Goal: Task Accomplishment & Management: Manage account settings

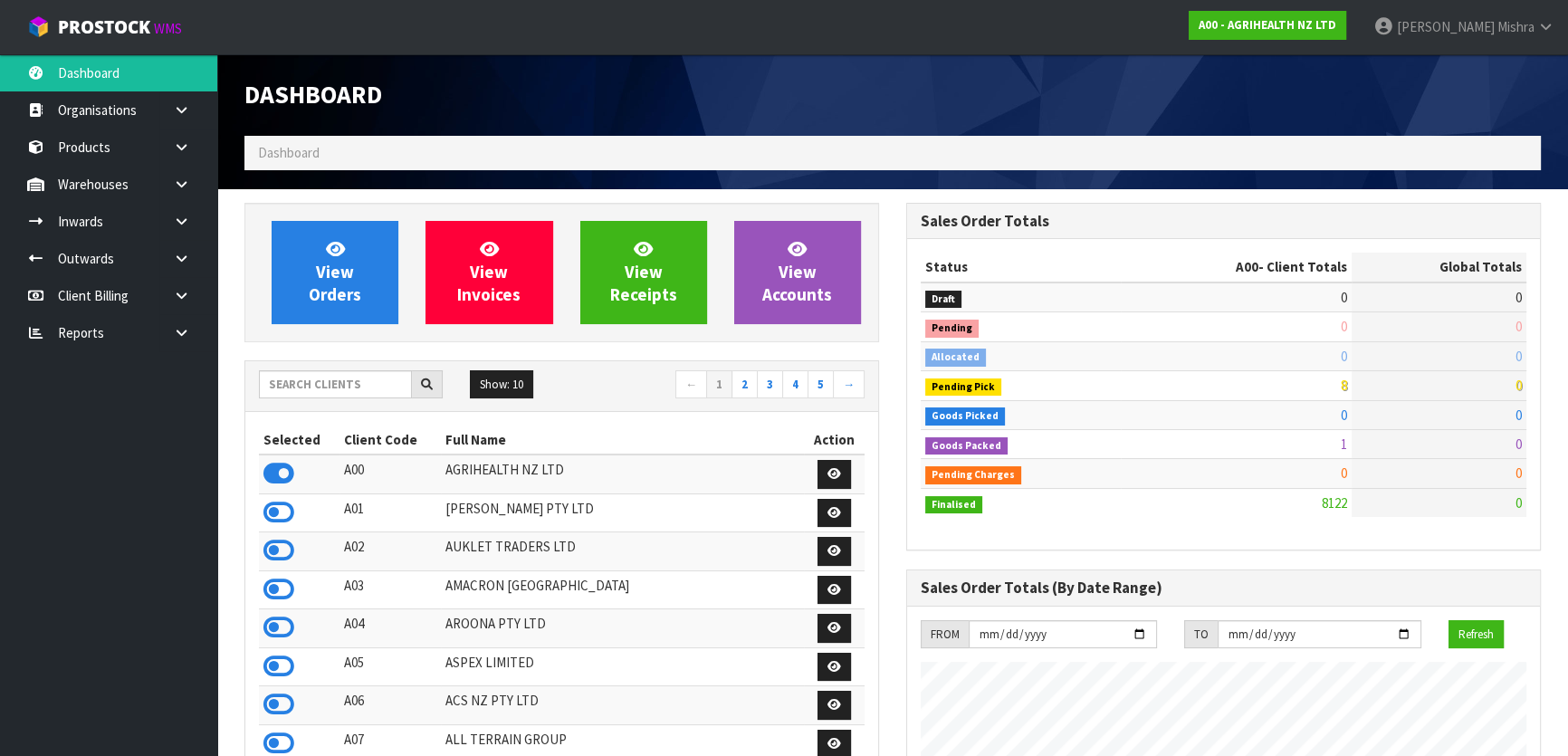
scroll to position [1370, 661]
click at [355, 398] on div "Show: 10 5 10 25 50 ← 1 2 3 4 5 →" at bounding box center [562, 386] width 633 height 32
click at [356, 391] on input "text" at bounding box center [334, 384] width 153 height 28
type input "13"
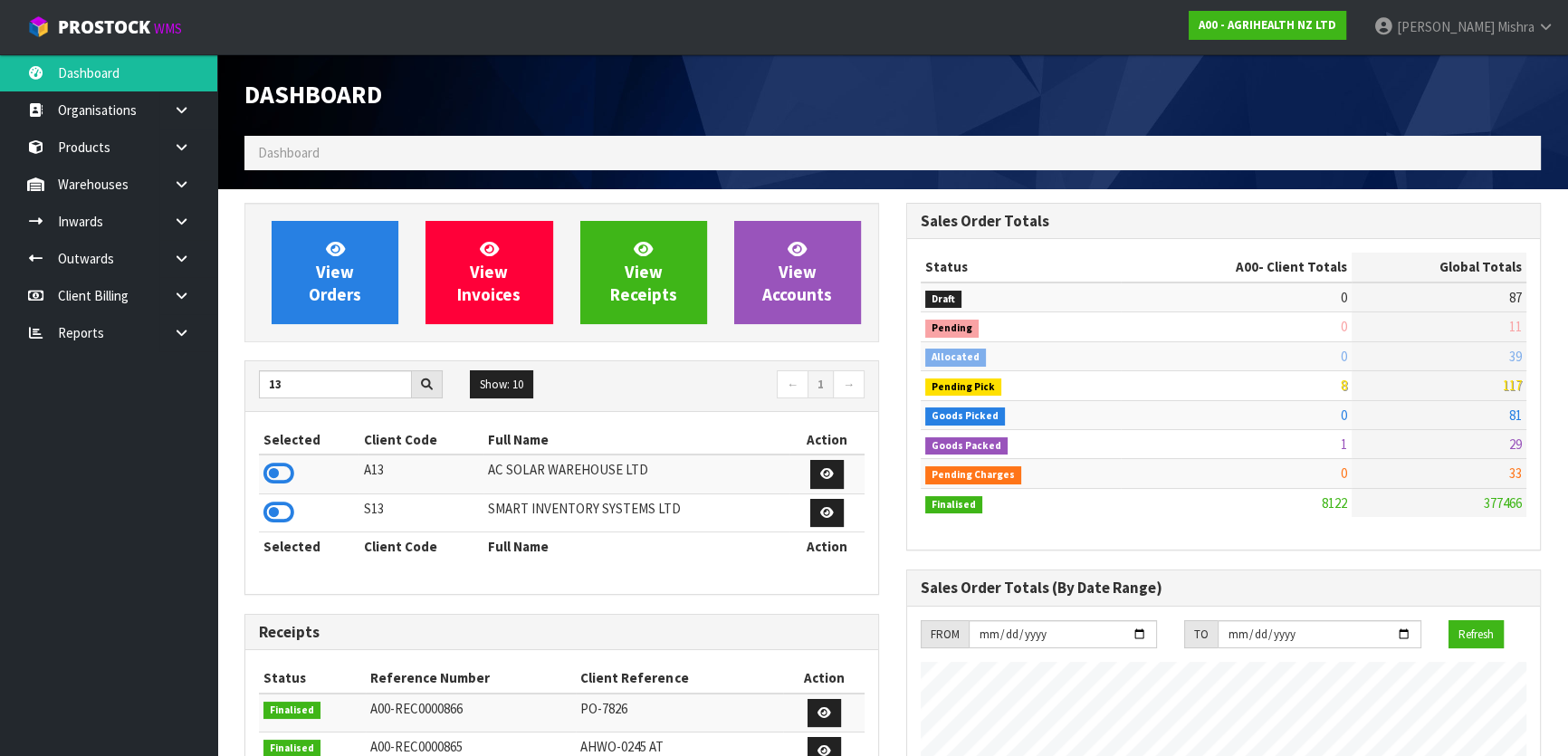
click at [261, 477] on td at bounding box center [308, 474] width 99 height 39
click at [281, 468] on icon at bounding box center [278, 473] width 31 height 27
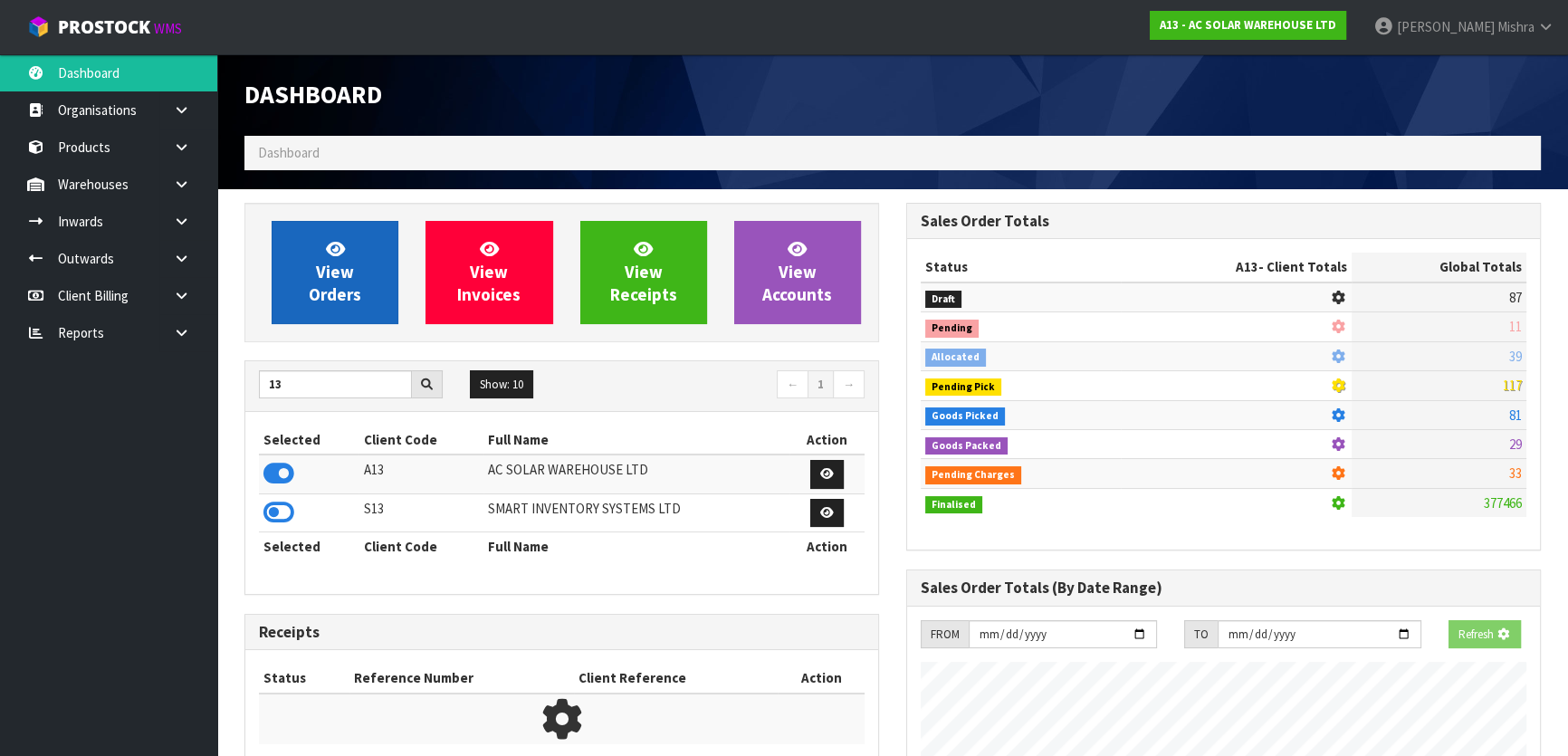
scroll to position [1128, 661]
click at [312, 259] on link "View Orders" at bounding box center [334, 273] width 126 height 103
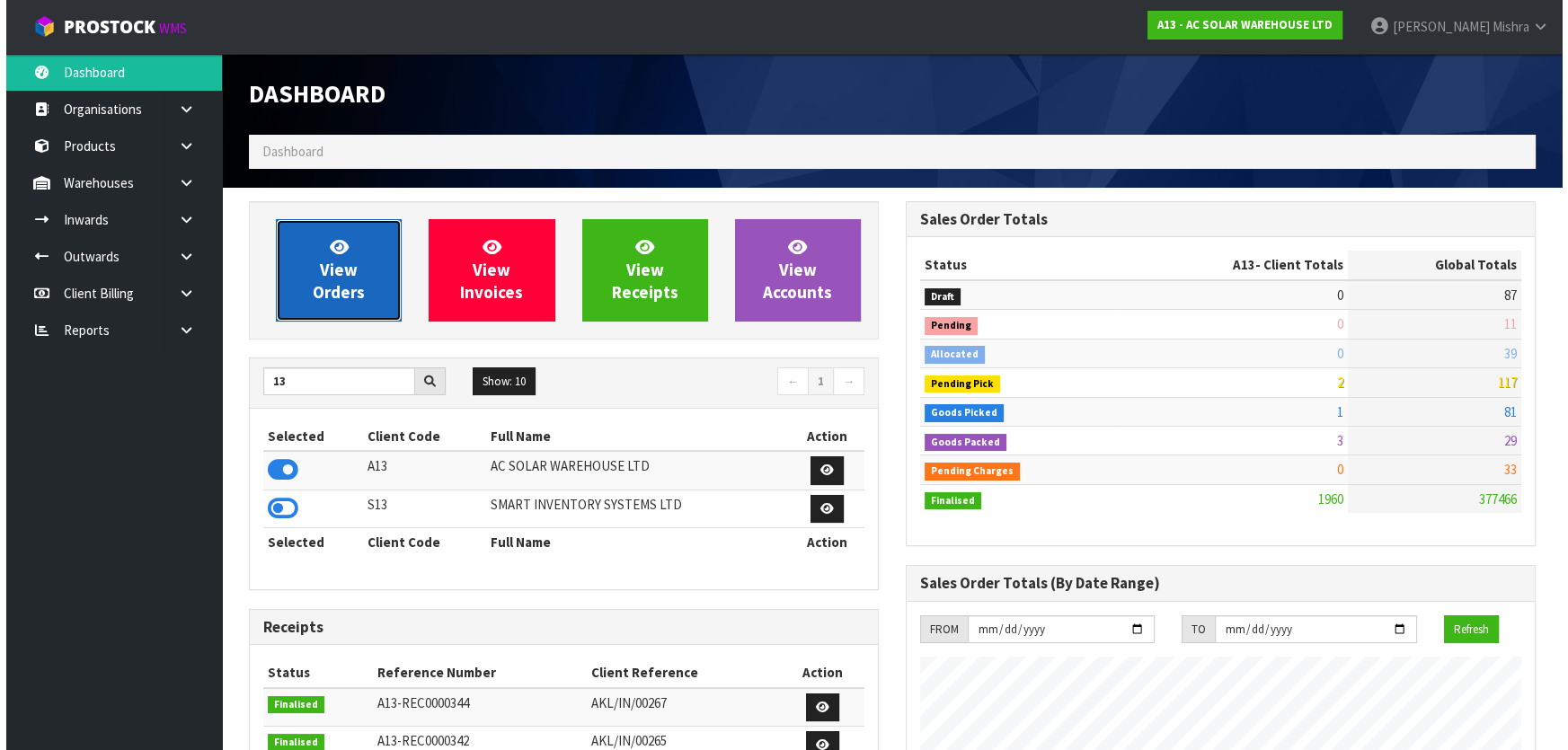
scroll to position [1473, 656]
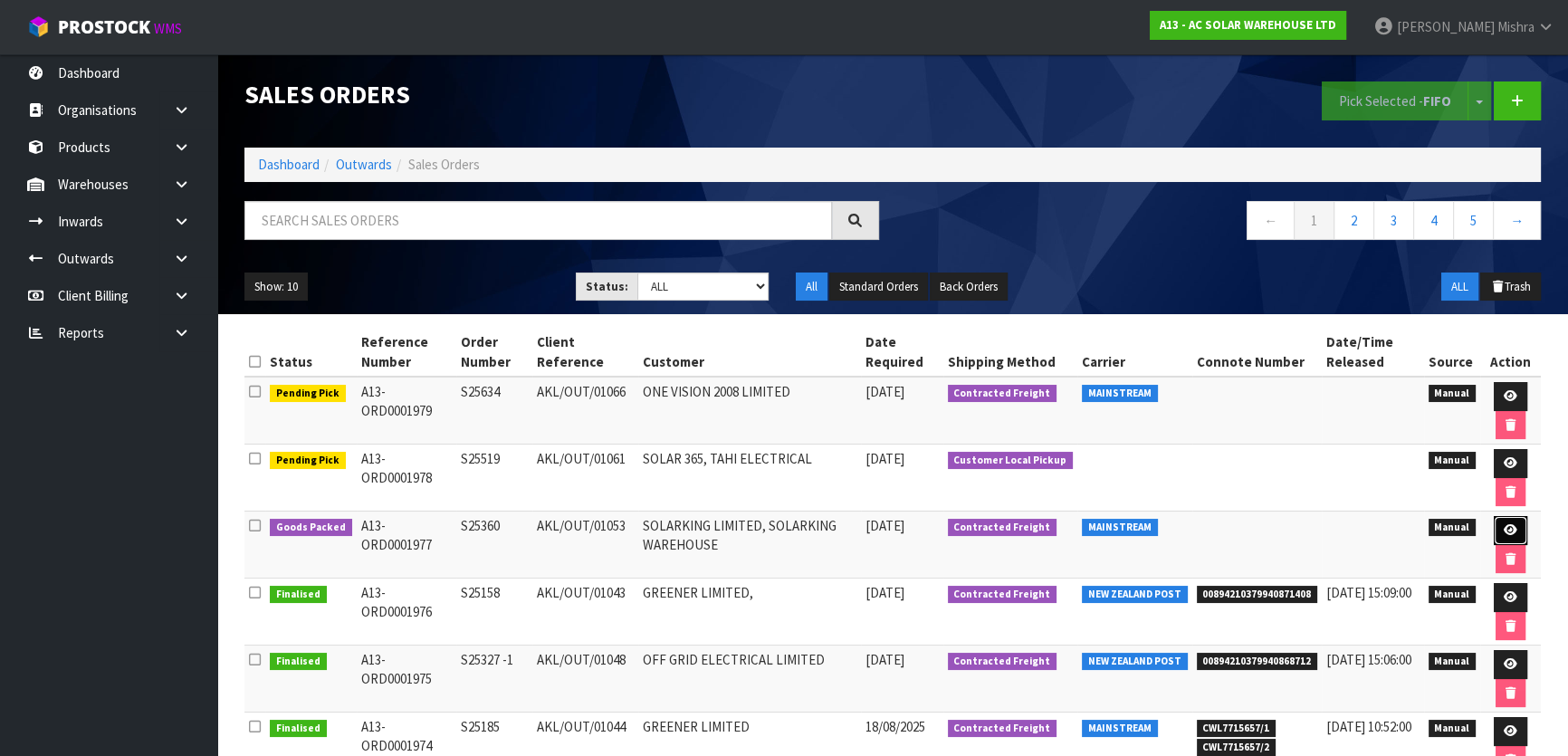
click at [1504, 531] on icon at bounding box center [1511, 530] width 14 height 12
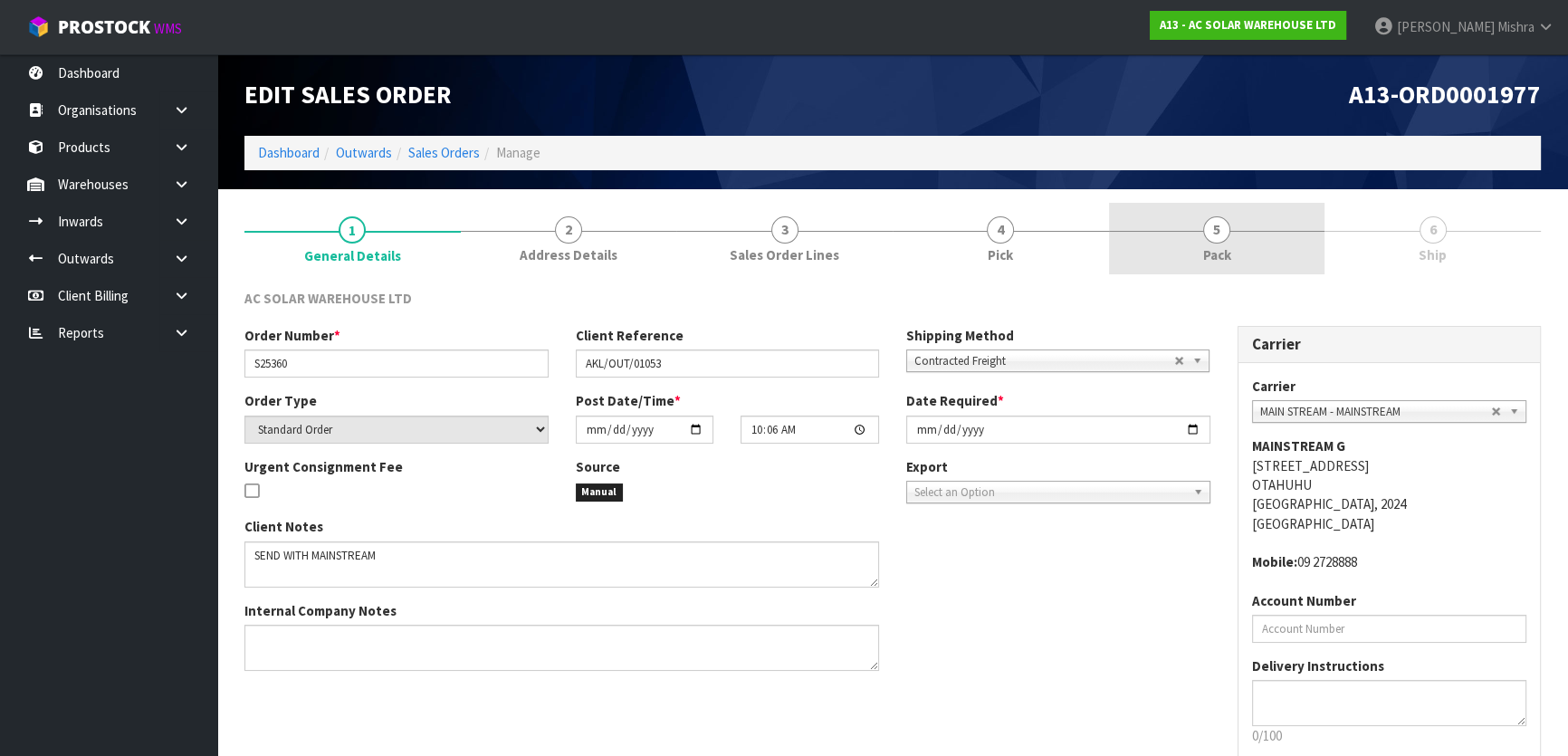
click at [1261, 231] on link "5 Pack" at bounding box center [1217, 239] width 216 height 71
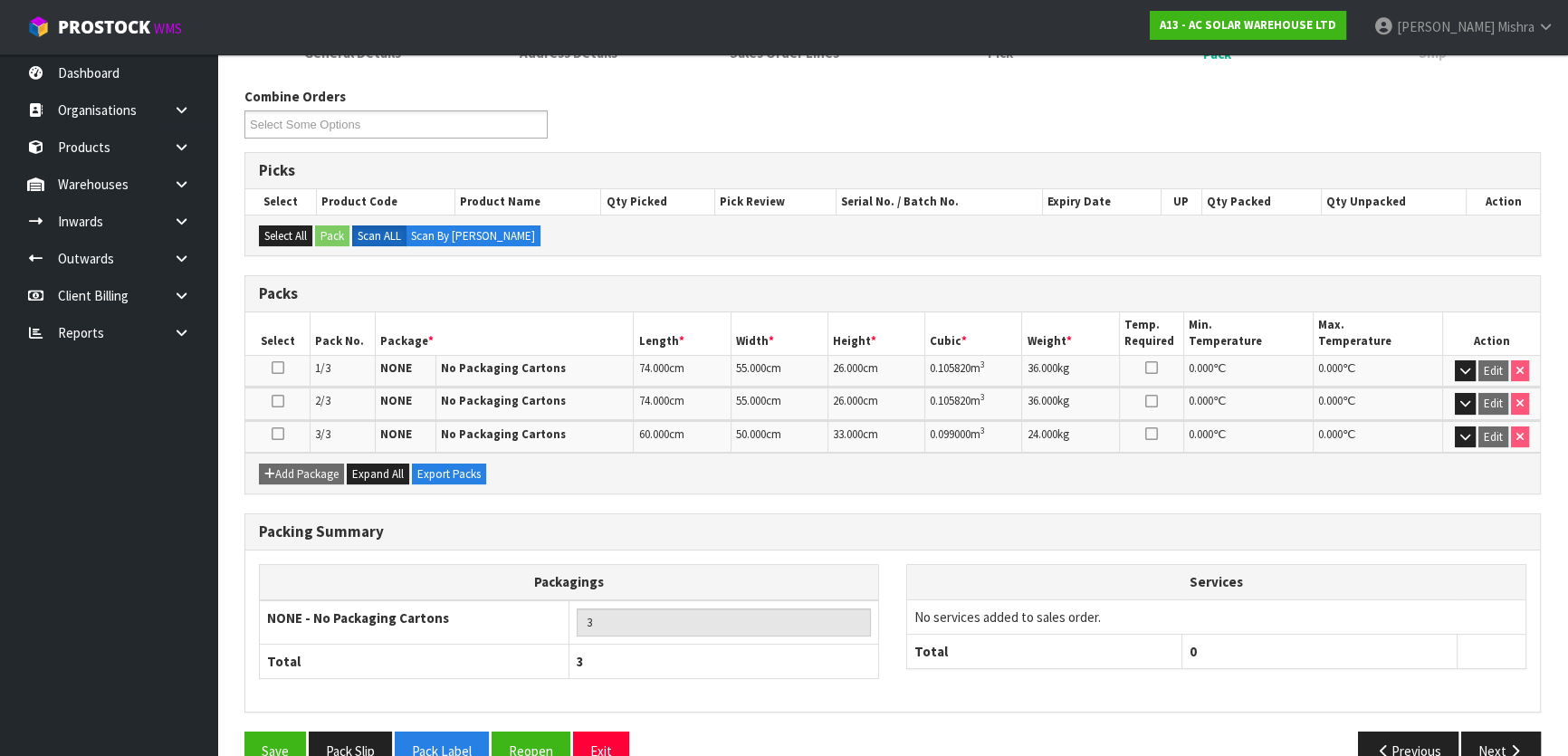
scroll to position [239, 0]
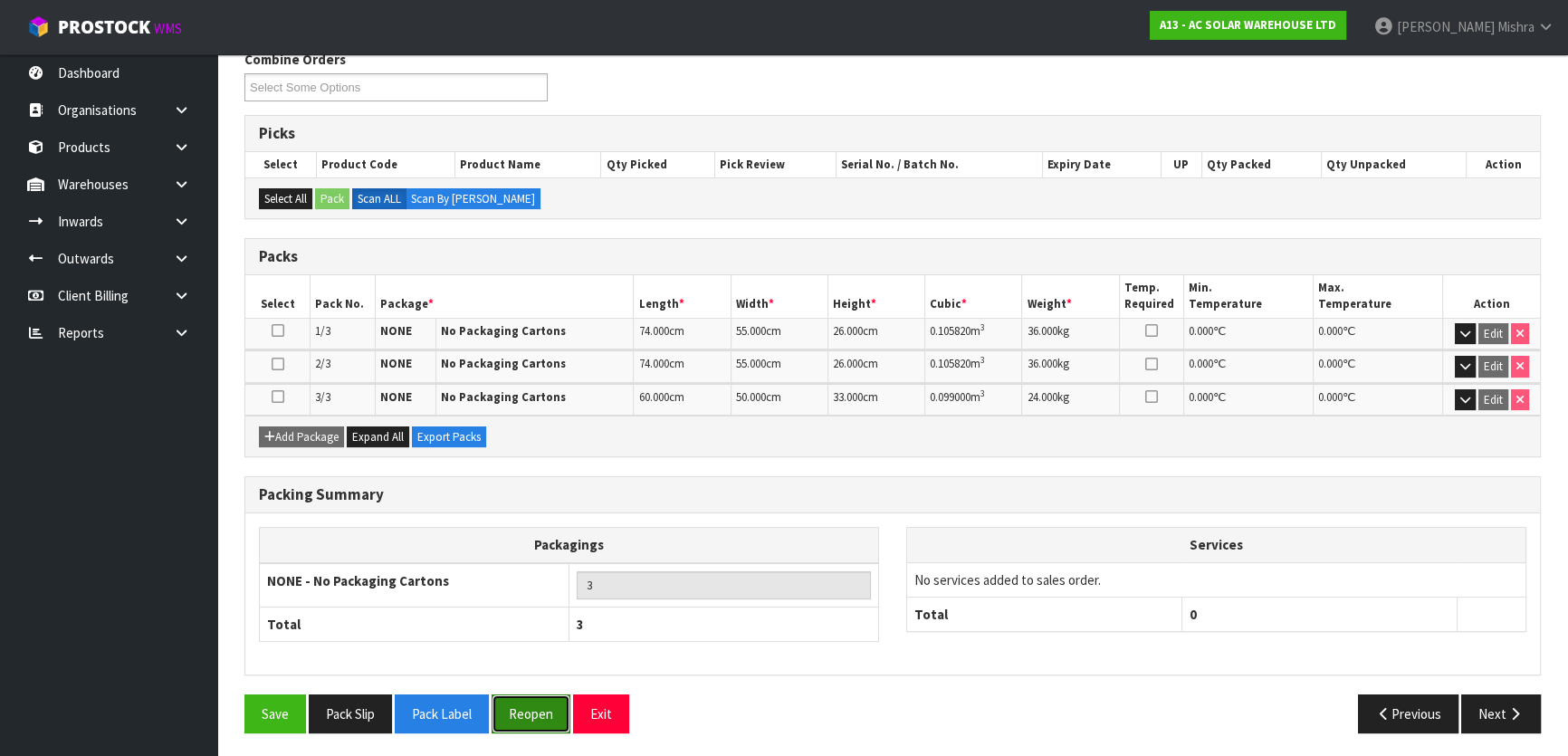
click at [560, 706] on button "Reopen" at bounding box center [531, 714] width 79 height 39
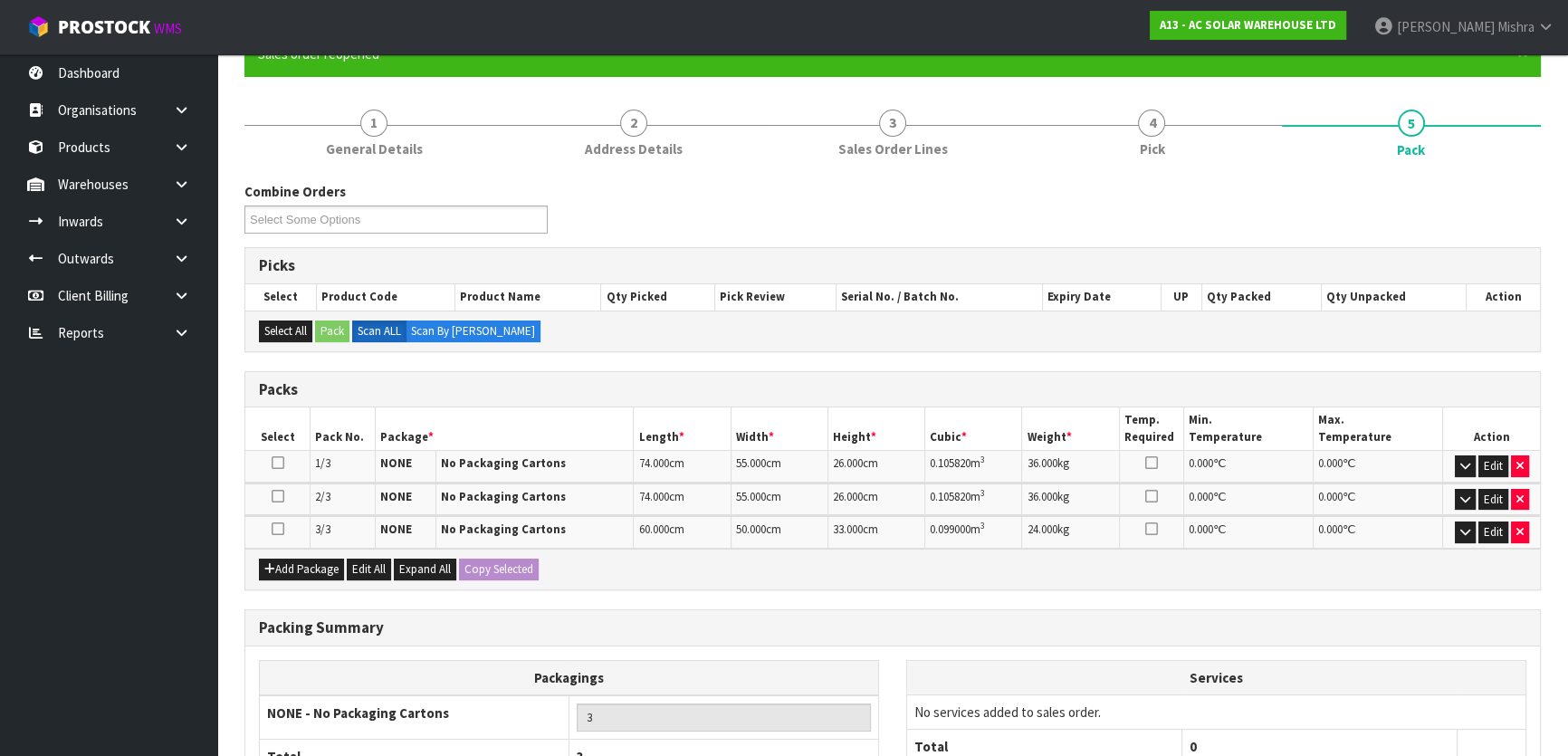
scroll to position [344, 0]
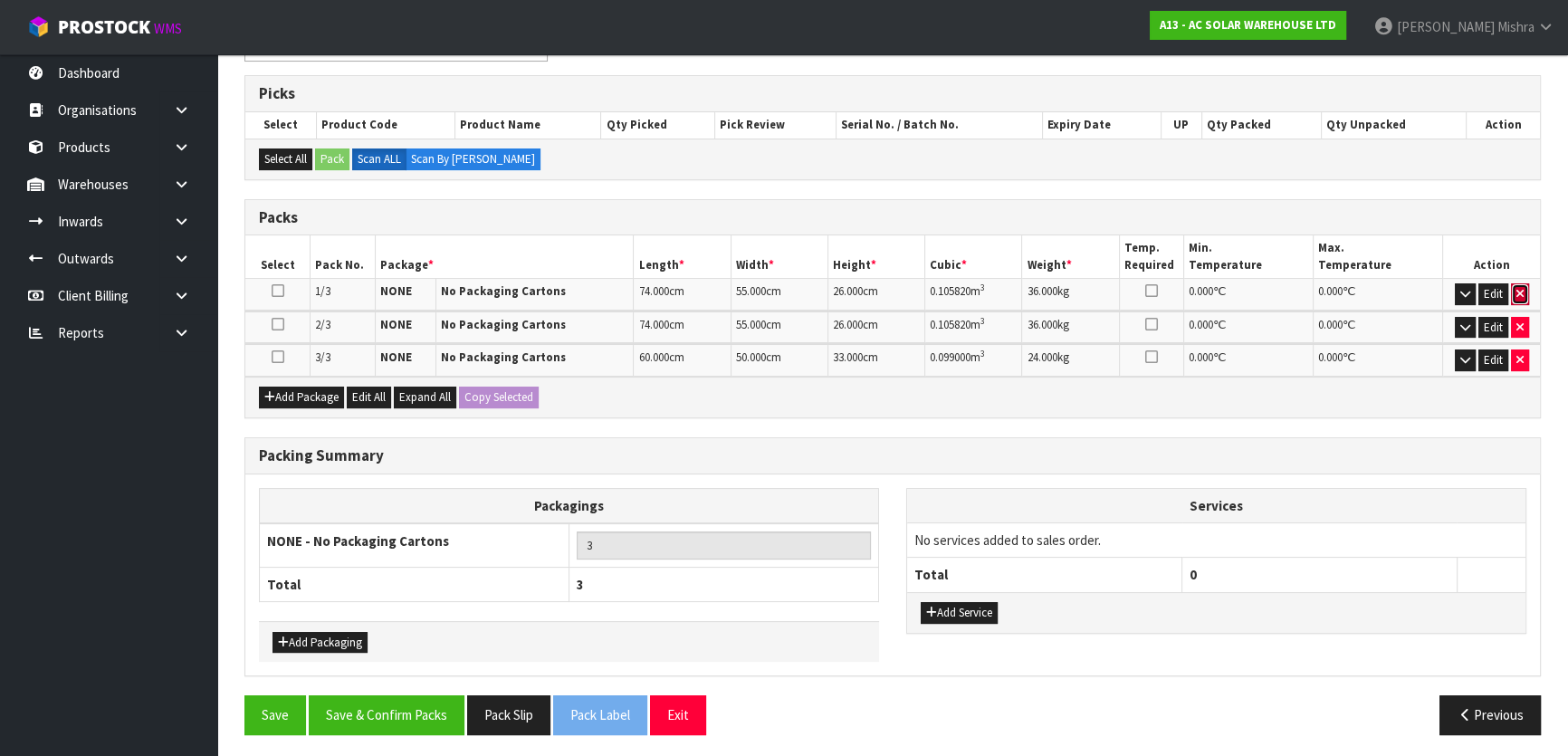
click at [1516, 291] on icon "button" at bounding box center [1520, 293] width 7 height 12
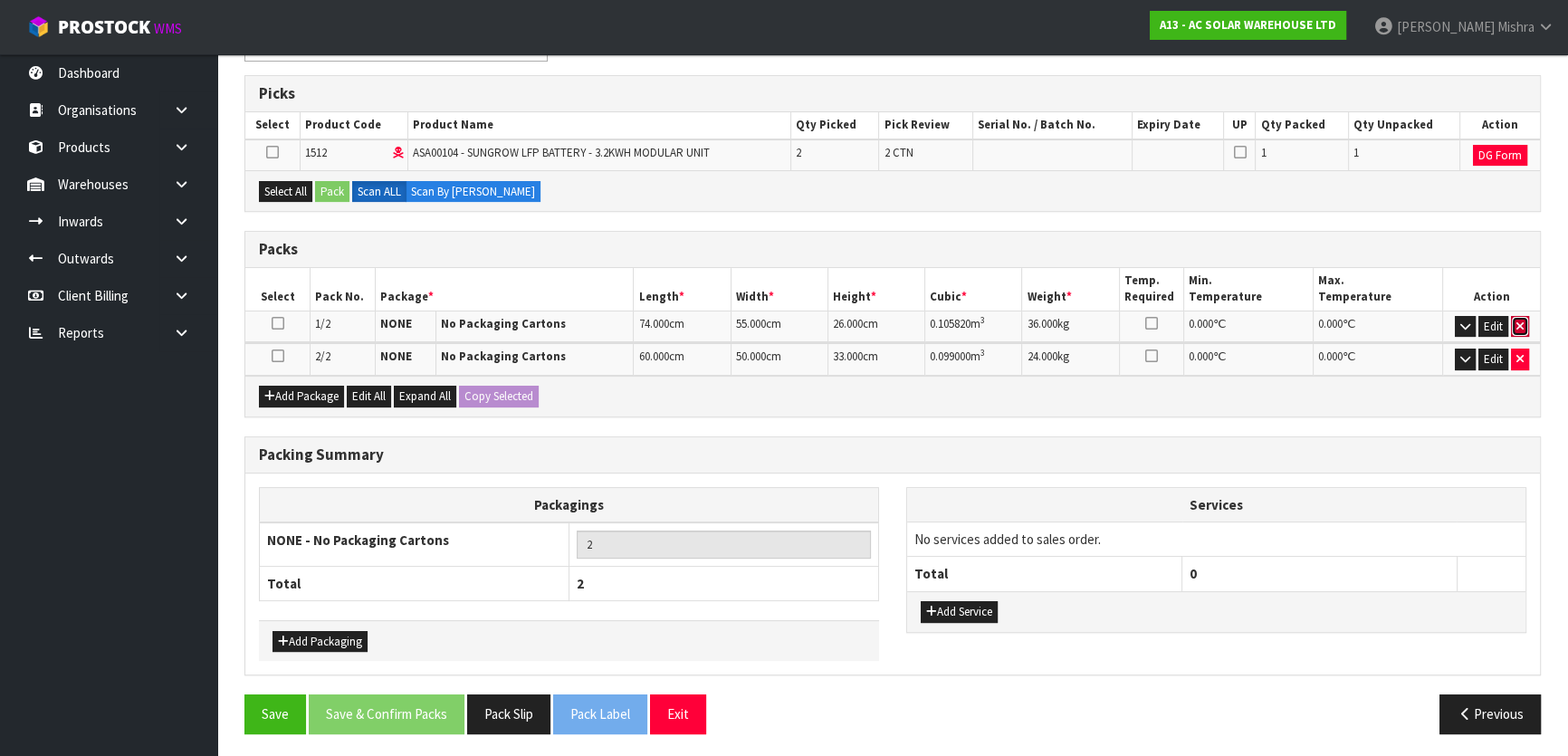
click at [1521, 320] on icon "button" at bounding box center [1520, 326] width 7 height 12
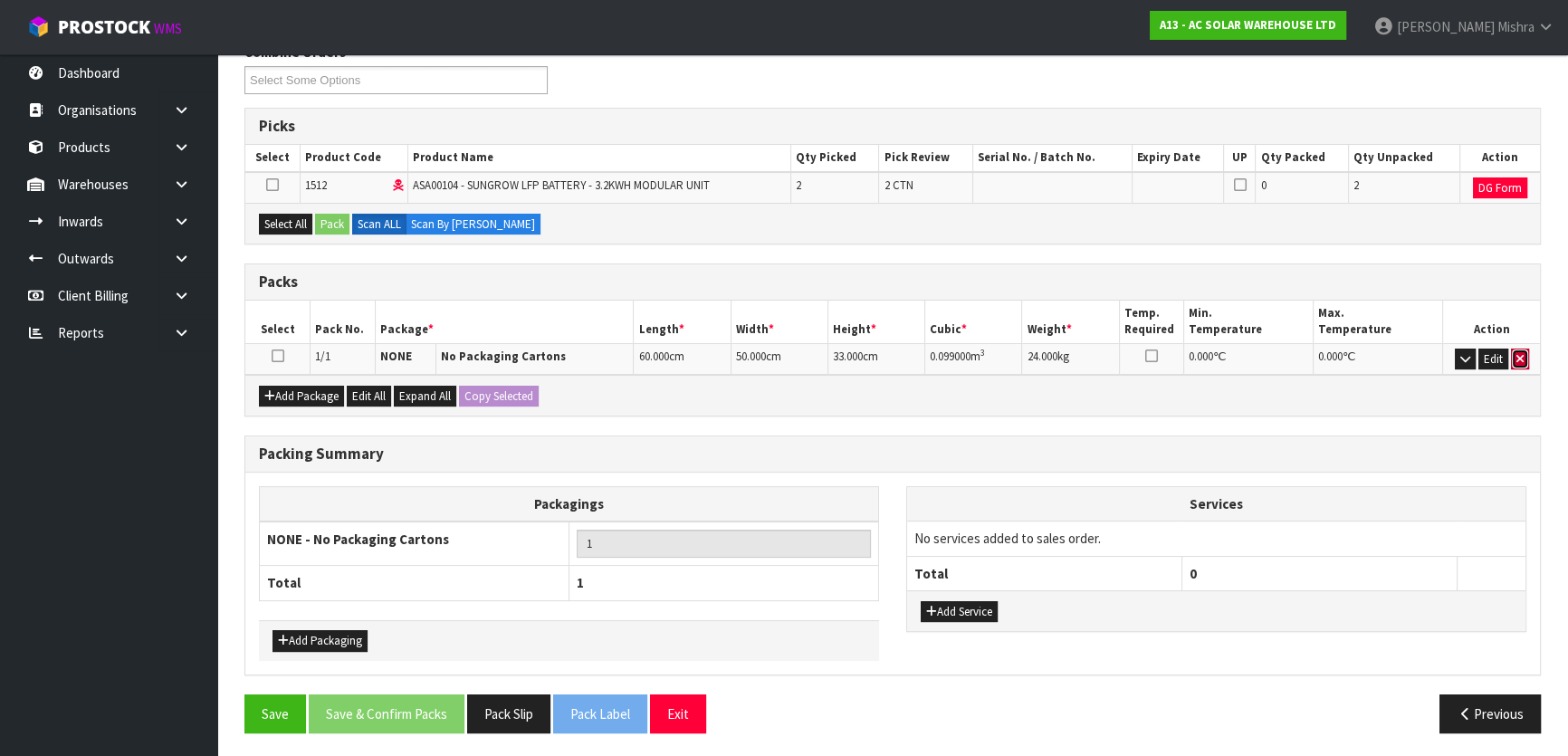
click at [1521, 362] on icon "button" at bounding box center [1520, 359] width 7 height 12
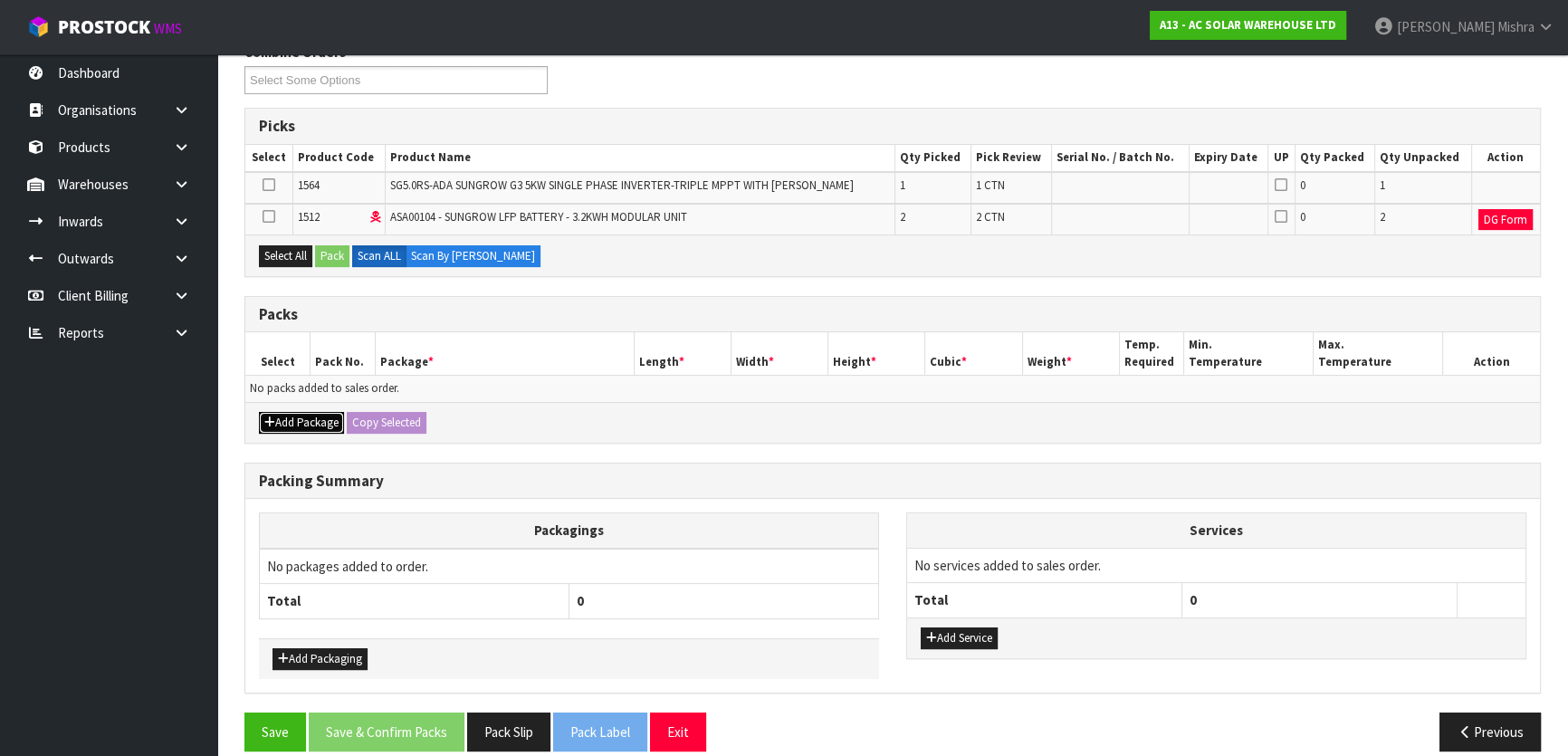
drag, startPoint x: 310, startPoint y: 426, endPoint x: 307, endPoint y: 411, distance: 15.3
click at [309, 426] on button "Add Package" at bounding box center [301, 422] width 85 height 22
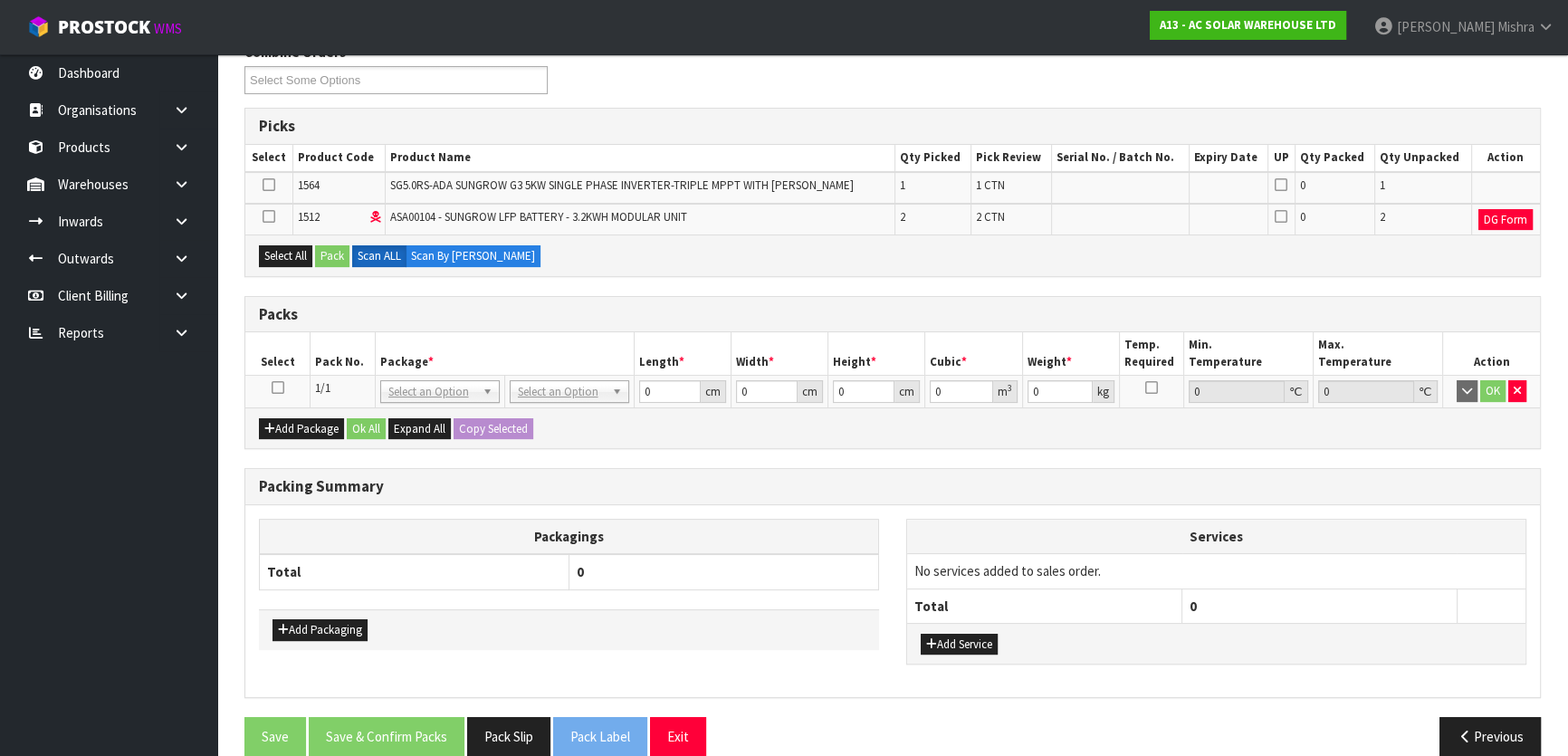
drag, startPoint x: 272, startPoint y: 384, endPoint x: 272, endPoint y: 374, distance: 10.0
click at [272, 388] on icon at bounding box center [278, 388] width 13 height 1
click at [285, 249] on button "Select All" at bounding box center [285, 256] width 53 height 22
click at [334, 250] on button "Pack" at bounding box center [332, 256] width 35 height 22
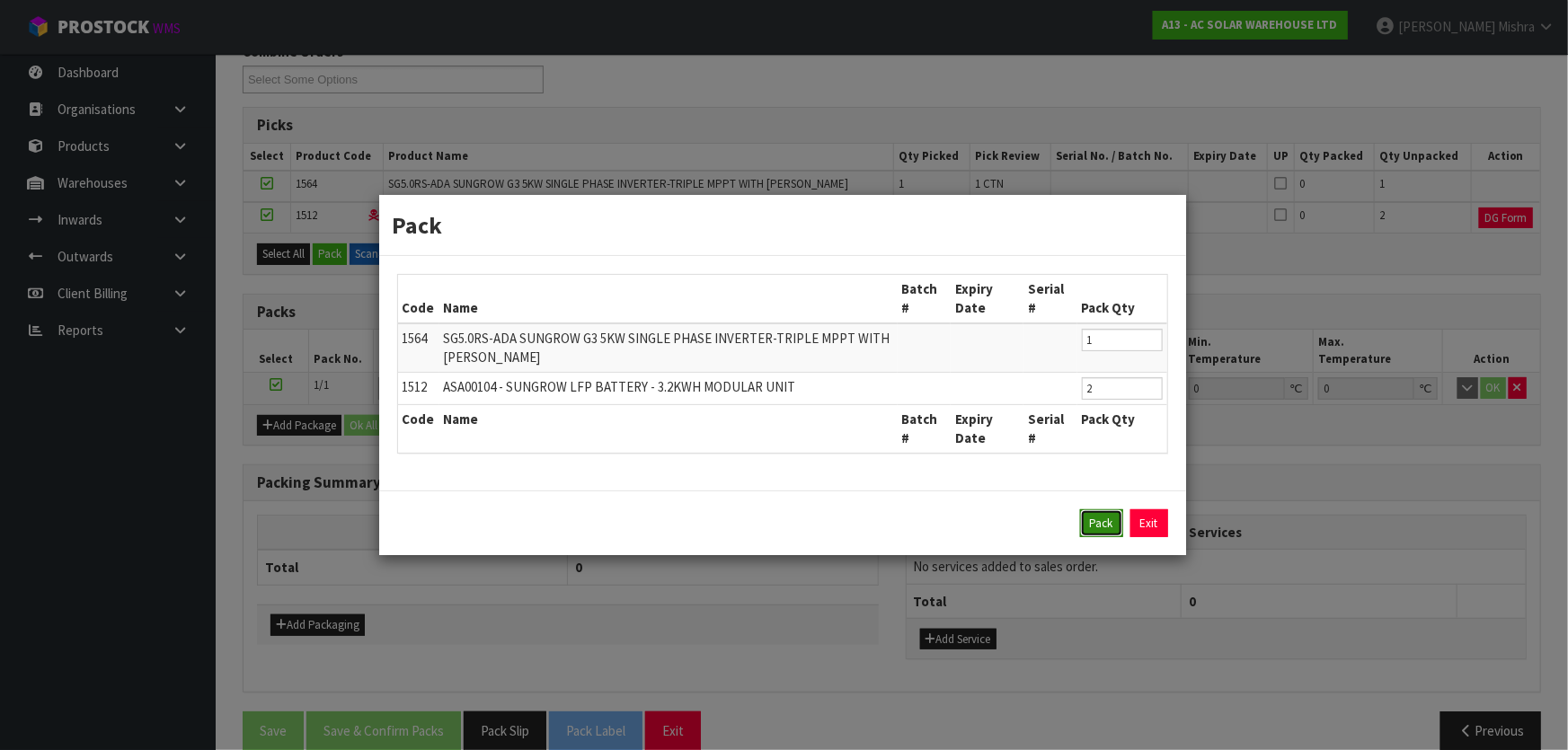
click at [1109, 526] on button "Pack" at bounding box center [1101, 523] width 43 height 29
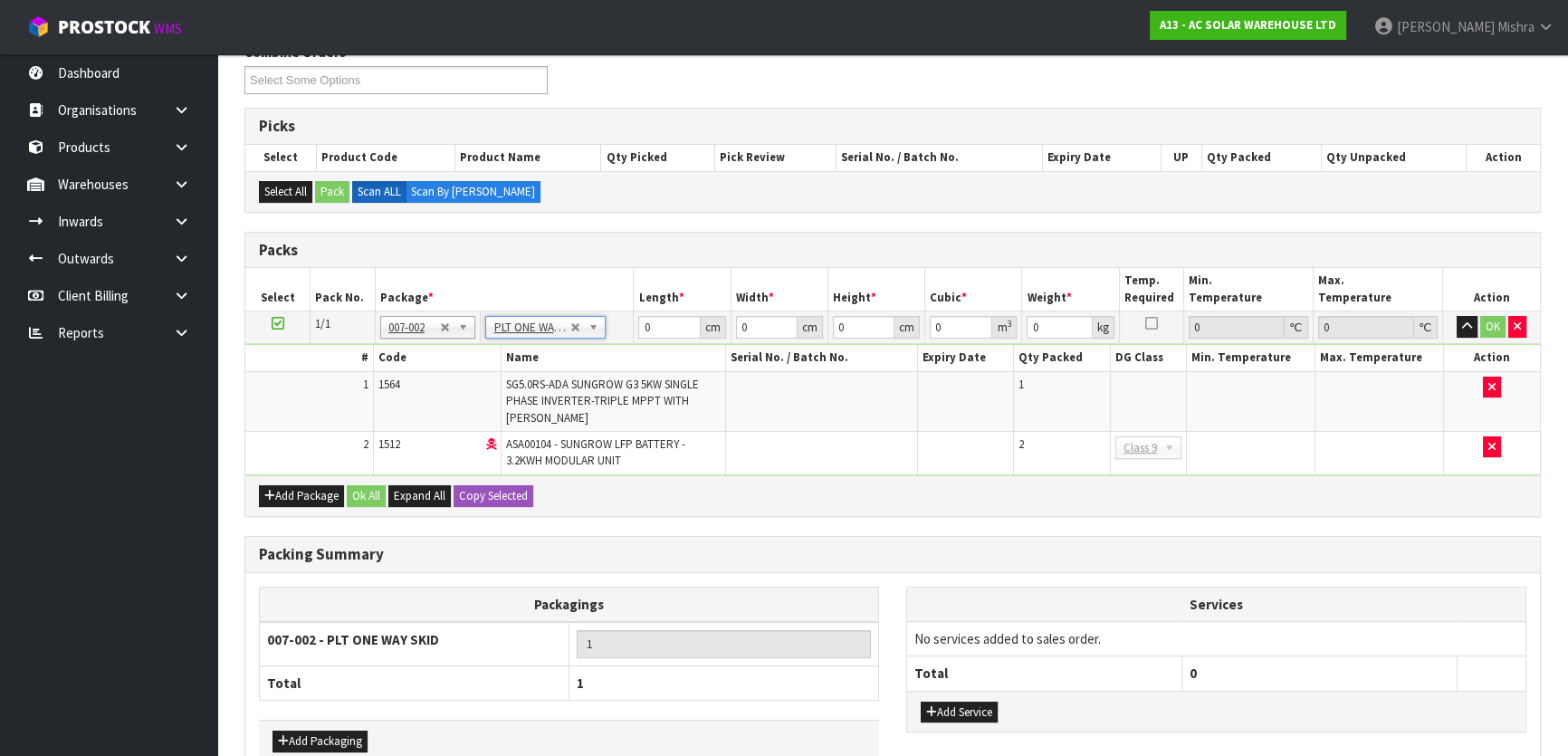
type input "100"
drag, startPoint x: 659, startPoint y: 327, endPoint x: 583, endPoint y: 319, distance: 76.4
click at [584, 319] on tr "1/1 NONE 007-001 007-002 007-004 007-009 007-013 007-014 007-015 007-017 007-01…" at bounding box center [893, 328] width 1294 height 33
type input "112"
type input "74"
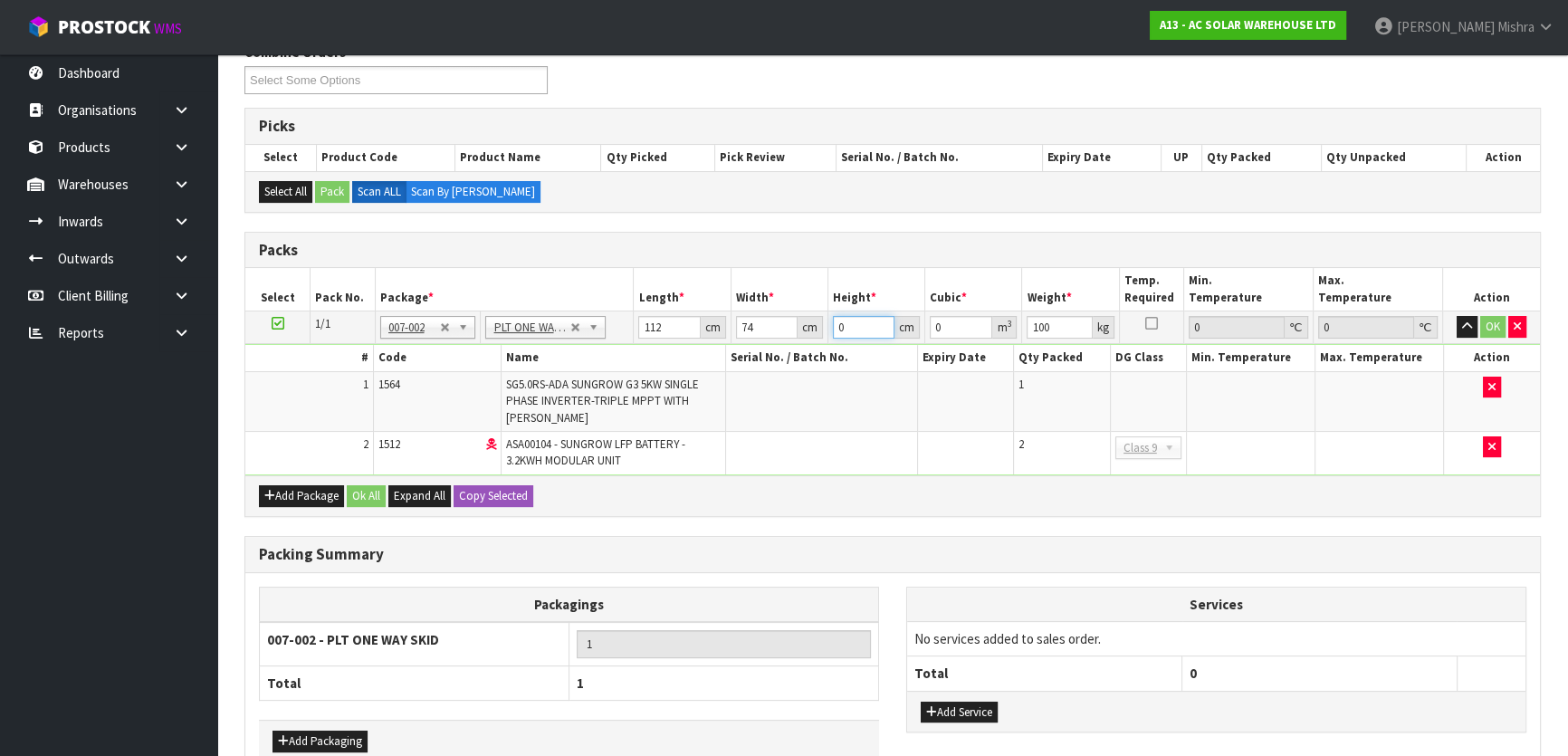
type input "3"
type input "0.024864"
type input "33"
type input "0.273504"
type input "33"
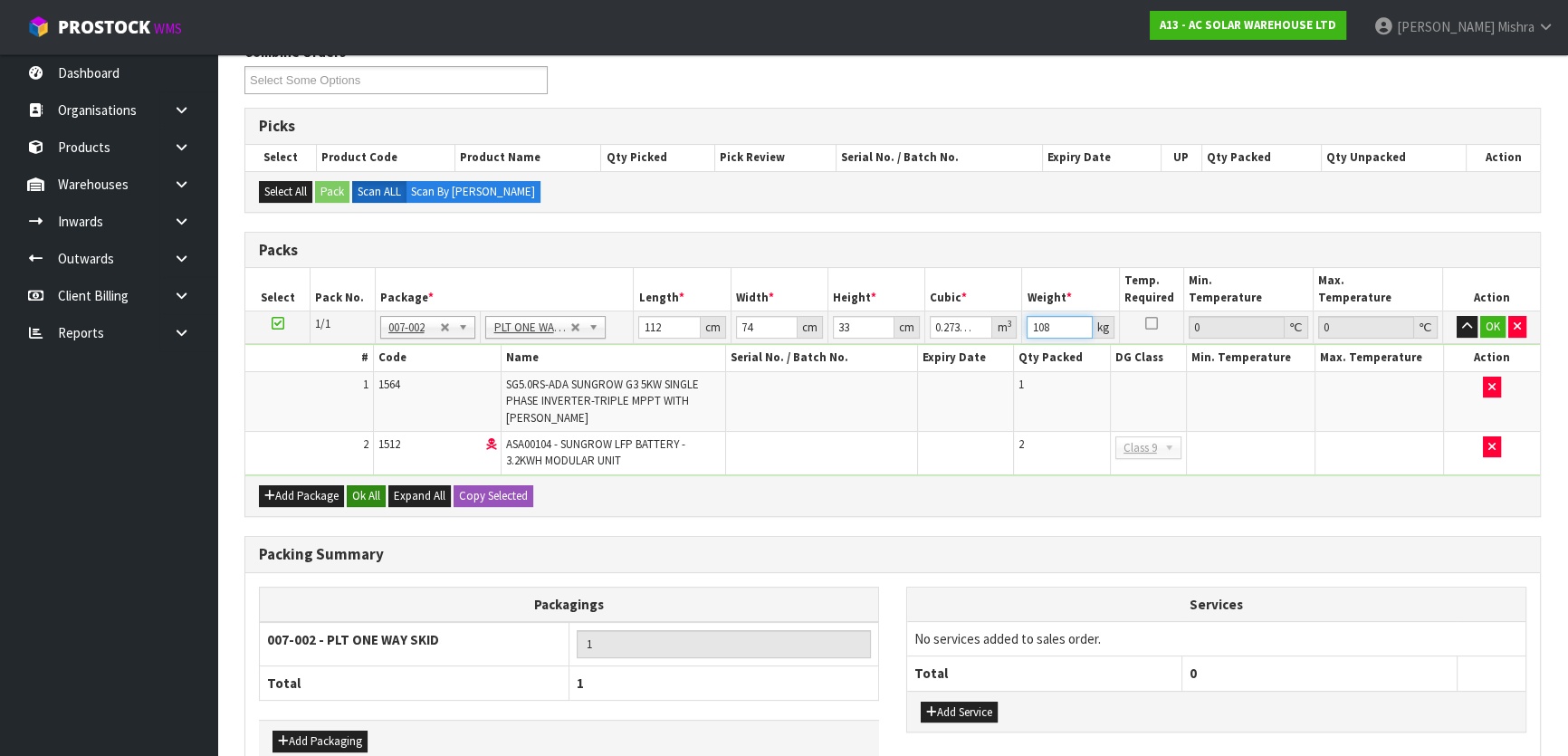
type input "108"
click at [356, 485] on button "Ok All" at bounding box center [366, 496] width 39 height 22
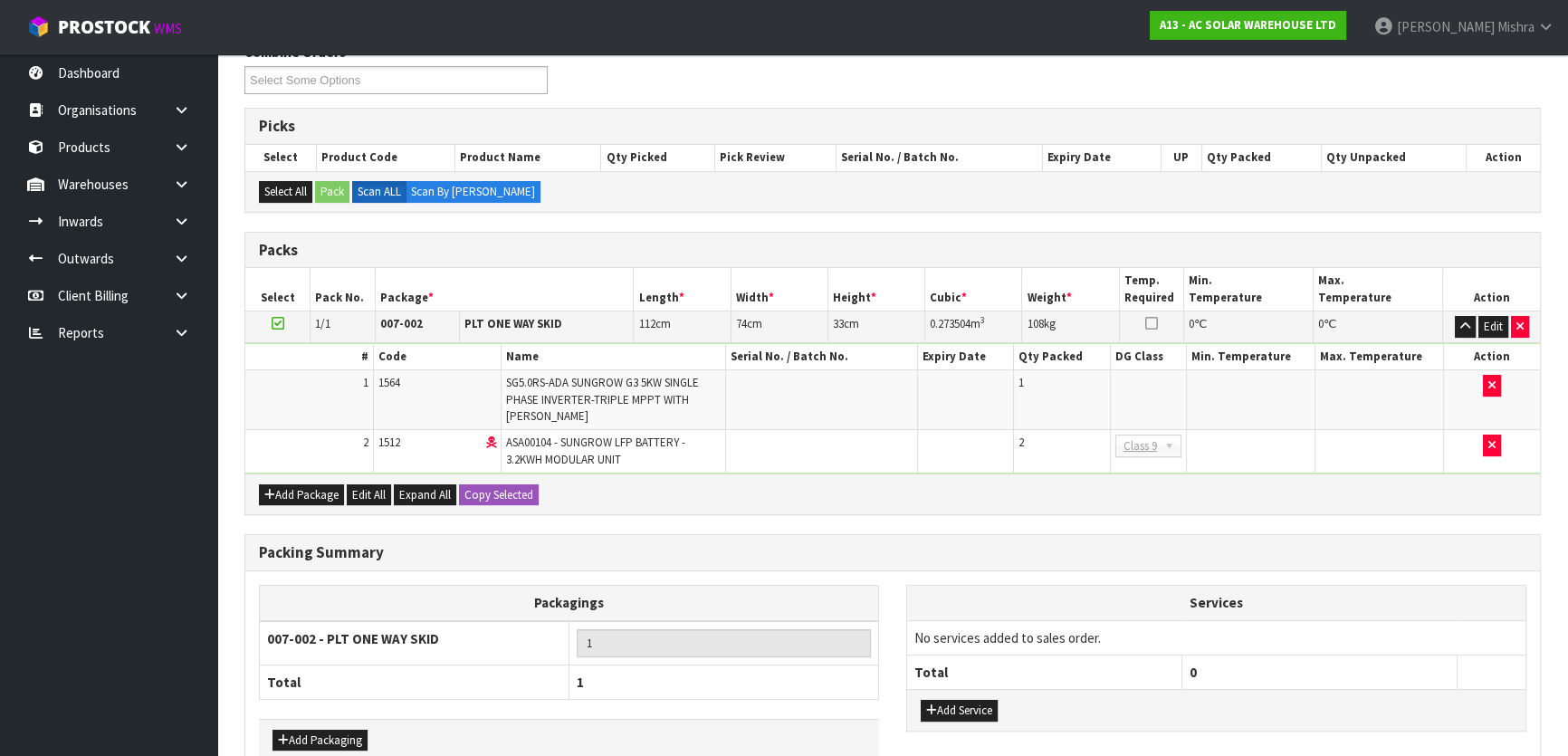
scroll to position [410, 0]
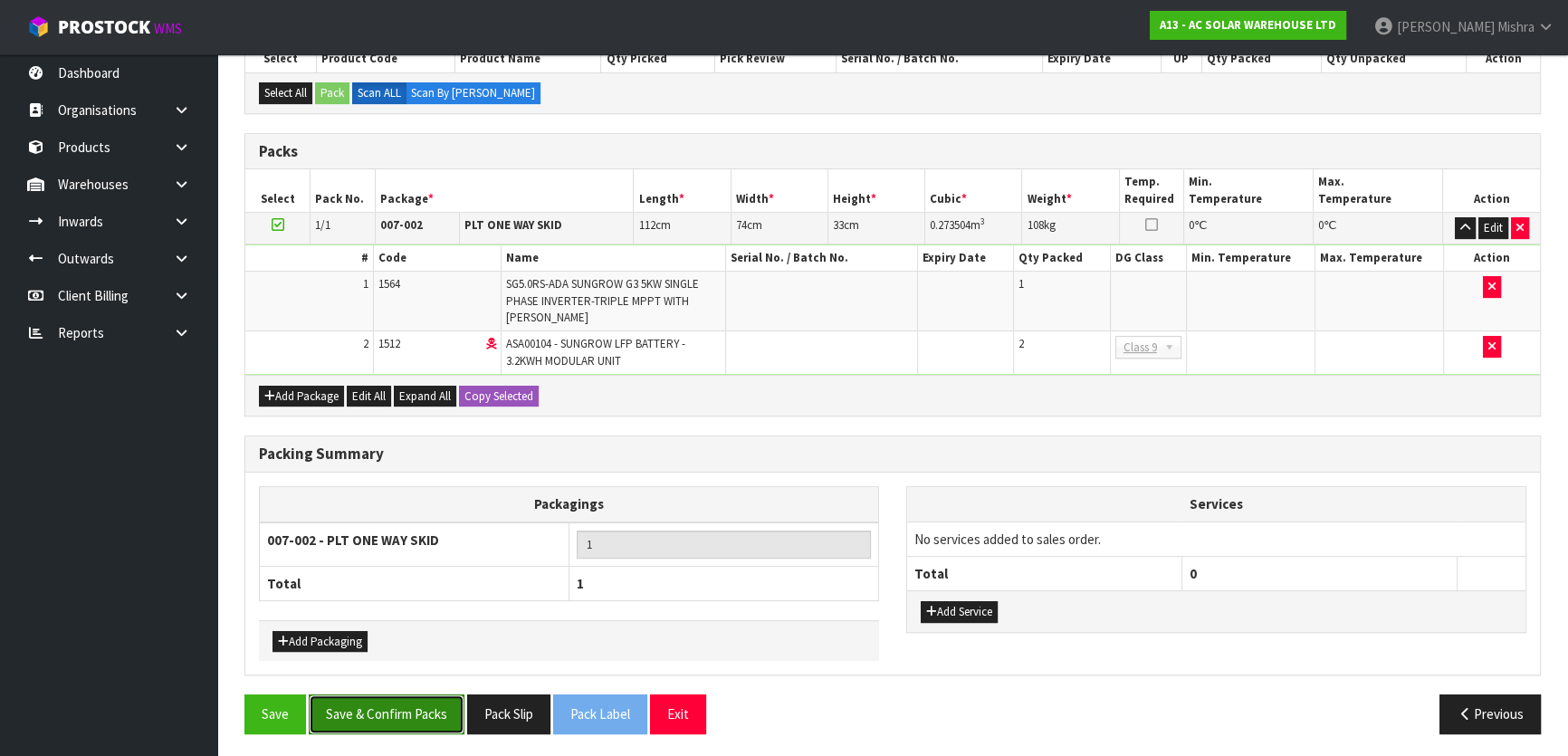
click at [419, 711] on button "Save & Confirm Packs" at bounding box center [387, 714] width 155 height 39
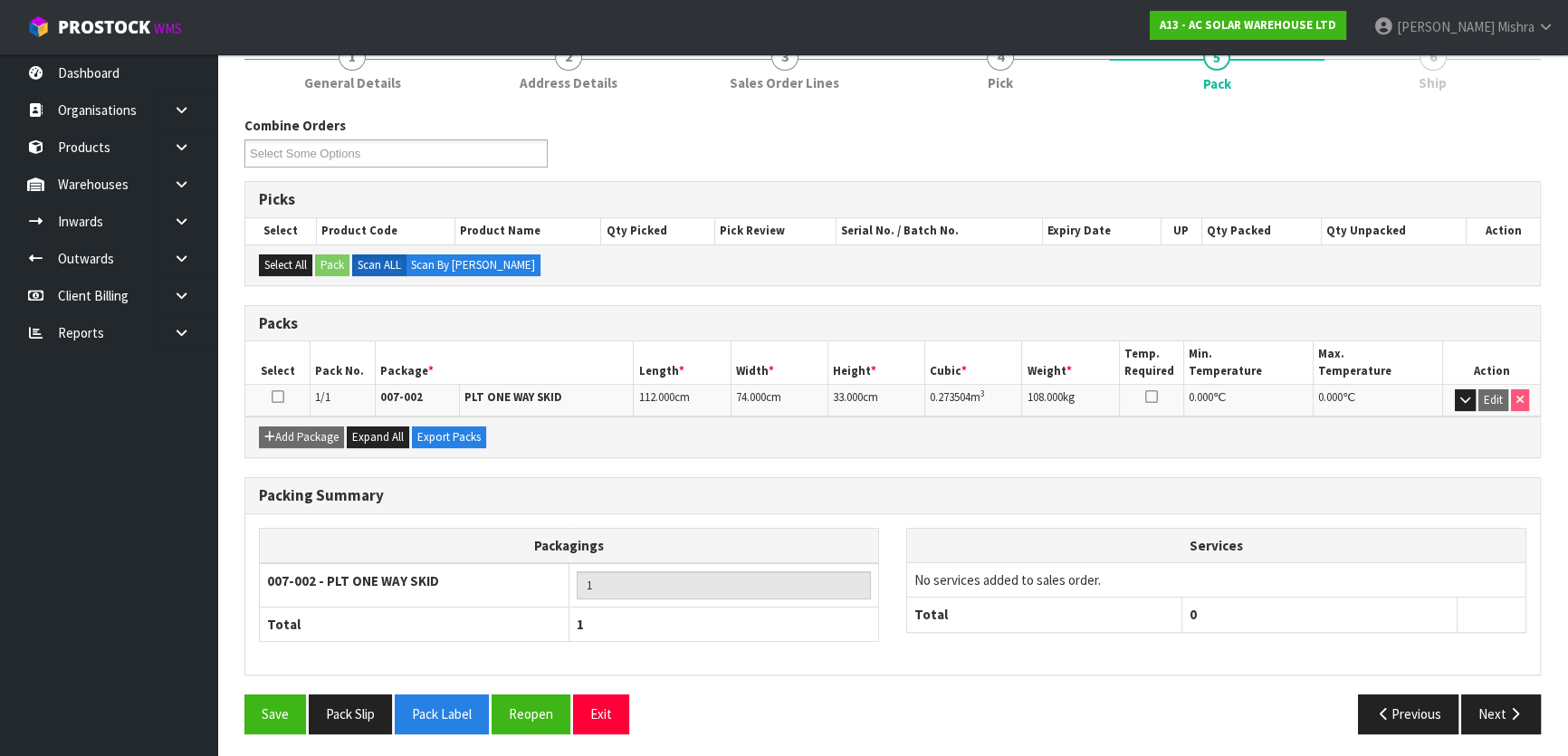
scroll to position [239, 0]
click at [1499, 710] on button "Next" at bounding box center [1501, 714] width 80 height 39
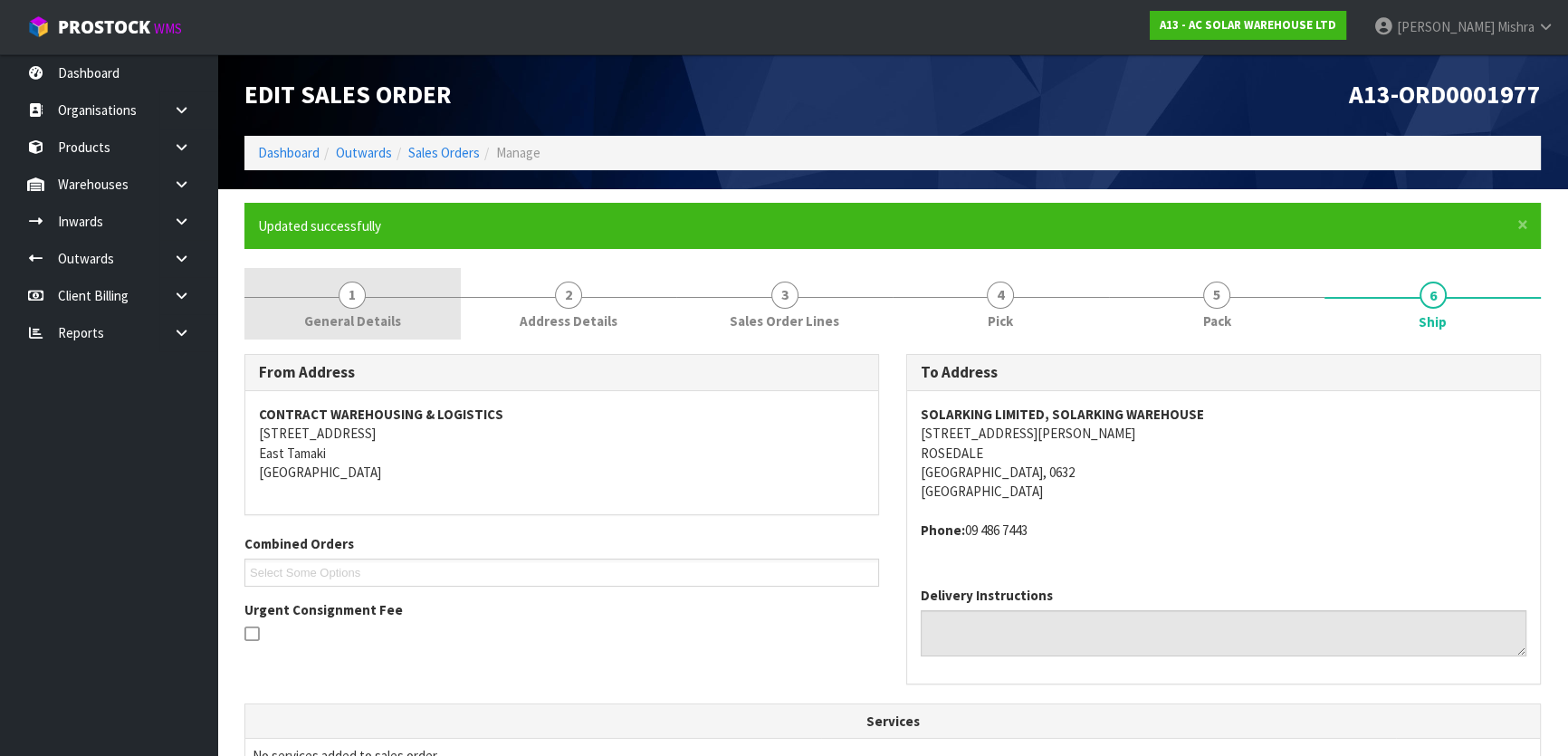
click at [382, 305] on link "1 General Details" at bounding box center [352, 304] width 216 height 71
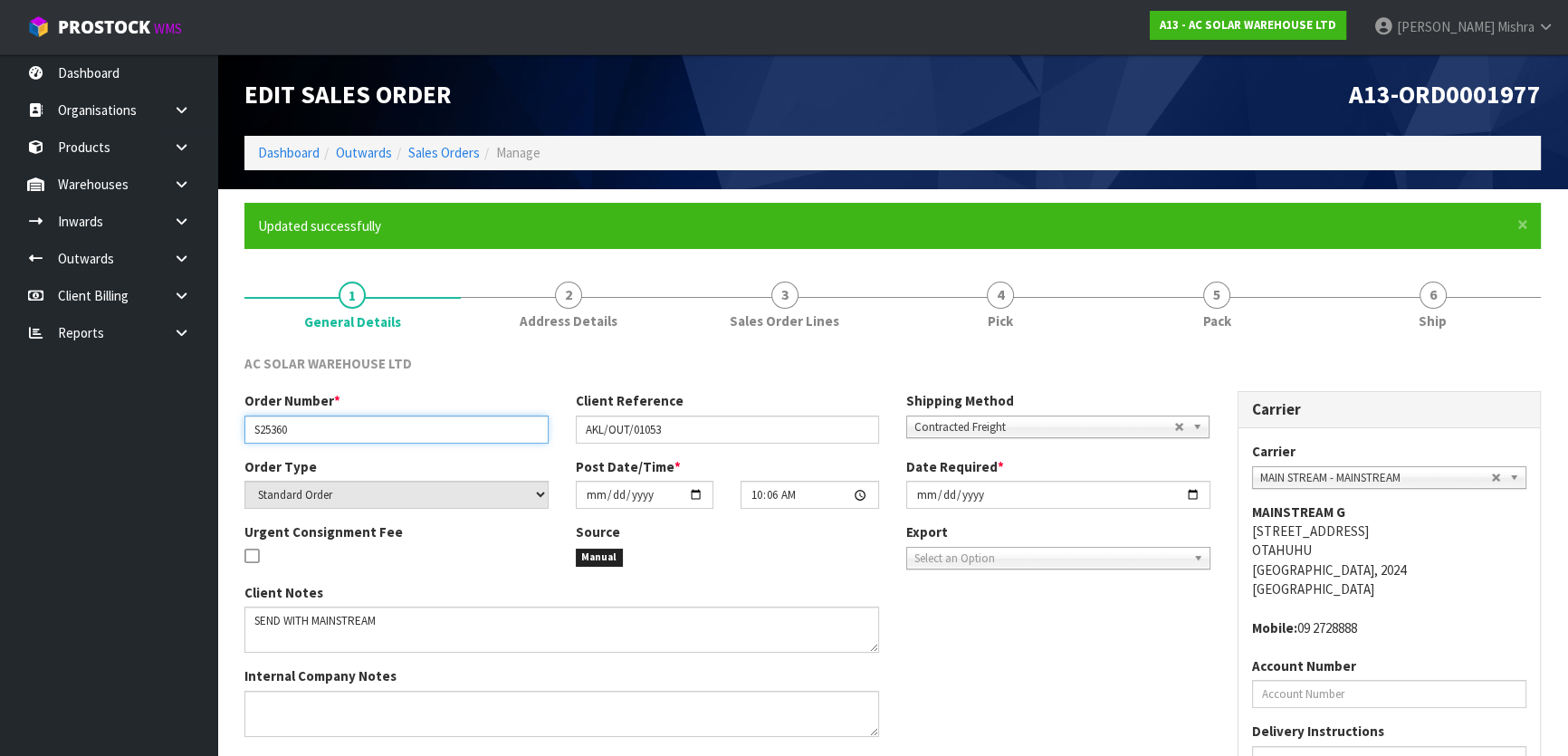
drag, startPoint x: 296, startPoint y: 426, endPoint x: 147, endPoint y: 433, distance: 149.2
click at [147, 433] on body "Toggle navigation ProStock WMS A13 - AC SOLAR WAREHOUSE LTD Lalisha Mishra Logo…" at bounding box center [784, 378] width 1568 height 756
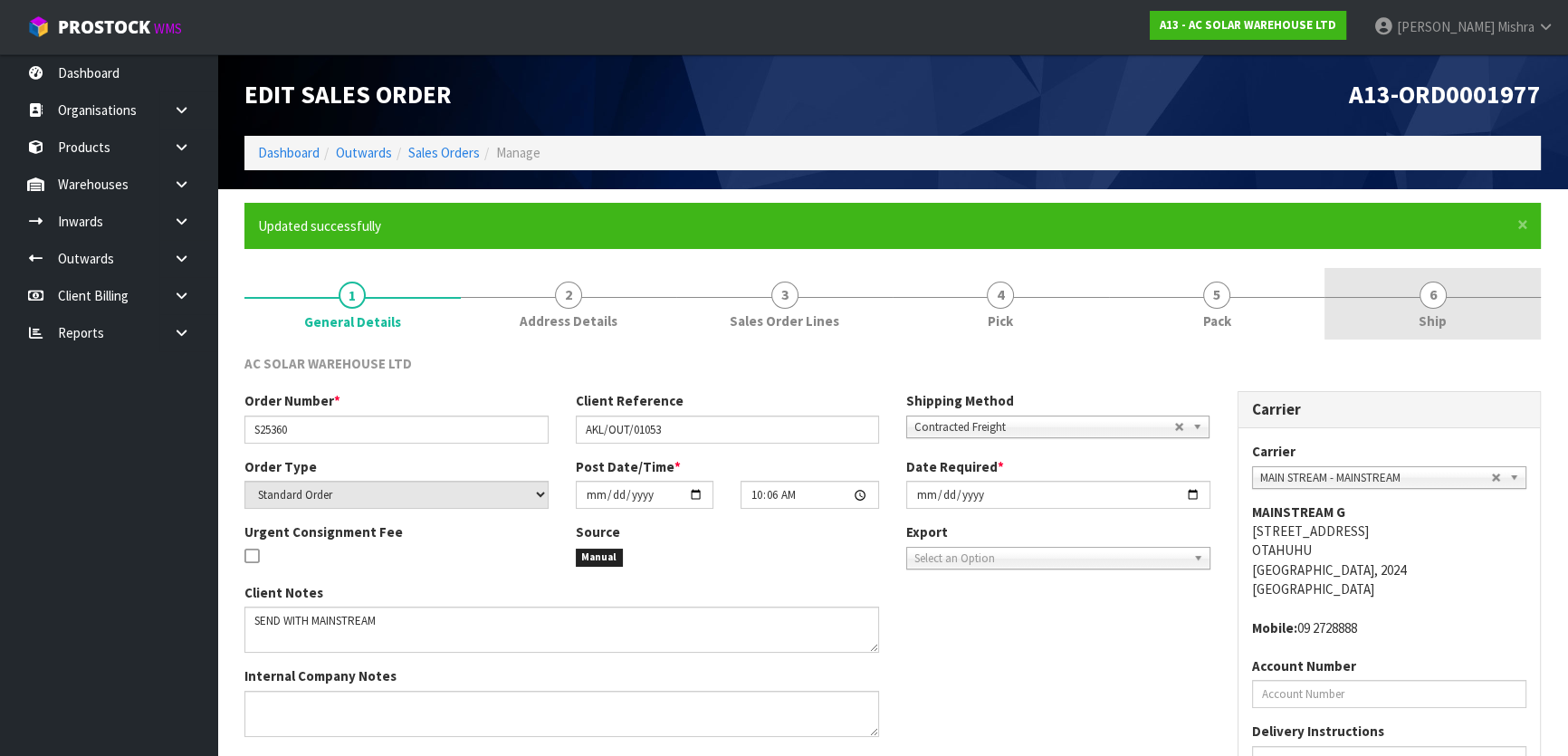
click at [1441, 313] on span "Ship" at bounding box center [1433, 321] width 28 height 19
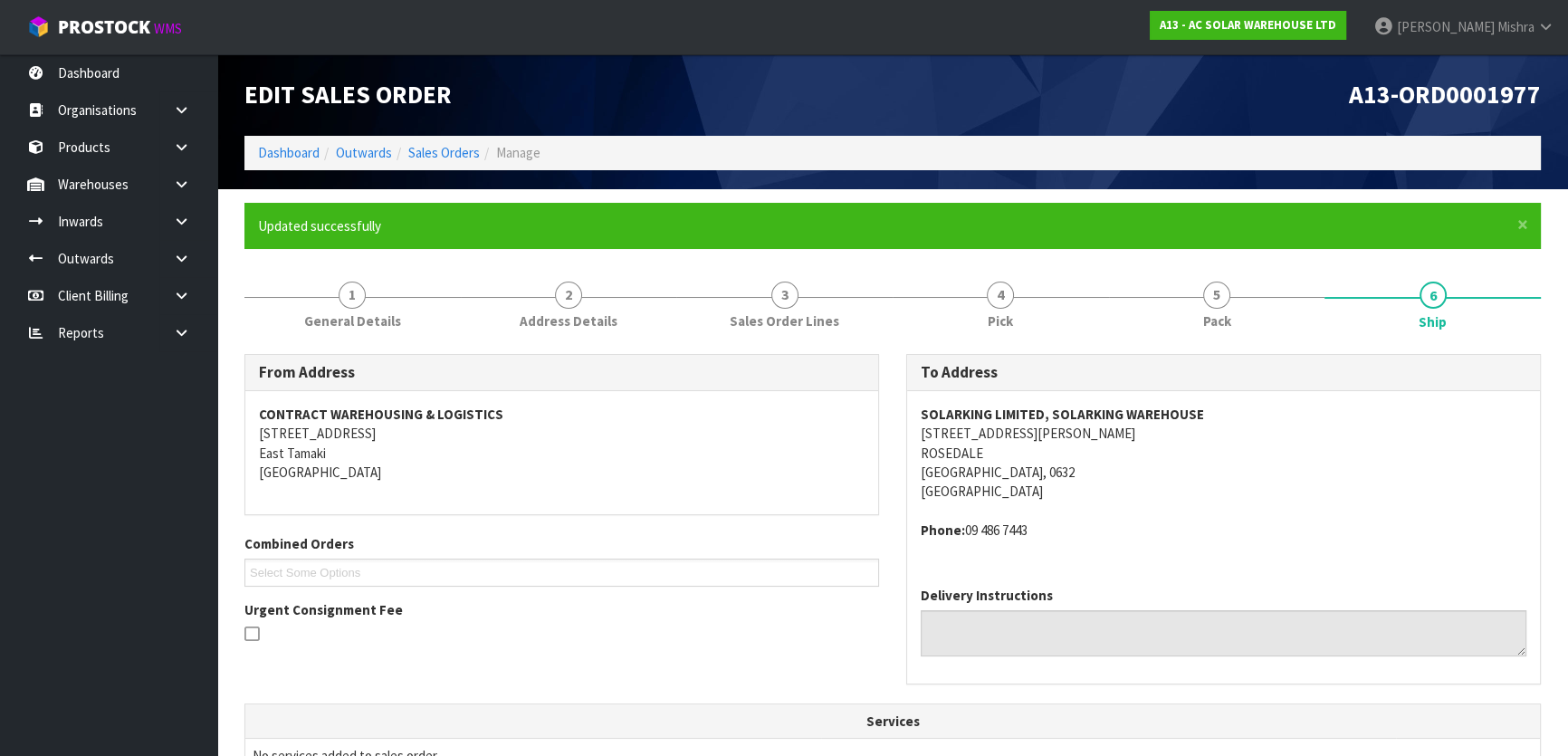
click at [948, 430] on address "SOLARKING LIMITED, SOLARKING WAREHOUSE 3 VEGA PLACE ROSEDALE Auckland, 0632 New…" at bounding box center [1223, 452] width 606 height 96
copy address "3 VEGA PLACE"
click at [1145, 412] on strong "SOLARKING LIMITED, SOLARKING WAREHOUSE" at bounding box center [1062, 414] width 284 height 17
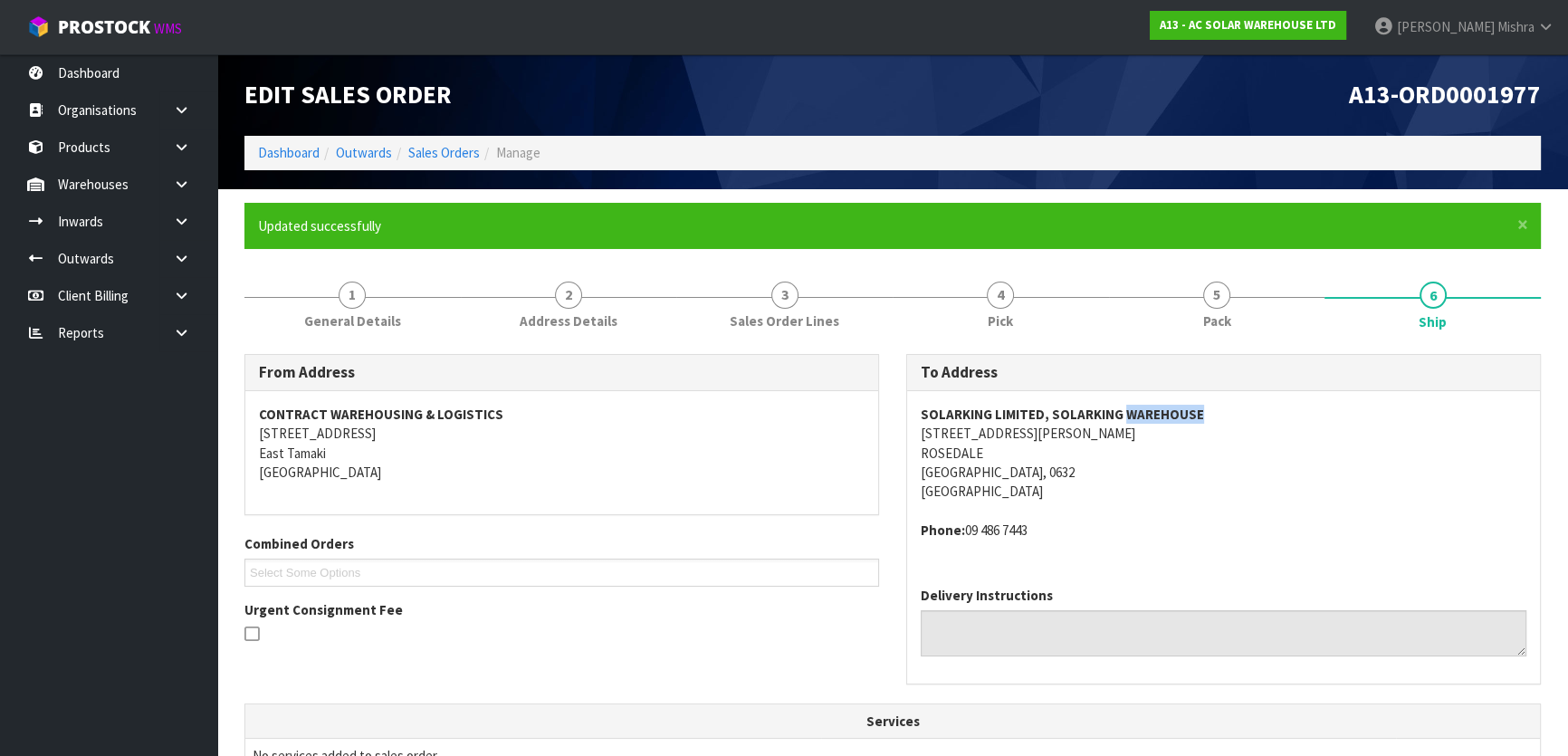
click at [1145, 412] on strong "SOLARKING LIMITED, SOLARKING WAREHOUSE" at bounding box center [1062, 414] width 284 height 17
copy strong "SOLARKING LIMITED, SOLARKING WAREHOUSE"
drag, startPoint x: 1040, startPoint y: 530, endPoint x: 966, endPoint y: 526, distance: 74.1
click at [966, 526] on address "Phone: 09 486 7443" at bounding box center [1223, 530] width 606 height 19
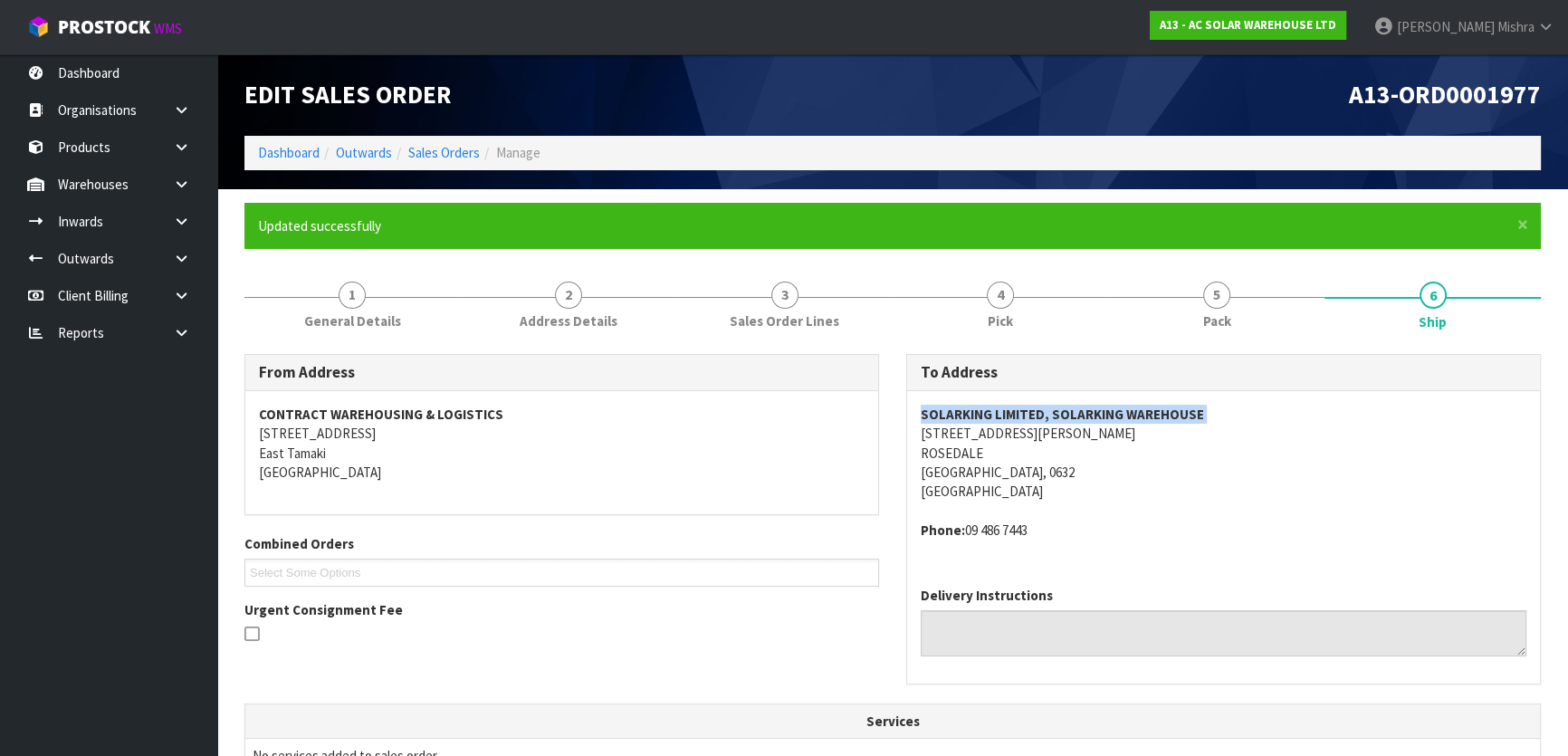
copy address "09 486 7443"
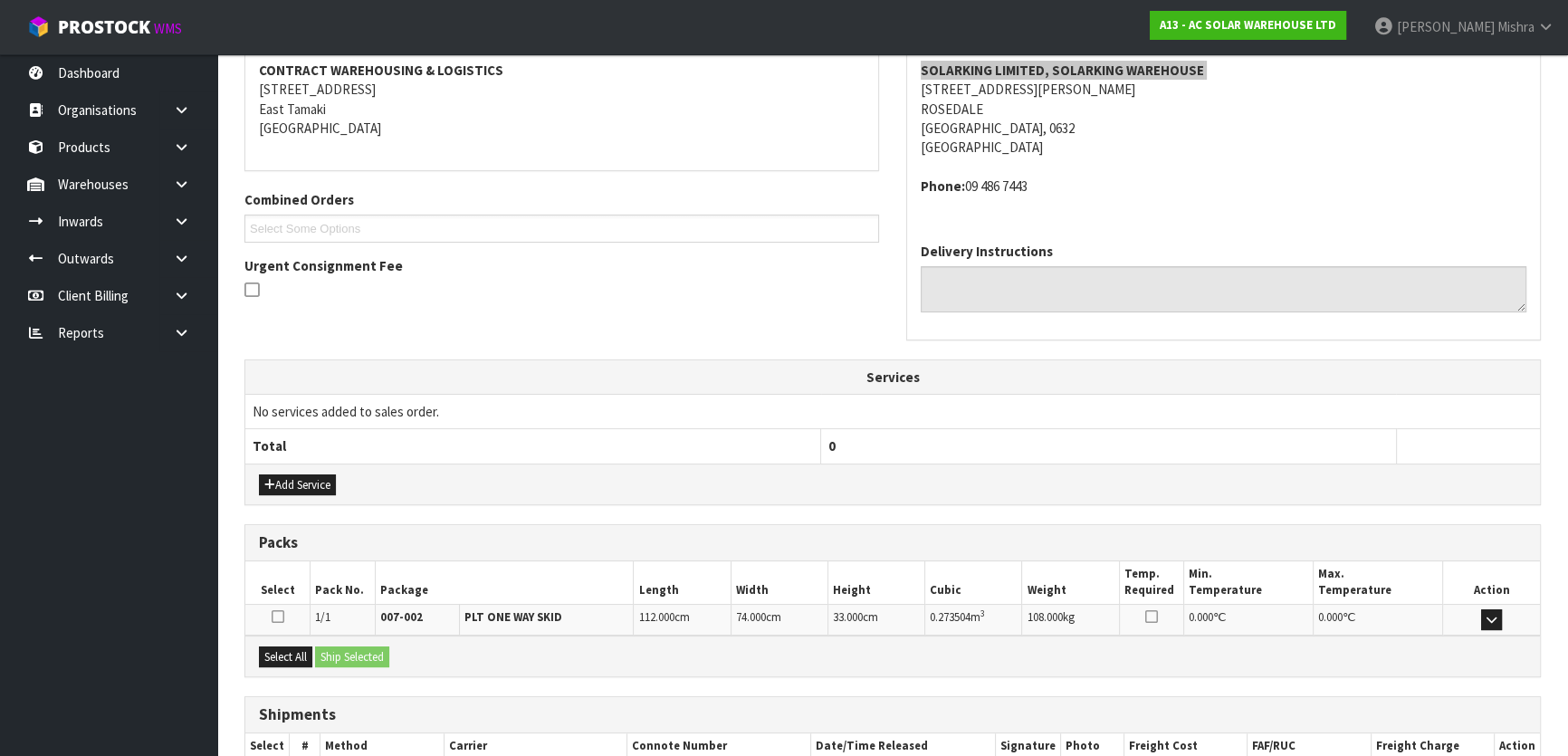
scroll to position [455, 0]
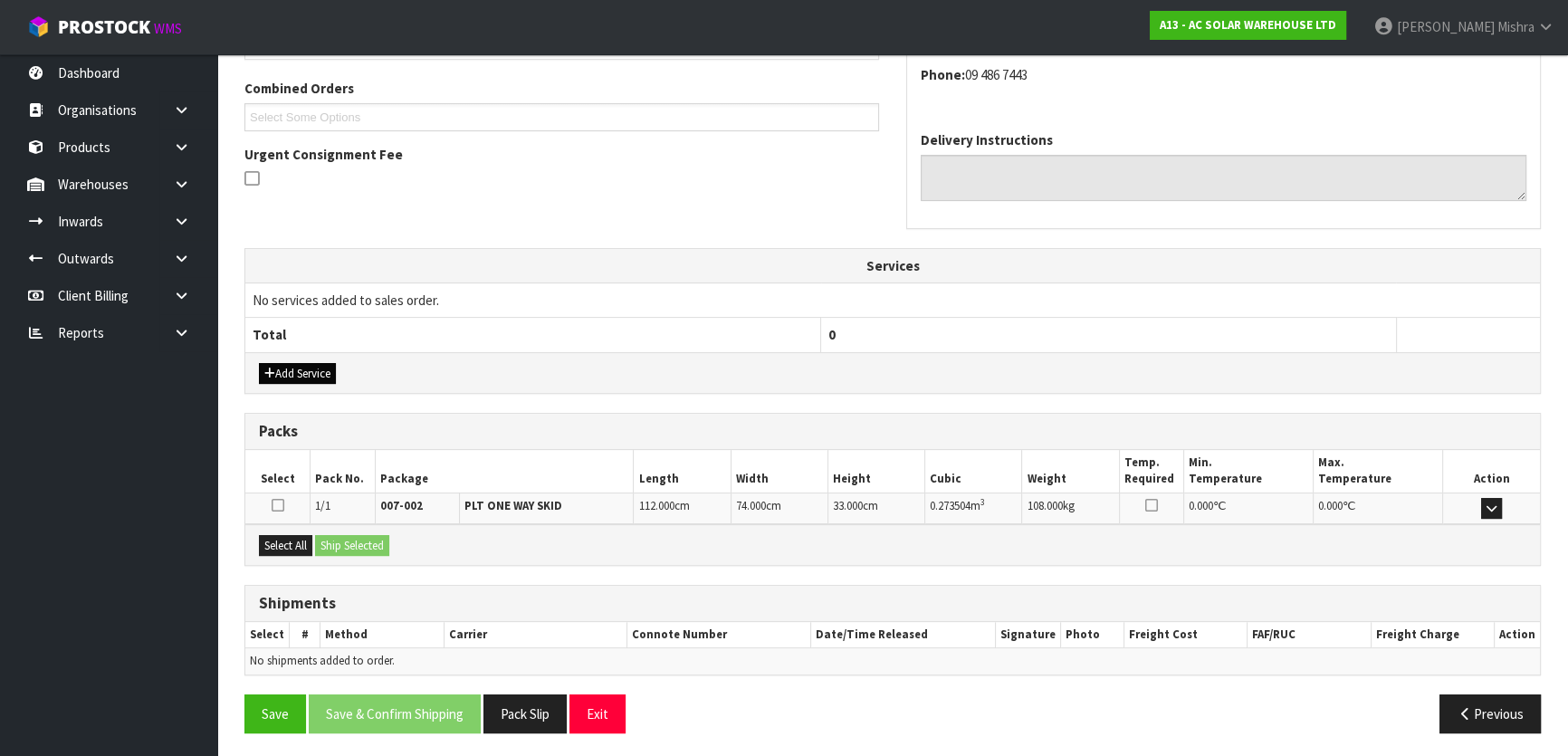
drag, startPoint x: 315, startPoint y: 356, endPoint x: 313, endPoint y: 371, distance: 15.1
click at [315, 363] on div "Add Service" at bounding box center [893, 373] width 1294 height 41
click at [313, 371] on button "Add Service" at bounding box center [297, 374] width 77 height 22
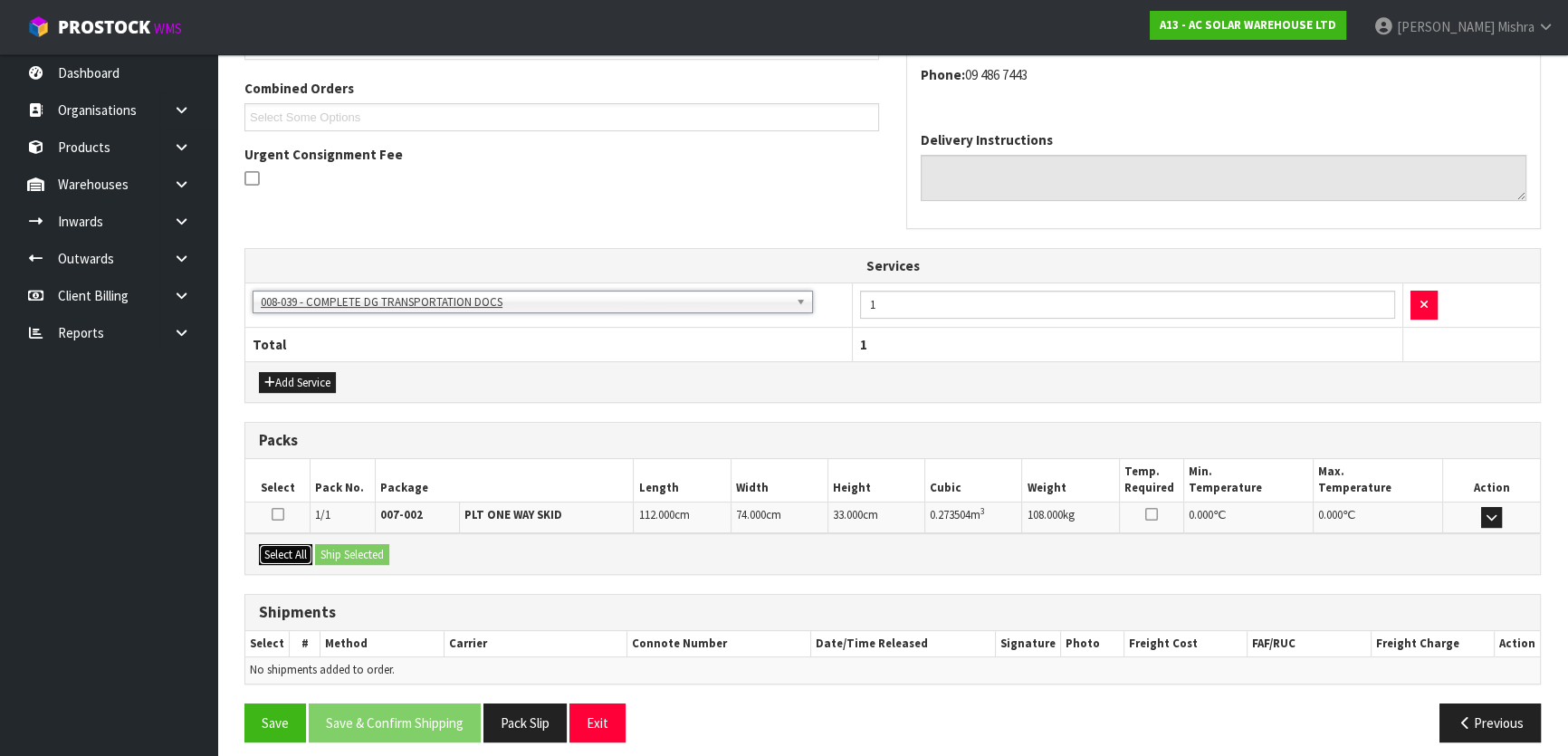
click at [265, 549] on button "Select All" at bounding box center [285, 555] width 53 height 22
click at [386, 553] on button "Ship Selected" at bounding box center [351, 555] width 74 height 22
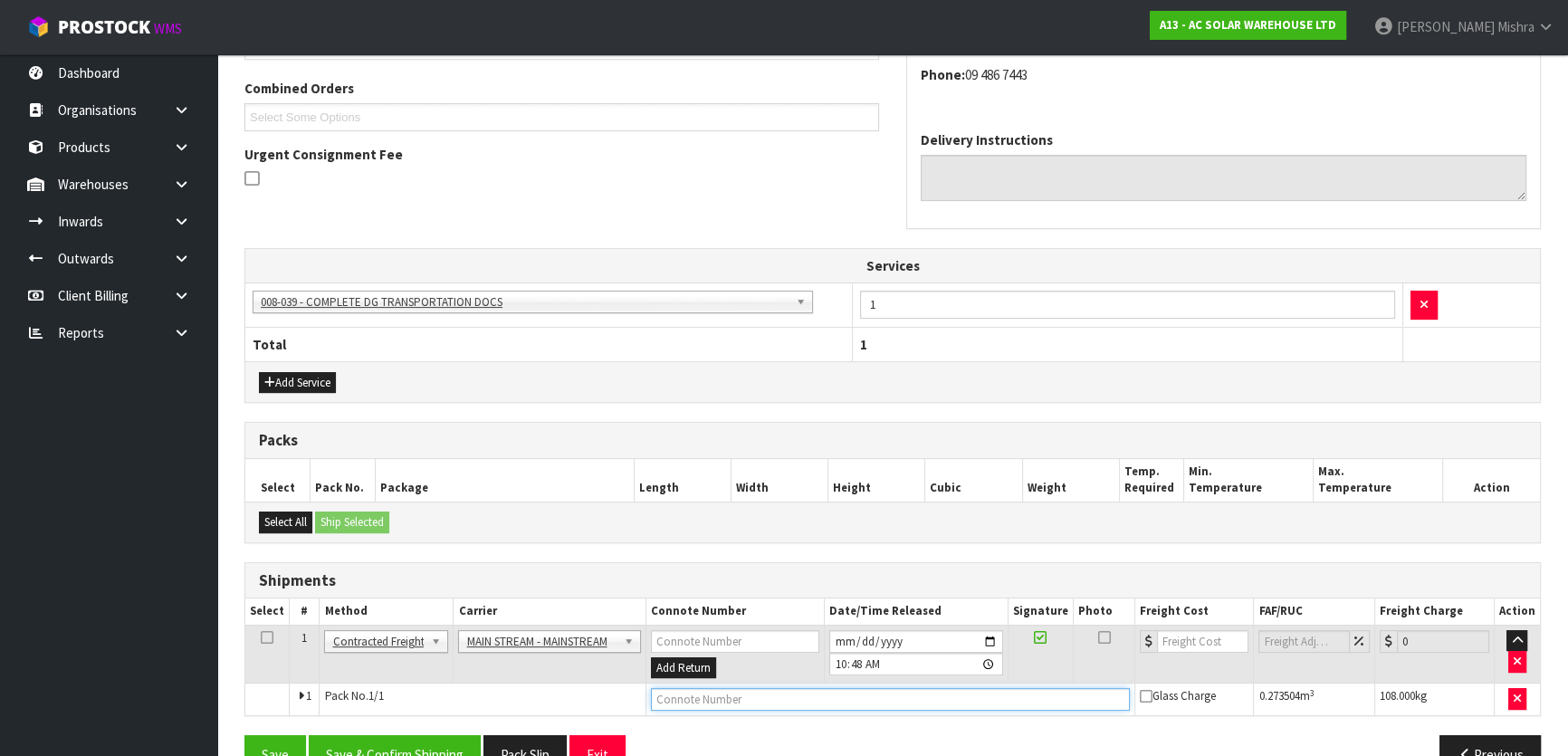
click at [712, 694] on input "text" at bounding box center [890, 700] width 479 height 22
paste input "CWL7716174"
type input "CWL7716174"
click at [1179, 639] on input "number" at bounding box center [1203, 642] width 92 height 22
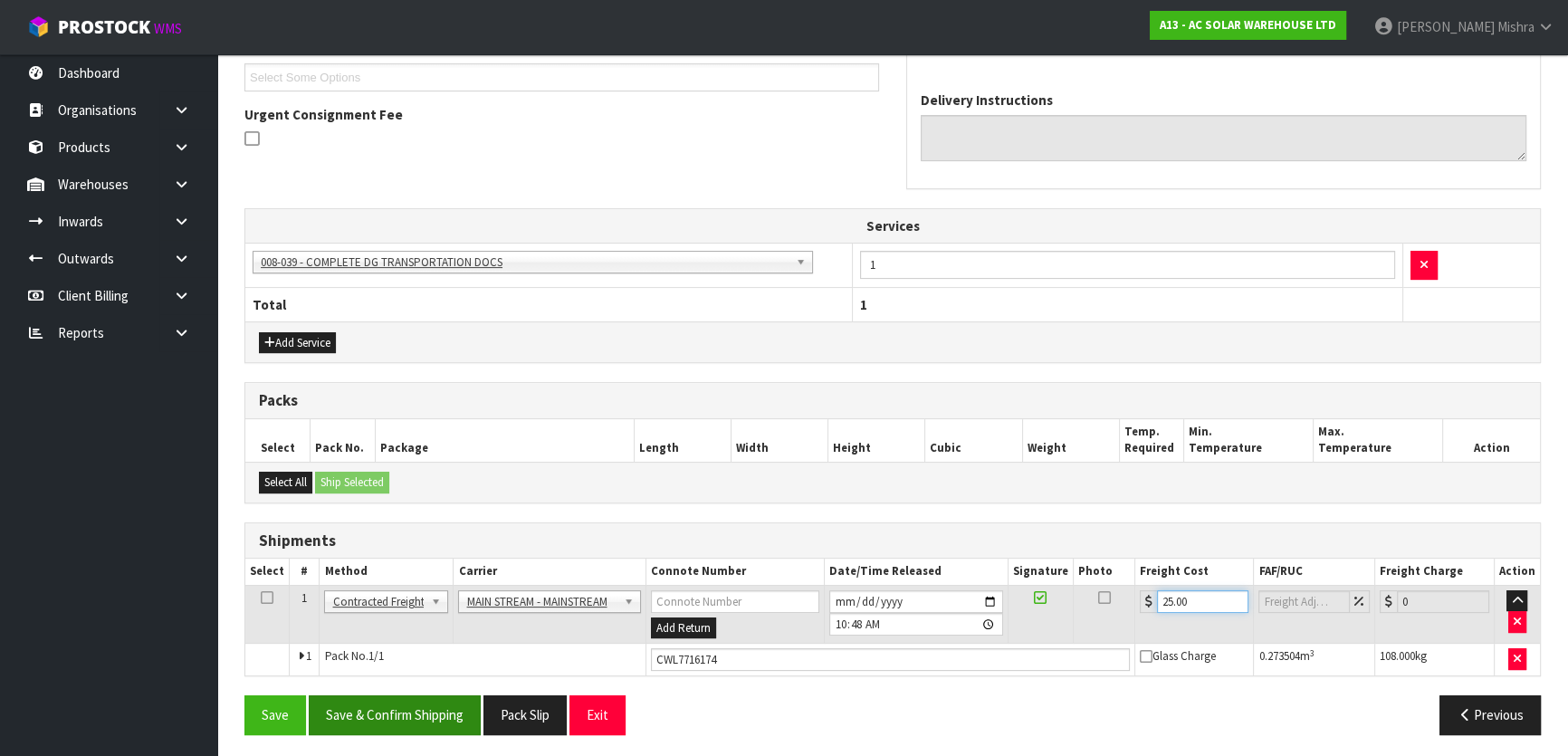
scroll to position [497, 0]
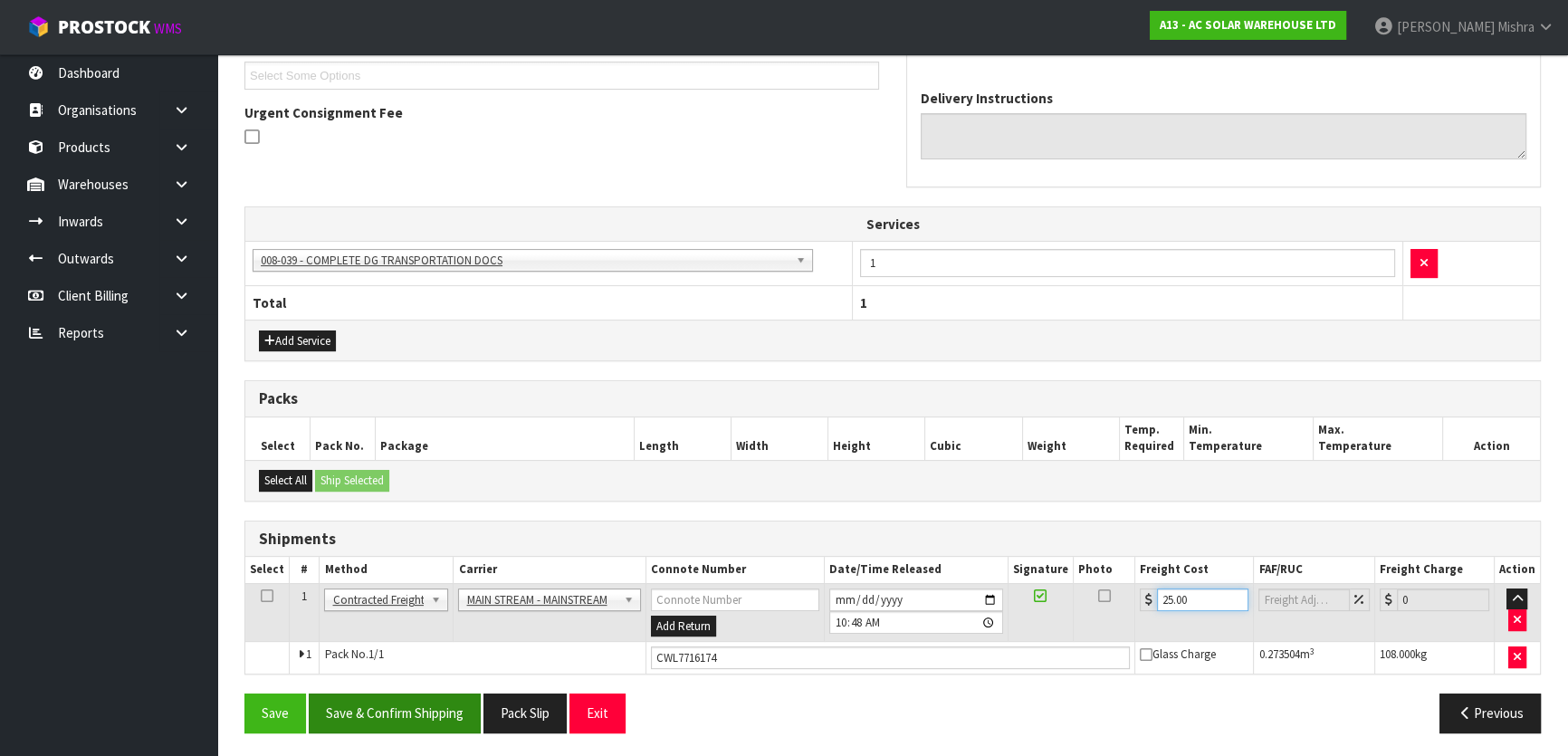
type input "25.00"
click at [340, 701] on button "Save & Confirm Shipping" at bounding box center [395, 714] width 172 height 39
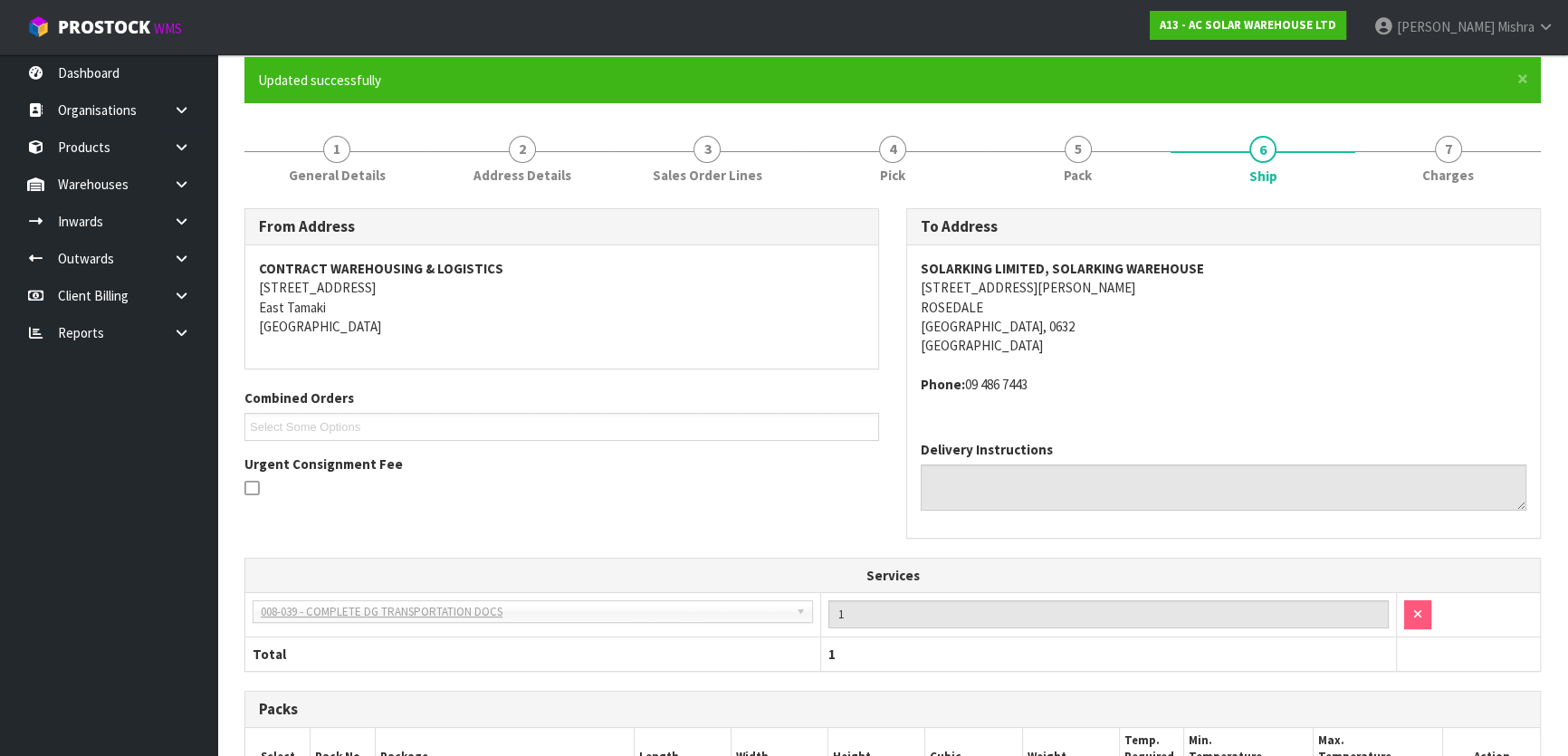
scroll to position [0, 0]
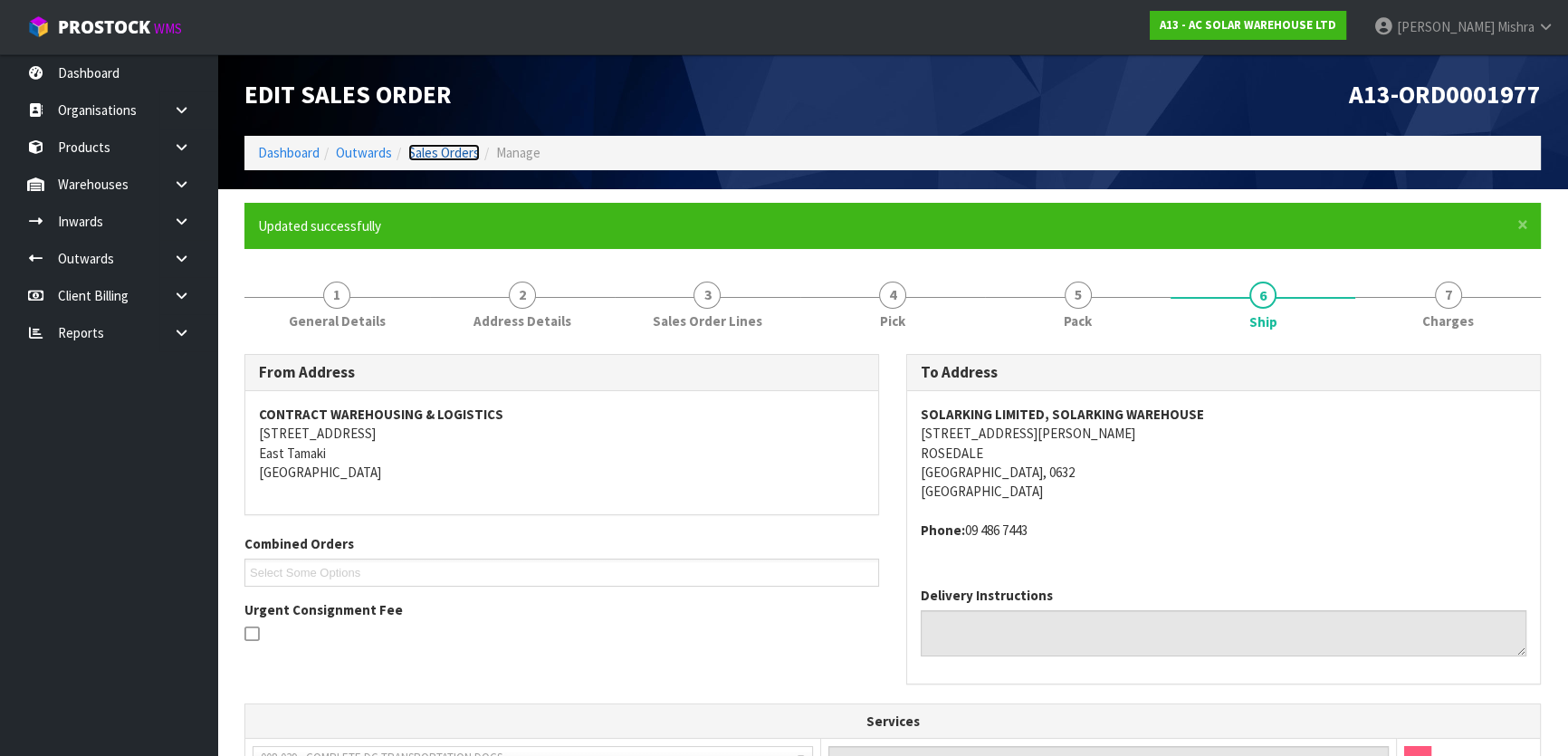
click at [451, 153] on link "Sales Orders" at bounding box center [444, 153] width 71 height 17
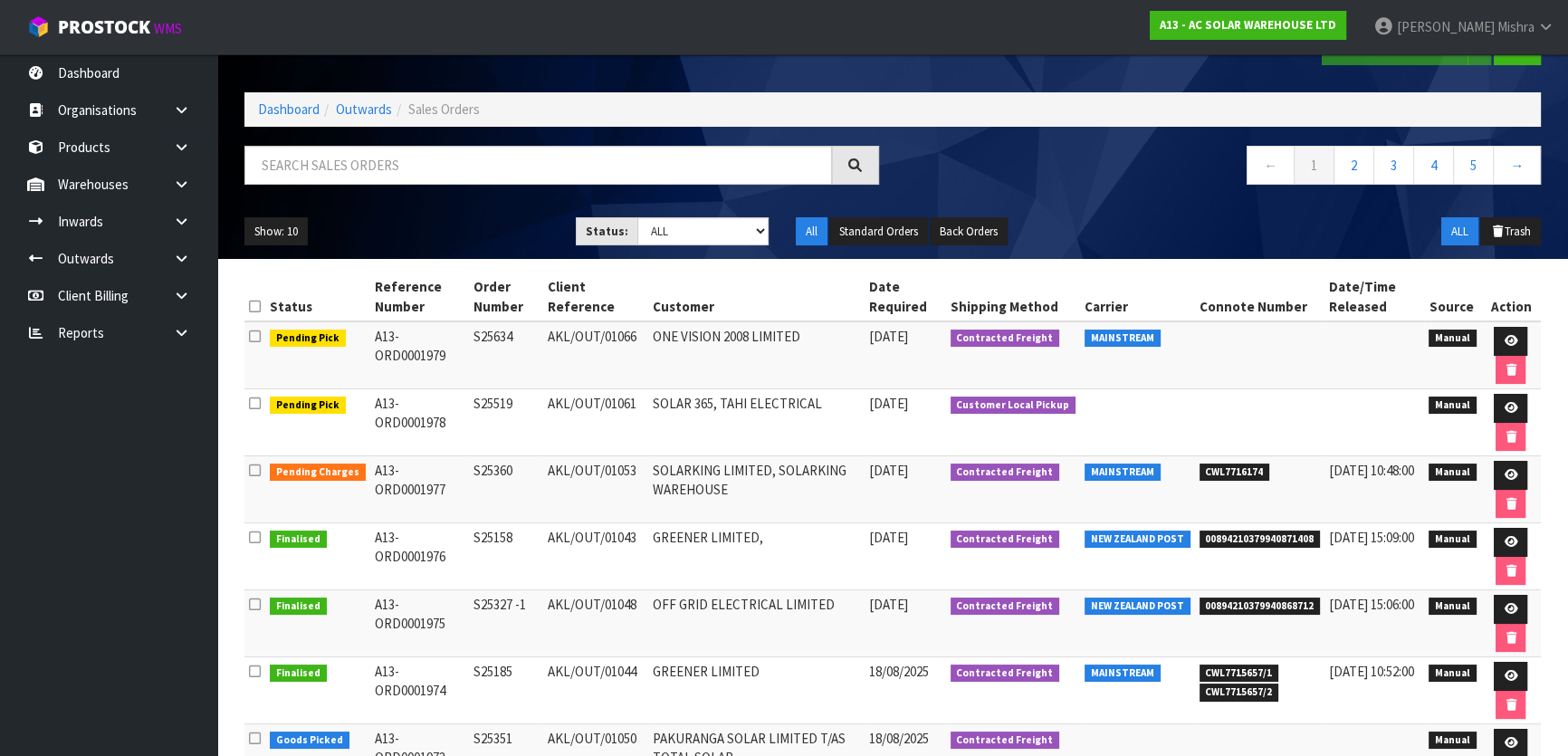
scroll to position [367, 0]
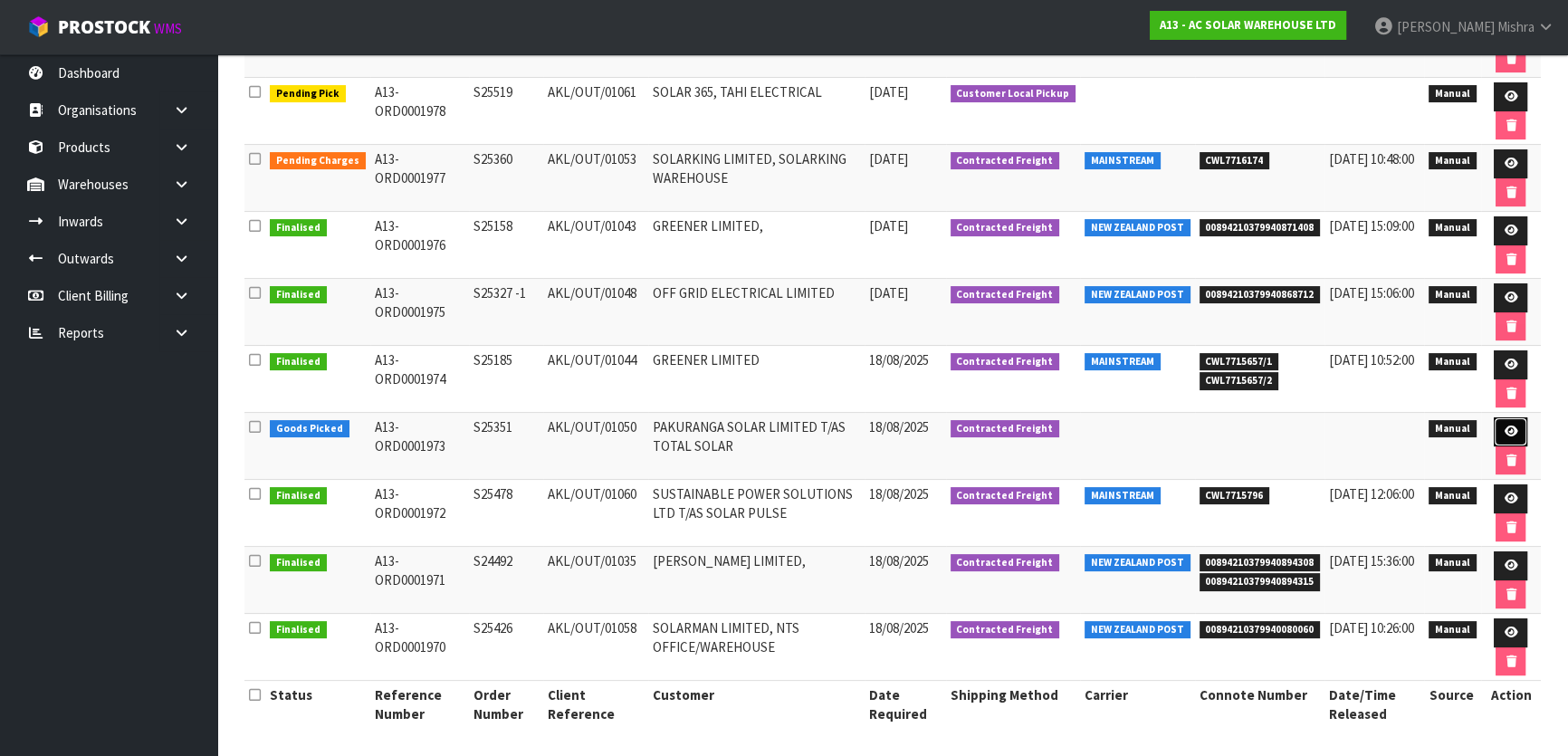
click at [1510, 430] on icon at bounding box center [1511, 431] width 14 height 12
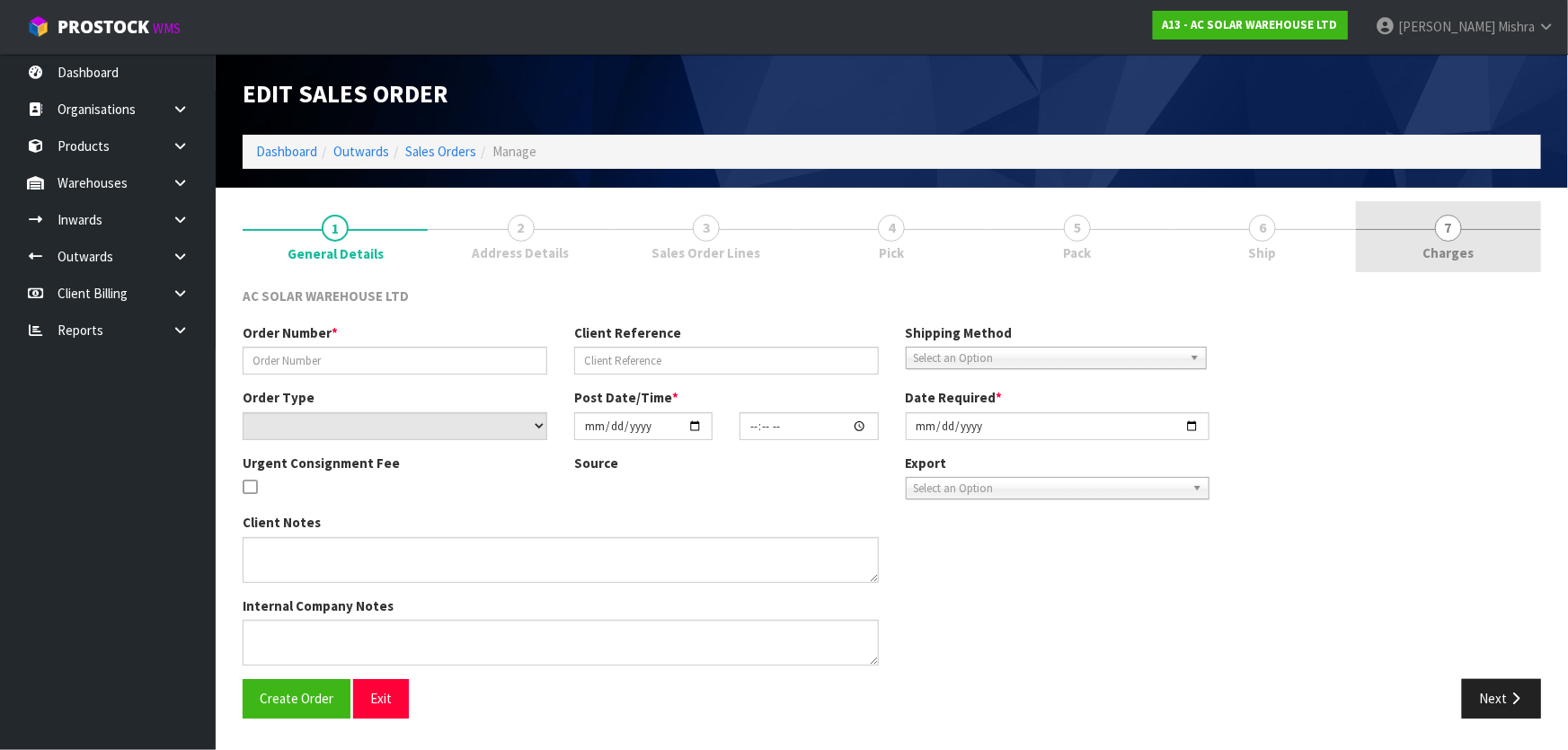
type input "S25351"
type input "AKL/OUT/01050"
select select "number:0"
type input "2025-08-18"
type input "10:53:00.000"
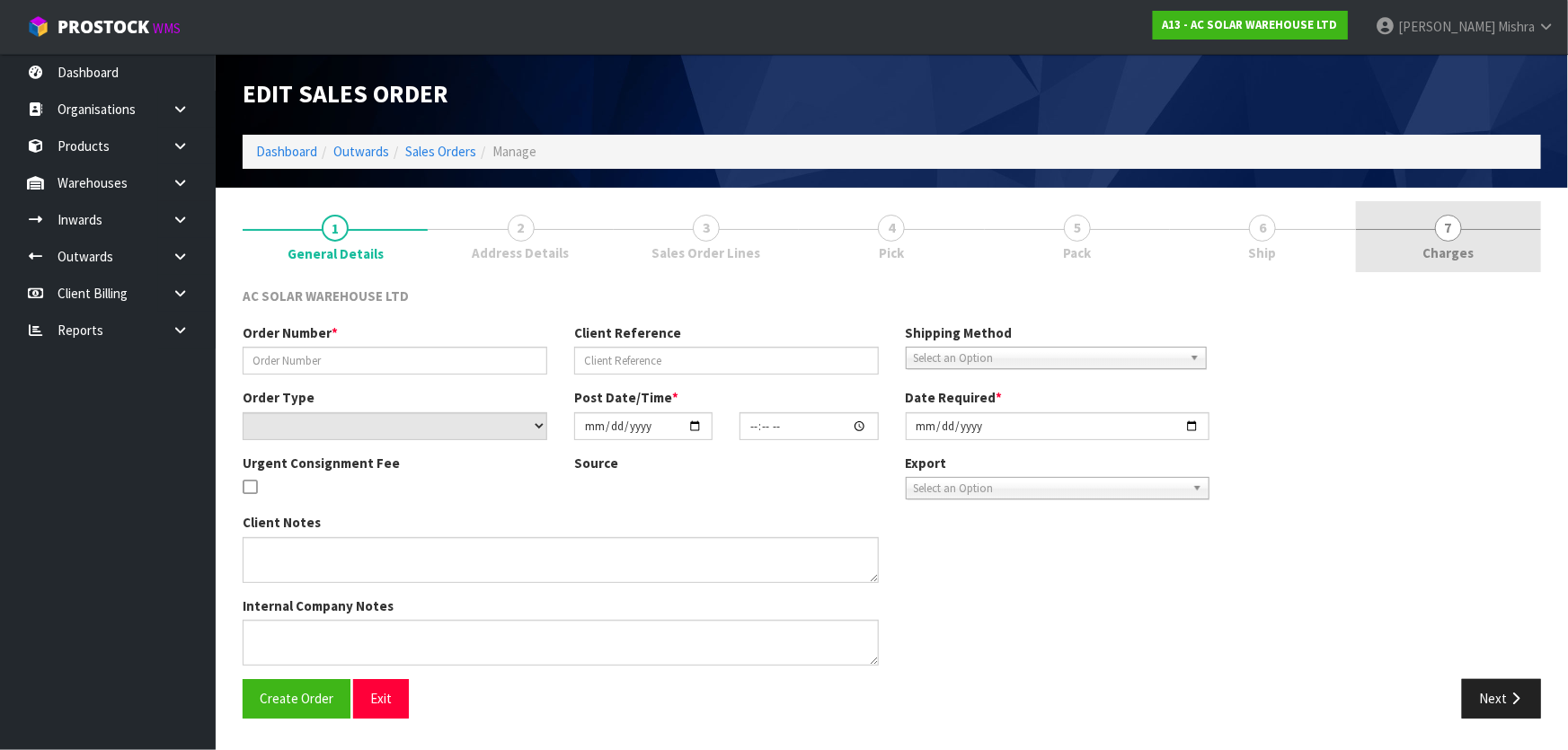
type input "2025-08-18"
type textarea "SEND WITH MAINSTREAM"
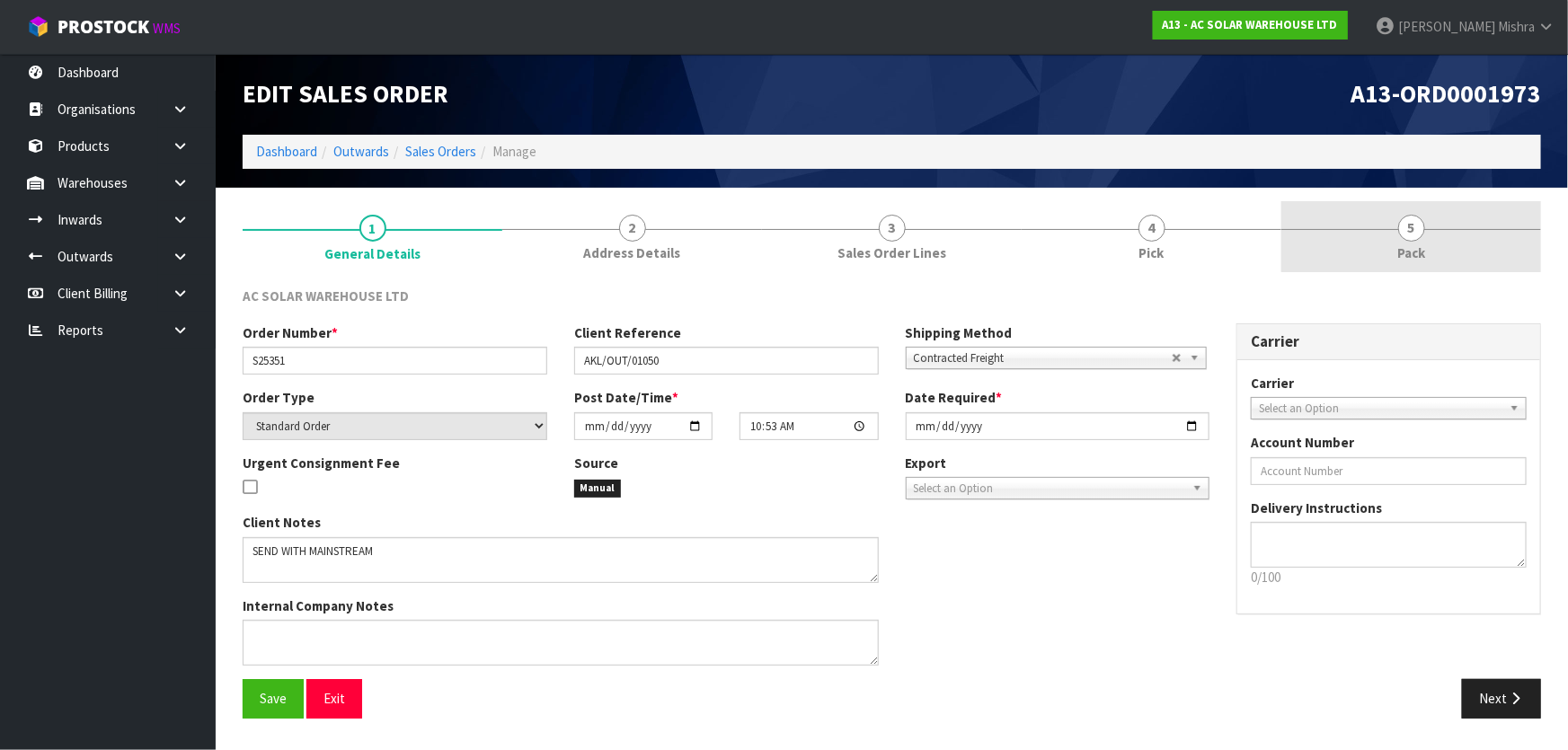
click at [1398, 245] on span "Pack" at bounding box center [1411, 253] width 28 height 19
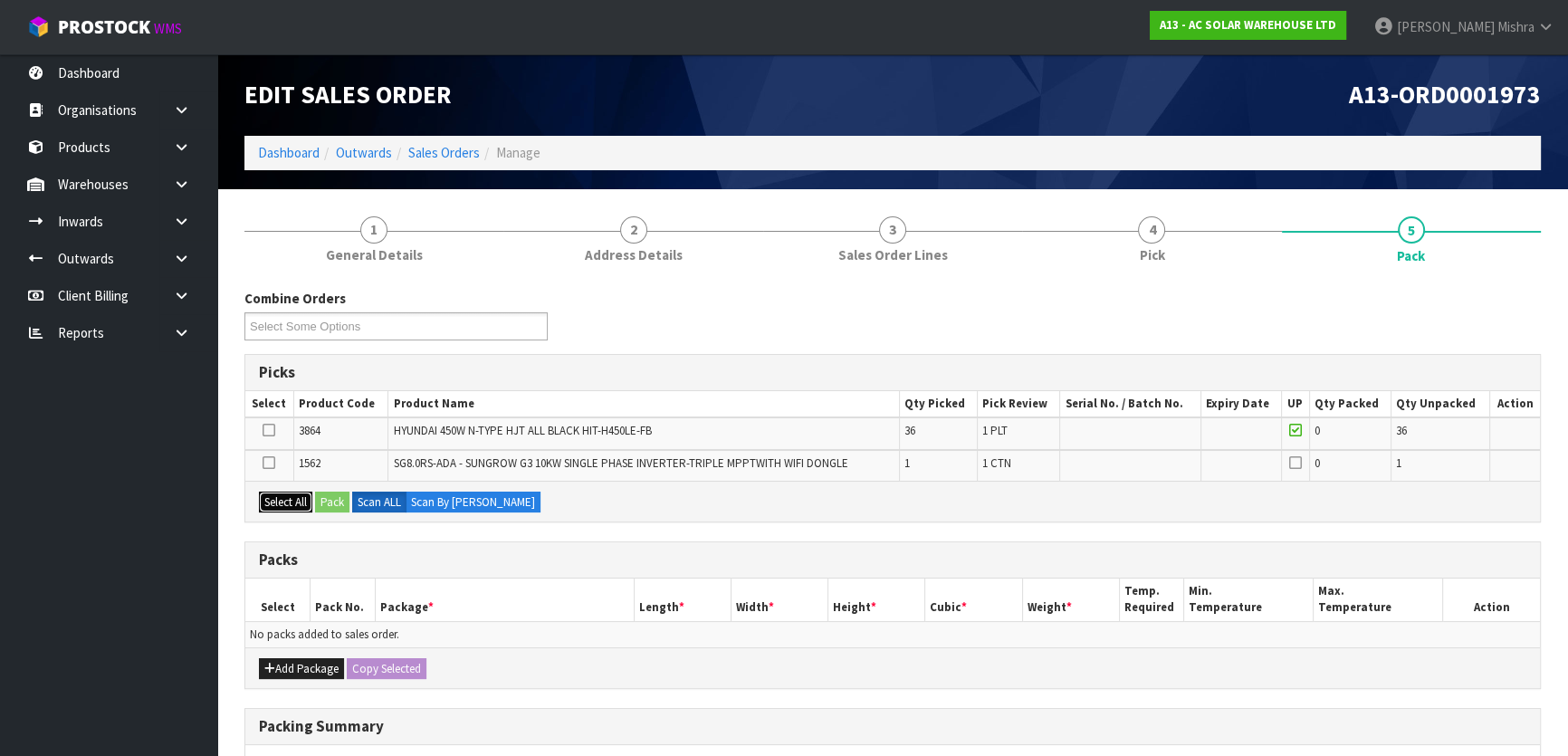
click at [280, 503] on button "Select All" at bounding box center [285, 502] width 53 height 22
click at [356, 498] on label "Scan ALL" at bounding box center [379, 502] width 54 height 22
click at [337, 498] on button "Pack" at bounding box center [332, 502] width 35 height 22
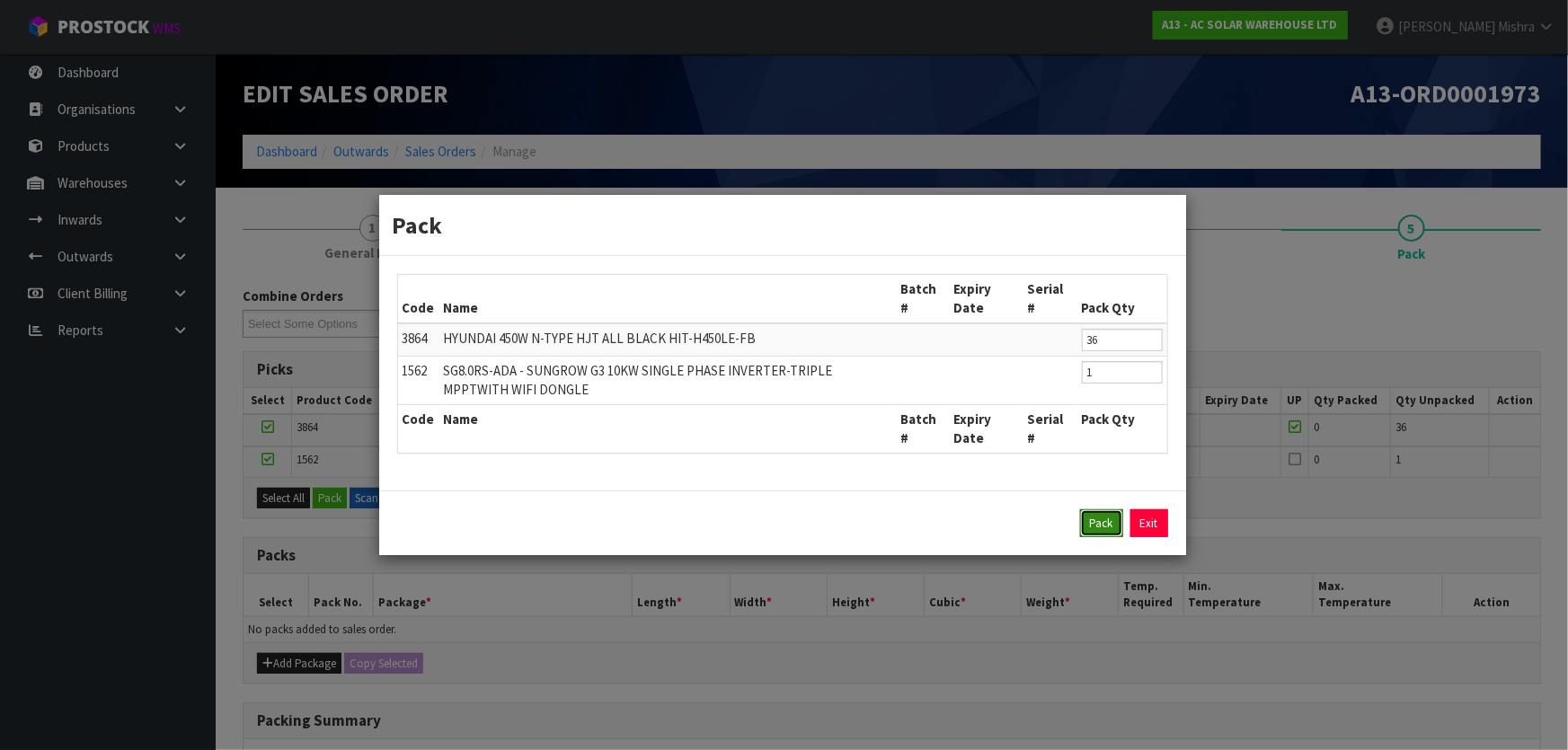
click at [1100, 528] on button "Pack" at bounding box center [1101, 523] width 43 height 29
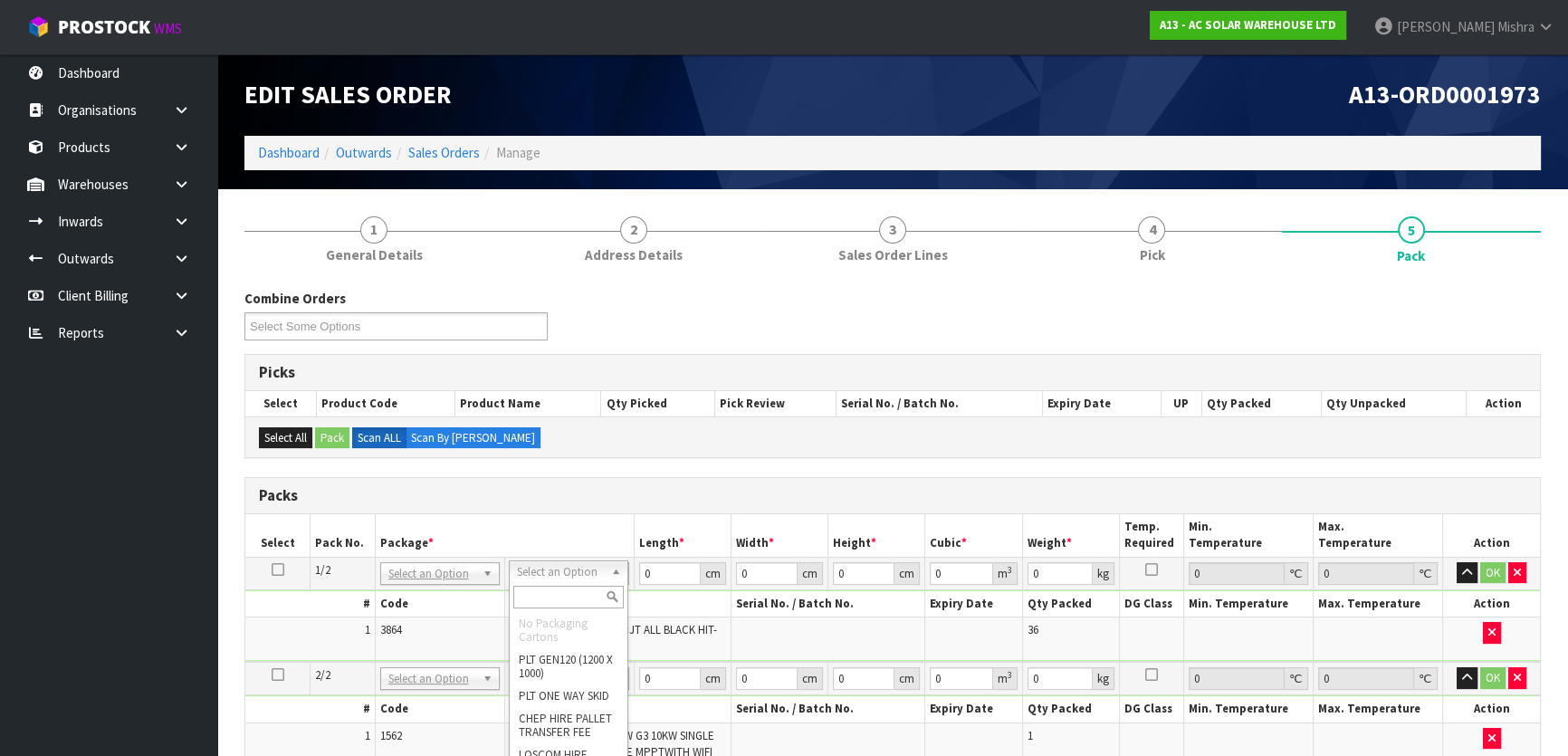
click at [554, 599] on input "text" at bounding box center [569, 597] width 111 height 22
type input "U"
type input "822"
click at [567, 703] on input "text" at bounding box center [567, 703] width 113 height 22
type input "OL"
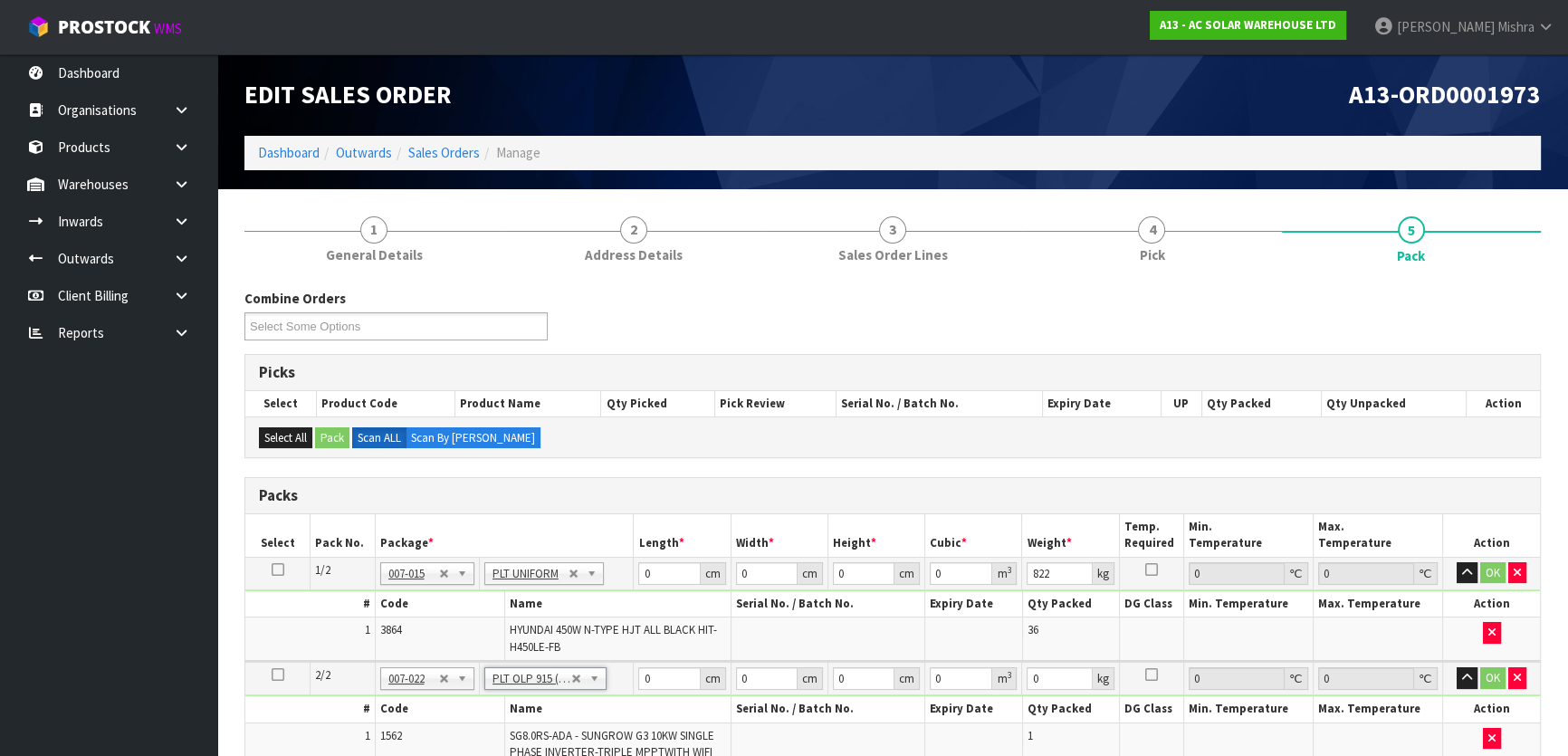
type input "91.5"
type input "46.5"
type input "22"
drag, startPoint x: 659, startPoint y: 572, endPoint x: 640, endPoint y: 571, distance: 19.0
click at [640, 571] on input "0" at bounding box center [670, 573] width 62 height 22
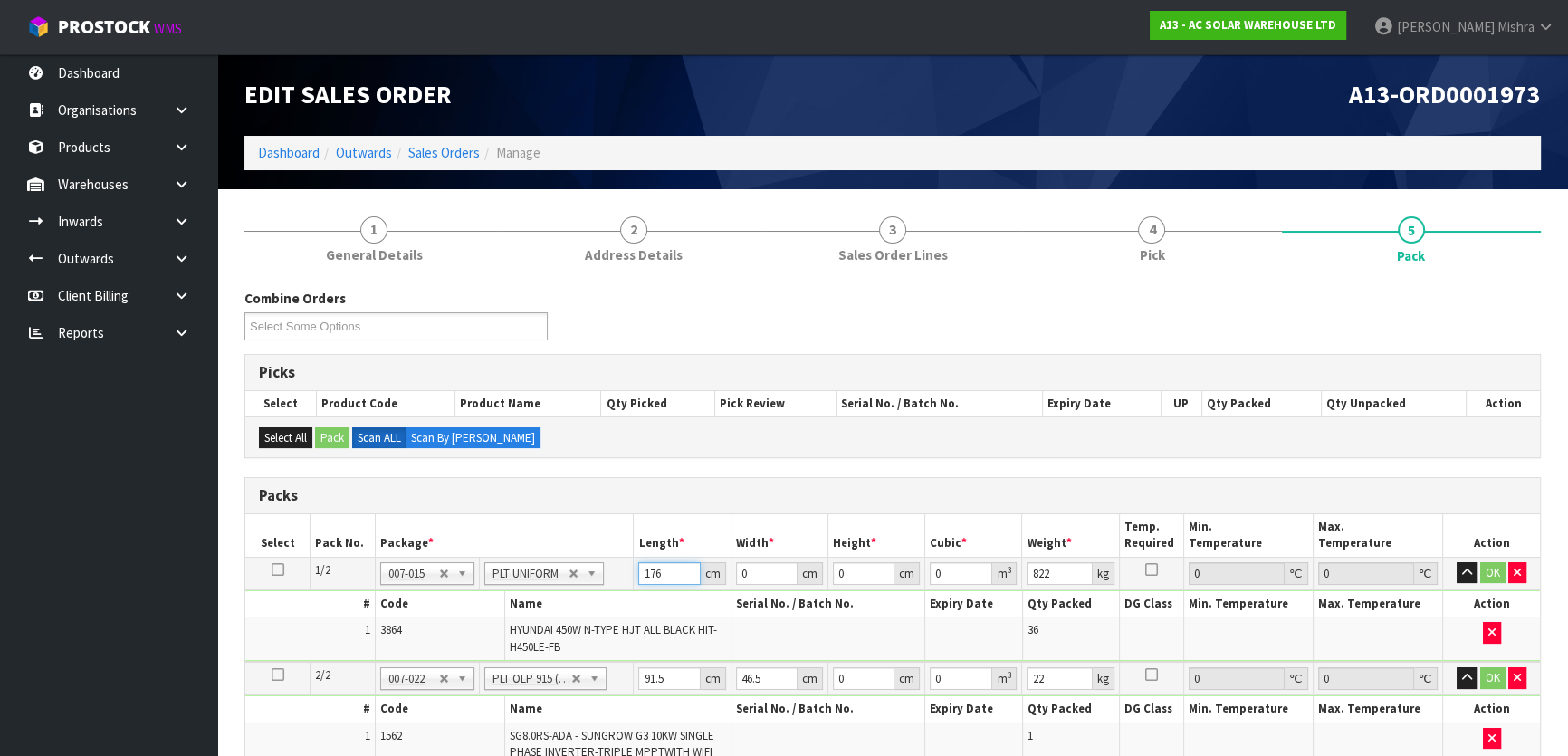
type input "176"
type input "113"
type input "1"
type input "0.019888"
type input "17"
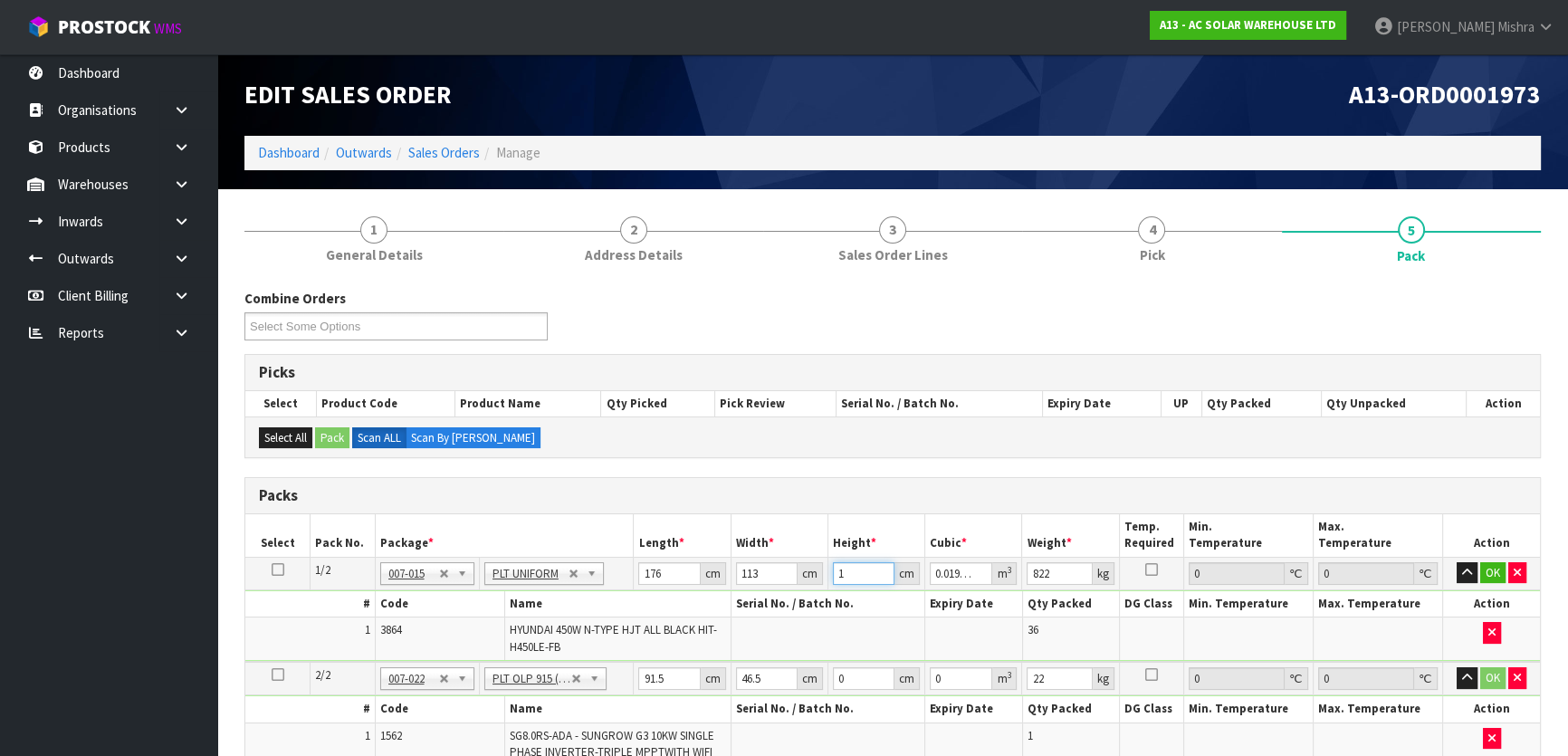
type input "0.338096"
type input "179"
type input "3.559952"
type input "17"
type input "0.338096"
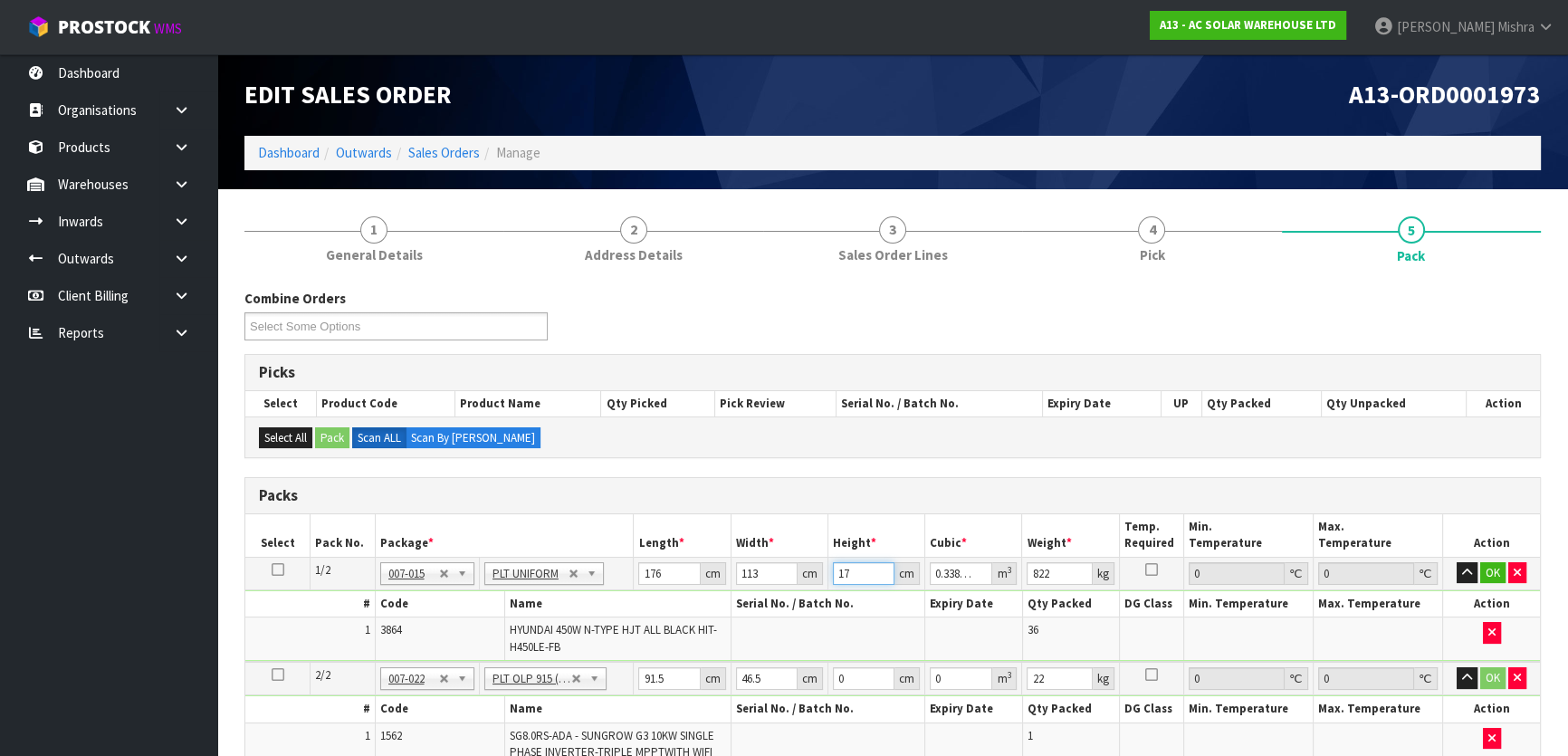
type input "1"
type input "0.019888"
type input "12"
type input "0.238656"
type input "129"
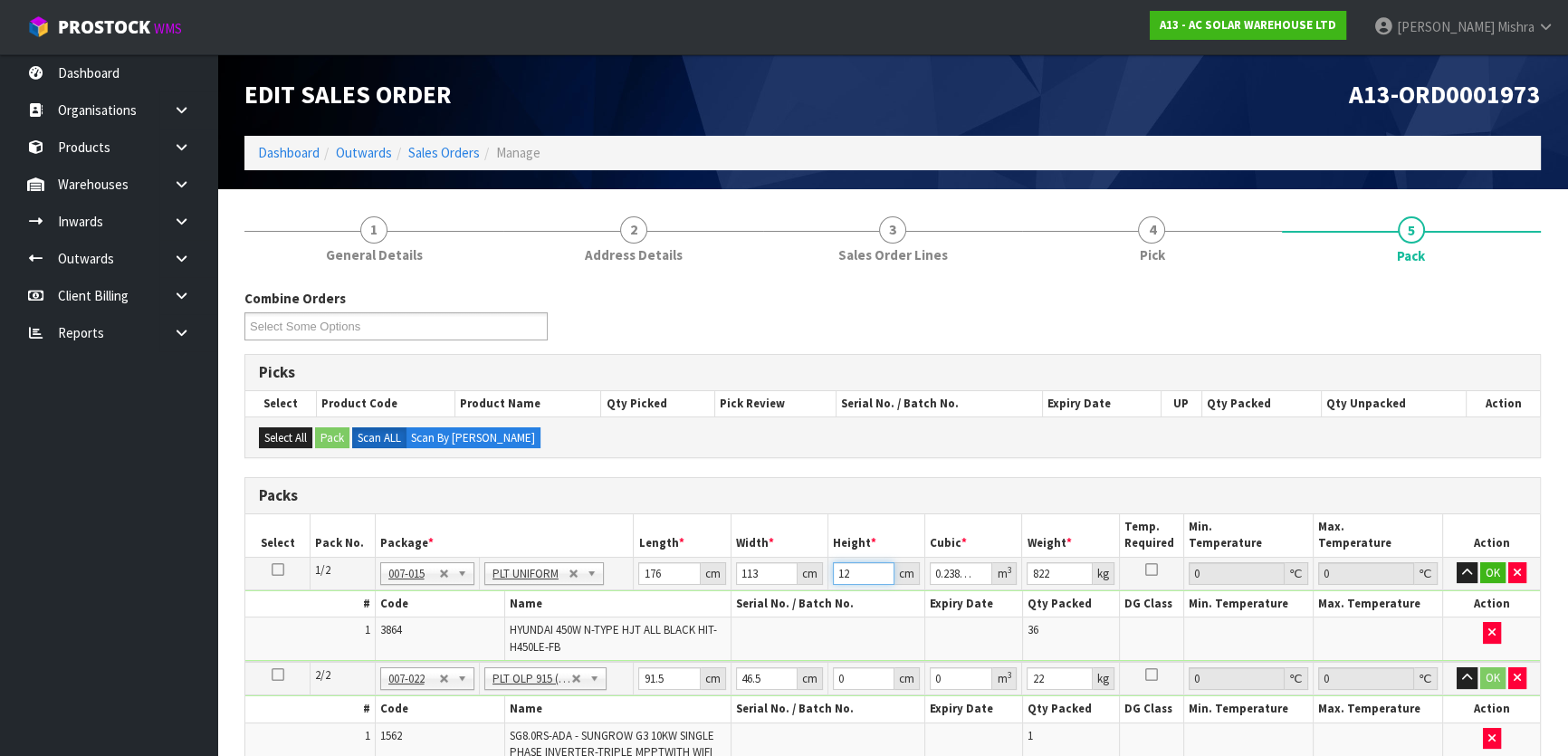
type input "2.565552"
type input "129"
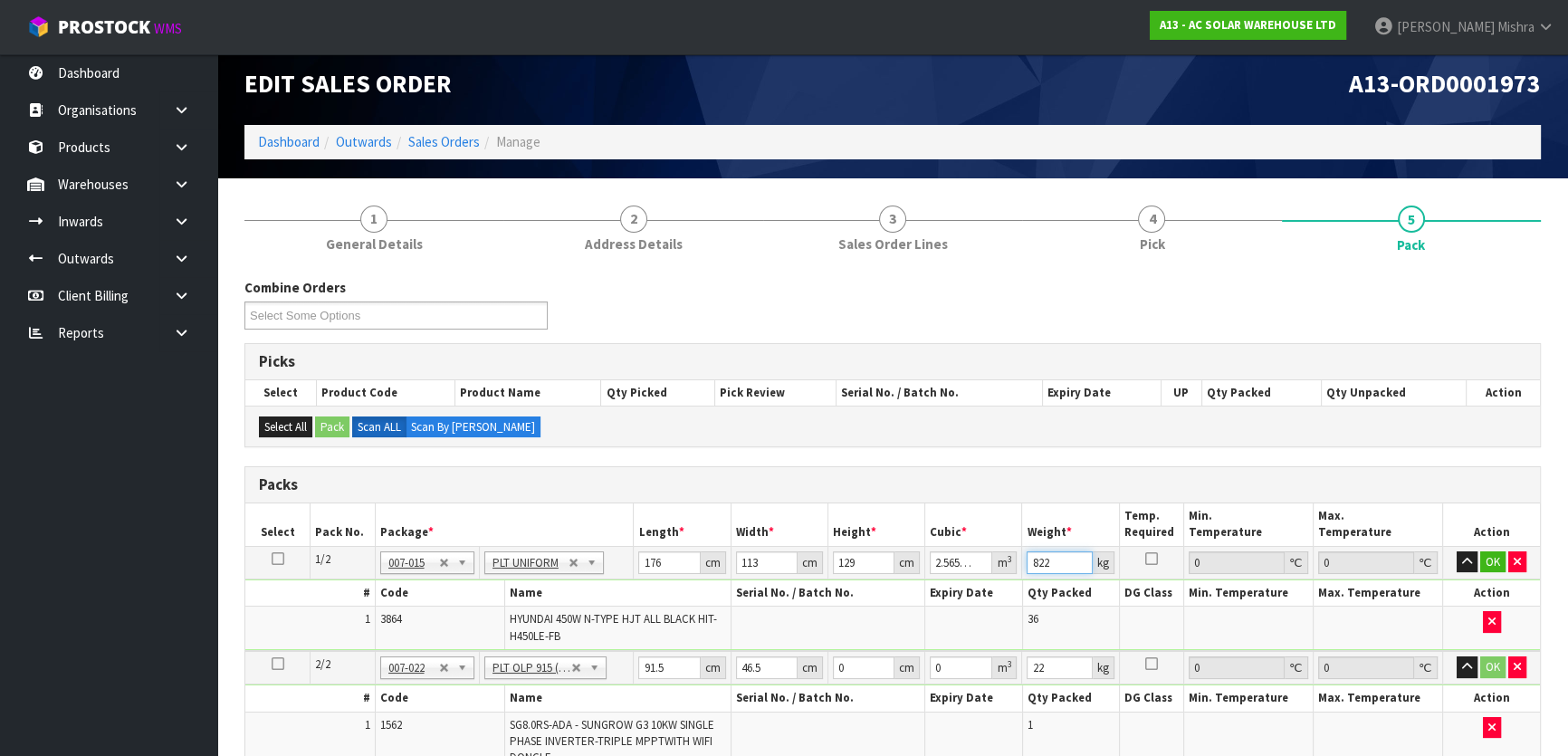
scroll to position [246, 0]
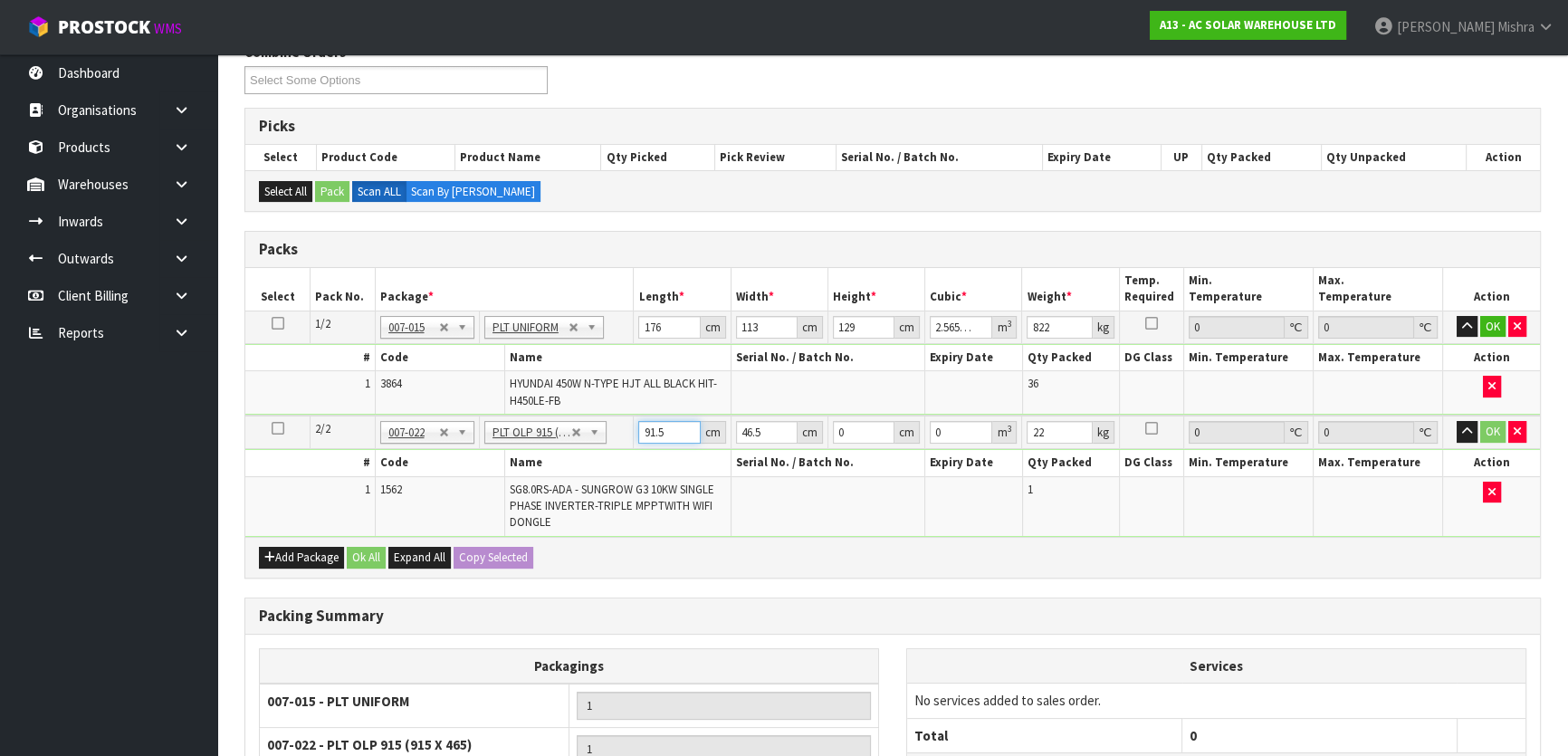
drag, startPoint x: 673, startPoint y: 429, endPoint x: 564, endPoint y: 429, distance: 109.0
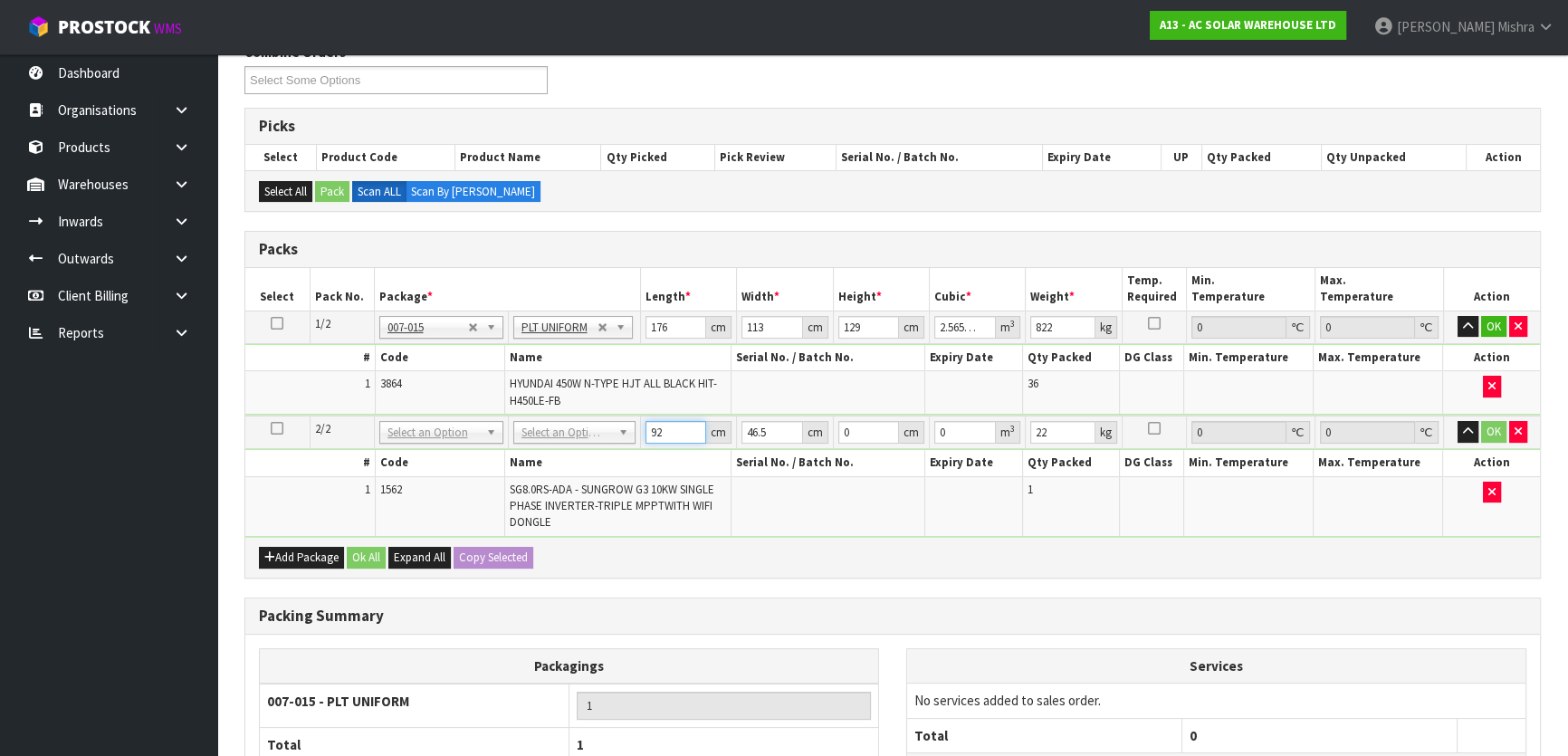
type input "92"
type input "49"
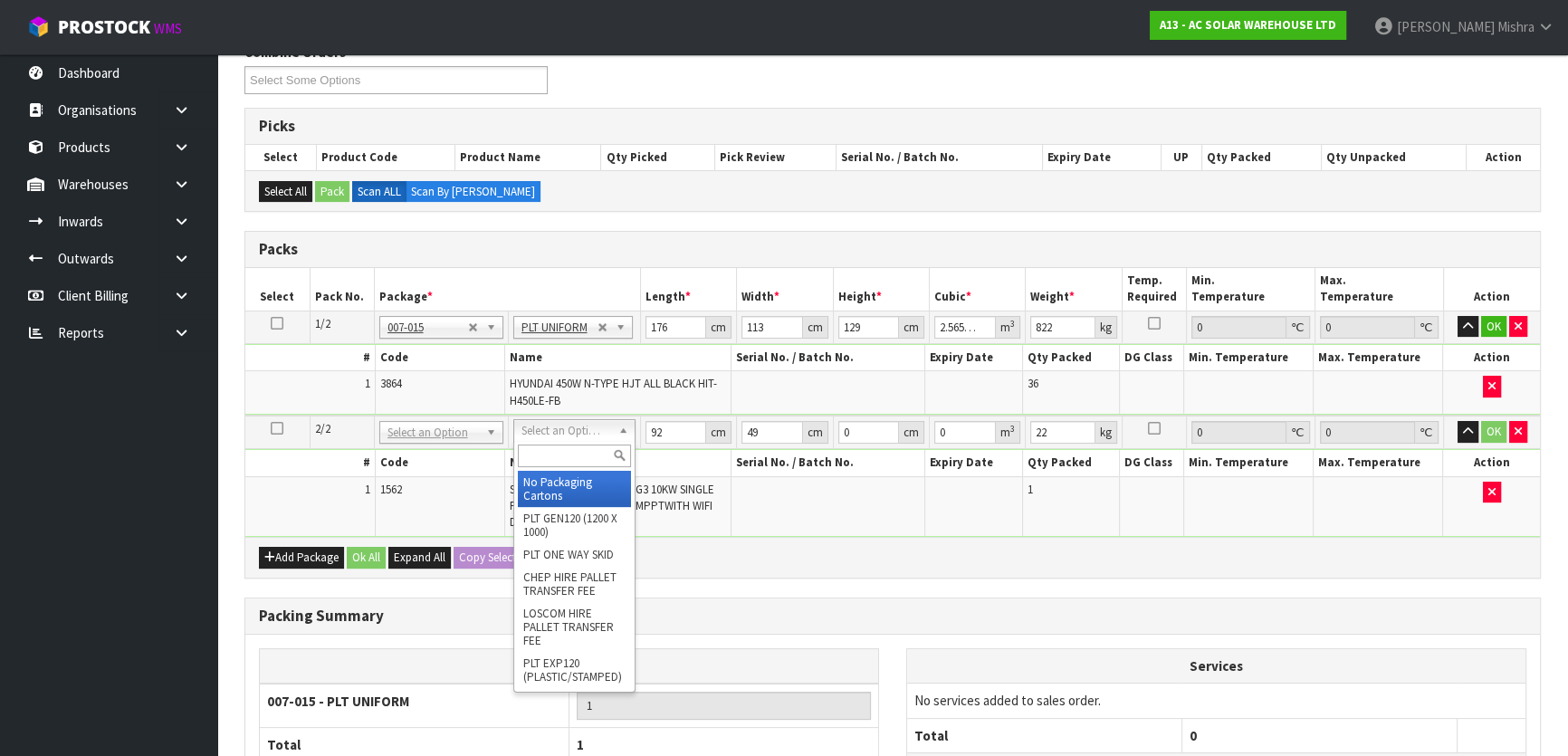
click at [581, 450] on input "text" at bounding box center [574, 456] width 113 height 22
type input "OLP"
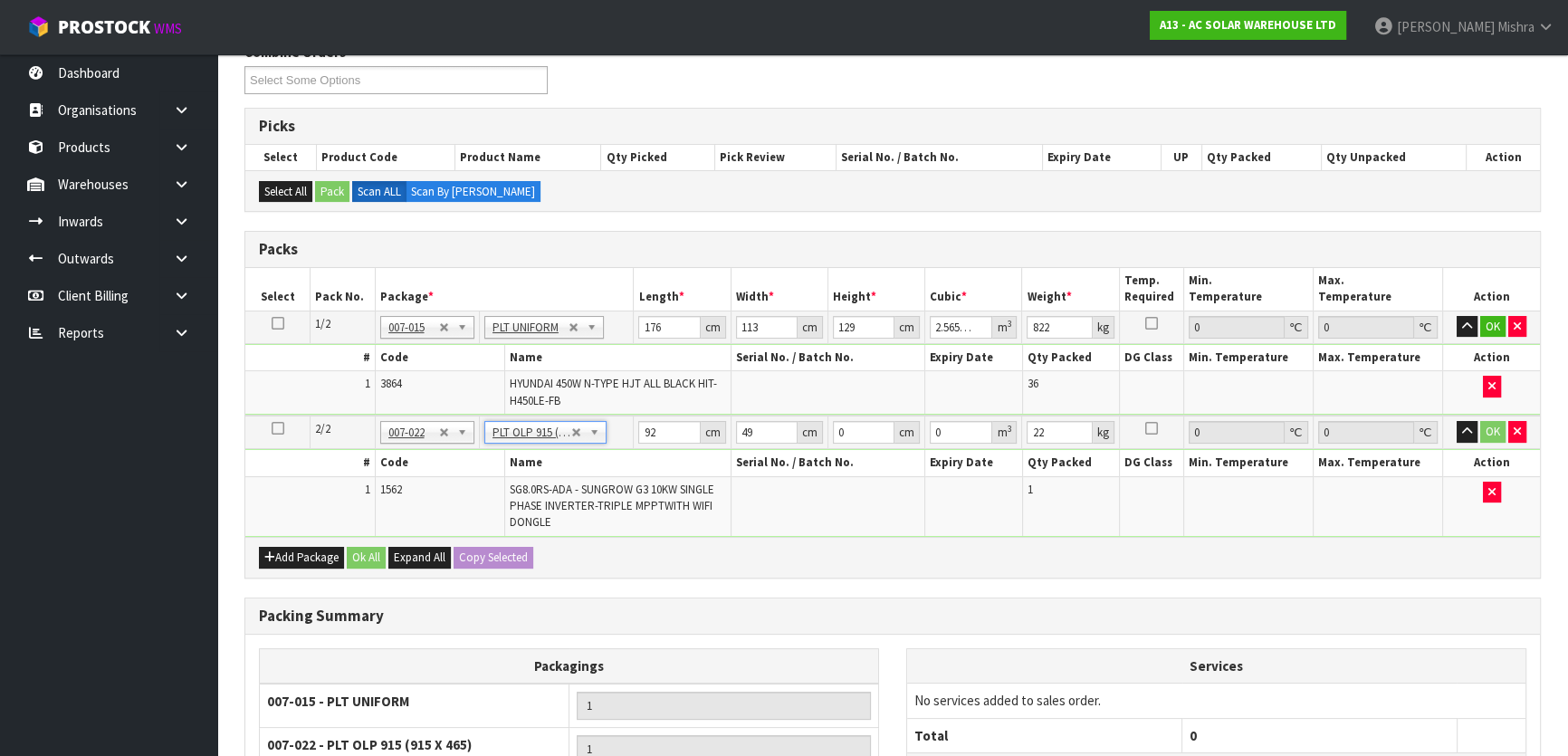
type input "91.5"
type input "46.5"
drag, startPoint x: 667, startPoint y: 424, endPoint x: 602, endPoint y: 424, distance: 65.0
click at [612, 432] on tr "2/2 NONE 007-001 007-002 007-004 007-009 007-013 007-014 007-015 007-017 007-01…" at bounding box center [893, 433] width 1294 height 34
type input "92"
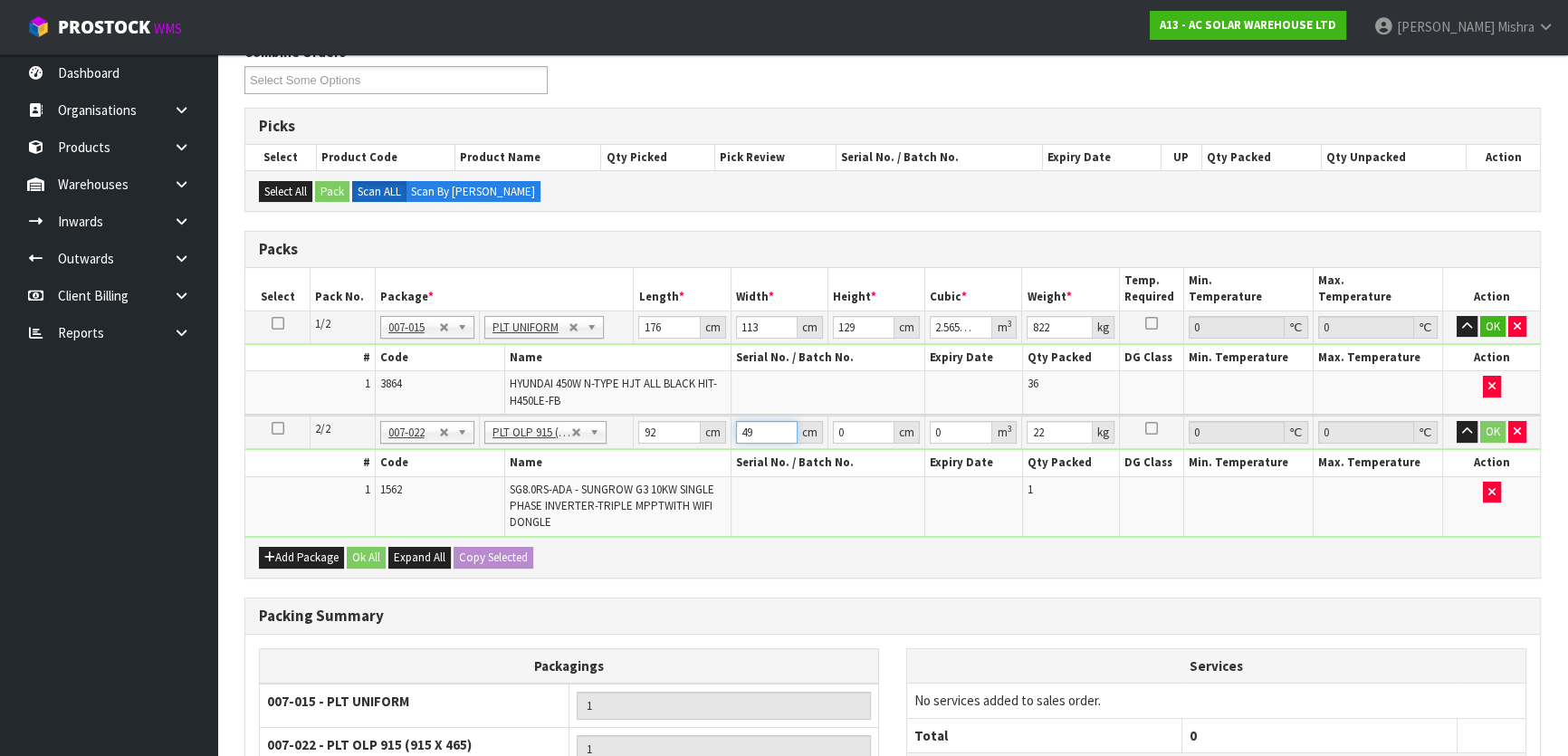
type input "49"
type input "4"
type input "0.018032"
type input "43"
type input "0.193844"
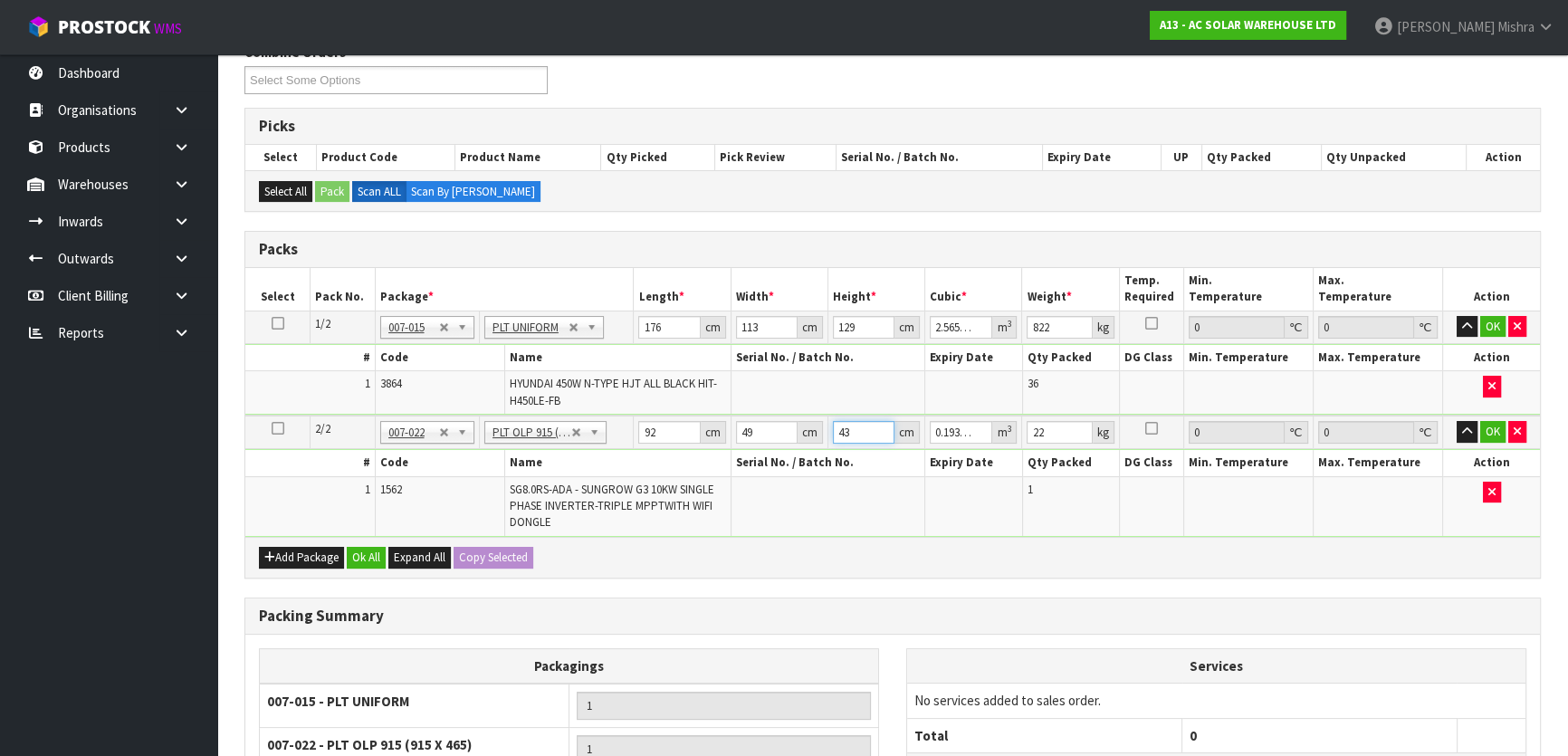
type input "43"
type input "31"
click at [364, 541] on div "Add Package Ok All Expand All Copy Selected" at bounding box center [893, 557] width 1294 height 41
click at [367, 561] on button "Ok All" at bounding box center [366, 557] width 39 height 22
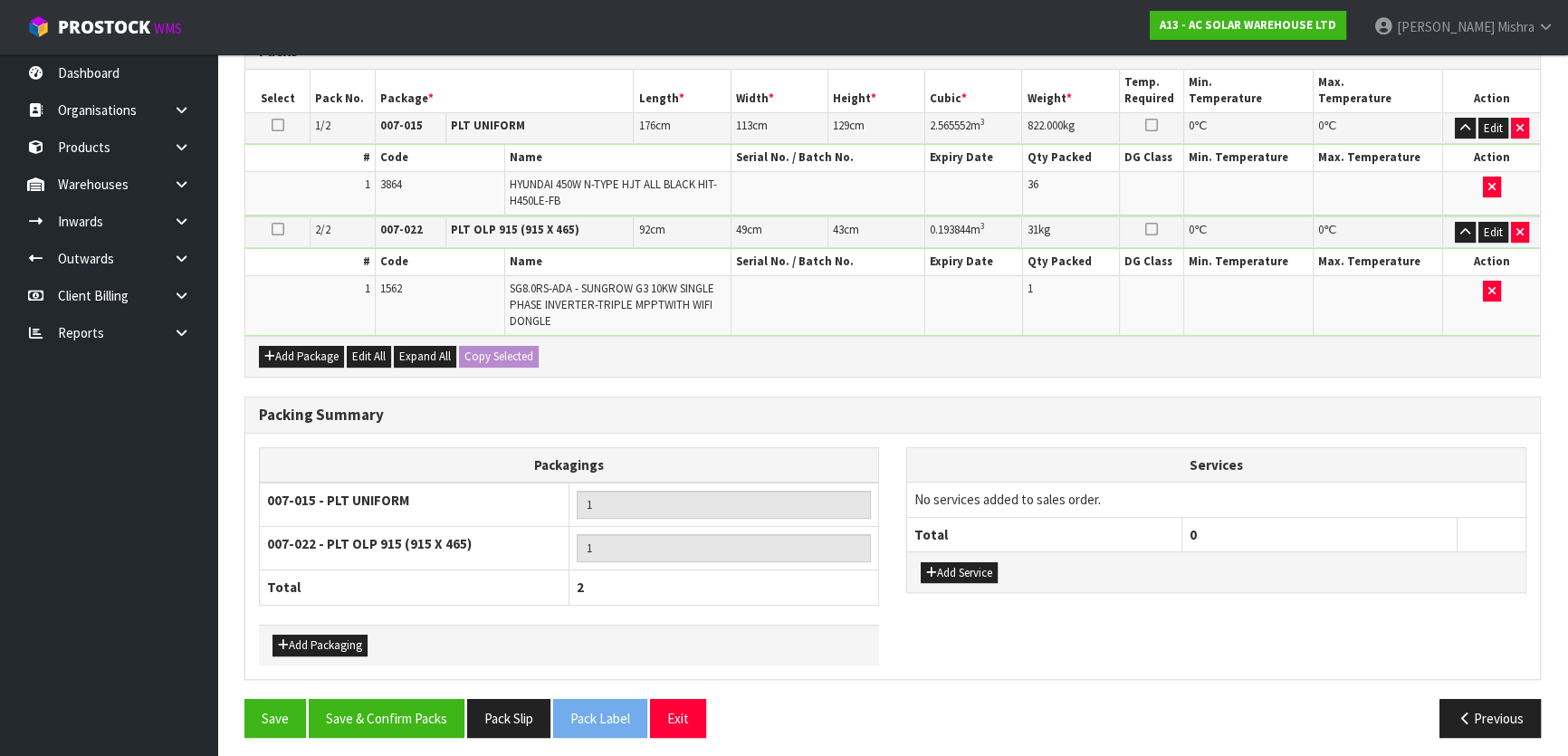
scroll to position [449, 0]
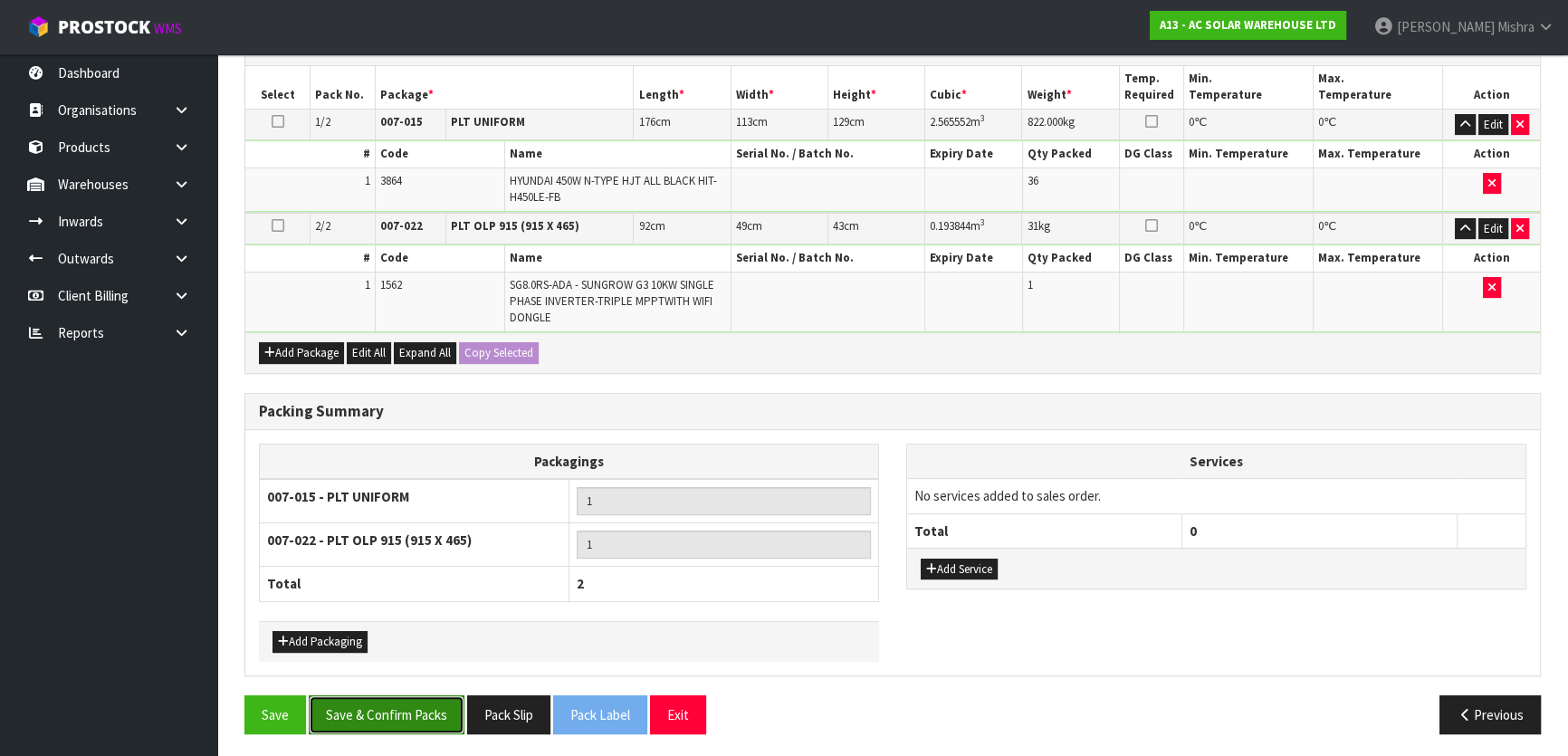
click at [346, 707] on button "Save & Confirm Packs" at bounding box center [387, 715] width 155 height 39
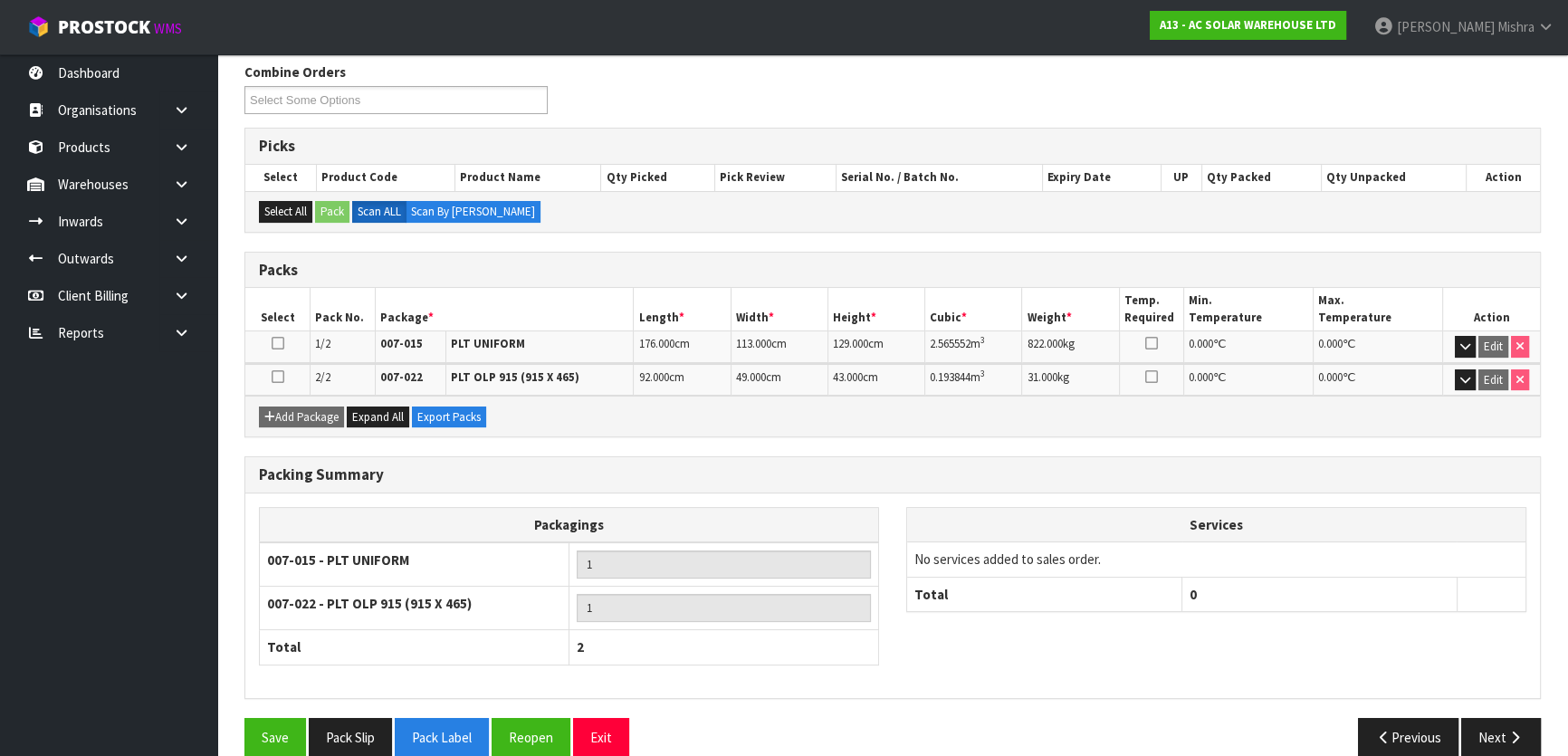
scroll to position [316, 0]
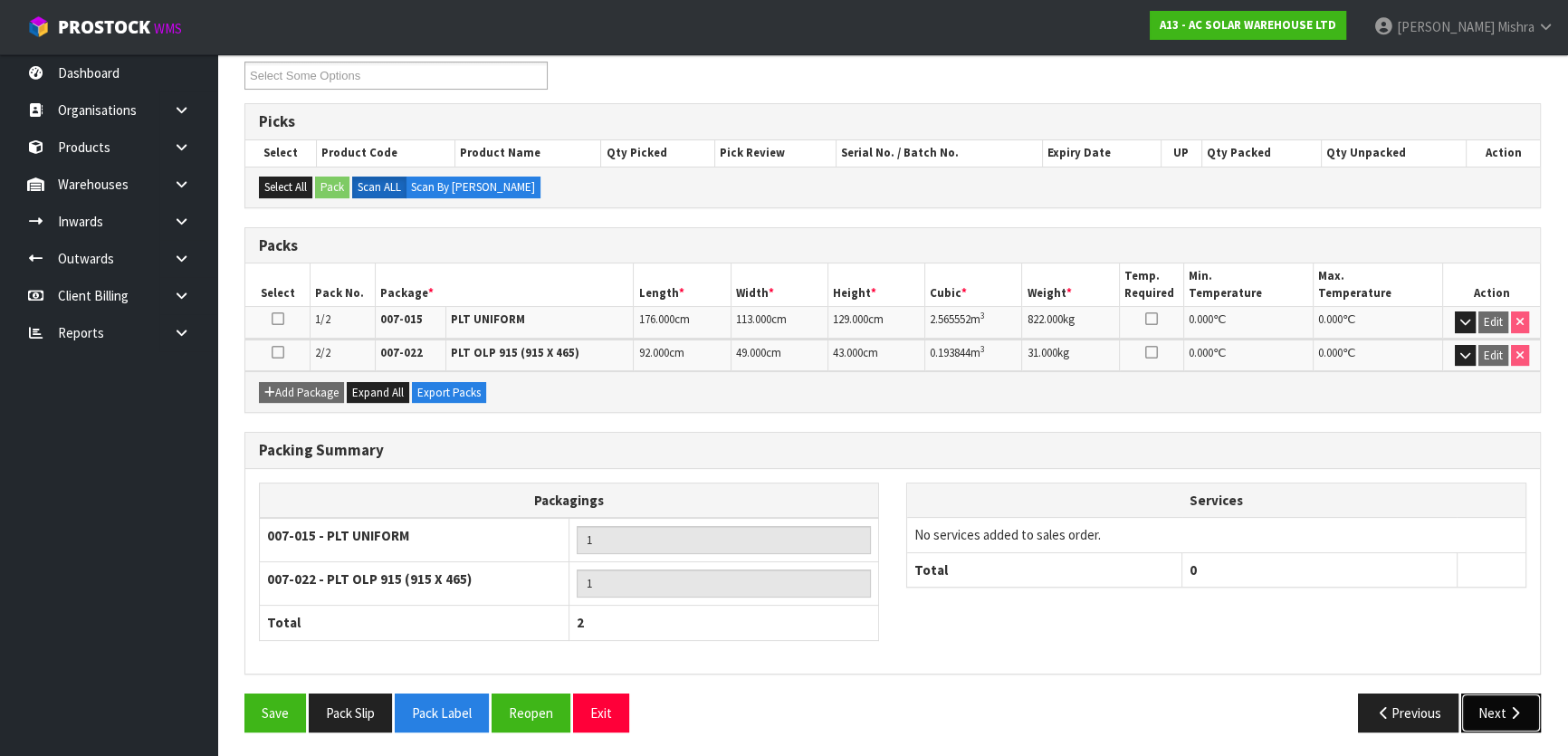
click at [1501, 703] on button "Next" at bounding box center [1501, 714] width 80 height 39
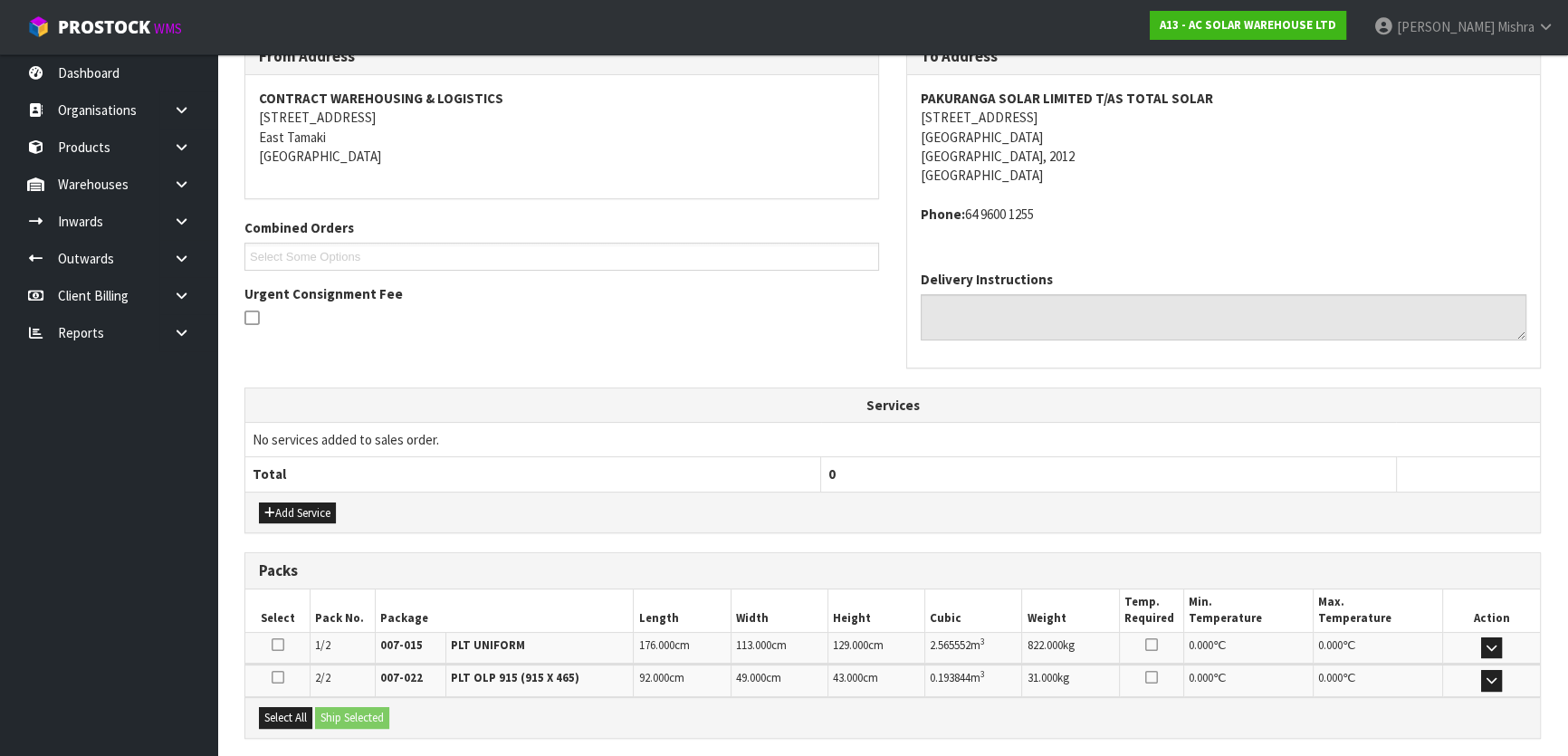
click at [1006, 118] on address "PAKURANGA SOLAR LIMITED T/AS TOTAL SOLAR 18 FIELDING CRESCENT FARM COVE Aucklan…" at bounding box center [1223, 137] width 606 height 96
copy address "18 FIELDING CRESCENT"
click at [1071, 82] on div "PAKURANGA SOLAR LIMITED T/AS TOTAL SOLAR 18 FIELDING CRESCENT FARM COVE Aucklan…" at bounding box center [1224, 166] width 633 height 182
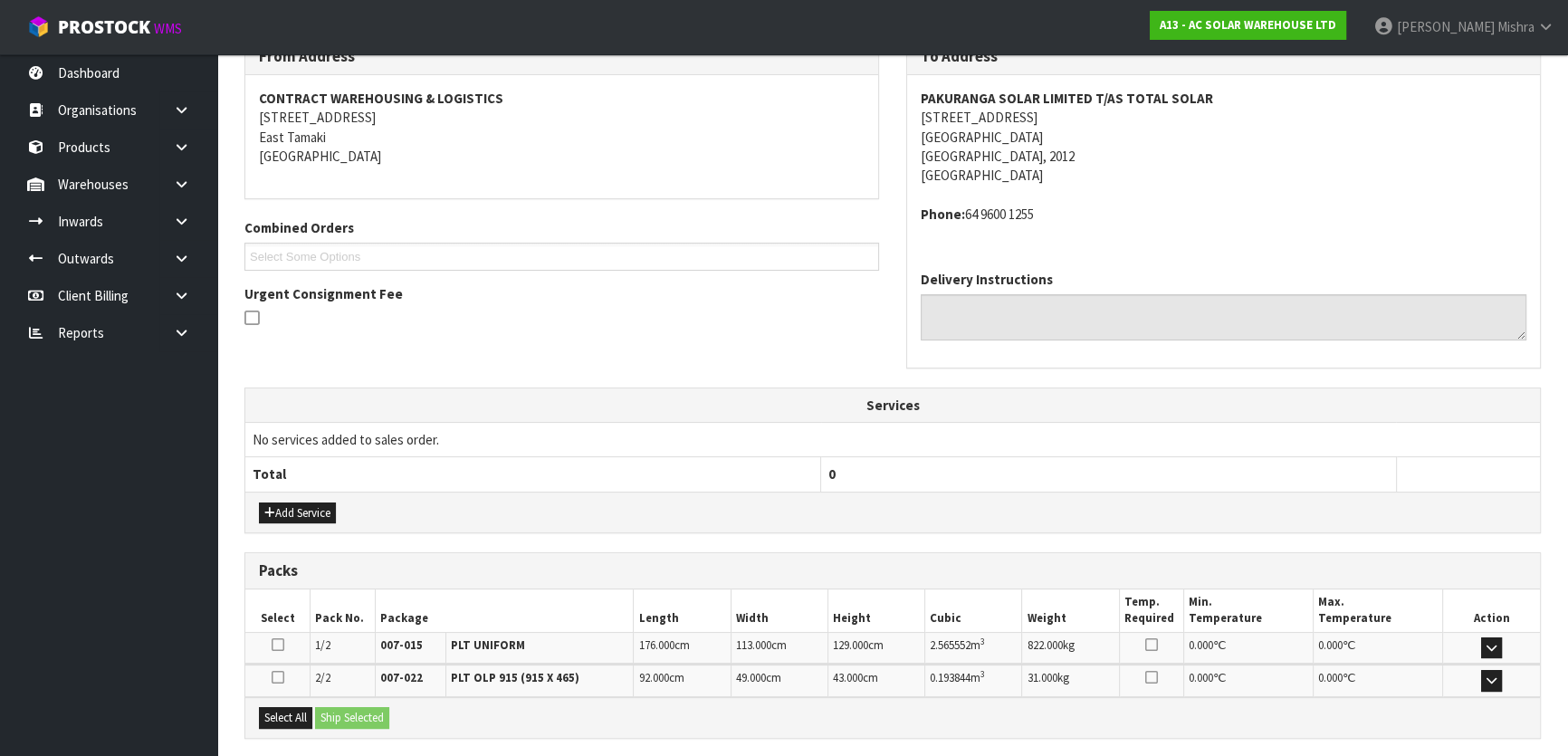
click at [1072, 90] on strong "PAKURANGA SOLAR LIMITED T/AS TOTAL SOLAR" at bounding box center [1067, 98] width 292 height 17
copy strong "PAKURANGA SOLAR LIMITED T/AS TOTAL SOLAR"
drag, startPoint x: 1042, startPoint y: 218, endPoint x: 966, endPoint y: 211, distance: 76.3
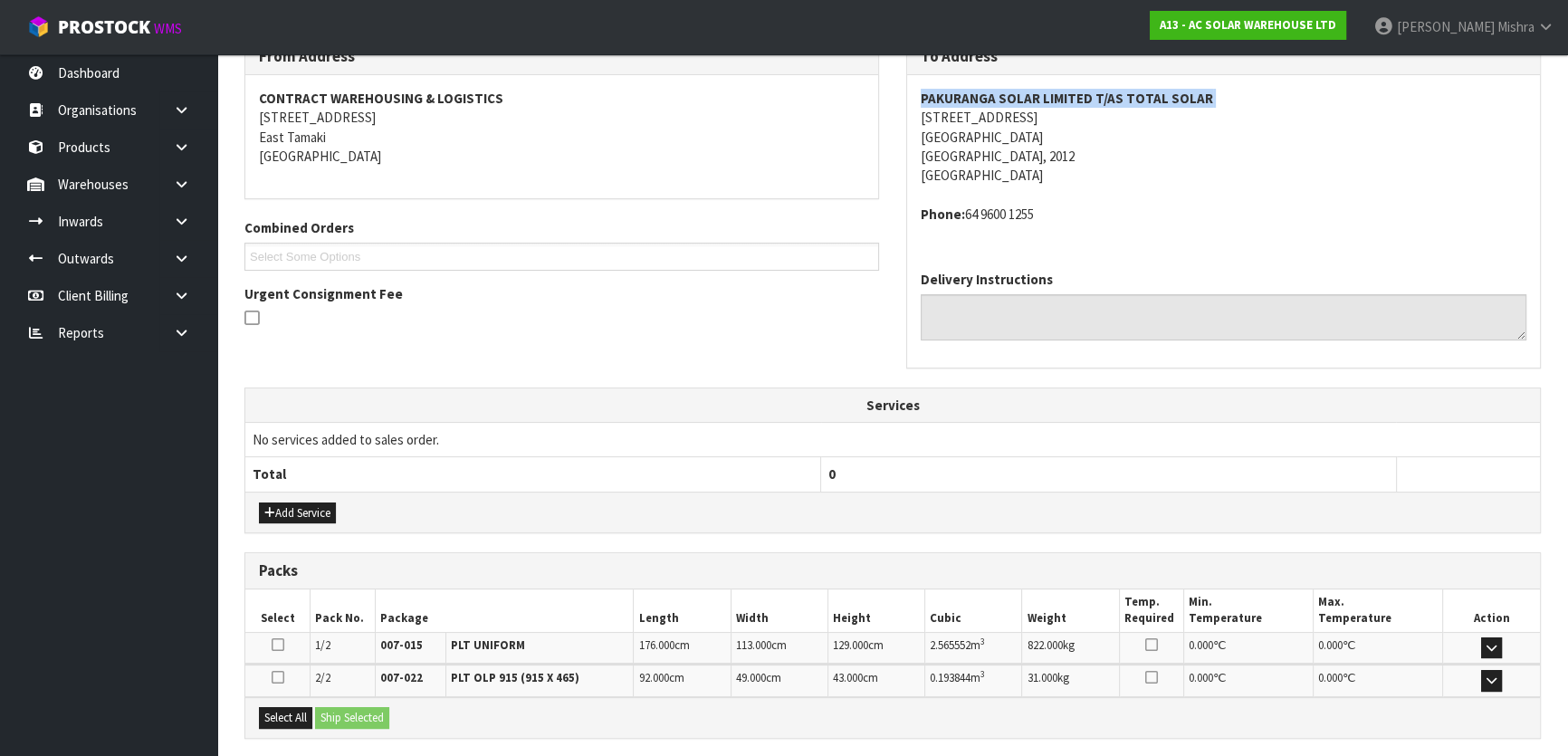
click at [966, 211] on address "Phone: 64 9600 1255" at bounding box center [1223, 214] width 606 height 19
copy address "64 9600 1255"
click at [1043, 96] on strong "PAKURANGA SOLAR LIMITED T/AS TOTAL SOLAR" at bounding box center [1067, 98] width 292 height 17
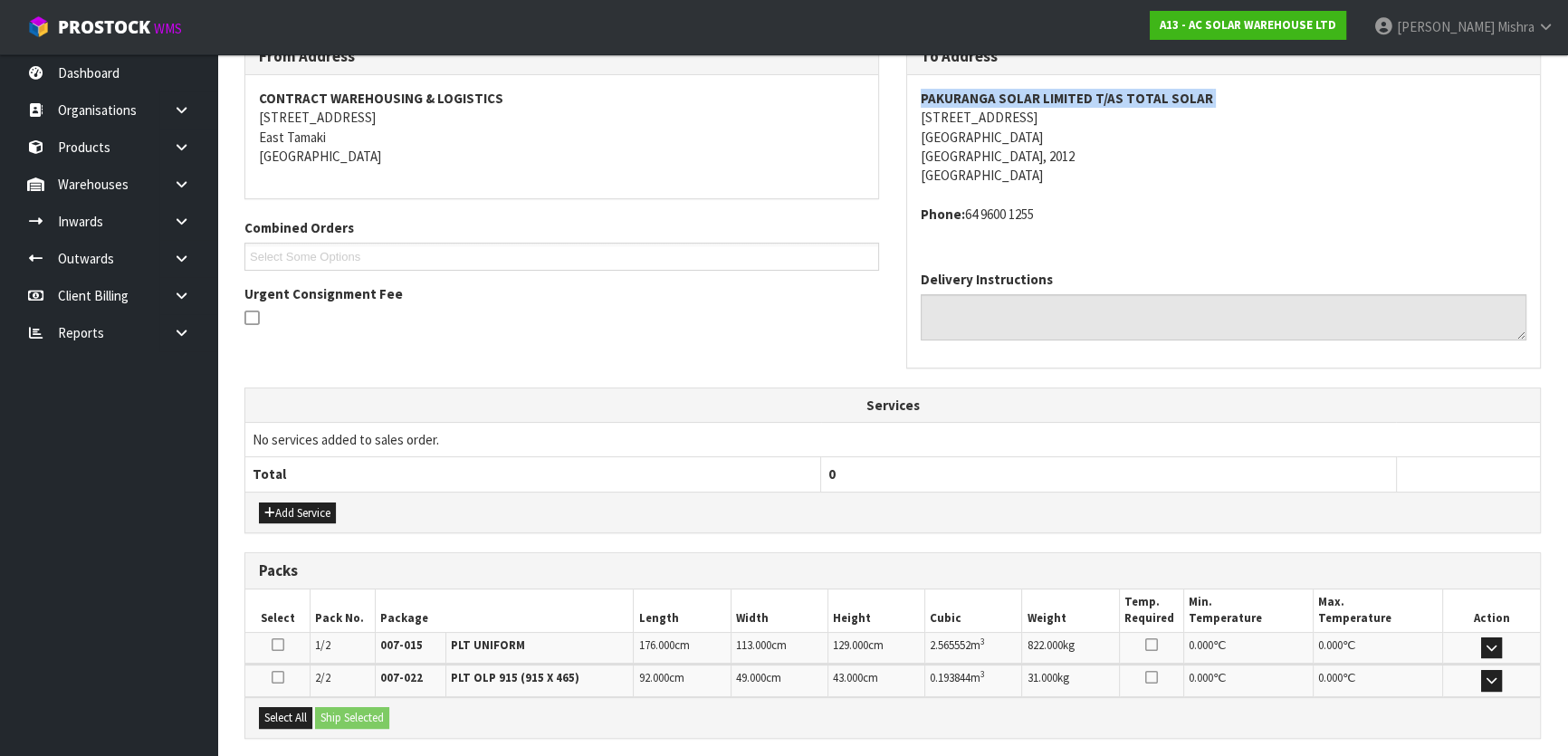
copy strong "PAKURANGA SOLAR LIMITED T/AS TOTAL SOLAR"
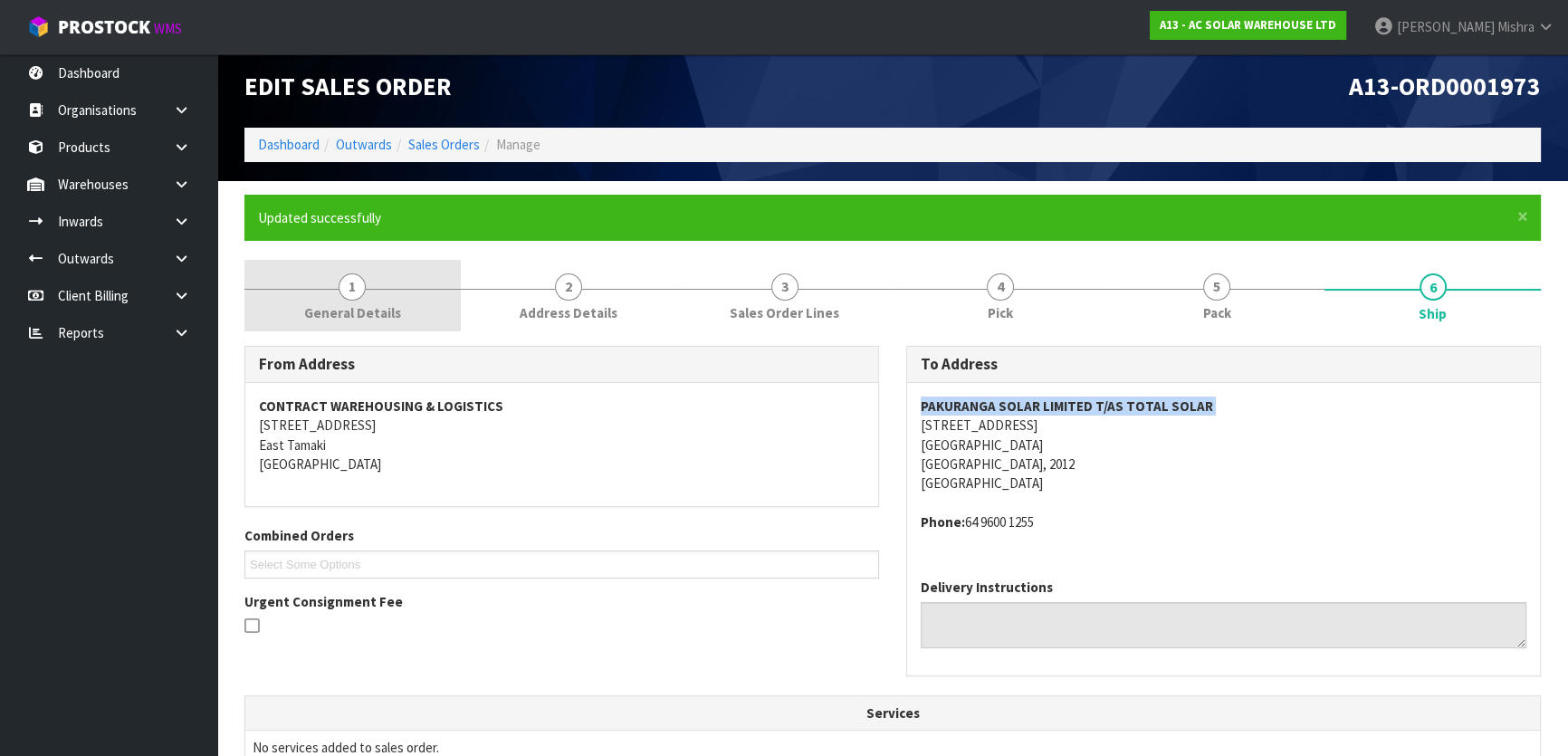
scroll to position [0, 0]
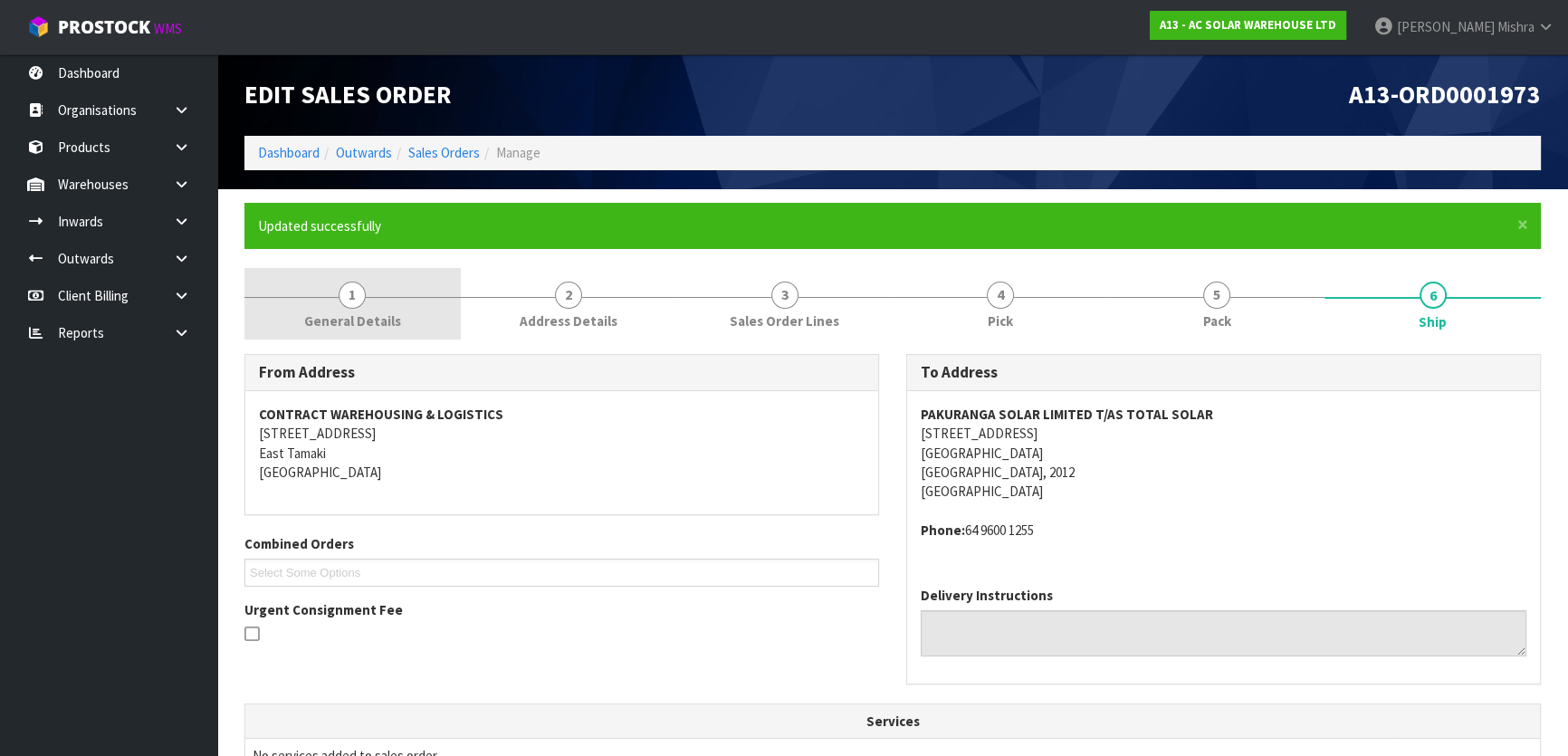
click at [353, 304] on span "1" at bounding box center [352, 295] width 27 height 27
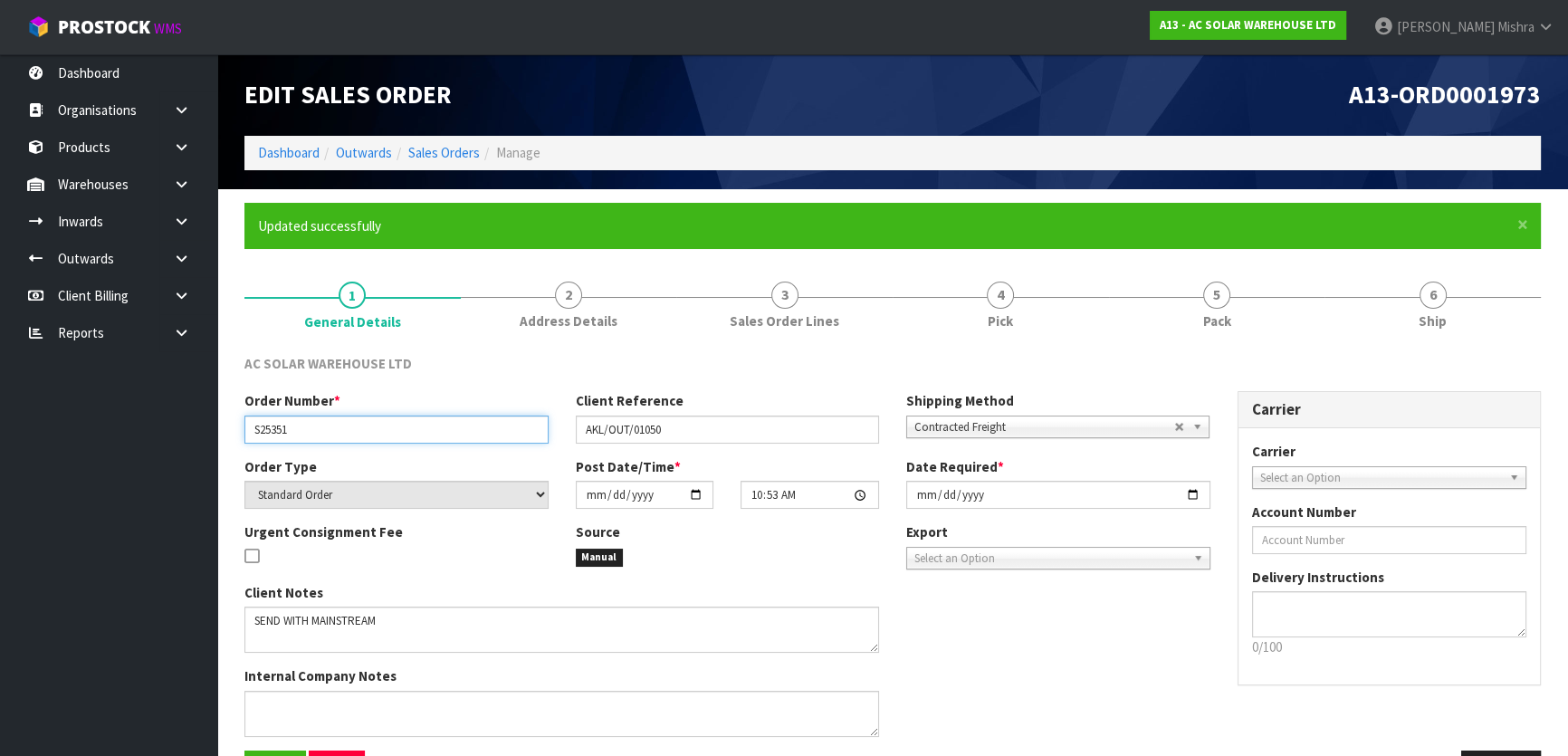
drag, startPoint x: 364, startPoint y: 432, endPoint x: 0, endPoint y: 431, distance: 364.0
click at [0, 431] on body "Toggle navigation ProStock WMS A13 - AC SOLAR WAREHOUSE LTD Lalisha Mishra Logo…" at bounding box center [784, 378] width 1568 height 756
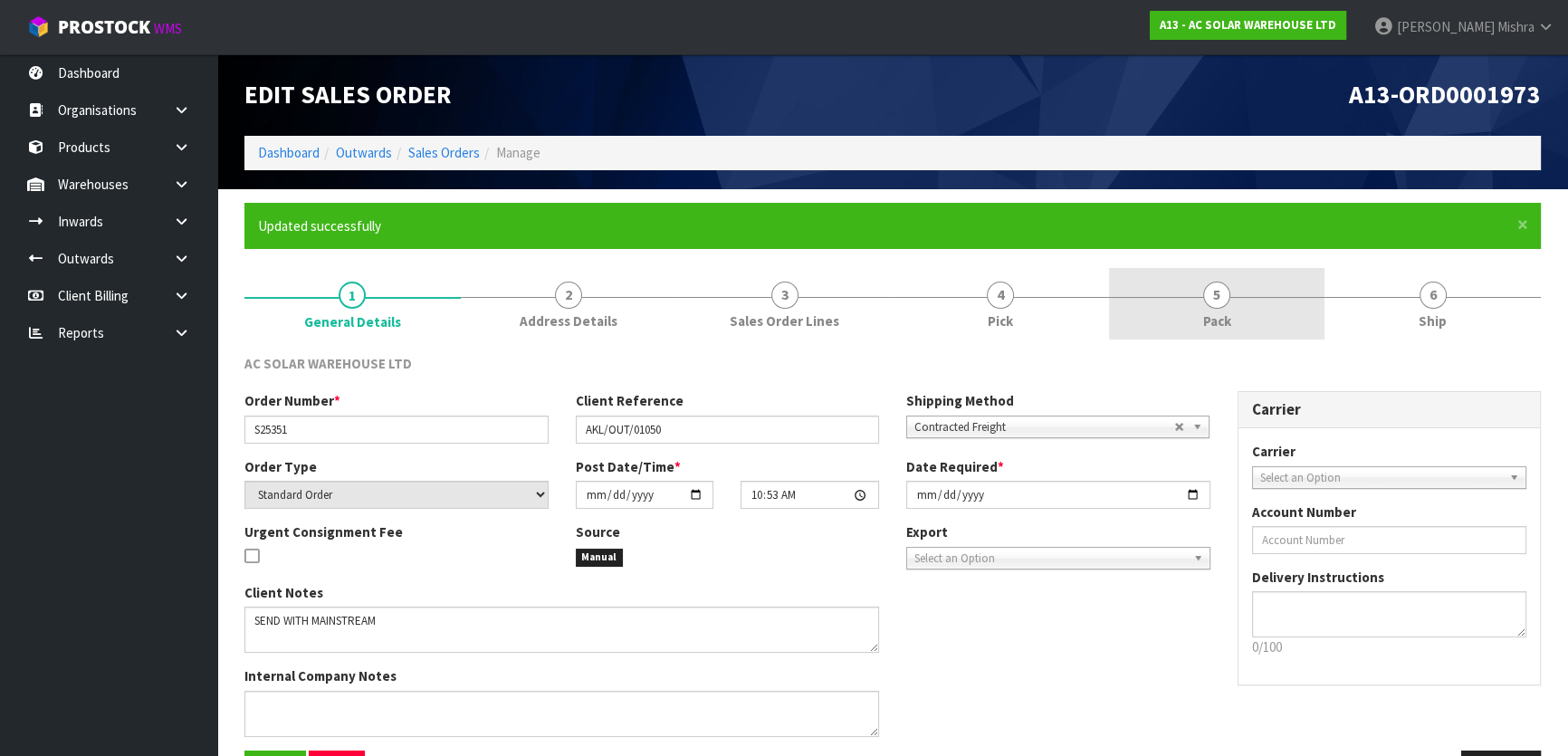
drag, startPoint x: 1259, startPoint y: 289, endPoint x: 1217, endPoint y: 331, distance: 59.4
click at [1259, 289] on link "5 Pack" at bounding box center [1217, 304] width 216 height 71
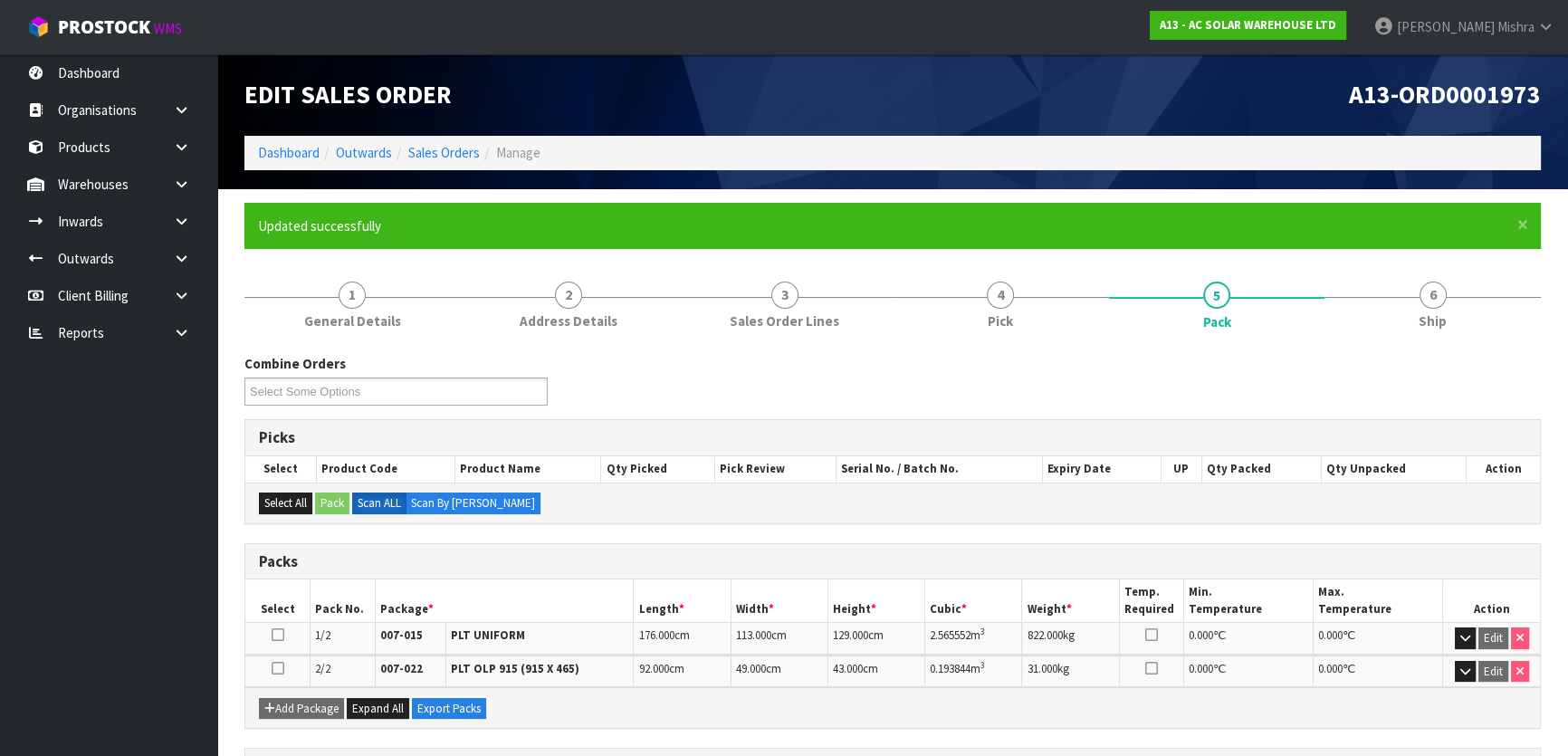
scroll to position [316, 0]
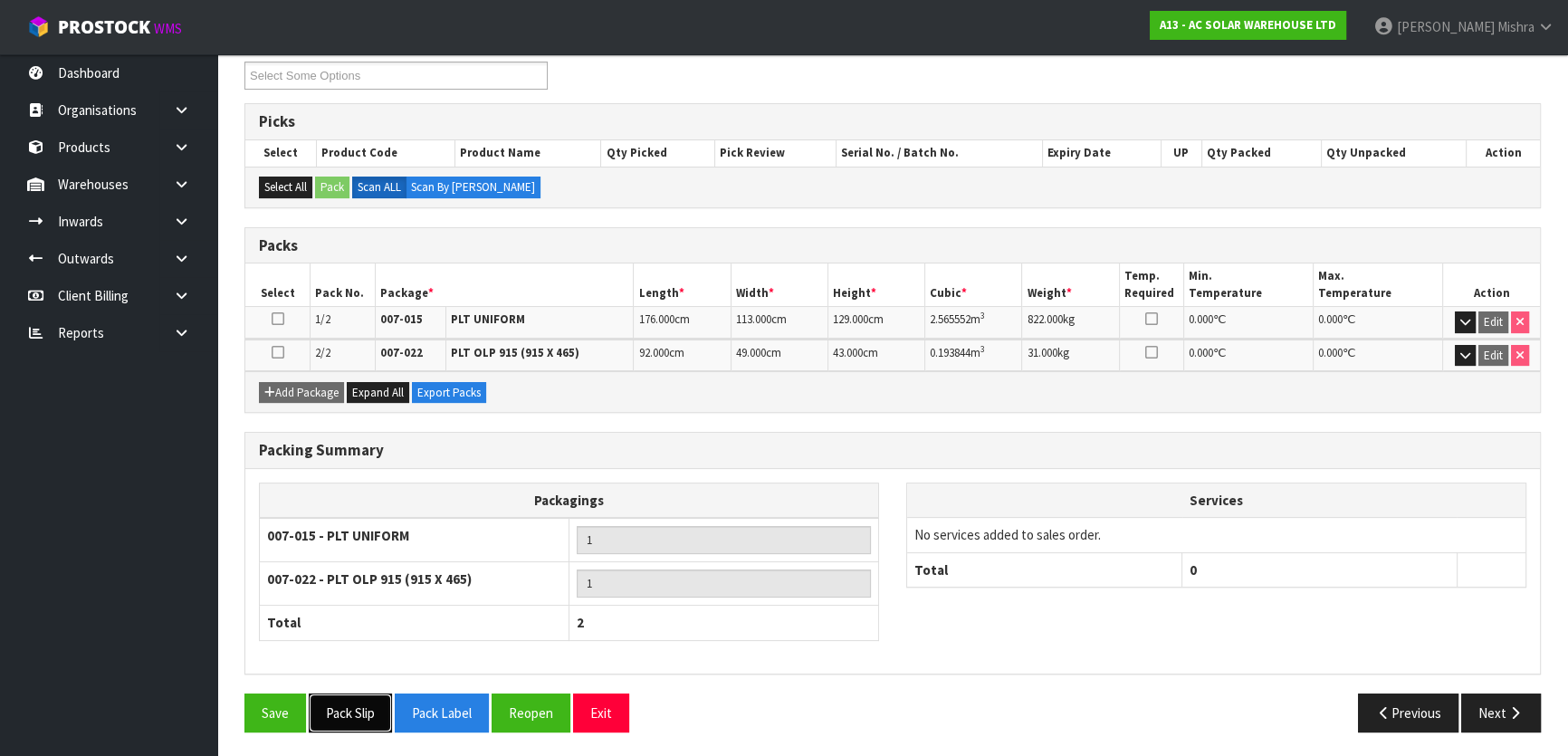
click at [367, 705] on button "Pack Slip" at bounding box center [350, 714] width 83 height 39
click at [1499, 709] on button "Next" at bounding box center [1501, 714] width 80 height 39
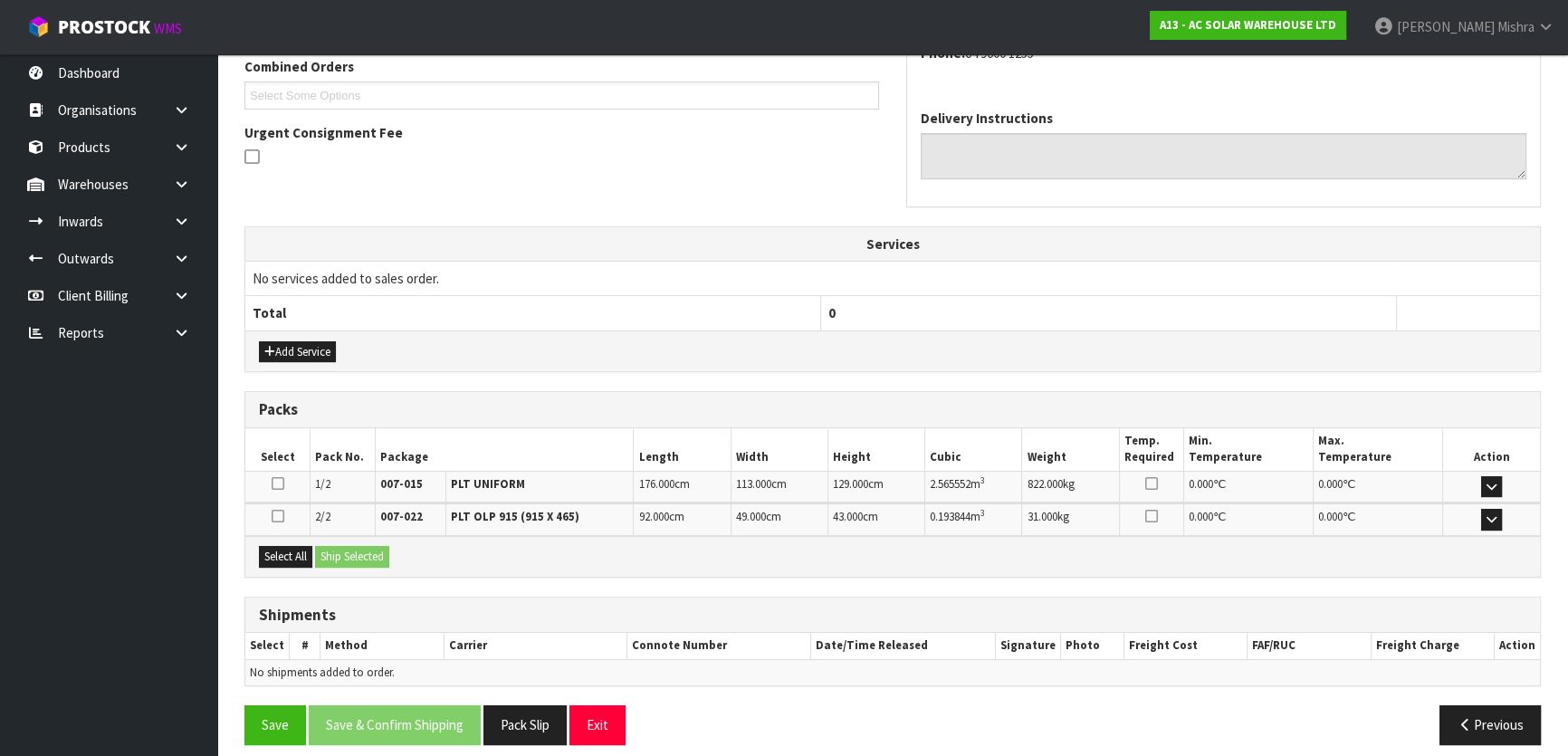
scroll to position [489, 0]
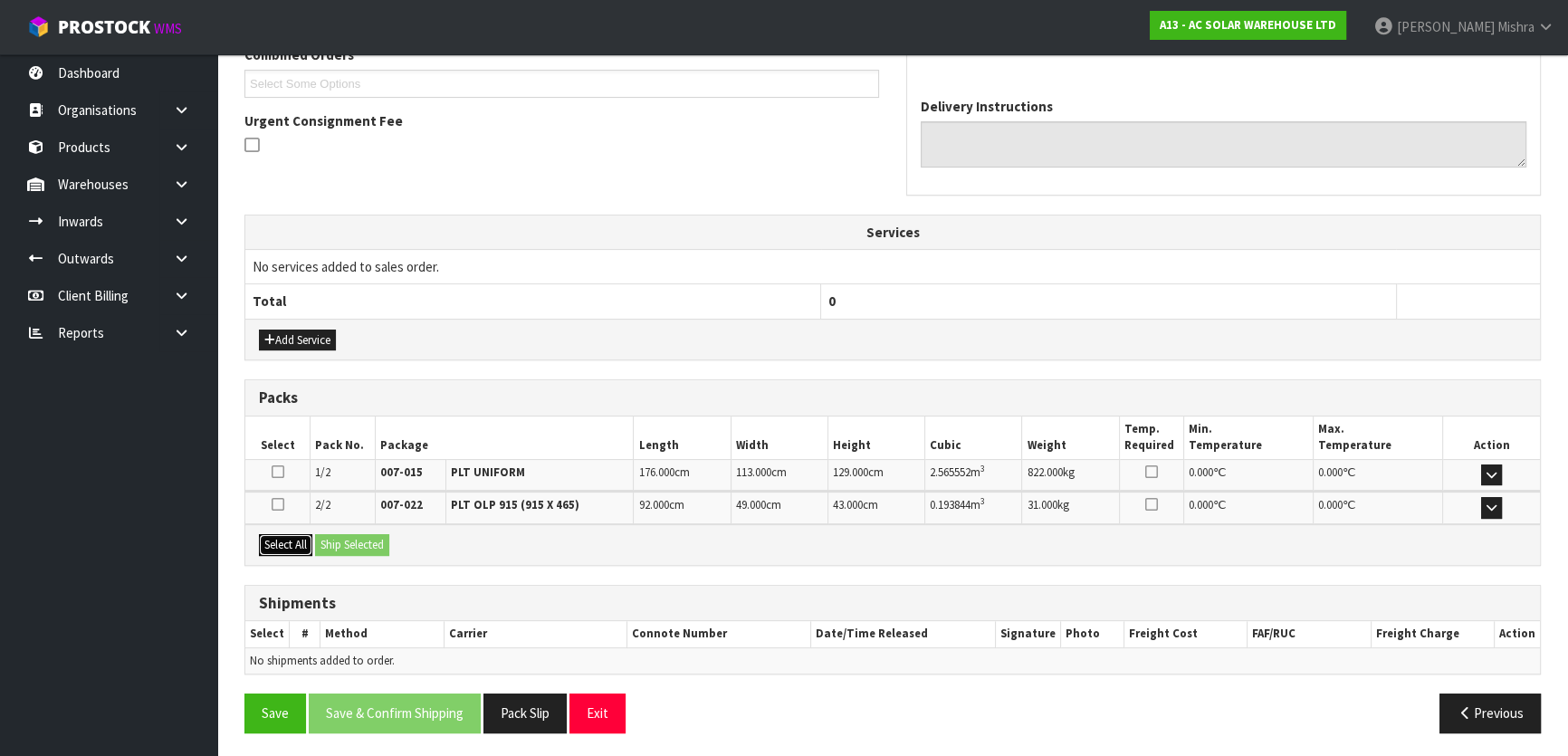
click at [302, 534] on button "Select All" at bounding box center [285, 544] width 53 height 22
click at [372, 528] on div "Select All Ship Selected" at bounding box center [893, 545] width 1294 height 41
click at [377, 541] on button "Ship Selected" at bounding box center [351, 544] width 74 height 22
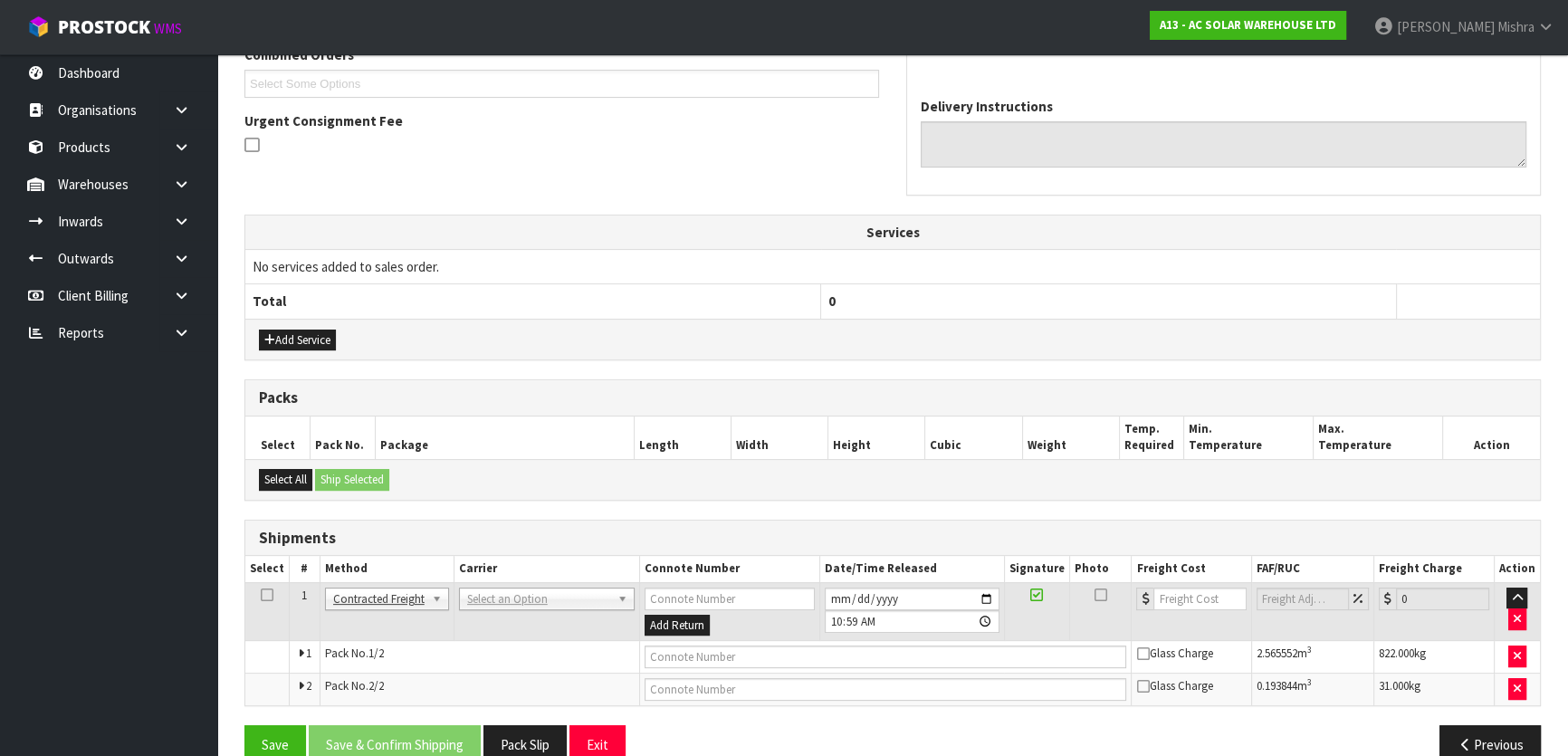
drag, startPoint x: 484, startPoint y: 586, endPoint x: 495, endPoint y: 599, distance: 17.0
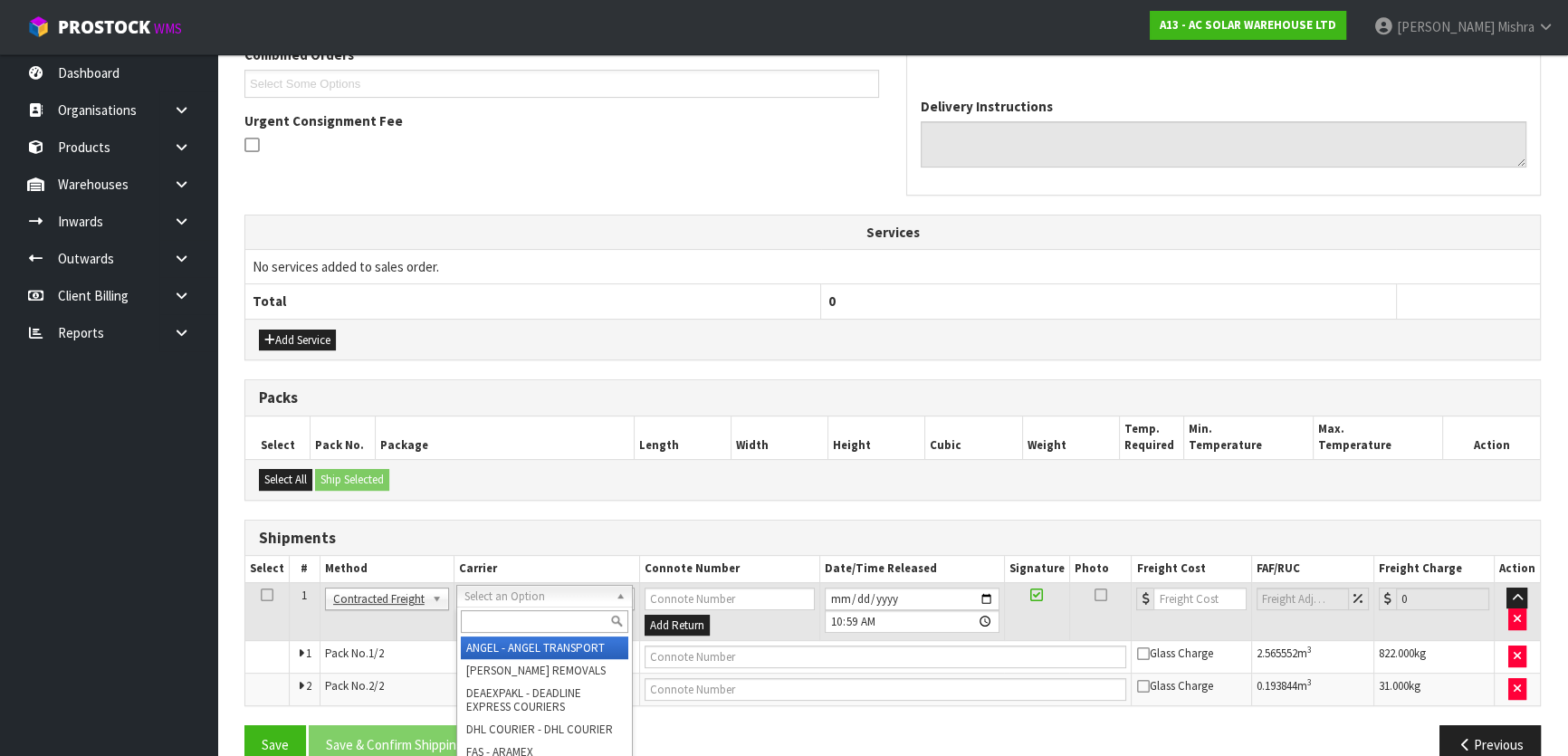
click at [507, 614] on input "text" at bounding box center [544, 622] width 168 height 22
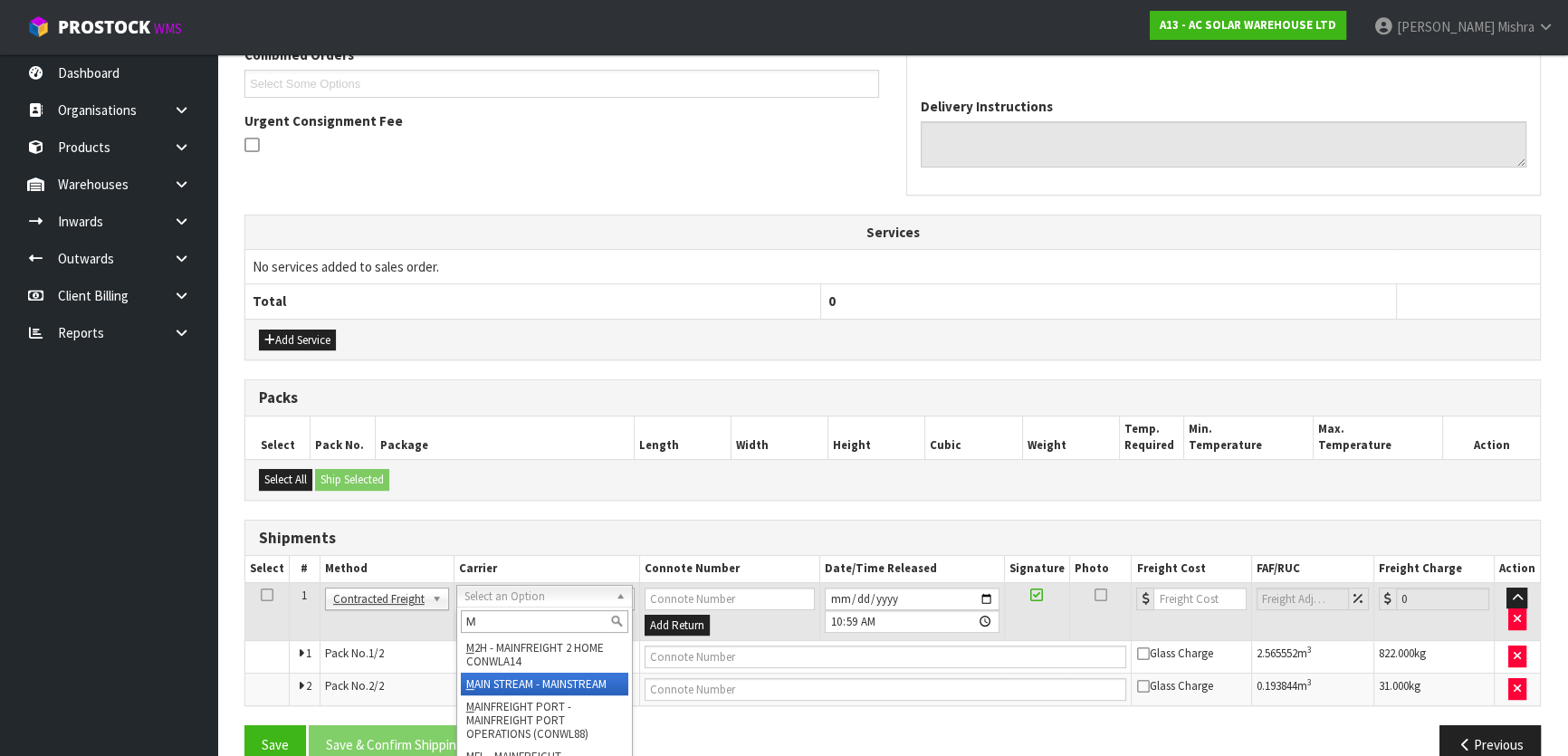
type input "M"
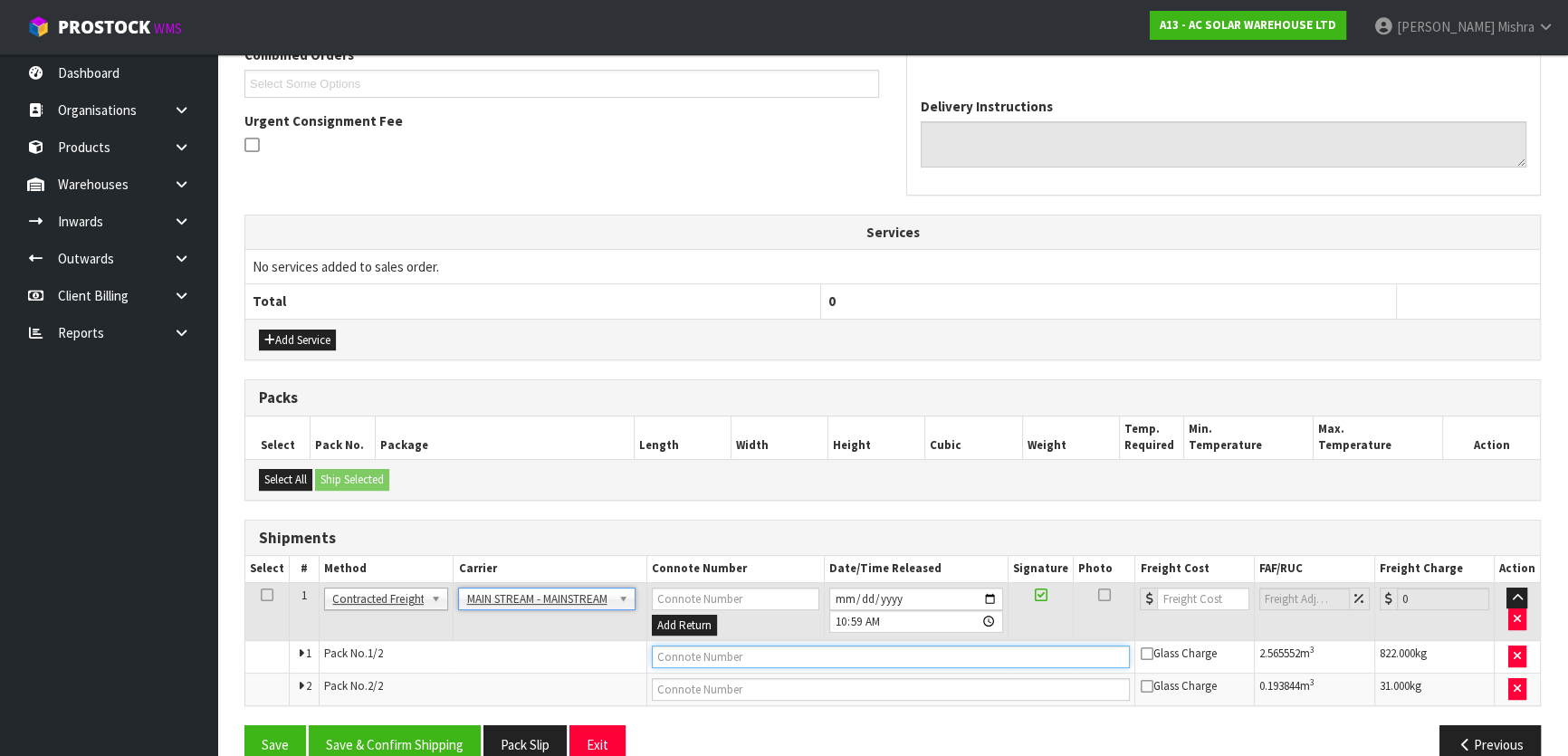
click at [672, 649] on input "text" at bounding box center [891, 657] width 479 height 22
paste input "CWL7716186"
type input "CWL7716186"
click at [1313, 530] on h3 "Shipments" at bounding box center [892, 539] width 1267 height 17
click at [1191, 588] on input "number" at bounding box center [1203, 599] width 92 height 22
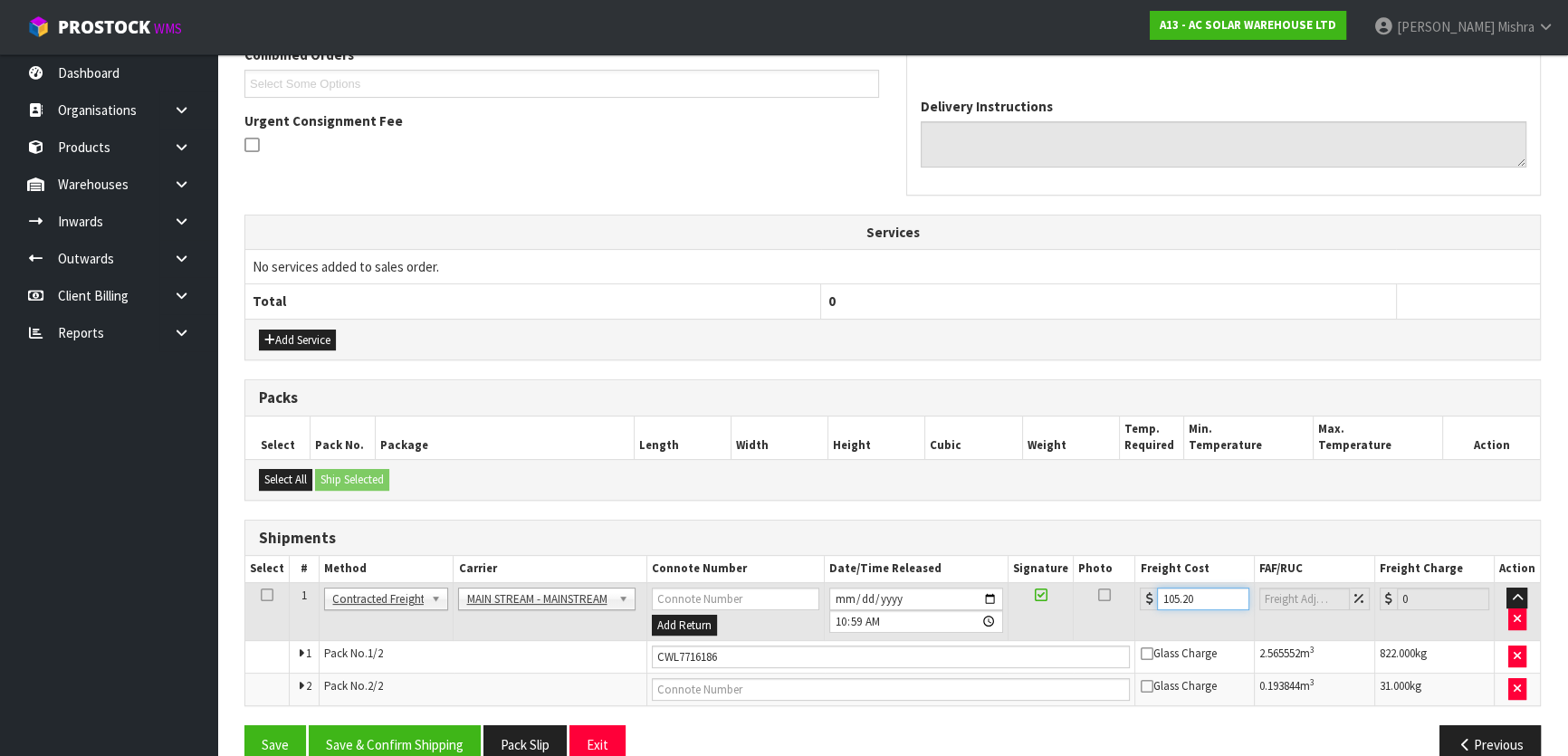
type input "105.20"
click at [427, 740] on button "Save & Confirm Shipping" at bounding box center [395, 745] width 172 height 39
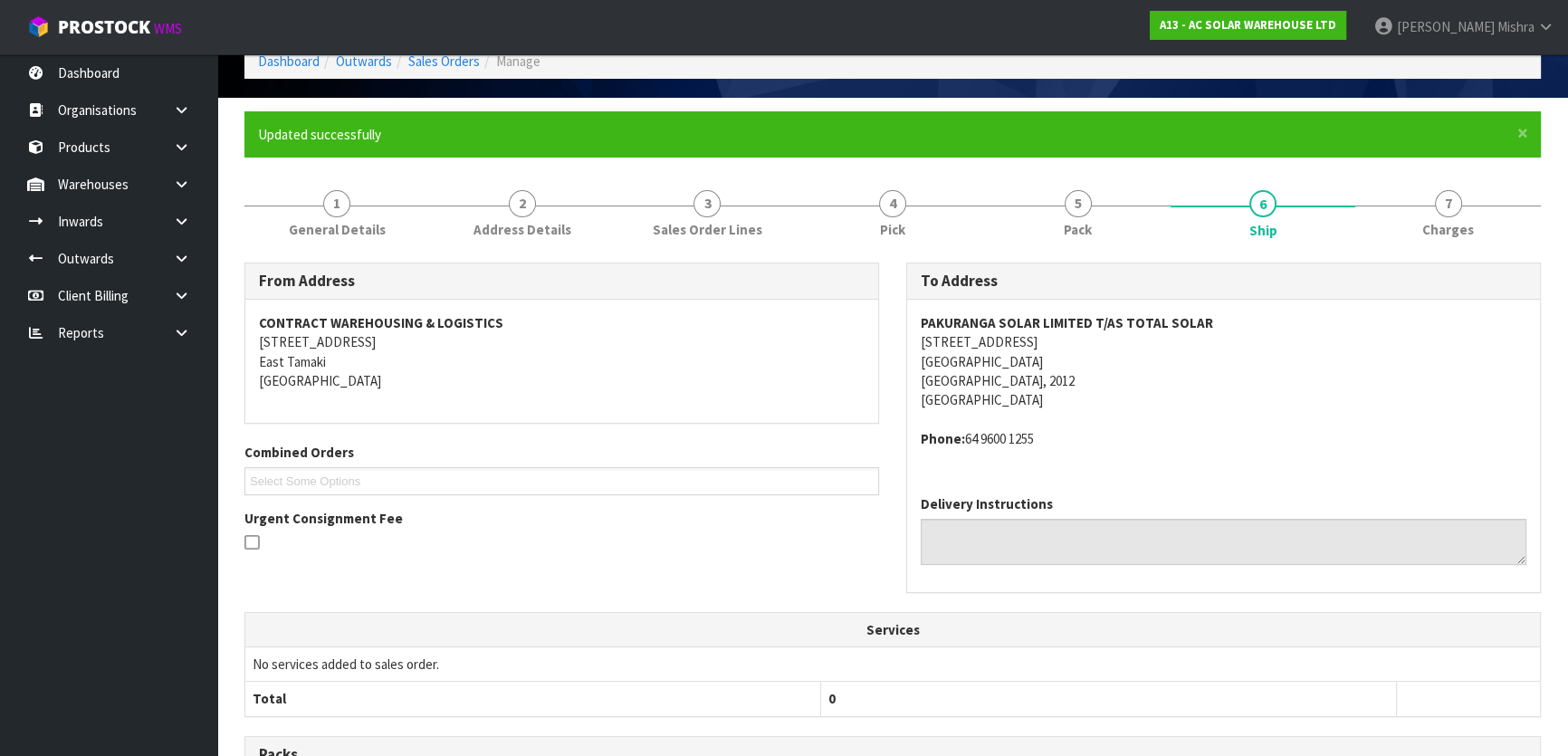
scroll to position [0, 0]
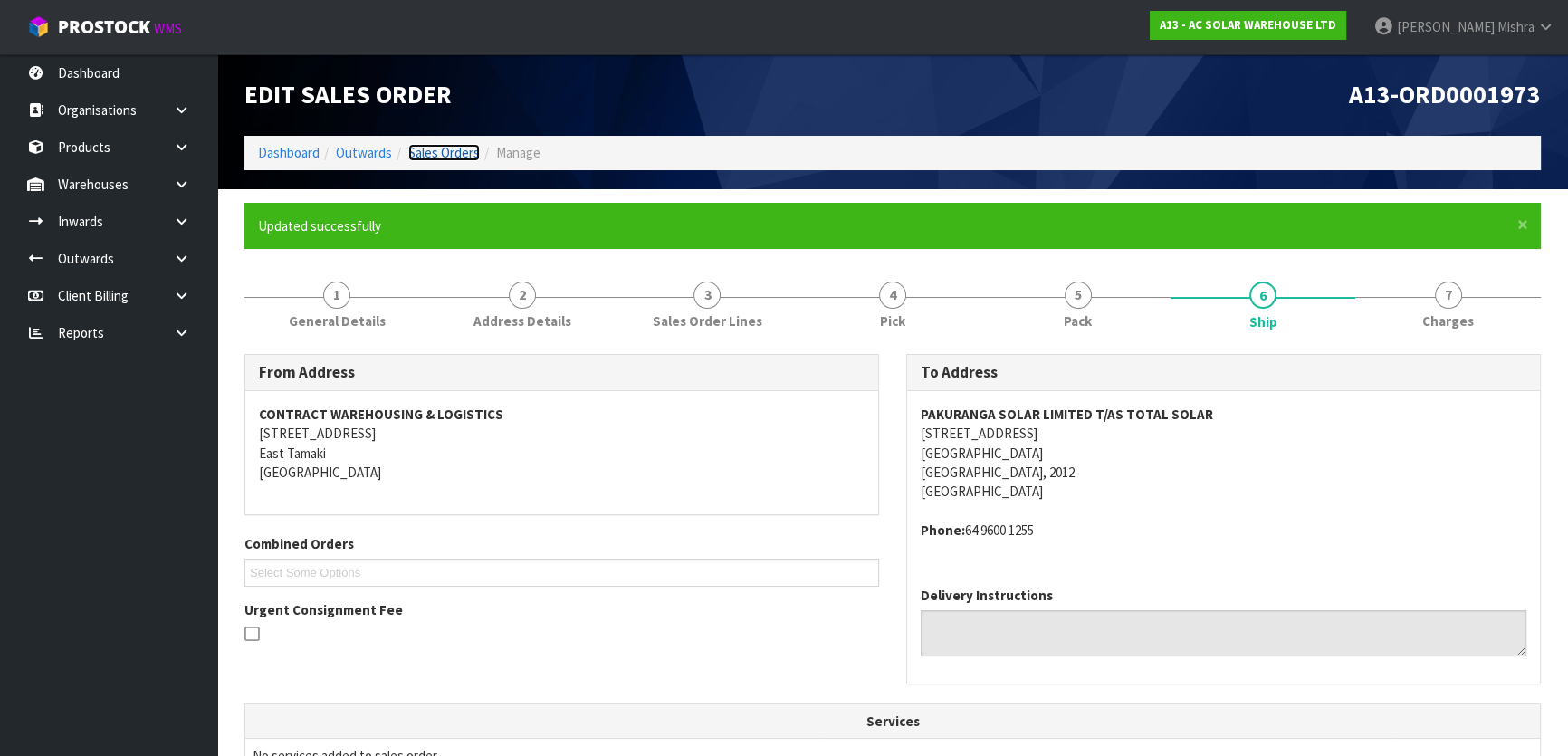
click at [444, 150] on link "Sales Orders" at bounding box center [444, 153] width 71 height 17
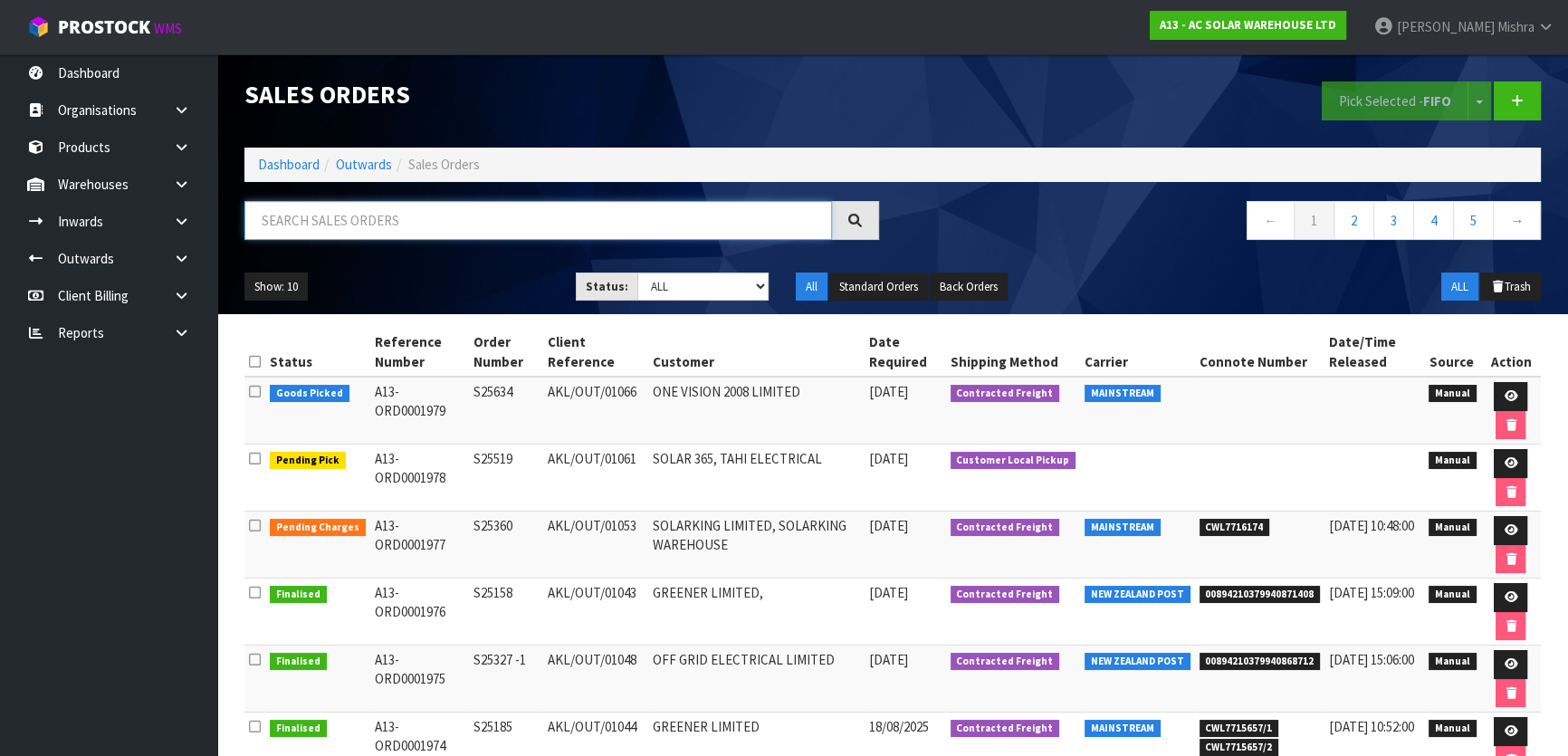
click at [647, 226] on input "text" at bounding box center [538, 221] width 587 height 39
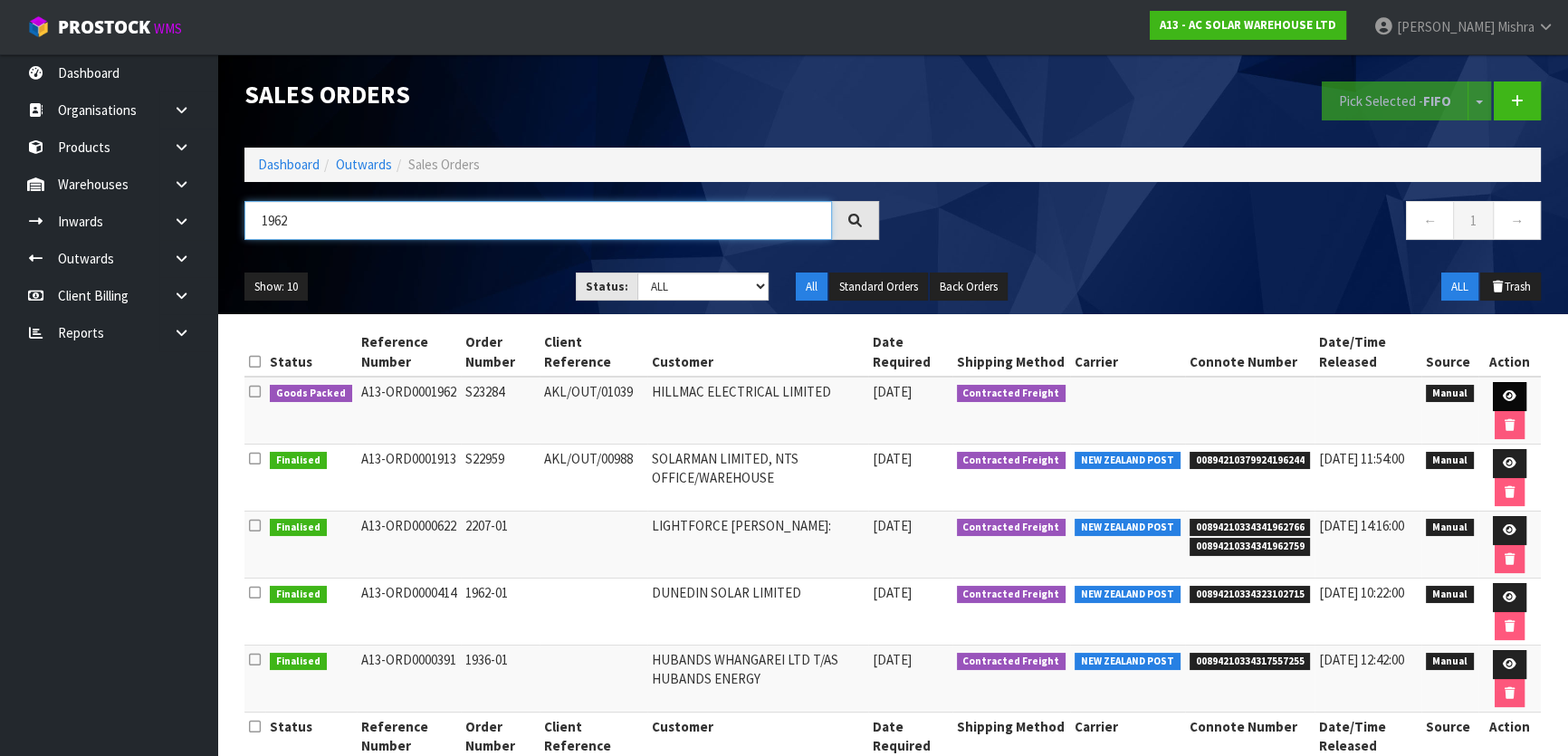
type input "1962"
click at [1500, 396] on link at bounding box center [1510, 396] width 34 height 29
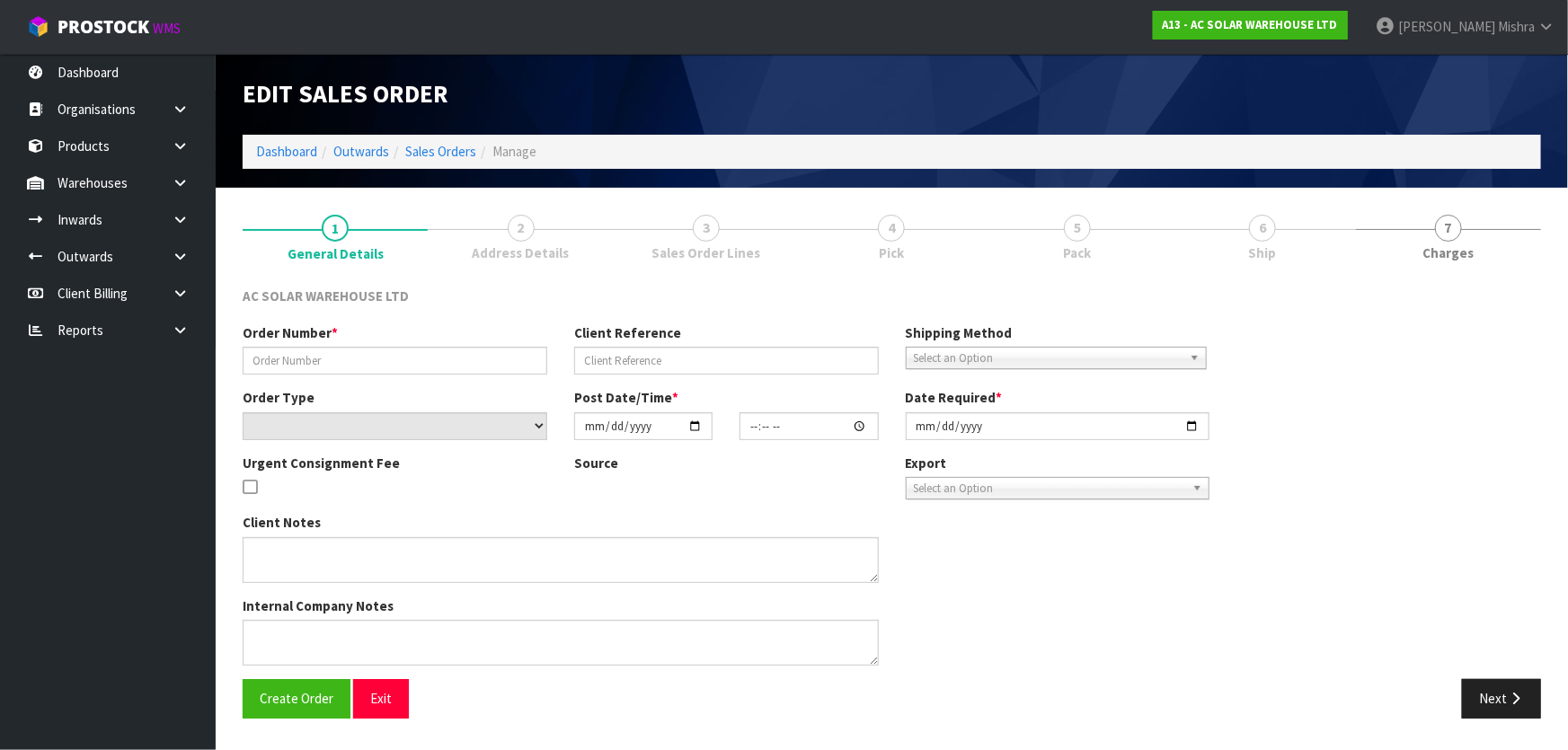
type input "S23284"
type input "AKL/OUT/01039"
select select "number:0"
type input "2025-08-14"
type input "11:27:00.000"
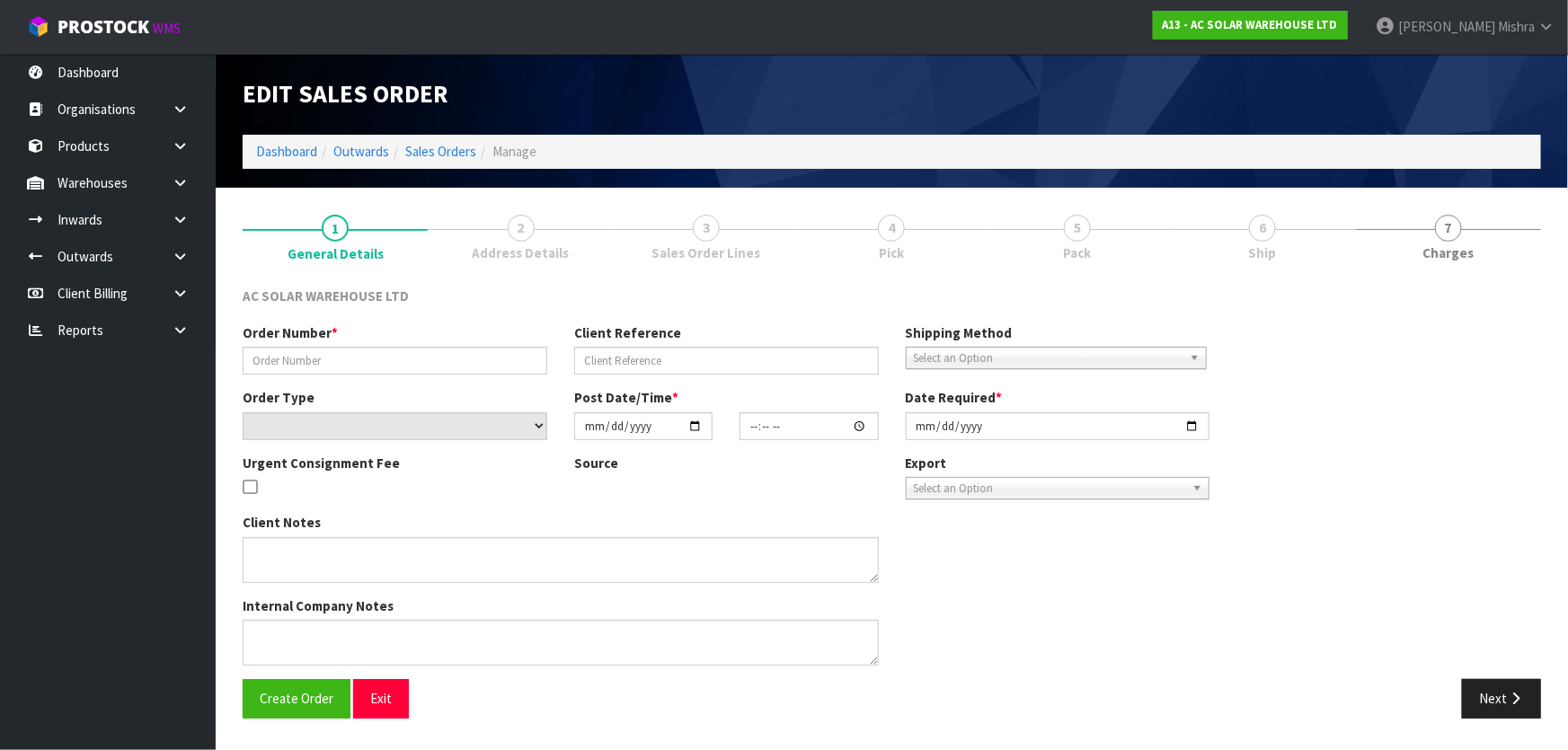
type input "[DATE]"
type textarea "PLEASE MAKE SURE THIS LEAVES TODAY ON AN OVERNIGHT EXPRESS? WE NEED IT TO GET T…"
type textarea "UPDATED TO DISPATCH"
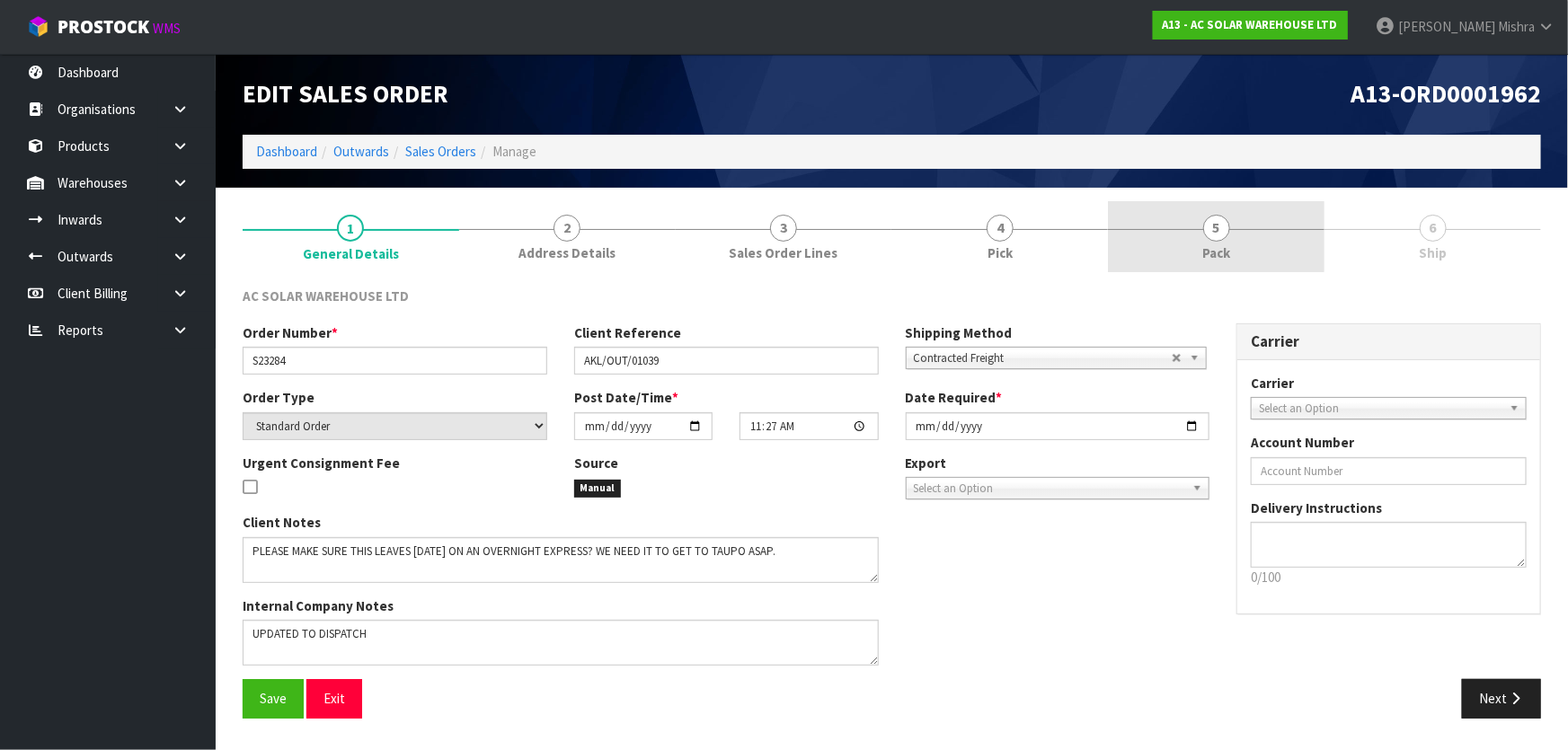
click at [1260, 243] on link "5 Pack" at bounding box center [1216, 237] width 217 height 71
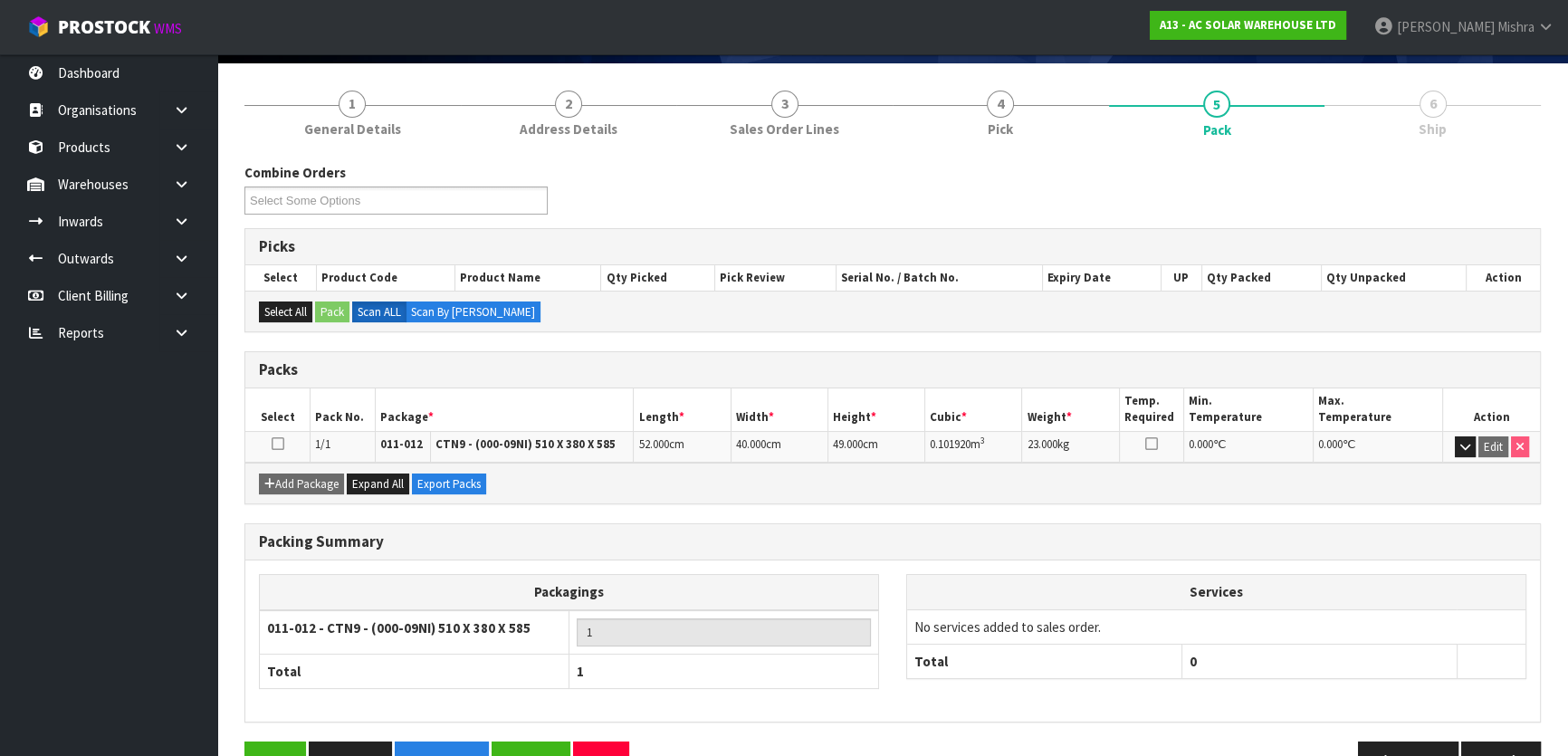
scroll to position [173, 0]
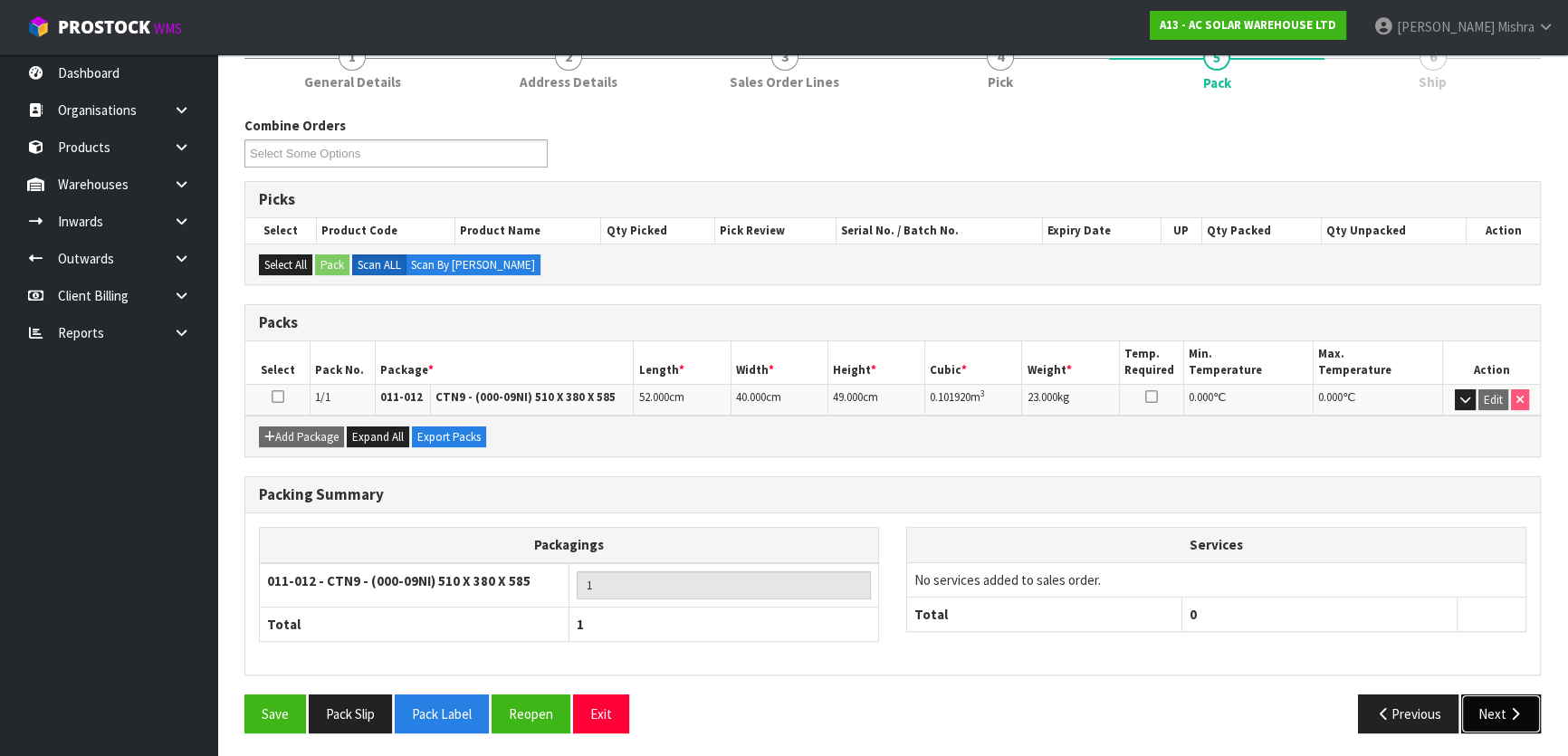
click at [1486, 702] on button "Next" at bounding box center [1501, 714] width 80 height 39
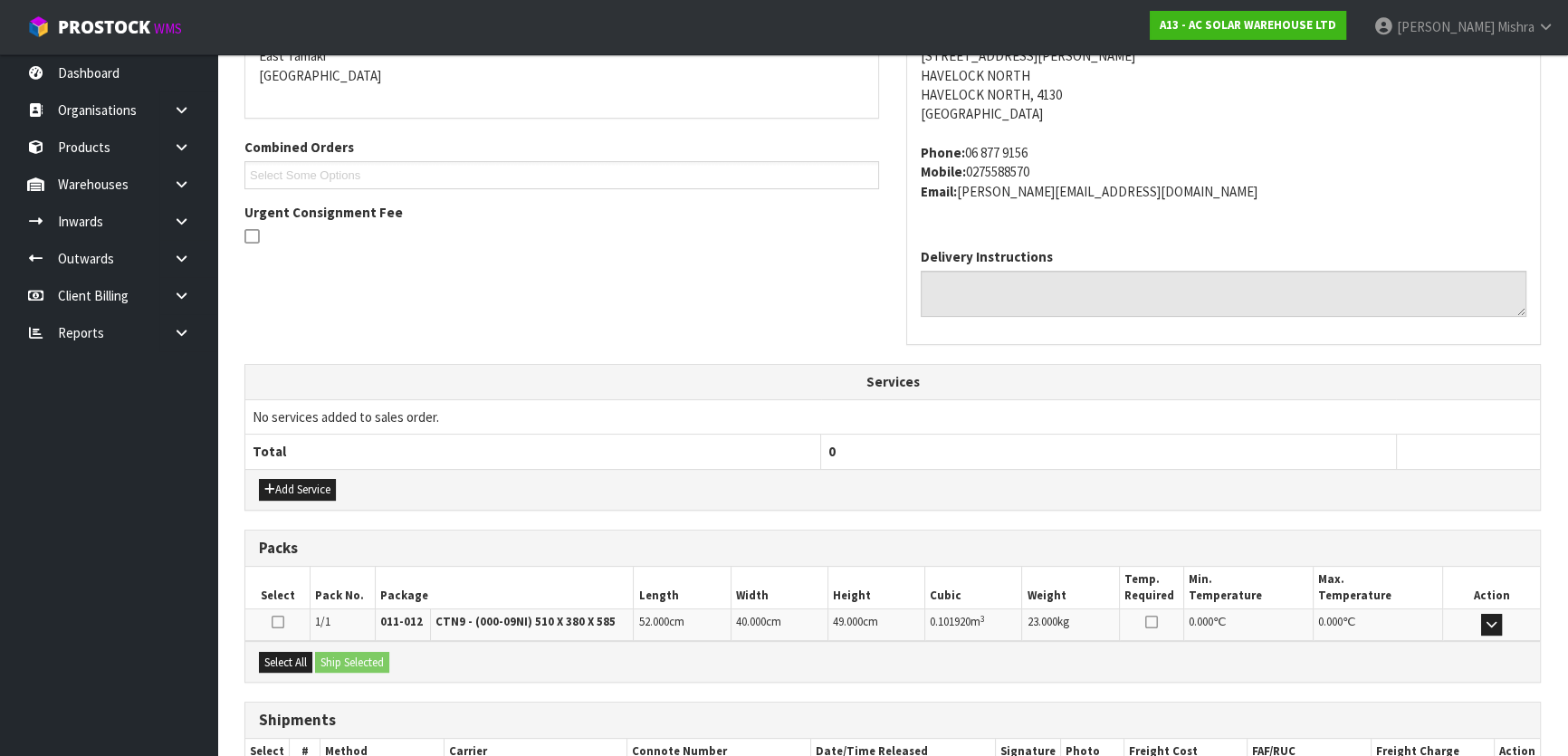
scroll to position [449, 0]
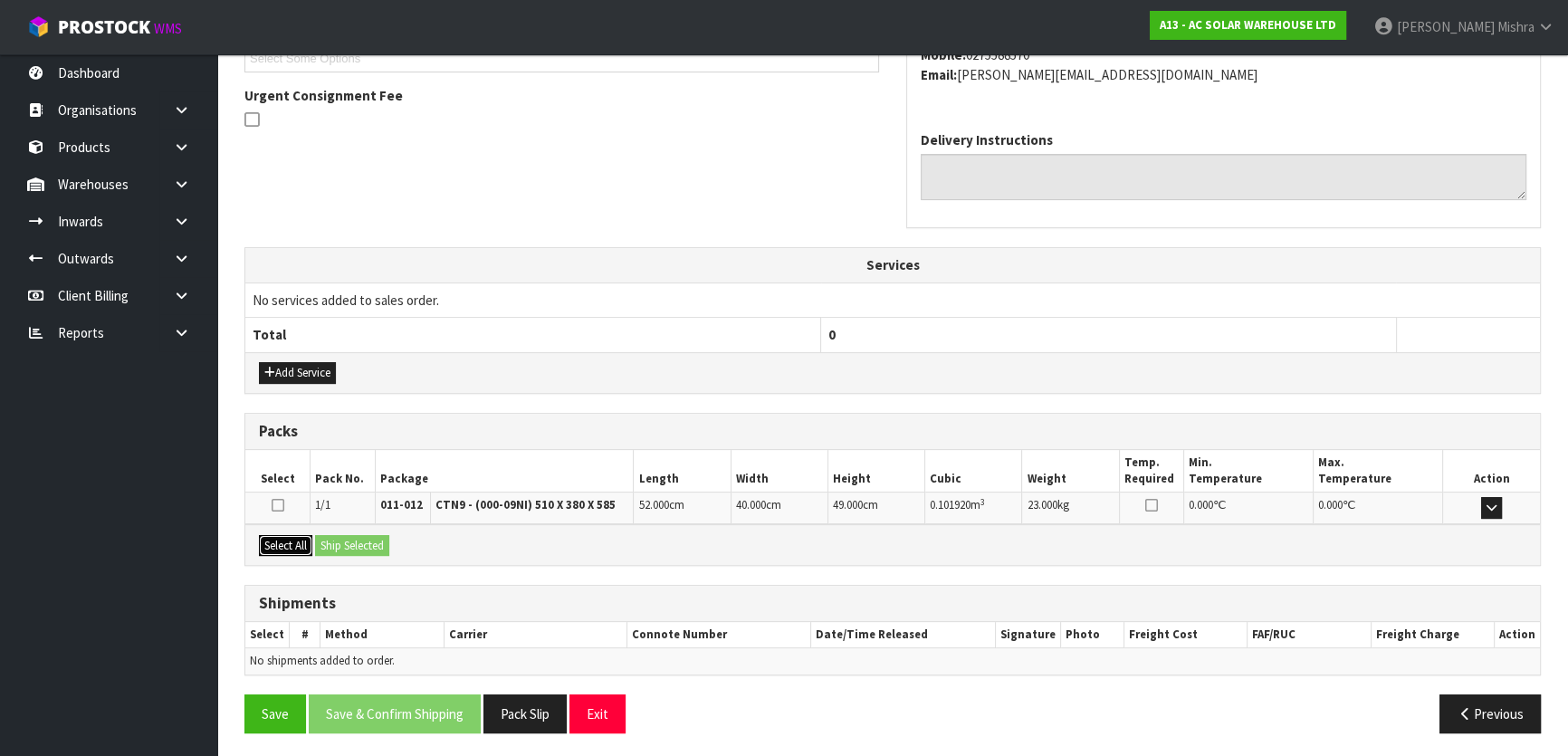
click at [290, 536] on button "Select All" at bounding box center [285, 545] width 53 height 22
click at [334, 543] on button "Ship Selected" at bounding box center [351, 545] width 74 height 22
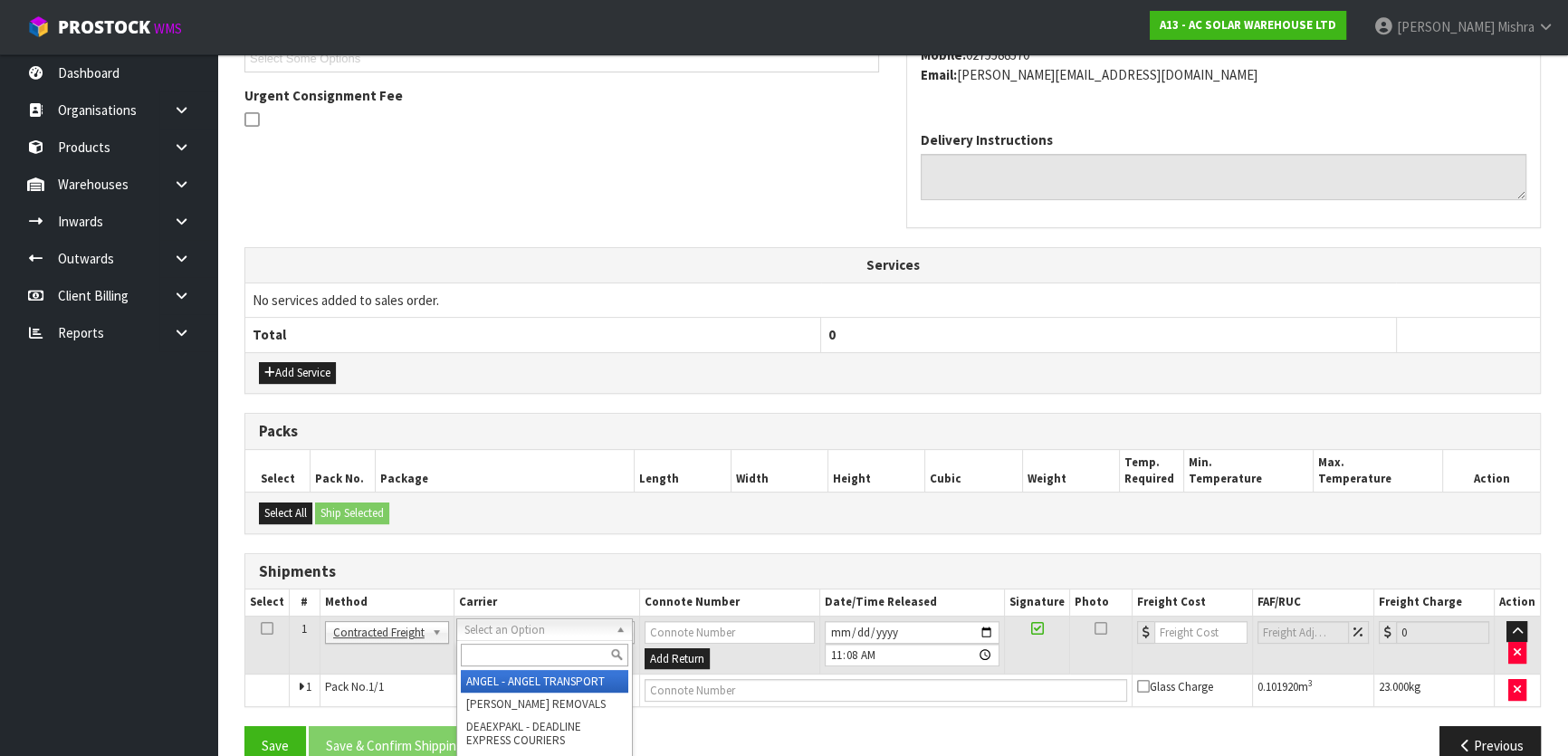
click at [508, 645] on input "text" at bounding box center [544, 655] width 168 height 22
type input "NZP"
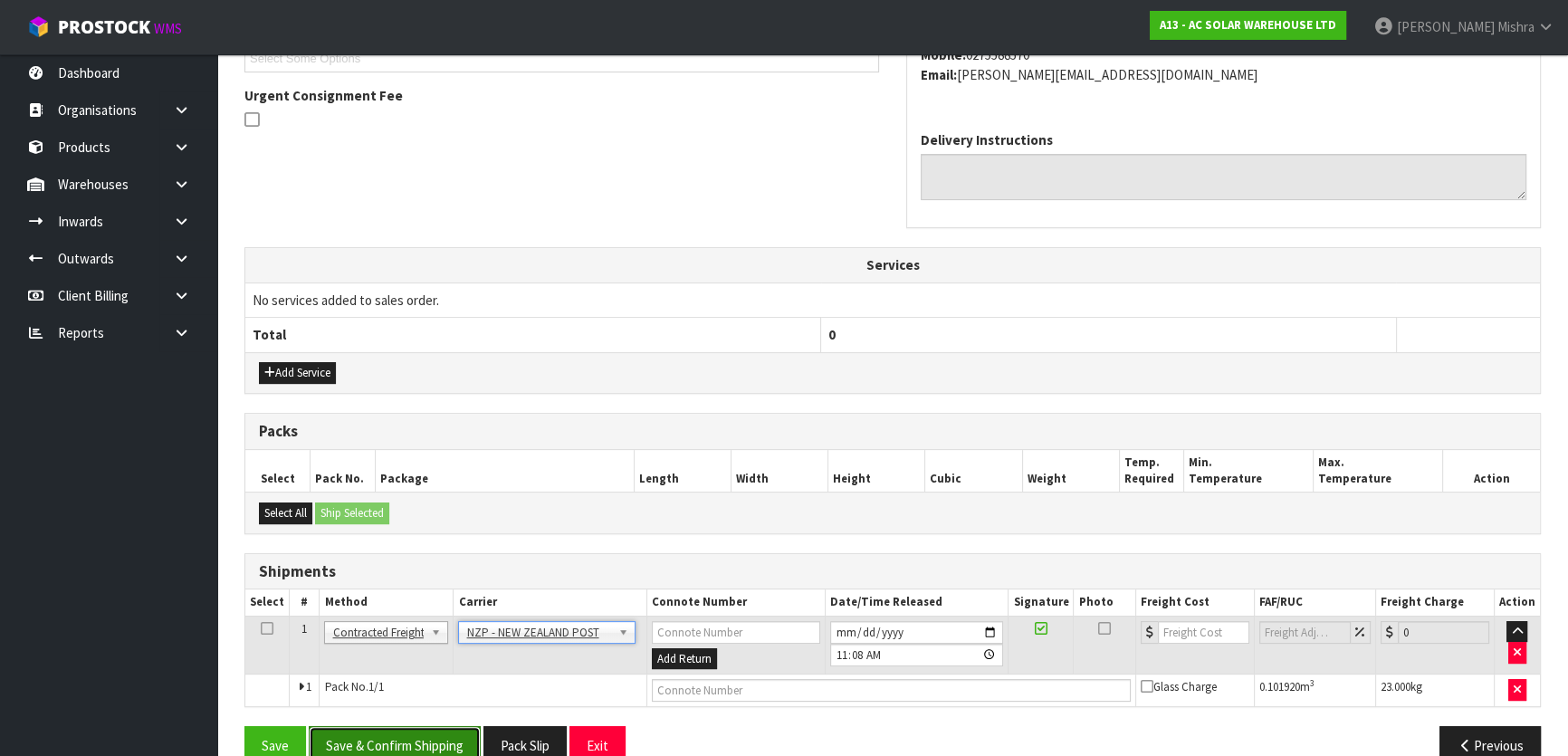
click at [428, 737] on button "Save & Confirm Shipping" at bounding box center [395, 746] width 172 height 39
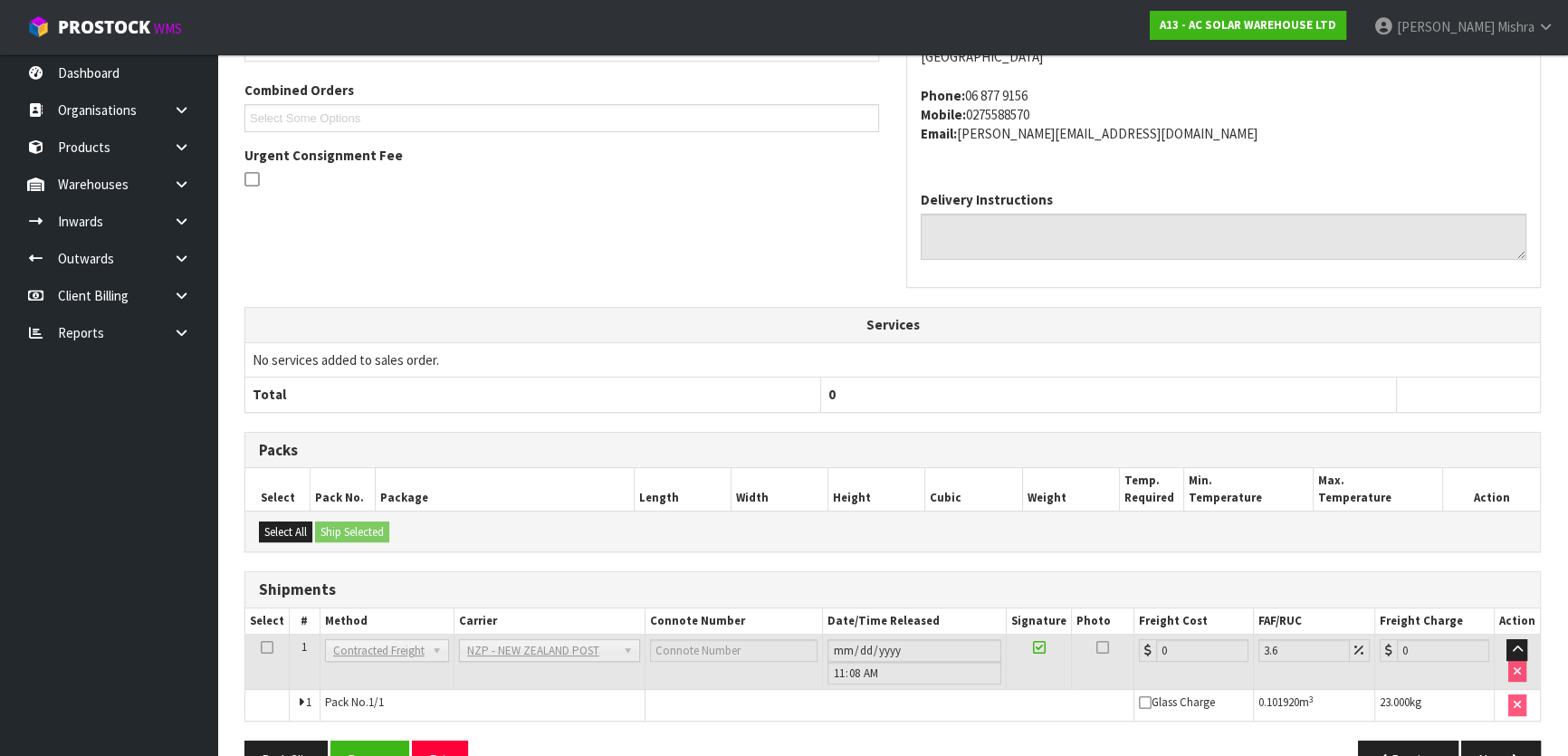
scroll to position [521, 0]
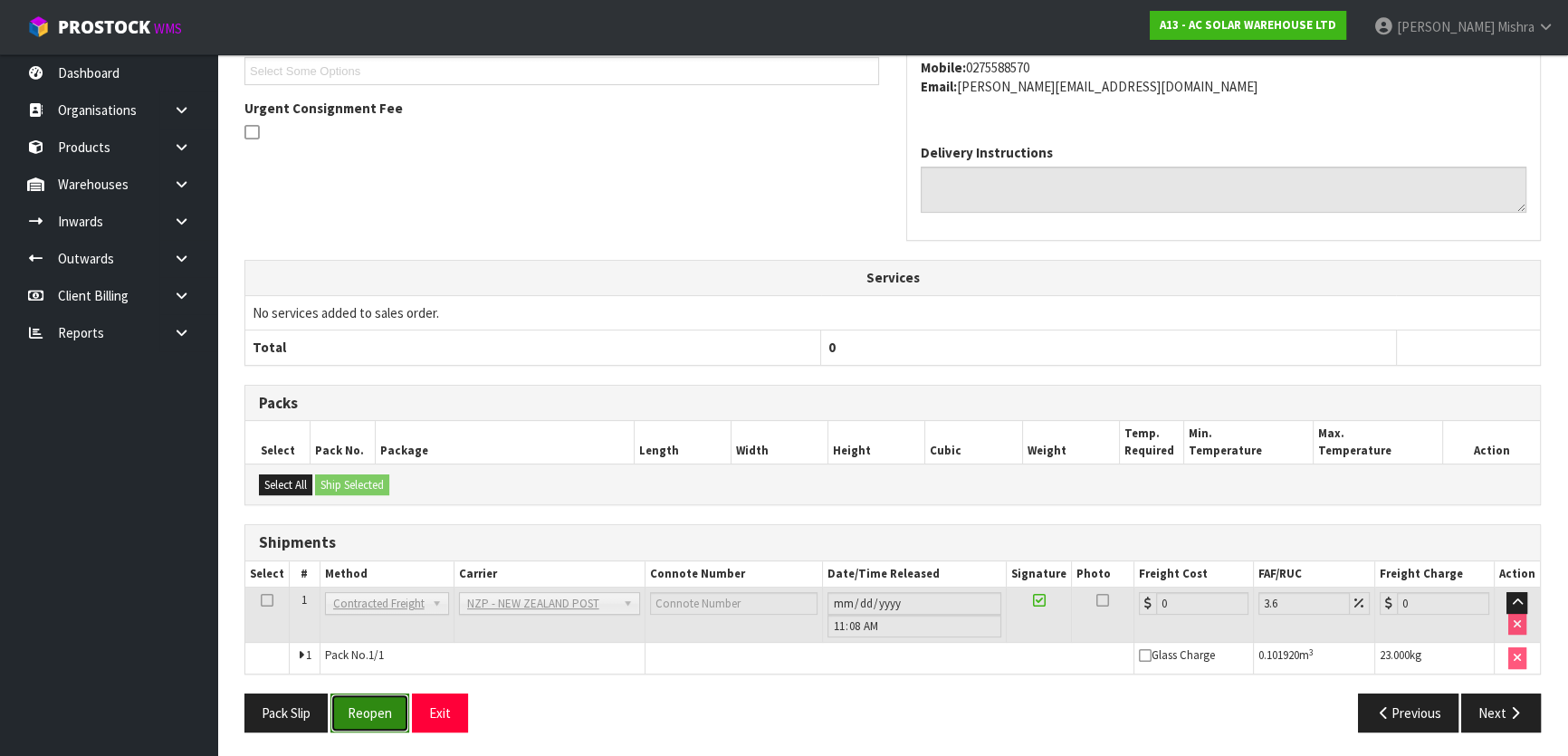
click at [354, 713] on button "Reopen" at bounding box center [370, 714] width 79 height 39
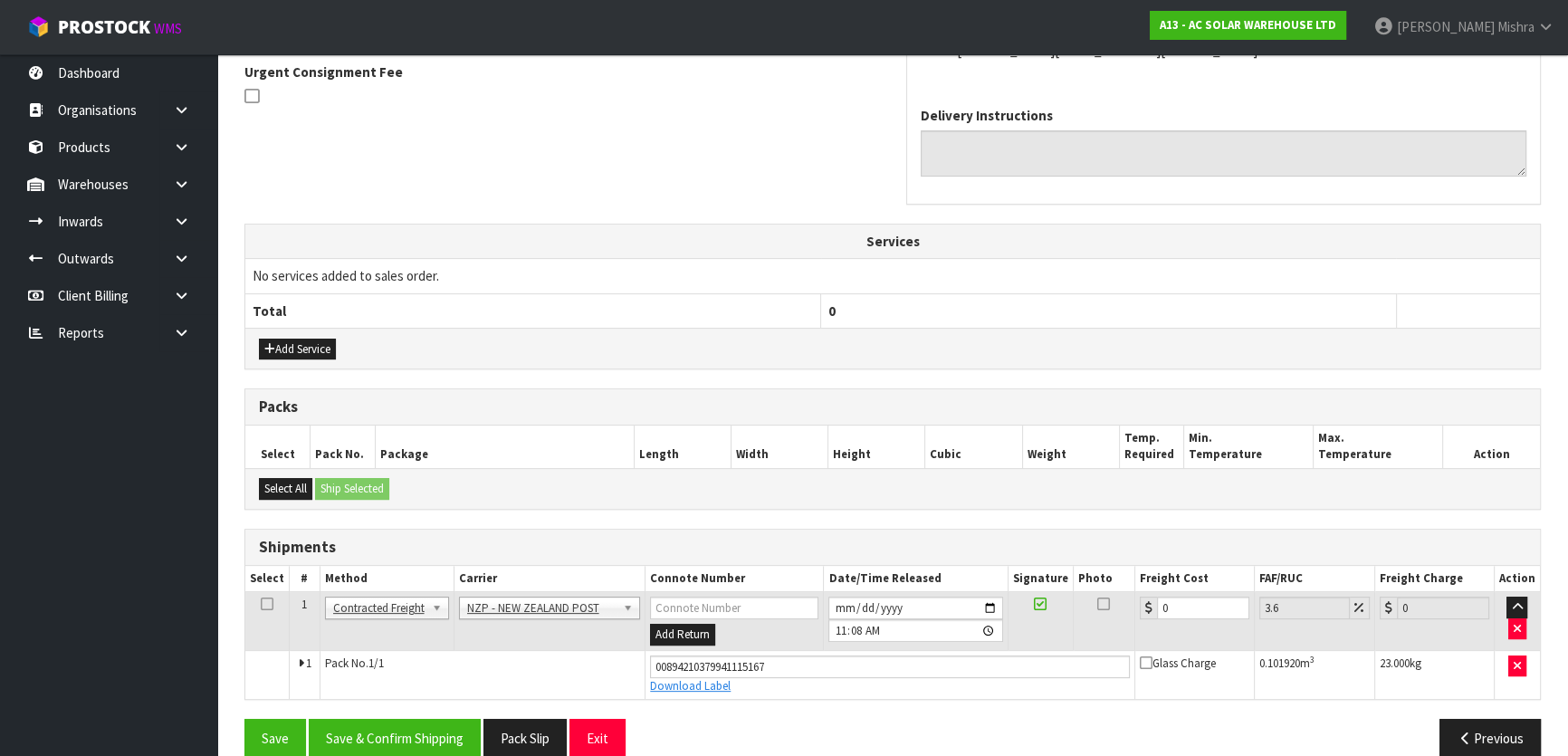
scroll to position [562, 0]
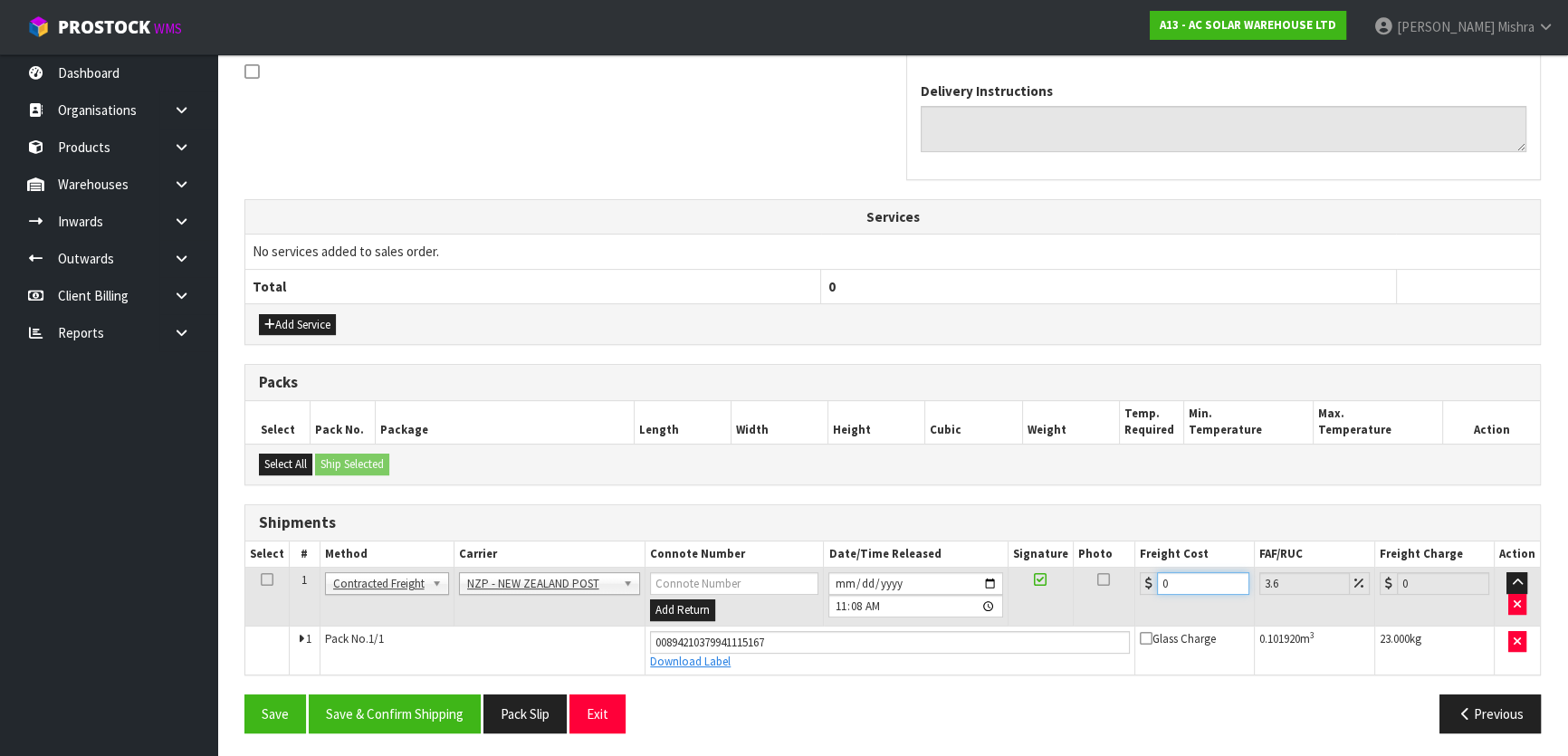
drag, startPoint x: 1172, startPoint y: 568, endPoint x: 1113, endPoint y: 572, distance: 59.1
click at [1114, 572] on tr "1 Client Local Pickup Customer Local Pickup Company Freight Contracted Freight …" at bounding box center [893, 597] width 1294 height 59
type input "1"
type input "1.04"
type input "19"
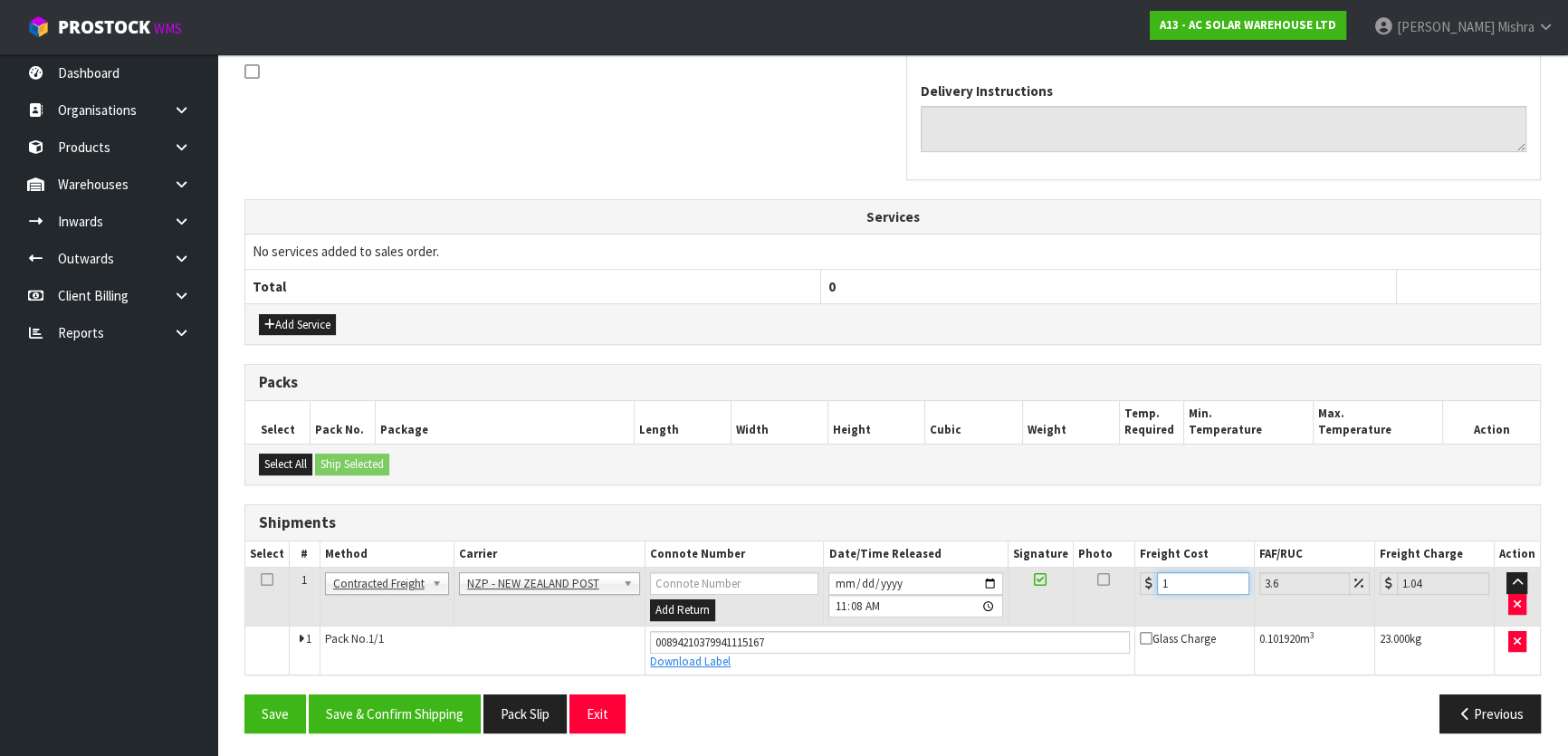
type input "19.68"
type input "19.02"
type input "19.7"
type input "19.02"
click at [408, 710] on button "Save & Confirm Shipping" at bounding box center [395, 714] width 172 height 39
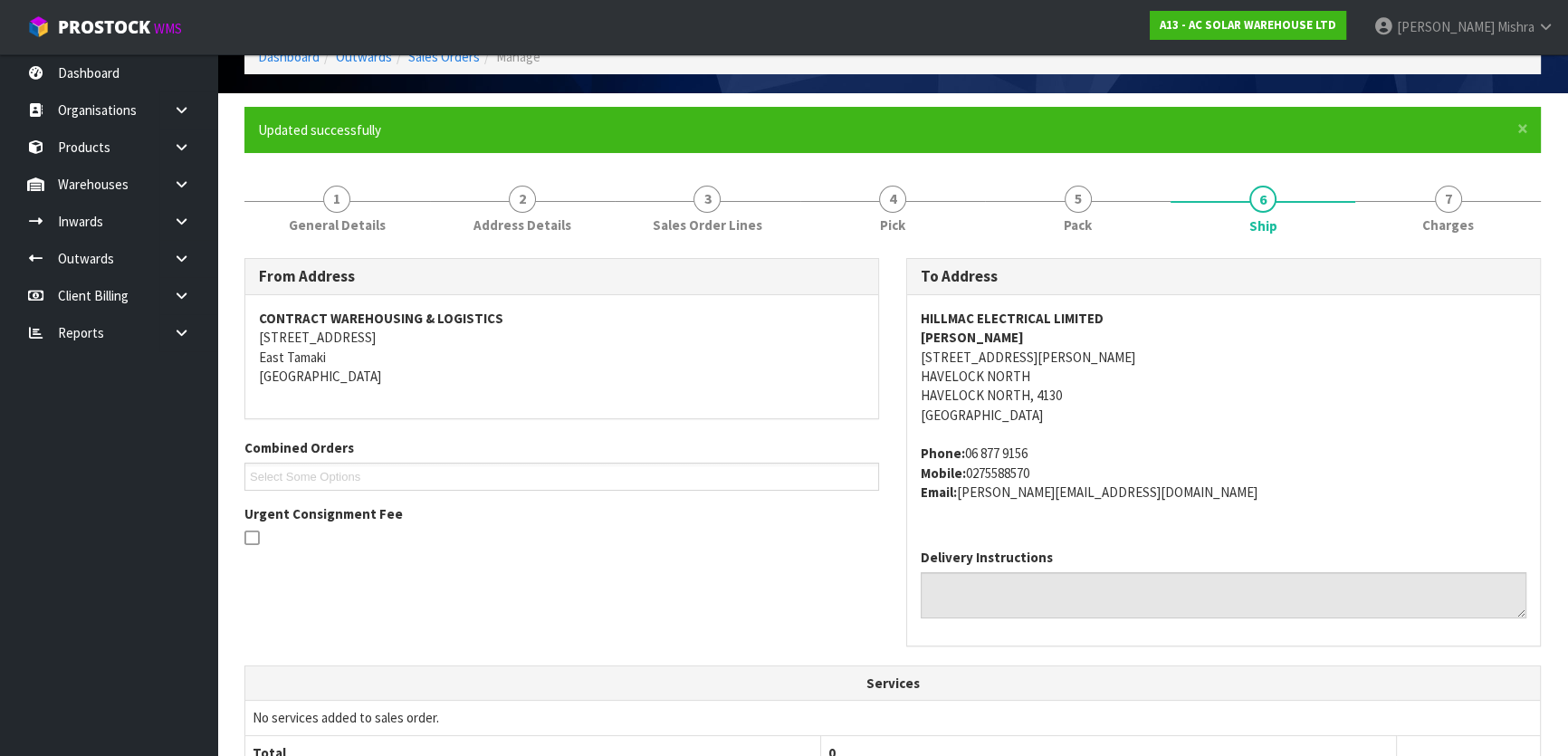
scroll to position [0, 0]
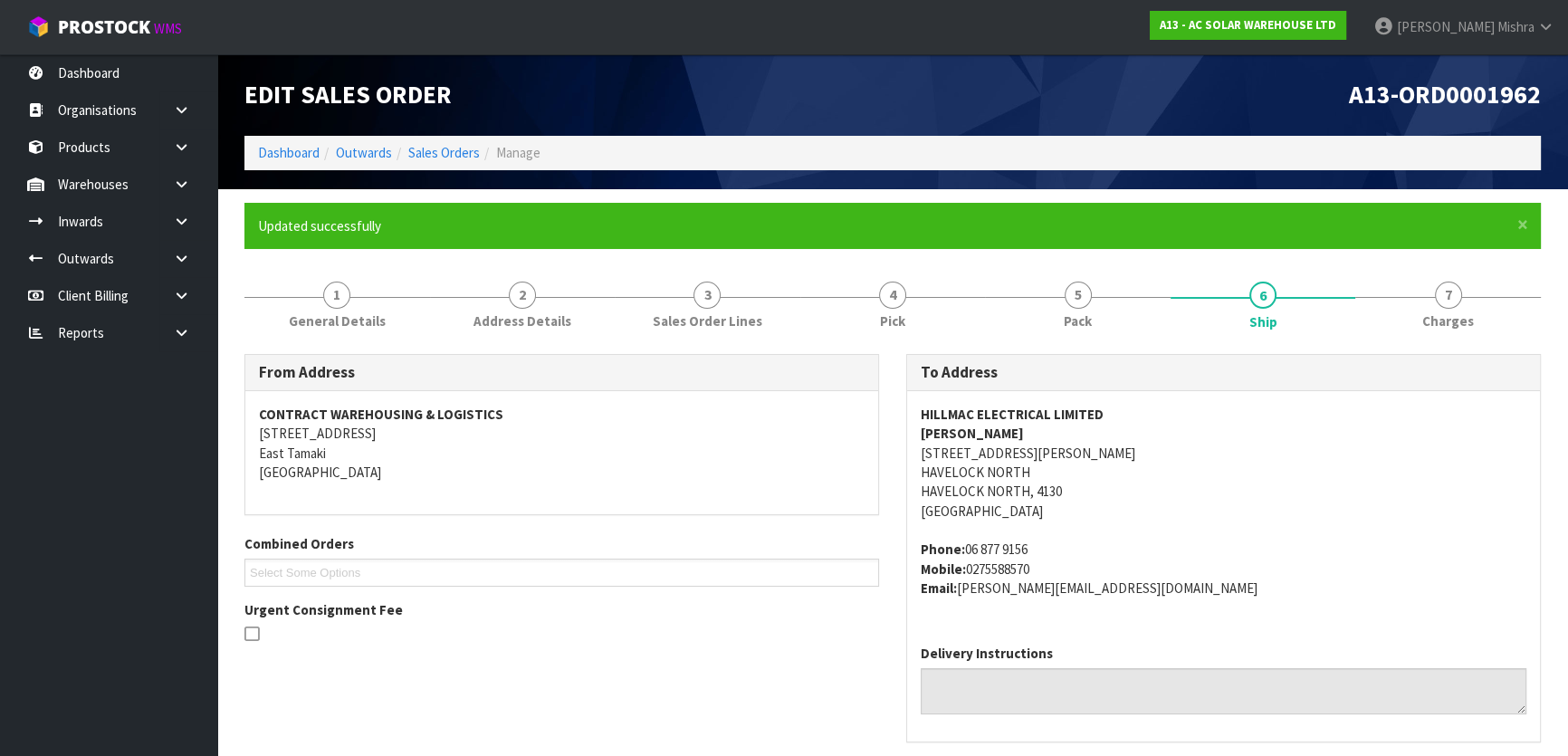
click at [424, 143] on li "Sales Orders" at bounding box center [436, 153] width 88 height 19
click at [426, 154] on link "Sales Orders" at bounding box center [444, 153] width 71 height 17
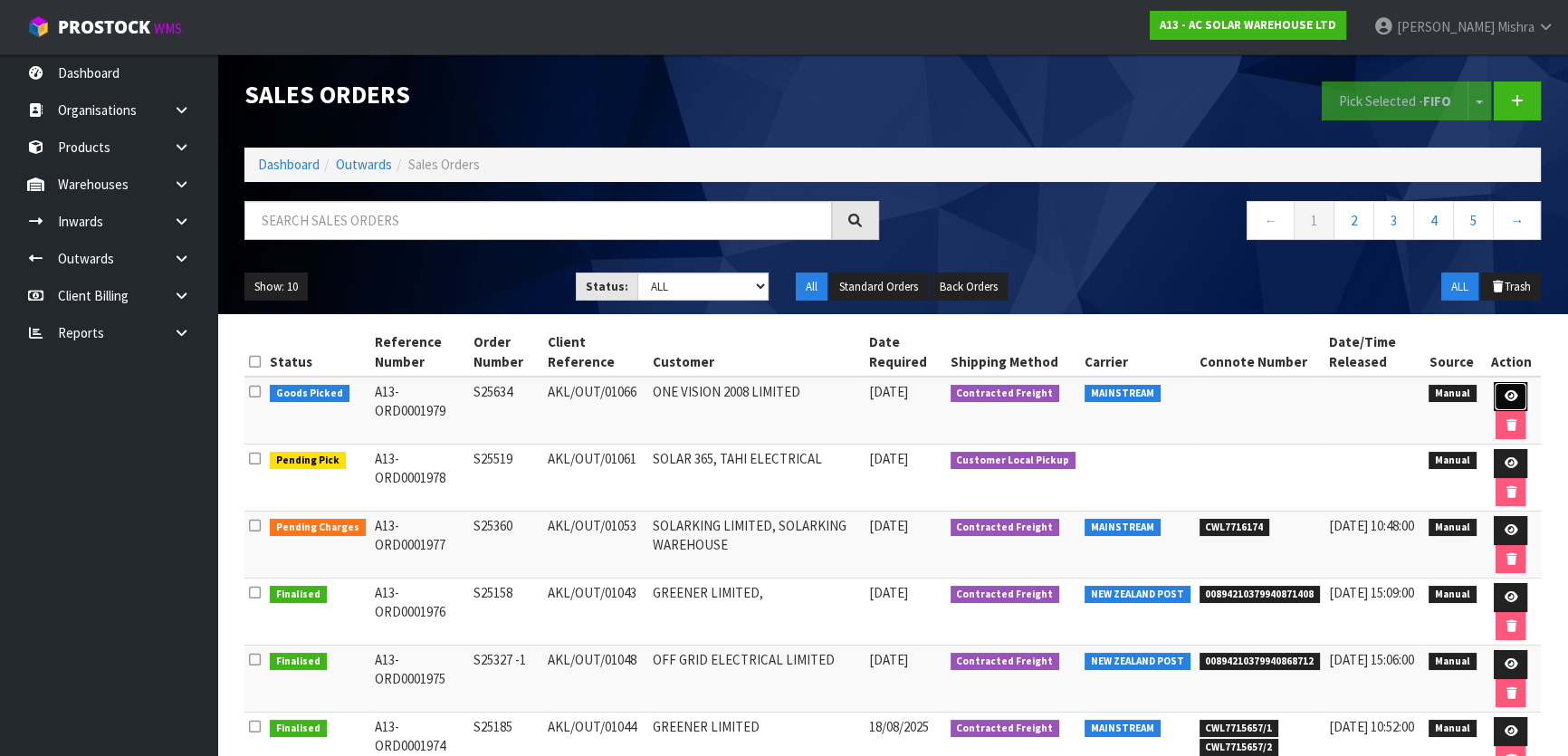
click at [1515, 394] on icon at bounding box center [1511, 396] width 14 height 12
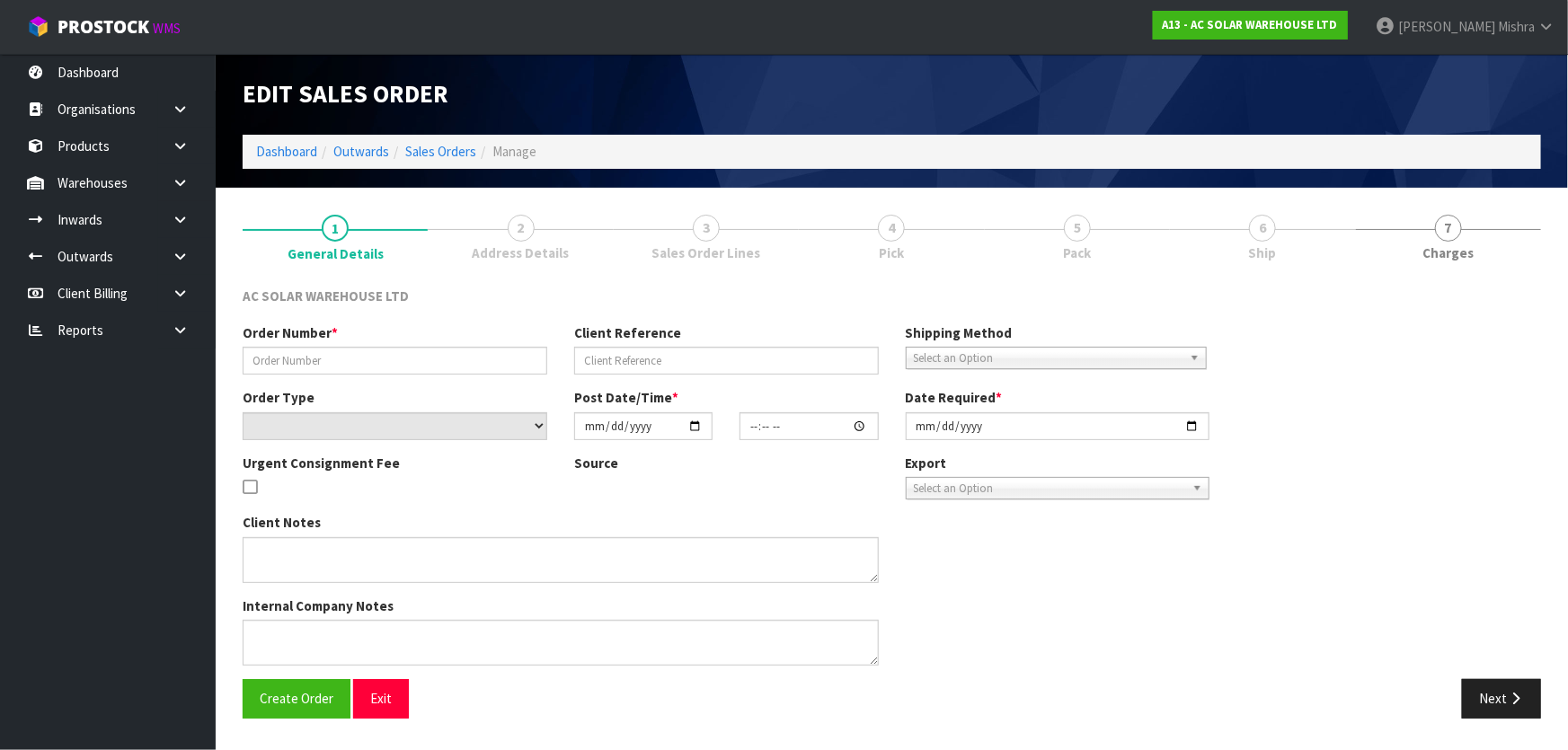
type input "S25634"
type input "AKL/OUT/01066"
select select "number:0"
type input "[DATE]"
type input "08:45:00.000"
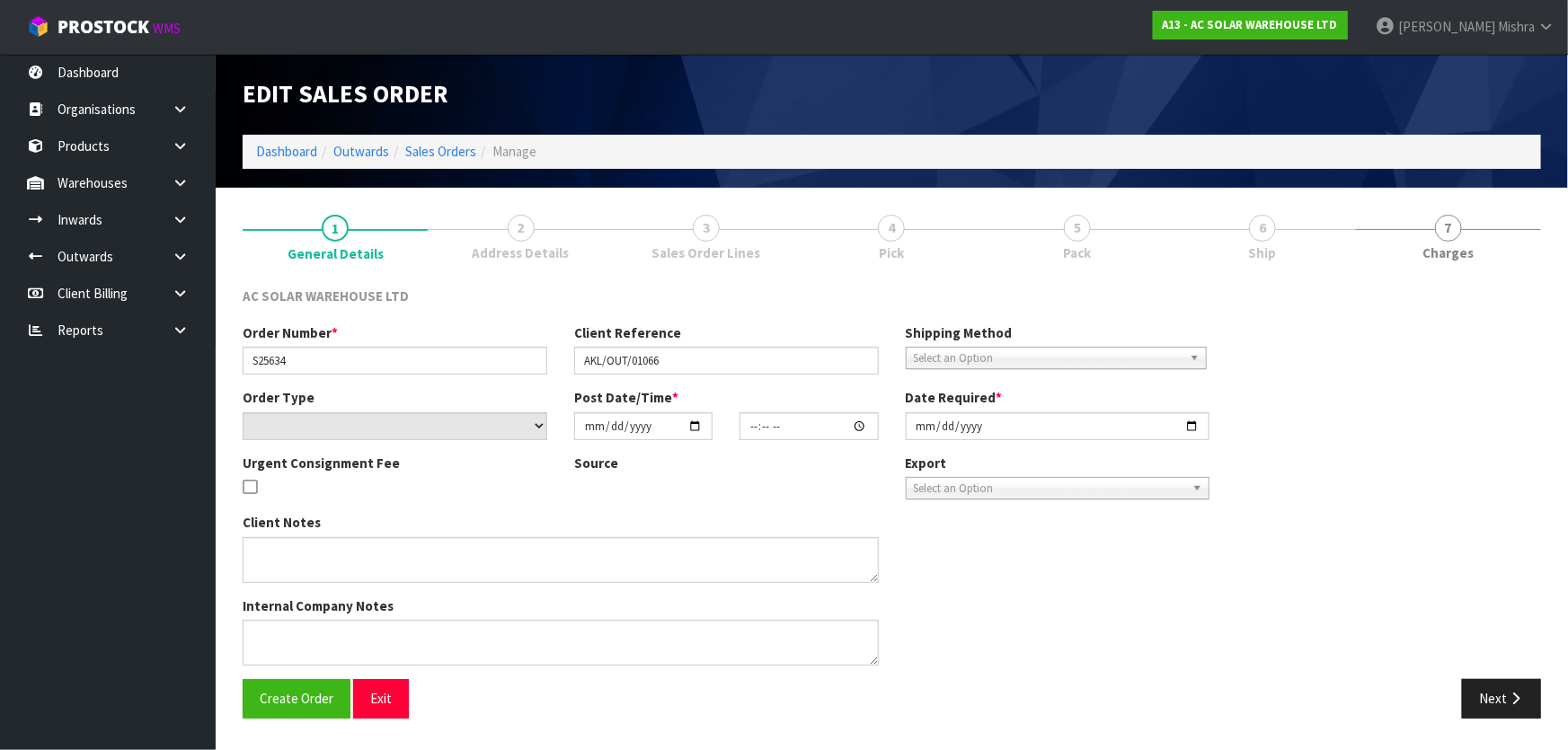
type input "[DATE]"
type textarea "SEND WITH MAINSTREAM"
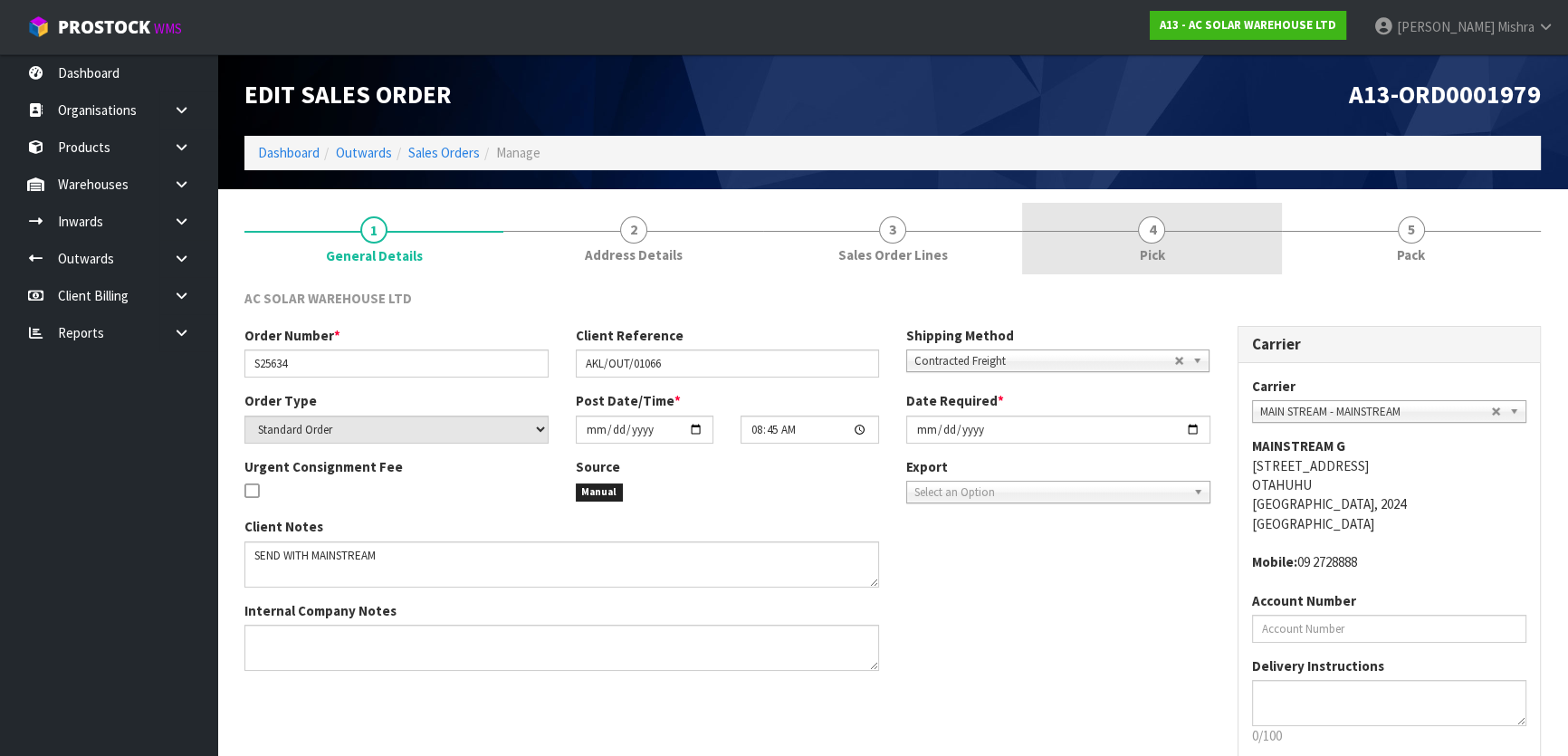
click at [1219, 240] on link "4 Pick" at bounding box center [1151, 239] width 259 height 71
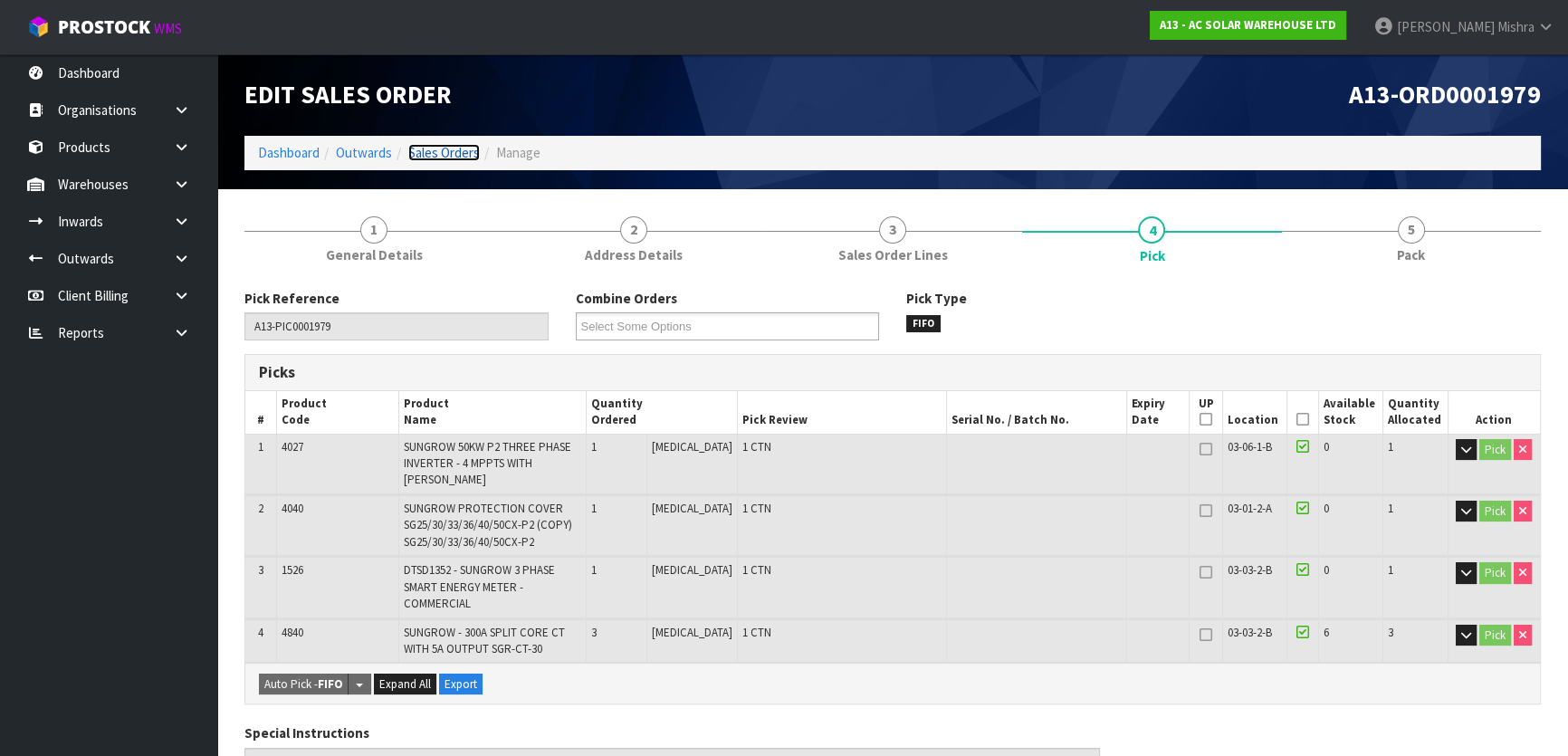
click at [436, 159] on link "Sales Orders" at bounding box center [444, 153] width 71 height 17
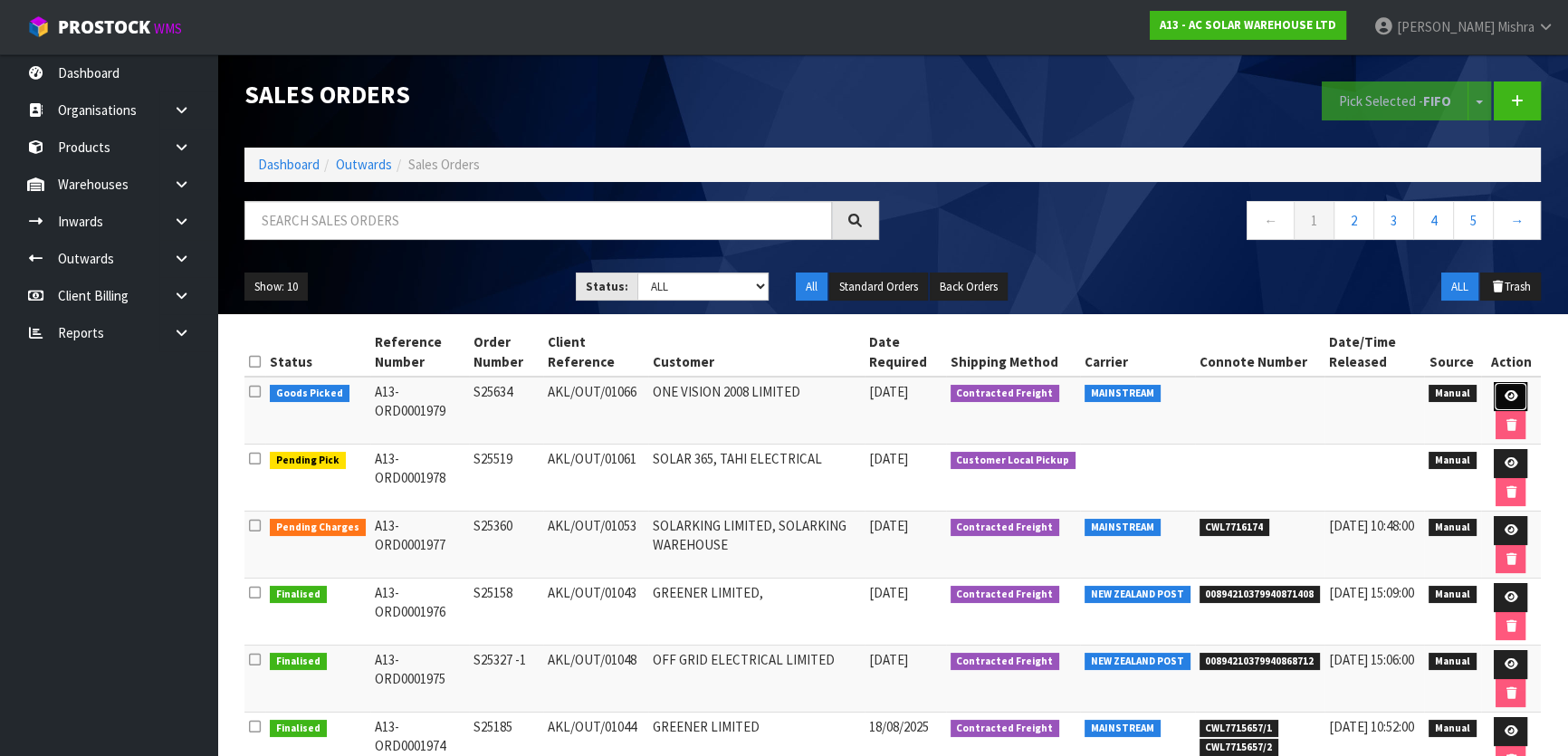
click at [1521, 397] on link at bounding box center [1511, 396] width 34 height 29
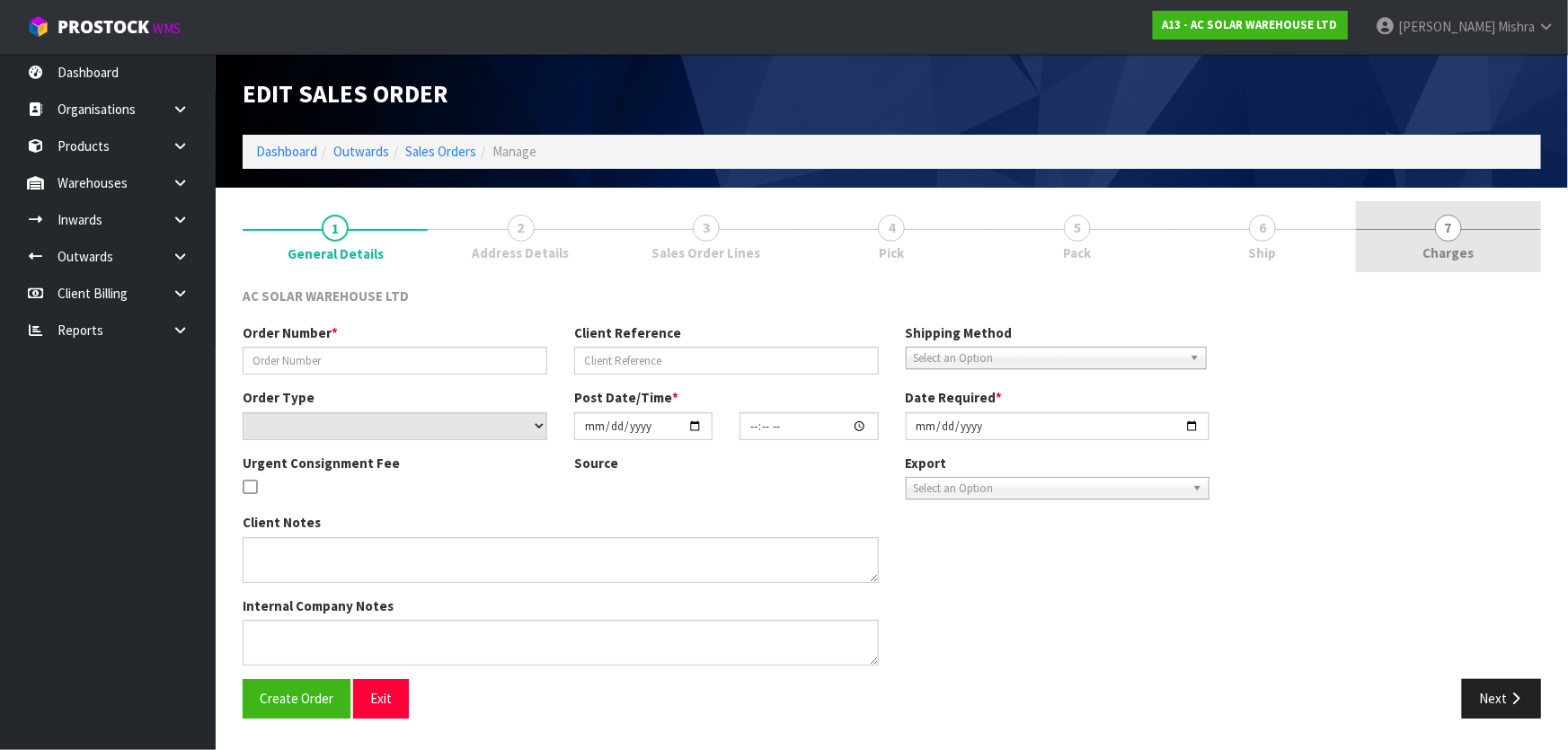
type input "S25634"
type input "AKL/OUT/01066"
select select "number:0"
type input "[DATE]"
type input "08:45:00.000"
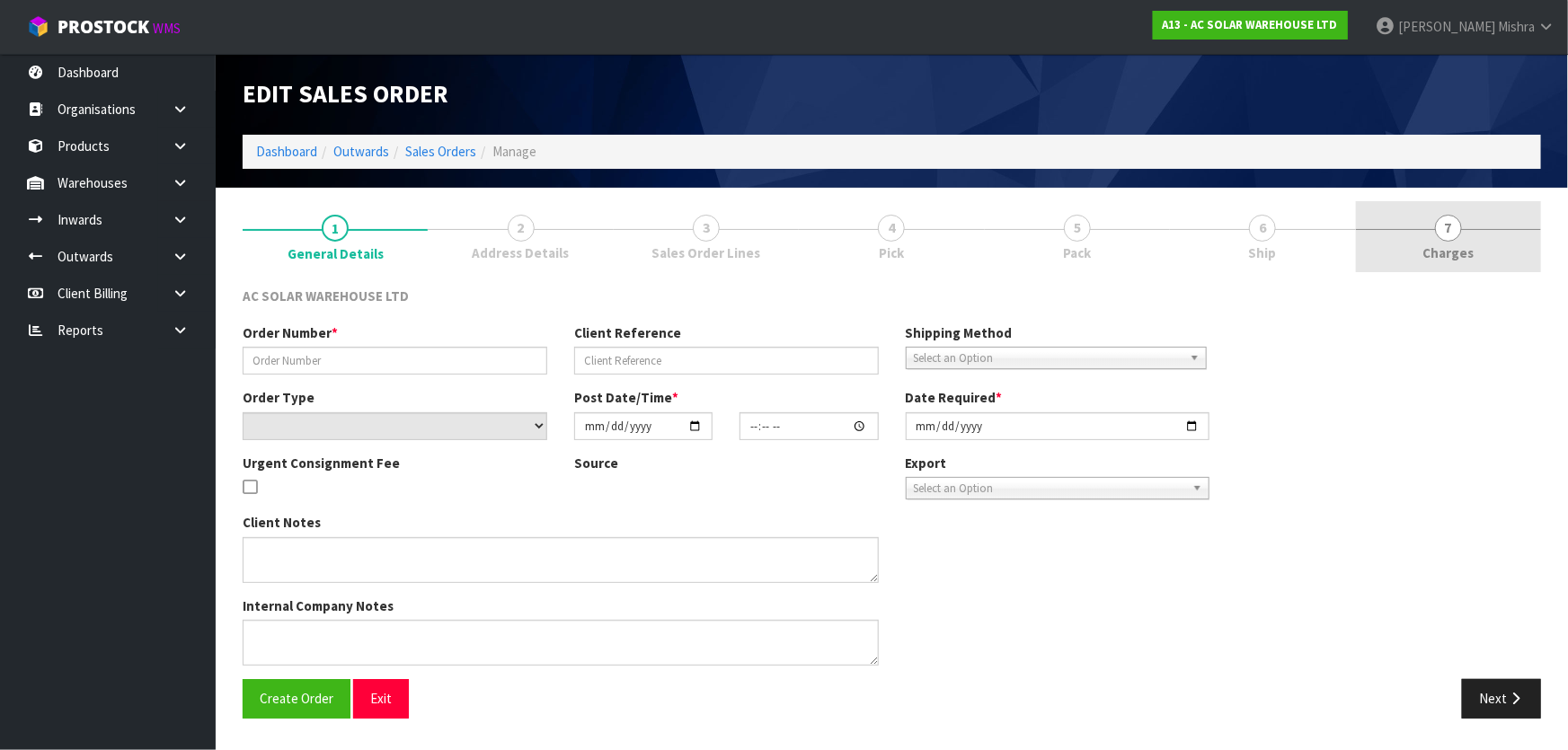
type input "[DATE]"
type textarea "SEND WITH MAINSTREAM"
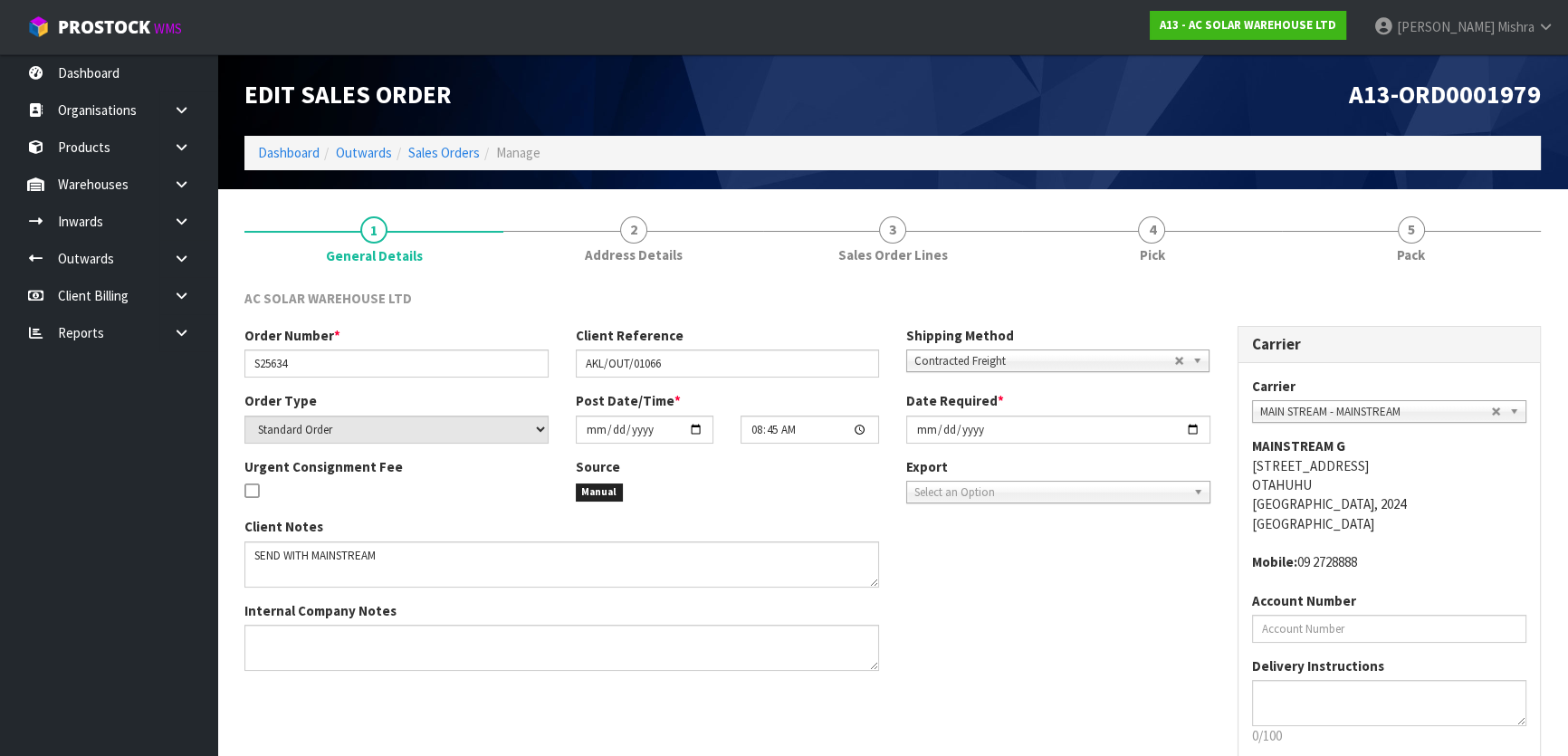
click at [1405, 236] on span "5" at bounding box center [1412, 230] width 27 height 27
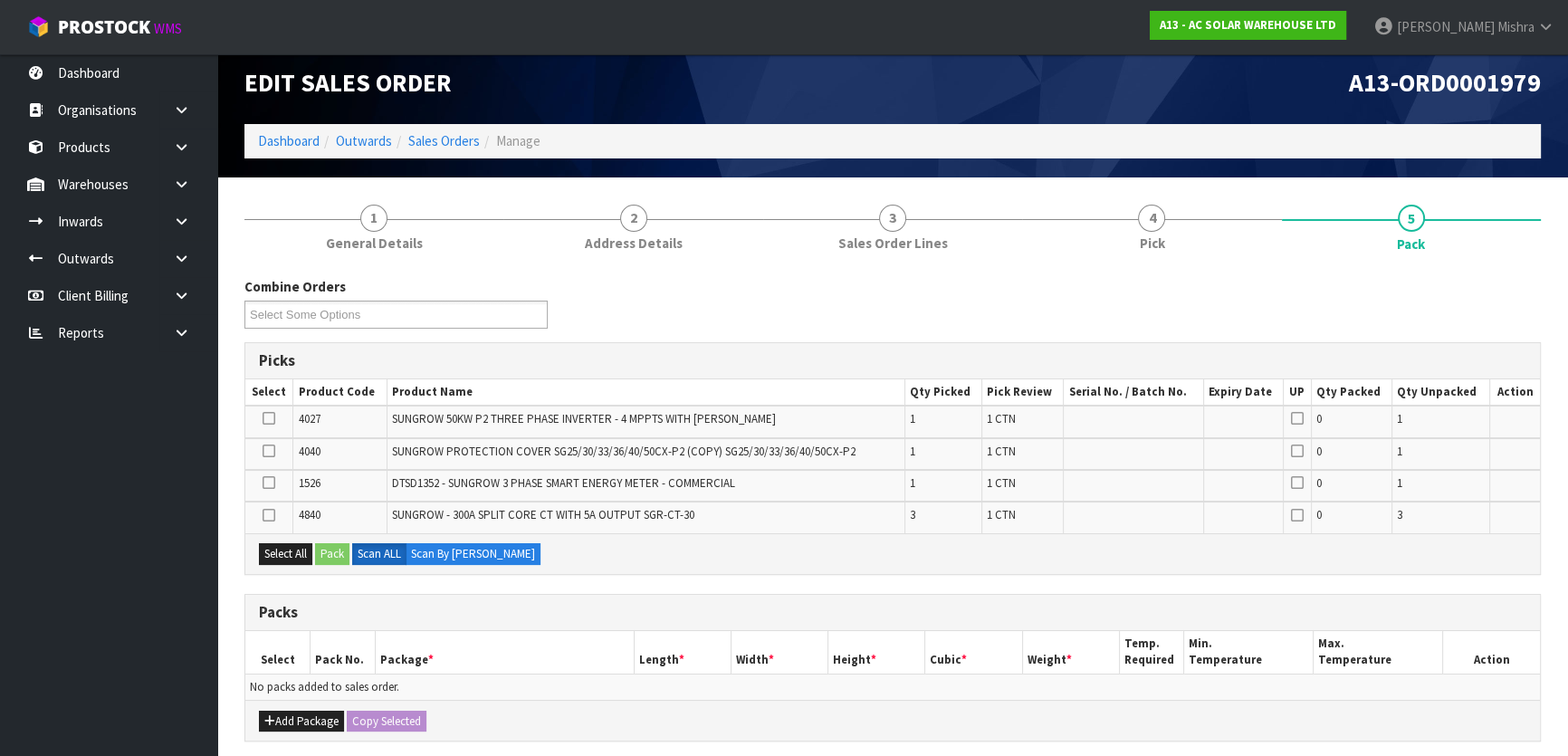
scroll to position [327, 0]
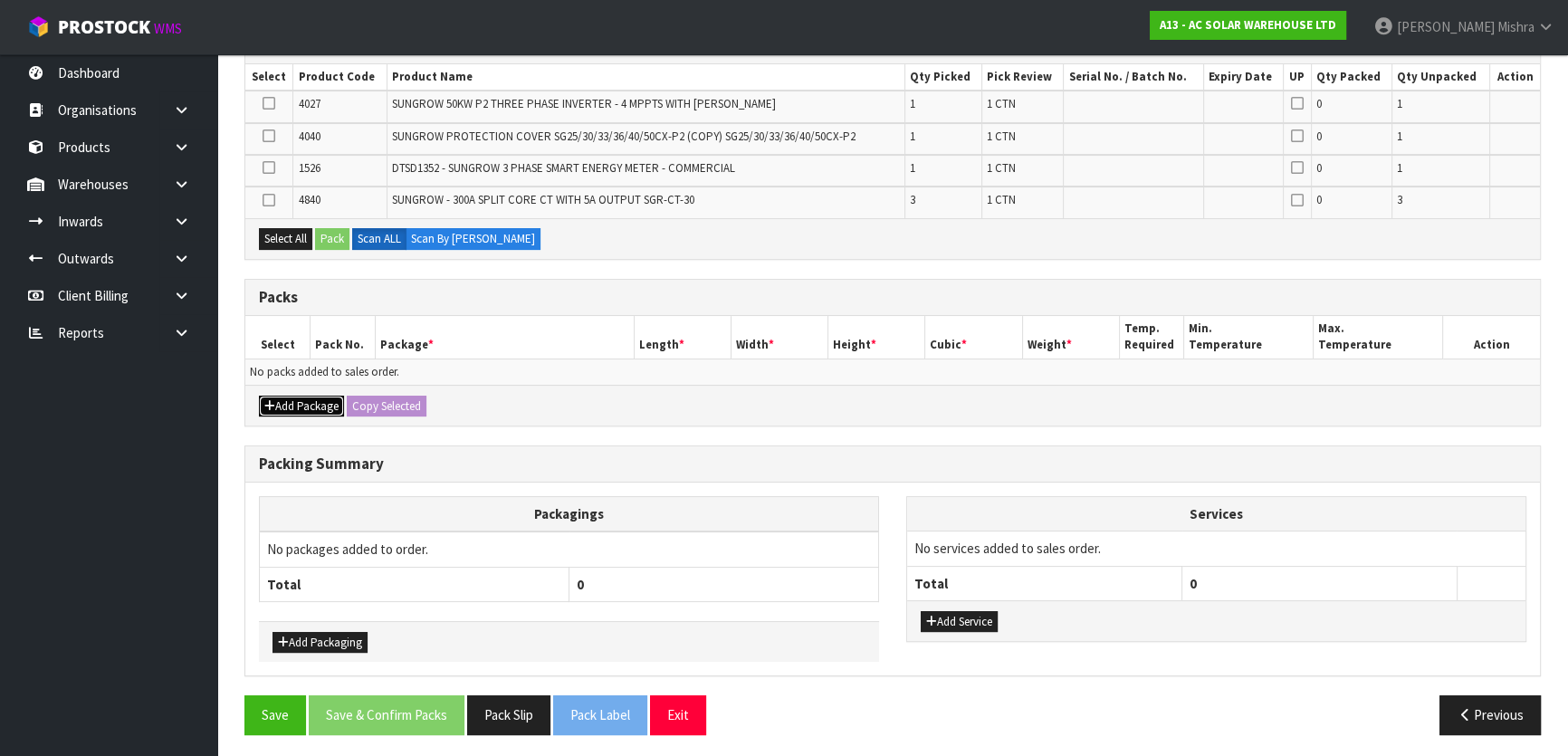
drag, startPoint x: 294, startPoint y: 409, endPoint x: 286, endPoint y: 395, distance: 16.1
click at [293, 409] on button "Add Package" at bounding box center [301, 406] width 85 height 22
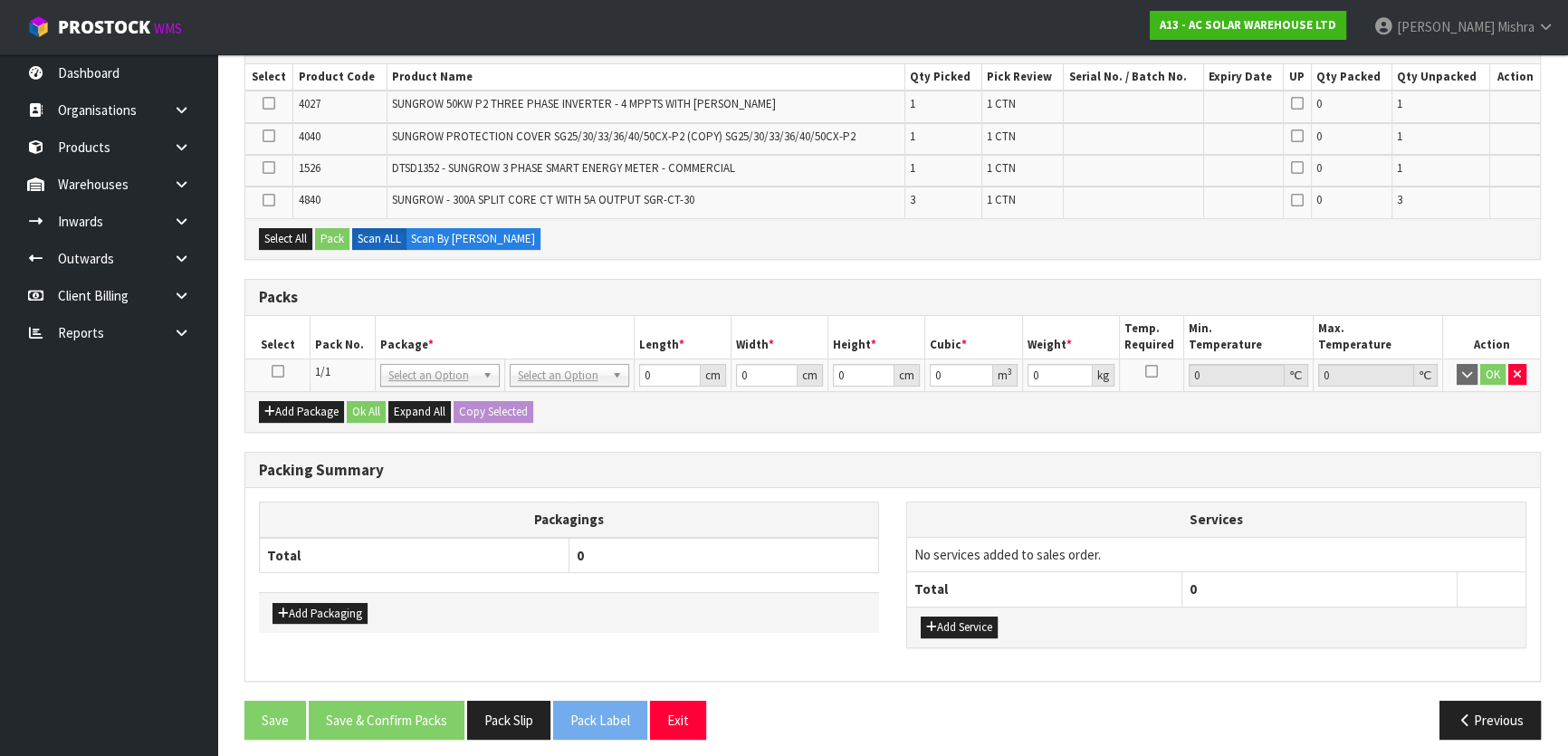
click at [274, 371] on icon at bounding box center [278, 371] width 13 height 1
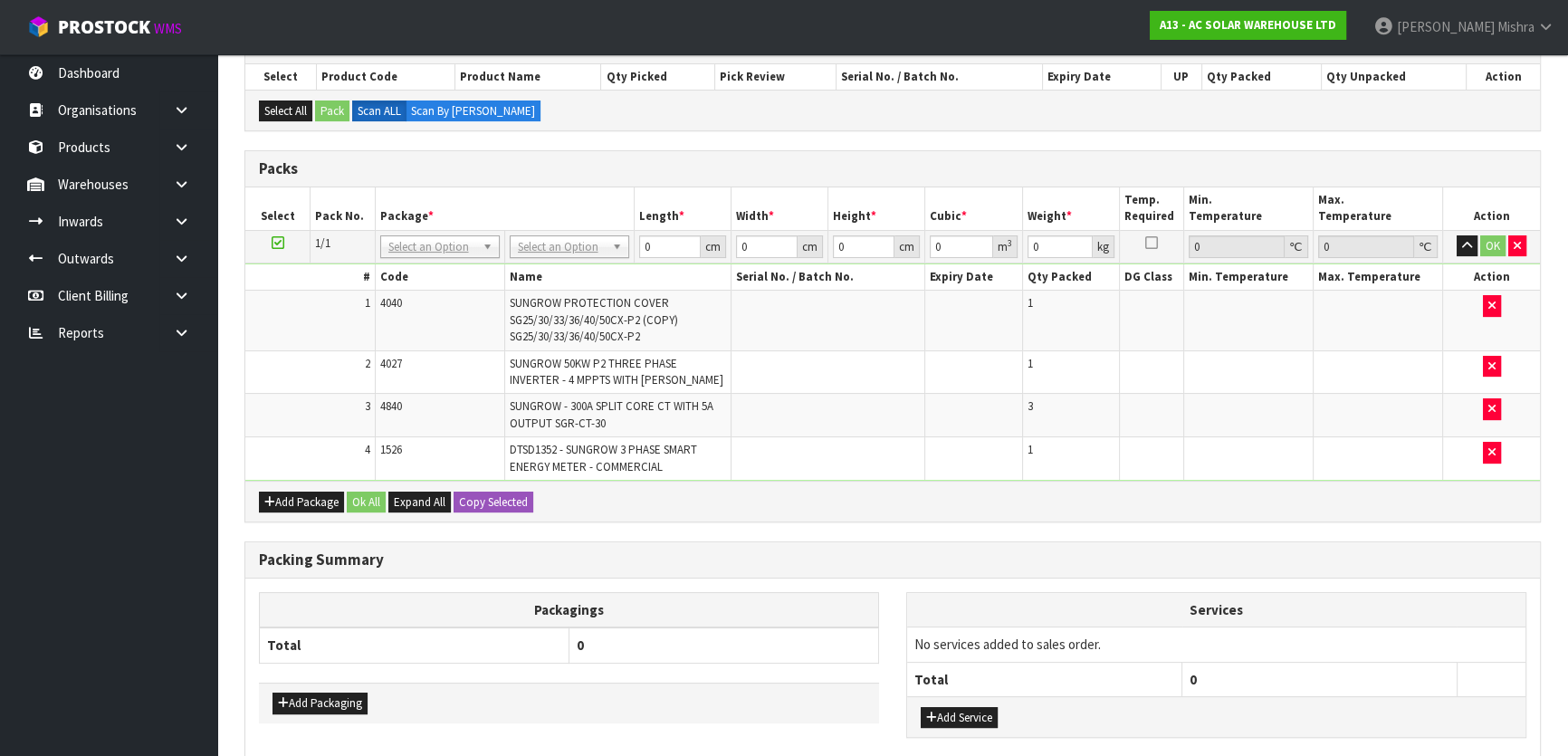
click at [545, 259] on tbody "1/1 NONE 007-001 007-002 007-004 007-009 007-013 007-014 007-015 007-017 007-01…" at bounding box center [893, 356] width 1294 height 251
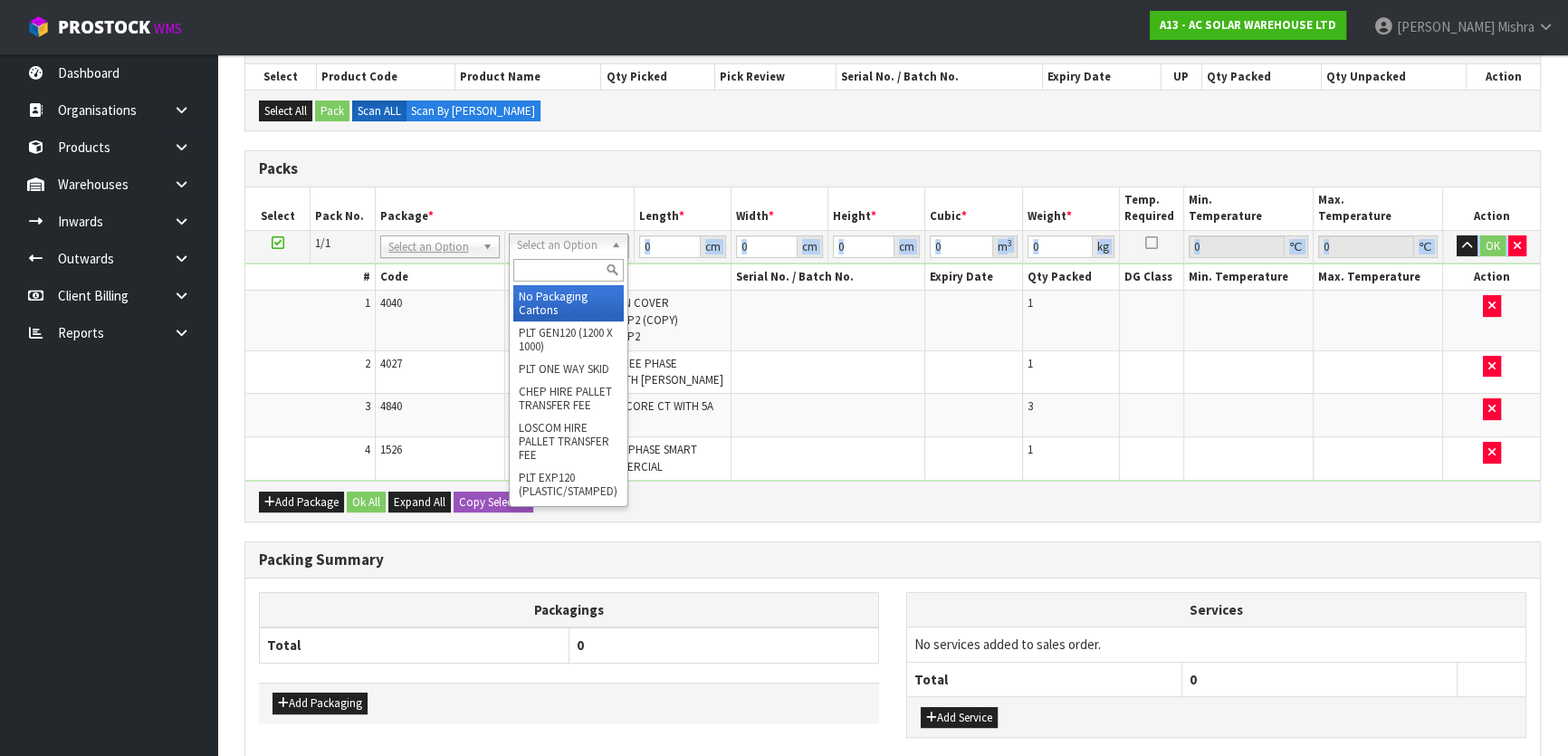
drag, startPoint x: 559, startPoint y: 244, endPoint x: 561, endPoint y: 259, distance: 15.1
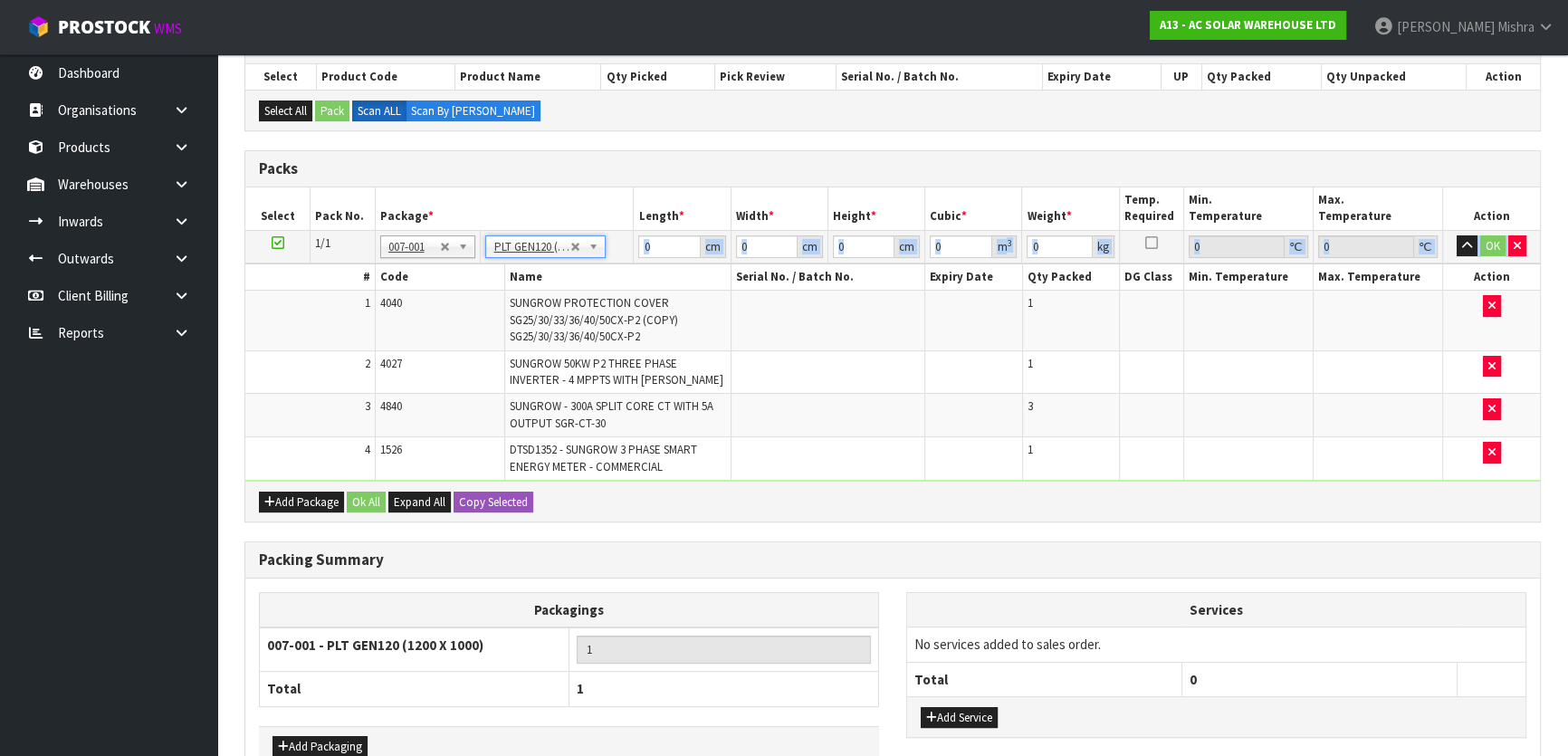
type input "120"
type input "100"
type input "55.45"
click at [864, 243] on input "0" at bounding box center [864, 246] width 62 height 22
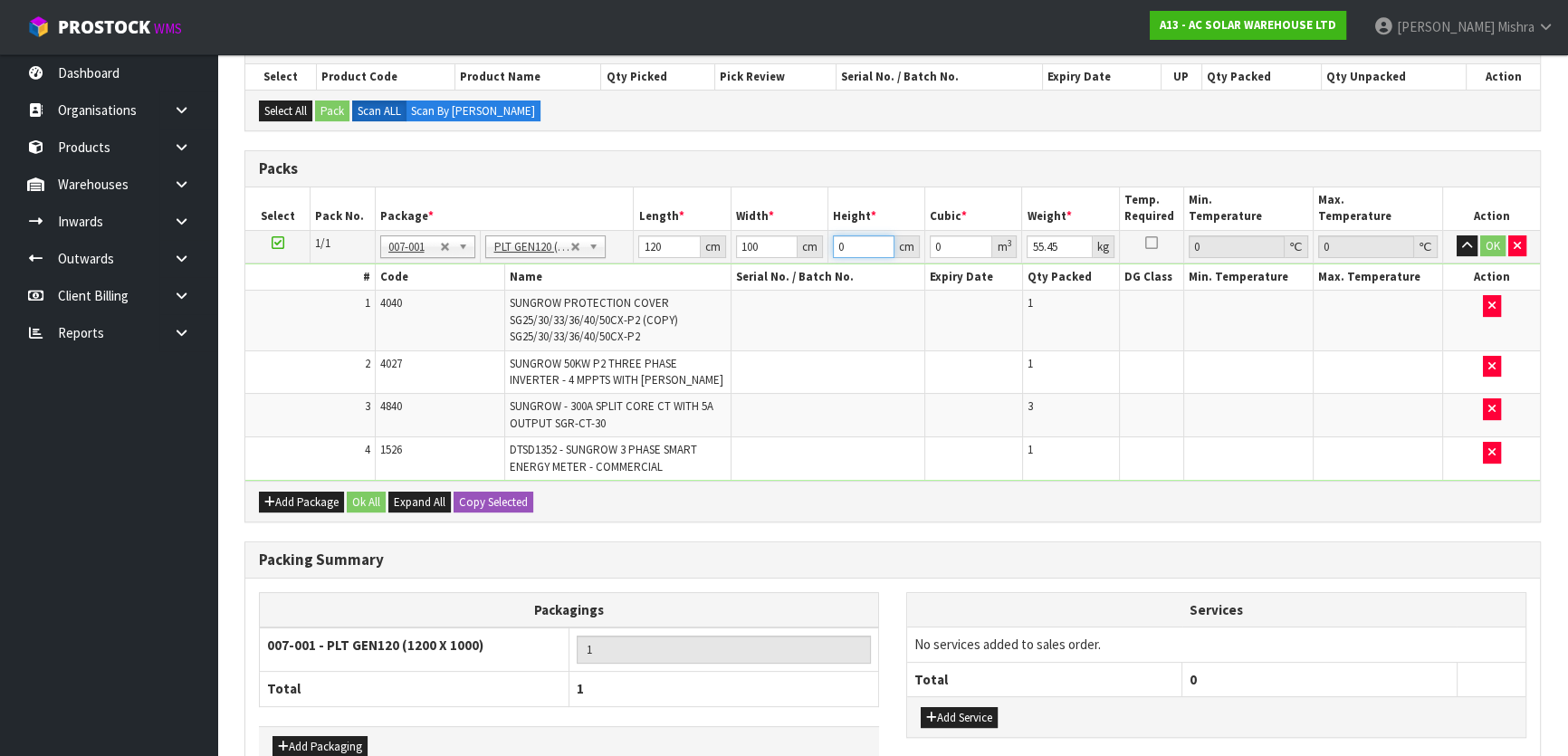
drag, startPoint x: 864, startPoint y: 243, endPoint x: 852, endPoint y: 244, distance: 12.0
click at [852, 244] on input "0" at bounding box center [864, 246] width 62 height 22
type input "5"
type input "0.06"
type input "53"
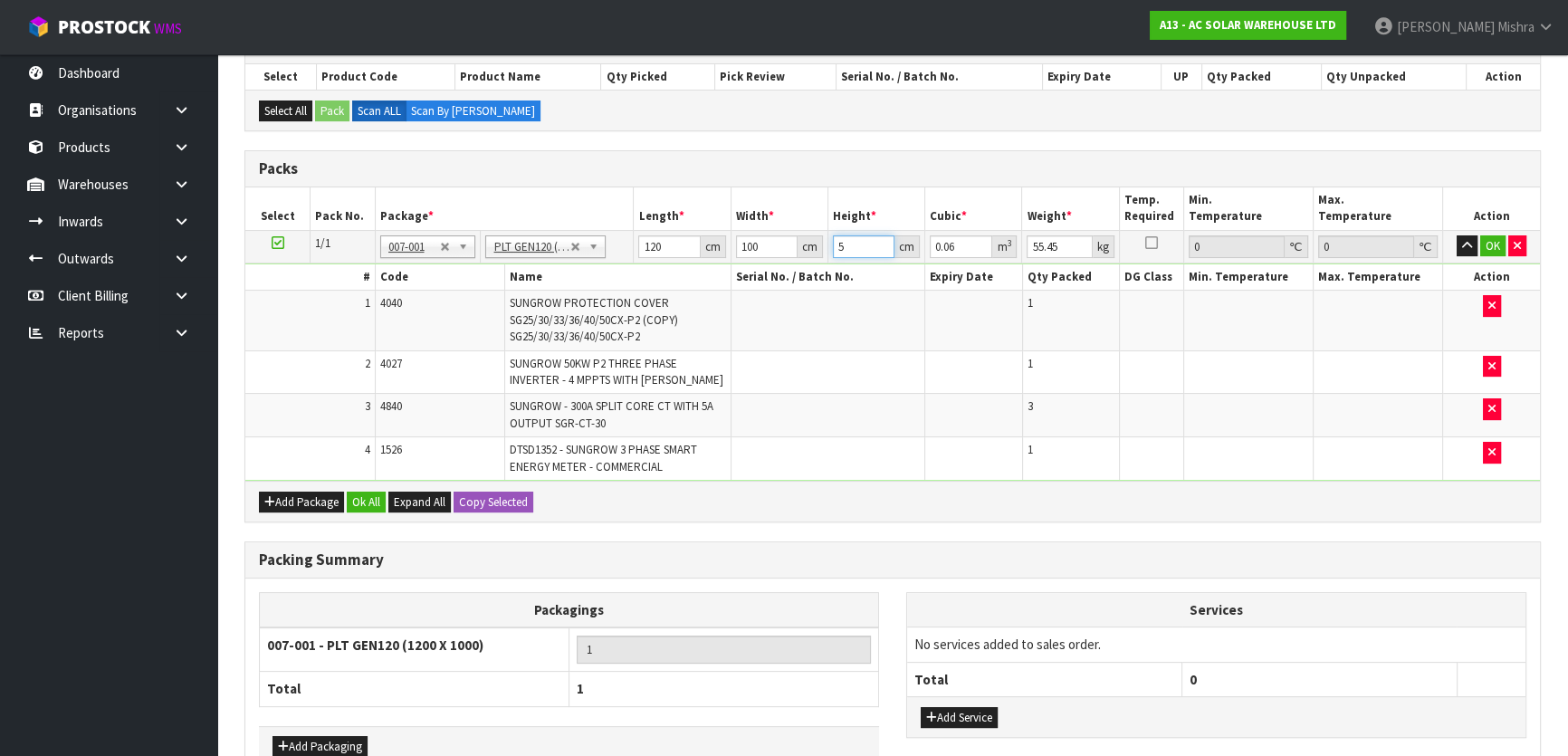
type input "0.636"
type input "53"
type input "74"
click at [371, 502] on button "Ok All" at bounding box center [366, 502] width 39 height 22
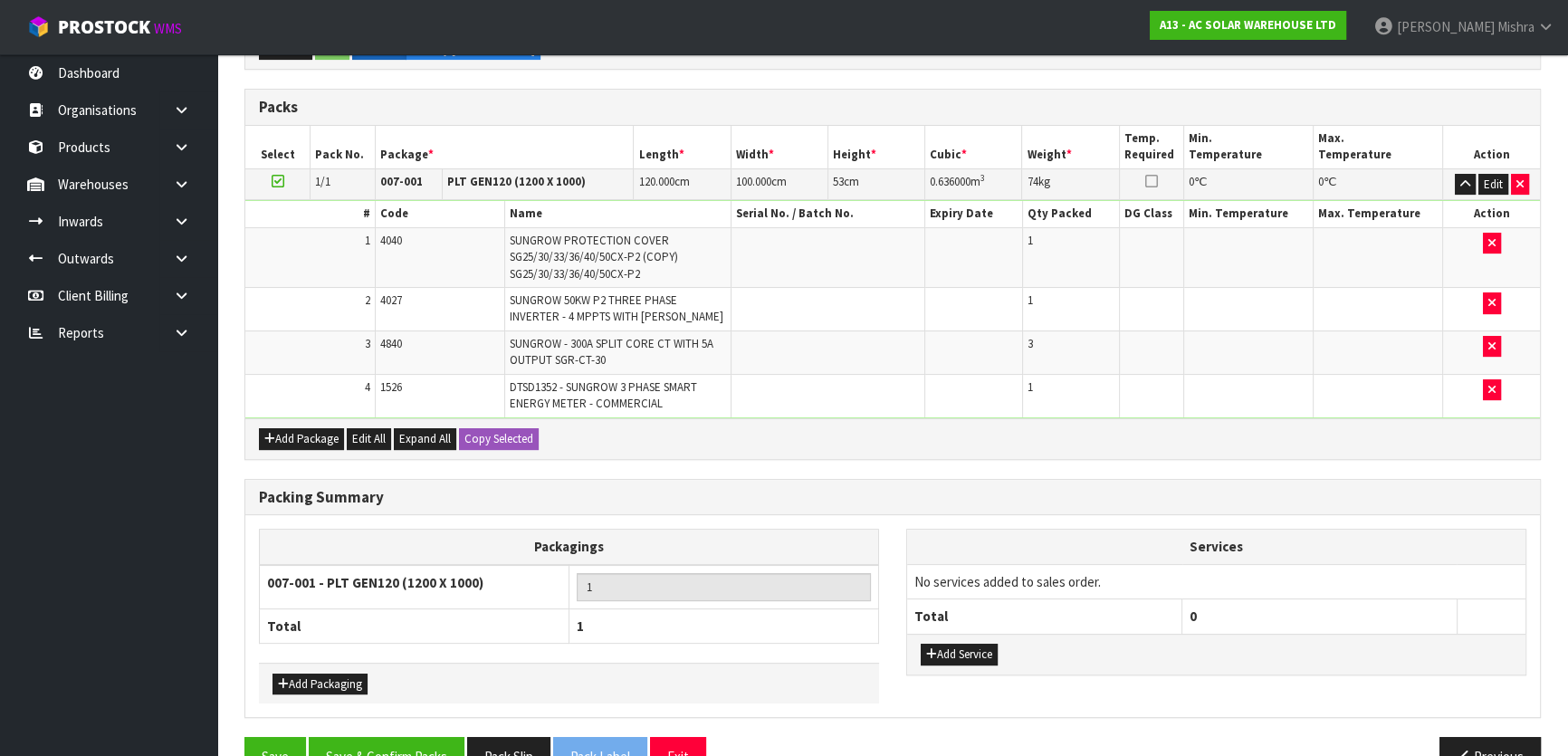
scroll to position [431, 0]
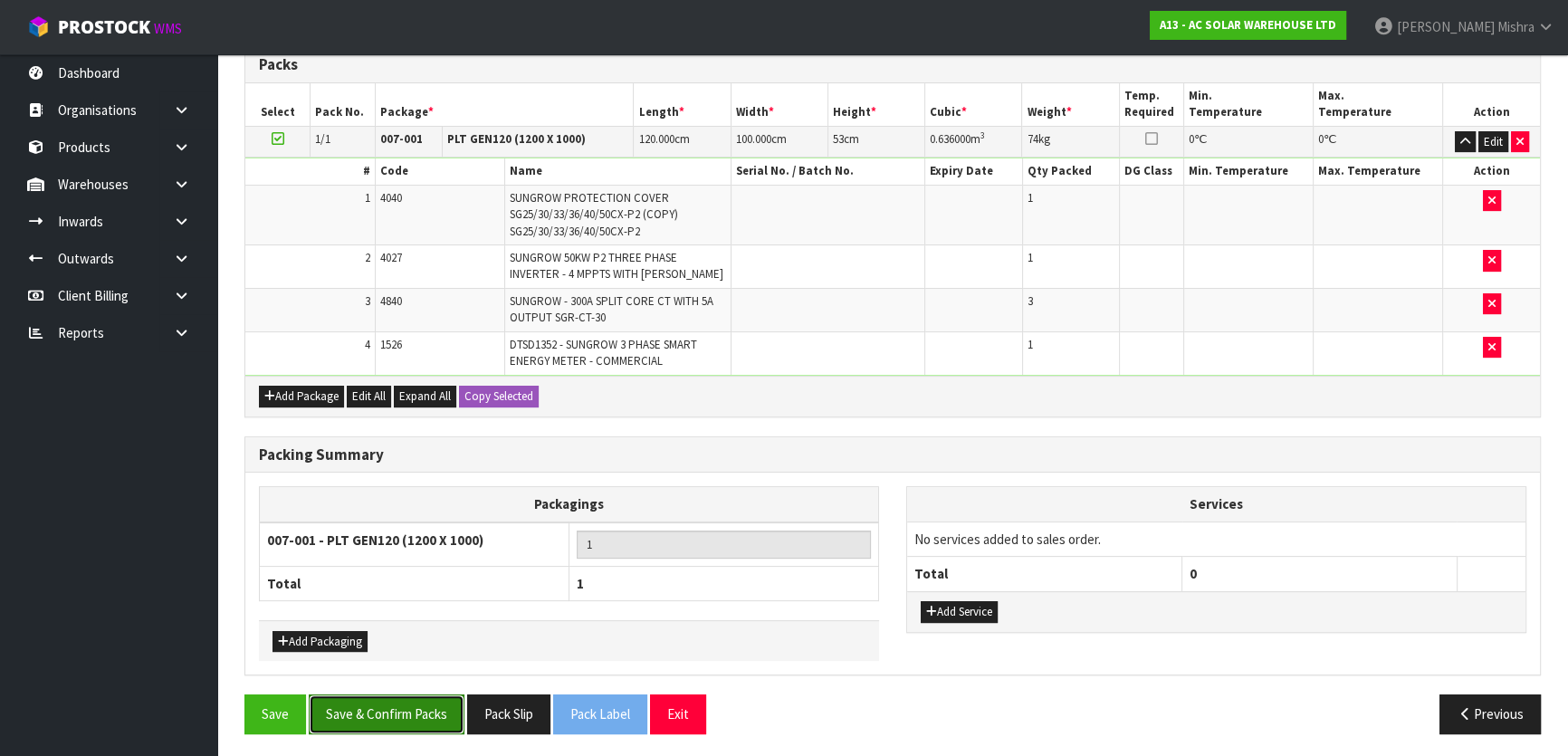
click at [394, 718] on button "Save & Confirm Packs" at bounding box center [387, 714] width 155 height 39
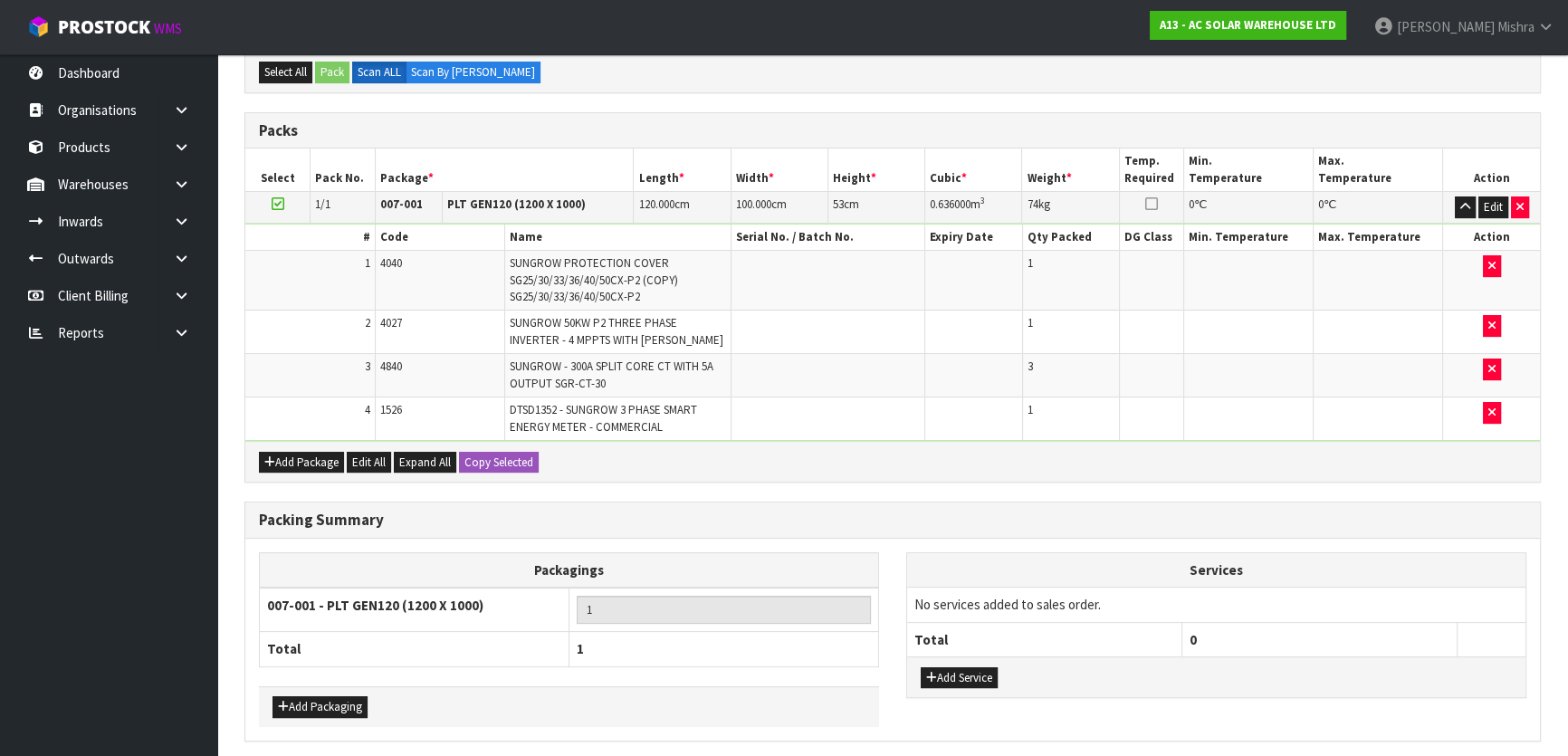
scroll to position [0, 0]
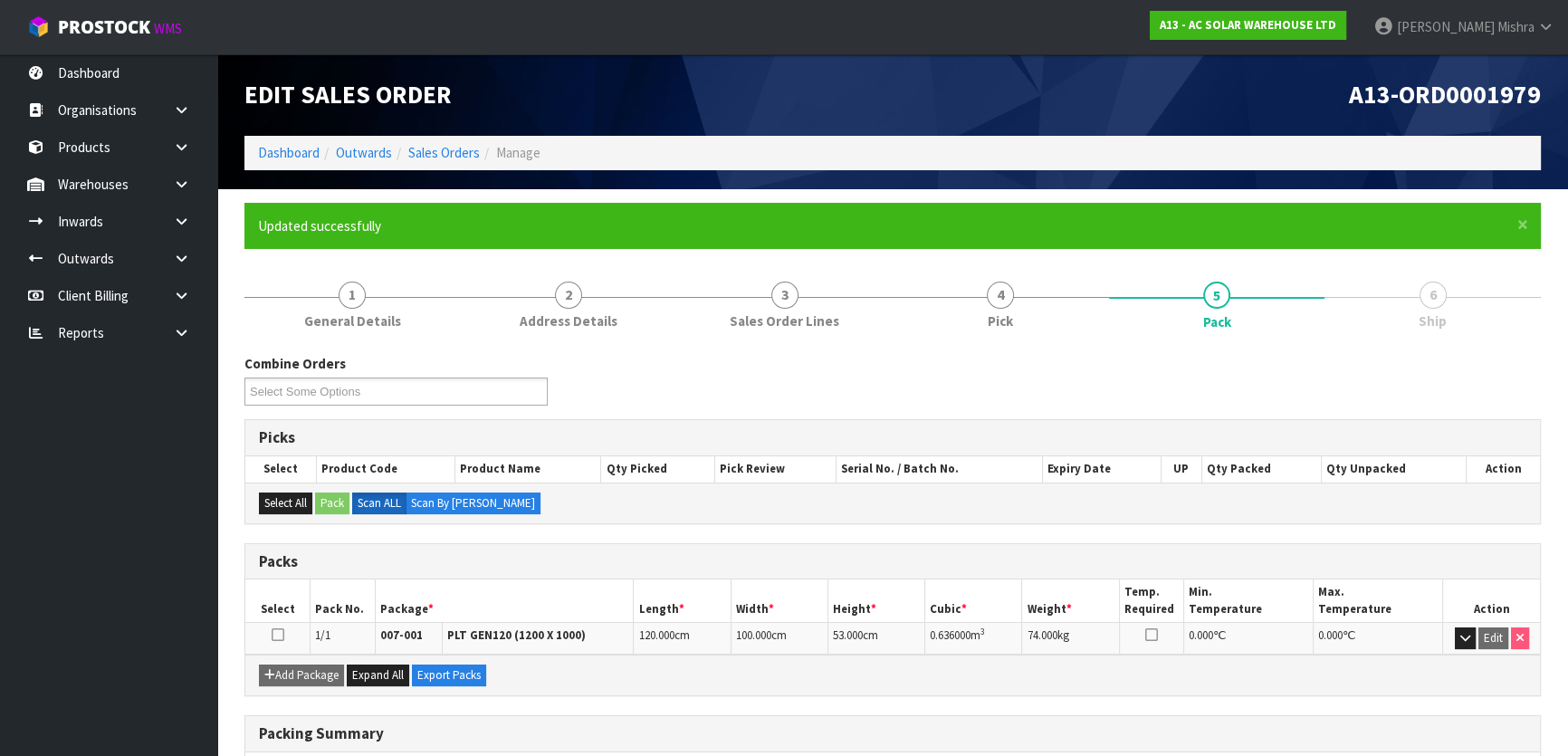
click at [1172, 89] on h1 "A13-ORD0001979" at bounding box center [1224, 95] width 635 height 27
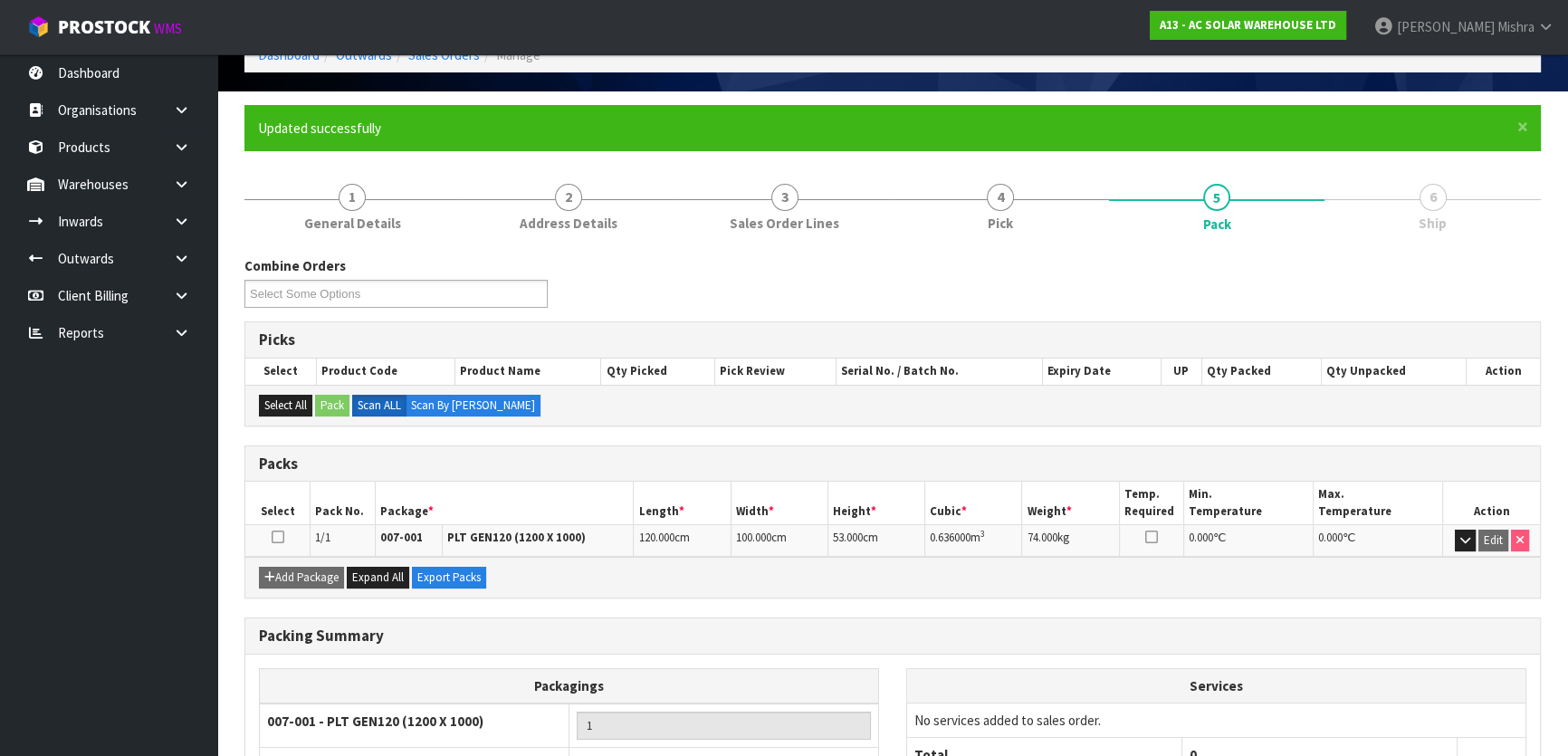
scroll to position [239, 0]
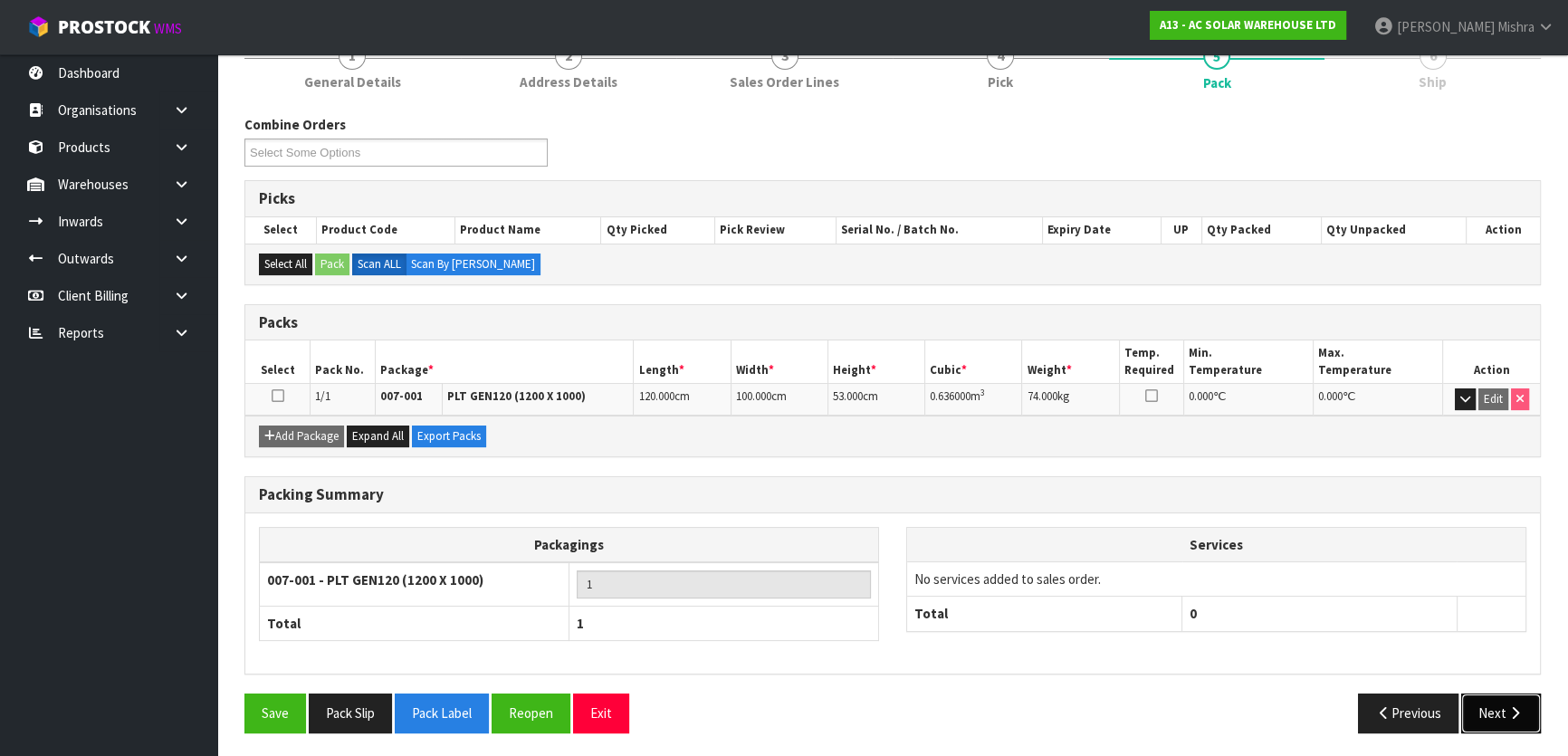
click at [1488, 698] on button "Next" at bounding box center [1501, 714] width 80 height 39
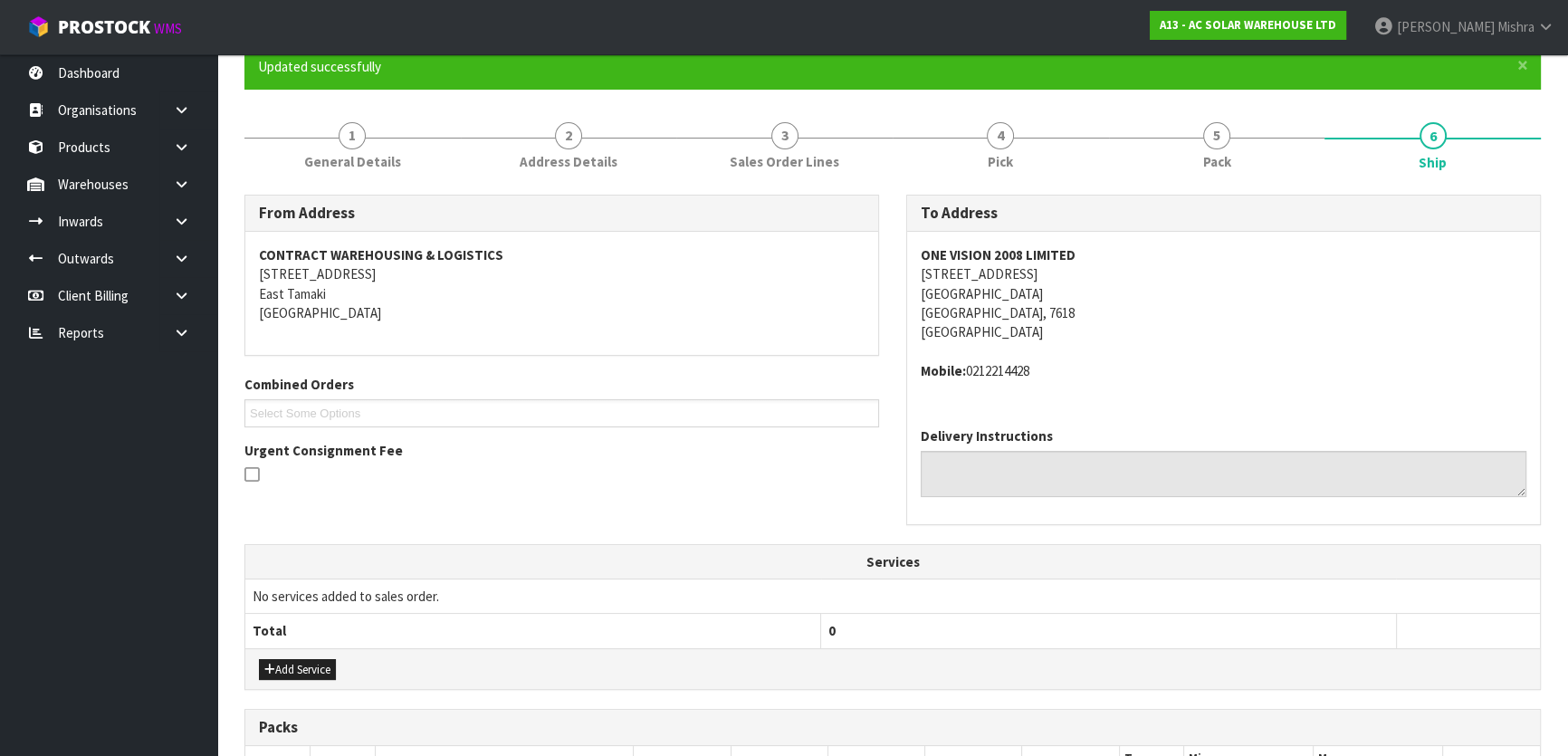
scroll to position [126, 0]
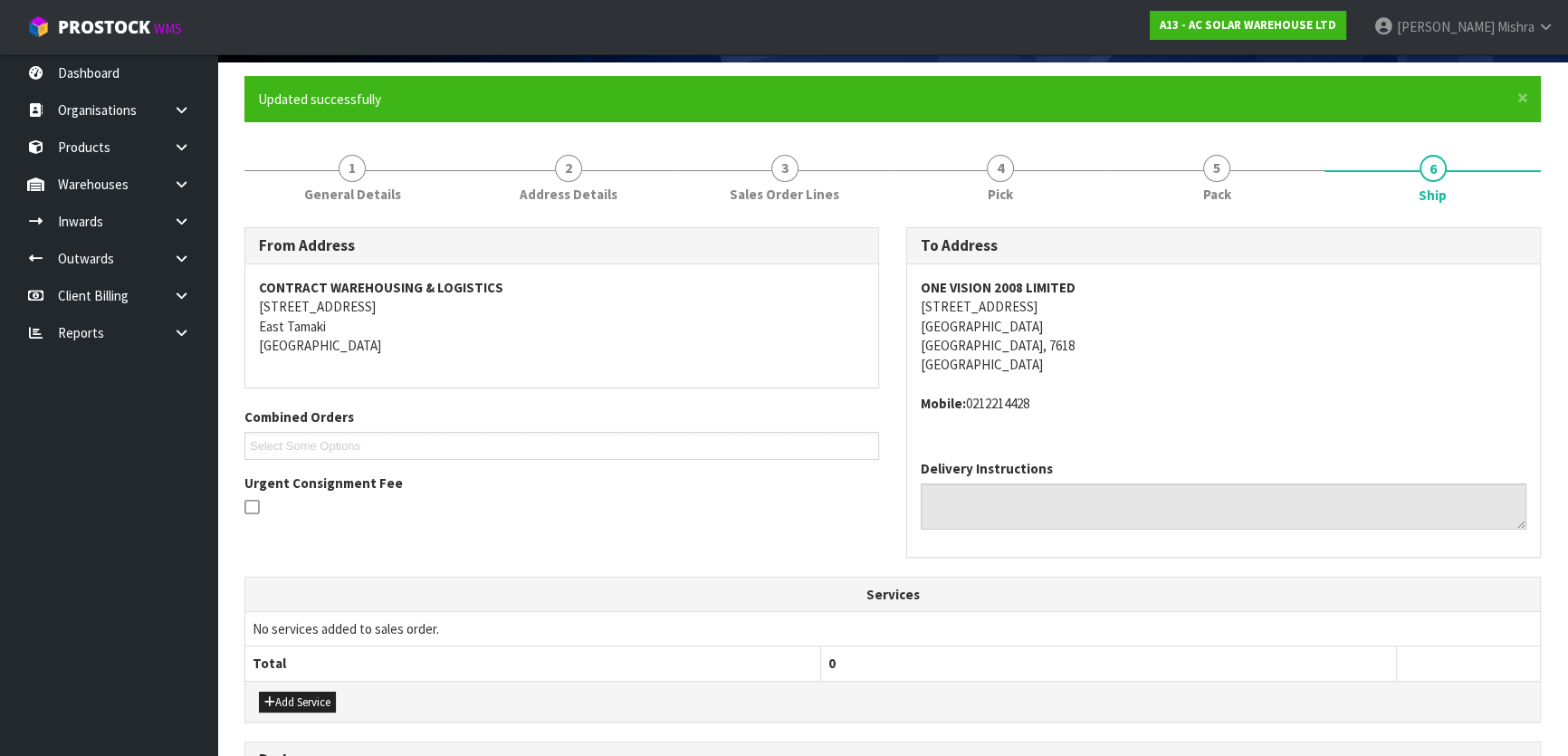
click at [1026, 310] on address "ONE VISION 2008 LIMITED 100 SHEPHERD AVENUE WEST MELTON West Melton, 7618 New Z…" at bounding box center [1223, 326] width 606 height 96
copy address "100 SHEPHERD AVENUE"
click at [966, 286] on strong "ONE VISION 2008 LIMITED" at bounding box center [998, 288] width 155 height 17
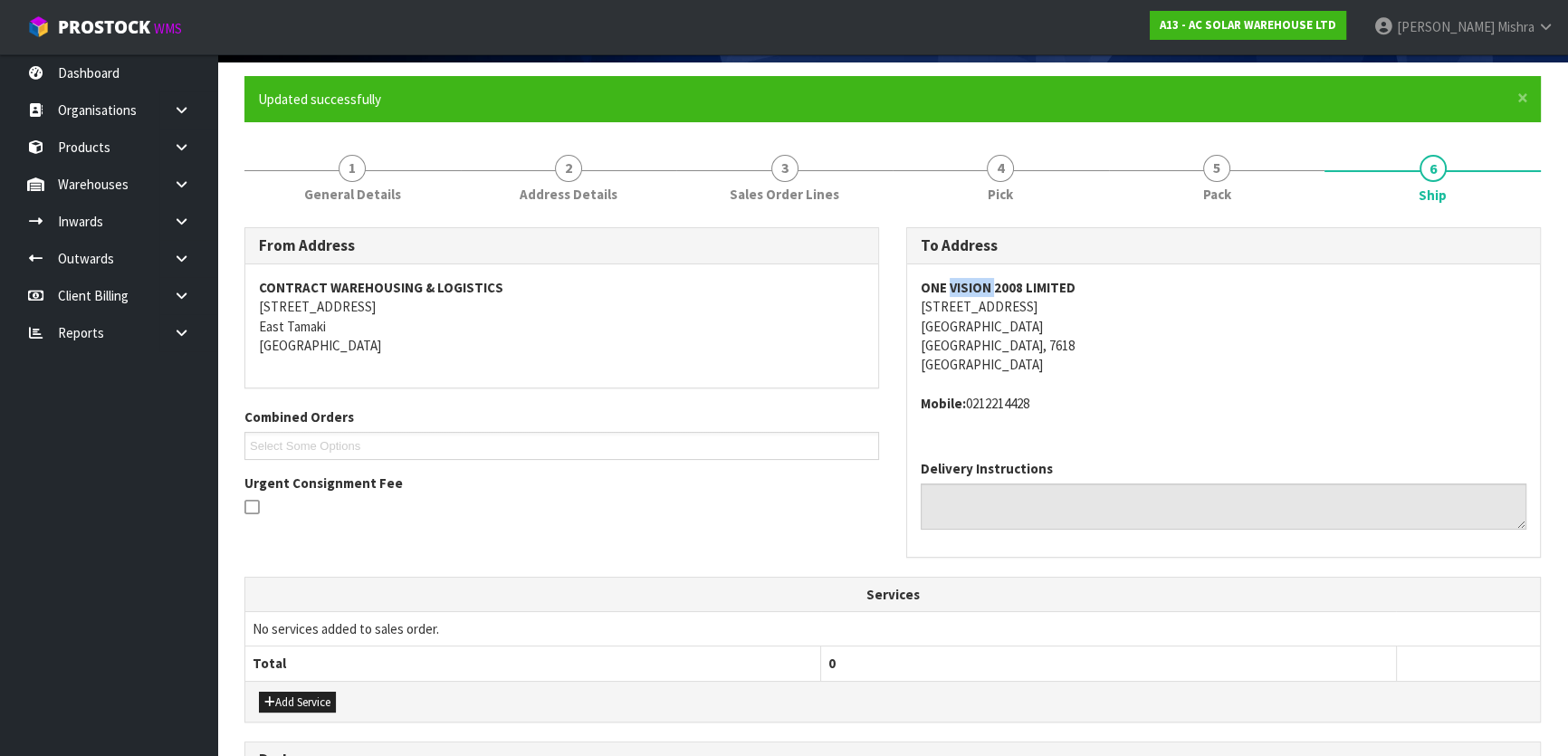
click at [966, 286] on strong "ONE VISION 2008 LIMITED" at bounding box center [998, 288] width 155 height 17
copy strong "ONE VISION 2008 LIMITED"
click at [1025, 406] on address "Mobile: 0212214428" at bounding box center [1223, 404] width 606 height 19
click at [1026, 404] on address "Mobile: 0212214428" at bounding box center [1223, 404] width 606 height 19
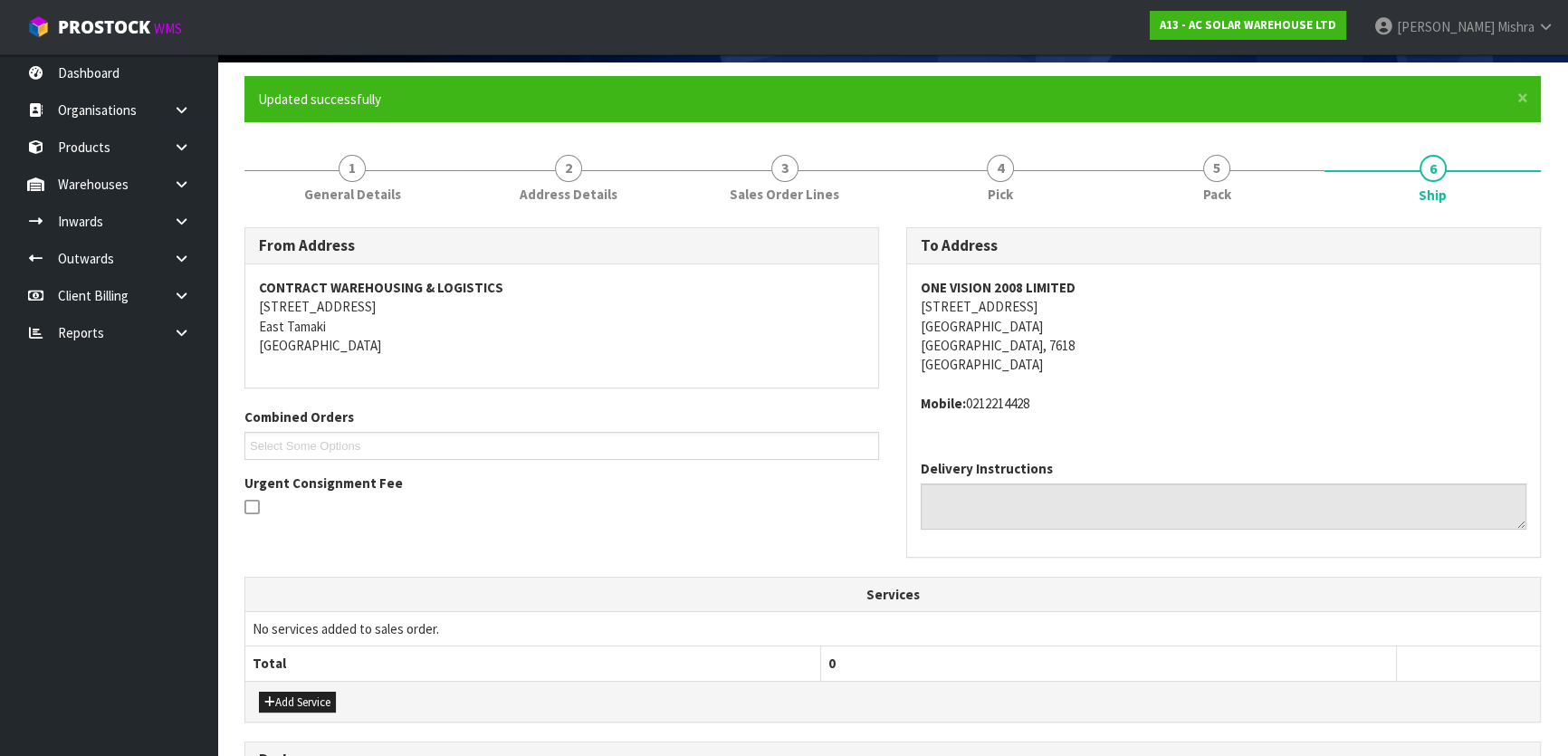
click at [1028, 402] on address "Mobile: 0212214428" at bounding box center [1223, 404] width 606 height 19
copy address "0212214428"
click at [362, 200] on span "General Details" at bounding box center [352, 194] width 96 height 19
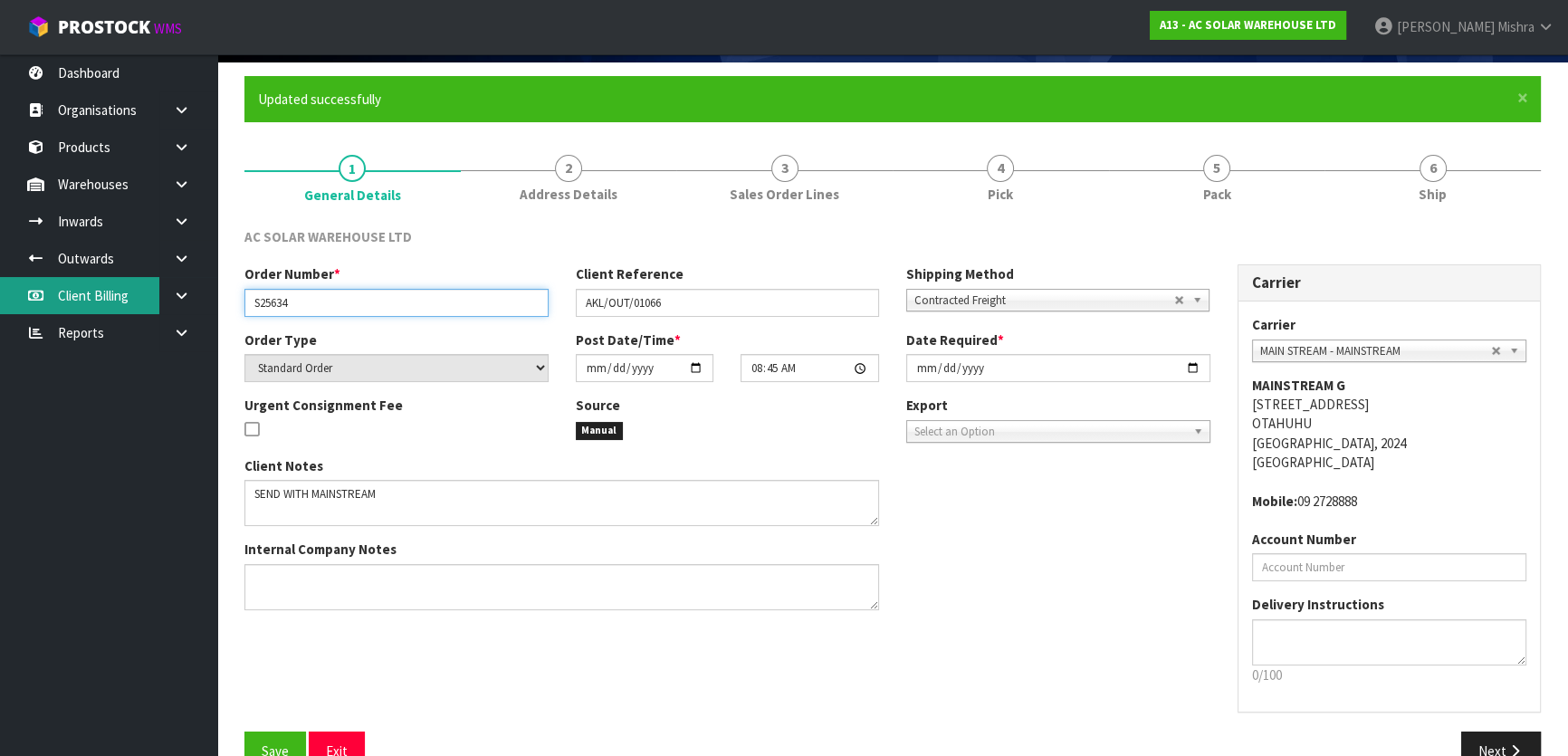
drag, startPoint x: 367, startPoint y: 304, endPoint x: 147, endPoint y: 304, distance: 220.0
click at [147, 304] on body "Toggle navigation ProStock WMS A13 - AC SOLAR WAREHOUSE LTD Lalisha Mishra Logo…" at bounding box center [784, 251] width 1568 height 756
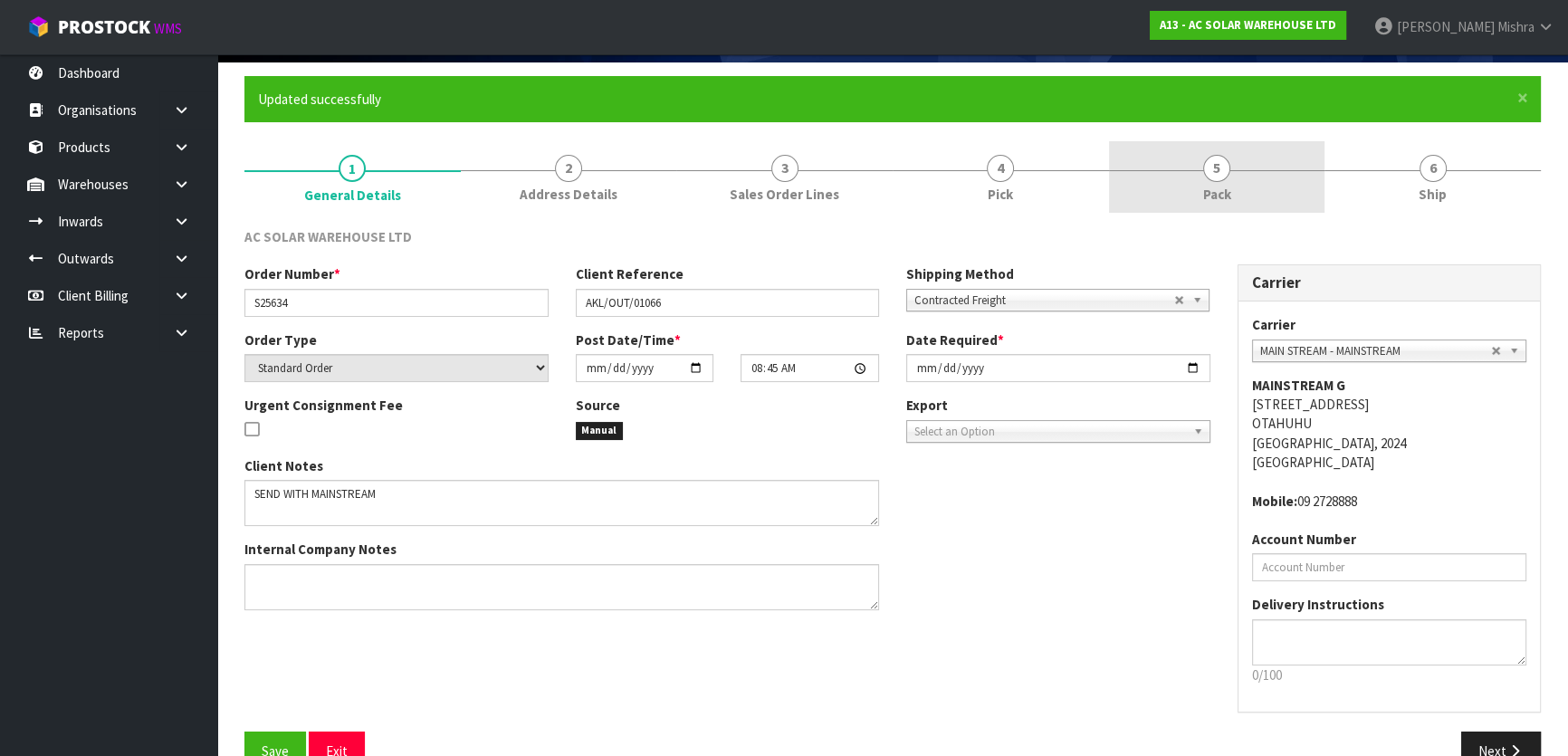
click at [1175, 152] on link "5 Pack" at bounding box center [1217, 177] width 216 height 71
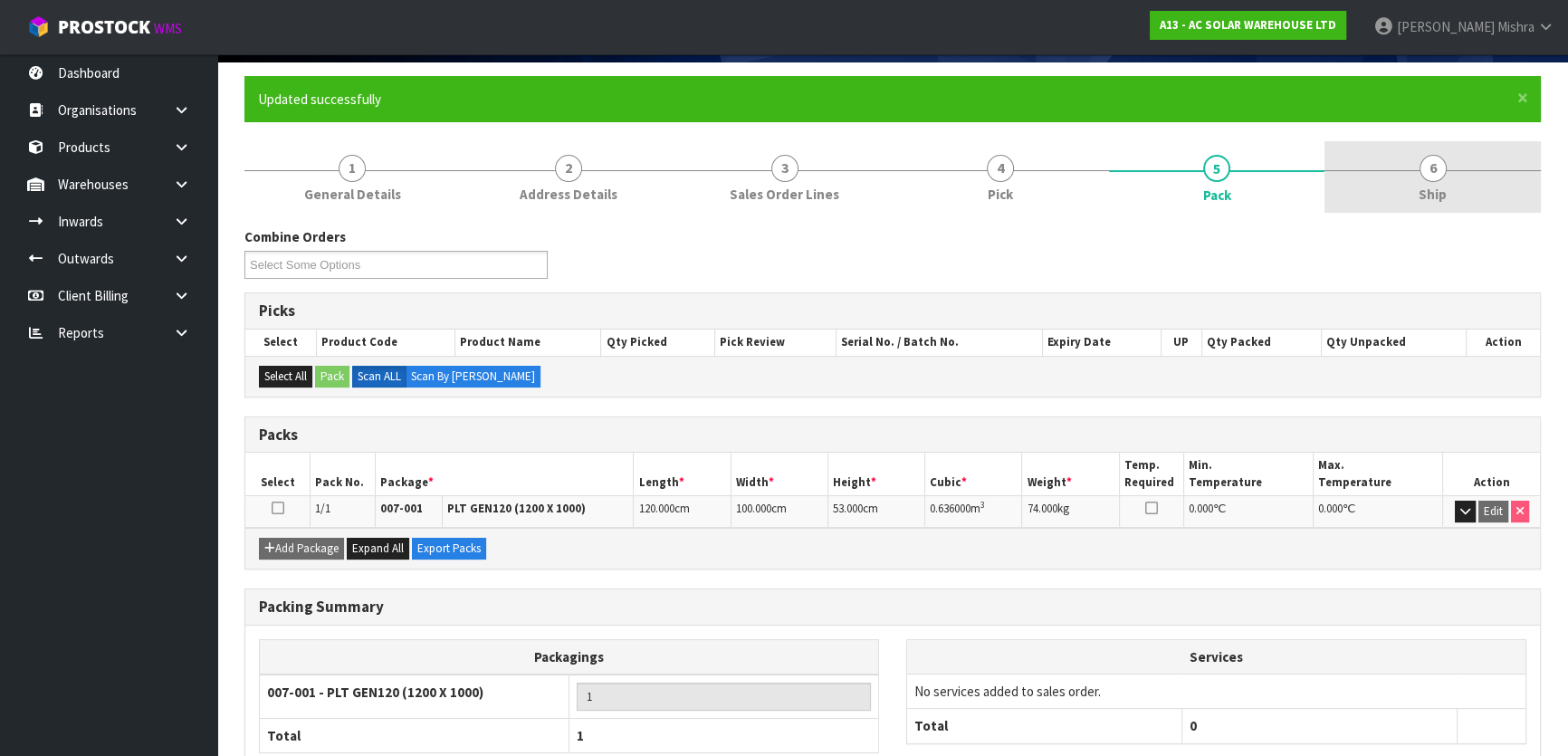
drag, startPoint x: 1433, startPoint y: 174, endPoint x: 1425, endPoint y: 187, distance: 15.3
click at [1433, 174] on span "6" at bounding box center [1433, 168] width 27 height 27
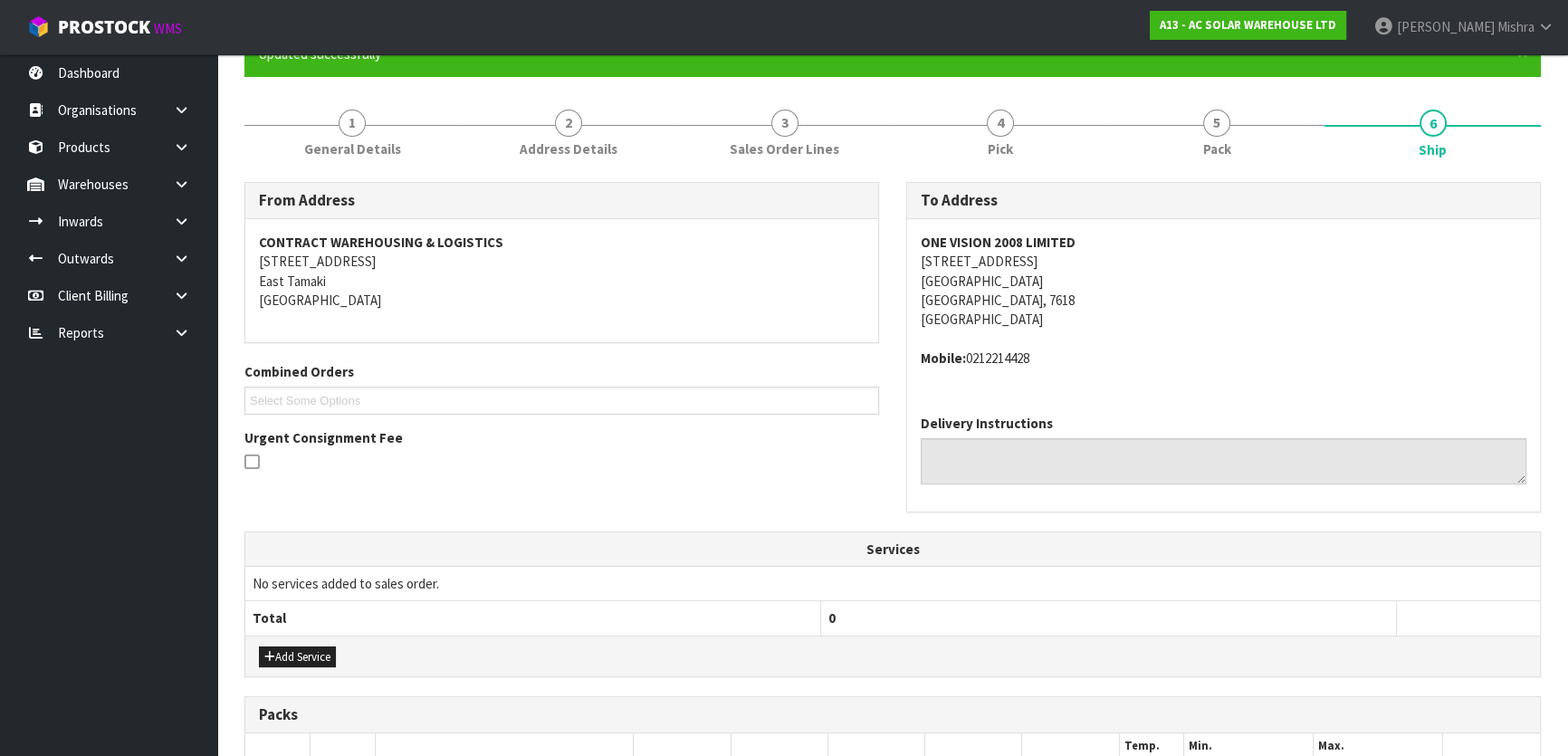
scroll to position [455, 0]
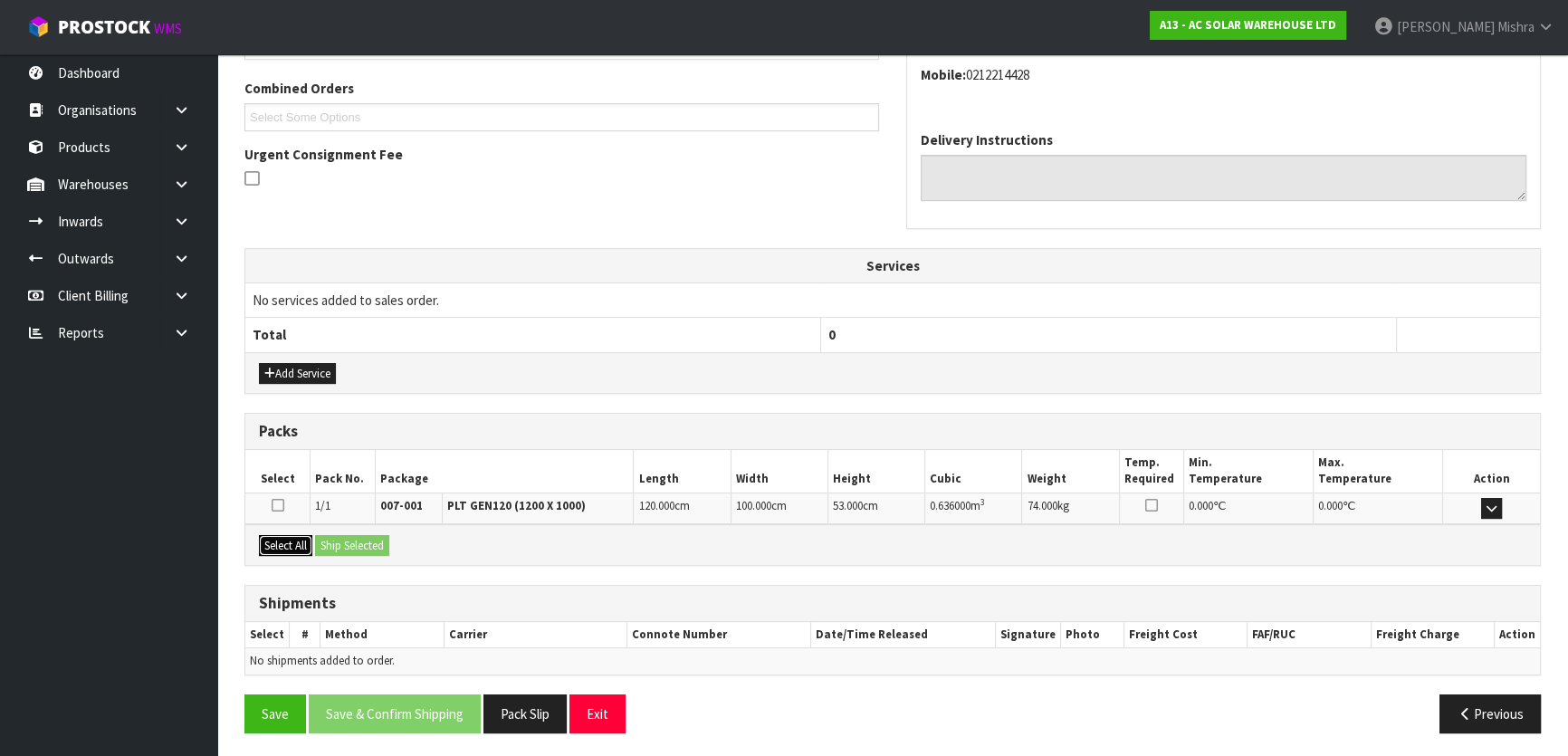
drag, startPoint x: 283, startPoint y: 543, endPoint x: 333, endPoint y: 543, distance: 50.0
click at [284, 543] on button "Select All" at bounding box center [285, 545] width 53 height 22
click at [334, 543] on button "Ship Selected" at bounding box center [351, 545] width 74 height 22
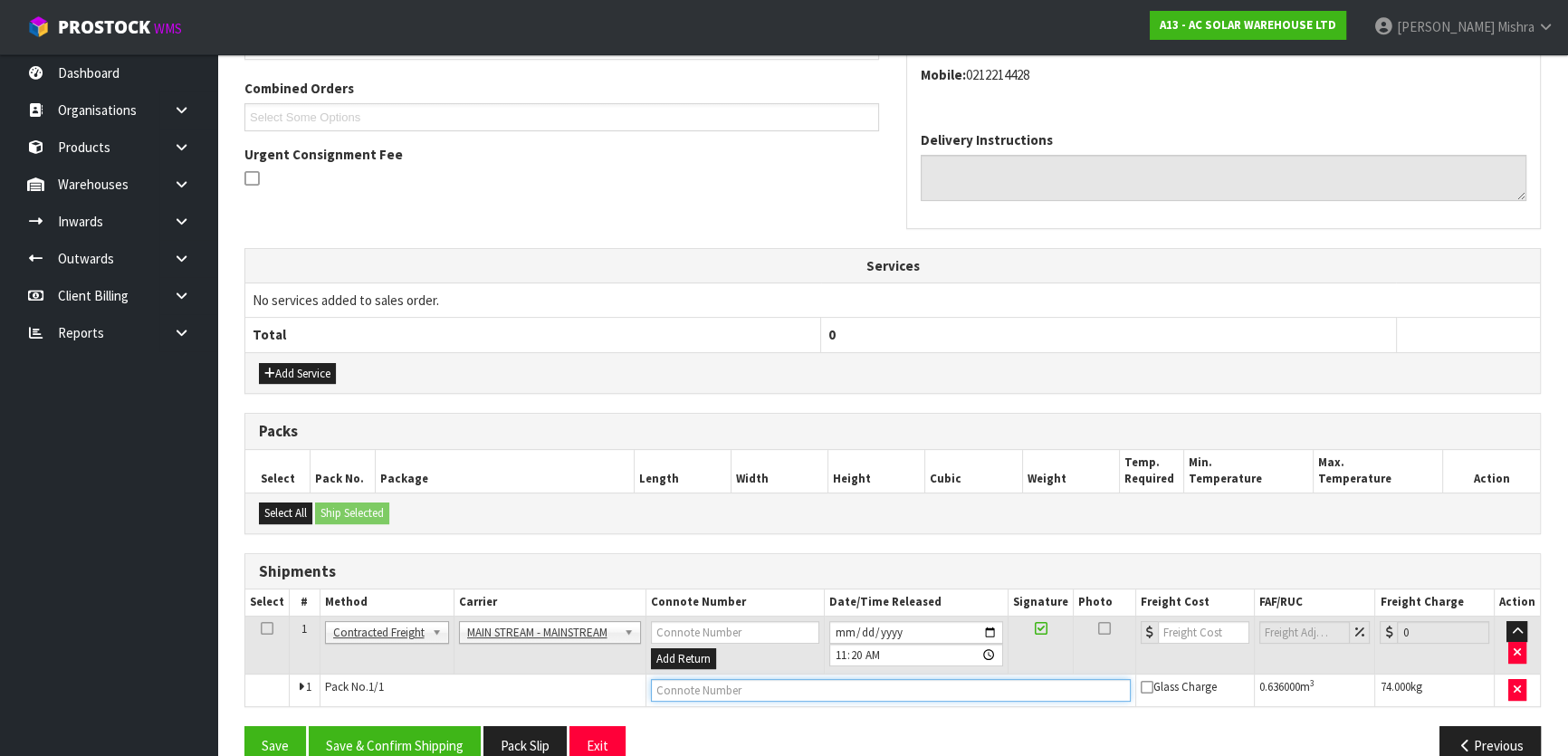
click at [865, 686] on input "text" at bounding box center [890, 690] width 479 height 22
paste input "CWL7716201"
type input "CWL7716201"
click at [1189, 635] on input "number" at bounding box center [1204, 632] width 92 height 22
type input "158.58"
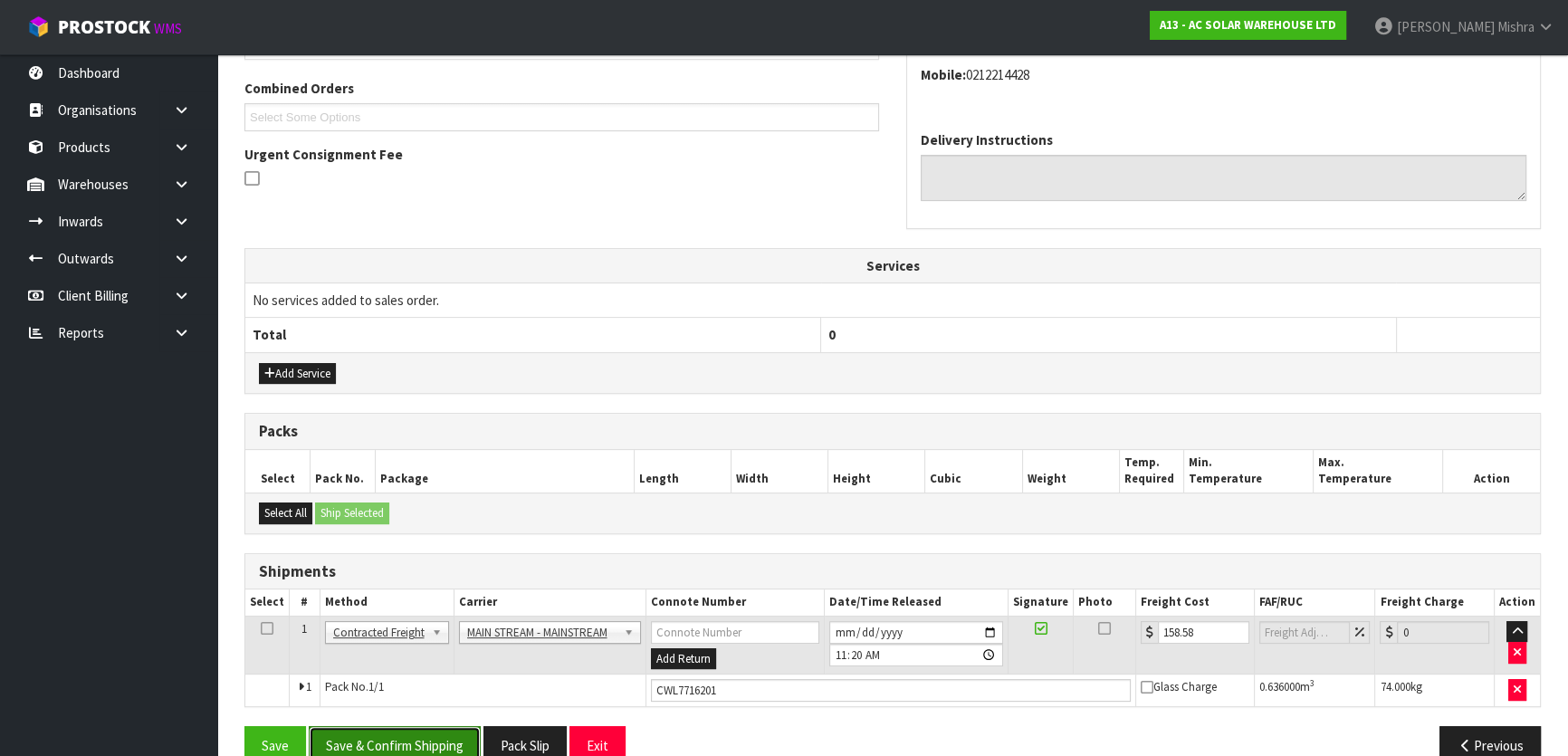
click at [441, 744] on button "Save & Confirm Shipping" at bounding box center [395, 746] width 172 height 39
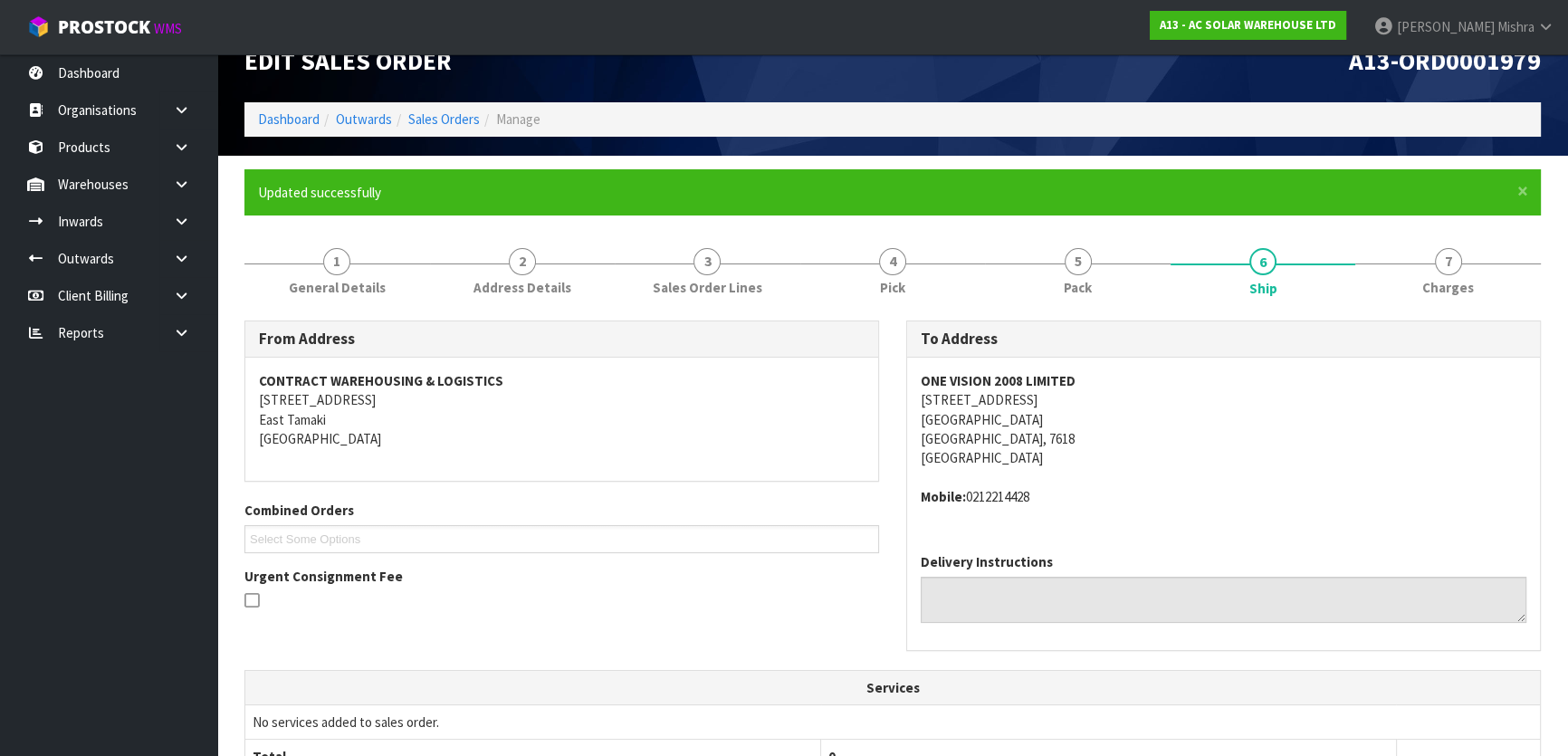
scroll to position [0, 0]
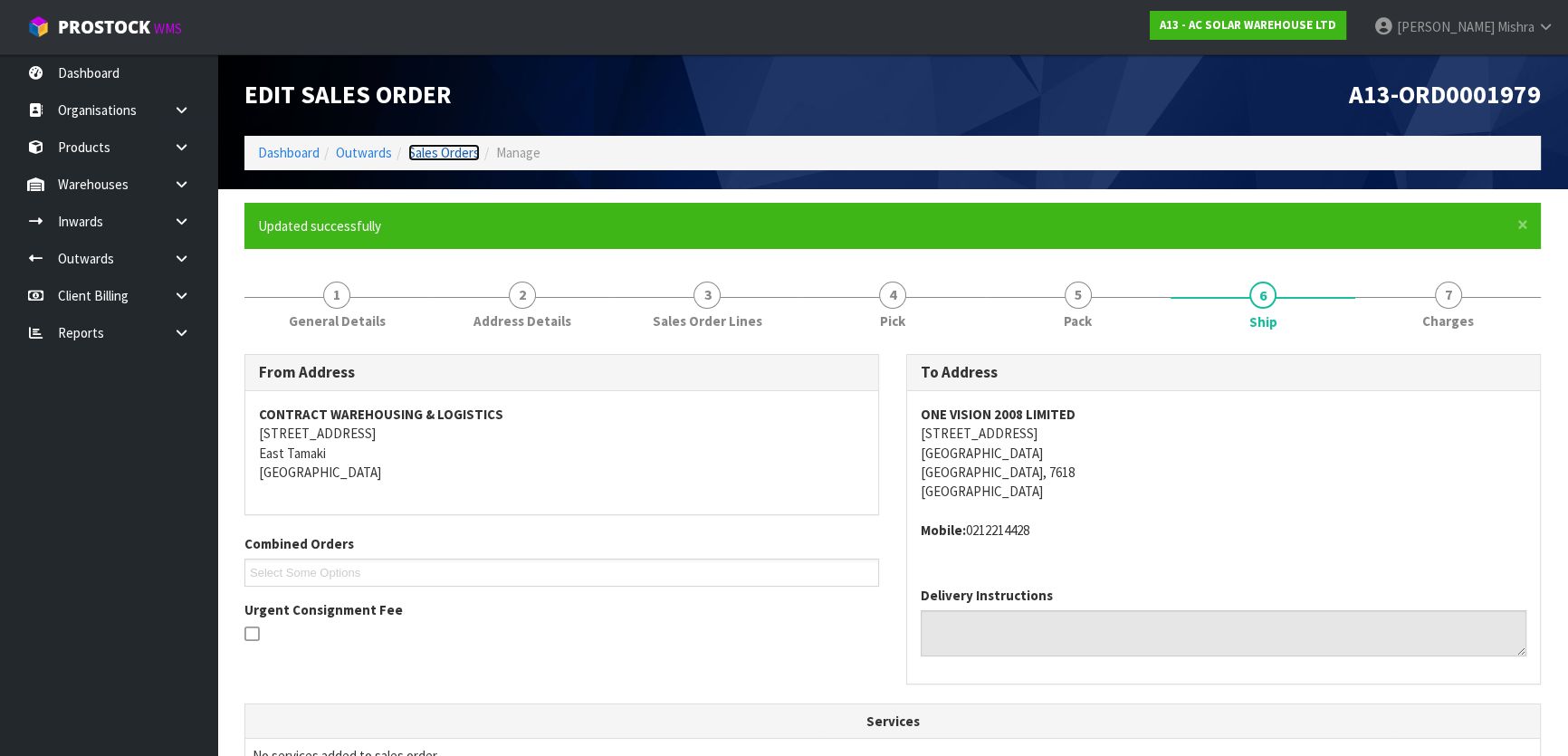
click at [423, 155] on link "Sales Orders" at bounding box center [444, 153] width 71 height 17
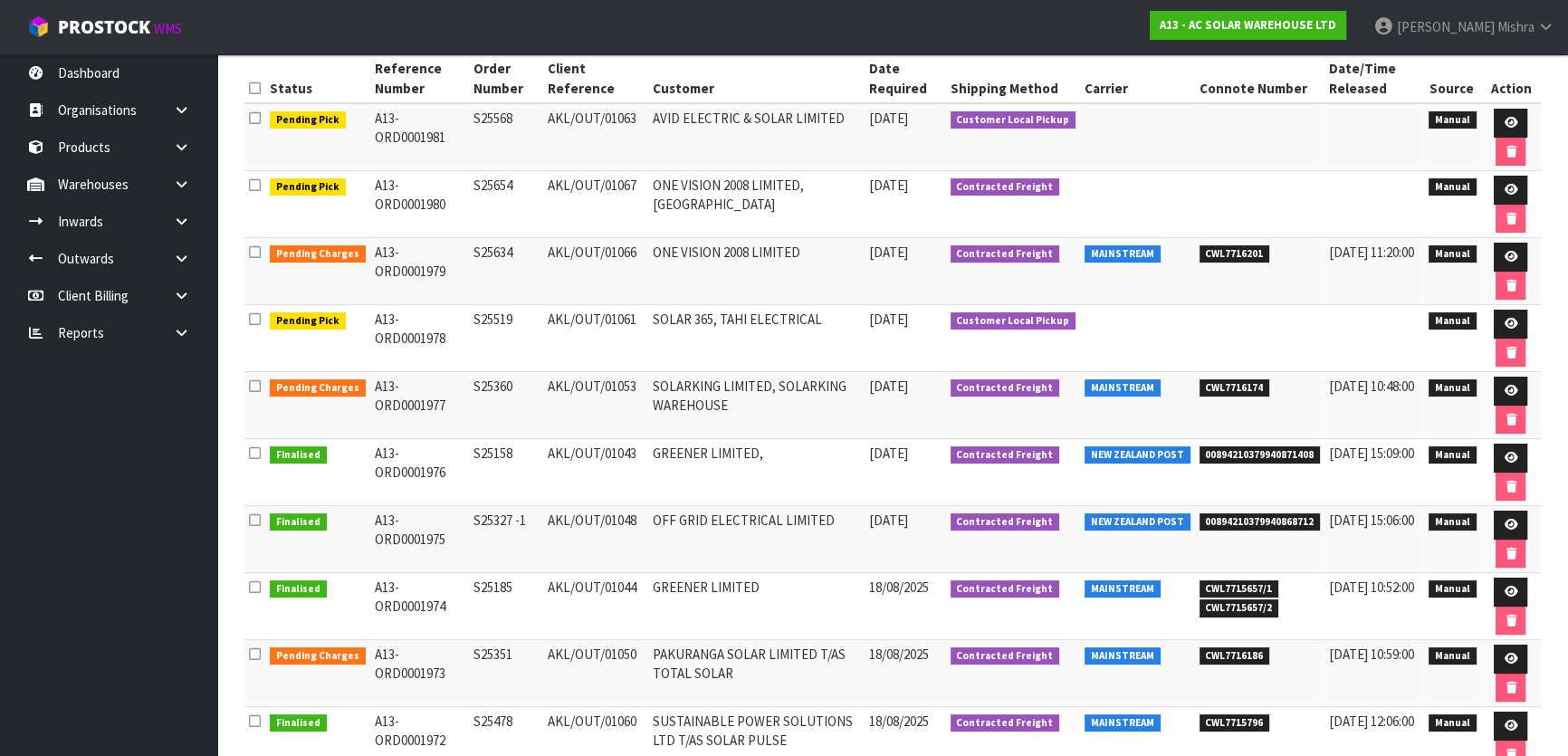
scroll to position [120, 0]
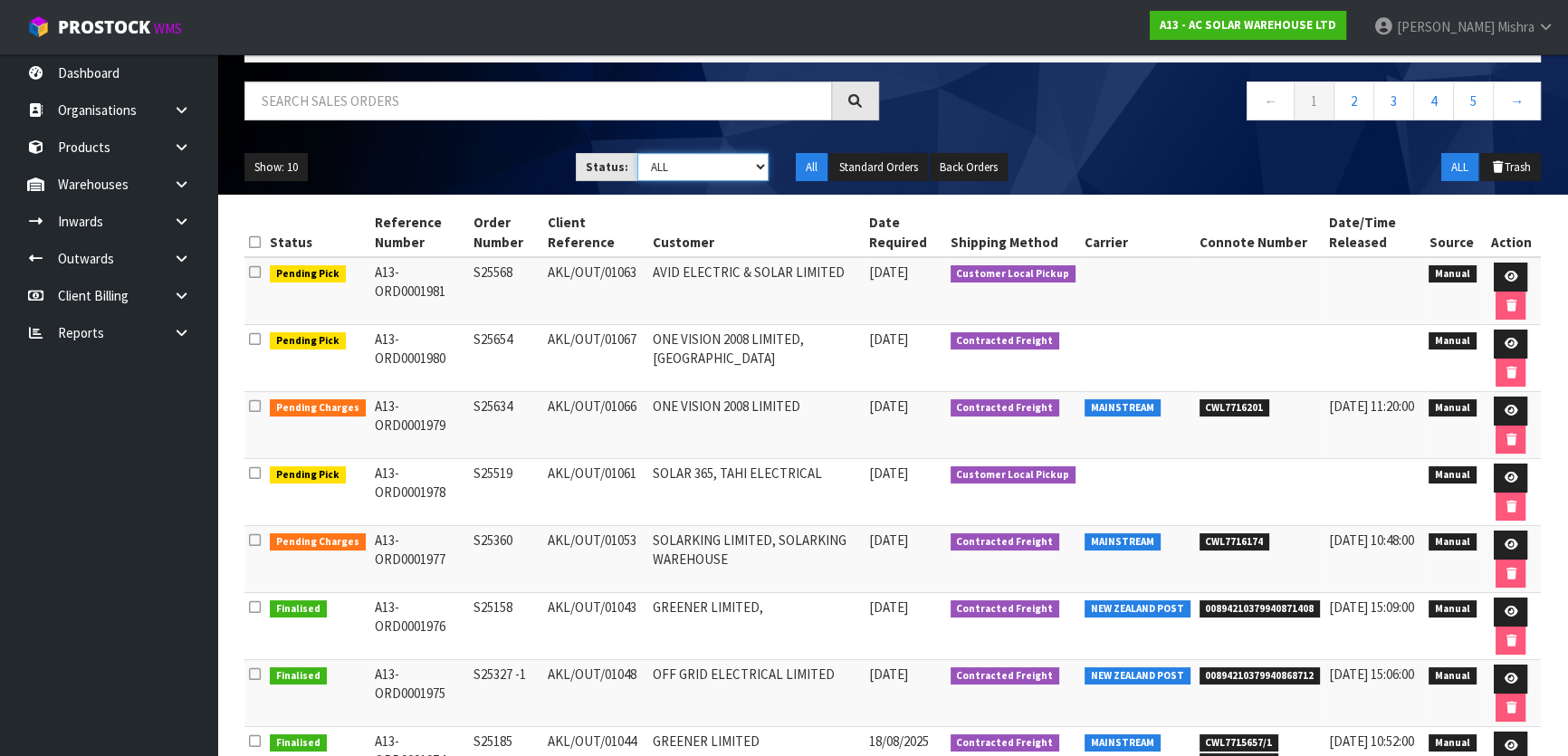
drag, startPoint x: 732, startPoint y: 166, endPoint x: 729, endPoint y: 175, distance: 9.5
click at [732, 166] on select "Draft Pending Allocated Pending Pick Goods Picked Goods Packed Pending Charges …" at bounding box center [703, 167] width 132 height 28
click at [638, 153] on select "Draft Pending Allocated Pending Pick Goods Picked Goods Packed Pending Charges …" at bounding box center [703, 167] width 132 height 28
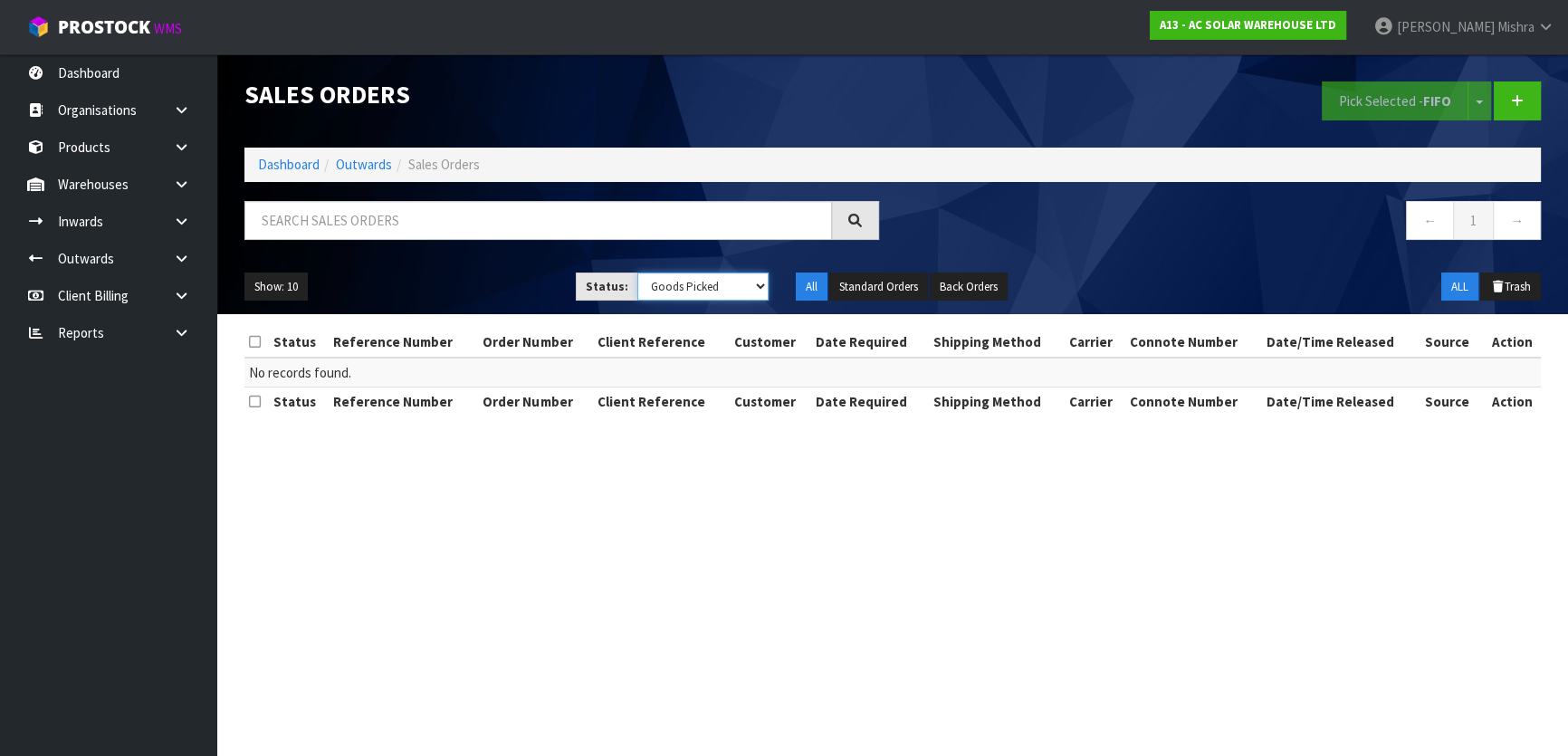
scroll to position [0, 0]
drag, startPoint x: 717, startPoint y: 281, endPoint x: 714, endPoint y: 297, distance: 16.3
click at [717, 281] on select "Draft Pending Allocated Pending Pick Goods Picked Goods Packed Pending Charges …" at bounding box center [706, 287] width 134 height 28
select select "string:5"
click at [640, 273] on select "Draft Pending Allocated Pending Pick Goods Picked Goods Packed Pending Charges …" at bounding box center [706, 287] width 134 height 28
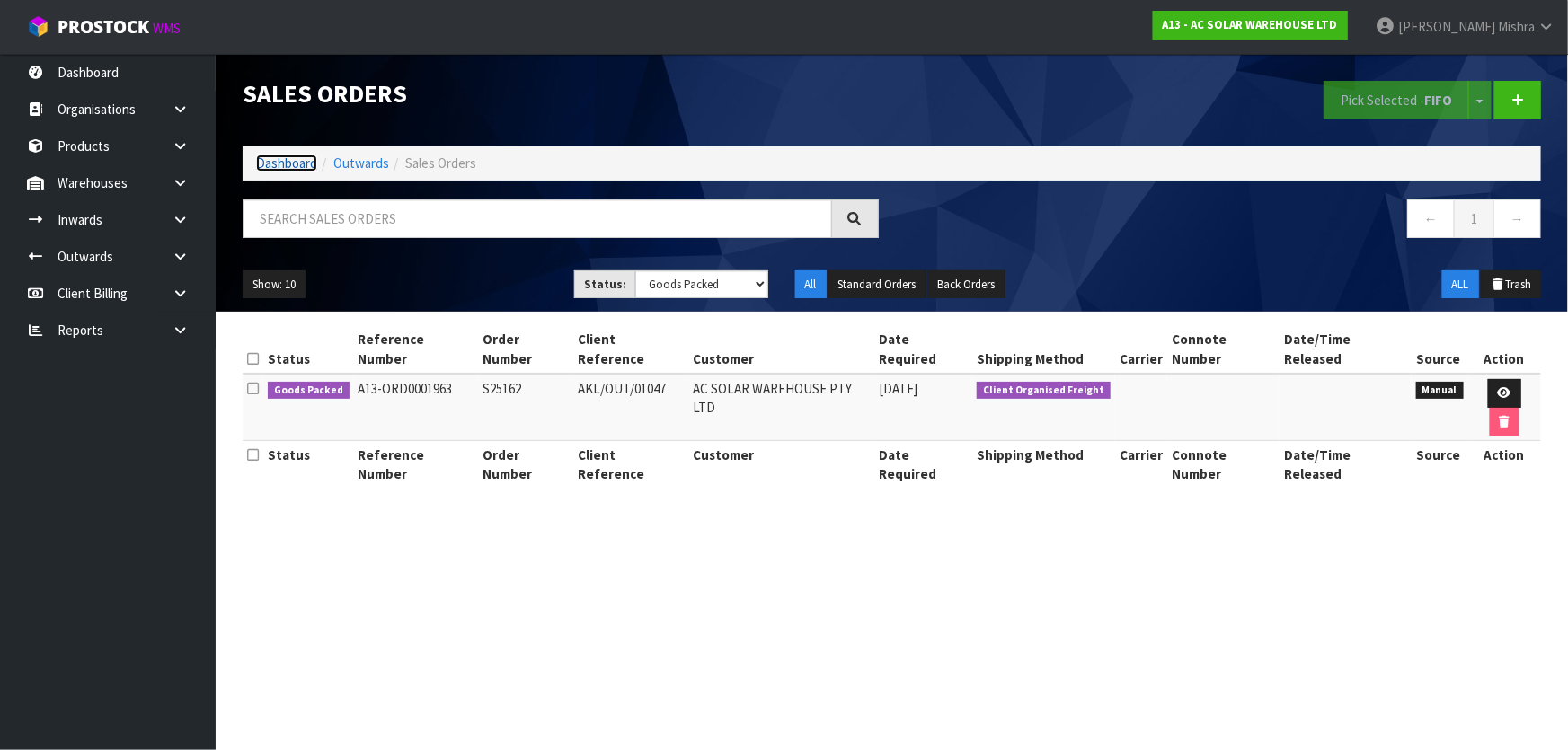
click at [270, 158] on link "Dashboard" at bounding box center [287, 163] width 61 height 17
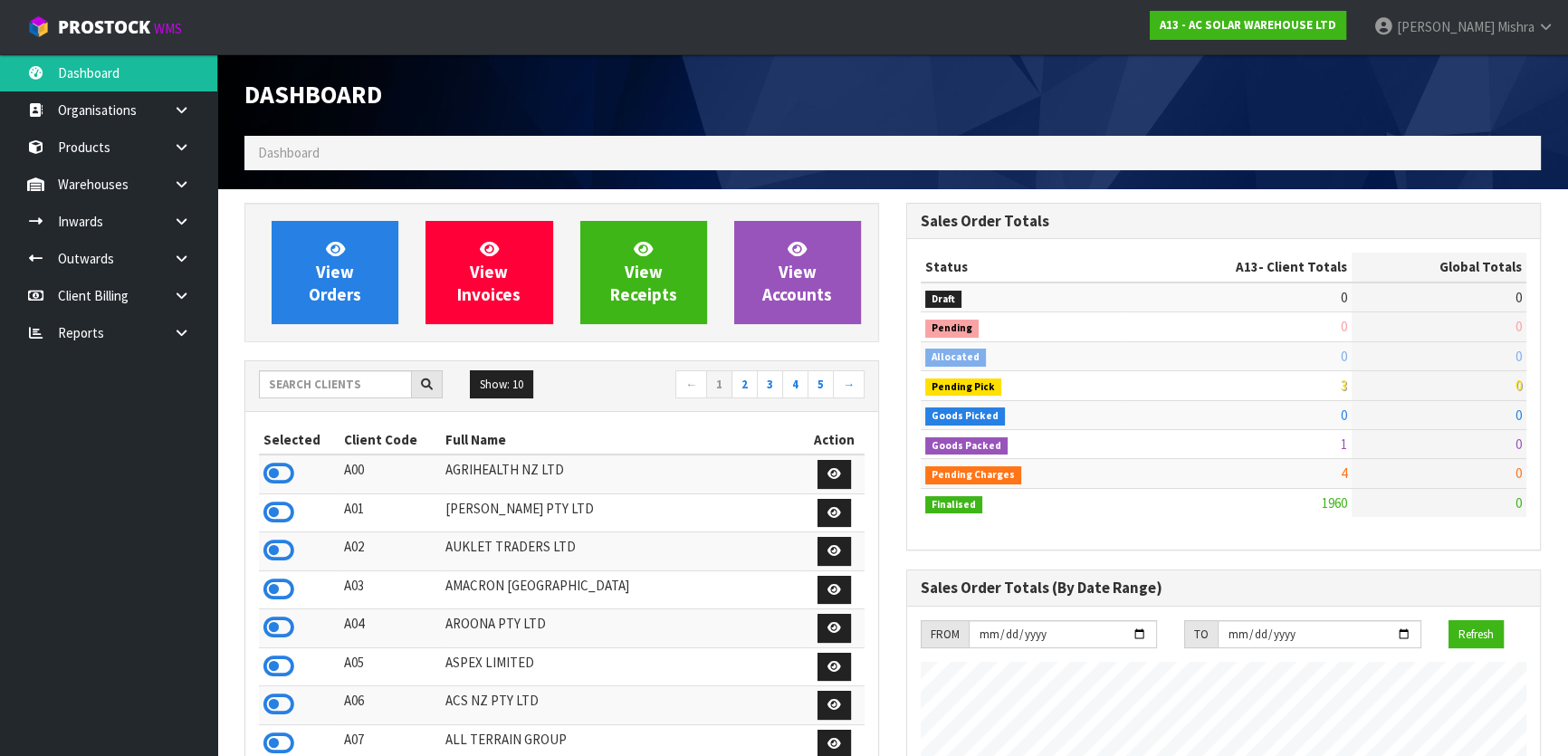
scroll to position [1485, 661]
click at [309, 372] on input "text" at bounding box center [334, 384] width 153 height 28
type input "C10"
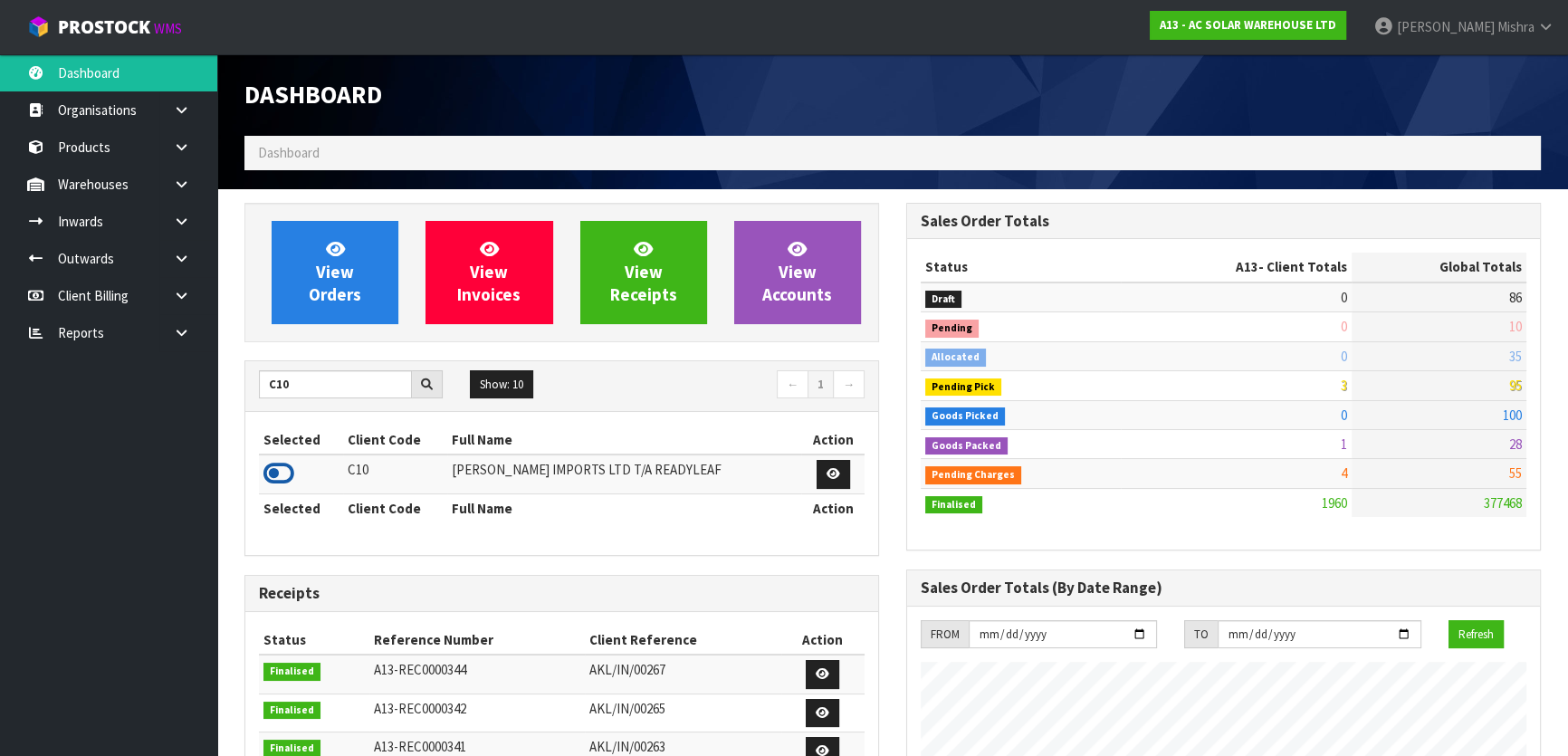
click at [280, 481] on icon at bounding box center [278, 473] width 31 height 27
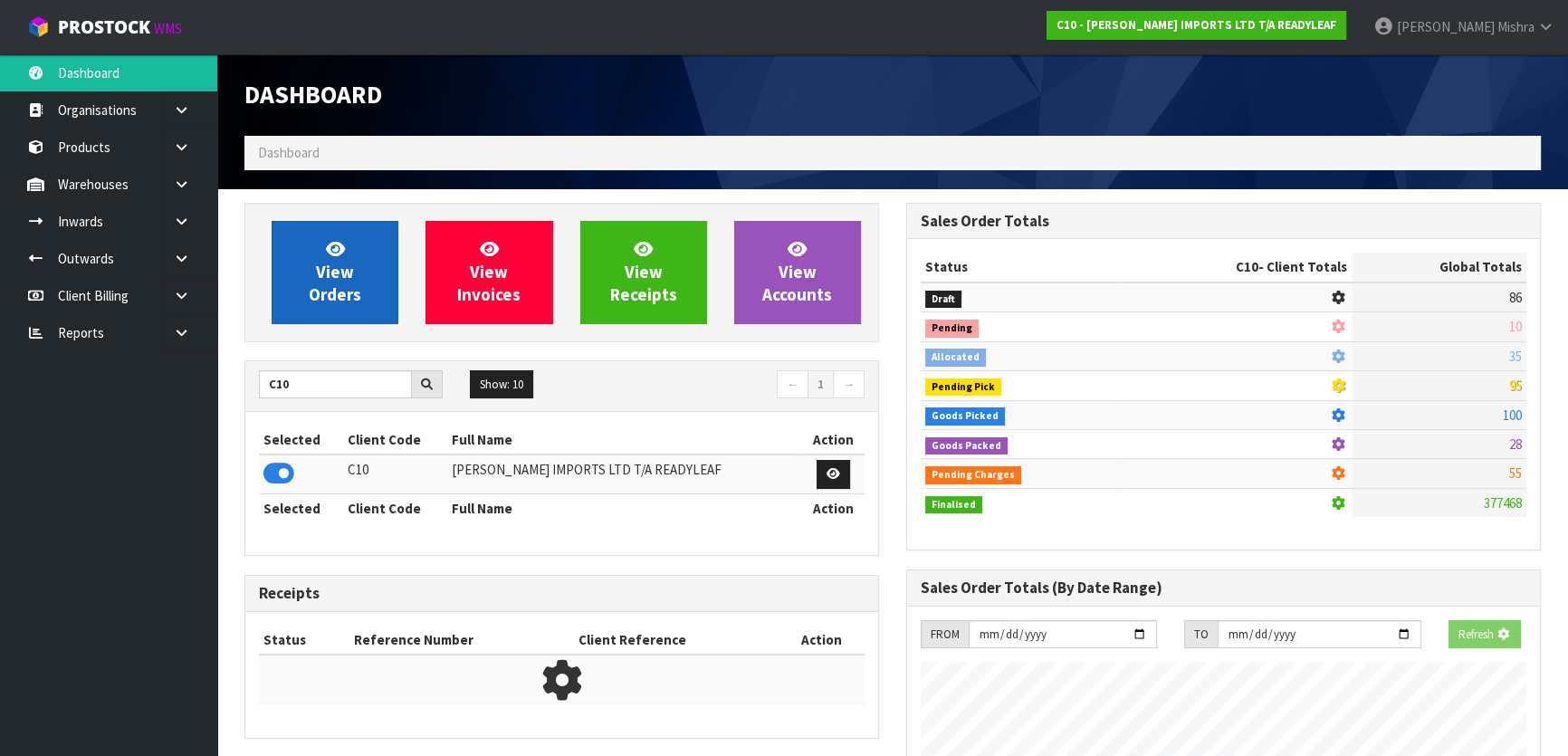
scroll to position [1128, 661]
click at [308, 299] on link "View Orders" at bounding box center [334, 273] width 126 height 103
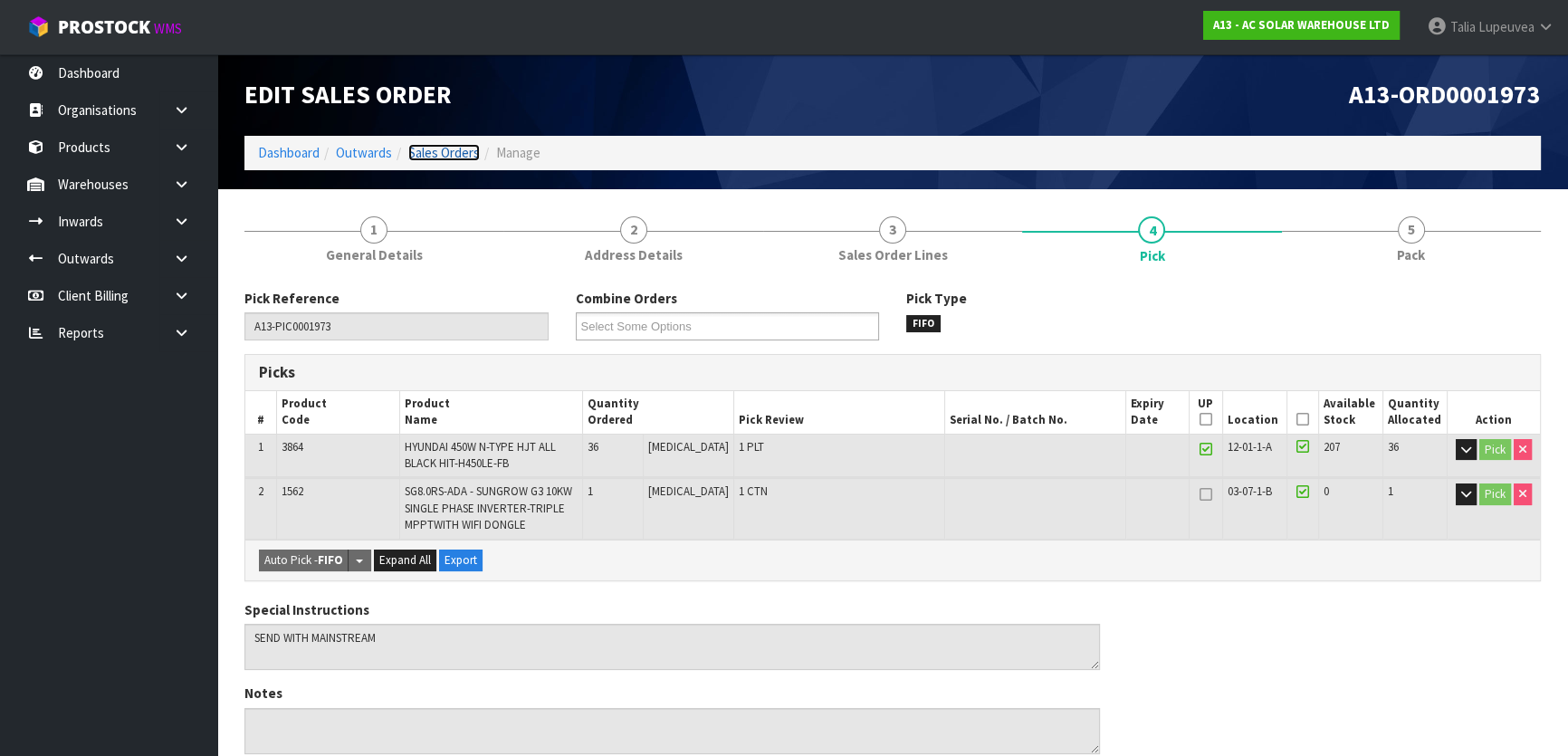
click at [459, 156] on link "Sales Orders" at bounding box center [444, 153] width 71 height 17
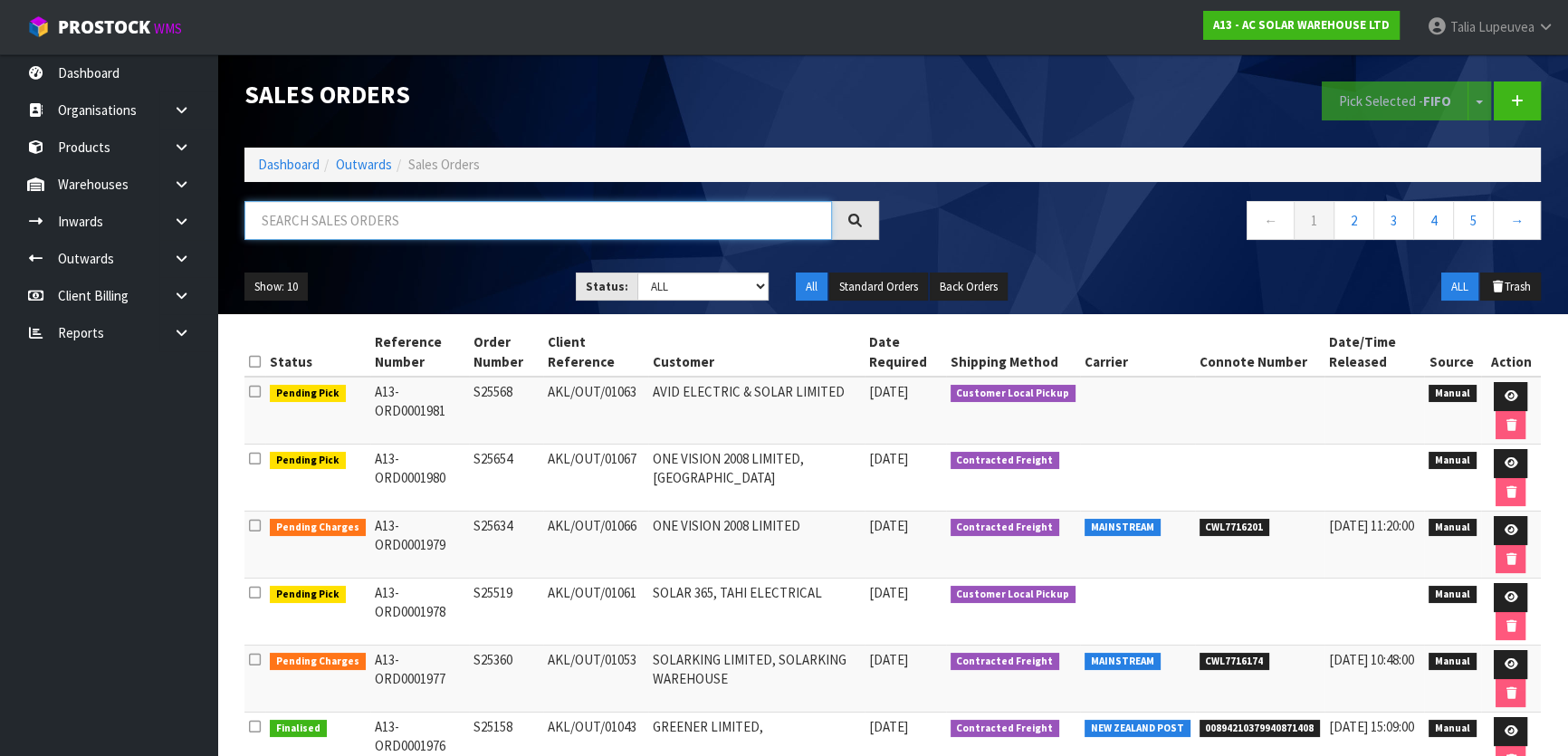
click at [466, 218] on input "text" at bounding box center [538, 221] width 587 height 39
paste input "S25519"
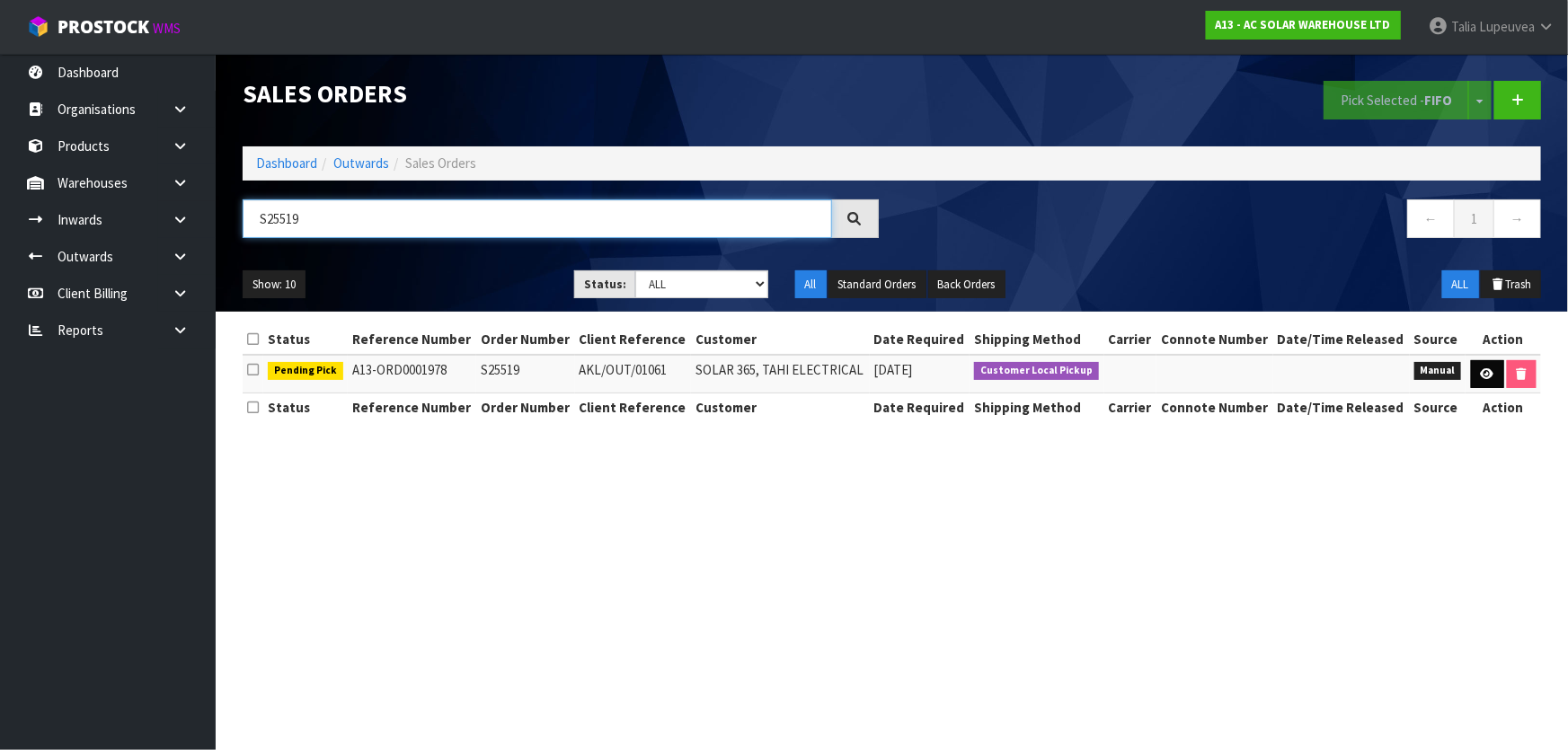
type input "S25519"
click at [1492, 375] on link at bounding box center [1488, 375] width 33 height 29
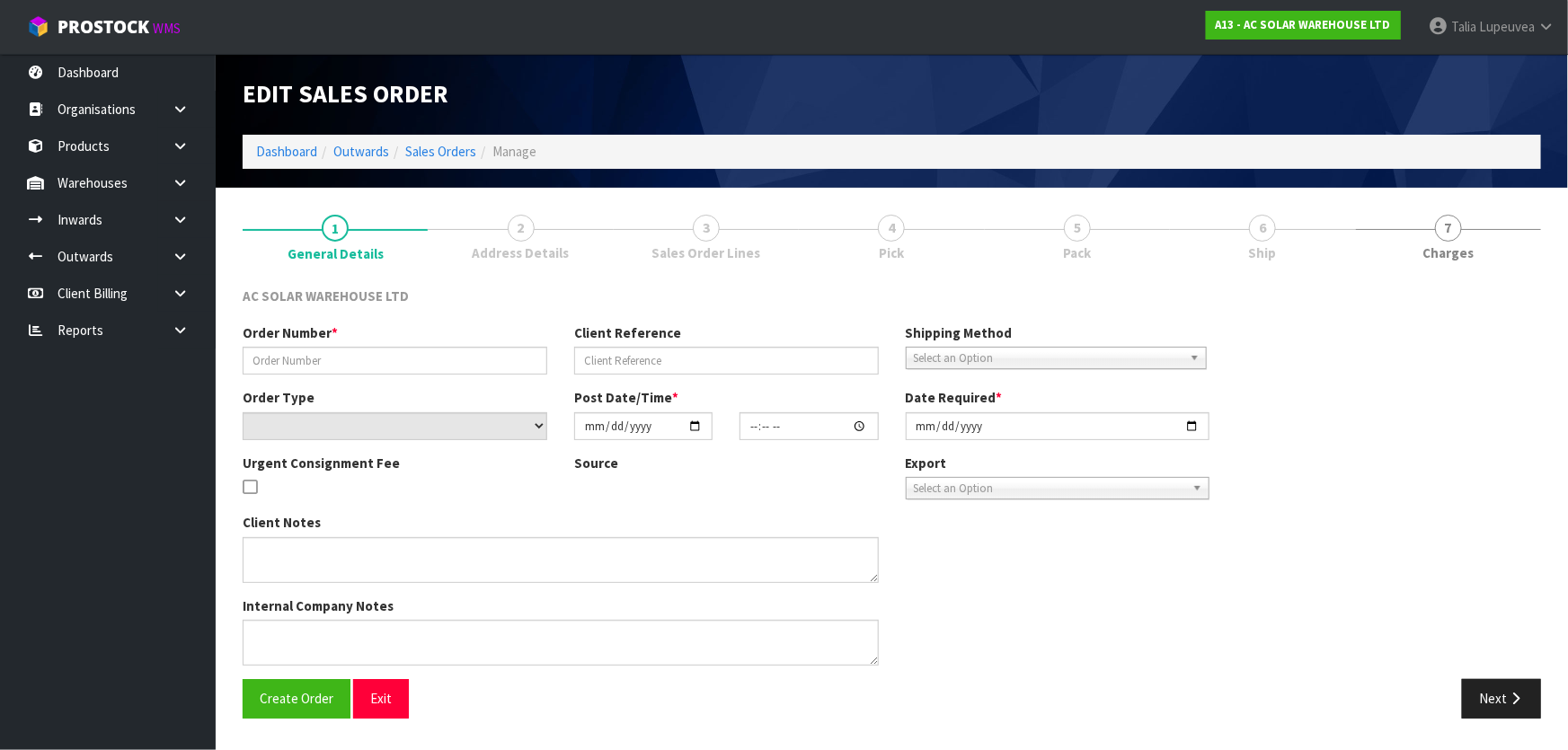
type input "S25519"
type input "AKL/OUT/01061"
select select "number:0"
type input "2025-08-20"
type input "08:43:00.000"
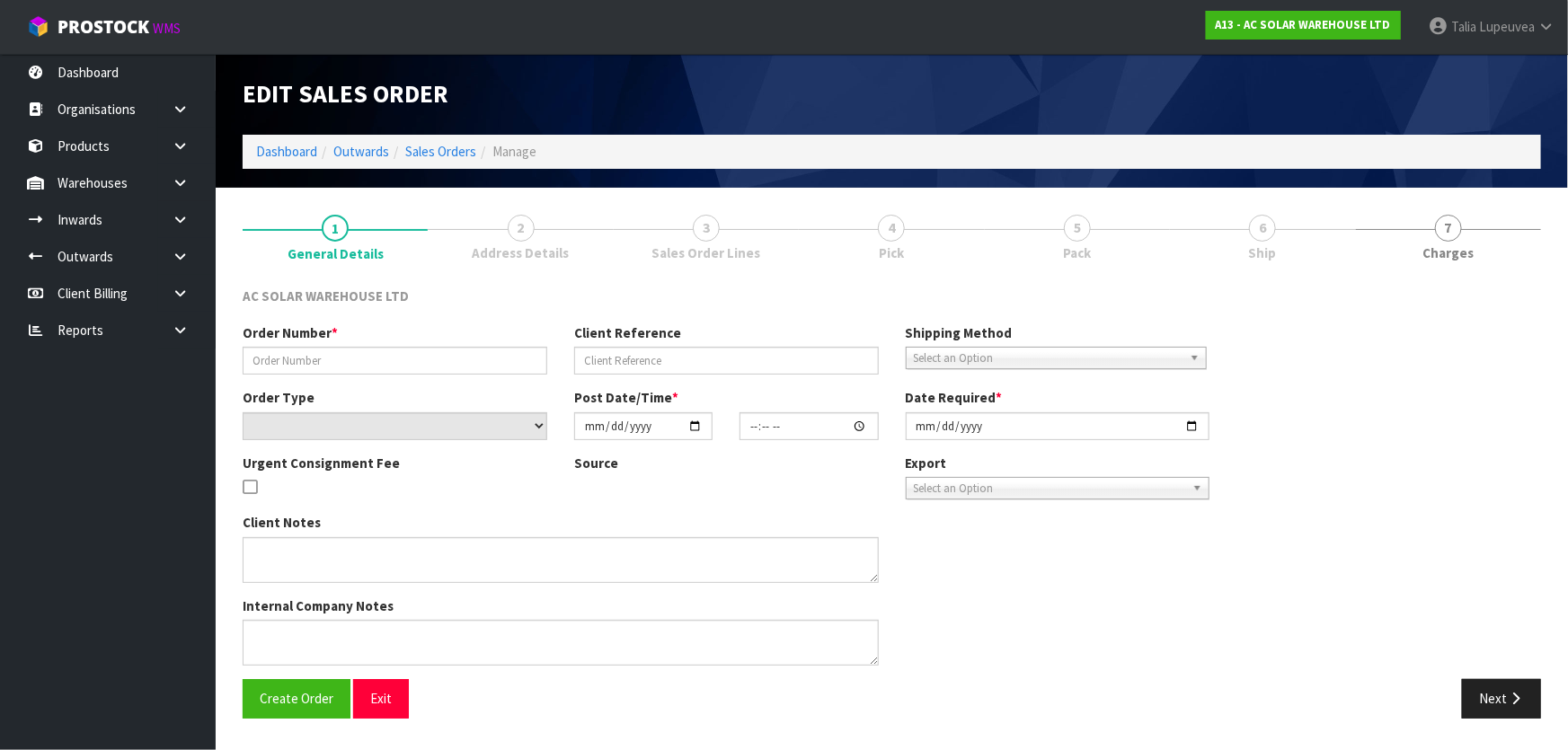
type input "2025-08-20"
type textarea "CUSTOMER TO COLLECT MID MORNING WEDNESDAY 20TH AUGUST ORDER DOES NOT NEED TO BE…"
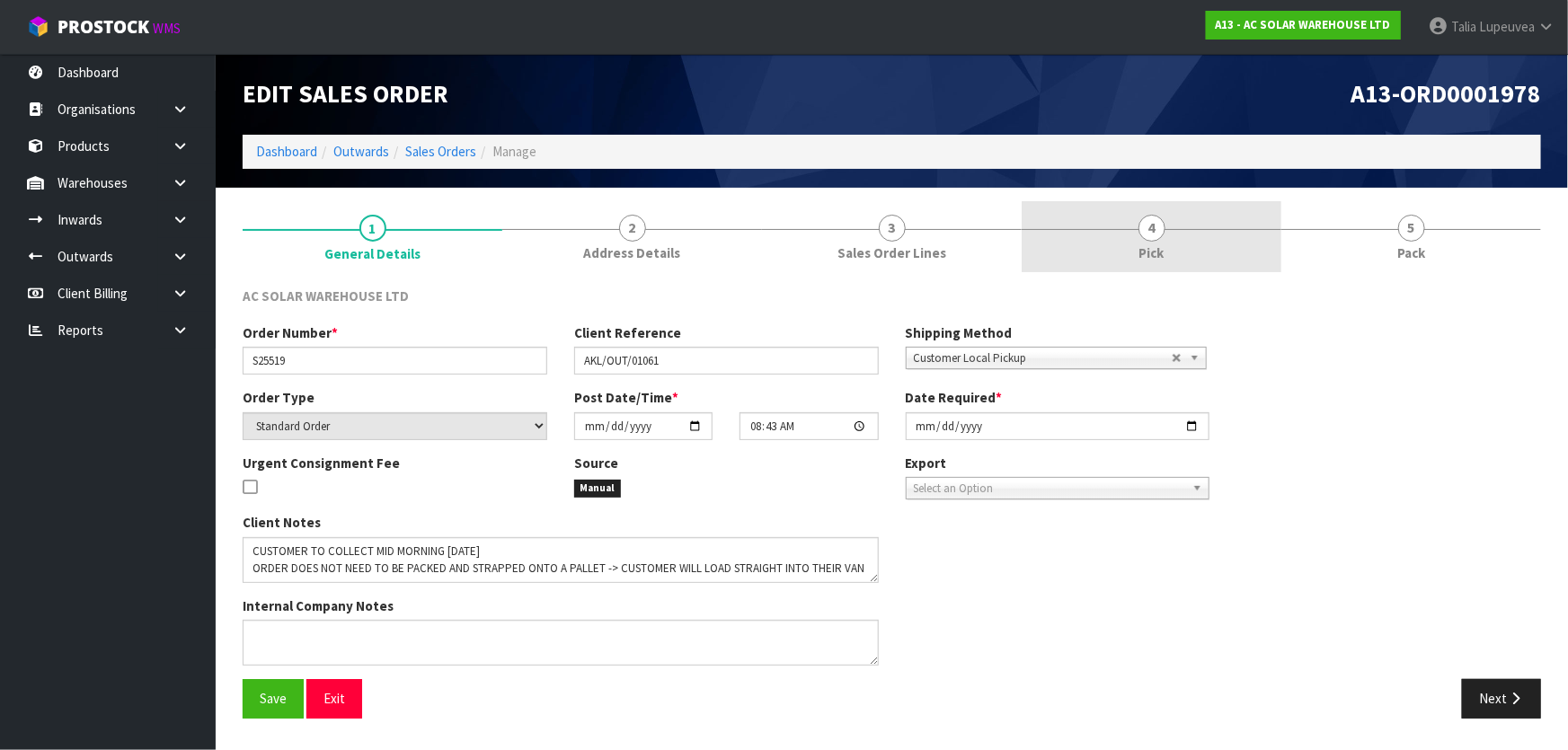
click at [1161, 239] on link "4 Pick" at bounding box center [1151, 237] width 259 height 71
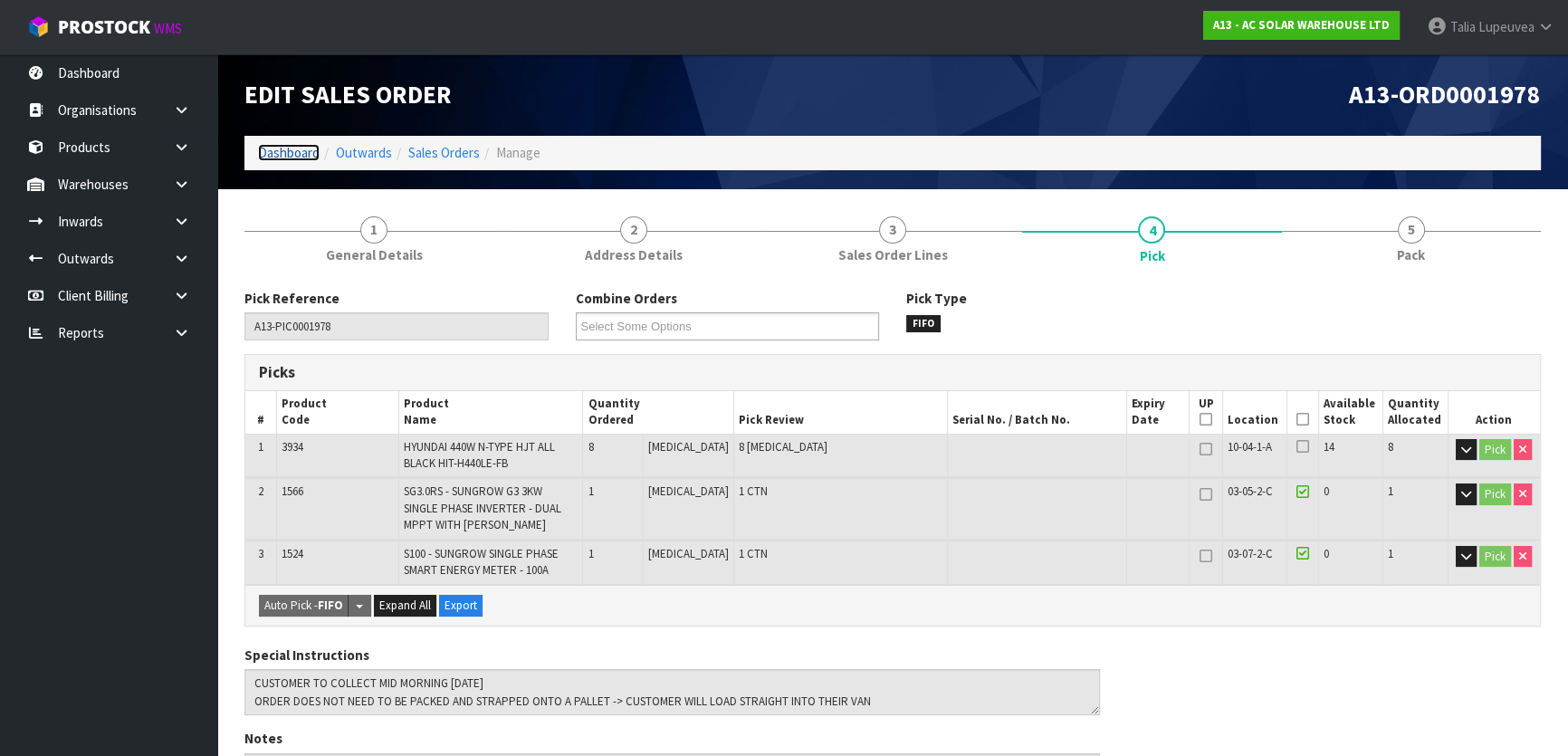
click at [294, 150] on link "Dashboard" at bounding box center [289, 153] width 62 height 17
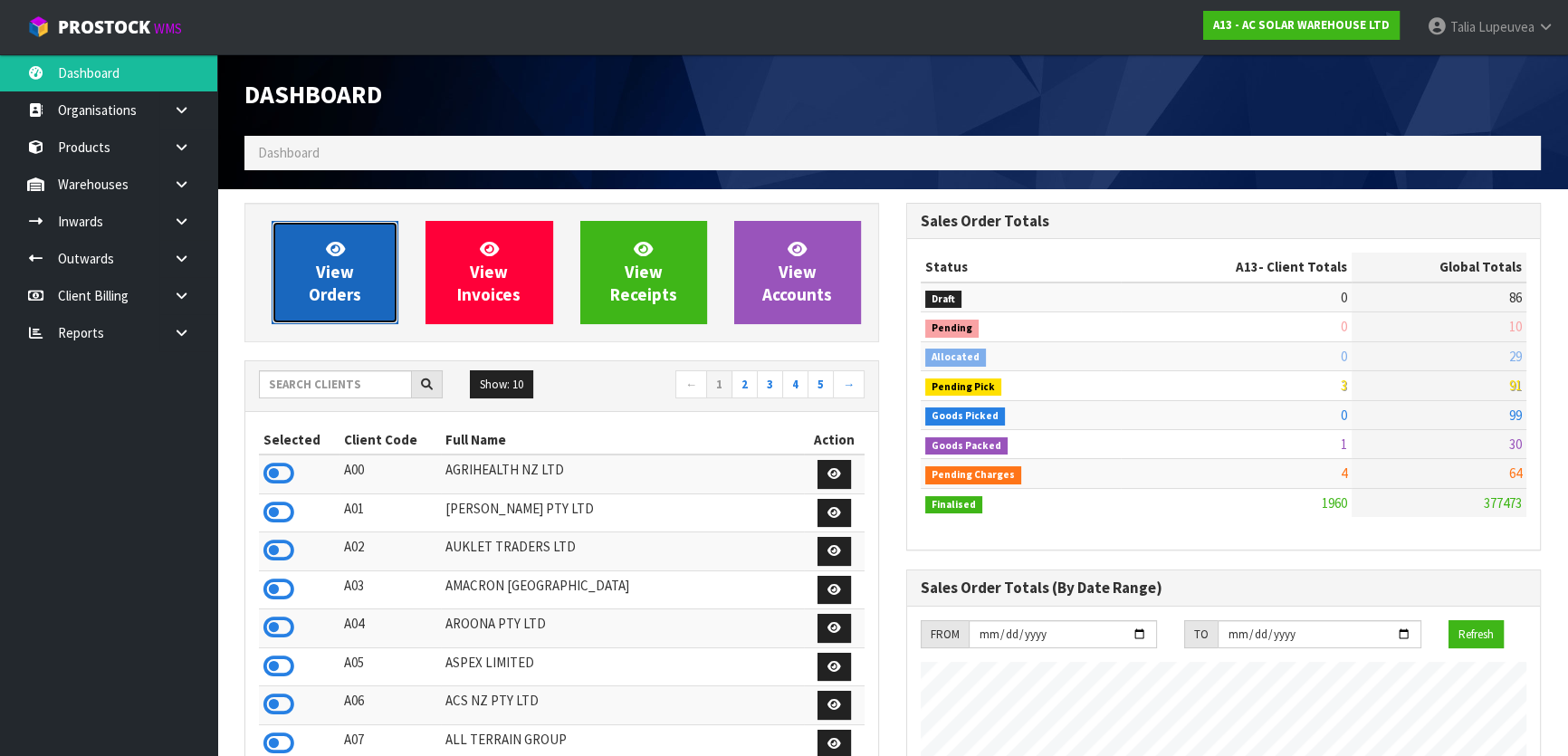
click at [332, 289] on span "View Orders" at bounding box center [335, 272] width 52 height 68
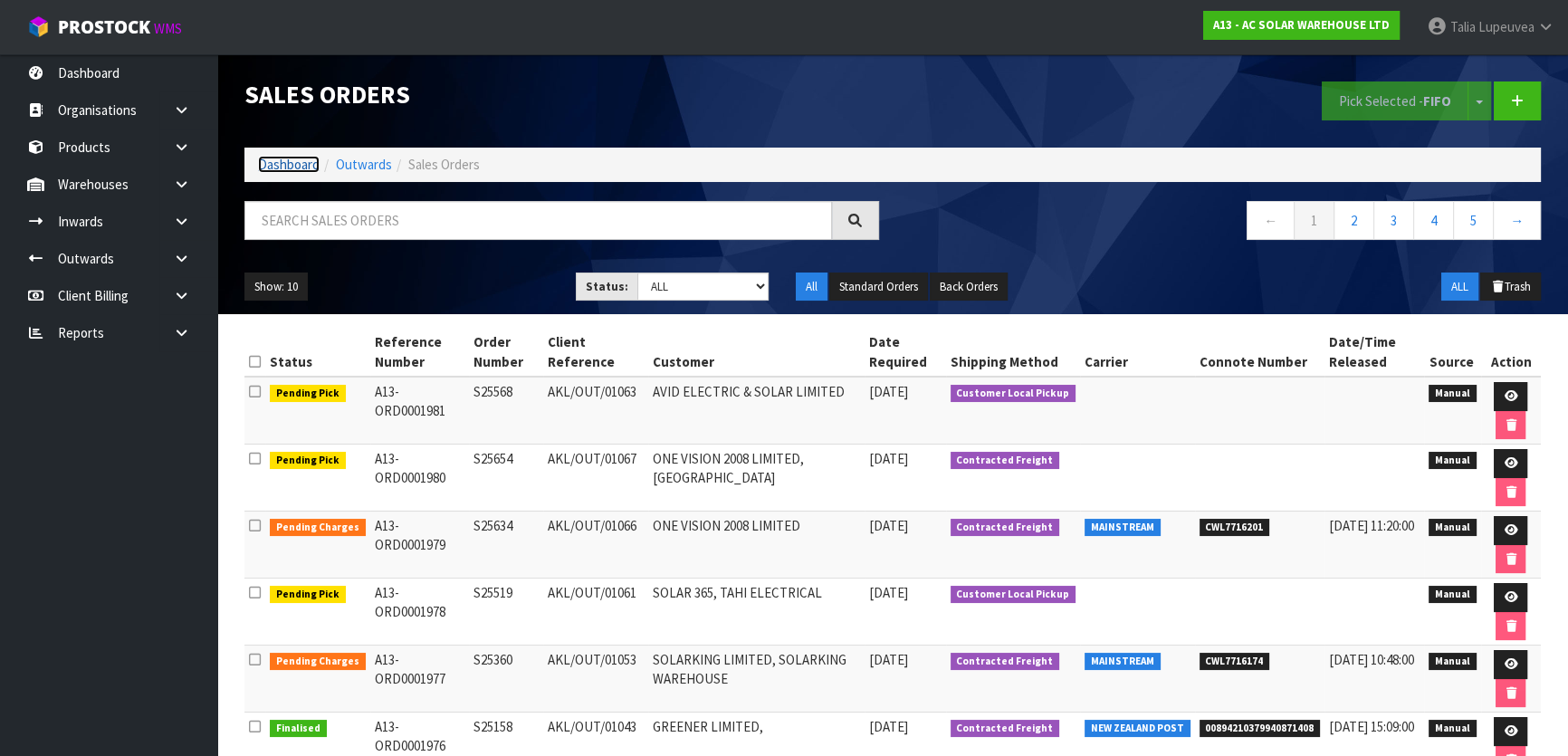
click at [303, 172] on link "Dashboard" at bounding box center [289, 164] width 62 height 17
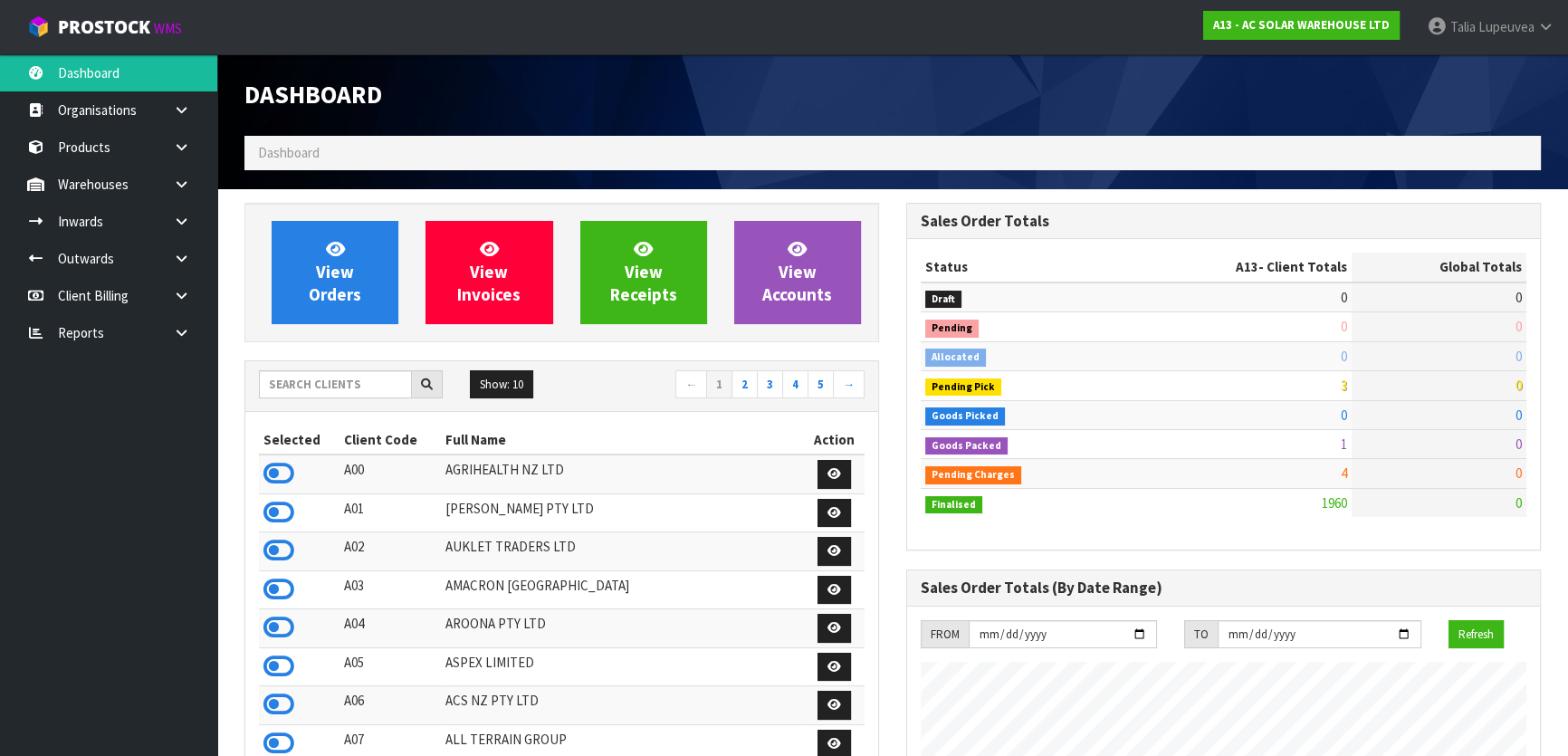
scroll to position [1485, 661]
click at [359, 390] on input "text" at bounding box center [334, 384] width 153 height 28
drag, startPoint x: 289, startPoint y: 586, endPoint x: 288, endPoint y: 576, distance: 10.0
click at [288, 586] on icon at bounding box center [278, 589] width 31 height 27
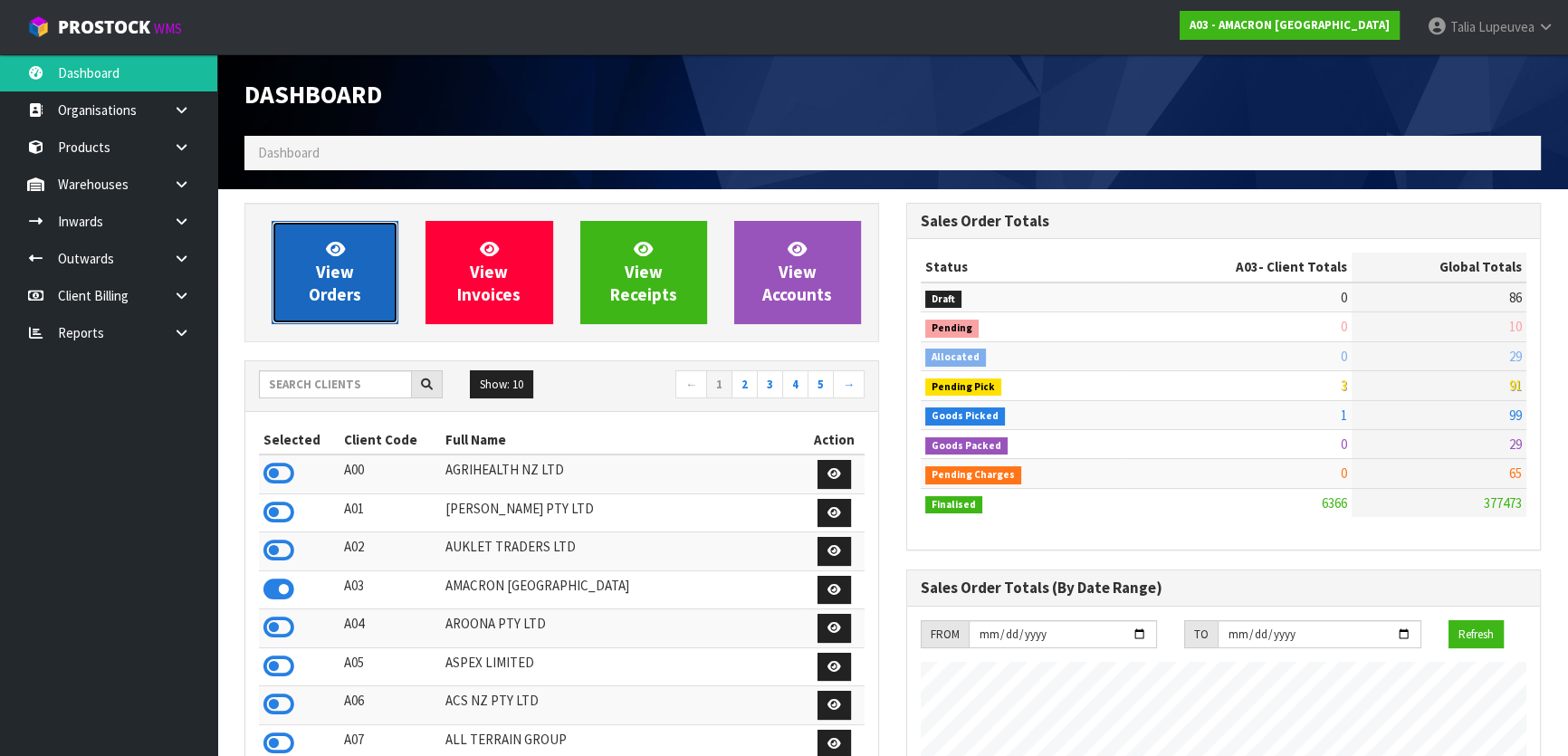
scroll to position [1252, 661]
click at [348, 257] on link "View Orders" at bounding box center [334, 273] width 126 height 103
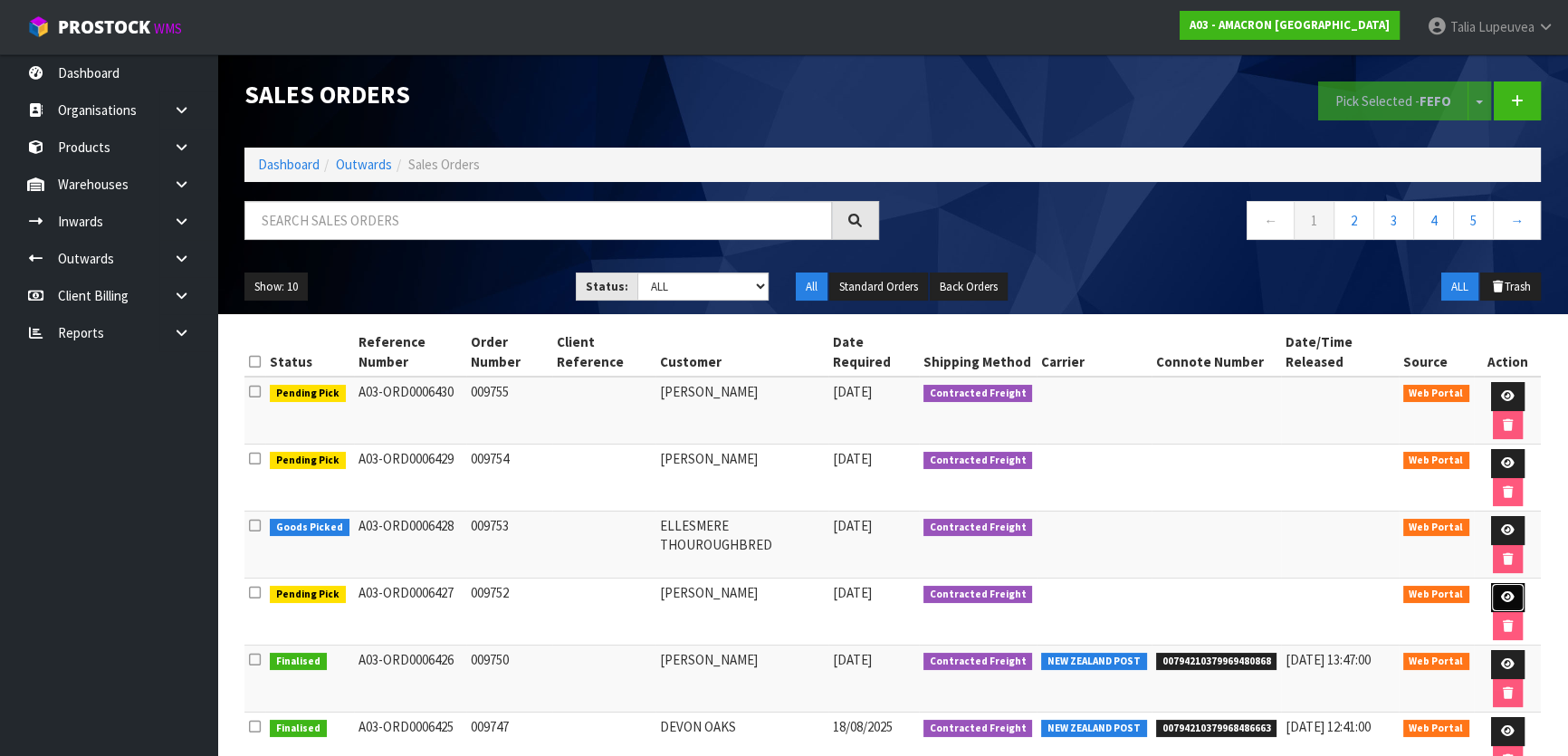
click at [1501, 594] on icon at bounding box center [1508, 597] width 14 height 12
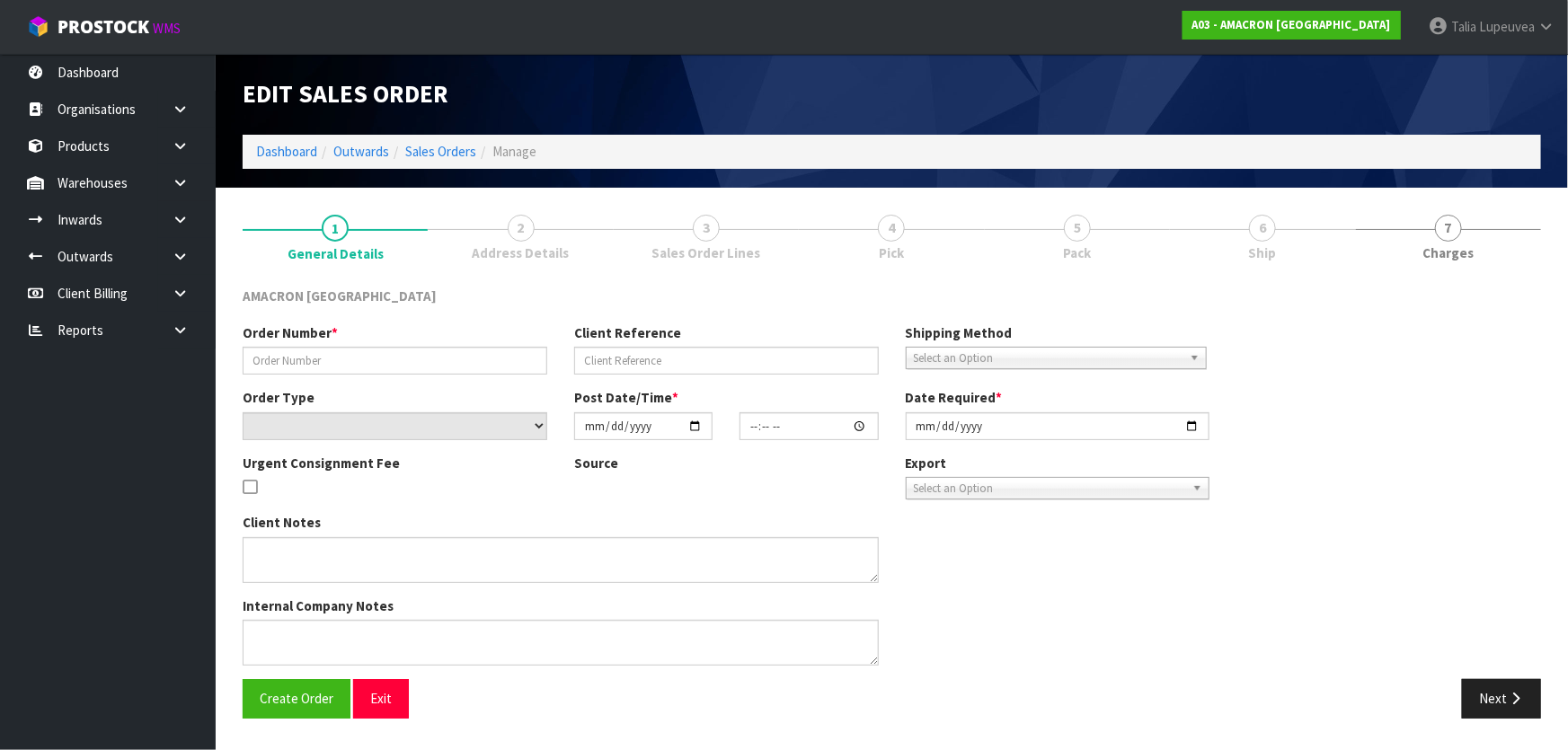
type input "009752"
select select "number:0"
type input "[DATE]"
type input "13:32:00.000"
type input "[DATE]"
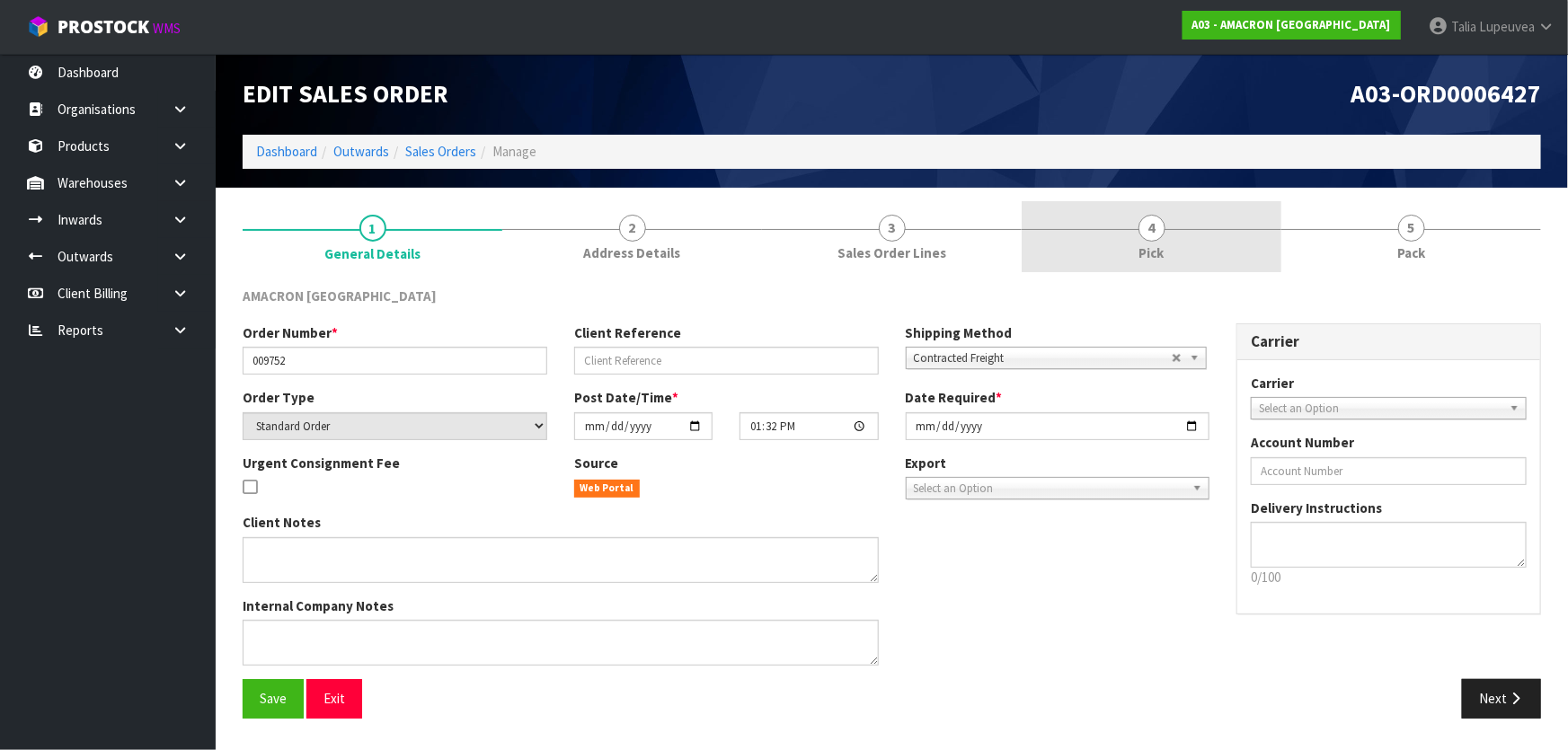
click at [1200, 230] on link "4 Pick" at bounding box center [1151, 237] width 259 height 71
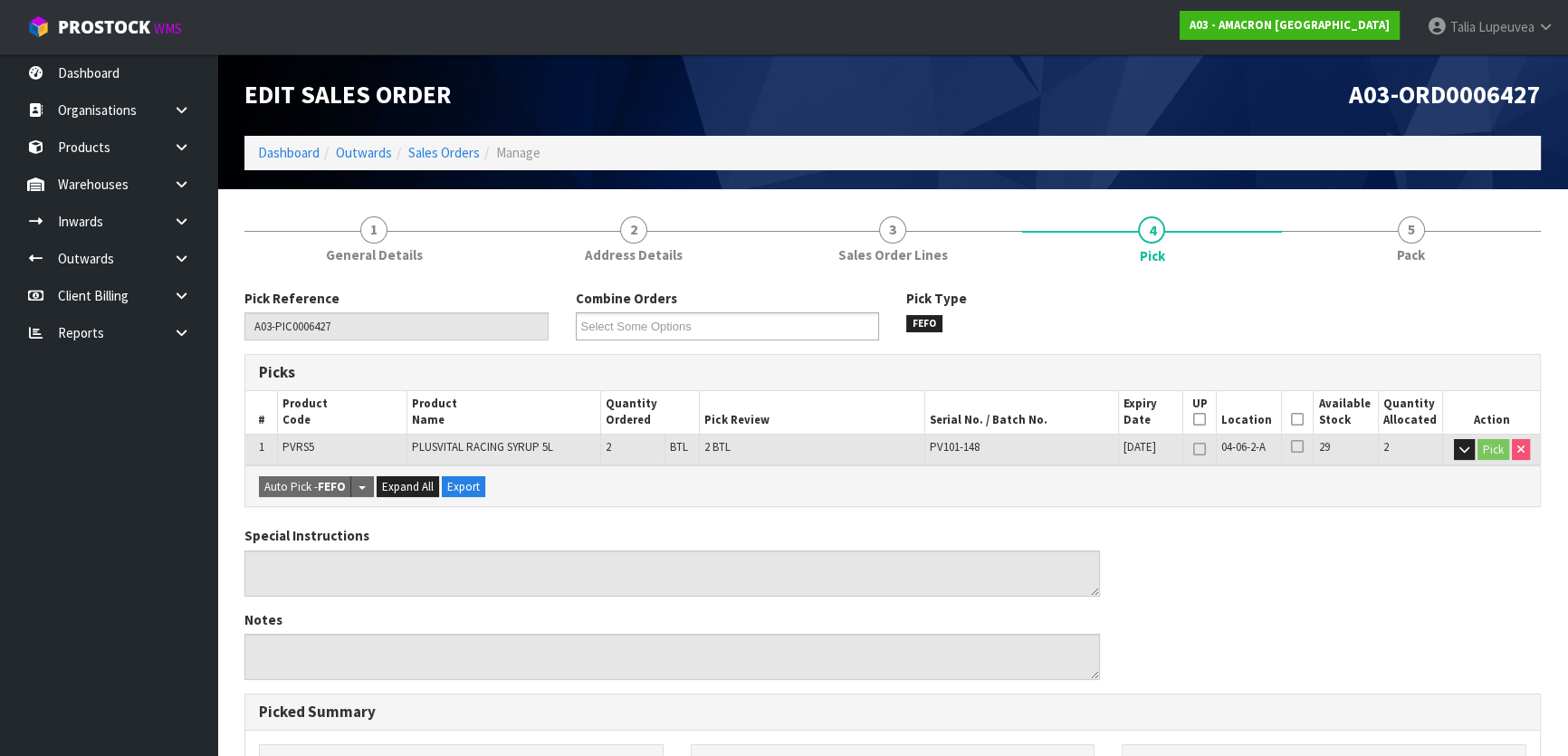
click at [1301, 421] on icon at bounding box center [1298, 420] width 13 height 1
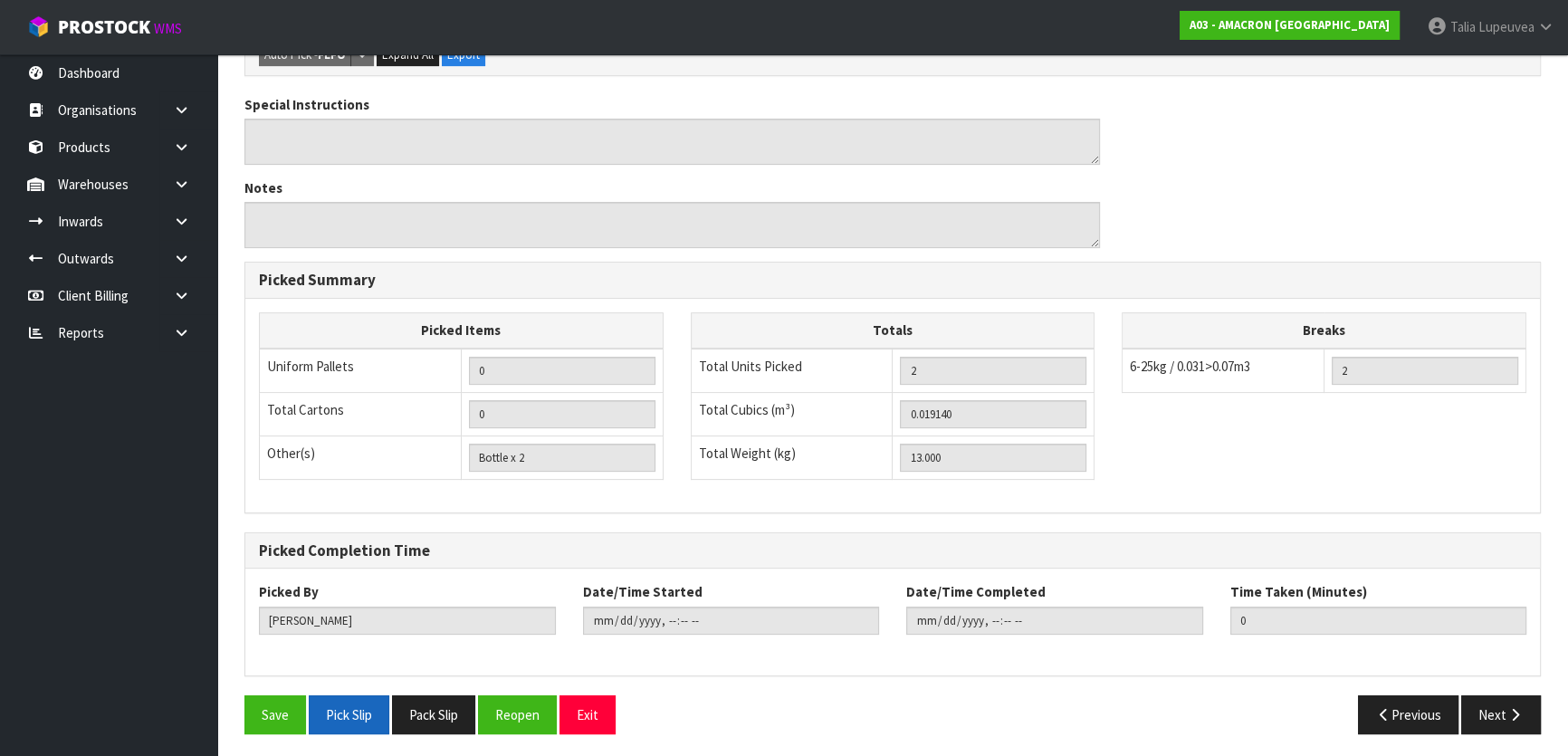
scroll to position [498, 0]
click at [280, 705] on button "Save" at bounding box center [275, 714] width 62 height 39
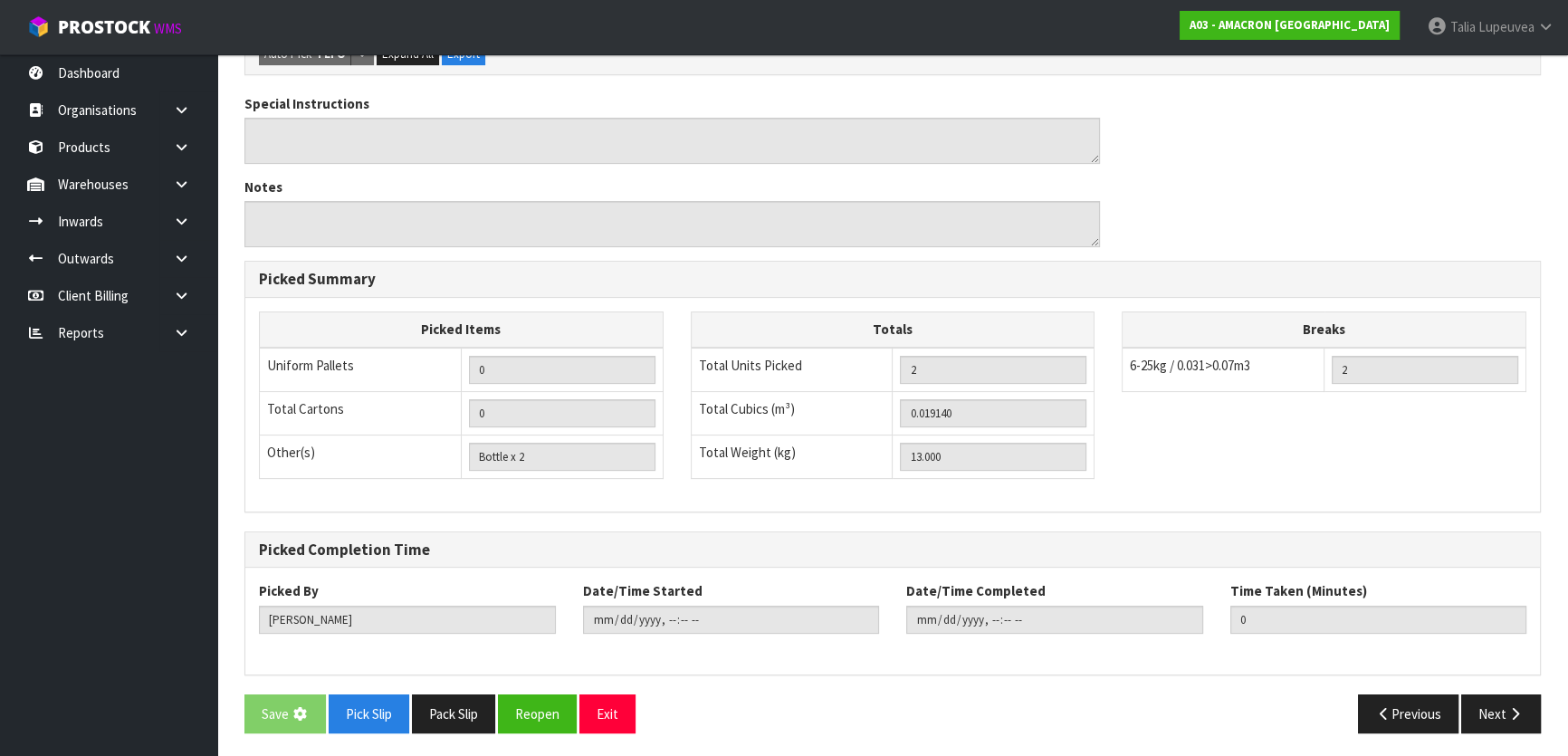
scroll to position [0, 0]
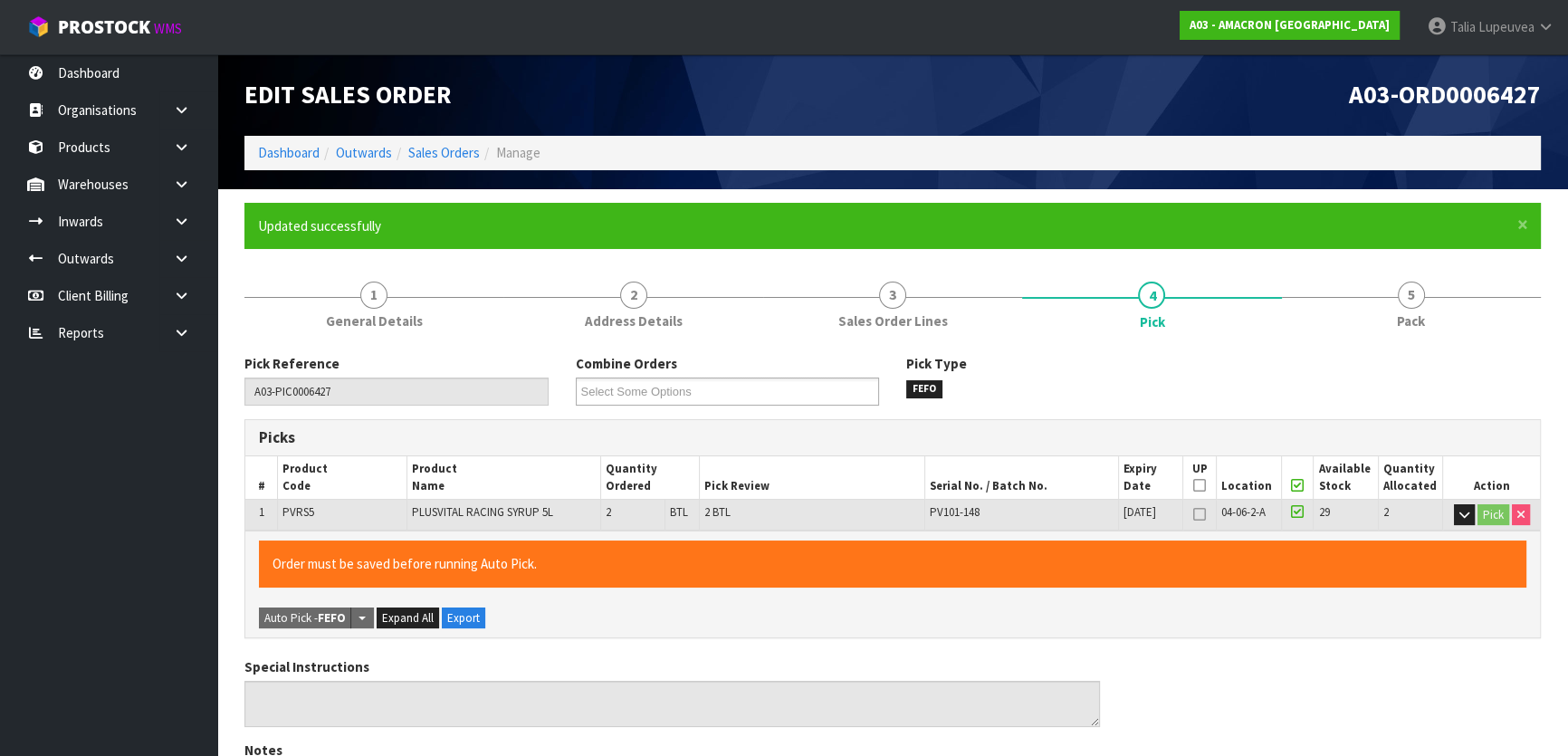
type input "Talia Lupeuvea"
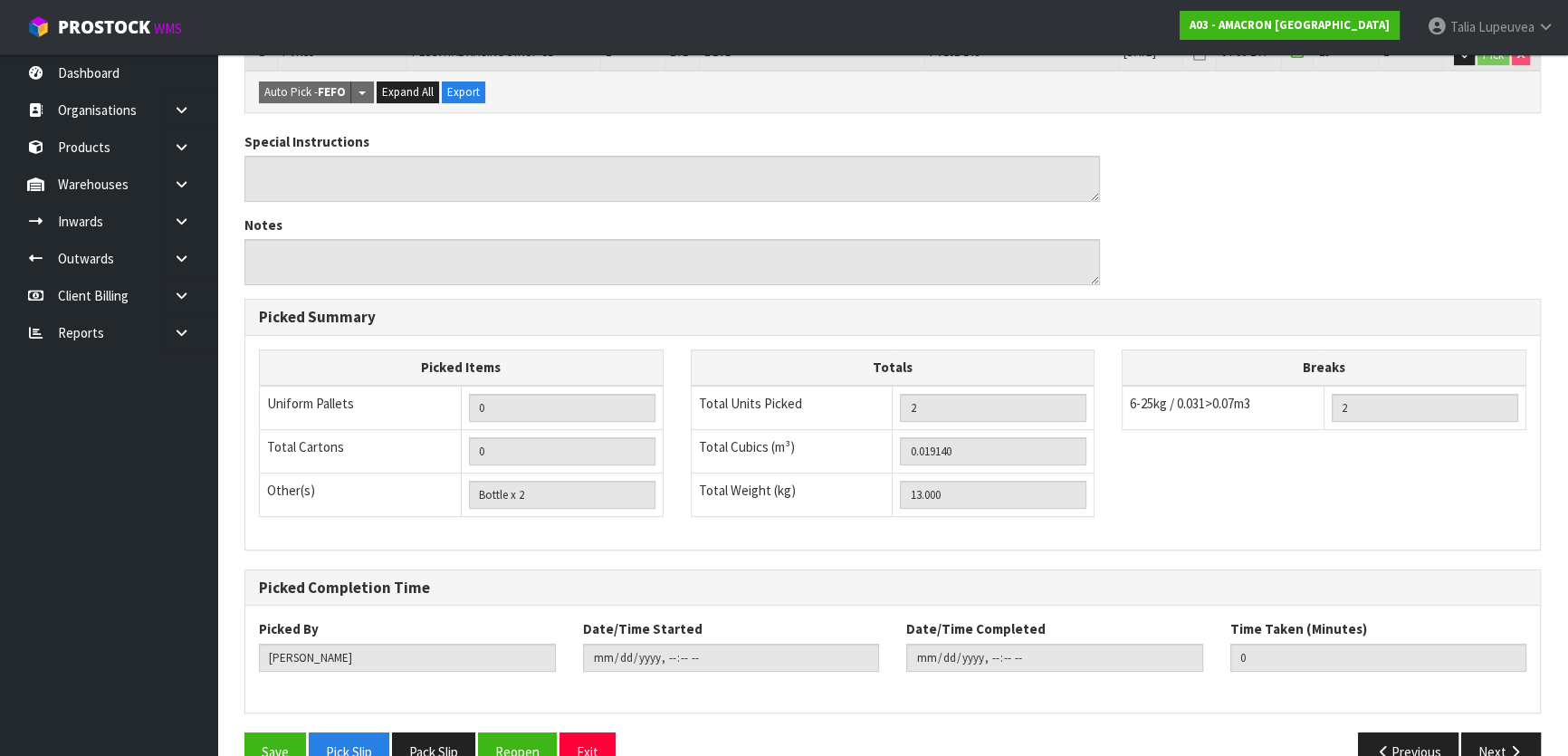
scroll to position [498, 0]
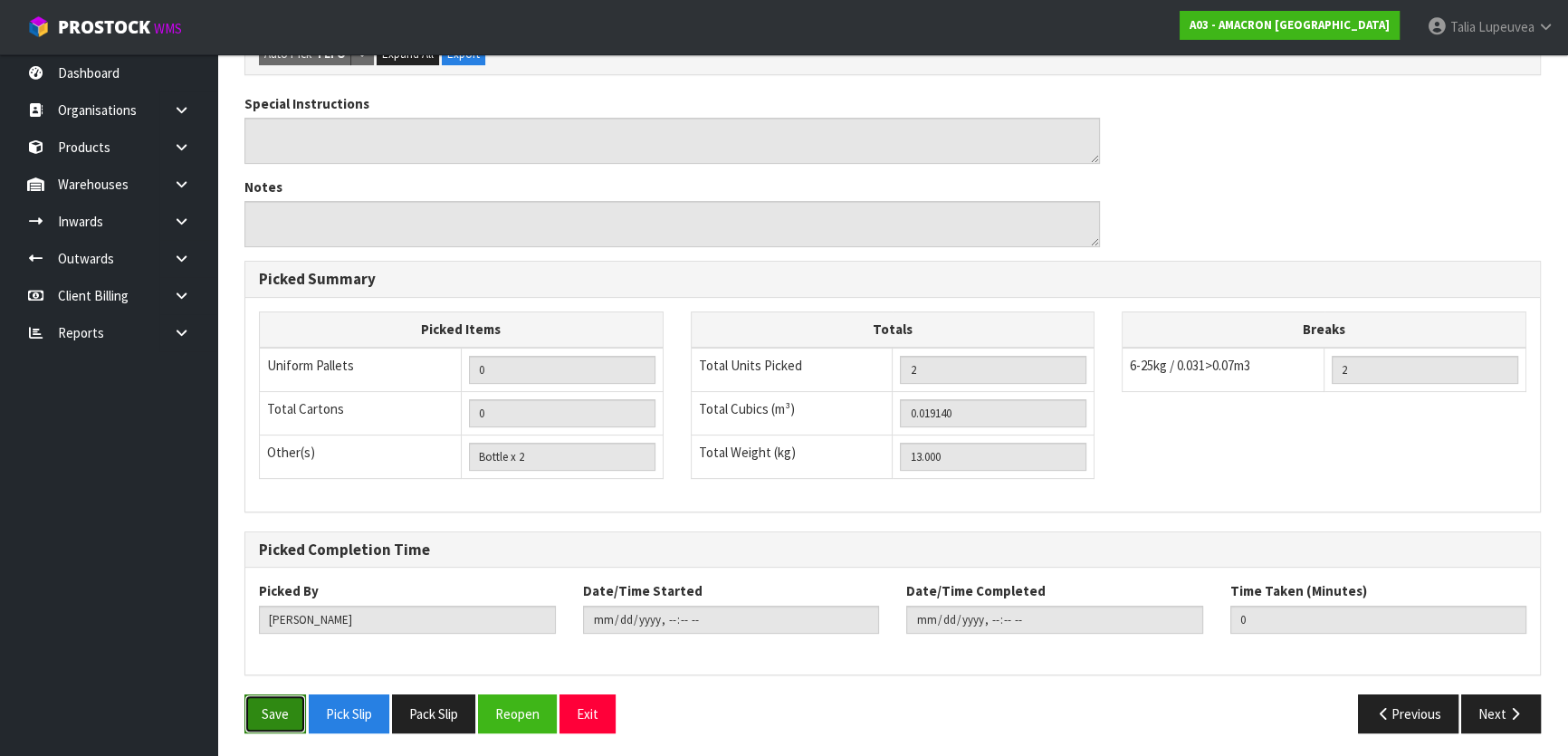
click at [271, 719] on button "Save" at bounding box center [275, 714] width 62 height 39
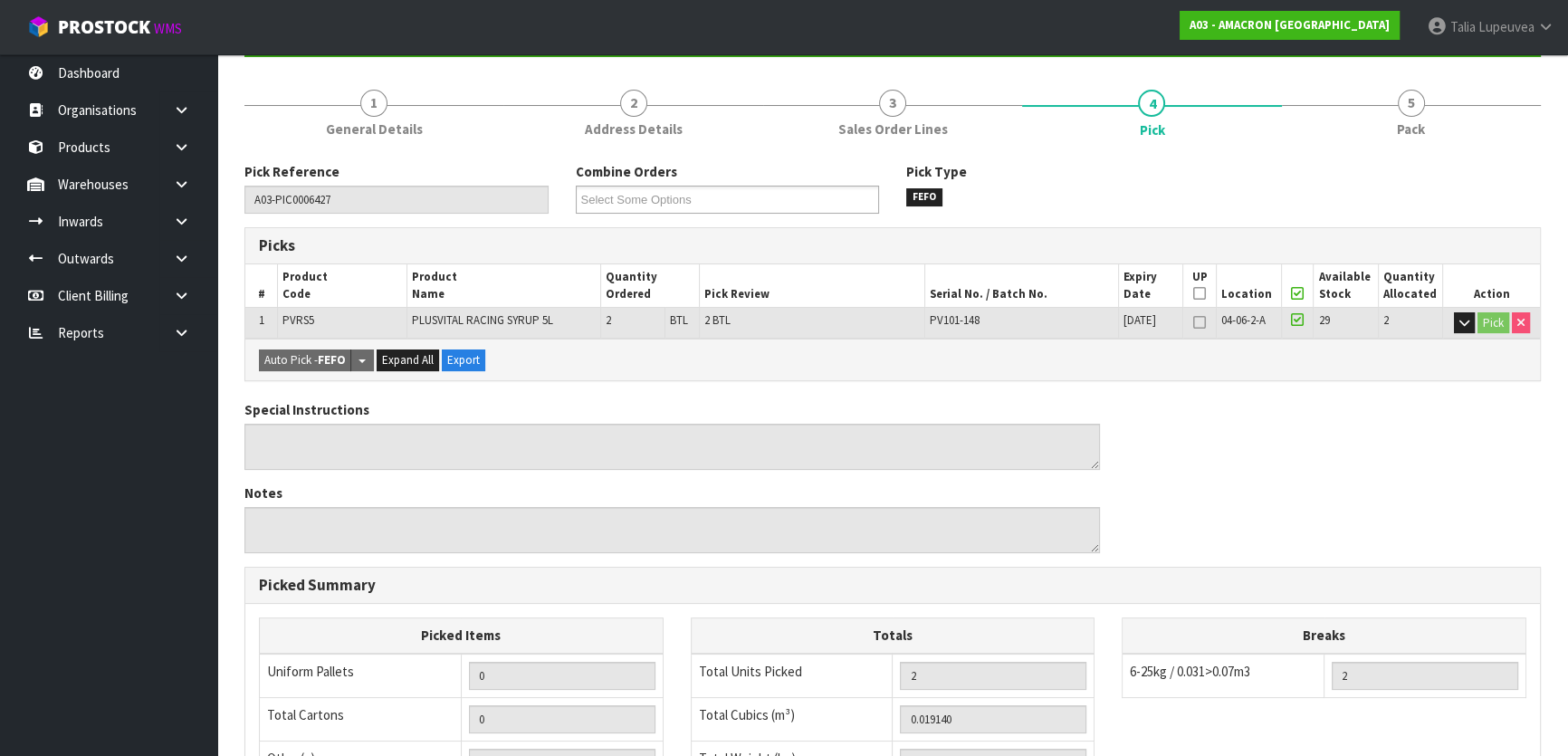
type input "2025-08-20T12:13:02"
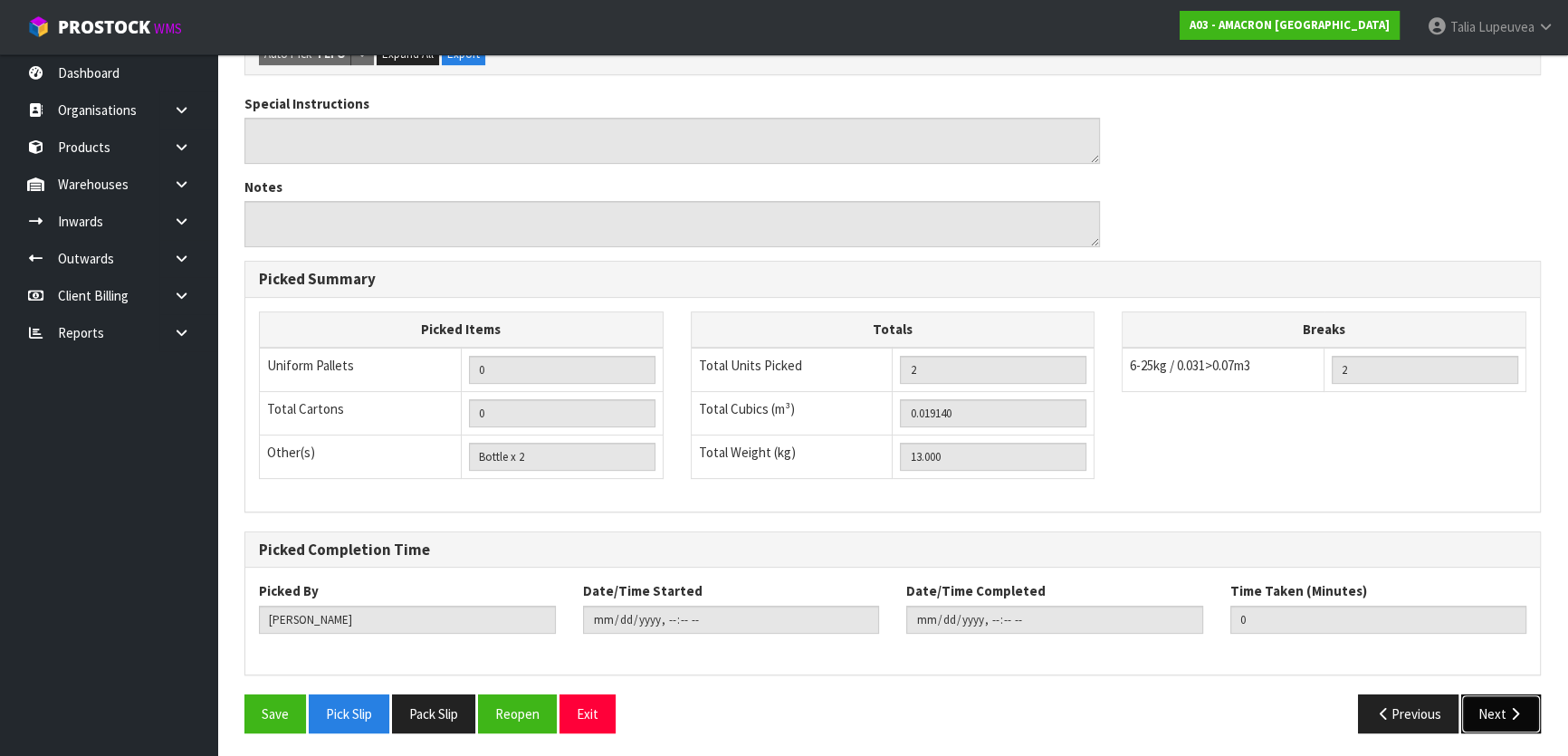
click at [1509, 711] on icon "button" at bounding box center [1516, 714] width 17 height 14
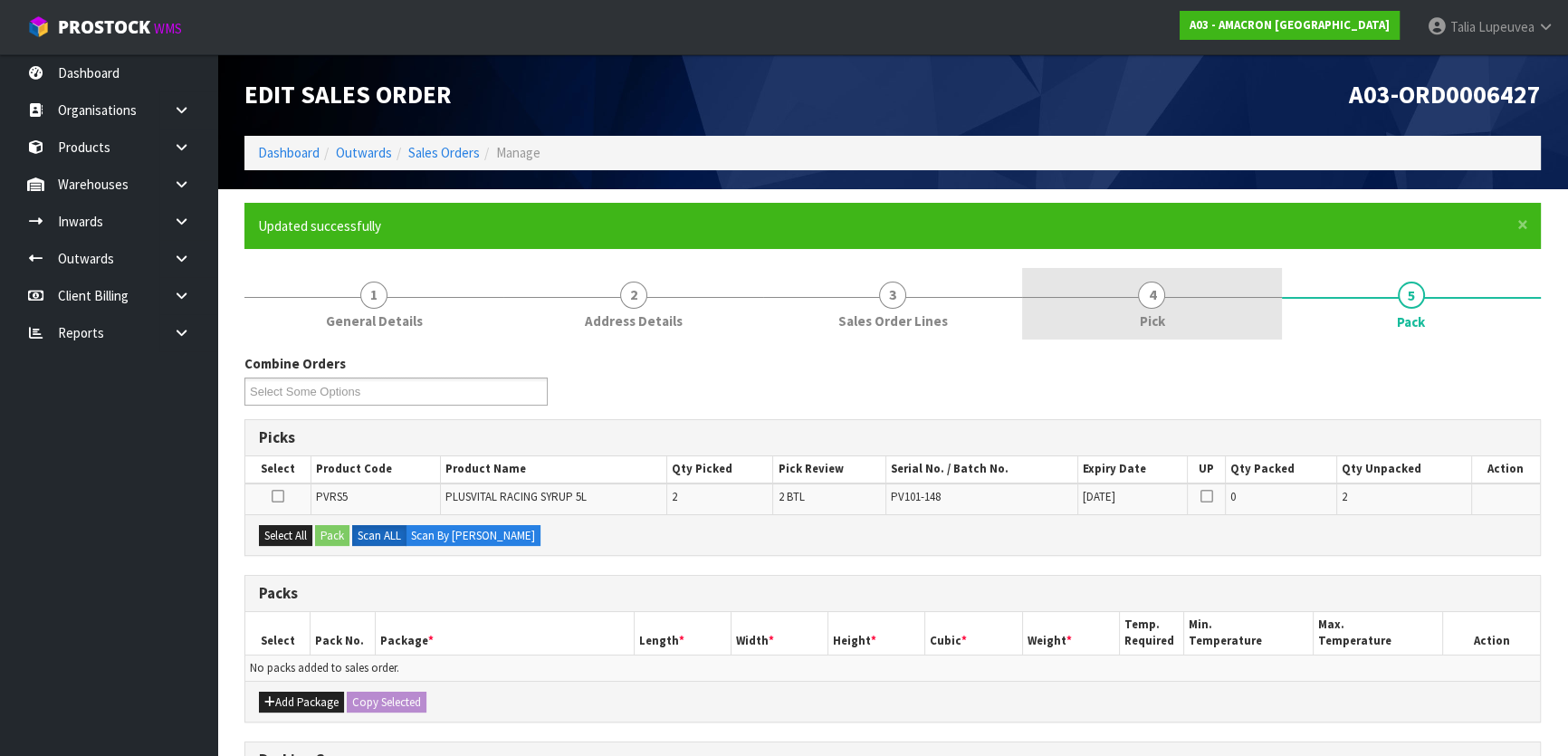
click at [1166, 332] on link "4 Pick" at bounding box center [1151, 304] width 259 height 71
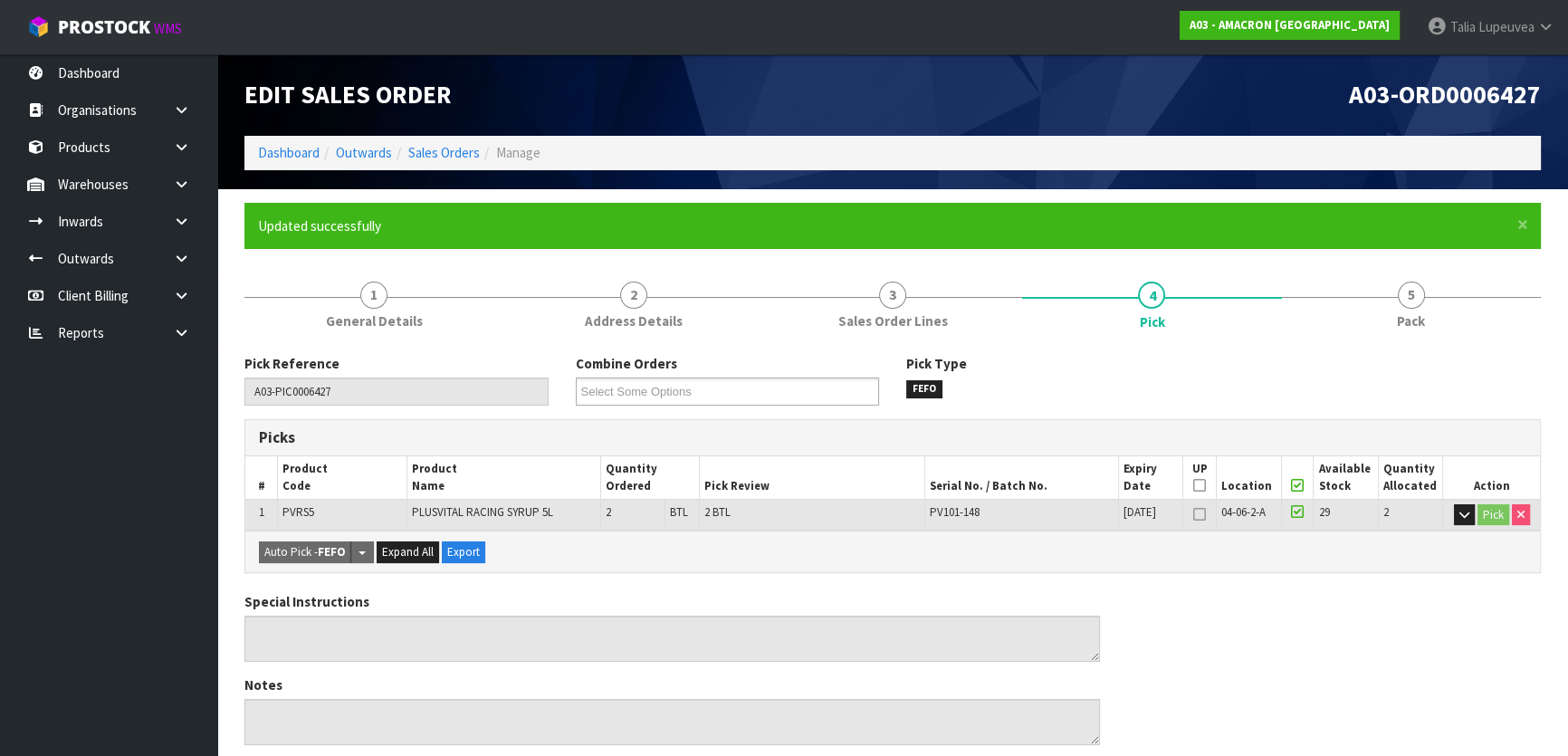
click at [1194, 628] on div "Special Instructions Notes" at bounding box center [893, 675] width 1324 height 168
click at [1278, 421] on div "Picks" at bounding box center [893, 438] width 1294 height 37
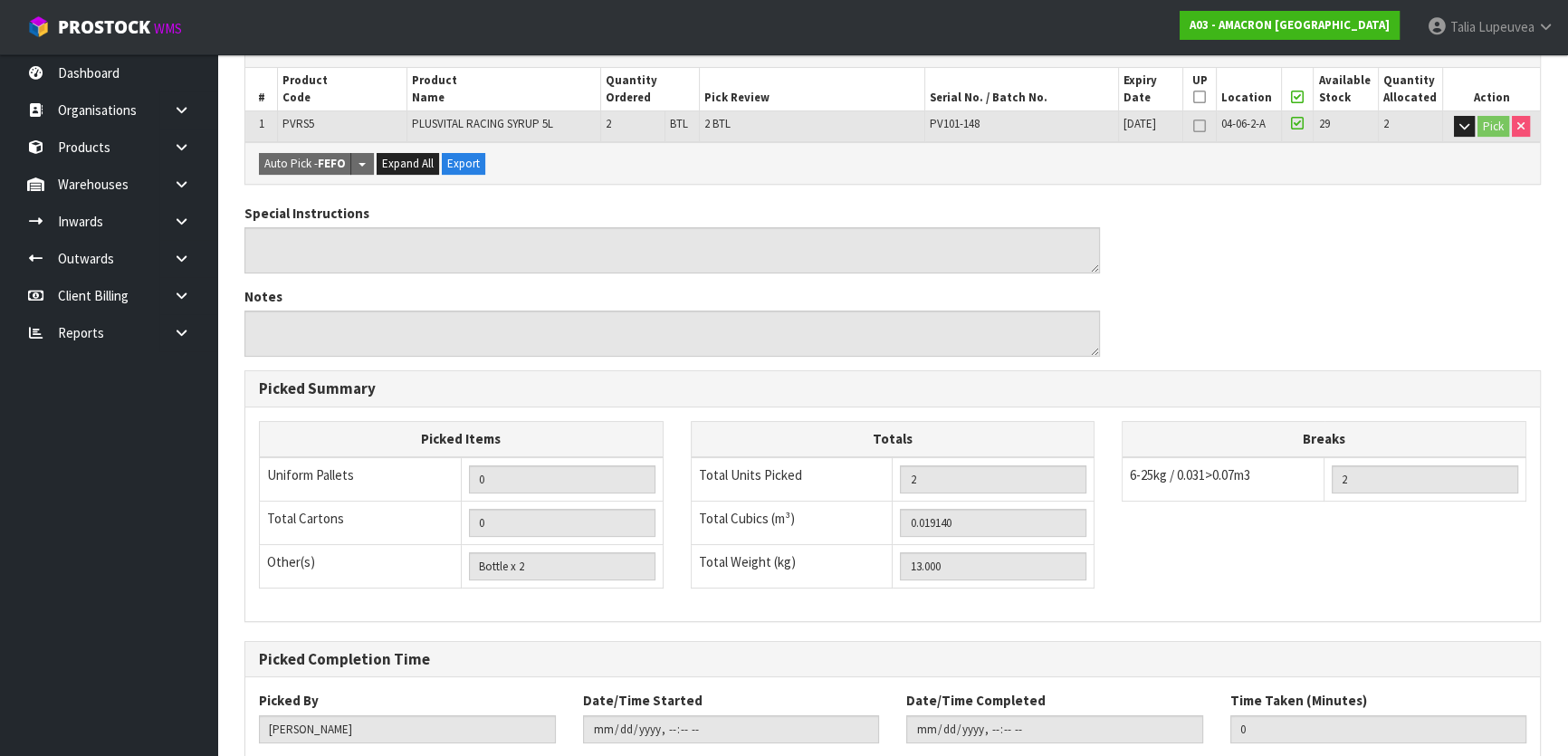
scroll to position [498, 0]
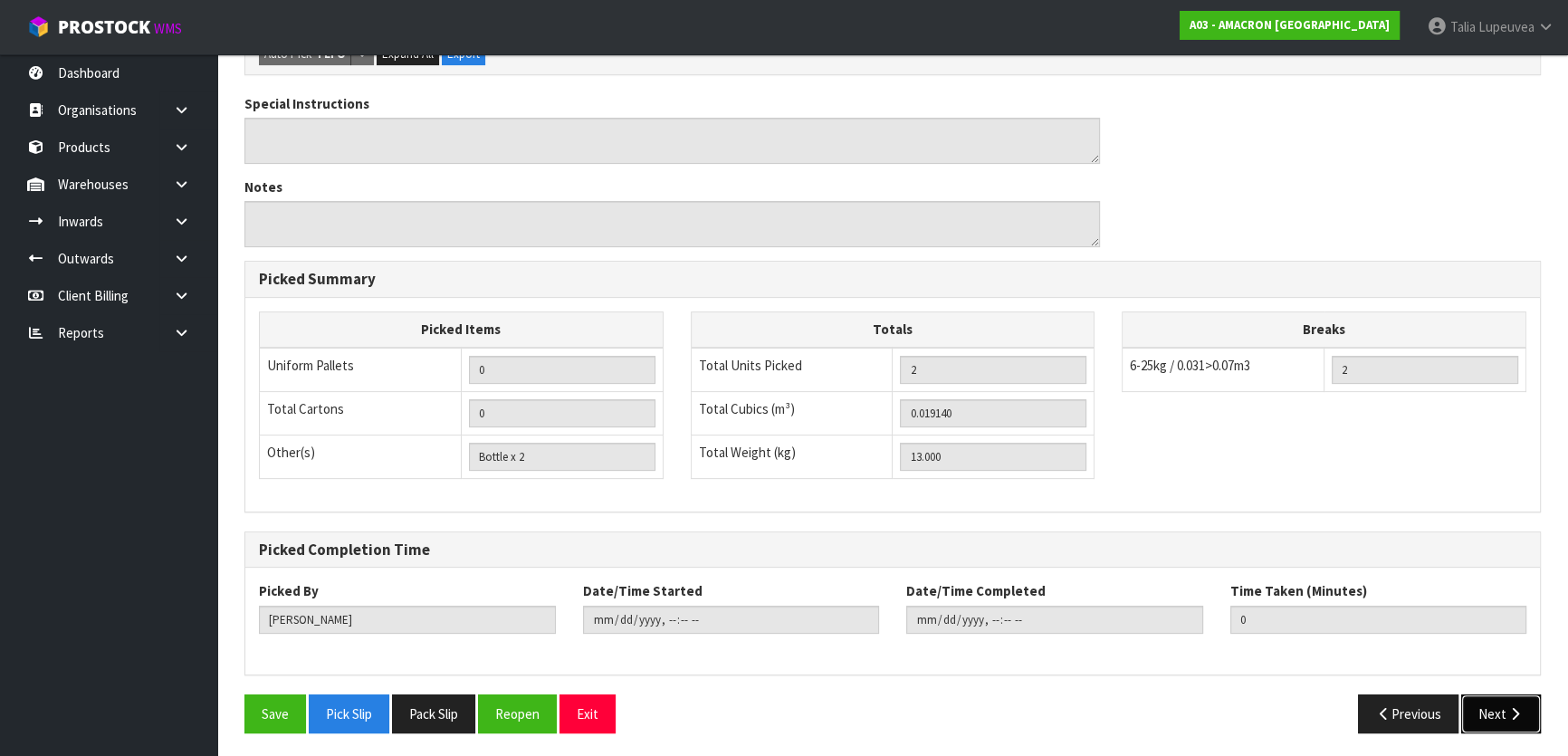
click at [1496, 705] on button "Next" at bounding box center [1501, 714] width 80 height 39
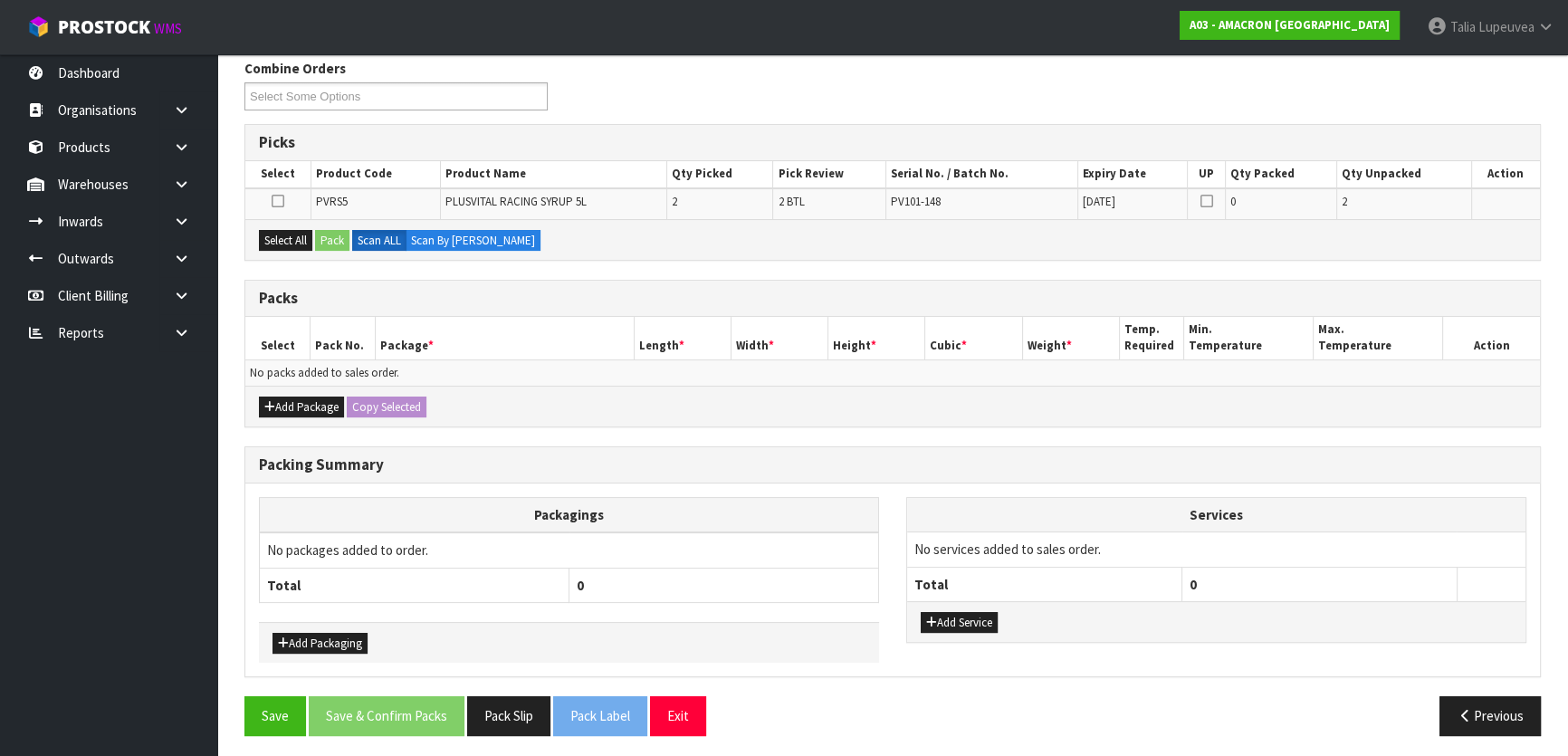
scroll to position [298, 0]
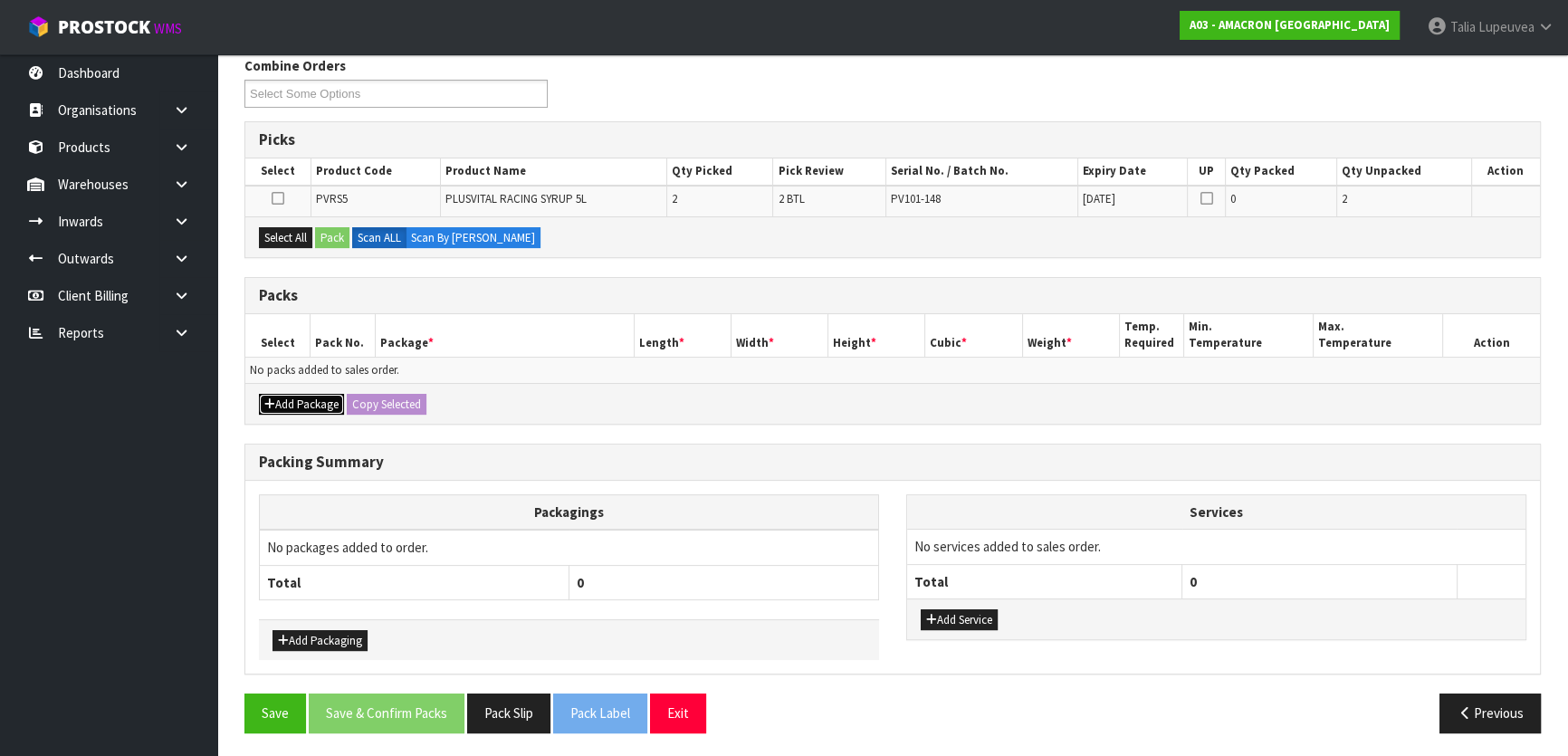
click at [293, 403] on button "Add Package" at bounding box center [301, 405] width 85 height 22
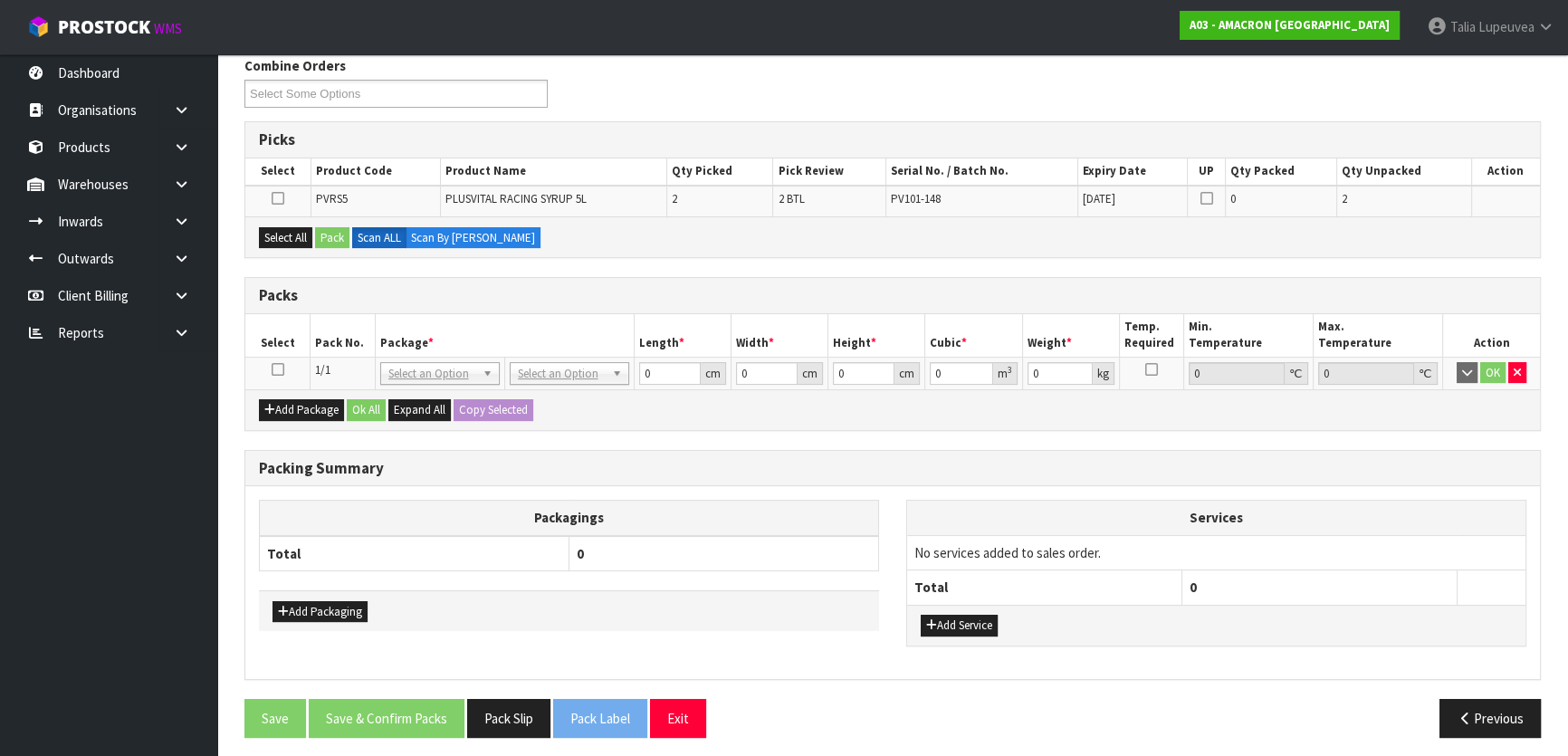
click at [275, 370] on icon at bounding box center [278, 369] width 13 height 1
drag, startPoint x: 270, startPoint y: 238, endPoint x: 318, endPoint y: 229, distance: 48.8
click at [272, 237] on button "Select All" at bounding box center [285, 238] width 53 height 22
click at [322, 229] on button "Pack" at bounding box center [332, 238] width 35 height 22
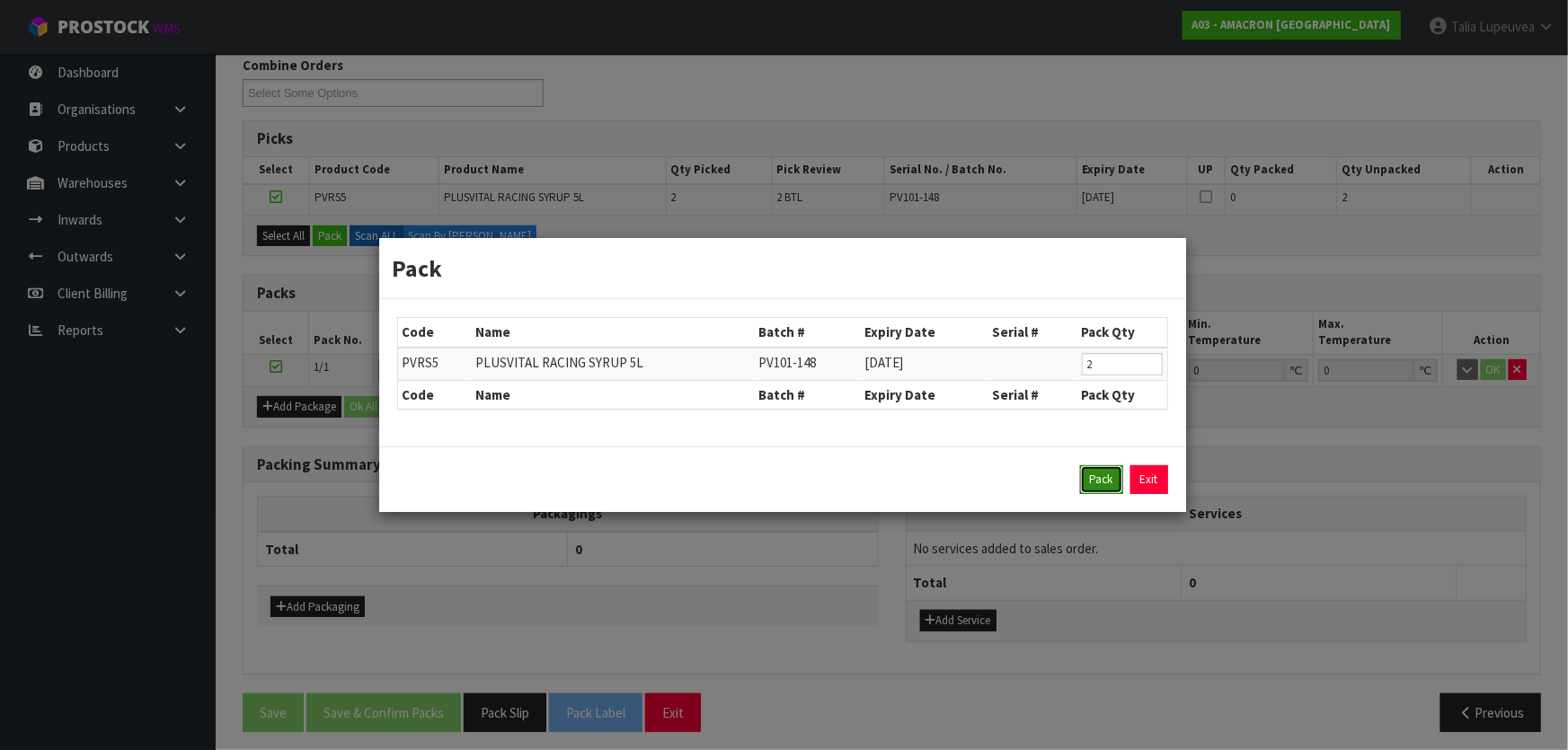
click at [1089, 479] on button "Pack" at bounding box center [1101, 480] width 43 height 29
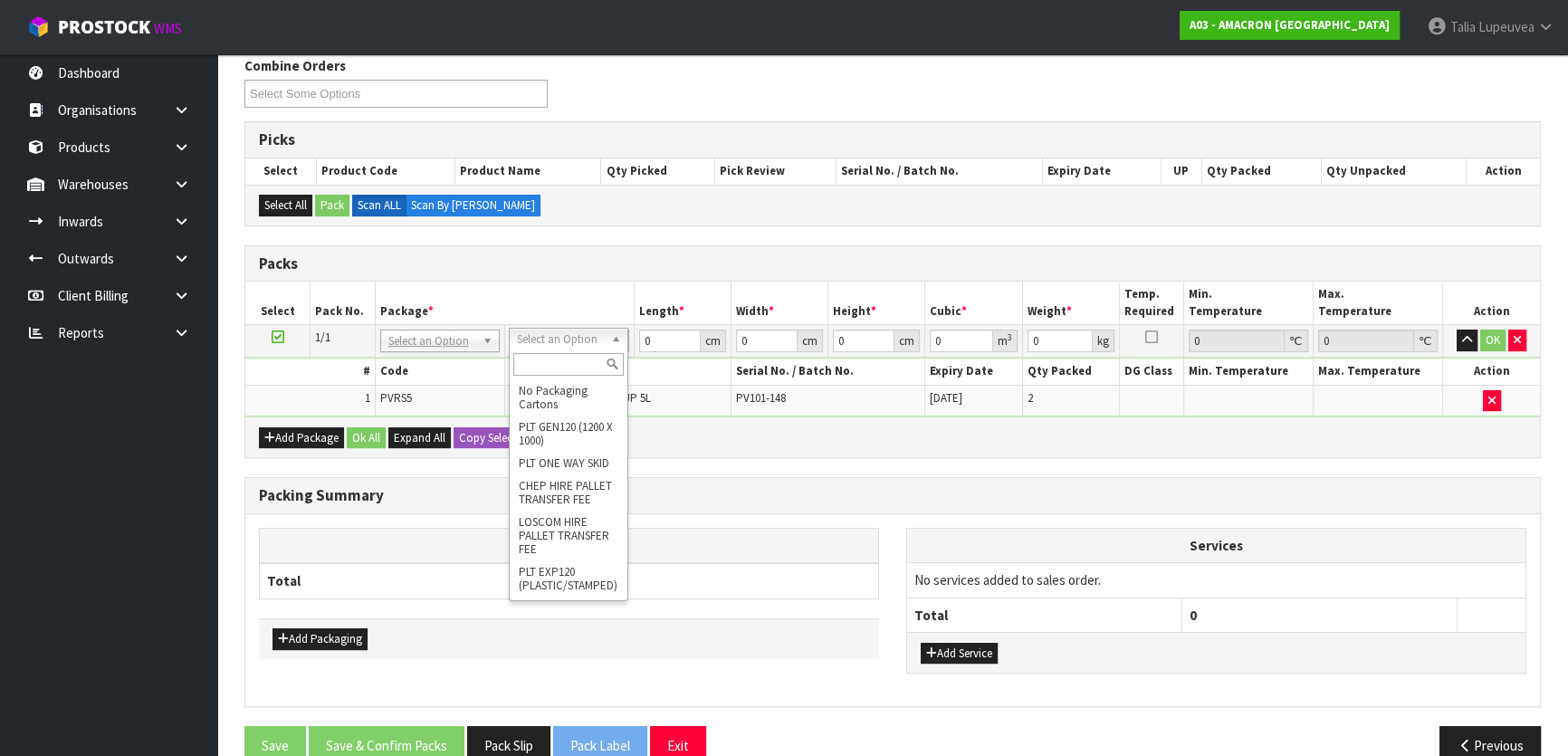
click at [568, 366] on input "text" at bounding box center [569, 364] width 111 height 22
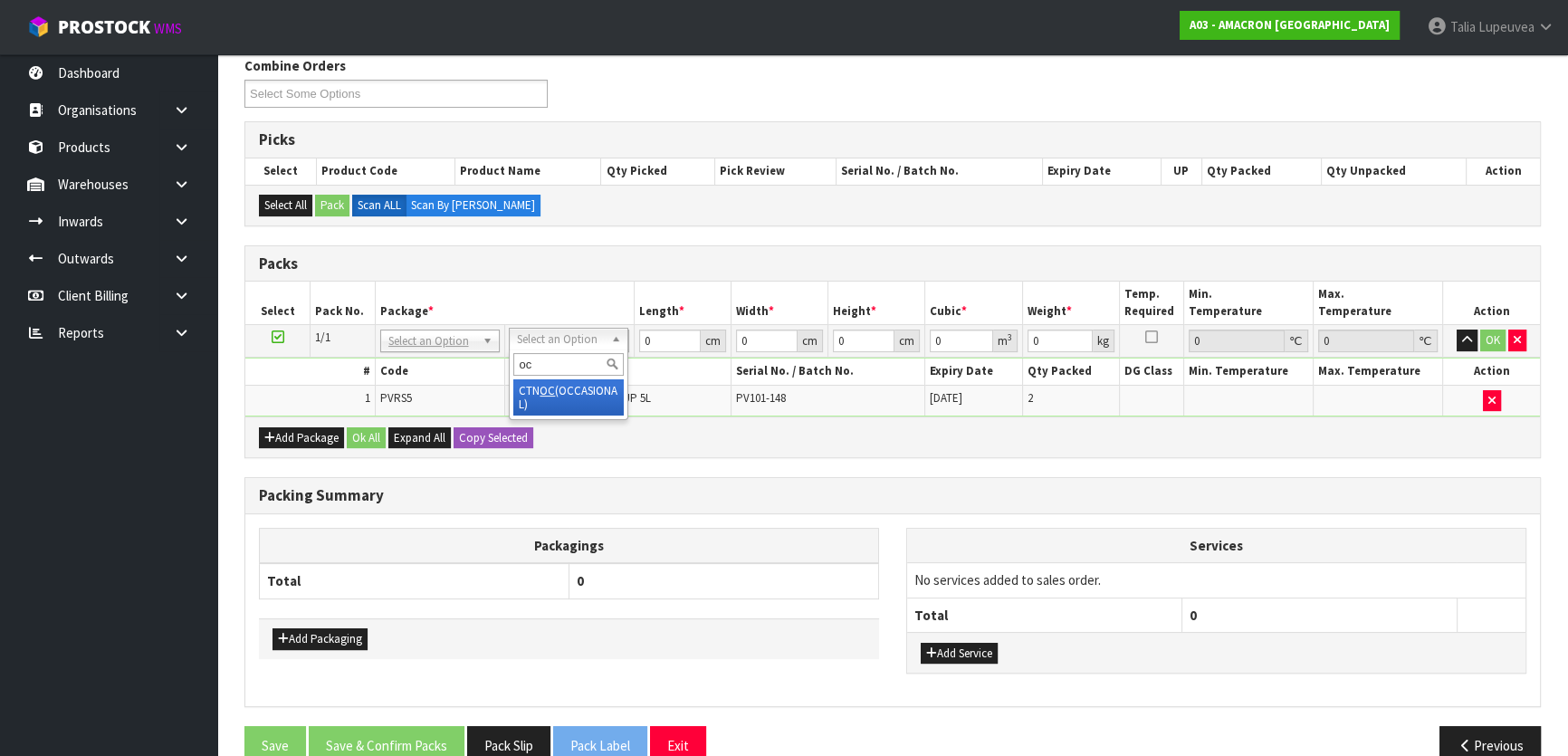
type input "oc"
type input "13"
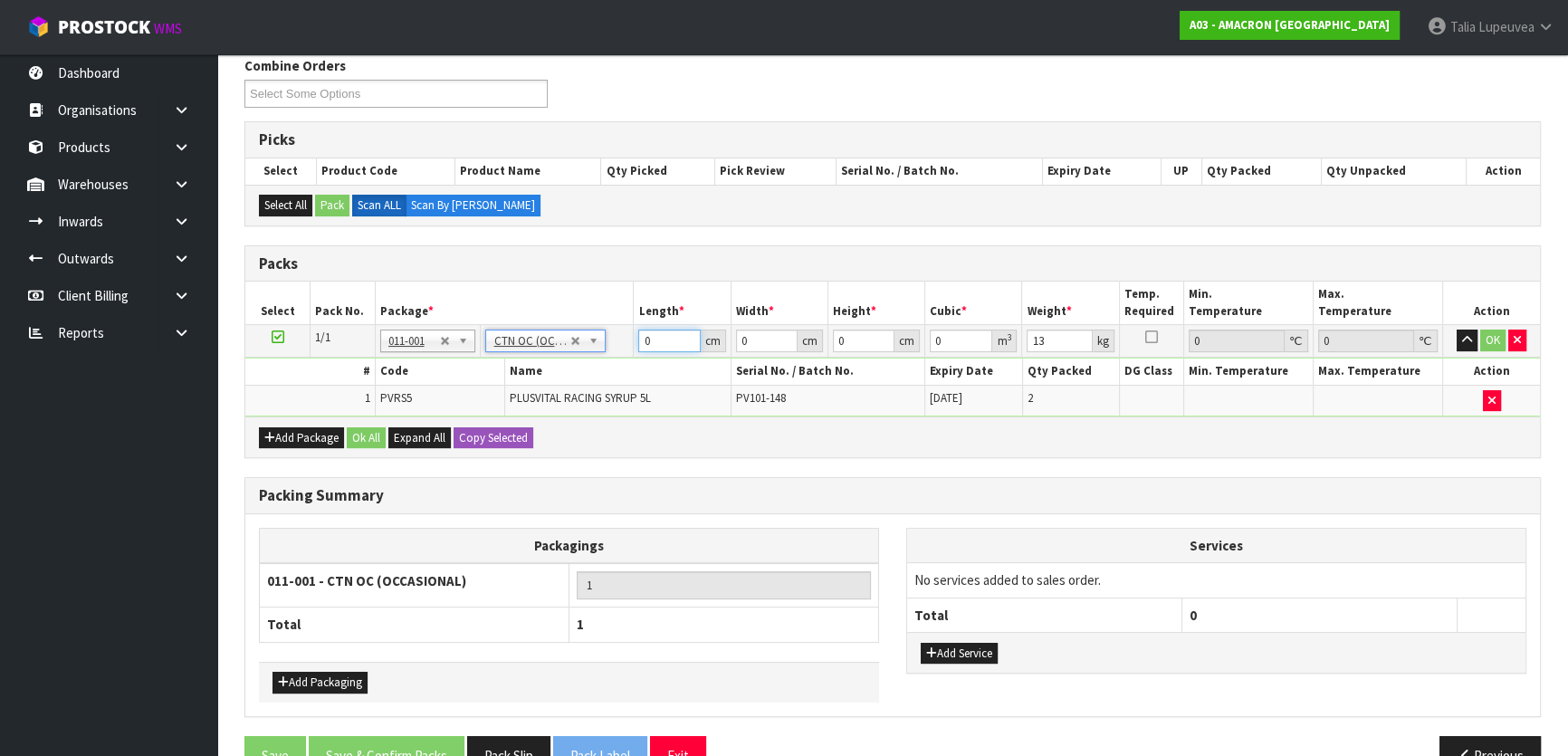
drag, startPoint x: 658, startPoint y: 331, endPoint x: 625, endPoint y: 333, distance: 33.1
click at [625, 333] on tr "1/1 NONE 007-001 007-002 007-004 007-009 007-013 007-014 007-015 007-017 007-01…" at bounding box center [893, 341] width 1294 height 33
type input "40"
type input "30"
type input "3"
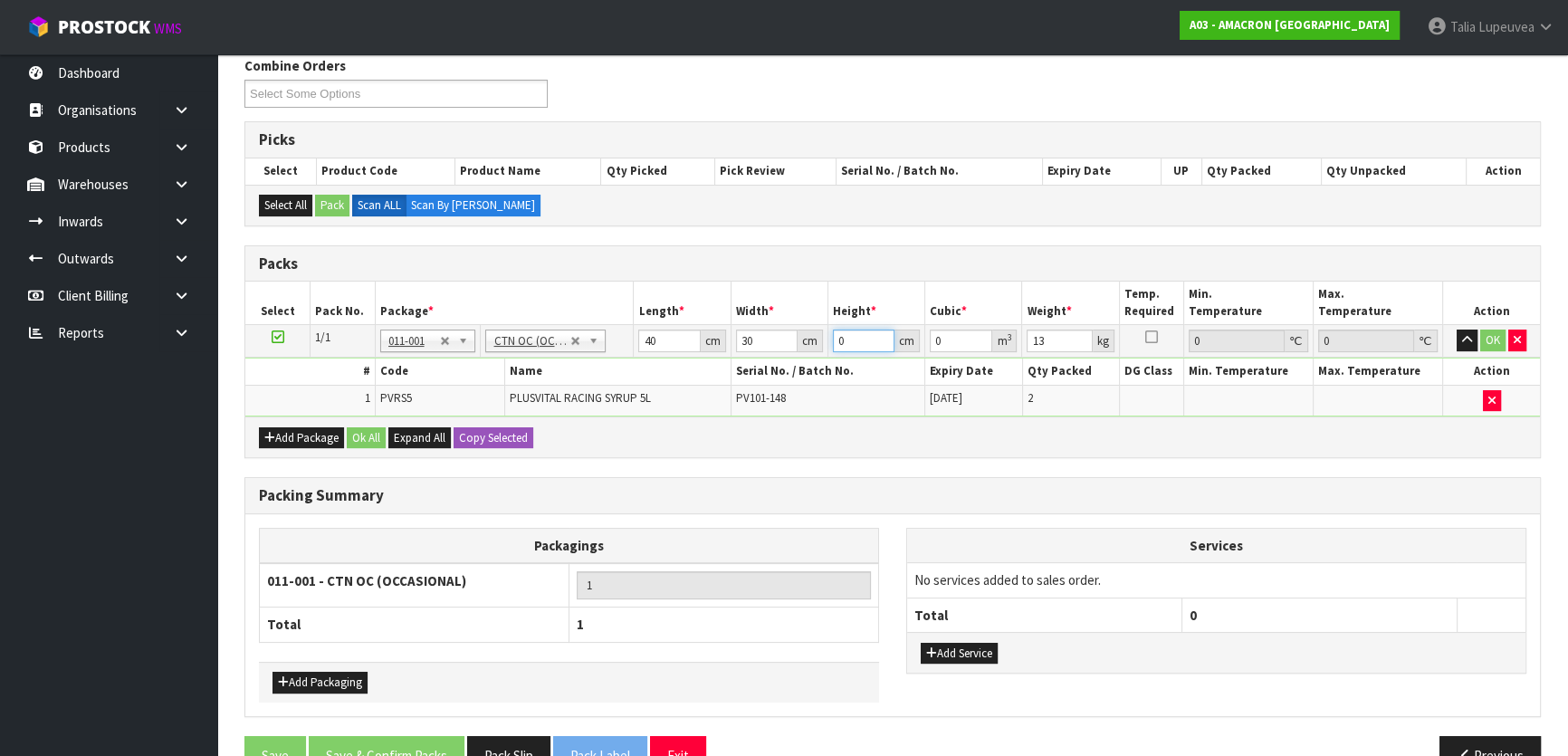
type input "0.0036"
type input "34"
type input "0.0408"
type input "34"
type input "14"
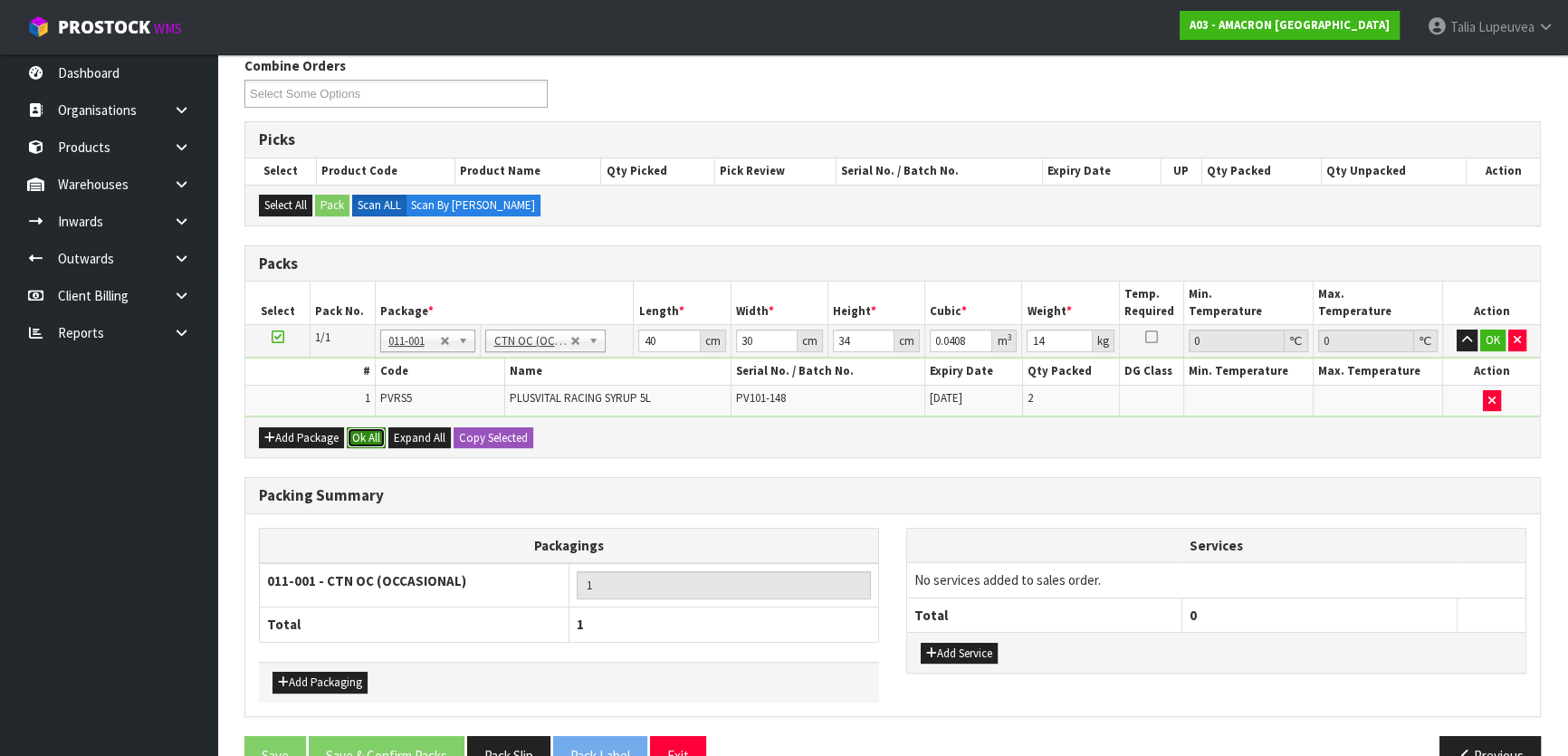
click at [357, 437] on button "Ok All" at bounding box center [366, 437] width 39 height 22
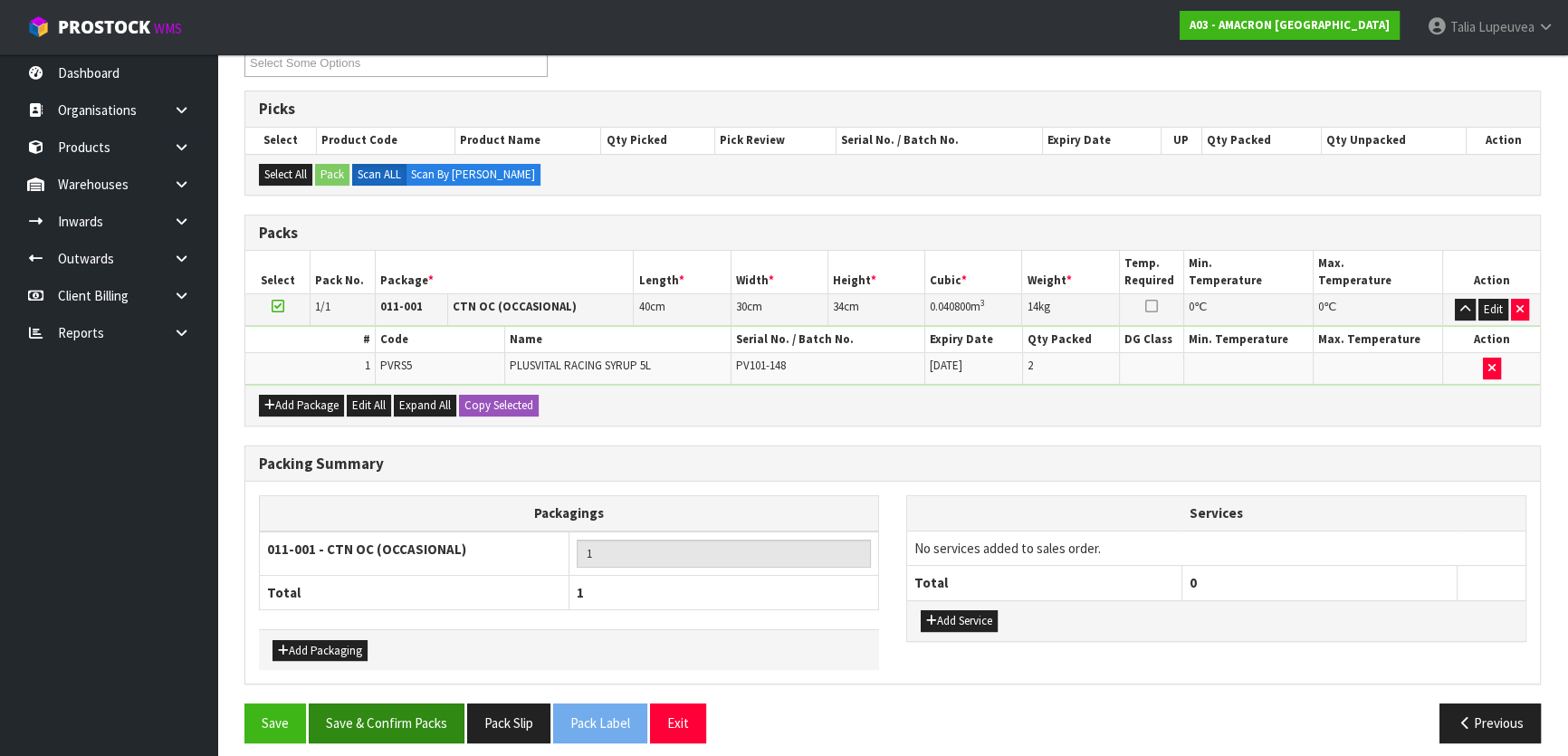
scroll to position [338, 0]
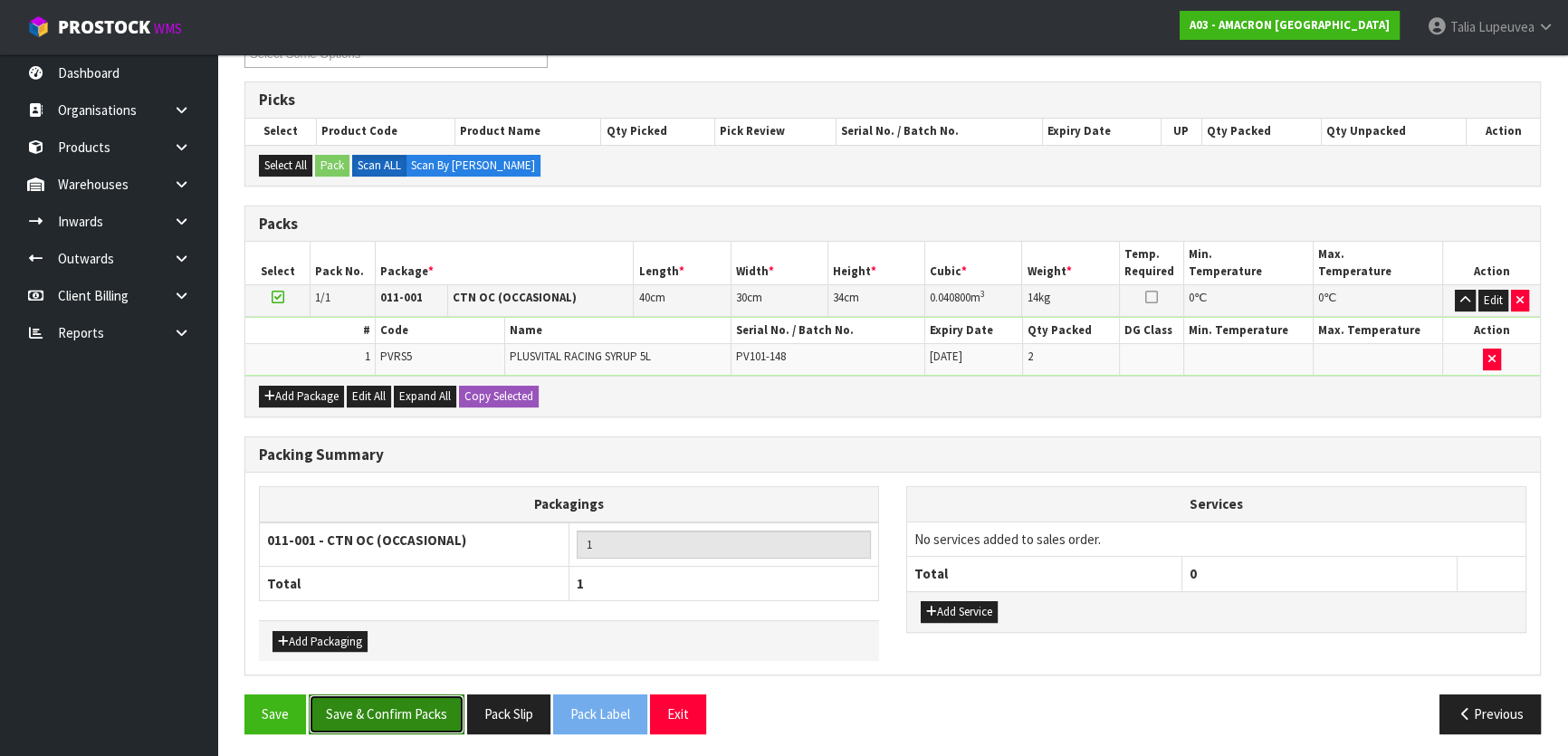
click at [371, 711] on button "Save & Confirm Packs" at bounding box center [387, 714] width 155 height 39
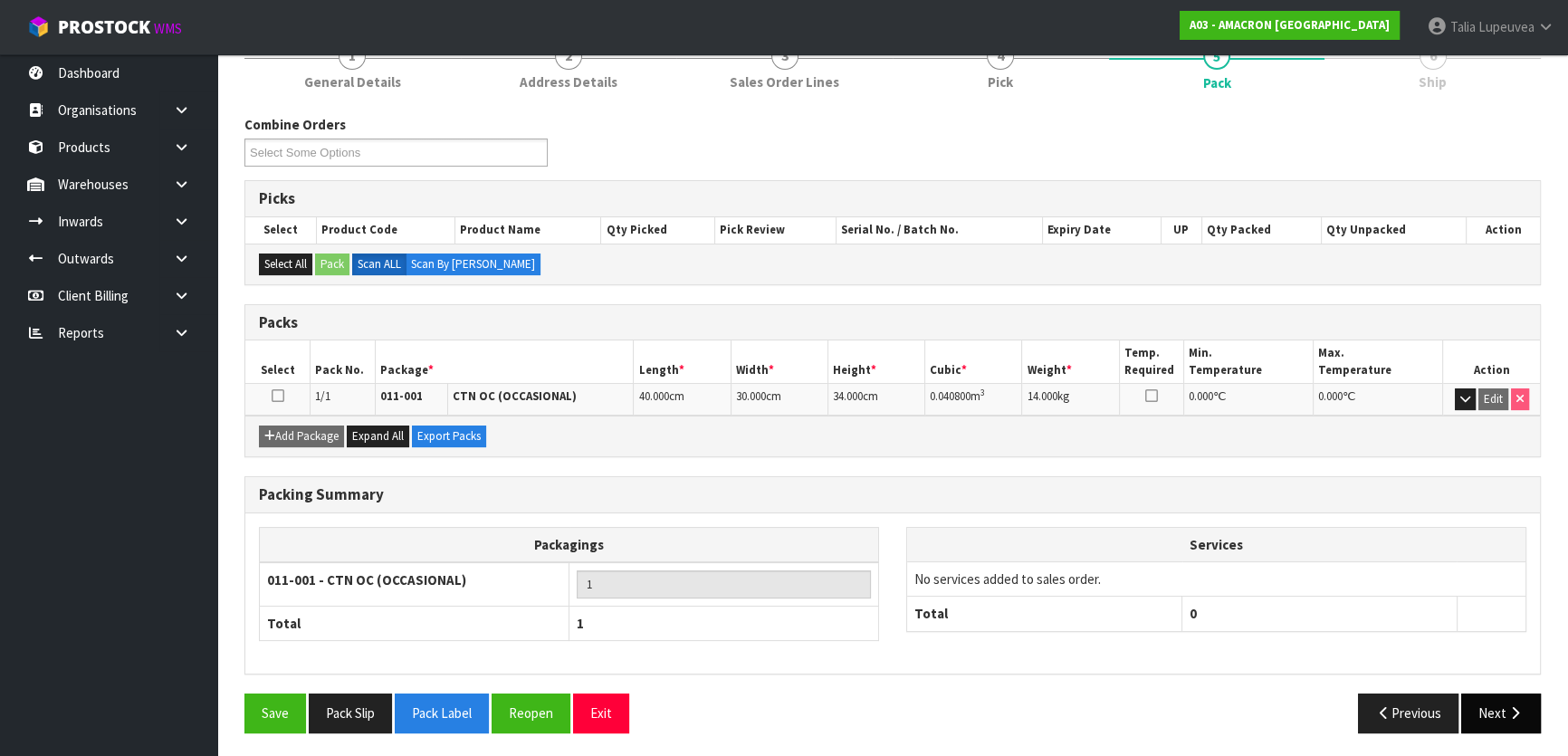
click at [1500, 703] on button "Next" at bounding box center [1501, 714] width 80 height 39
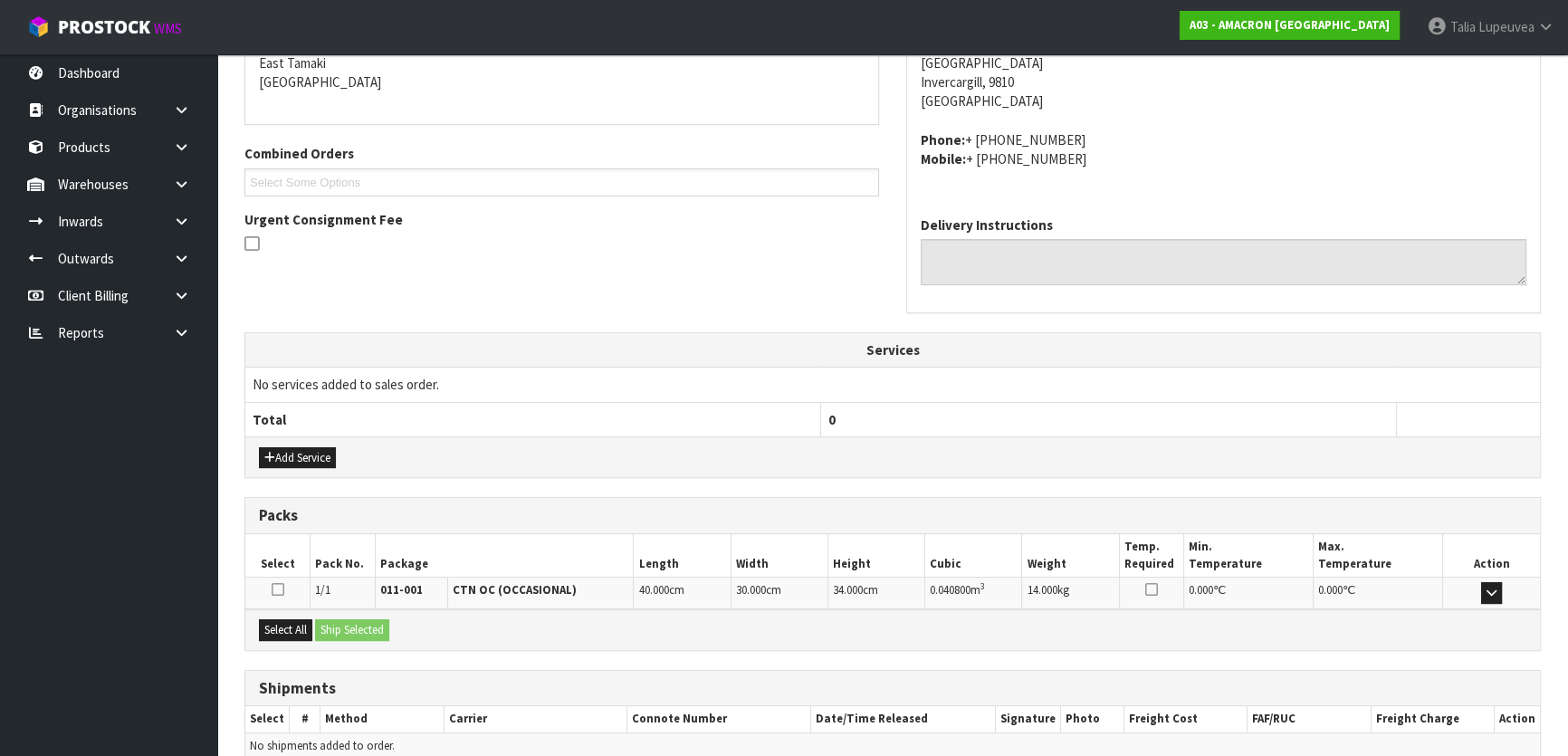
scroll to position [476, 0]
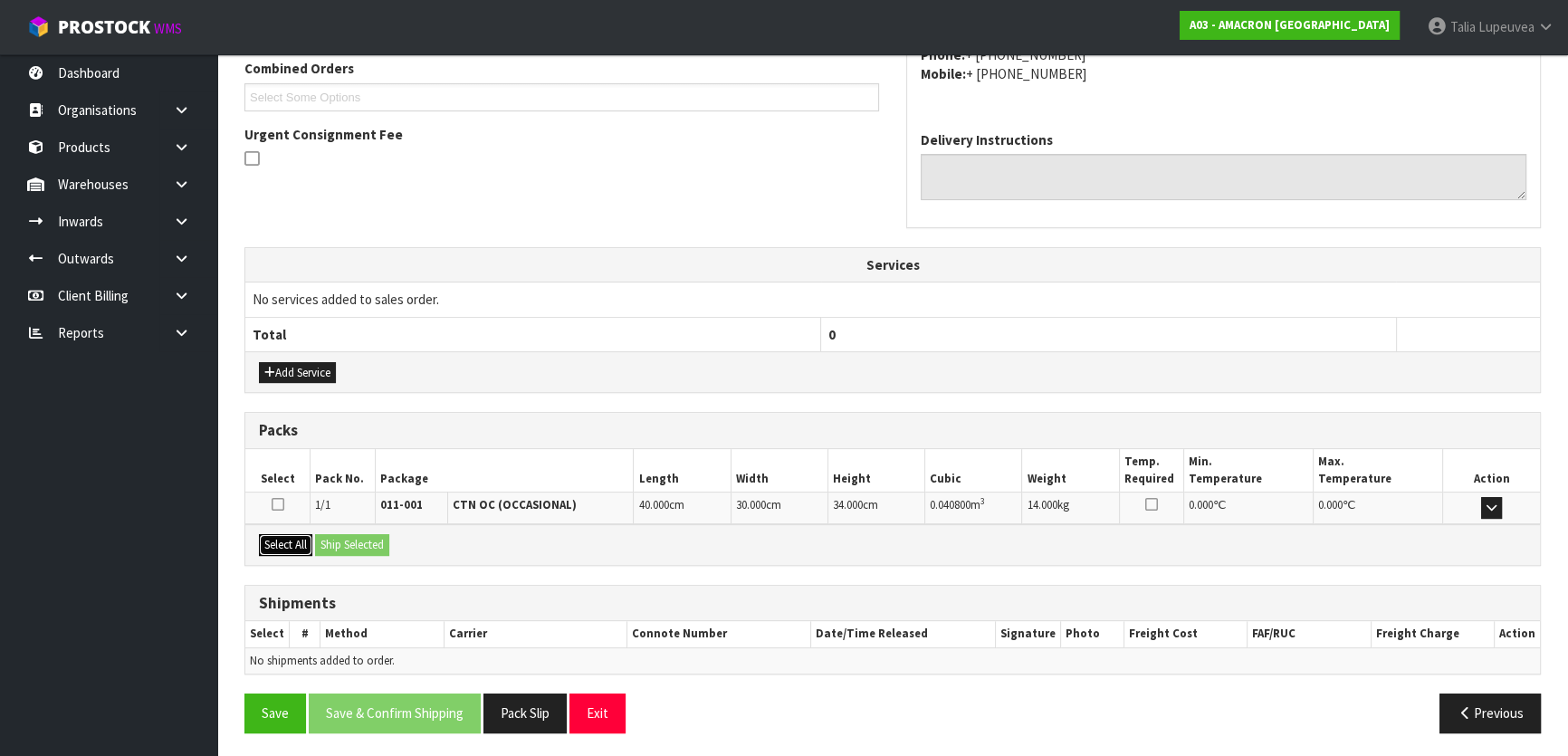
click at [306, 543] on button "Select All" at bounding box center [285, 544] width 53 height 22
click at [313, 541] on button "Select All" at bounding box center [285, 544] width 53 height 22
click at [342, 543] on button "Ship Selected" at bounding box center [351, 544] width 74 height 22
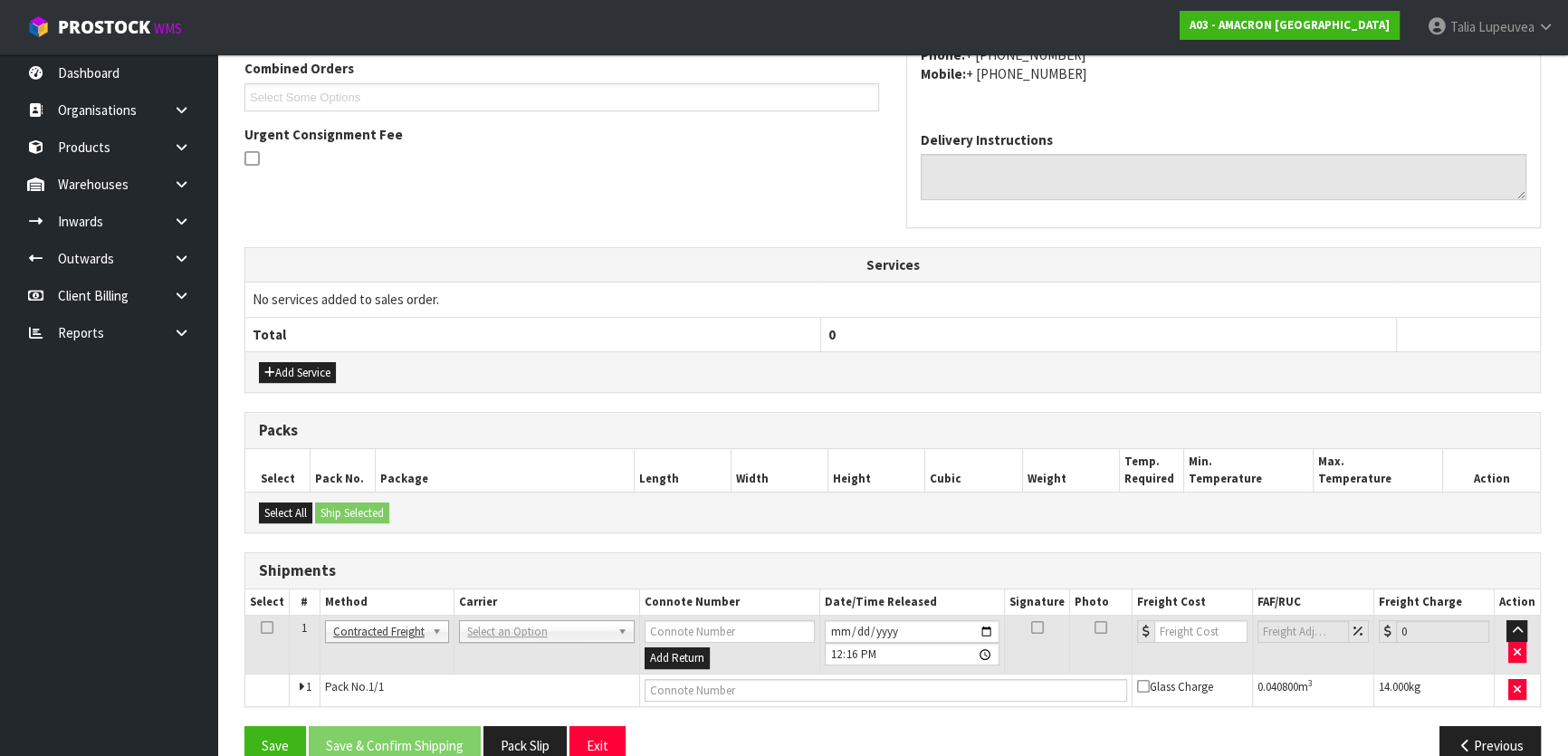
click at [533, 648] on td "ANGEL - ANGEL TRANSPORT CONROY - CONROY REMOVALS DEAEXPAKL - DEADLINE EXPRESS C…" at bounding box center [546, 645] width 185 height 59
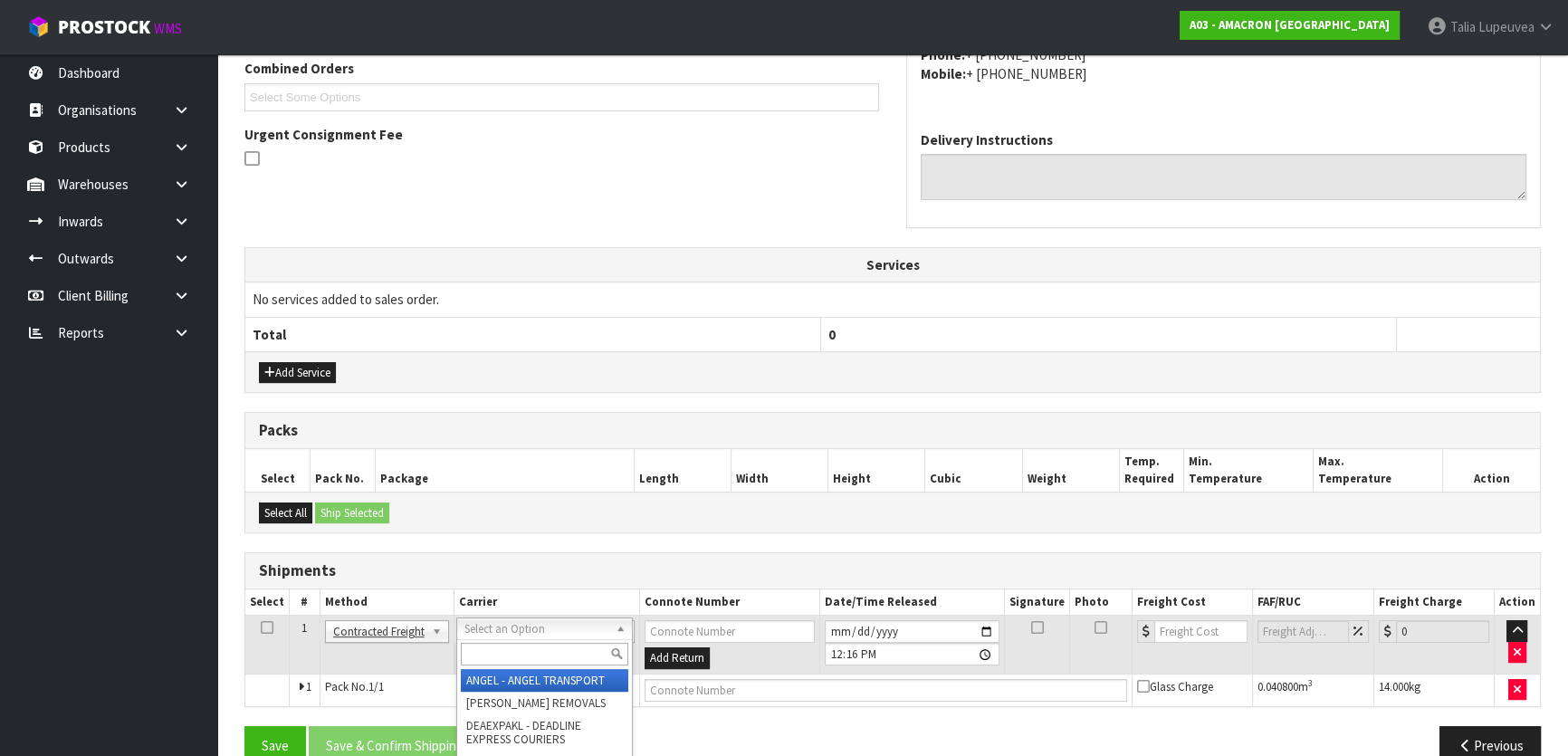
click at [526, 645] on input "text" at bounding box center [544, 654] width 168 height 22
type input "nzp"
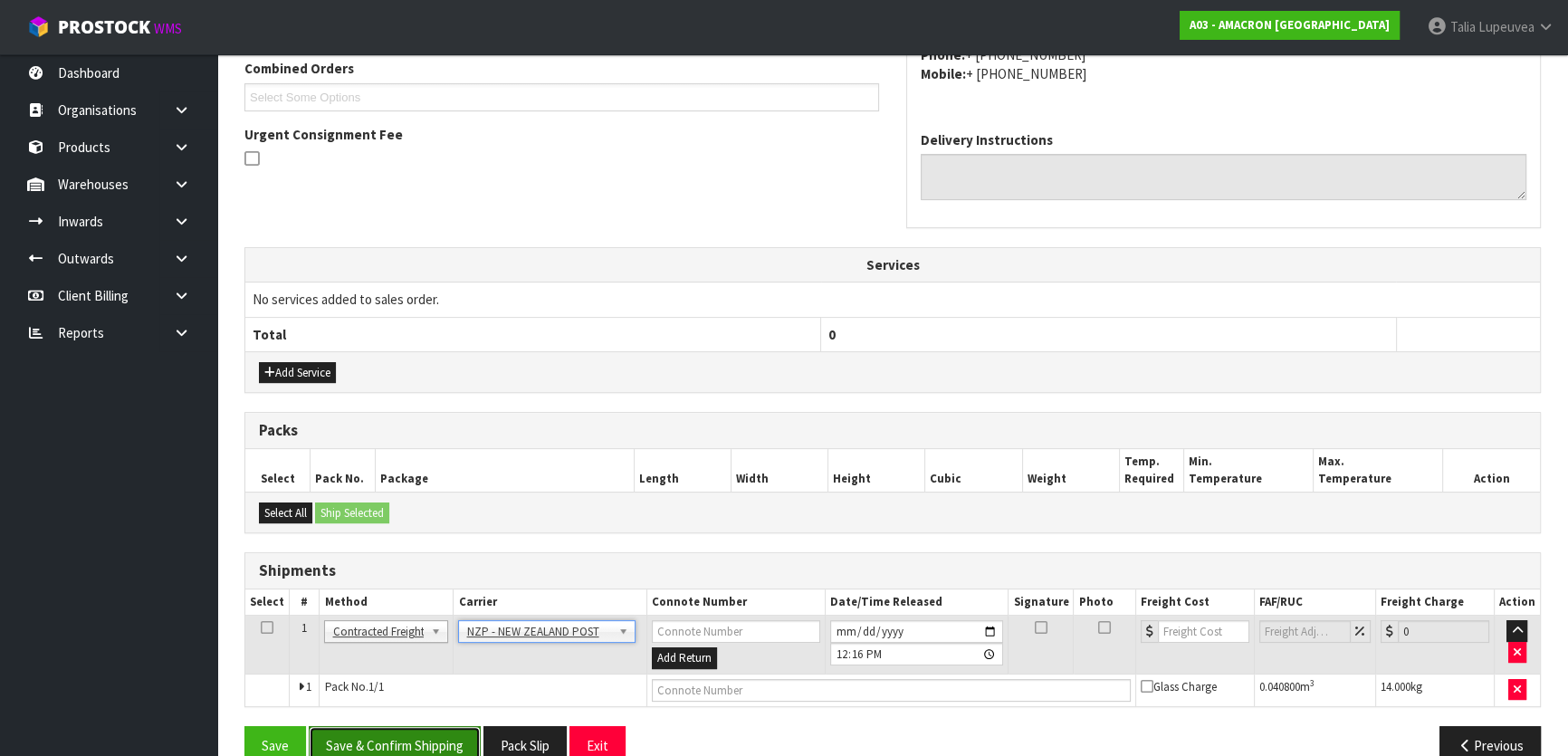
click at [453, 735] on button "Save & Confirm Shipping" at bounding box center [395, 746] width 172 height 39
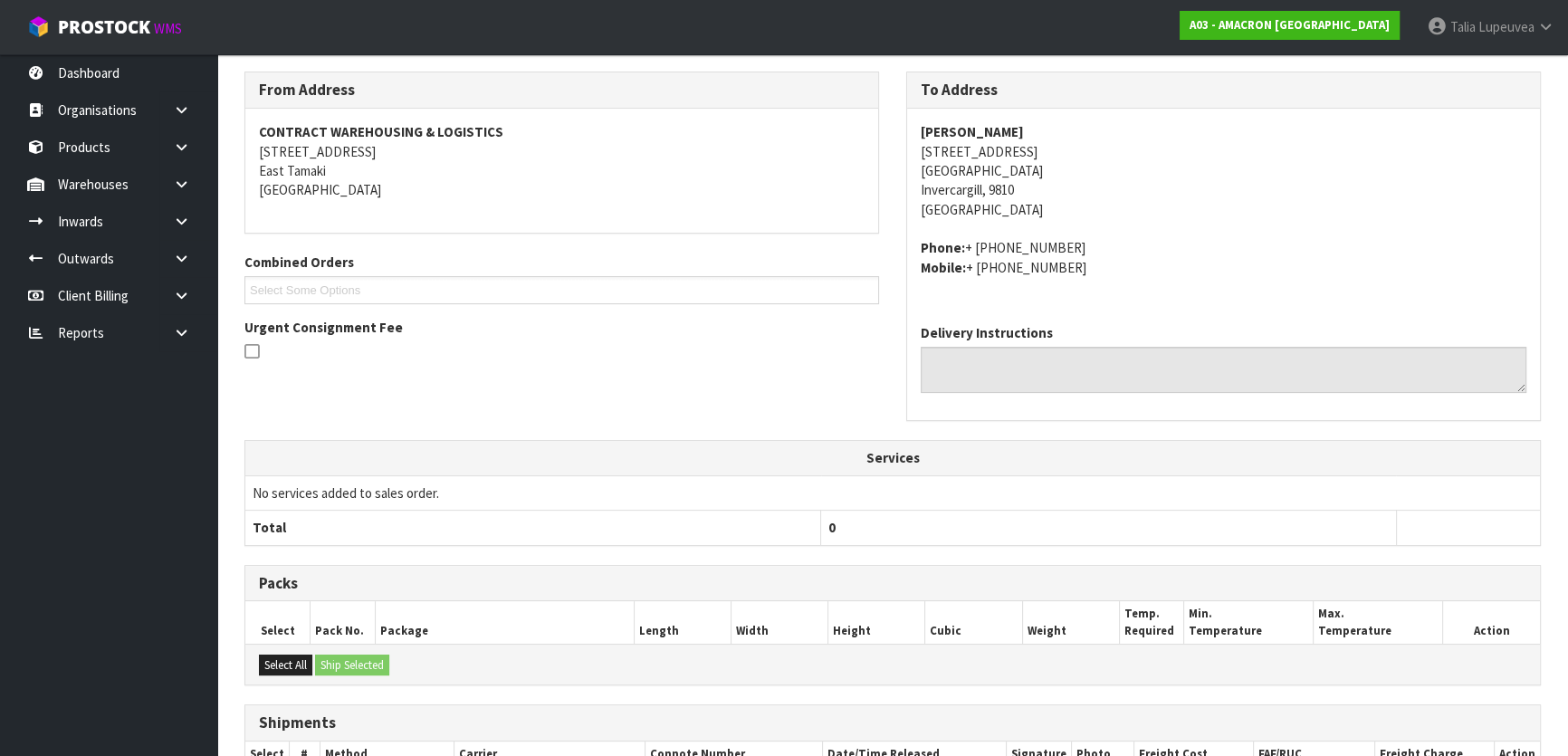
scroll to position [482, 0]
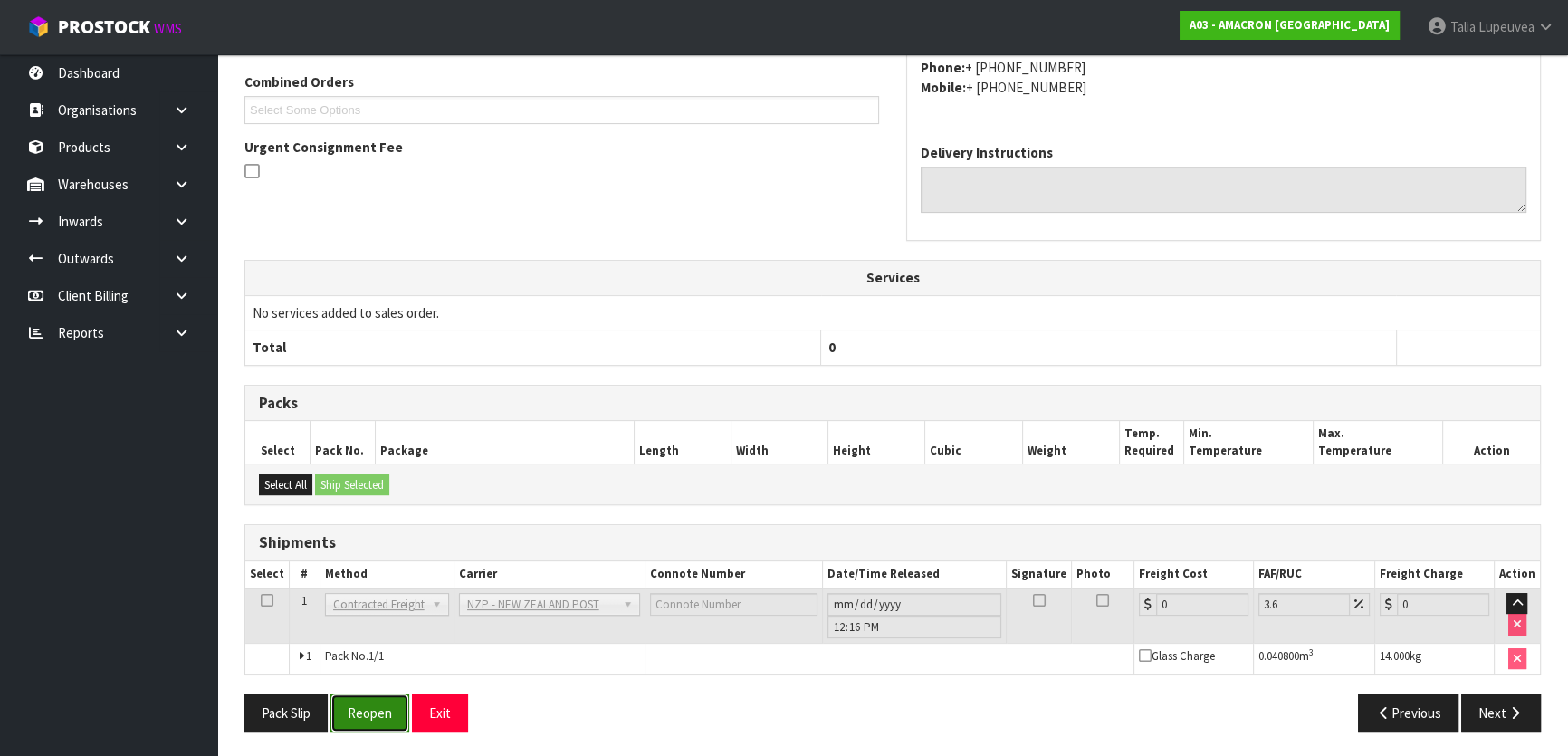
click at [370, 724] on button "Reopen" at bounding box center [370, 714] width 79 height 39
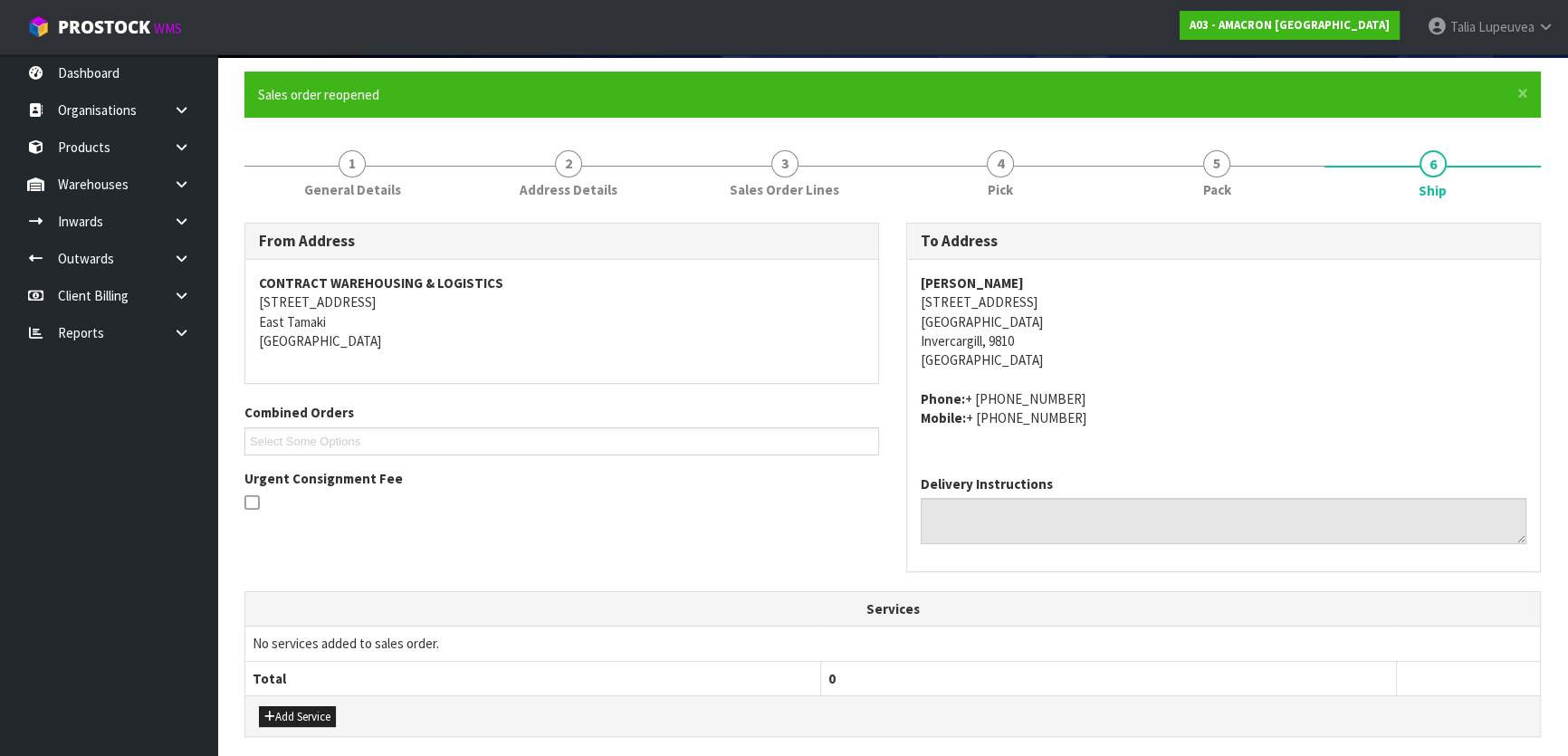
scroll to position [463, 0]
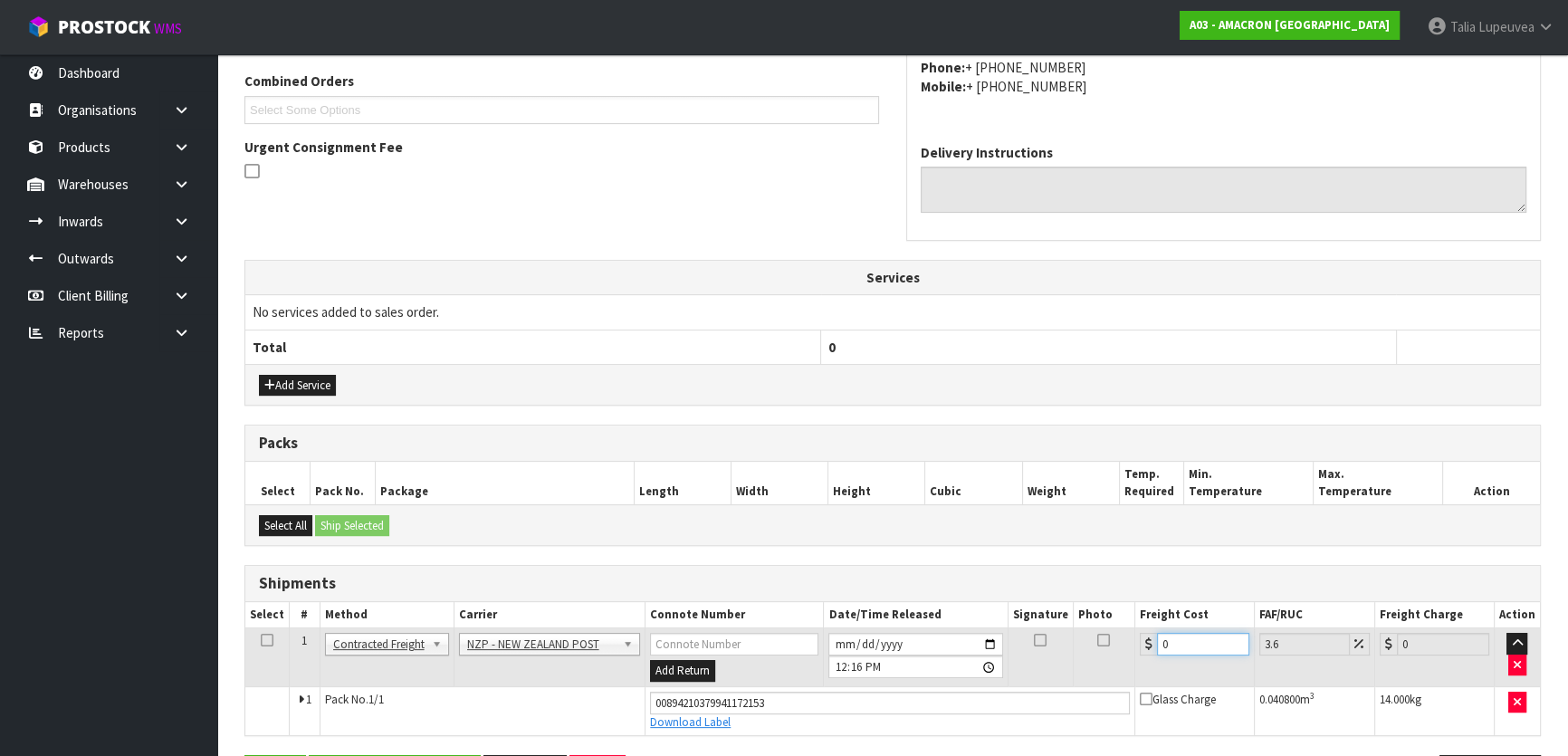
drag, startPoint x: 1183, startPoint y: 638, endPoint x: 1150, endPoint y: 646, distance: 34.0
click at [1150, 646] on div "0" at bounding box center [1194, 645] width 110 height 22
type input "1"
type input "1.04"
type input "18"
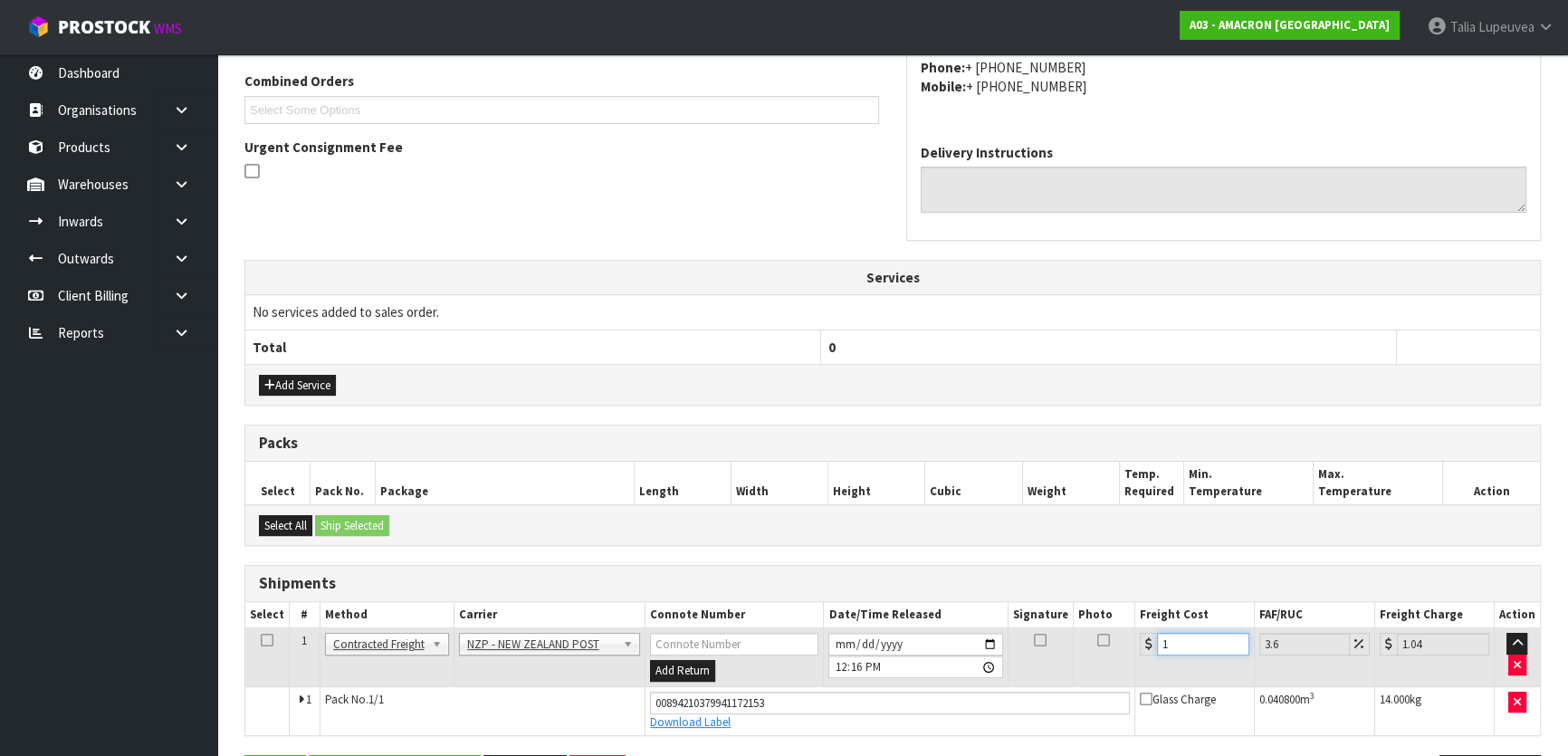
type input "18.65"
type input "18.2"
type input "18.86"
type input "18.28"
type input "18.94"
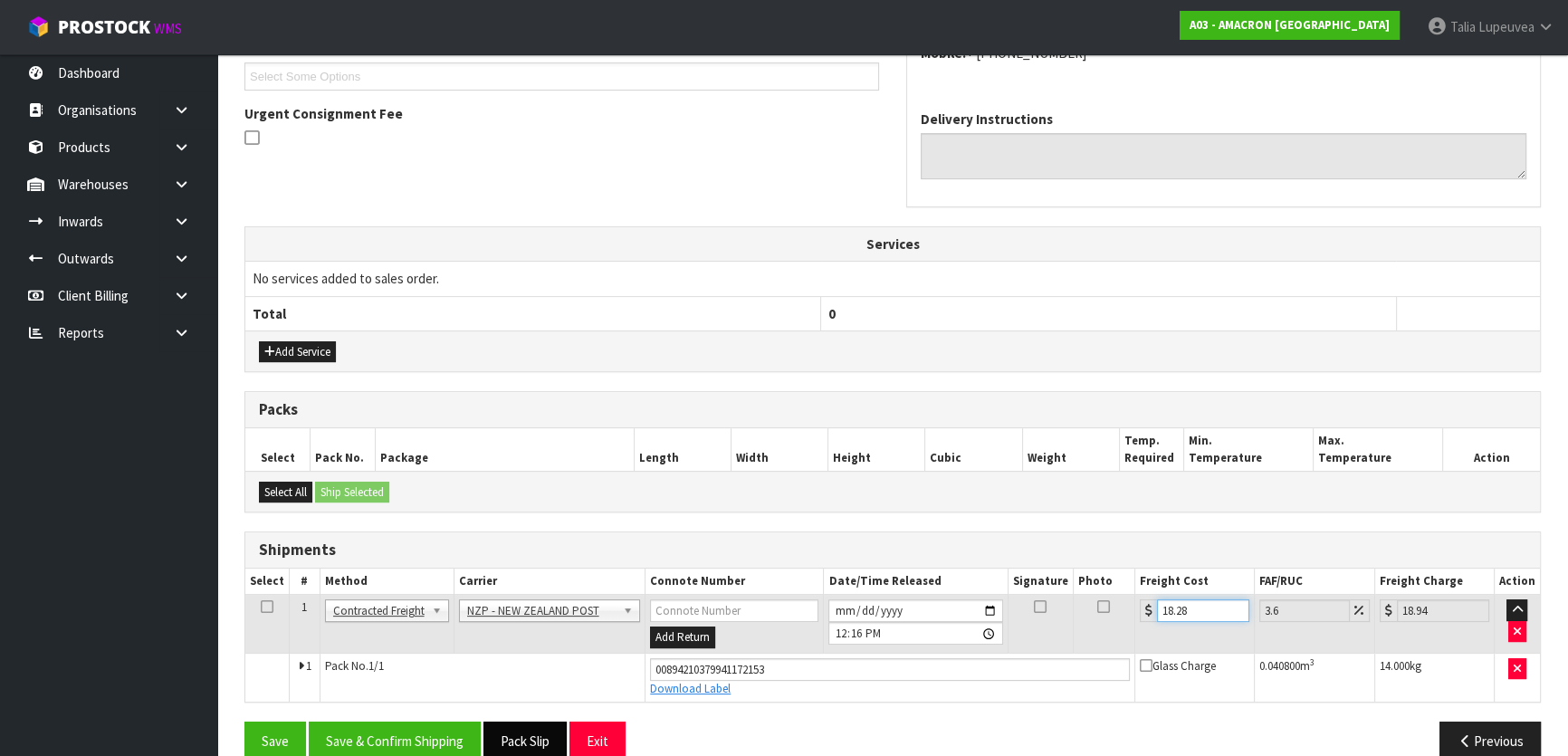
scroll to position [525, 0]
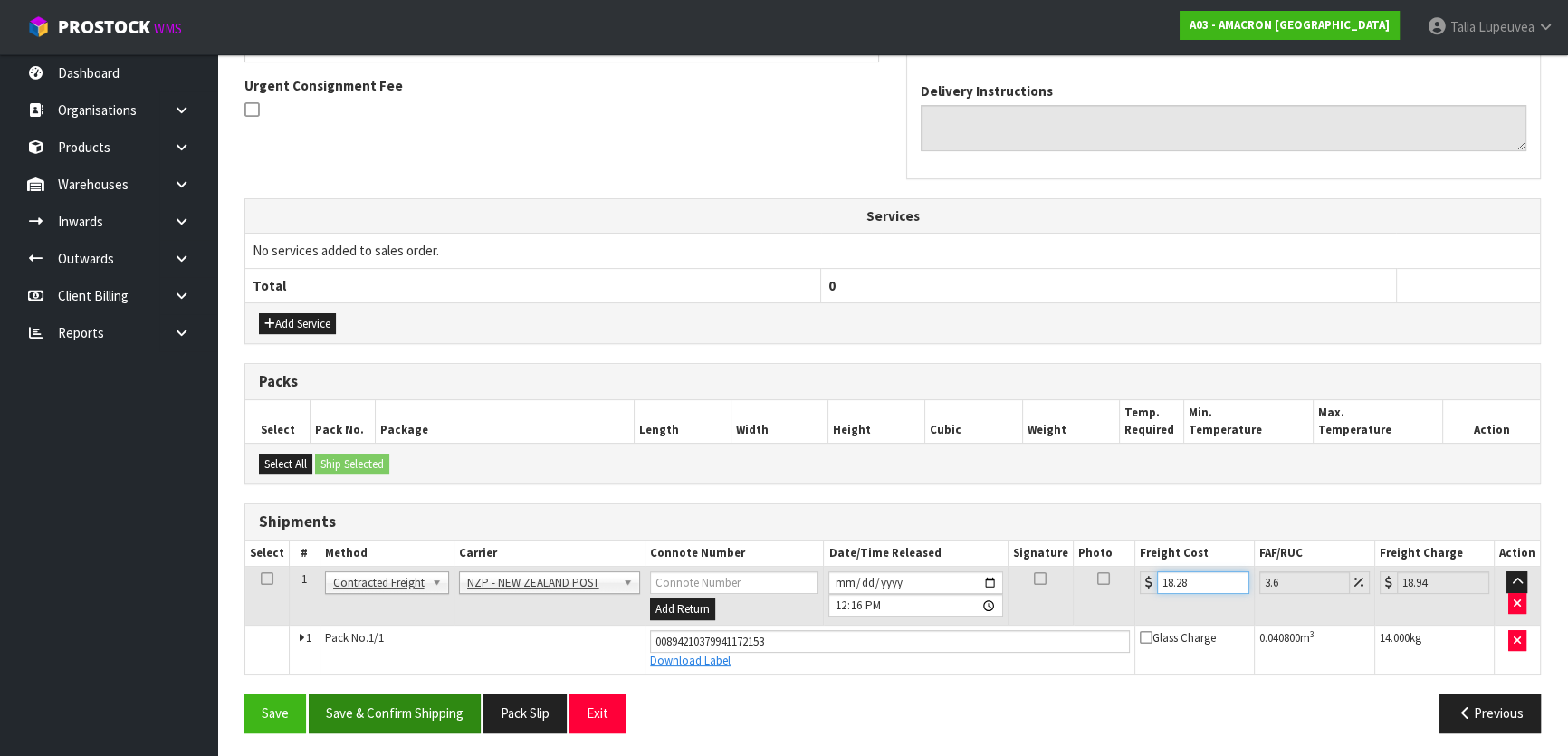
type input "18.28"
click at [408, 718] on button "Save & Confirm Shipping" at bounding box center [395, 714] width 172 height 39
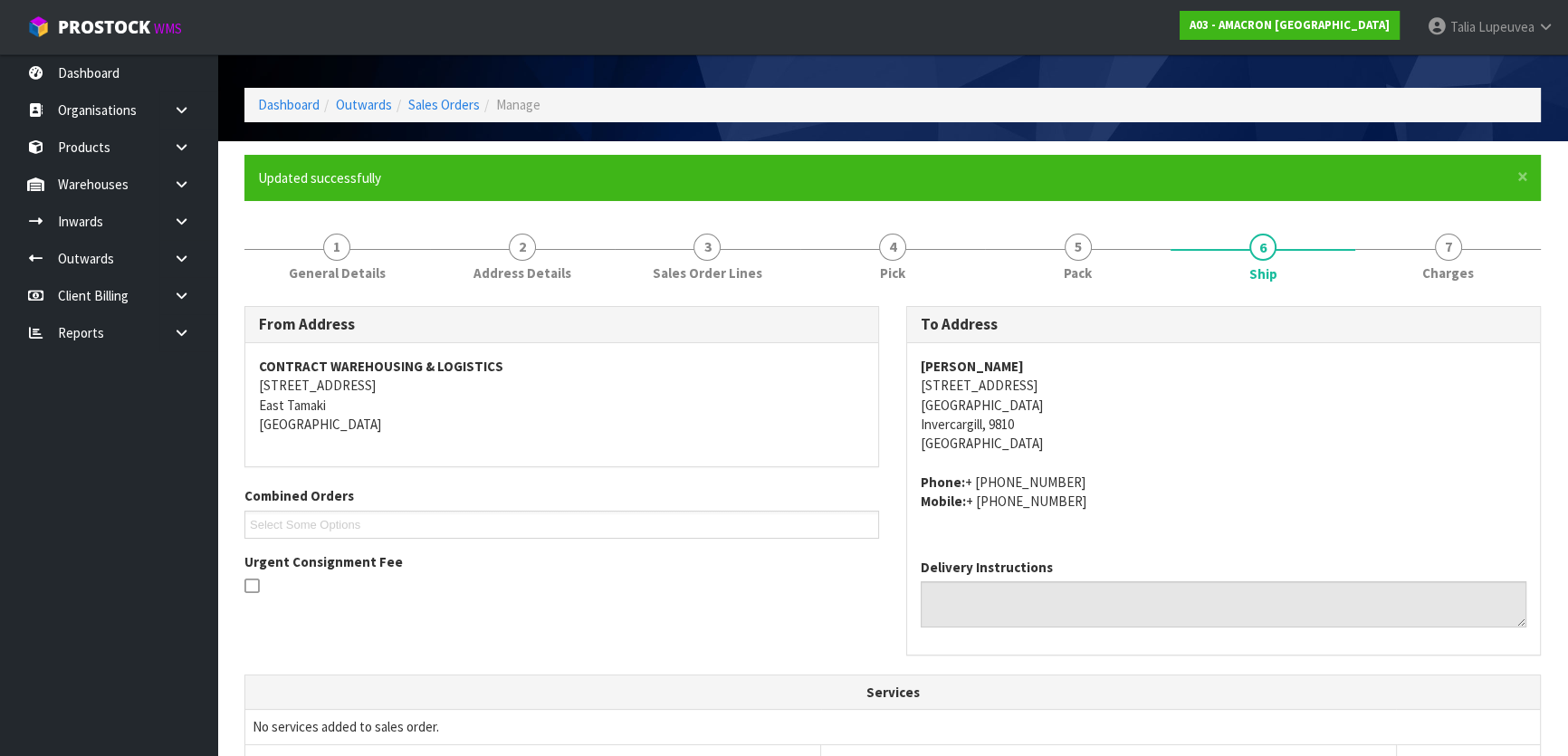
scroll to position [0, 0]
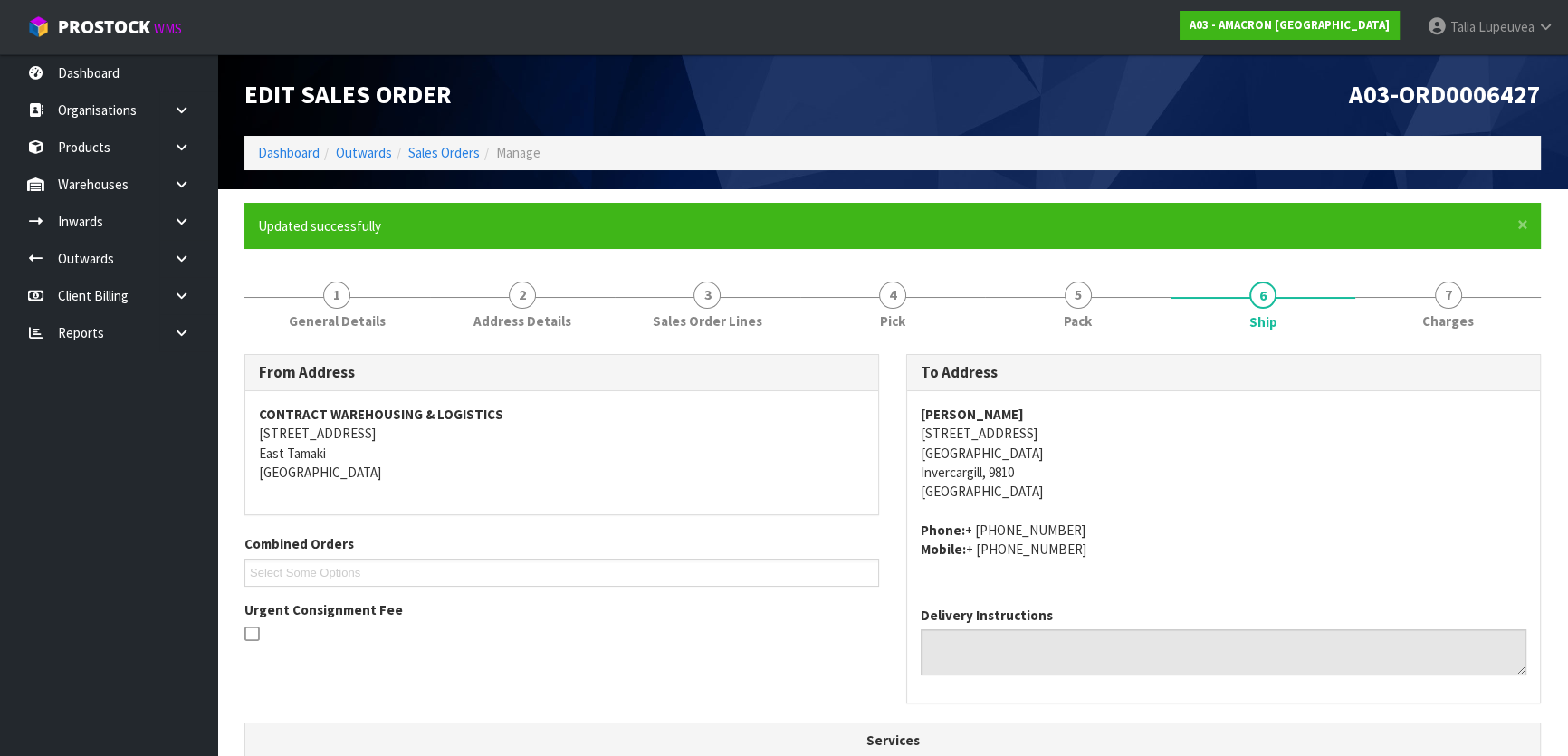
click at [301, 162] on li "Dashboard" at bounding box center [289, 153] width 62 height 19
click at [300, 154] on link "Dashboard" at bounding box center [289, 153] width 62 height 17
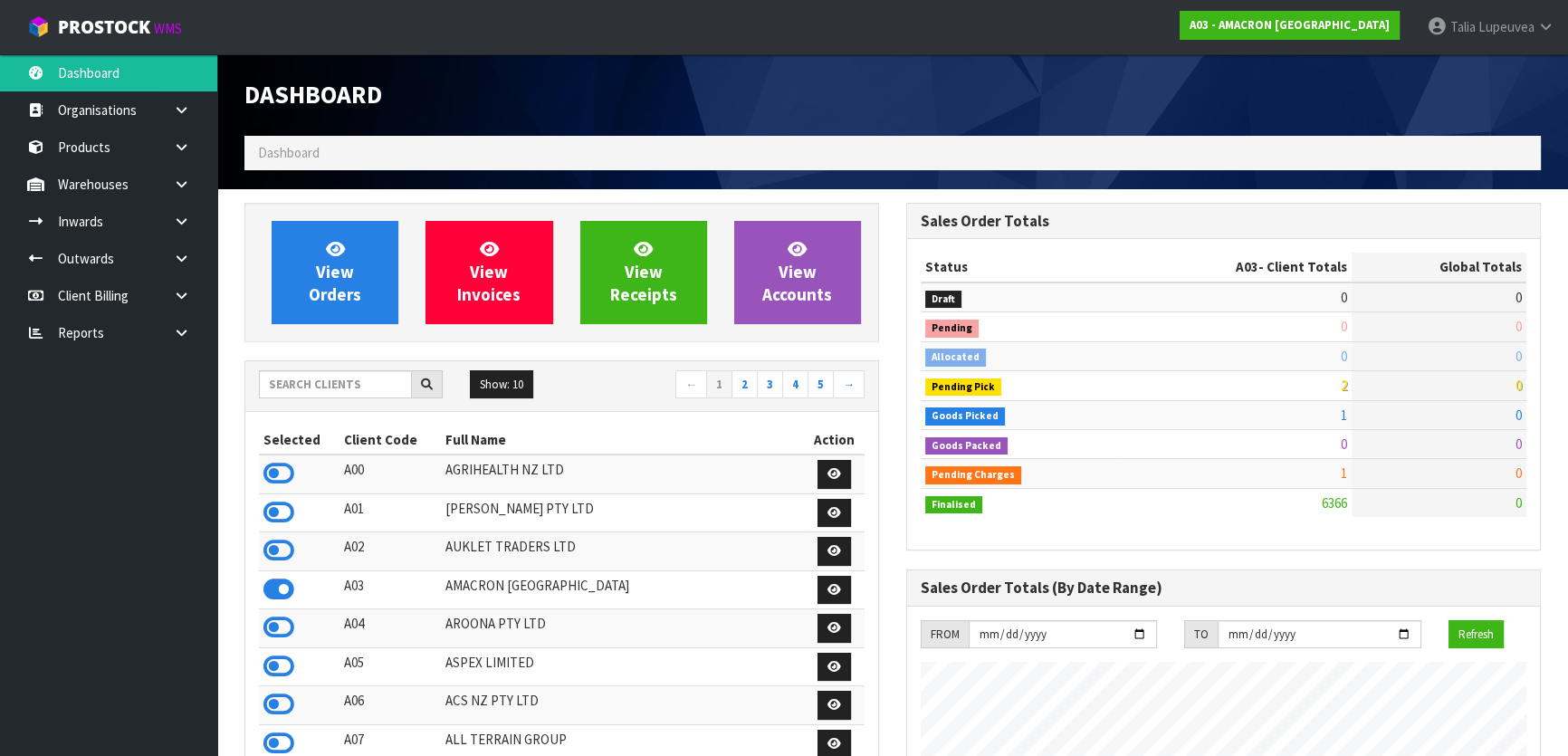
scroll to position [1252, 661]
click at [321, 386] on input "text" at bounding box center [334, 384] width 153 height 28
type input "V04"
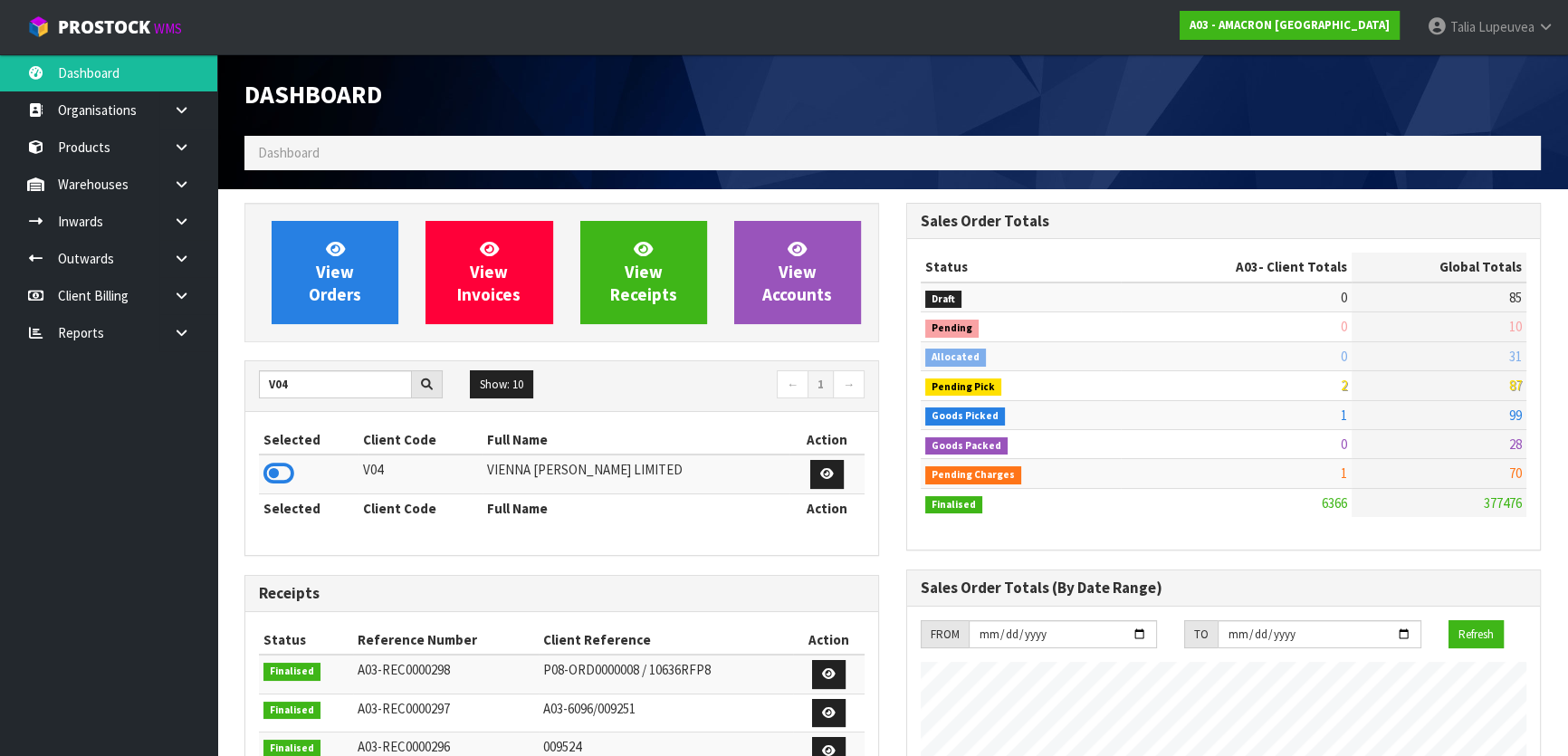
drag, startPoint x: 285, startPoint y: 477, endPoint x: 295, endPoint y: 422, distance: 55.9
click at [285, 478] on icon at bounding box center [278, 473] width 31 height 27
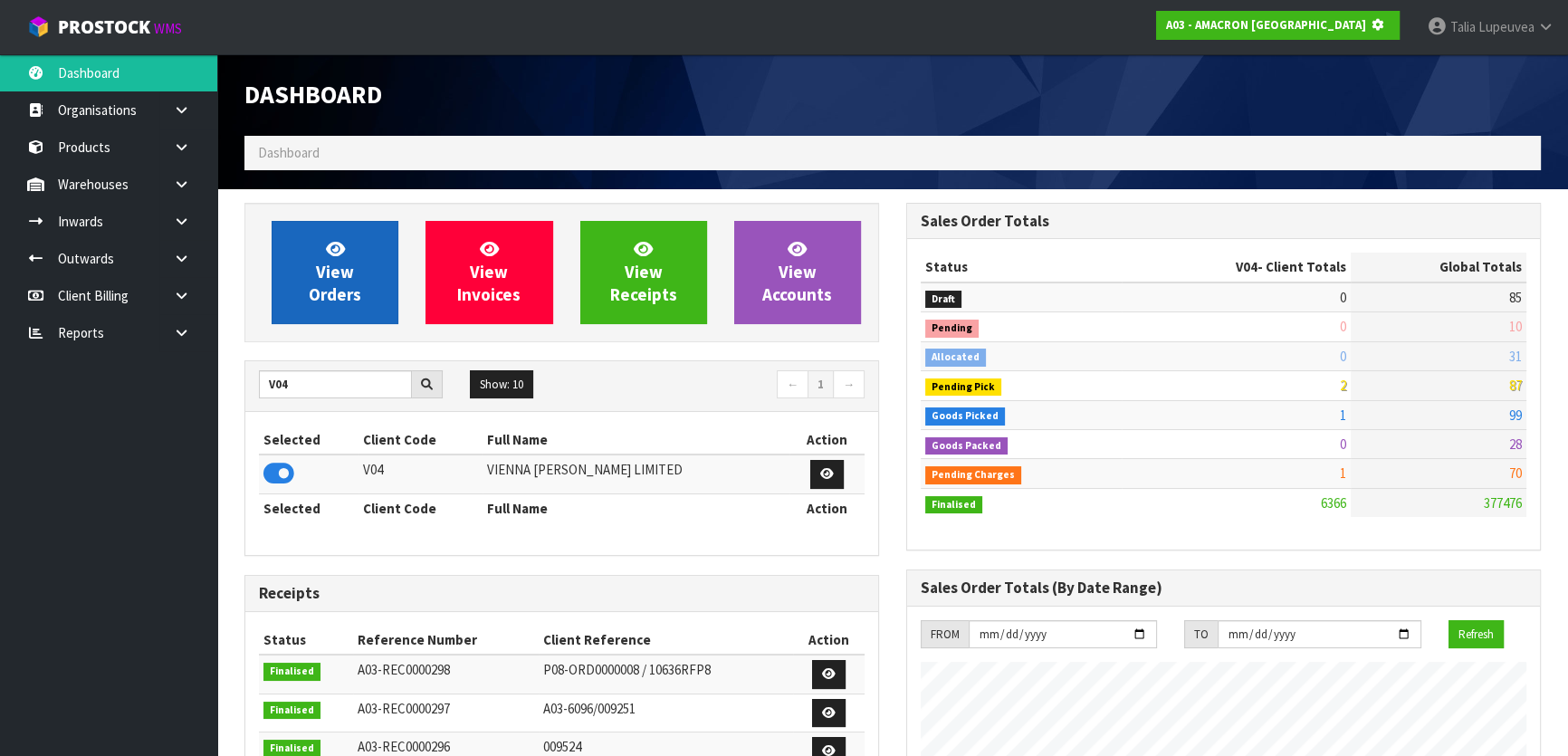
scroll to position [1128, 661]
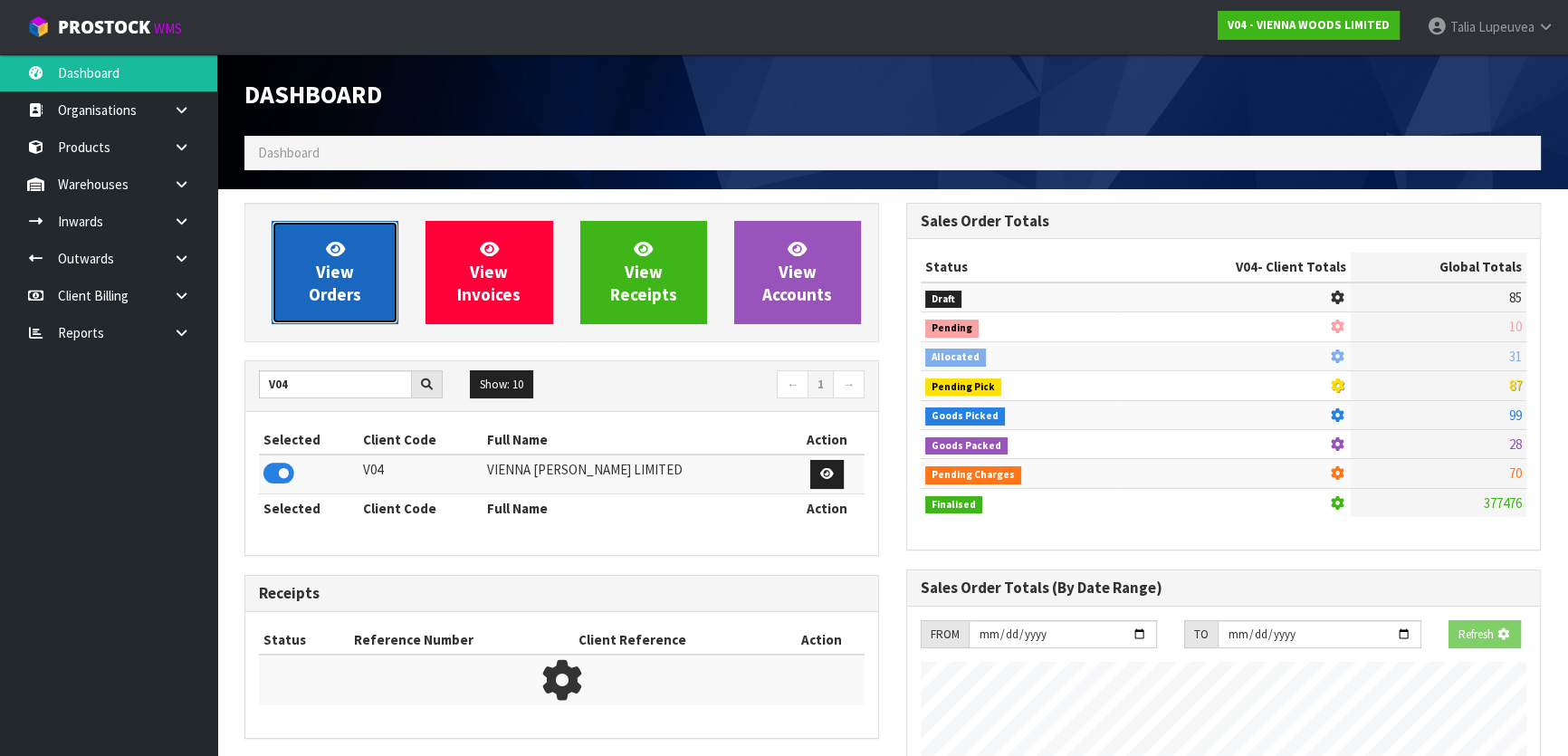
click at [341, 274] on span "View Orders" at bounding box center [335, 272] width 52 height 68
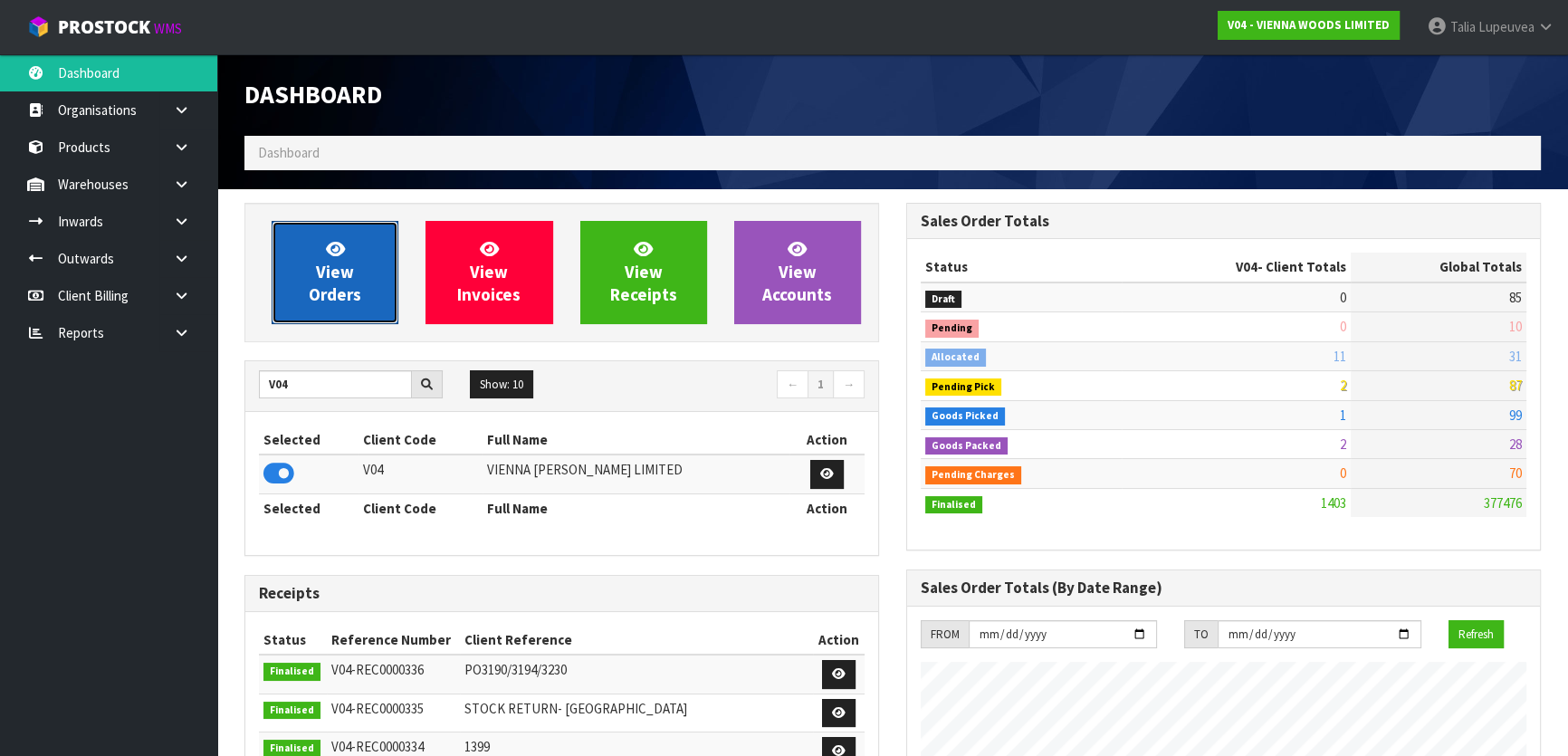
scroll to position [1134, 661]
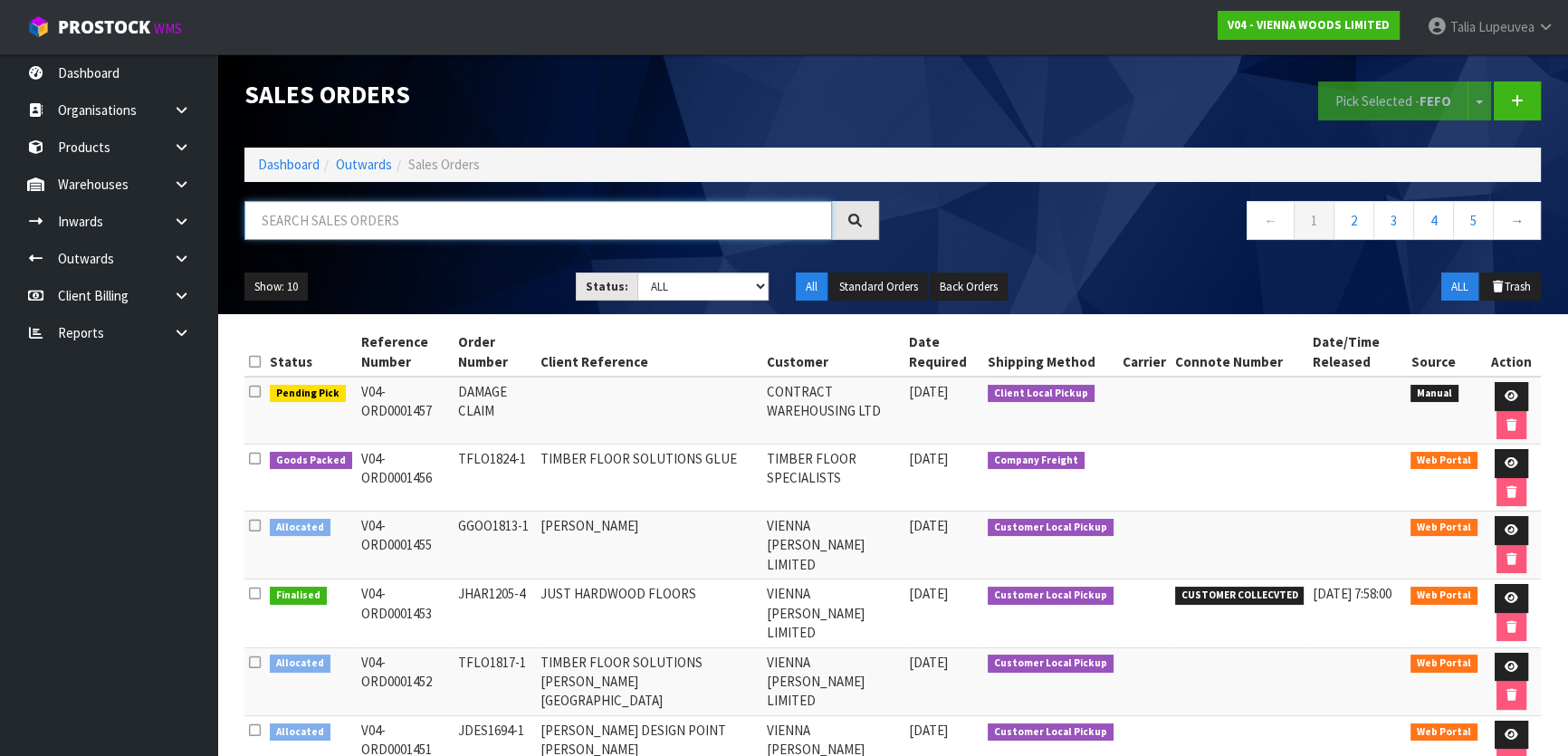
click at [534, 210] on input "text" at bounding box center [538, 221] width 587 height 39
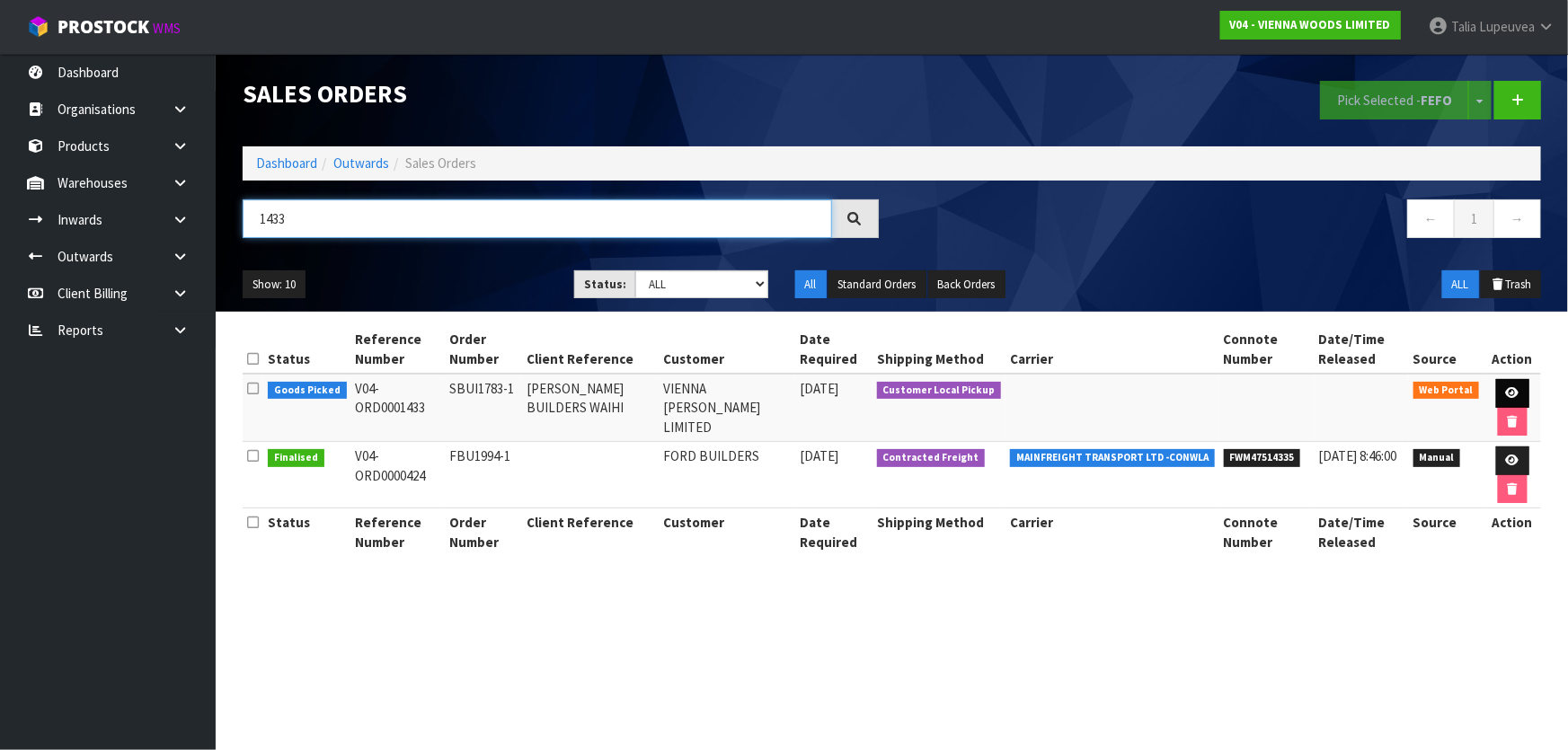
type input "1433"
click at [1498, 382] on link at bounding box center [1513, 393] width 33 height 29
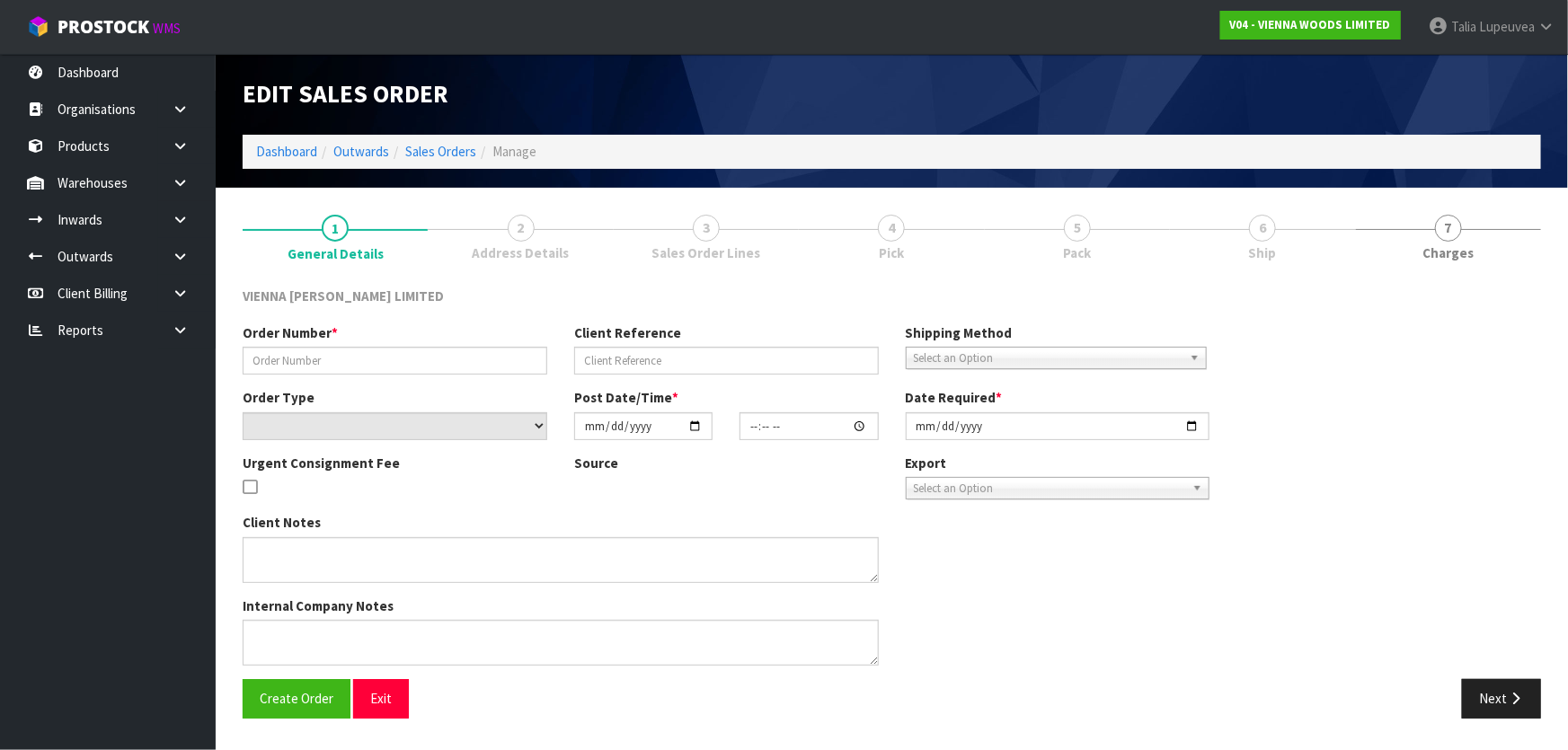
type input "SBUI1783-1"
type input "SHAW BUILDERS WAIHI"
select select "number:0"
type input "2025-07-24"
type input "12:50:00.000"
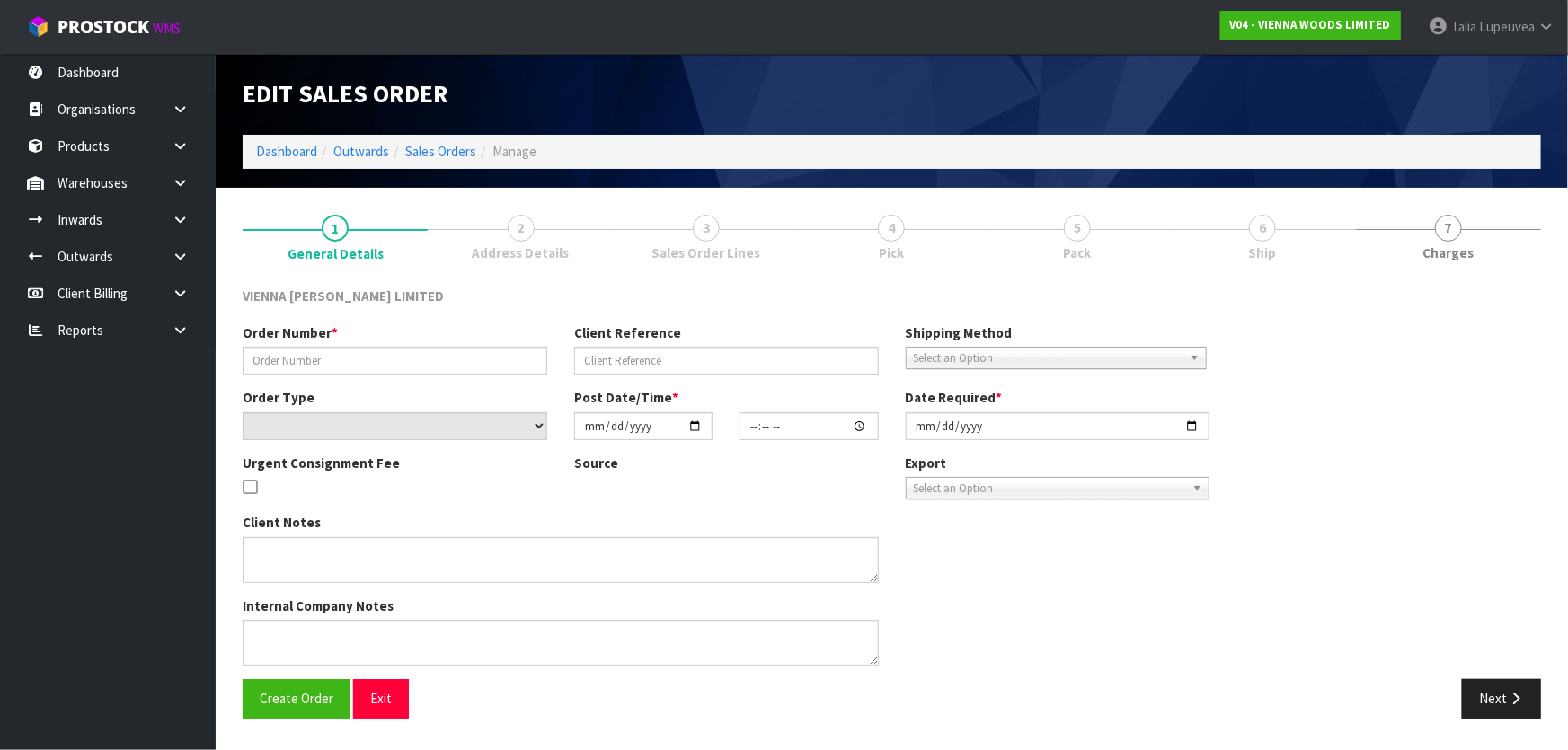
type input "[DATE]"
type textarea "SHAW BUILDERS WAIHI"
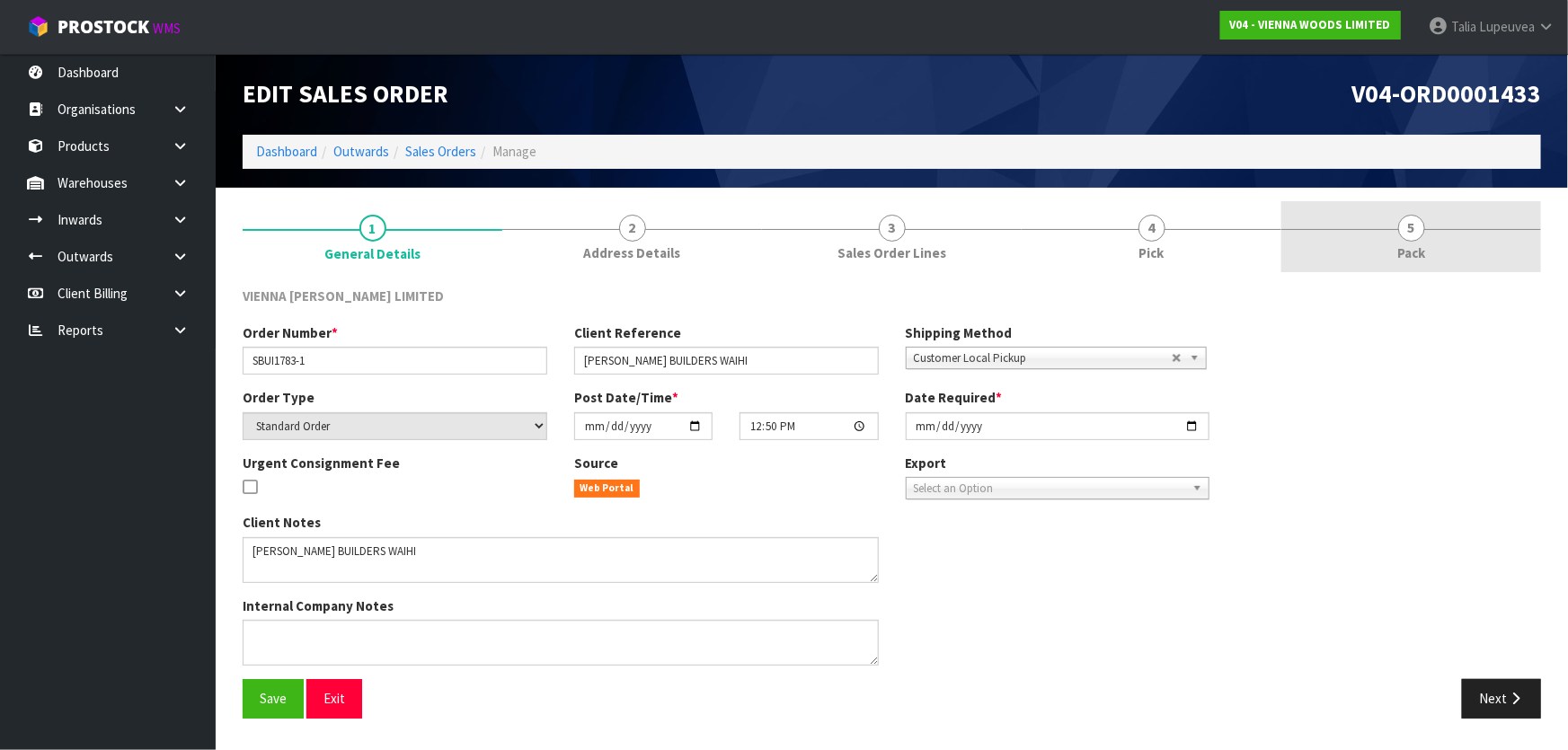
click at [1430, 236] on link "5 Pack" at bounding box center [1411, 237] width 259 height 71
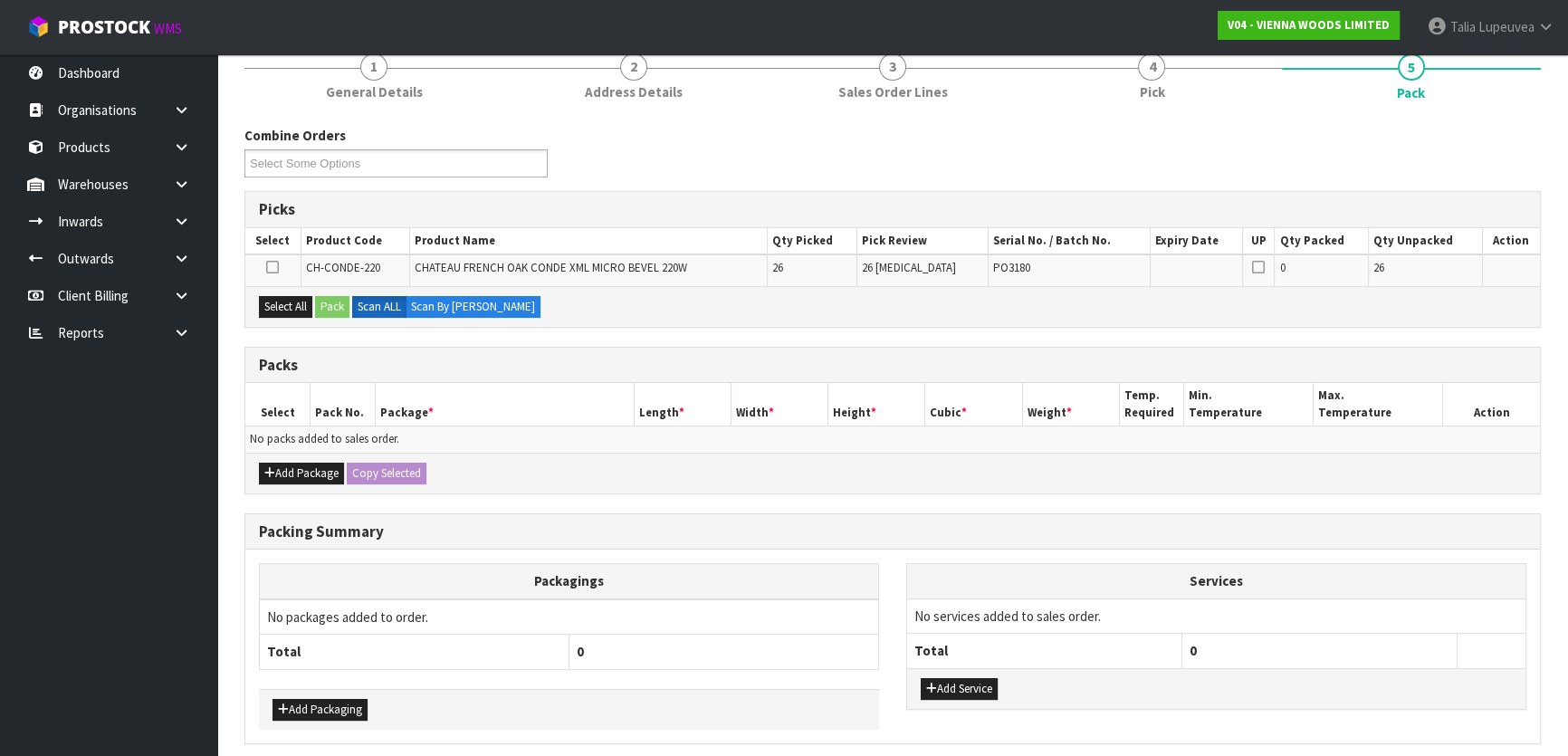
scroll to position [164, 0]
drag, startPoint x: 291, startPoint y: 300, endPoint x: 331, endPoint y: 302, distance: 40.0
click at [304, 299] on button "Select All" at bounding box center [285, 305] width 53 height 22
click at [331, 308] on button "Pack" at bounding box center [332, 305] width 35 height 22
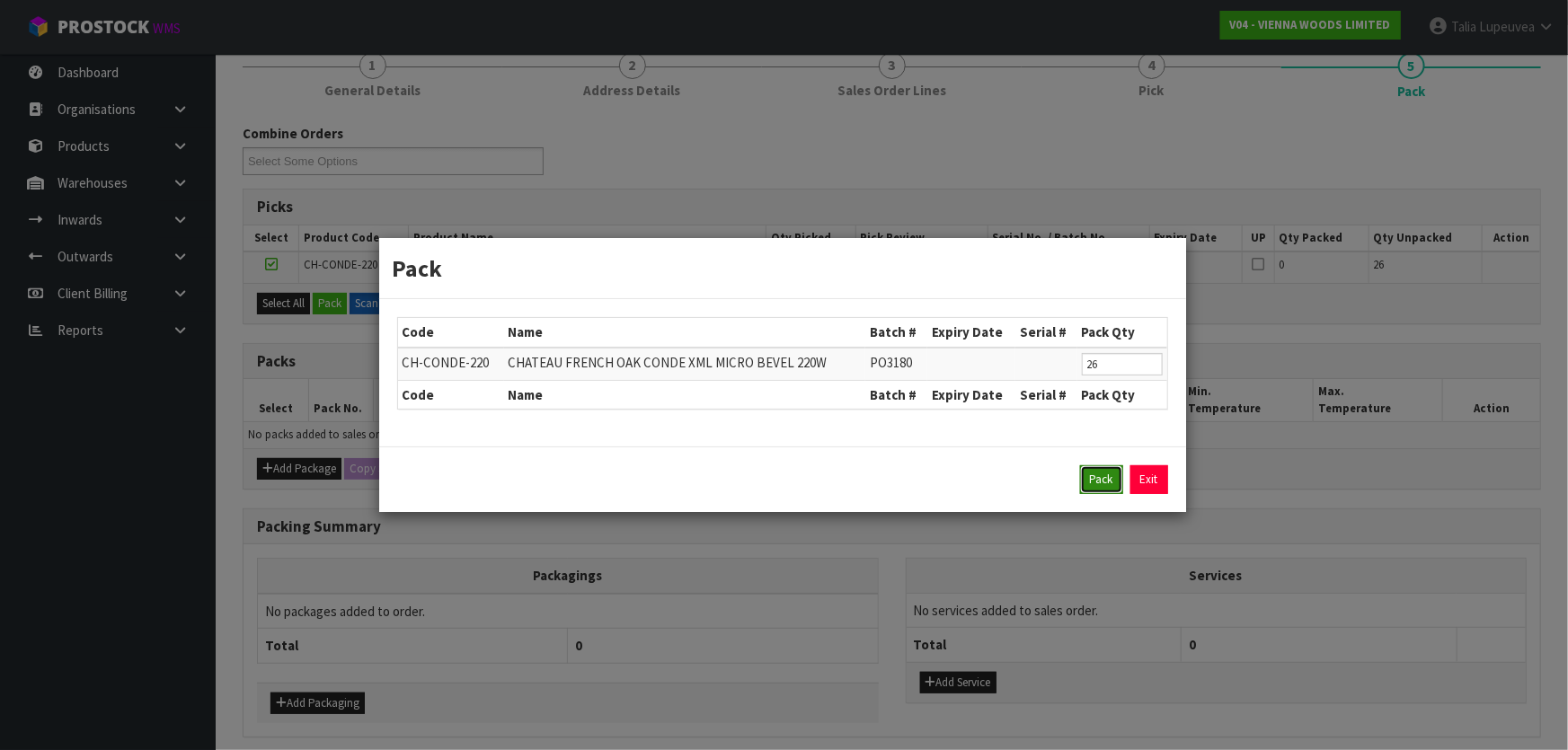
click at [1108, 471] on button "Pack" at bounding box center [1101, 480] width 43 height 29
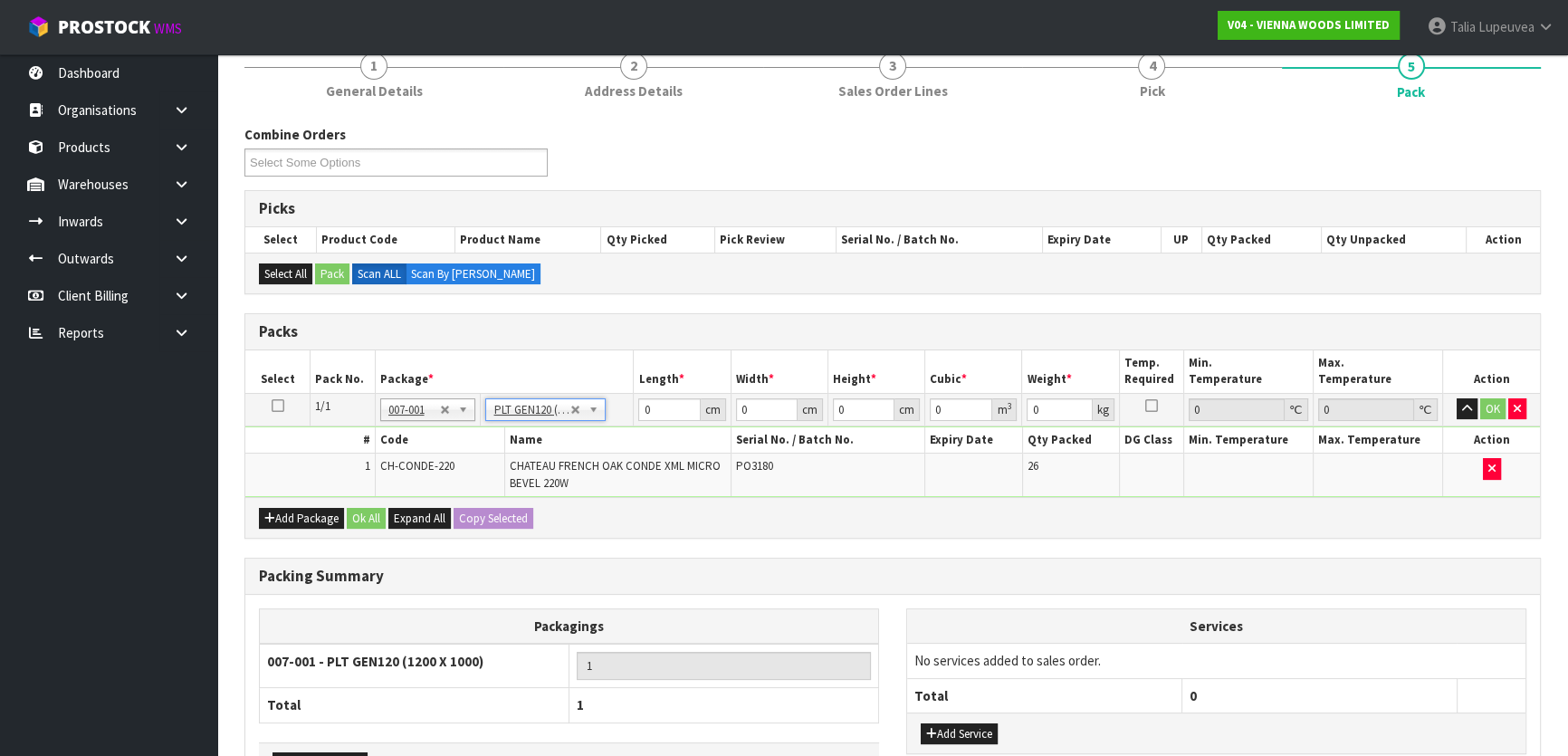
type input "120"
type input "100"
type input "754"
drag, startPoint x: 677, startPoint y: 404, endPoint x: 481, endPoint y: 398, distance: 196.1
click at [483, 398] on tr "1/1 NONE 007-001 007-002 007-004 007-009 007-013 007-014 007-015 007-017 007-01…" at bounding box center [893, 409] width 1294 height 33
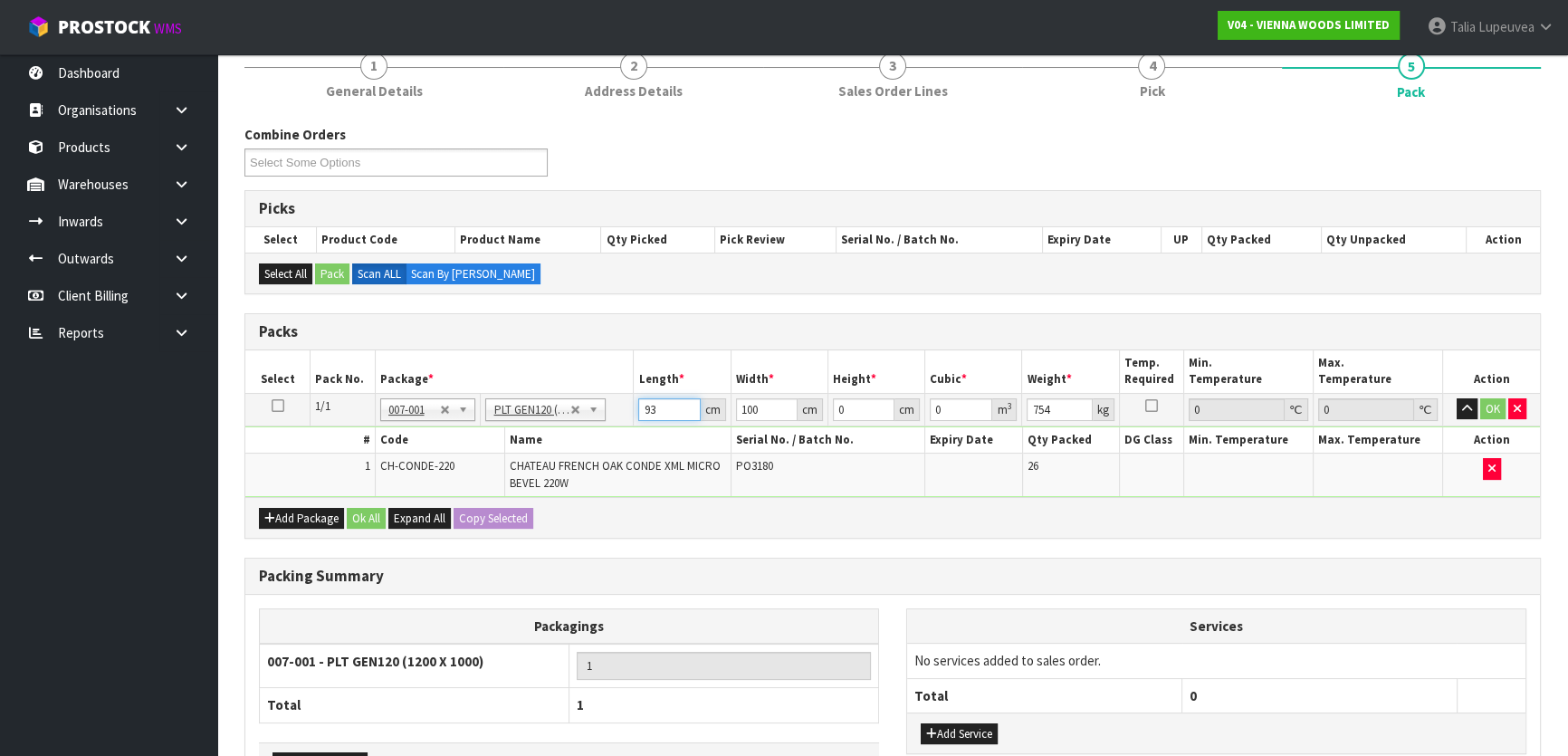
type input "93"
type input "80"
drag, startPoint x: 663, startPoint y: 407, endPoint x: 599, endPoint y: 408, distance: 64.0
click at [599, 408] on tr "1/1 NONE 007-001 007-002 007-004 007-009 007-013 007-014 007-015 007-017 007-01…" at bounding box center [893, 409] width 1294 height 33
type input "223"
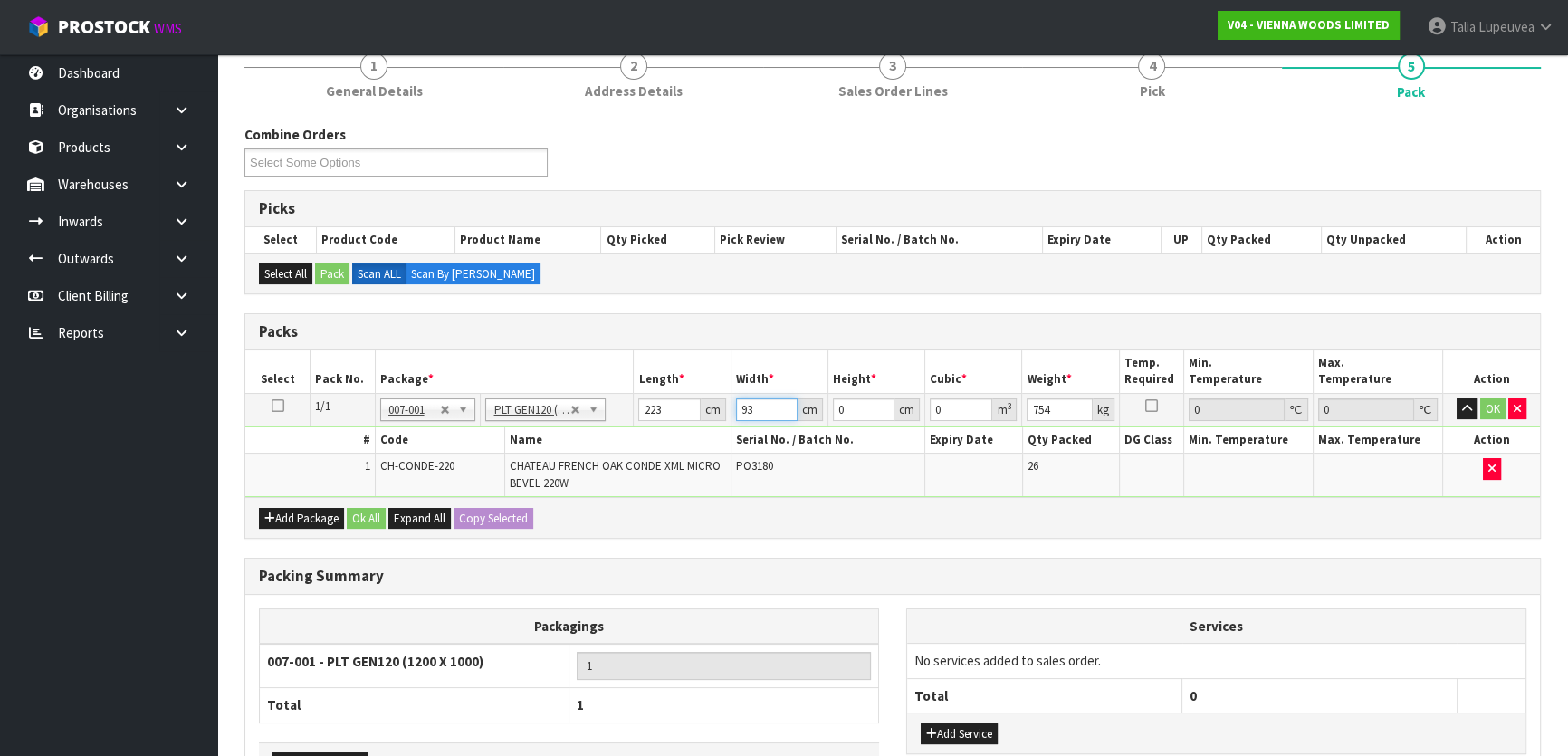
type input "93"
type input "8"
type input "0.165912"
type input "80"
type input "1.65912"
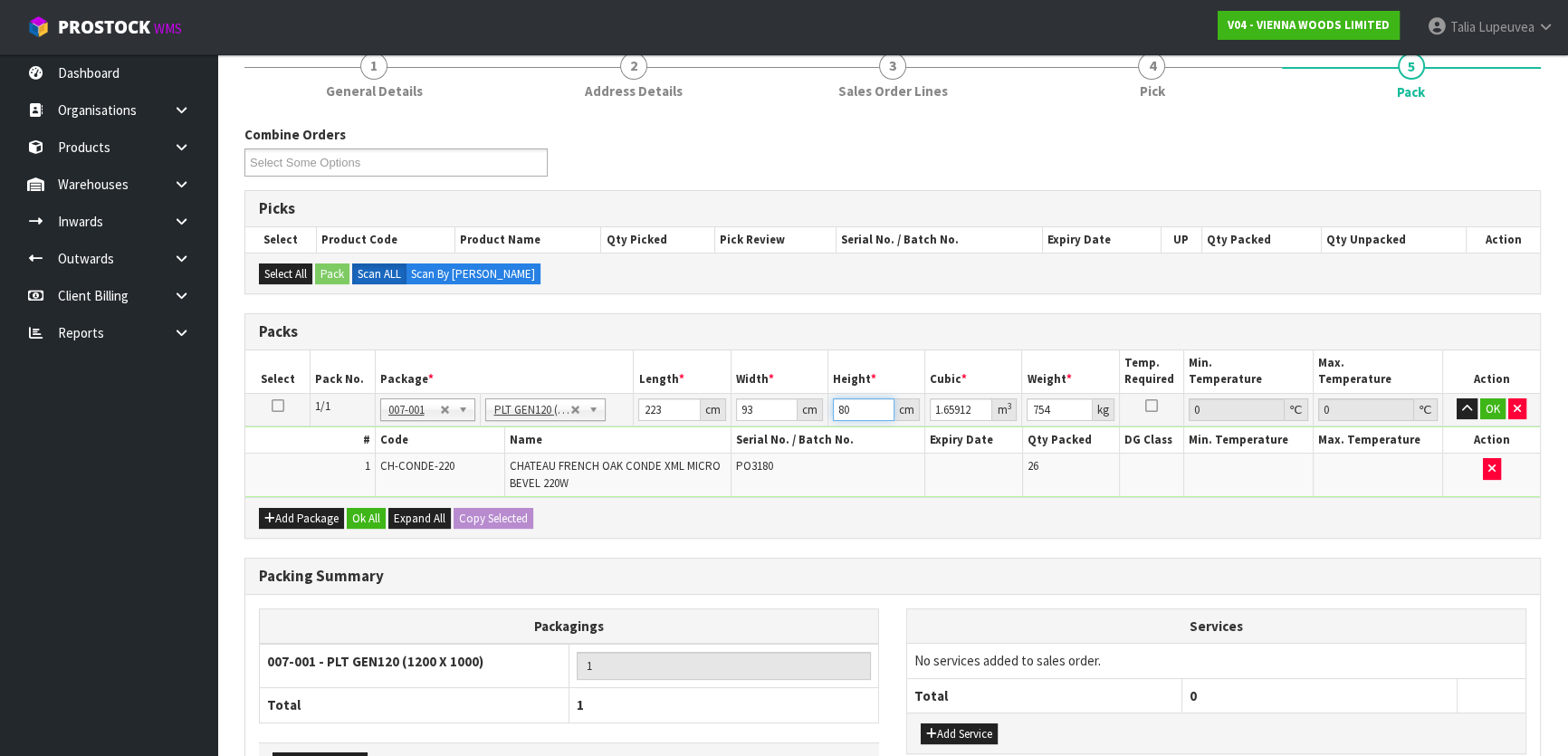
type input "80"
click at [362, 515] on button "Ok All" at bounding box center [366, 518] width 39 height 22
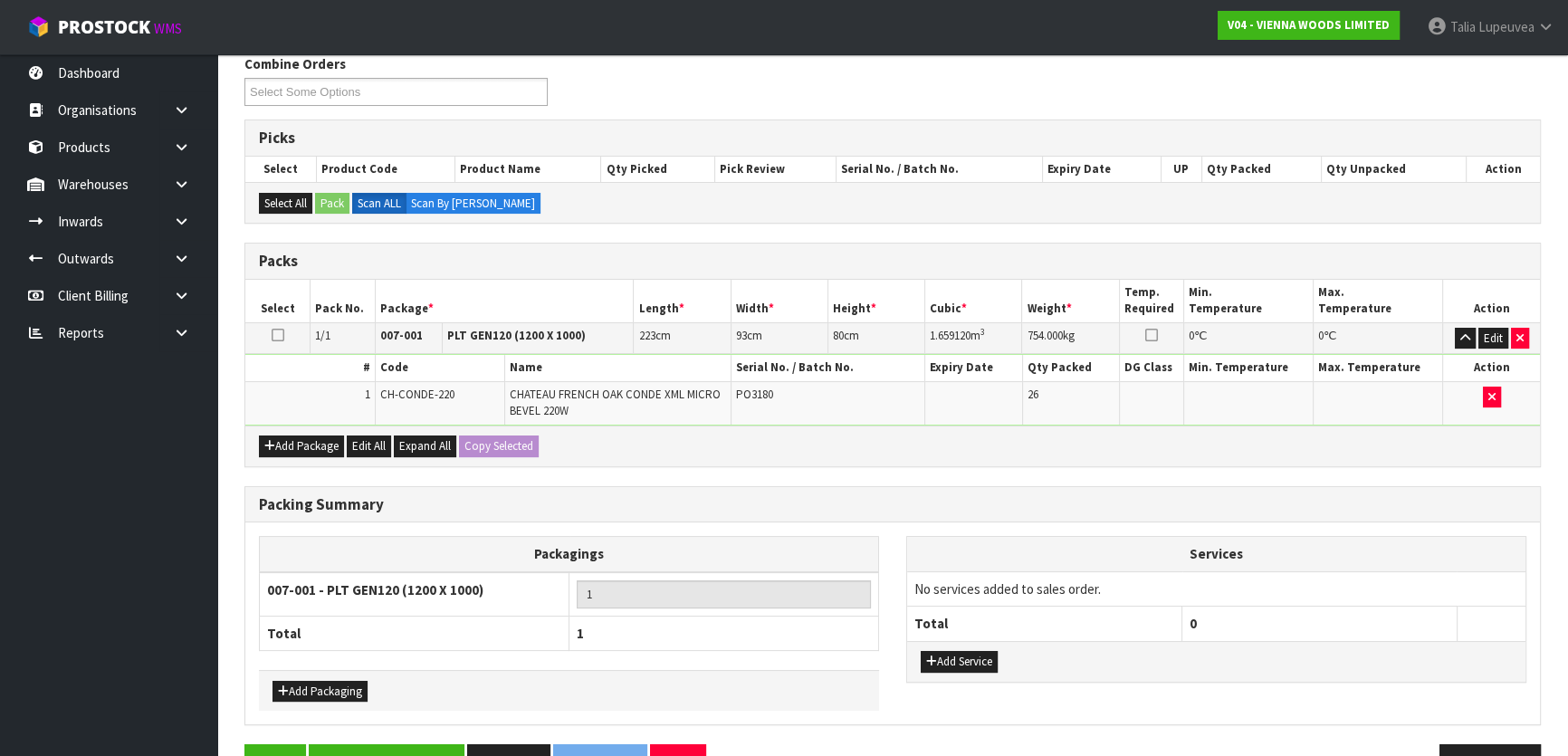
scroll to position [285, 0]
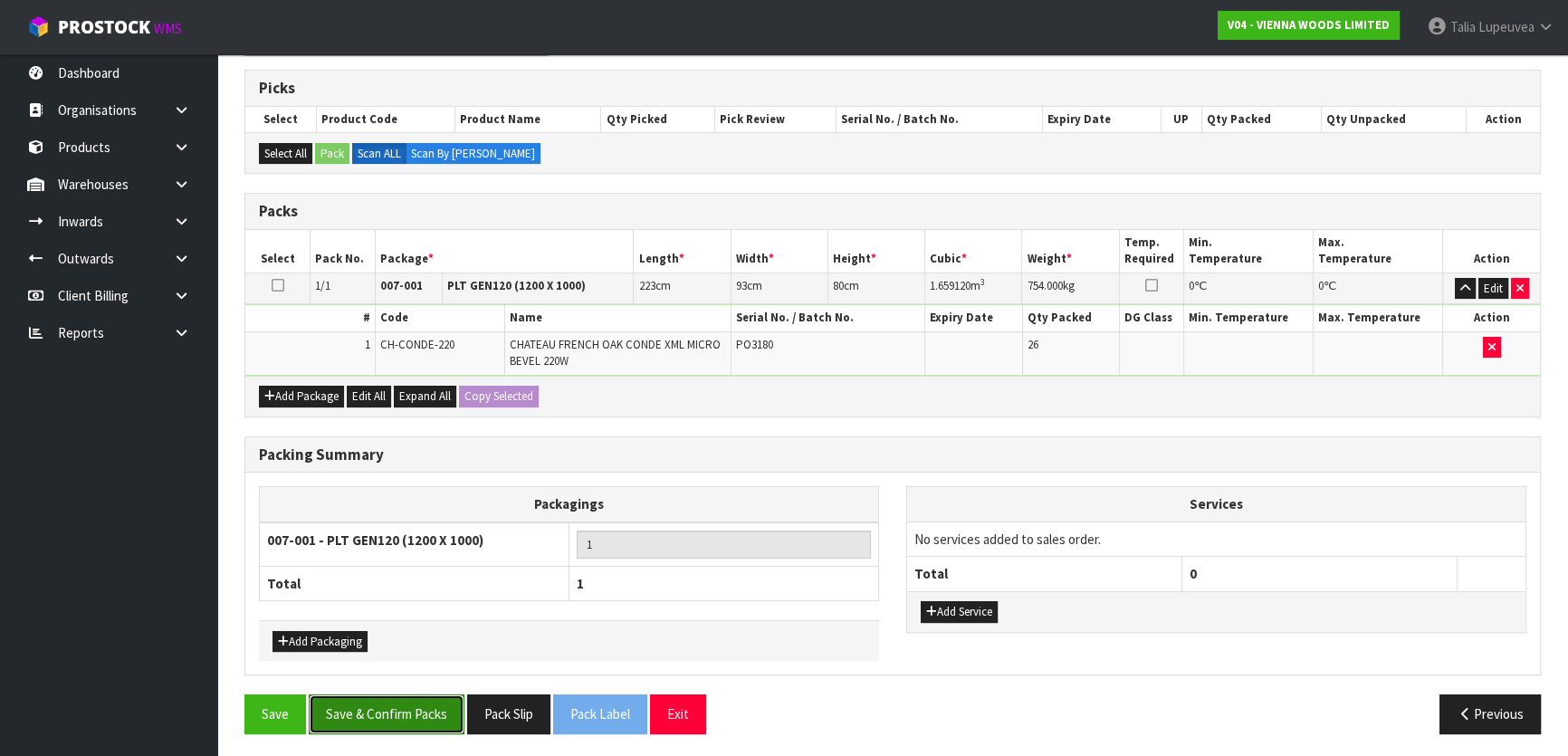
click at [388, 695] on button "Save & Confirm Packs" at bounding box center [387, 714] width 155 height 39
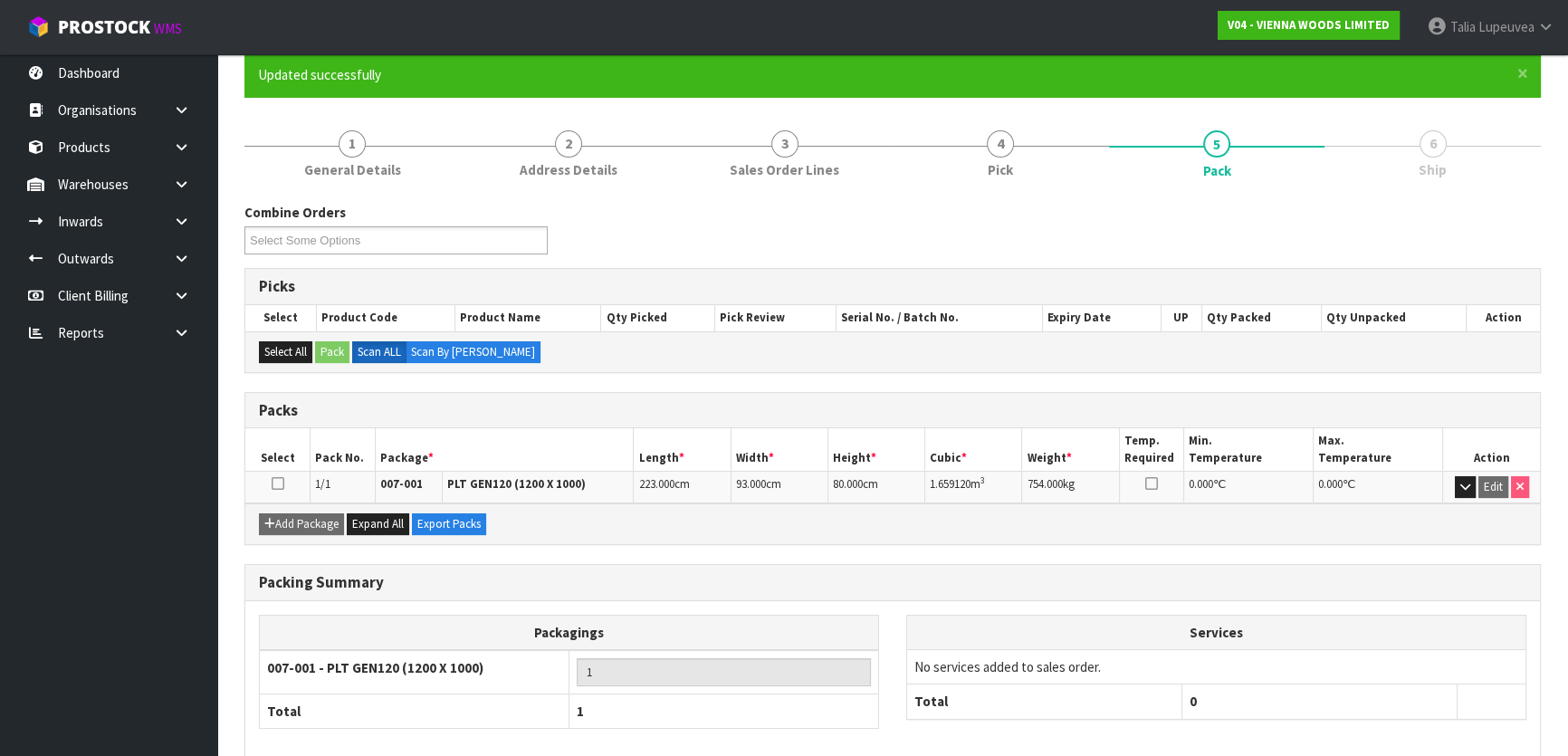
scroll to position [239, 0]
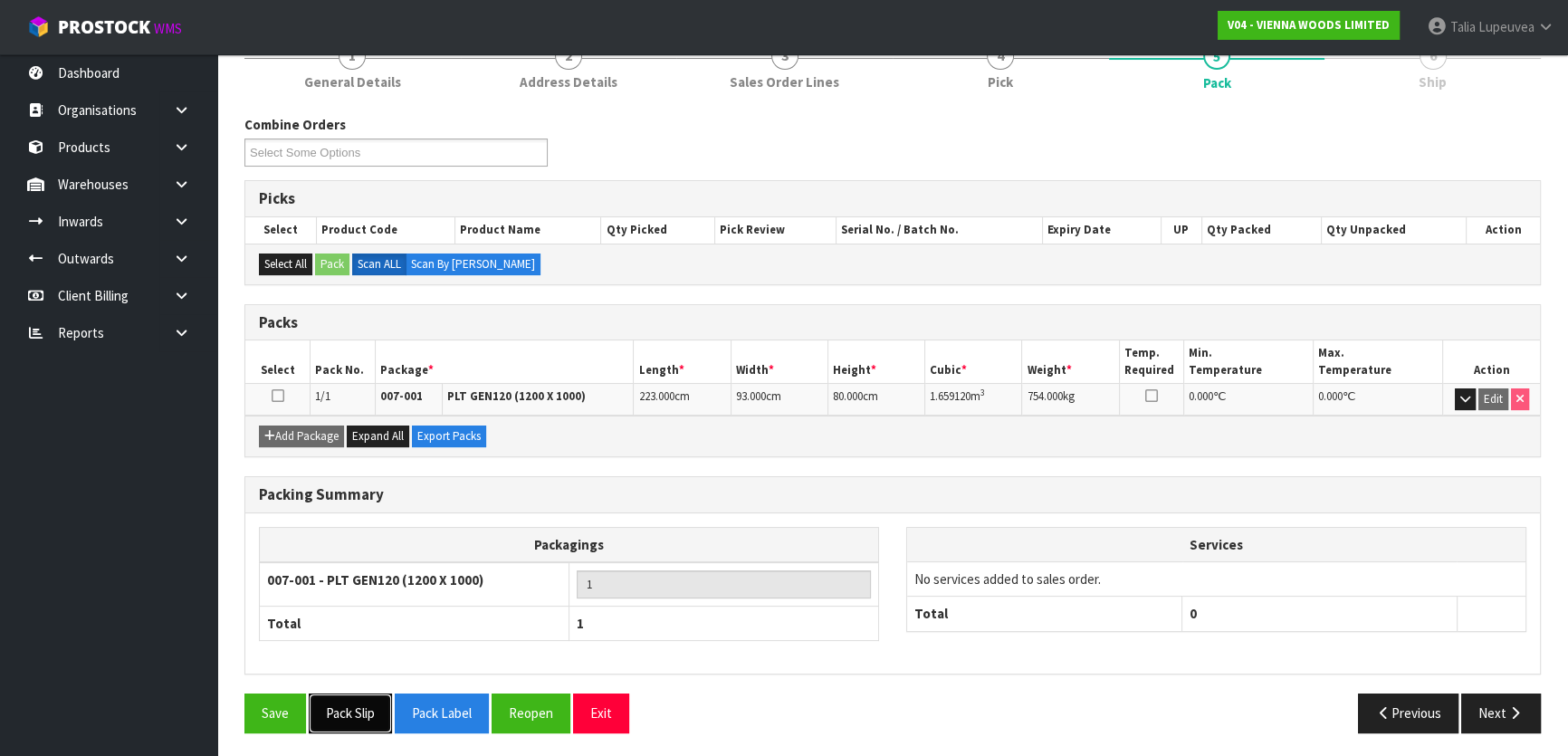
click at [363, 716] on button "Pack Slip" at bounding box center [350, 714] width 83 height 39
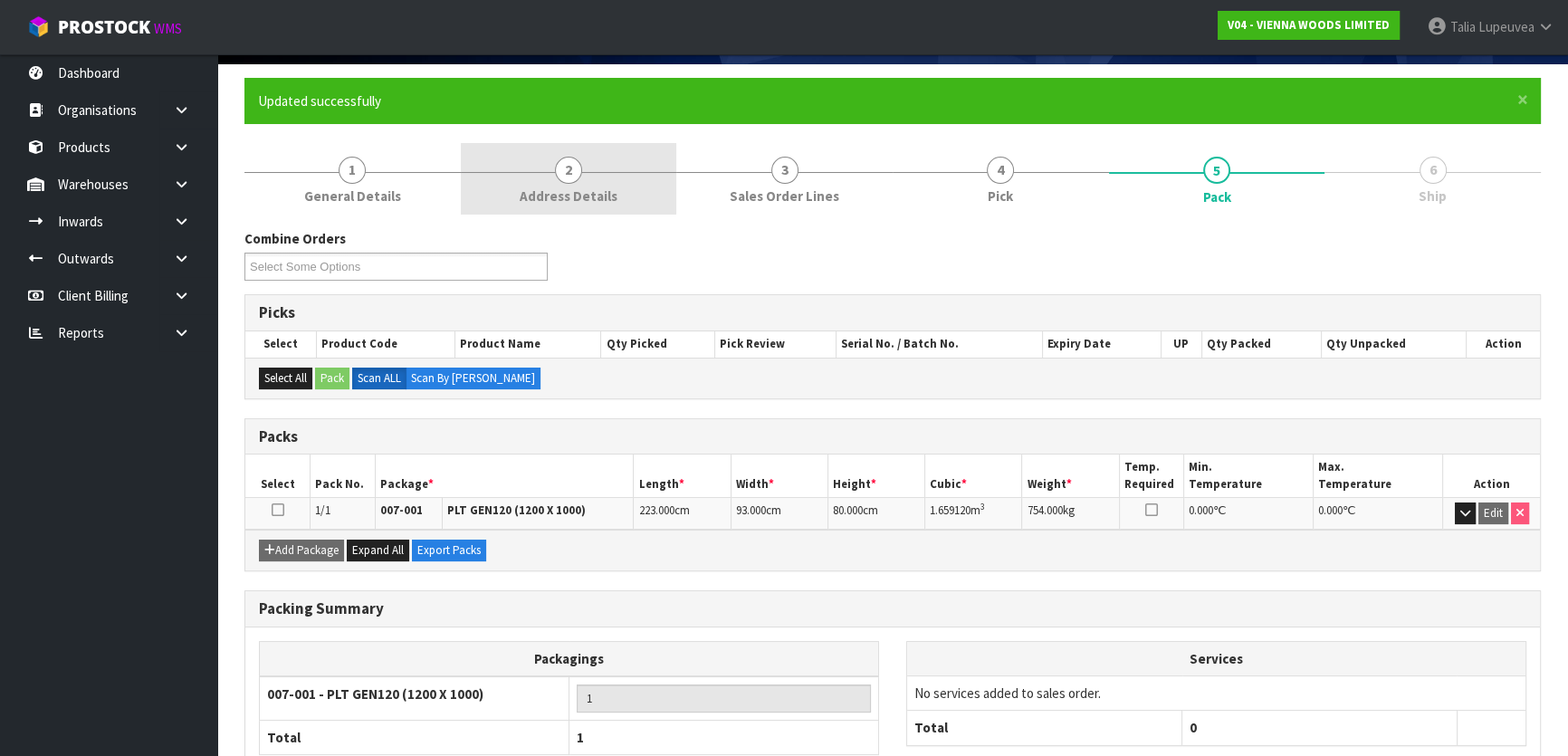
scroll to position [0, 0]
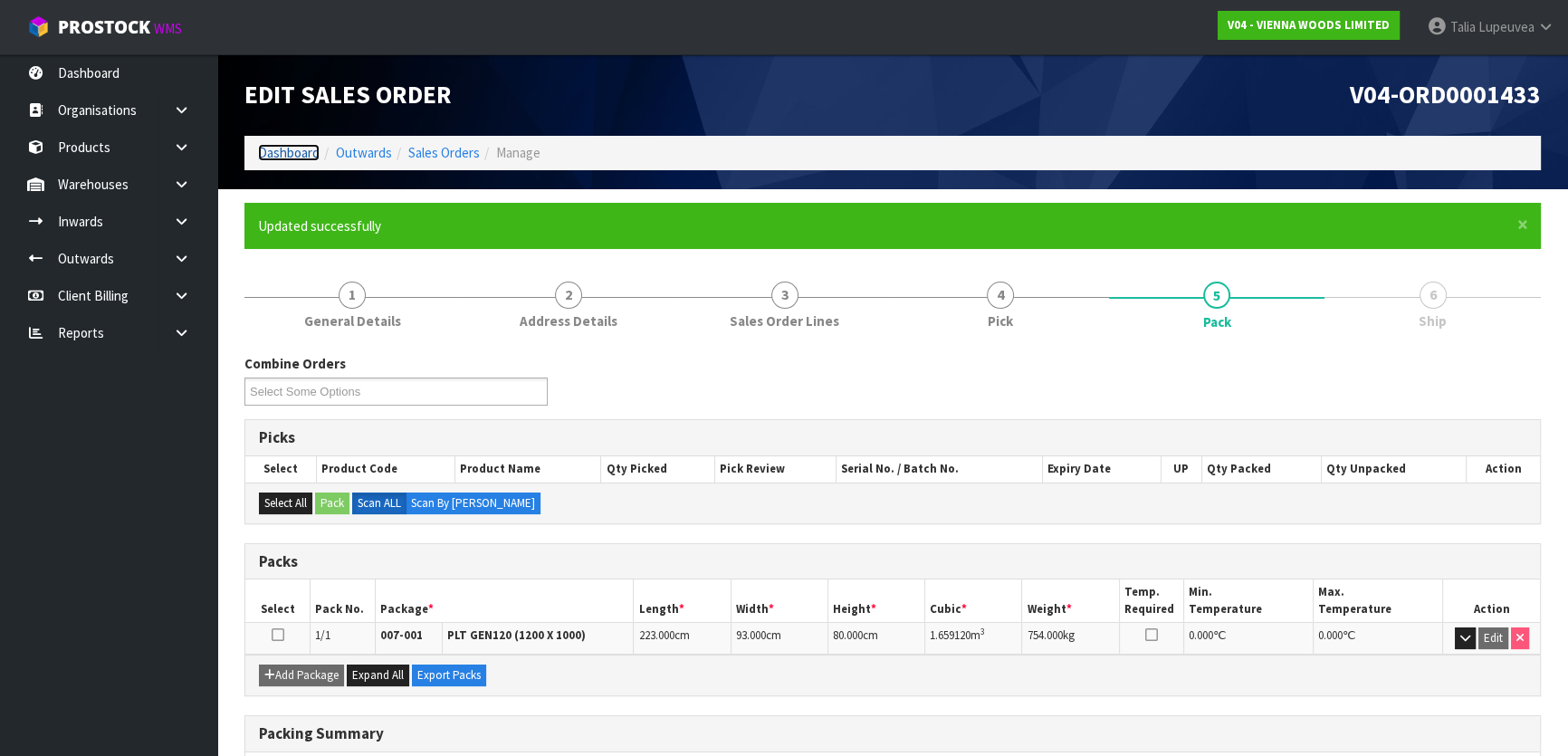
click at [265, 146] on link "Dashboard" at bounding box center [289, 153] width 62 height 17
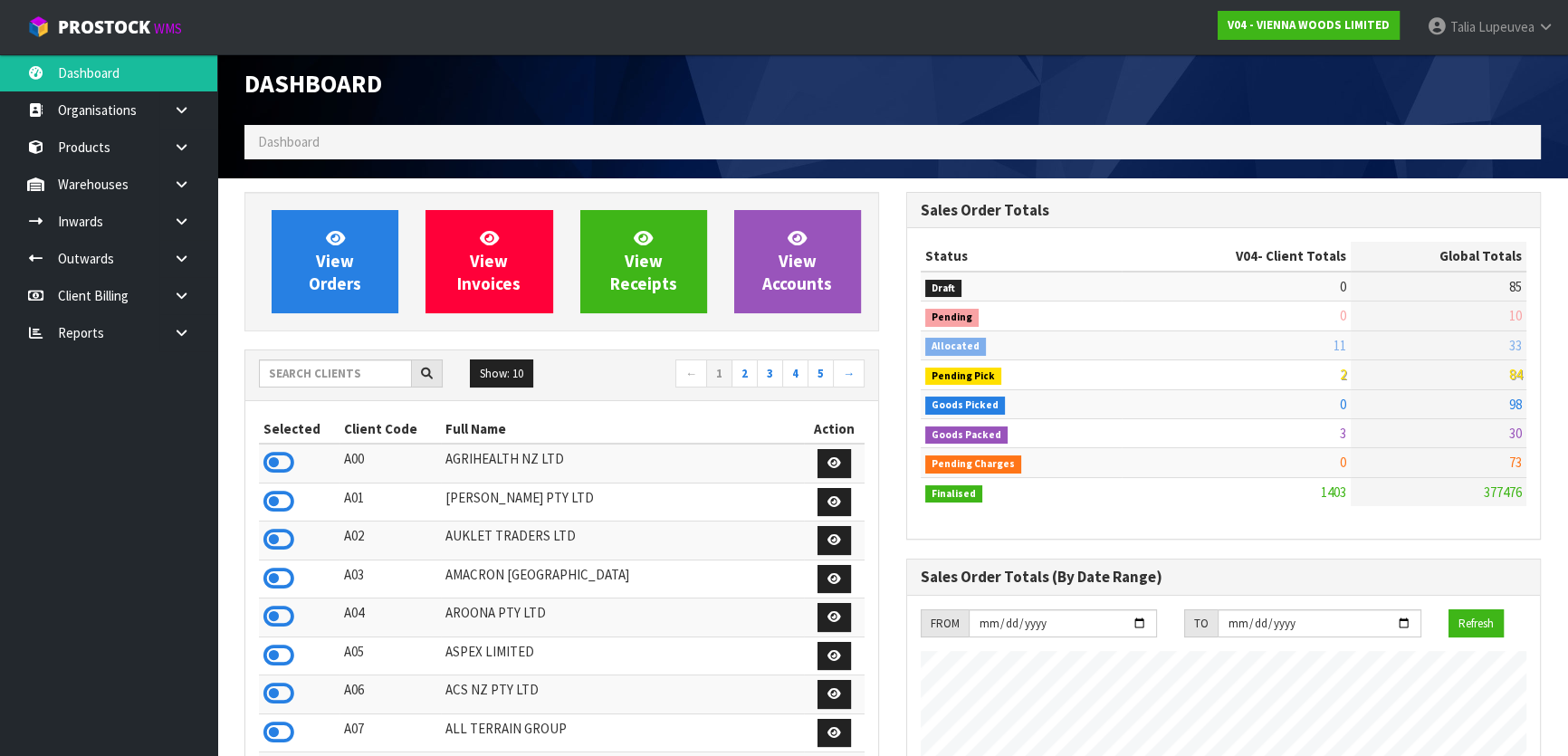
scroll to position [82, 0]
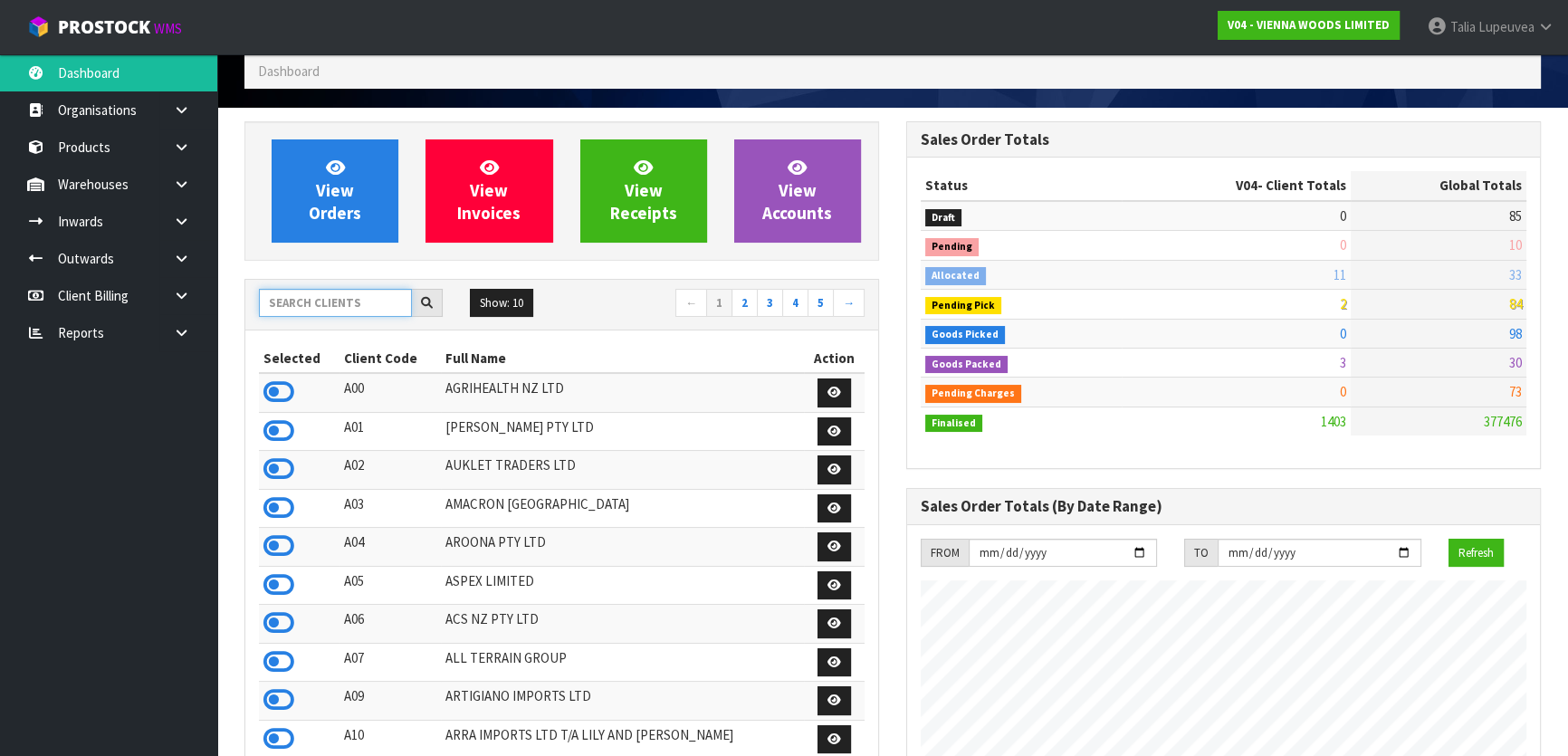
click at [324, 304] on input "text" at bounding box center [334, 303] width 153 height 28
type input "J01"
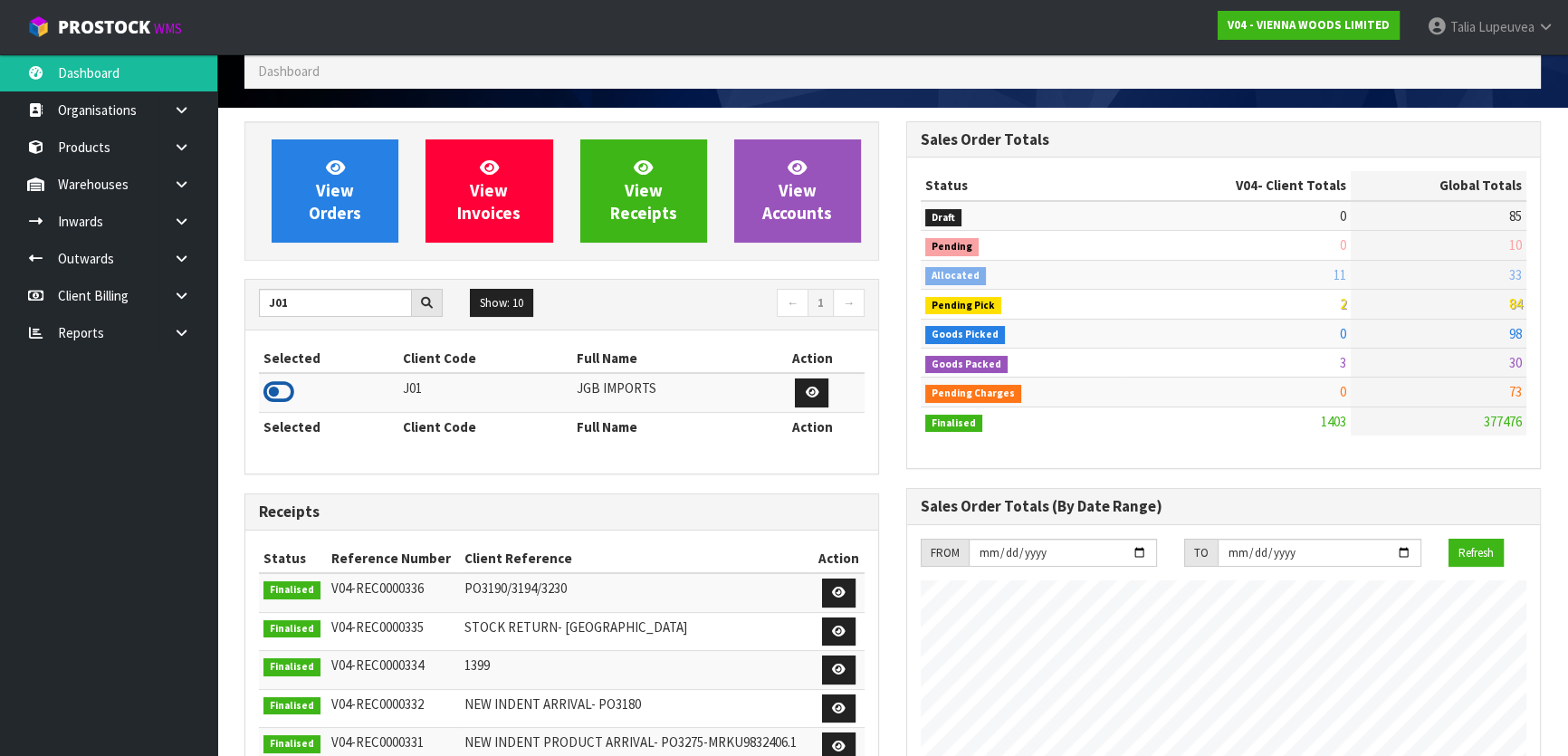
click at [265, 384] on icon at bounding box center [278, 392] width 31 height 27
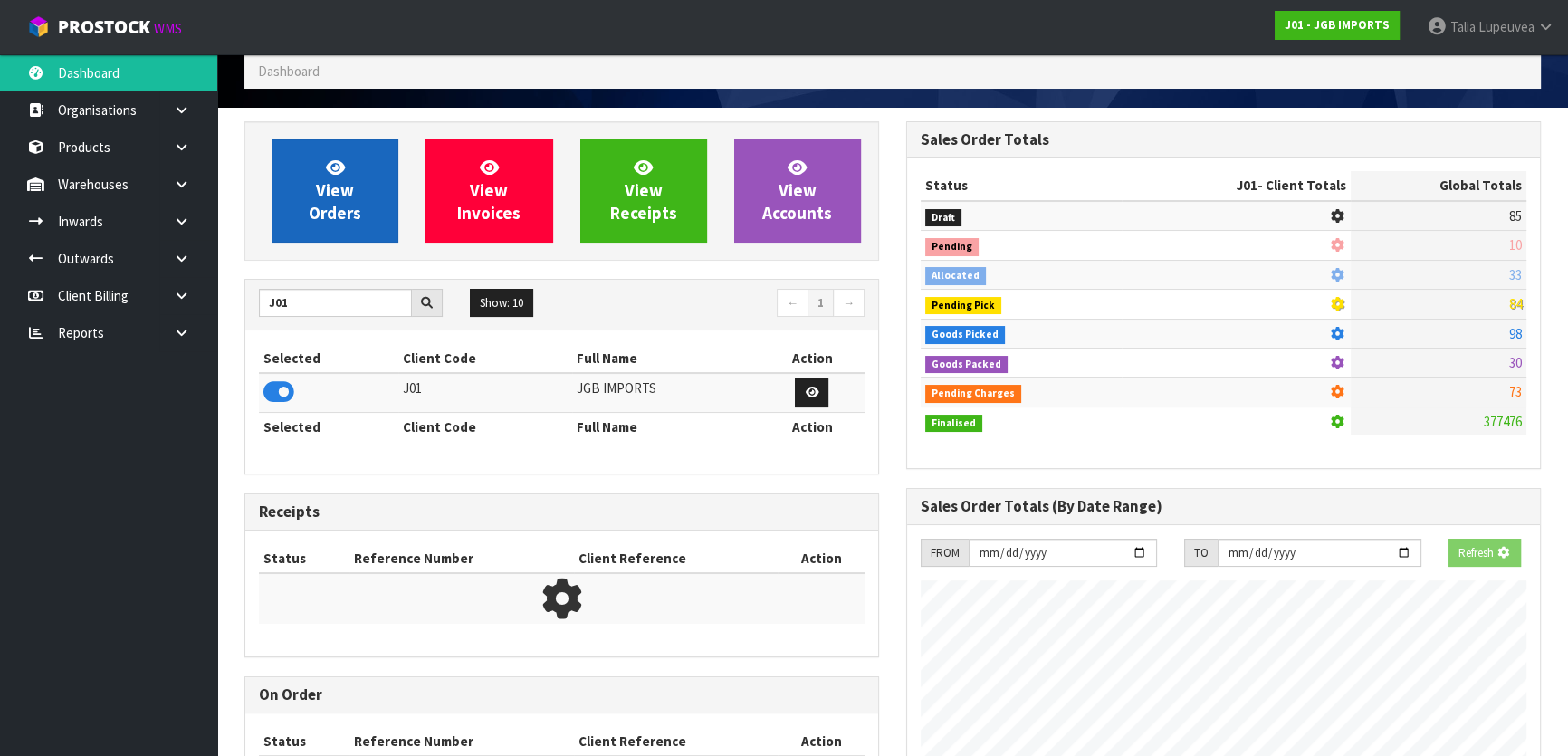
scroll to position [1128, 661]
click at [311, 204] on span "View Orders" at bounding box center [335, 190] width 52 height 68
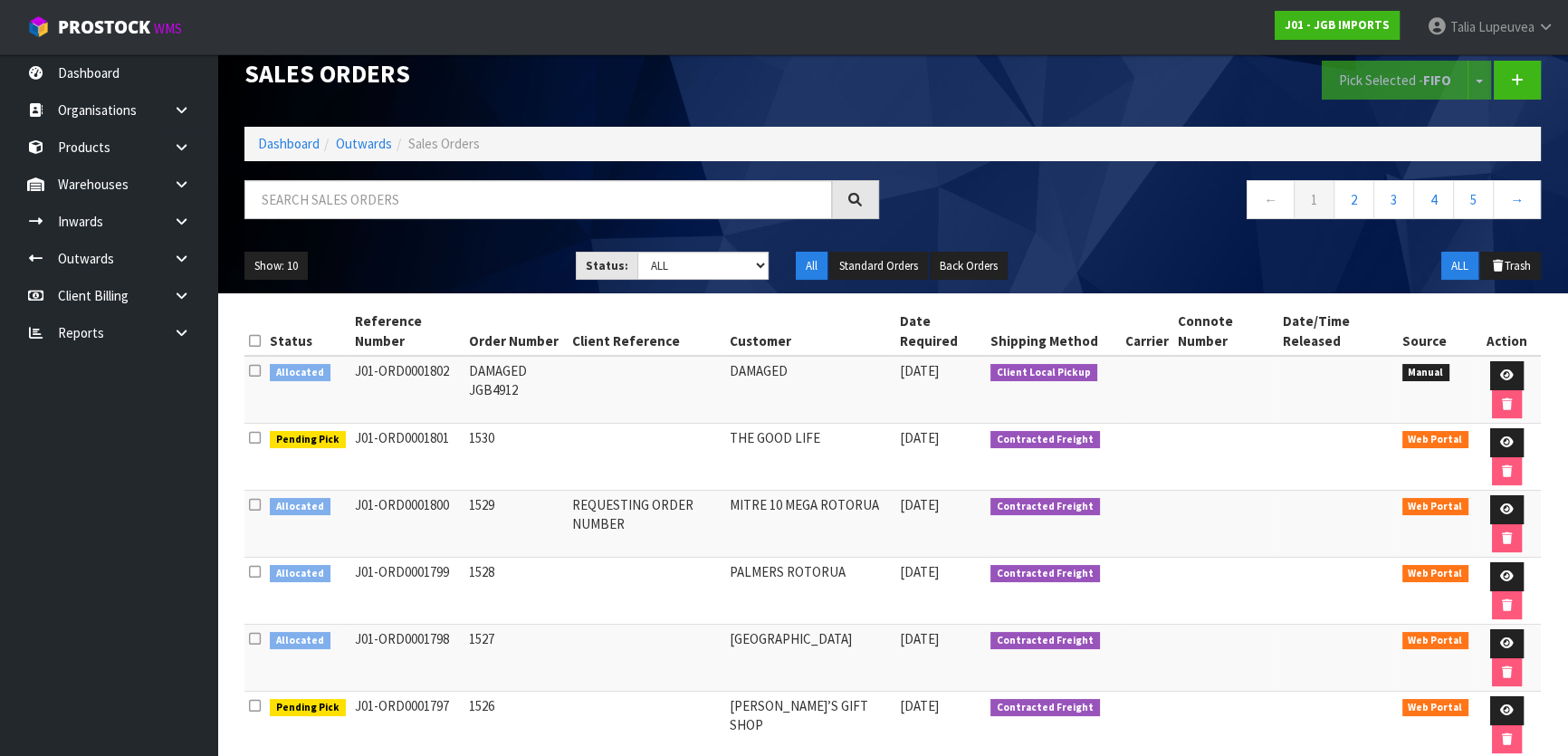
scroll to position [82, 0]
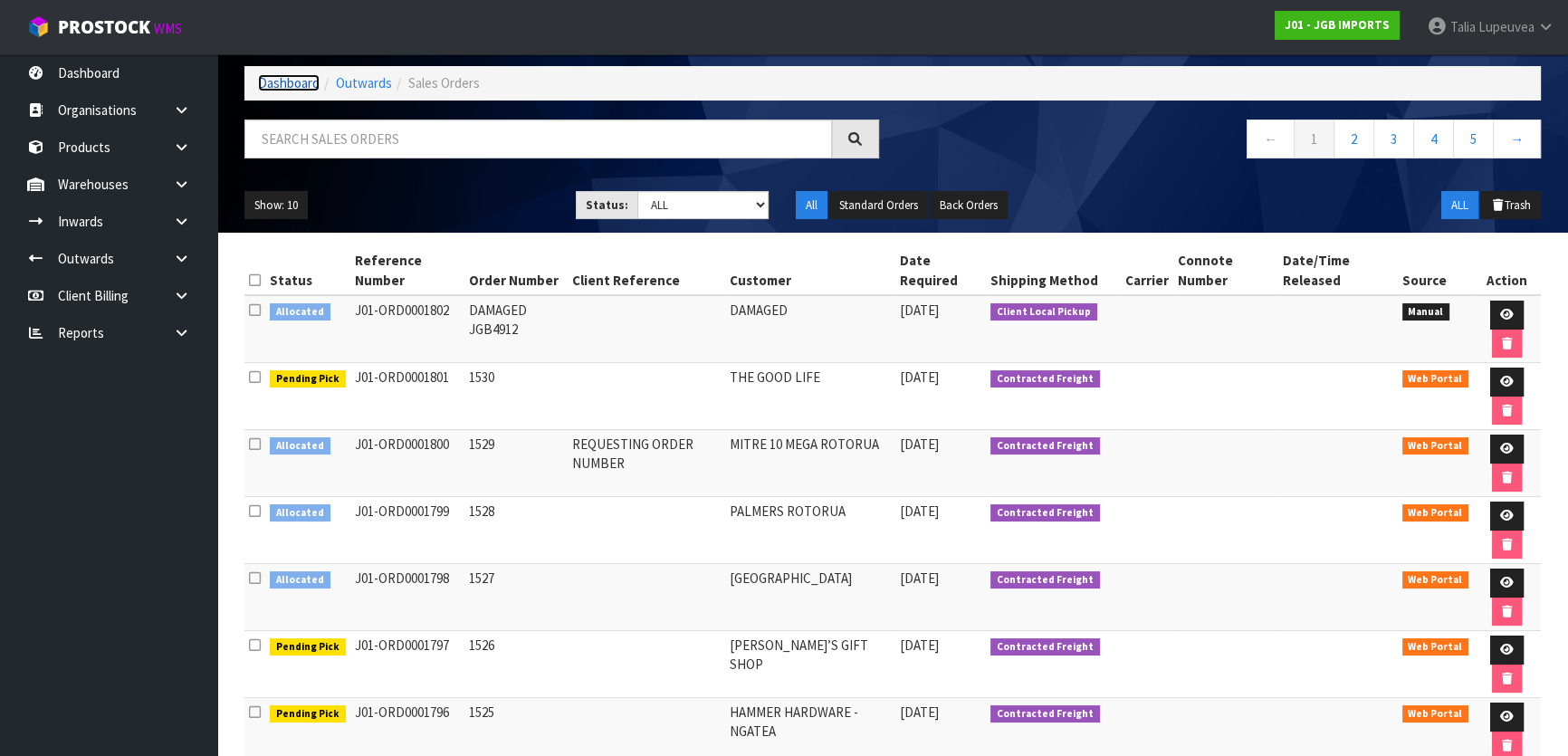
click at [275, 75] on link "Dashboard" at bounding box center [289, 82] width 62 height 17
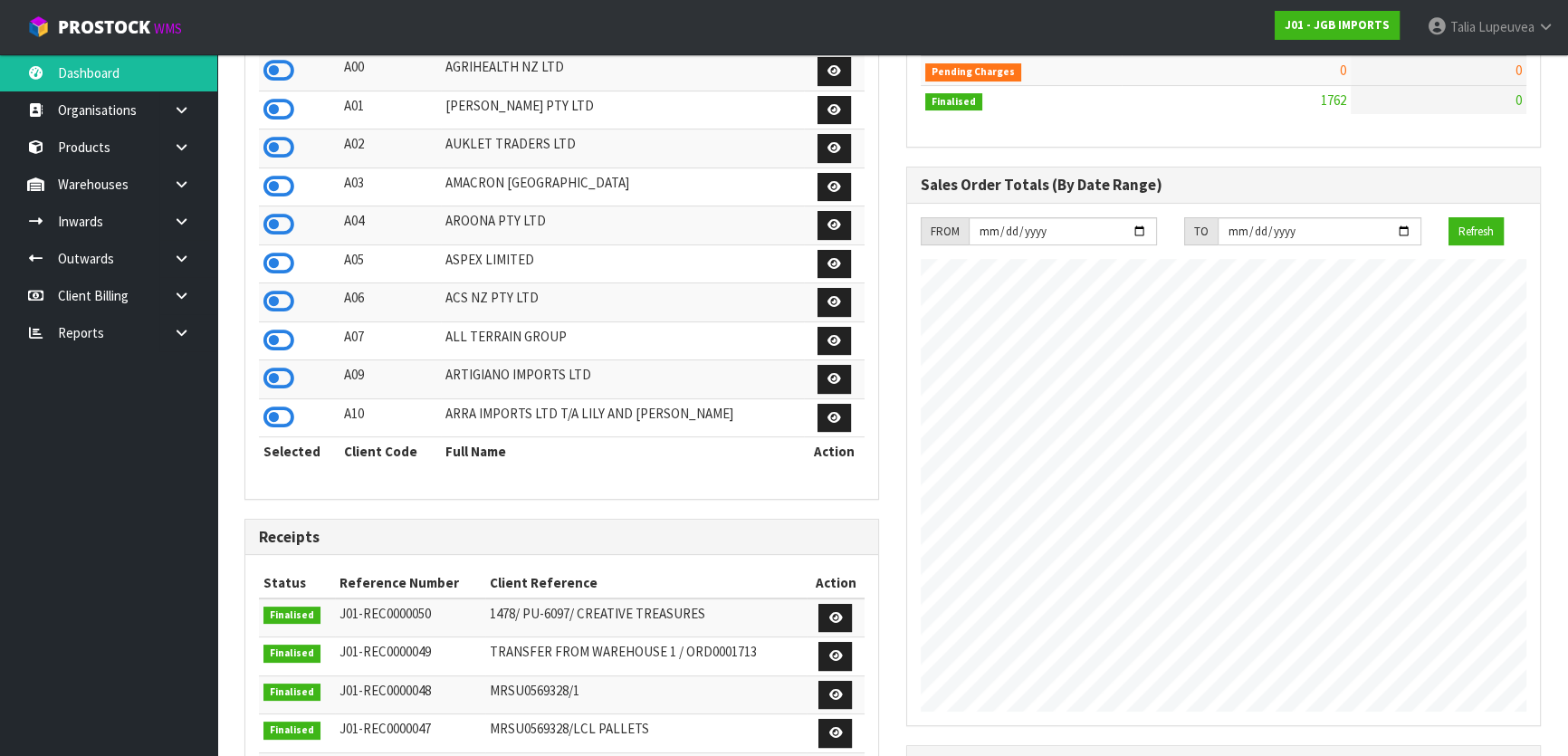
scroll to position [176, 0]
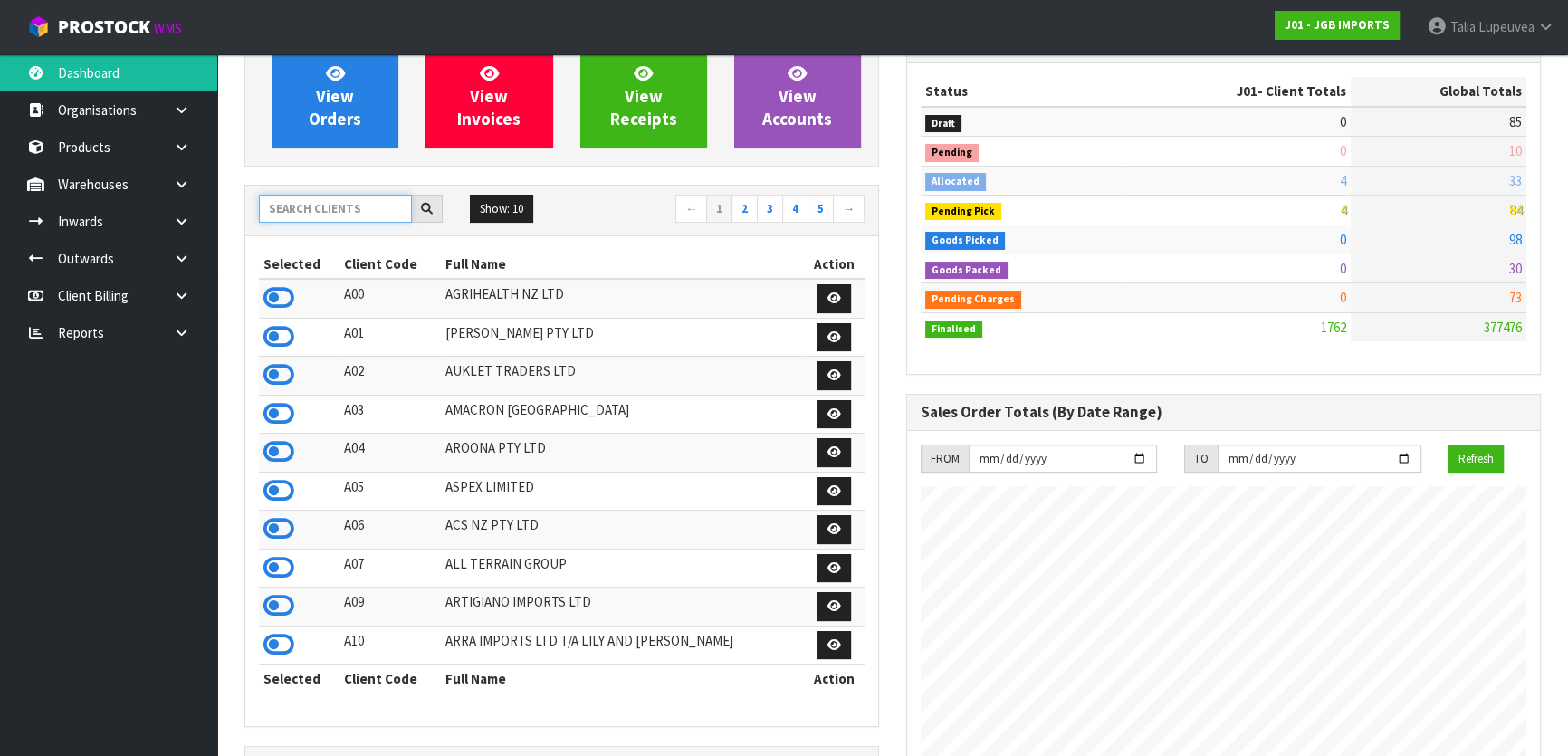
click at [366, 206] on input "text" at bounding box center [334, 209] width 153 height 28
type input "S02"
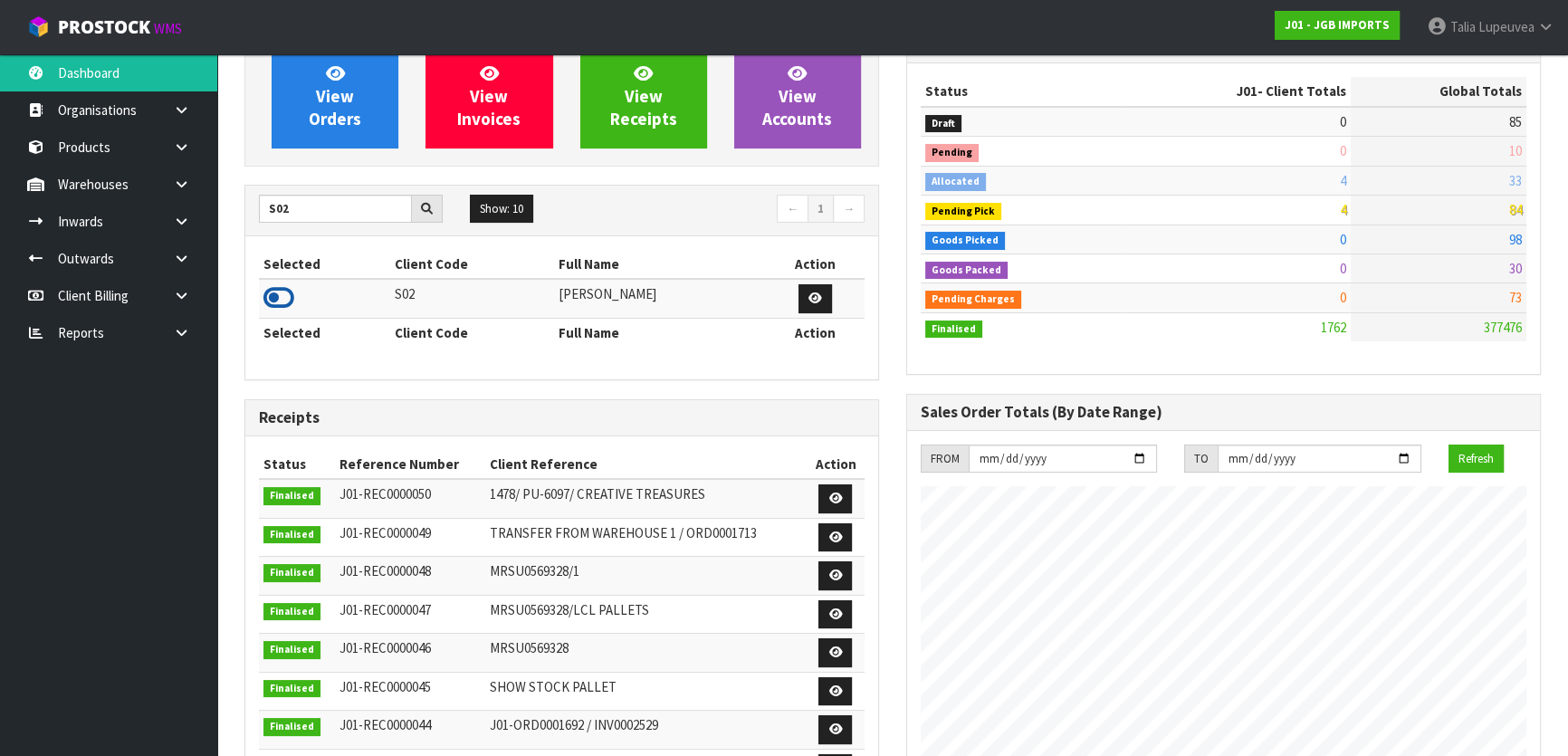
click at [274, 292] on icon at bounding box center [278, 298] width 31 height 27
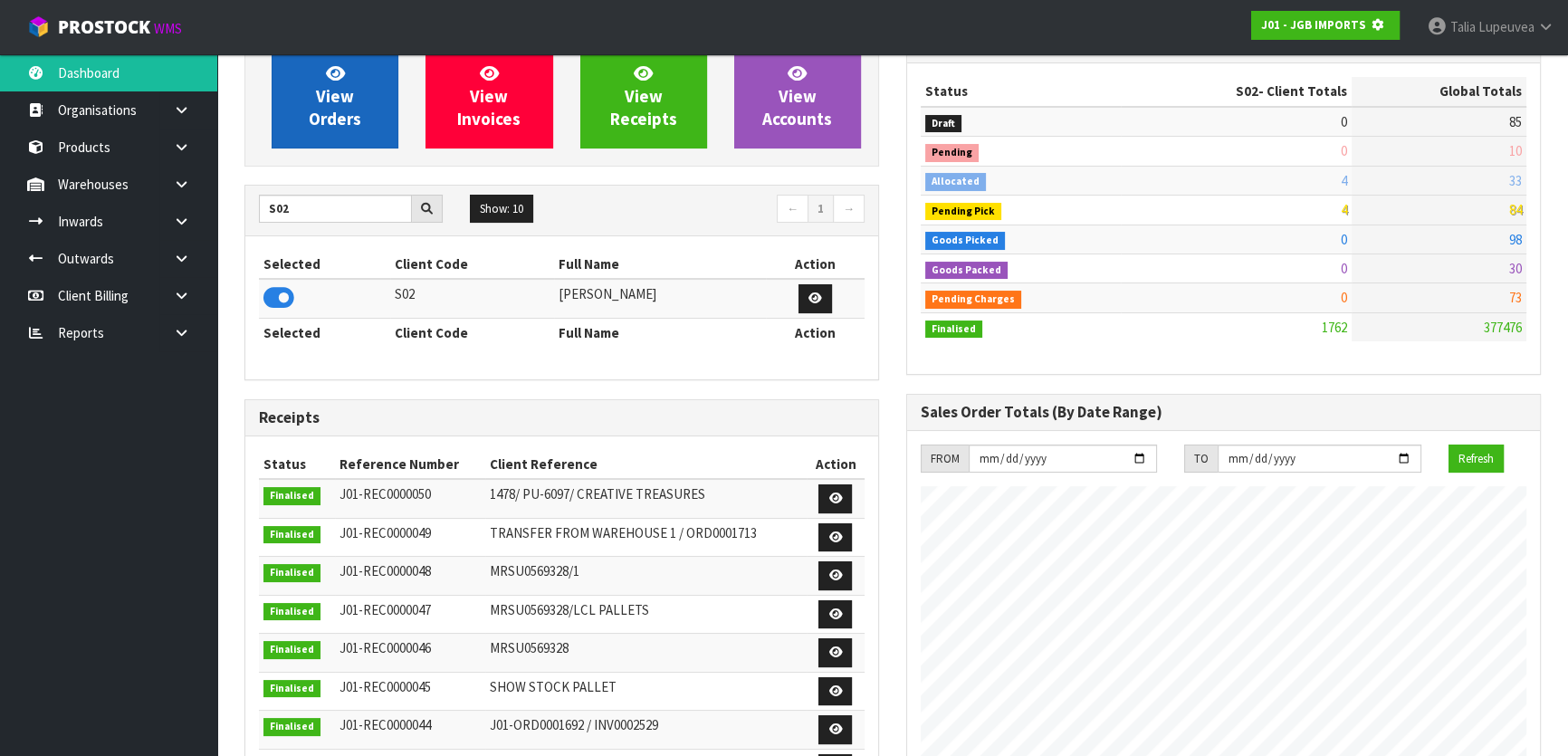
scroll to position [904512, 904858]
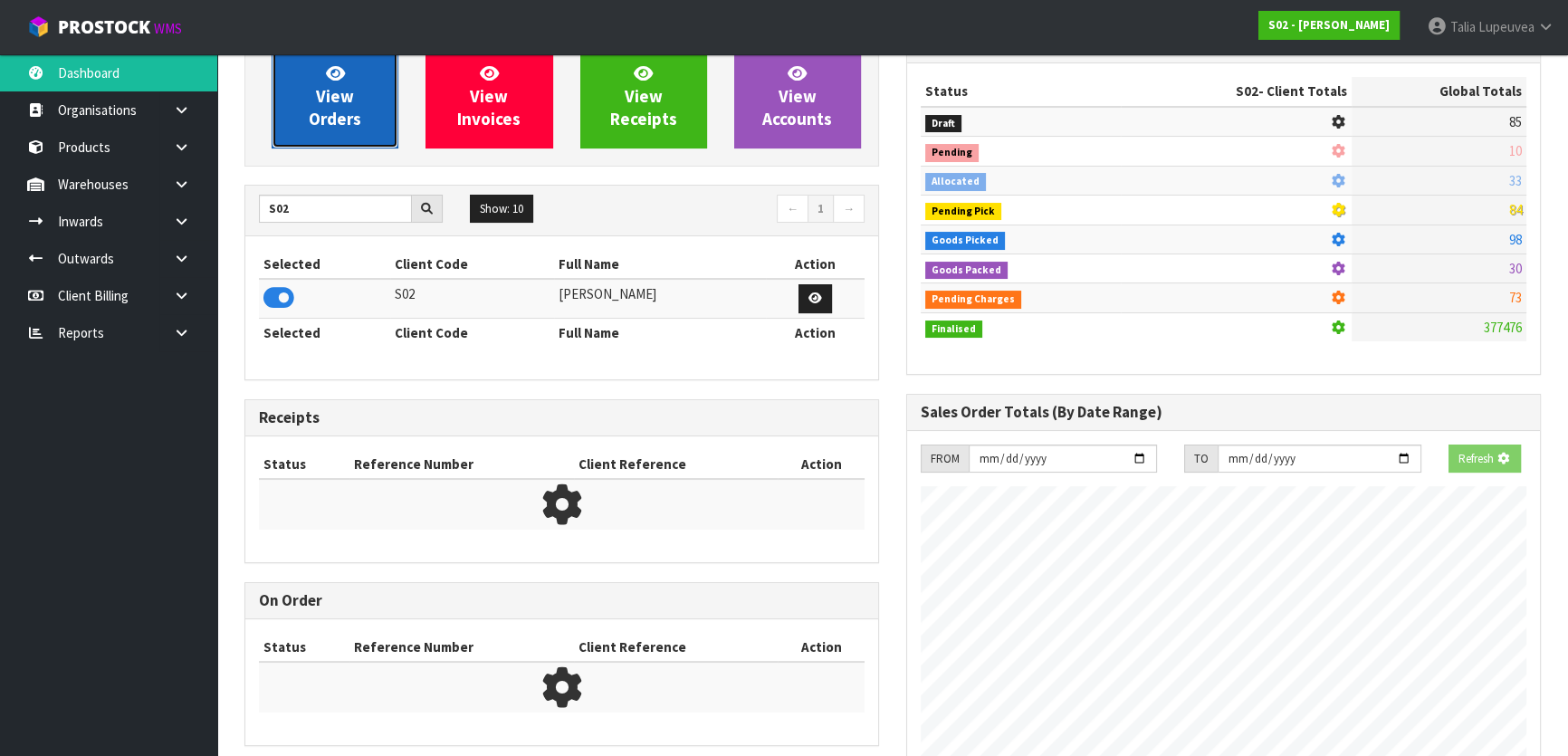
click at [319, 113] on span "View Orders" at bounding box center [335, 96] width 52 height 68
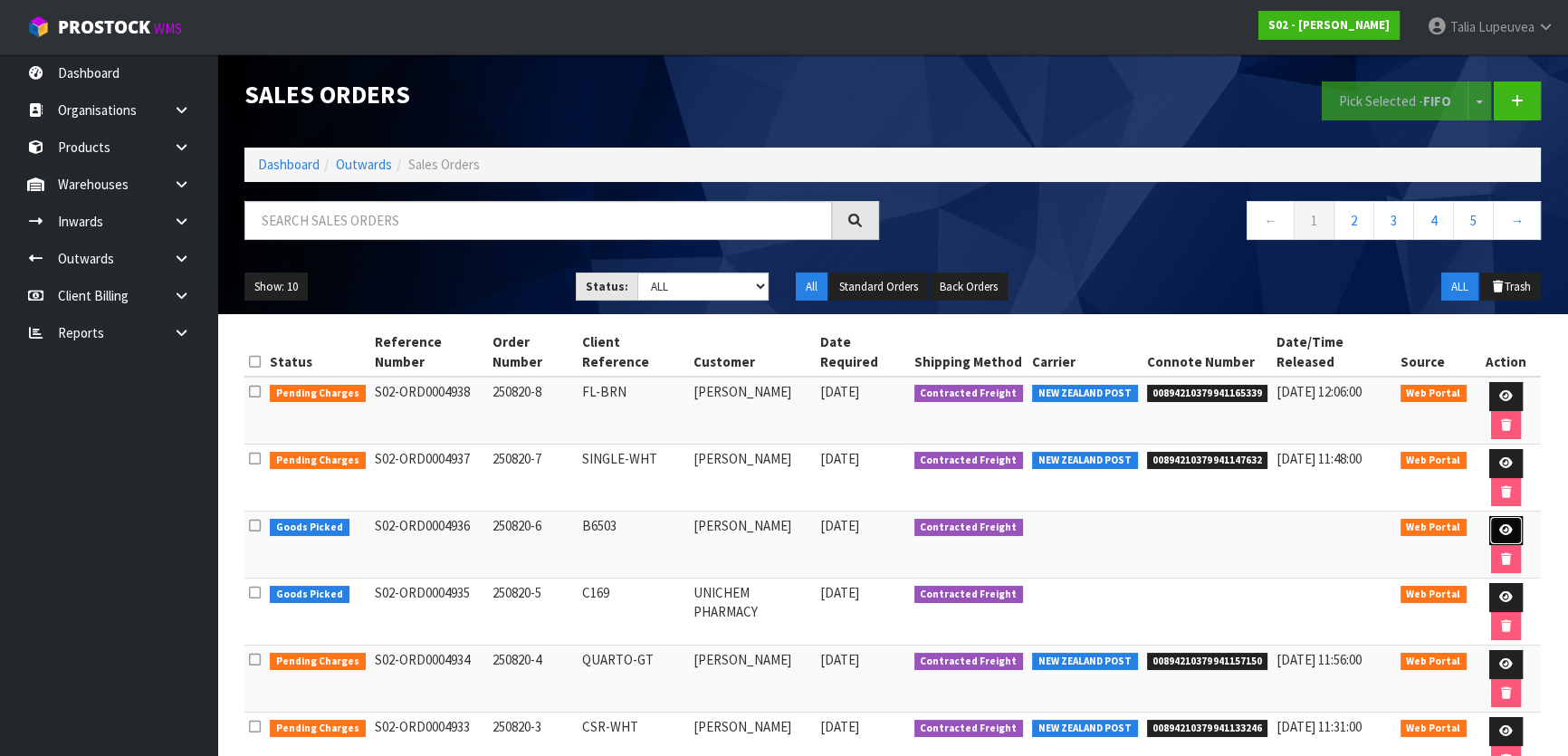
click at [1500, 525] on icon at bounding box center [1506, 530] width 14 height 12
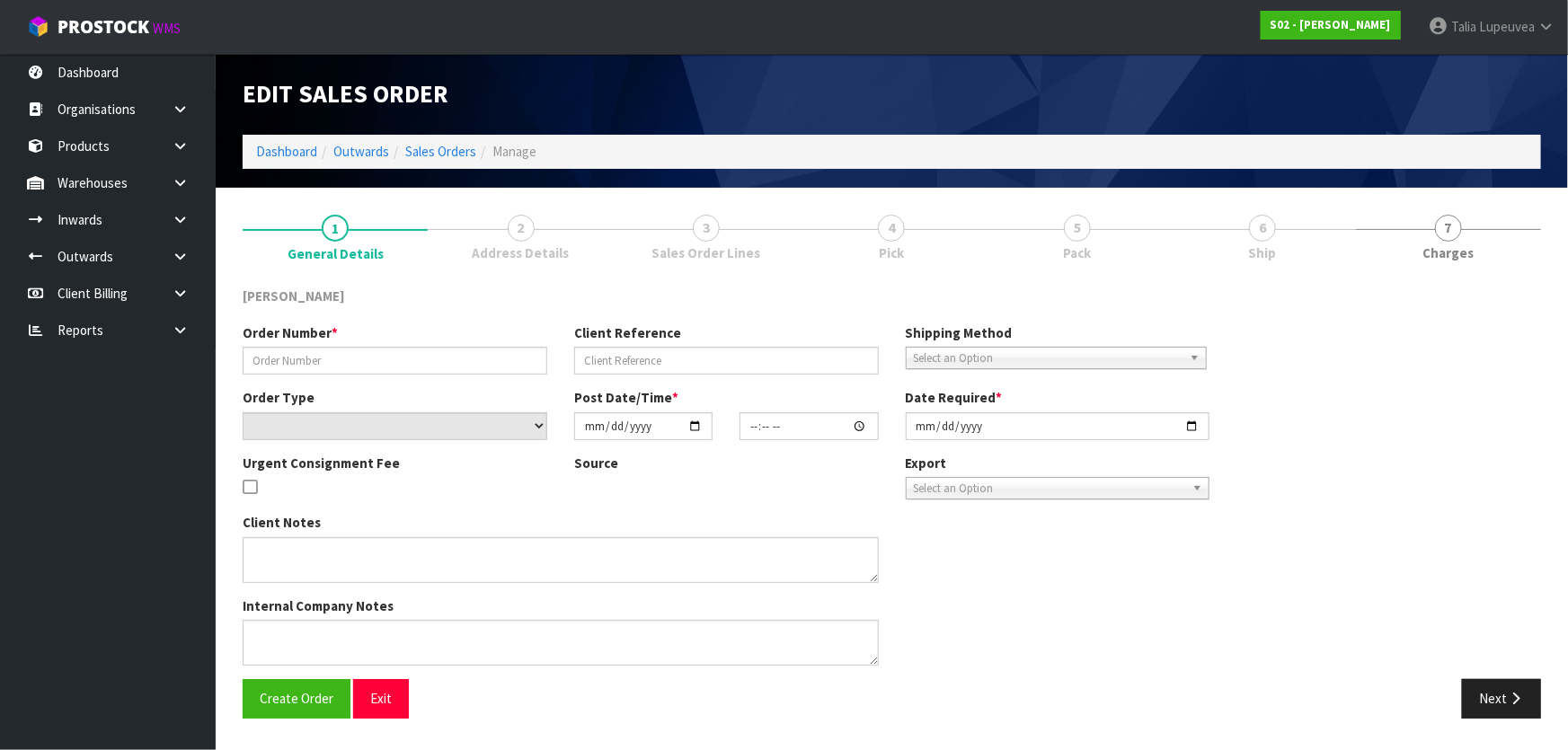
type input "250820-6"
type input "B6503"
select select "number:0"
type input "[DATE]"
type input "20:19:00.000"
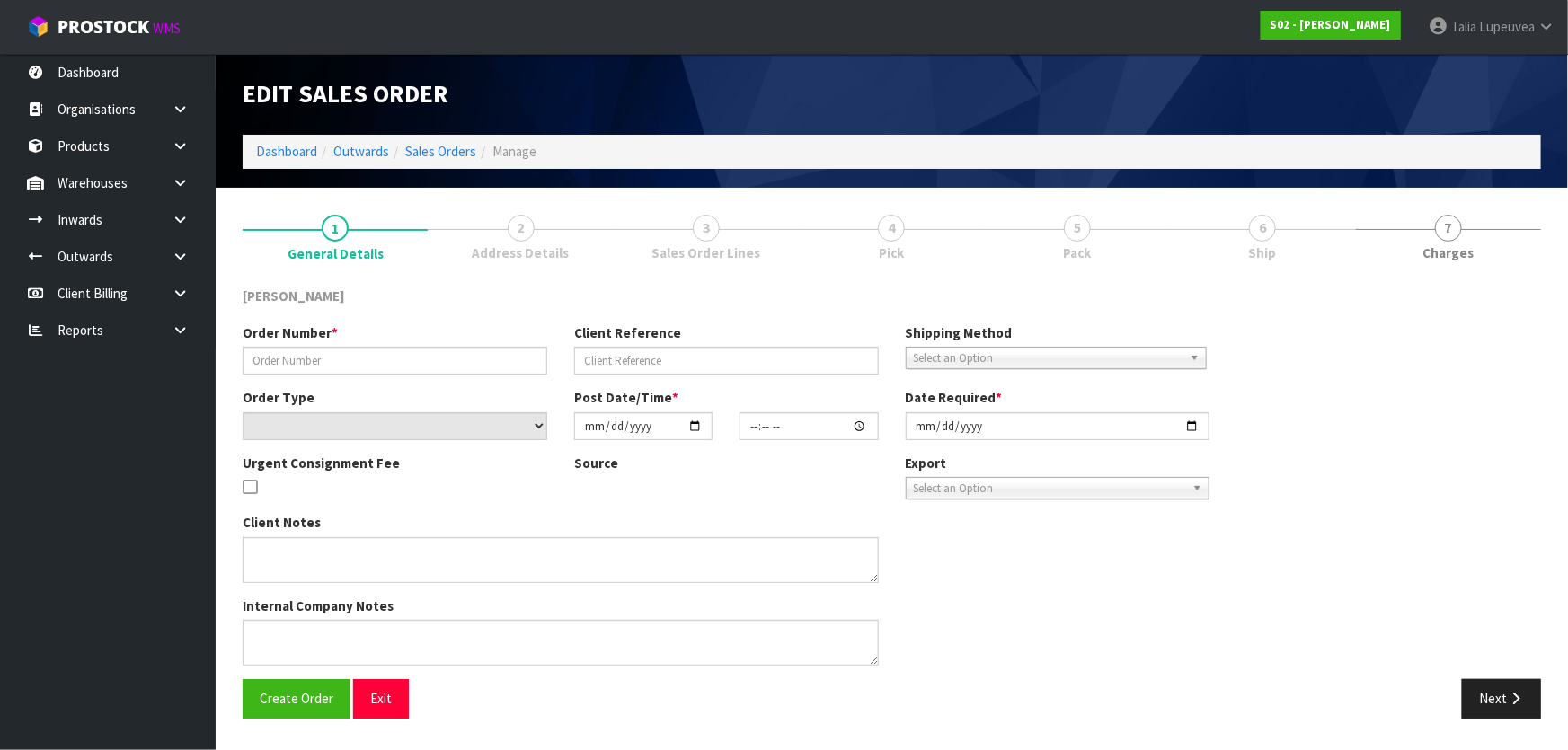
type input "[DATE]"
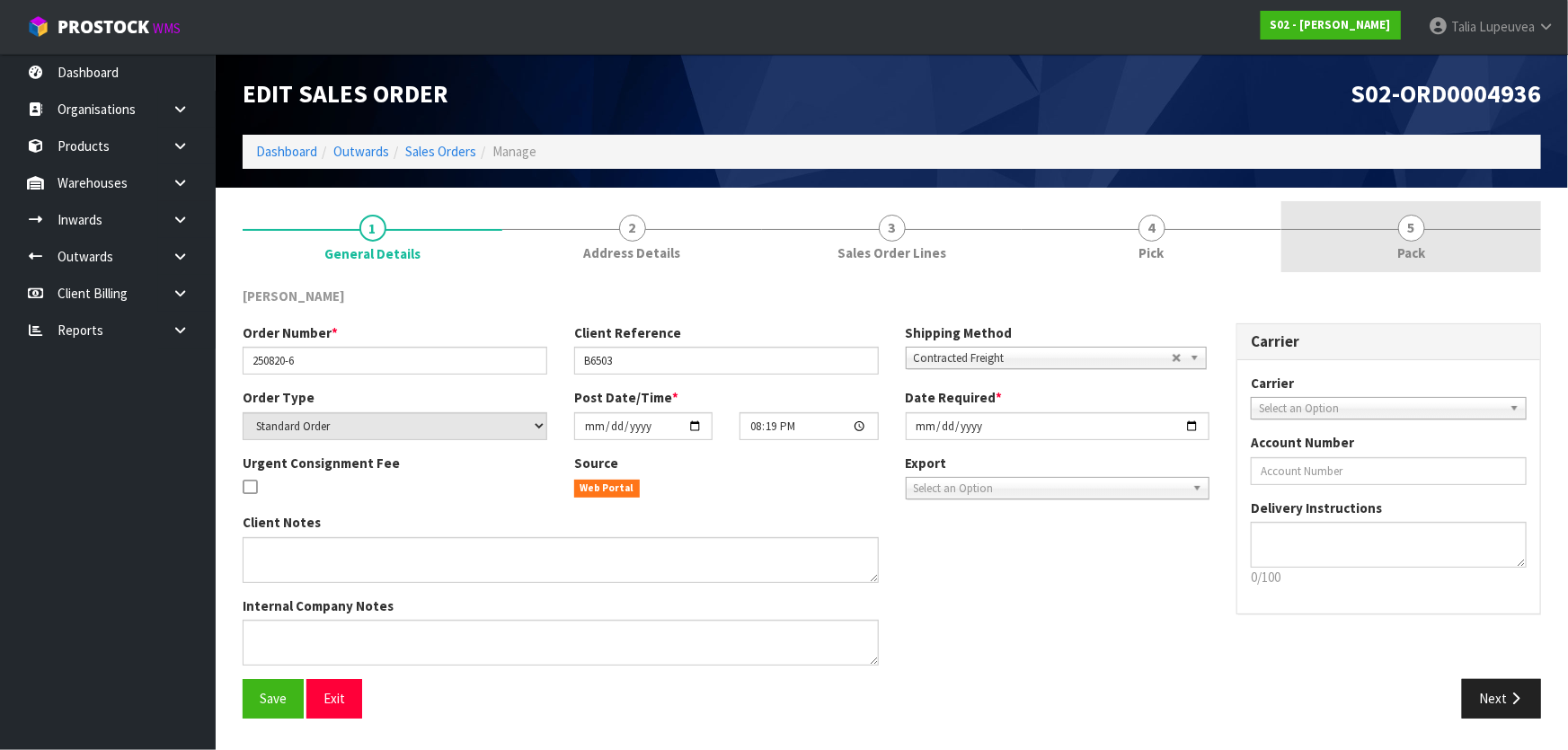
click at [1384, 230] on link "5 Pack" at bounding box center [1411, 237] width 259 height 71
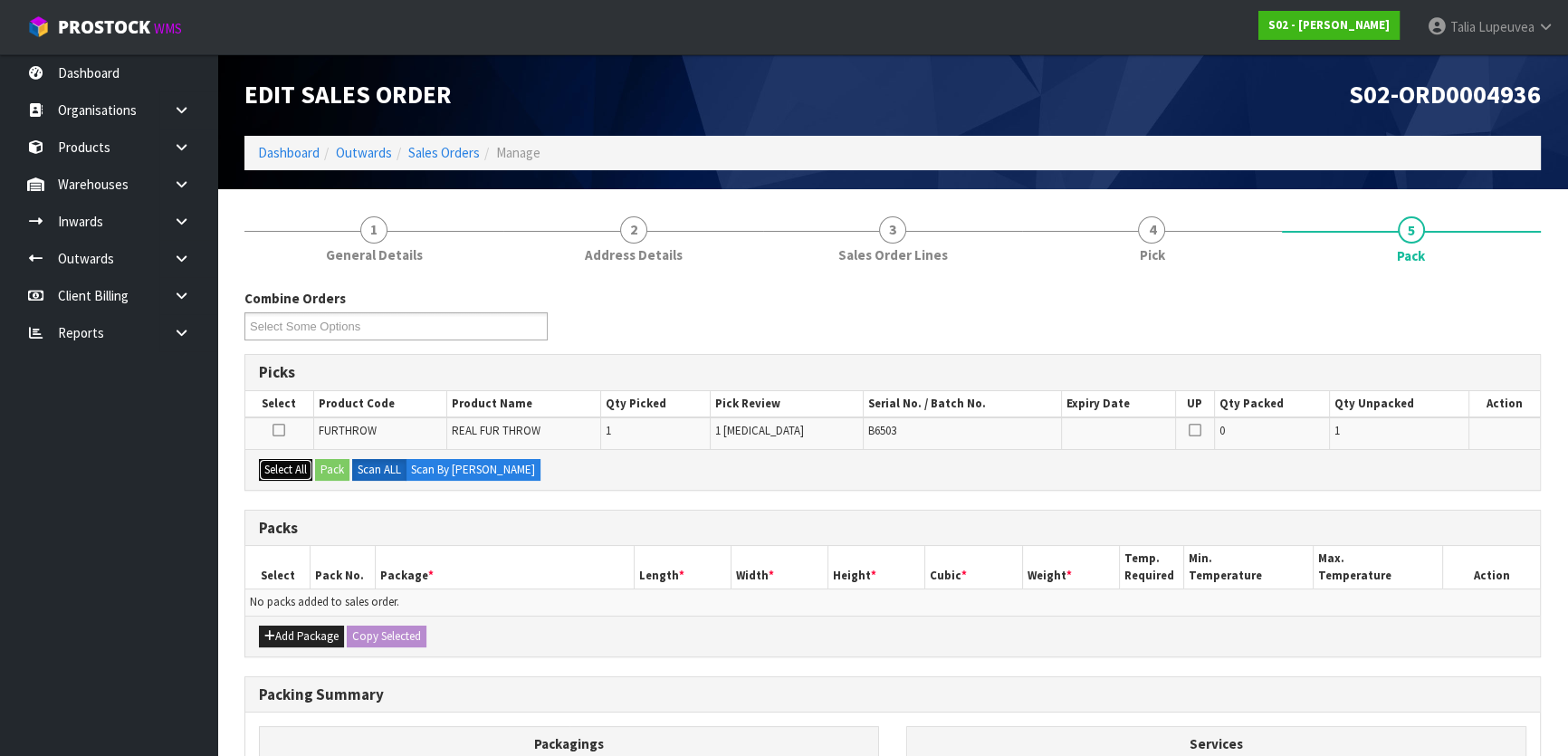
click at [289, 470] on button "Select All" at bounding box center [285, 469] width 53 height 22
click at [321, 465] on button "Pack" at bounding box center [332, 469] width 35 height 22
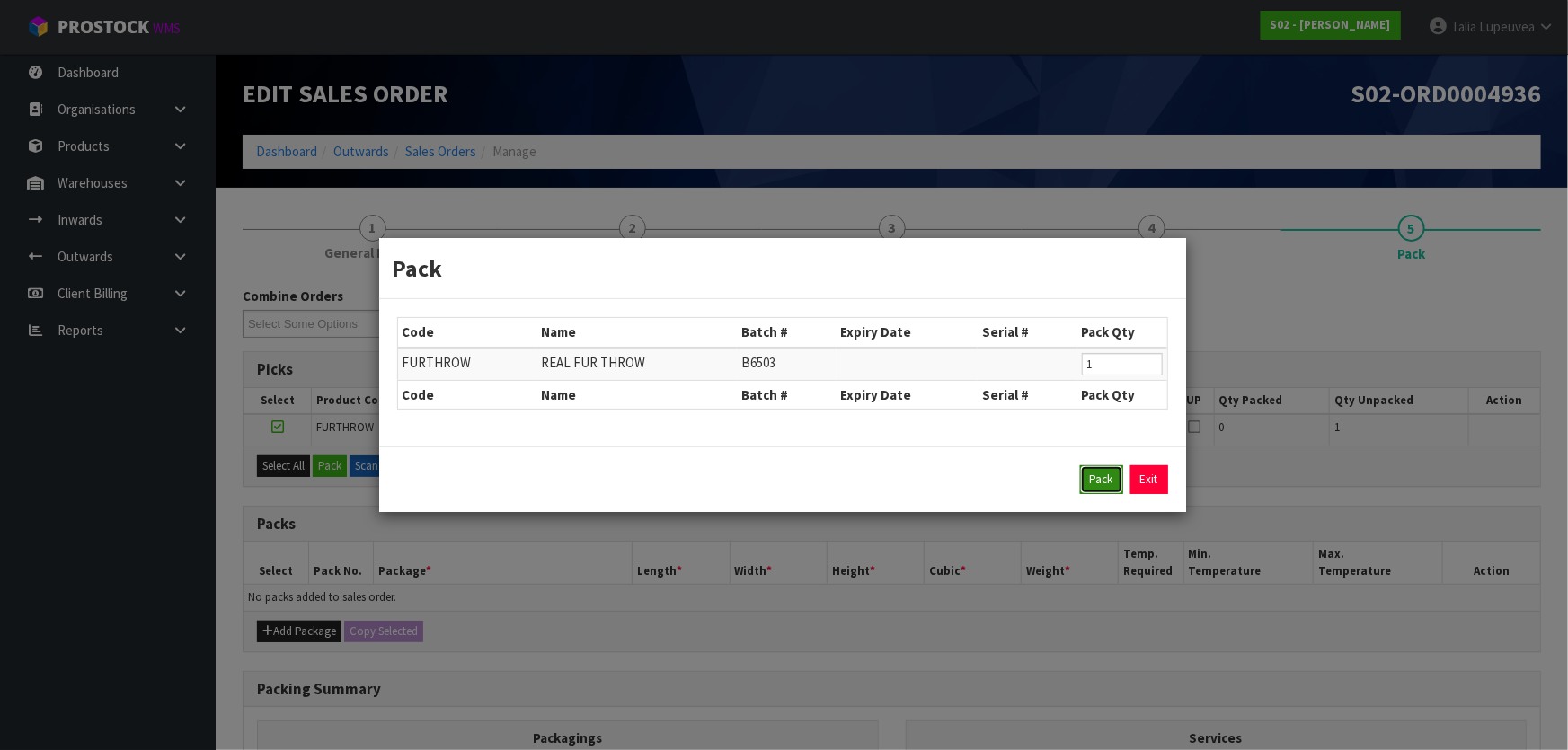
click at [1087, 473] on button "Pack" at bounding box center [1101, 480] width 43 height 29
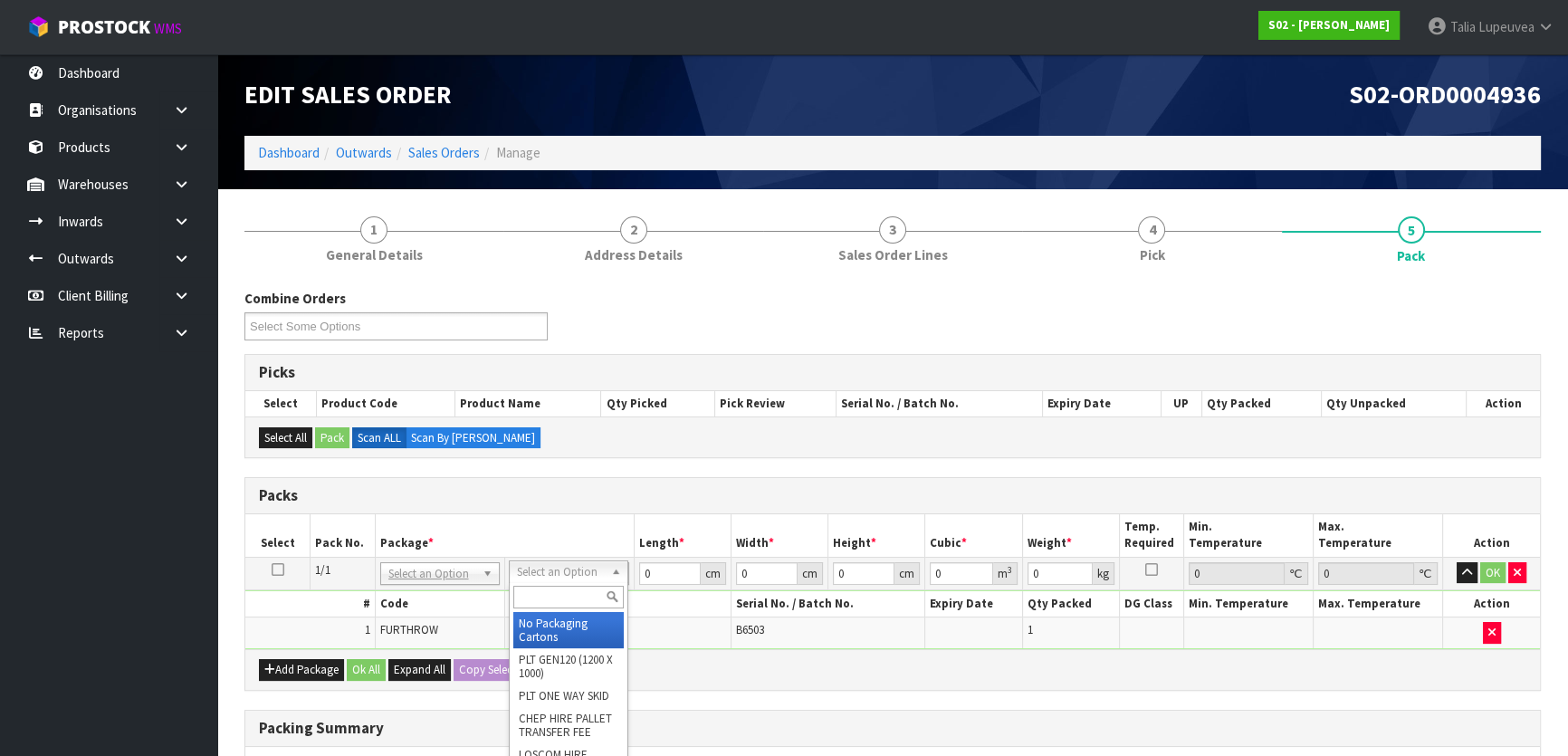
click at [551, 602] on input "text" at bounding box center [569, 597] width 111 height 22
type input "a4s"
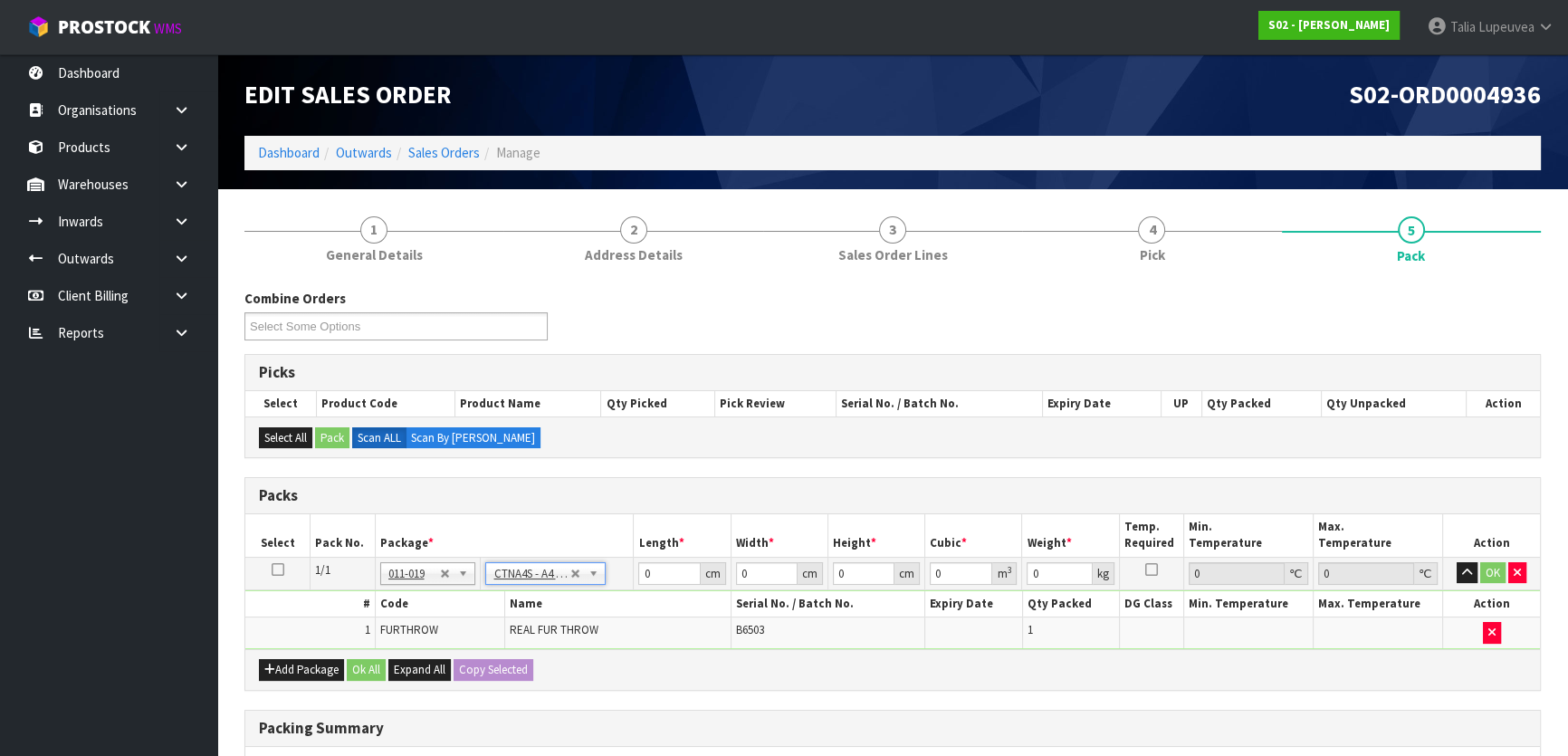
type input "30.5"
type input "21.5"
type input "20"
type input "0.013115"
type input "1.76"
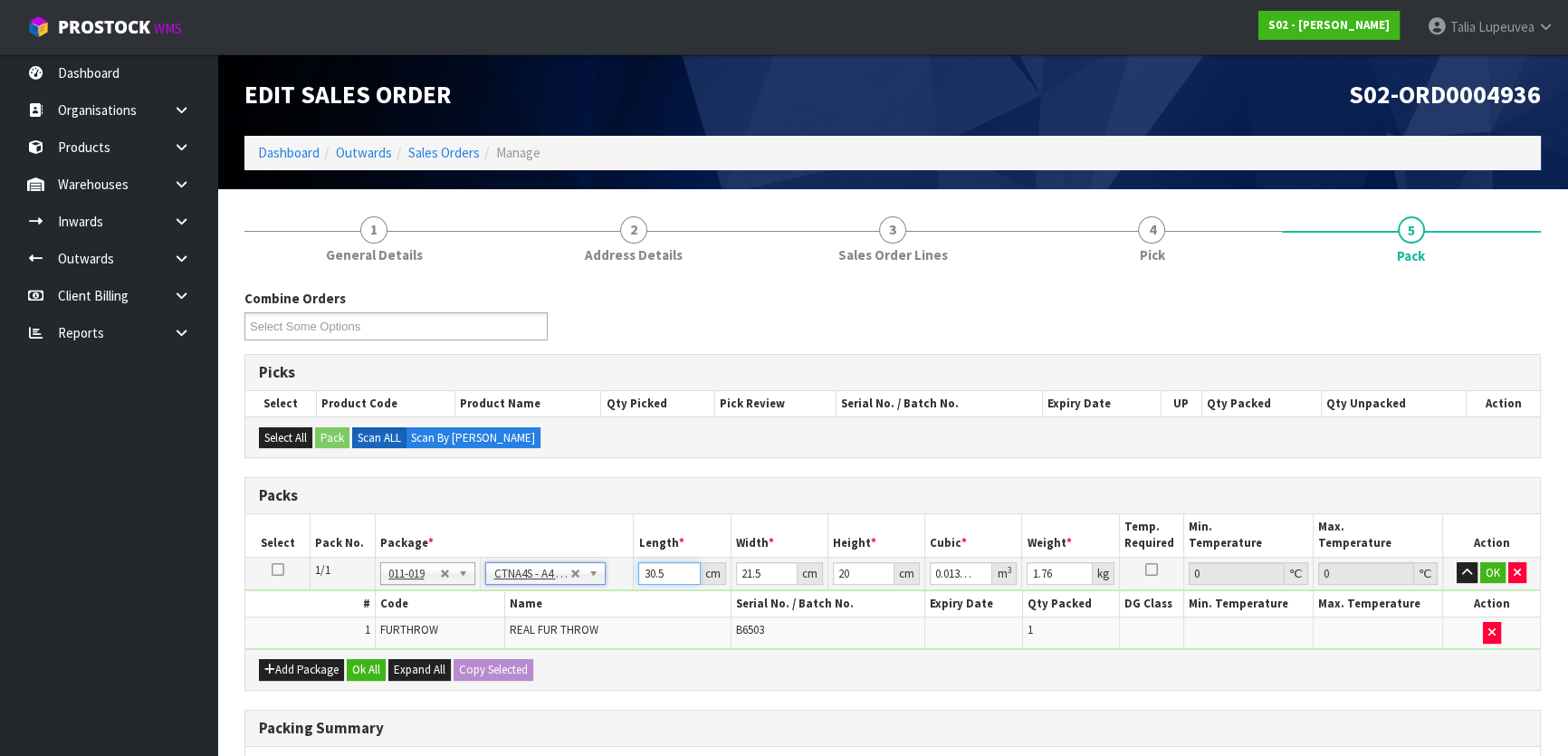
drag, startPoint x: 669, startPoint y: 572, endPoint x: 627, endPoint y: 572, distance: 42.0
click at [627, 572] on tr "1/1 NONE 007-001 007-002 007-004 007-009 007-013 007-014 007-015 007-017 007-01…" at bounding box center [893, 573] width 1294 height 33
type input "0"
type input "3"
type input "0.00129"
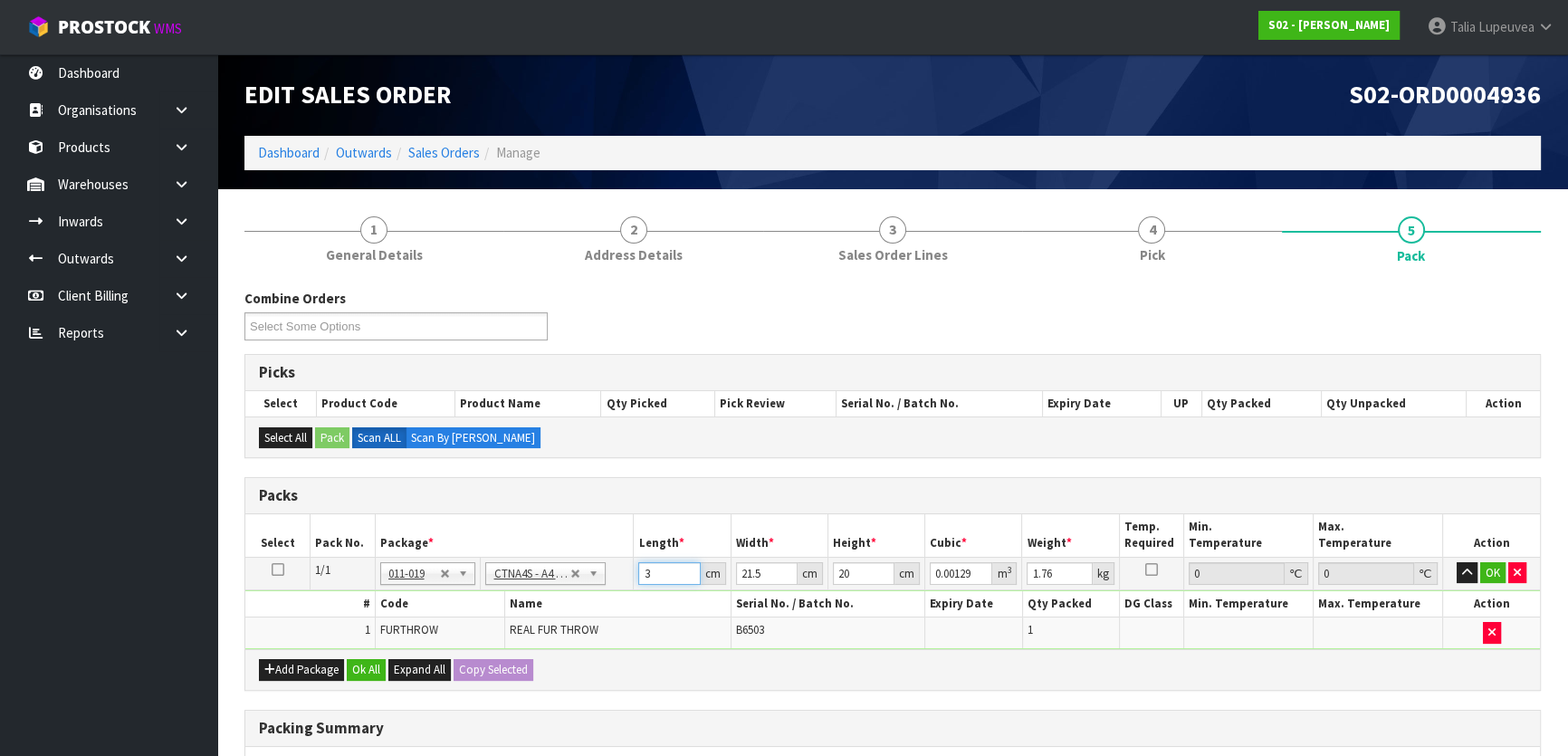
type input "32"
type input "0.01376"
type input "32"
type input "2"
type input "0.00128"
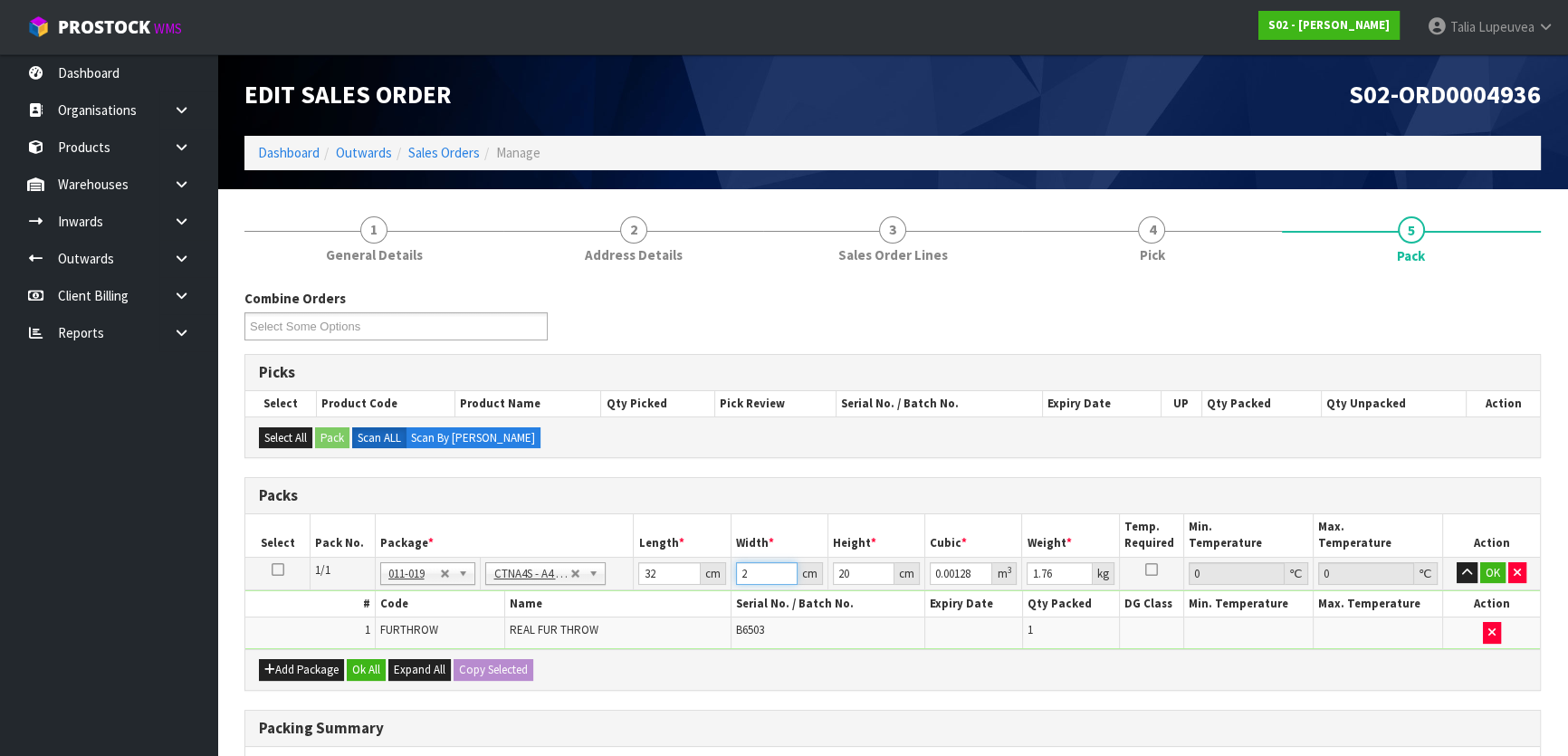
type input "25"
type input "0.016"
type input "25"
type input "1"
type input "0.0008"
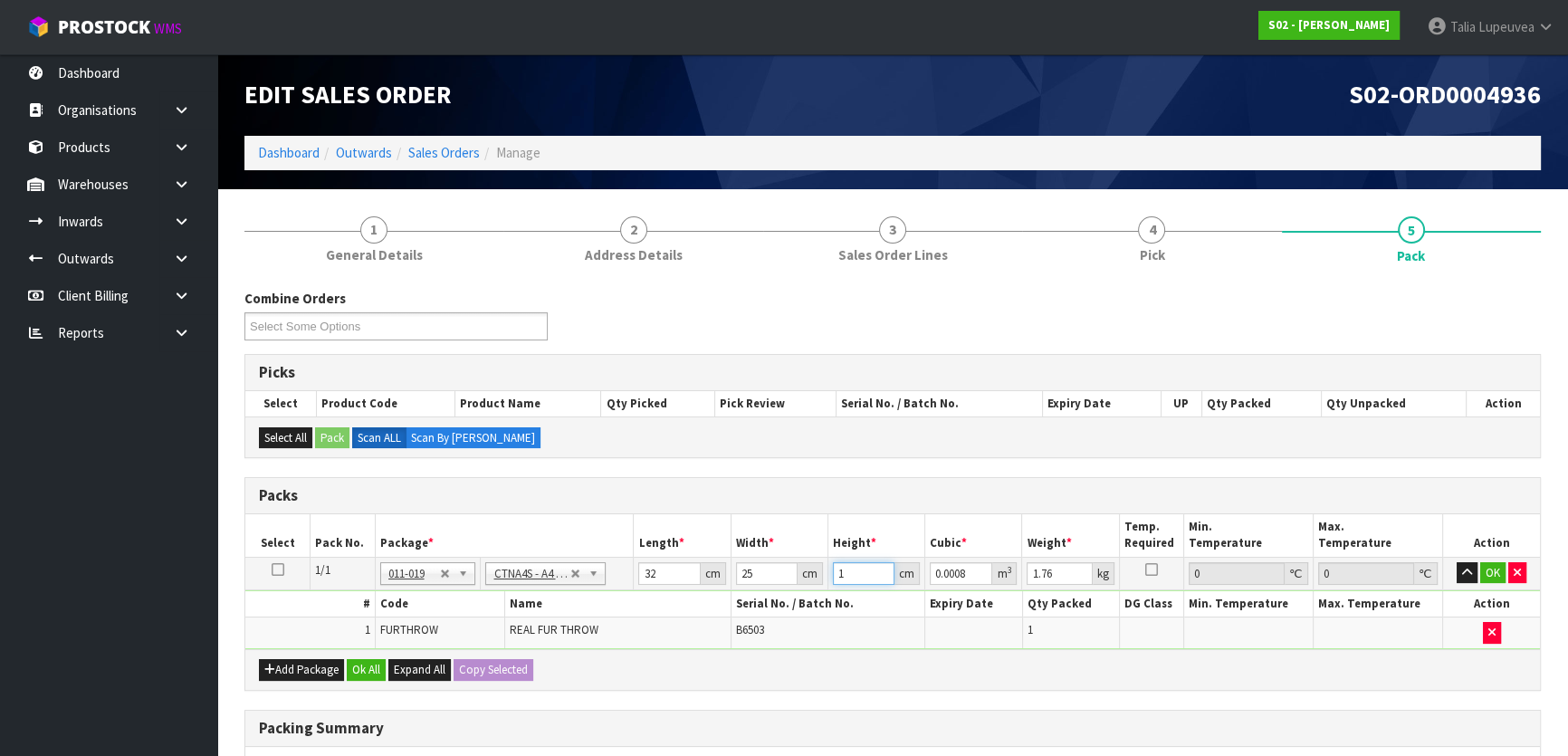
type input "15"
type input "0.012"
type input "15"
type input "2"
click at [380, 660] on button "Ok All" at bounding box center [366, 670] width 39 height 22
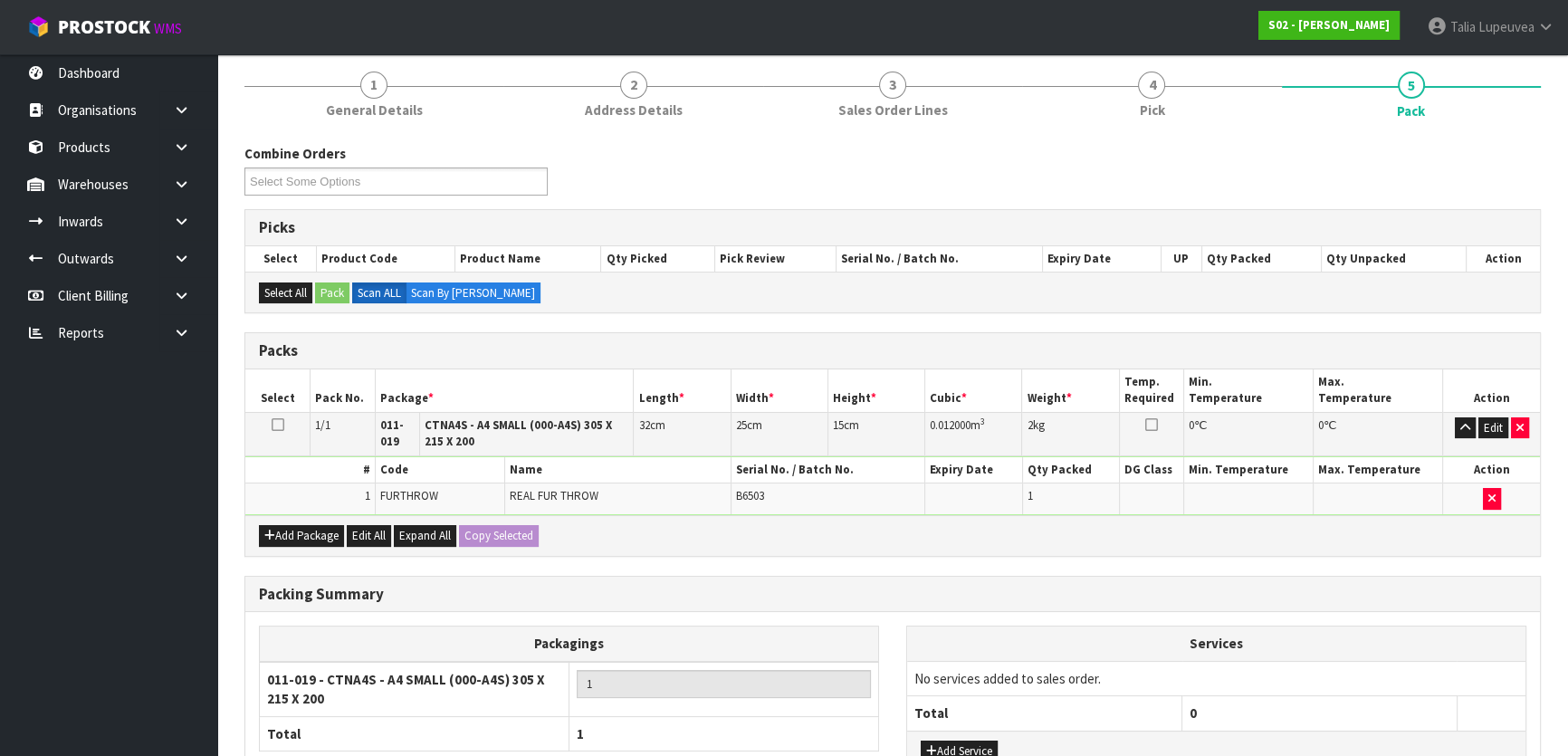
scroll to position [295, 0]
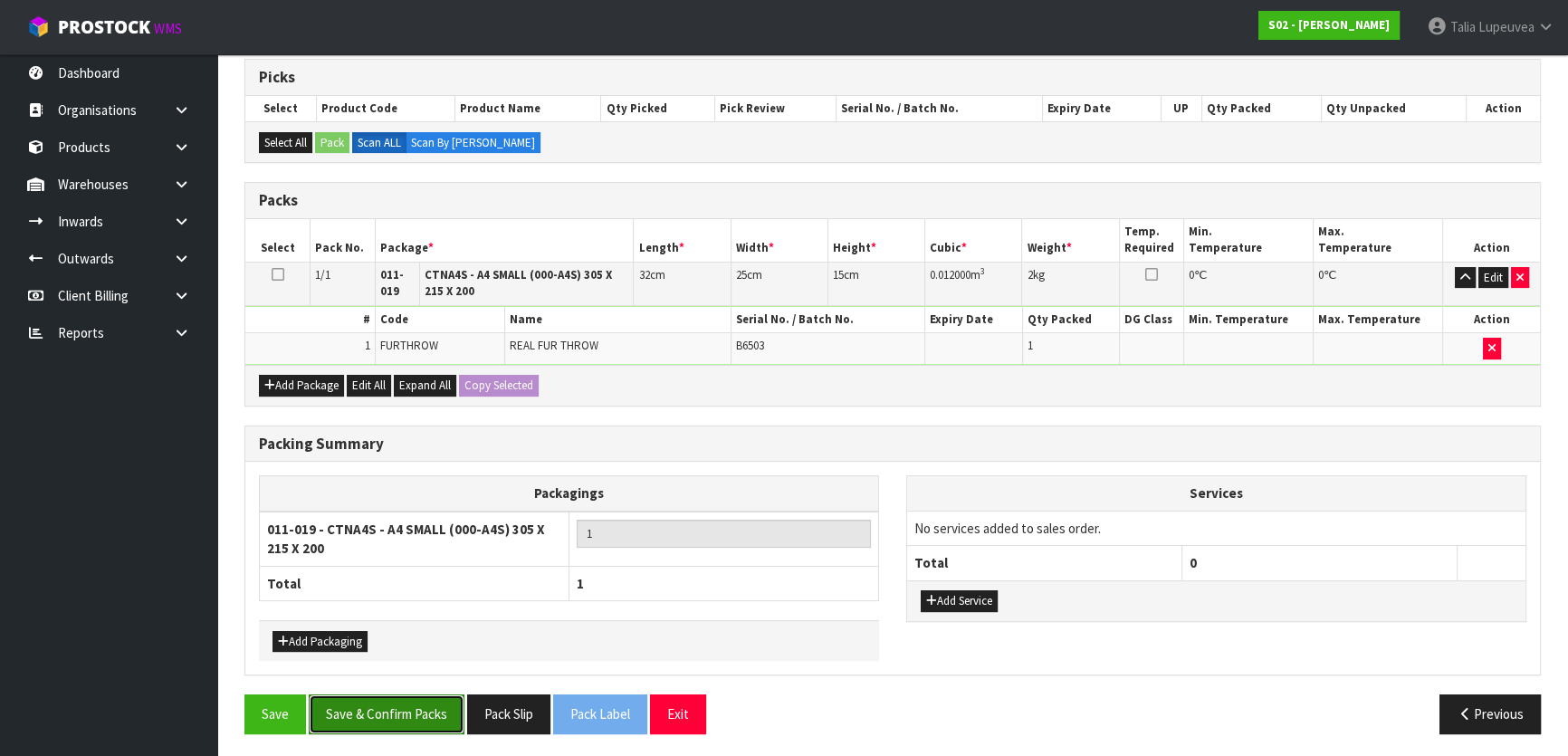
click at [389, 704] on button "Save & Confirm Packs" at bounding box center [387, 714] width 155 height 39
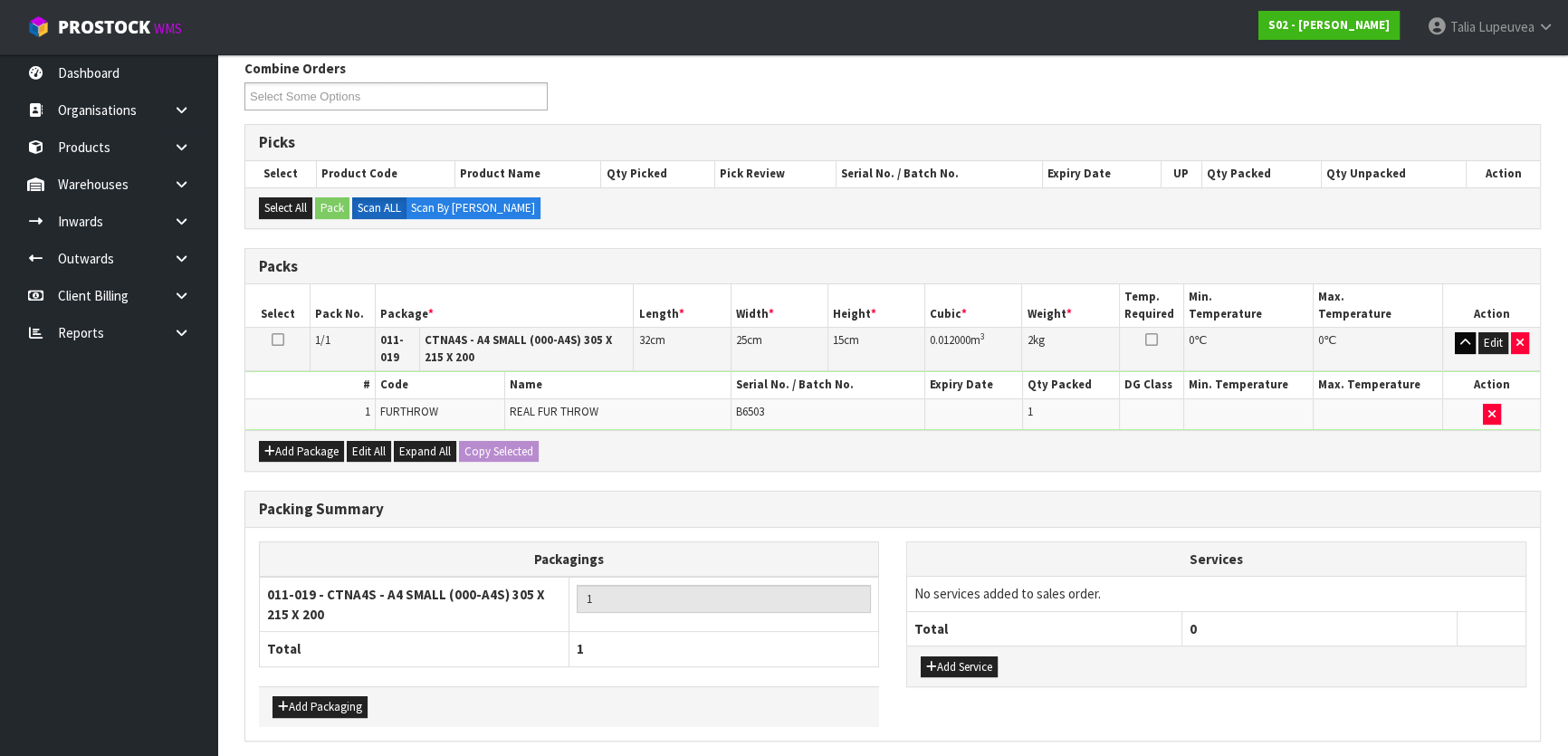
scroll to position [0, 0]
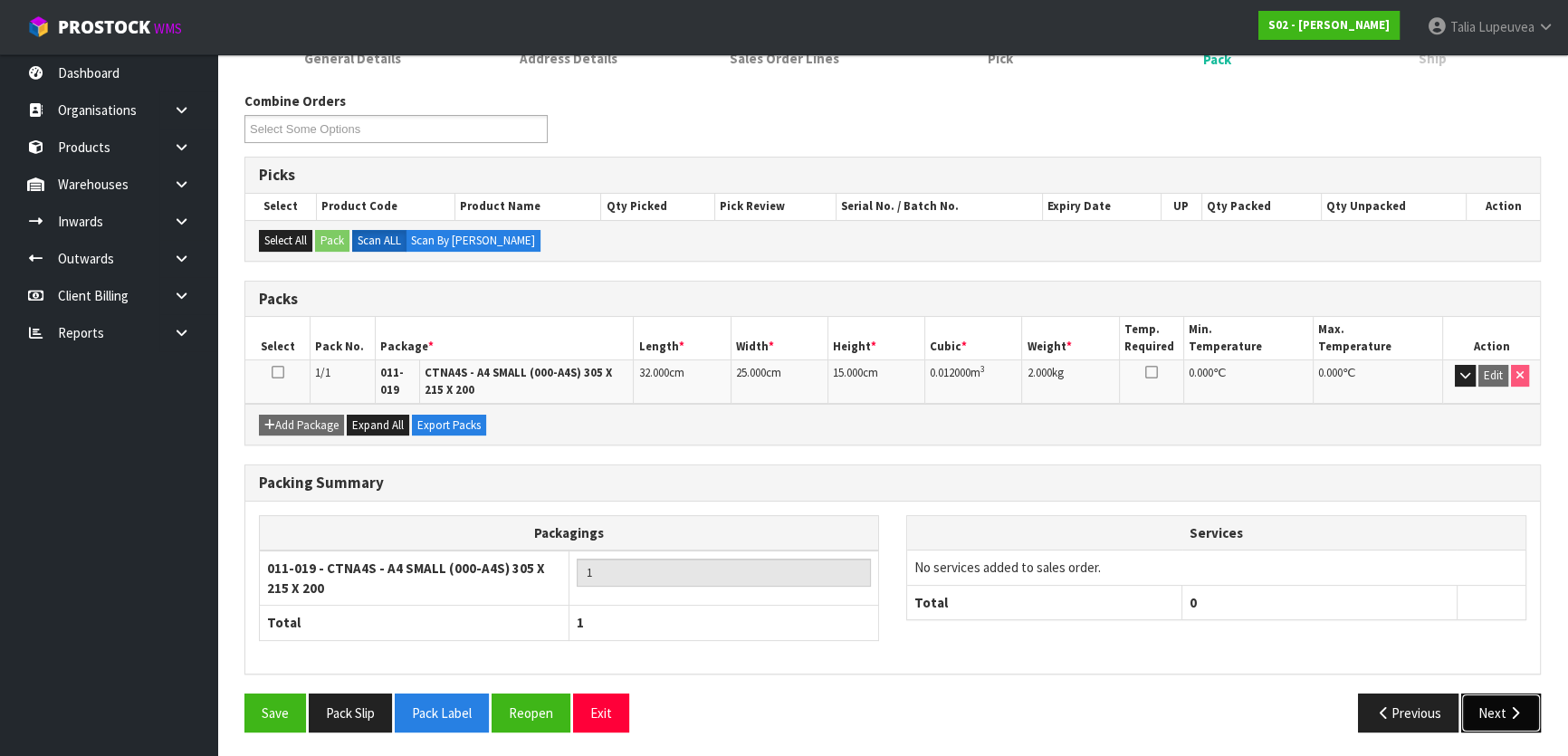
click at [1497, 702] on button "Next" at bounding box center [1501, 714] width 80 height 39
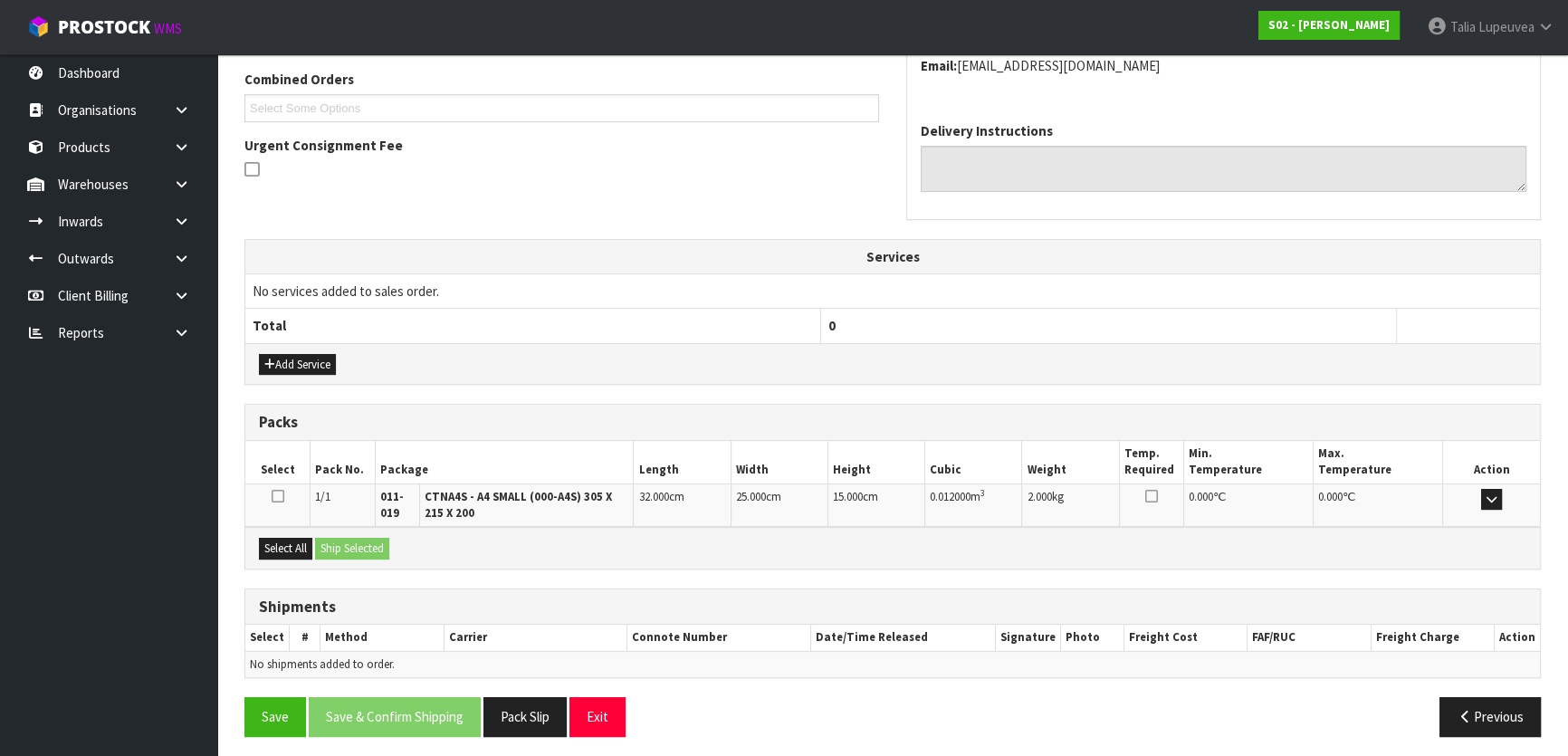
scroll to position [468, 0]
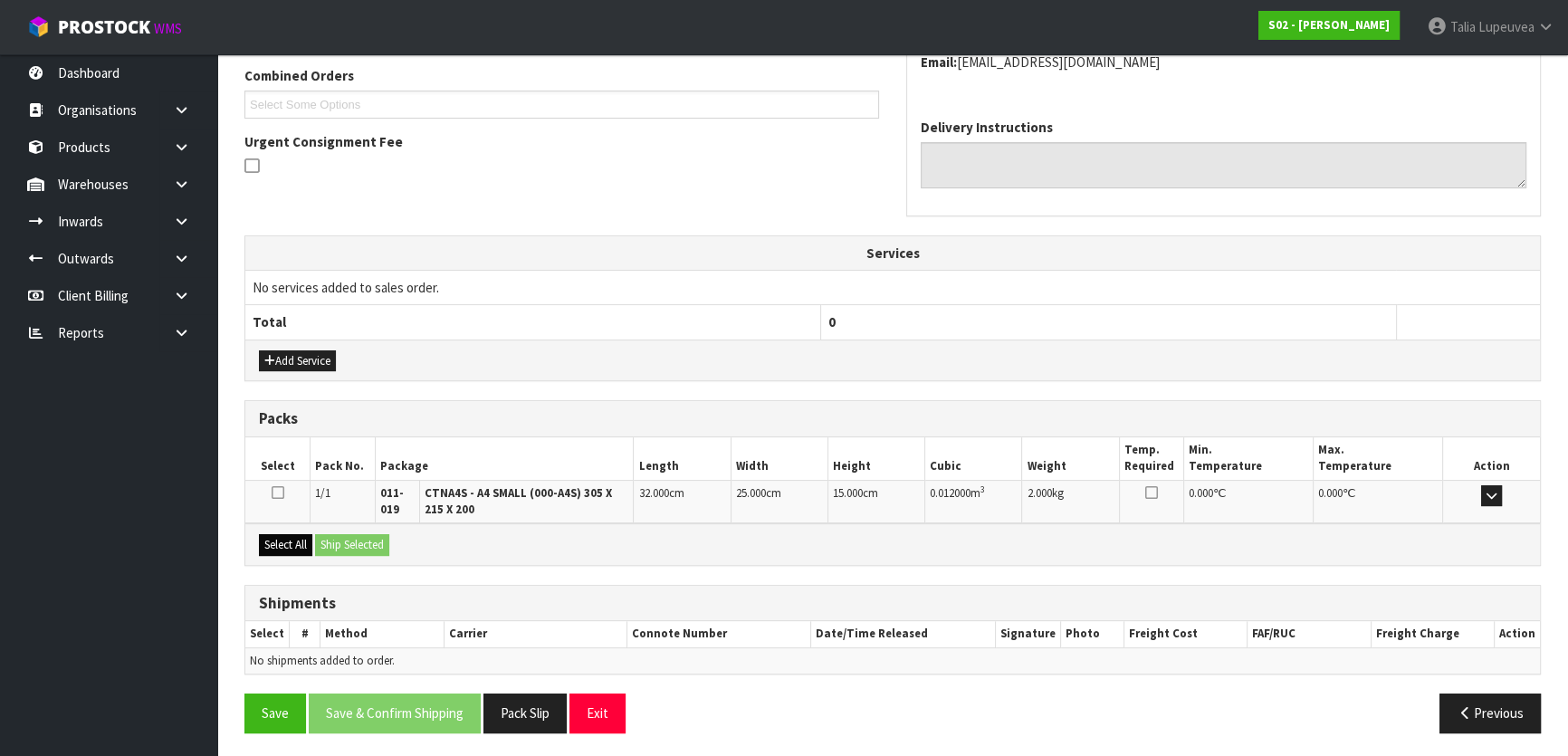
drag, startPoint x: 273, startPoint y: 546, endPoint x: 333, endPoint y: 546, distance: 60.0
click at [282, 546] on div "Select All Ship Selected" at bounding box center [893, 544] width 1294 height 41
drag, startPoint x: 272, startPoint y: 548, endPoint x: 293, endPoint y: 548, distance: 21.0
click at [276, 548] on button "Select All" at bounding box center [285, 544] width 53 height 22
drag, startPoint x: 364, startPoint y: 548, endPoint x: 403, endPoint y: 557, distance: 40.0
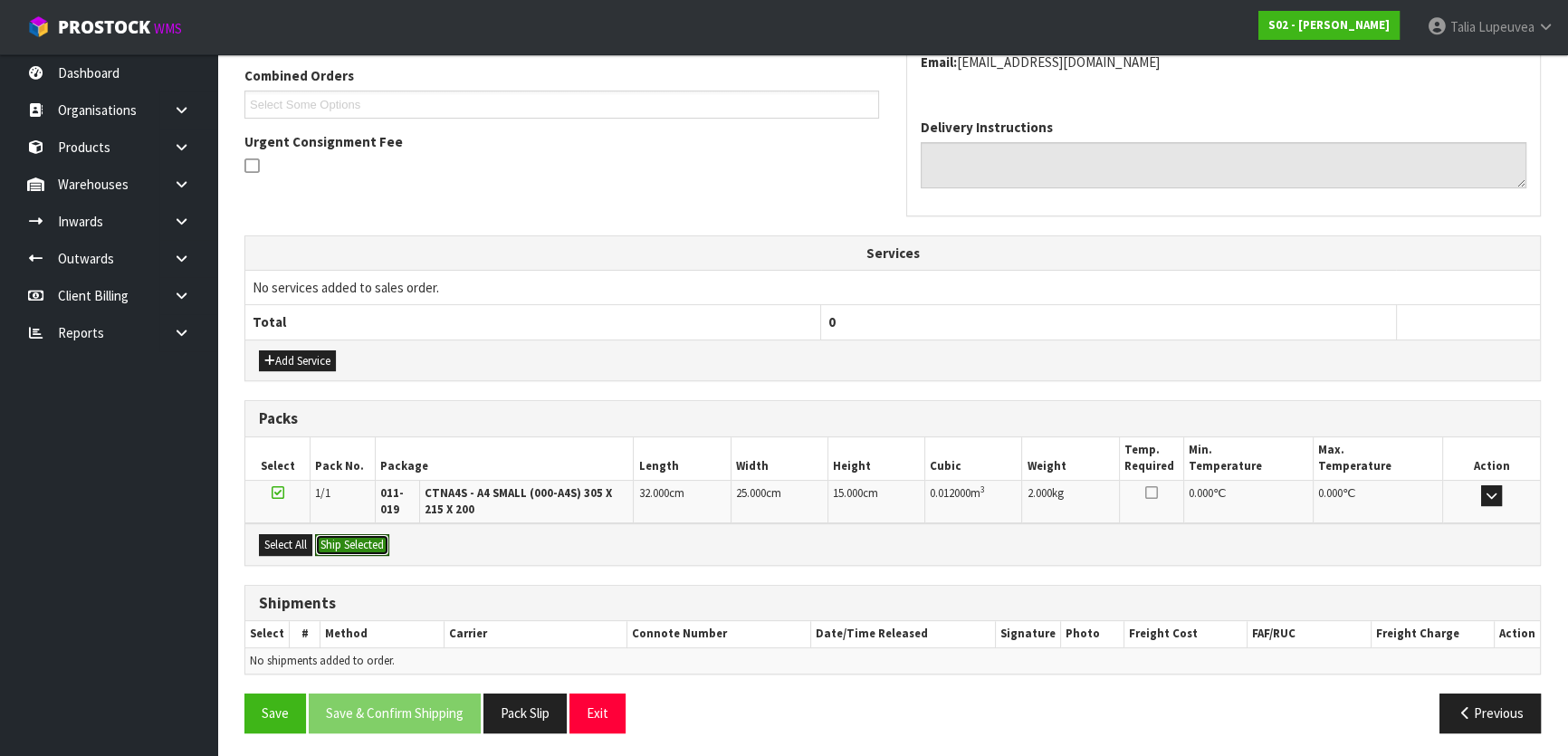
click at [368, 548] on button "Ship Selected" at bounding box center [351, 544] width 74 height 22
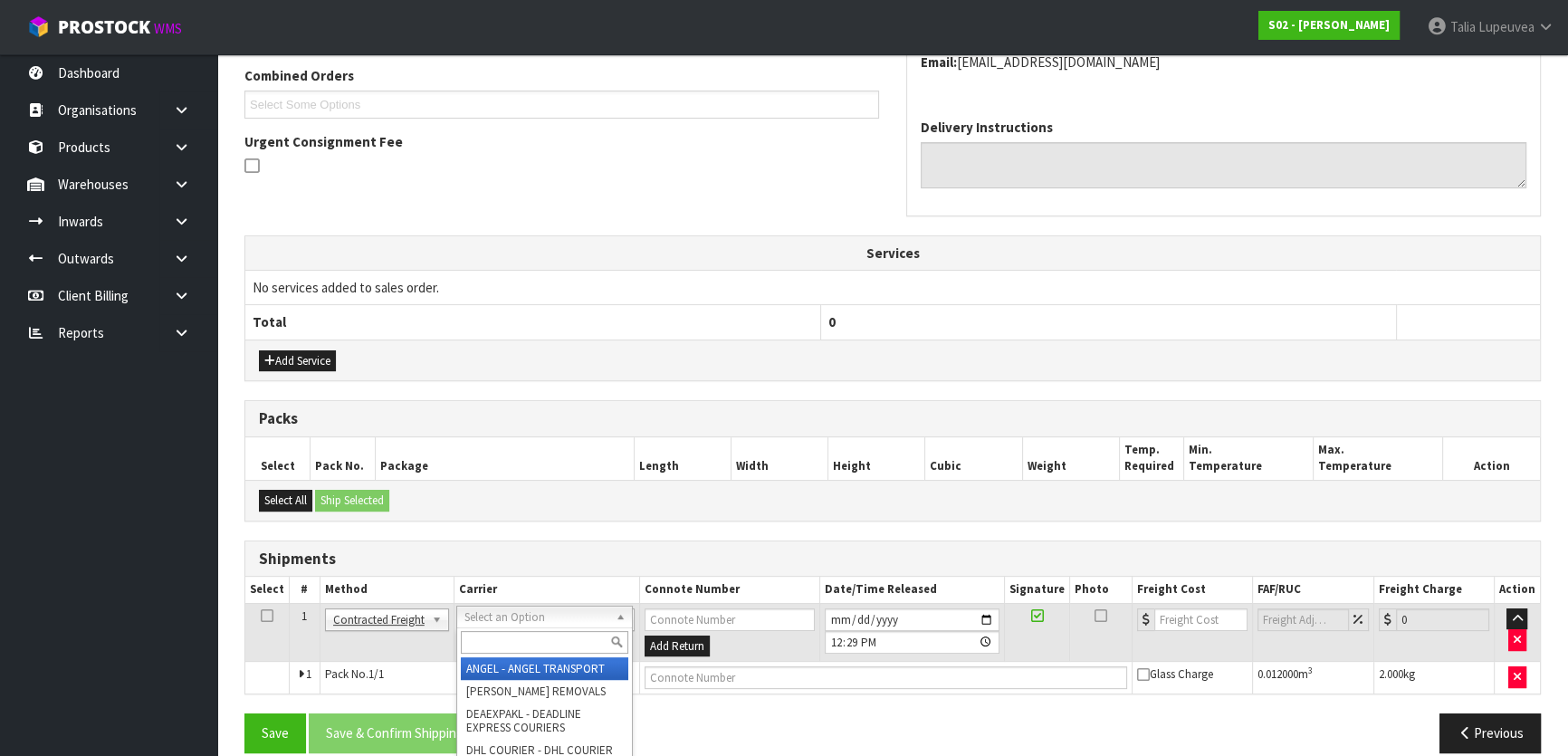
drag, startPoint x: 598, startPoint y: 622, endPoint x: 556, endPoint y: 640, distance: 45.7
click at [556, 640] on input "text" at bounding box center [544, 643] width 168 height 22
type input "nzp"
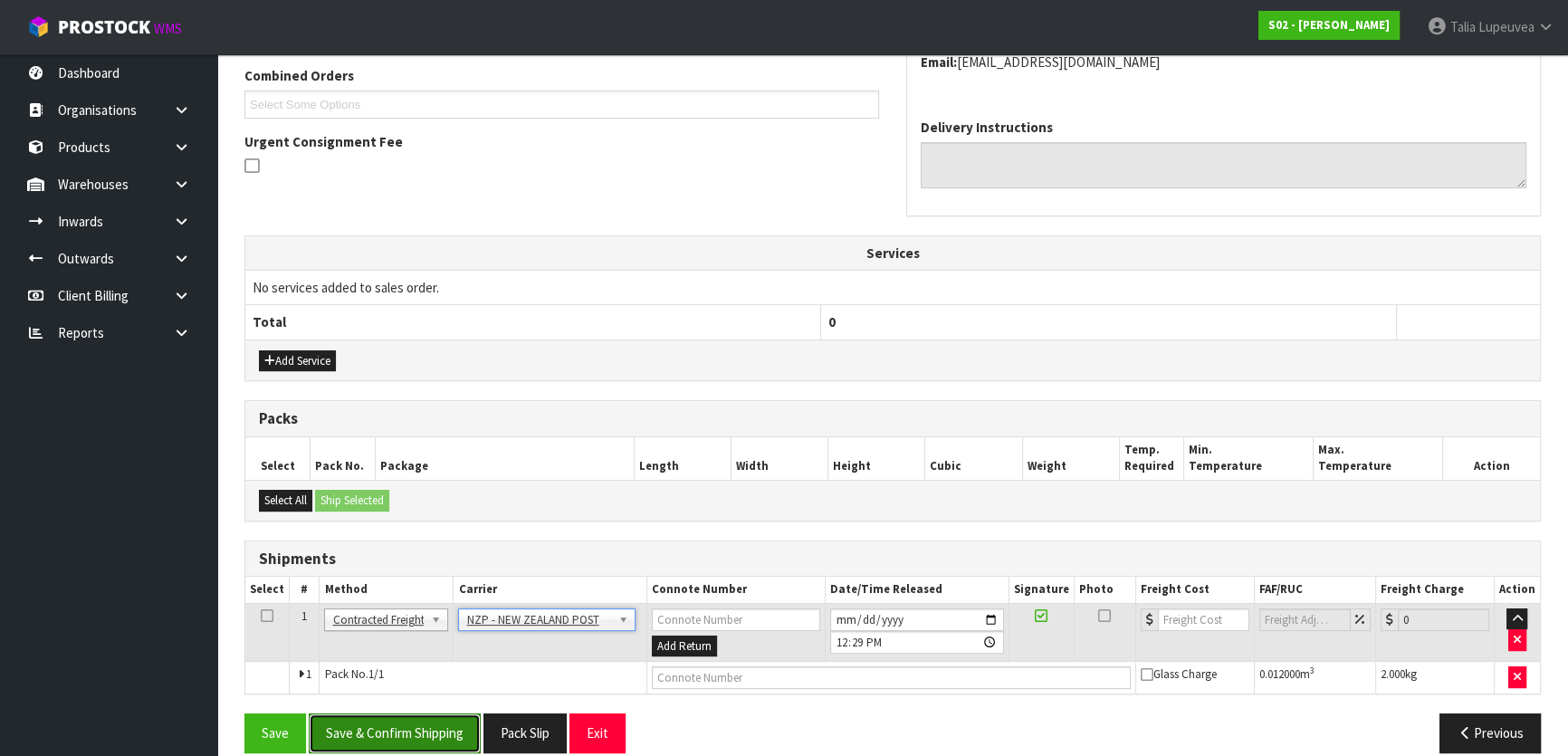
click at [383, 726] on button "Save & Confirm Shipping" at bounding box center [395, 734] width 172 height 39
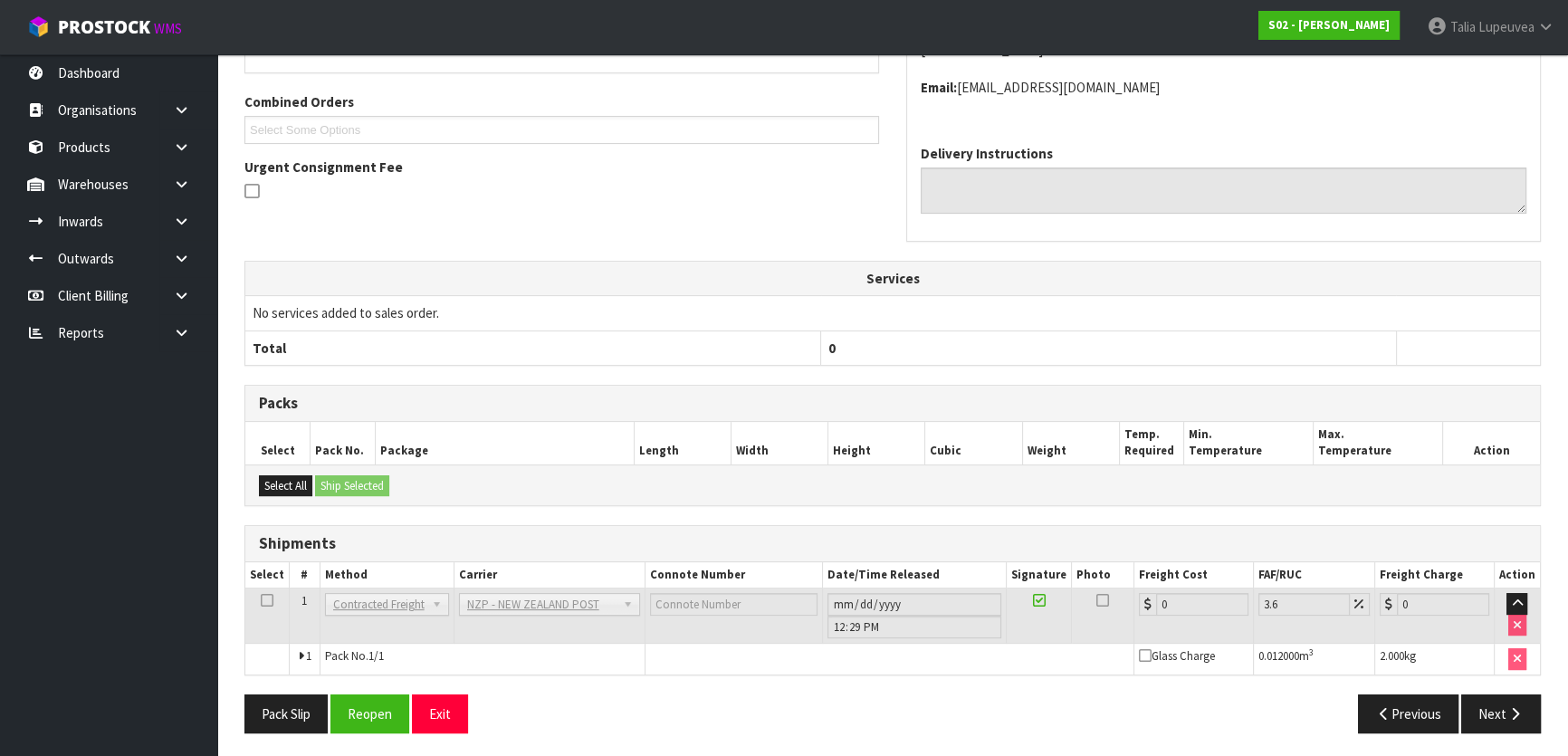
scroll to position [463, 0]
click at [370, 711] on button "Reopen" at bounding box center [370, 714] width 79 height 39
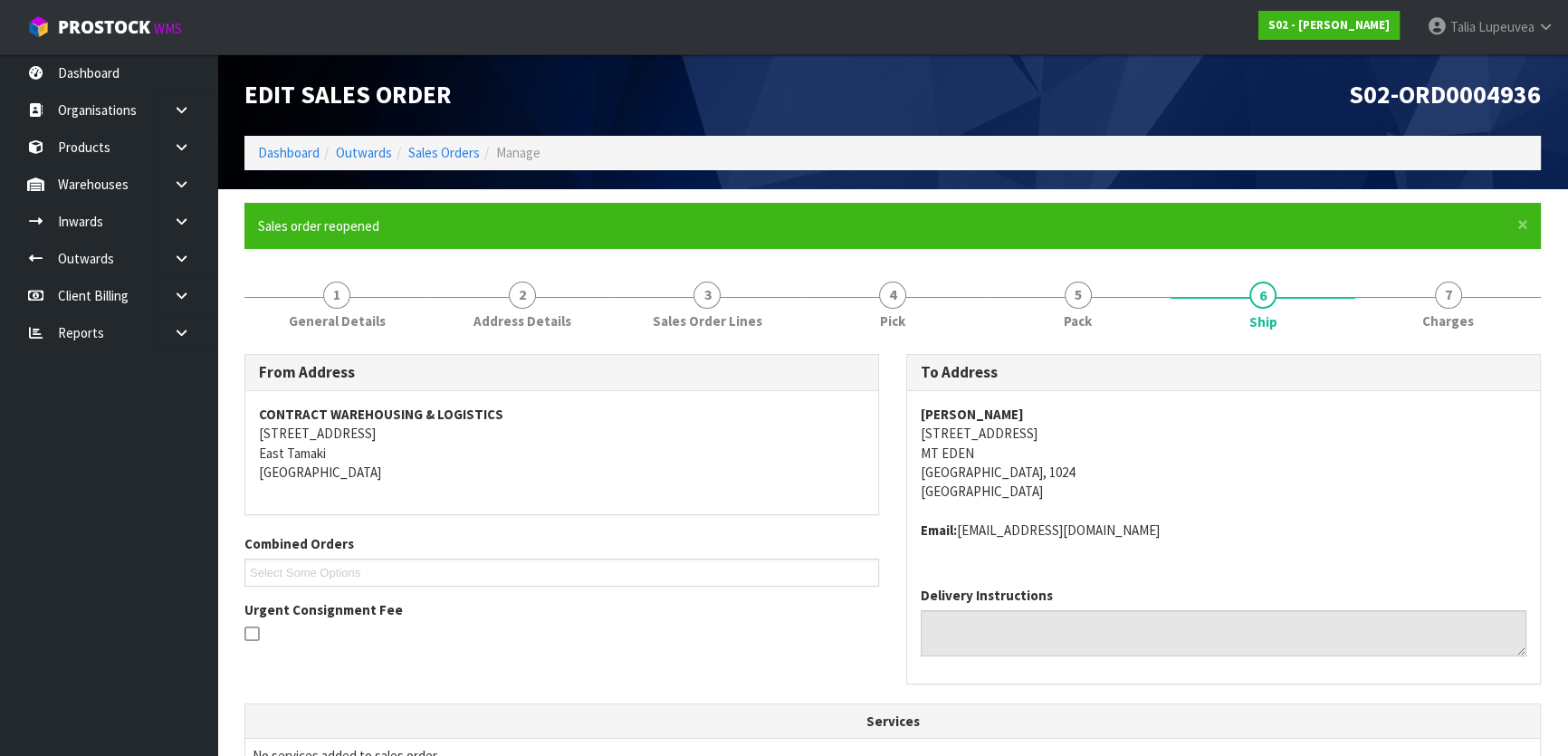
scroll to position [444, 0]
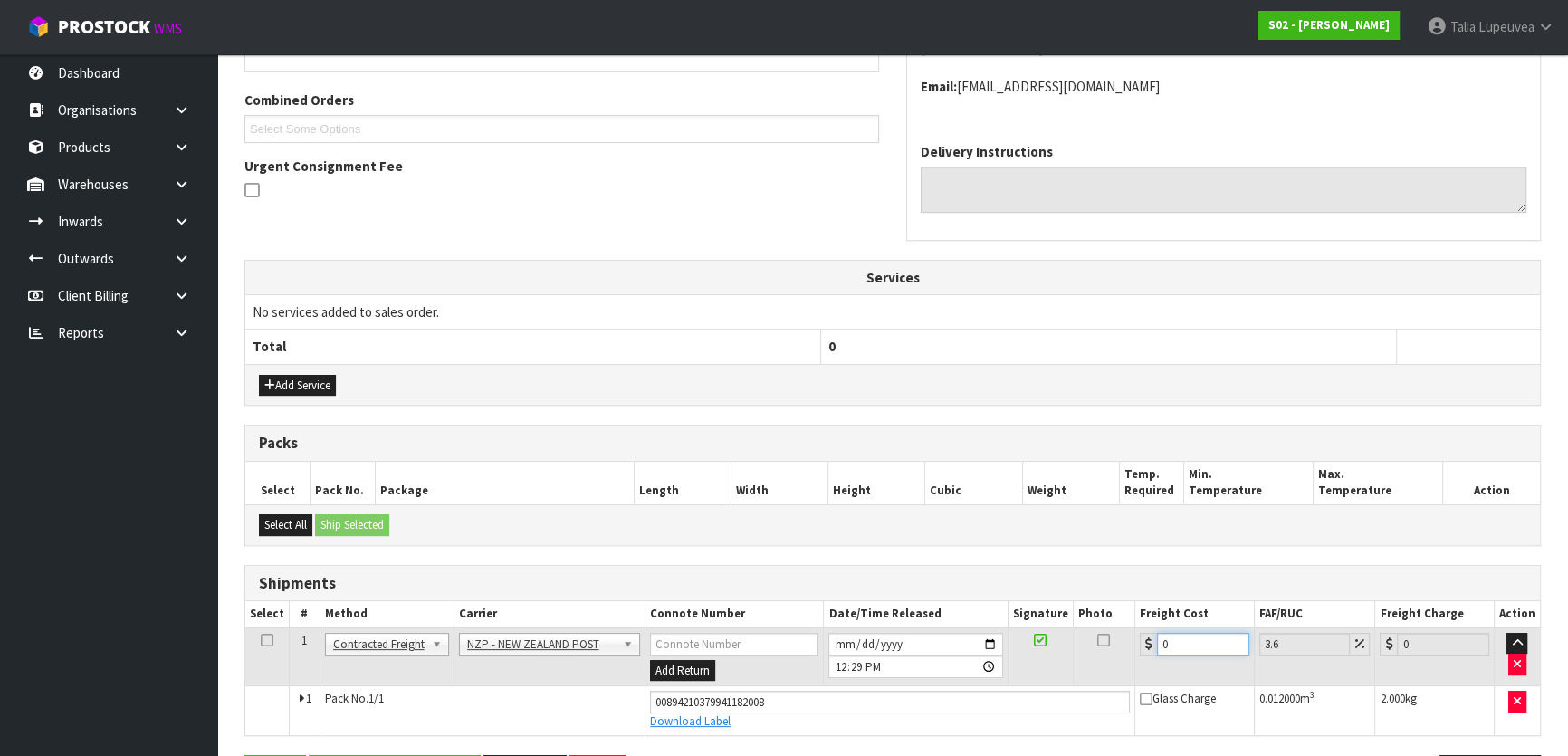
drag, startPoint x: 1154, startPoint y: 642, endPoint x: 1116, endPoint y: 634, distance: 38.8
click at [1123, 641] on tr "1 Client Local Pickup Customer Local Pickup Company Freight Contracted Freight …" at bounding box center [893, 657] width 1294 height 59
type input "4"
type input "4.14"
type input "4.3"
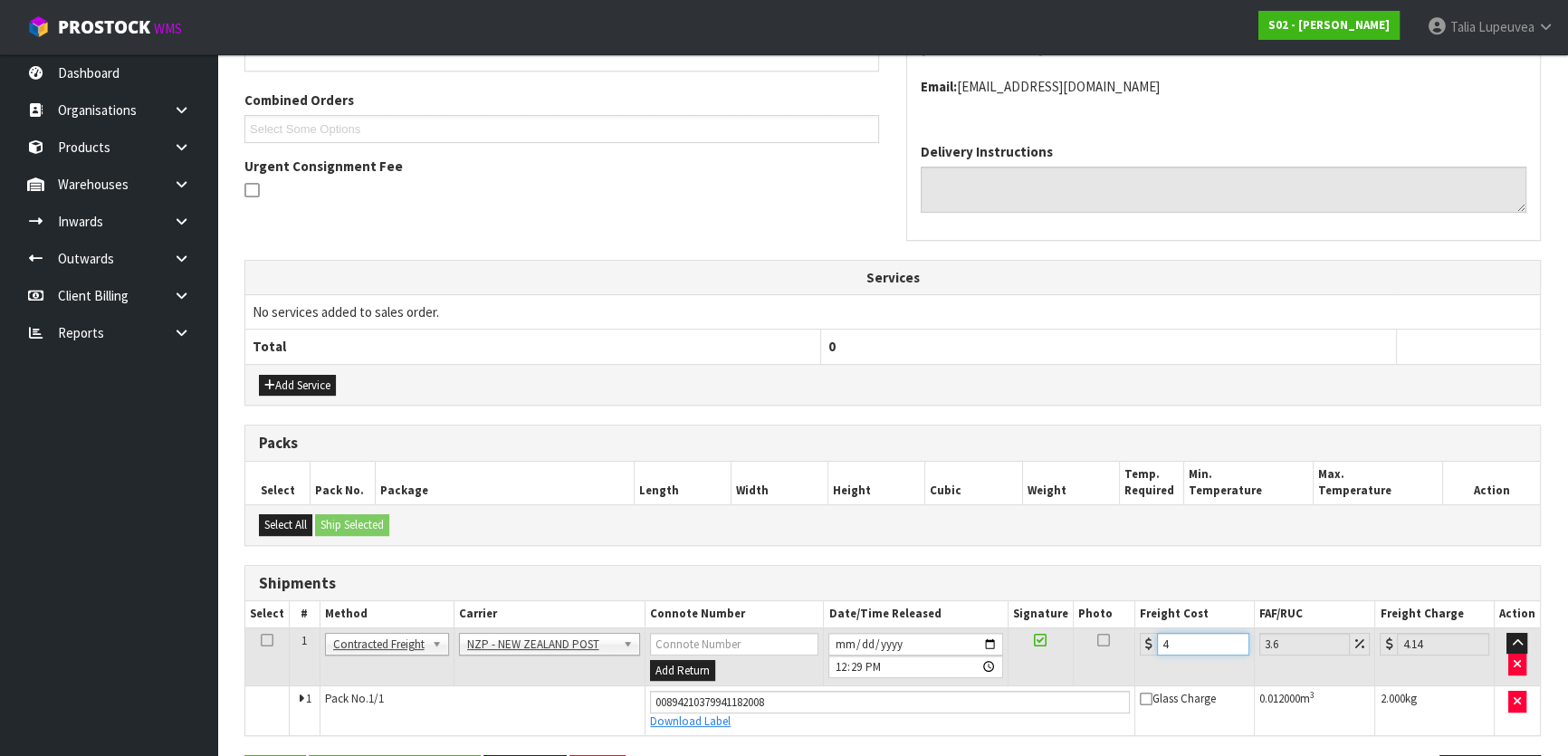
type input "4.45"
type input "4.33"
type input "4.49"
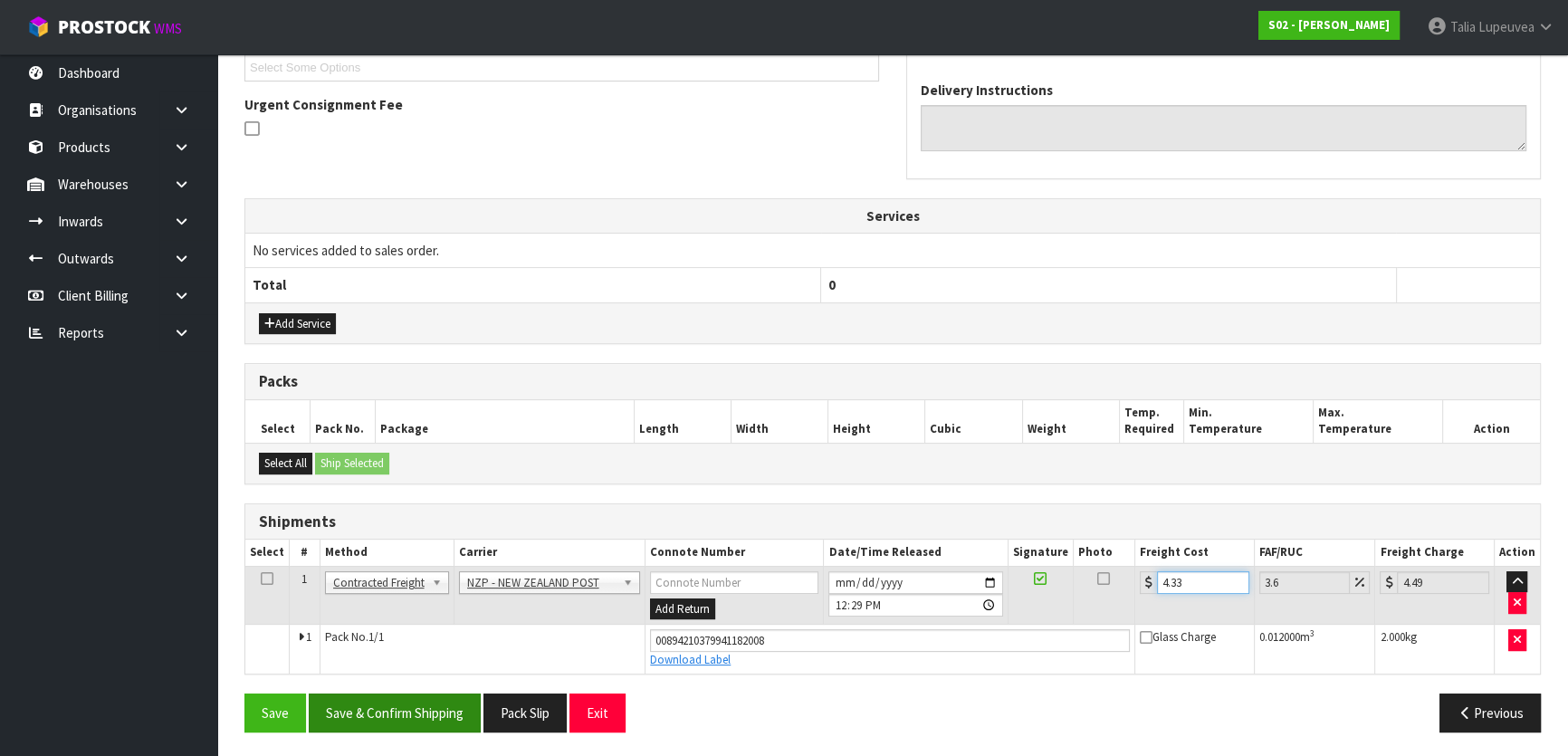
type input "4.33"
click at [380, 706] on button "Save & Confirm Shipping" at bounding box center [395, 714] width 172 height 39
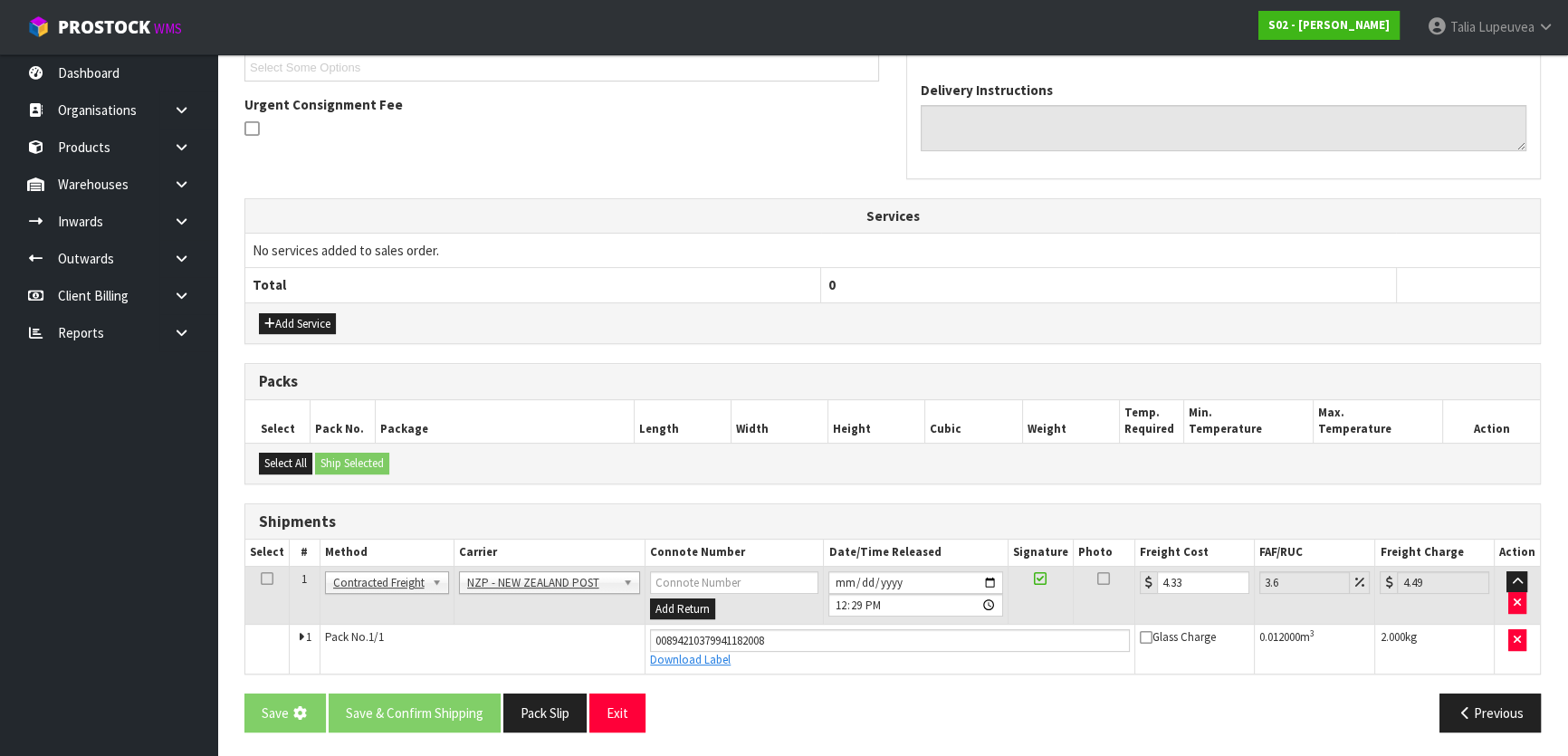
scroll to position [0, 0]
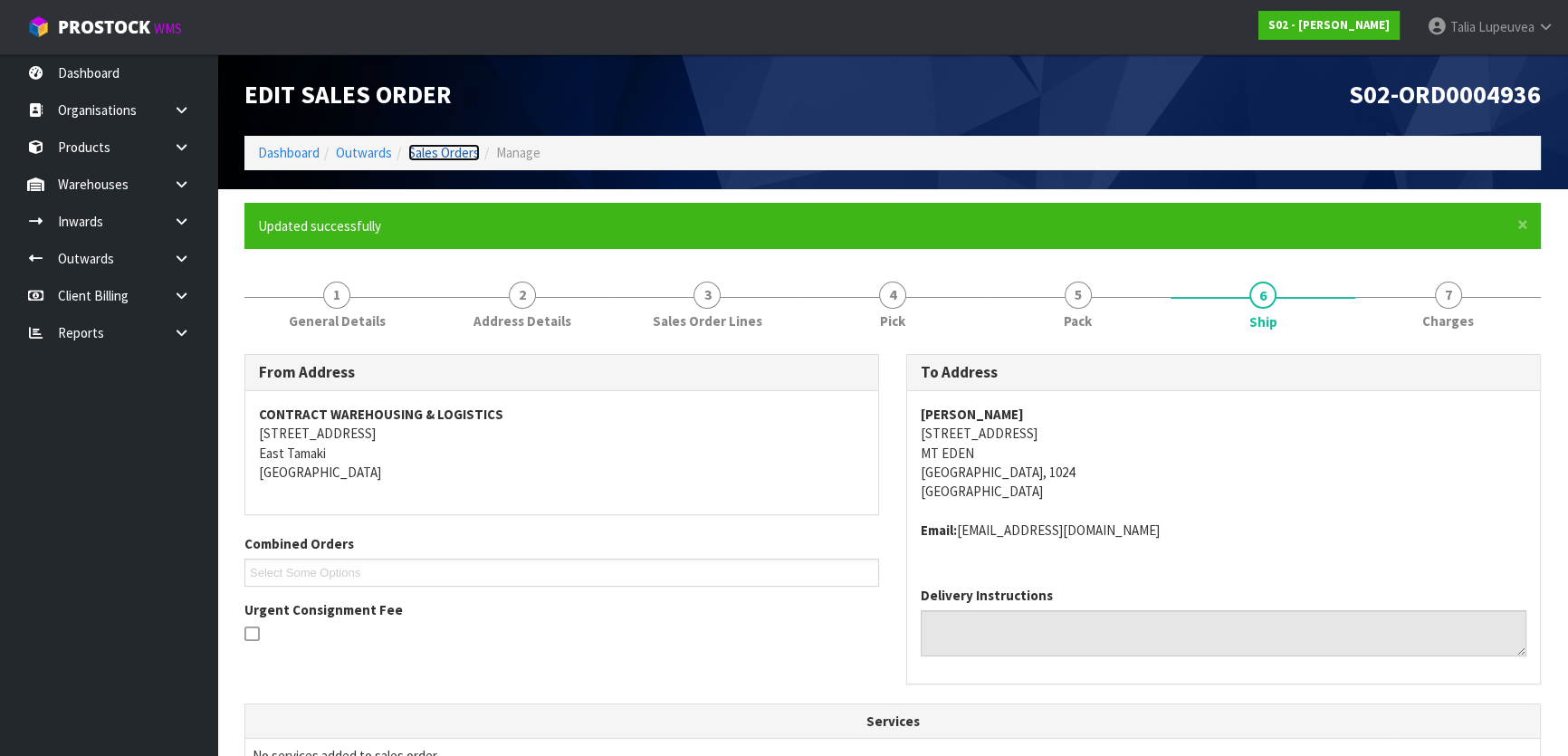
click at [460, 147] on link "Sales Orders" at bounding box center [444, 153] width 71 height 17
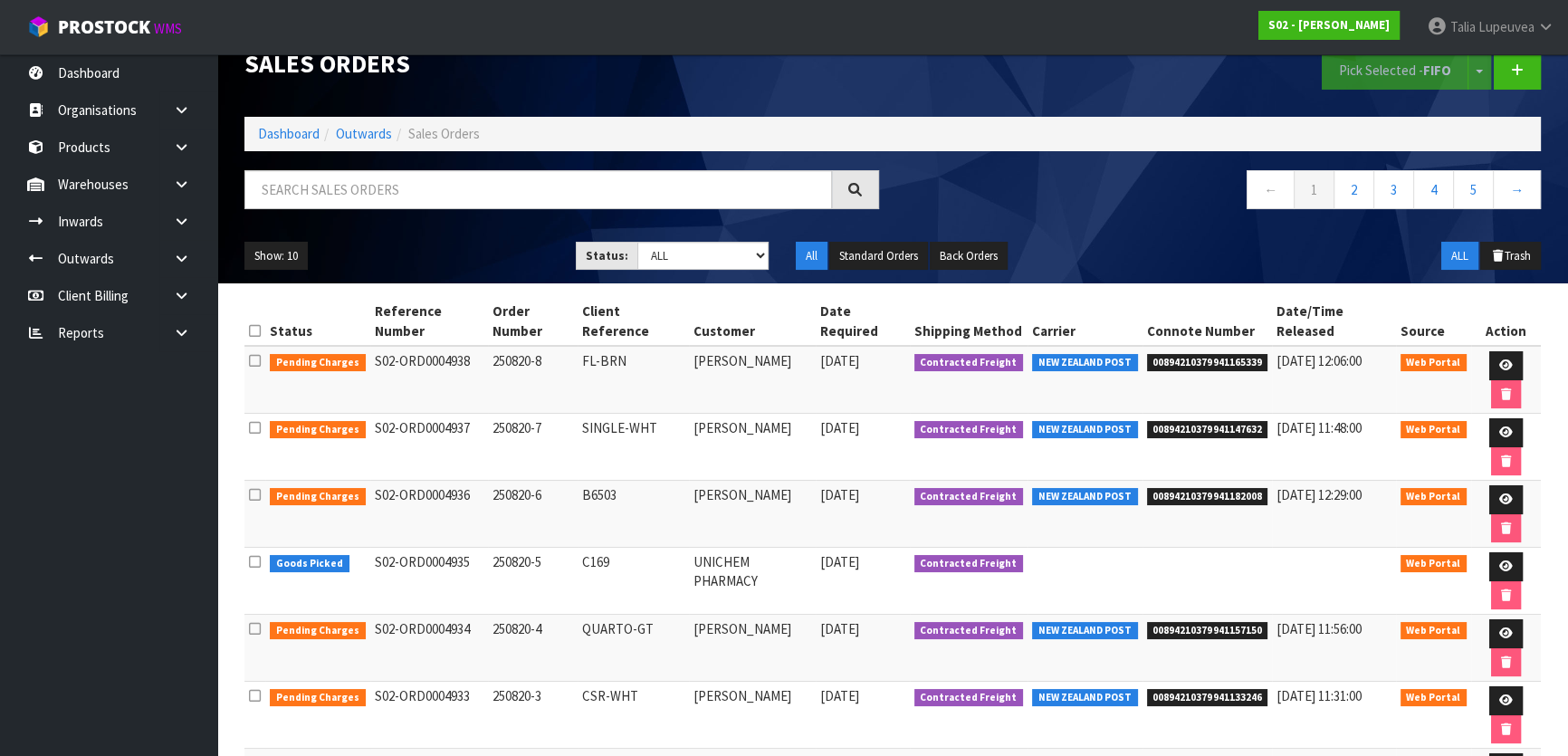
scroll to position [48, 0]
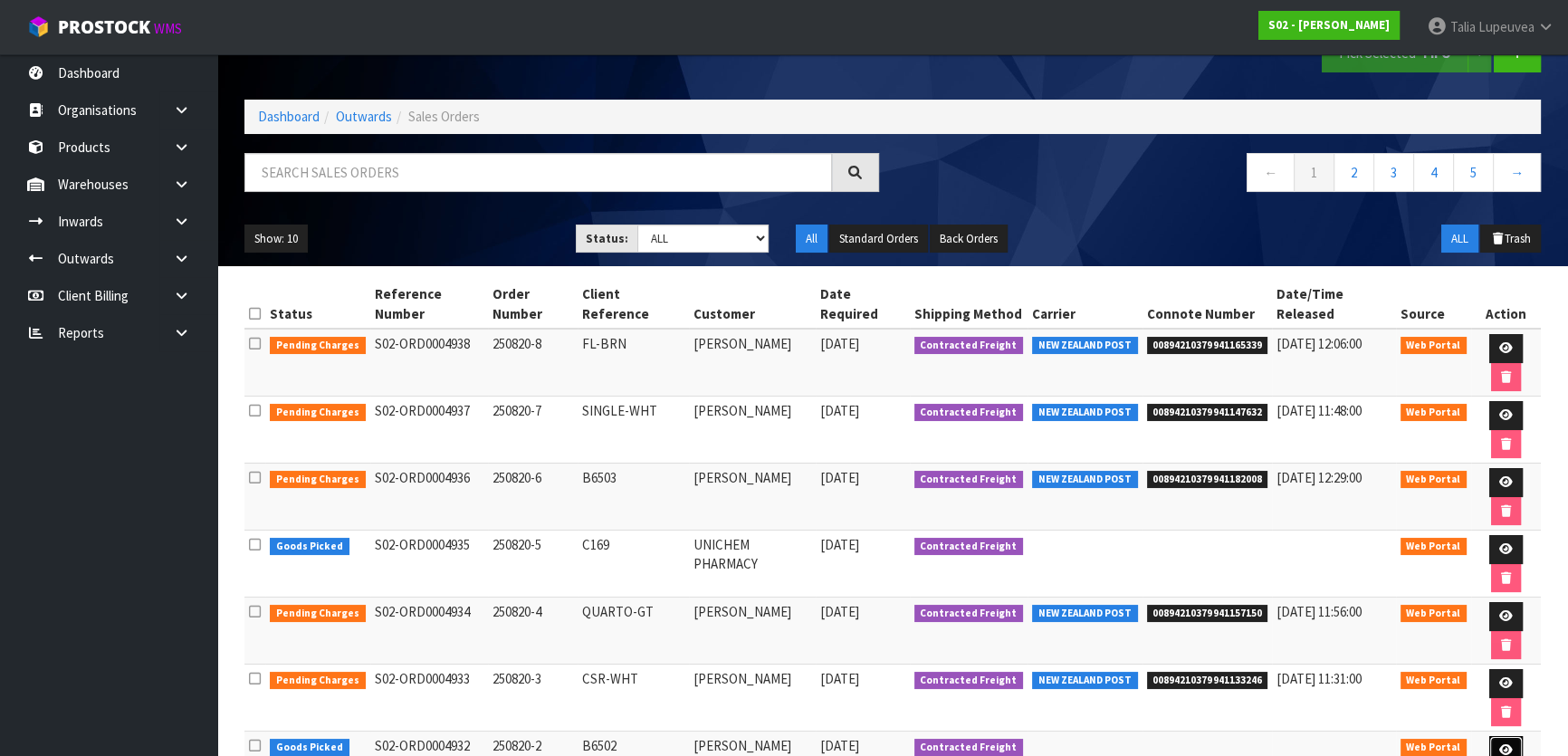
click at [1489, 736] on link at bounding box center [1506, 750] width 34 height 29
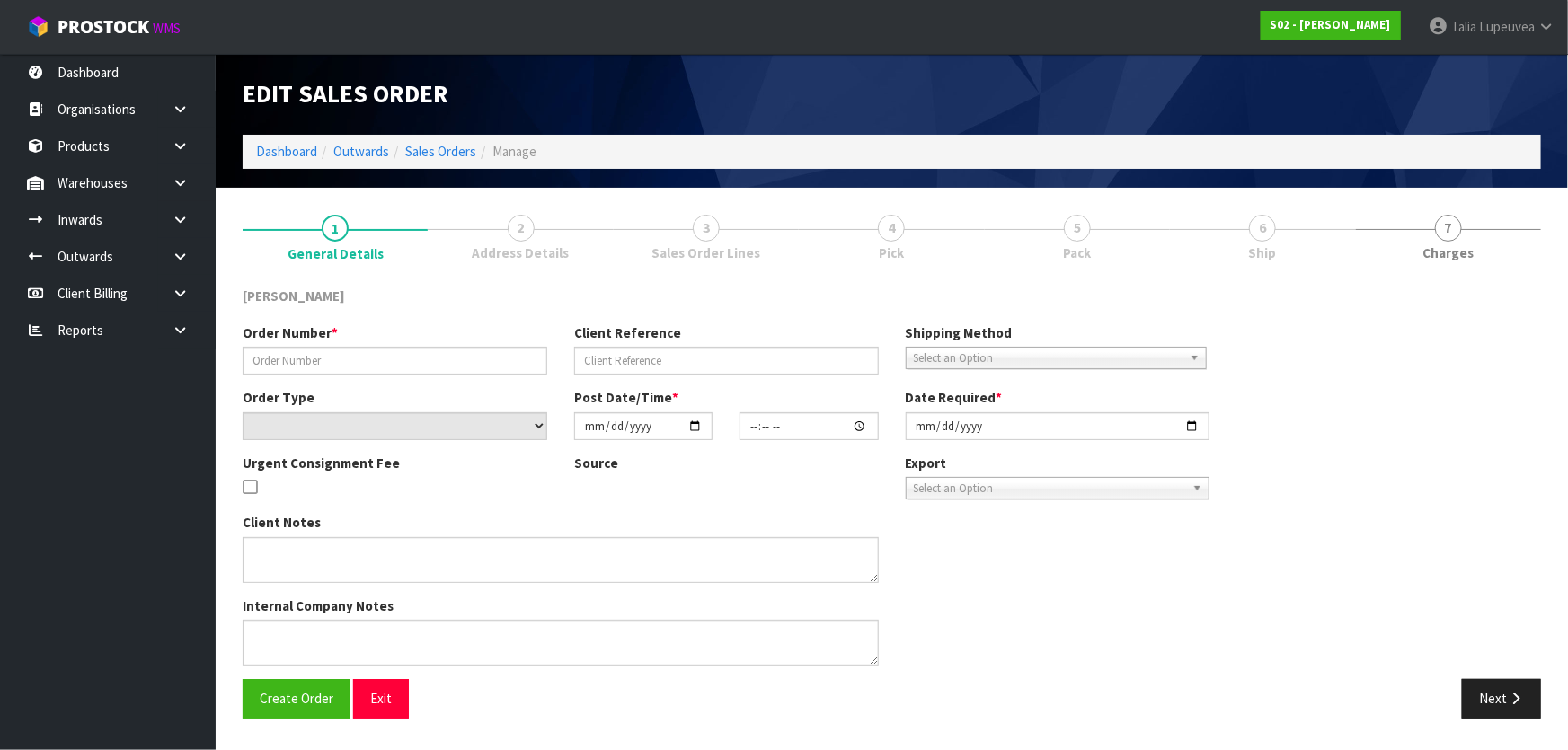
type input "250820-2"
type input "B6502"
select select "number:0"
type input "[DATE]"
type input "19:50:00.000"
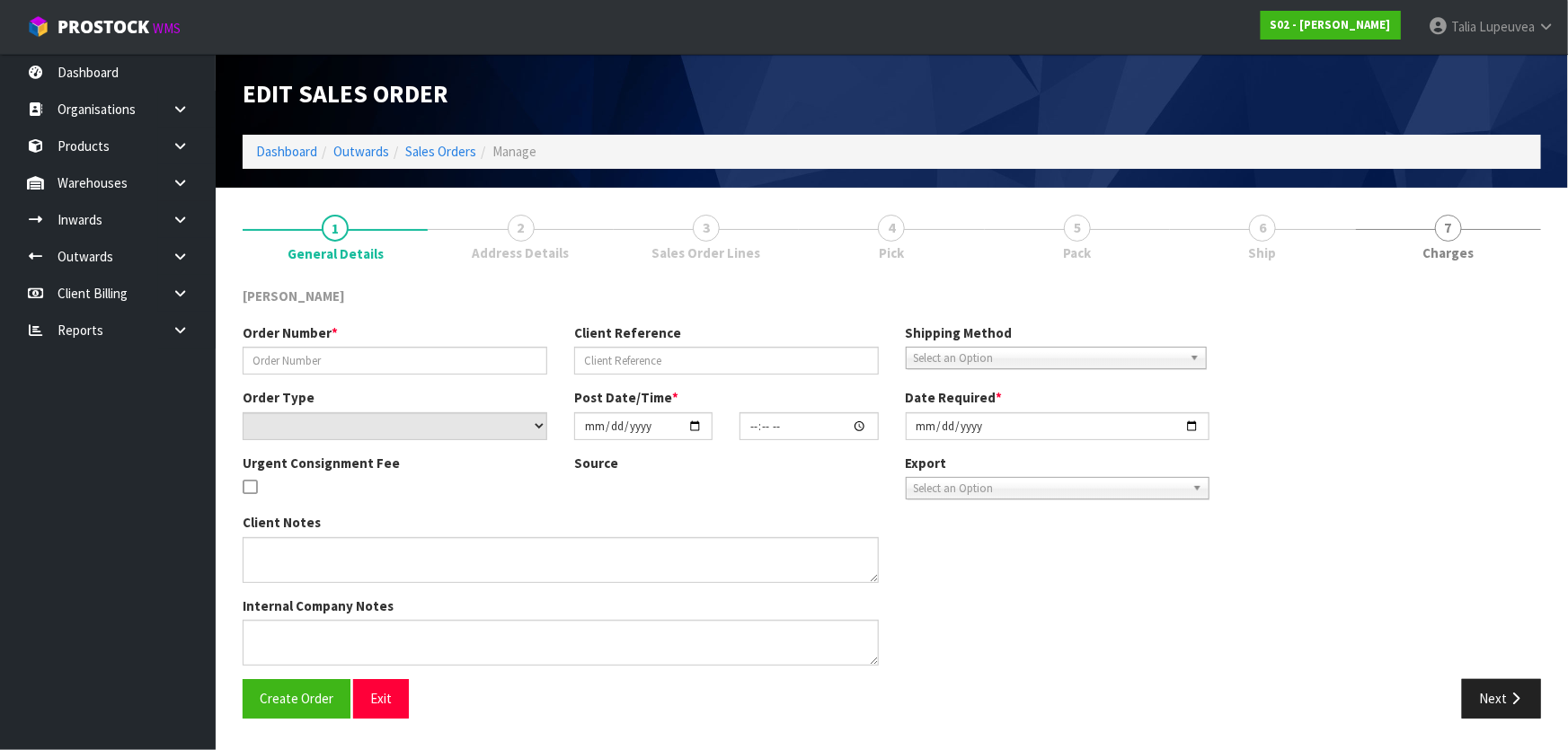
type input "[DATE]"
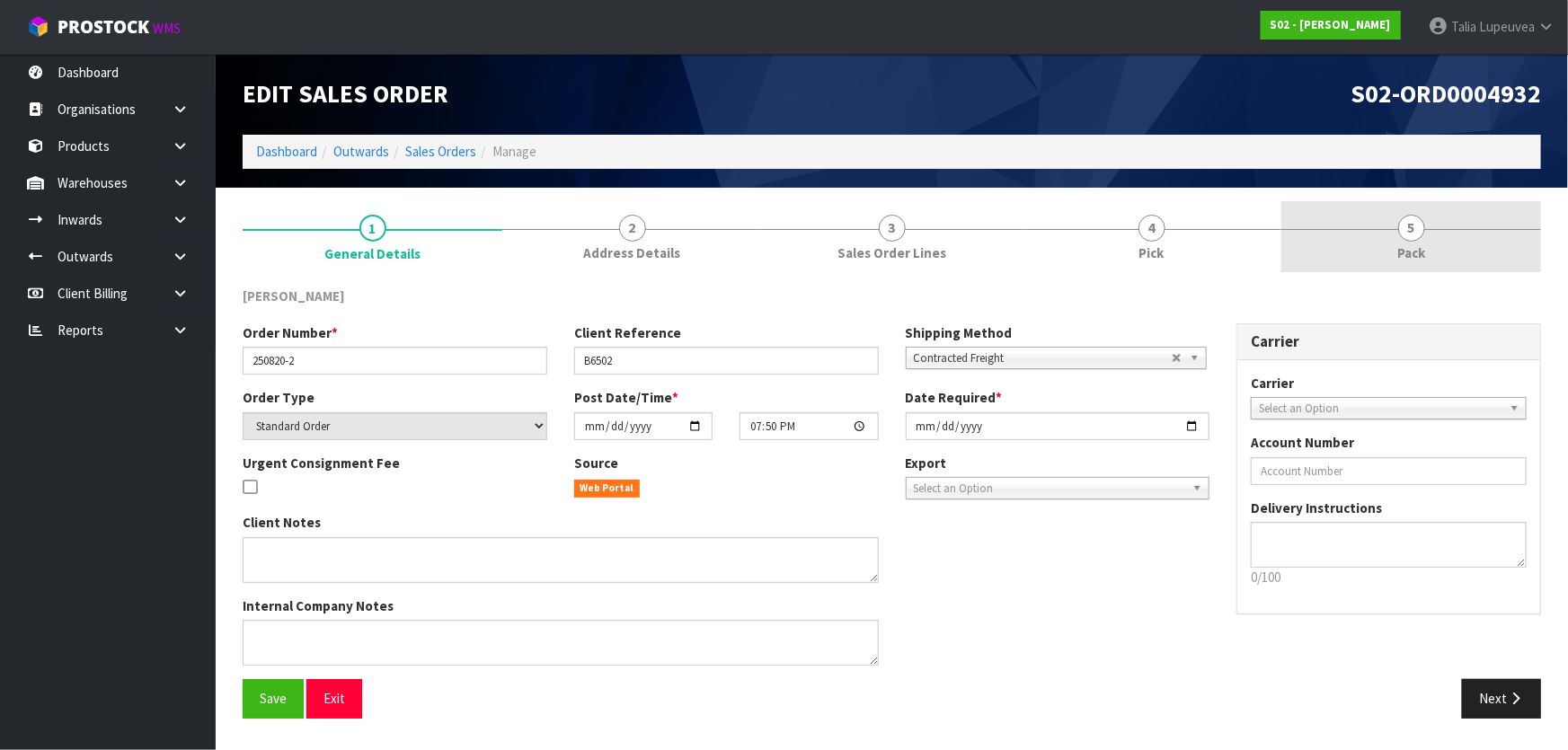
click at [1390, 225] on link "5 Pack" at bounding box center [1411, 237] width 259 height 71
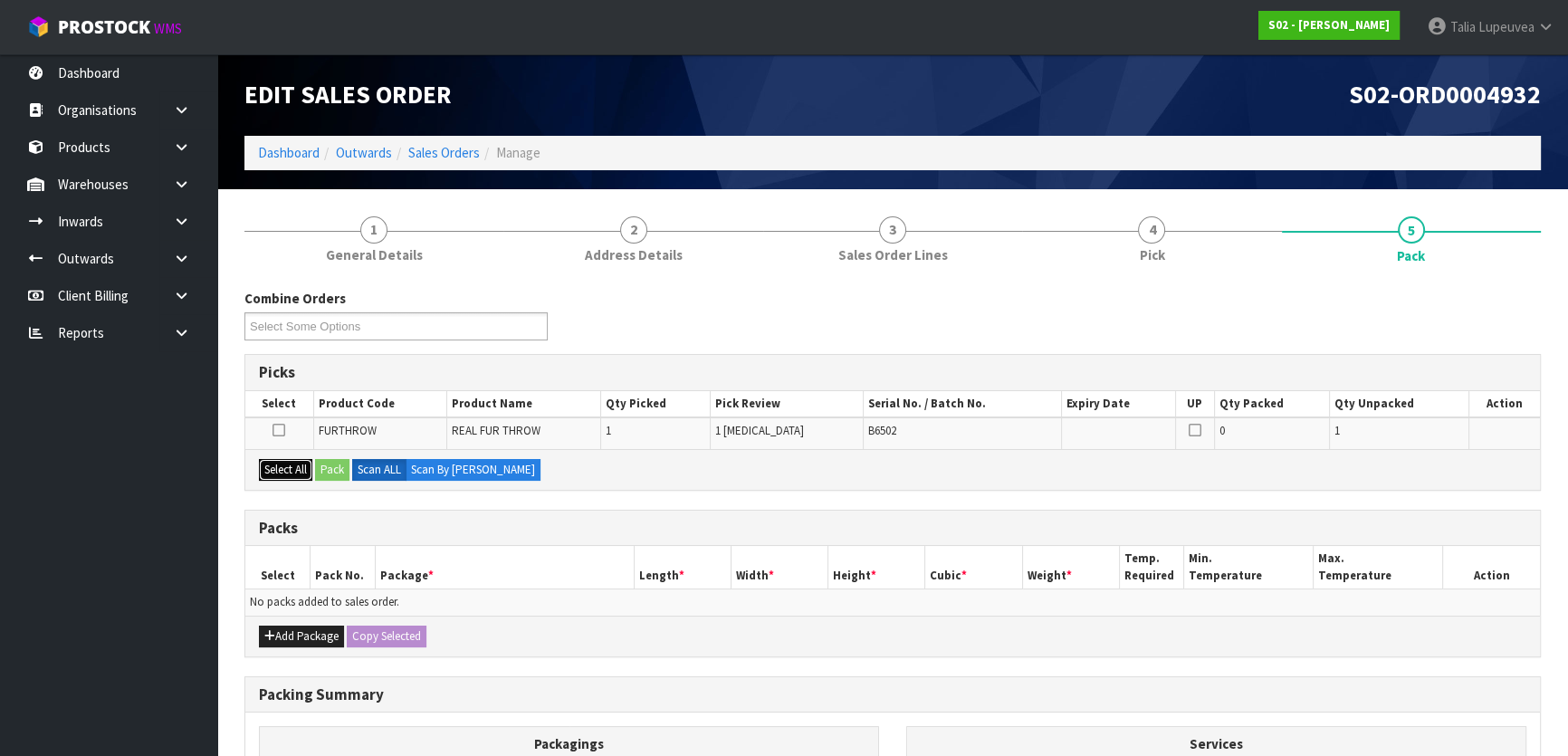
drag, startPoint x: 281, startPoint y: 471, endPoint x: 312, endPoint y: 466, distance: 31.4
click at [281, 471] on button "Select All" at bounding box center [285, 469] width 53 height 22
click at [333, 464] on button "Pack" at bounding box center [332, 469] width 35 height 22
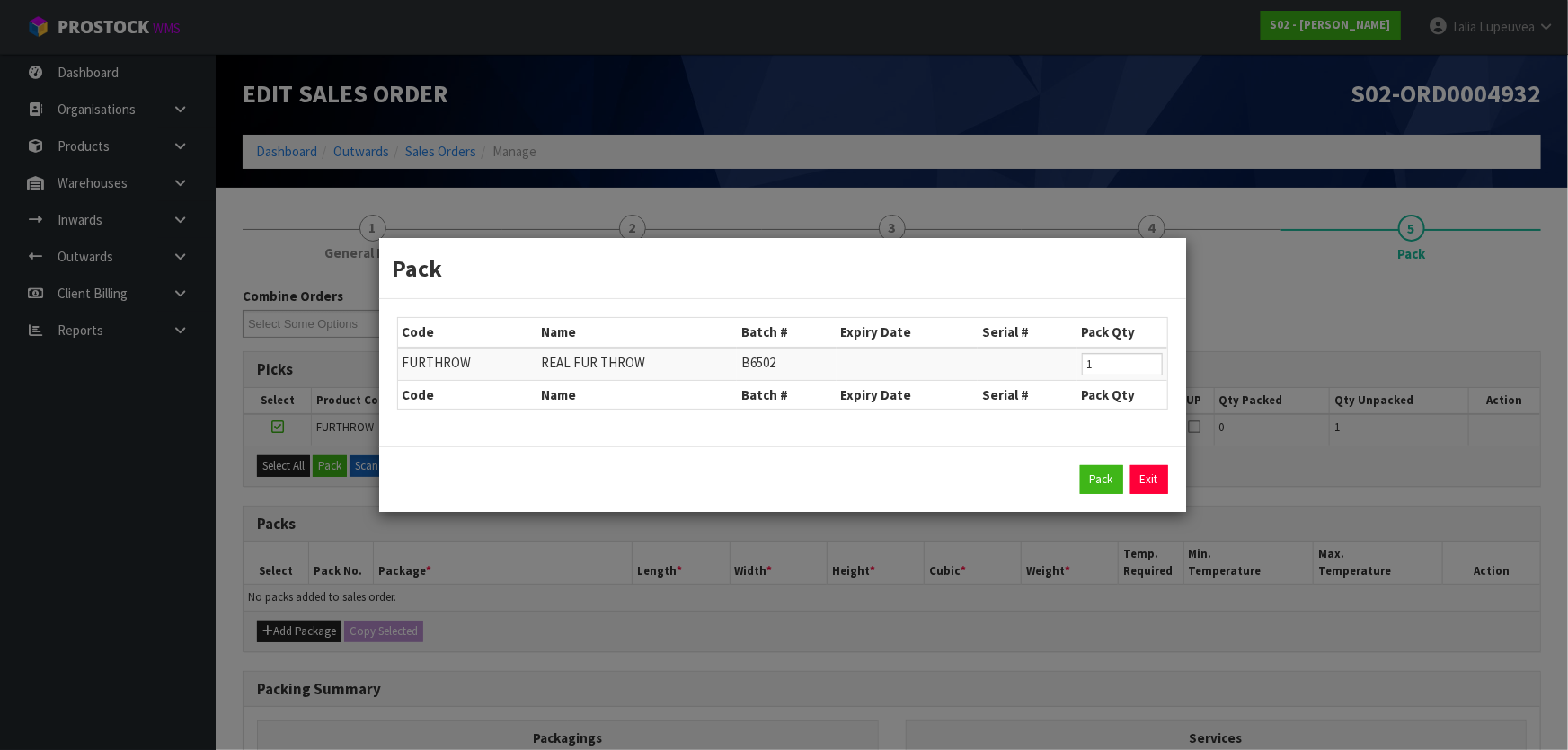
click at [1087, 496] on div "Pack Exit" at bounding box center [783, 479] width 807 height 66
click at [1104, 476] on button "Pack" at bounding box center [1101, 480] width 43 height 29
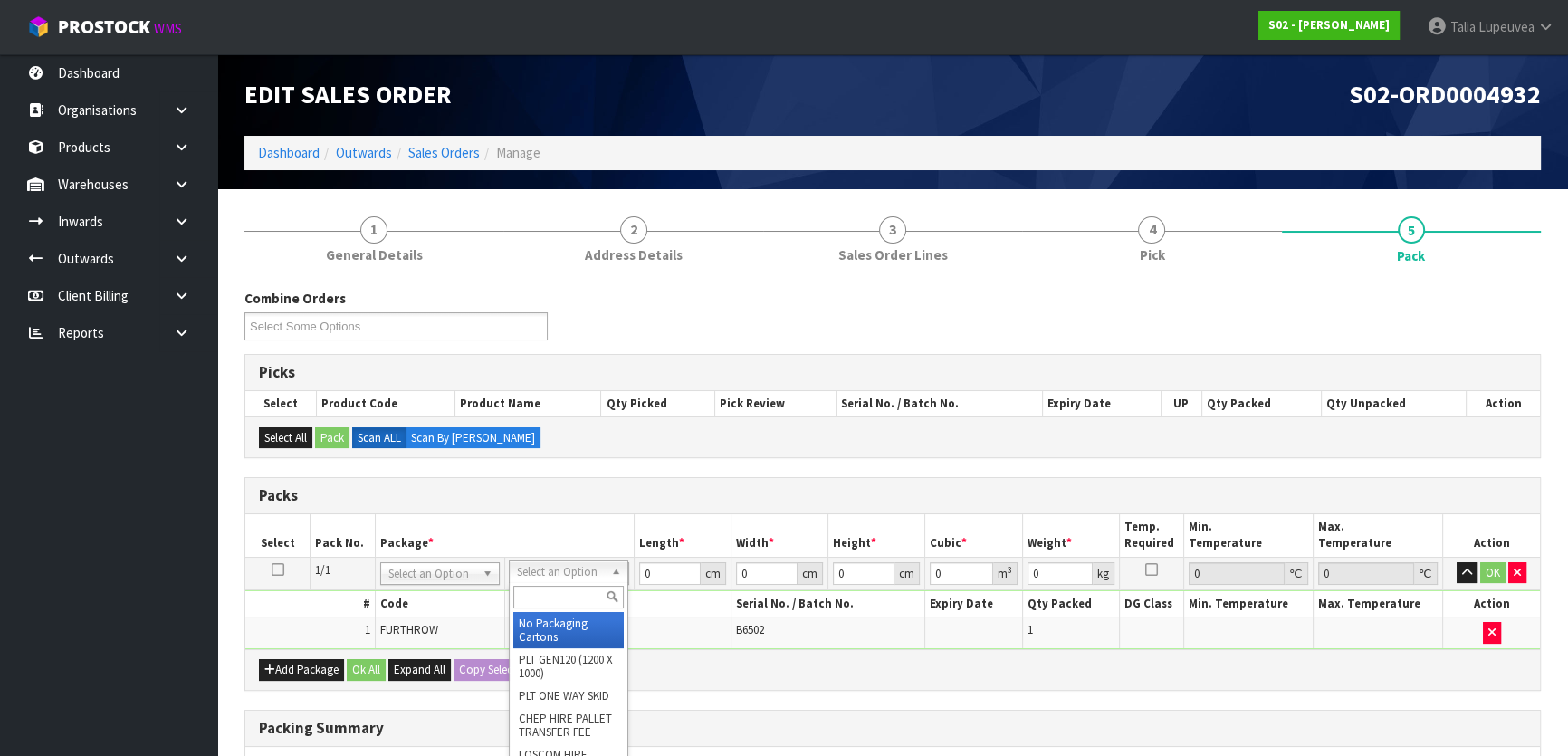
click at [568, 592] on input "text" at bounding box center [569, 597] width 111 height 22
type input "a4s"
drag, startPoint x: 572, startPoint y: 631, endPoint x: 585, endPoint y: 623, distance: 15.3
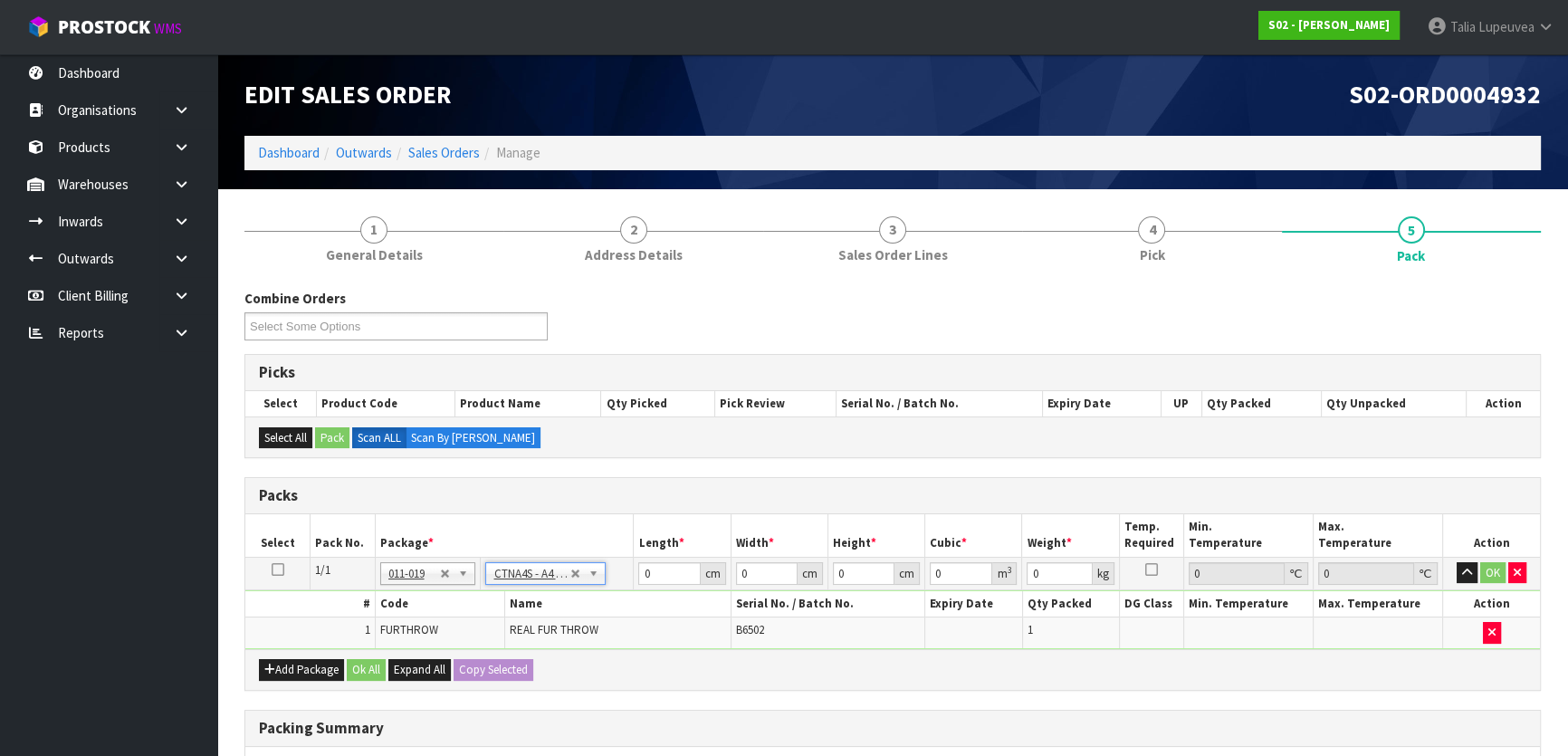
type input "30.5"
type input "21.5"
type input "20"
type input "0.013115"
type input "1.76"
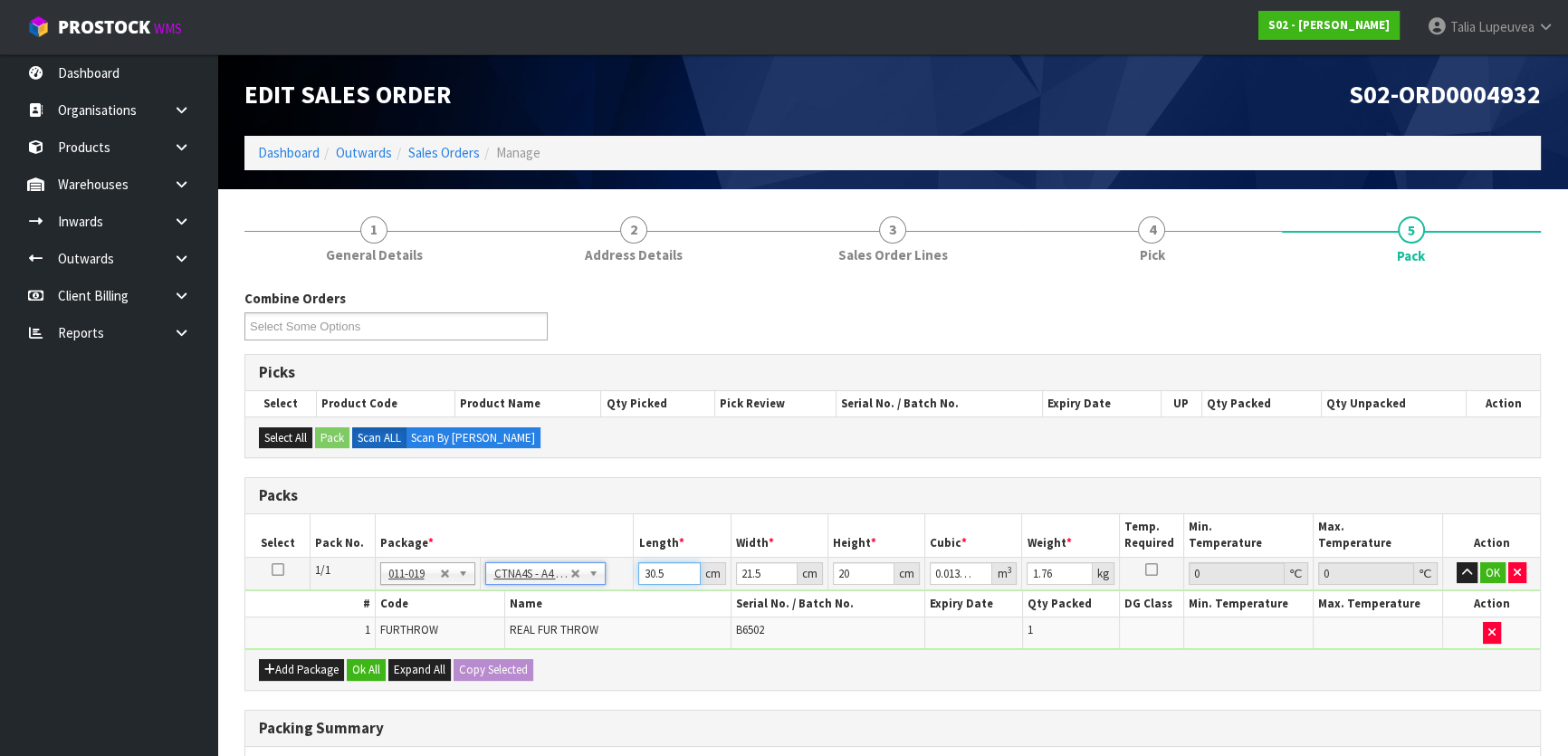
drag, startPoint x: 675, startPoint y: 580, endPoint x: 598, endPoint y: 584, distance: 77.1
click at [598, 584] on tr "1/1 NONE 007-001 007-002 007-004 007-009 007-013 007-014 007-015 007-017 007-01…" at bounding box center [893, 573] width 1294 height 33
type input "3"
type input "0.00129"
type input "32"
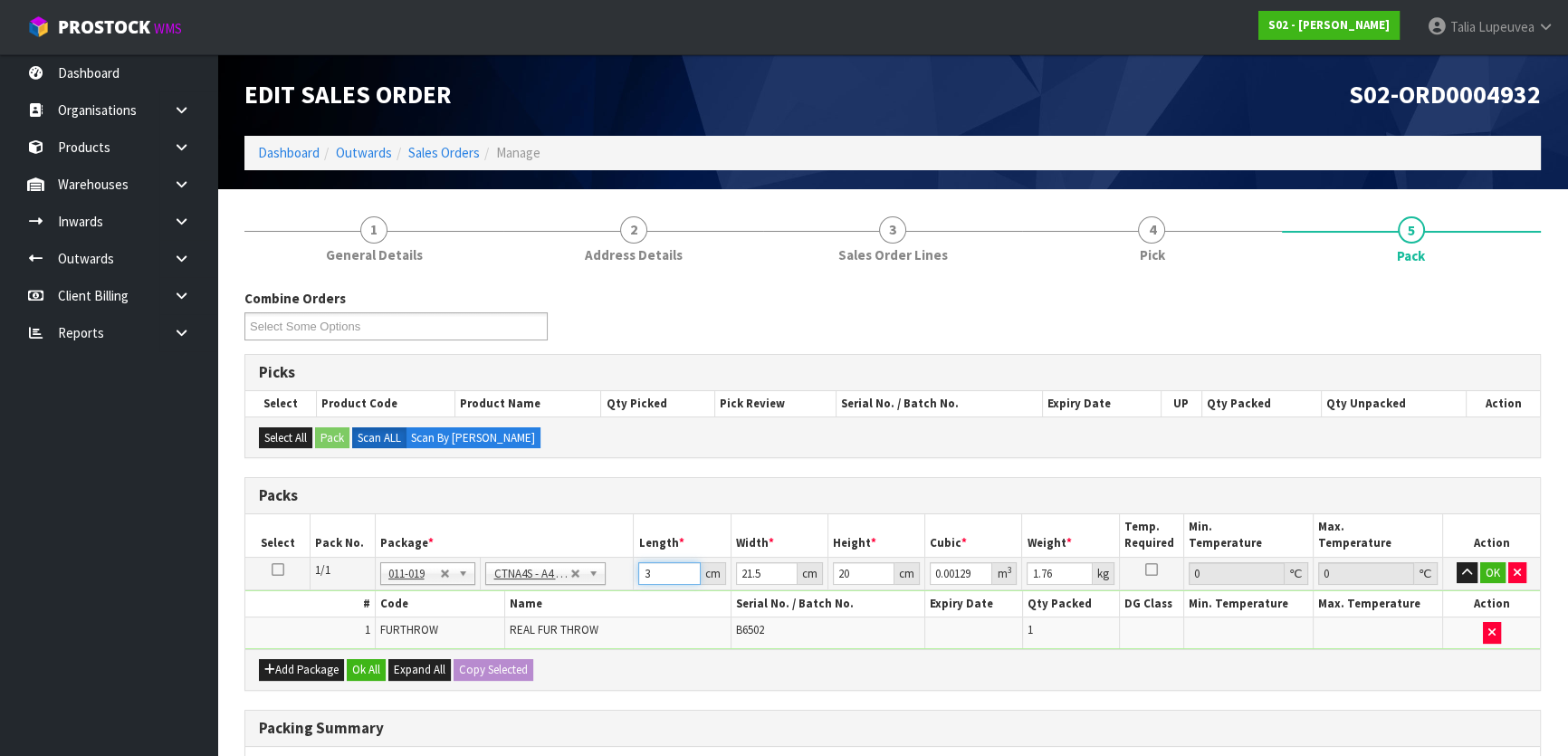
type input "0.01376"
type input "32"
type input "2"
type input "0.00128"
type input "25"
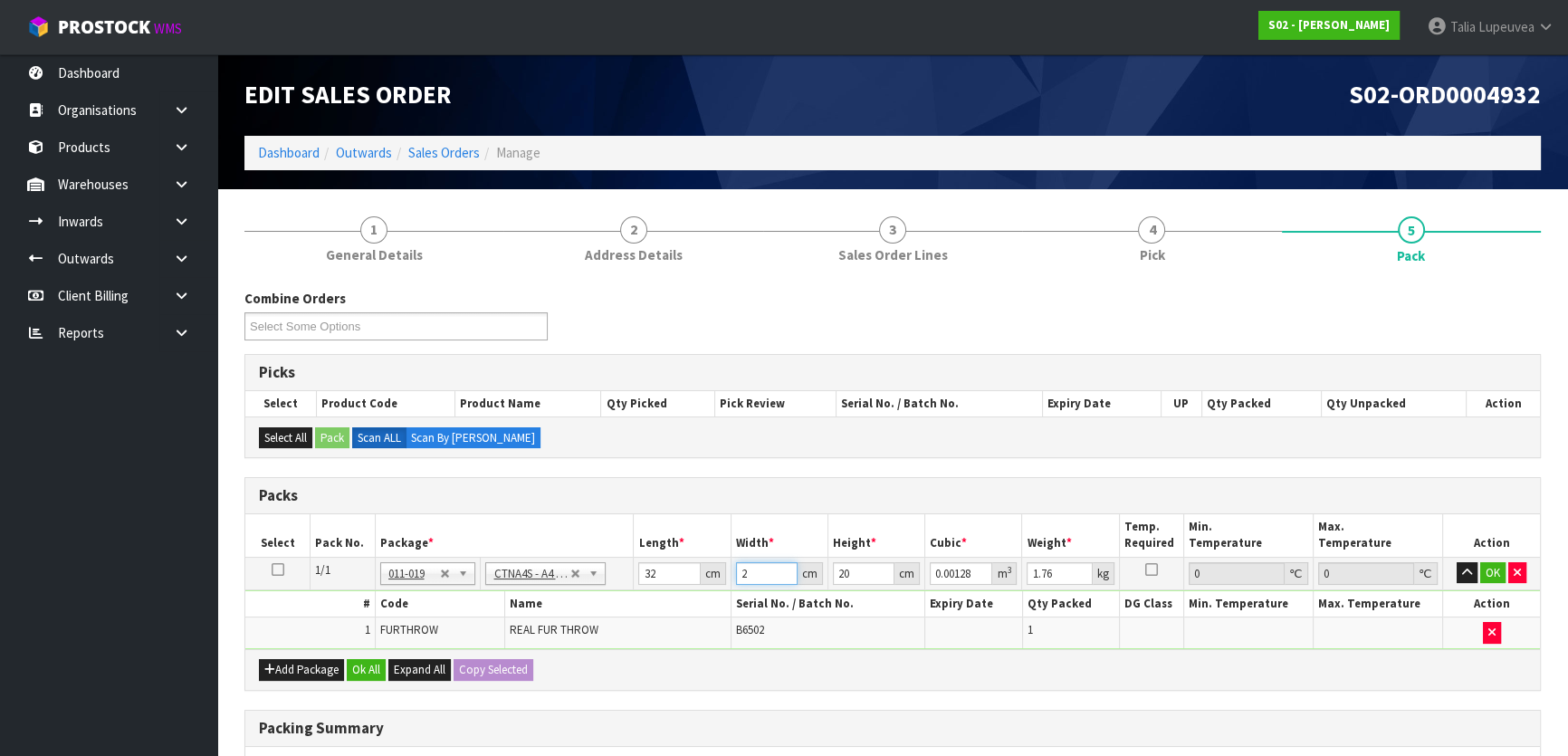
type input "0.016"
type input "25"
type input "1"
type input "0.0008"
type input "15"
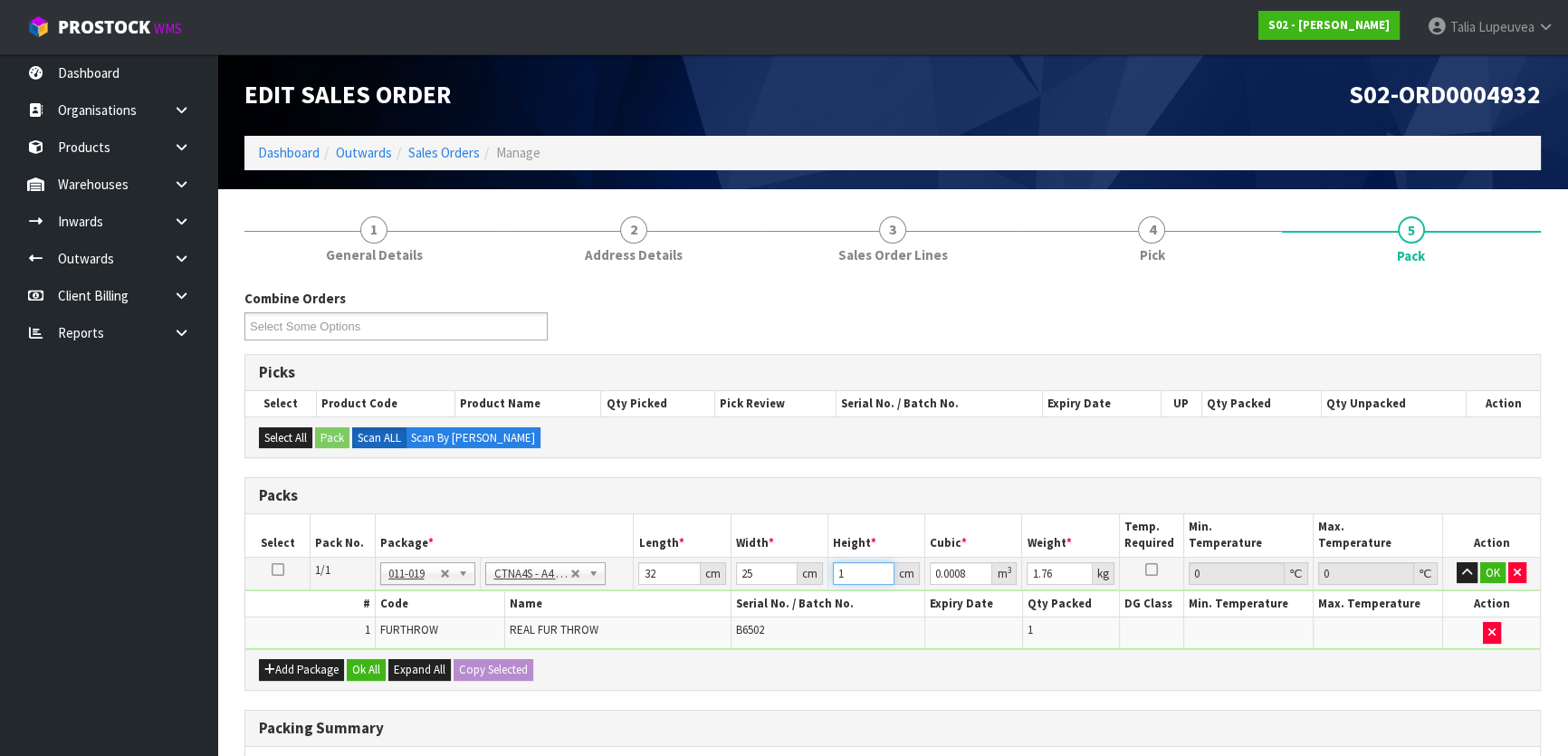
type input "0.012"
type input "15"
type input "2"
click at [369, 663] on button "Ok All" at bounding box center [366, 670] width 39 height 22
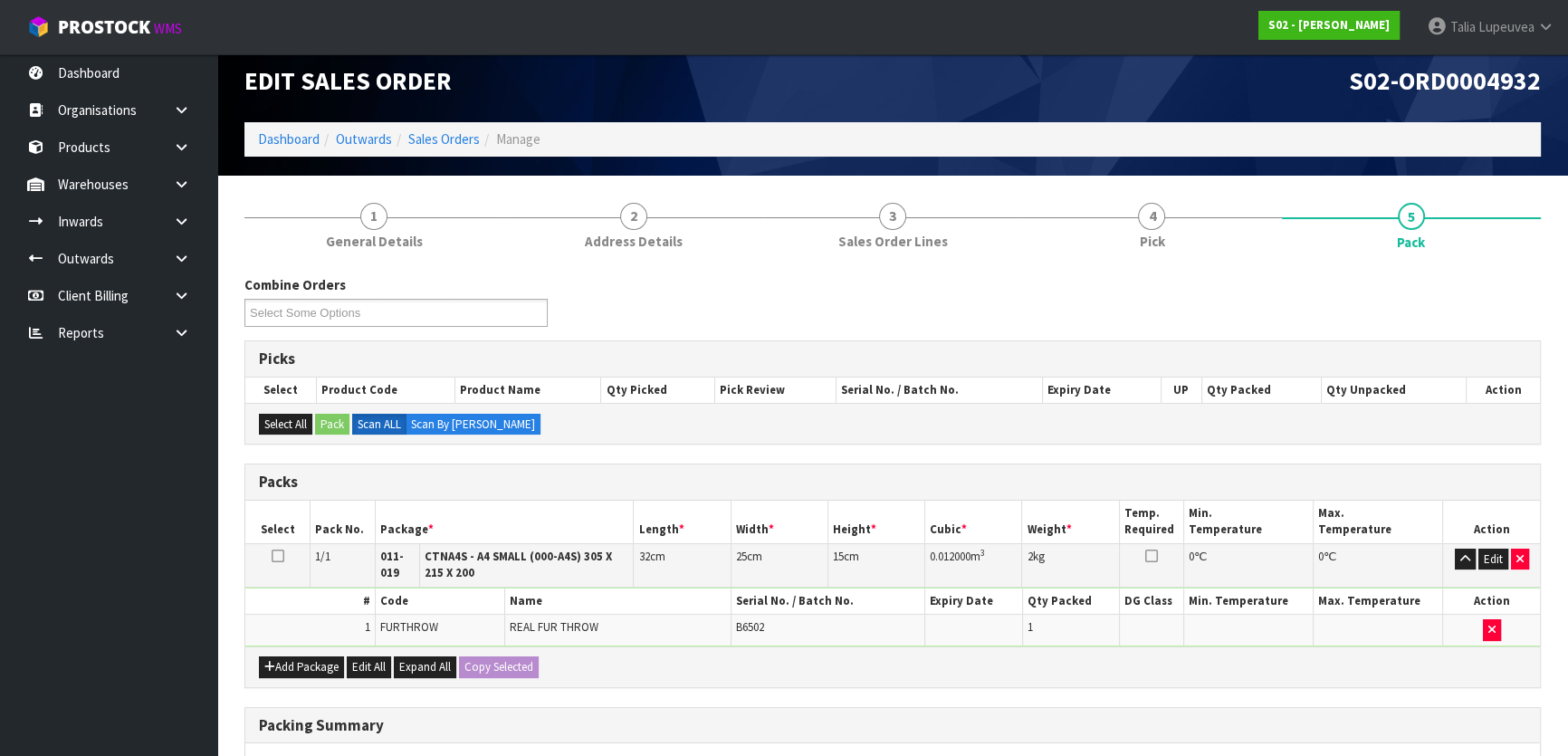
scroll to position [295, 0]
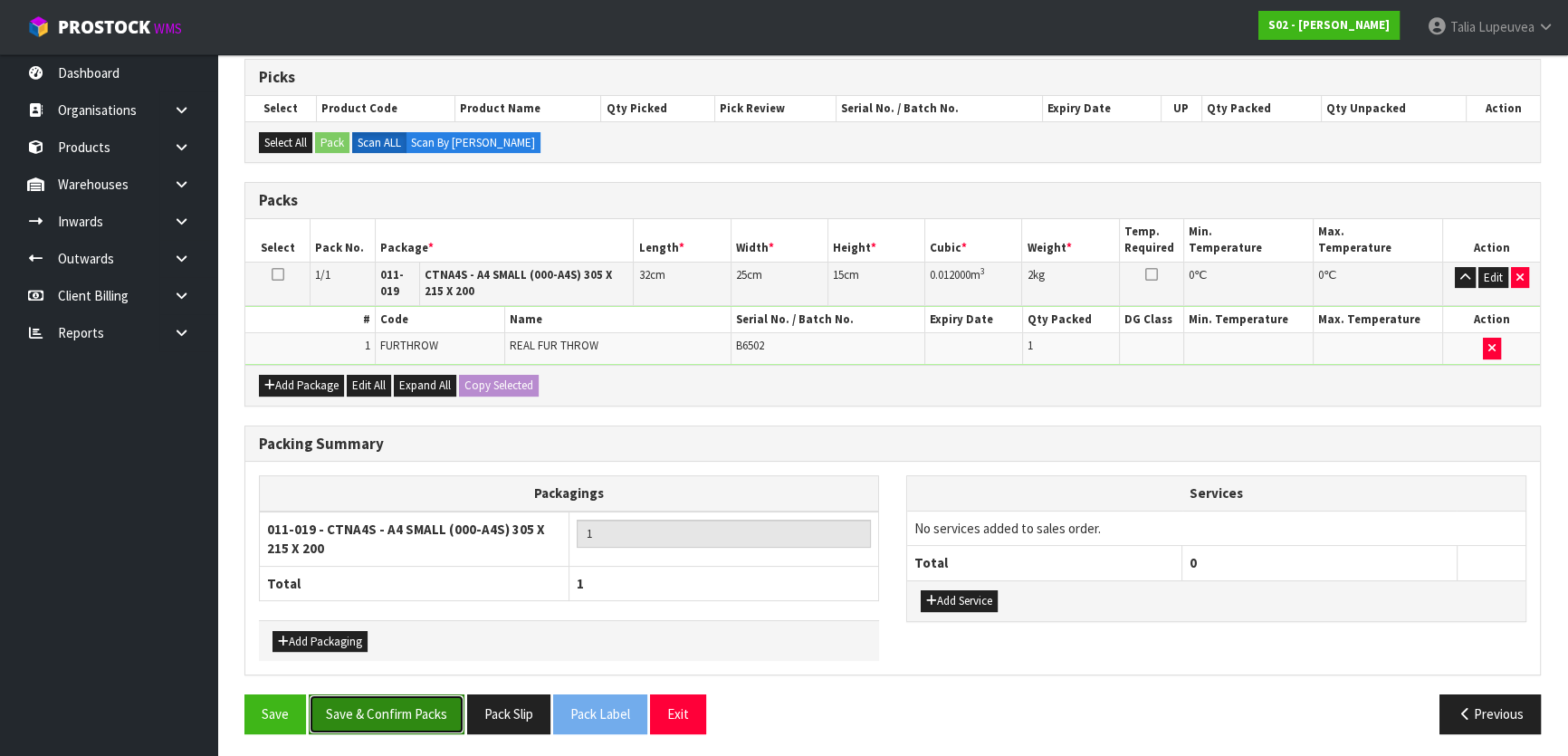
click at [369, 704] on button "Save & Confirm Packs" at bounding box center [387, 714] width 155 height 39
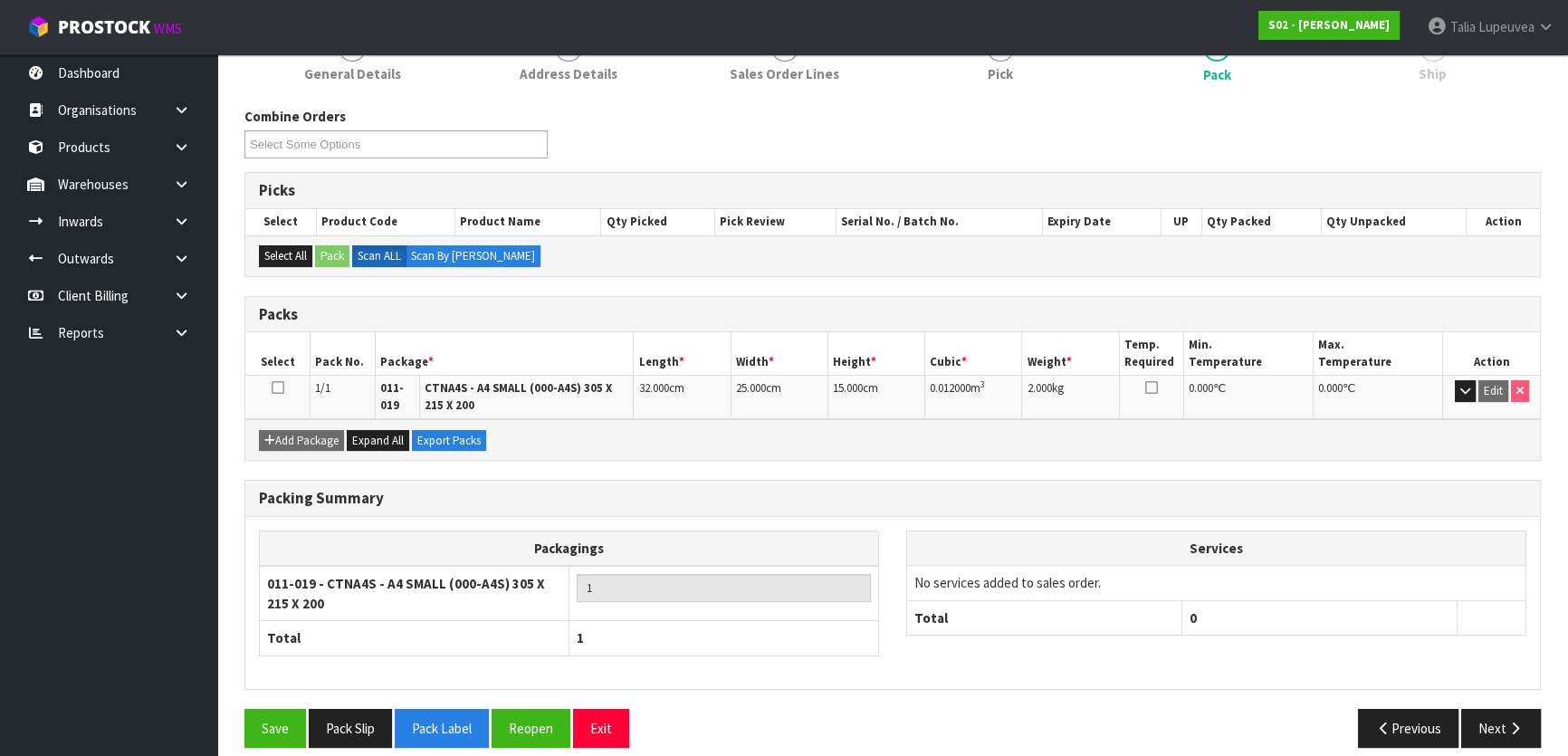
scroll to position [262, 0]
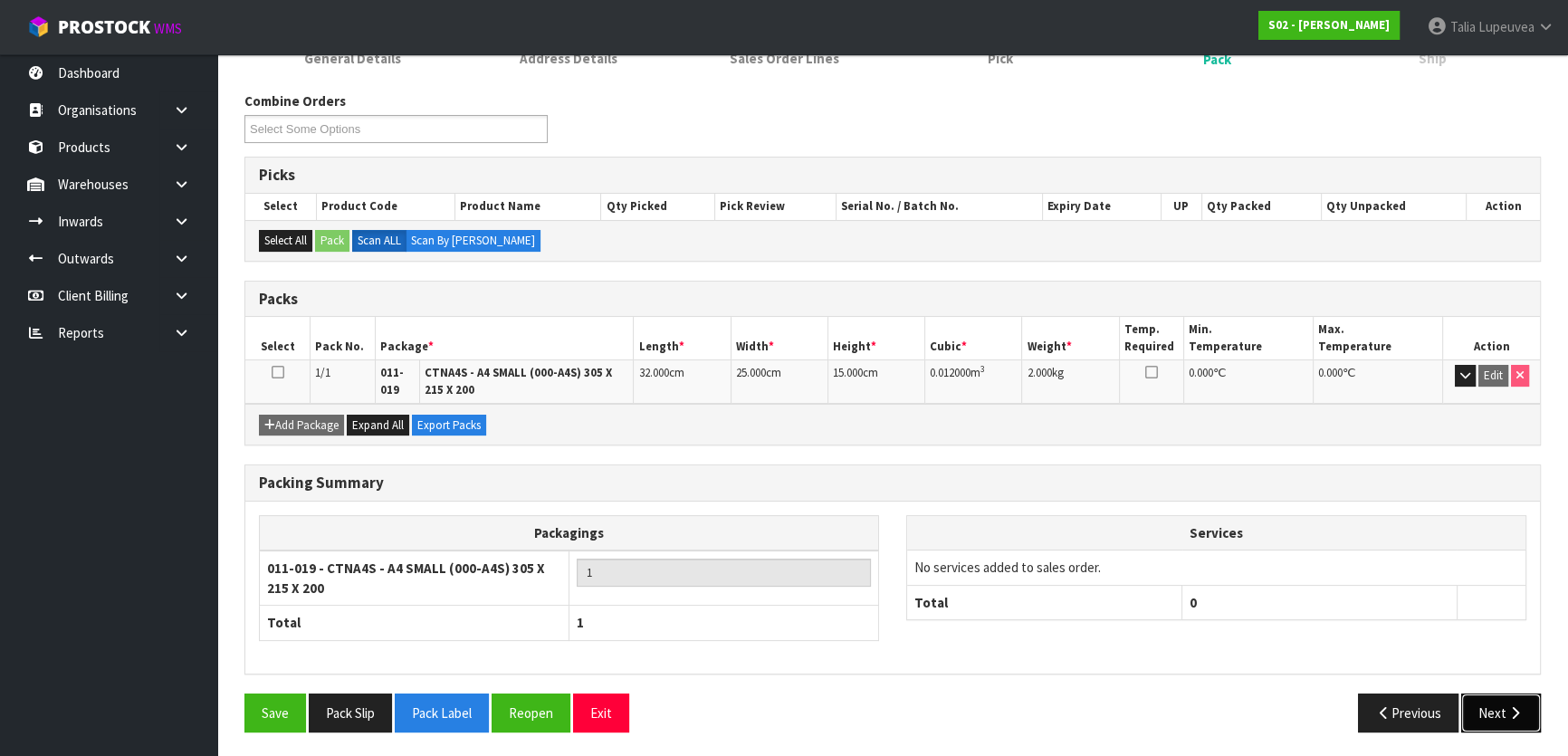
click at [1531, 714] on button "Next" at bounding box center [1501, 714] width 80 height 39
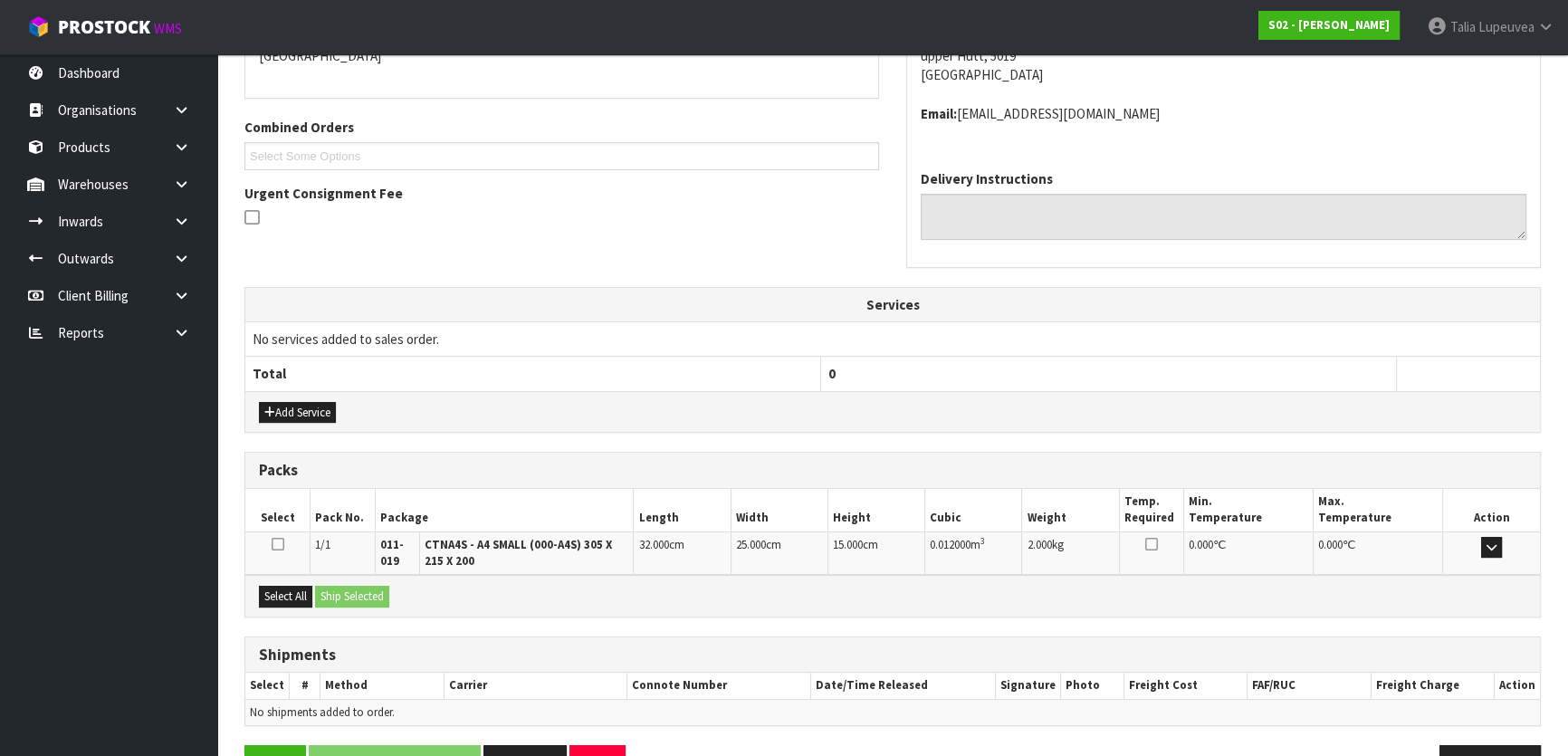
scroll to position [468, 0]
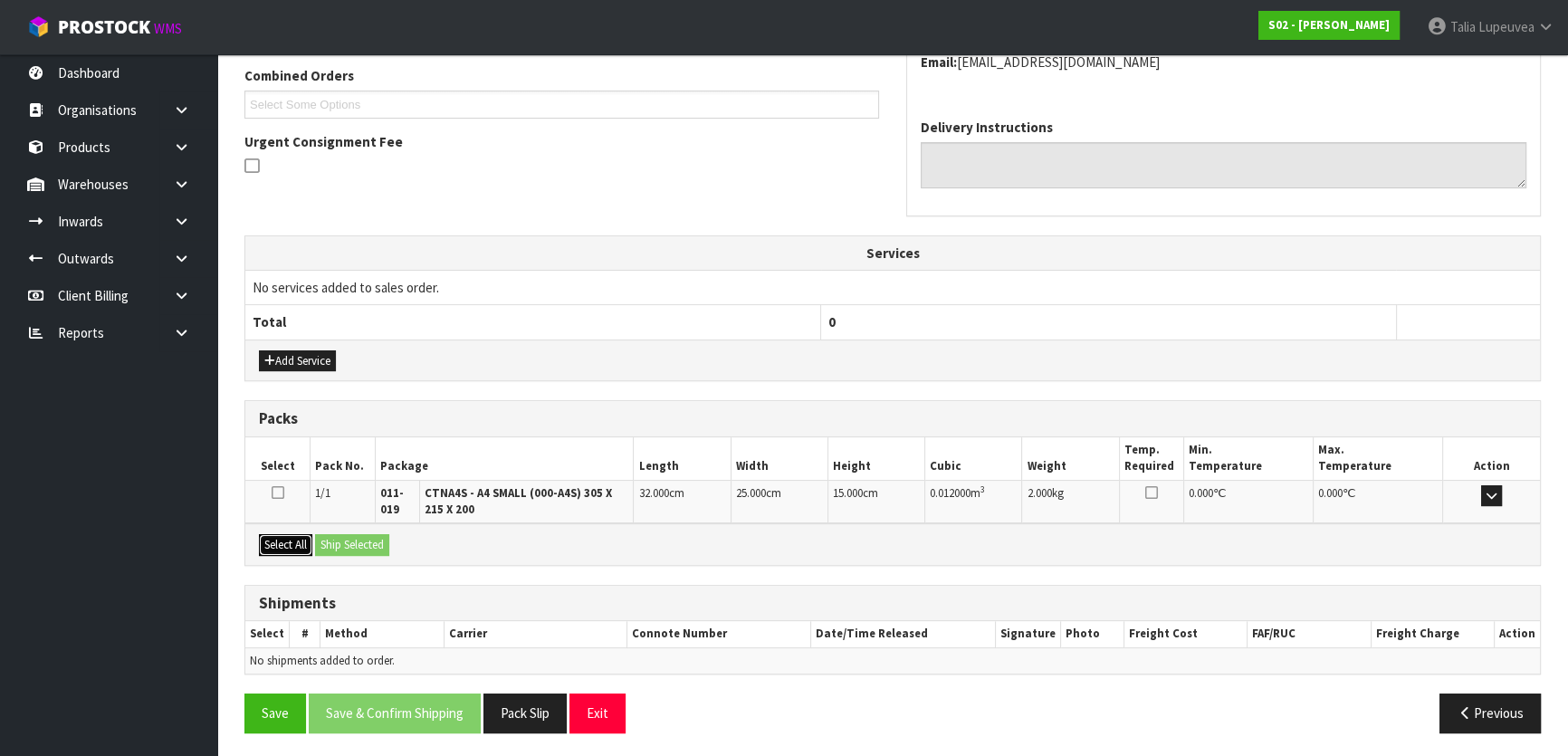
drag, startPoint x: 295, startPoint y: 542, endPoint x: 453, endPoint y: 549, distance: 158.2
click at [296, 543] on button "Select All" at bounding box center [285, 544] width 53 height 22
click at [352, 541] on button "Ship Selected" at bounding box center [351, 544] width 74 height 22
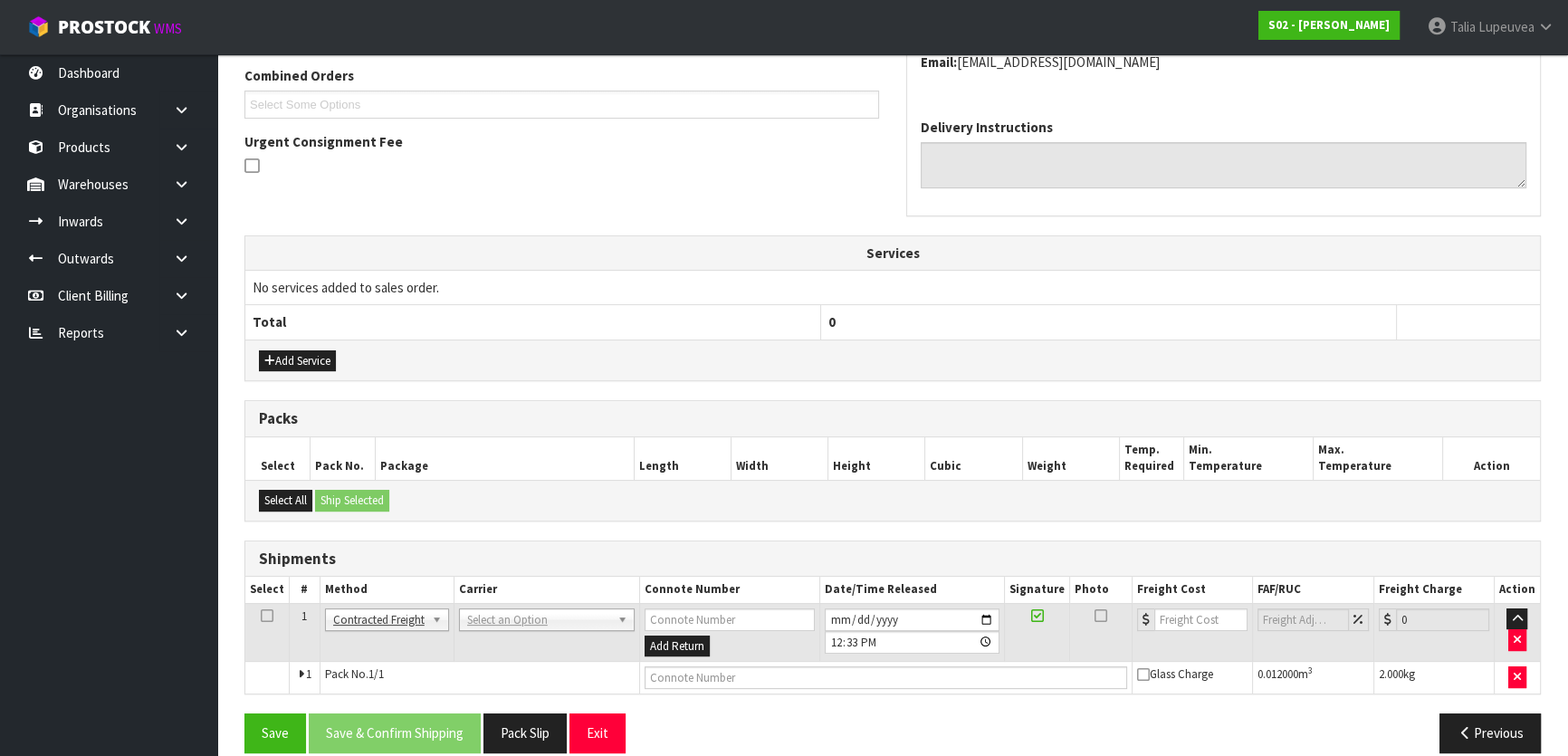
click at [640, 610] on td "Add Return" at bounding box center [730, 632] width 180 height 59
click at [567, 603] on td "ANGEL - ANGEL TRANSPORT CONROY - CONROY REMOVALS DEAEXPAKL - DEADLINE EXPRESS C…" at bounding box center [546, 632] width 185 height 59
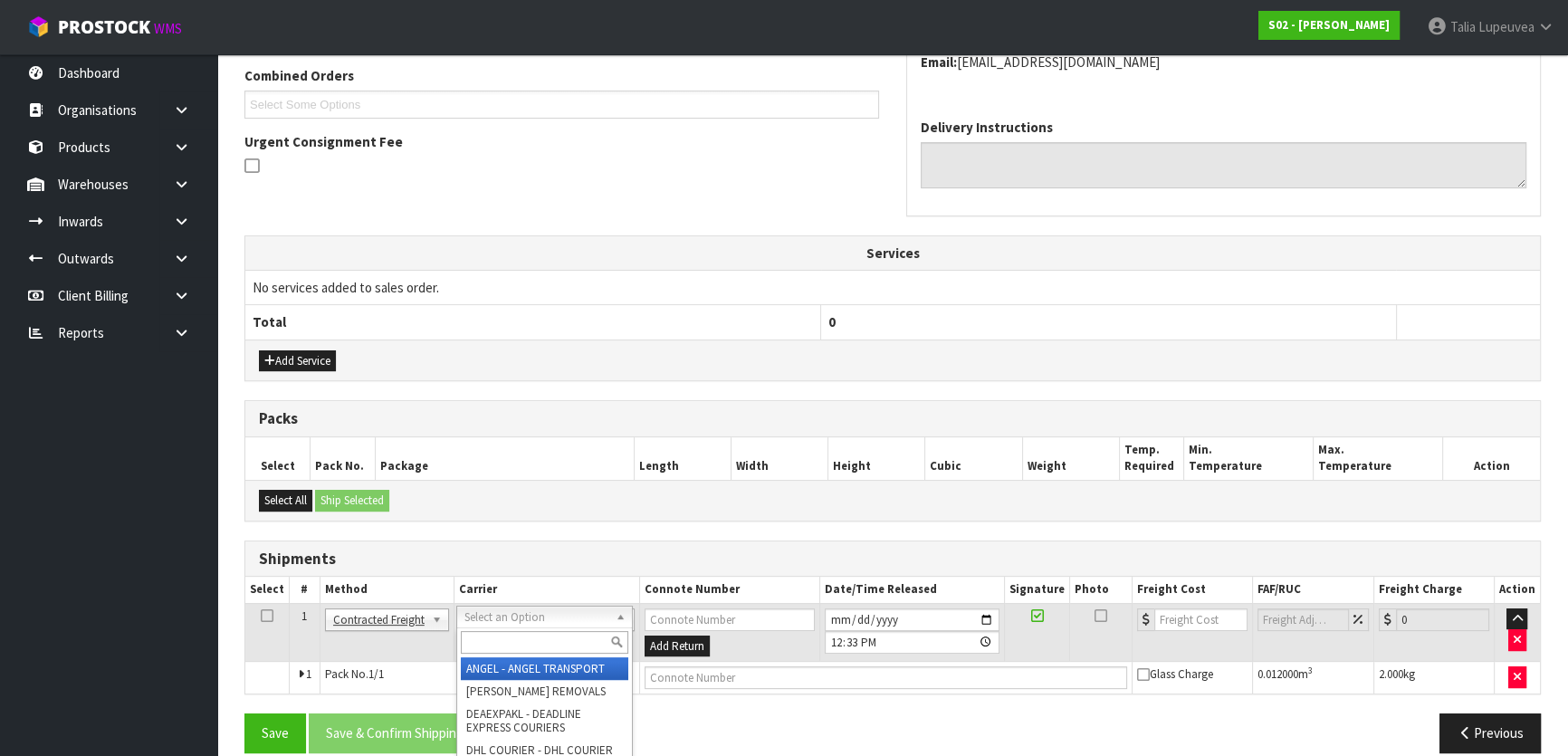
click at [551, 647] on input "text" at bounding box center [544, 643] width 168 height 22
type input "nzp"
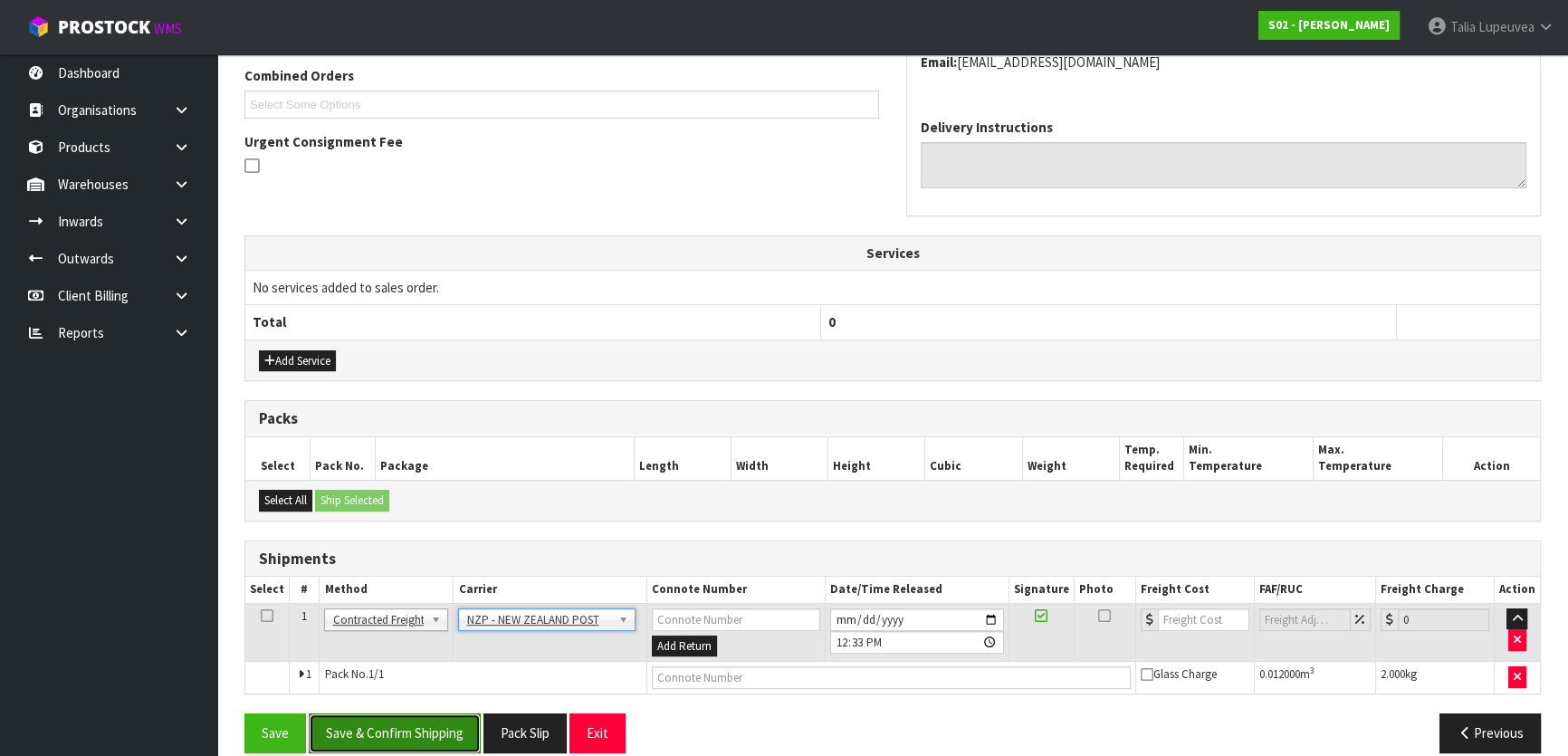
click at [450, 721] on button "Save & Confirm Shipping" at bounding box center [395, 734] width 172 height 39
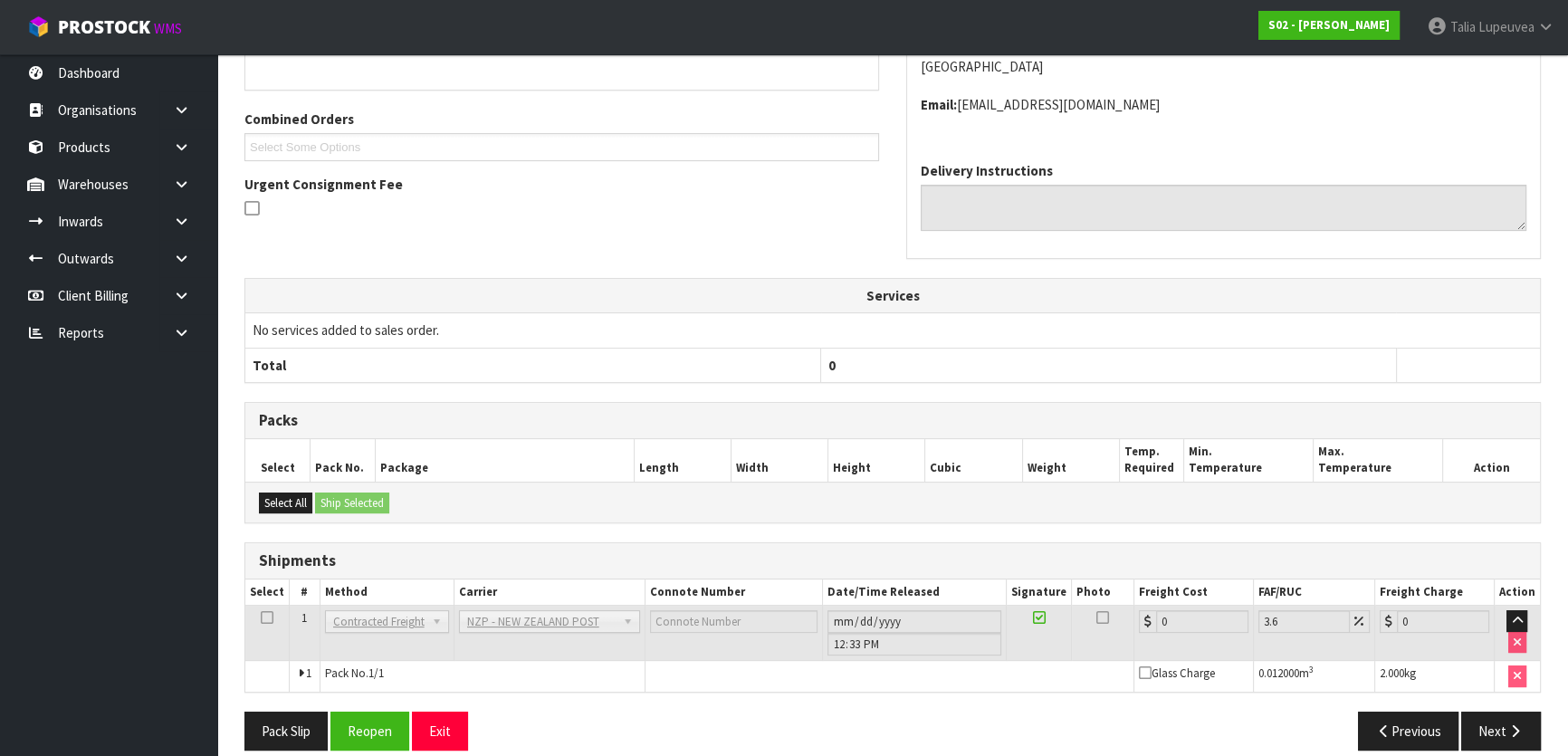
scroll to position [463, 0]
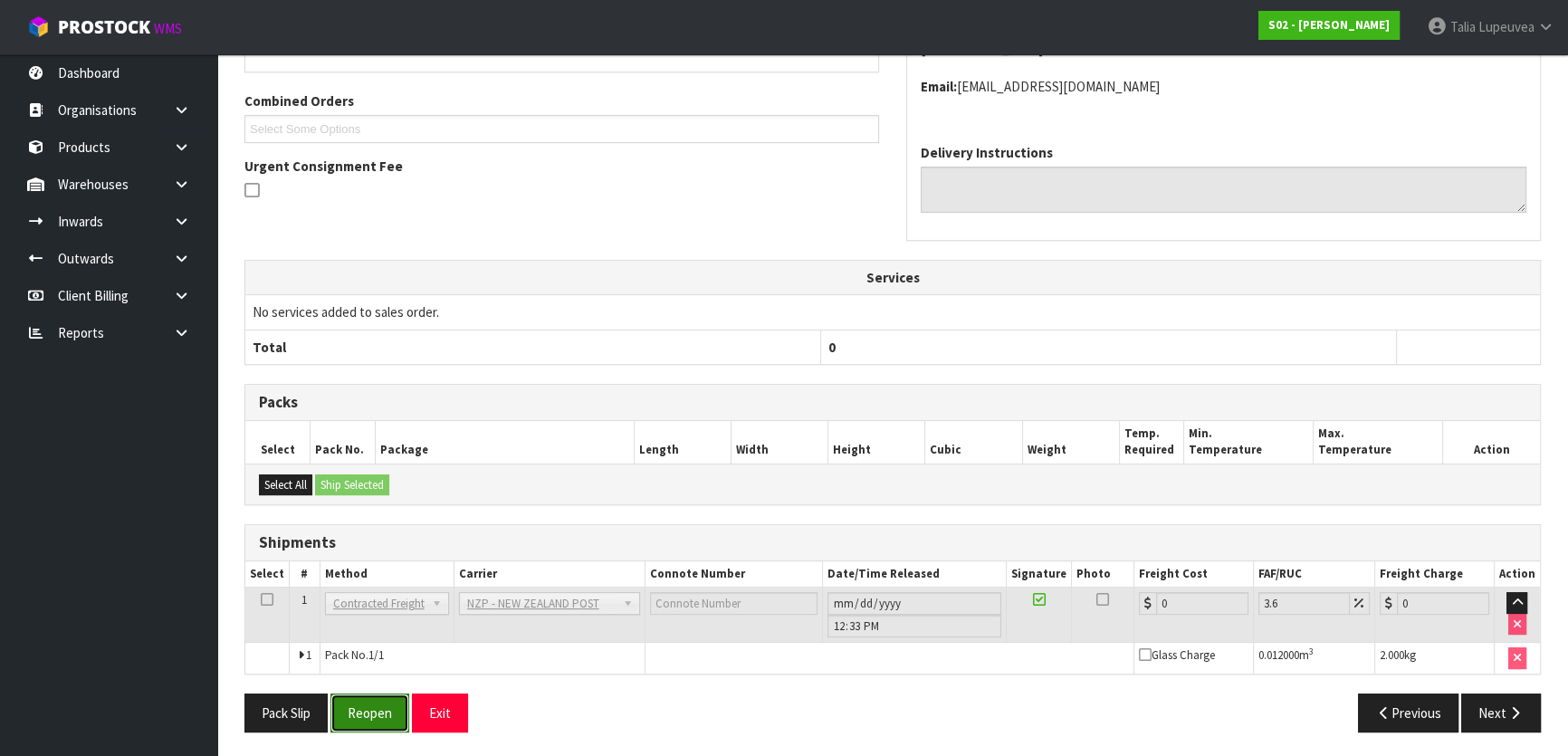
click at [377, 711] on button "Reopen" at bounding box center [370, 714] width 79 height 39
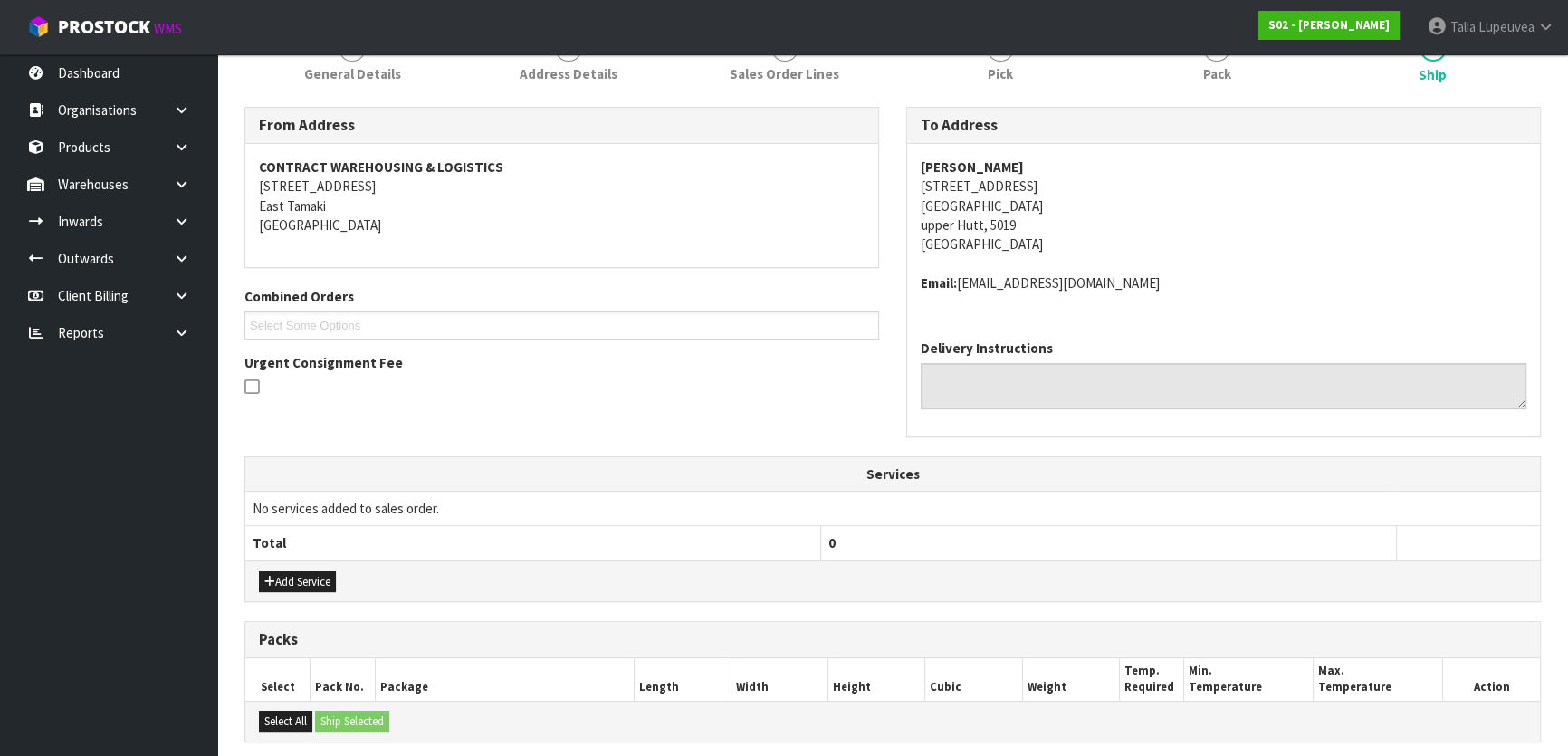
scroll to position [489, 0]
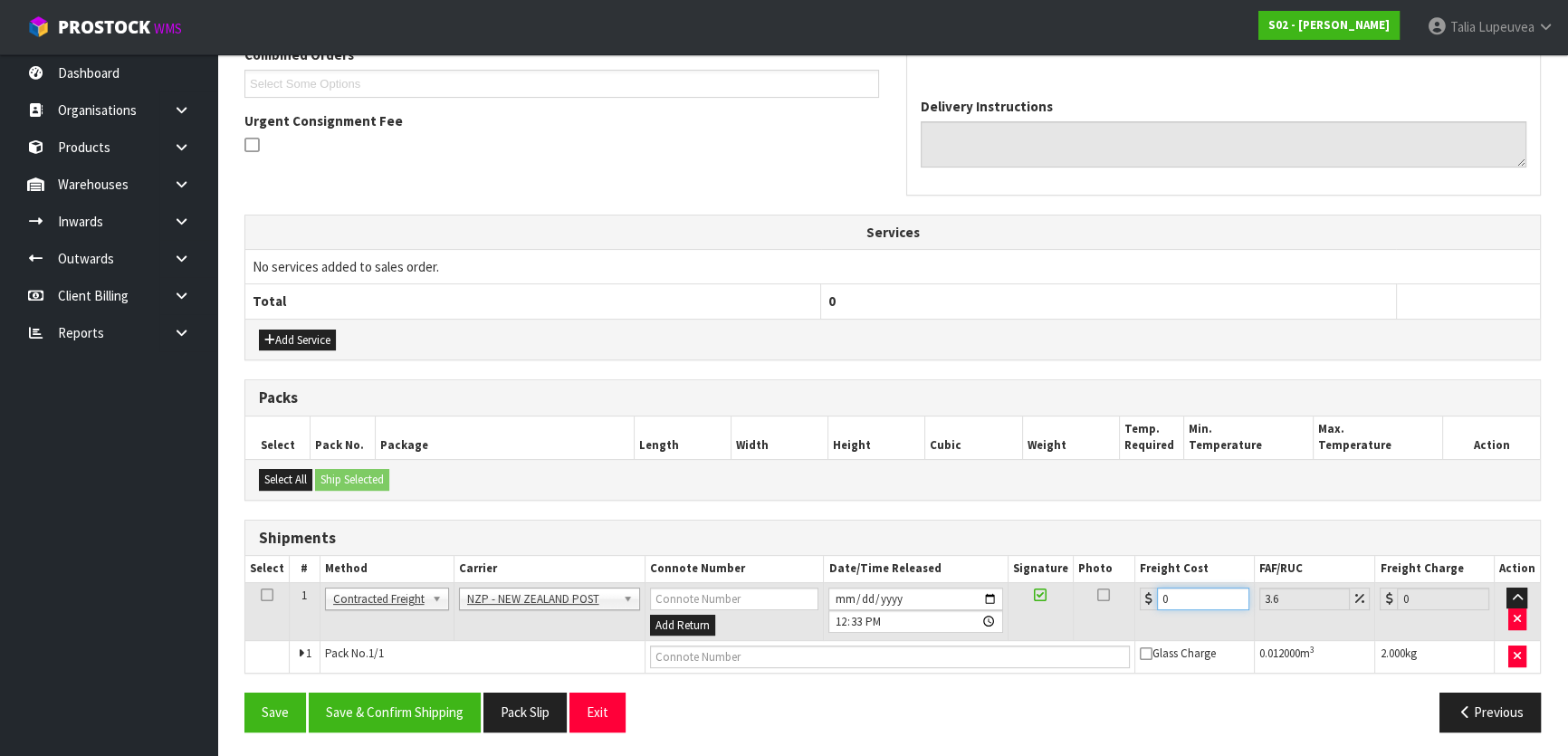
drag, startPoint x: 1207, startPoint y: 597, endPoint x: 1075, endPoint y: 598, distance: 132.0
click at [1075, 598] on tr "1 Client Local Pickup Customer Local Pickup Company Freight Contracted Freight …" at bounding box center [893, 612] width 1294 height 59
type input "8"
type input "8.29"
type input "8.4"
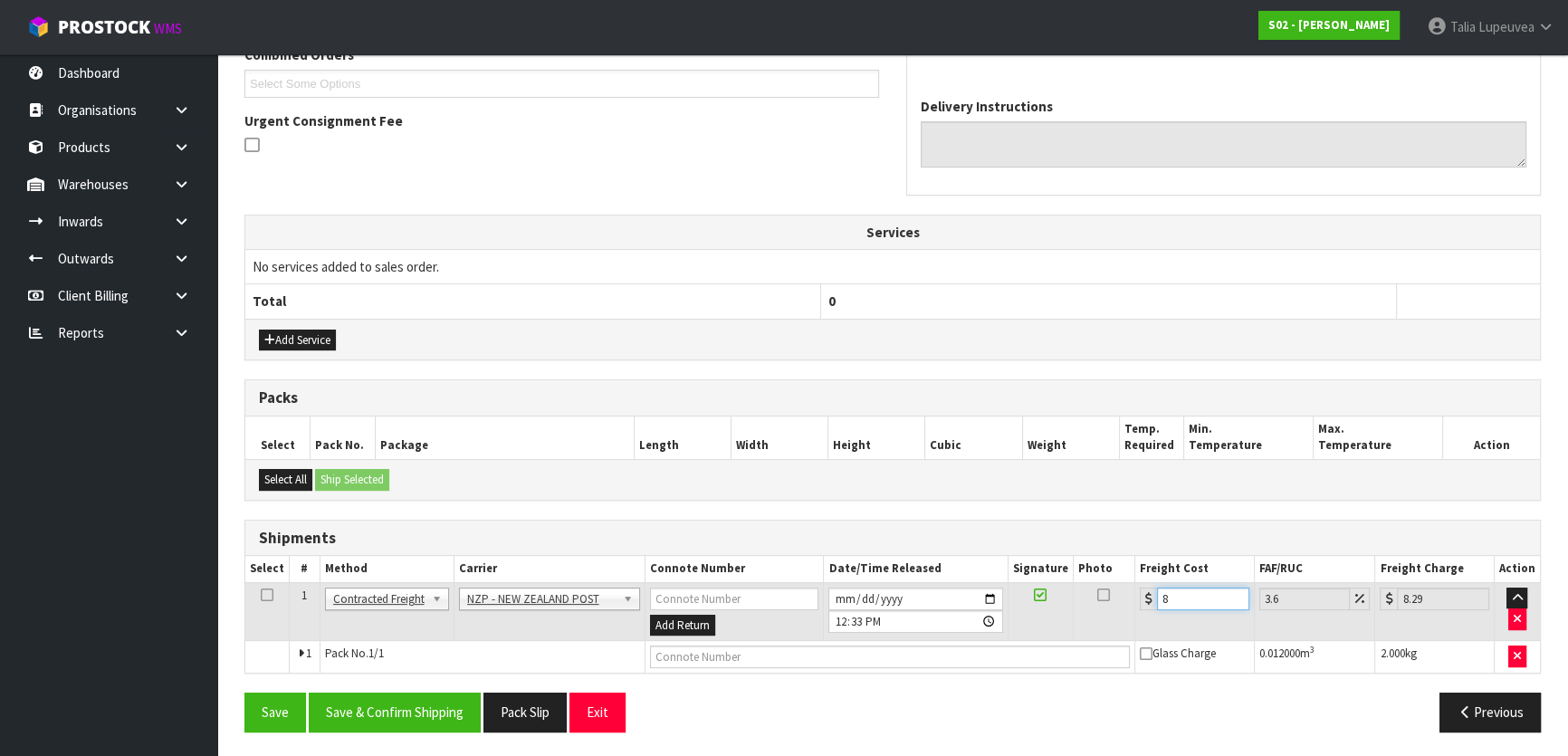
type input "8.7"
type input "8.45"
type input "8.75"
type input "8.45"
click at [388, 709] on button "Save & Confirm Shipping" at bounding box center [395, 713] width 172 height 39
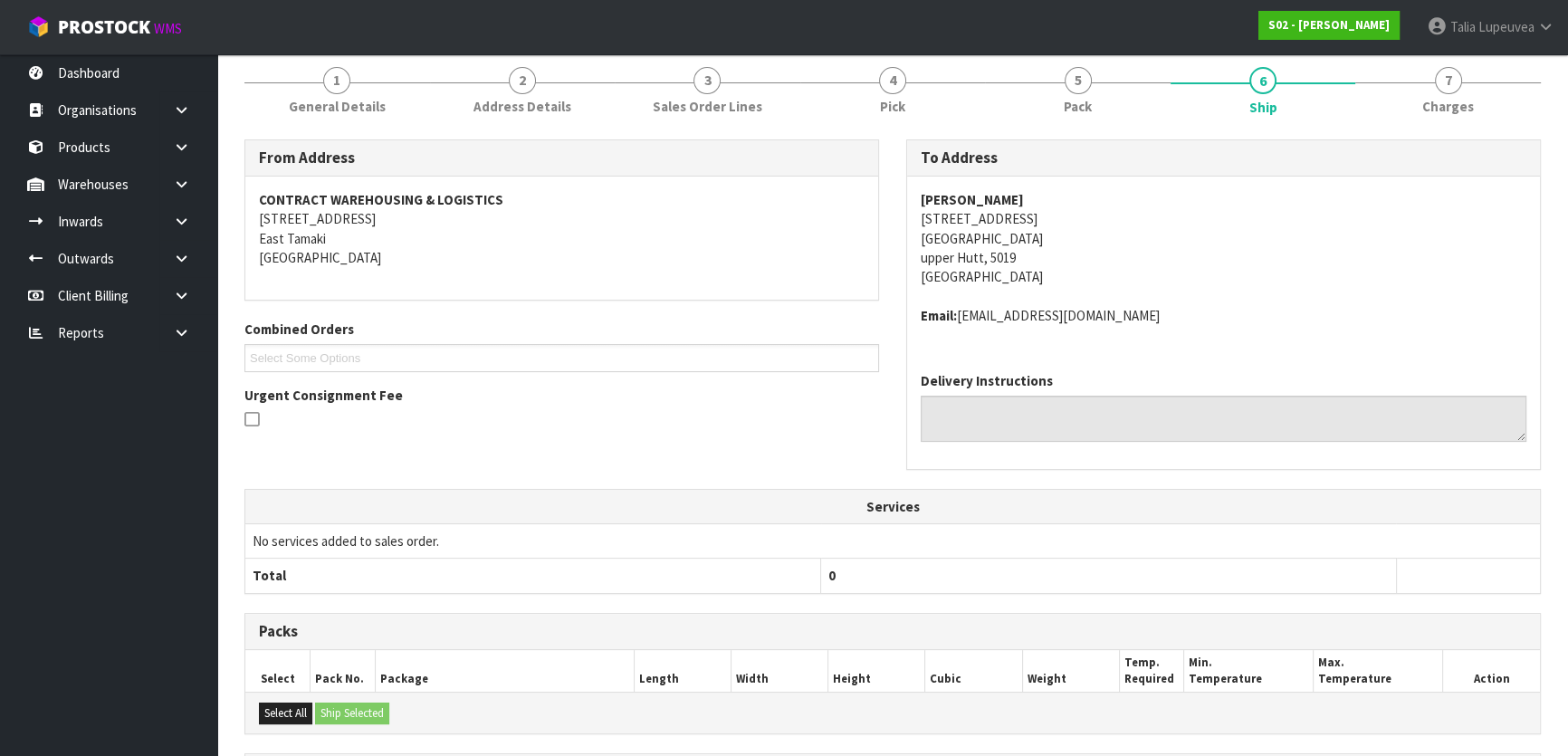
scroll to position [0, 0]
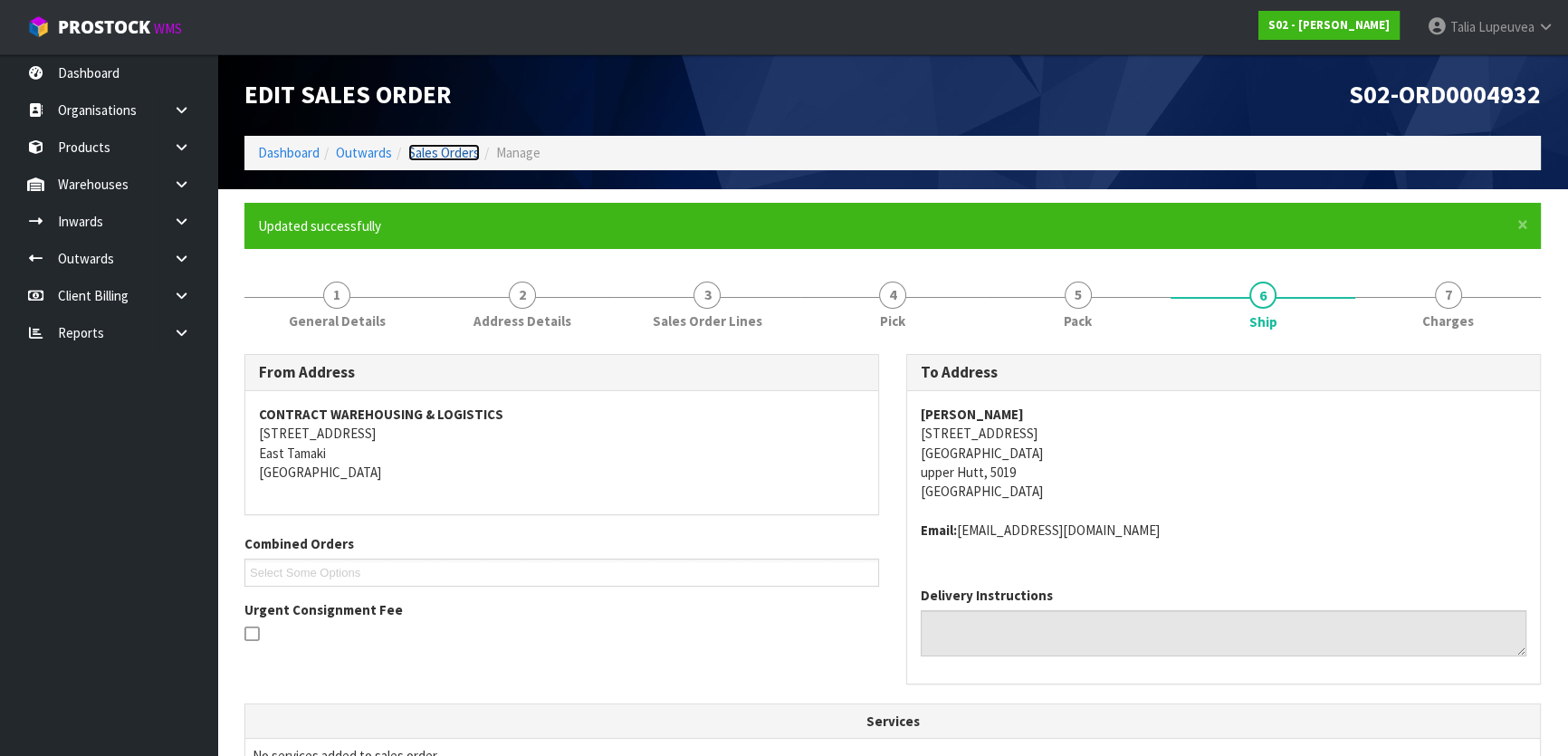
click at [447, 150] on link "Sales Orders" at bounding box center [444, 153] width 71 height 17
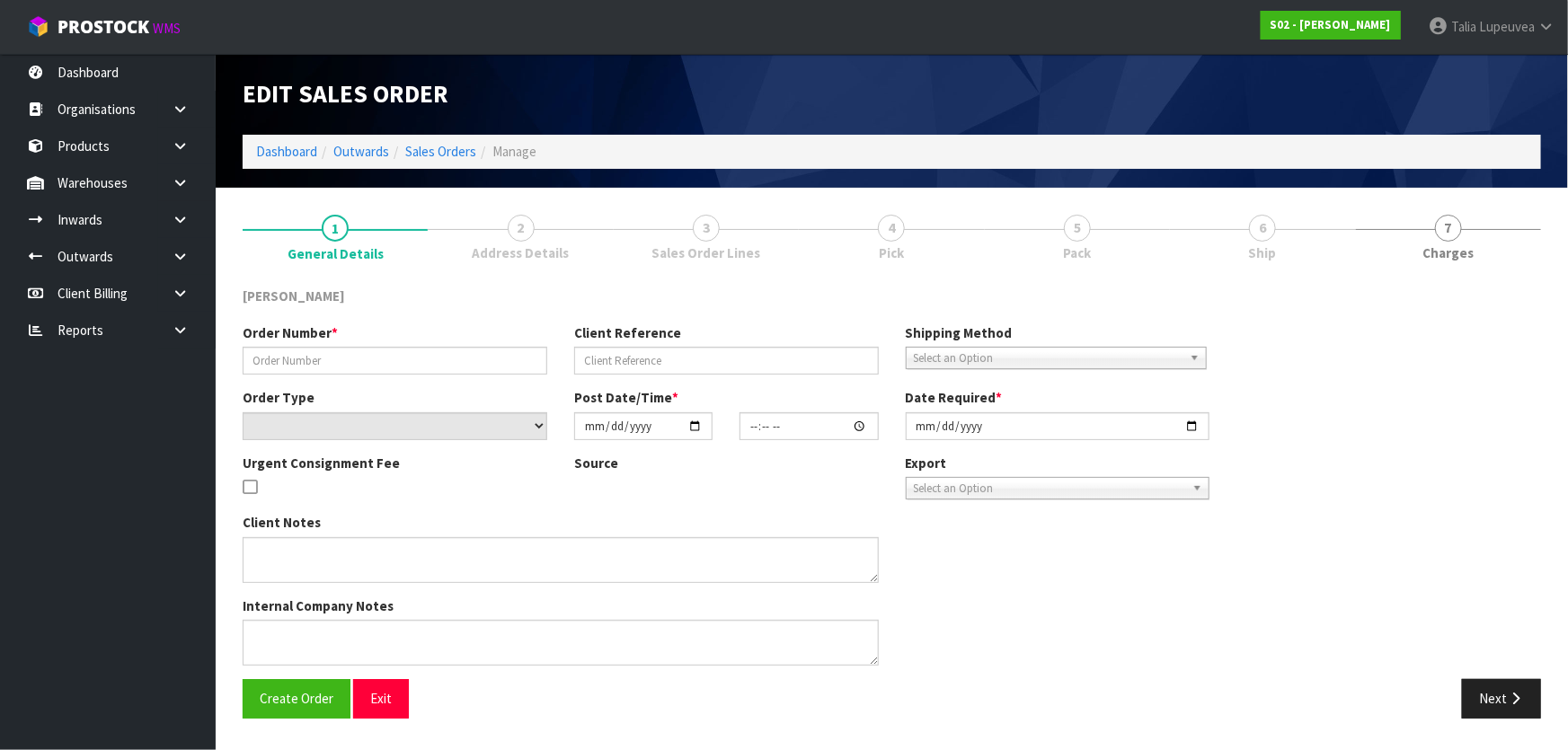
type input "250820-1"
type input "FURTHROWX2"
select select "number:0"
type input "[DATE]"
type input "17:13:00.000"
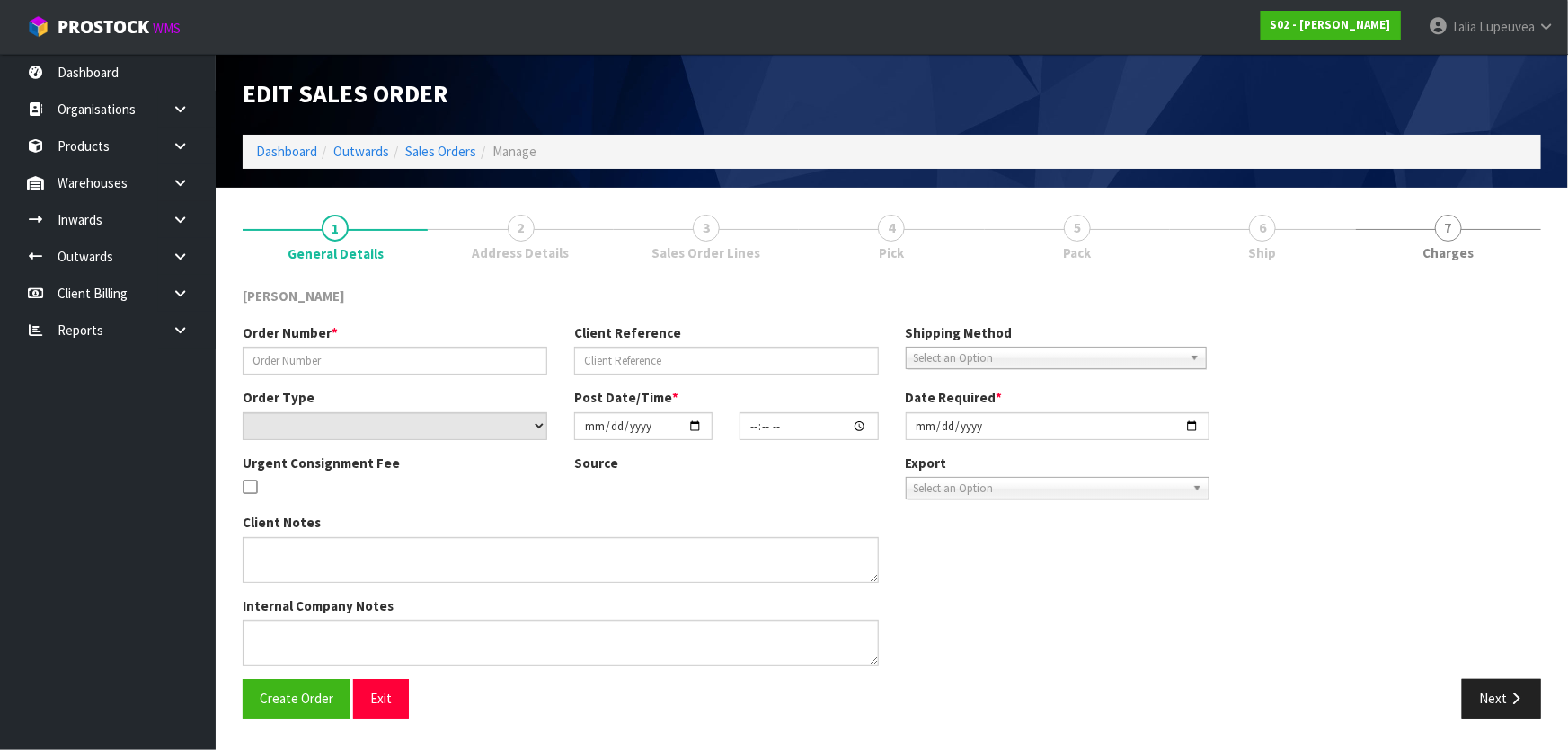
type input "[DATE]"
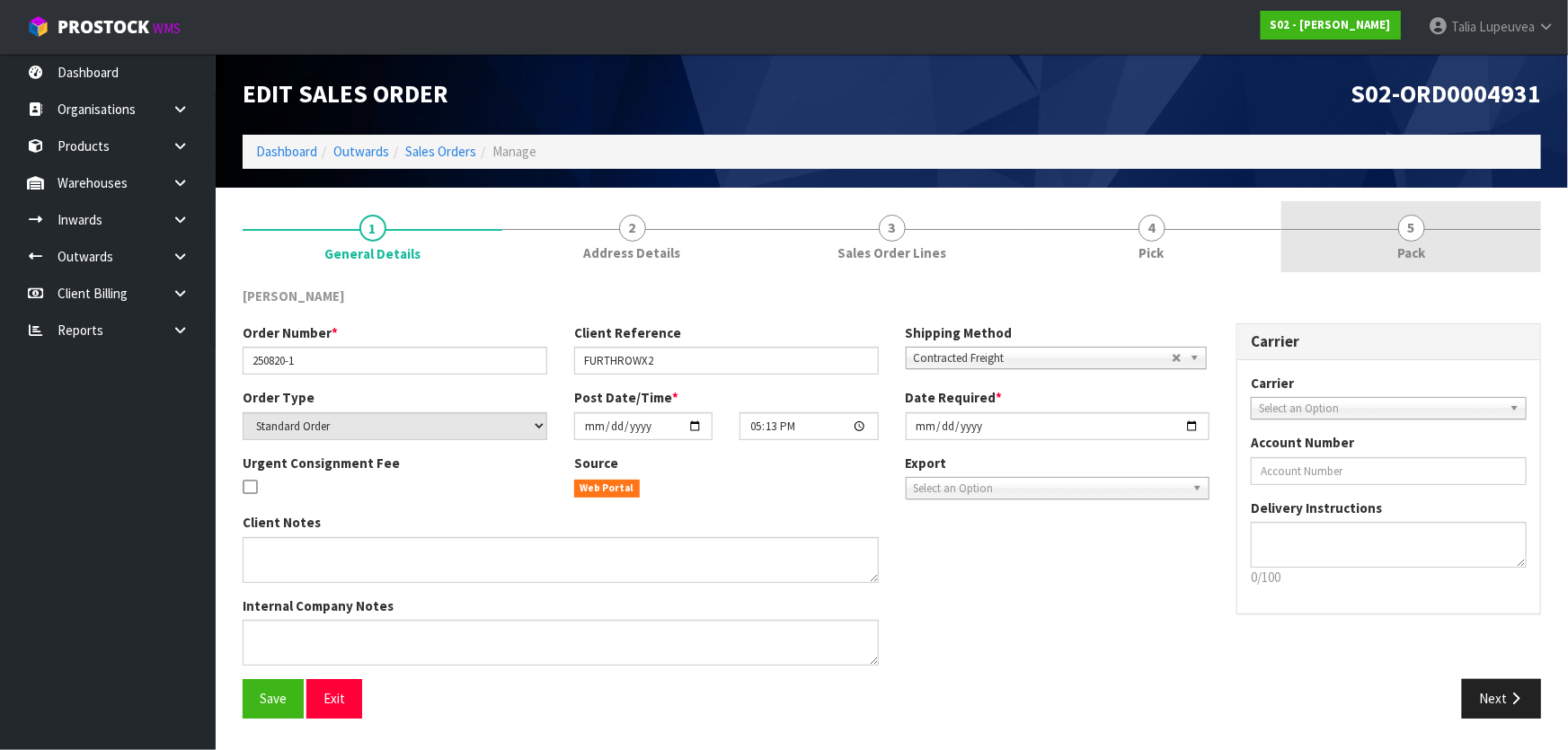
click at [1418, 248] on span "Pack" at bounding box center [1411, 253] width 28 height 19
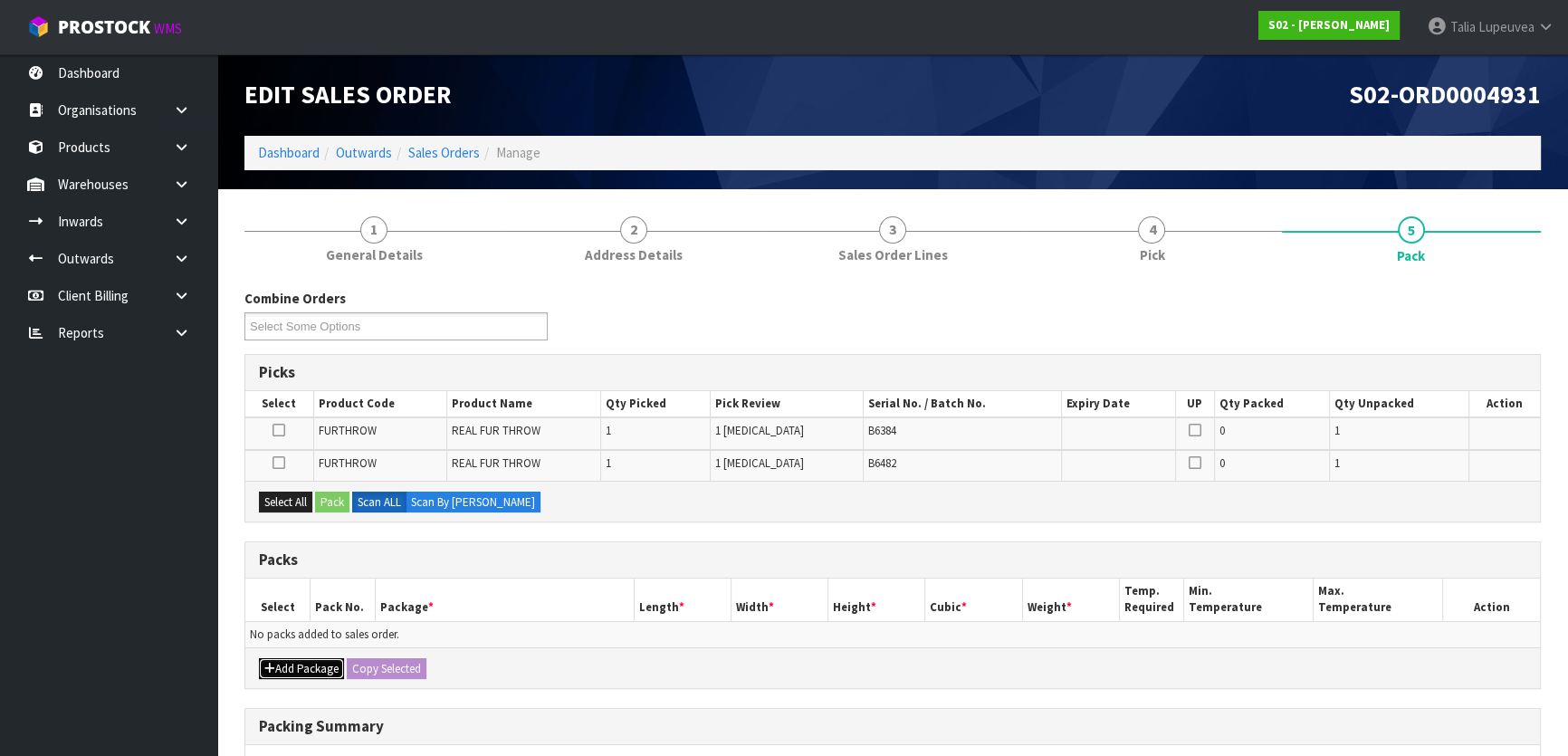
click at [317, 672] on button "Add Package" at bounding box center [301, 669] width 85 height 22
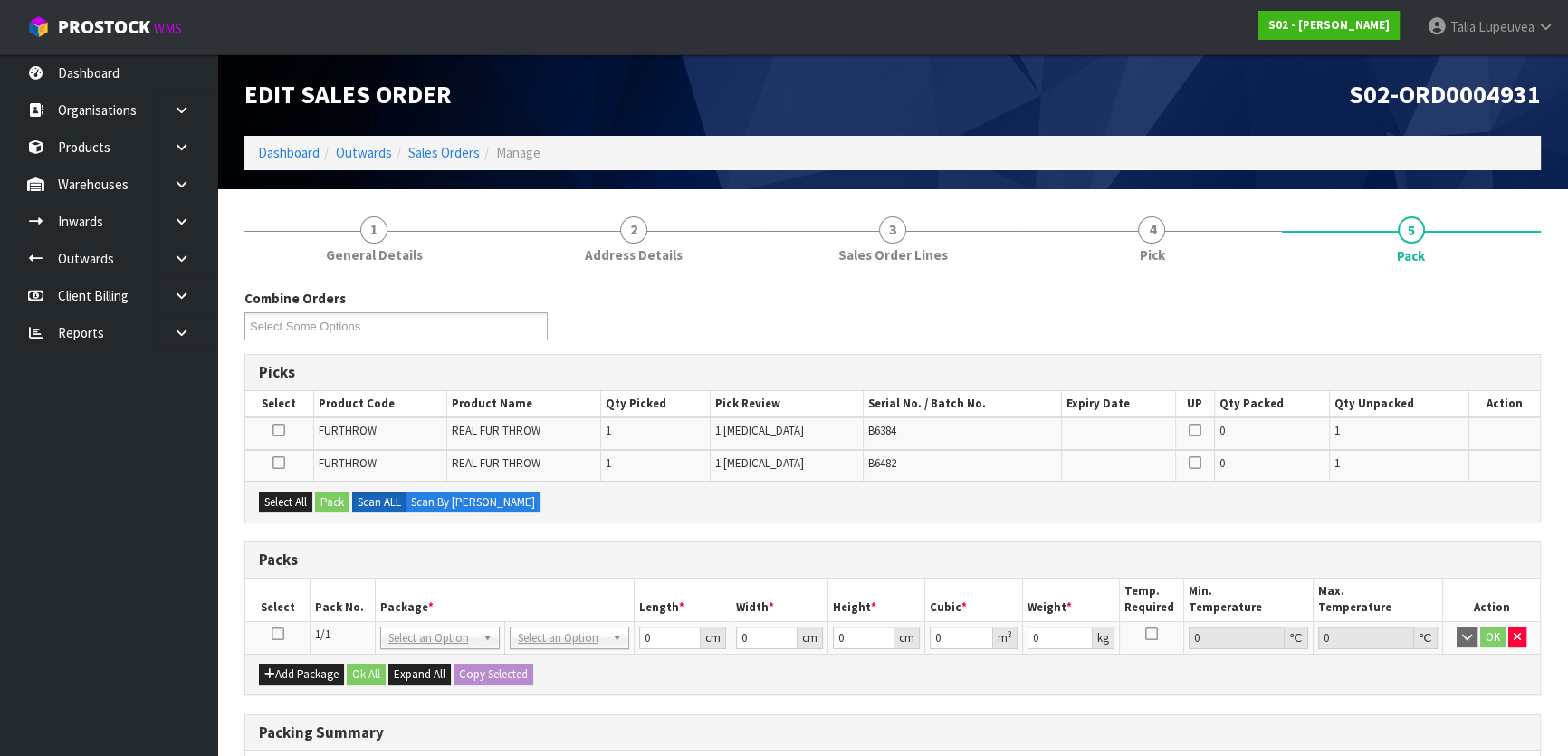
click at [276, 635] on icon at bounding box center [278, 634] width 13 height 1
drag, startPoint x: 280, startPoint y: 497, endPoint x: 373, endPoint y: 489, distance: 93.3
click at [286, 497] on button "Select All" at bounding box center [285, 502] width 53 height 22
click at [344, 499] on button "Pack" at bounding box center [332, 502] width 35 height 22
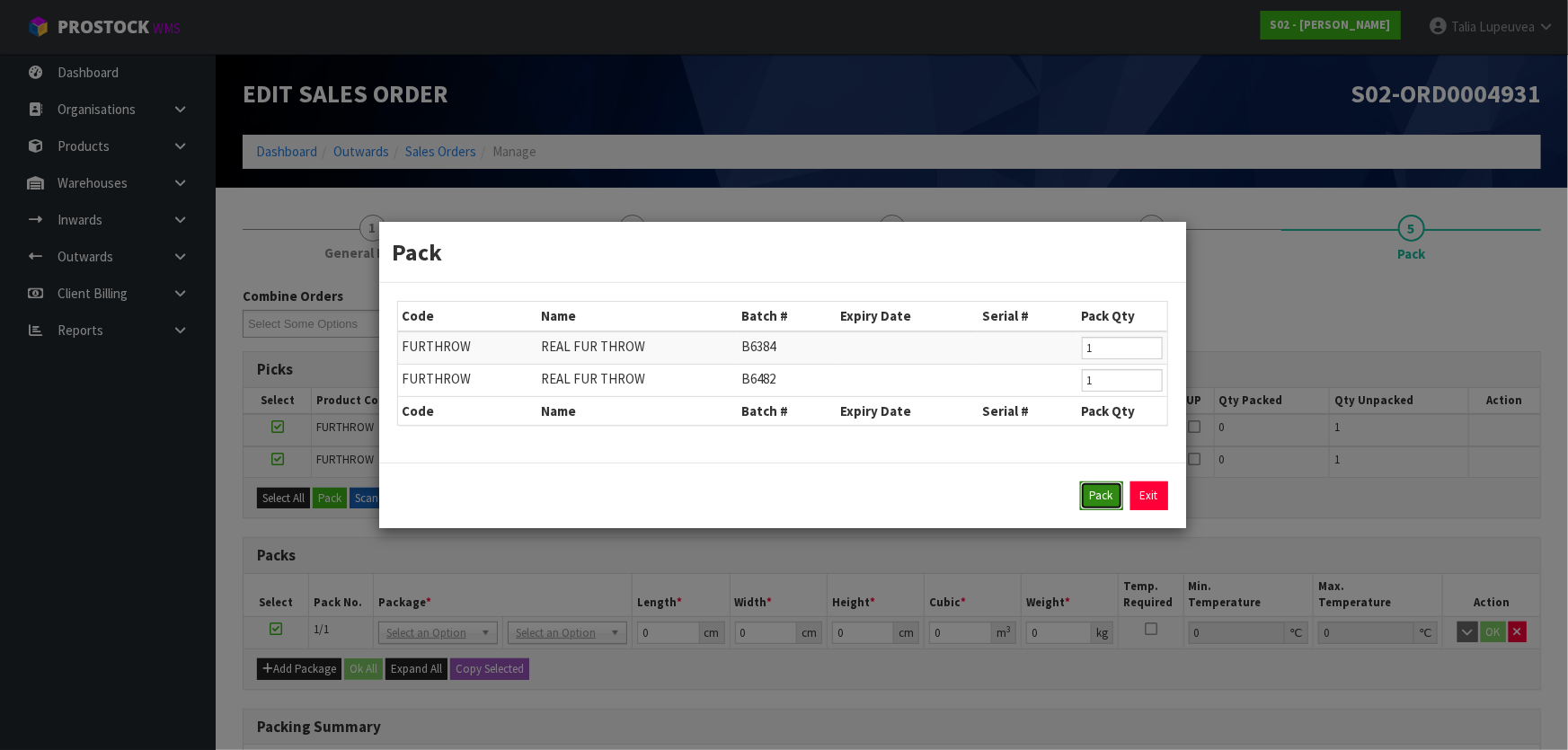
click at [1096, 495] on button "Pack" at bounding box center [1101, 495] width 43 height 29
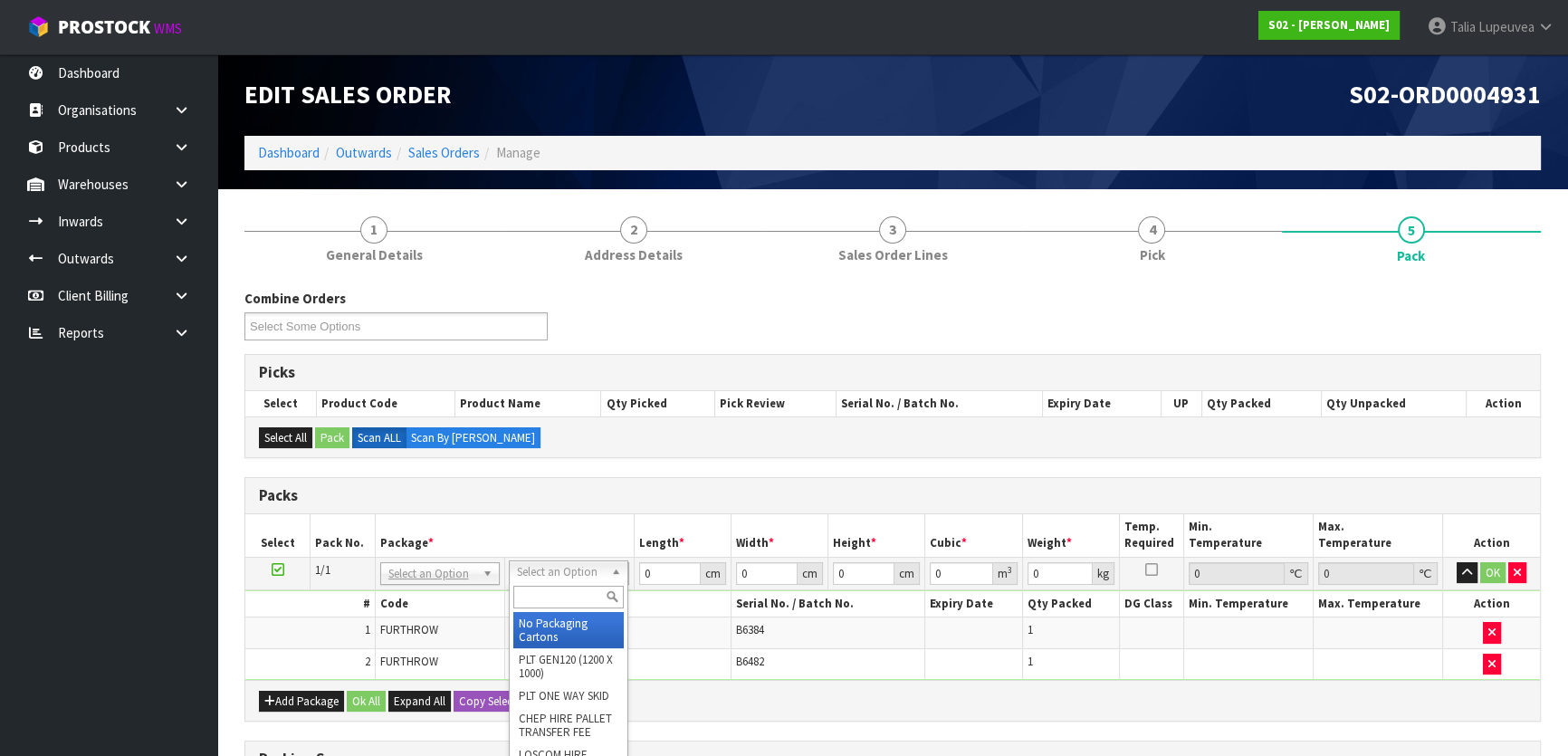
click at [556, 587] on input "text" at bounding box center [569, 597] width 111 height 22
type input "a4"
type input "31"
type input "22.5"
type input "25"
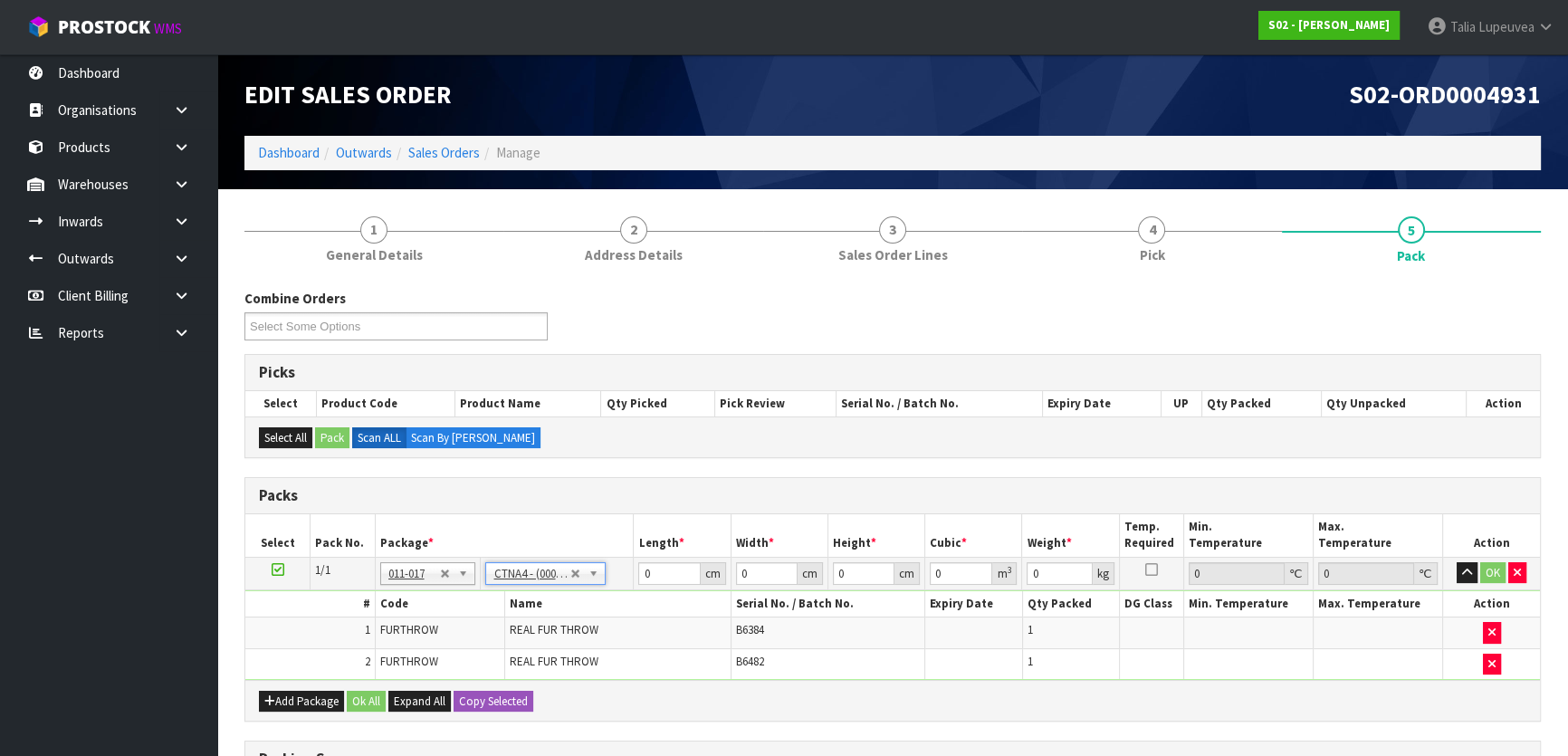
type input "0.017438"
type input "3.32"
drag, startPoint x: 660, startPoint y: 571, endPoint x: 604, endPoint y: 571, distance: 56.0
click at [607, 571] on tr "1/1 NONE 007-001 007-002 007-004 007-009 007-013 007-014 007-015 007-017 007-01…" at bounding box center [893, 573] width 1294 height 33
type input "3"
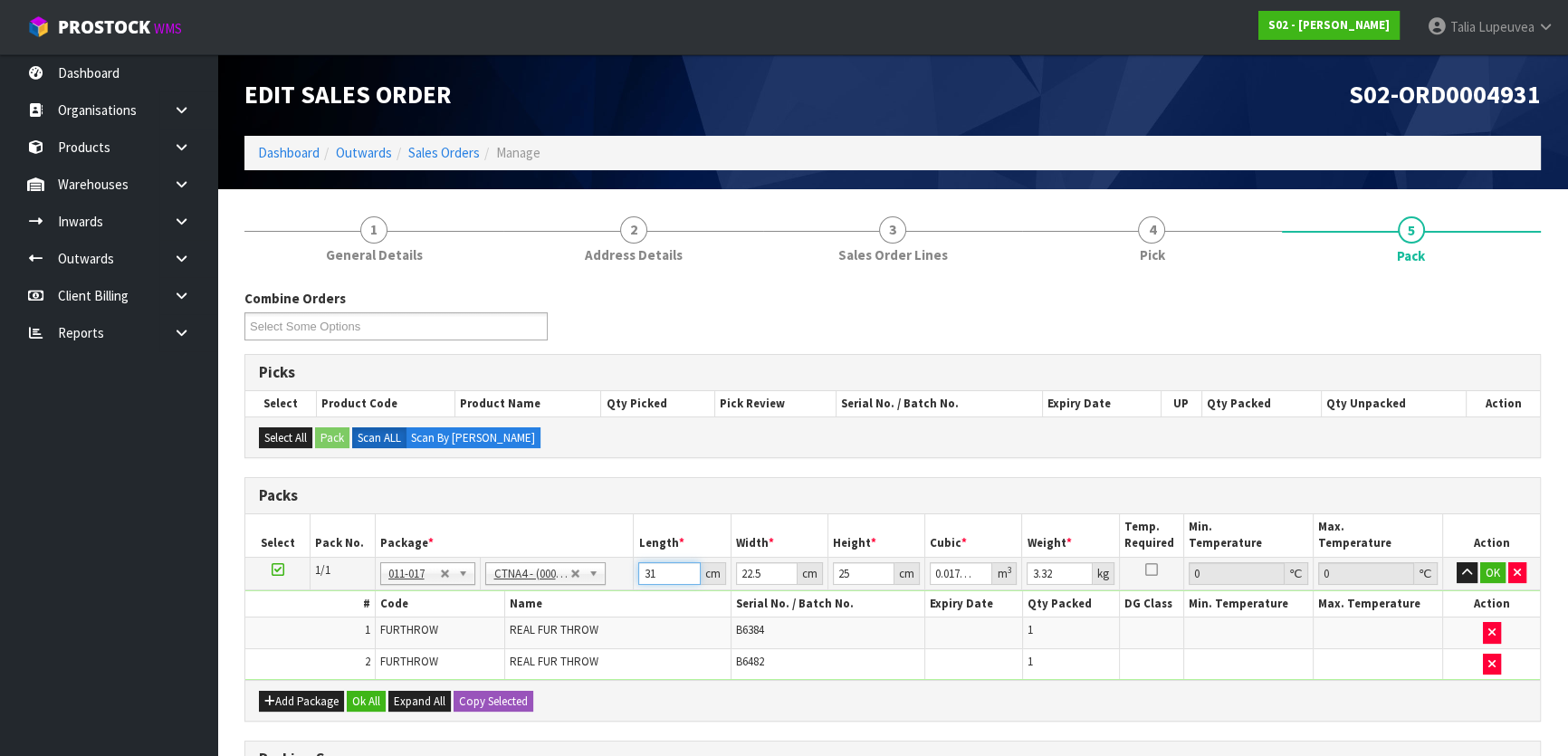
type input "0.001687"
type input "32"
type input "0.018"
type input "32"
type input "2"
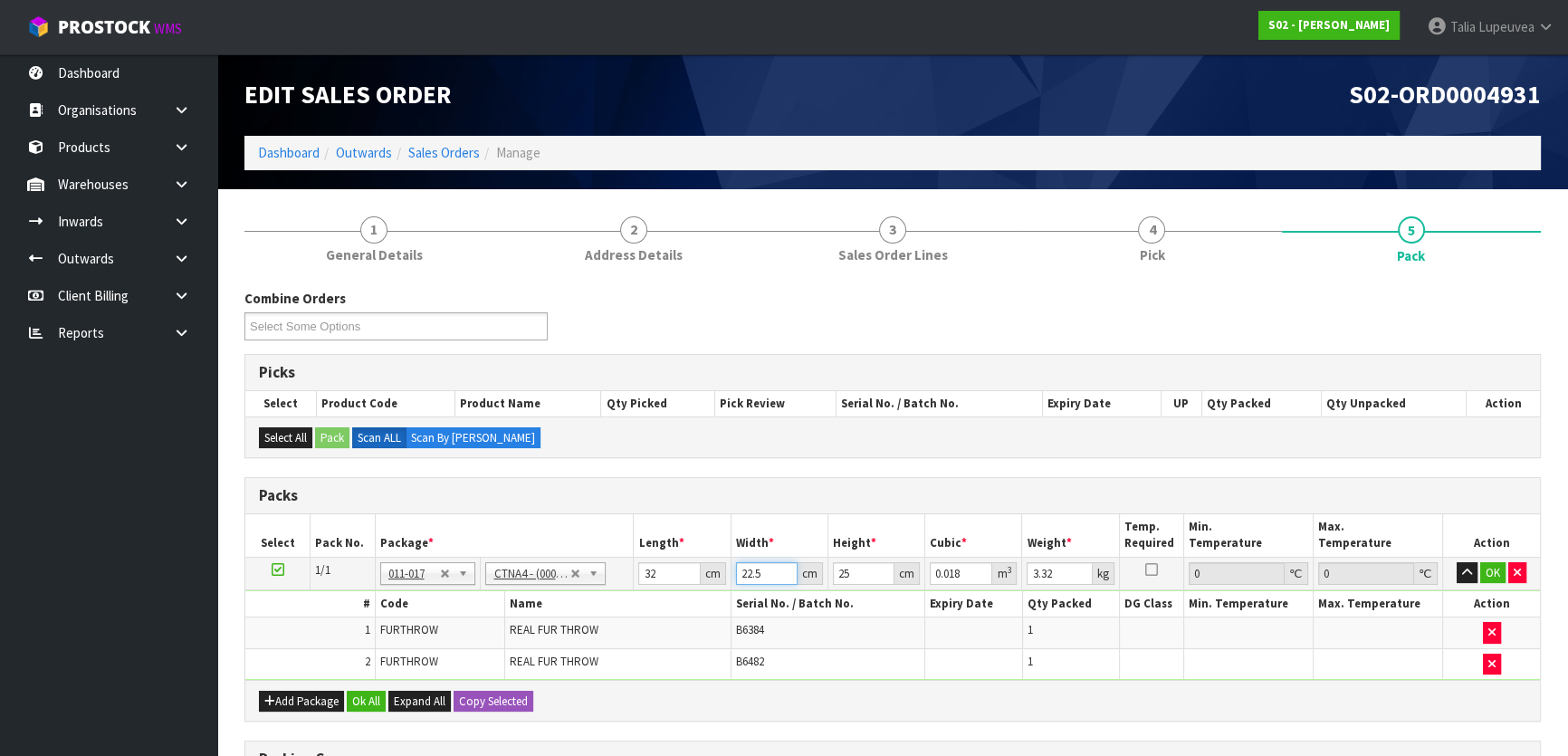
type input "0.0016"
type input "24"
type input "0.0192"
type input "24"
type input "2"
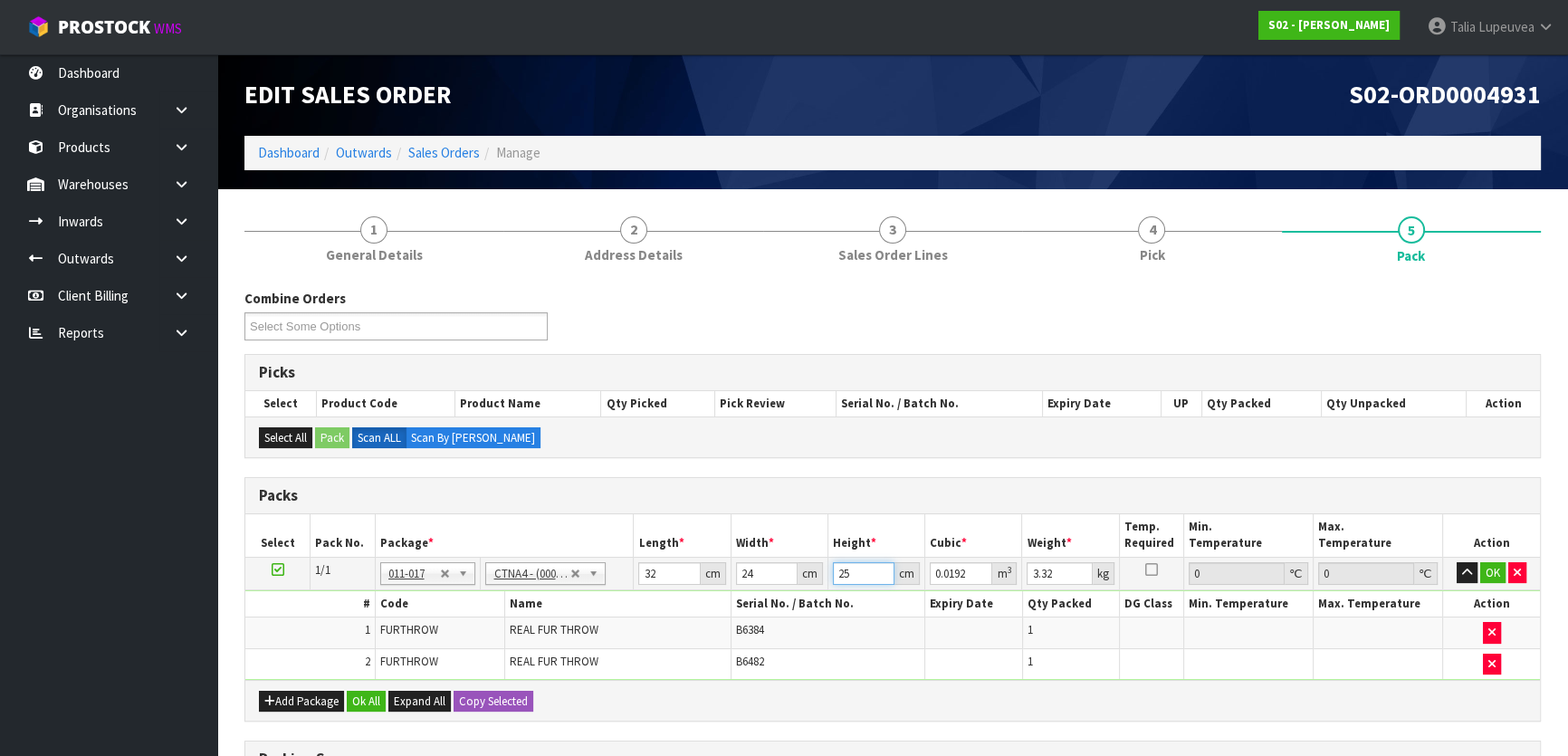
type input "0.001536"
type input "27"
type input "0.020736"
type input "27"
type input "3"
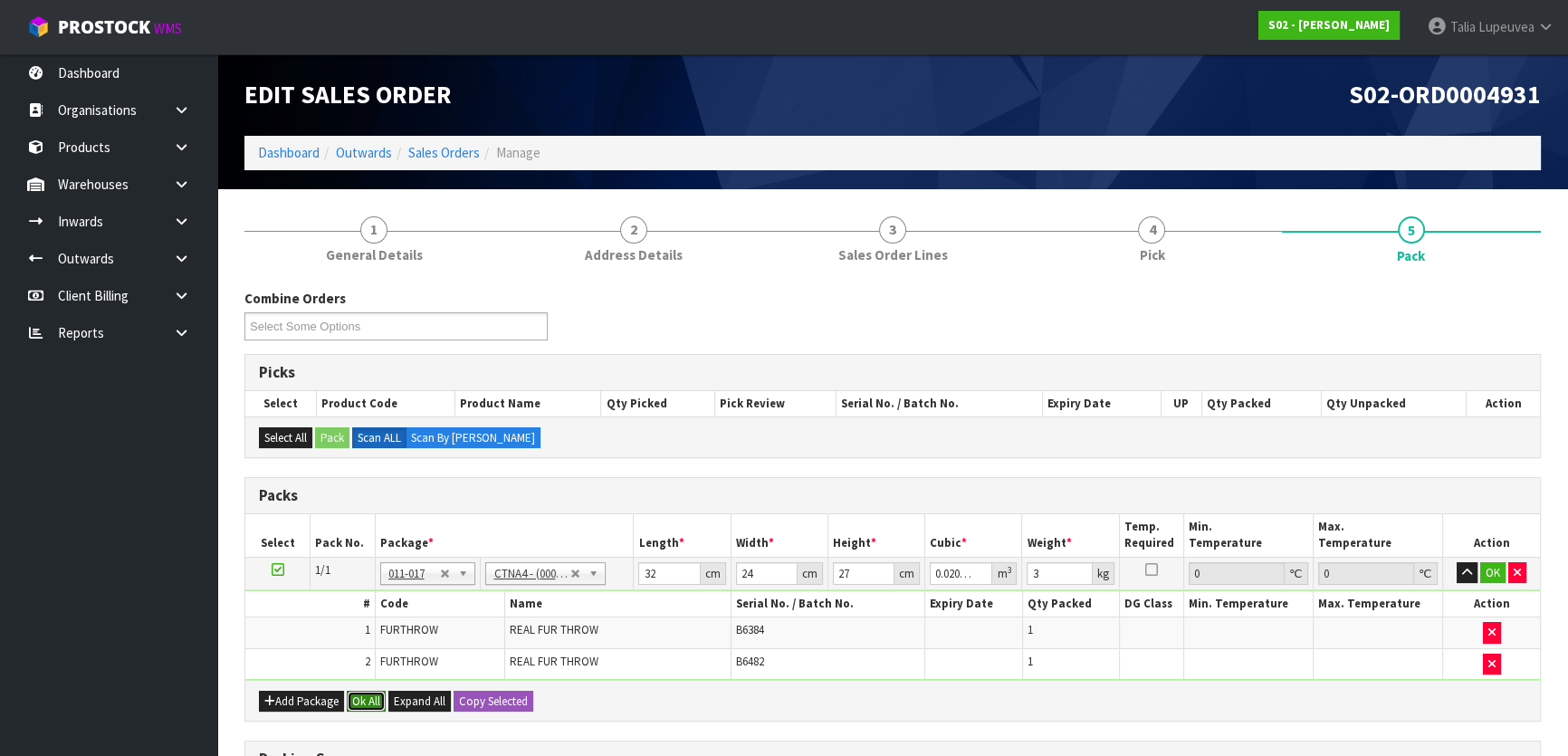
click at [373, 697] on button "Ok All" at bounding box center [366, 702] width 39 height 22
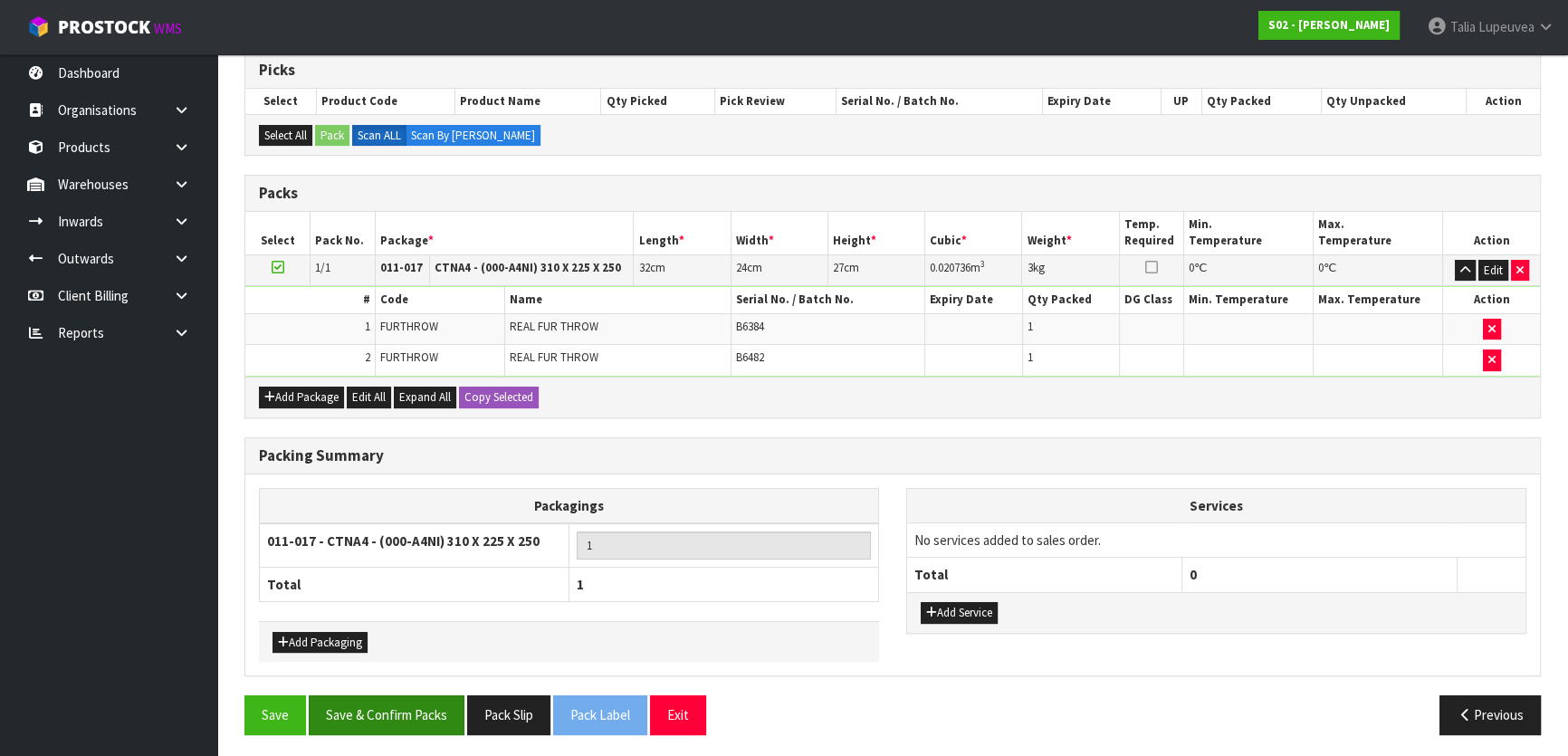
scroll to position [304, 0]
click at [369, 706] on button "Save & Confirm Packs" at bounding box center [387, 714] width 155 height 39
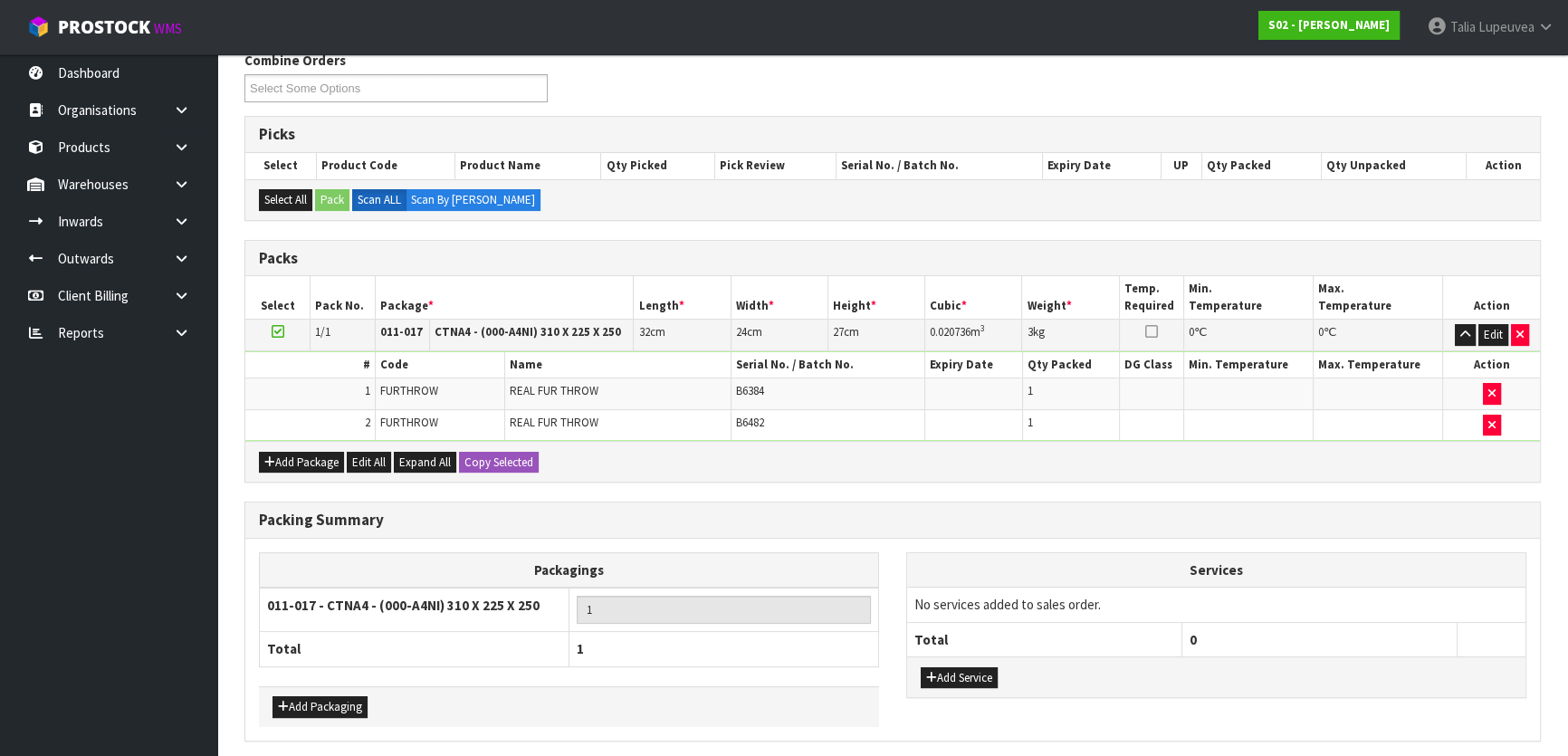
scroll to position [0, 0]
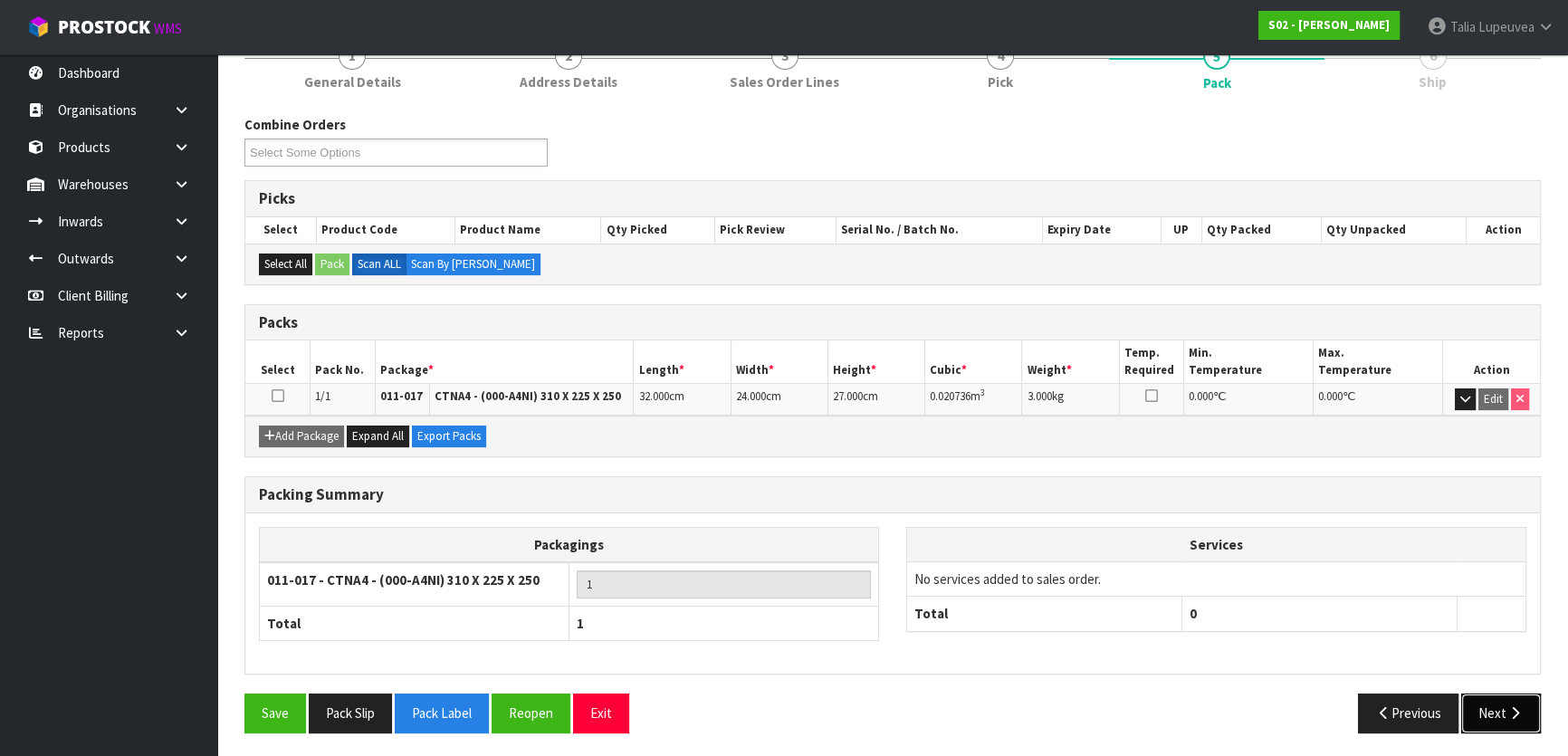
click at [1520, 712] on button "Next" at bounding box center [1501, 714] width 80 height 39
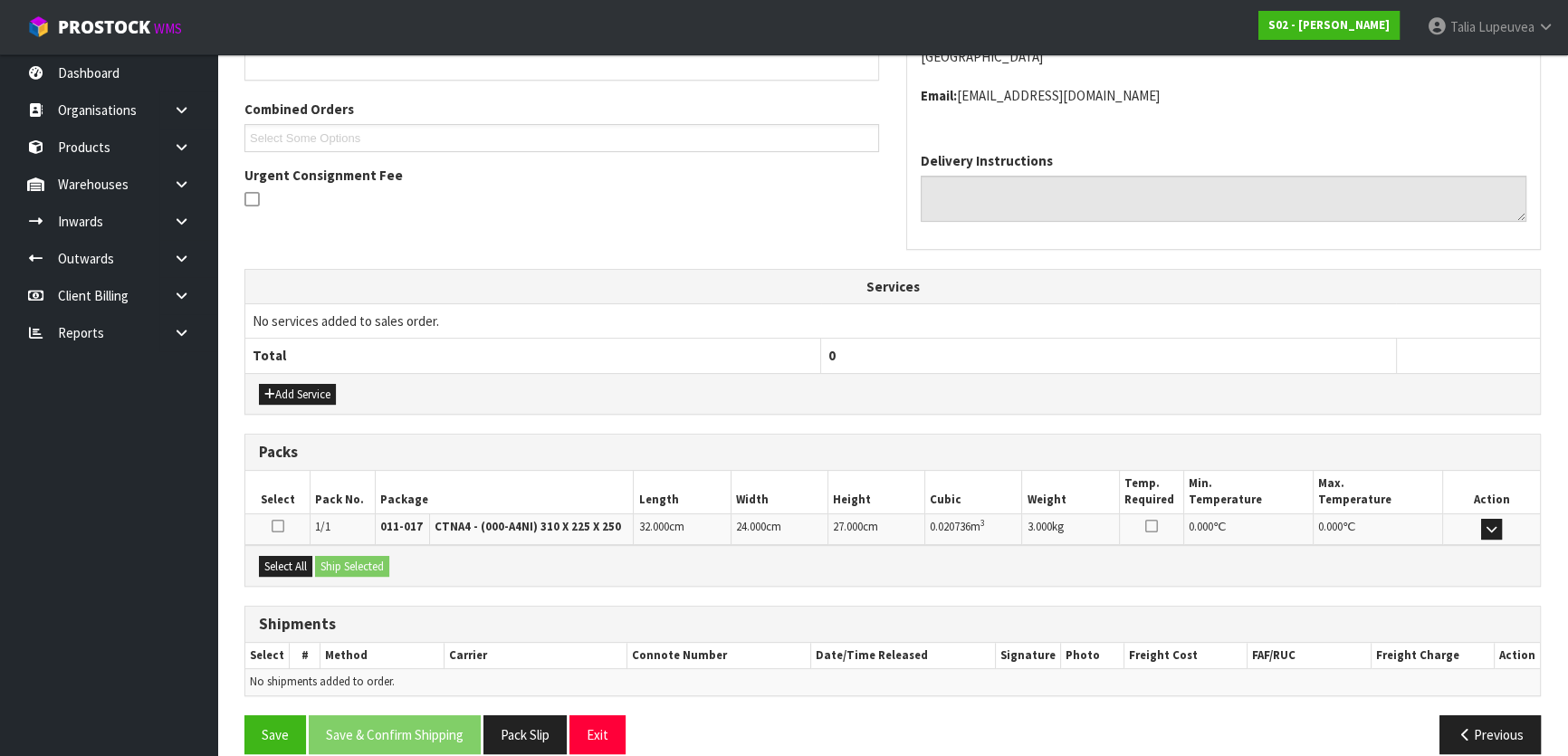
scroll to position [455, 0]
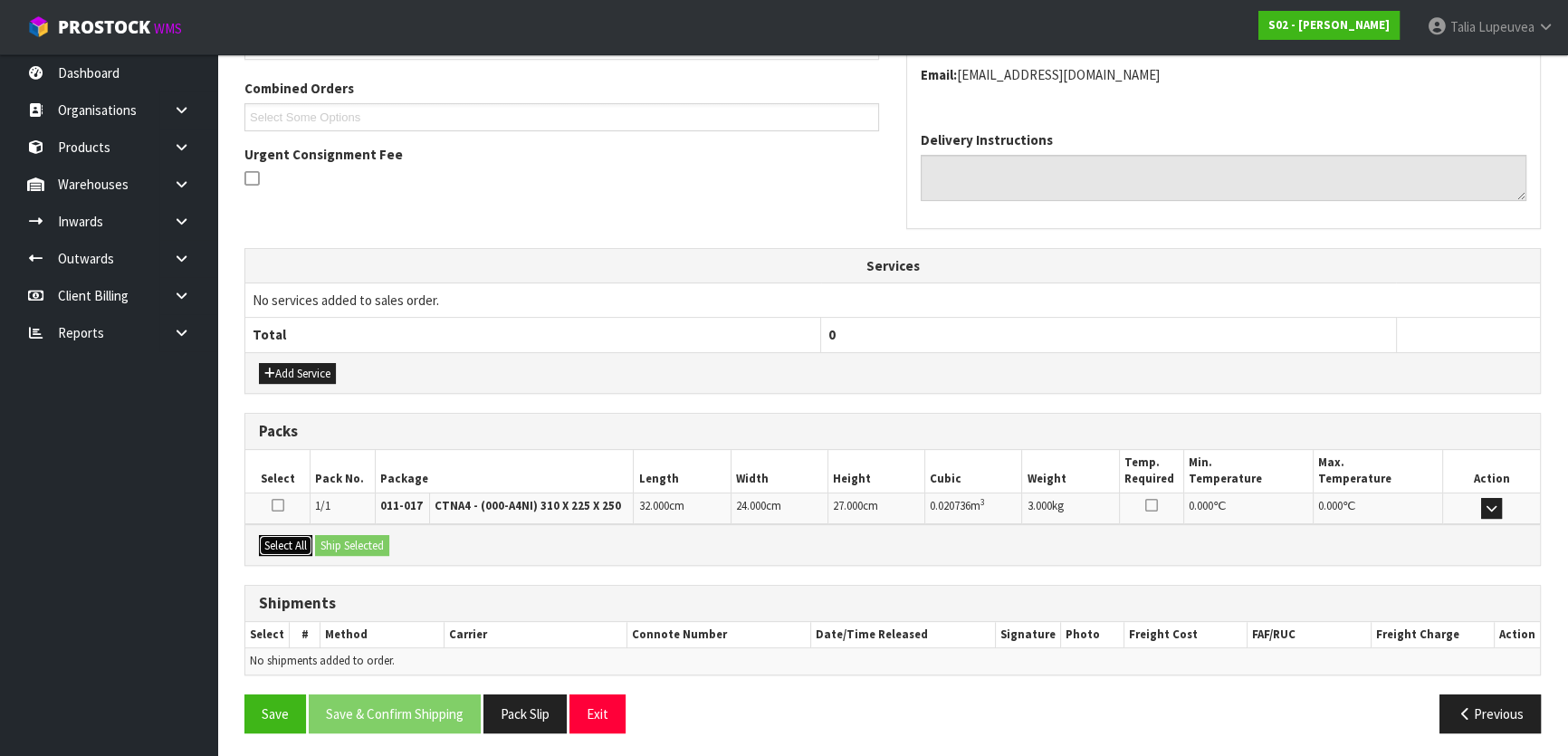
drag, startPoint x: 264, startPoint y: 543, endPoint x: 337, endPoint y: 555, distance: 74.0
click at [267, 543] on button "Select All" at bounding box center [285, 545] width 53 height 22
drag, startPoint x: 344, startPoint y: 553, endPoint x: 382, endPoint y: 546, distance: 38.6
click at [345, 553] on div "Select All Ship Selected" at bounding box center [893, 545] width 1294 height 41
drag, startPoint x: 383, startPoint y: 546, endPoint x: 389, endPoint y: 558, distance: 13.4
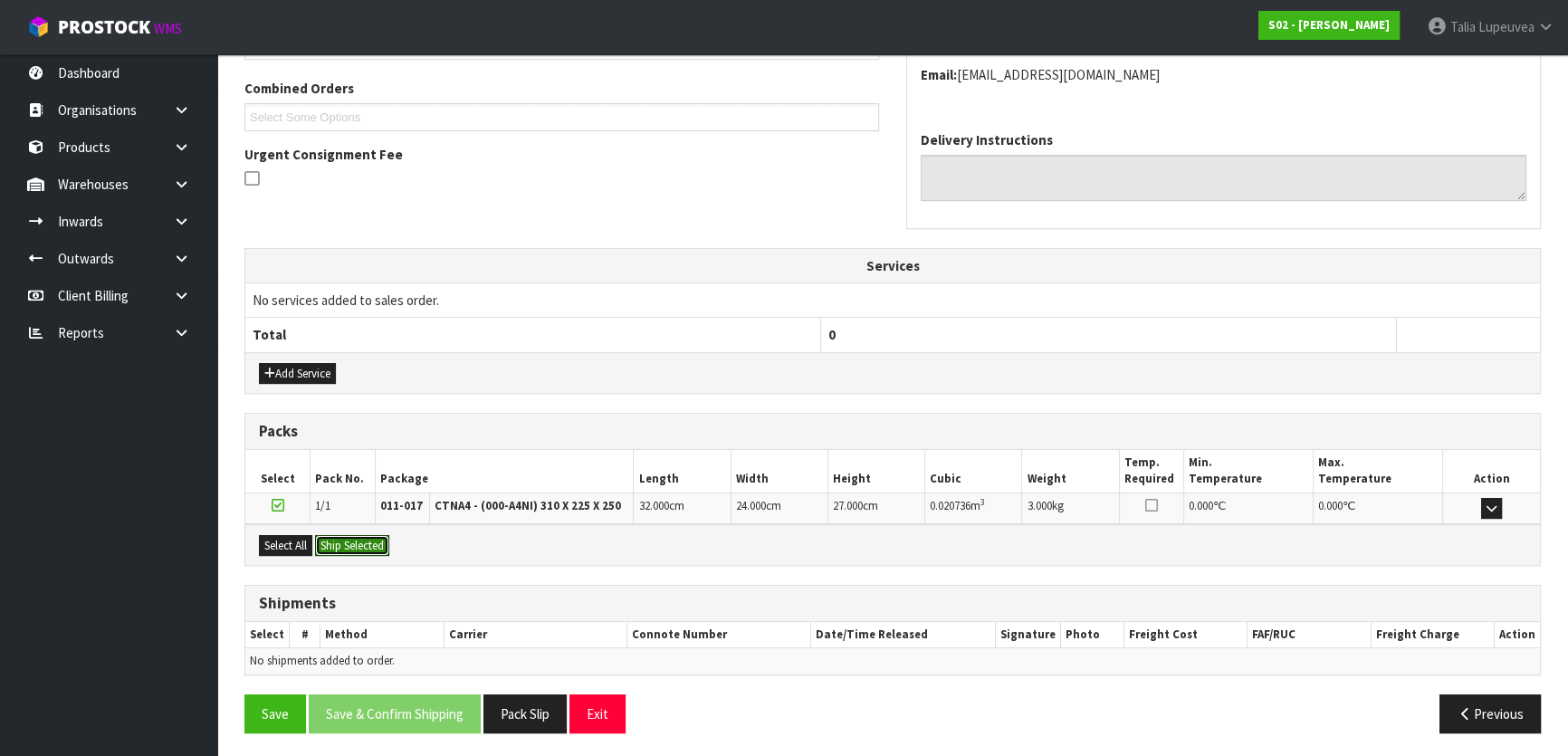
click at [383, 550] on button "Ship Selected" at bounding box center [351, 545] width 74 height 22
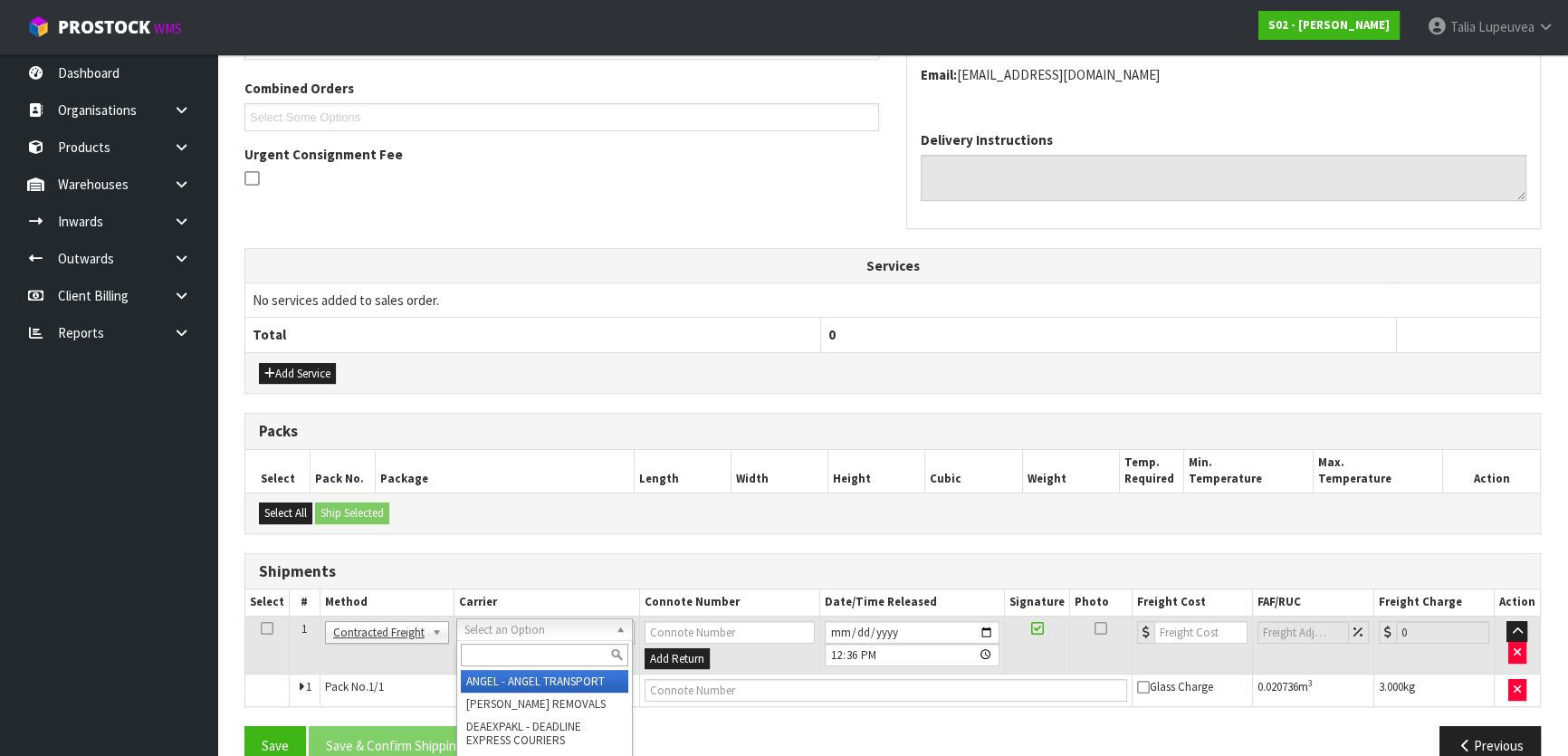
click at [559, 659] on input "text" at bounding box center [544, 655] width 168 height 22
type input "nzp"
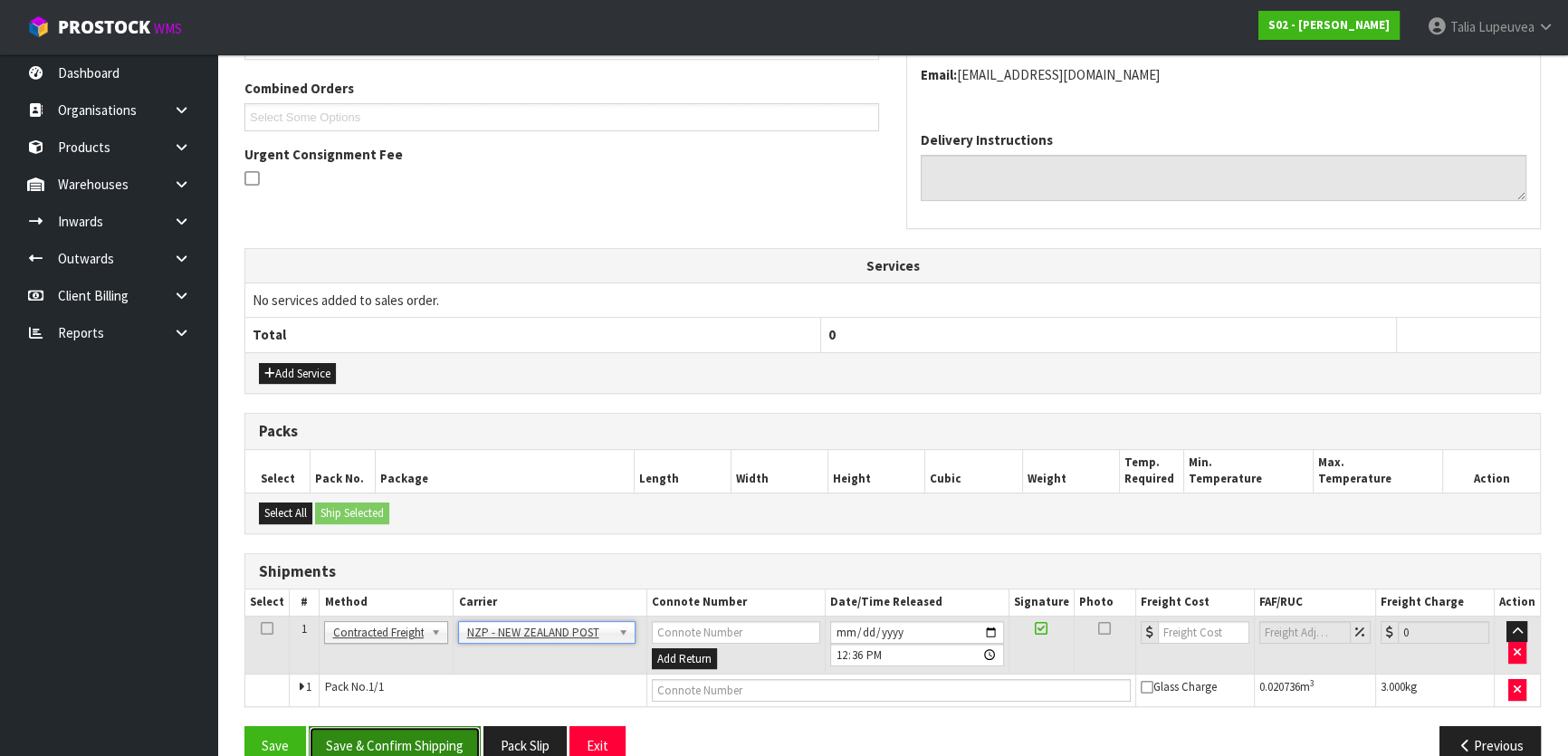
click at [394, 736] on button "Save & Confirm Shipping" at bounding box center [395, 746] width 172 height 39
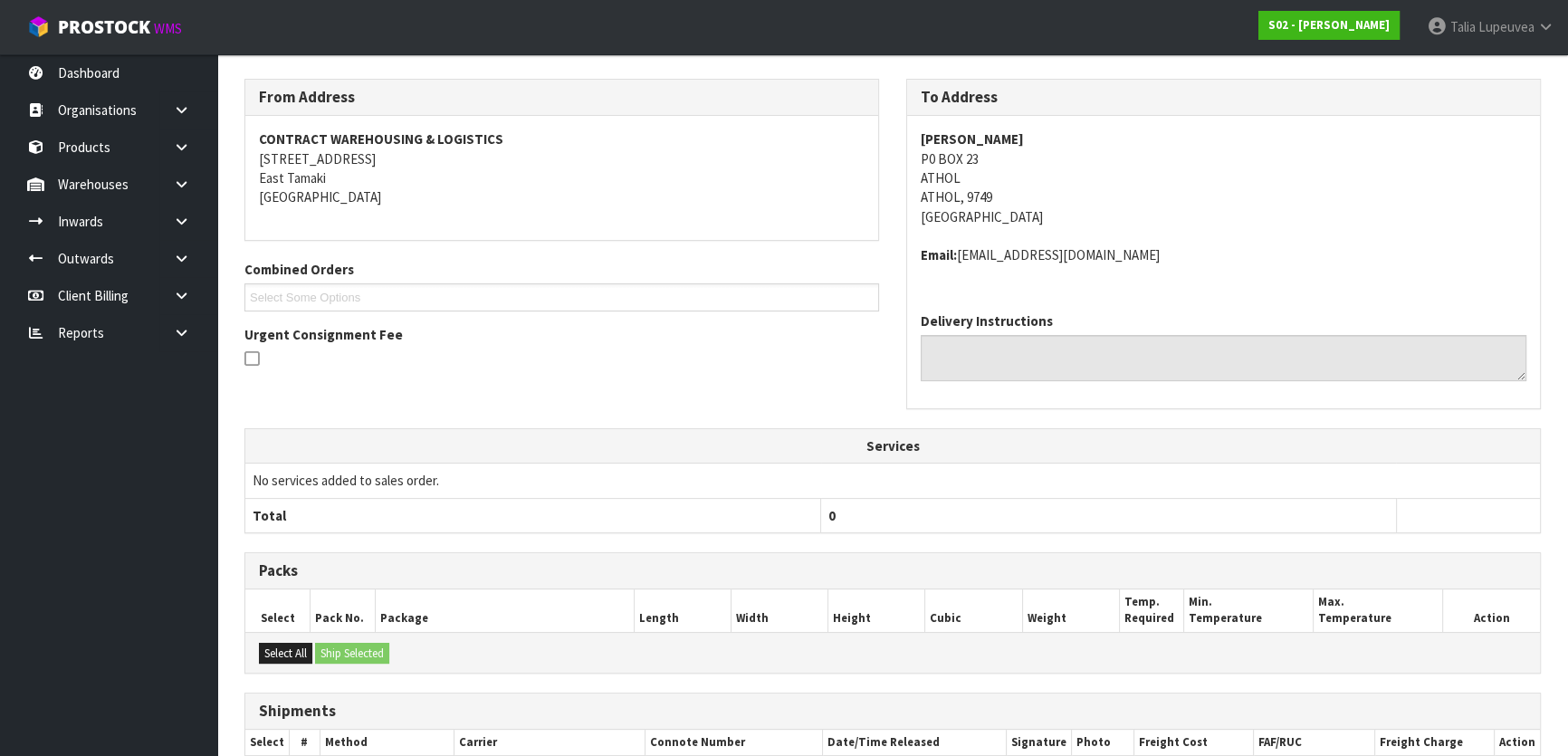
scroll to position [463, 0]
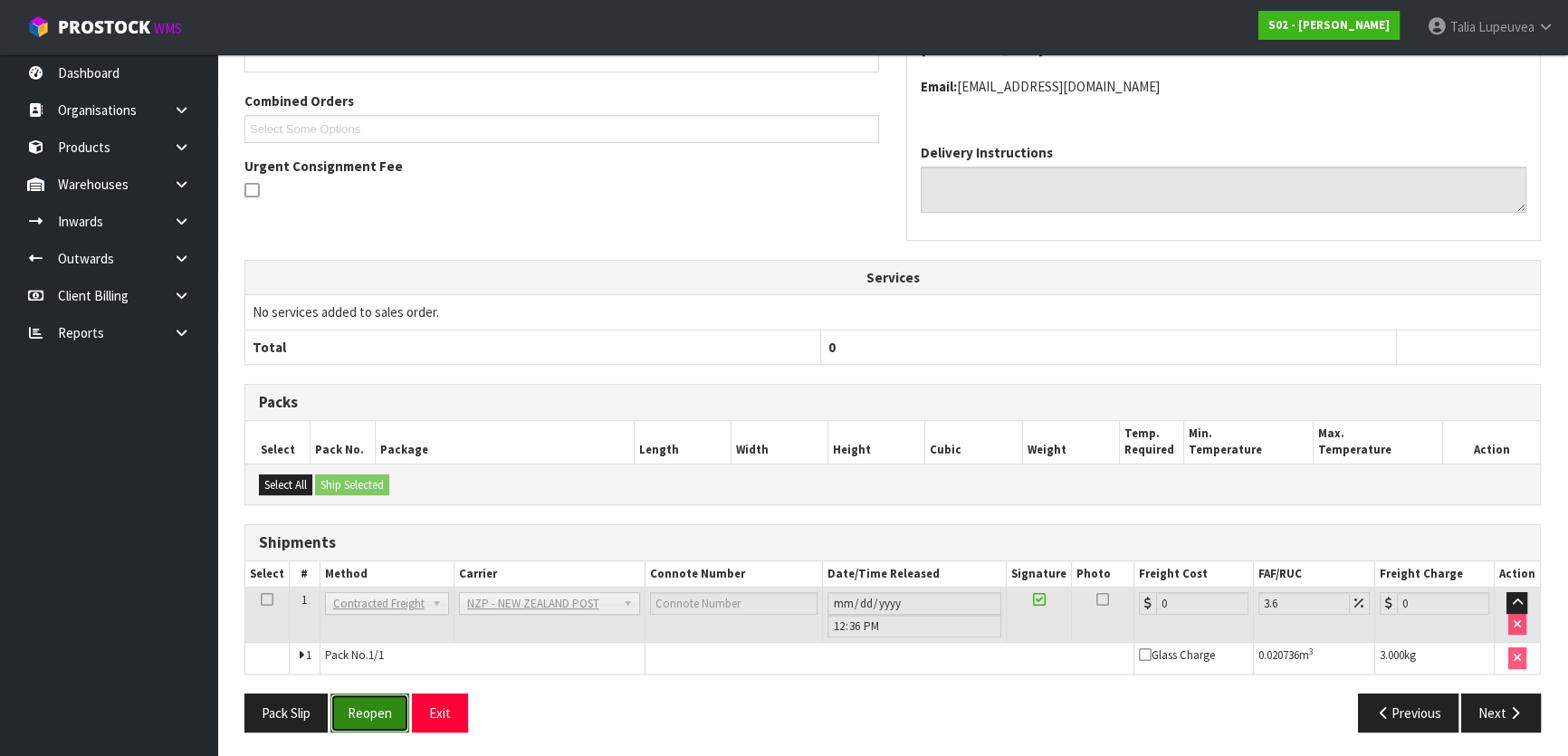
click at [355, 706] on button "Reopen" at bounding box center [370, 714] width 79 height 39
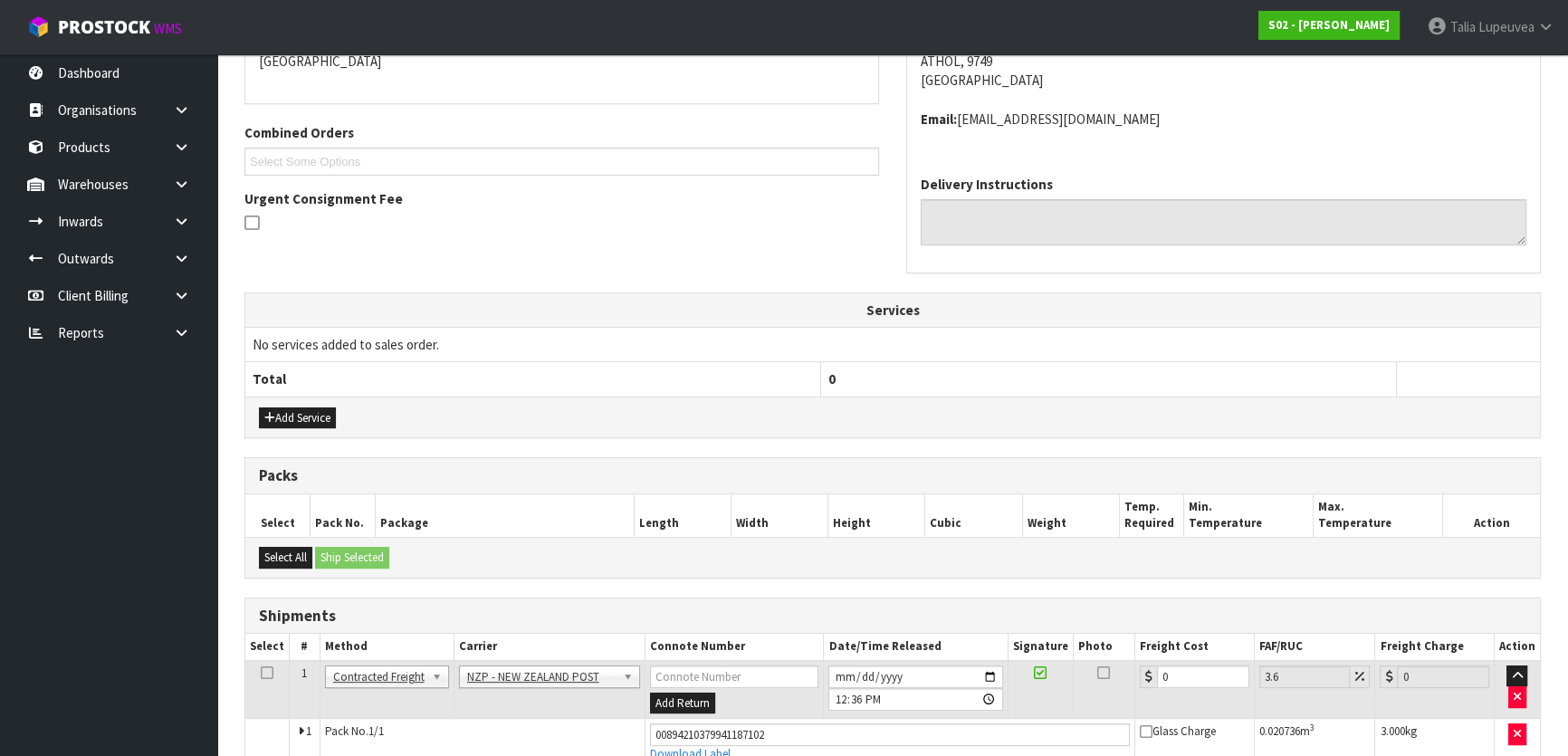
scroll to position [505, 0]
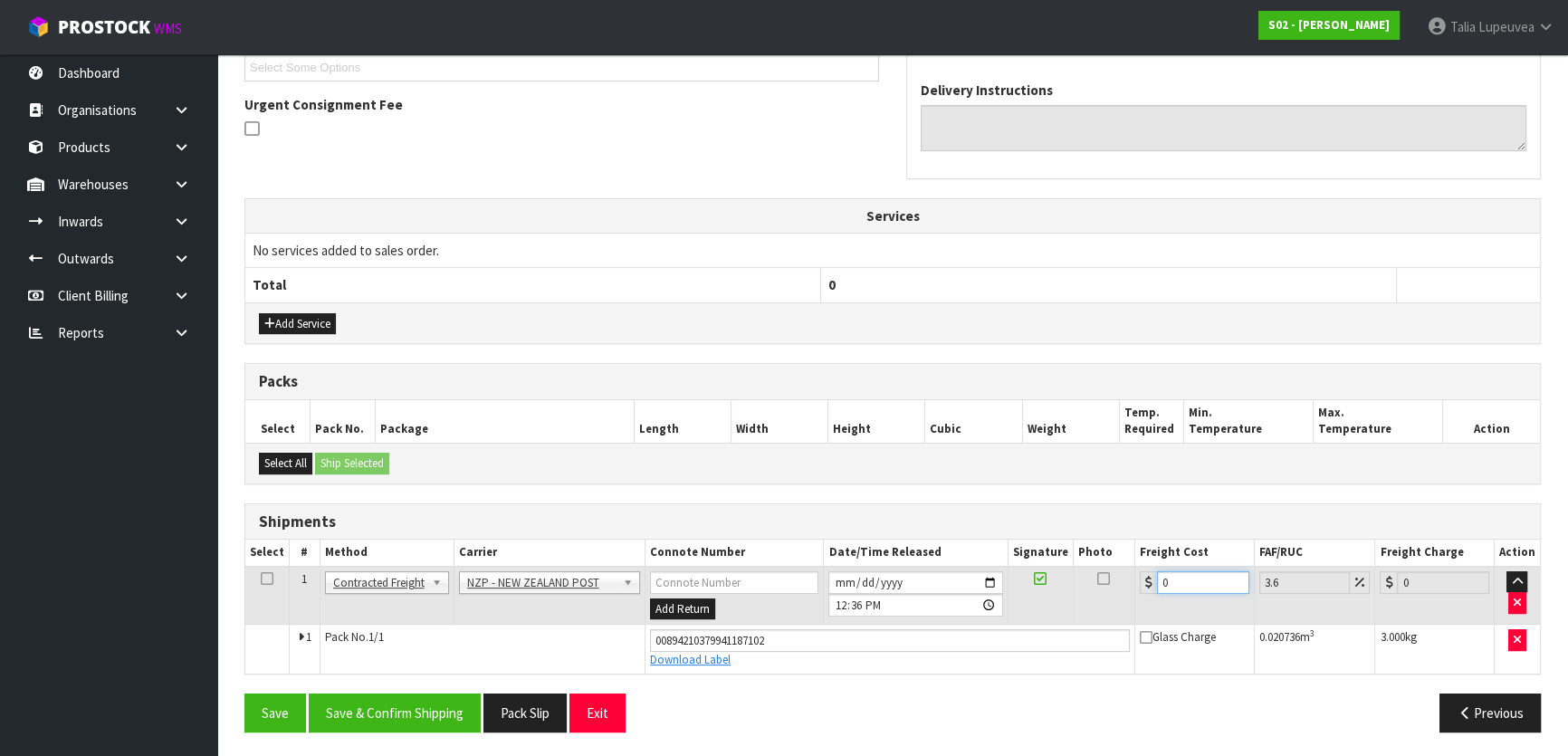
drag, startPoint x: 1197, startPoint y: 582, endPoint x: 1087, endPoint y: 590, distance: 110.3
click at [1097, 586] on tr "1 Client Local Pickup Customer Local Pickup Company Freight Contracted Freight …" at bounding box center [893, 595] width 1294 height 59
type input "1"
type input "1.04"
type input "11"
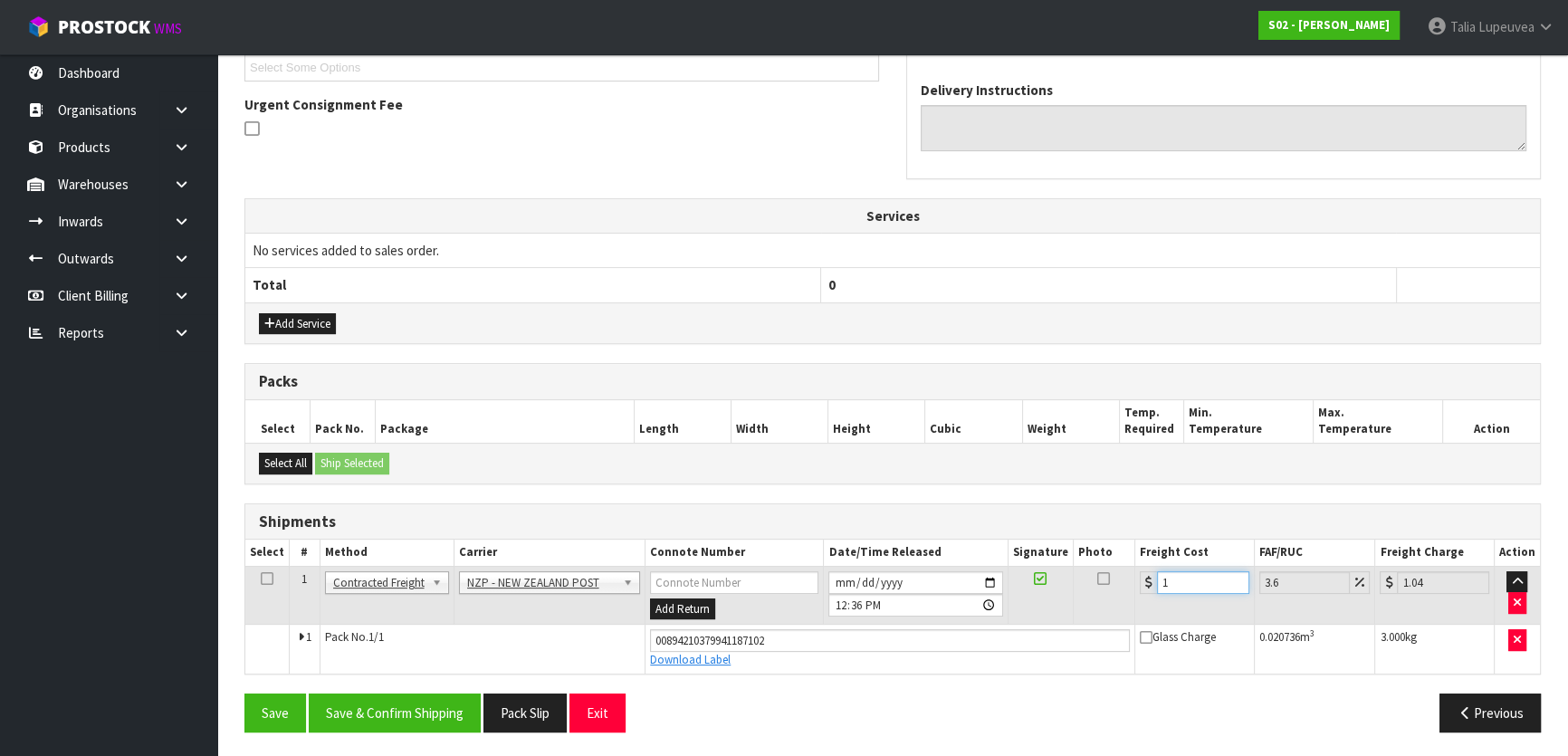
type input "11.4"
type input "11.6"
type input "12.02"
type input "11.61"
type input "12.03"
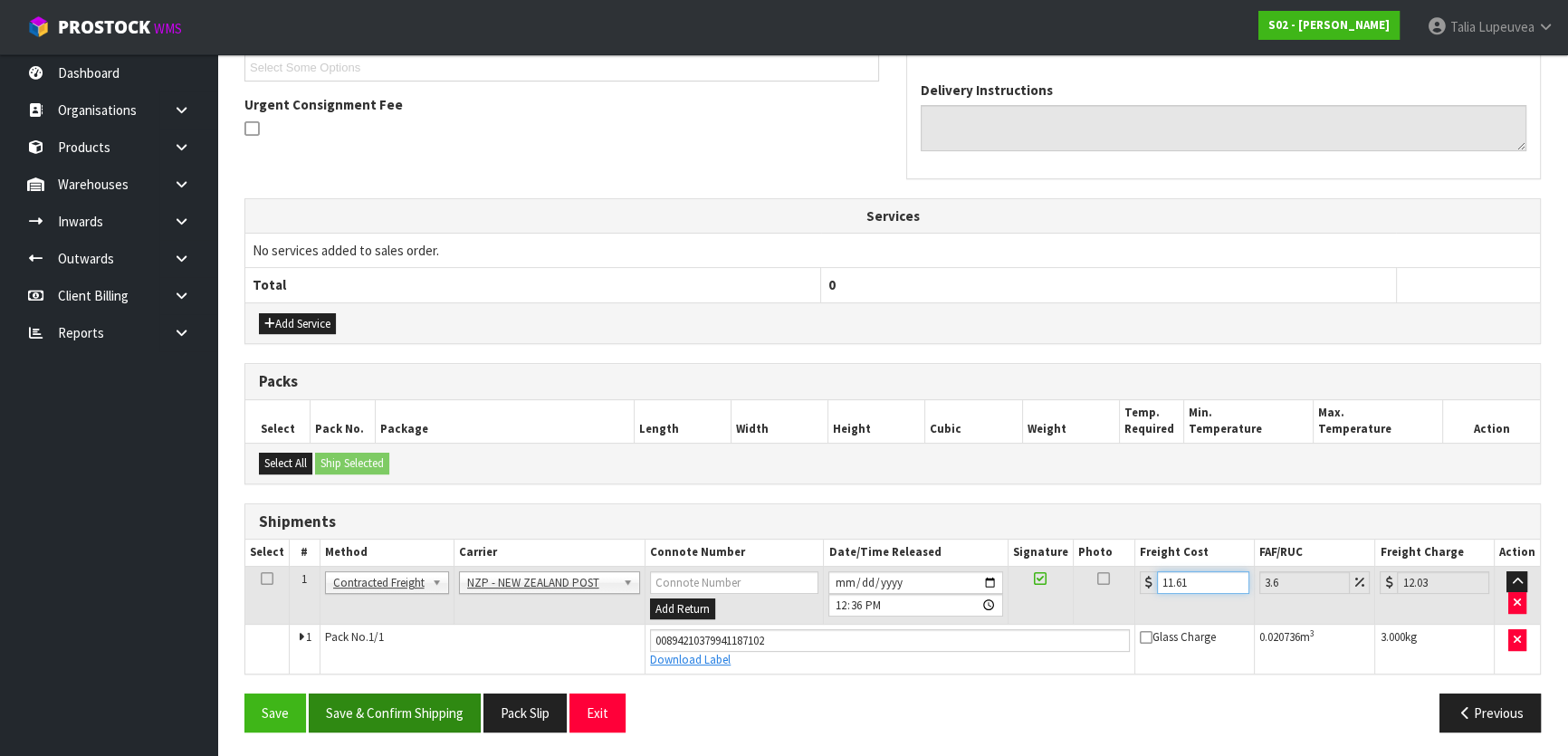
type input "11.61"
click at [397, 706] on button "Save & Confirm Shipping" at bounding box center [395, 714] width 172 height 39
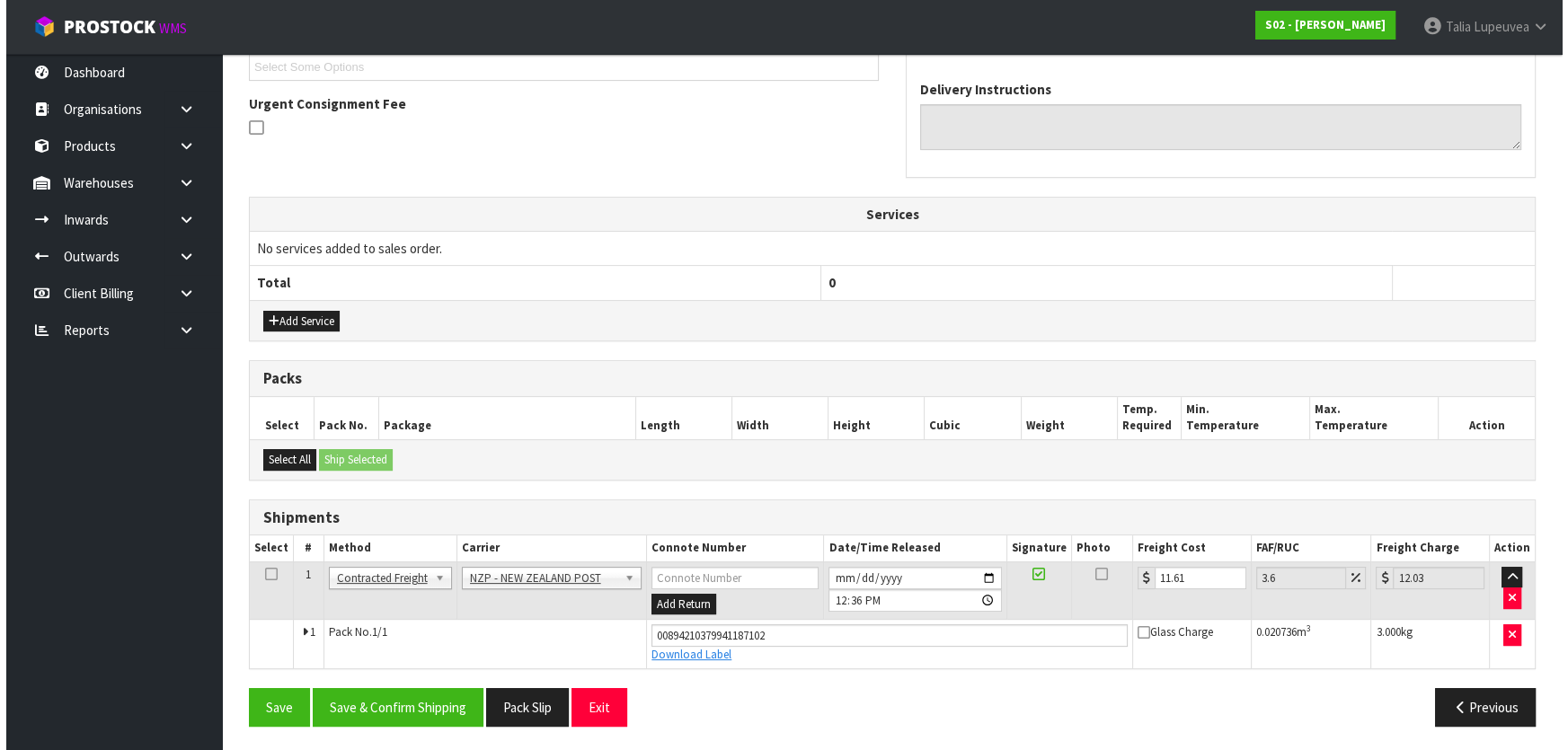
scroll to position [0, 0]
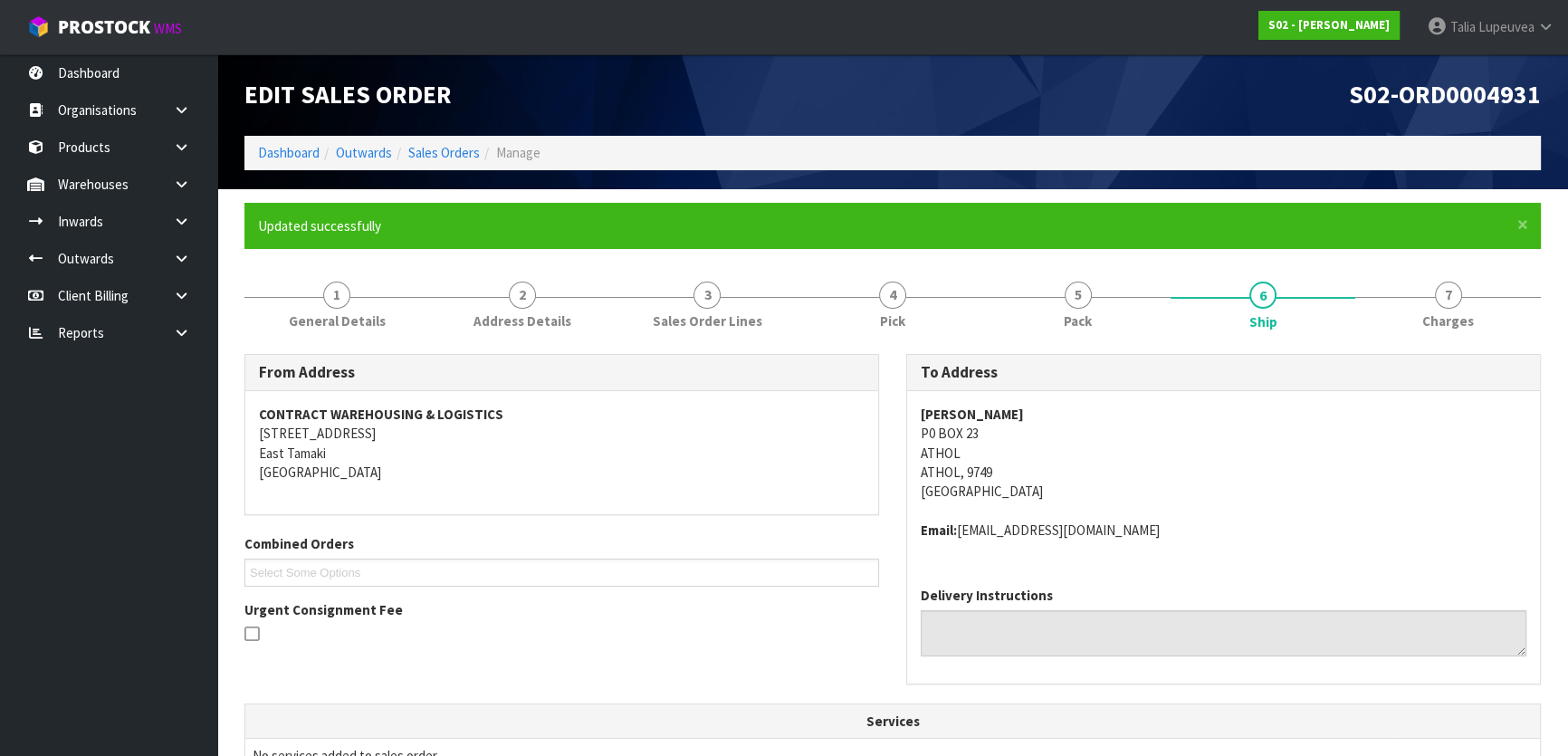
click at [448, 163] on ol "Dashboard Outwards Sales Orders Manage" at bounding box center [893, 153] width 1296 height 34
click at [447, 155] on link "Sales Orders" at bounding box center [444, 153] width 71 height 17
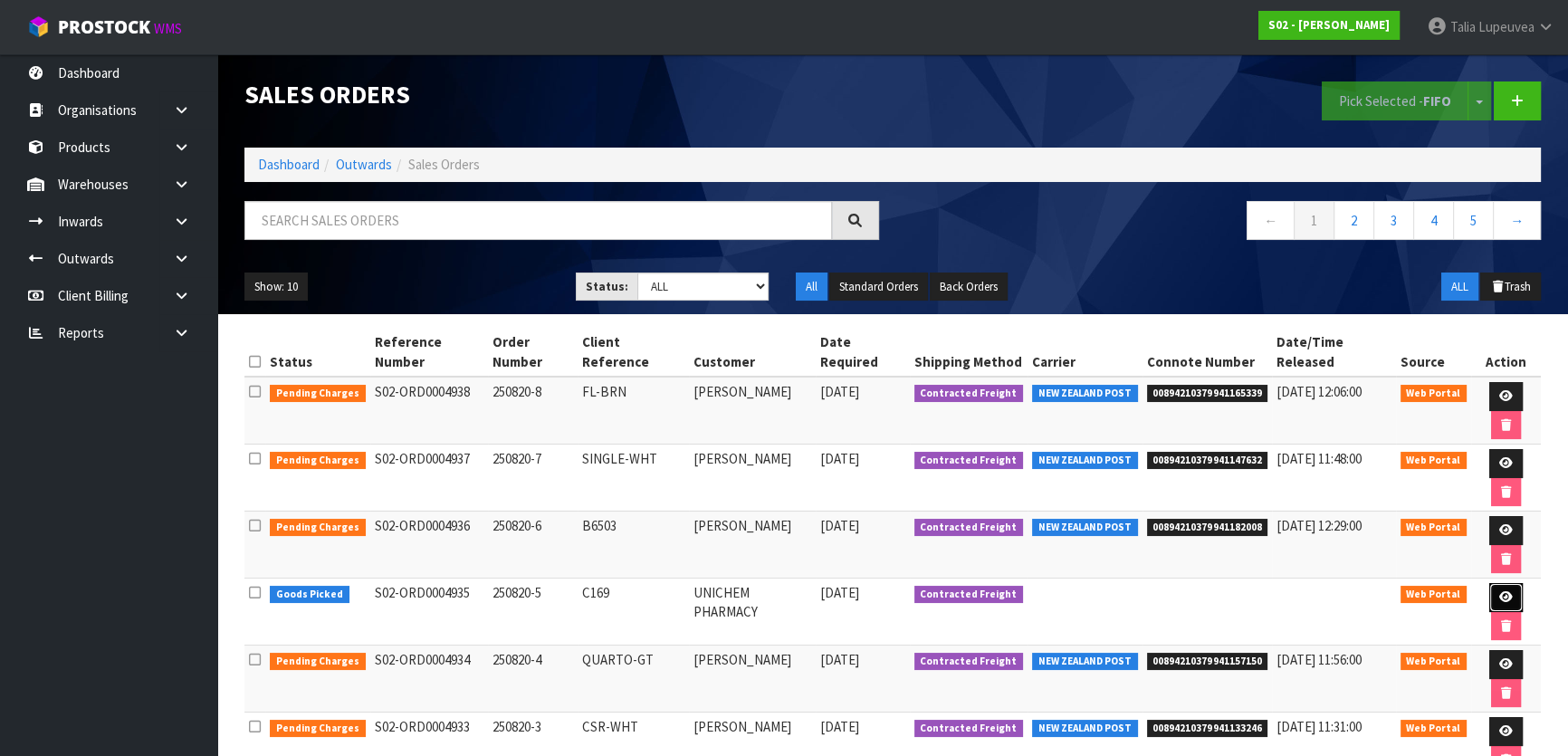
click at [1500, 591] on icon at bounding box center [1506, 597] width 14 height 12
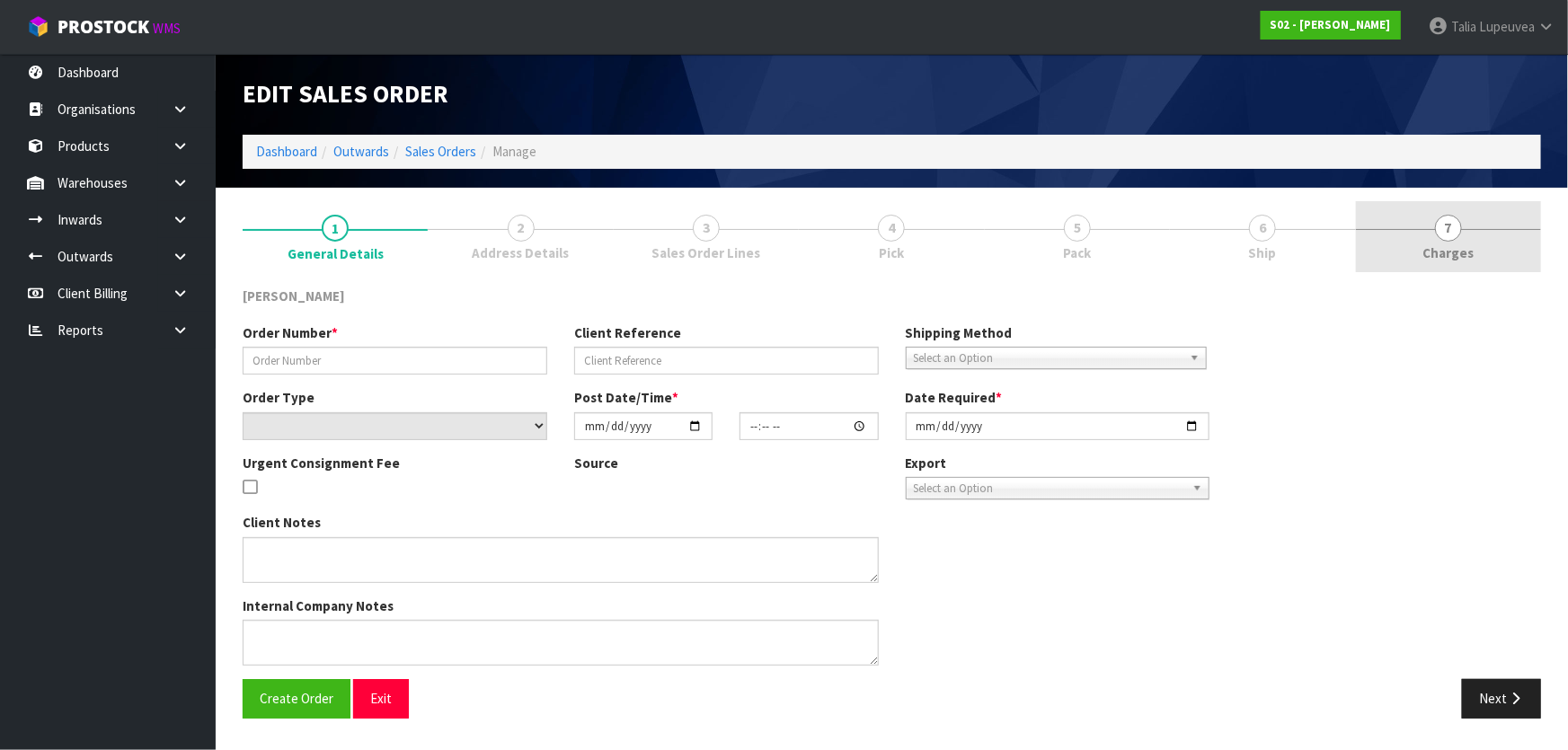
type input "250820-5"
type input "C169"
select select "number:0"
type input "[DATE]"
type input "20:07:00.000"
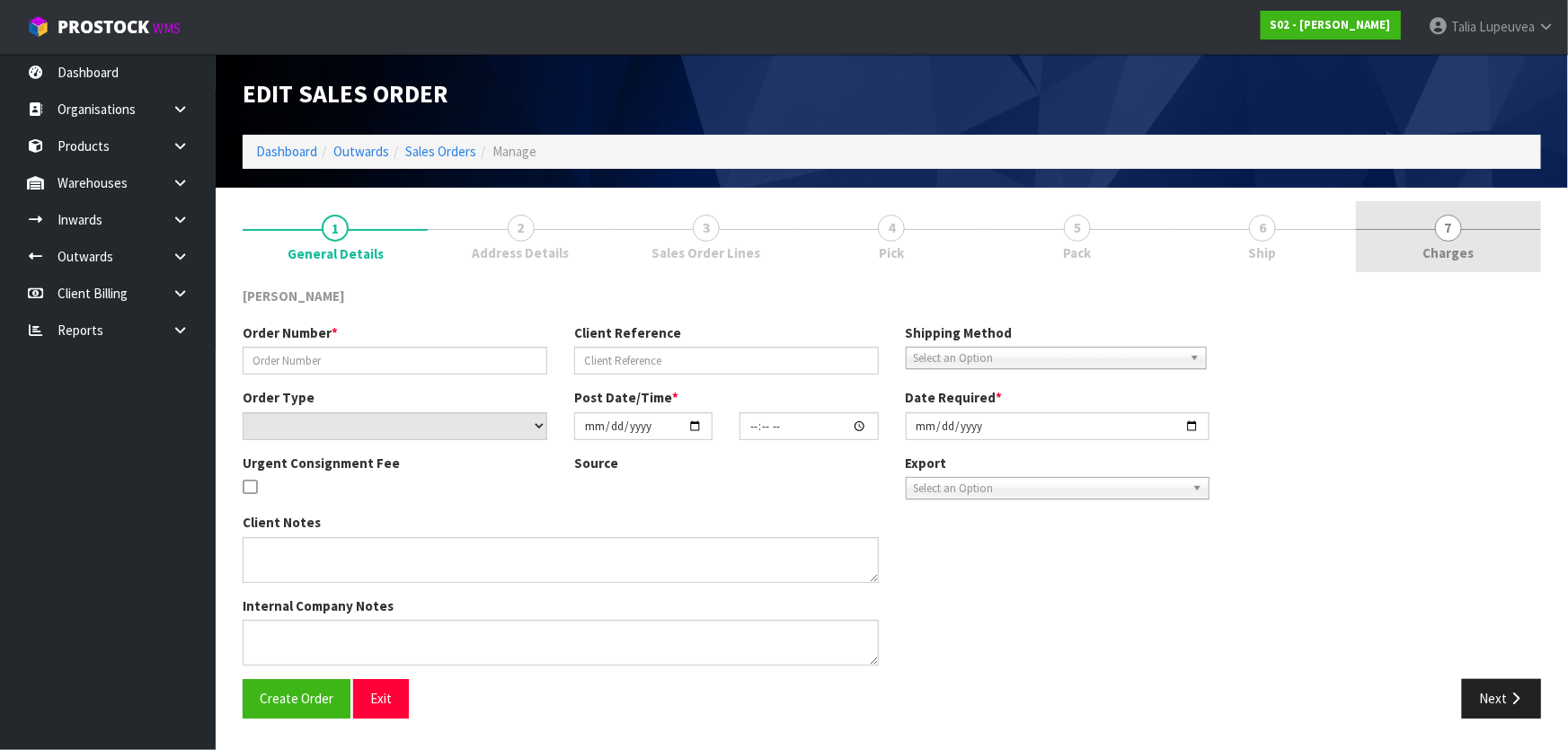
type input "[DATE]"
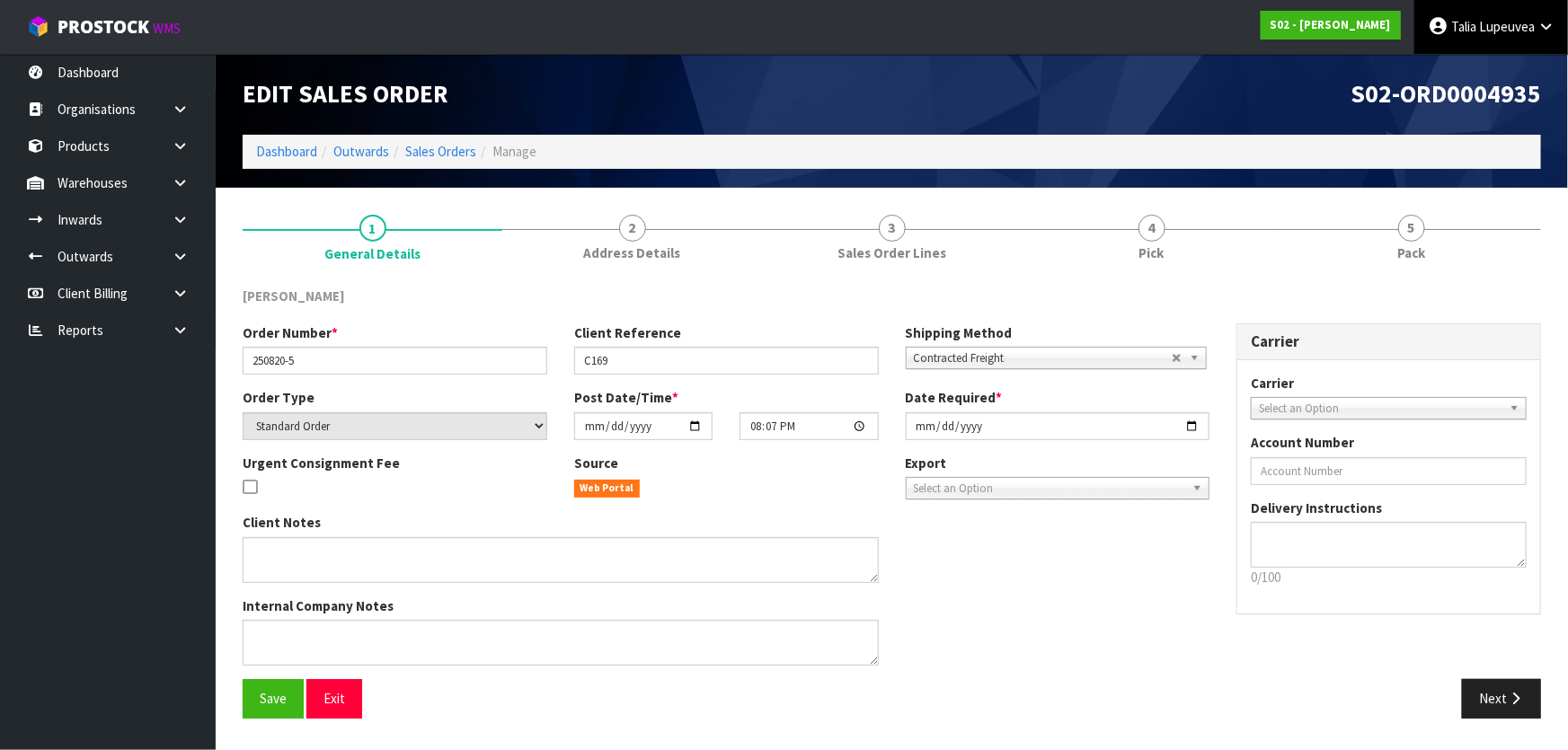
click at [1491, 4] on link "Talia Lupeuvea" at bounding box center [1491, 27] width 153 height 54
click at [1501, 59] on link "Logout" at bounding box center [1496, 72] width 142 height 24
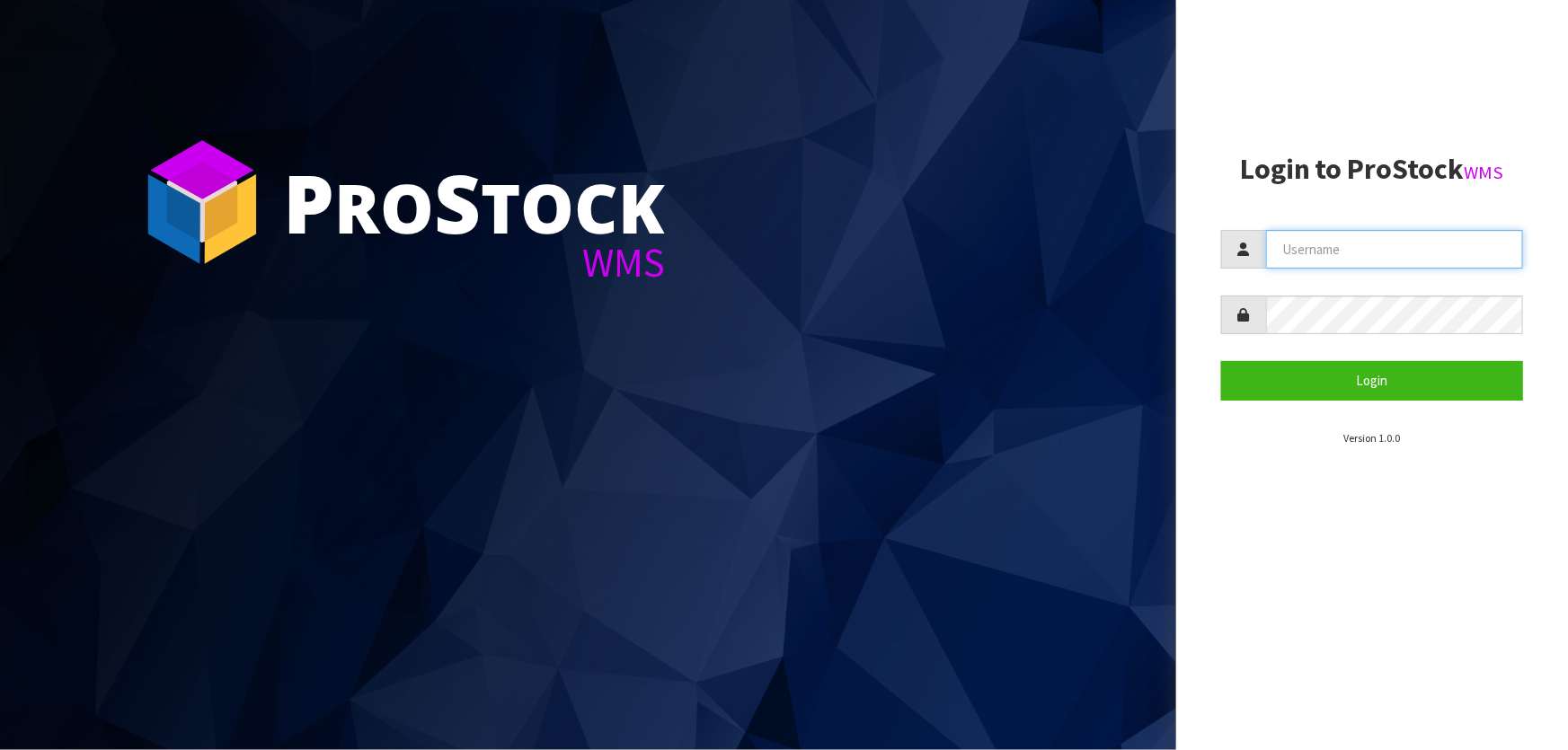
type input "[PERSON_NAME]"
click at [1428, 244] on input "[PERSON_NAME]" at bounding box center [1394, 249] width 257 height 39
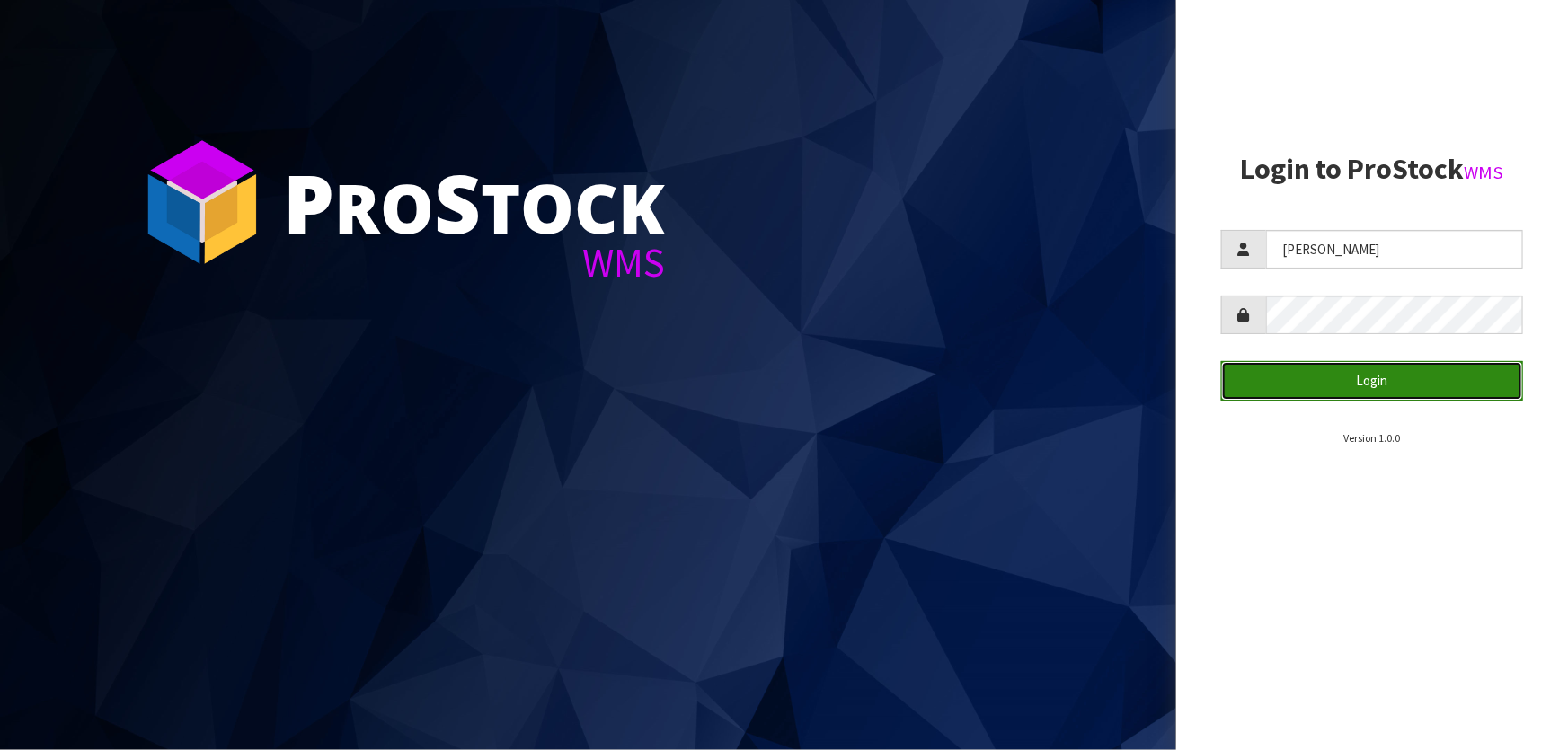
click at [1279, 389] on button "Login" at bounding box center [1372, 381] width 302 height 39
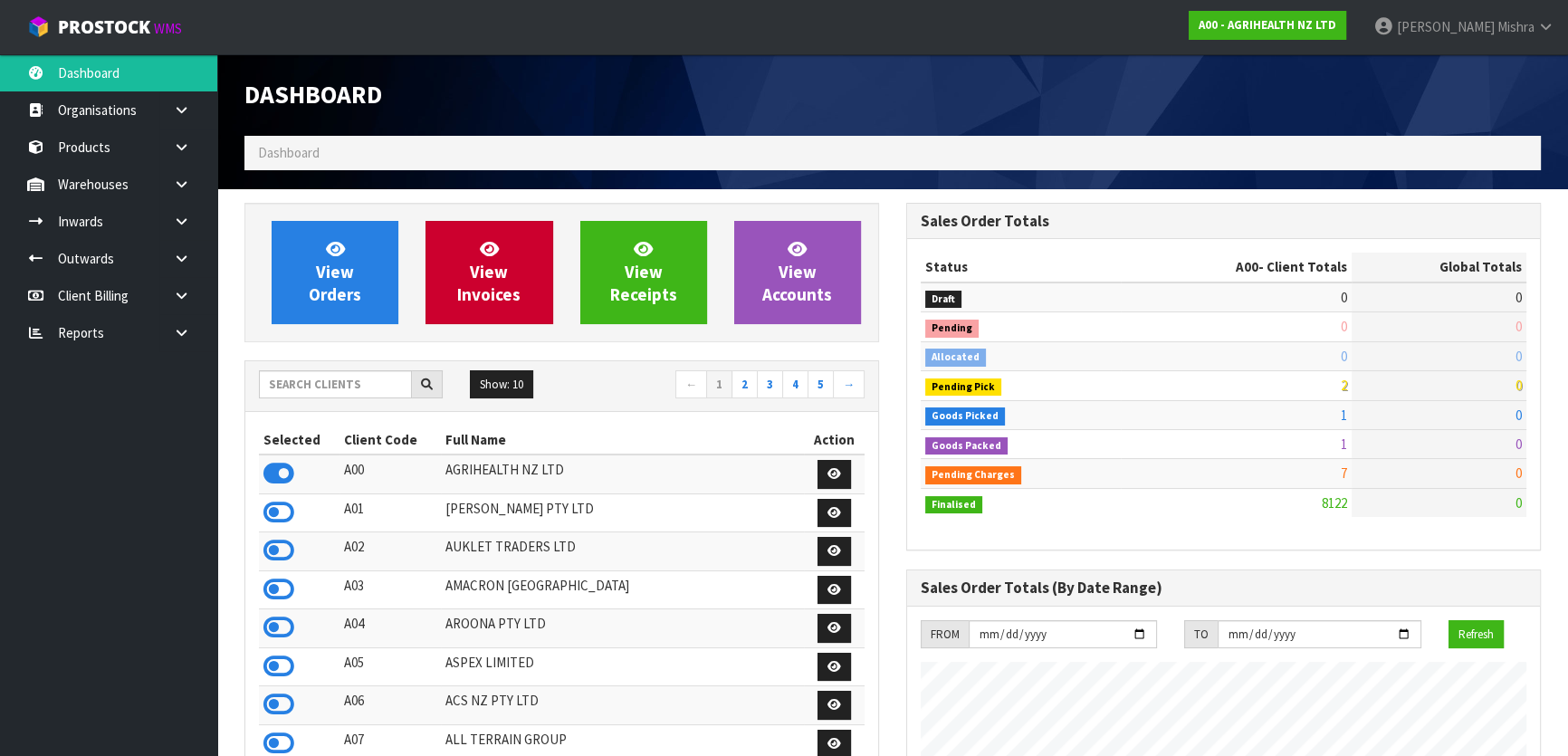
scroll to position [1370, 661]
click at [307, 367] on div "Show: 10 5 10 25 50 ← 1 2 3 4 5 →" at bounding box center [562, 387] width 633 height 51
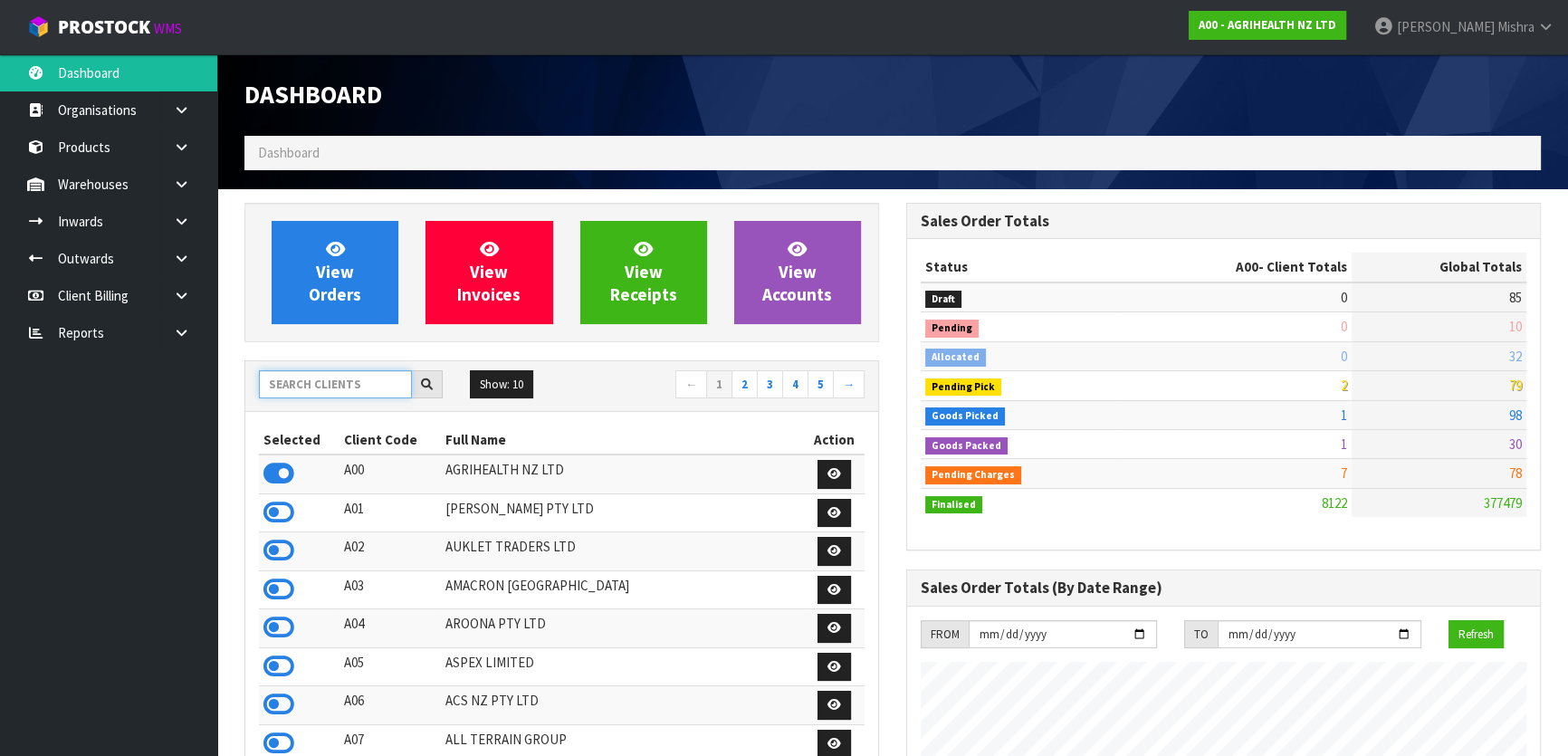
click at [303, 384] on input "text" at bounding box center [334, 384] width 153 height 28
type input "S02"
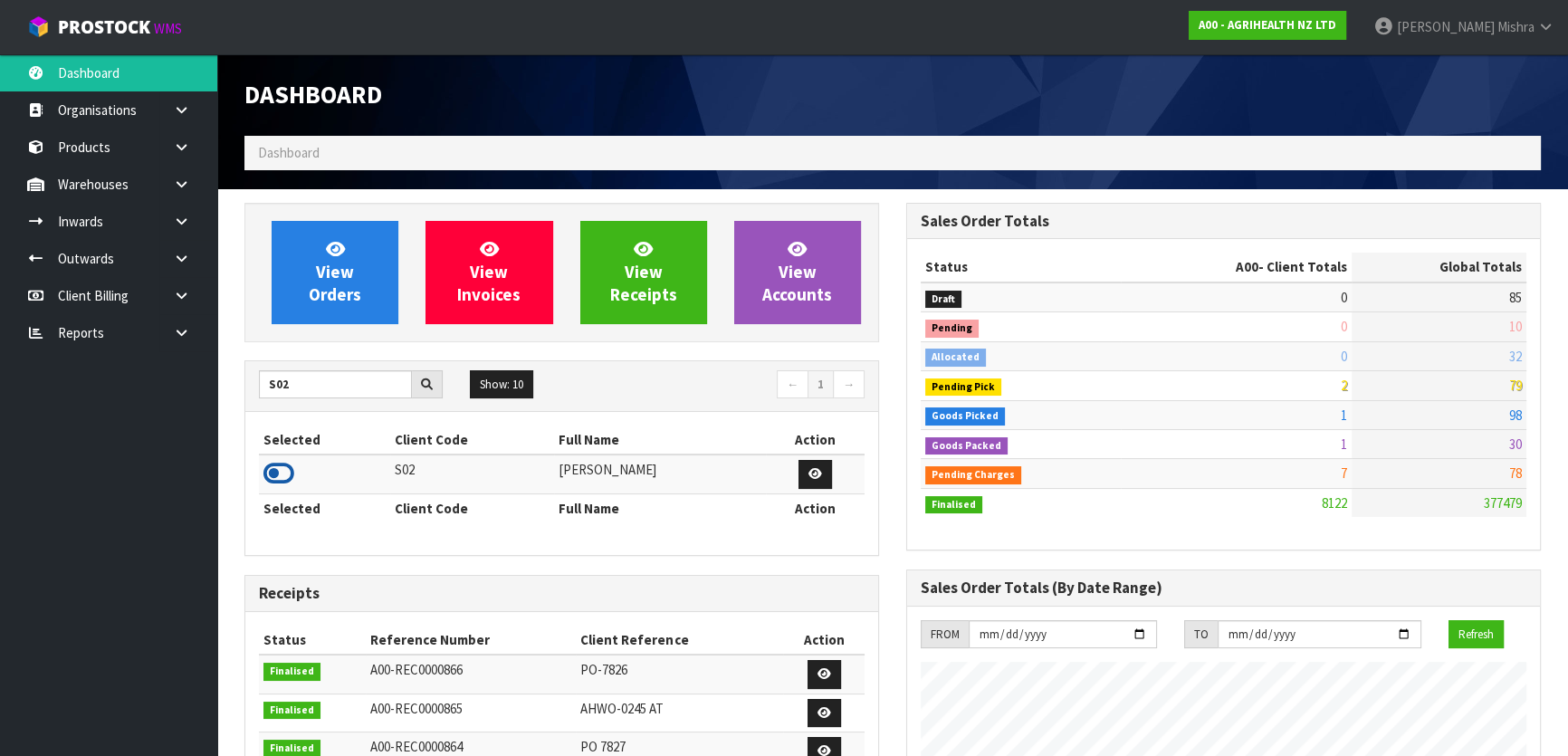
click at [273, 471] on icon at bounding box center [278, 473] width 31 height 27
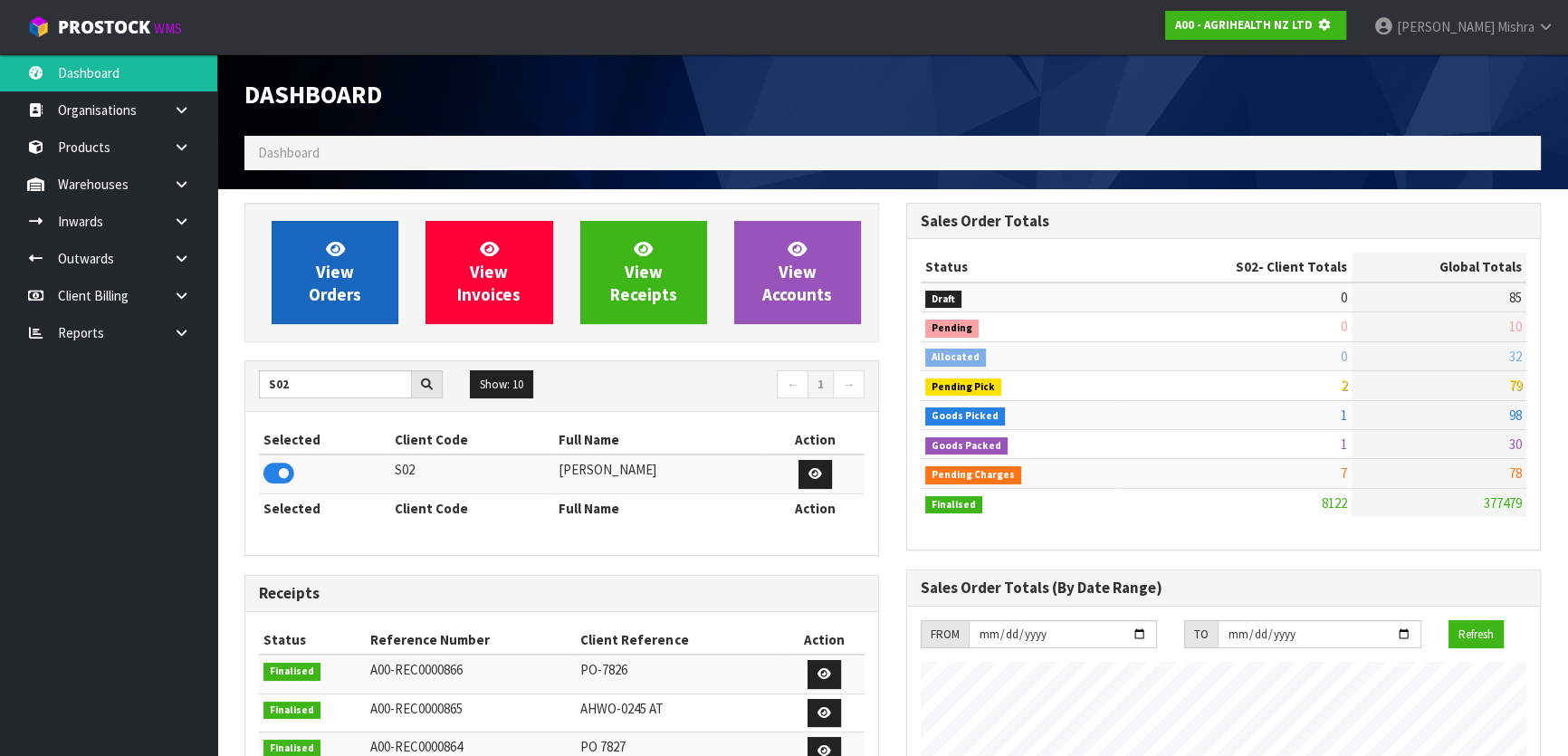
scroll to position [1128, 661]
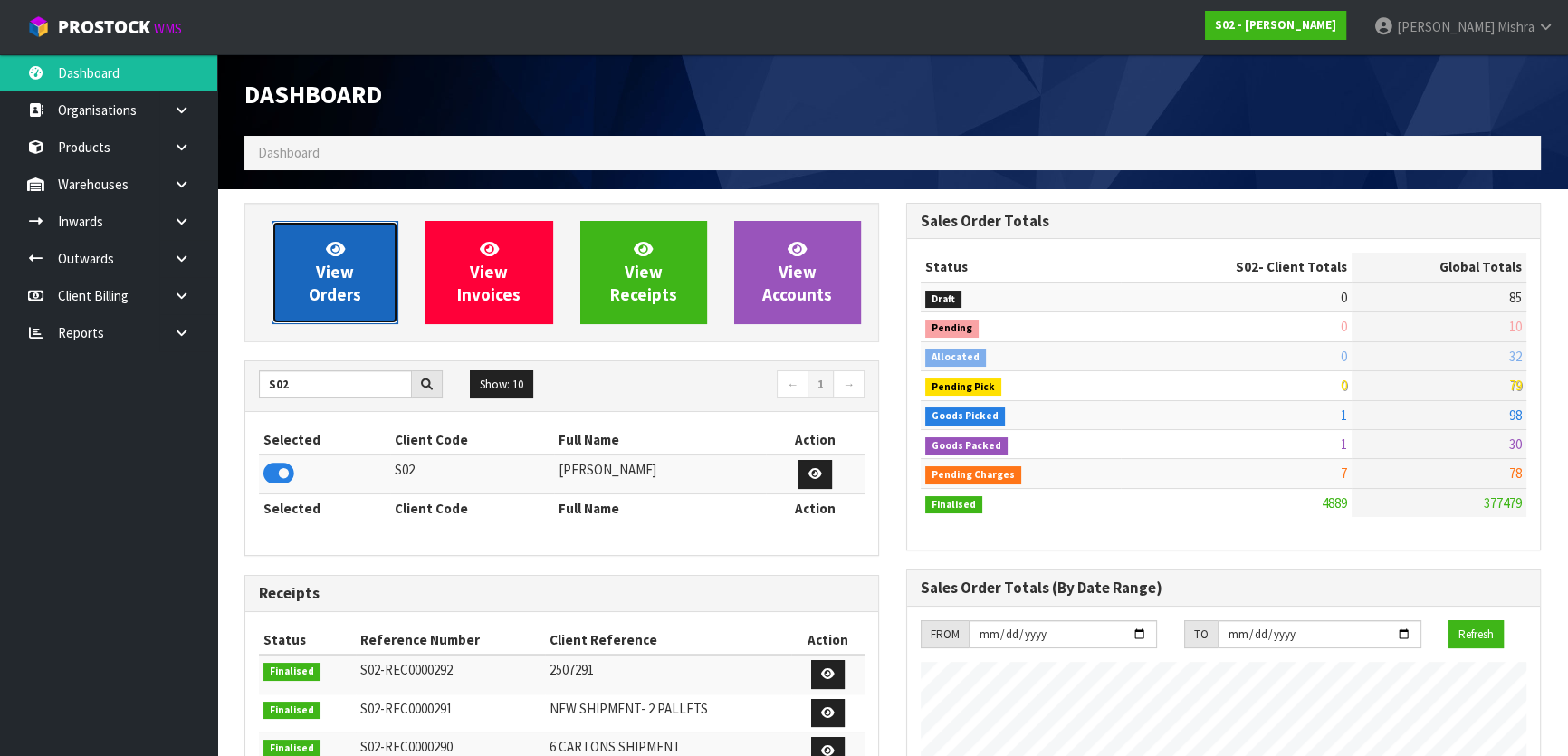
click at [316, 262] on link "View Orders" at bounding box center [334, 273] width 126 height 103
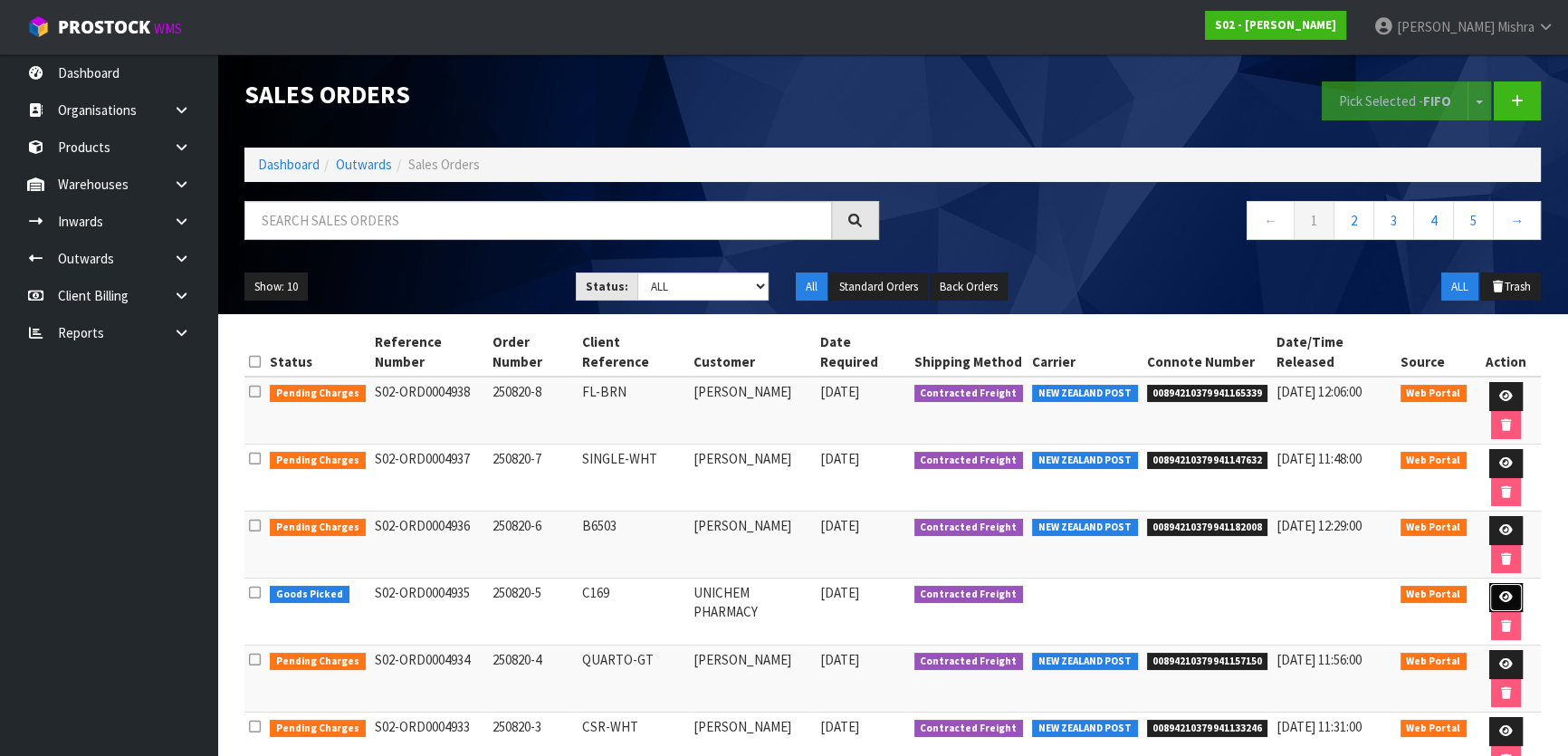
click at [1500, 591] on icon at bounding box center [1506, 597] width 14 height 12
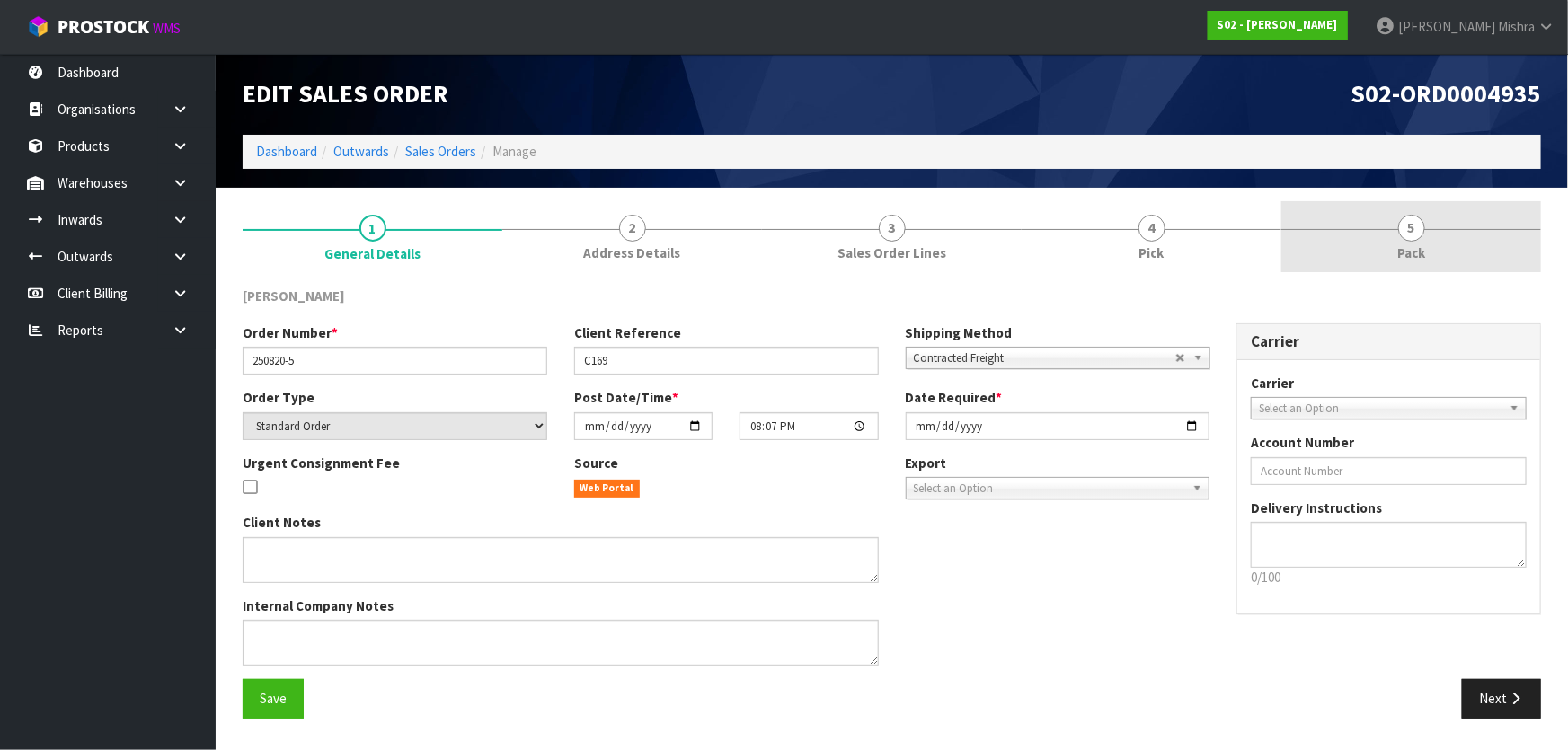
click at [1417, 224] on span "5" at bounding box center [1411, 228] width 27 height 27
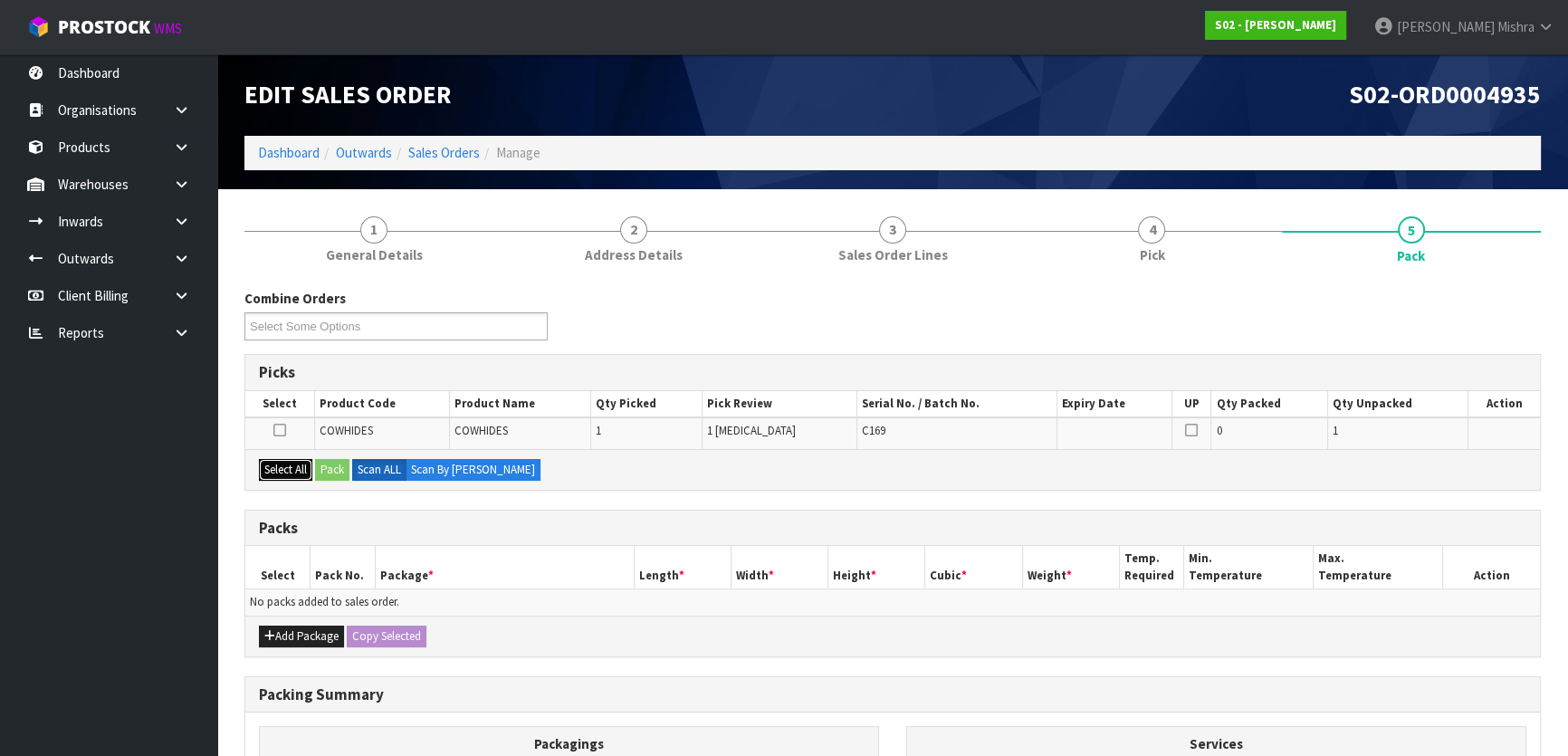
click at [276, 467] on button "Select All" at bounding box center [285, 469] width 53 height 22
click at [322, 461] on button "Pack" at bounding box center [332, 469] width 35 height 22
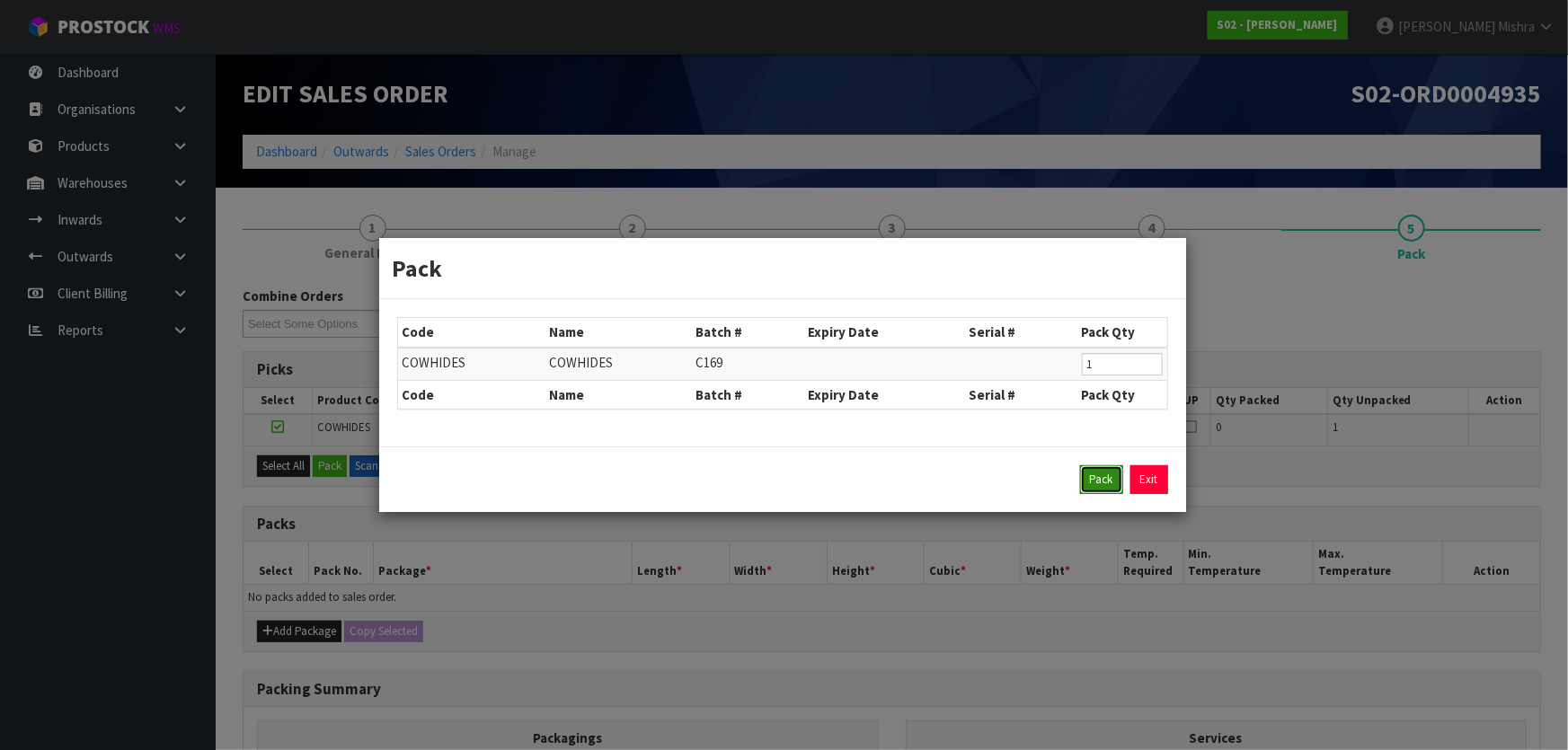
click at [1100, 478] on button "Pack" at bounding box center [1101, 480] width 43 height 29
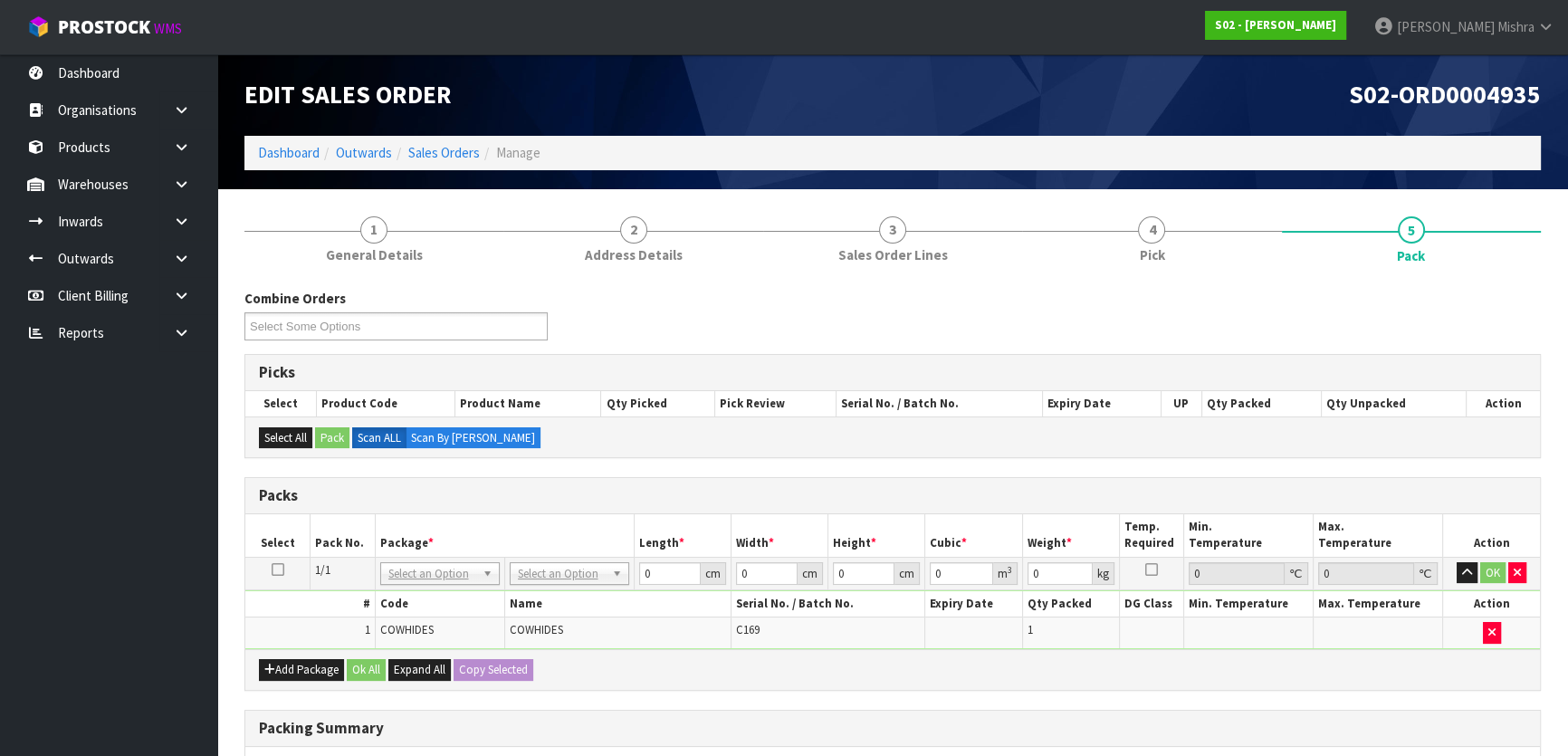
drag, startPoint x: 570, startPoint y: 564, endPoint x: 570, endPoint y: 588, distance: 24.0
click at [577, 602] on input "text" at bounding box center [569, 597] width 111 height 22
type input "a4"
type input "25"
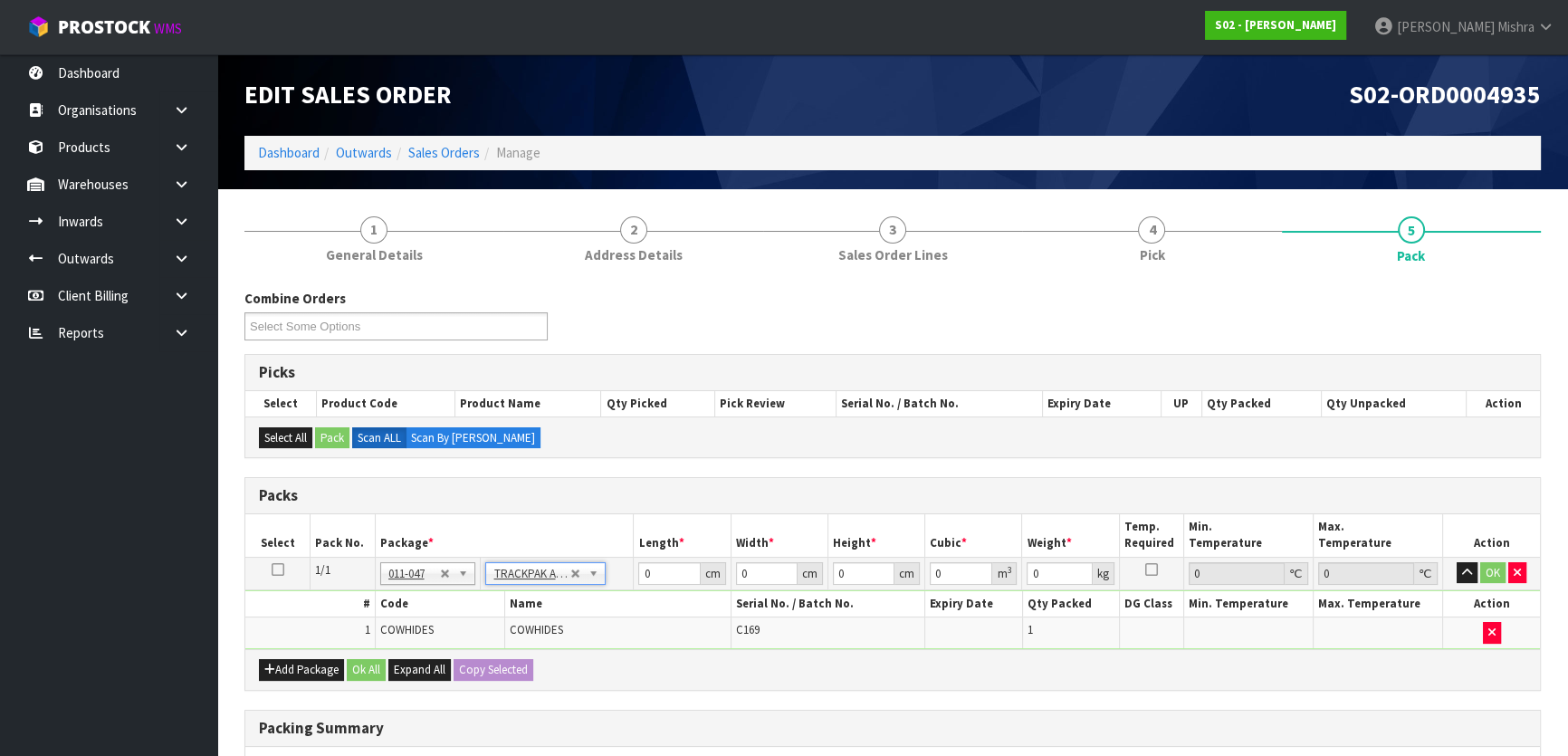
type input "32.5"
type input "0.01"
type input "0.000008"
type input "1.43"
drag, startPoint x: 868, startPoint y: 569, endPoint x: 795, endPoint y: 570, distance: 73.0
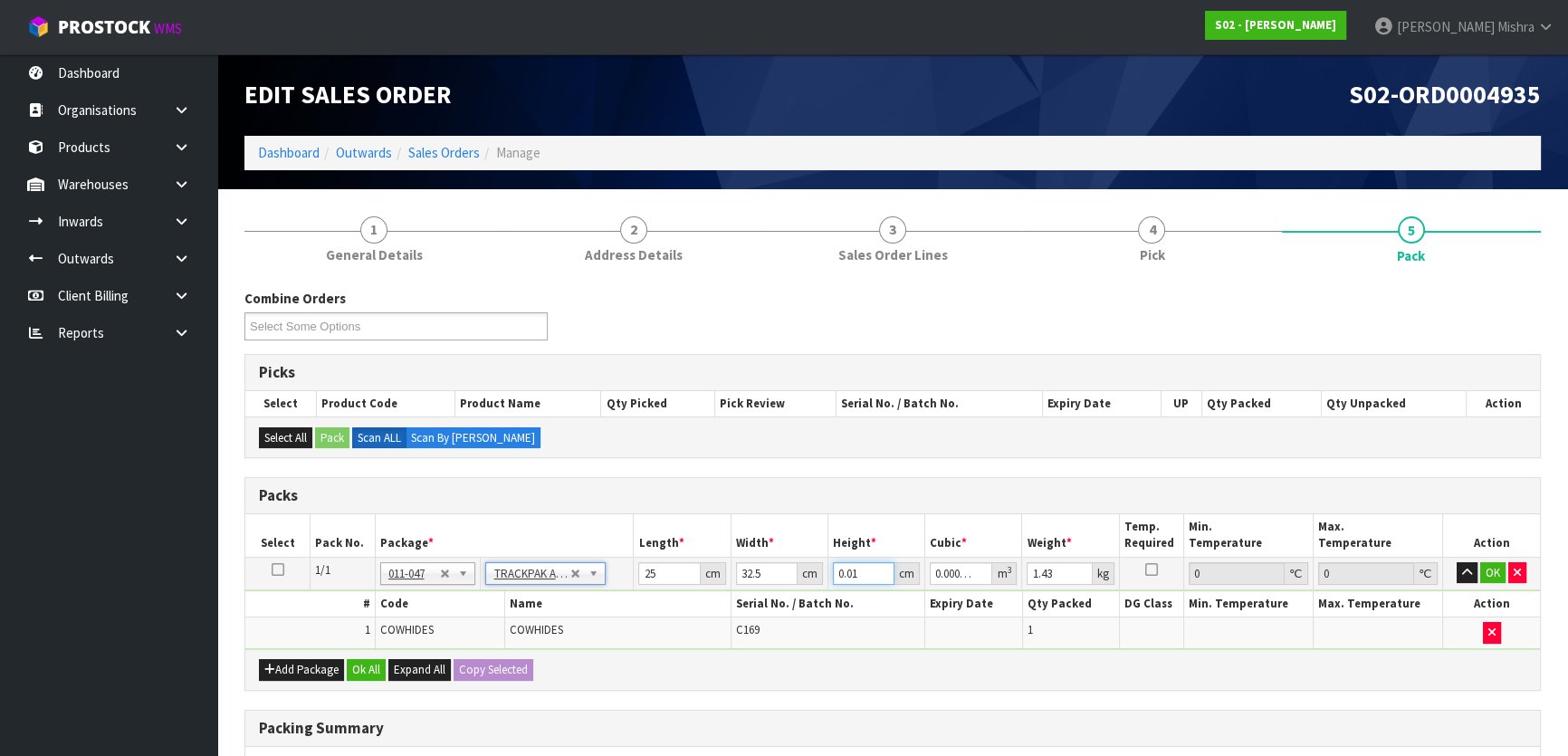
click at [795, 570] on tr "1/1 NONE 007-001 007-002 007-004 007-009 007-013 007-014 007-015 007-017 007-01…" at bounding box center [893, 573] width 1294 height 33
type input "6"
type input "0.004875"
type input "6"
drag, startPoint x: 1059, startPoint y: 574, endPoint x: 933, endPoint y: 586, distance: 126.6
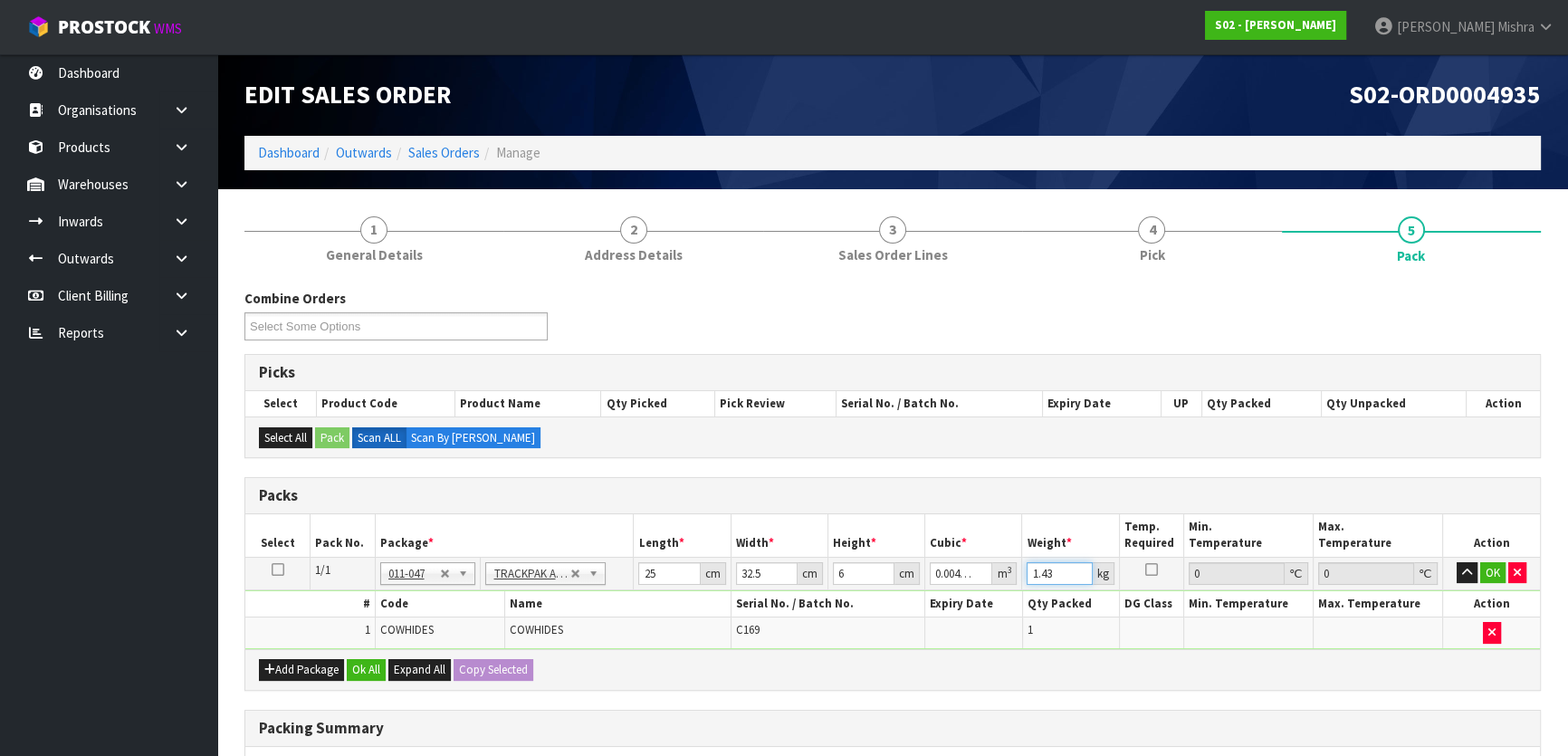
click at [933, 586] on tr "1/1 NONE 007-001 007-002 007-004 007-009 007-013 007-014 007-015 007-017 007-01…" at bounding box center [893, 573] width 1294 height 33
type input "1"
click at [345, 670] on div "Add Package Ok All Expand All Copy Selected" at bounding box center [893, 670] width 1294 height 41
click at [357, 667] on button "Ok All" at bounding box center [366, 670] width 39 height 22
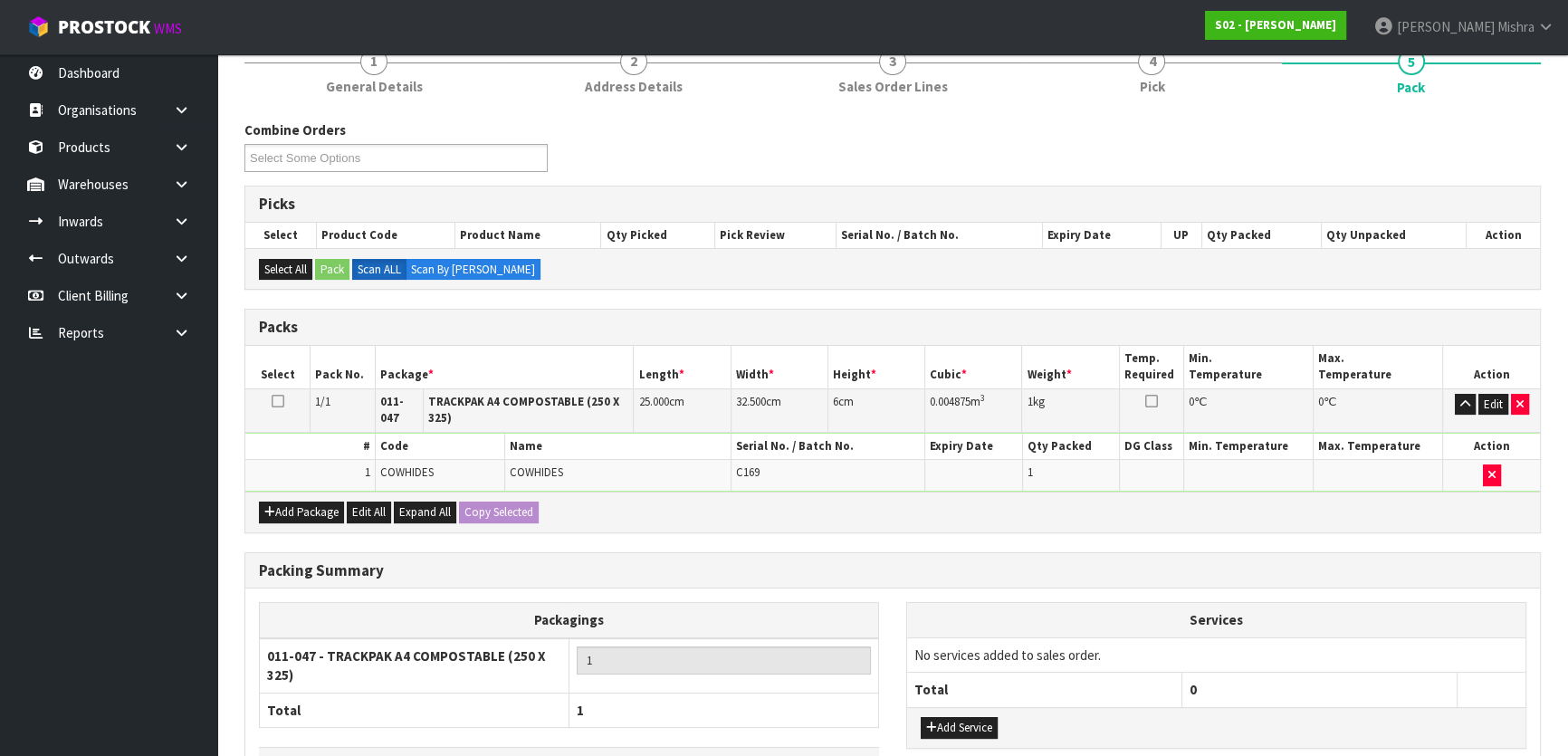
scroll to position [295, 0]
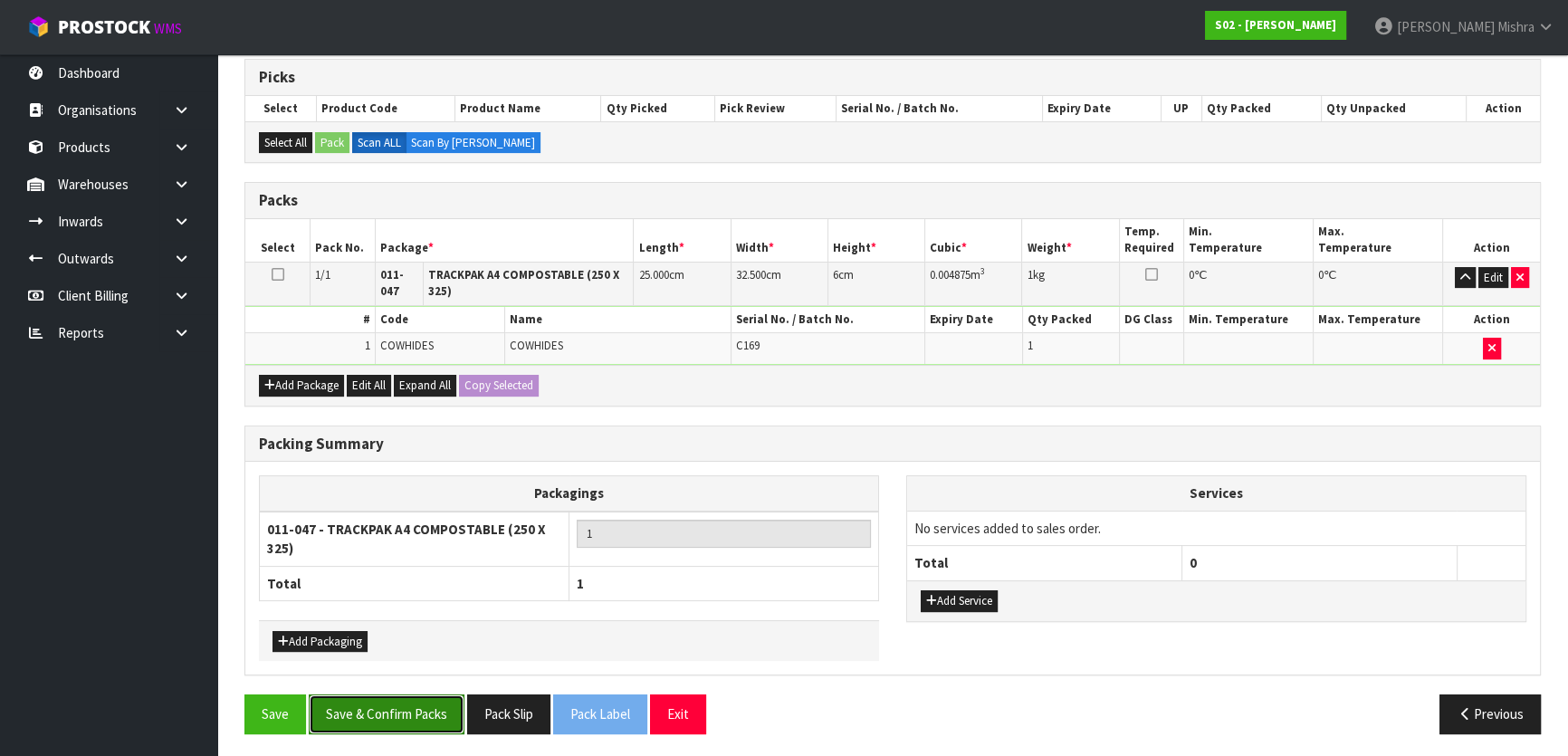
click at [426, 715] on button "Save & Confirm Packs" at bounding box center [387, 714] width 155 height 39
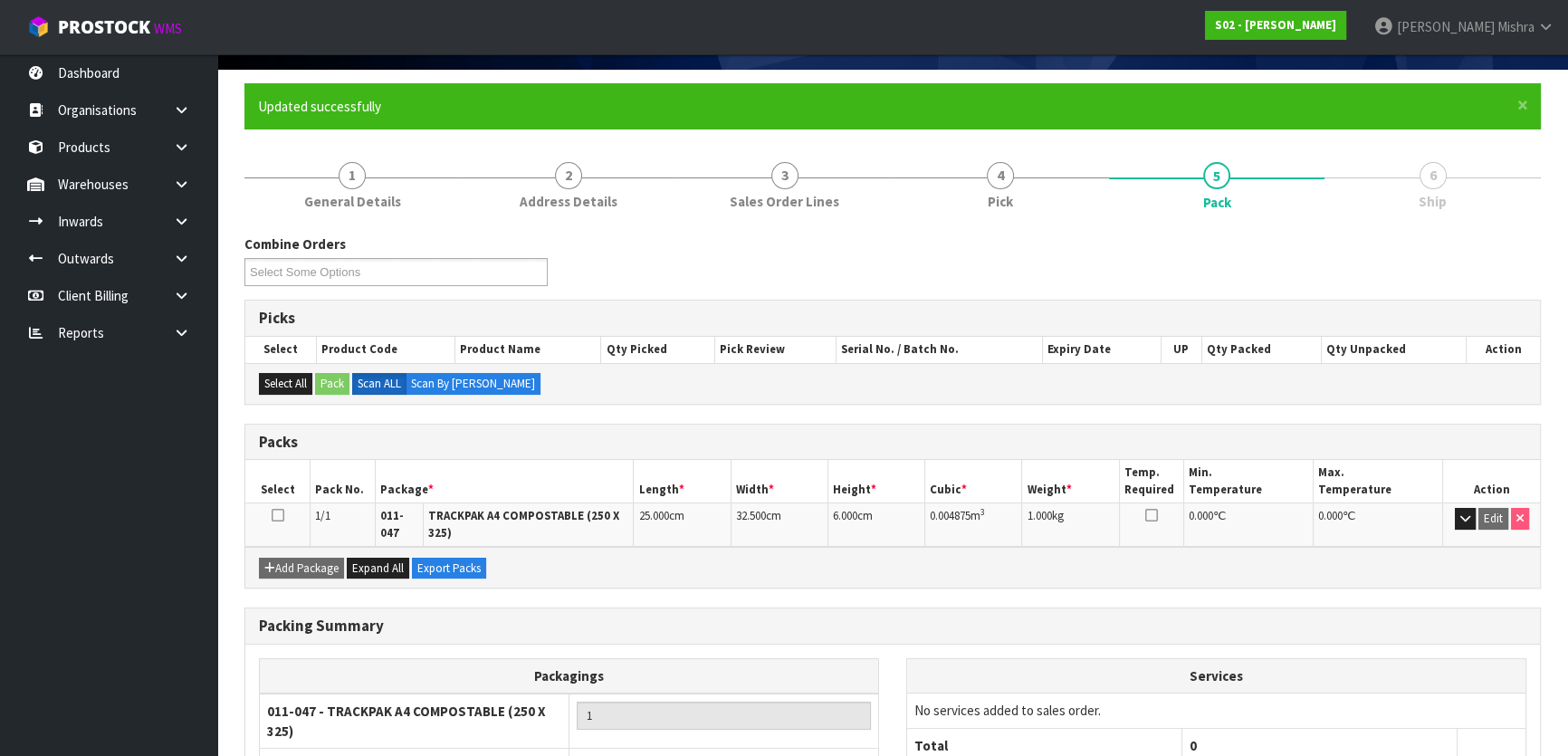
scroll to position [262, 0]
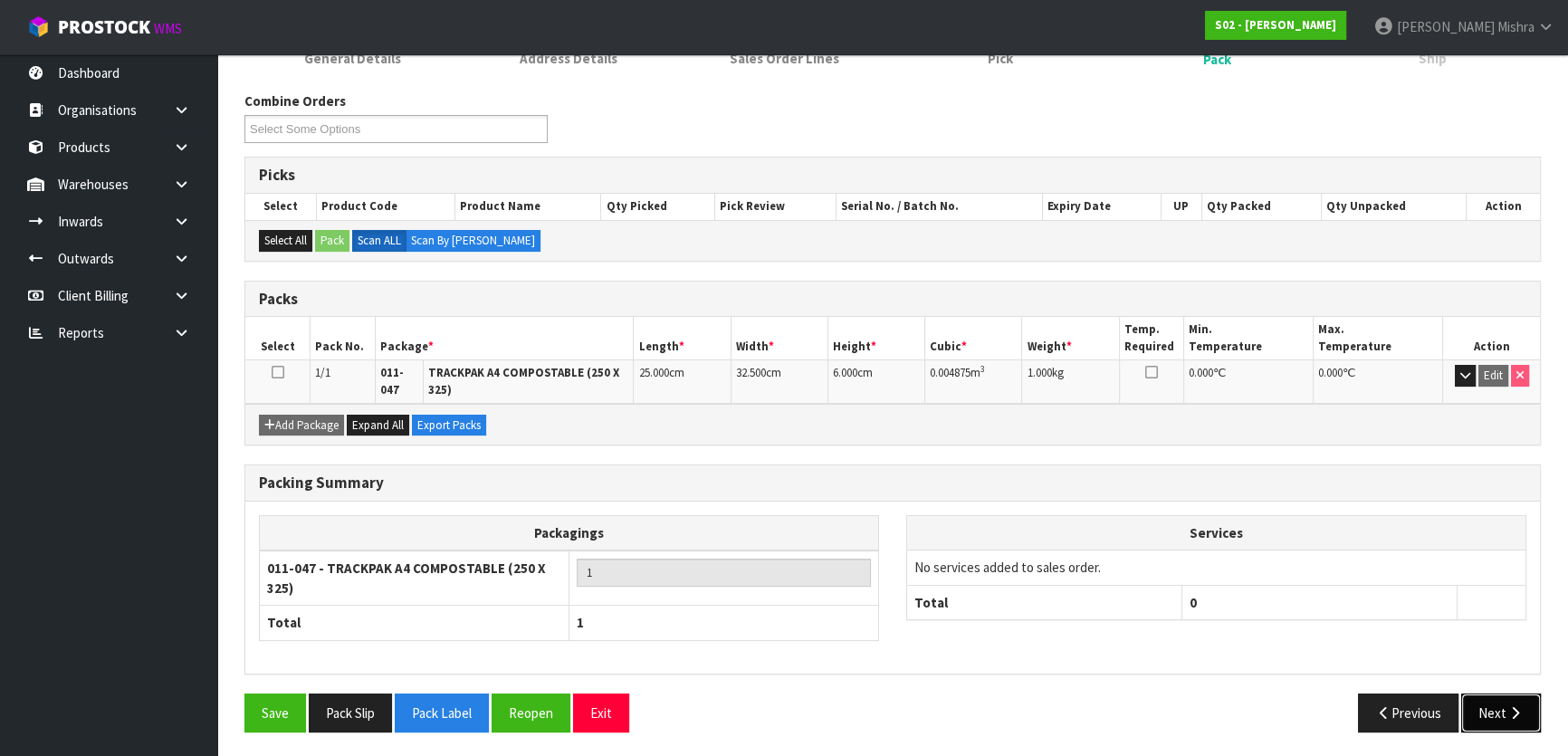
click at [1497, 708] on button "Next" at bounding box center [1501, 714] width 80 height 39
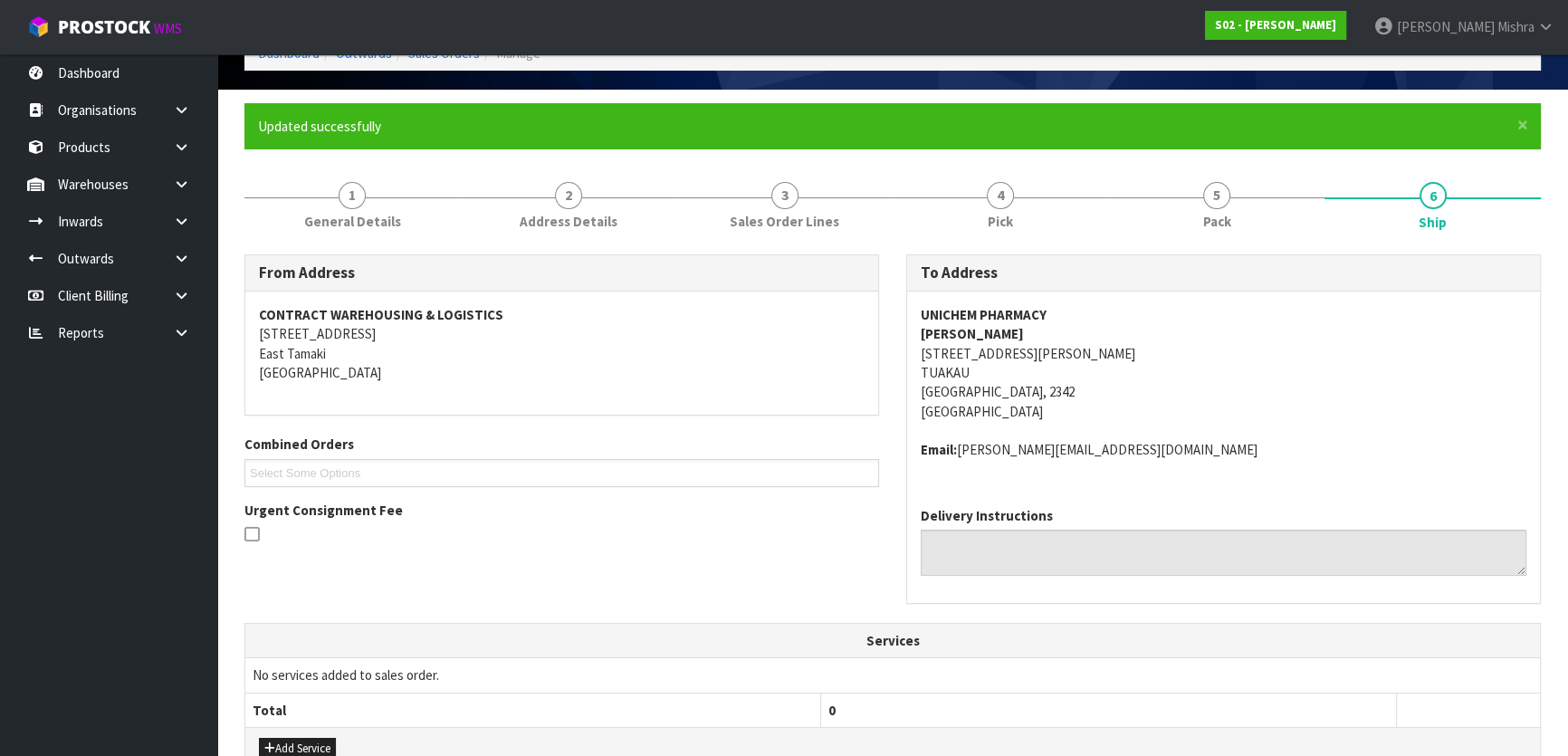
scroll to position [488, 0]
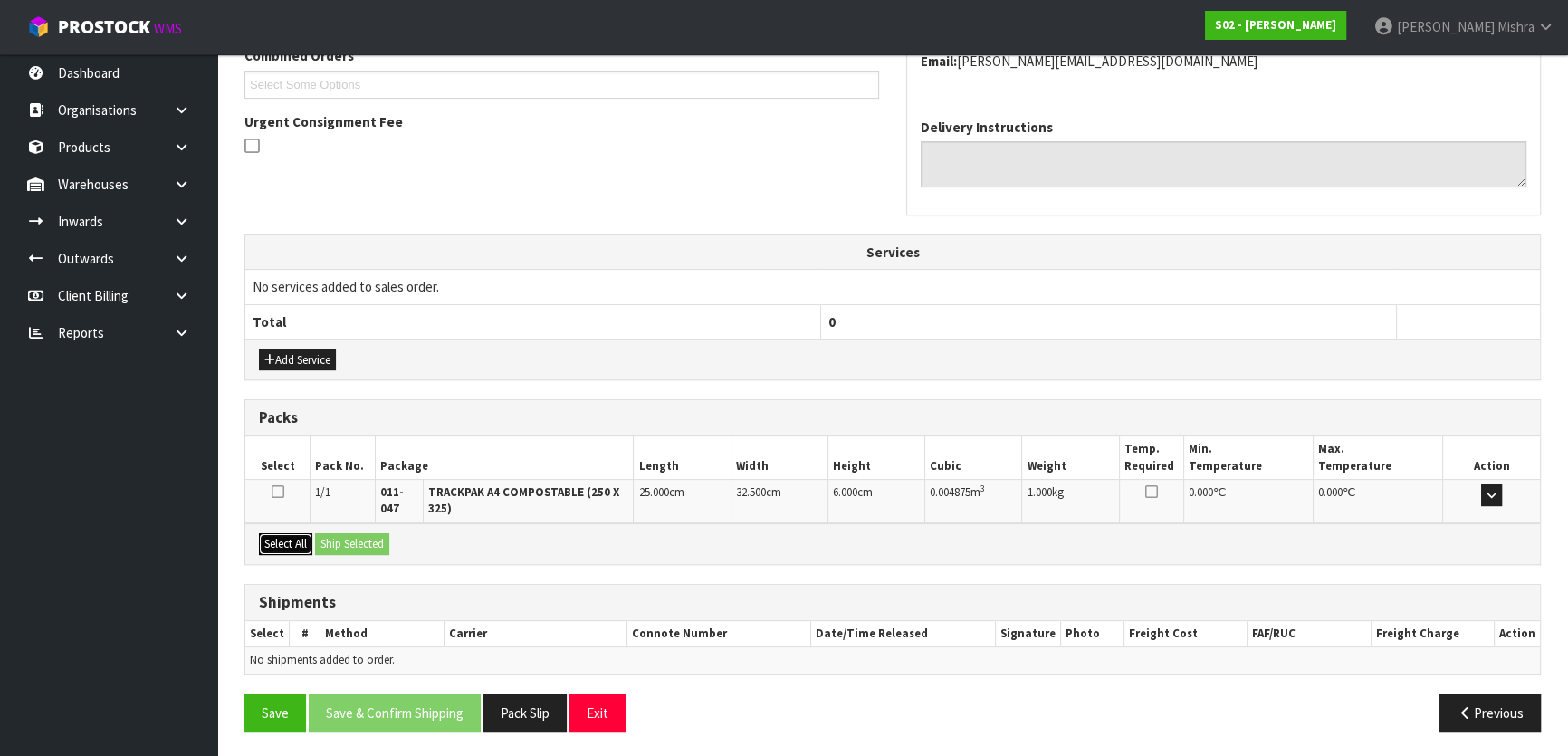
drag, startPoint x: 289, startPoint y: 543, endPoint x: 362, endPoint y: 538, distance: 73.2
click at [294, 543] on button "Select All" at bounding box center [285, 543] width 53 height 22
click at [362, 538] on button "Ship Selected" at bounding box center [351, 543] width 74 height 22
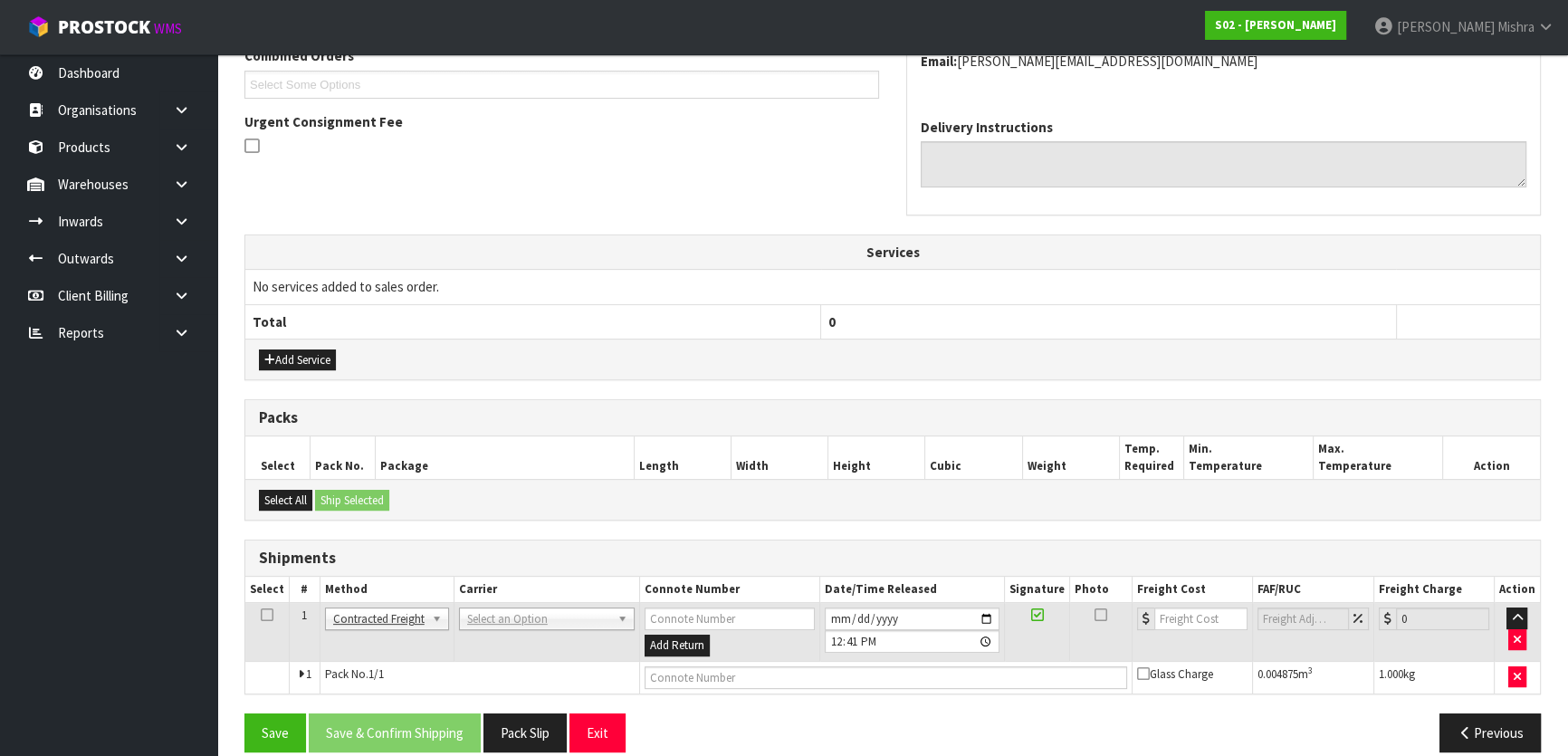
drag, startPoint x: 481, startPoint y: 613, endPoint x: 481, endPoint y: 631, distance: 18.0
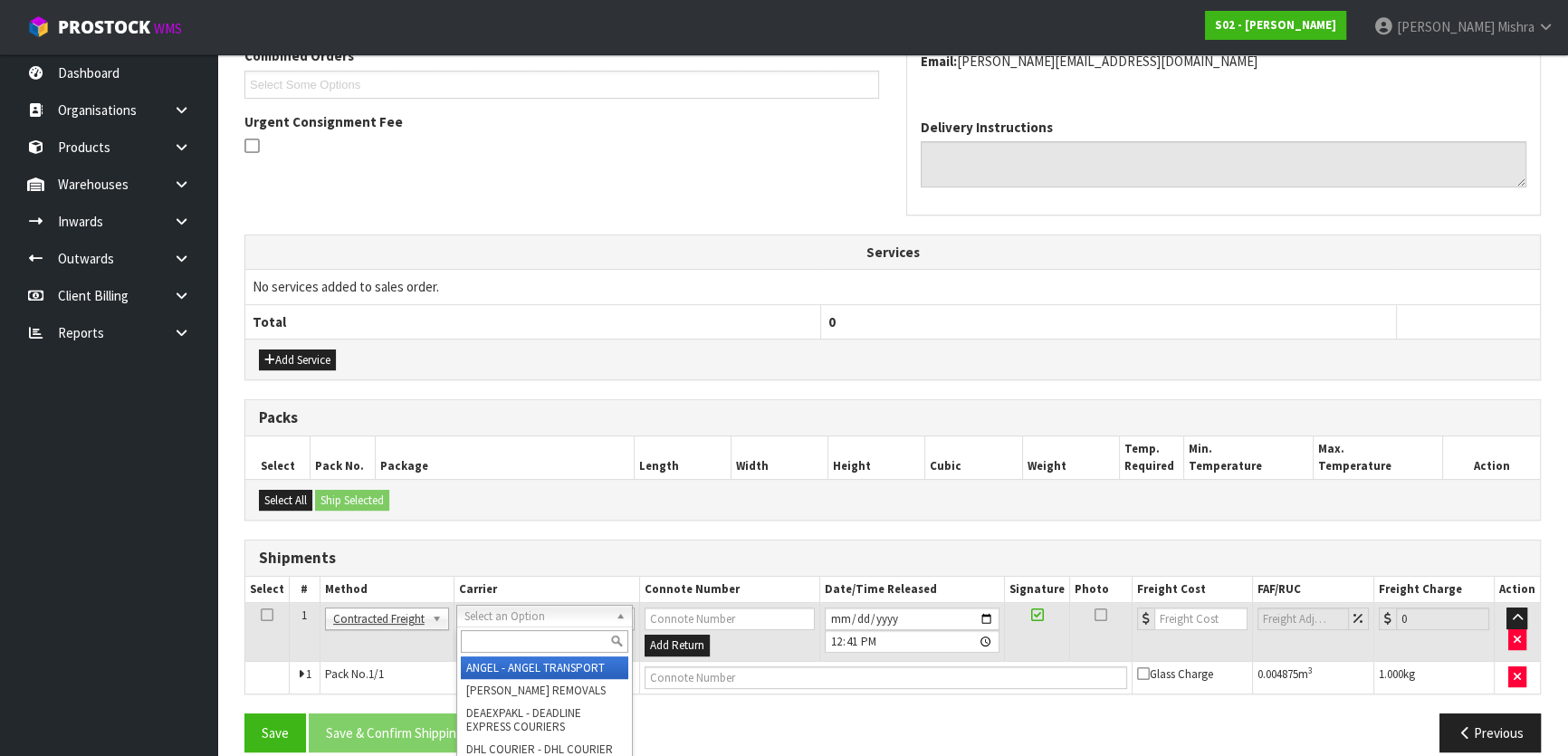
click at [487, 645] on input "text" at bounding box center [544, 642] width 168 height 22
type input "nzp"
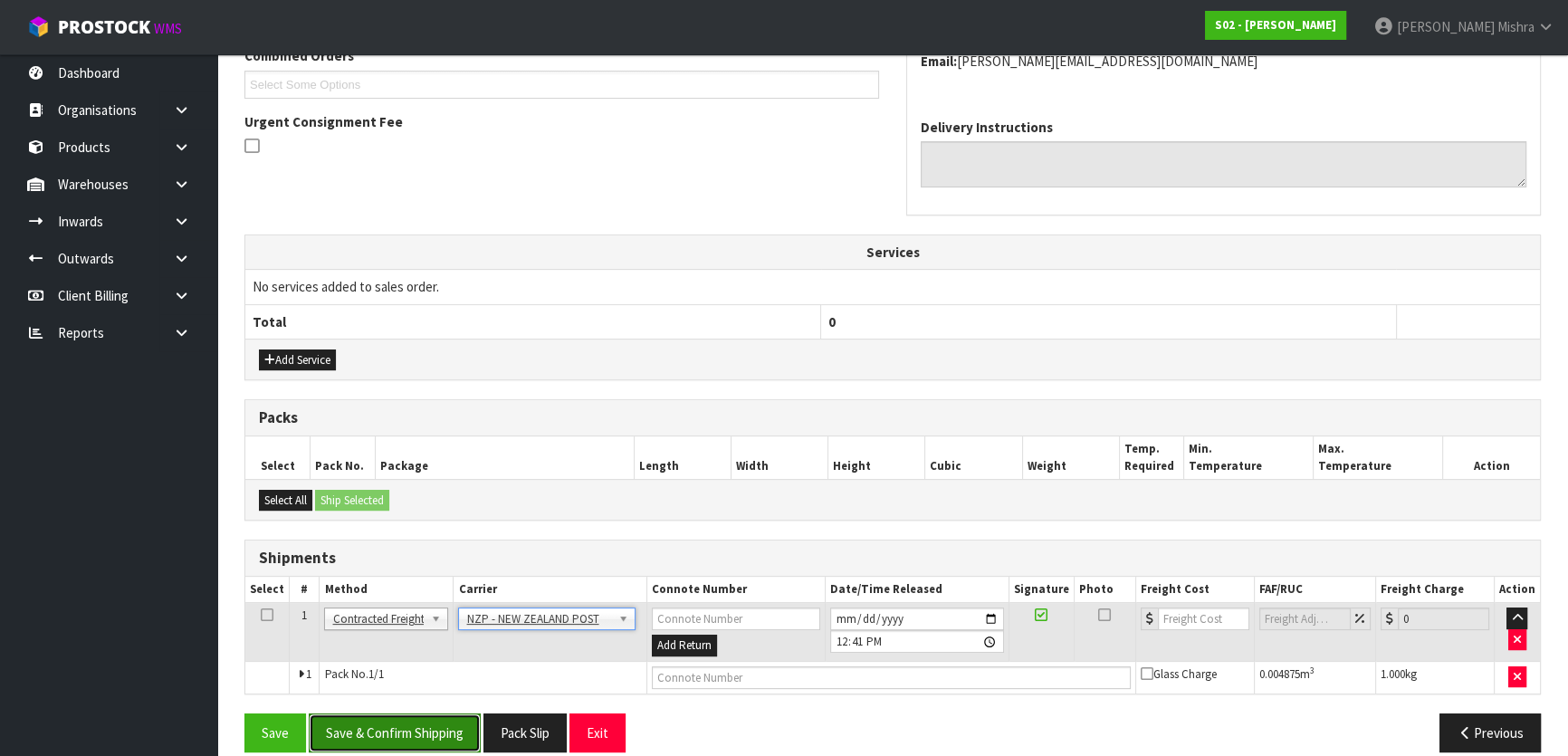
click at [401, 722] on button "Save & Confirm Shipping" at bounding box center [395, 734] width 172 height 39
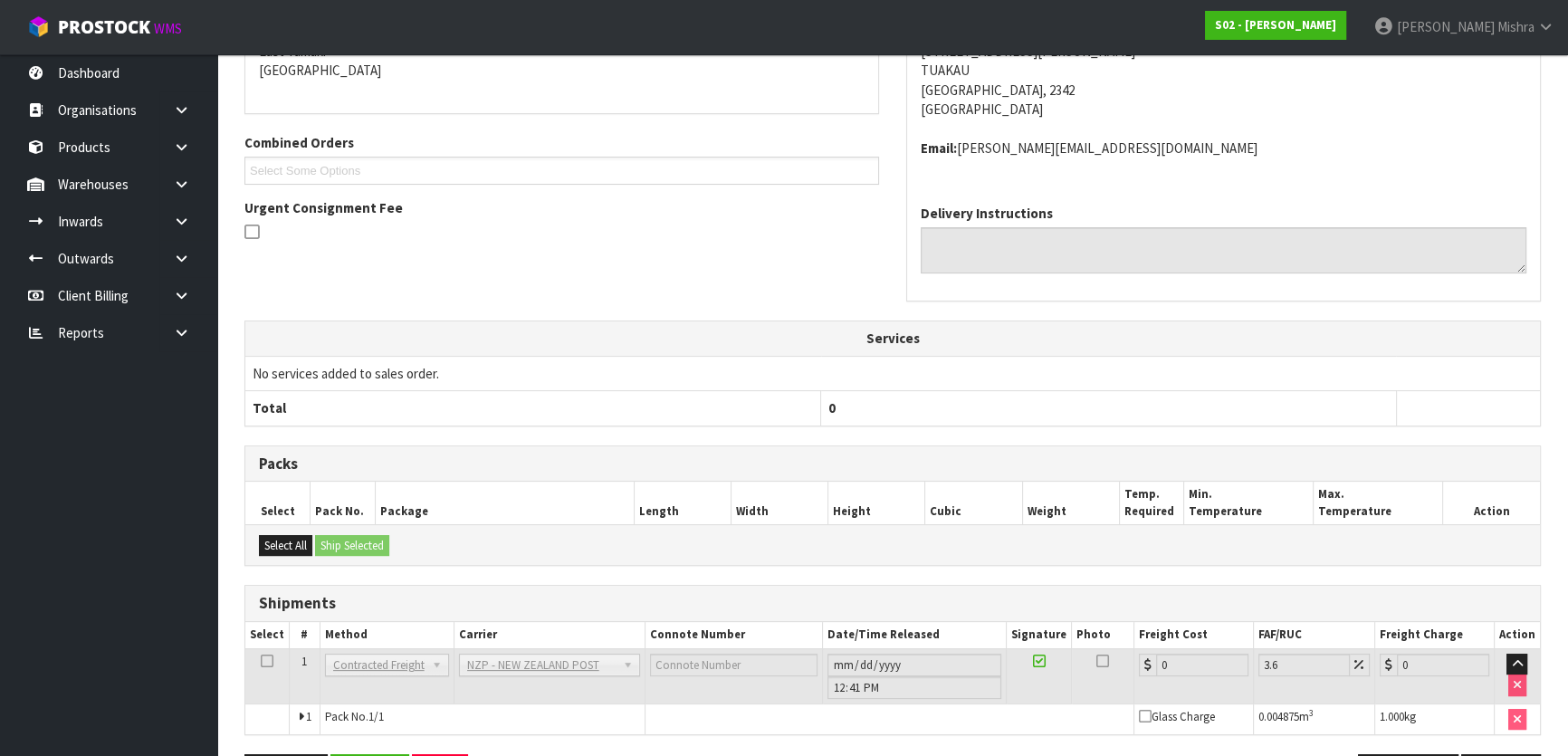
scroll to position [482, 0]
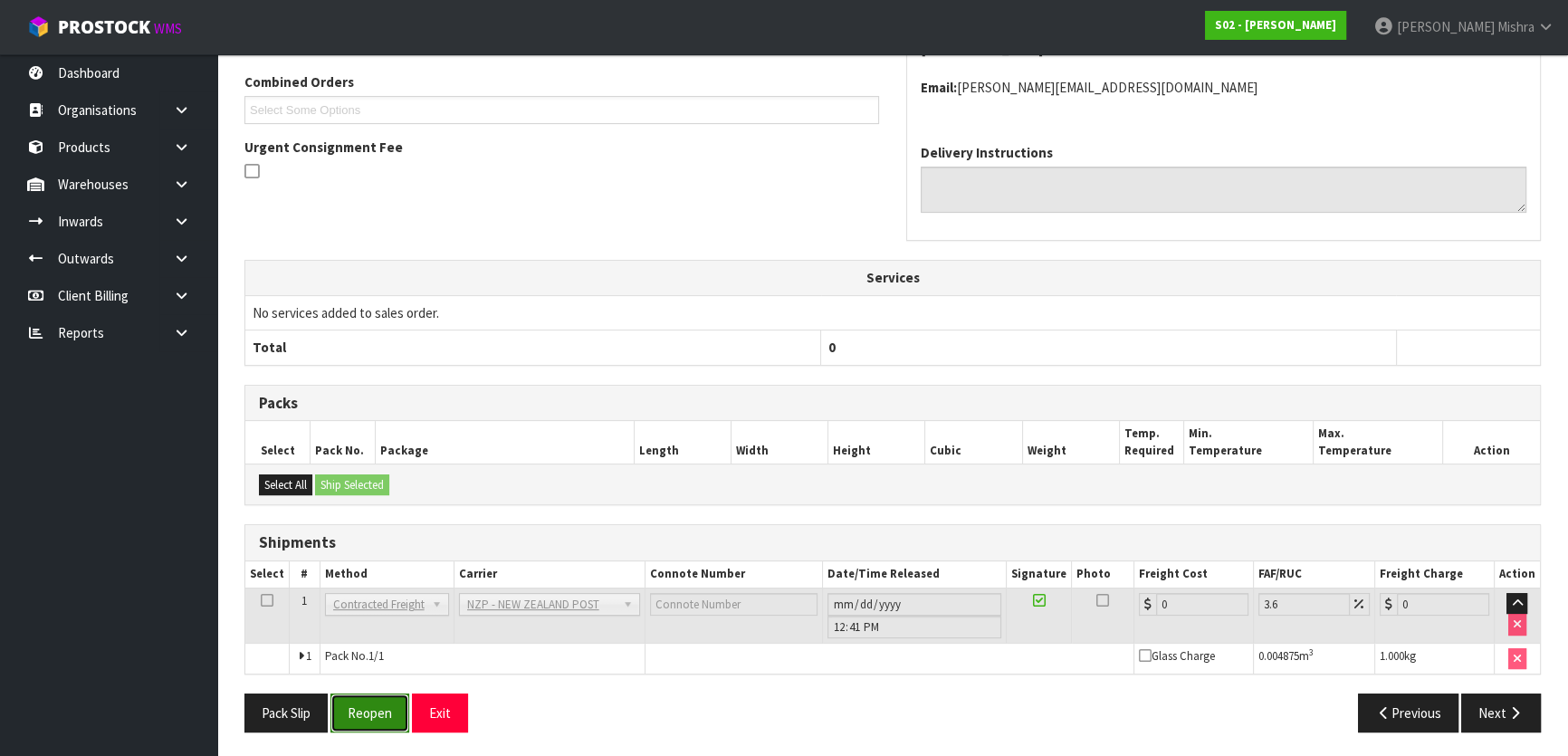
click at [389, 722] on button "Reopen" at bounding box center [370, 714] width 79 height 39
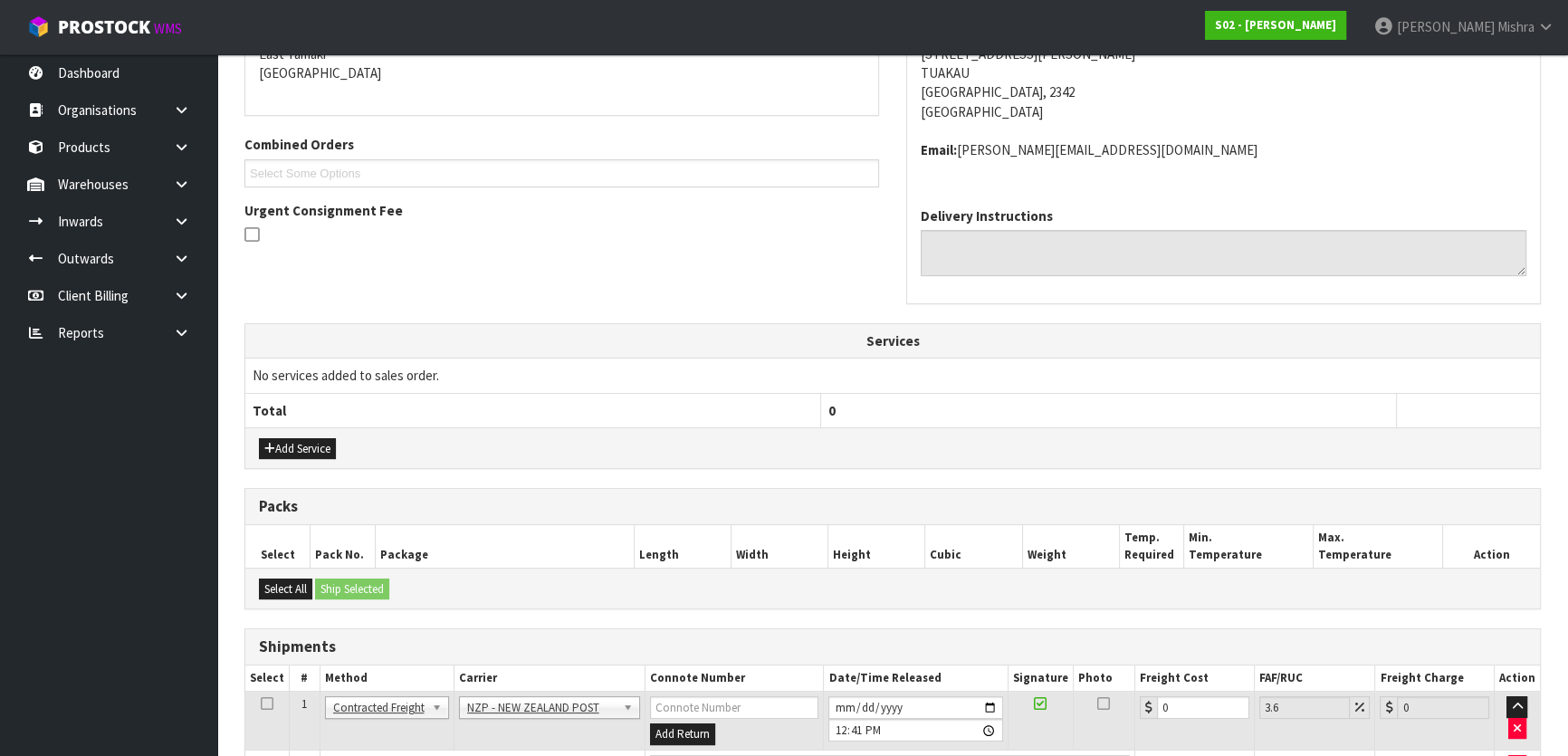
scroll to position [411, 0]
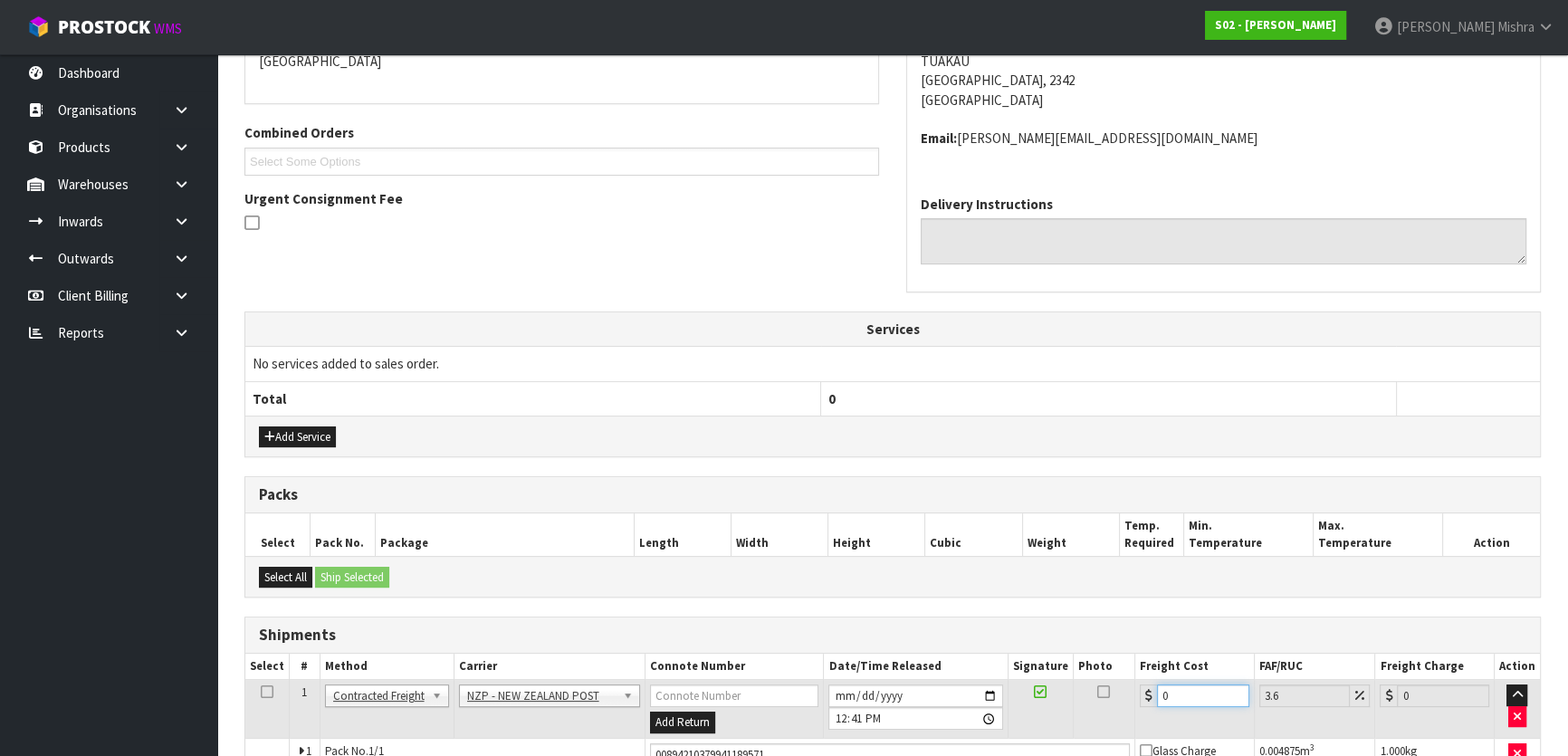
drag, startPoint x: 1193, startPoint y: 691, endPoint x: 1058, endPoint y: 692, distance: 135.0
click at [1059, 692] on tr "1 Client Local Pickup Customer Local Pickup Company Freight Contracted Freight …" at bounding box center [893, 709] width 1294 height 59
type input "5"
type input "5.18"
type input "5.2"
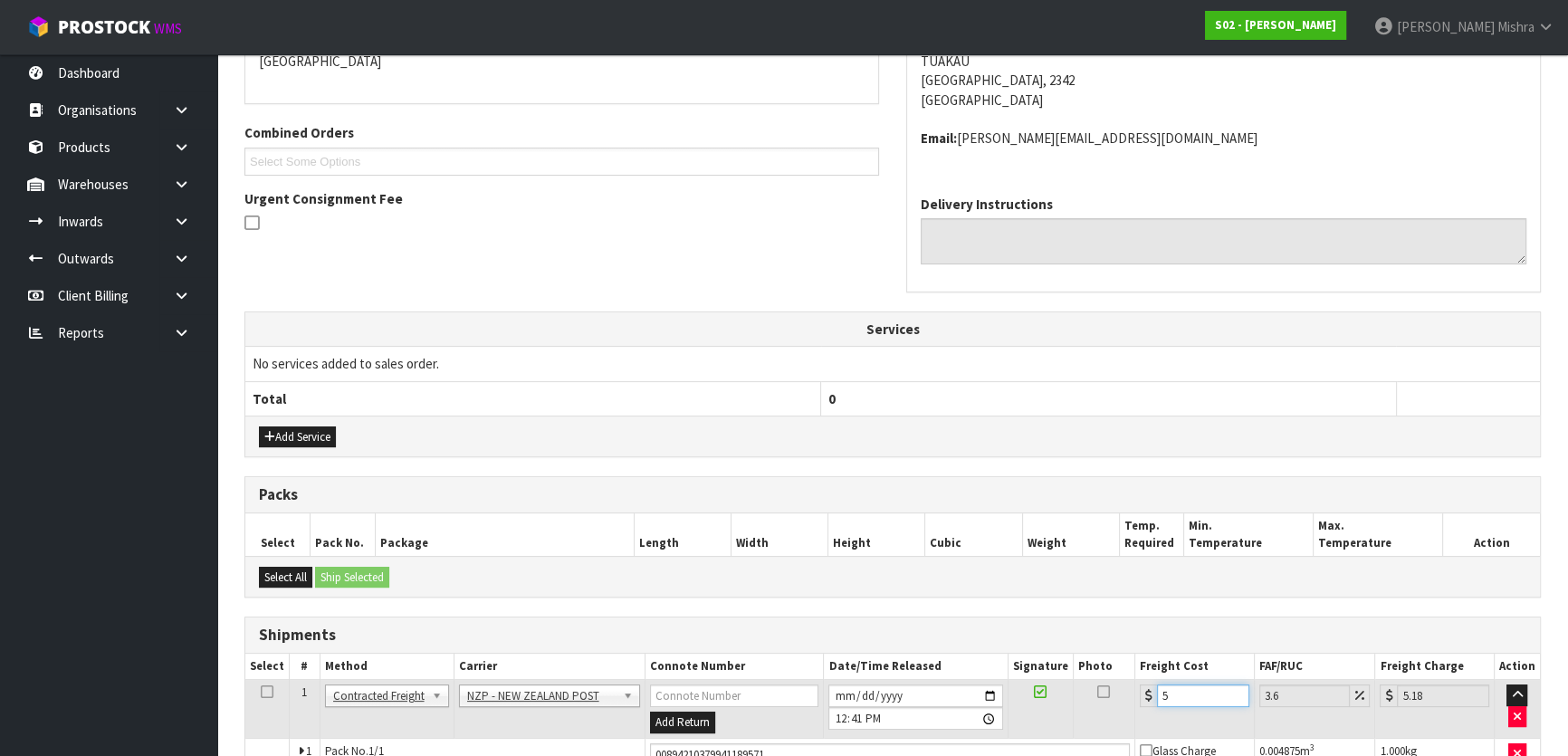
type input "5.39"
type input "5.298"
type input "5.49"
type input "5.29"
type input "5.48"
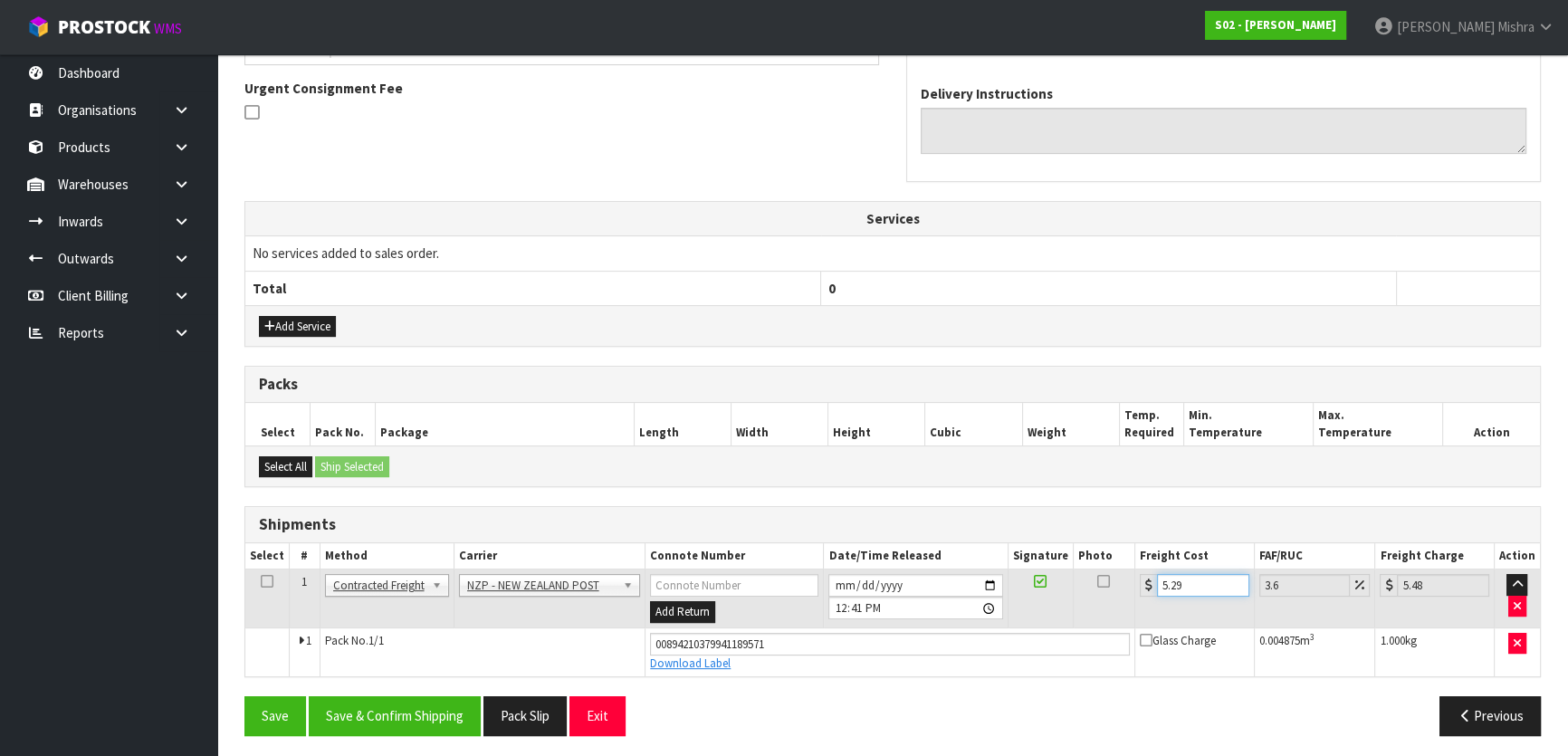
scroll to position [525, 0]
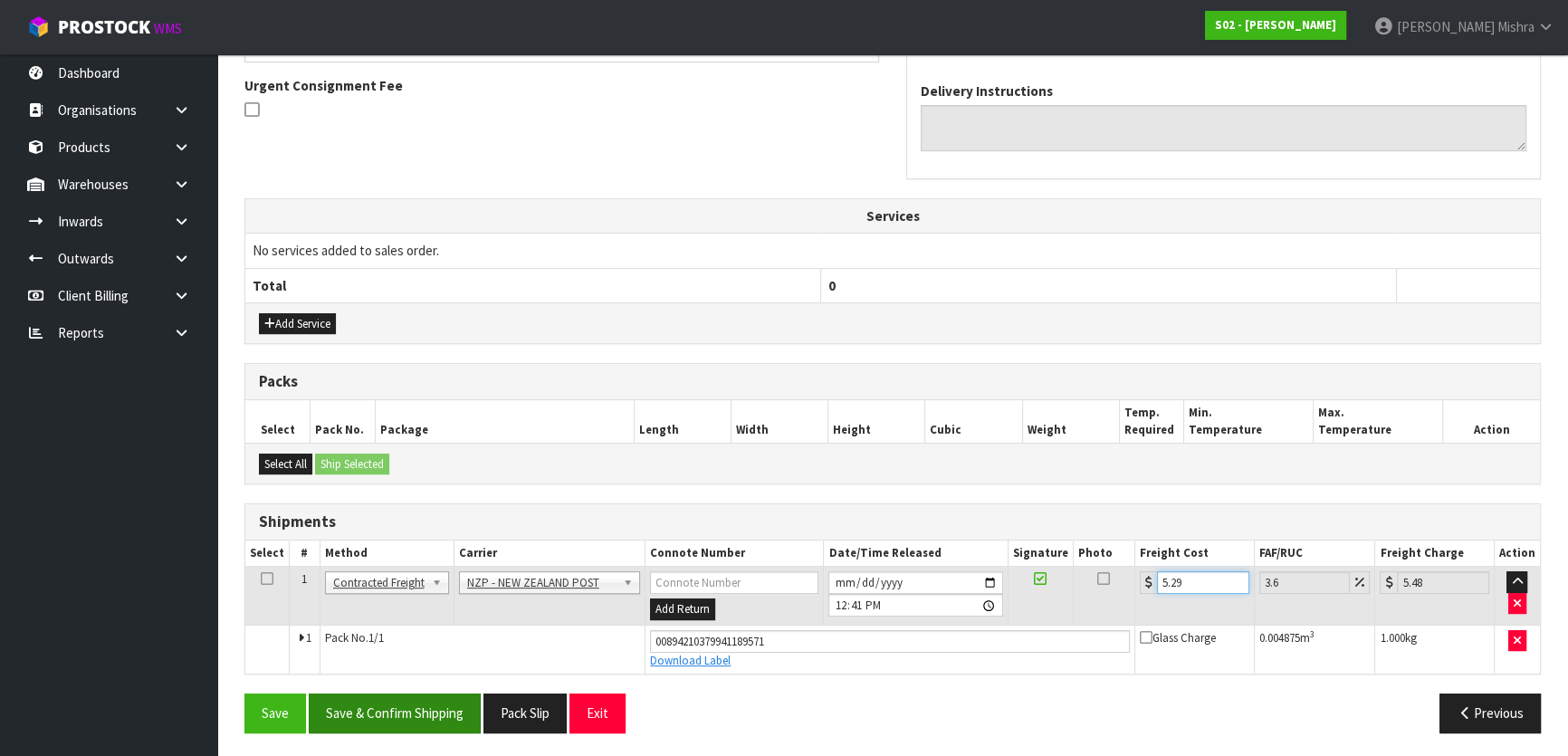
type input "5.29"
drag, startPoint x: 411, startPoint y: 711, endPoint x: 428, endPoint y: 702, distance: 19.2
click at [412, 711] on button "Save & Confirm Shipping" at bounding box center [395, 714] width 172 height 39
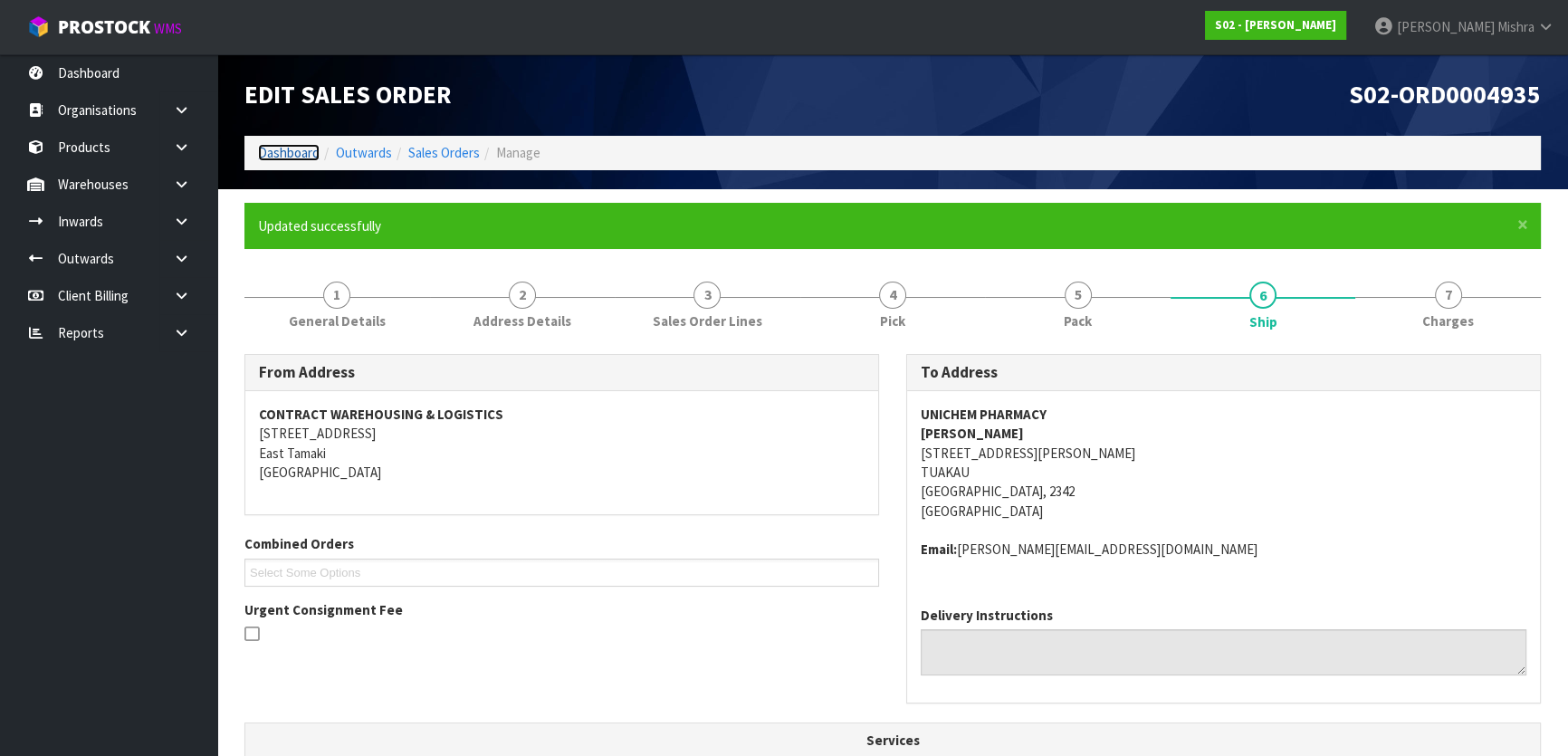
click at [275, 156] on link "Dashboard" at bounding box center [289, 153] width 62 height 17
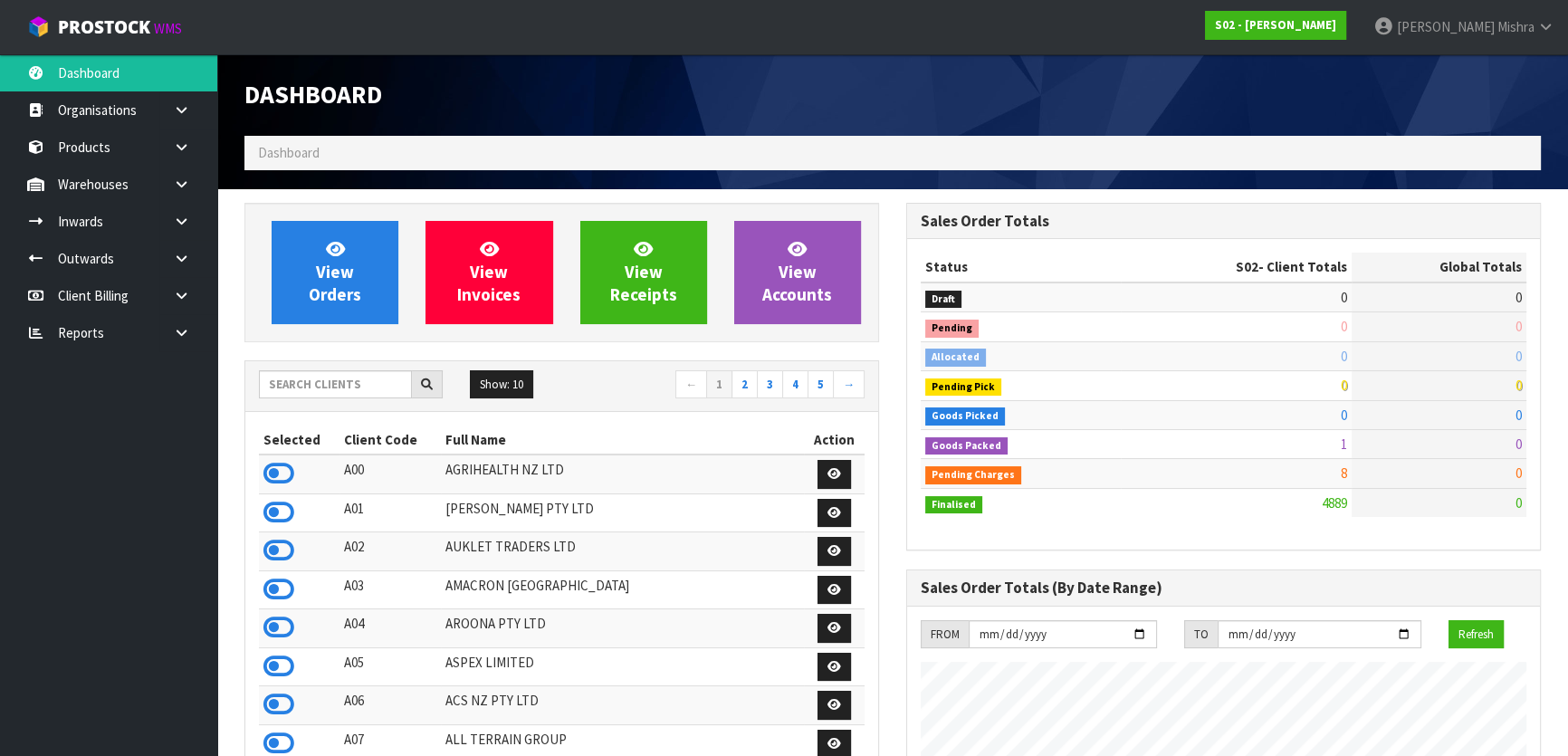
scroll to position [904271, 904858]
click at [280, 597] on icon at bounding box center [278, 589] width 31 height 27
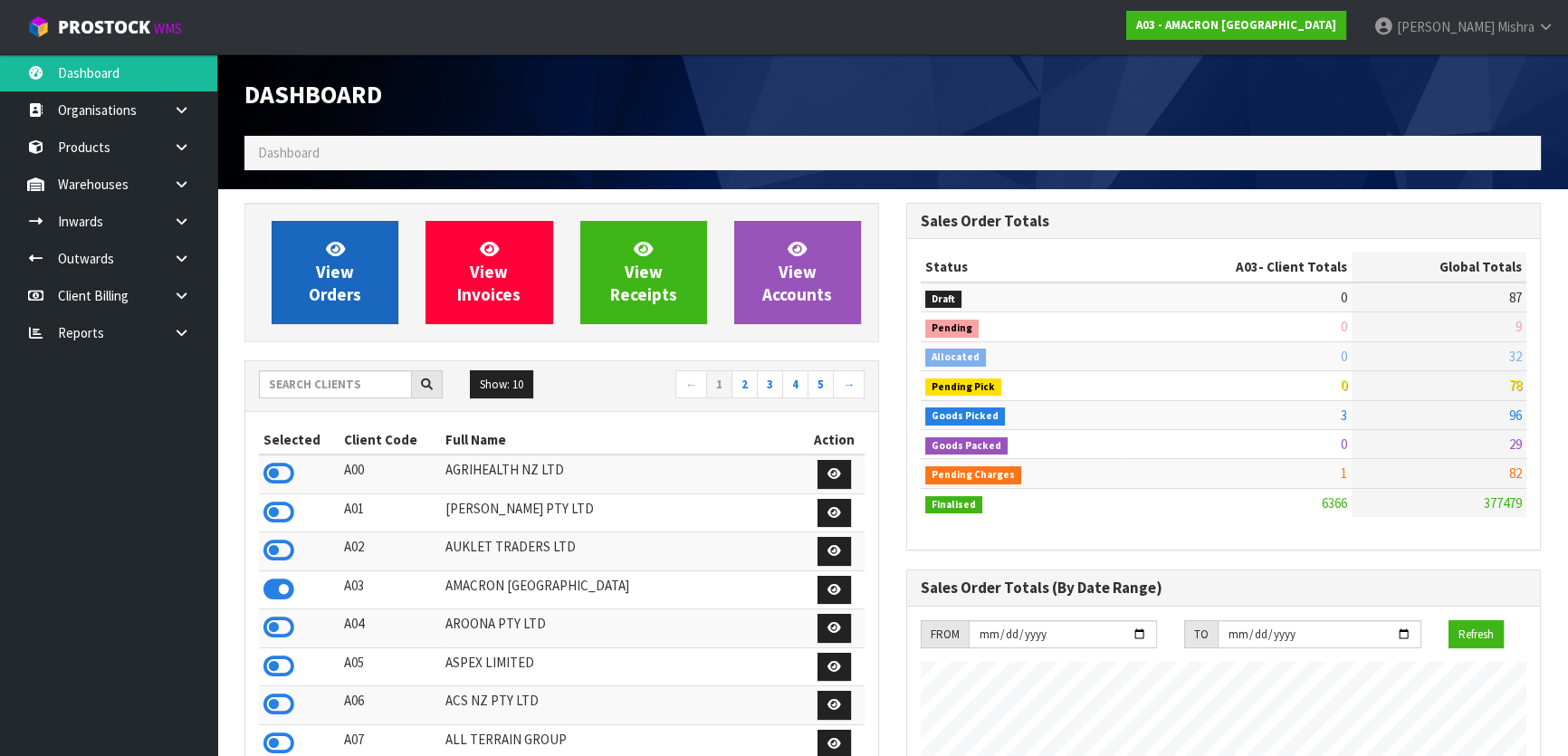
scroll to position [1252, 661]
click at [339, 245] on icon at bounding box center [335, 248] width 19 height 17
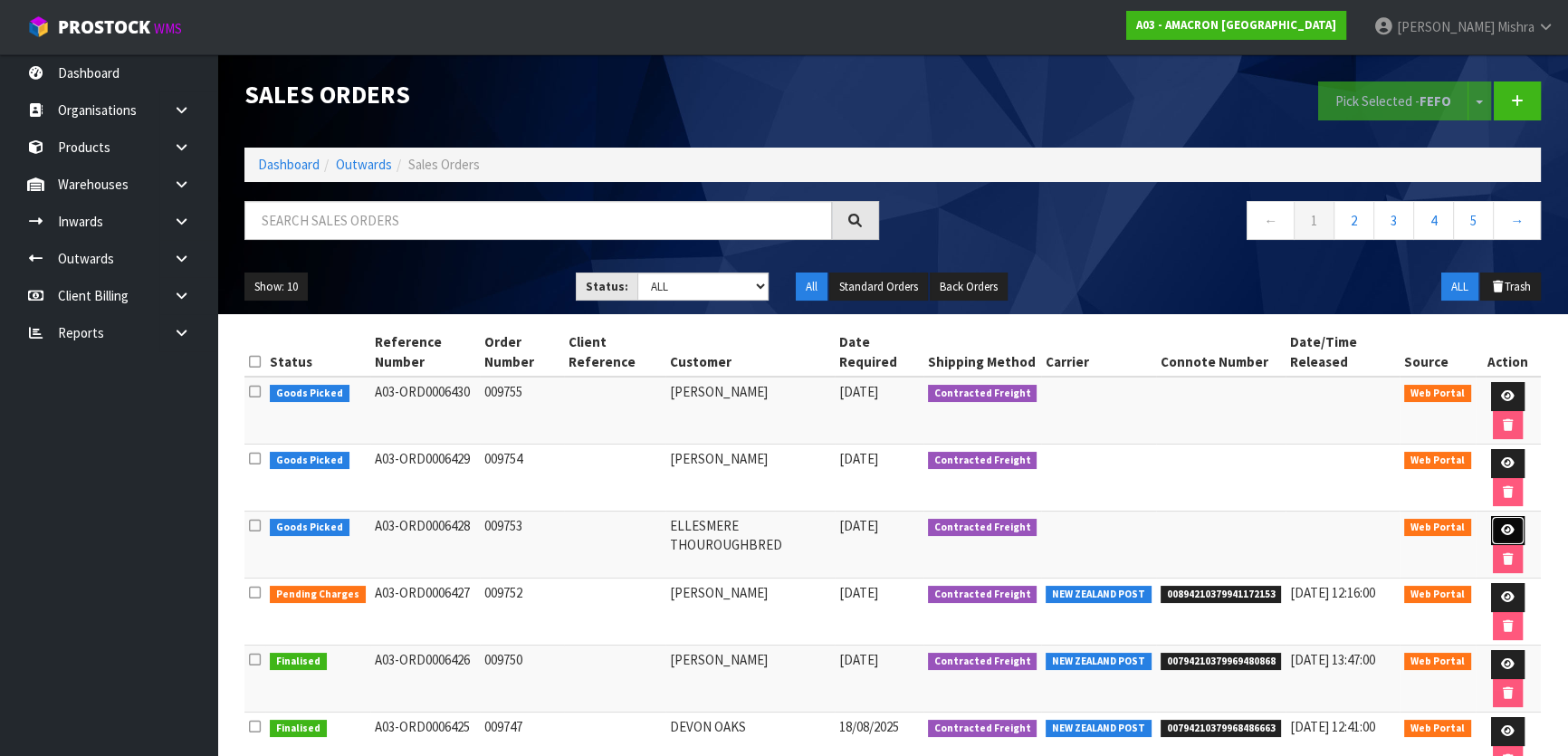
click at [1506, 526] on icon at bounding box center [1508, 530] width 14 height 12
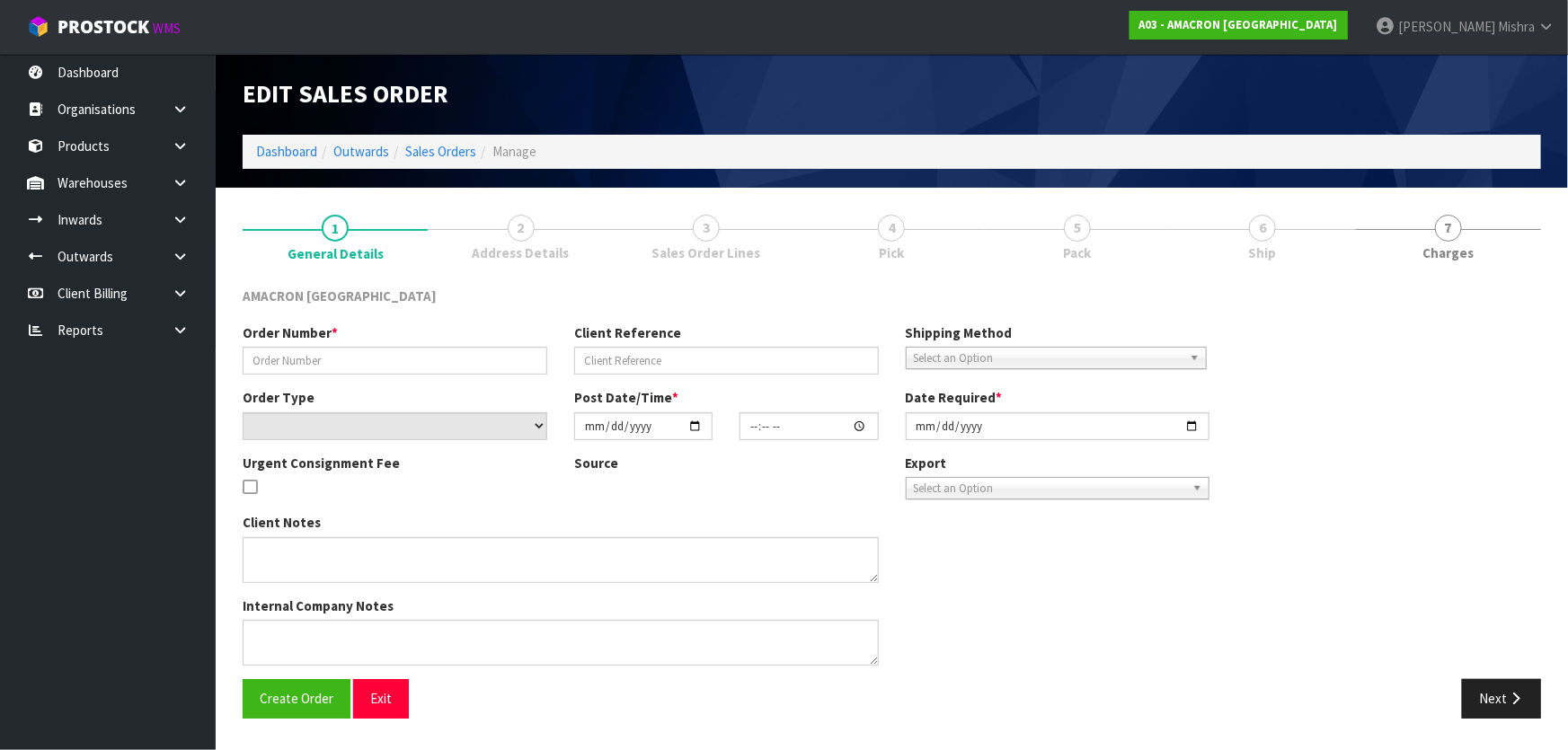
type input "009753"
select select "number:0"
type input "2025-08-20"
type input "09:46:00.000"
type input "2025-08-20"
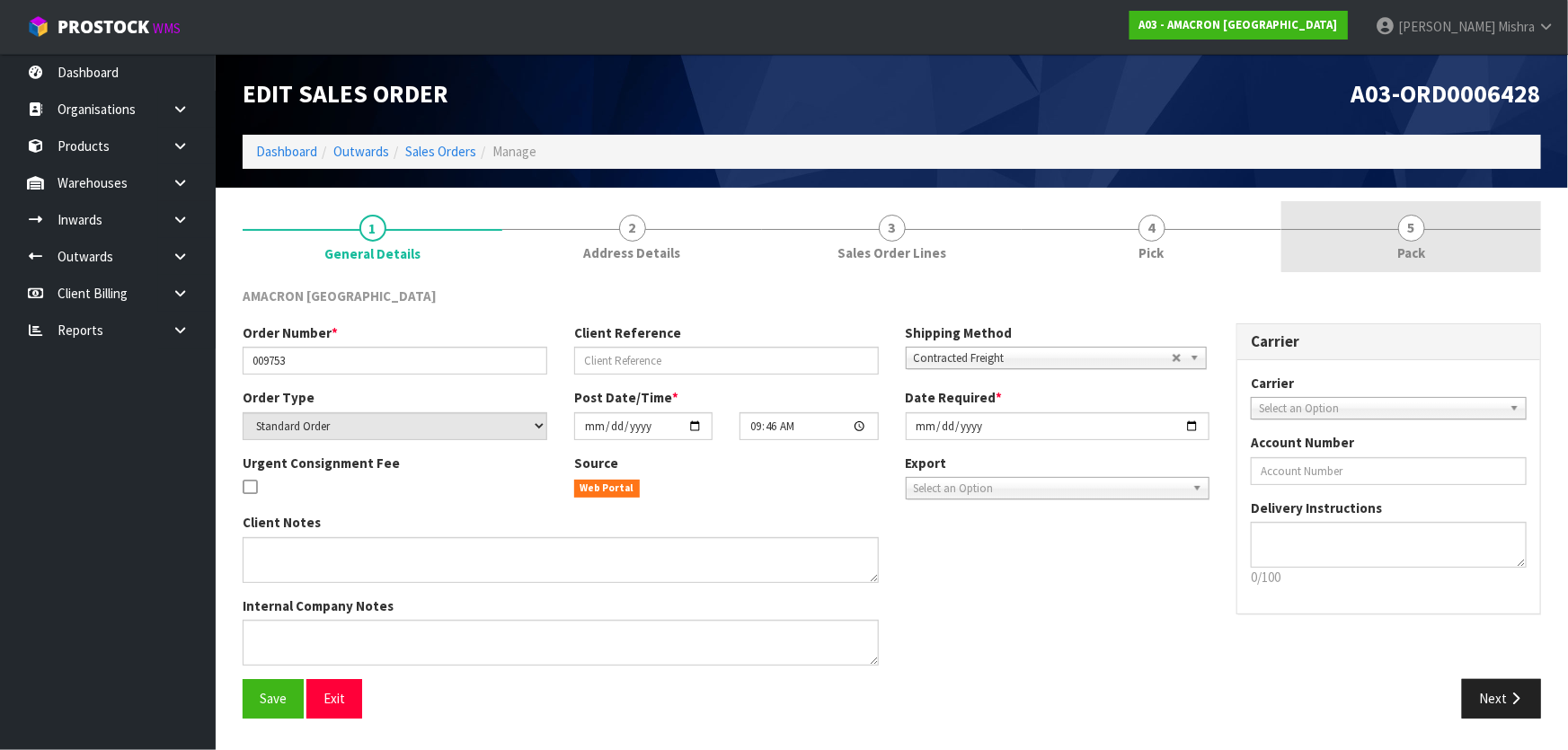
click at [1422, 252] on span "Pack" at bounding box center [1411, 253] width 28 height 19
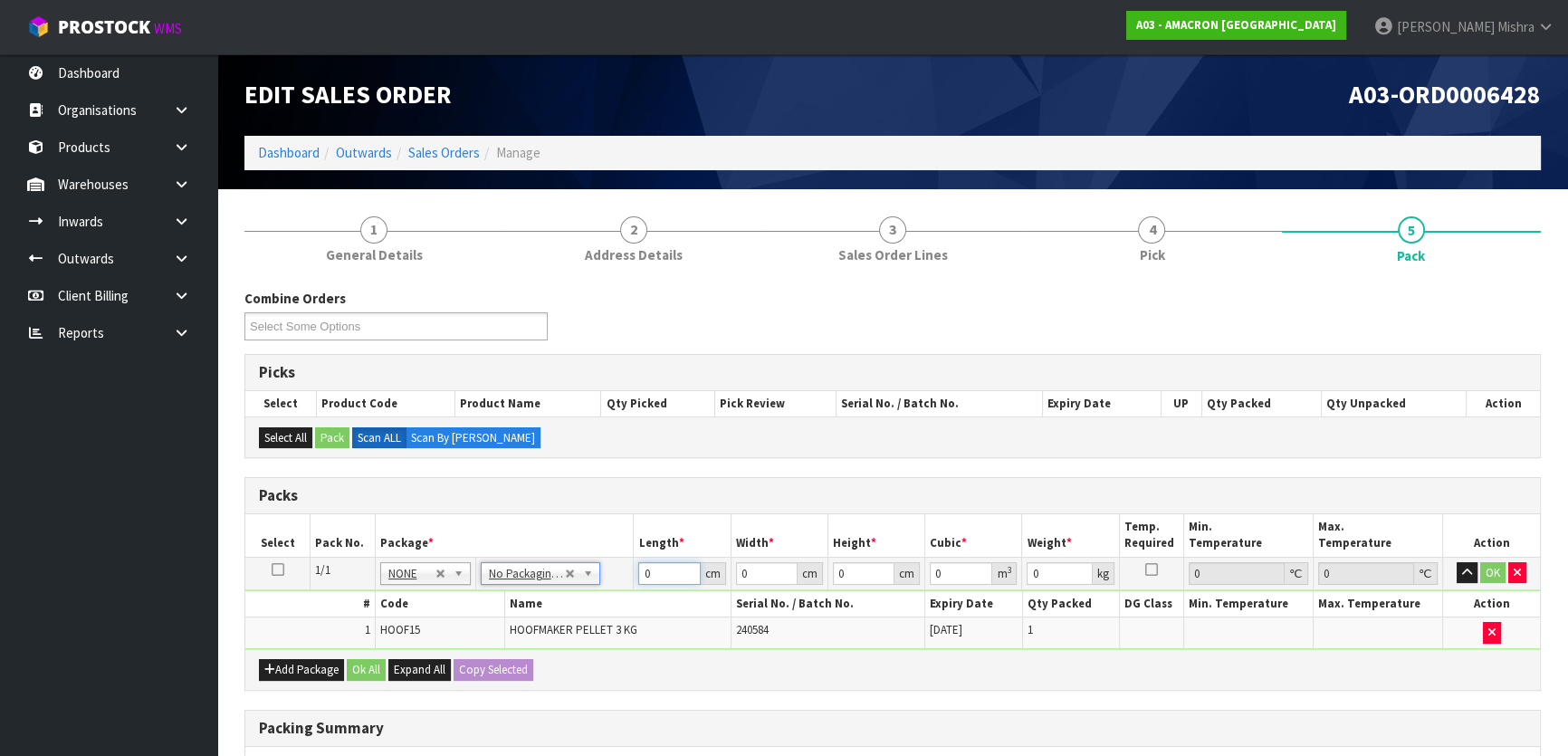
drag, startPoint x: 652, startPoint y: 571, endPoint x: 621, endPoint y: 567, distance: 31.3
click at [621, 567] on tr "1/1 NONE 007-001 007-002 007-004 007-009 007-013 007-014 007-015 007-017 007-01…" at bounding box center [893, 573] width 1294 height 33
type input "20"
type input "2"
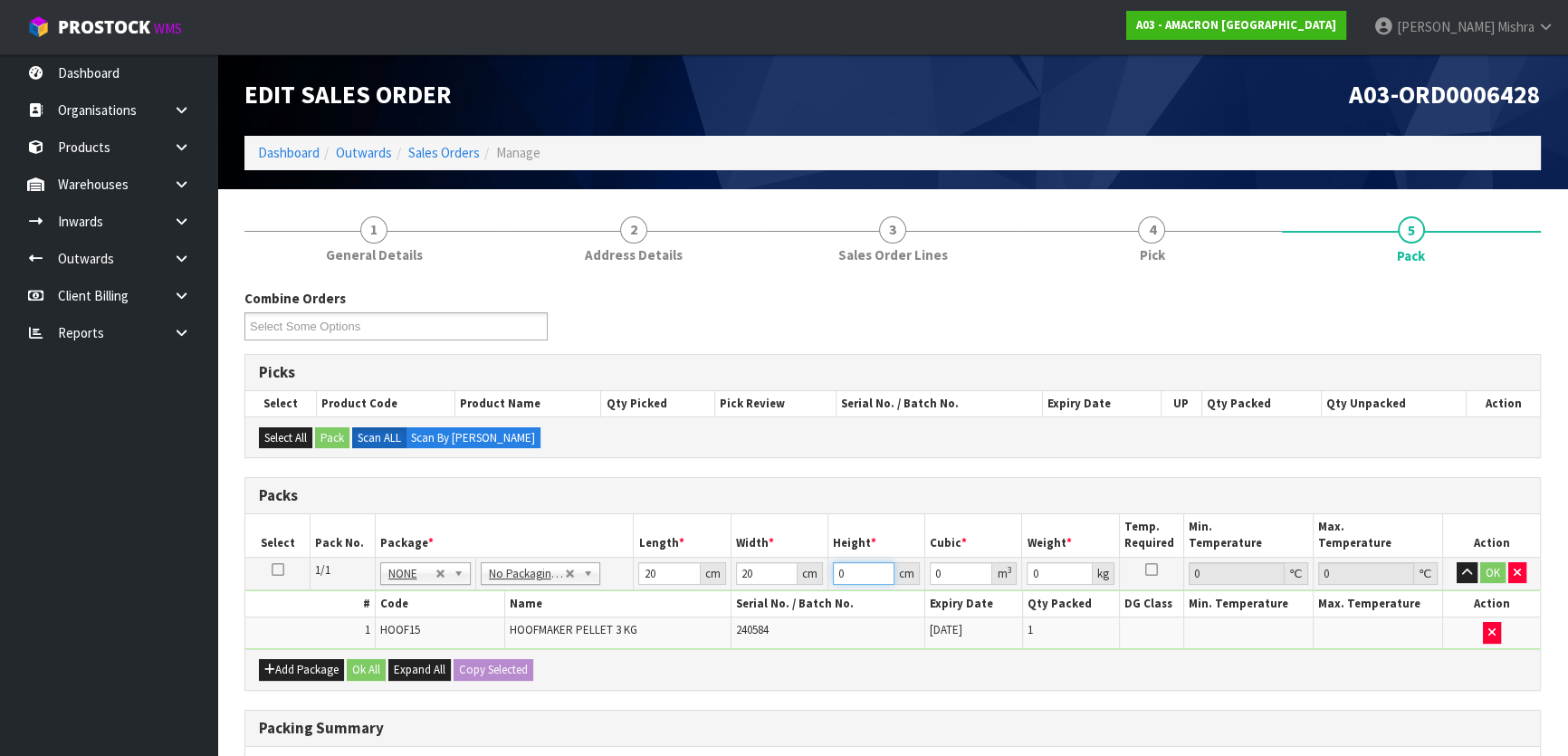
type input "0.0008"
type input "21"
type input "0.0084"
type input "21"
type input "4"
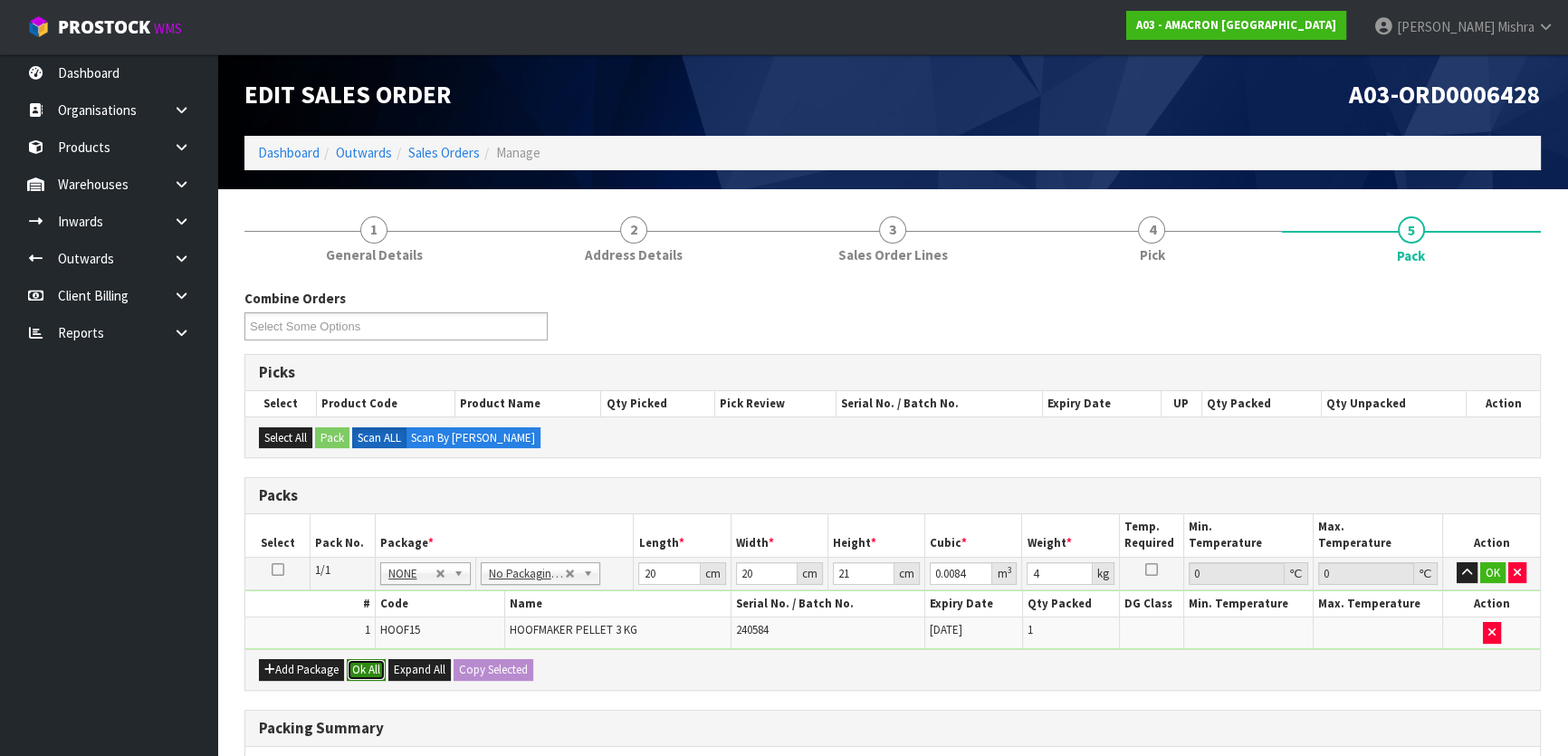
click at [352, 660] on button "Ok All" at bounding box center [366, 670] width 39 height 22
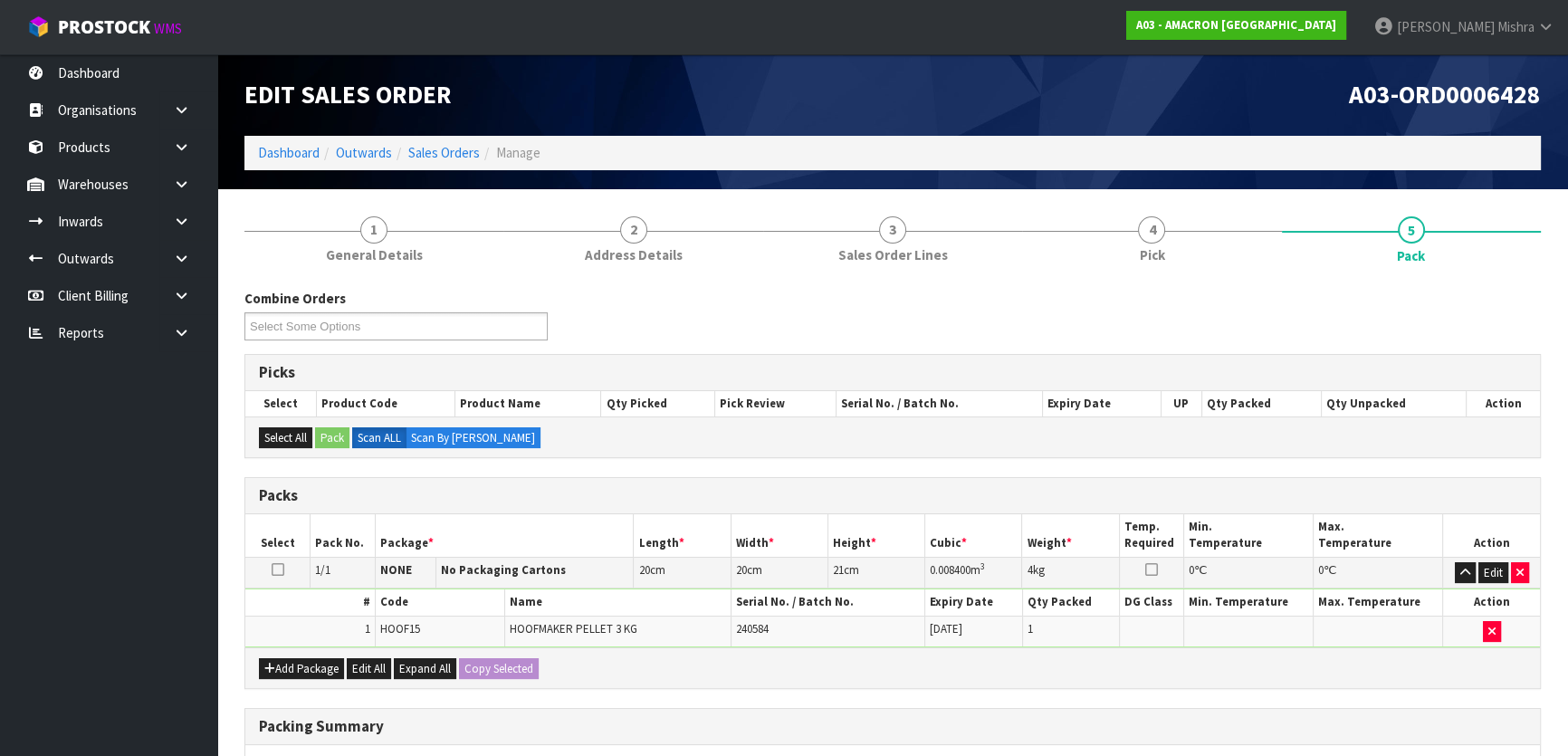
scroll to position [272, 0]
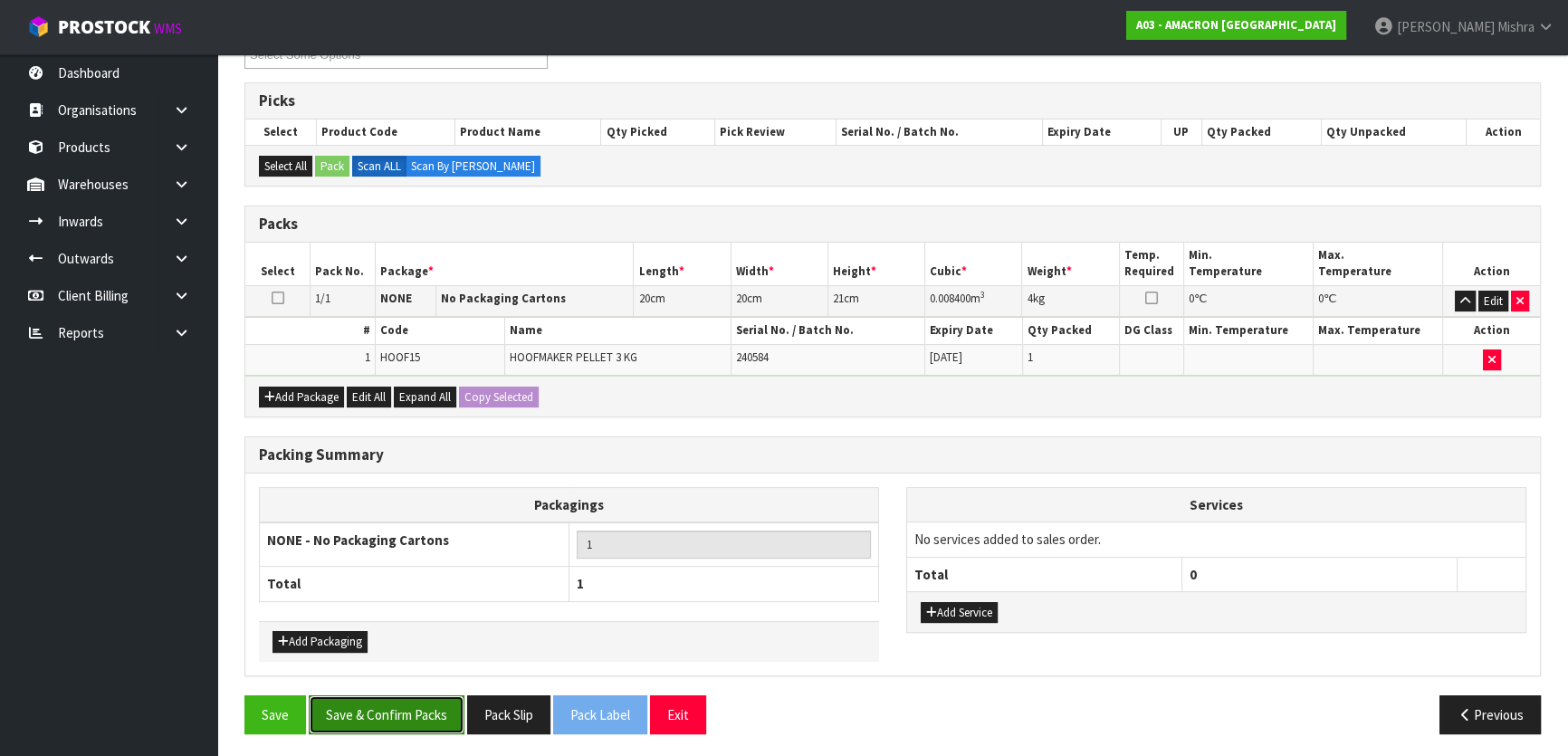
click at [428, 714] on button "Save & Confirm Packs" at bounding box center [387, 715] width 155 height 39
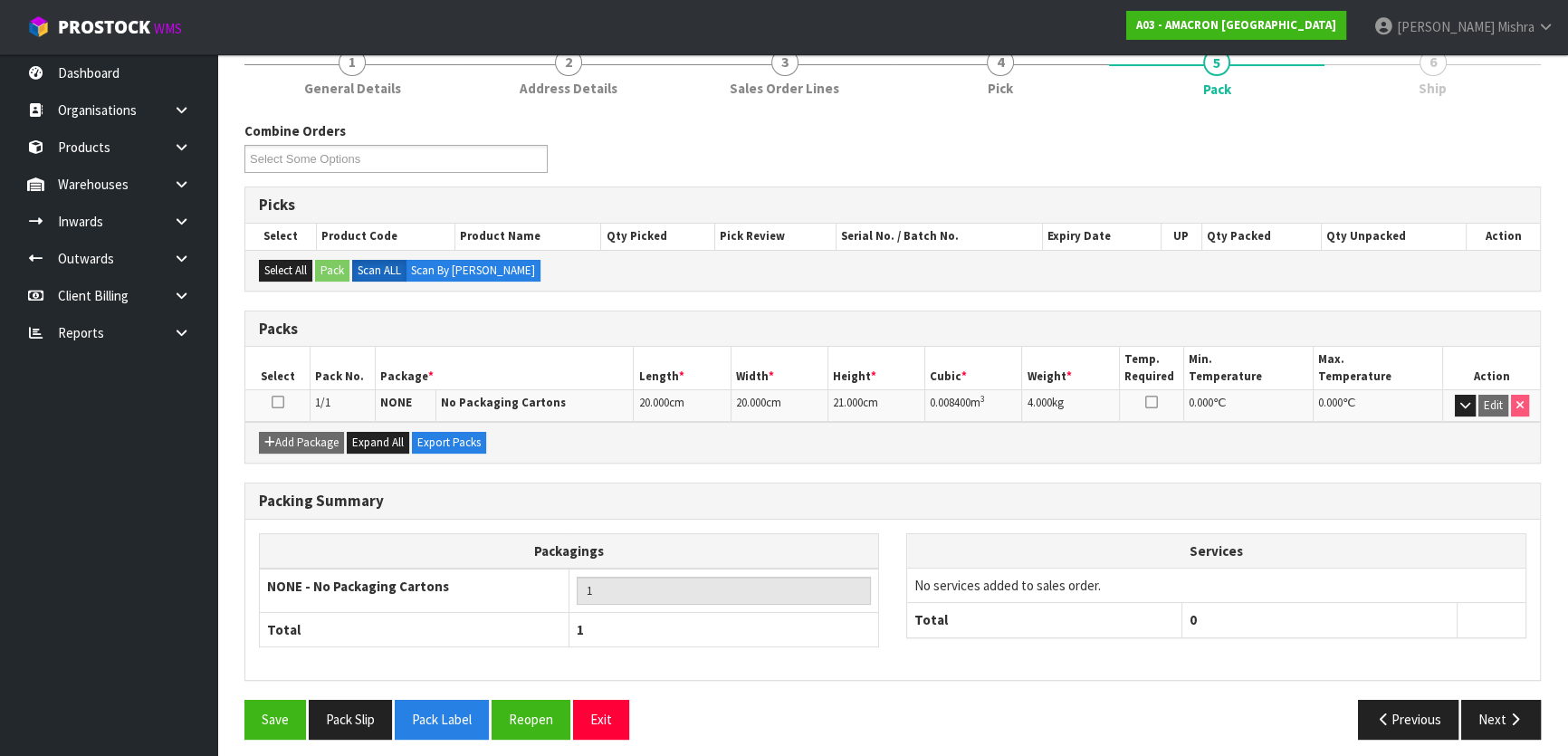
scroll to position [239, 0]
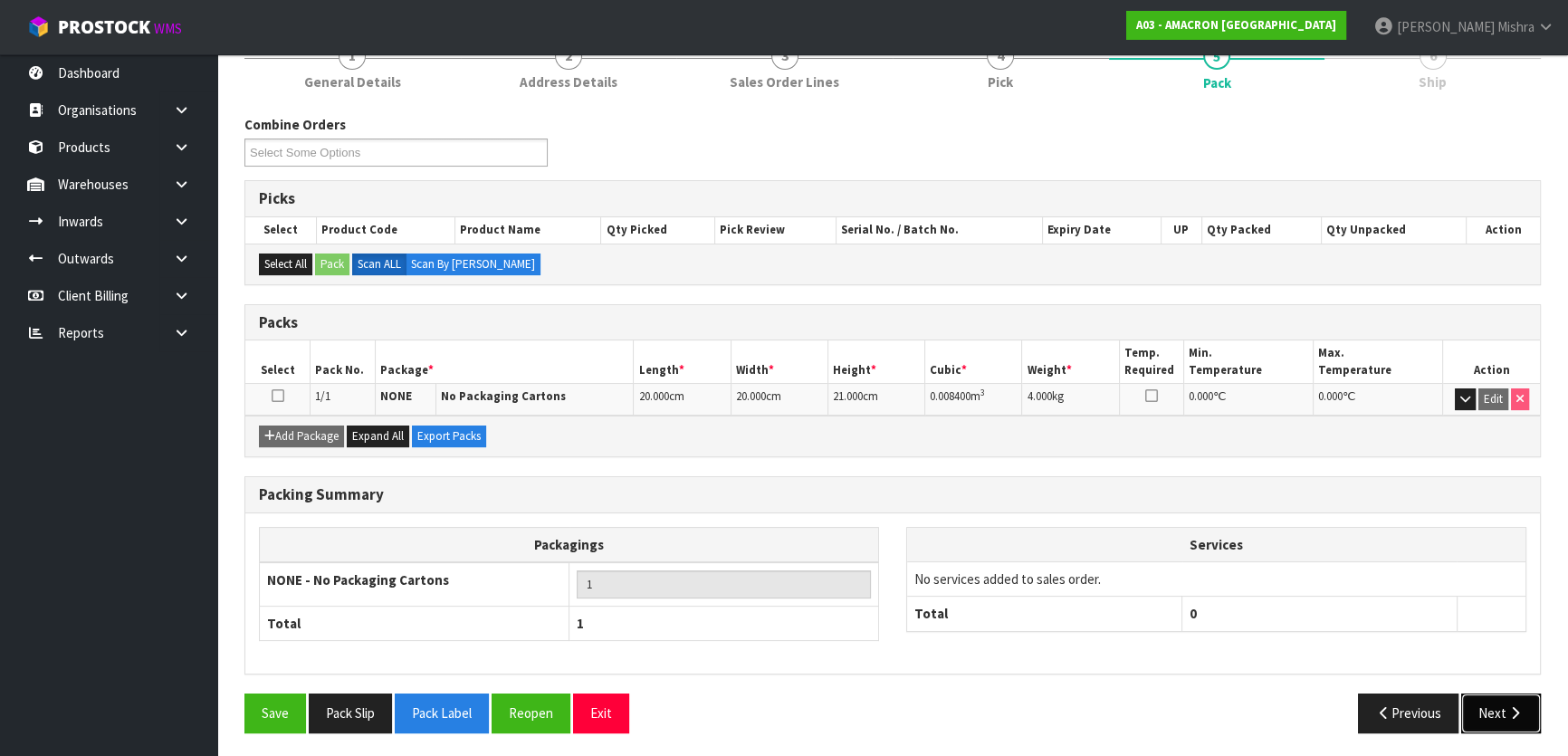
click at [1493, 718] on button "Next" at bounding box center [1501, 714] width 80 height 39
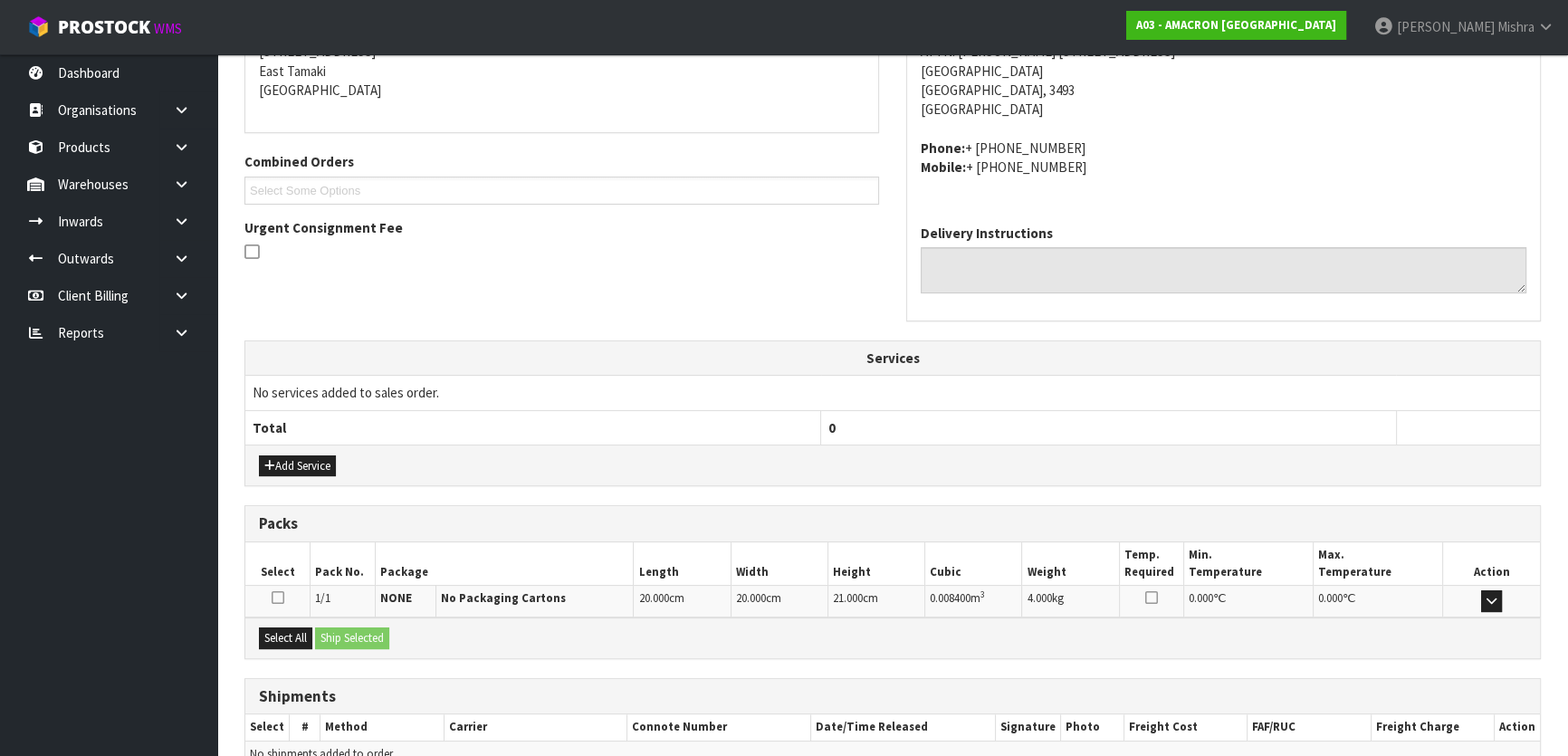
scroll to position [476, 0]
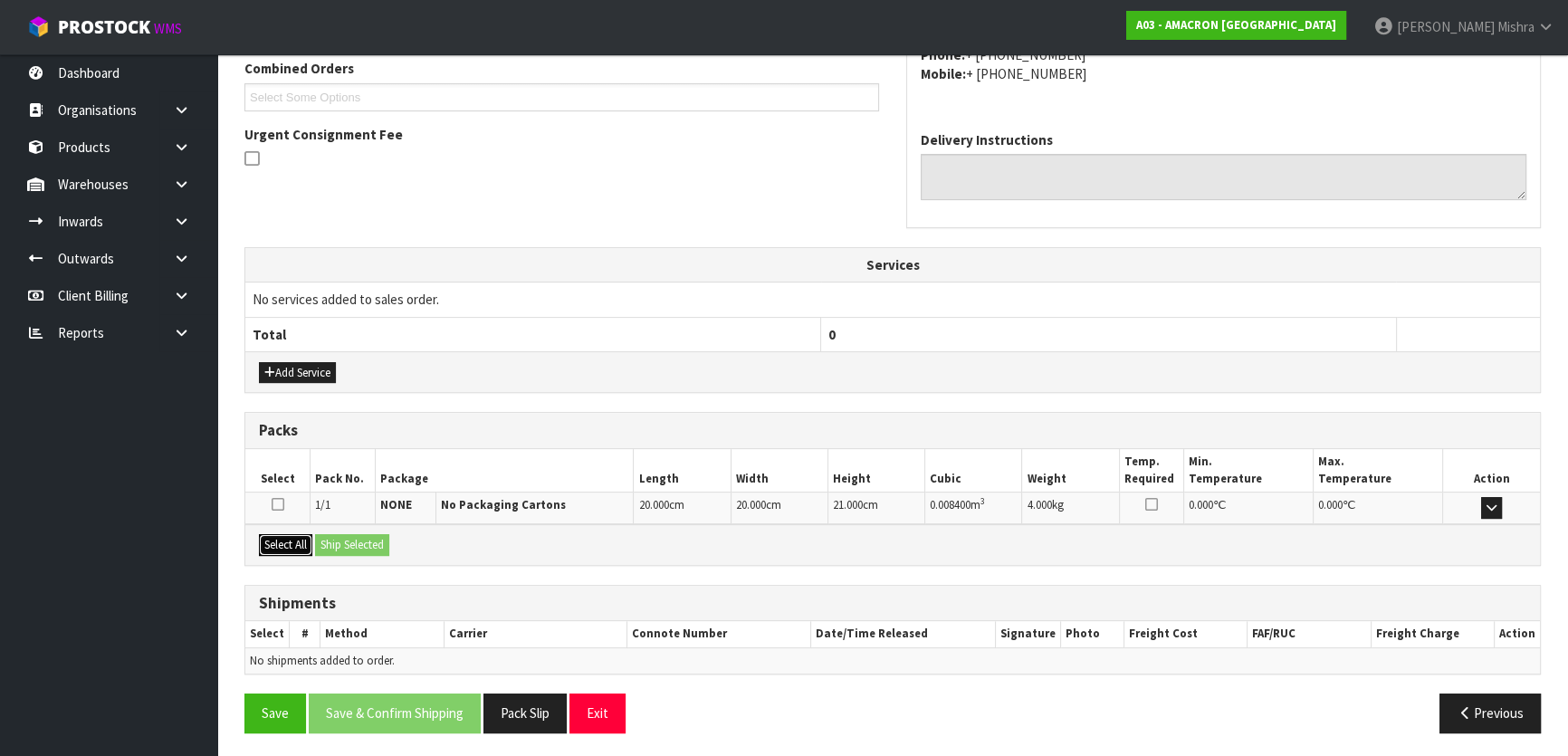
drag, startPoint x: 288, startPoint y: 541, endPoint x: 351, endPoint y: 541, distance: 63.0
click at [291, 541] on button "Select All" at bounding box center [285, 544] width 53 height 22
click at [358, 541] on button "Ship Selected" at bounding box center [351, 544] width 74 height 22
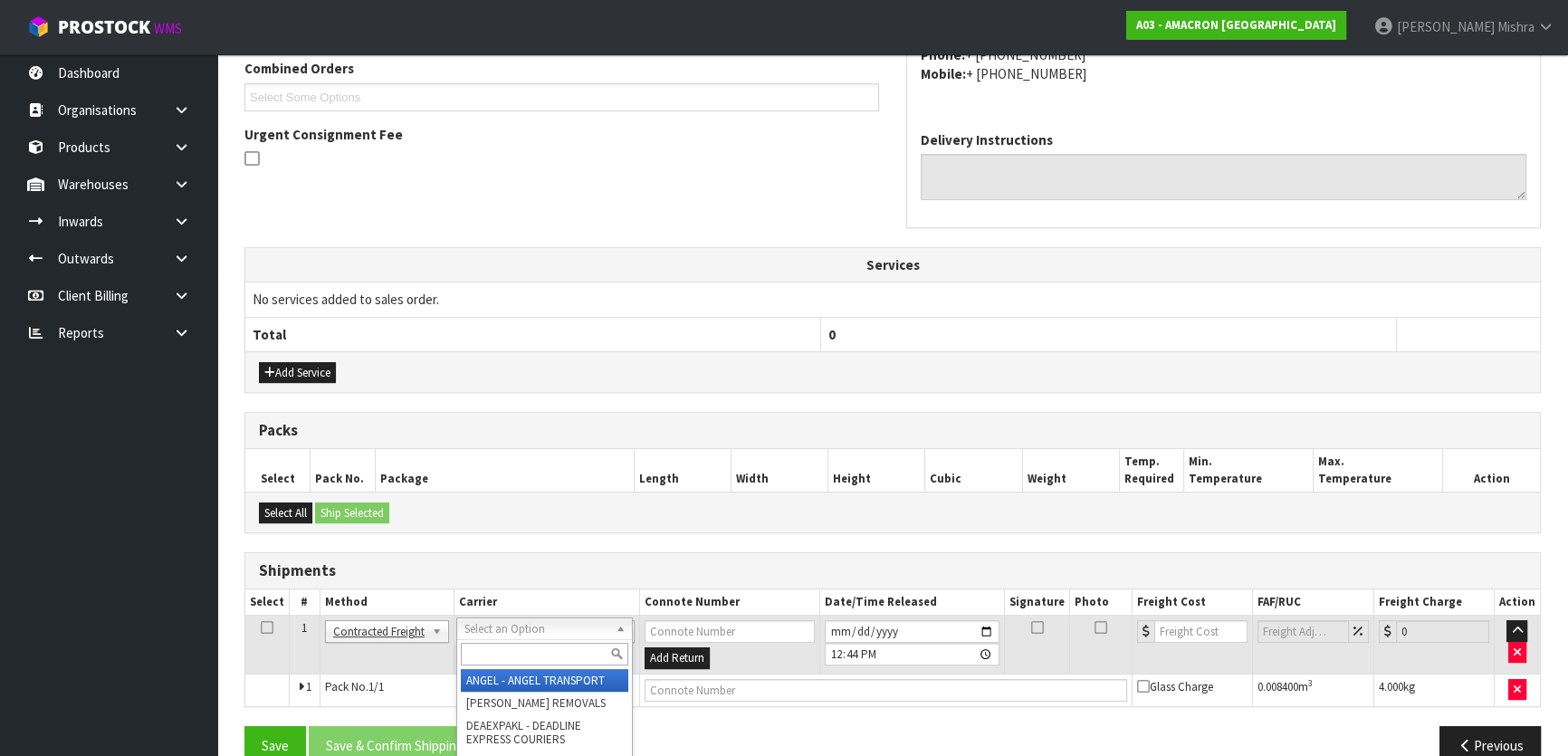
click at [552, 645] on input "text" at bounding box center [544, 654] width 168 height 22
type input "nzp"
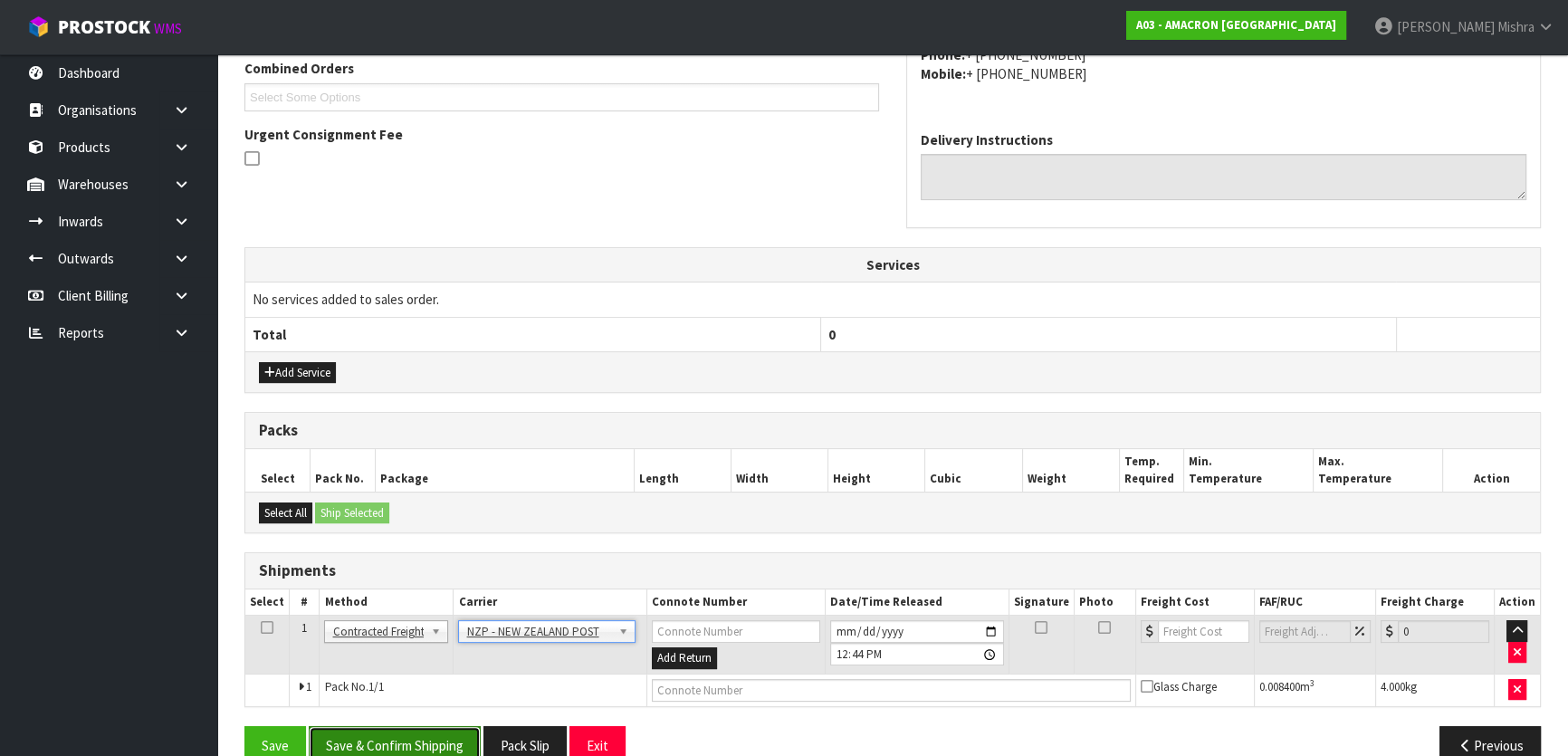
click at [400, 741] on button "Save & Confirm Shipping" at bounding box center [395, 746] width 172 height 39
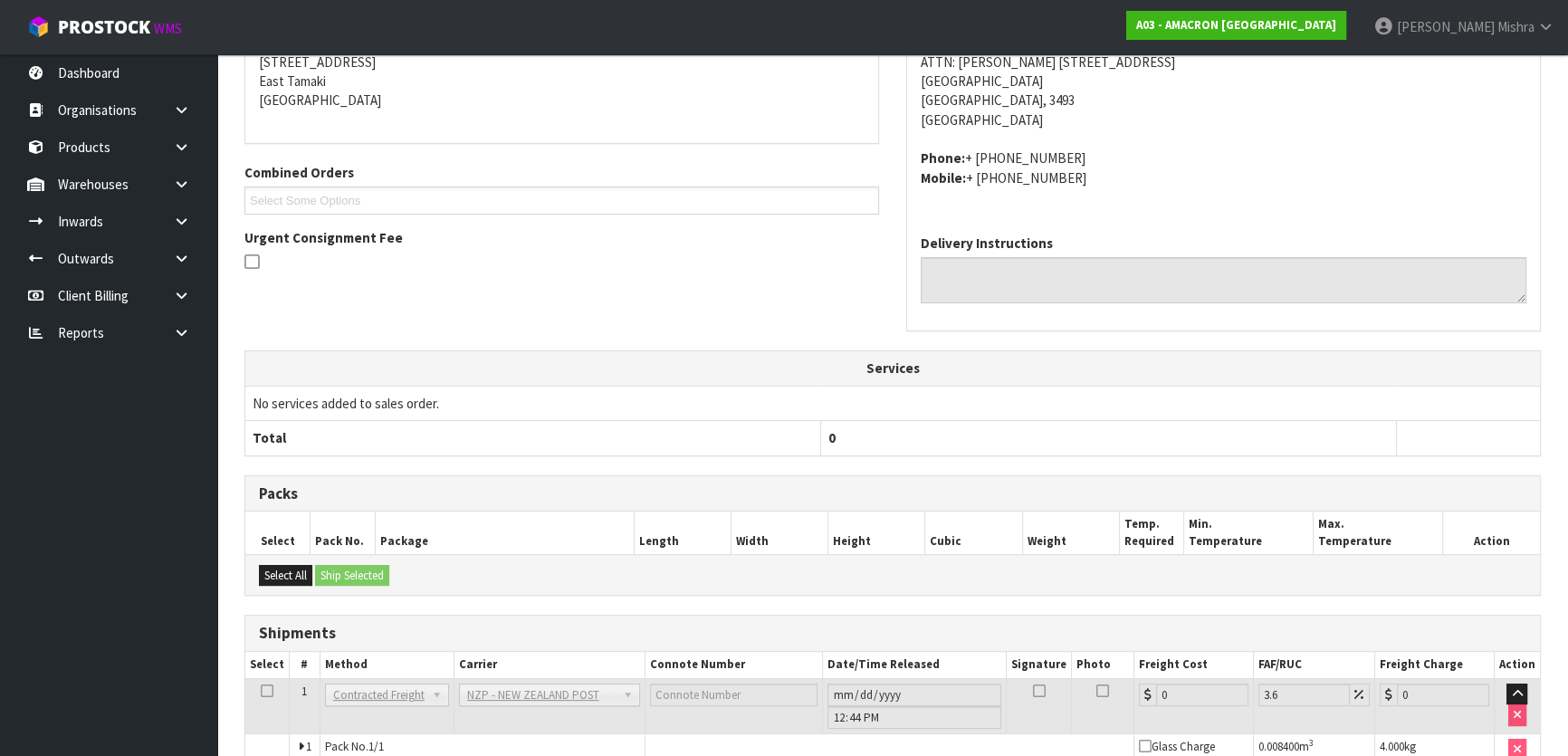
scroll to position [482, 0]
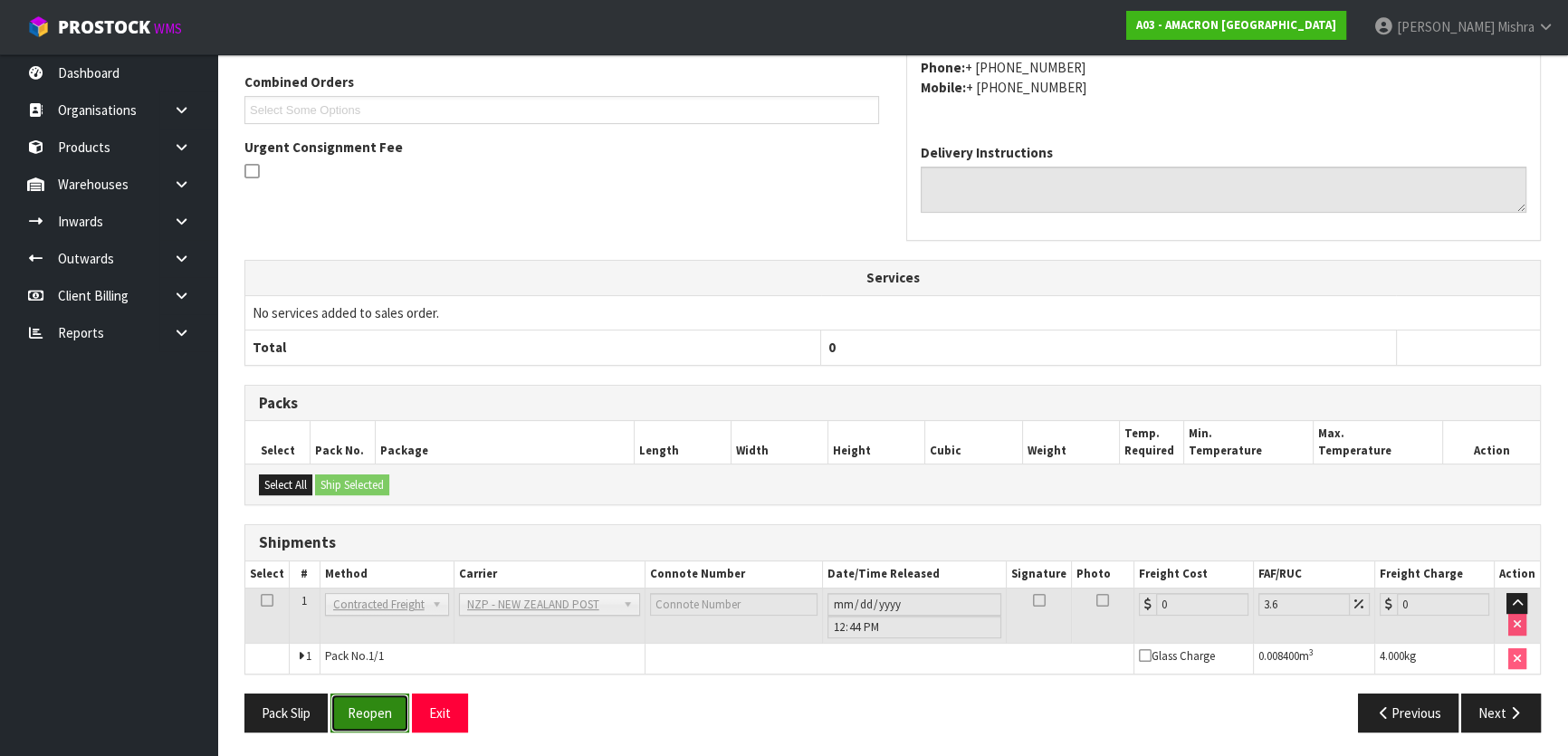
click at [373, 713] on button "Reopen" at bounding box center [370, 714] width 79 height 39
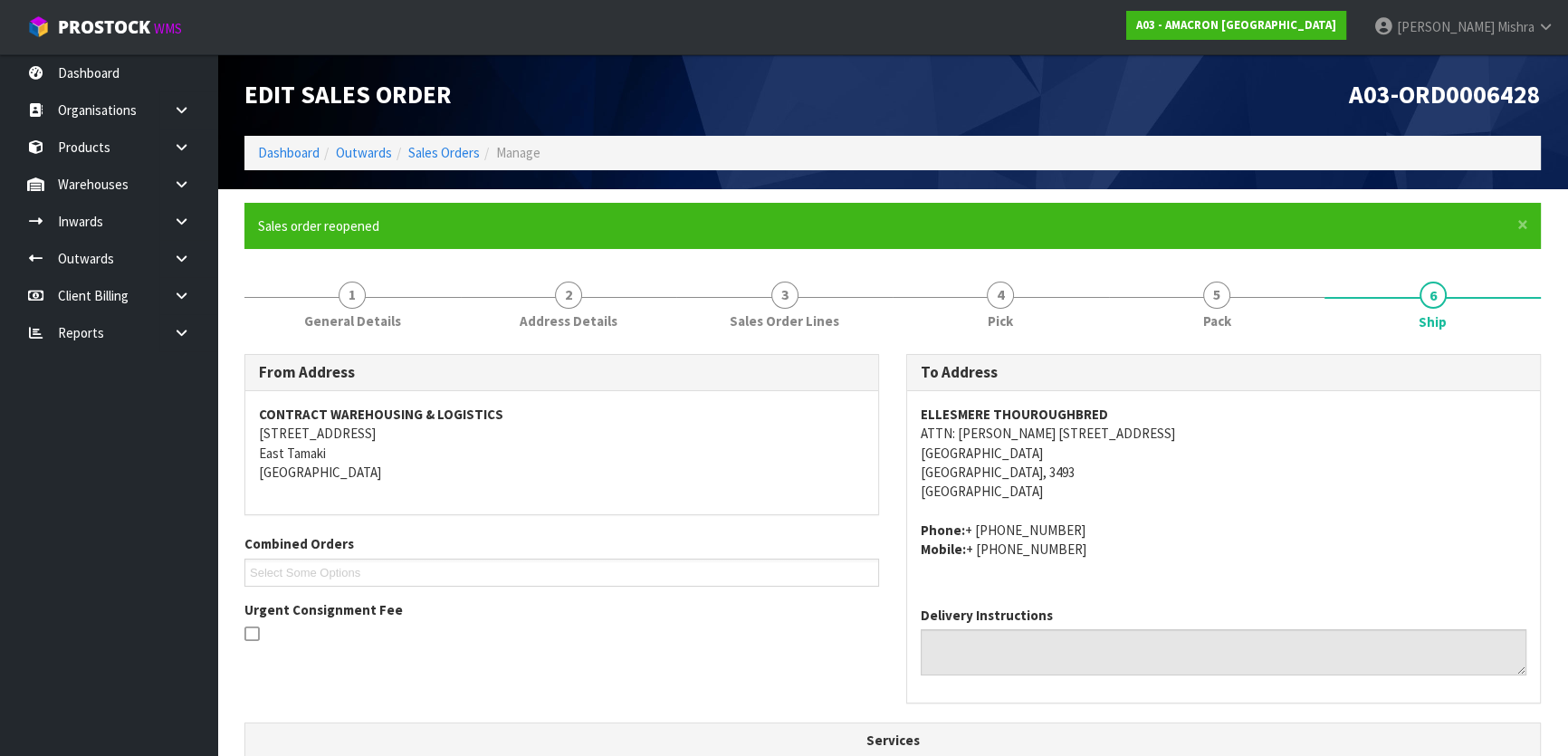
scroll to position [463, 0]
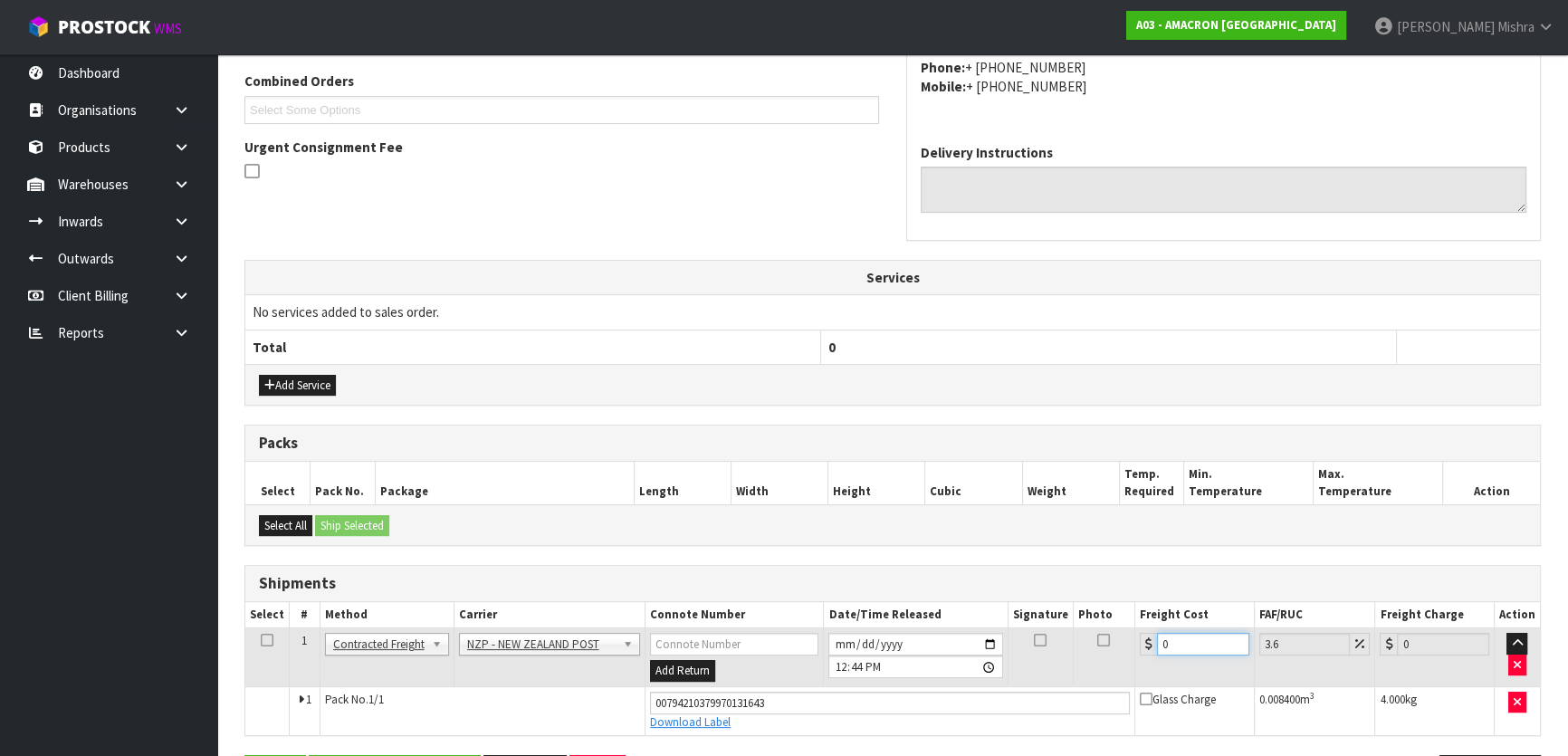
drag, startPoint x: 1195, startPoint y: 641, endPoint x: 1020, endPoint y: 645, distance: 175.0
click at [1020, 645] on tr "1 Client Local Pickup Customer Local Pickup Company Freight Contracted Freight …" at bounding box center [893, 658] width 1294 height 59
type input "1"
type input "1.04"
type input "11"
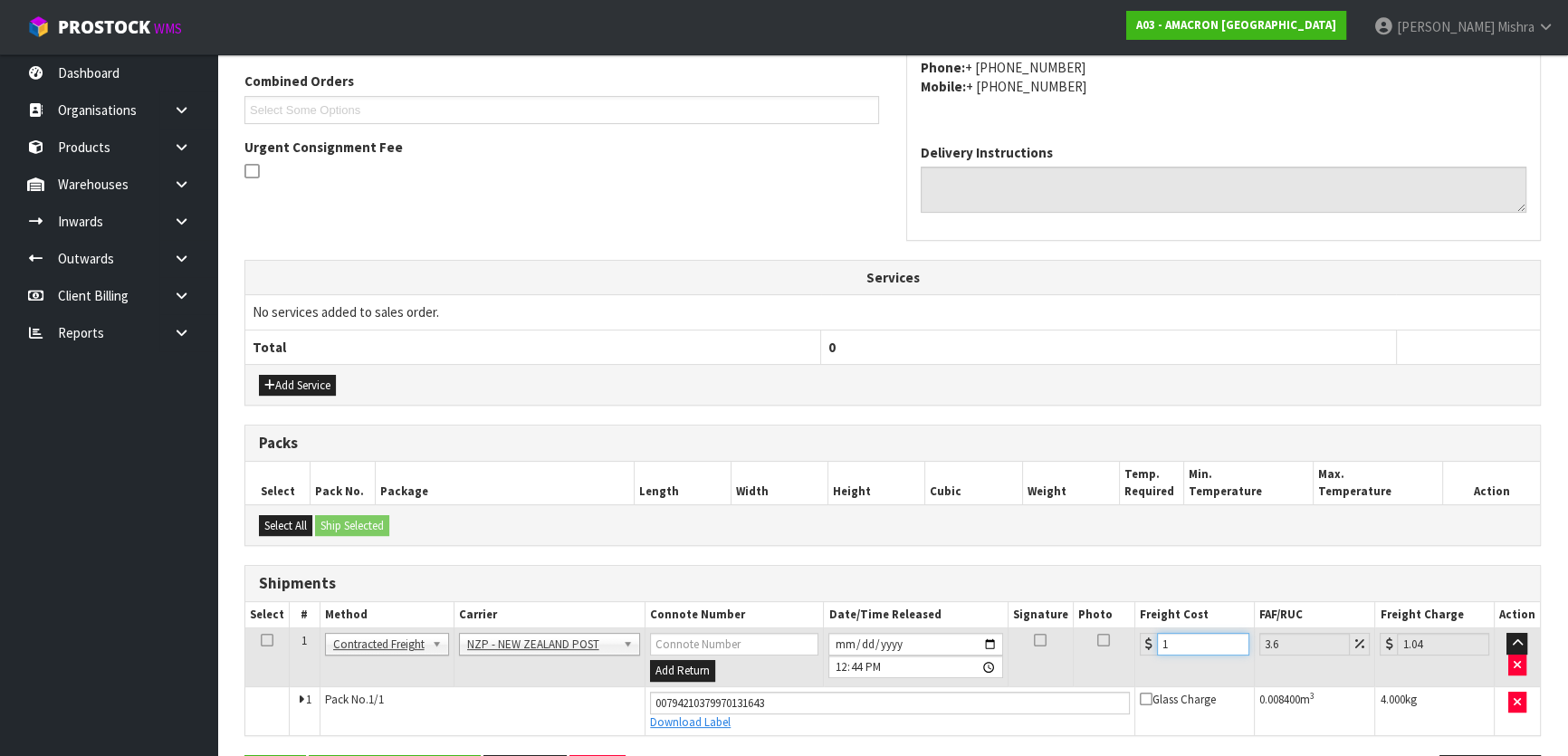
type input "11.4"
type input "11.81"
type input "11.45"
type input "11.86"
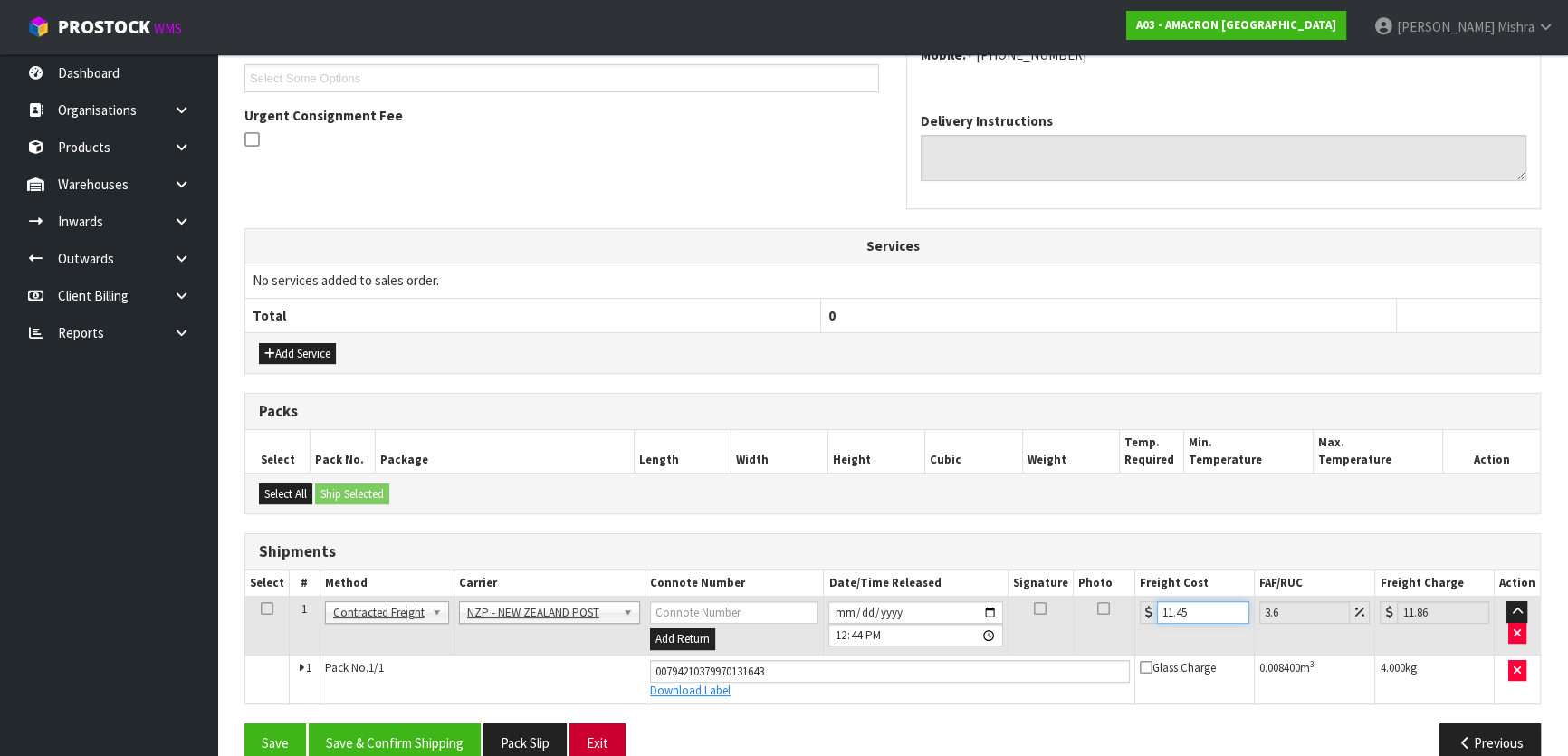
scroll to position [525, 0]
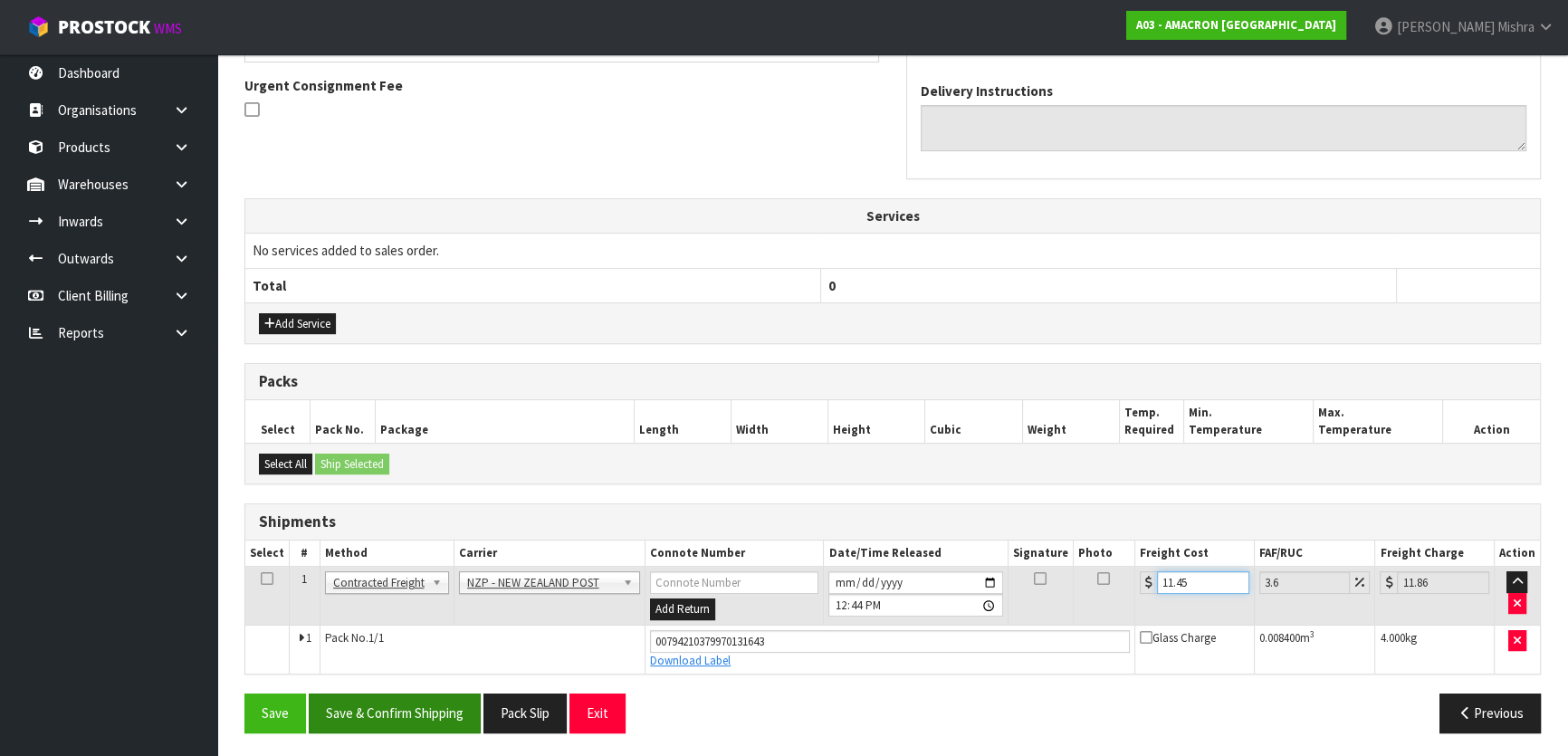
type input "11.45"
click at [445, 710] on button "Save & Confirm Shipping" at bounding box center [395, 714] width 172 height 39
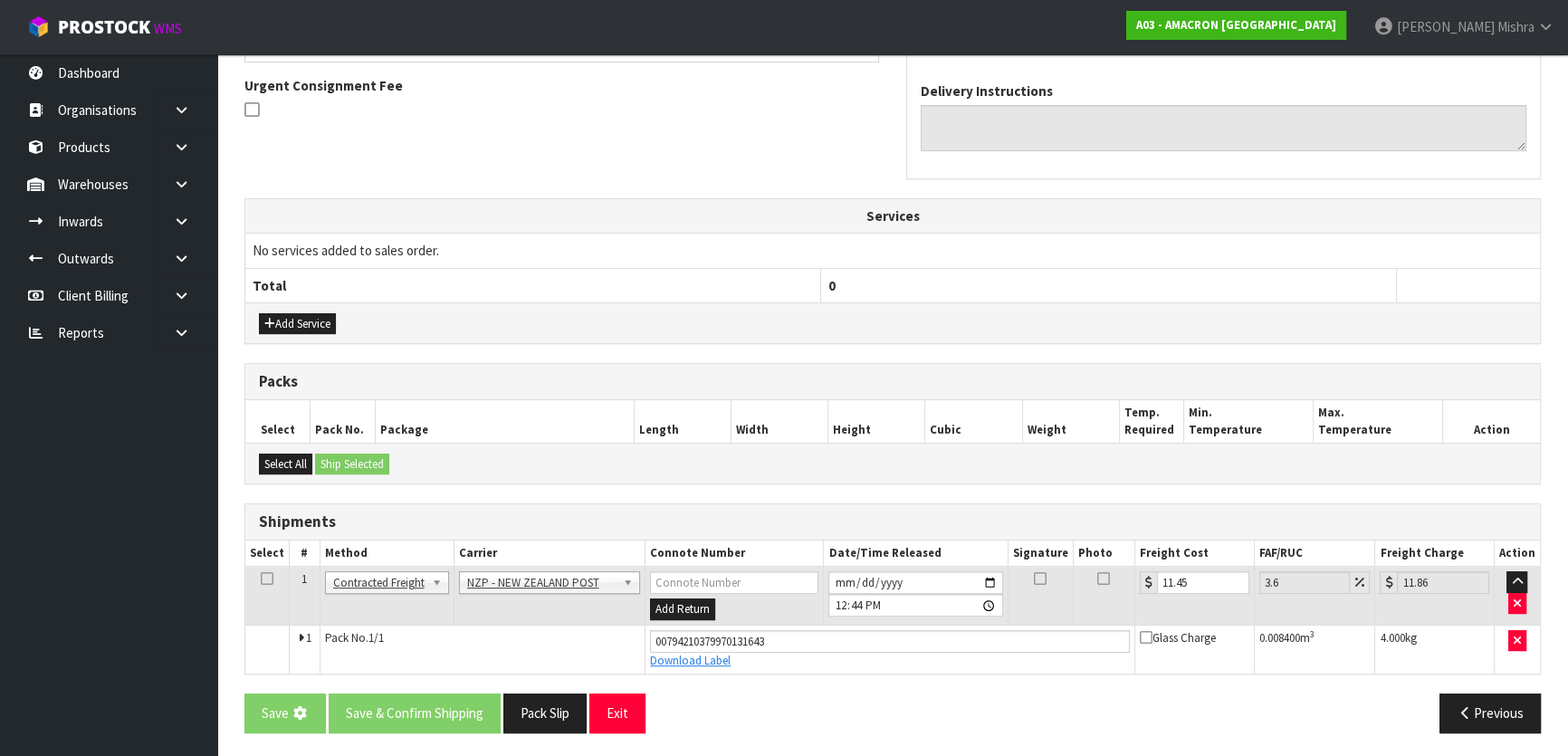
scroll to position [0, 0]
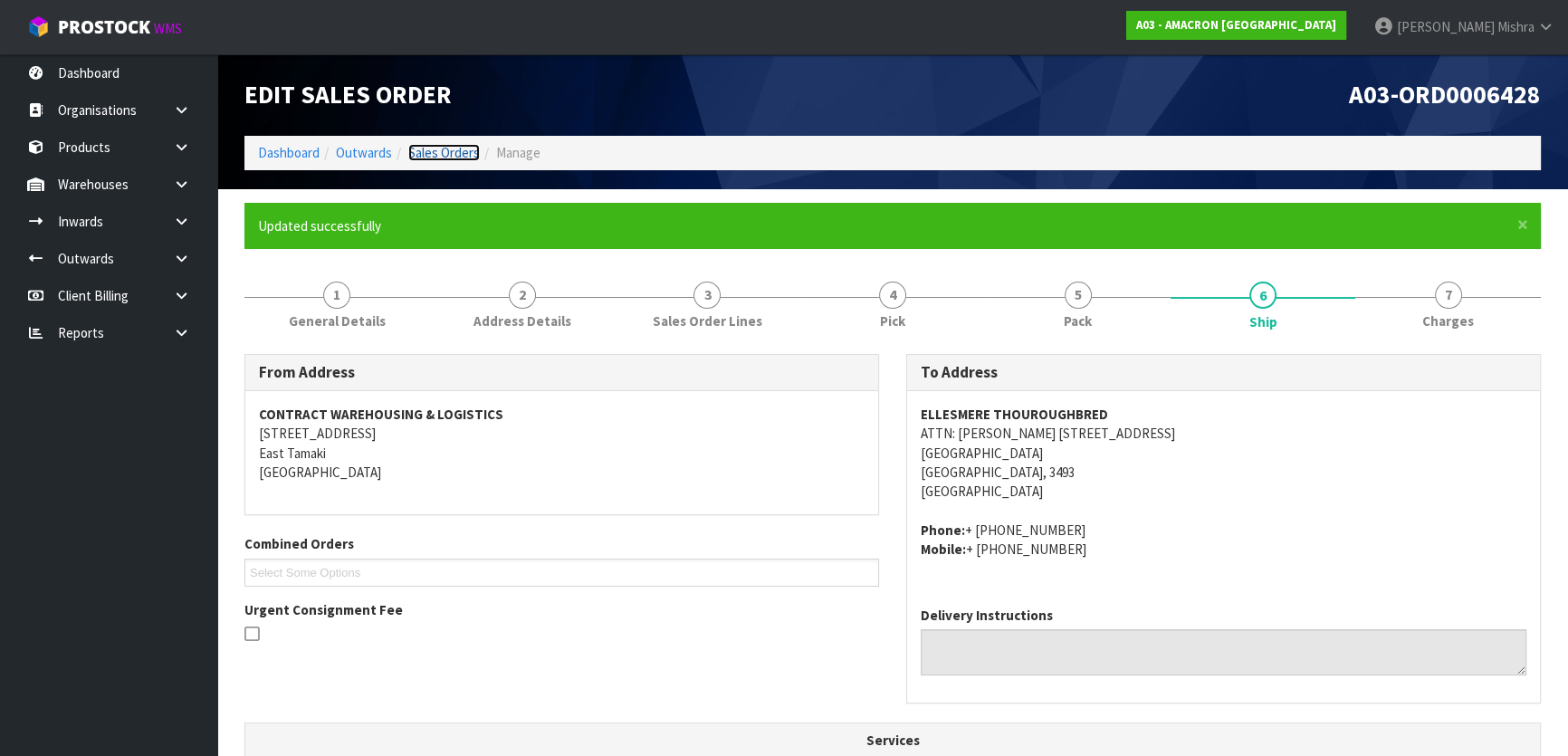
click at [434, 147] on link "Sales Orders" at bounding box center [444, 153] width 71 height 17
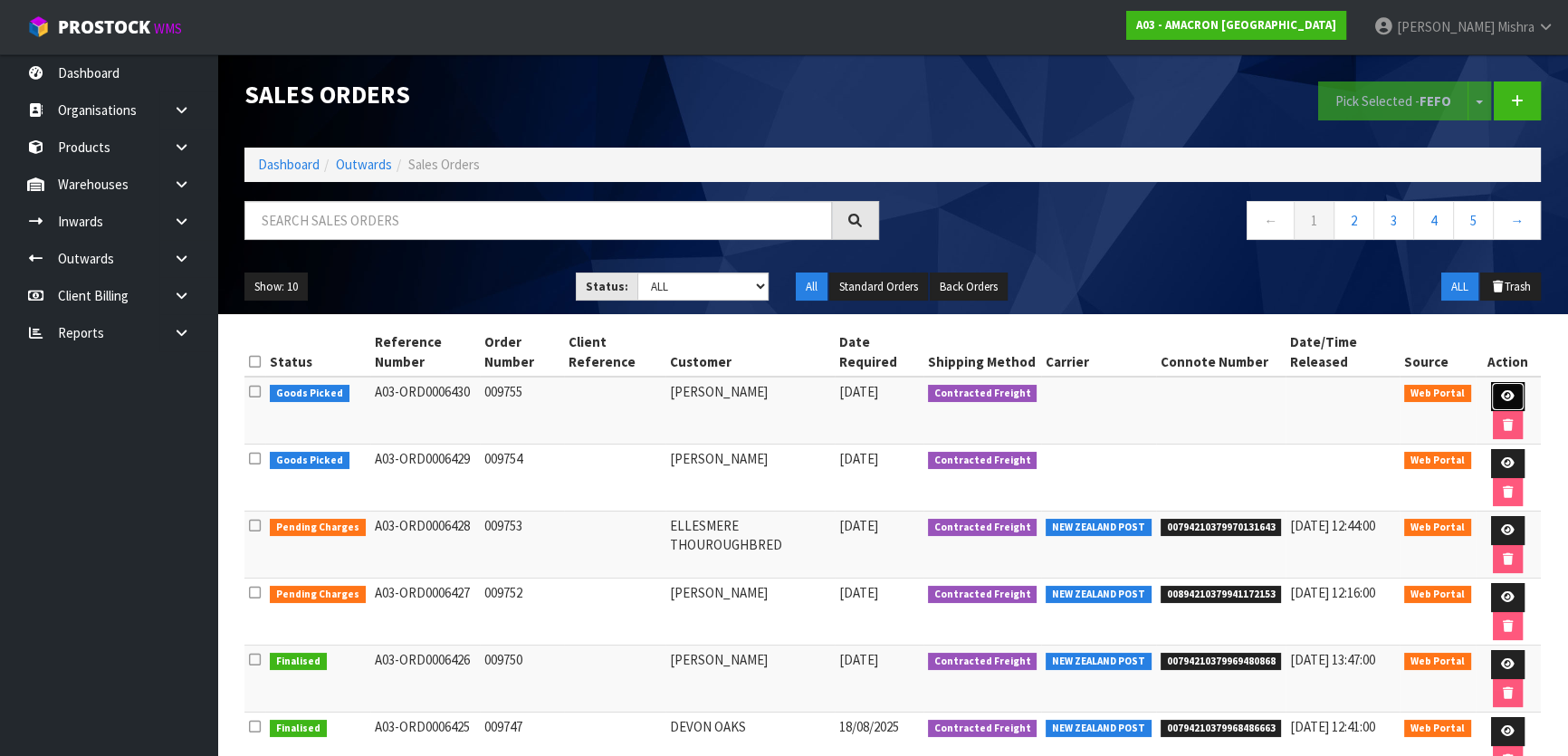
click at [1506, 402] on link at bounding box center [1508, 396] width 34 height 29
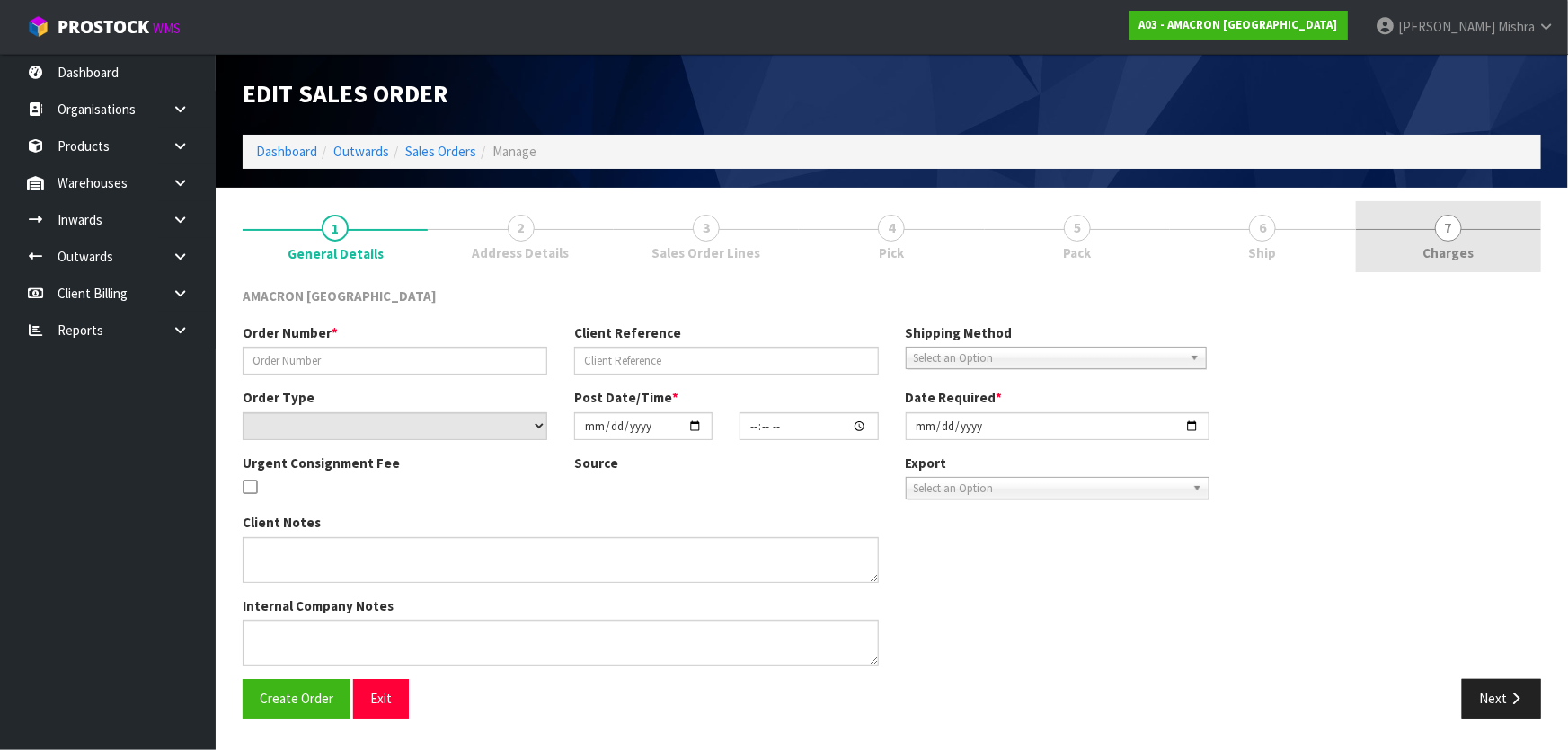
click at [1411, 246] on link "7 Charges" at bounding box center [1448, 237] width 185 height 71
type input "009755"
select select "number:0"
type input "2025-08-20"
type input "11:41:00.000"
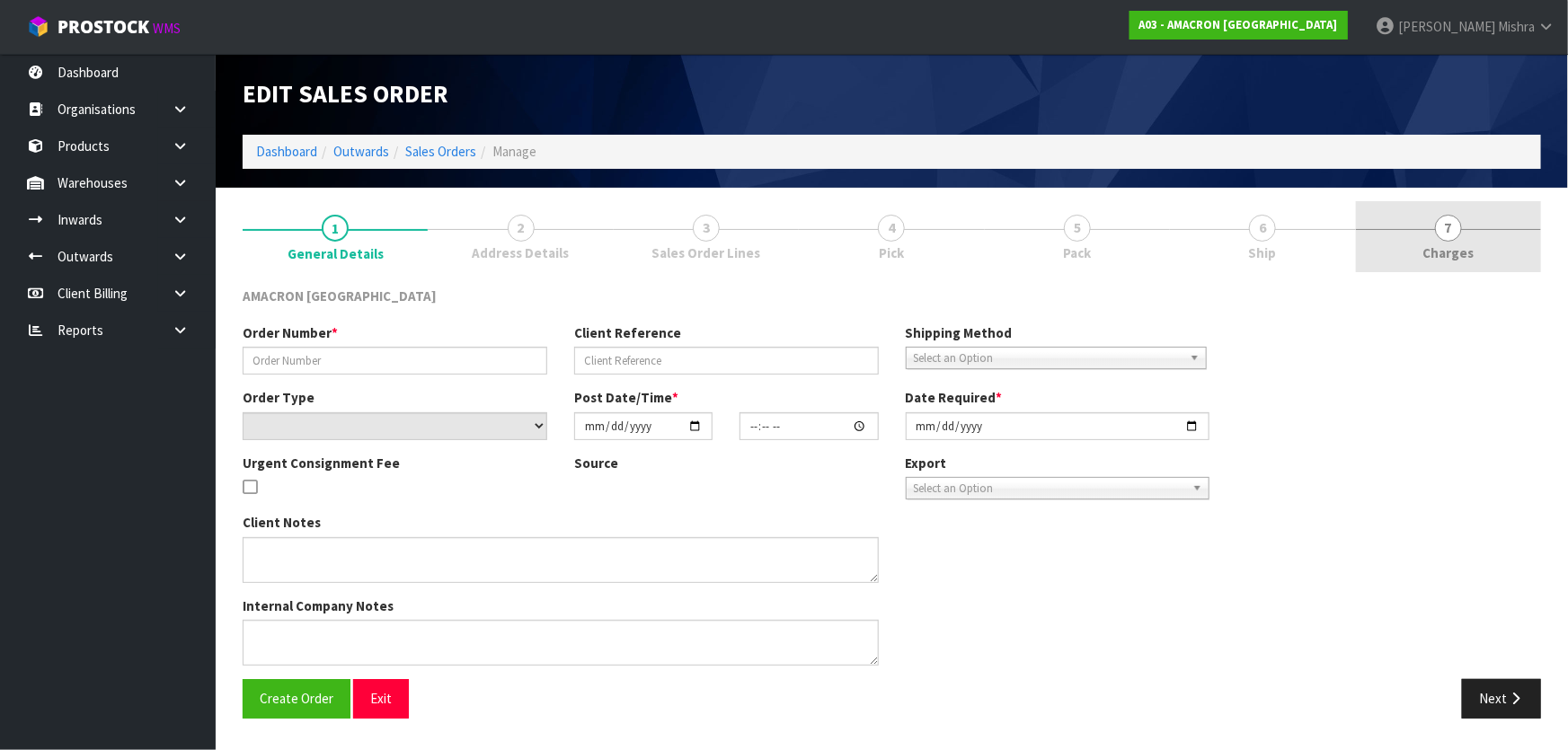
type input "2025-08-20"
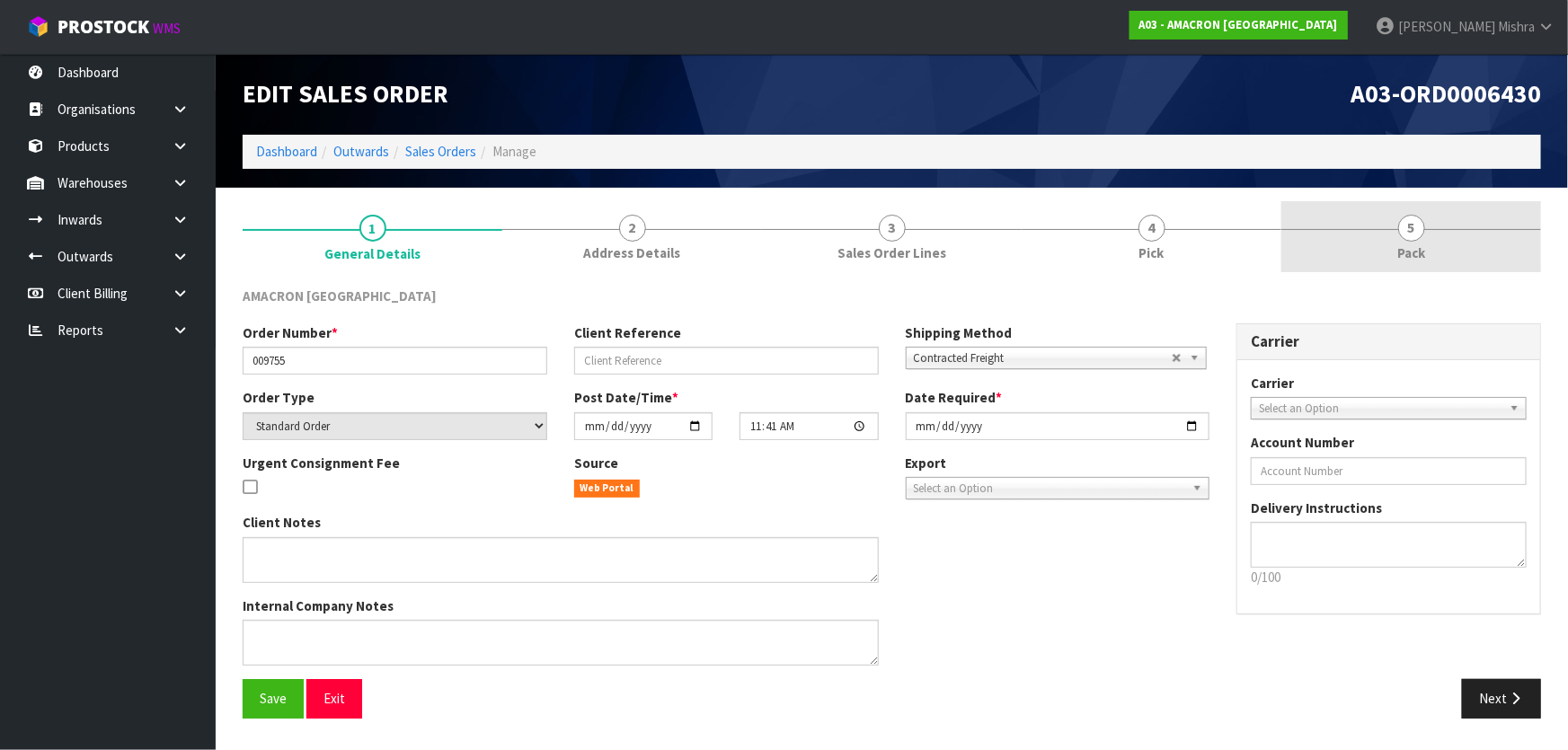
click at [1323, 227] on link "5 Pack" at bounding box center [1411, 237] width 259 height 71
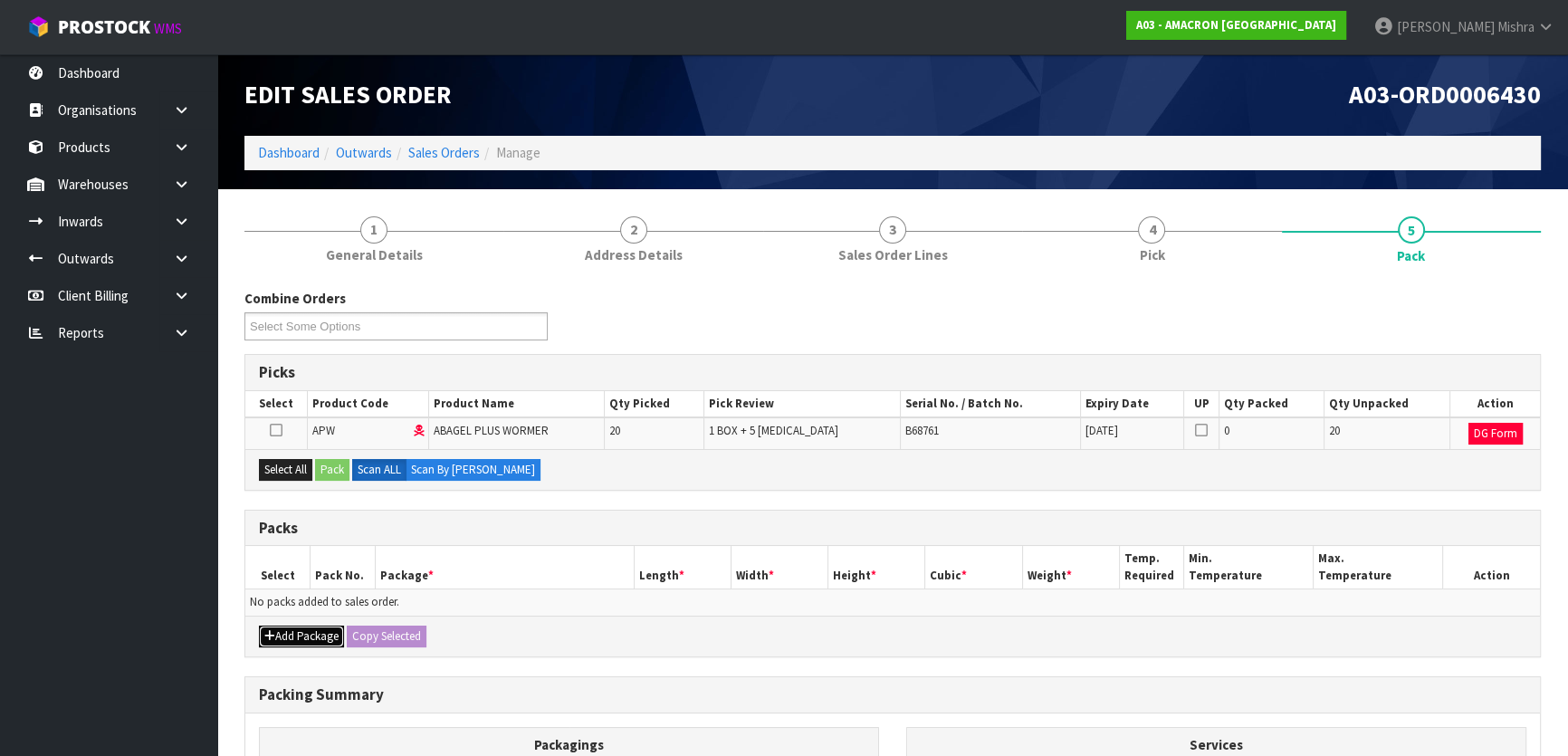
drag, startPoint x: 305, startPoint y: 637, endPoint x: 299, endPoint y: 625, distance: 13.4
click at [305, 635] on button "Add Package" at bounding box center [301, 636] width 85 height 22
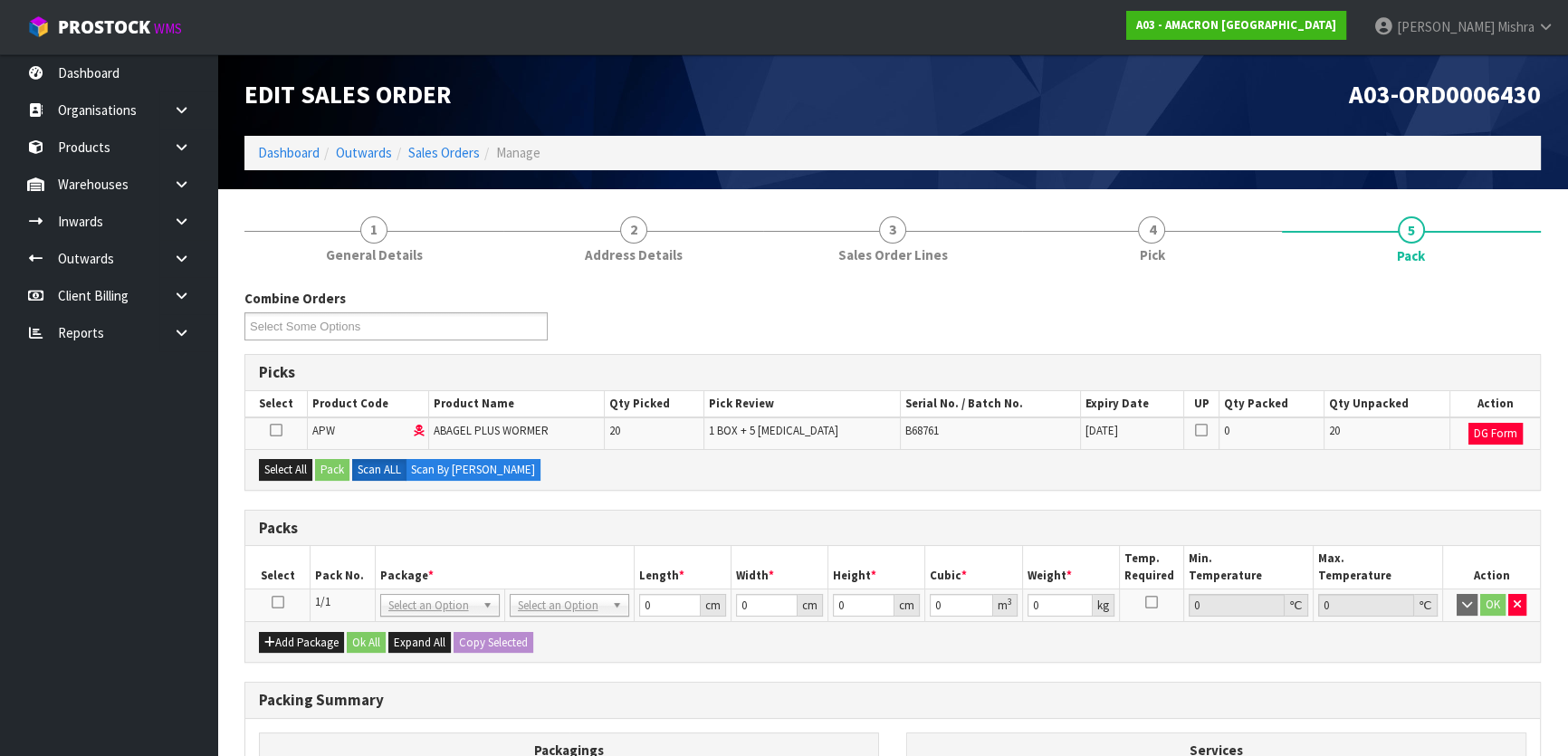
click at [274, 601] on td at bounding box center [278, 605] width 66 height 33
click at [280, 602] on icon at bounding box center [278, 602] width 13 height 1
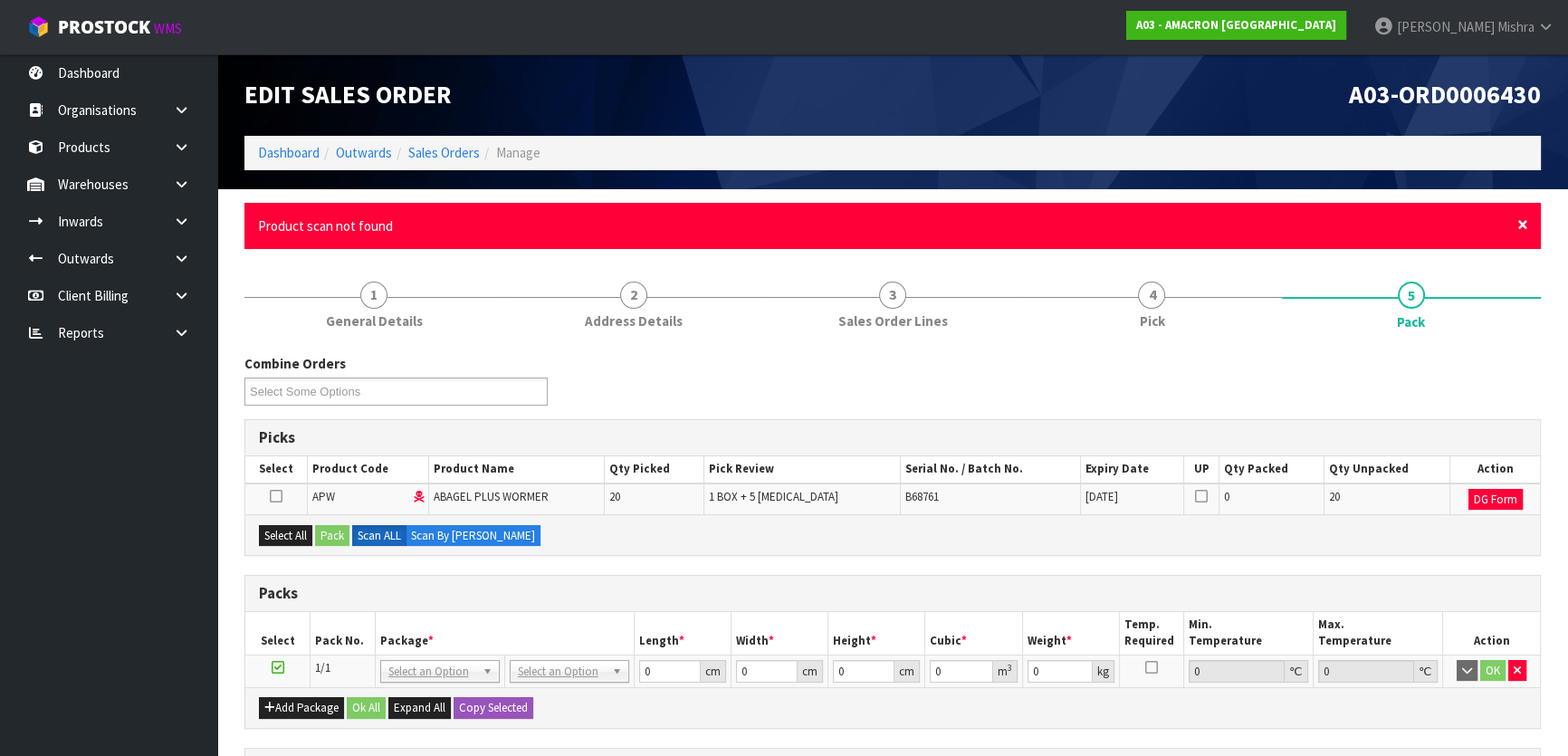
click at [1520, 220] on span "×" at bounding box center [1523, 224] width 11 height 25
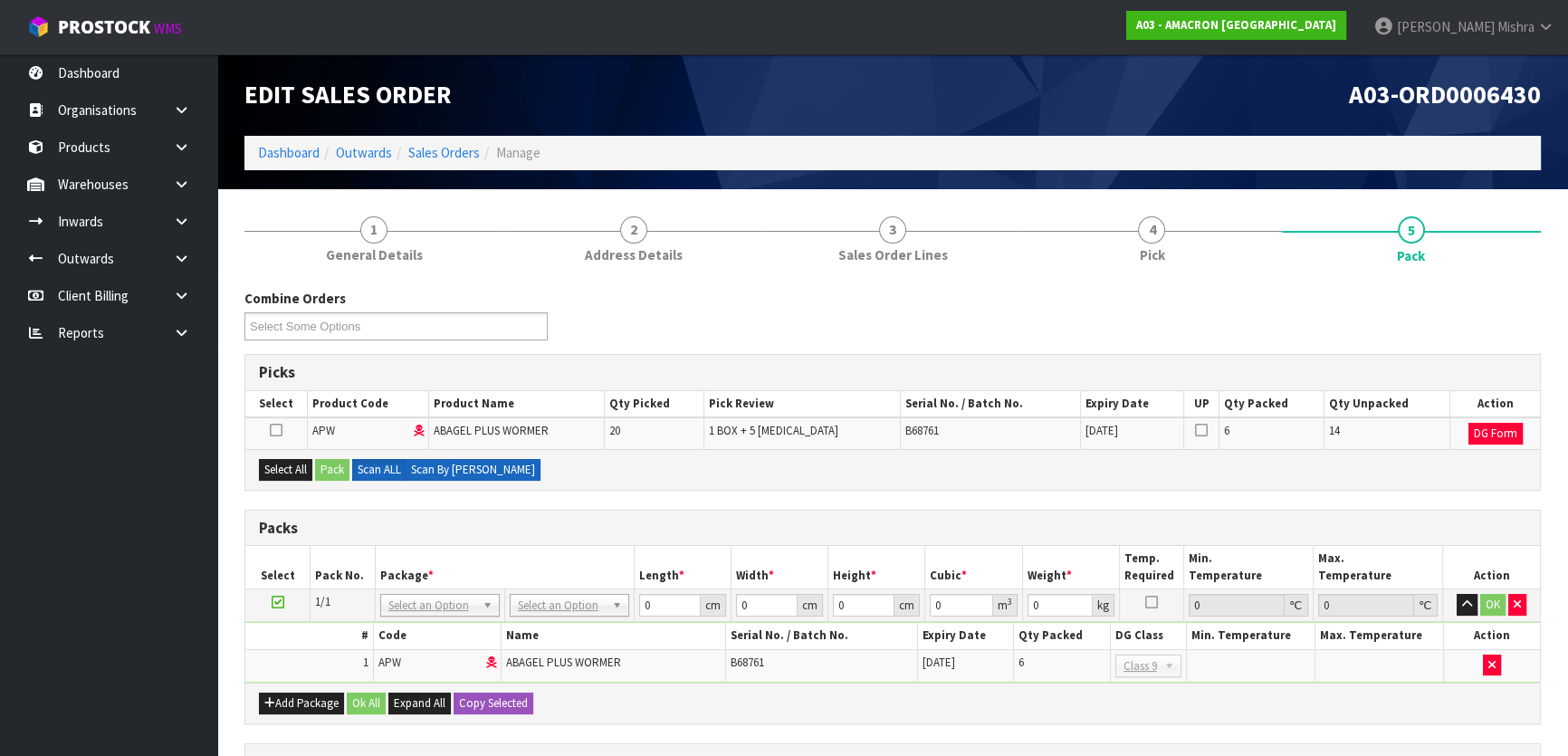
click at [434, 470] on label "Scan By [PERSON_NAME]" at bounding box center [473, 469] width 135 height 22
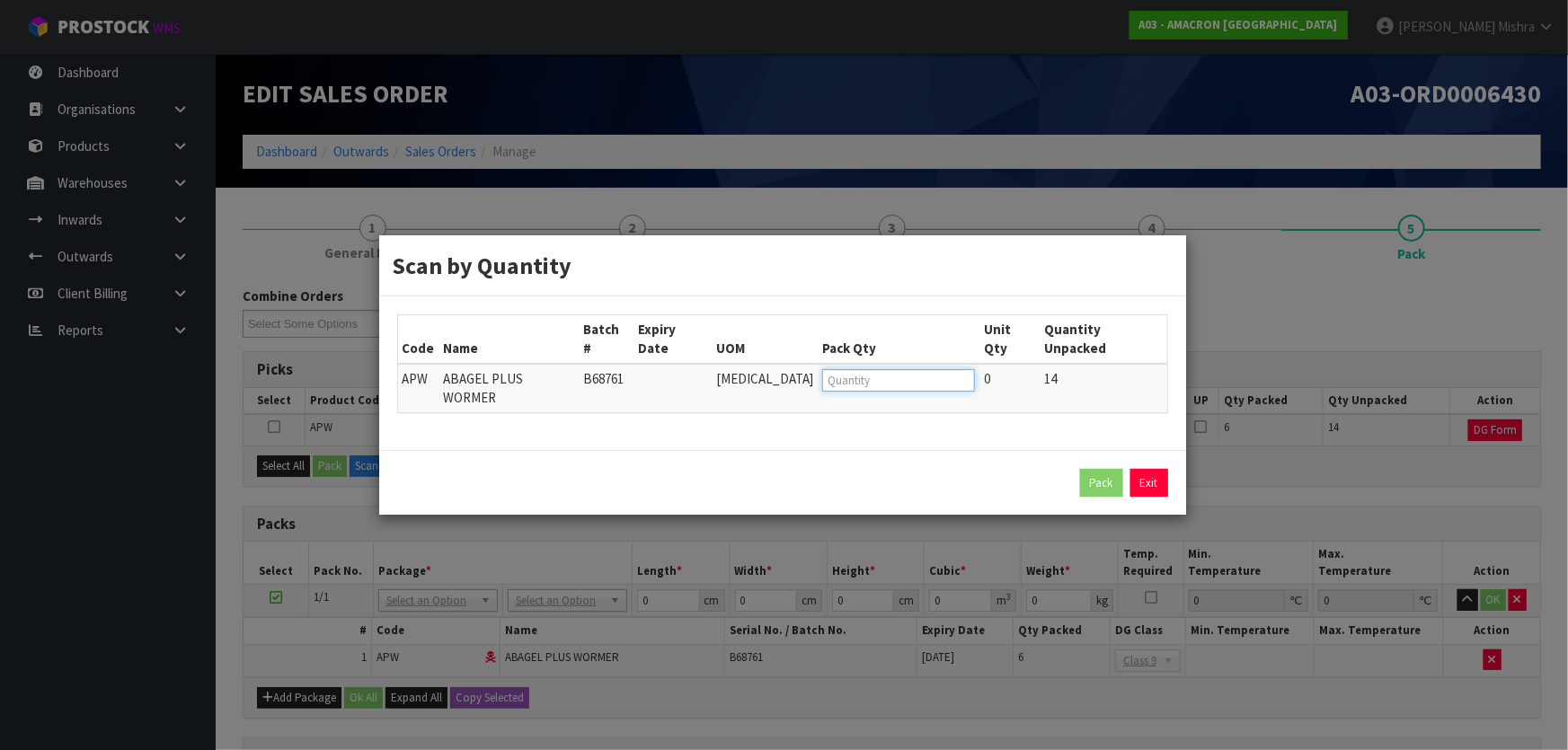
click at [840, 380] on input "number" at bounding box center [899, 380] width 152 height 22
type input "14"
click at [1119, 469] on button "Pack" at bounding box center [1101, 483] width 43 height 29
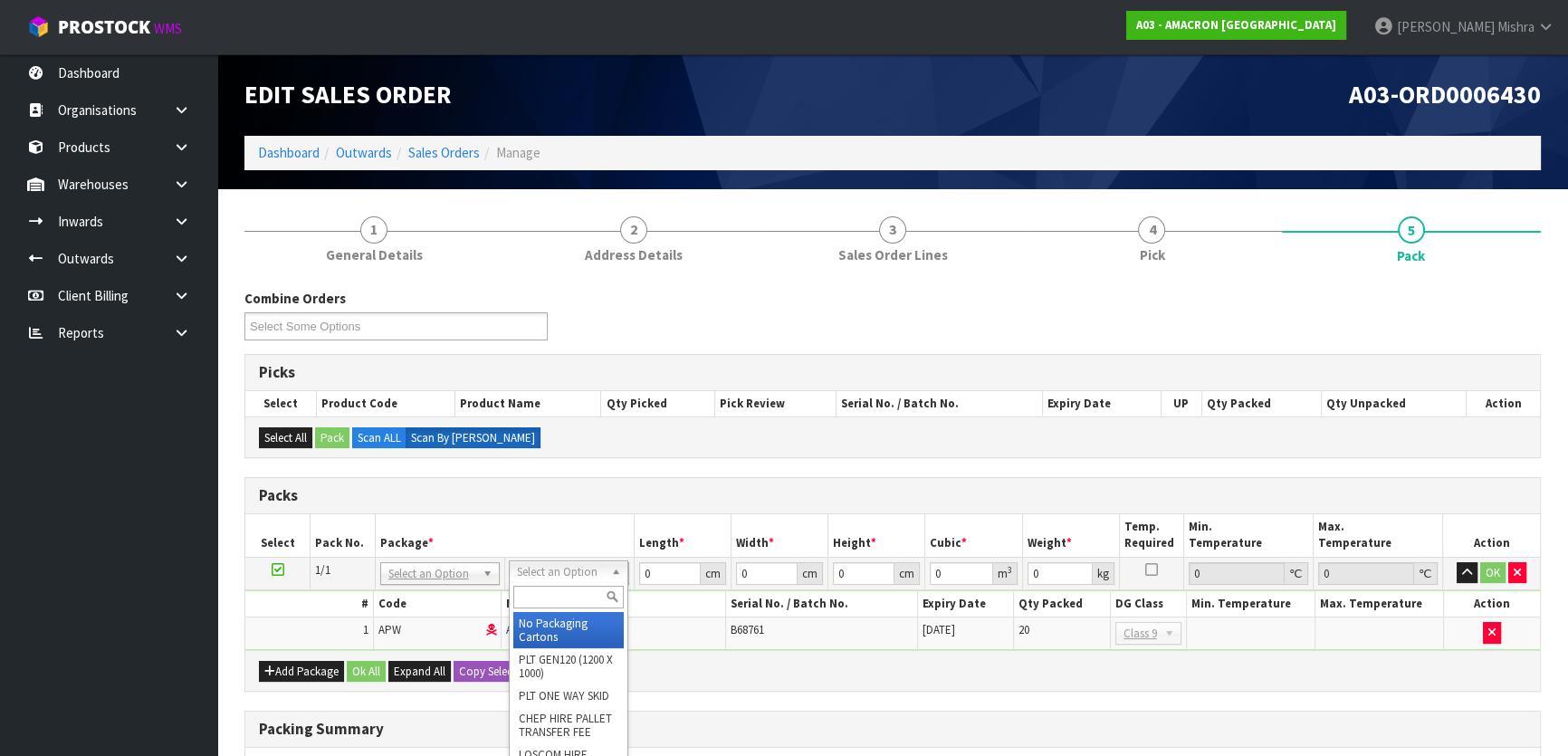
click at [554, 600] on input "text" at bounding box center [569, 597] width 111 height 22
type input "a4s"
type input "30.5"
type input "21.5"
type input "20"
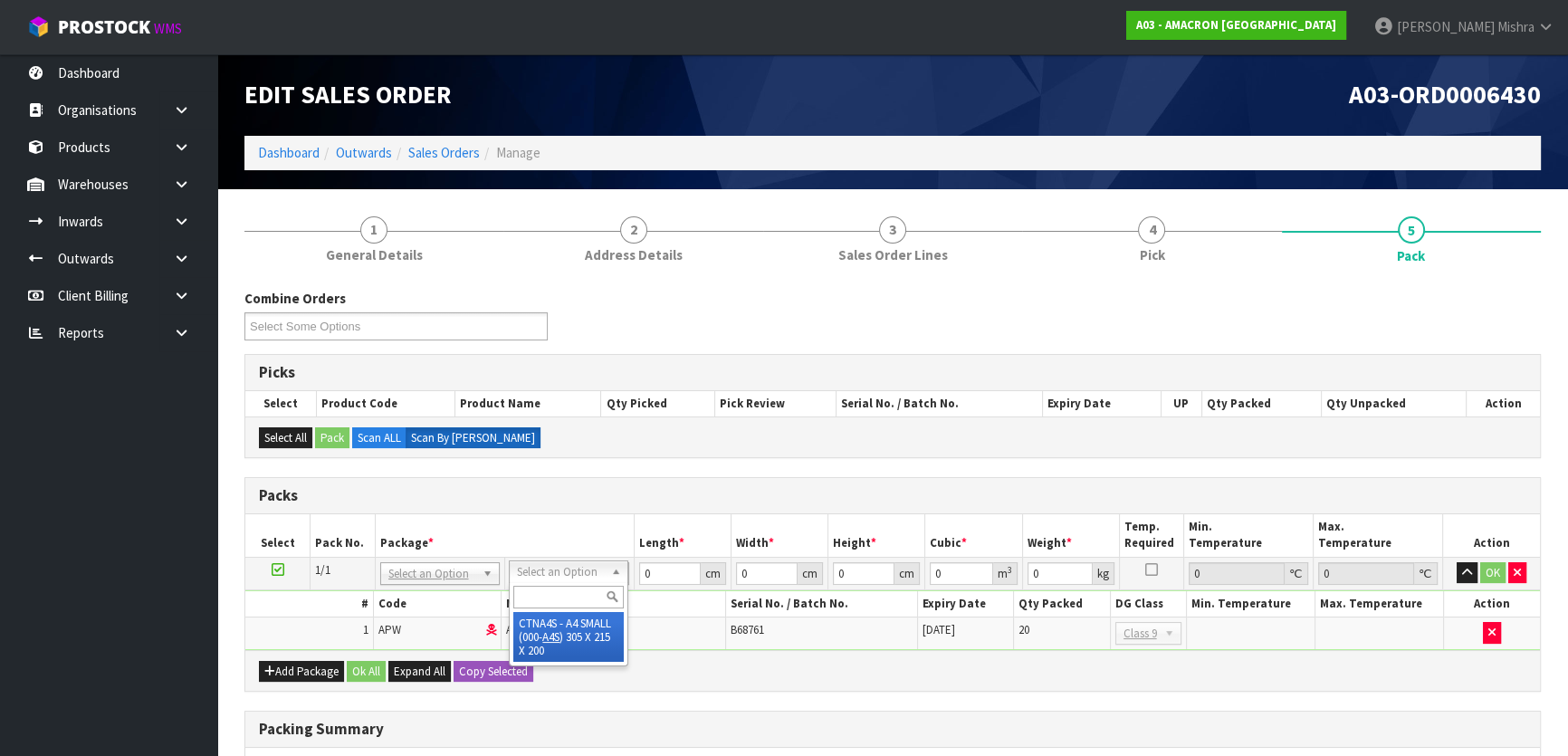
type input "0.013115"
type input "1.82"
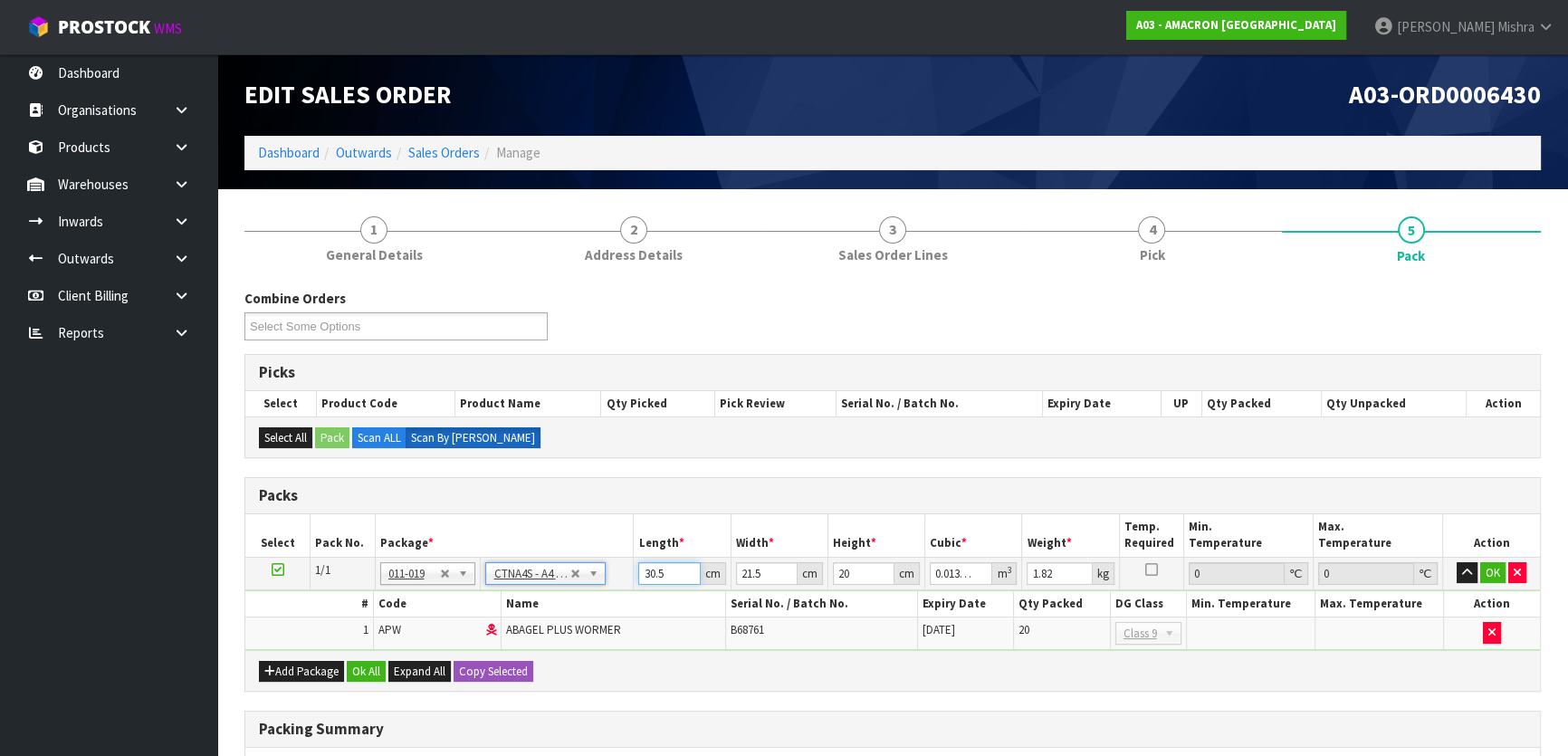
drag, startPoint x: 667, startPoint y: 578, endPoint x: 469, endPoint y: 588, distance: 198.3
click at [469, 588] on tbody "1/1 NONE 007-001 007-002 007-004 007-009 007-013 007-014 007-015 007-017 007-01…" at bounding box center [893, 604] width 1294 height 94
type input "3"
type input "0.00129"
type input "33"
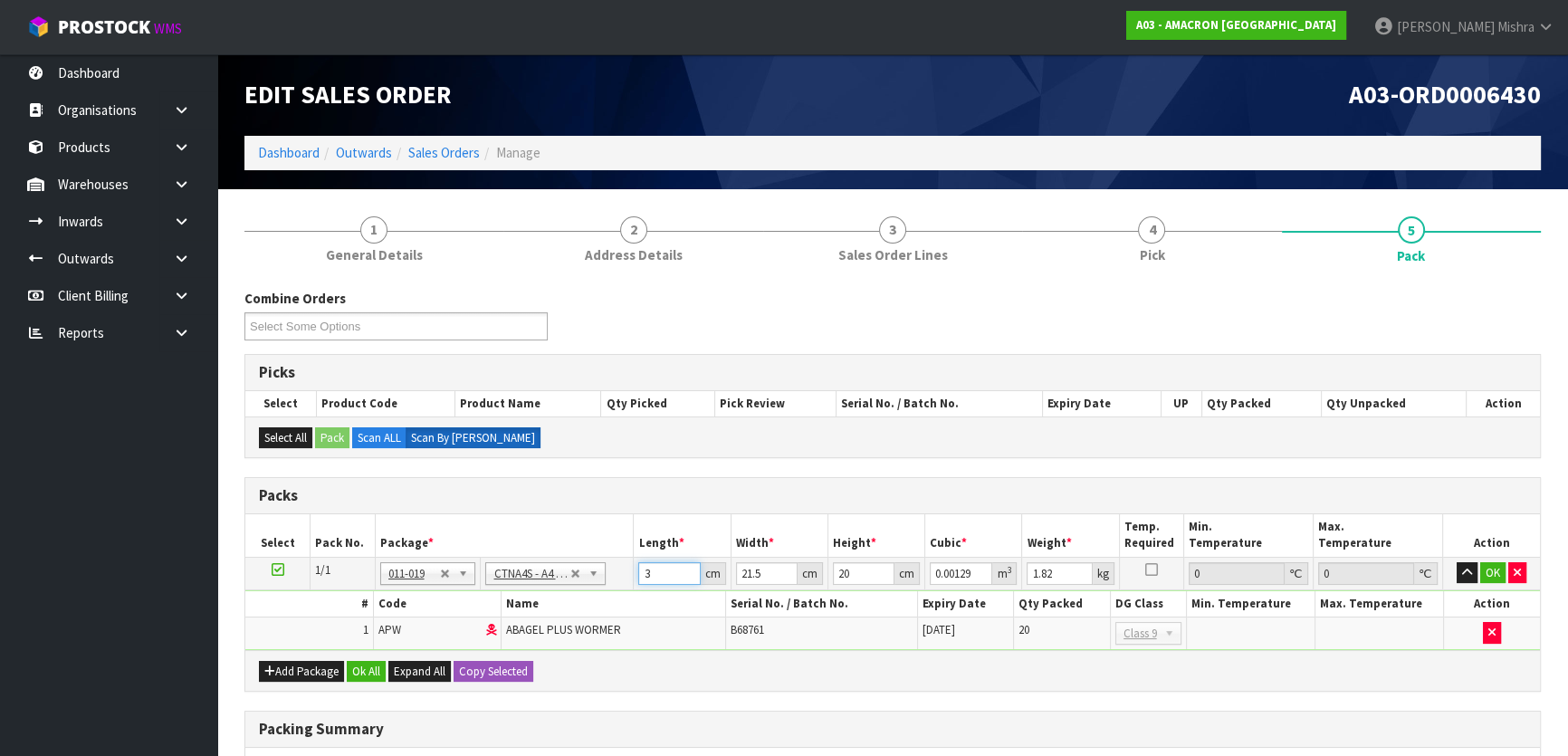
type input "0.01419"
type input "33"
type input "2"
type input "0.00132"
type input "24"
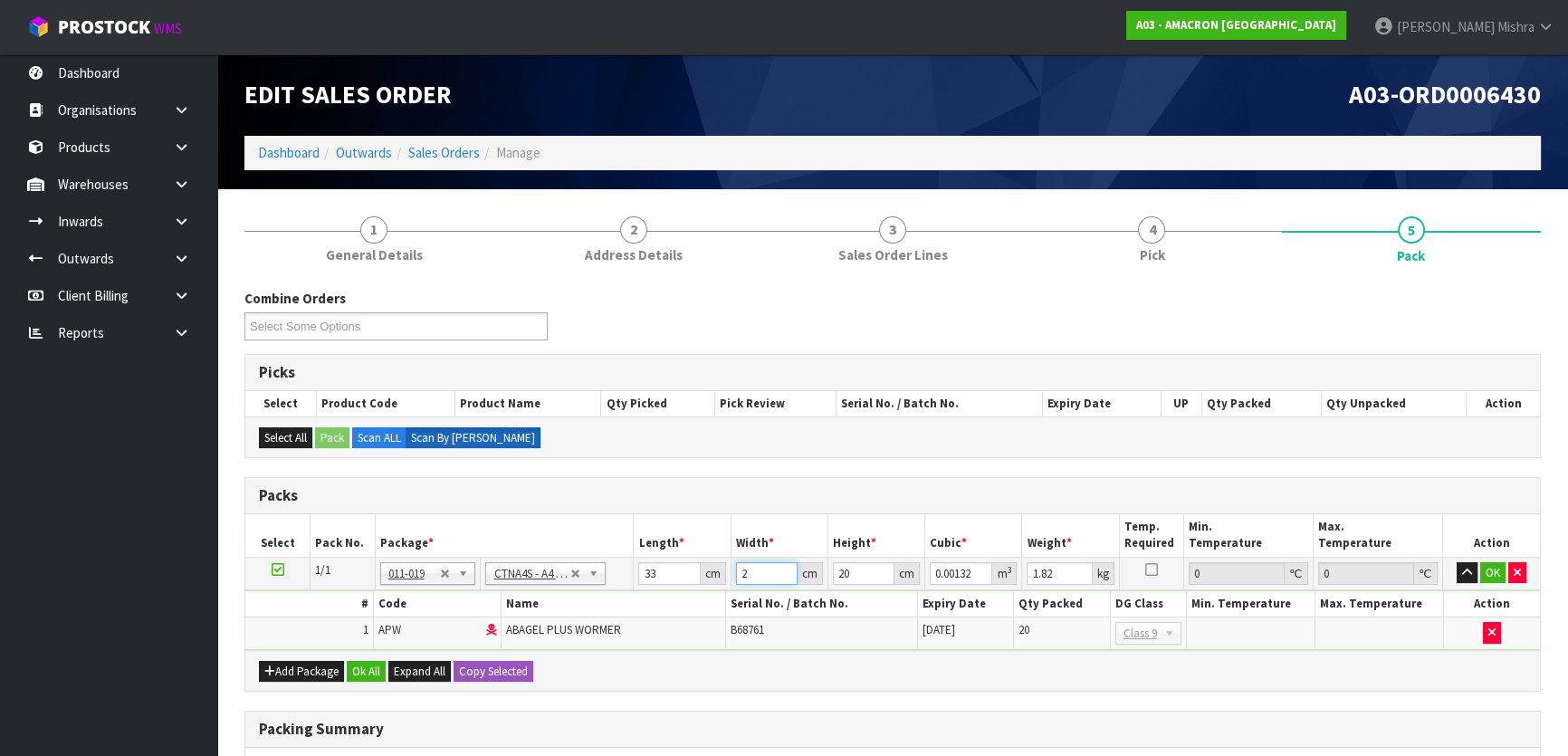
type input "0.01584"
type input "24"
type input "1"
type input "0.000792"
type input "15"
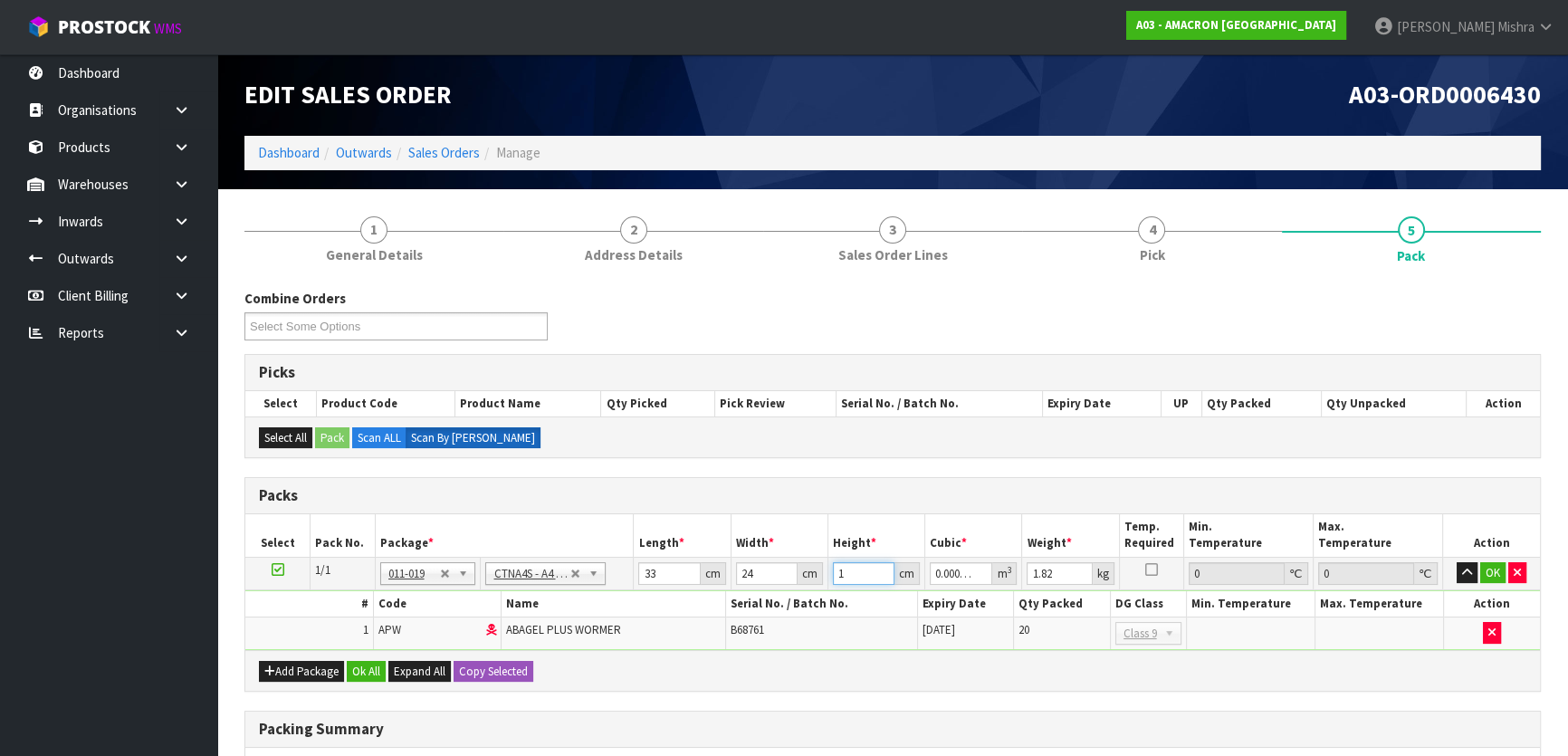
type input "0.01188"
type input "15"
type input "2"
click at [362, 674] on button "Ok All" at bounding box center [366, 672] width 39 height 22
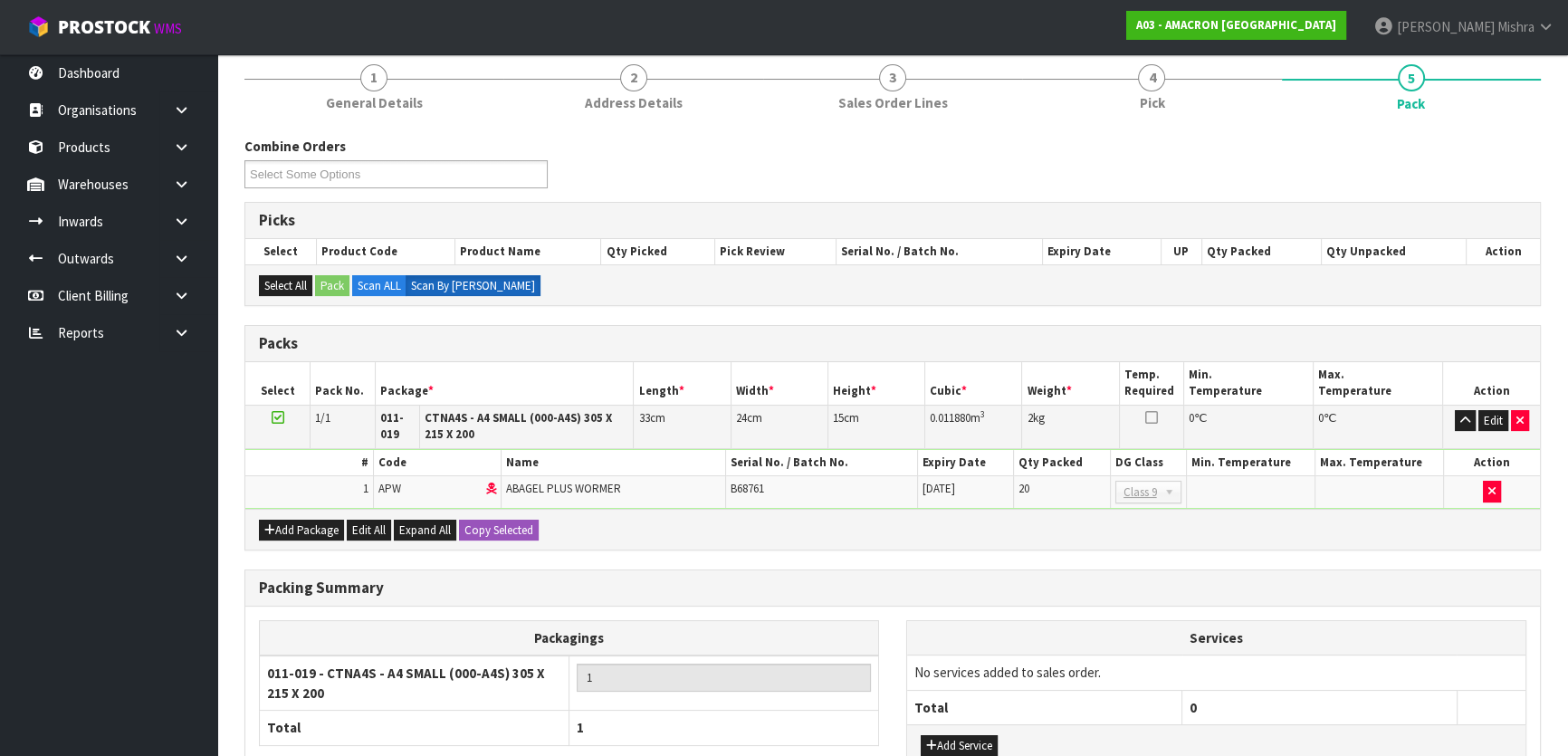
scroll to position [297, 0]
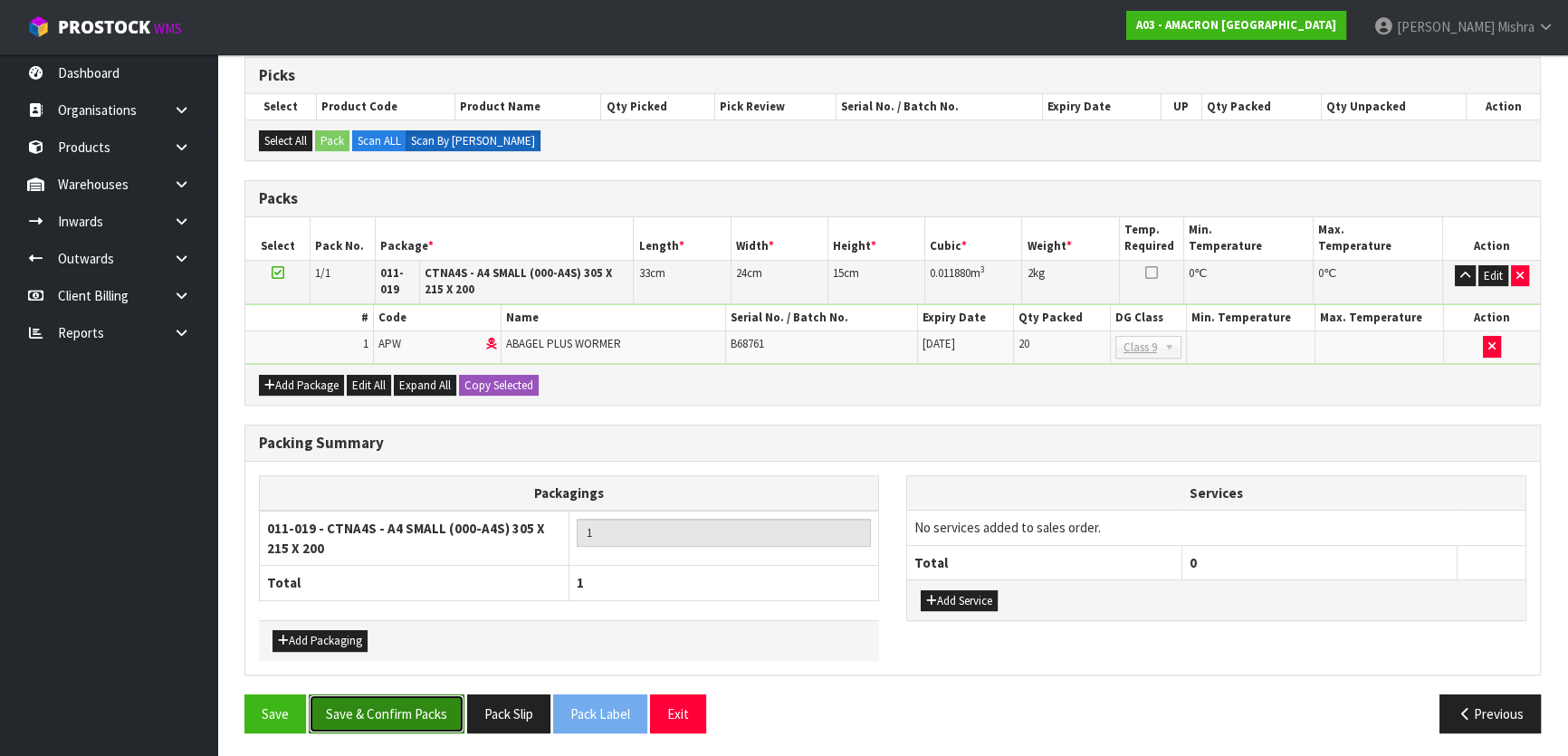
click at [390, 714] on button "Save & Confirm Packs" at bounding box center [387, 714] width 155 height 39
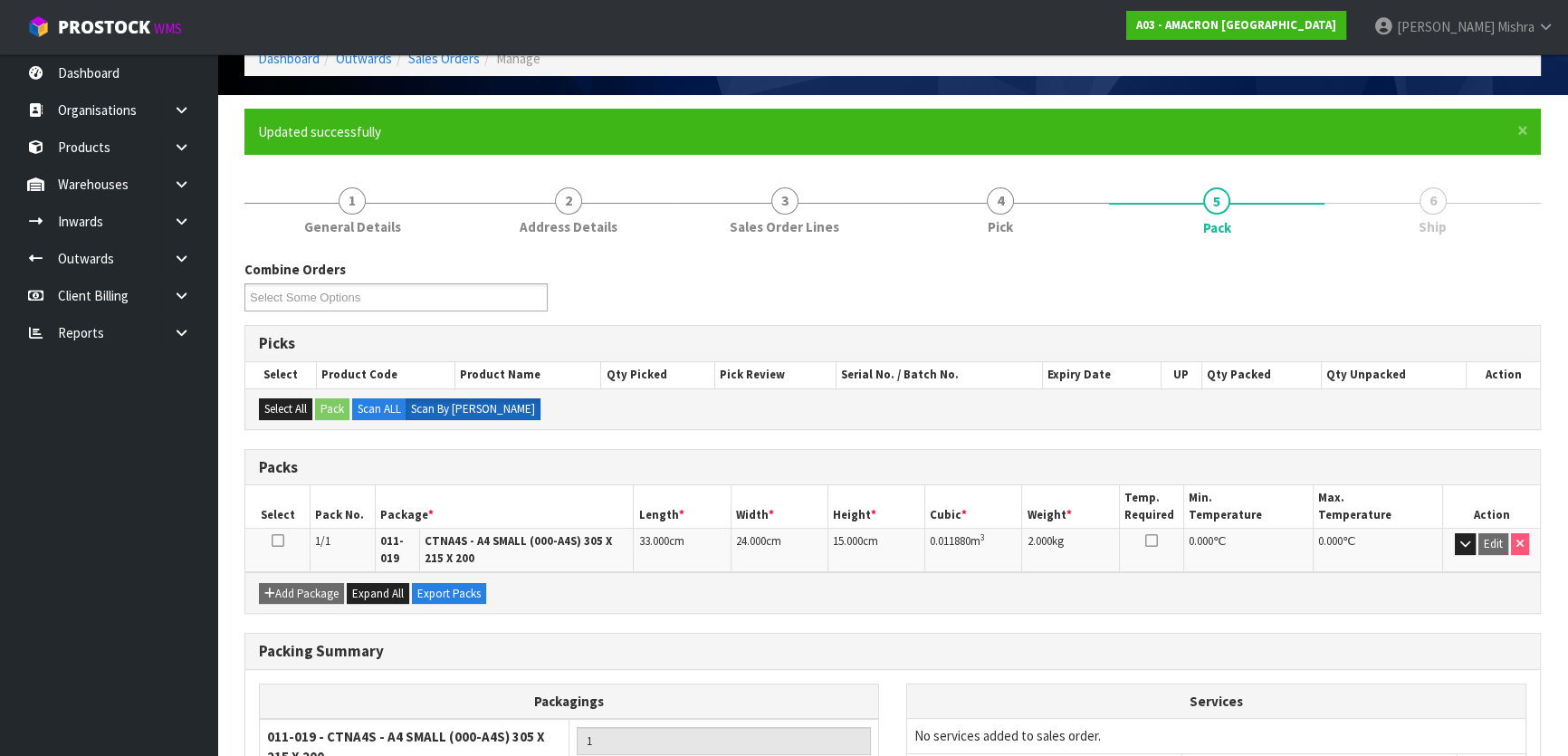
scroll to position [262, 0]
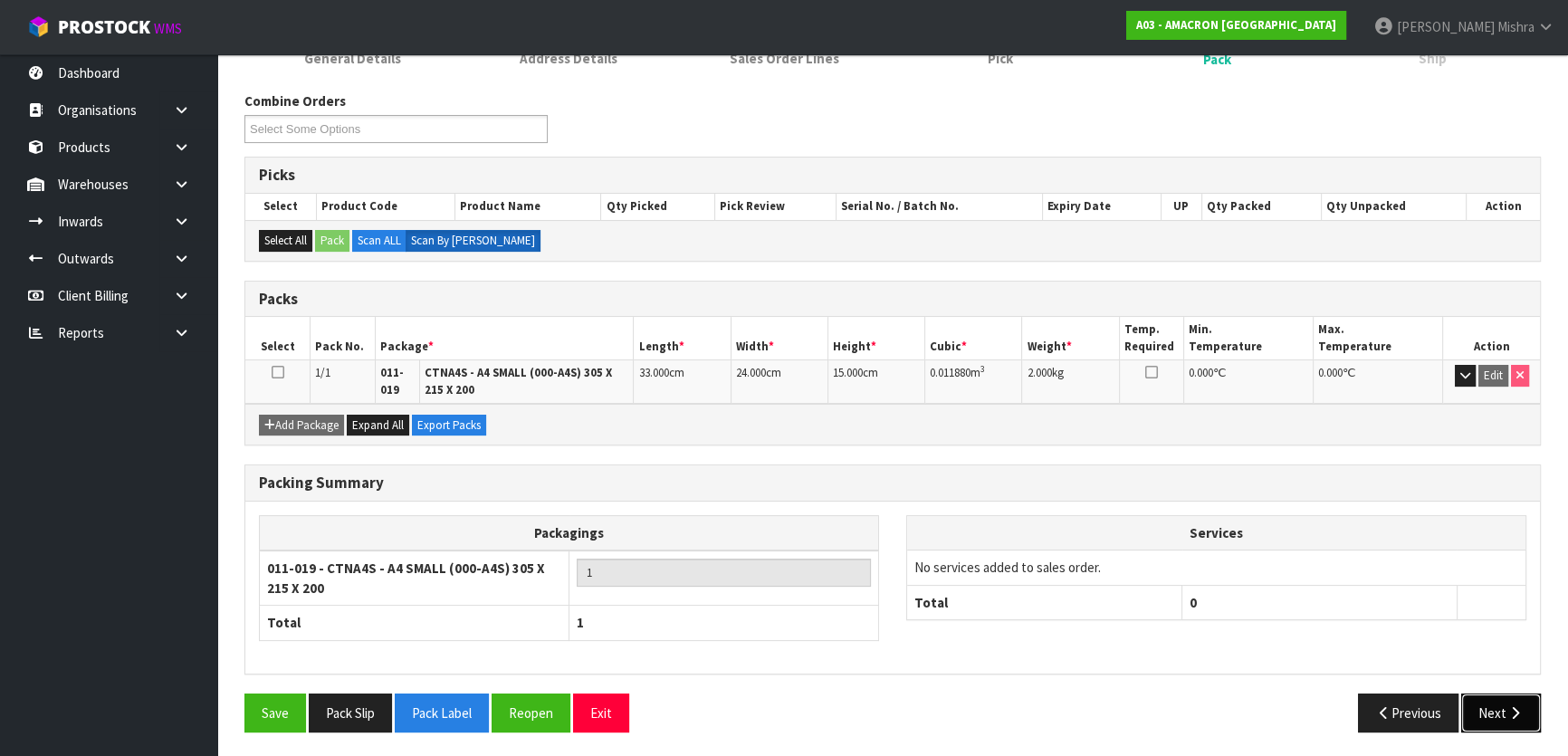
click at [1482, 708] on button "Next" at bounding box center [1501, 714] width 80 height 39
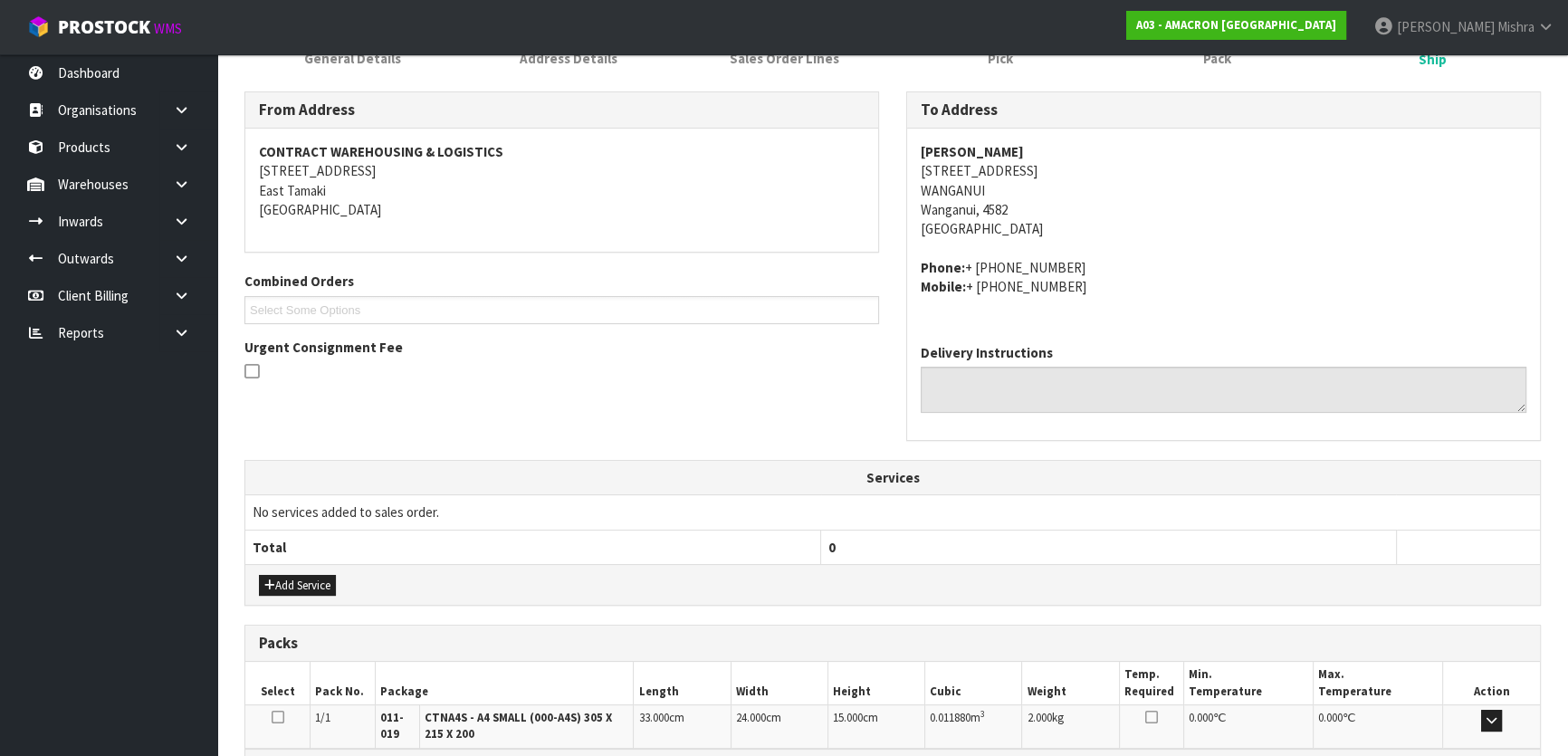
scroll to position [488, 0]
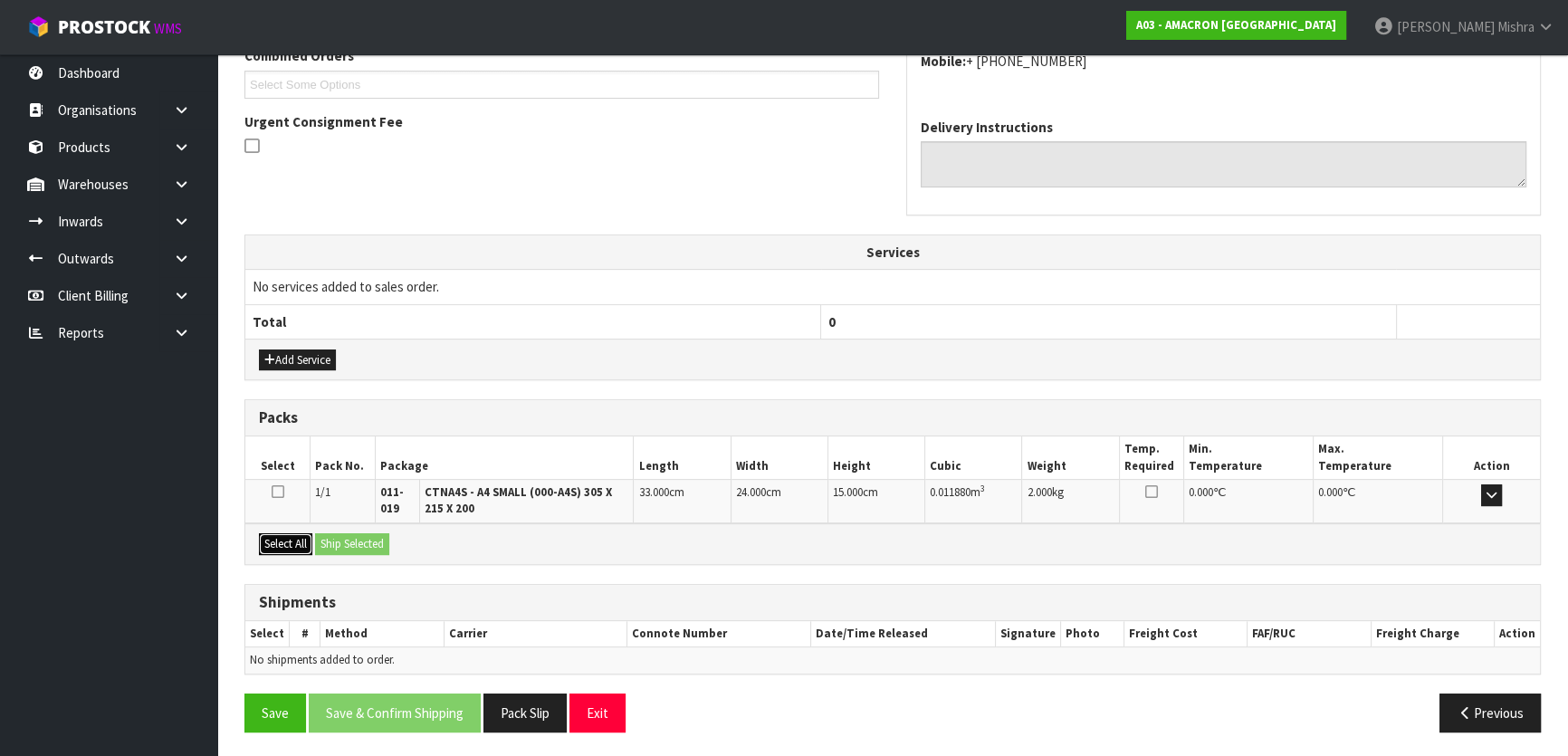
click at [295, 545] on button "Select All" at bounding box center [285, 543] width 53 height 22
click at [291, 376] on div "Add Service" at bounding box center [893, 360] width 1294 height 41
click at [294, 360] on button "Add Service" at bounding box center [297, 360] width 77 height 22
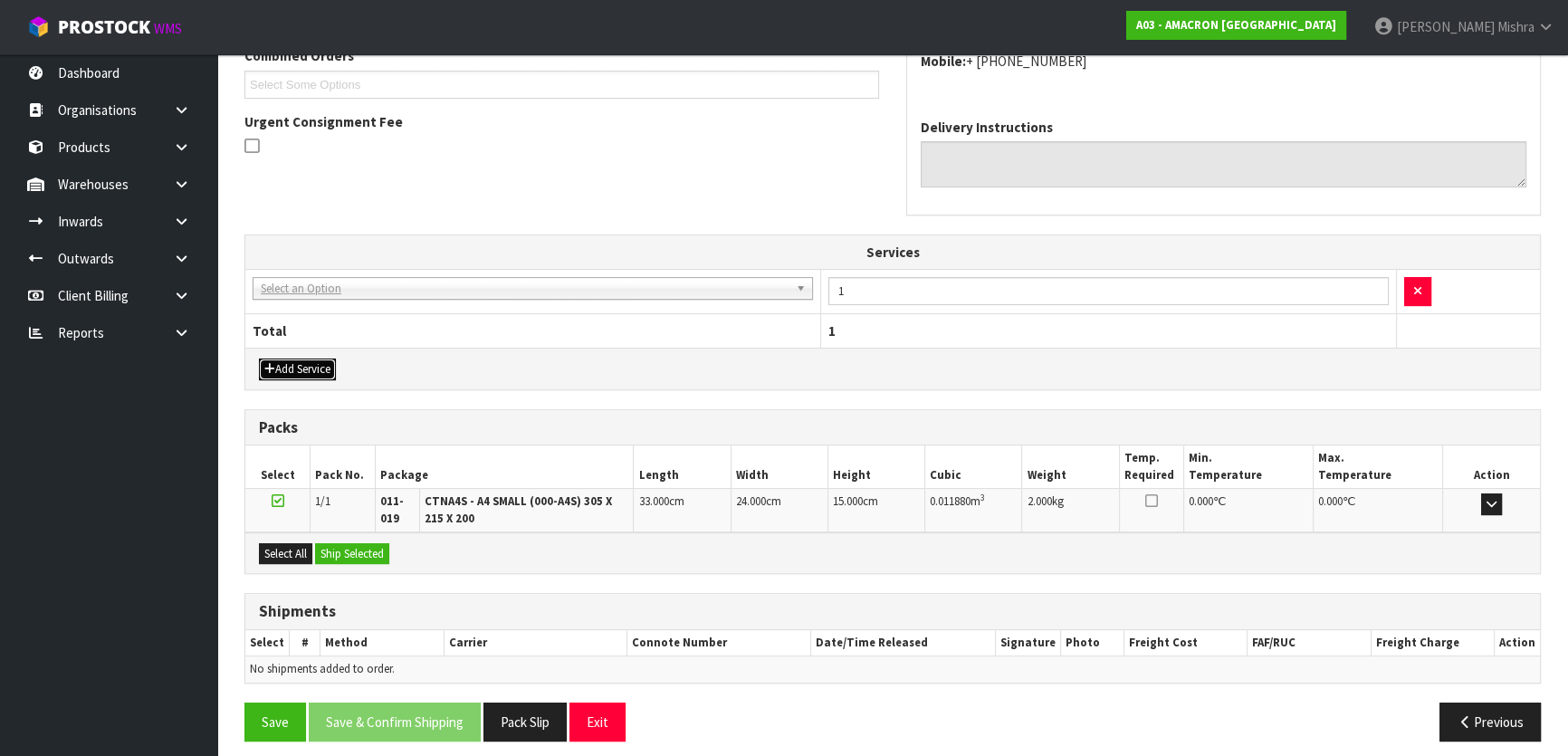
click at [294, 360] on button "Add Service" at bounding box center [297, 369] width 77 height 22
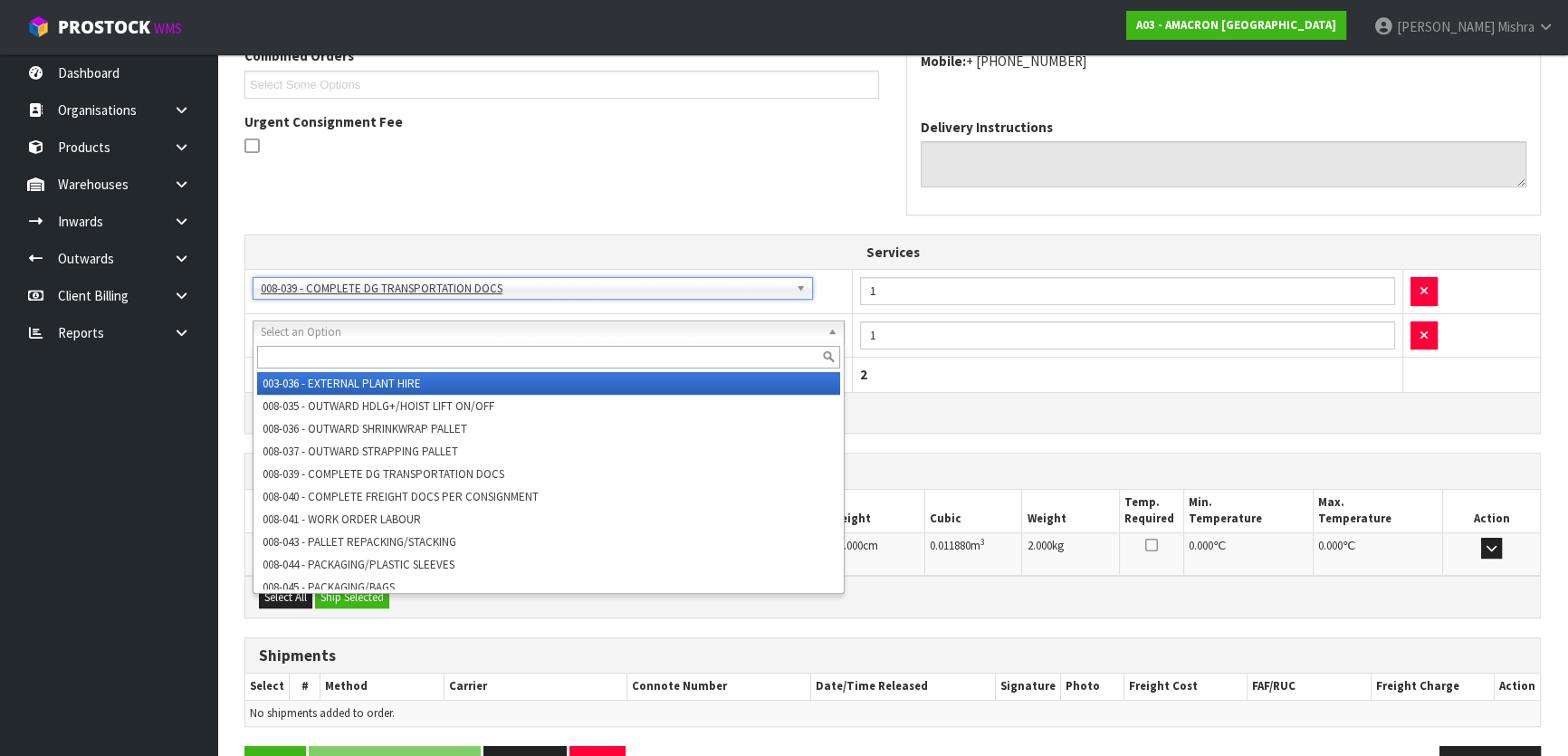
click at [367, 346] on input "text" at bounding box center [549, 357] width 584 height 22
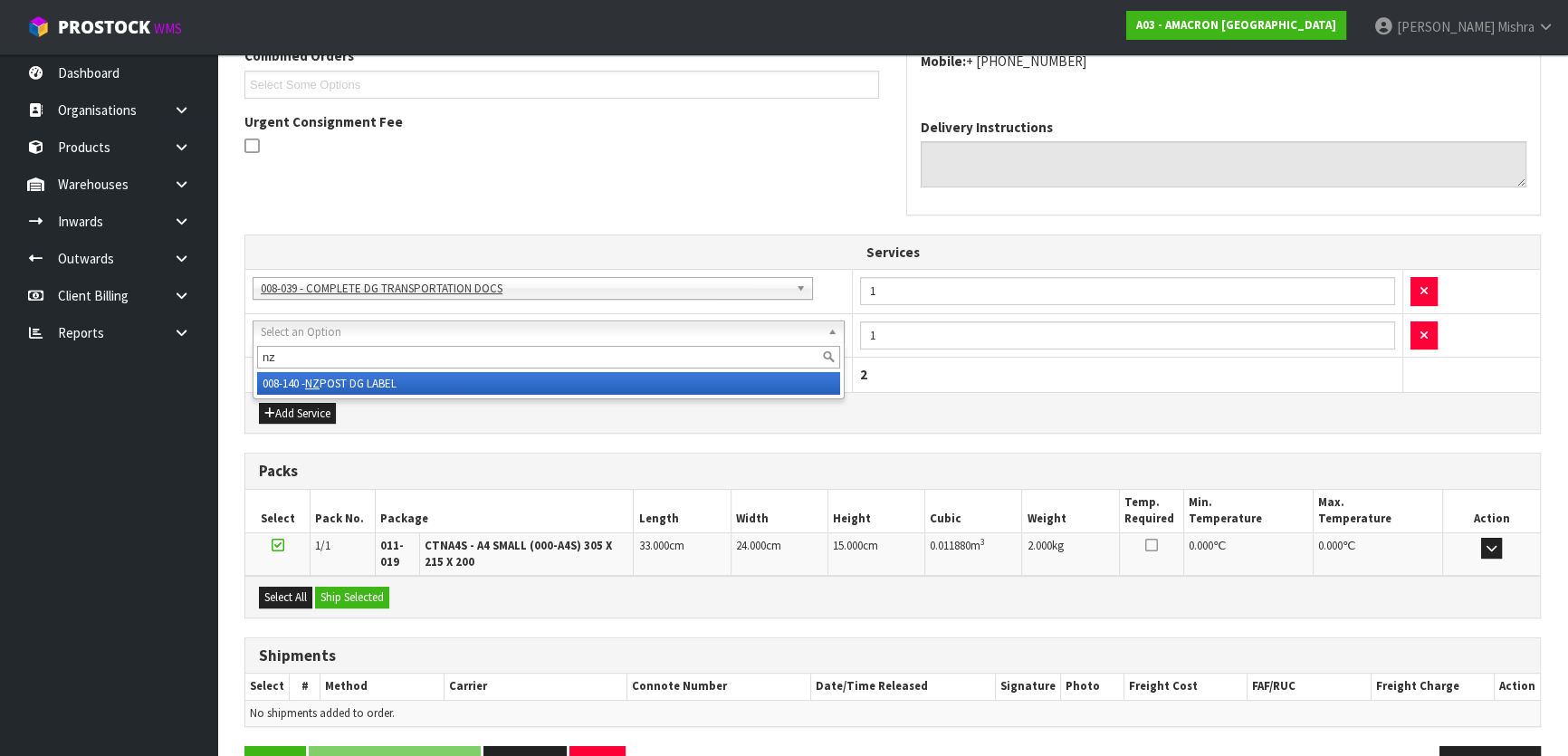
type input "nz"
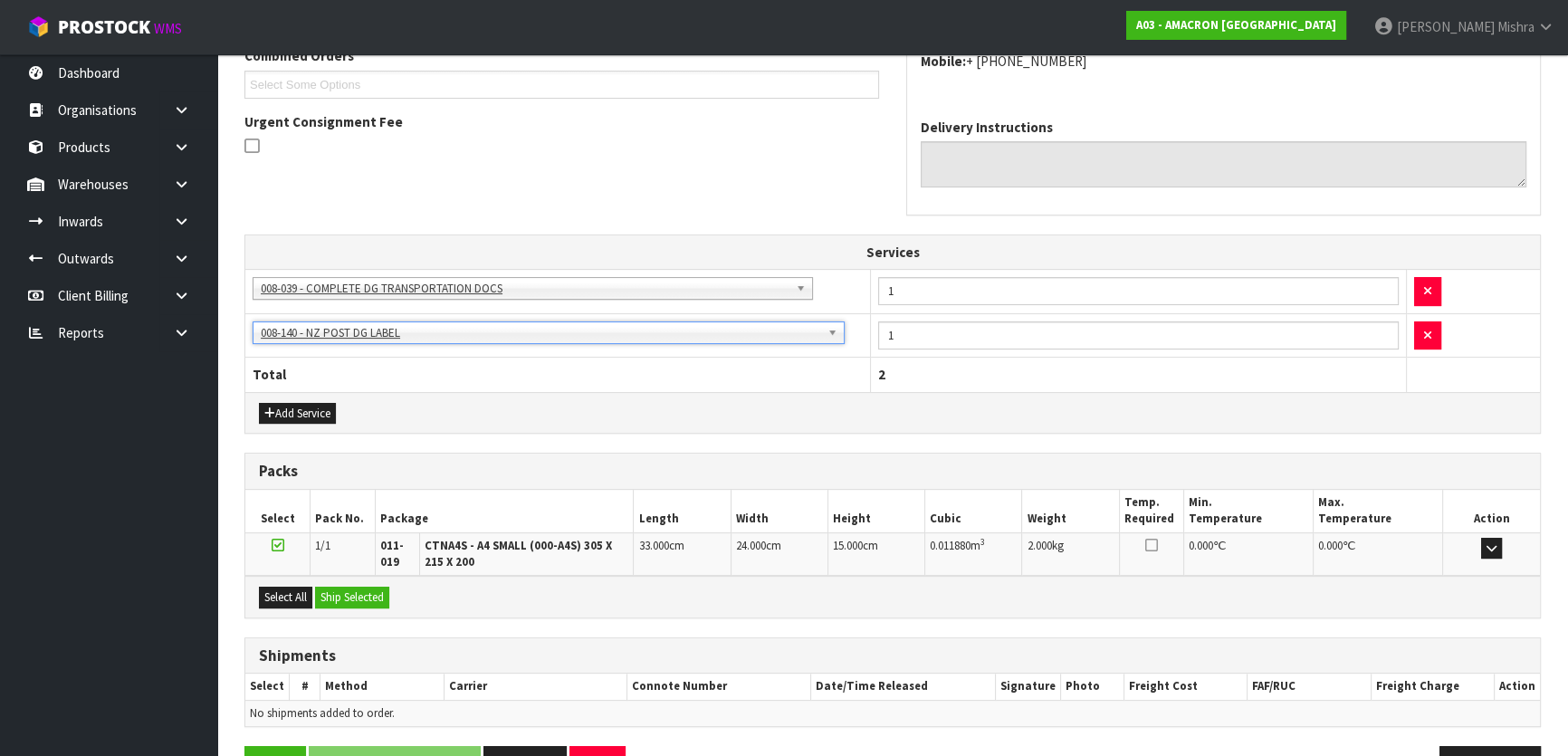
scroll to position [541, 0]
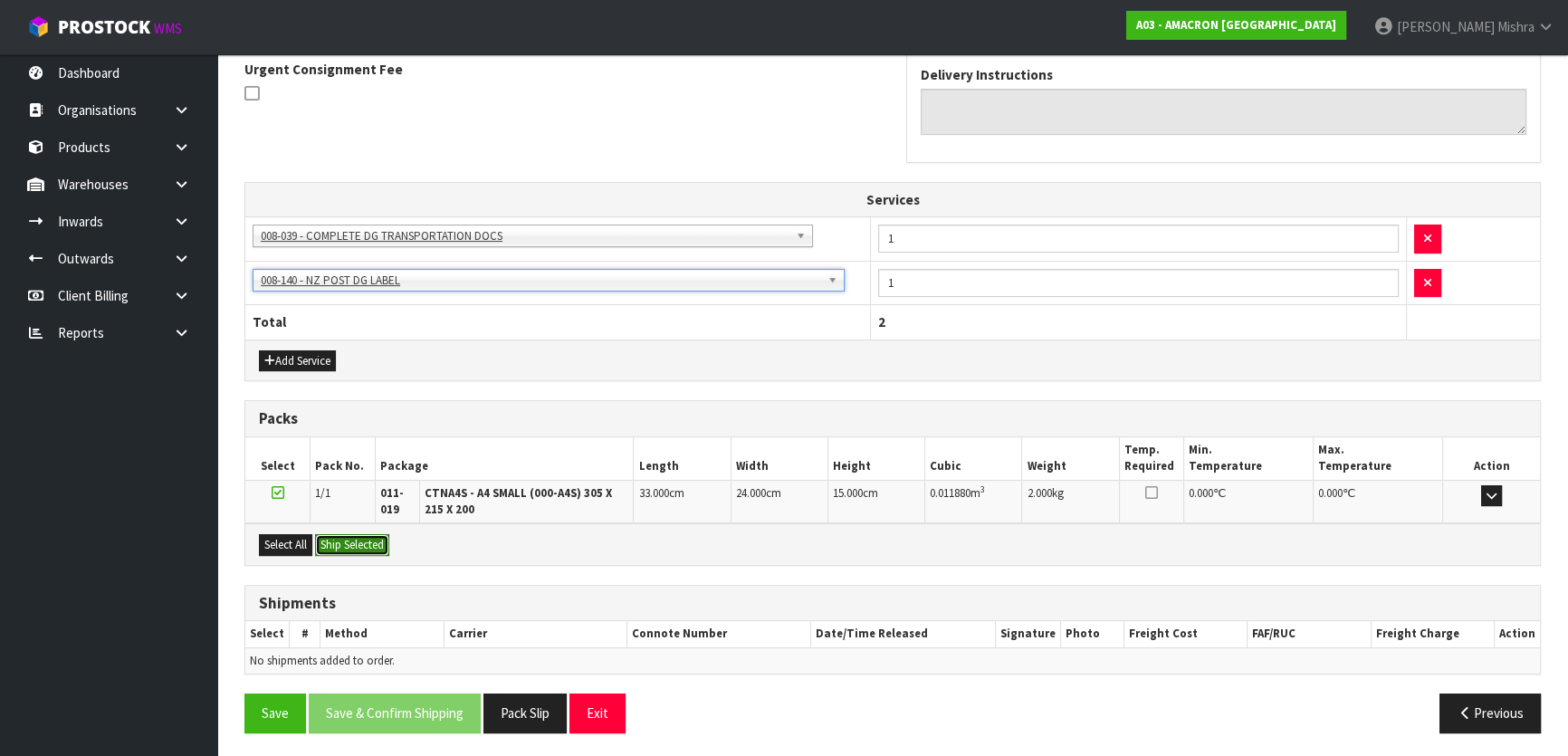
click at [363, 550] on button "Ship Selected" at bounding box center [351, 544] width 74 height 22
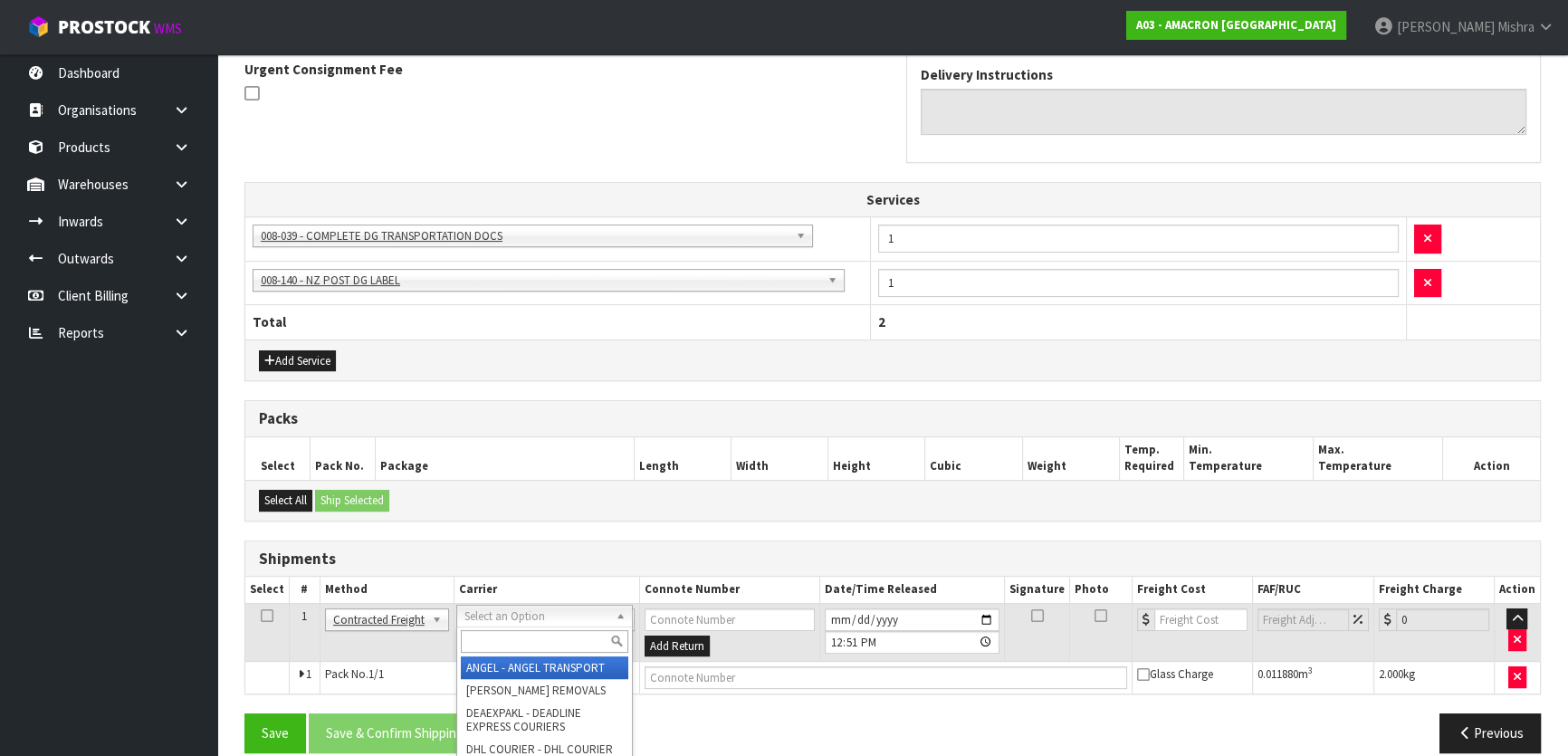
click at [588, 631] on input "text" at bounding box center [544, 642] width 168 height 22
type input "nzp"
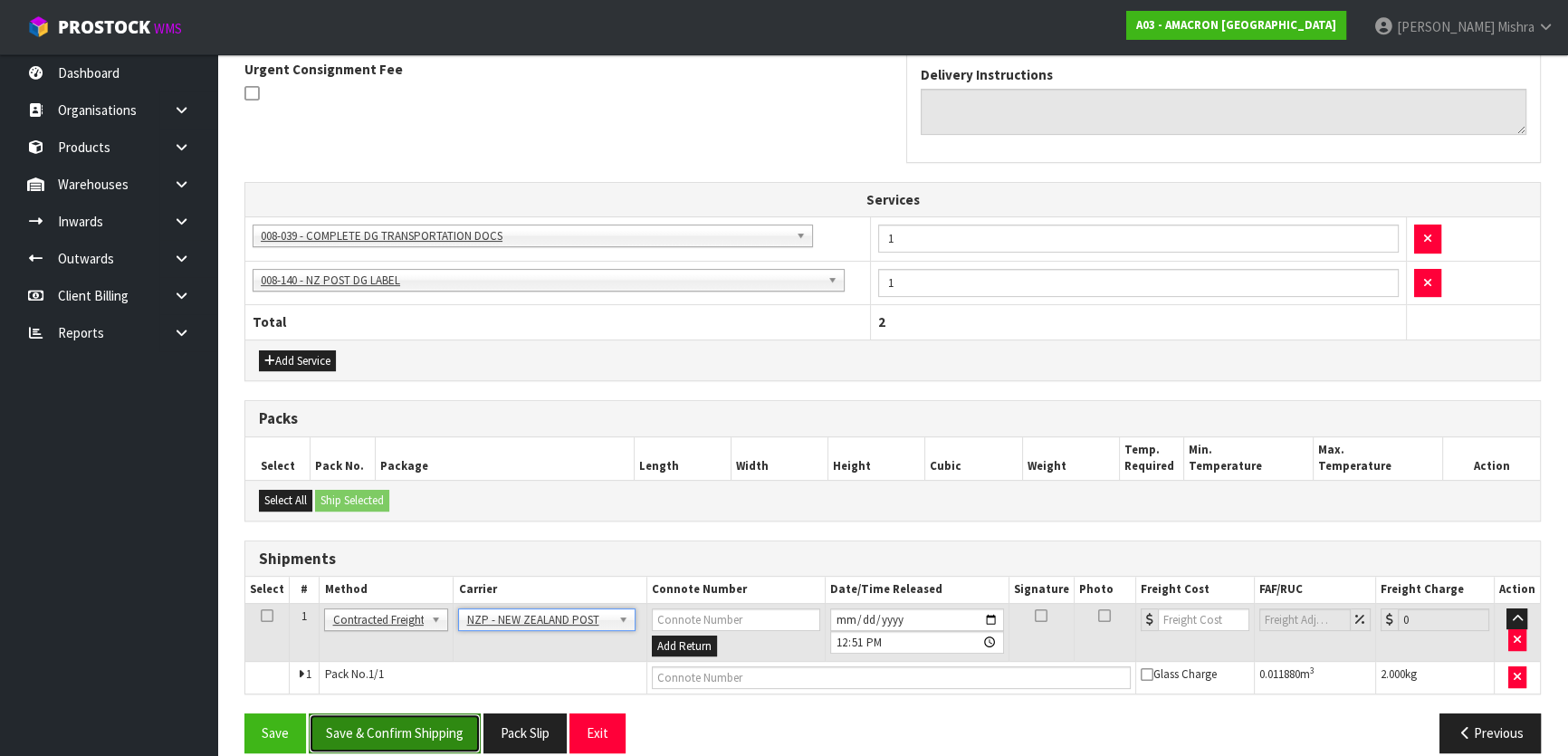
click at [442, 730] on button "Save & Confirm Shipping" at bounding box center [395, 734] width 172 height 39
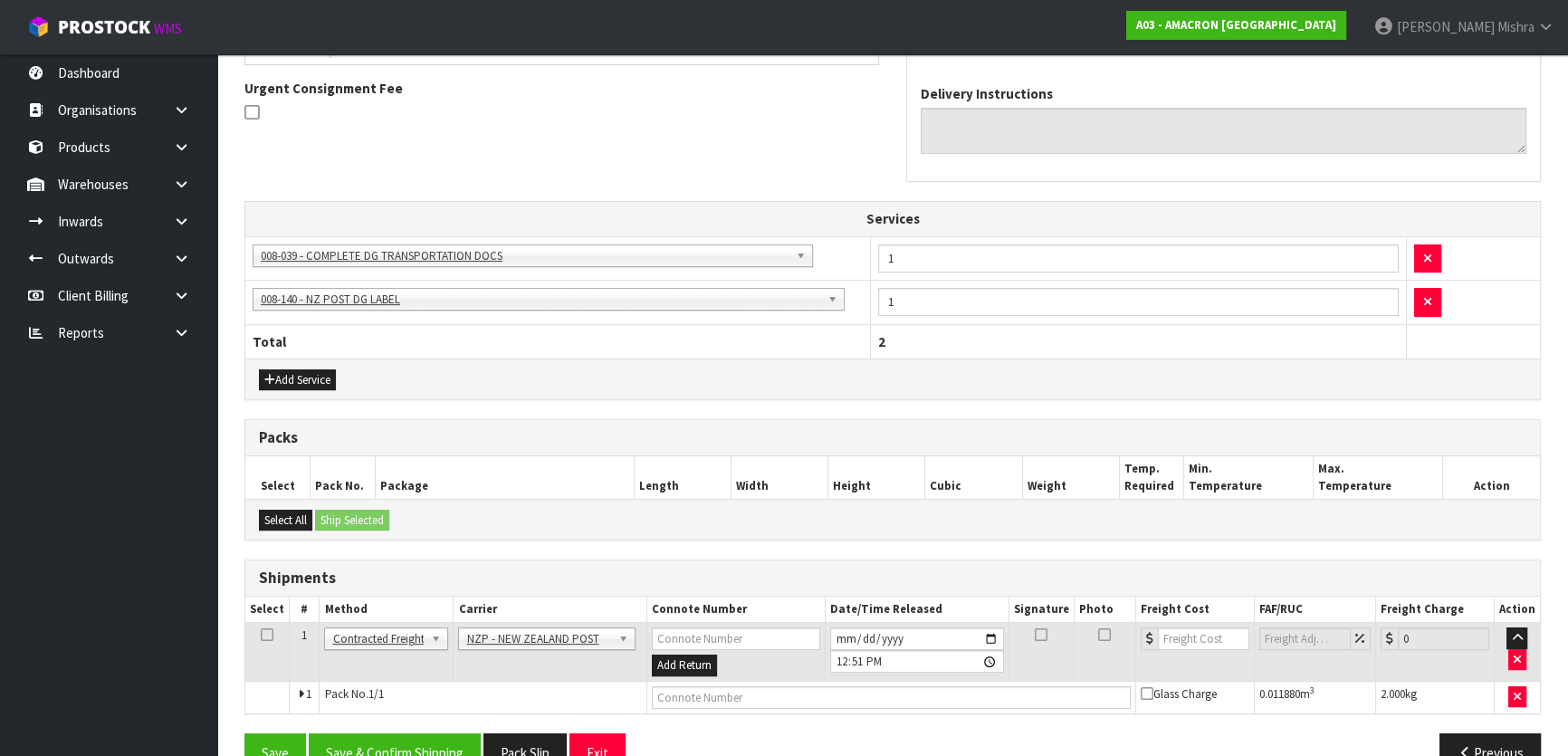
scroll to position [0, 0]
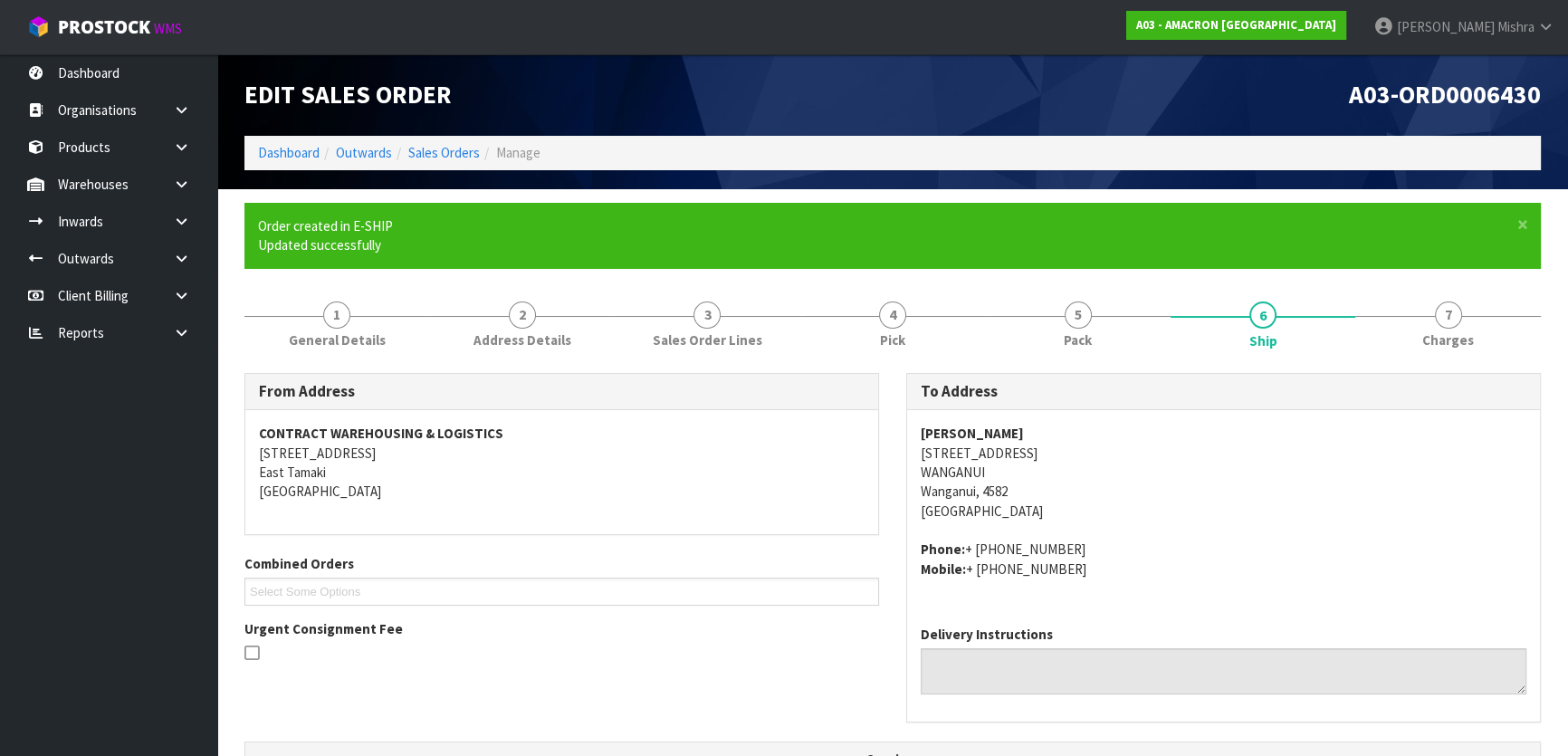
click at [1334, 432] on address "JO RATHBONE 605 NO.3 LINE, RD 12 WANGANUI Wanganui, 4582 New Zealand" at bounding box center [1223, 471] width 606 height 96
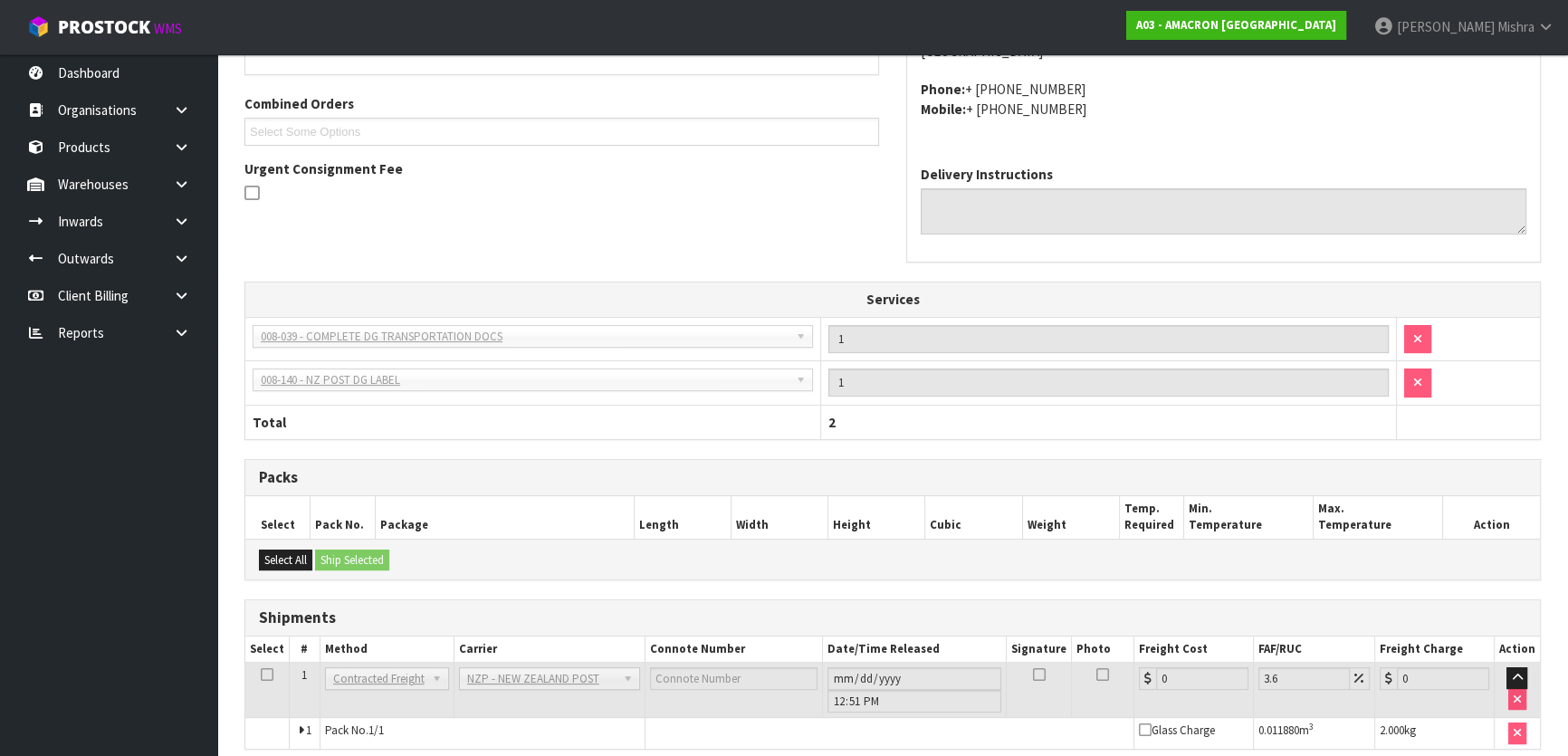
scroll to position [534, 0]
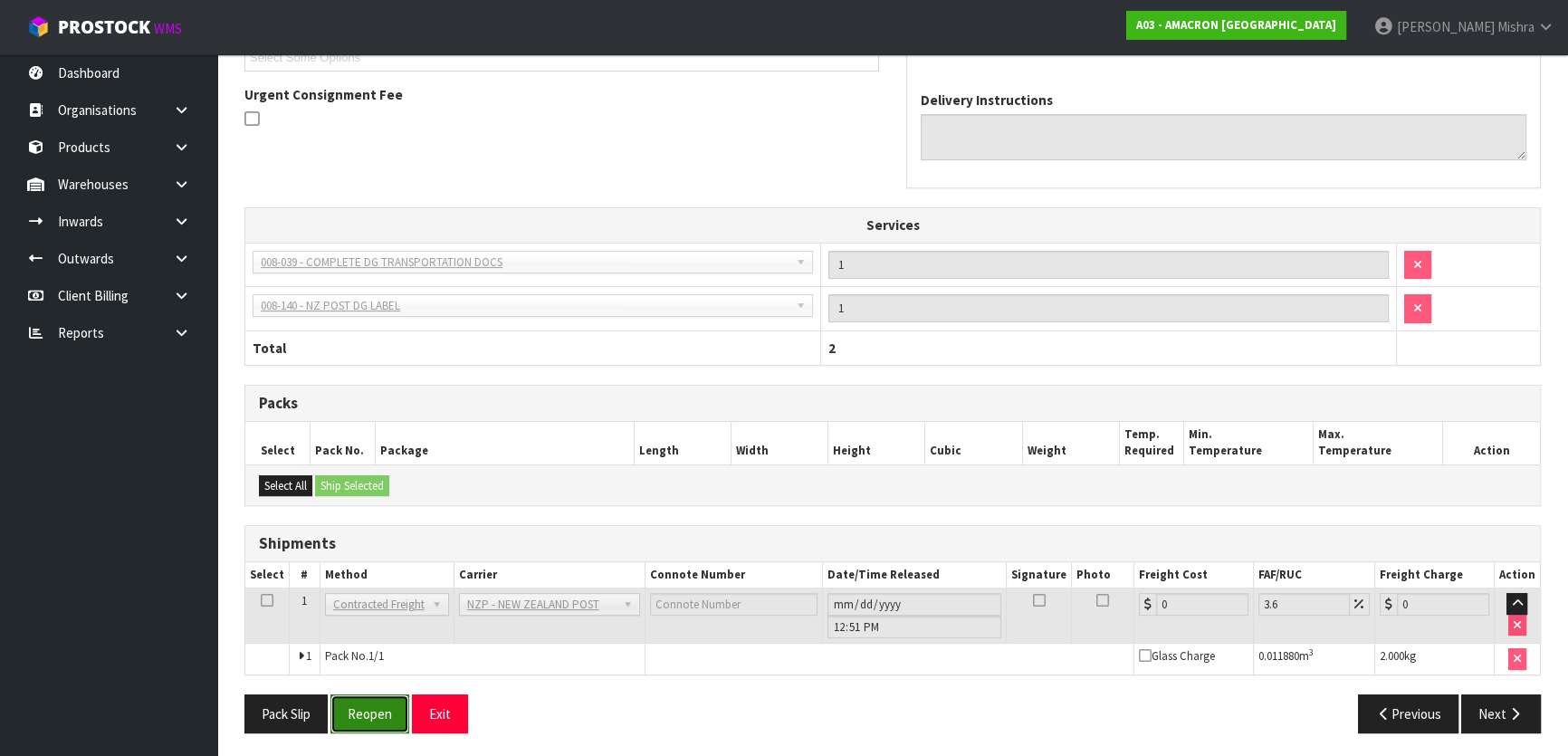
click at [379, 721] on button "Reopen" at bounding box center [370, 714] width 79 height 39
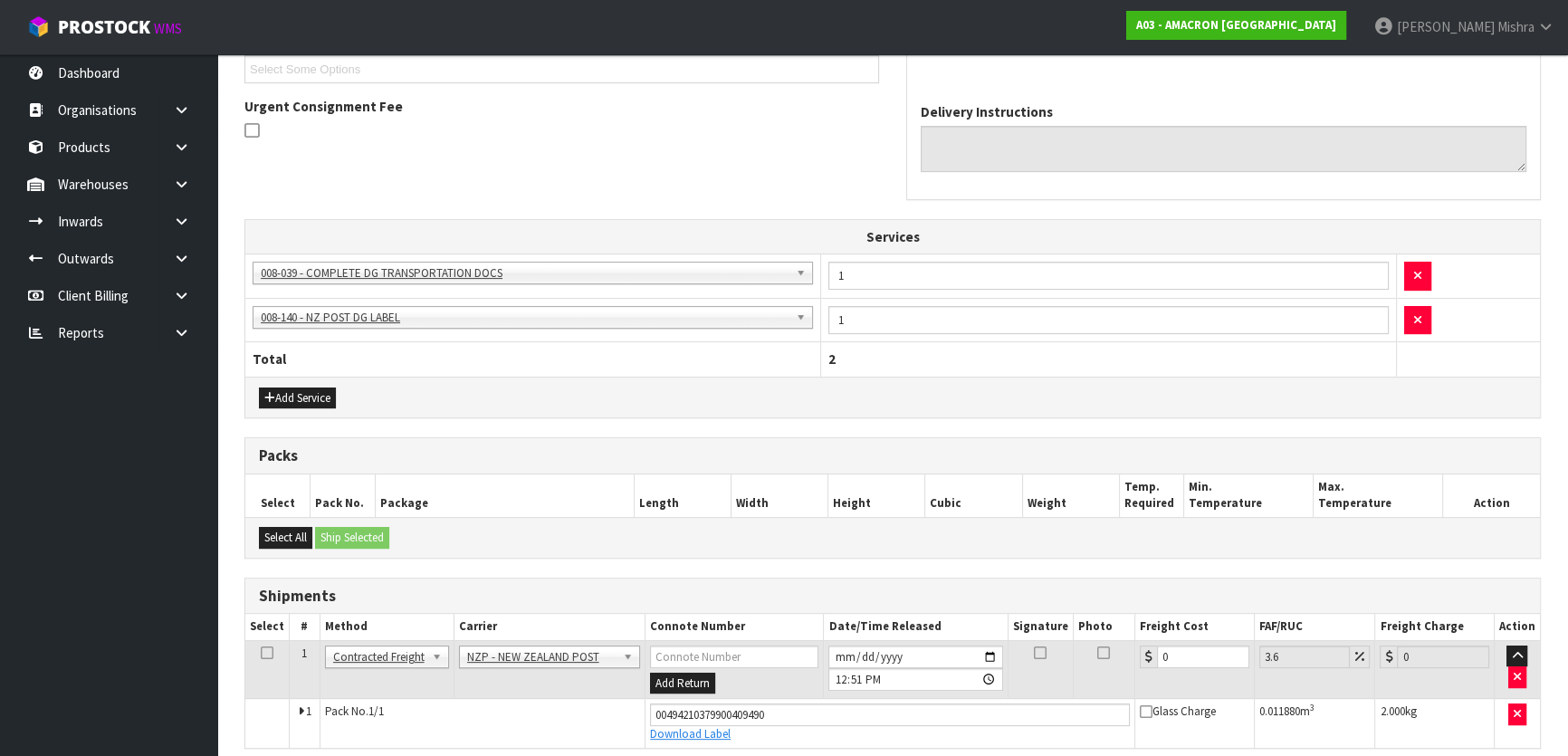
scroll to position [577, 0]
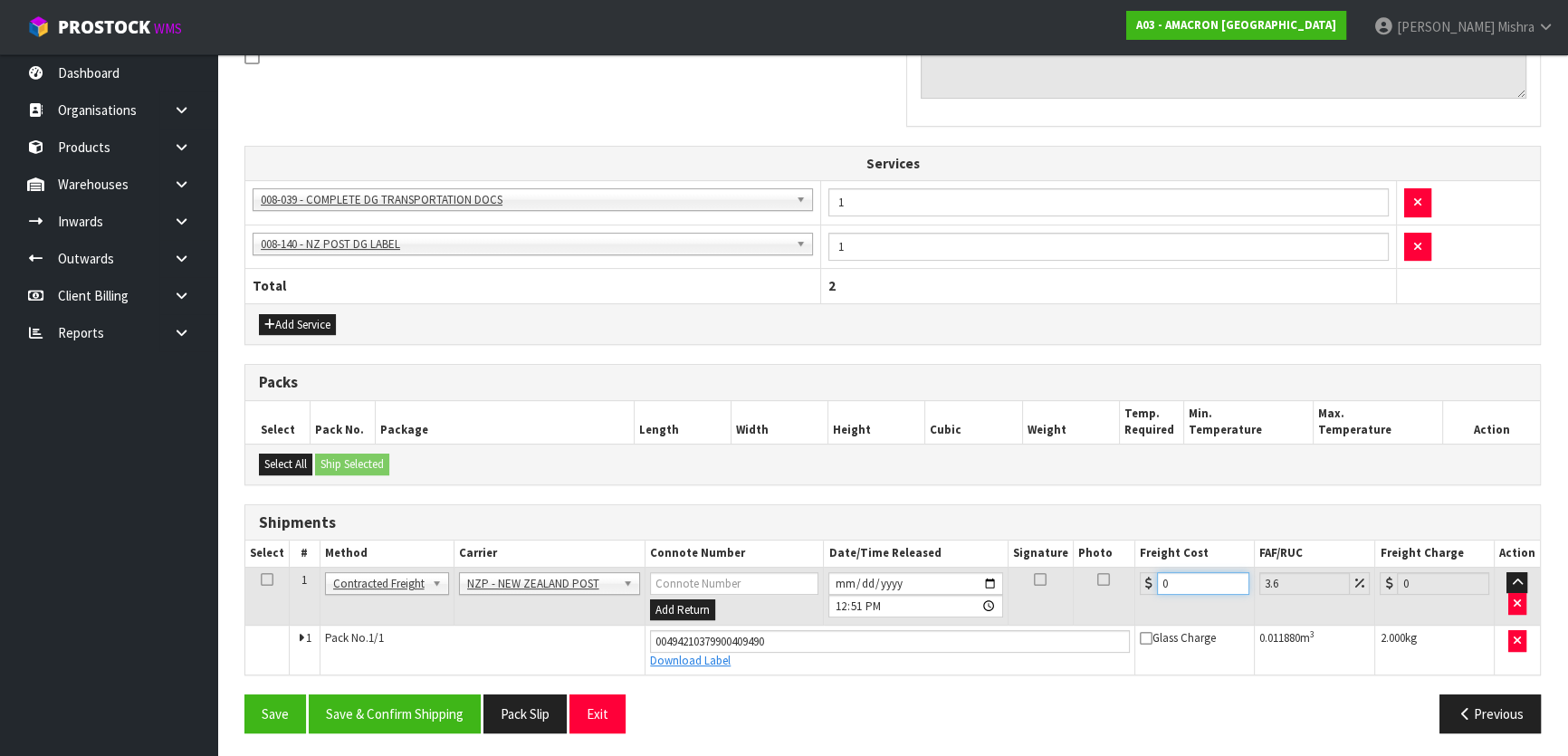
drag, startPoint x: 1184, startPoint y: 571, endPoint x: 1072, endPoint y: 567, distance: 112.1
click at [1072, 567] on tr "1 Client Local Pickup Customer Local Pickup Company Freight Contracted Freight …" at bounding box center [893, 596] width 1294 height 59
type input "2"
type input "2.07"
type input "24"
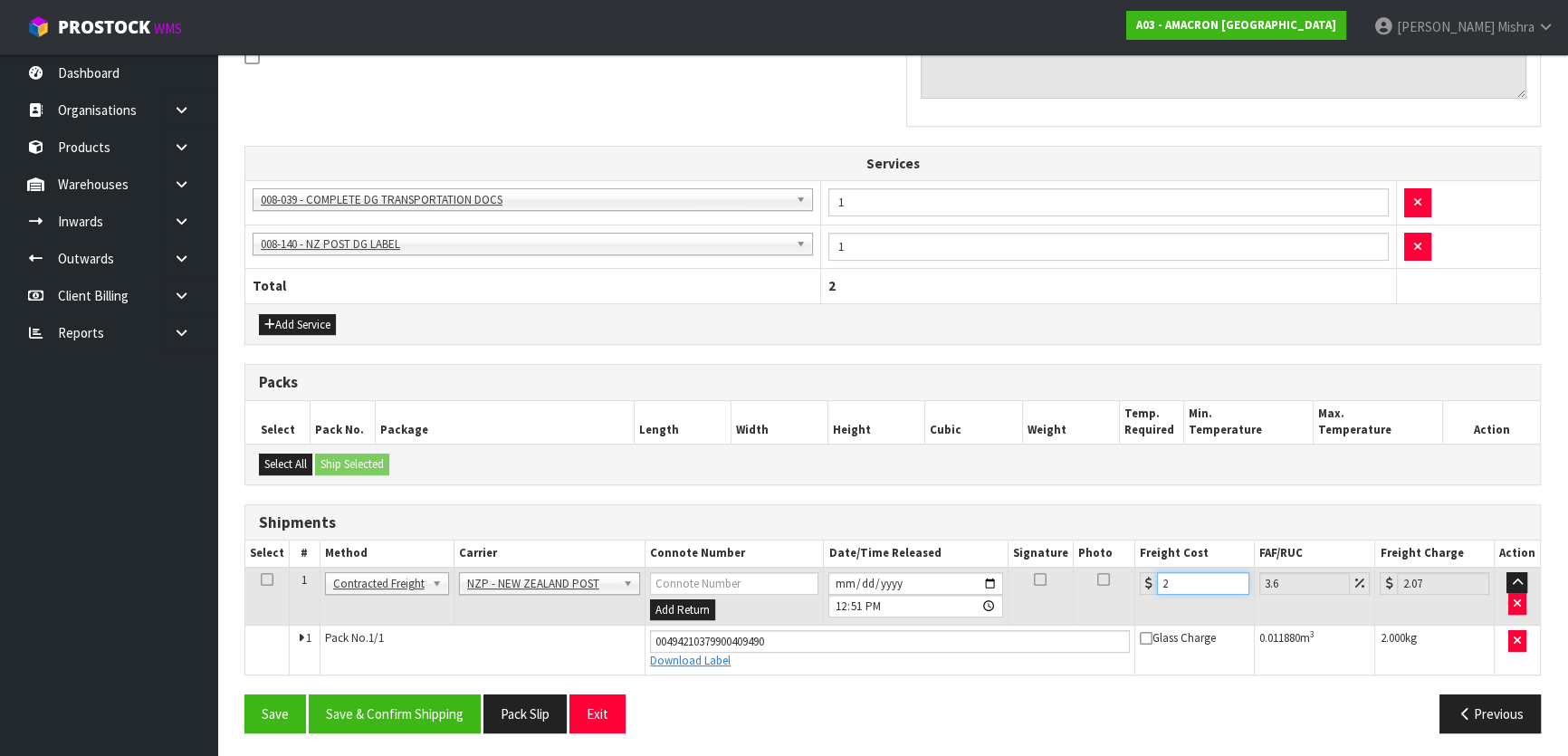
type input "24.86"
type input "24.6"
type input "25.49"
type input "24.60"
click at [421, 701] on button "Save & Confirm Shipping" at bounding box center [395, 714] width 172 height 39
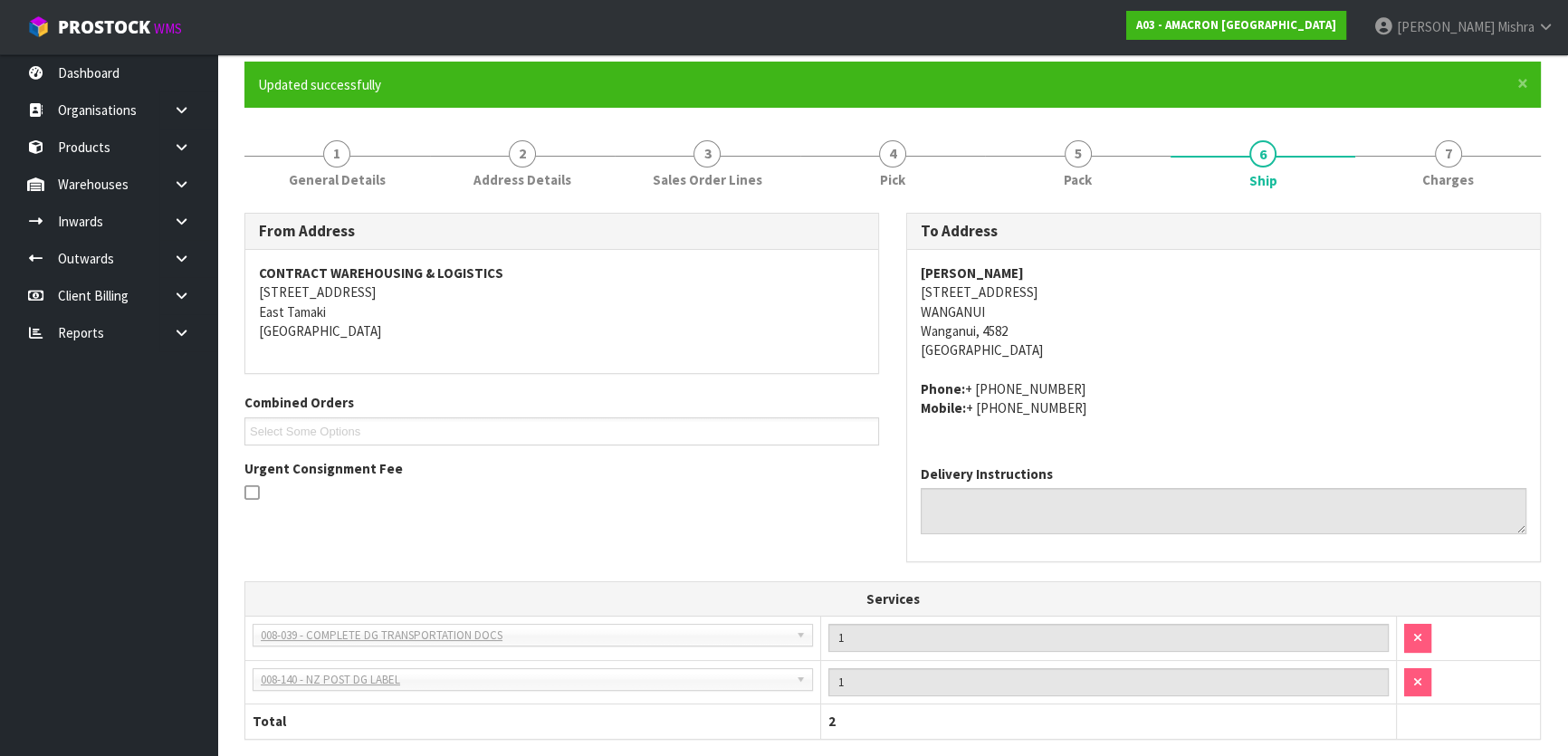
scroll to position [0, 0]
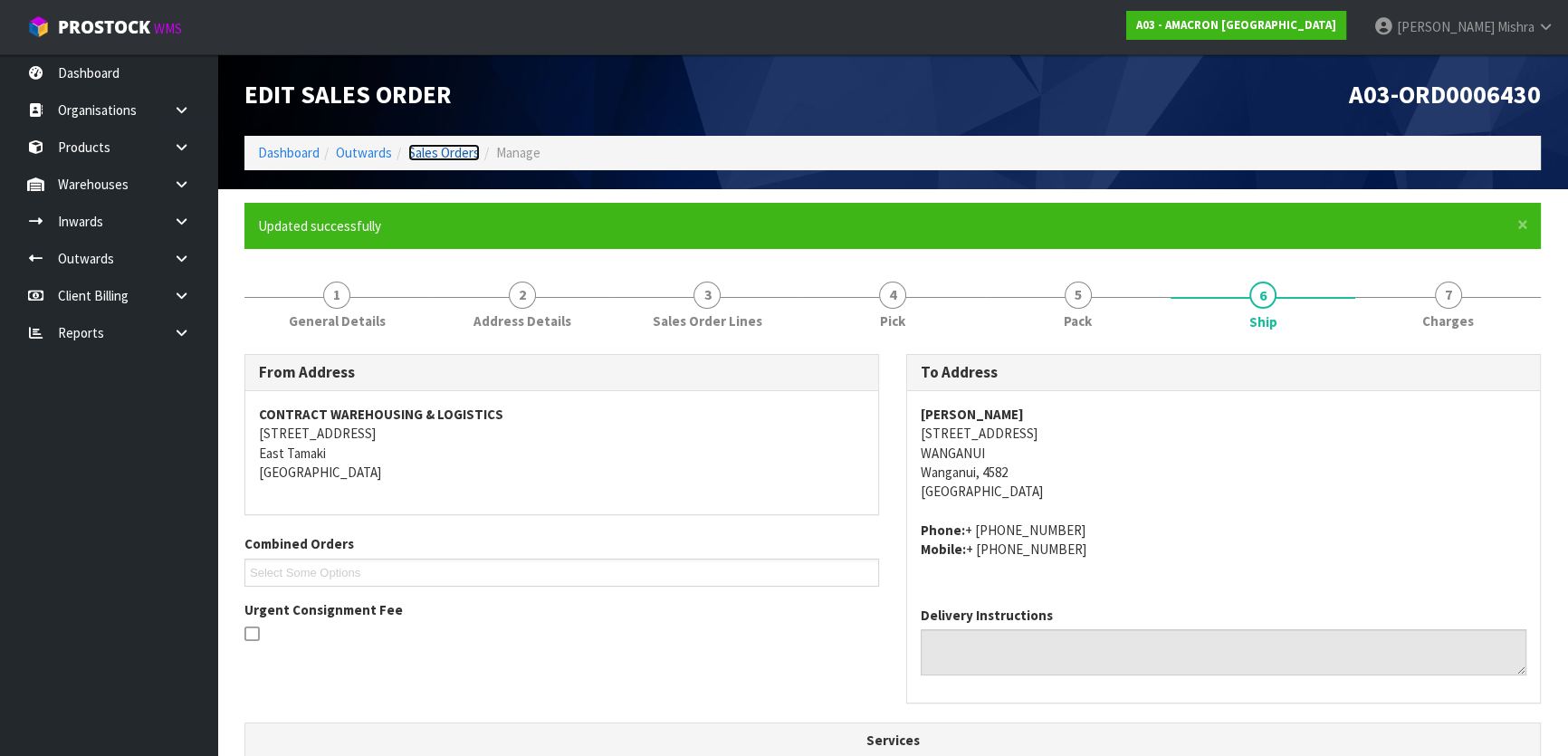
click at [459, 148] on link "Sales Orders" at bounding box center [444, 153] width 71 height 17
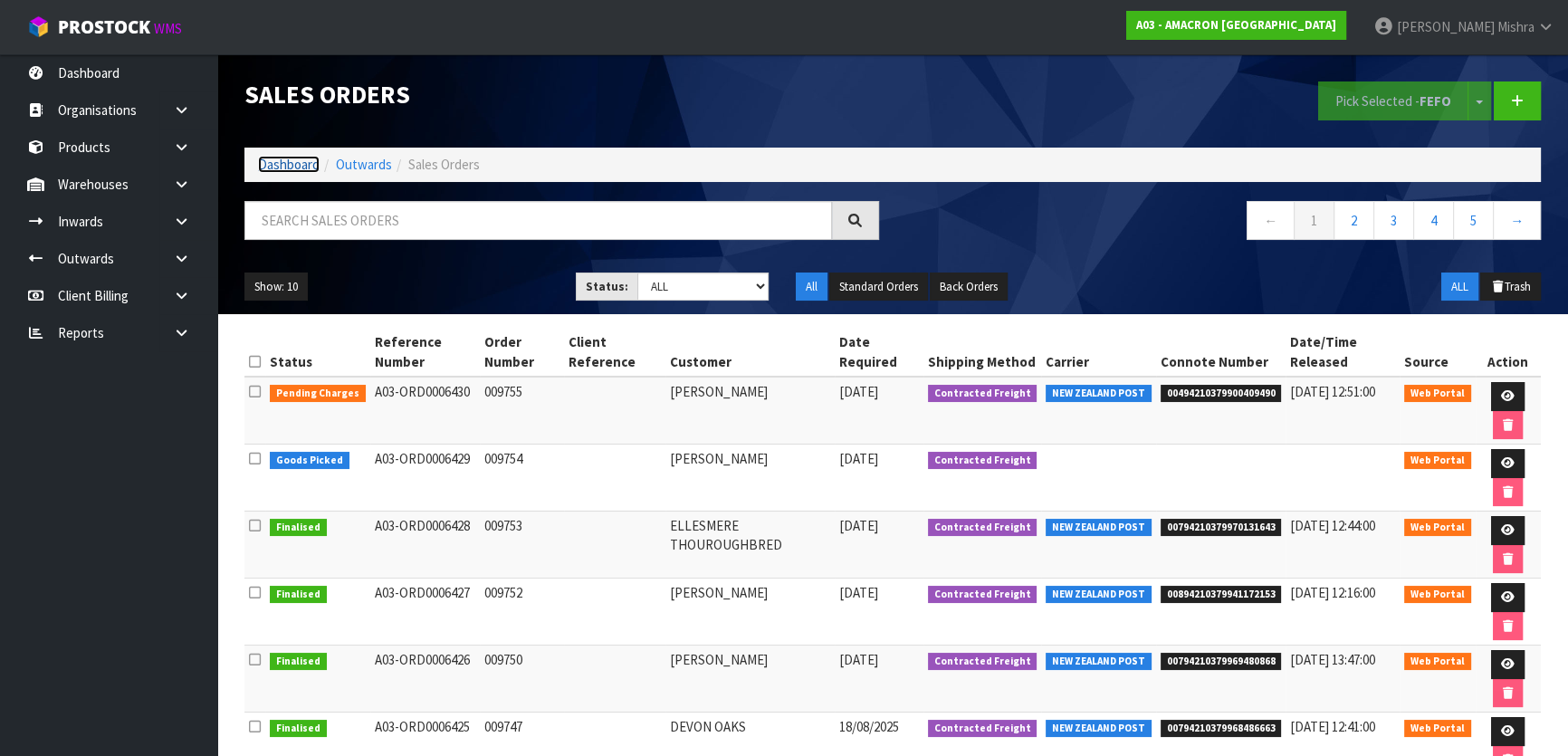
click at [272, 165] on link "Dashboard" at bounding box center [289, 164] width 62 height 17
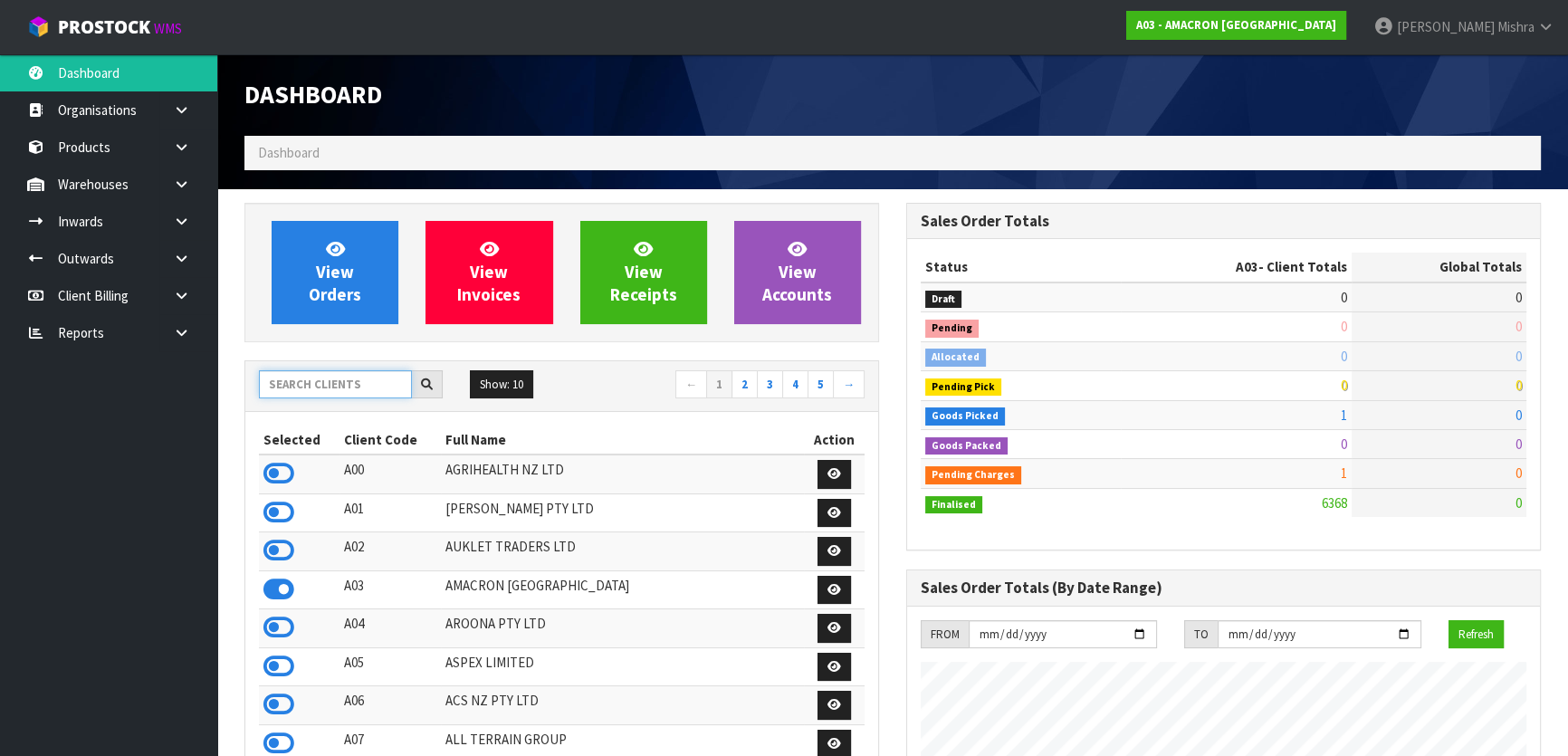
scroll to position [1252, 661]
click at [333, 393] on input "text" at bounding box center [334, 384] width 153 height 28
type input "B06"
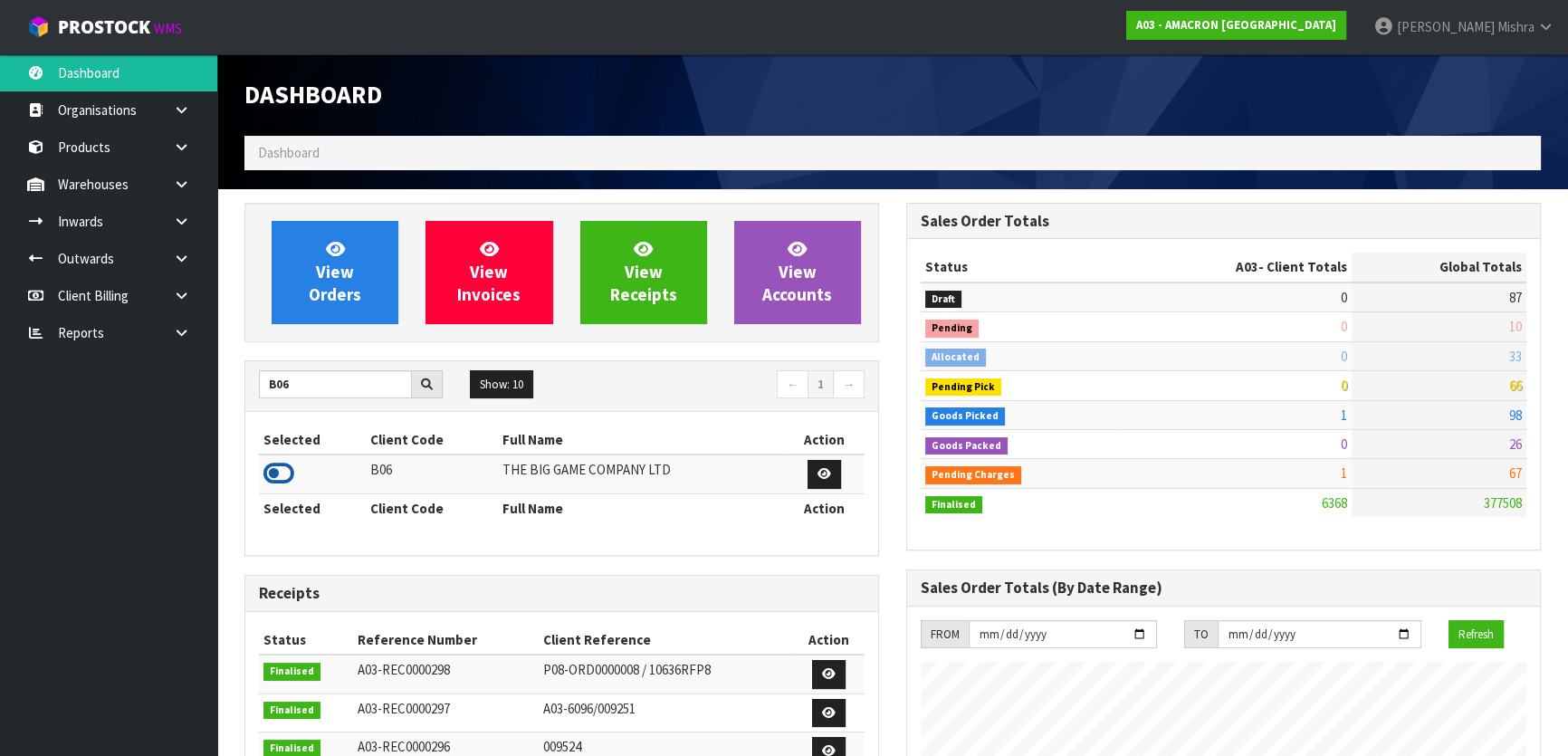
click at [280, 460] on icon at bounding box center [278, 473] width 31 height 27
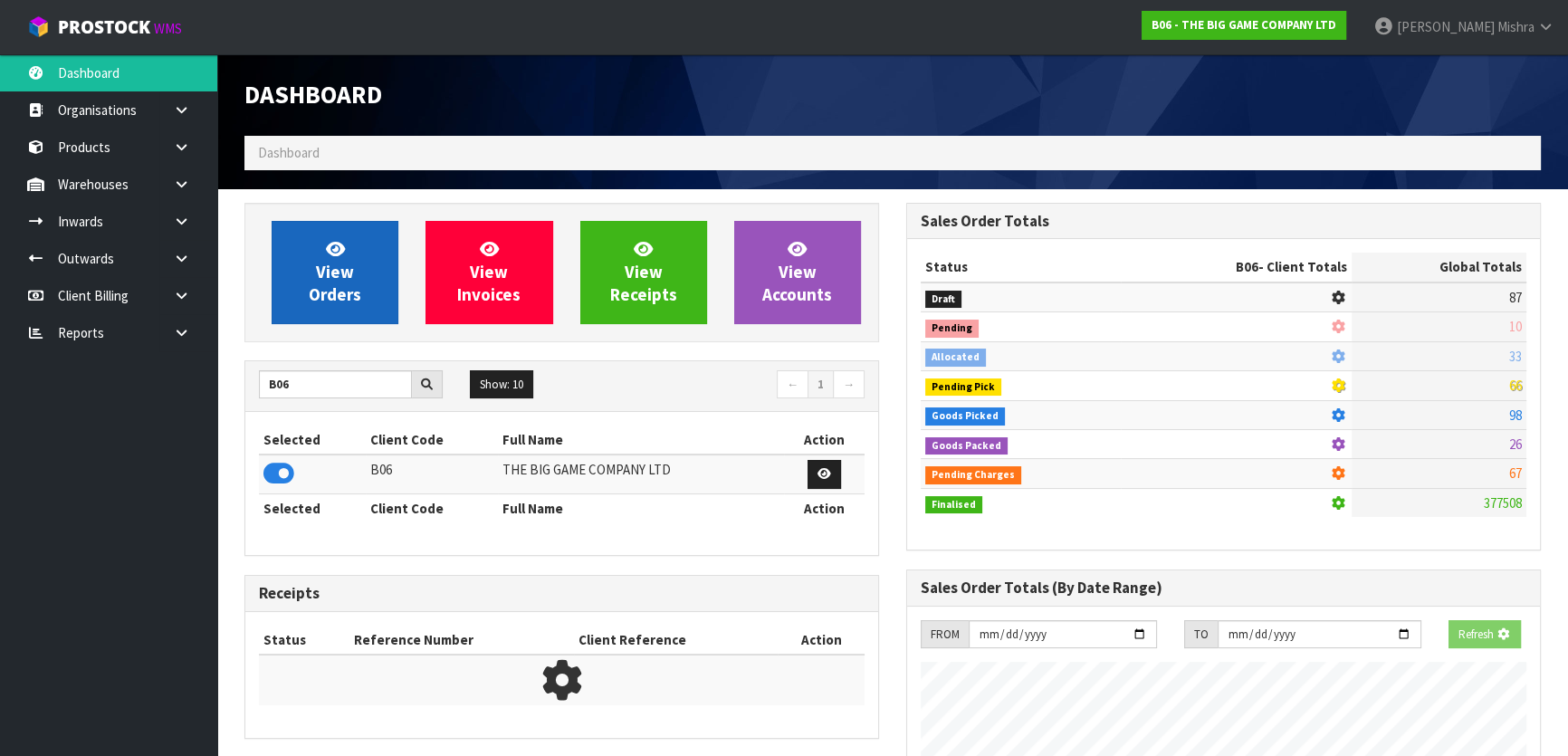
scroll to position [1370, 661]
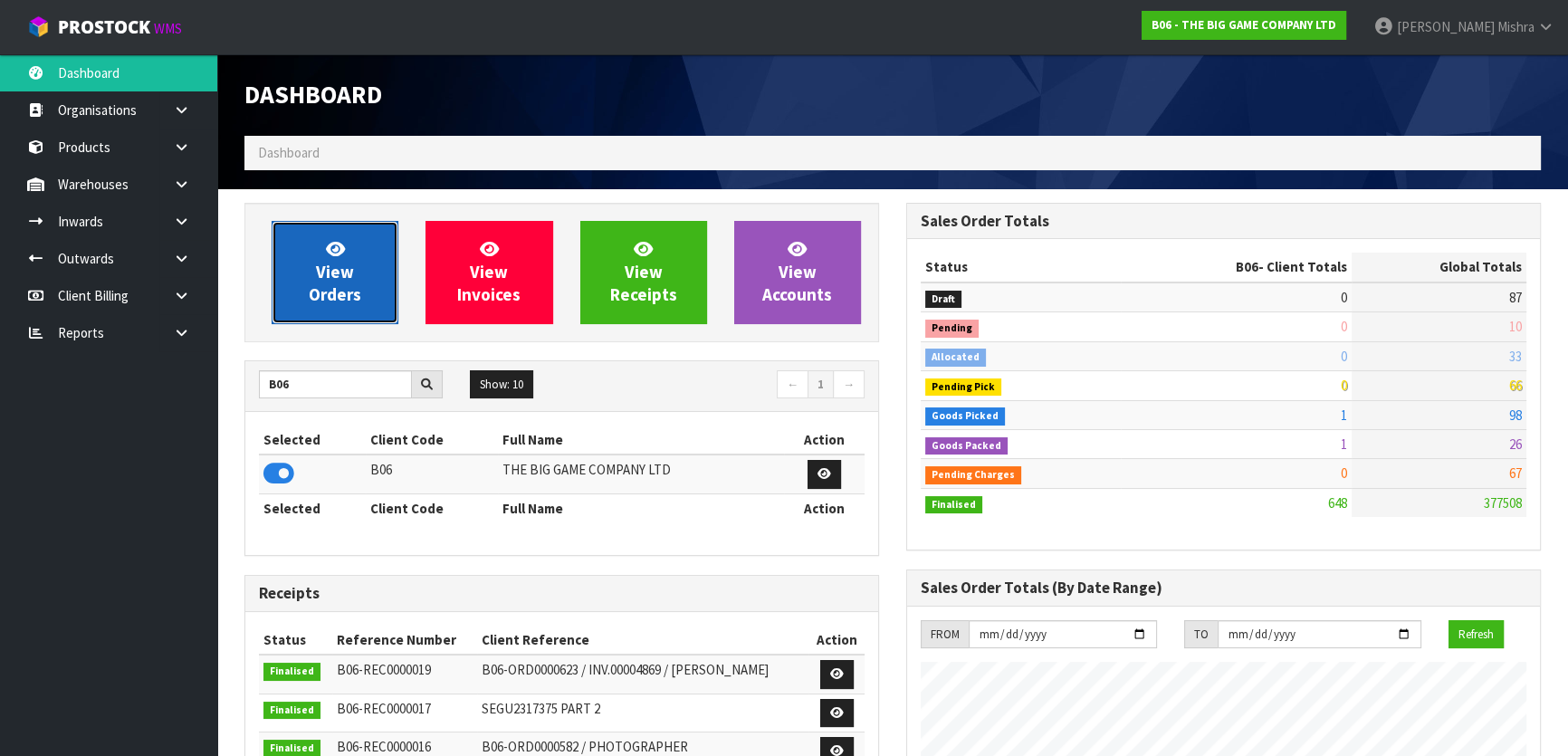
click at [324, 299] on span "View Orders" at bounding box center [335, 272] width 52 height 68
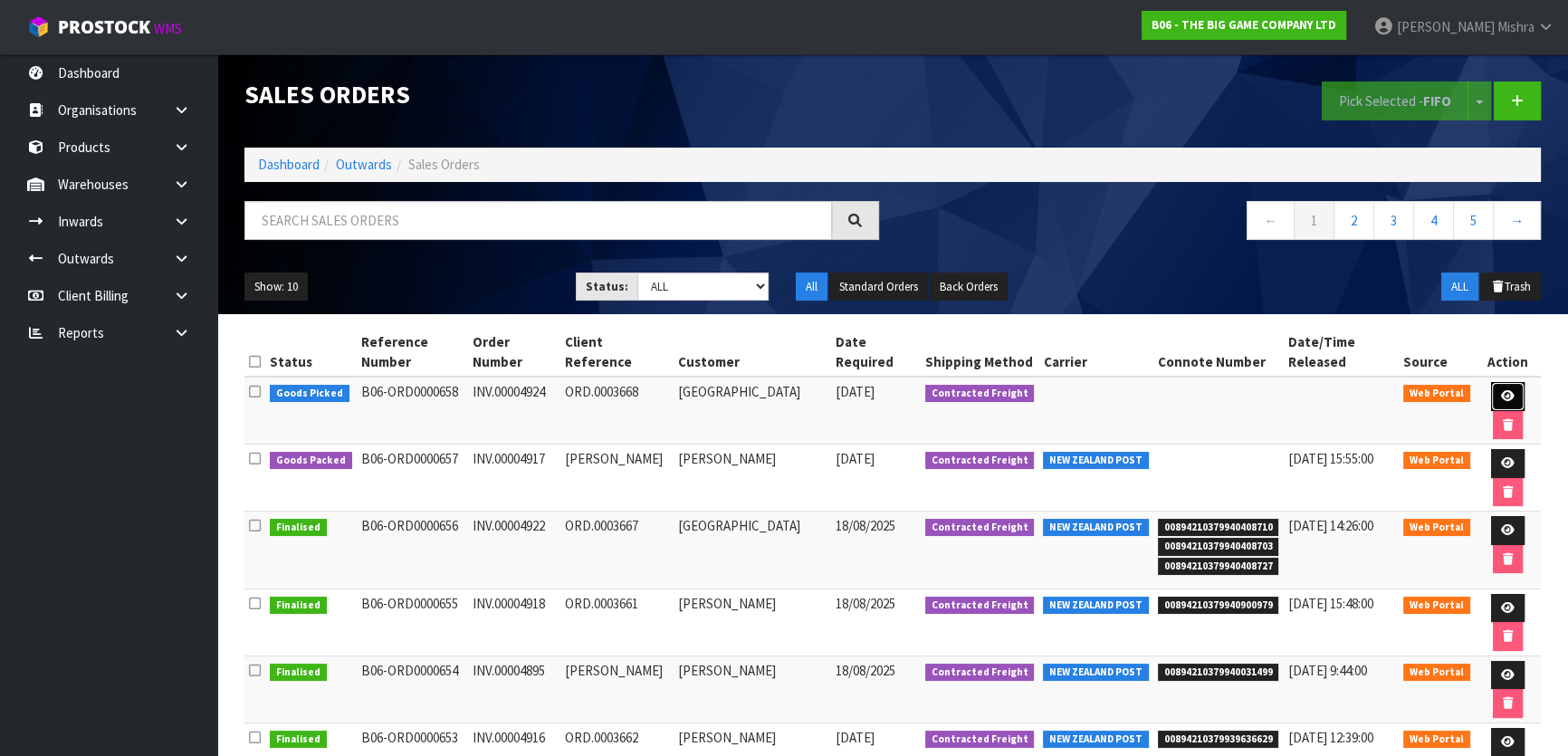
click at [1516, 393] on link at bounding box center [1508, 396] width 34 height 29
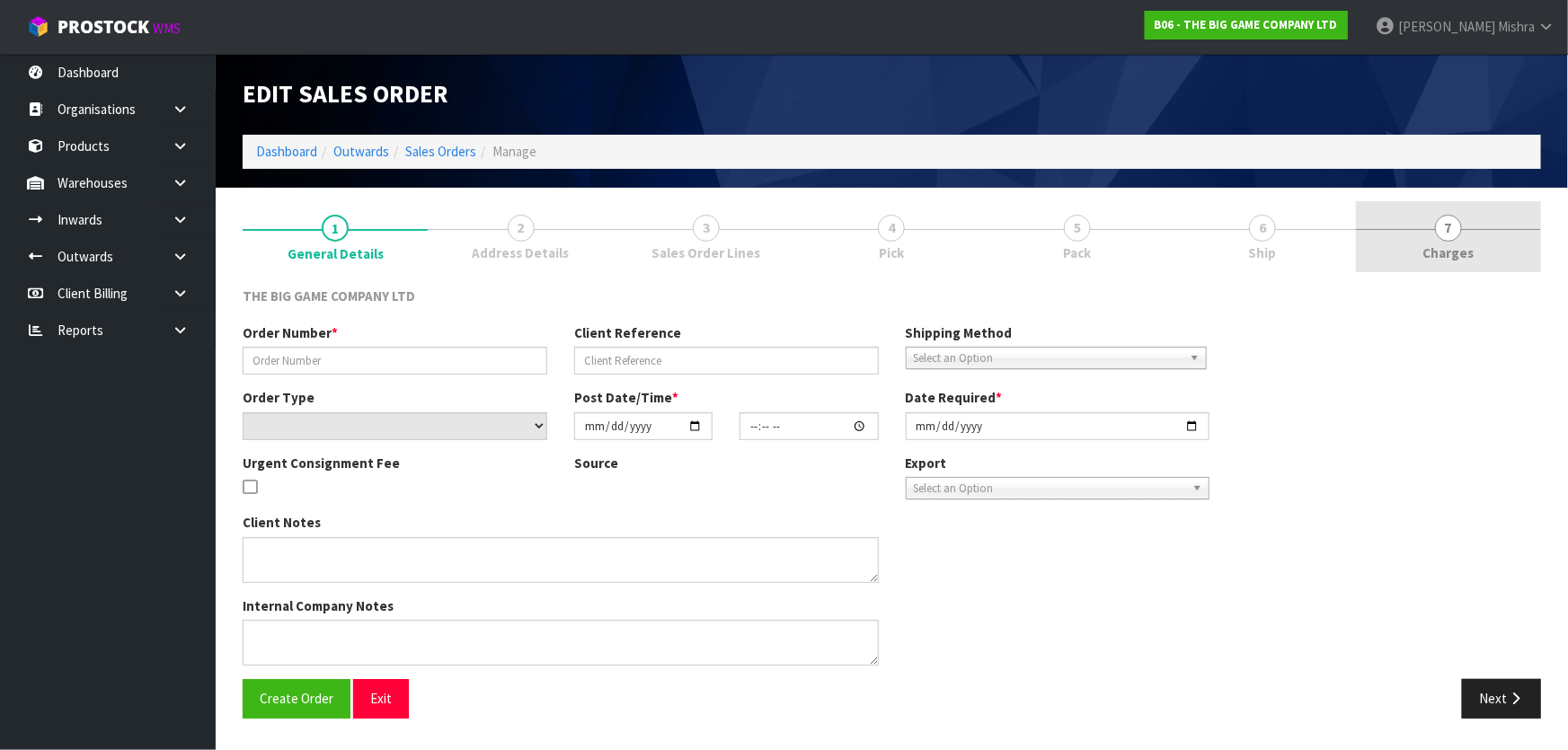
type input "INV.00004924"
type input "ORD.0003668"
select select "number:0"
type input "[DATE]"
type input "14:21:00.000"
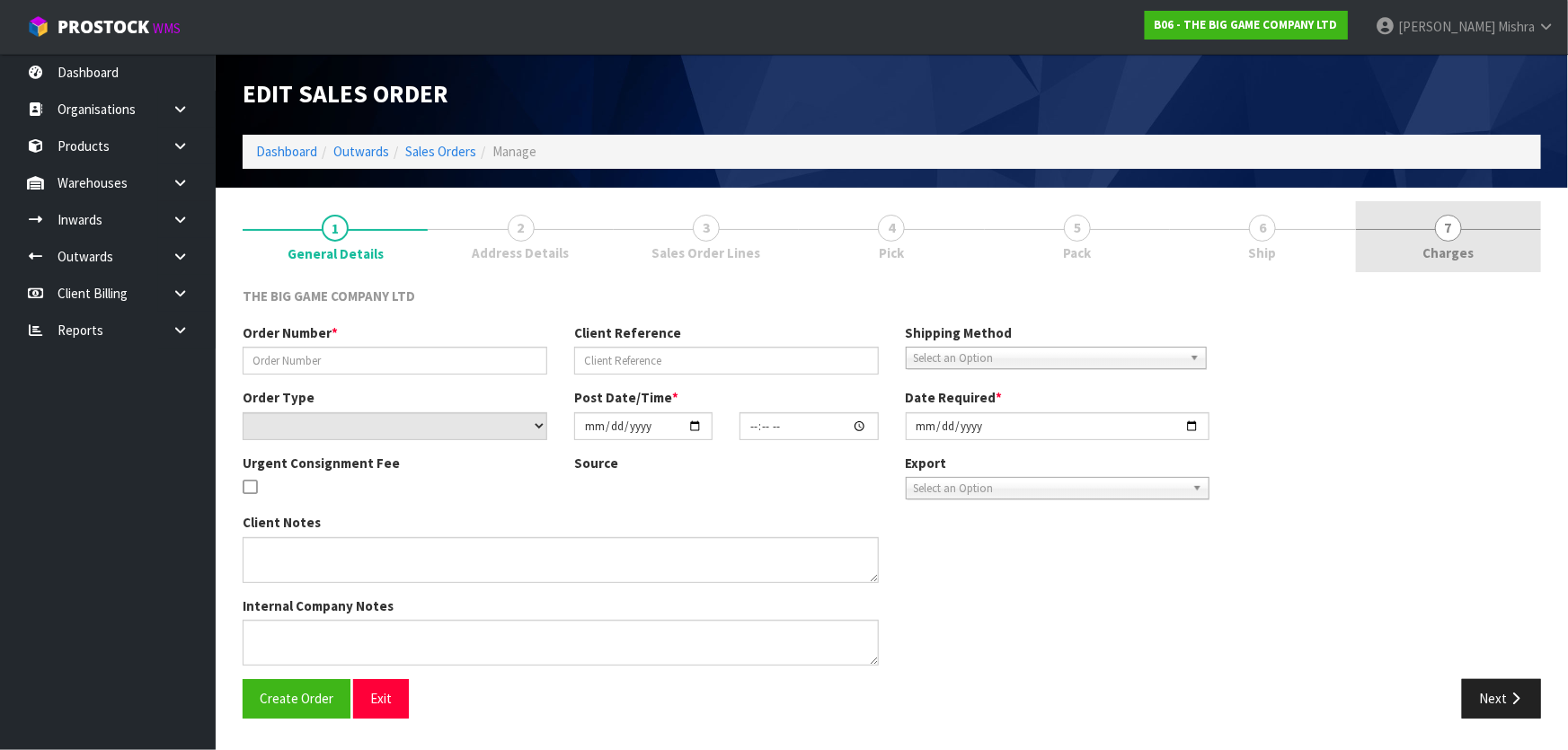
type input "[DATE]"
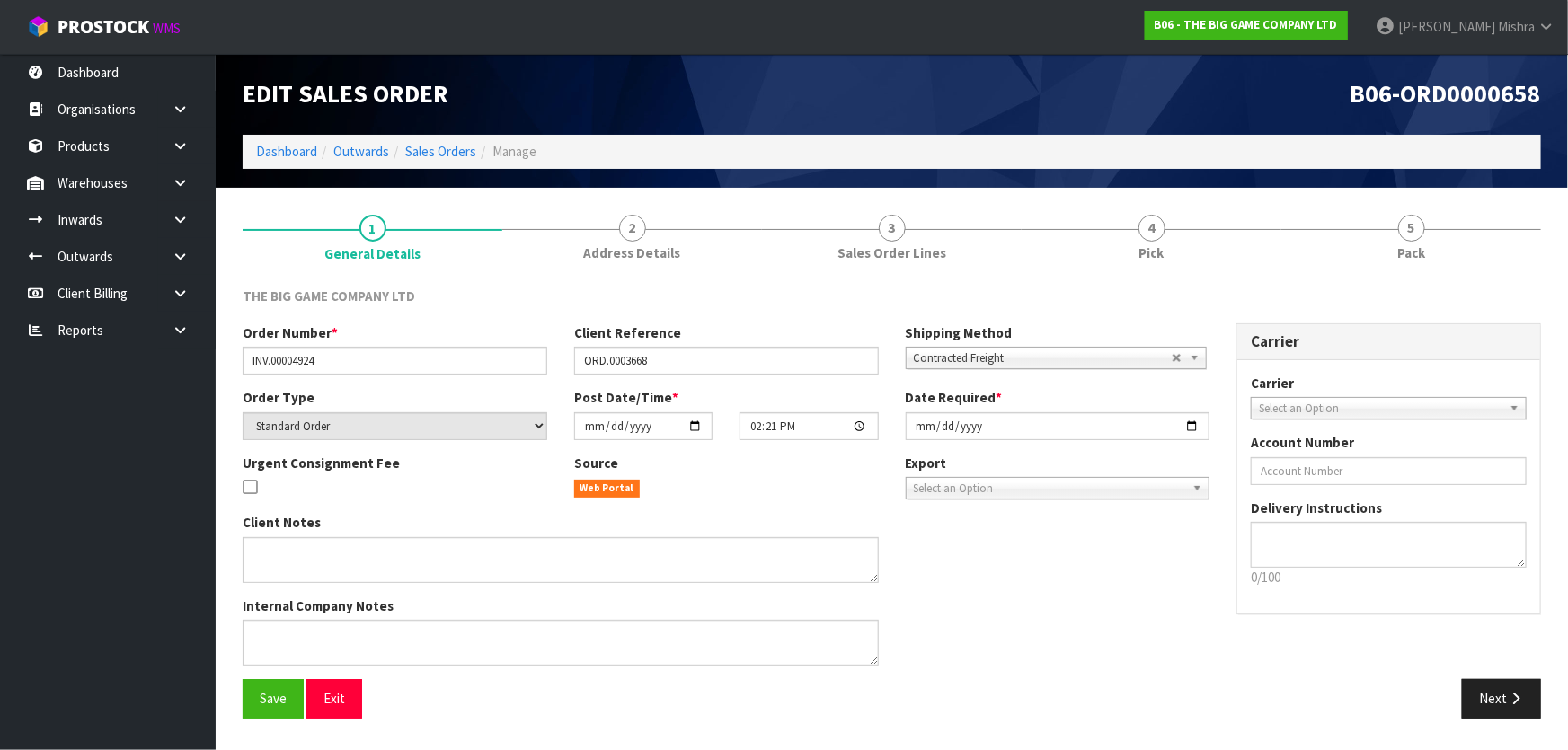
click at [1429, 245] on link "5 Pack" at bounding box center [1411, 237] width 259 height 71
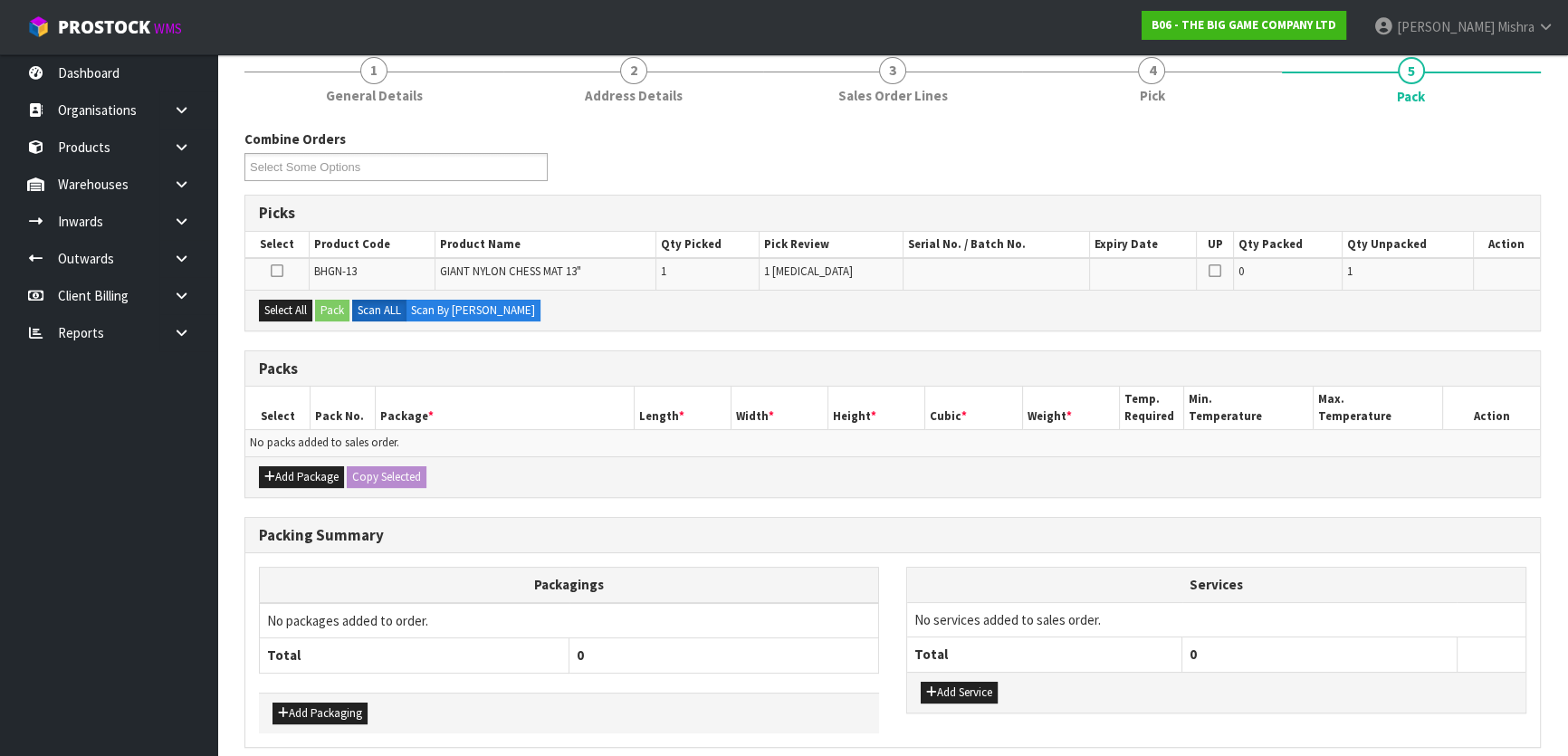
scroll to position [164, 0]
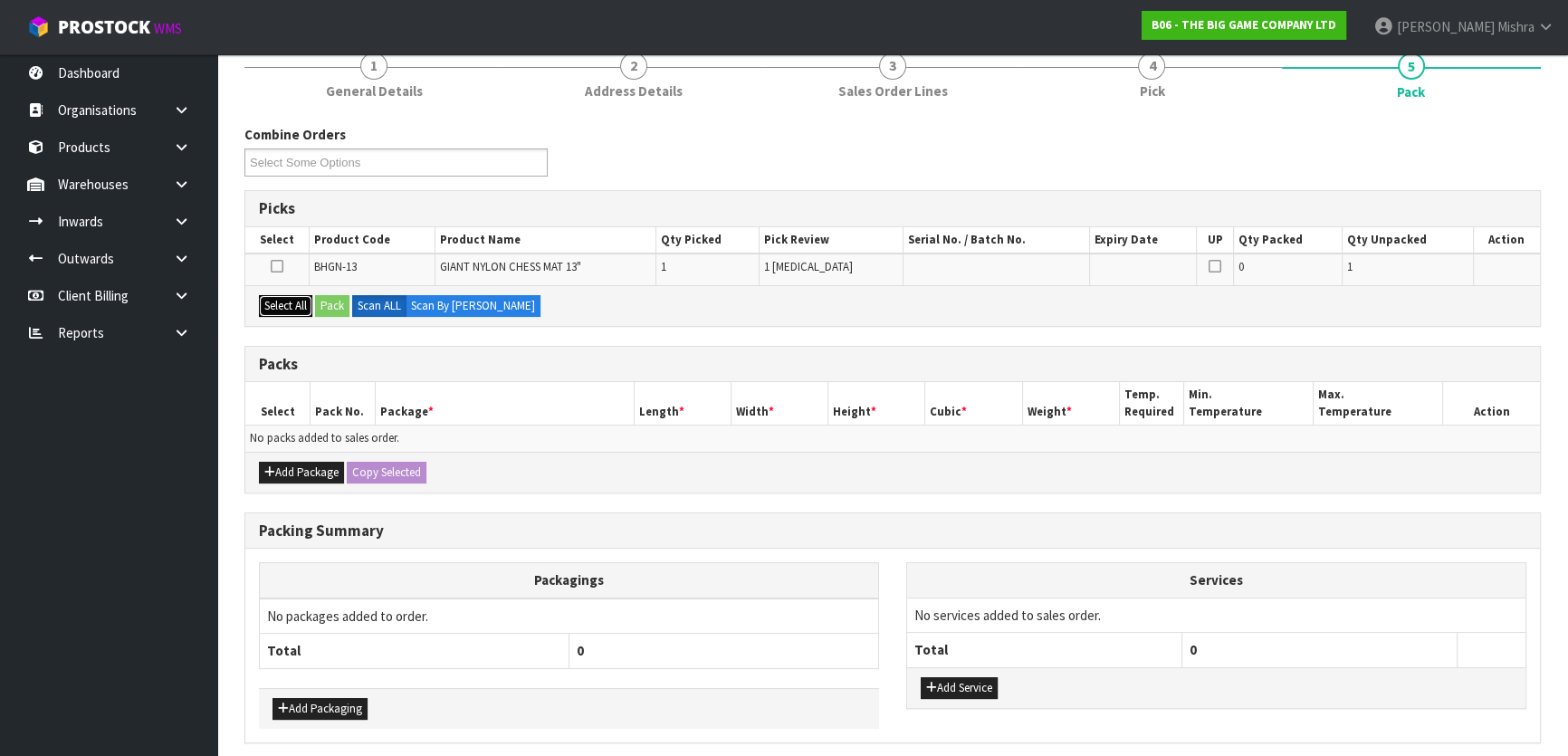
click at [278, 308] on button "Select All" at bounding box center [285, 305] width 53 height 22
click at [336, 299] on button "Pack" at bounding box center [332, 305] width 35 height 22
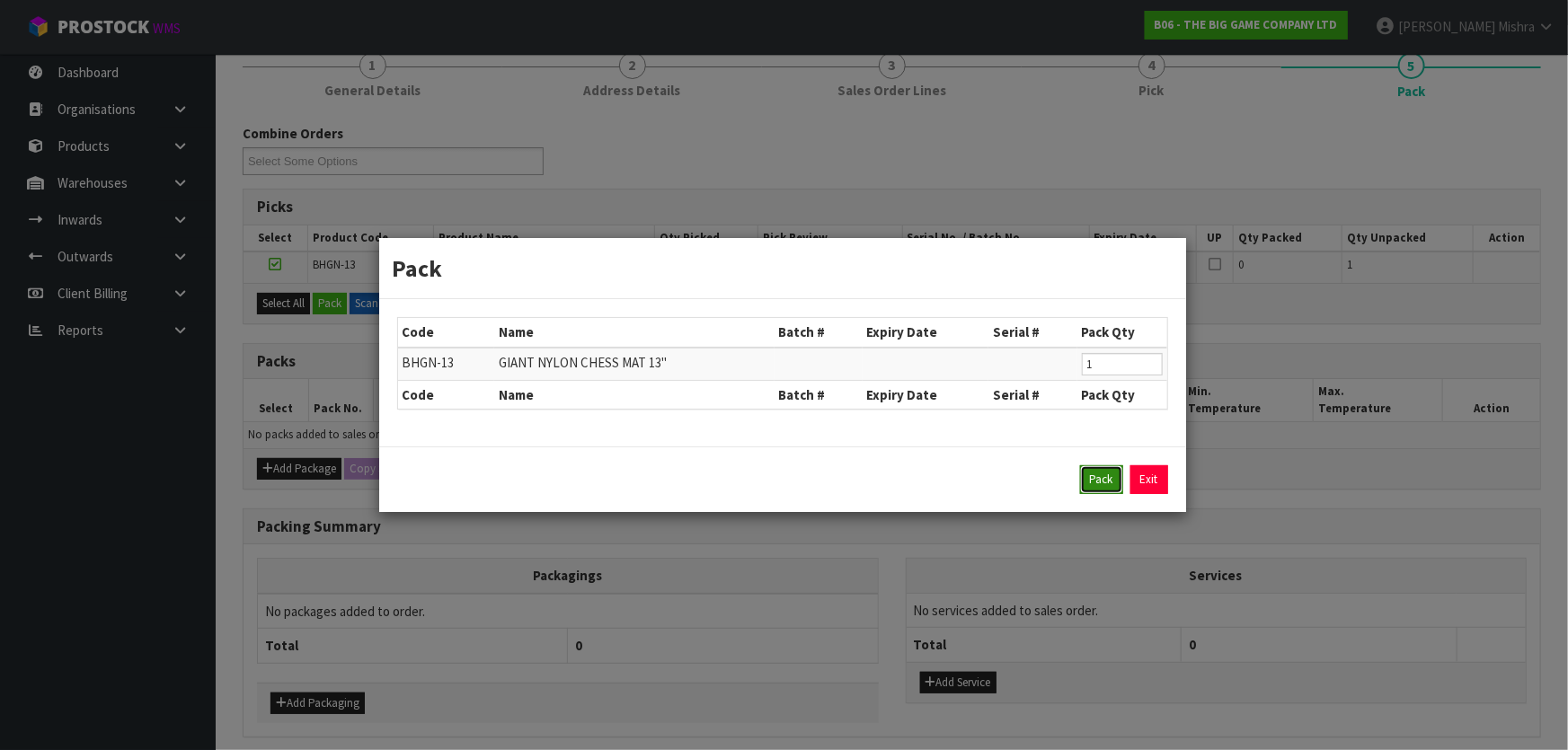
click at [1104, 484] on button "Pack" at bounding box center [1101, 480] width 43 height 29
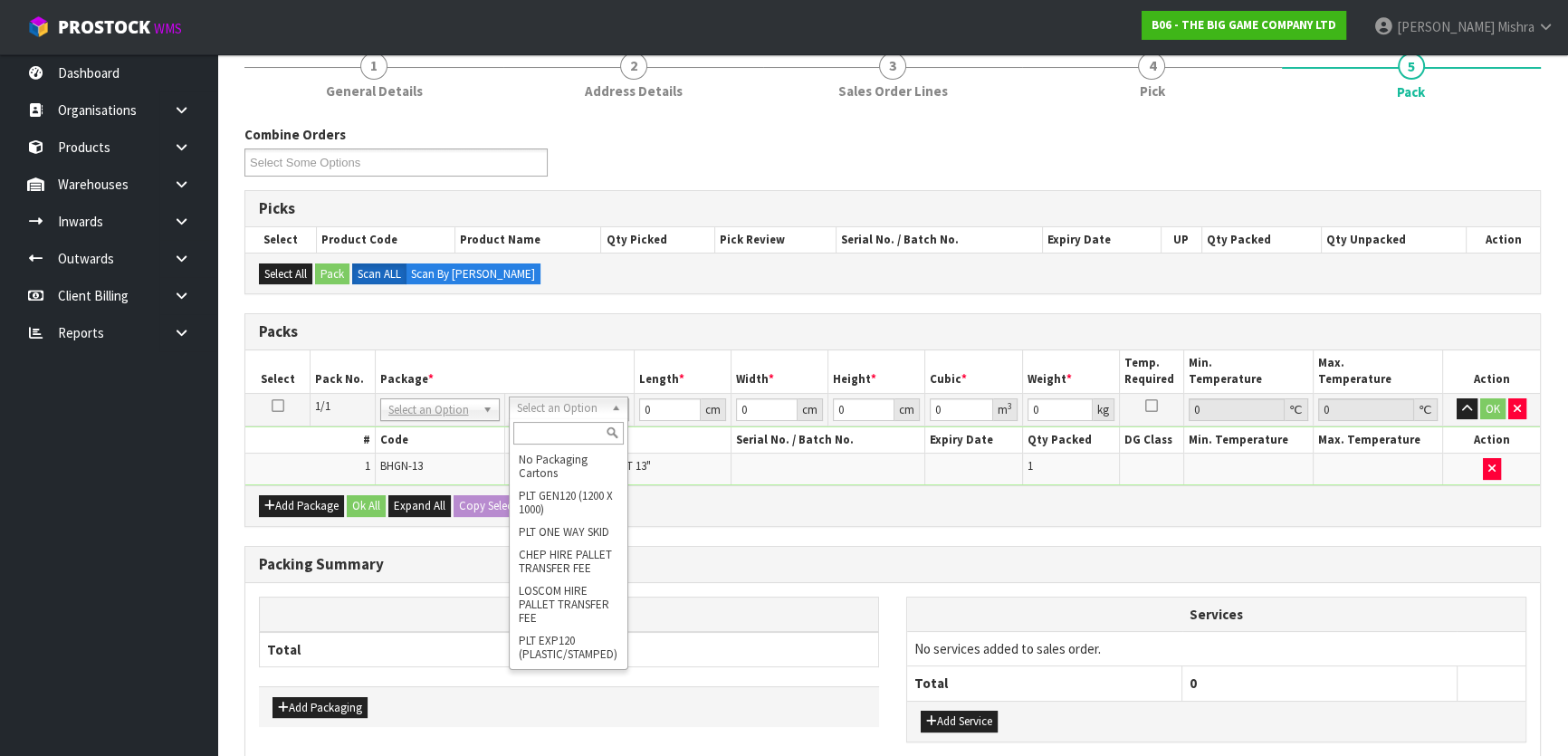
click at [546, 441] on input "text" at bounding box center [569, 433] width 111 height 22
type input "a4"
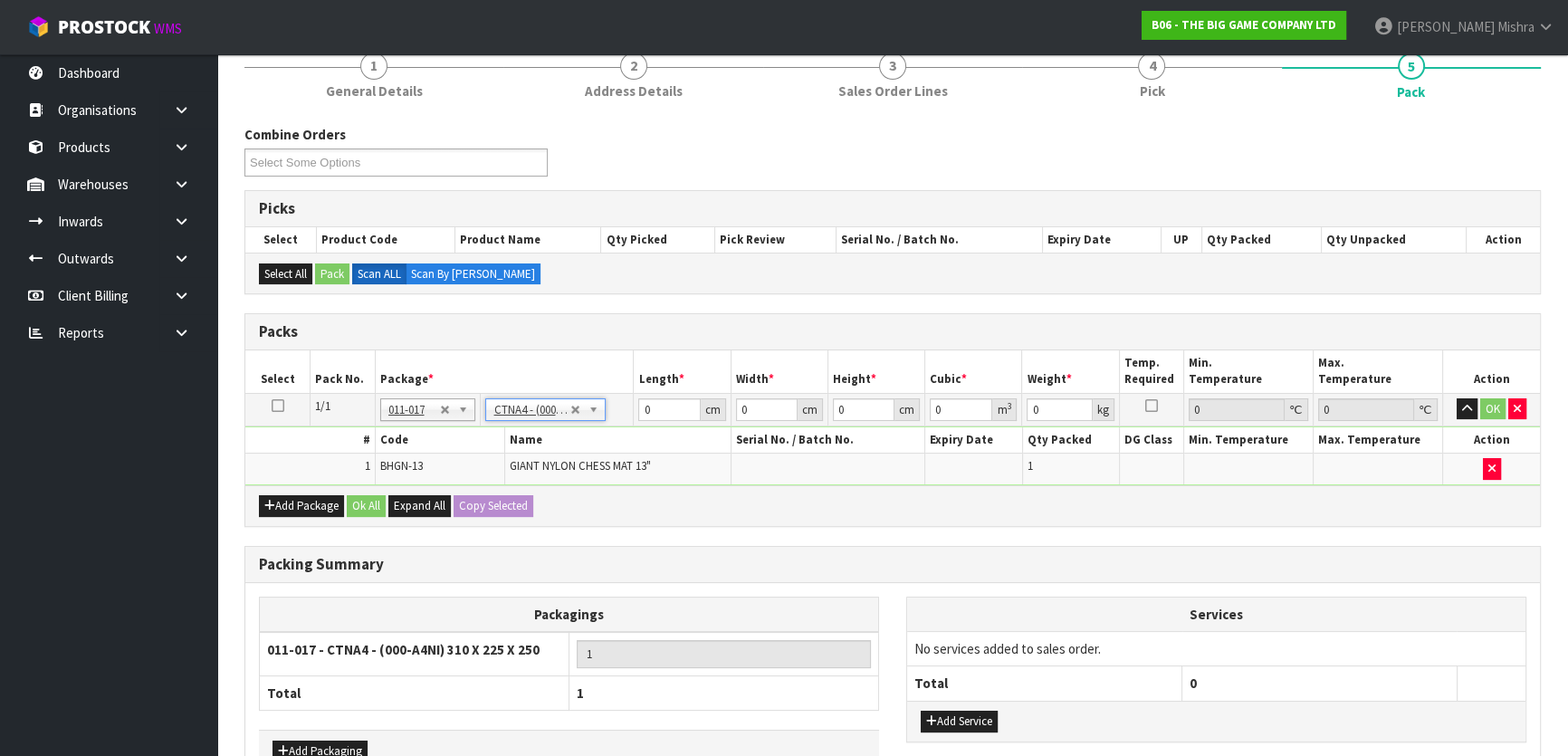
type input "31"
type input "22.5"
type input "25"
type input "0.017438"
type input "1.45"
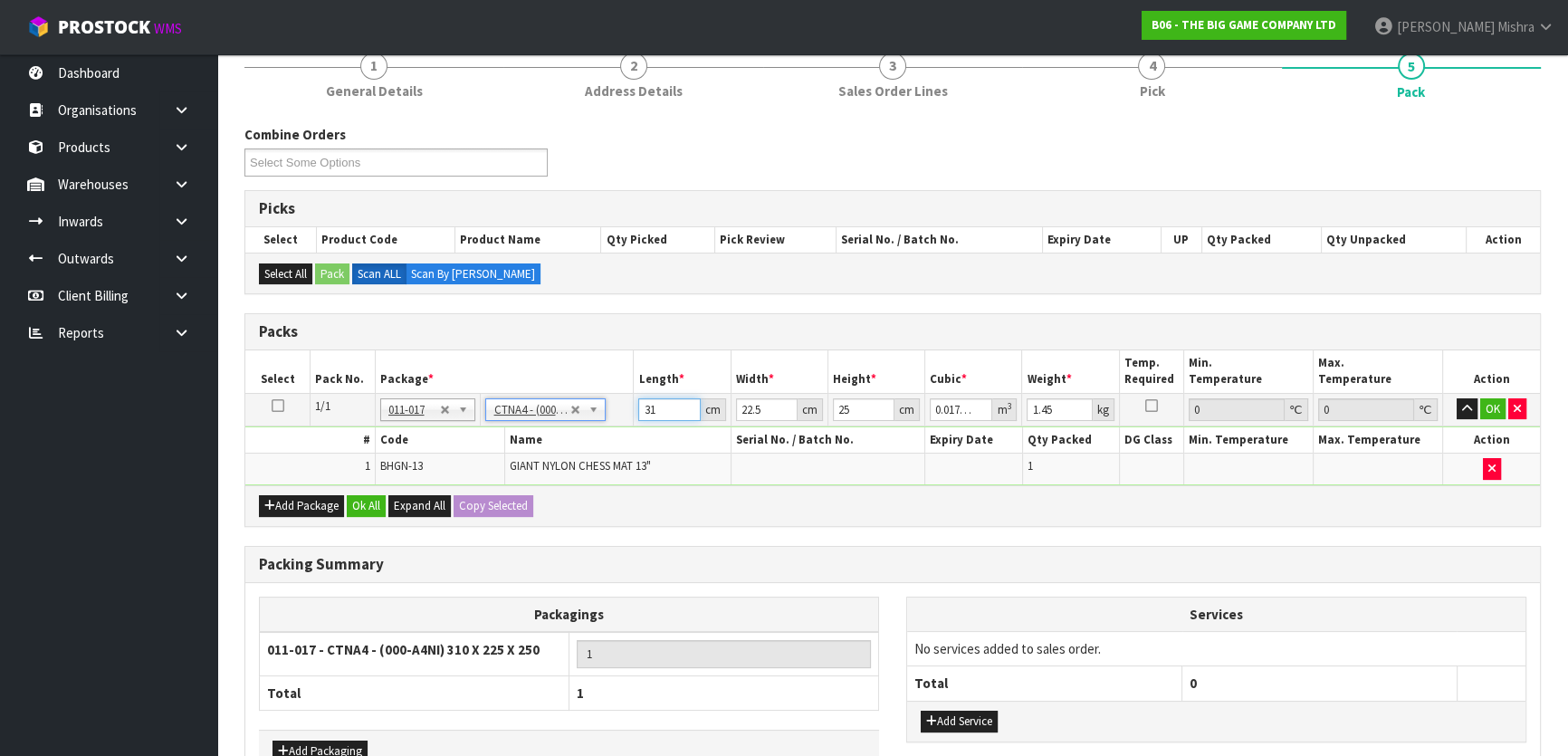
drag, startPoint x: 632, startPoint y: 413, endPoint x: 611, endPoint y: 410, distance: 21.2
click at [611, 410] on tr "1/1 NONE 007-001 007-002 007-004 007-009 007-013 007-014 007-015 007-017 007-01…" at bounding box center [893, 409] width 1294 height 33
type input "3"
type input "0.001687"
type input "33"
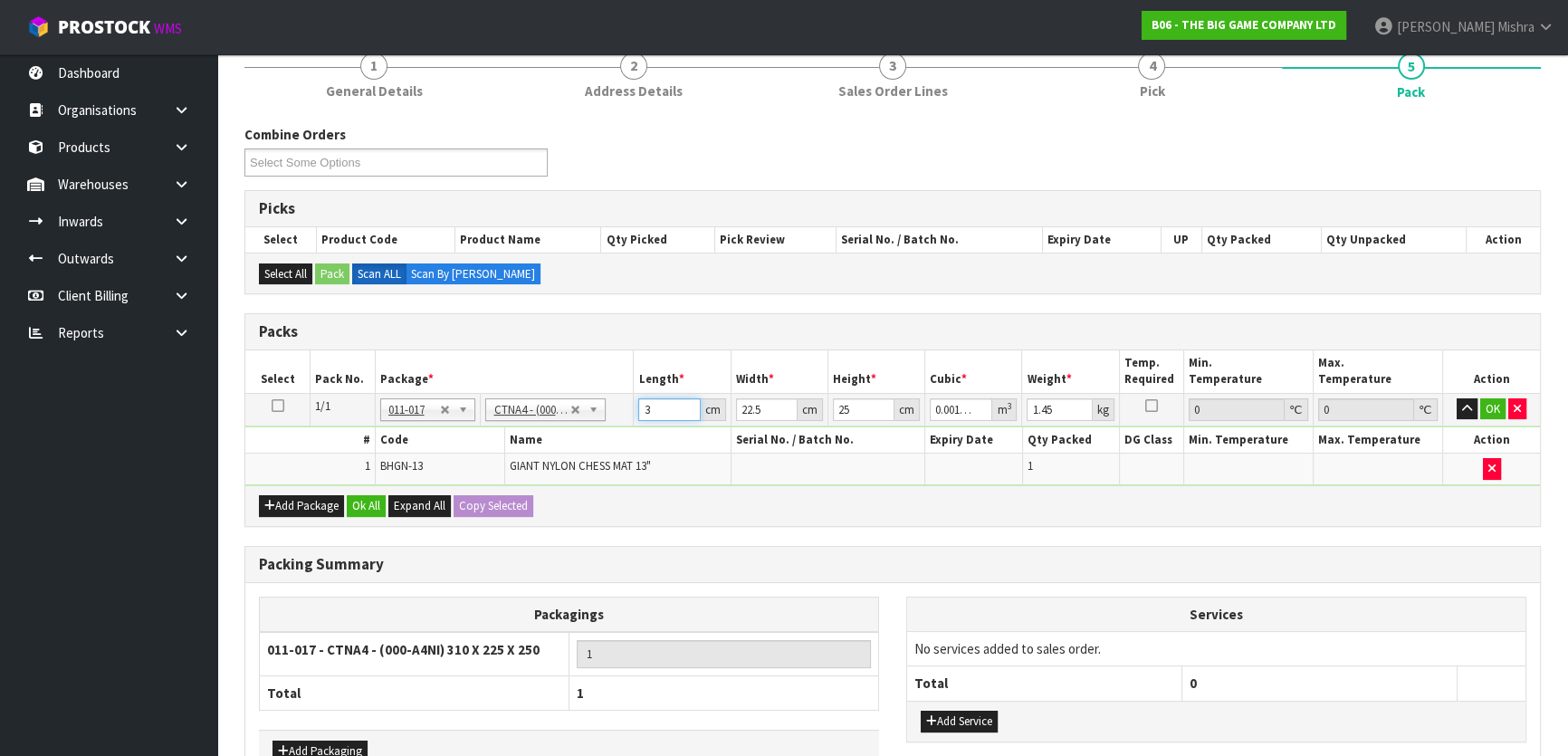
type input "0.018563"
type input "33"
type input "2"
type input "0.00165"
type input "27"
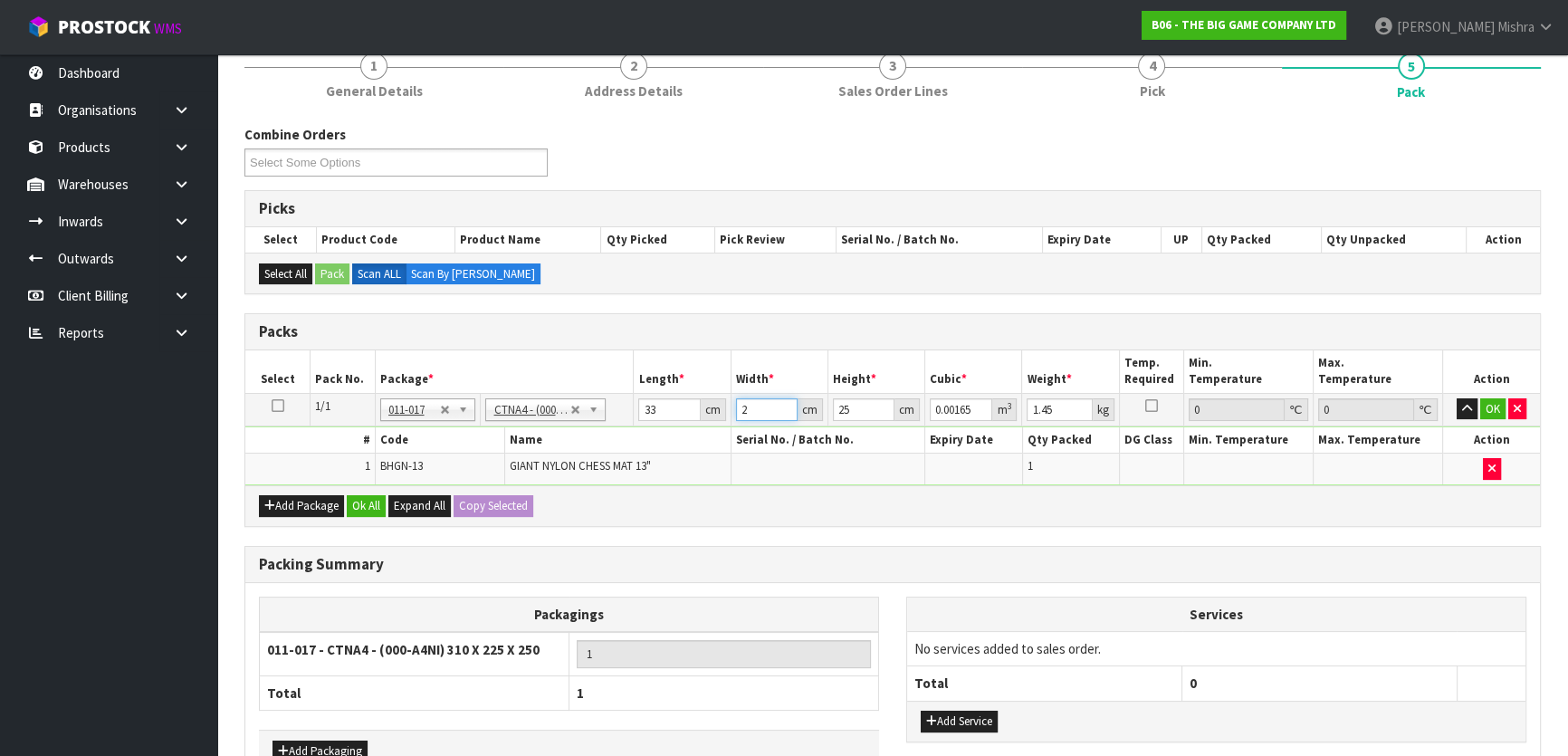
type input "0.022275"
type input "27"
type input "1"
type input "0.000891"
type input "17"
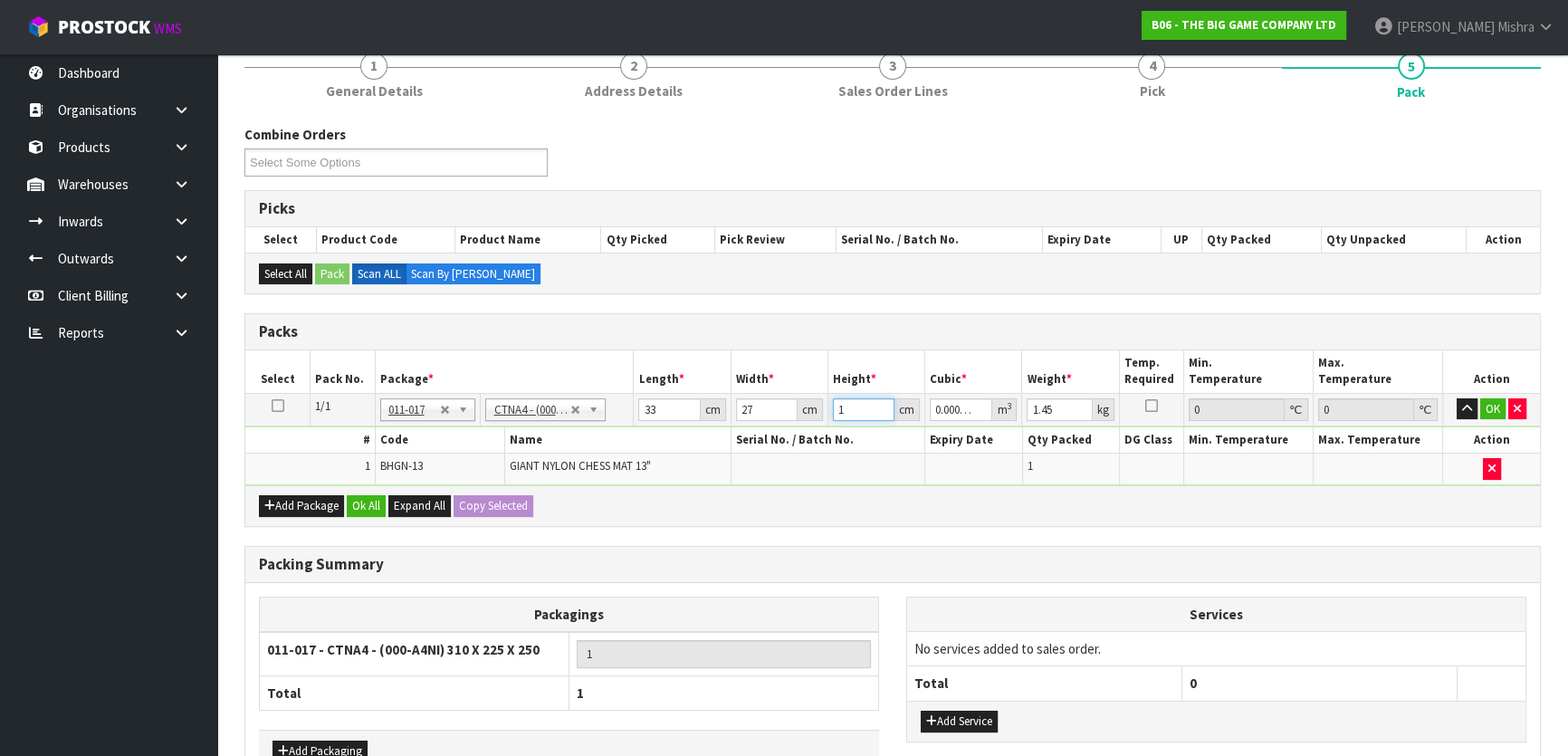
type input "0.015147"
type input "17"
type input "2"
click at [368, 501] on button "Ok All" at bounding box center [366, 506] width 39 height 22
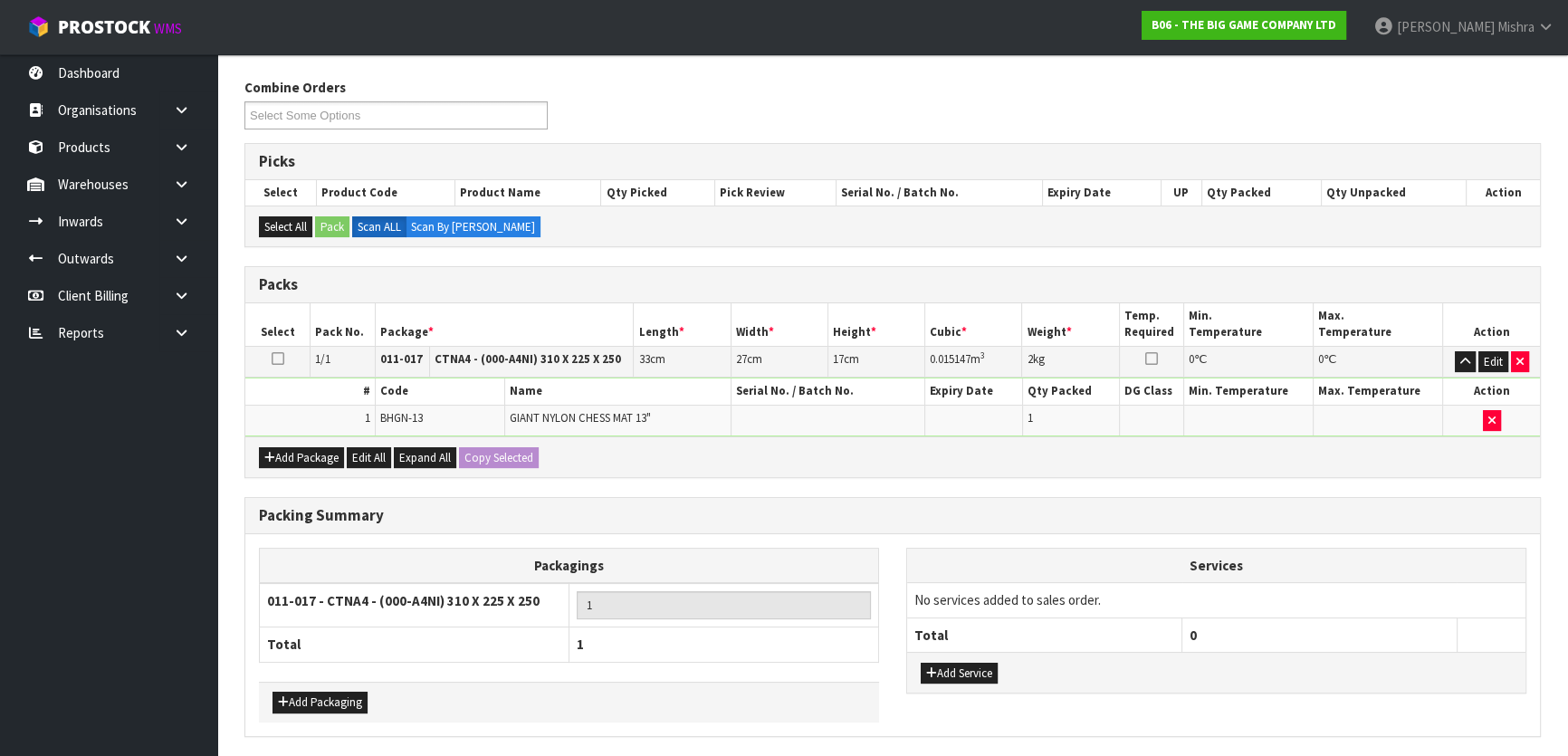
scroll to position [272, 0]
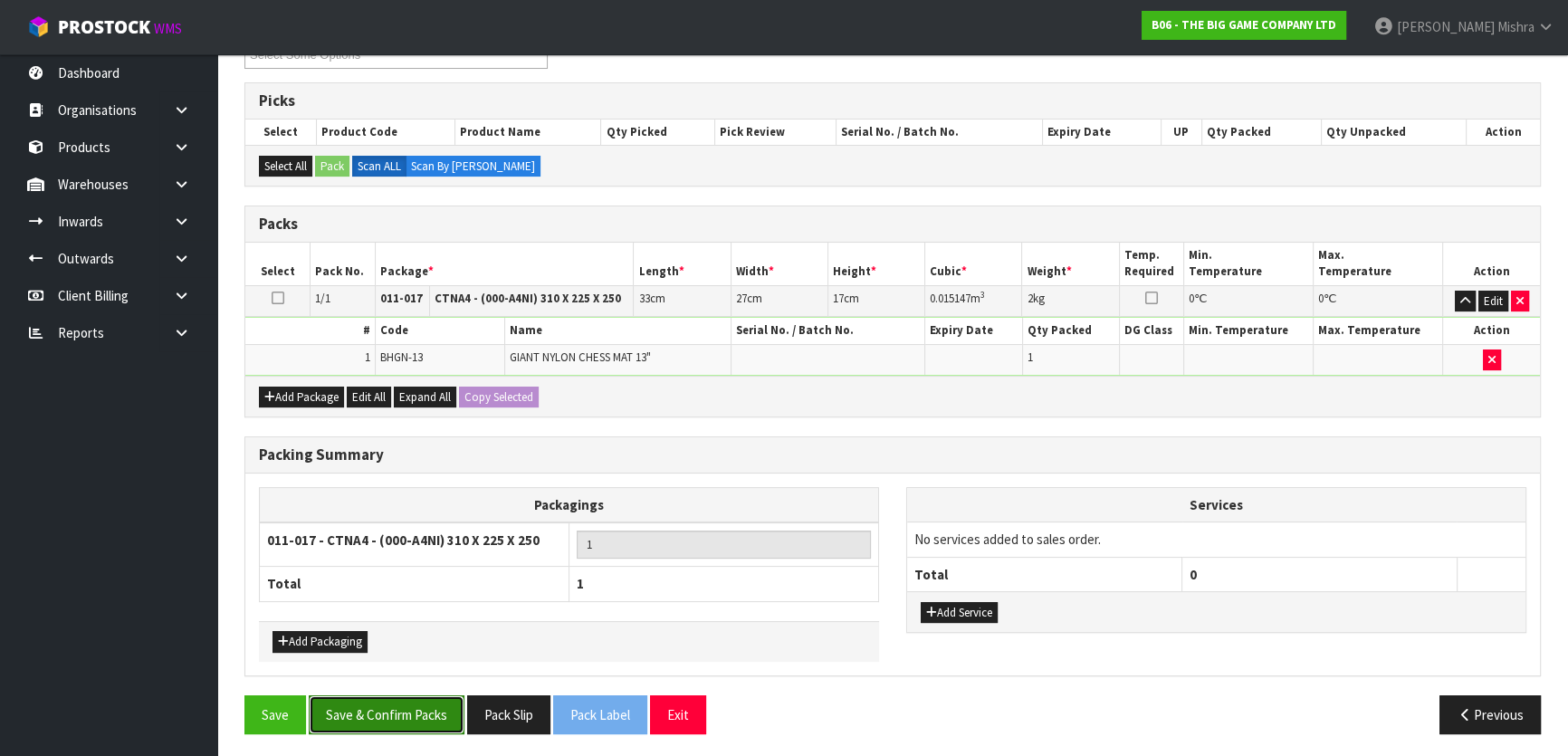
click at [399, 714] on button "Save & Confirm Packs" at bounding box center [387, 715] width 155 height 39
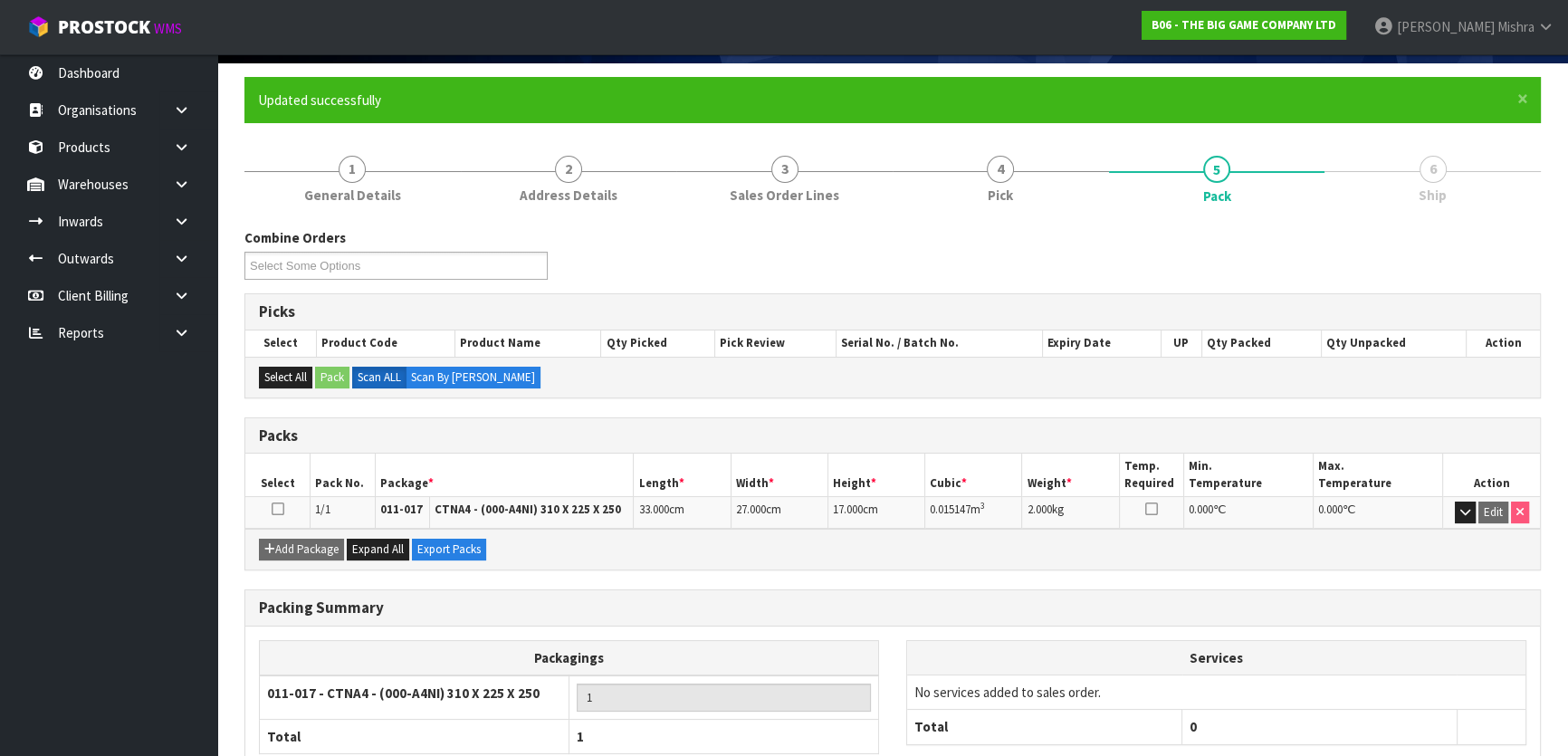
scroll to position [239, 0]
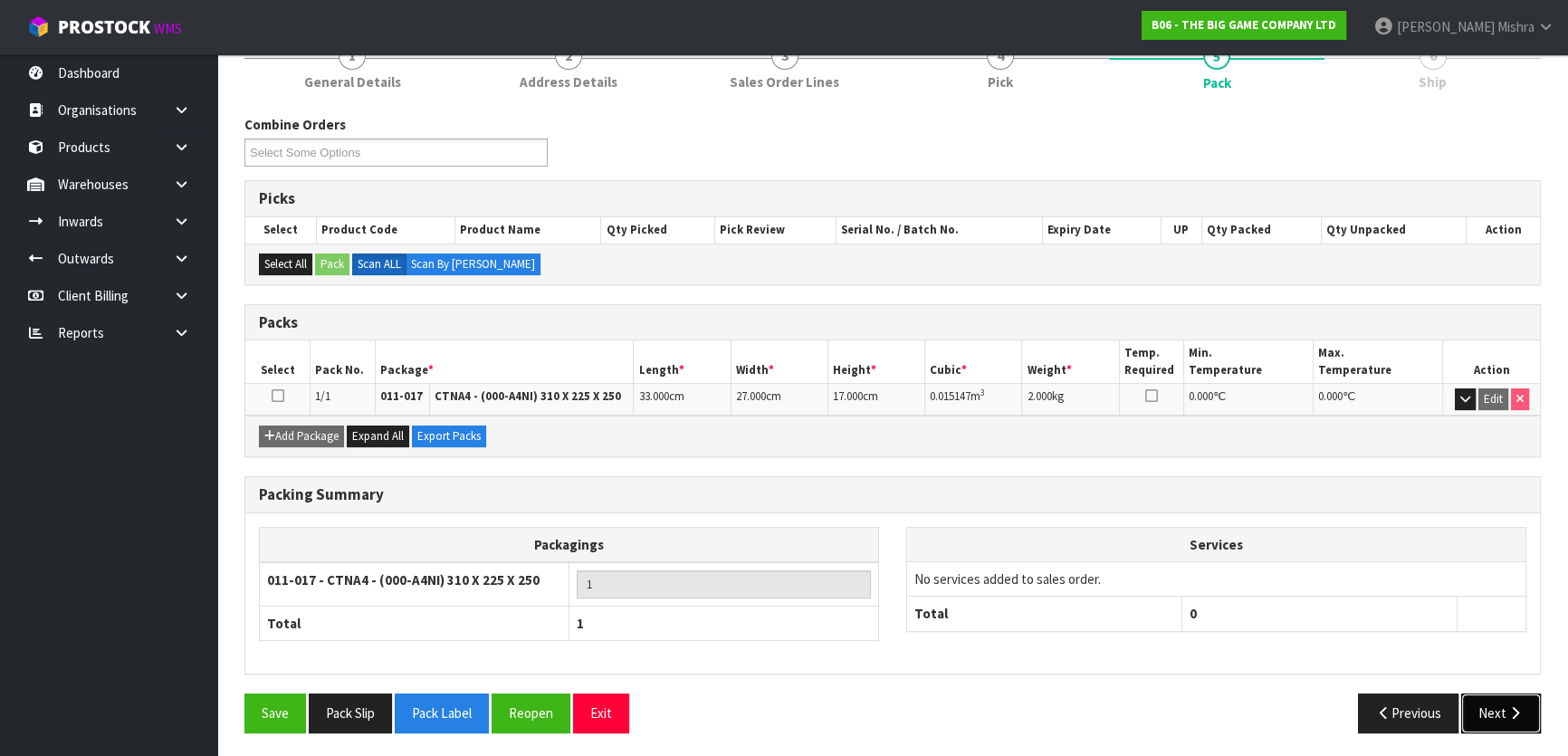
click at [1489, 718] on button "Next" at bounding box center [1501, 714] width 80 height 39
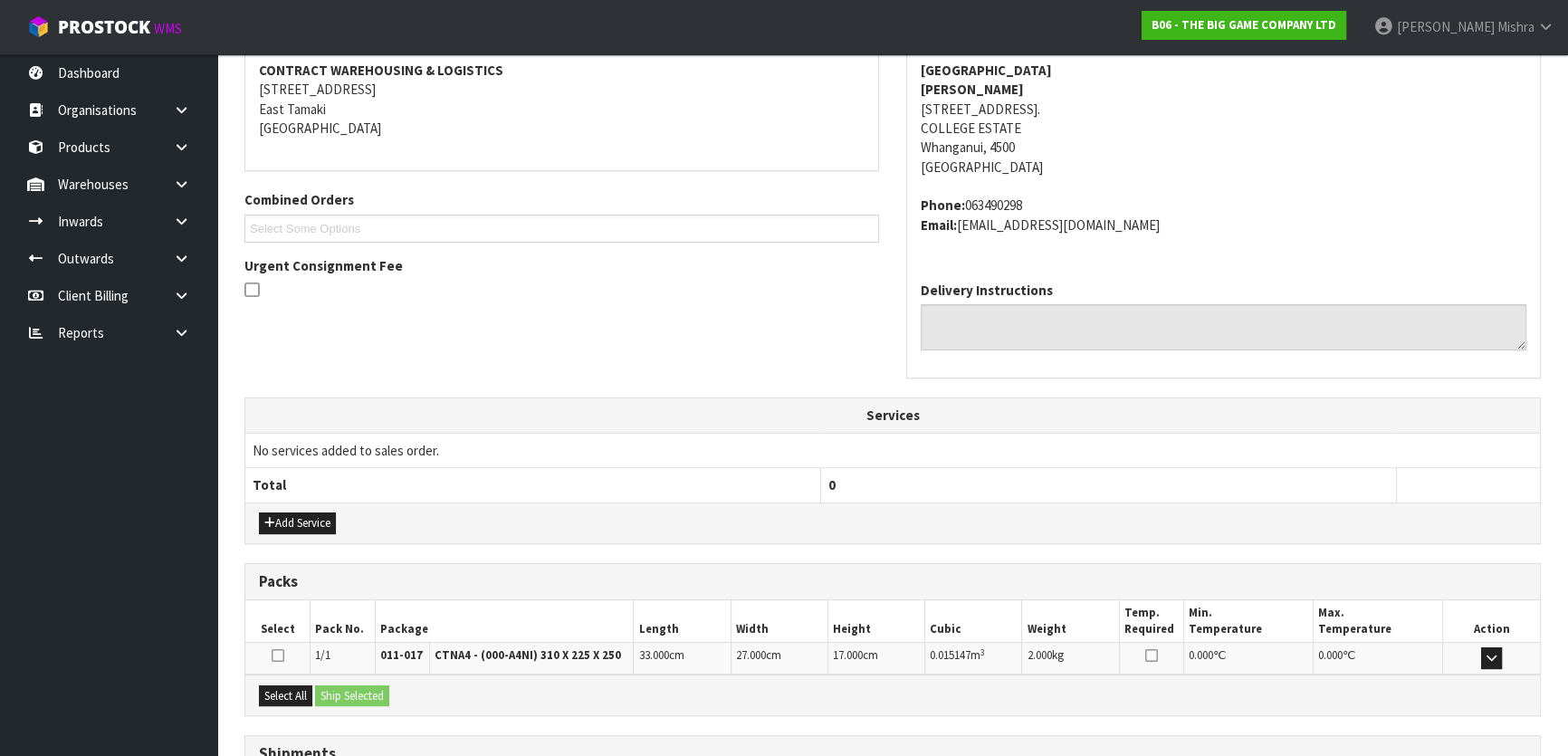
scroll to position [404, 0]
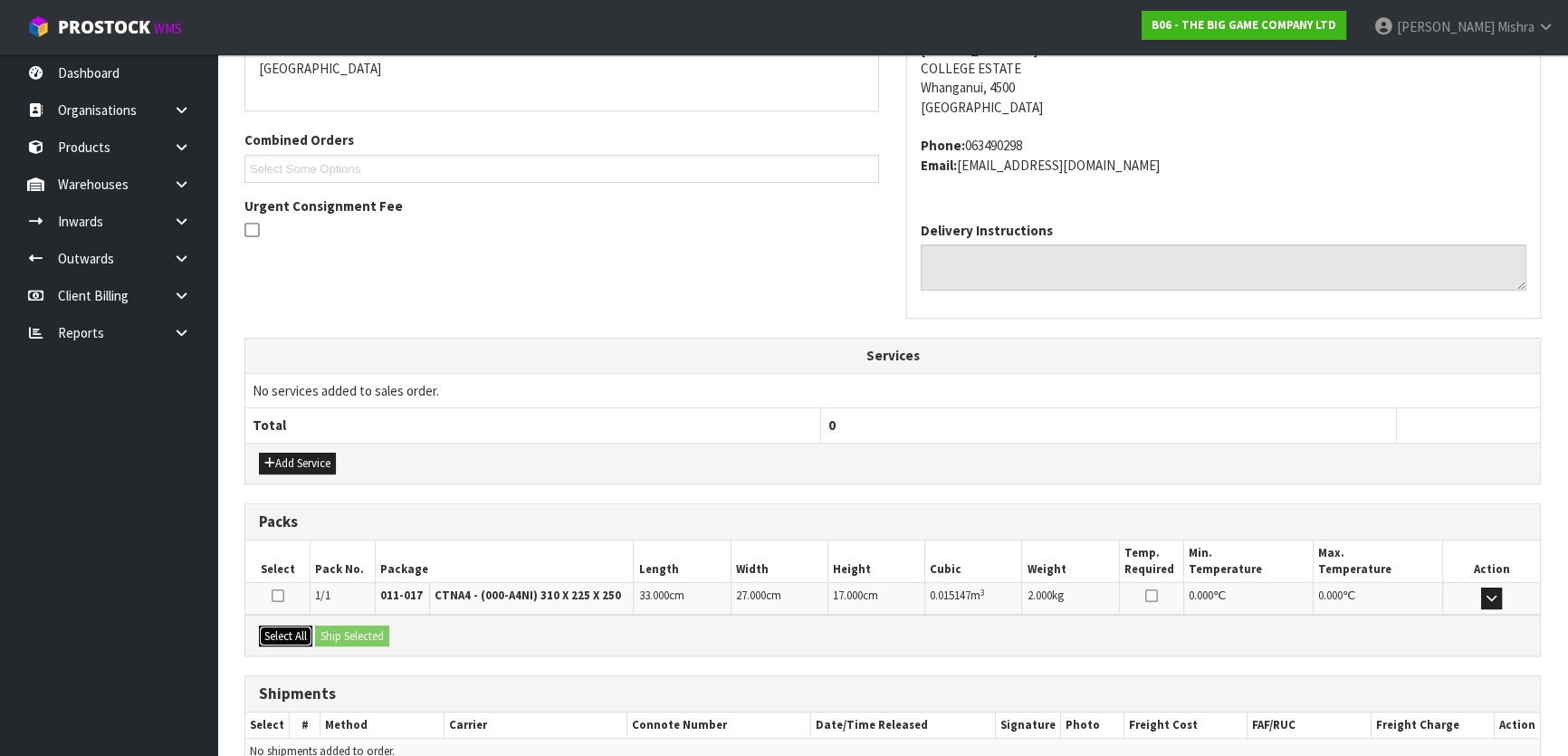
click at [291, 626] on button "Select All" at bounding box center [285, 636] width 53 height 22
click at [351, 634] on button "Ship Selected" at bounding box center [351, 636] width 74 height 22
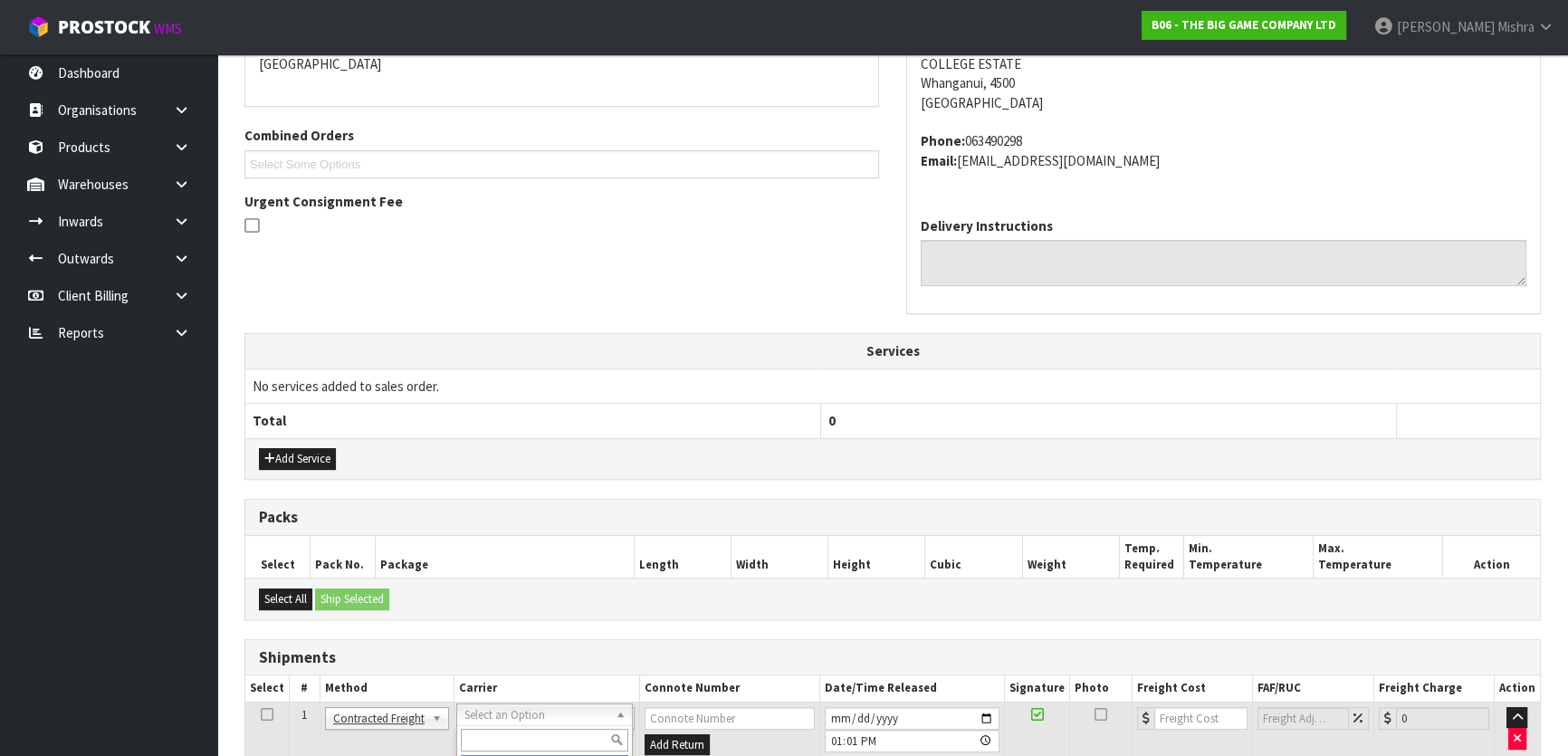
scroll to position [569, 0]
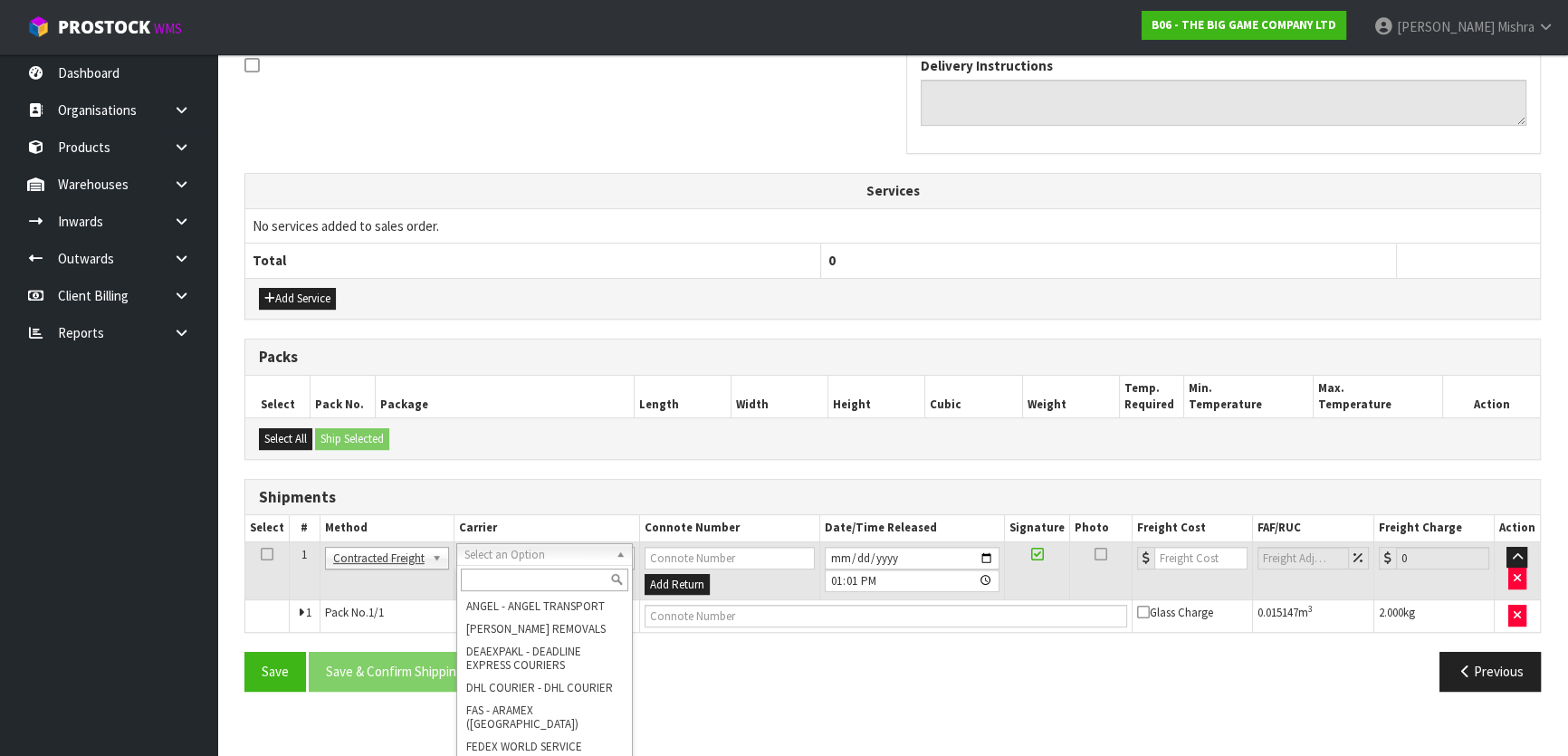
click at [547, 575] on input "text" at bounding box center [544, 580] width 168 height 22
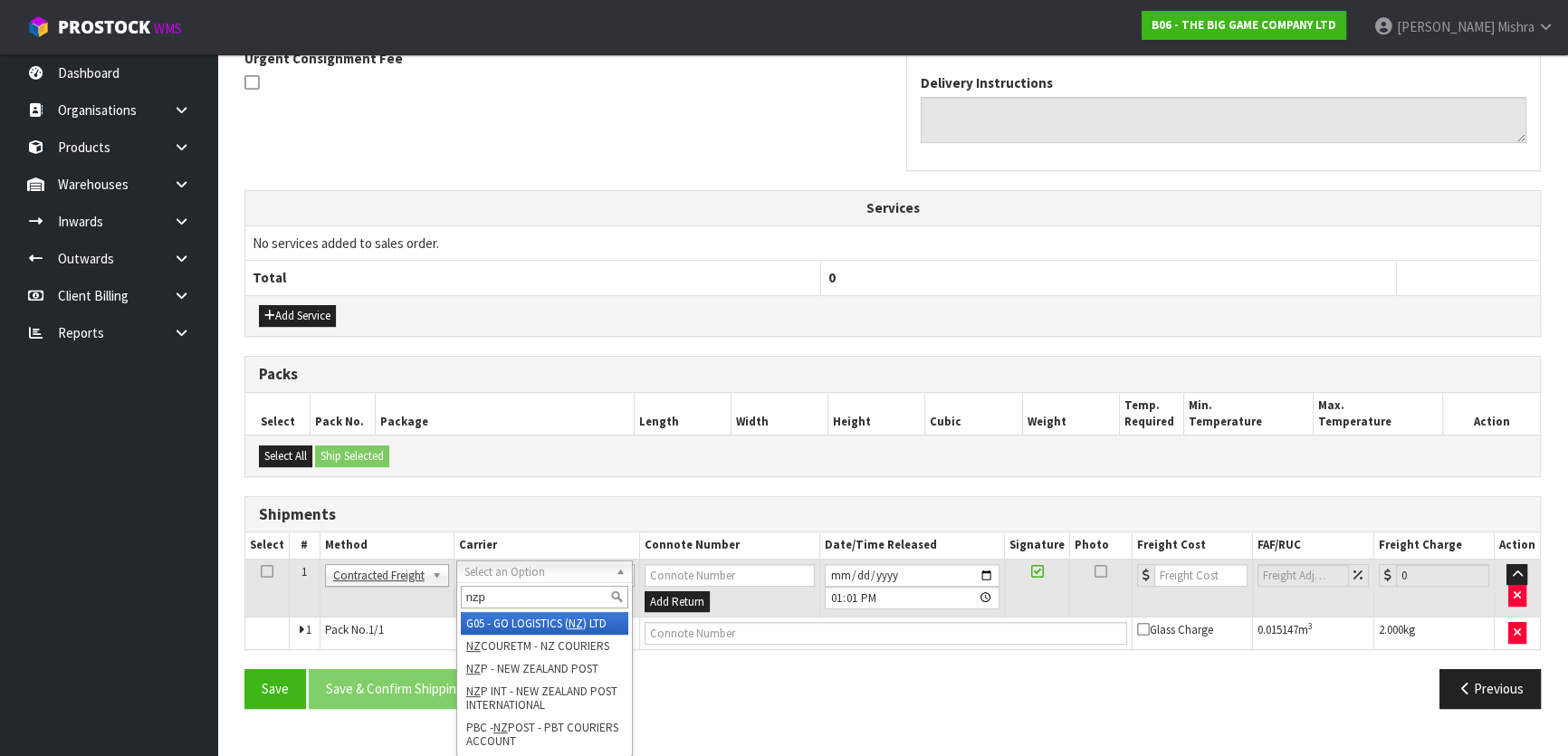
scroll to position [527, 0]
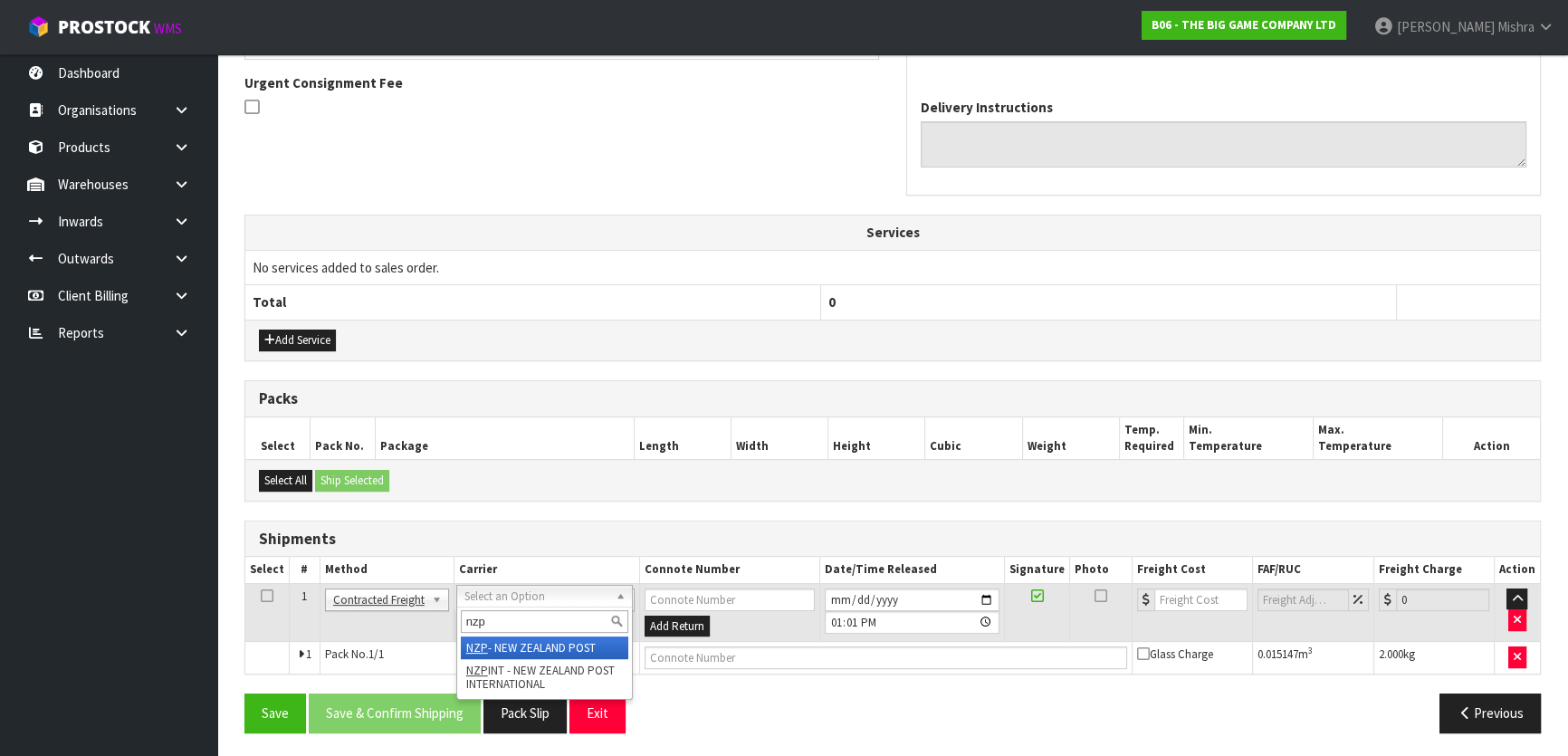
type input "nzp"
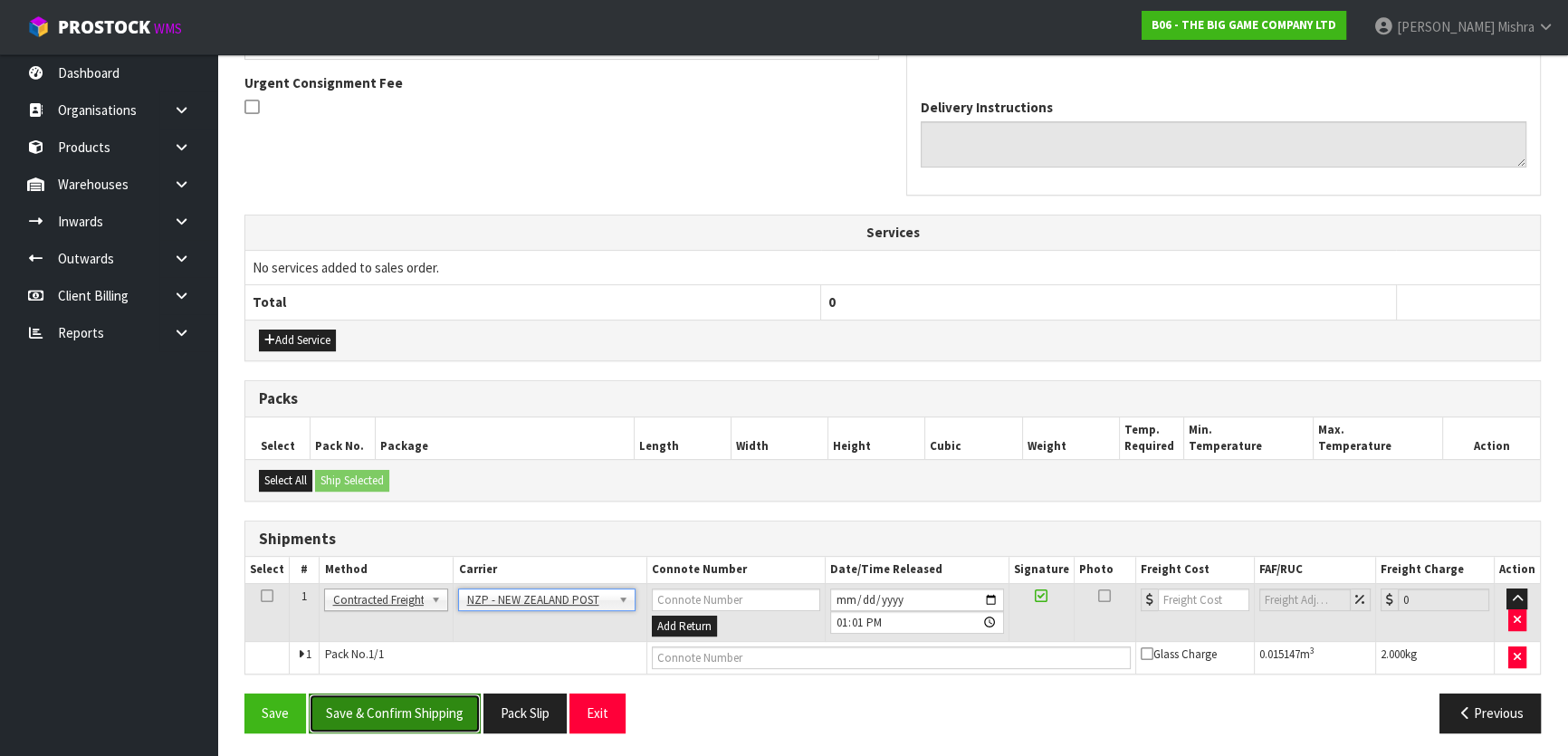
click at [416, 697] on button "Save & Confirm Shipping" at bounding box center [395, 714] width 172 height 39
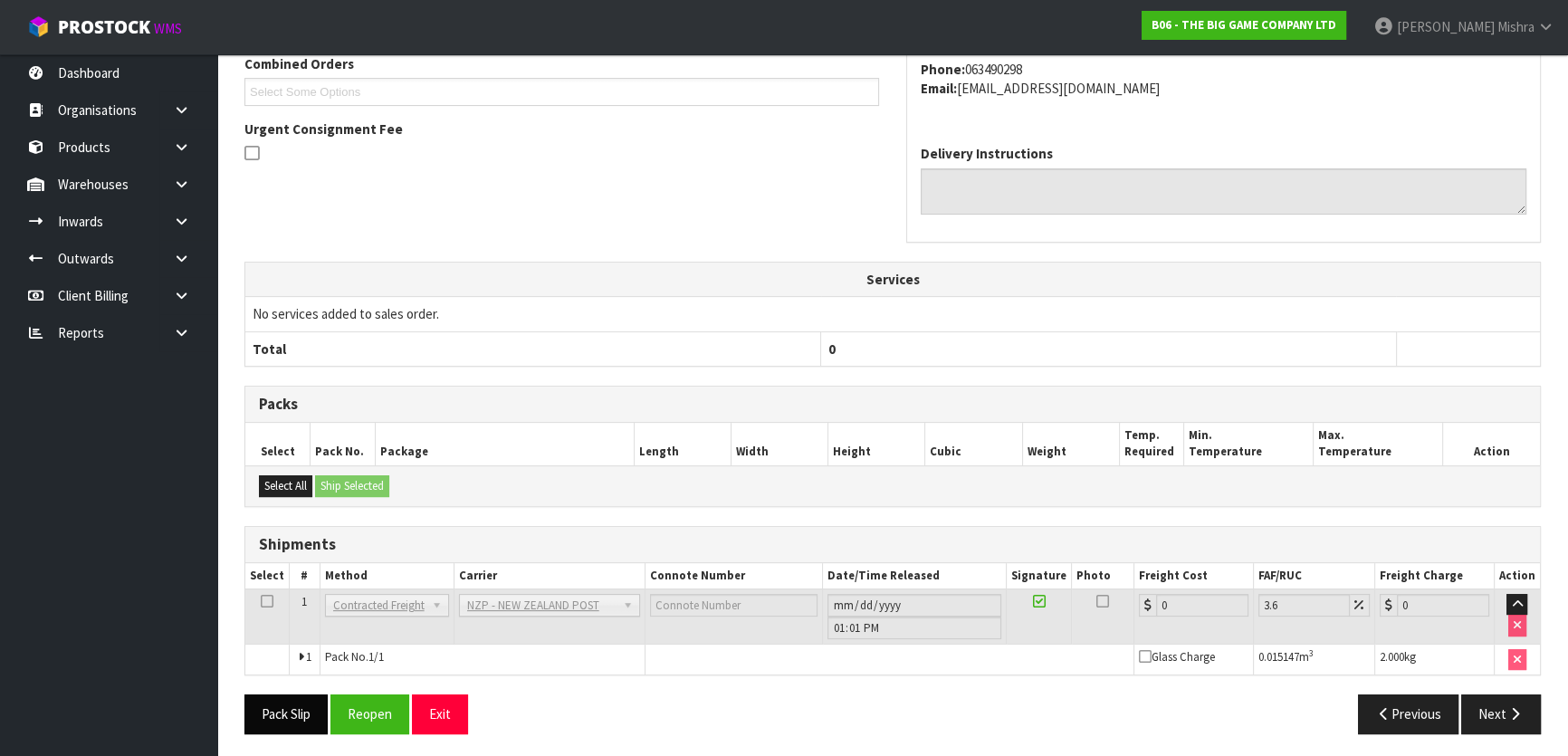
scroll to position [502, 0]
drag, startPoint x: 362, startPoint y: 702, endPoint x: 379, endPoint y: 702, distance: 17.0
click at [362, 702] on button "Reopen" at bounding box center [370, 713] width 79 height 39
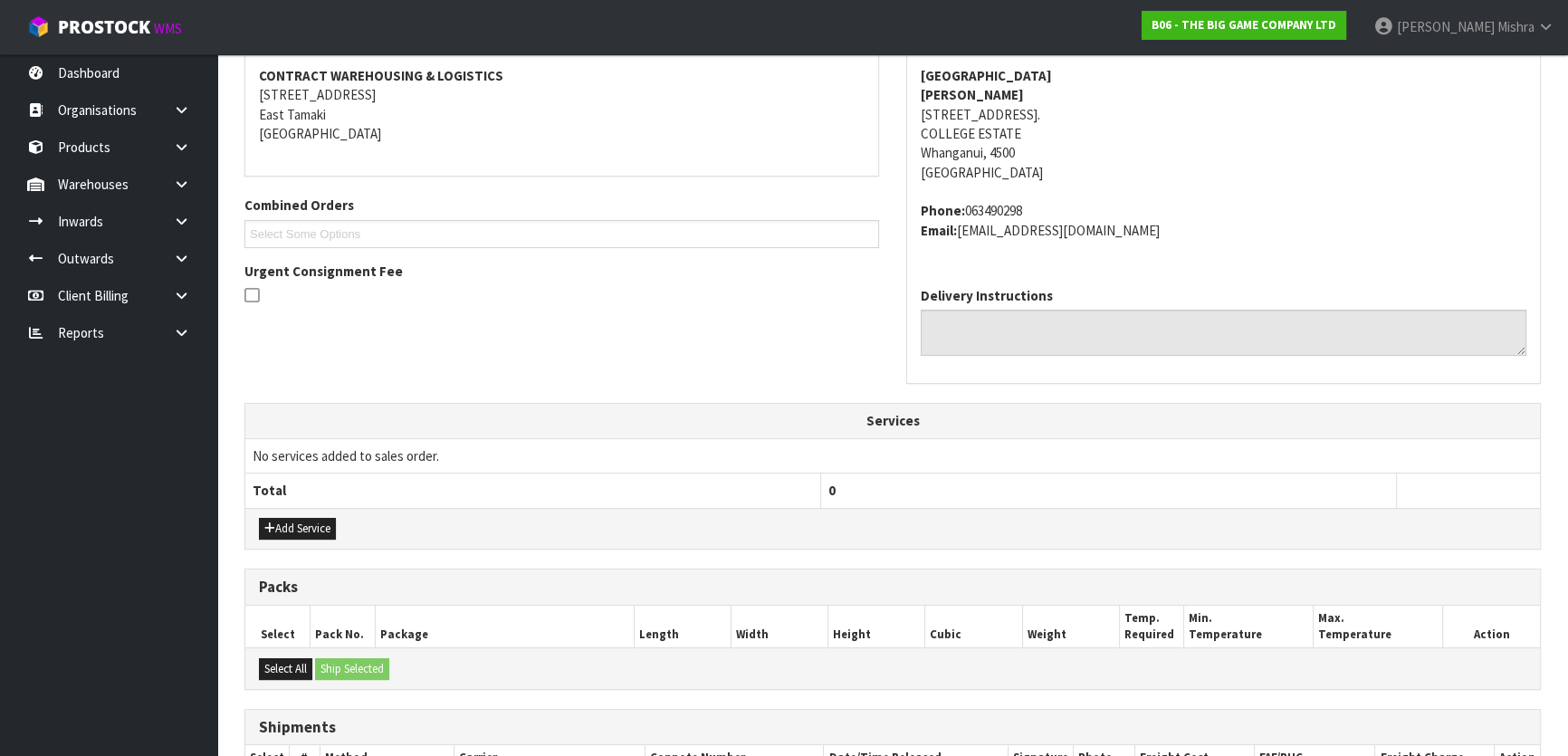
scroll to position [494, 0]
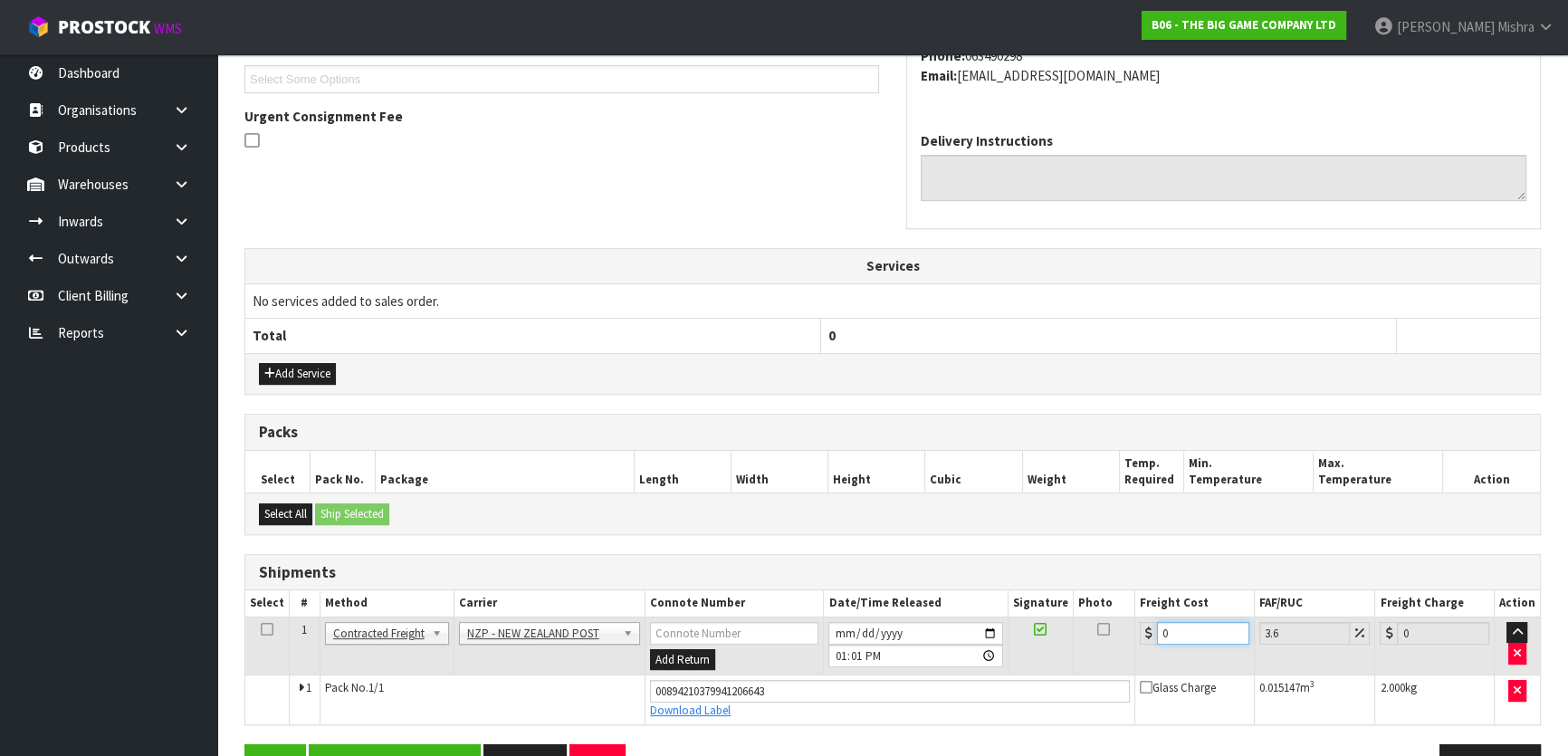
drag, startPoint x: 1183, startPoint y: 634, endPoint x: 1148, endPoint y: 634, distance: 35.0
click at [1148, 634] on div "0" at bounding box center [1194, 633] width 110 height 22
type input "8"
type input "8.29"
type input "8.4"
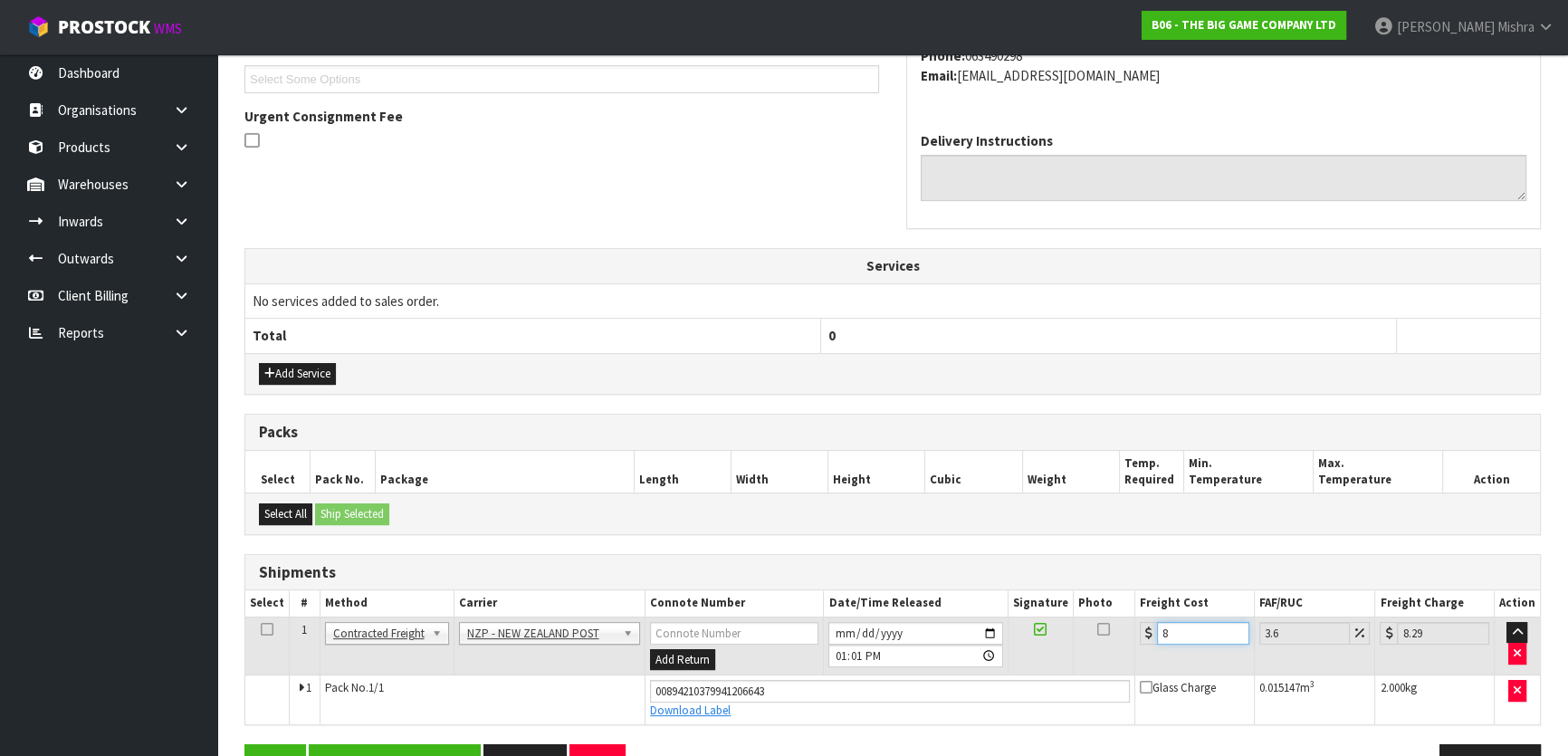
type input "8.7"
type input "8.45"
type input "8.75"
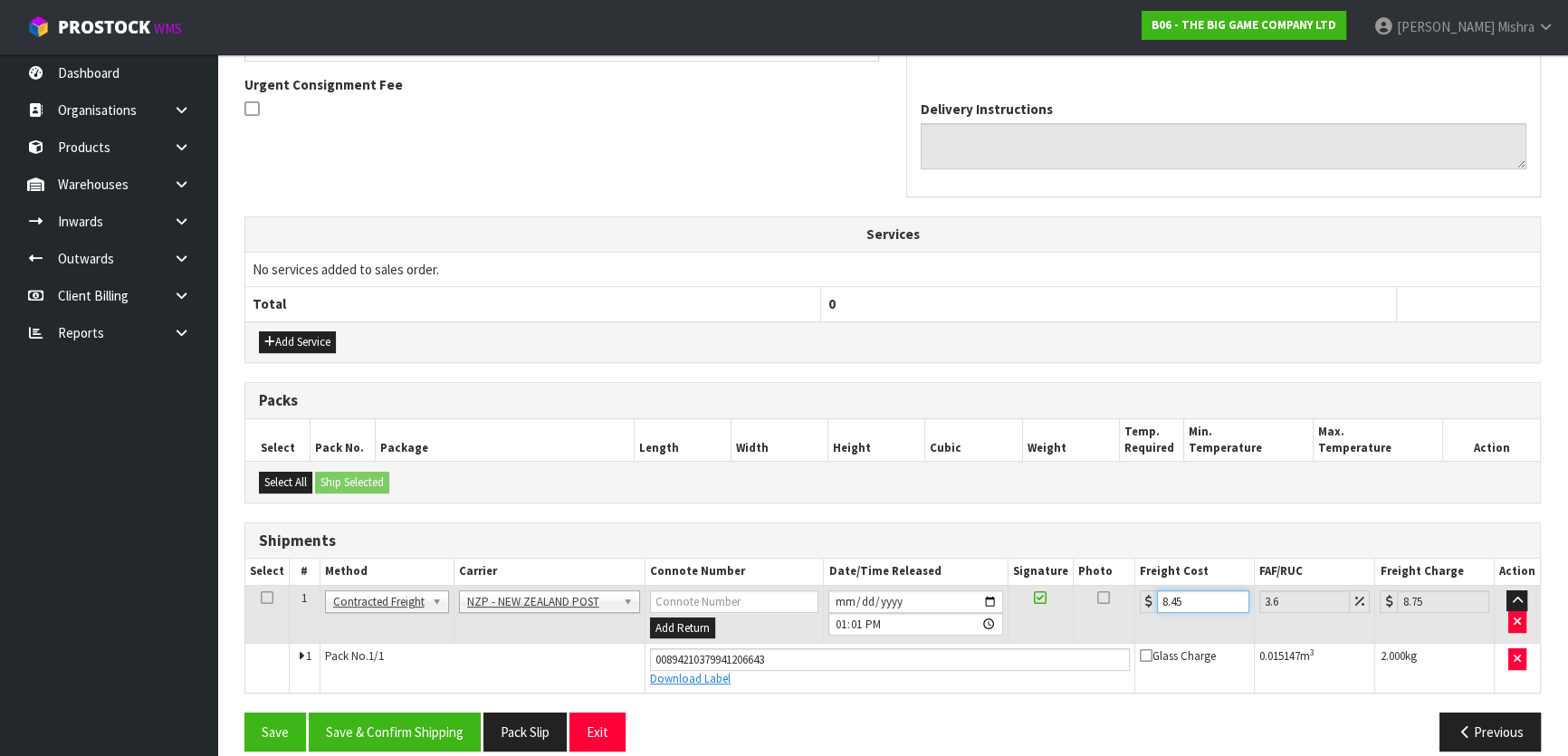
scroll to position [543, 0]
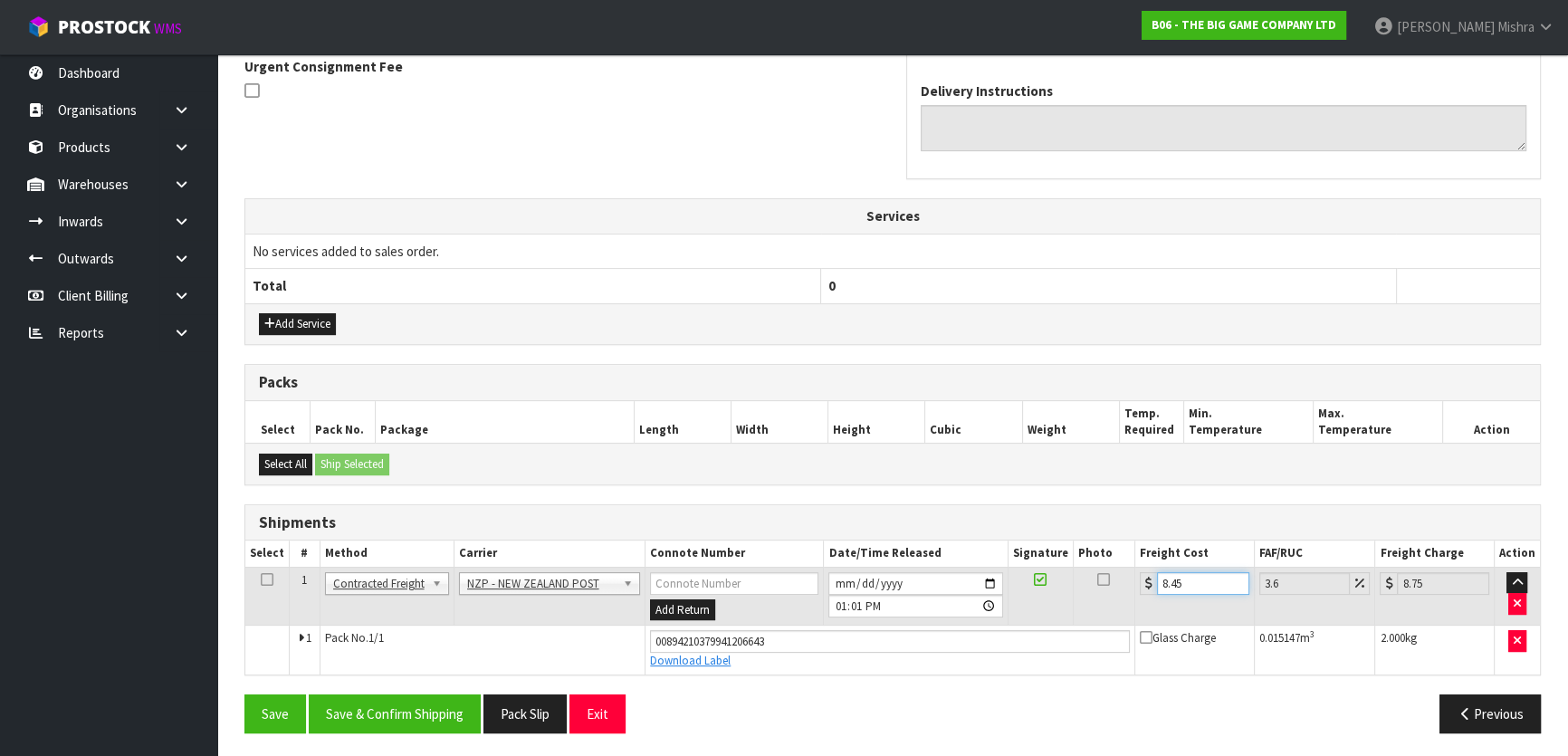
type input "8.45"
click at [440, 730] on div "Save Save & Confirm Shipping Pack Slip Exit Previous" at bounding box center [893, 720] width 1324 height 52
click at [440, 719] on button "Save & Confirm Shipping" at bounding box center [395, 714] width 172 height 39
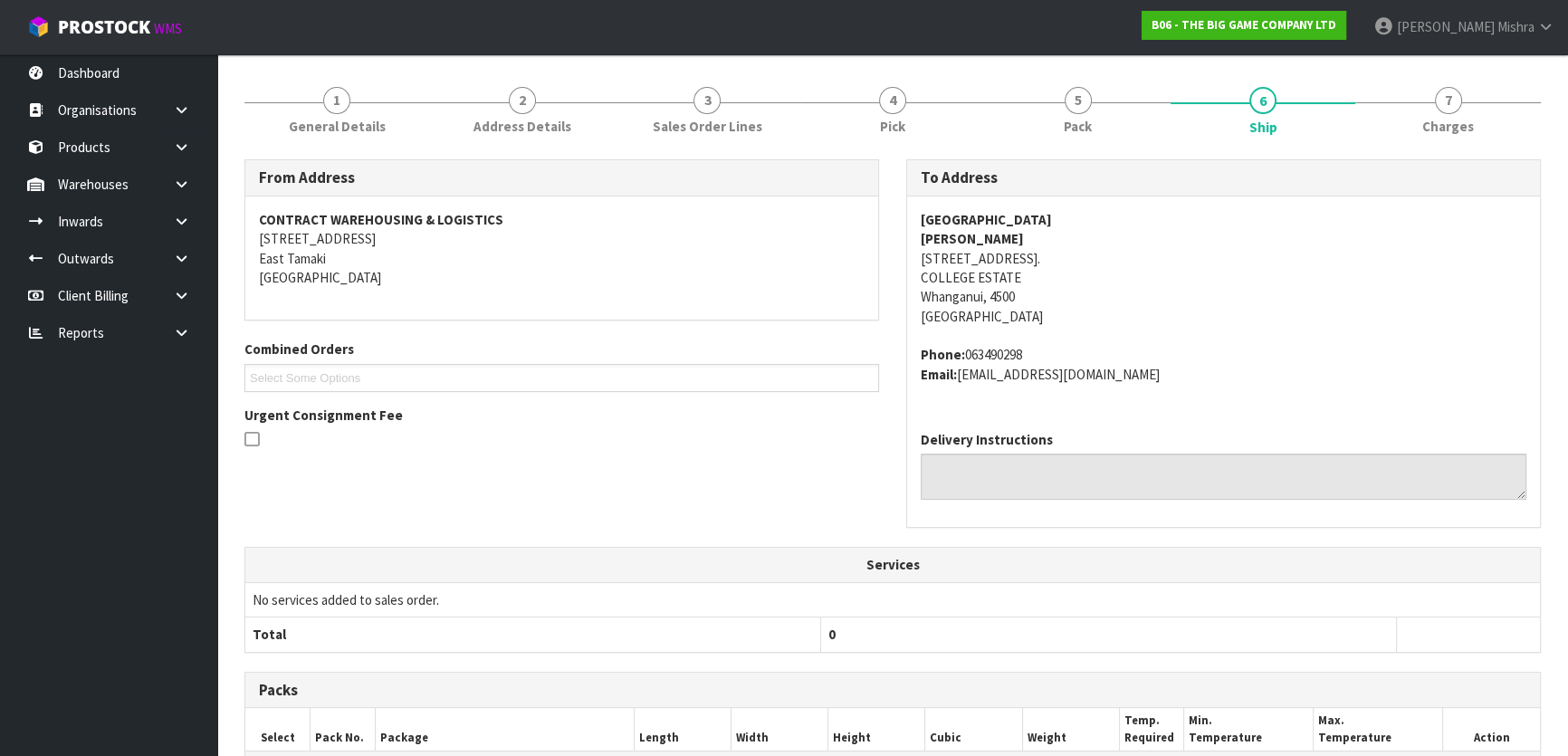
scroll to position [0, 0]
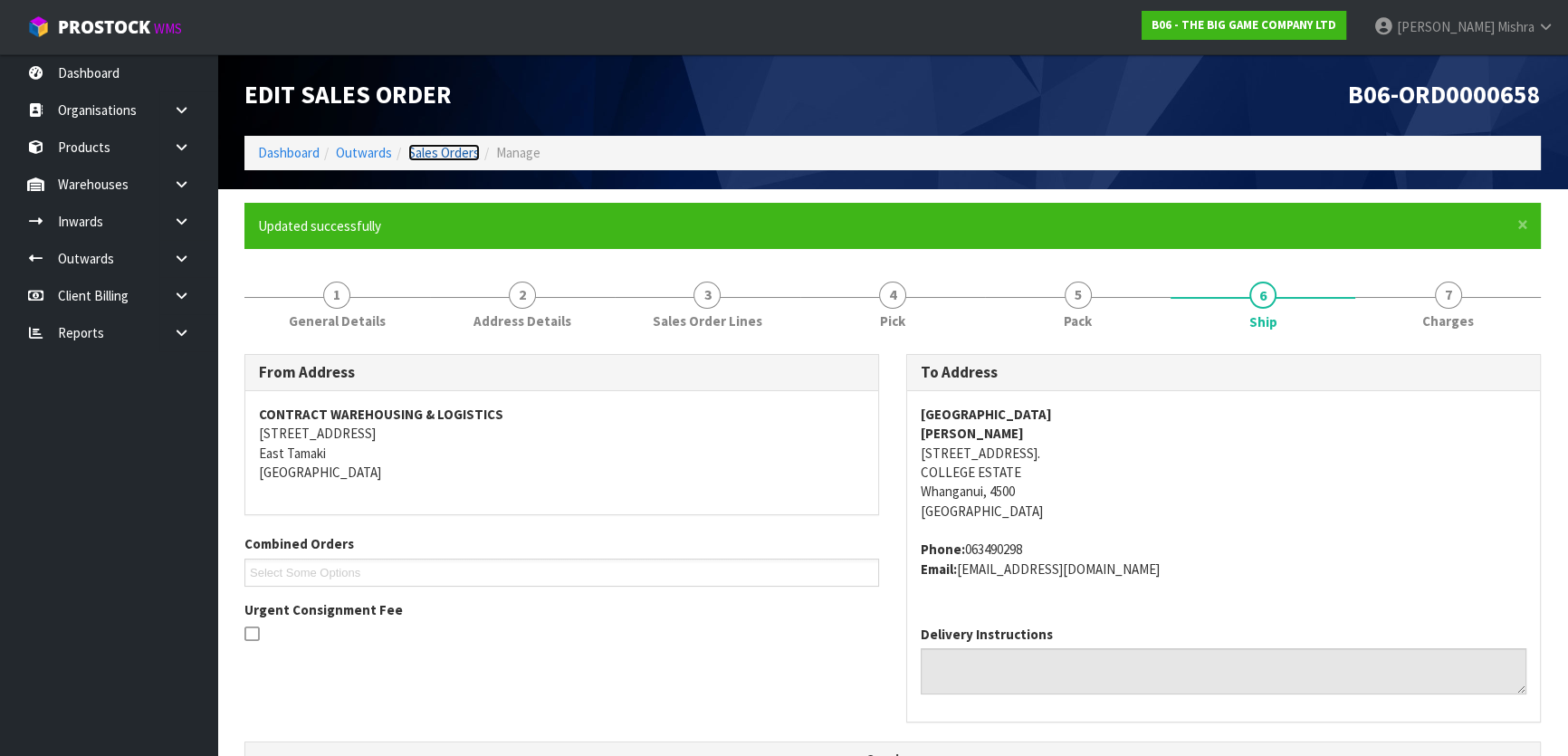
click at [432, 155] on link "Sales Orders" at bounding box center [444, 153] width 71 height 17
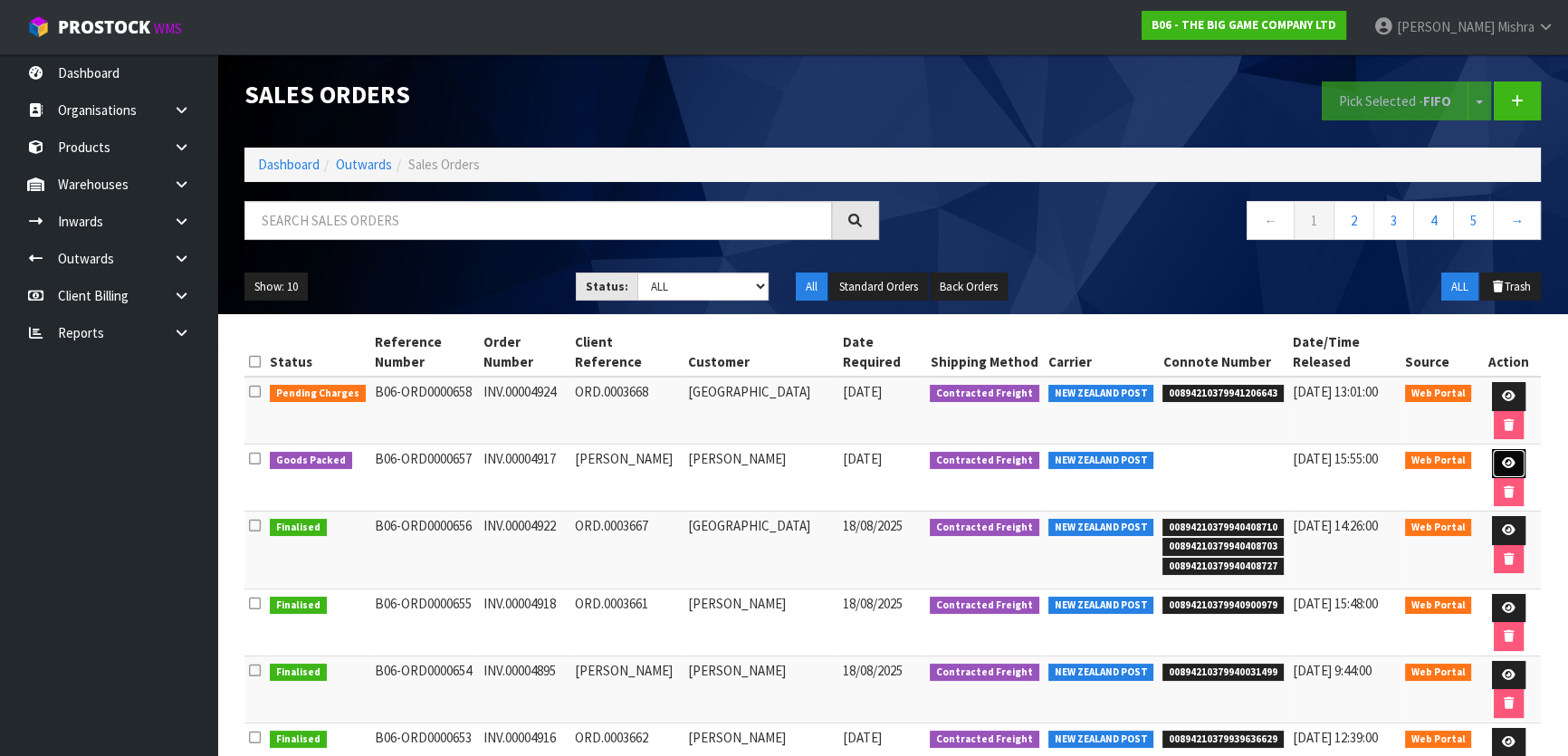
click at [1508, 457] on icon at bounding box center [1509, 463] width 14 height 12
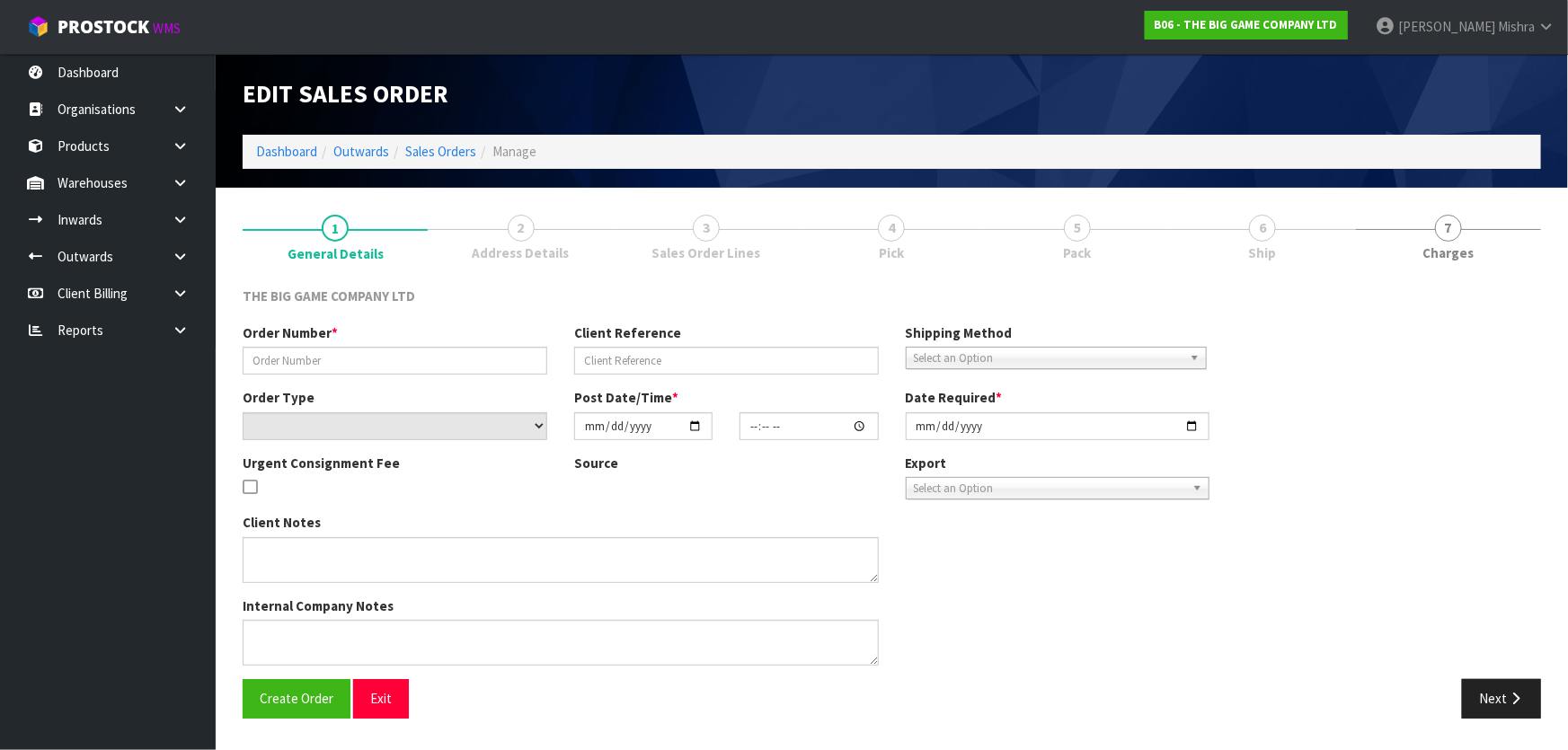
type input "INV.00004917"
type input "MATHEW DWAN"
select select "number:0"
type input "[DATE]"
type input "12:06:00.000"
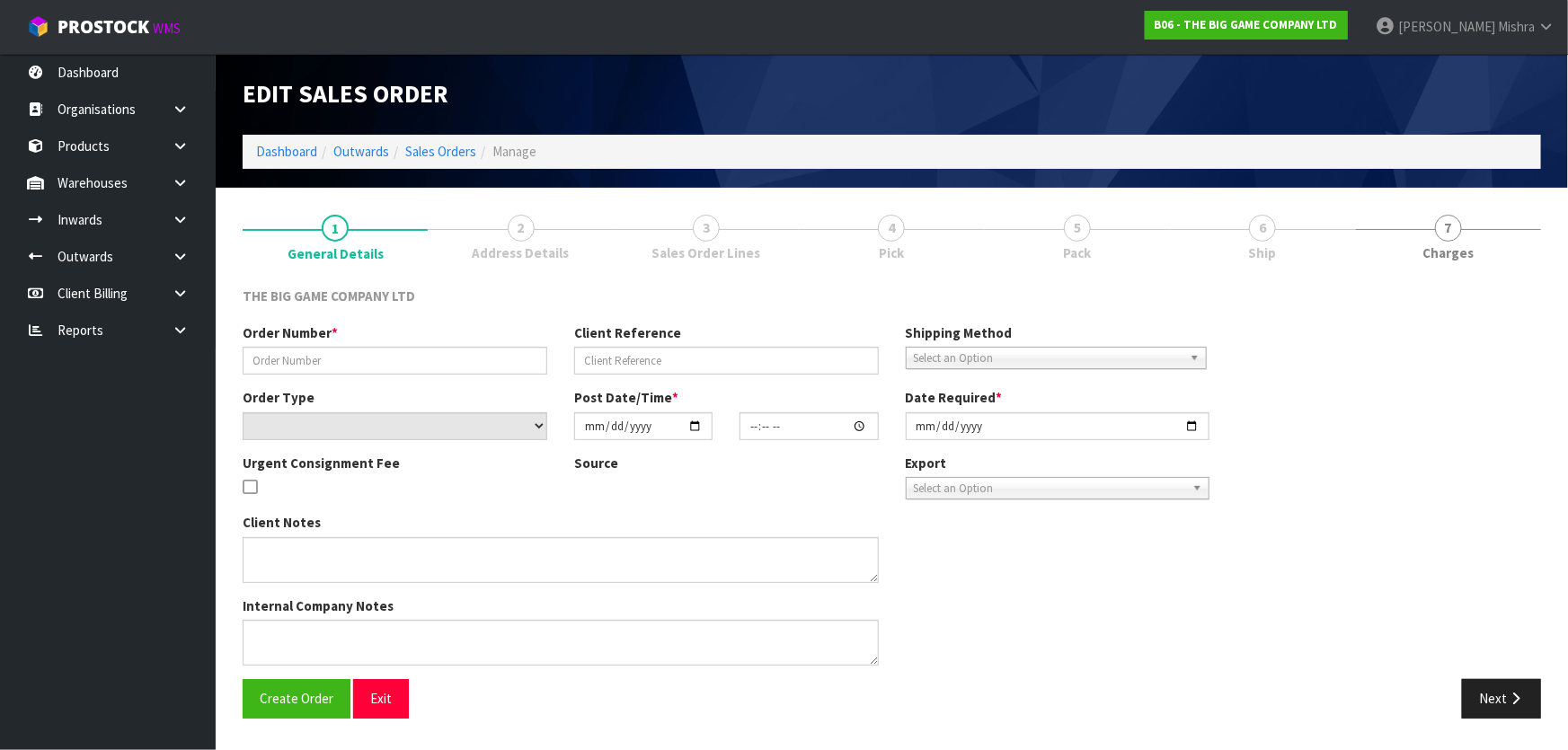
type input "[DATE]"
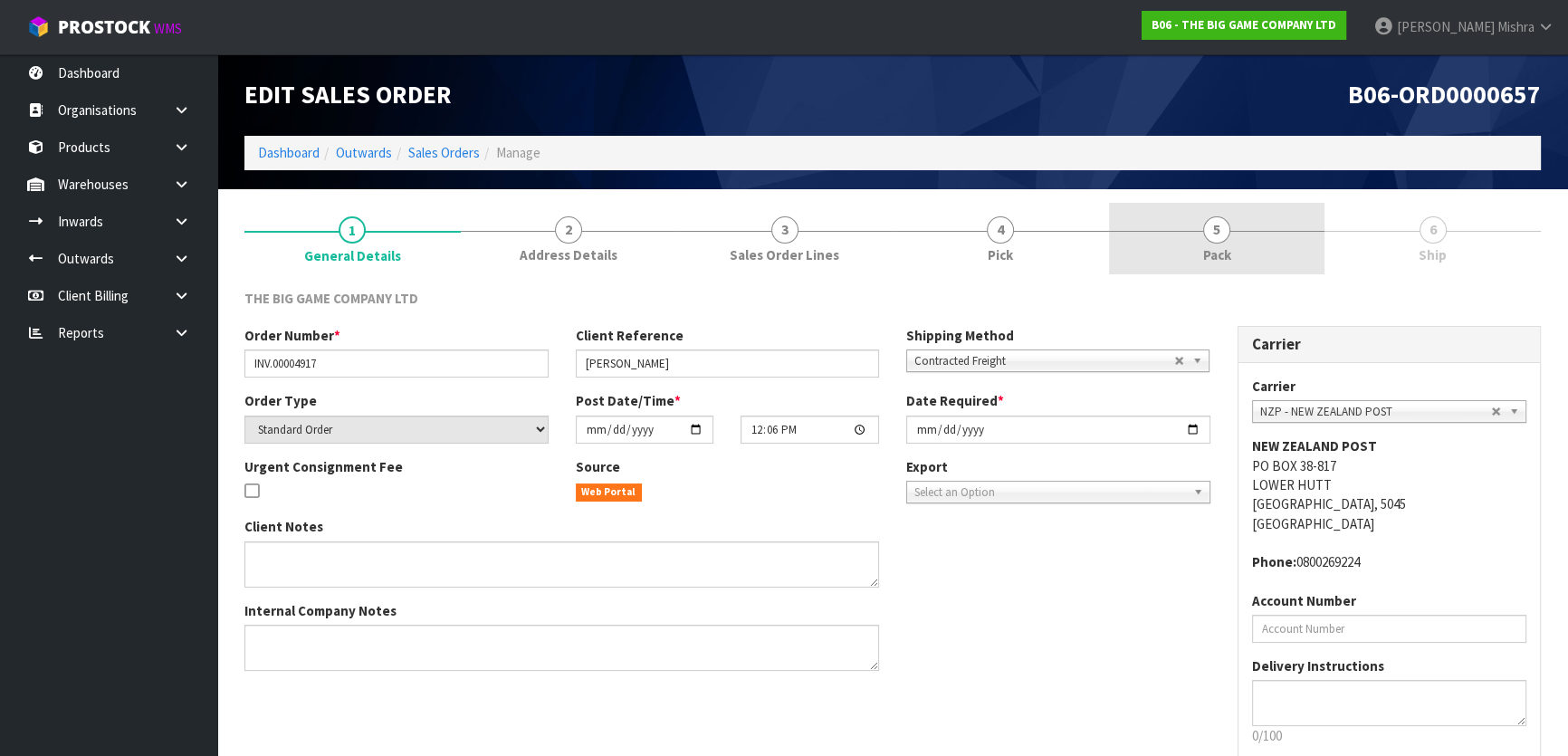
click at [1319, 220] on link "5 Pack" at bounding box center [1217, 239] width 216 height 71
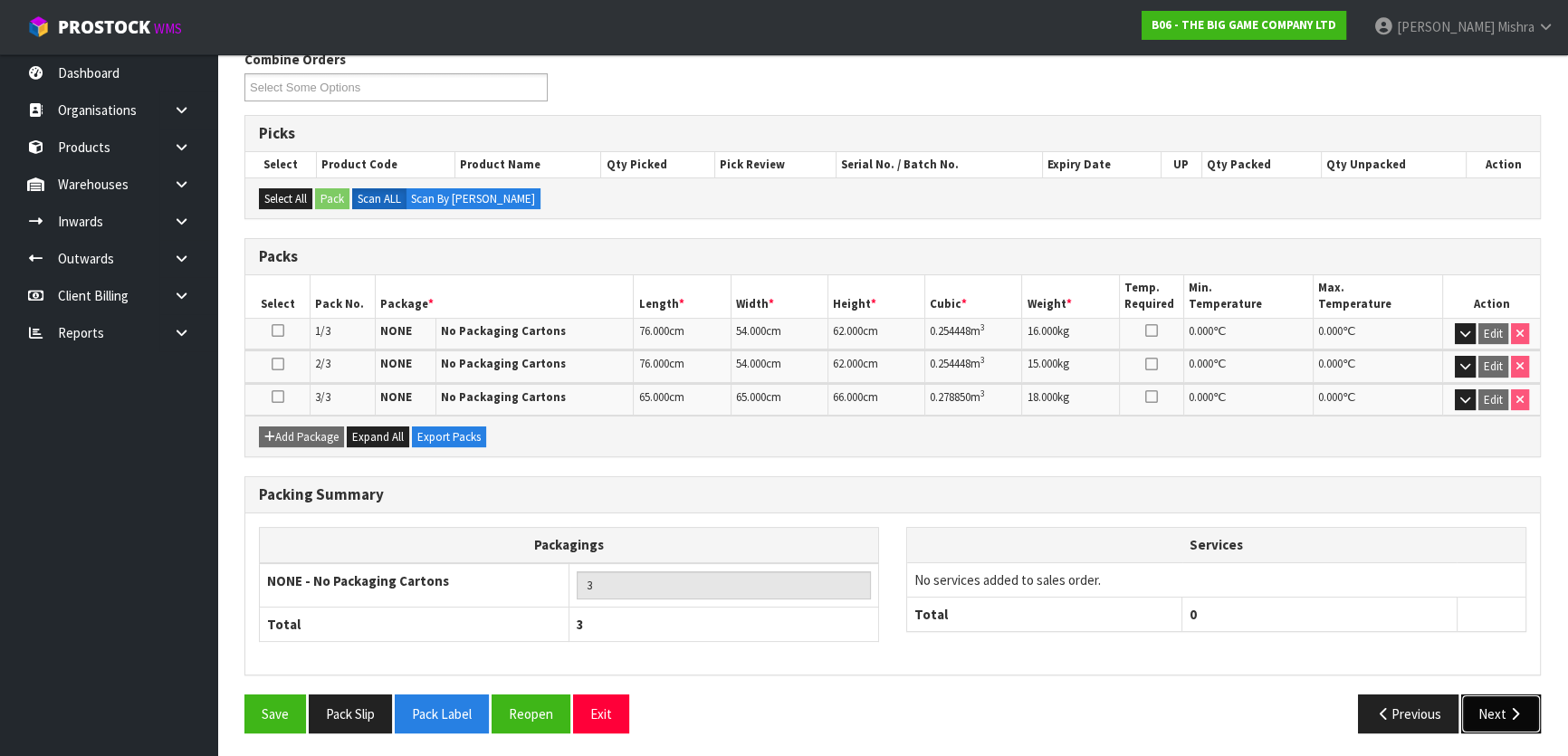
click at [1511, 718] on button "Next" at bounding box center [1501, 714] width 80 height 39
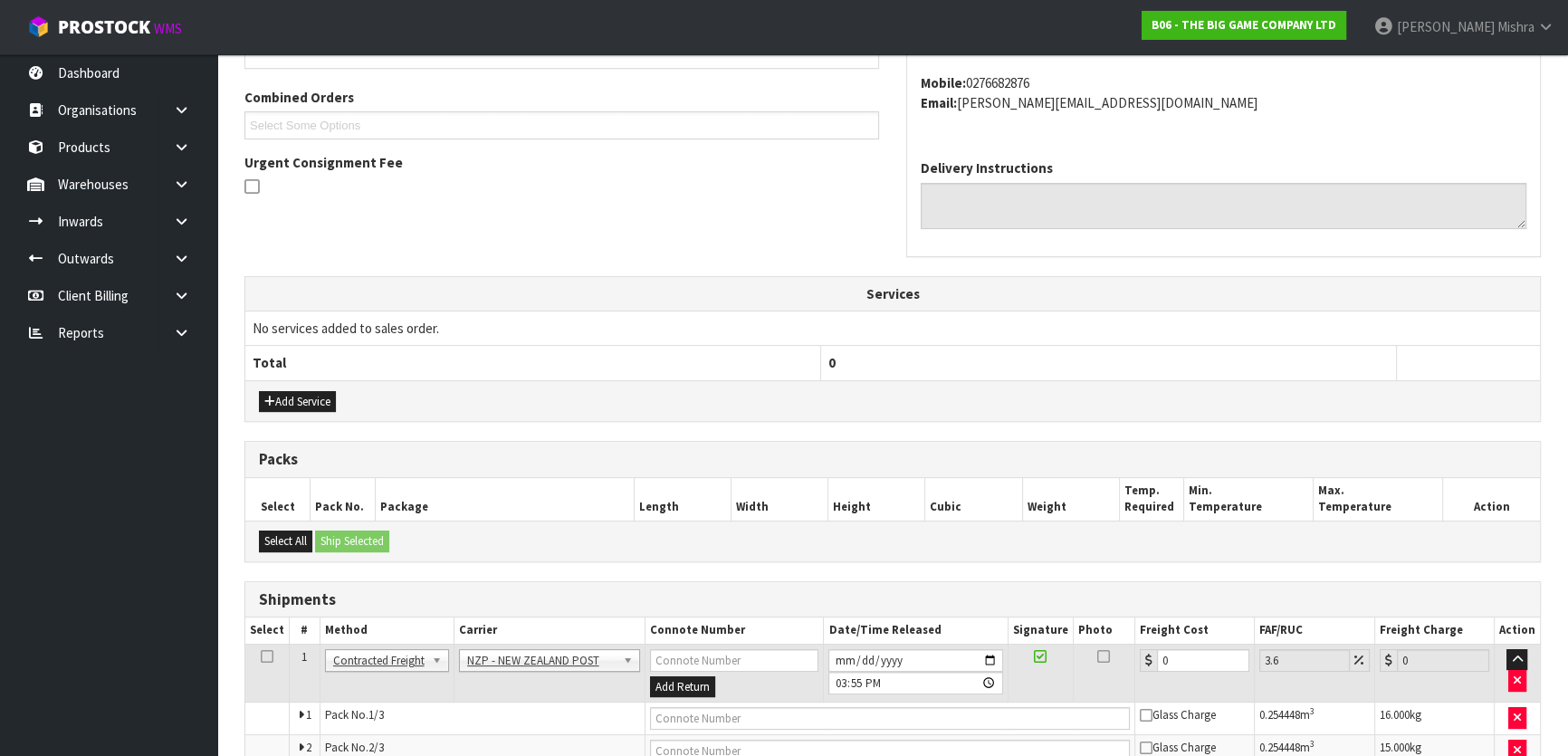
scroll to position [507, 0]
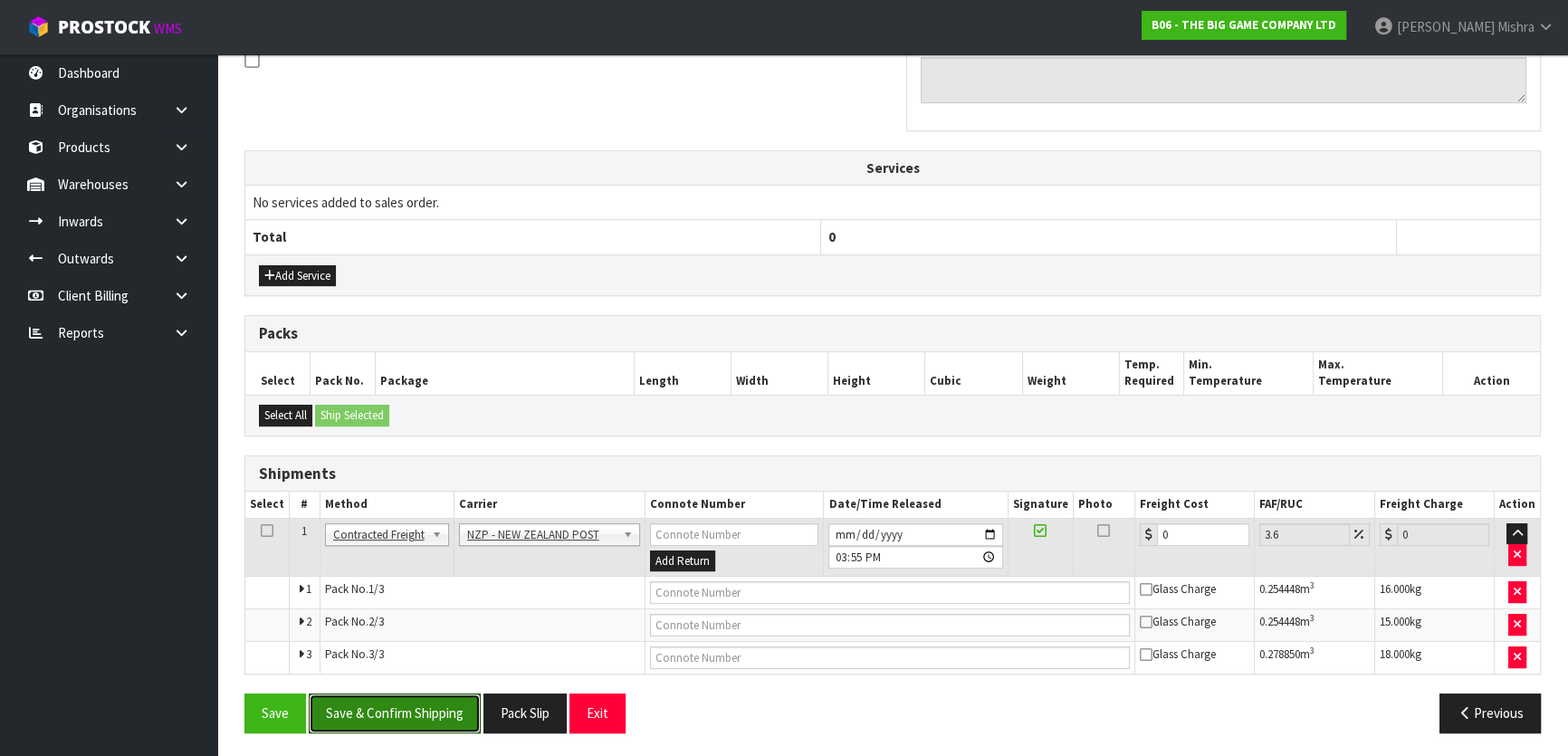
drag, startPoint x: 422, startPoint y: 704, endPoint x: 567, endPoint y: 676, distance: 147.7
click at [422, 704] on button "Save & Confirm Shipping" at bounding box center [395, 714] width 172 height 39
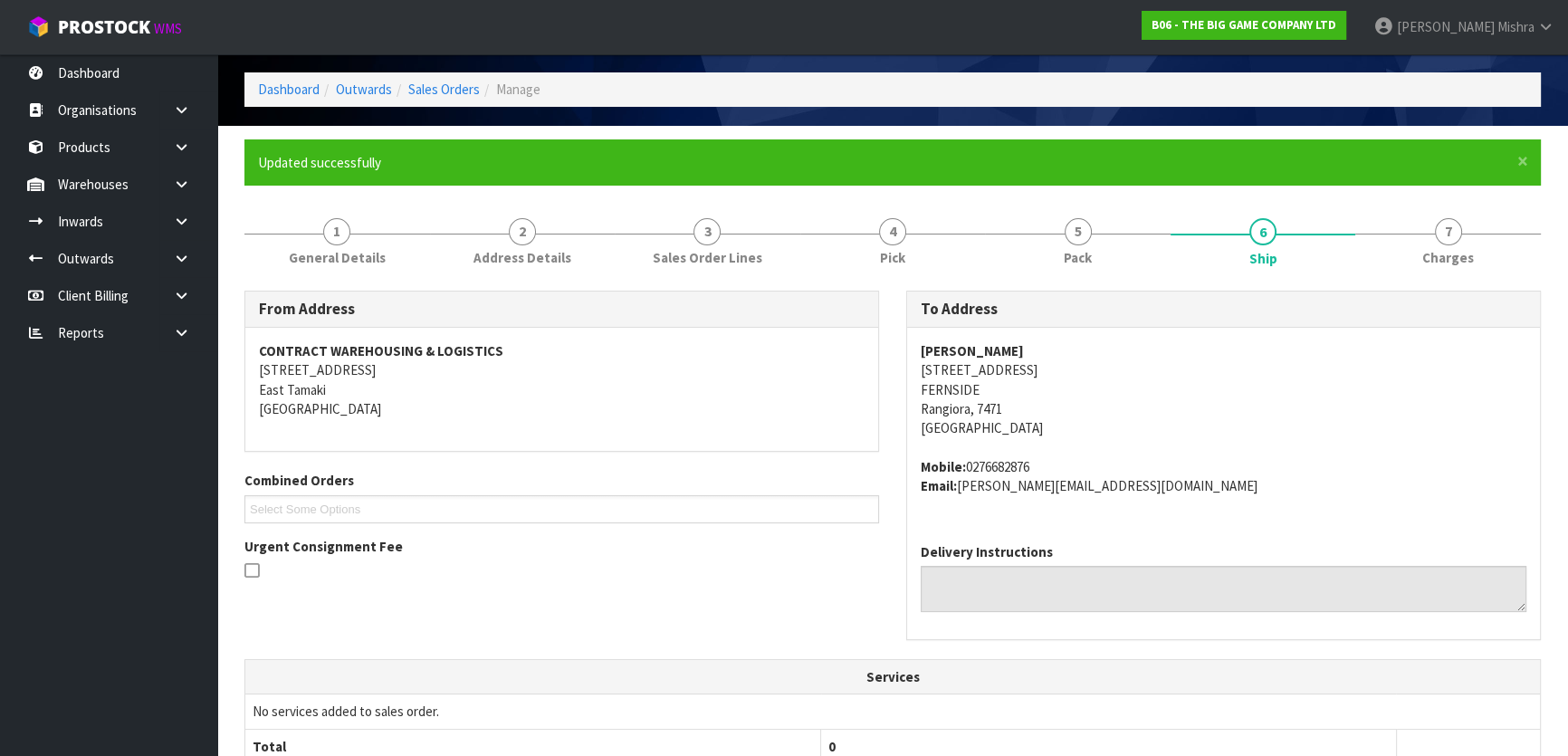
scroll to position [82, 0]
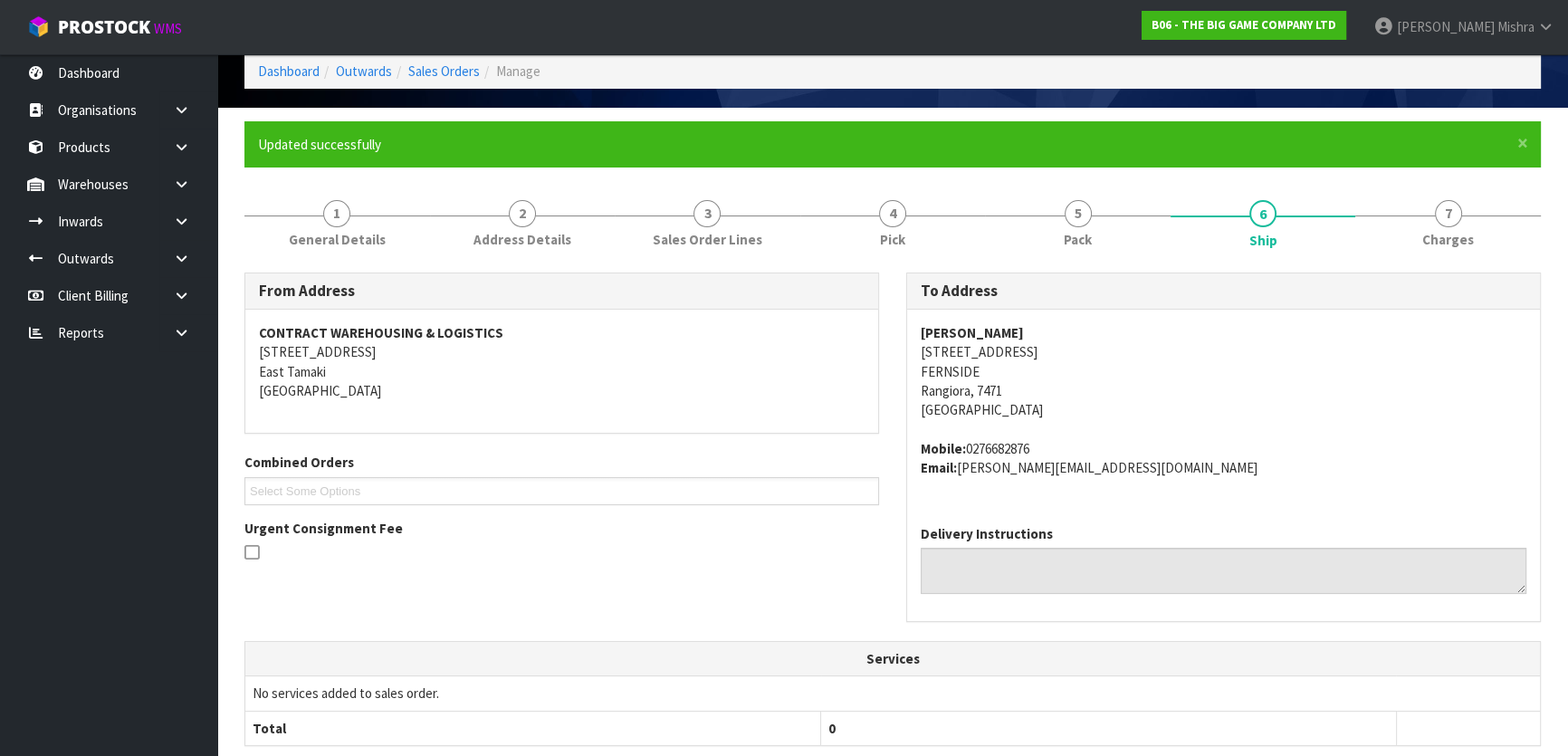
click at [951, 324] on strong "MATHEW DWAN" at bounding box center [972, 333] width 103 height 17
copy strong "MATHEW DWAN"
click at [993, 356] on address "MATHEW DWAN 31 RANDS ROAD FERNSIDE Rangiora, 7471 New Zealand" at bounding box center [1223, 371] width 606 height 96
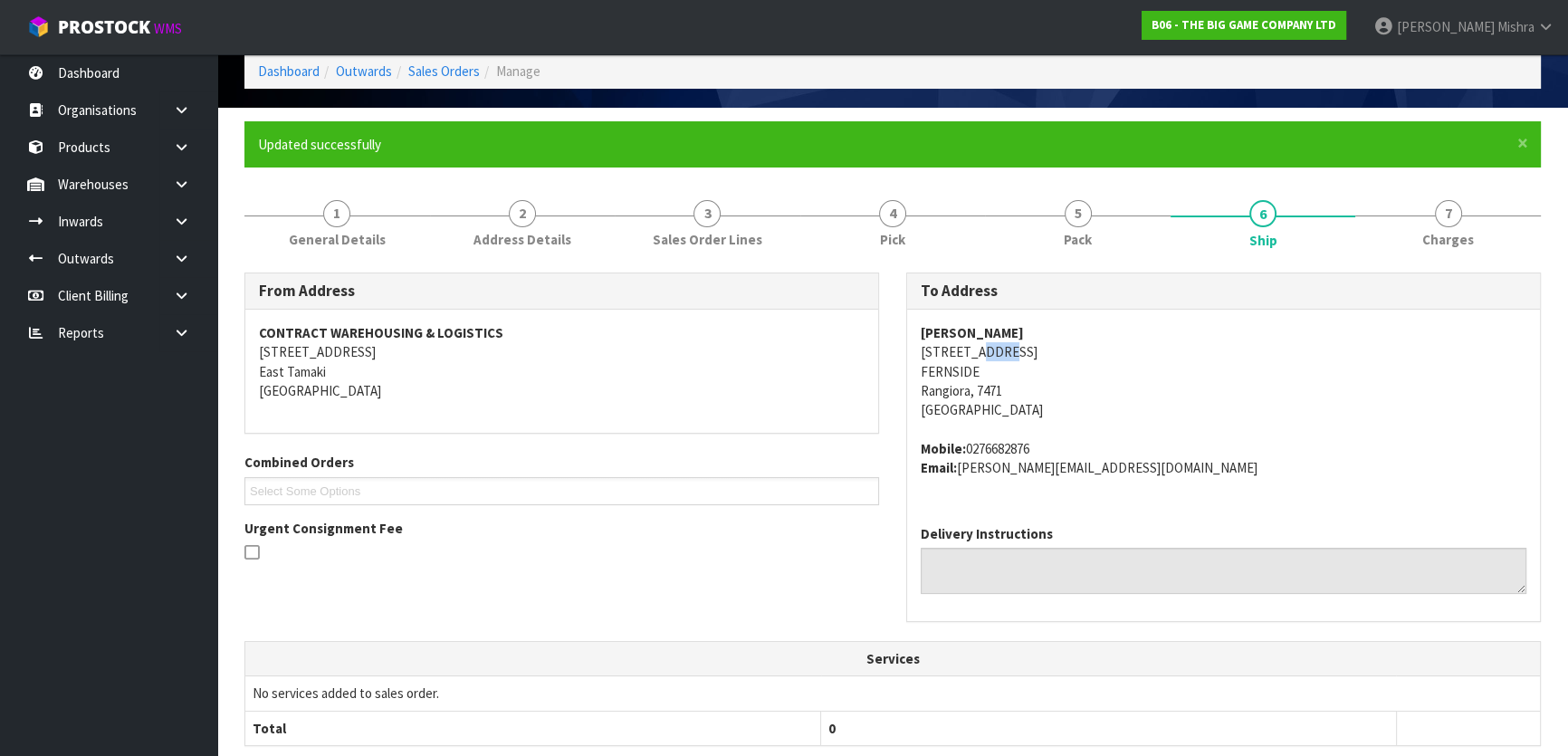
click at [993, 356] on address "MATHEW DWAN 31 RANDS ROAD FERNSIDE Rangiora, 7471 New Zealand" at bounding box center [1223, 371] width 606 height 96
click at [993, 355] on address "MATHEW DWAN 31 RANDS ROAD FERNSIDE Rangiora, 7471 New Zealand" at bounding box center [1223, 371] width 606 height 96
copy address "31 RANDS ROAD"
click at [984, 443] on address "Mobile: 0276682876 Email: mathew@thepropertyfirm.co.nz" at bounding box center [1223, 459] width 606 height 39
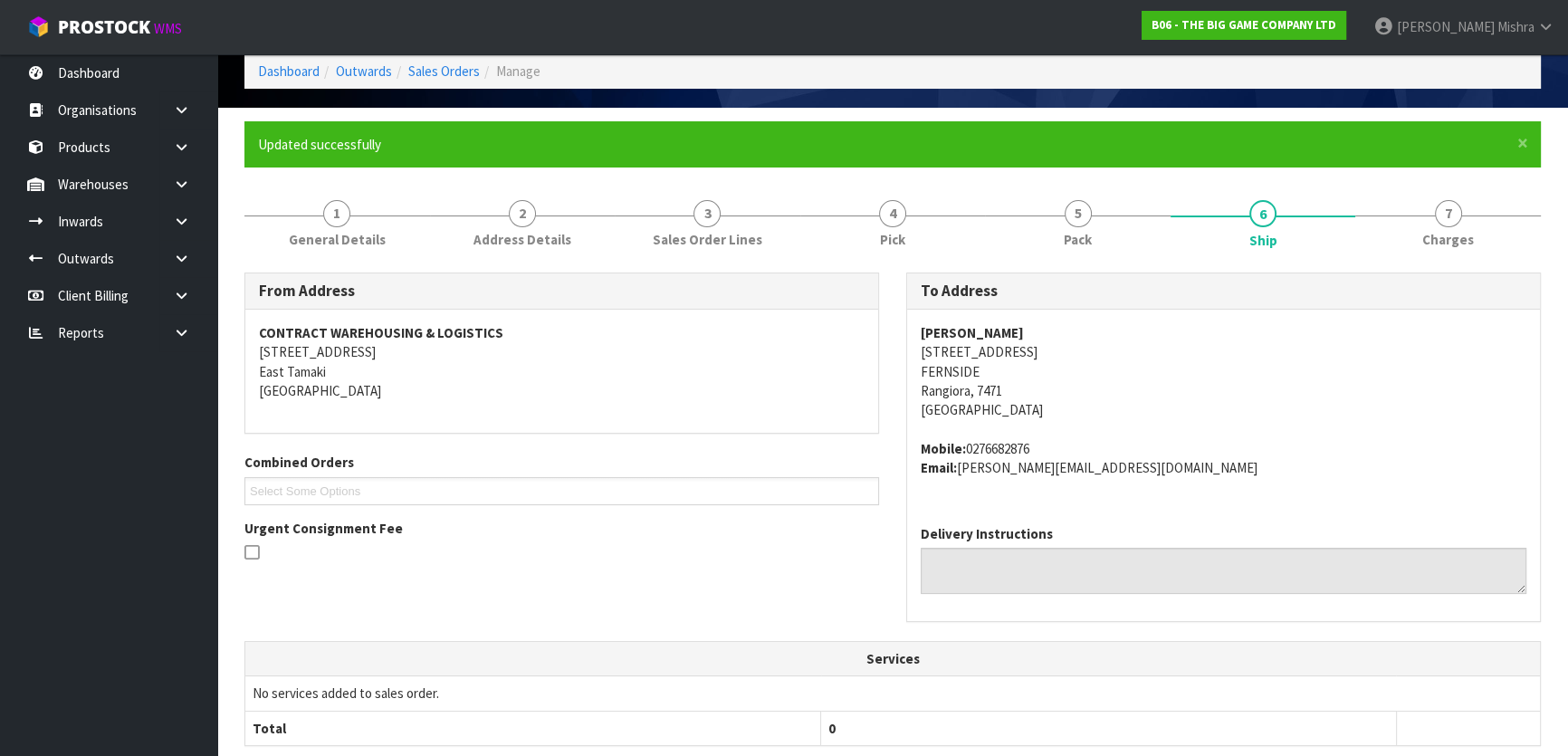
copy address "0276682876"
drag, startPoint x: 1158, startPoint y: 470, endPoint x: 962, endPoint y: 469, distance: 196.0
click at [962, 469] on address "Mobile: 0276682876 Email: mathew@thepropertyfirm.co.nz" at bounding box center [1223, 459] width 606 height 39
copy address "mathew@thepropertyfirm.co.nz"
click at [1003, 328] on strong "MATHEW DWAN" at bounding box center [972, 333] width 103 height 17
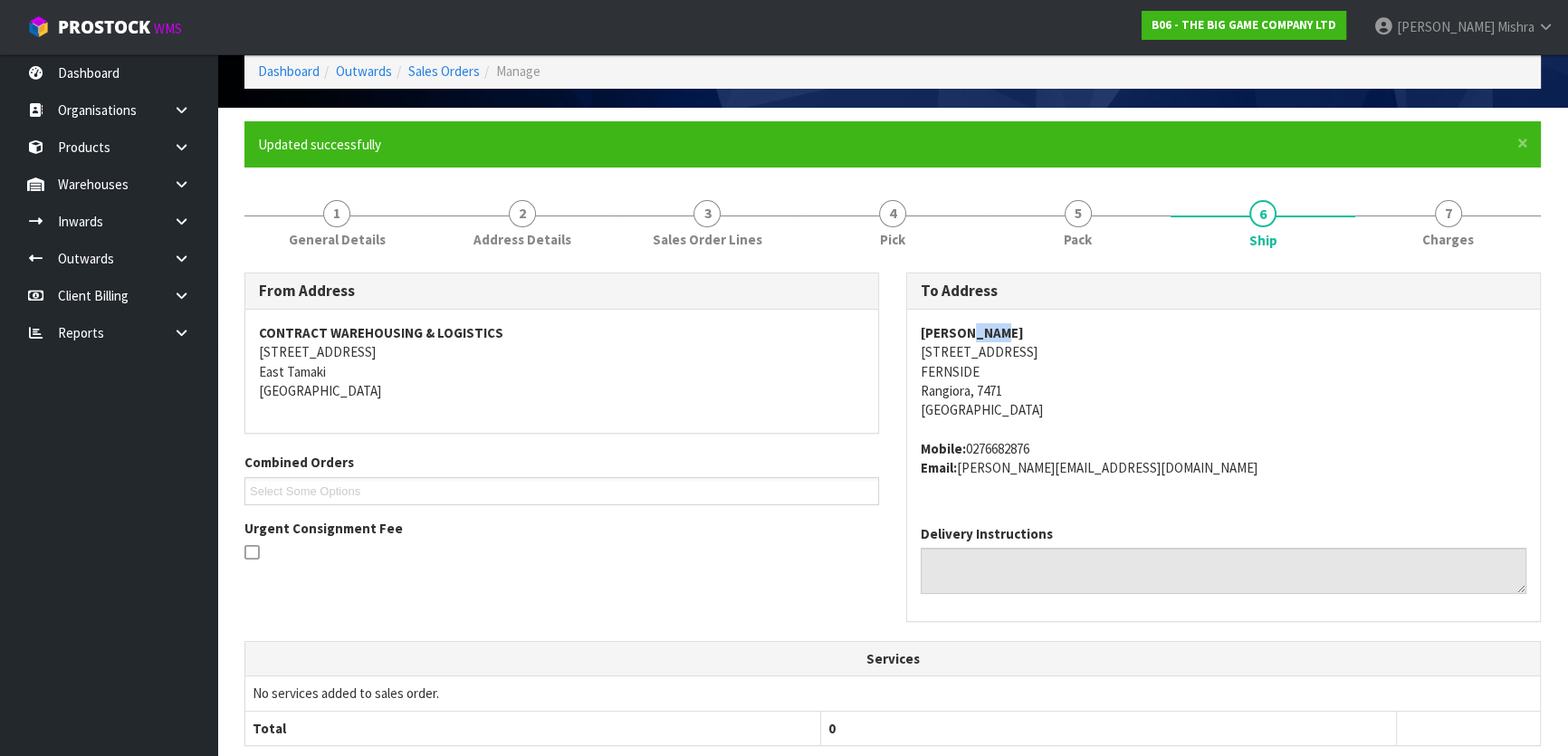
click at [1003, 328] on strong "MATHEW DWAN" at bounding box center [972, 333] width 103 height 17
click at [1003, 327] on strong "MATHEW DWAN" at bounding box center [972, 333] width 103 height 17
copy strong "MATHEW DWAN"
click at [337, 204] on span "1" at bounding box center [336, 214] width 27 height 27
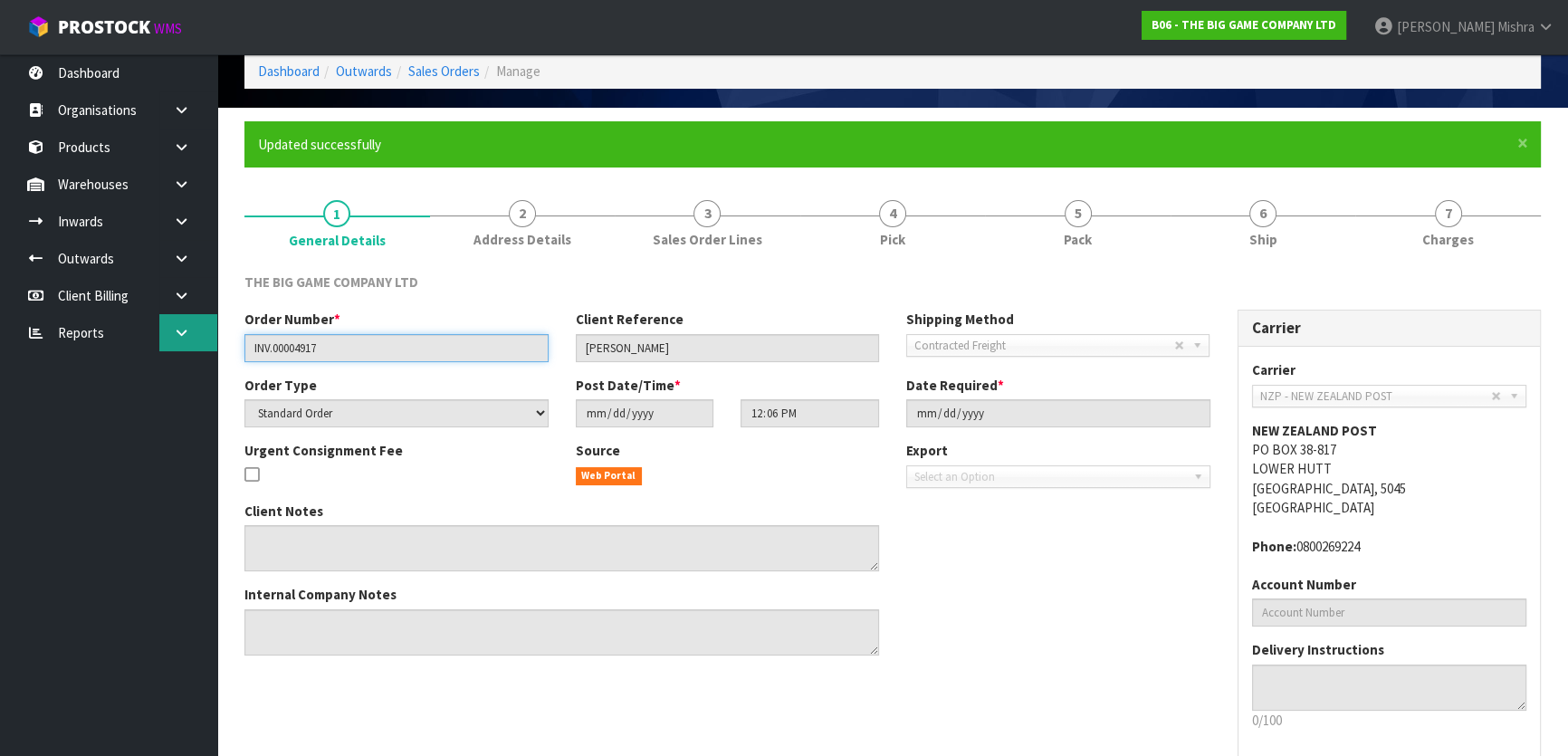
drag, startPoint x: 341, startPoint y: 342, endPoint x: 181, endPoint y: 342, distance: 160.0
click at [181, 342] on body "Toggle navigation ProStock WMS B06 - THE BIG GAME COMPANY LTD Lalisha Mishra Lo…" at bounding box center [784, 296] width 1568 height 756
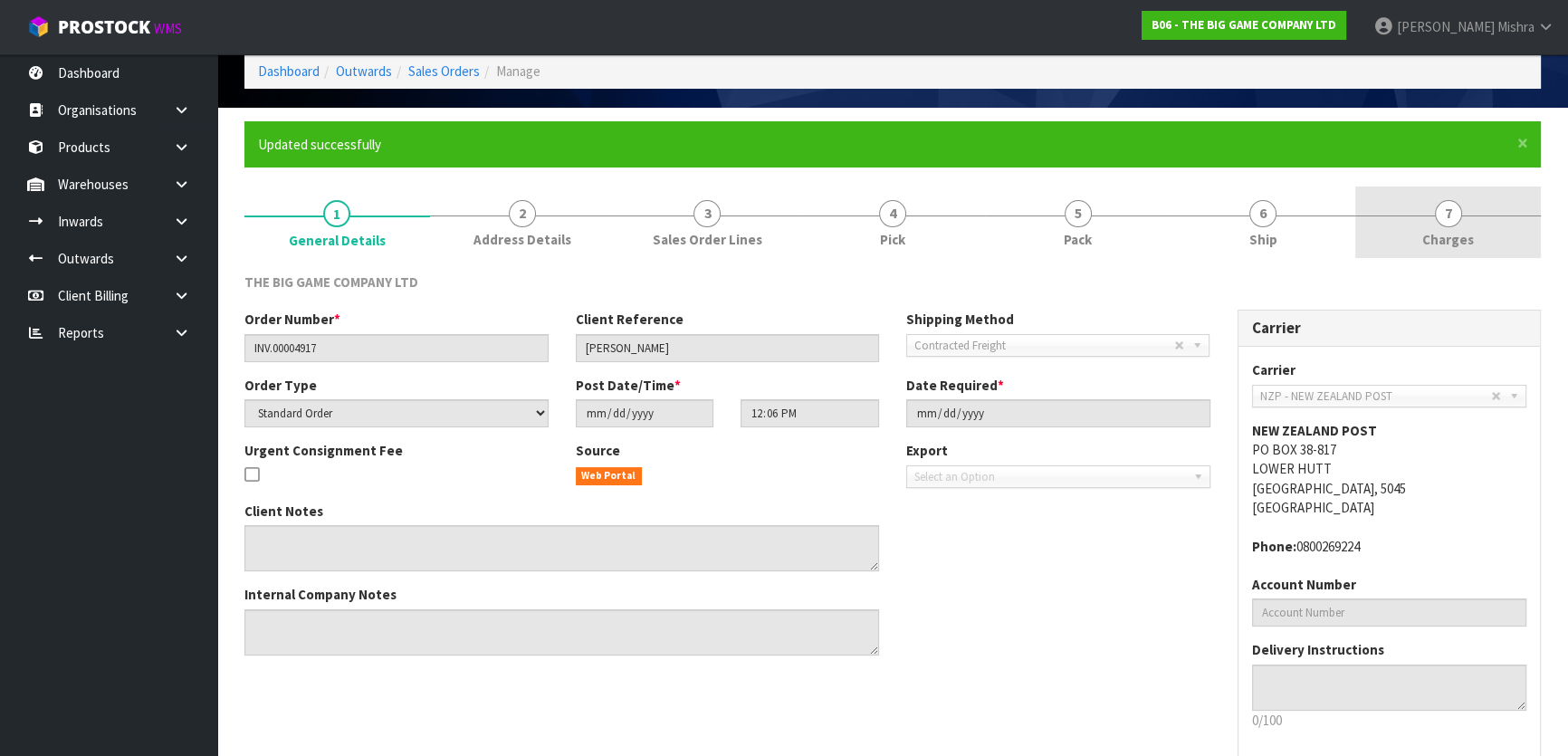
click at [1426, 226] on link "7 Charges" at bounding box center [1448, 222] width 185 height 71
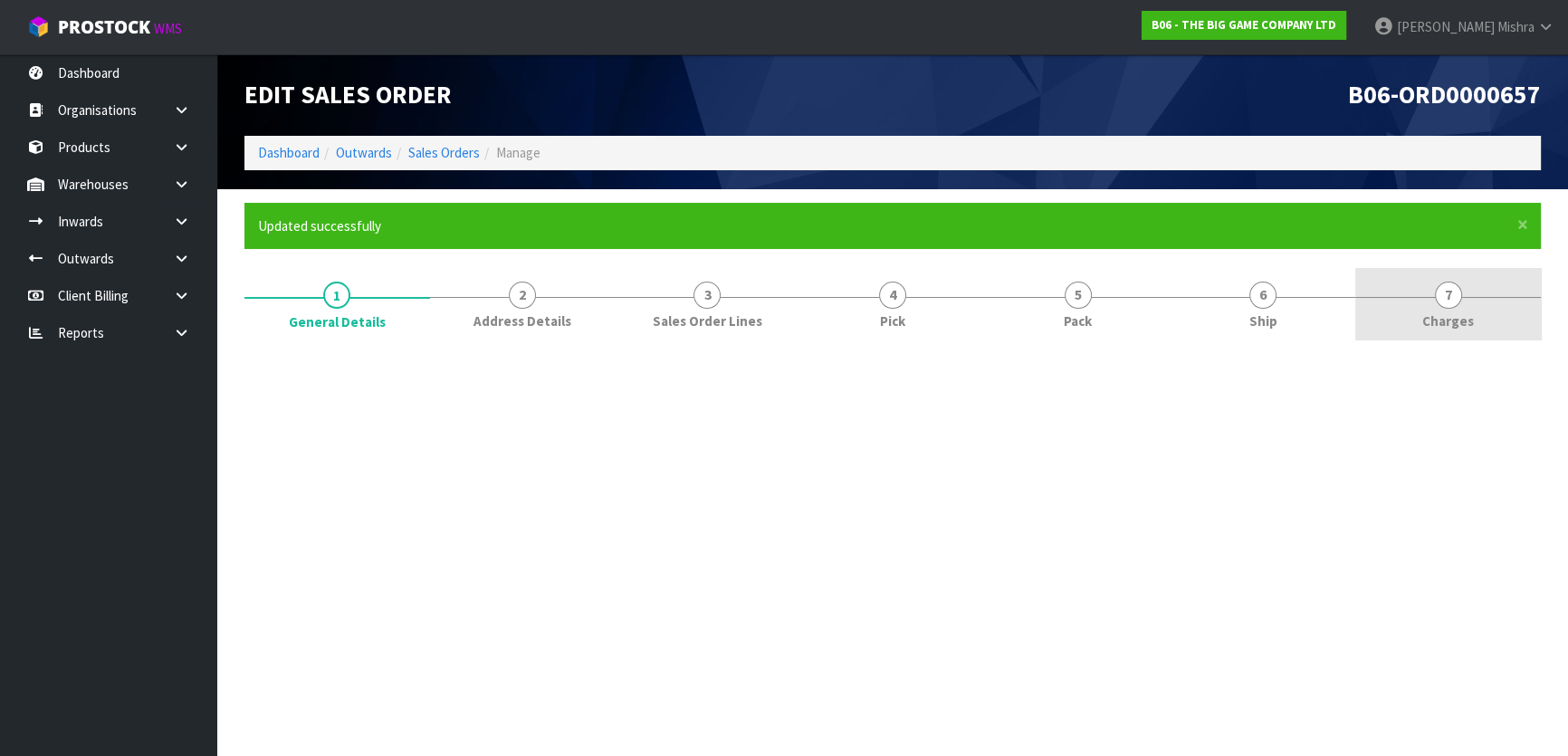
scroll to position [0, 0]
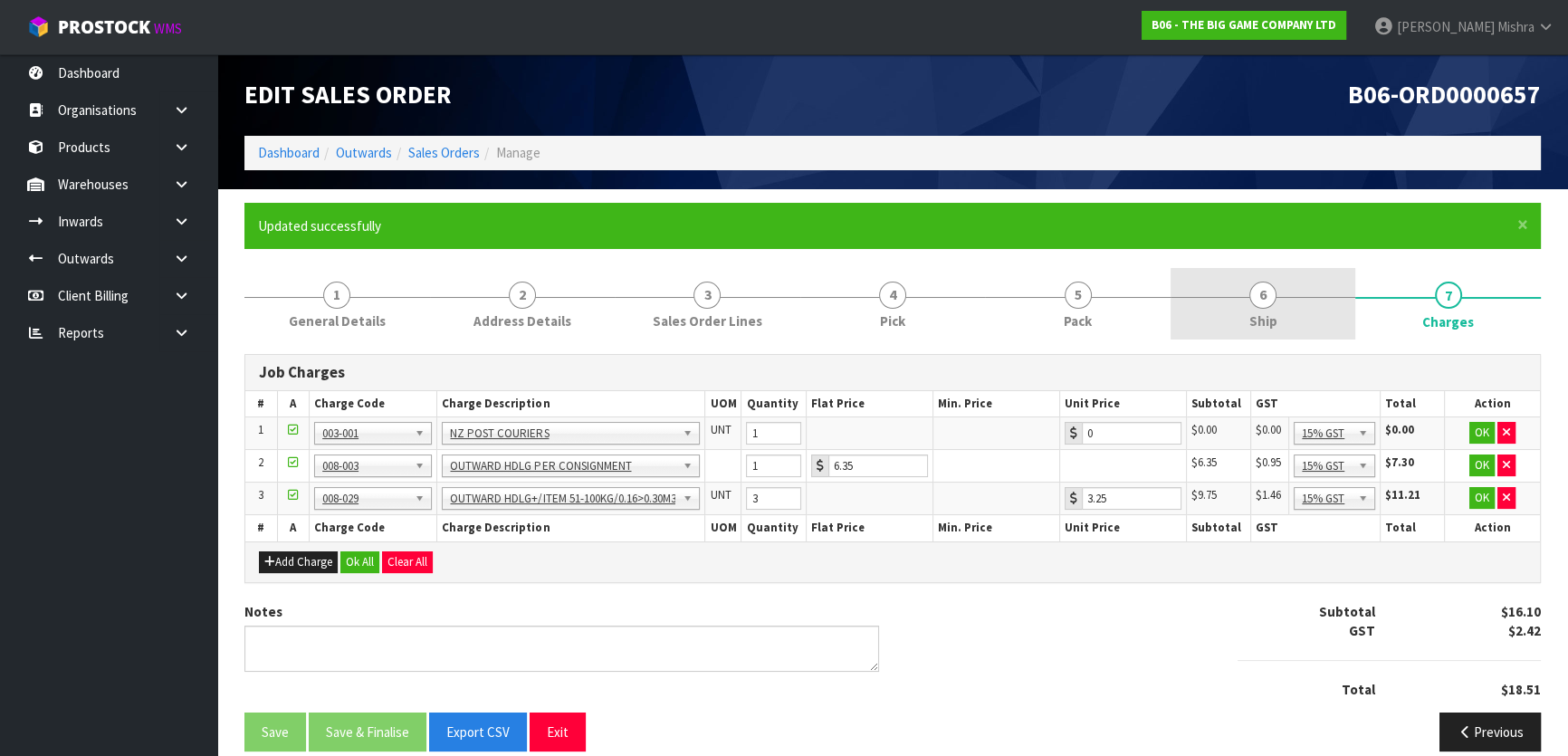
click at [1293, 291] on link "6 Ship" at bounding box center [1264, 304] width 185 height 71
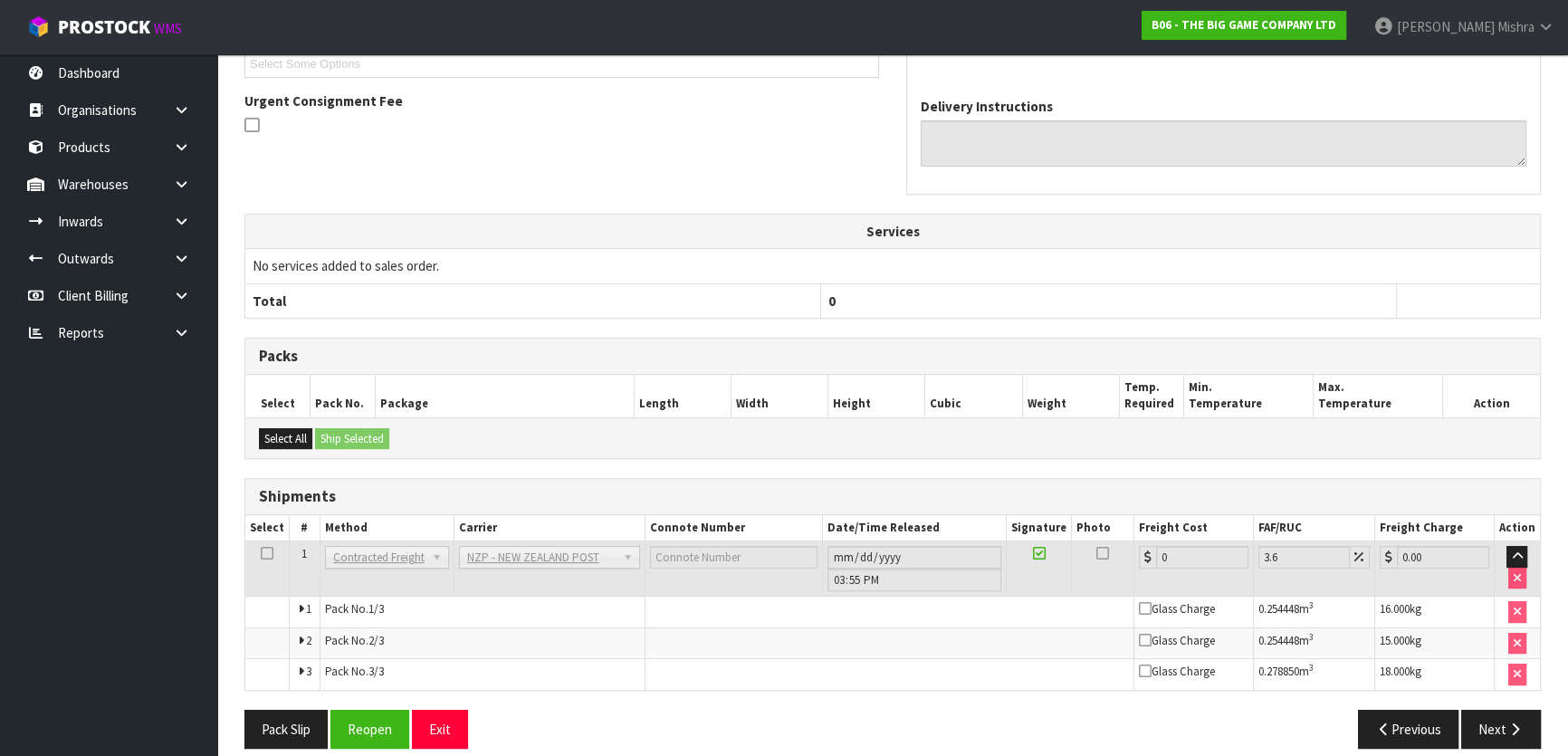
scroll to position [526, 0]
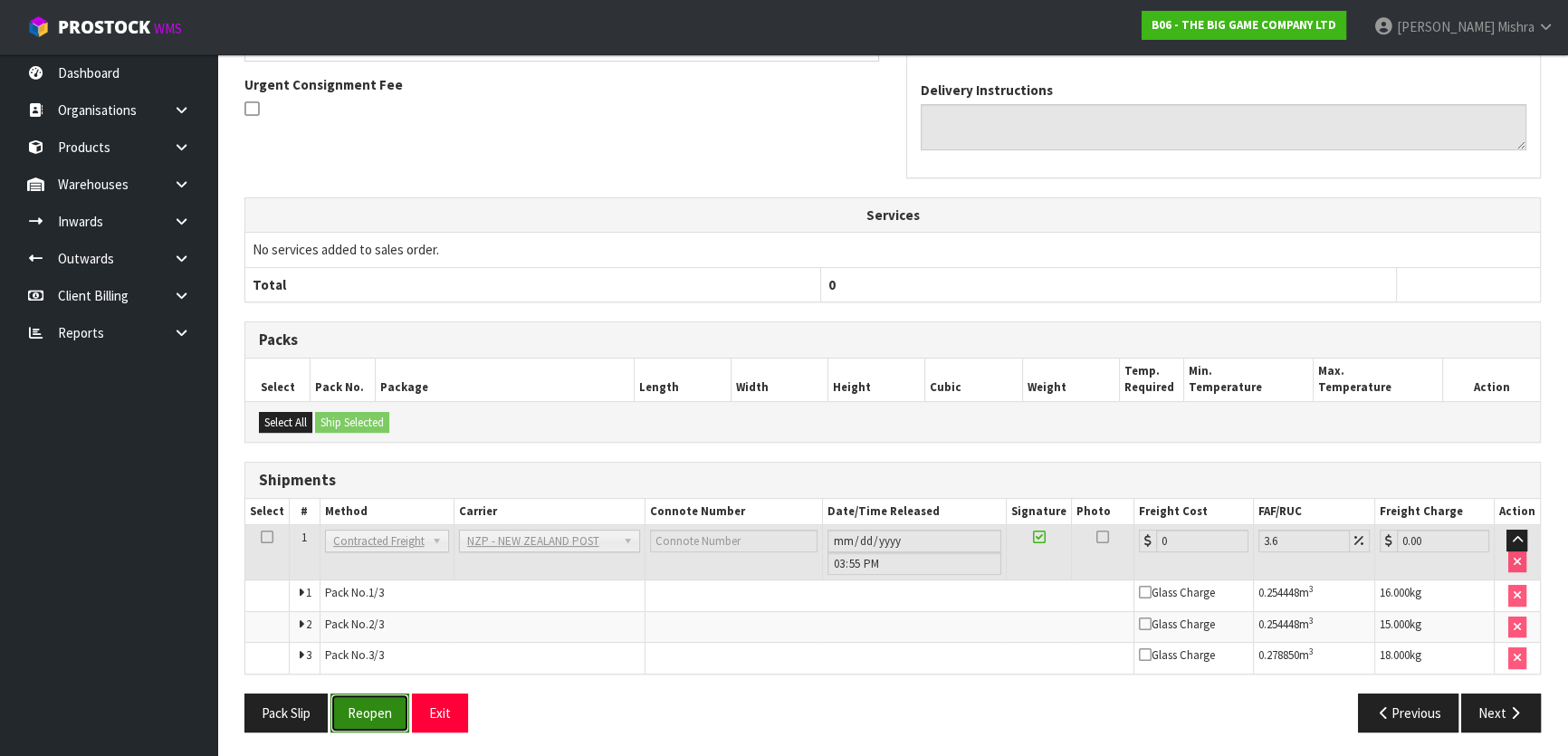
click at [358, 712] on button "Reopen" at bounding box center [370, 714] width 79 height 39
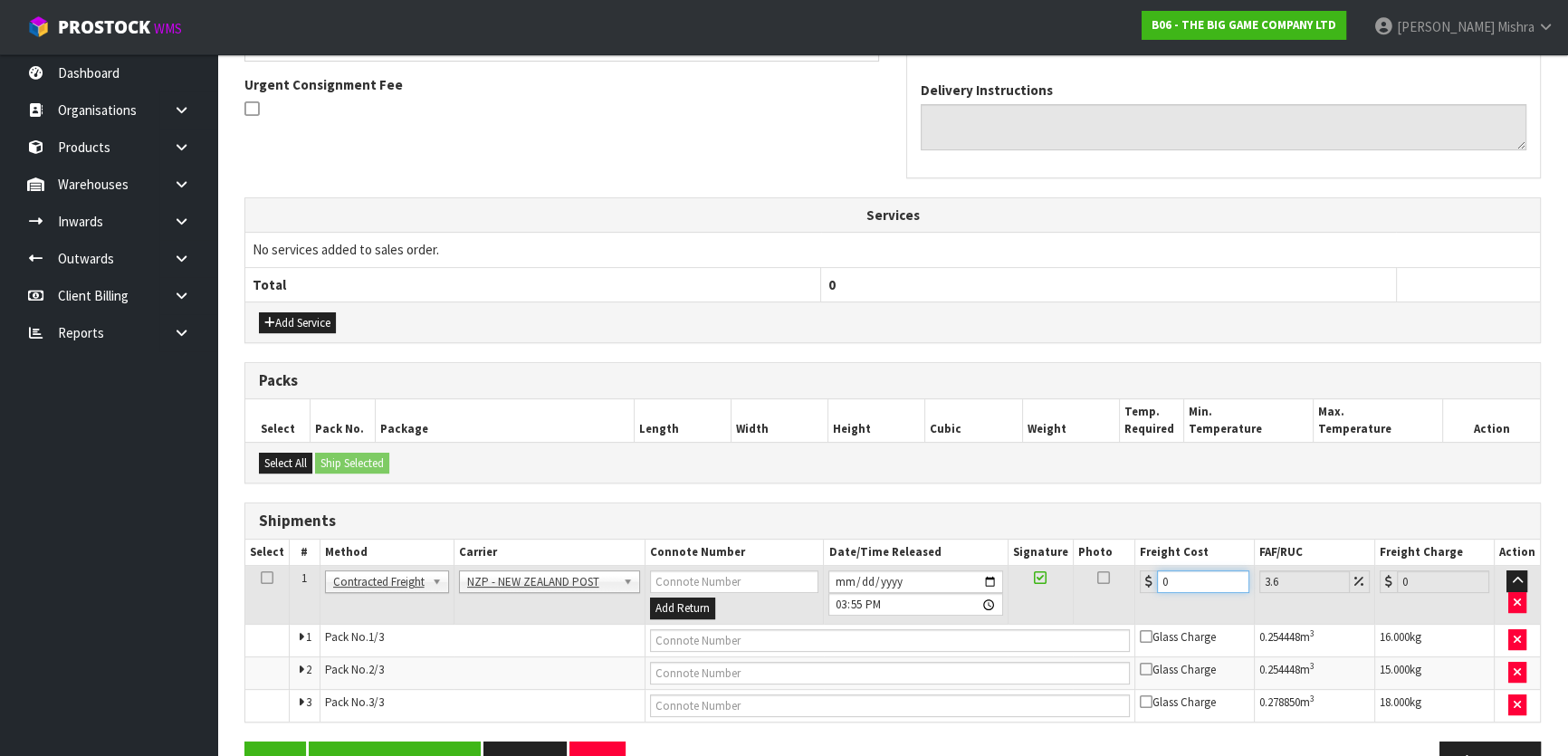
drag, startPoint x: 1192, startPoint y: 579, endPoint x: 951, endPoint y: 579, distance: 241.0
click at [951, 579] on tr "1 Client Local Pickup Customer Local Pickup Company Freight Contracted Freight …" at bounding box center [893, 595] width 1294 height 59
type input "2"
type input "2.07"
type input "22"
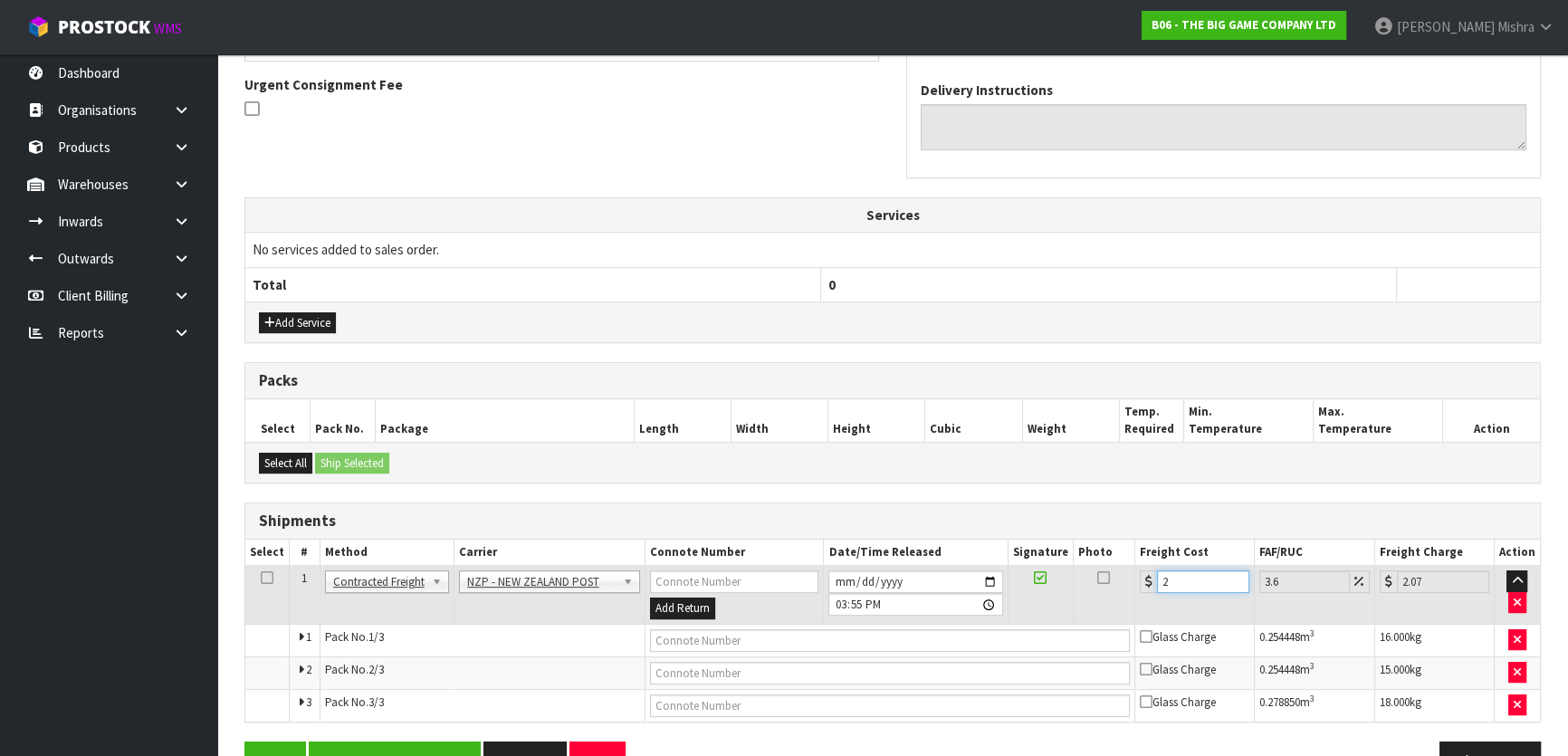
type input "22.79"
type input "222"
type input "229.99"
type input "222.1"
type input "230.1"
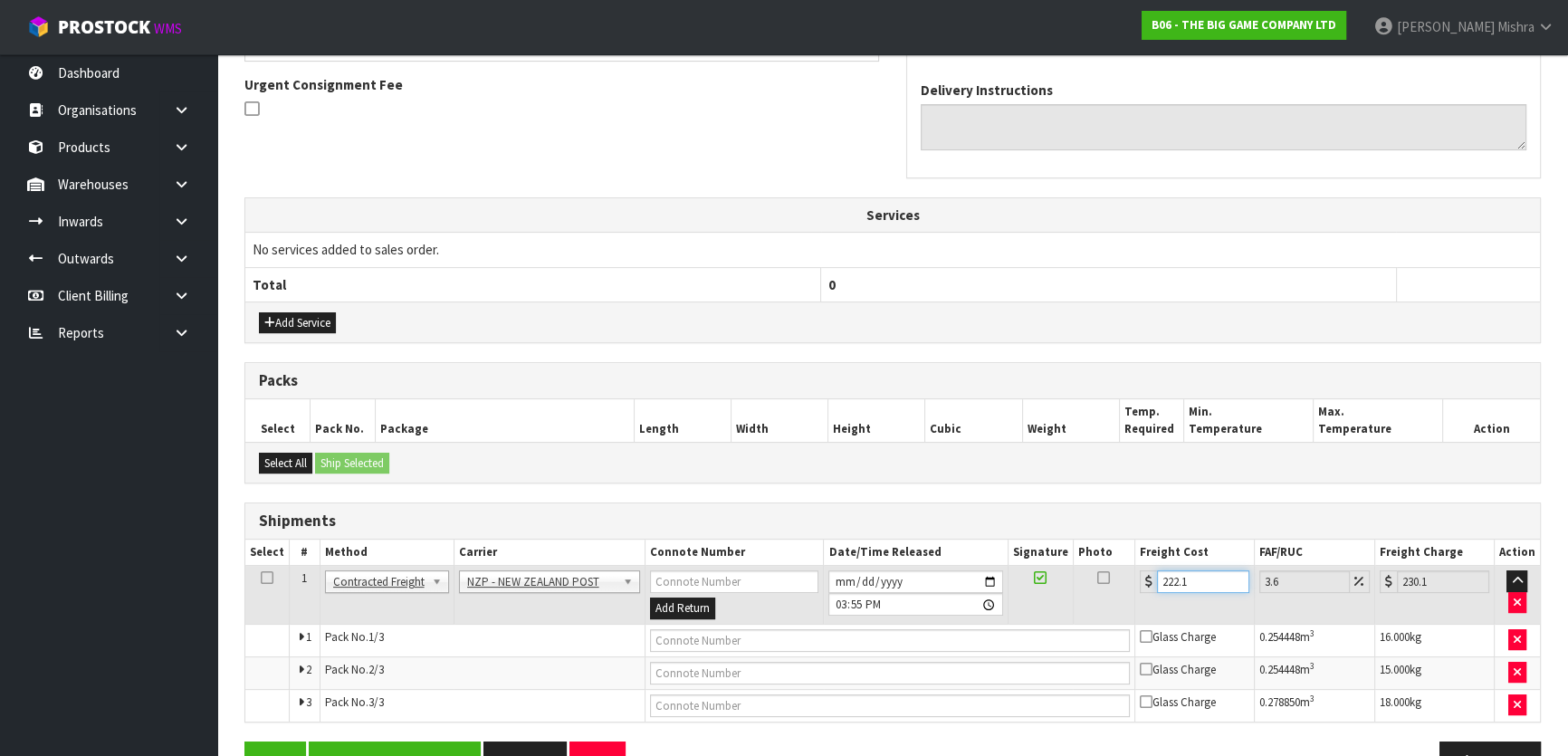
type input "222.17"
type input "230.17"
type input "222.17"
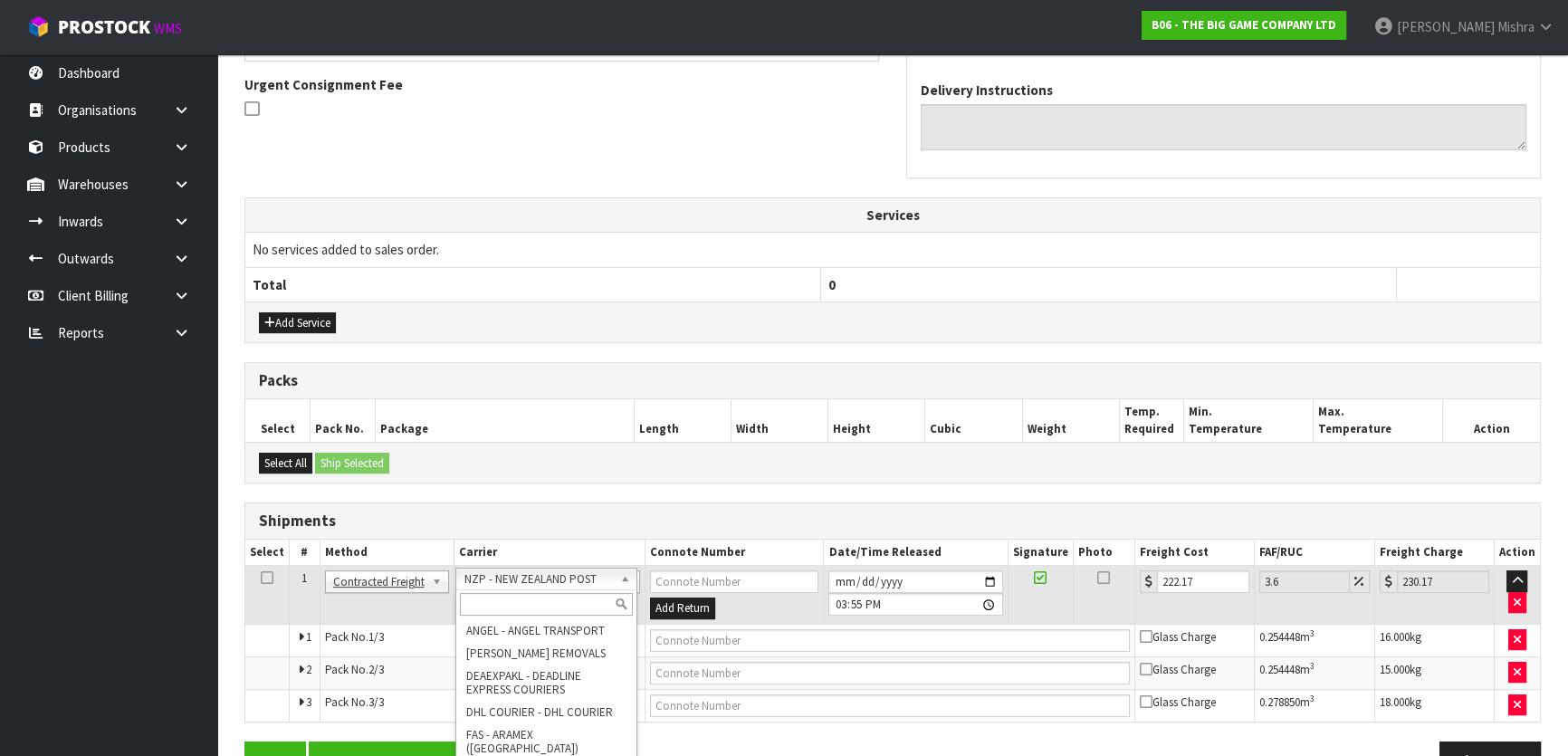
click at [528, 603] on input "text" at bounding box center [546, 604] width 173 height 22
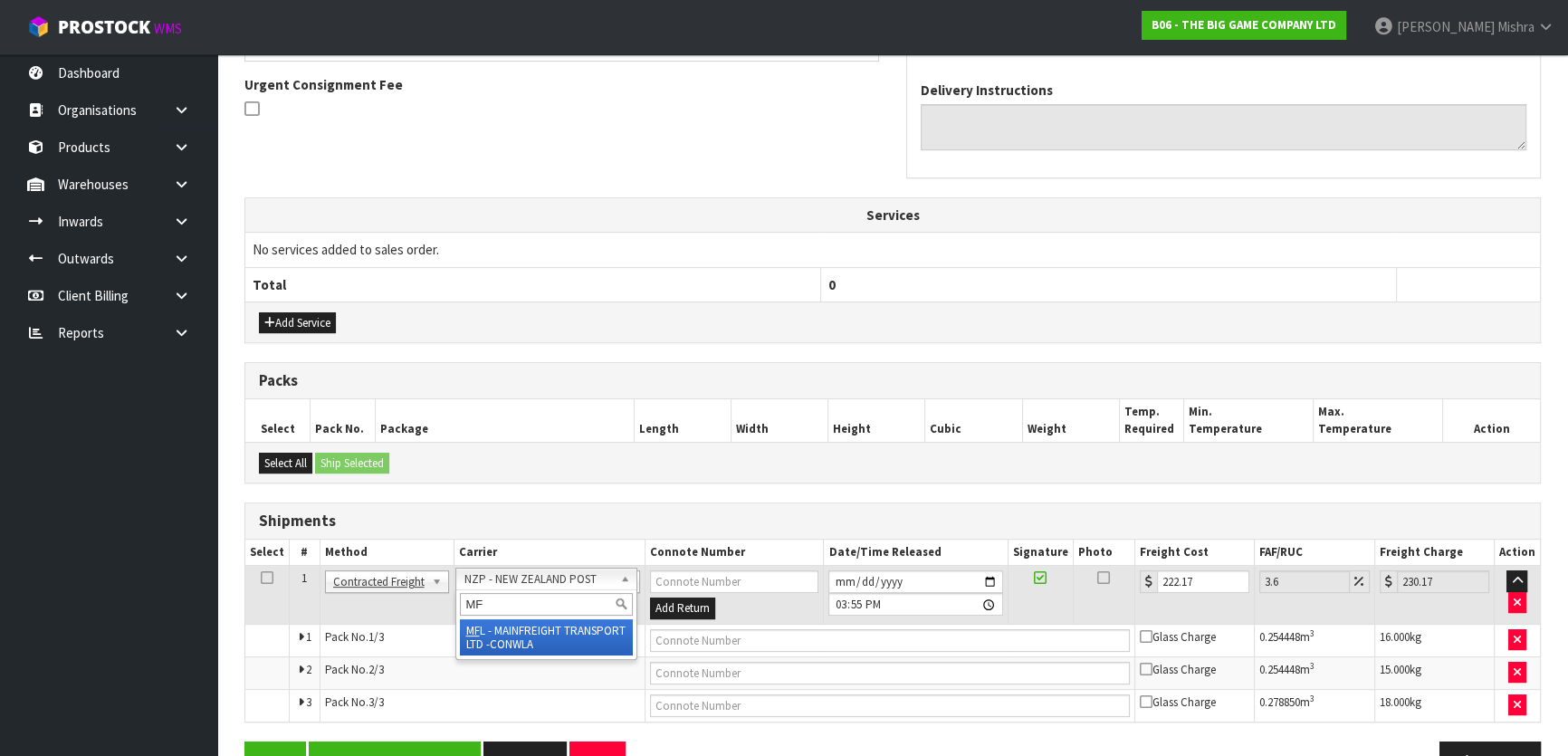
type input "MF"
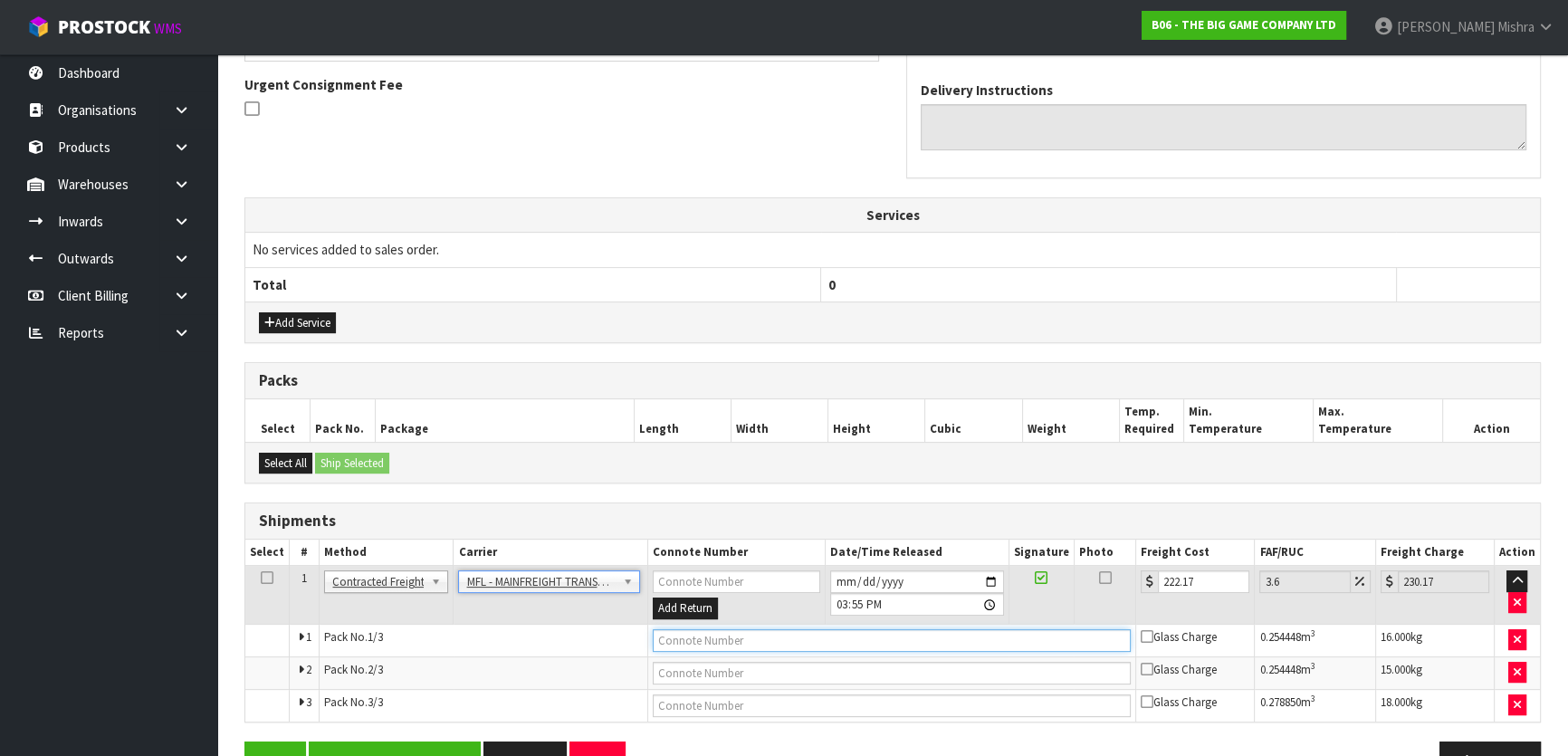
click at [769, 640] on input "text" at bounding box center [892, 641] width 479 height 22
paste input "FWM58339824"
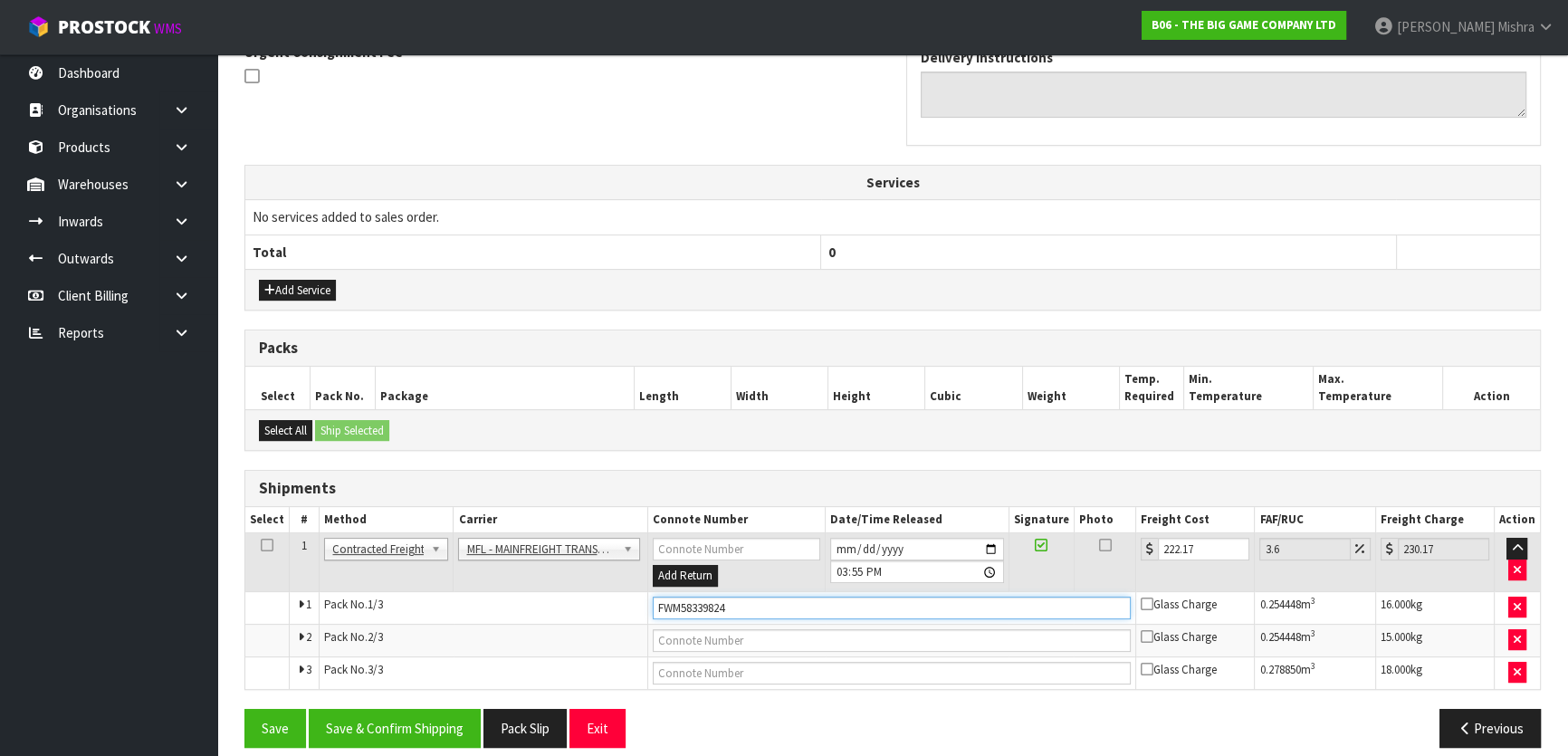
scroll to position [572, 0]
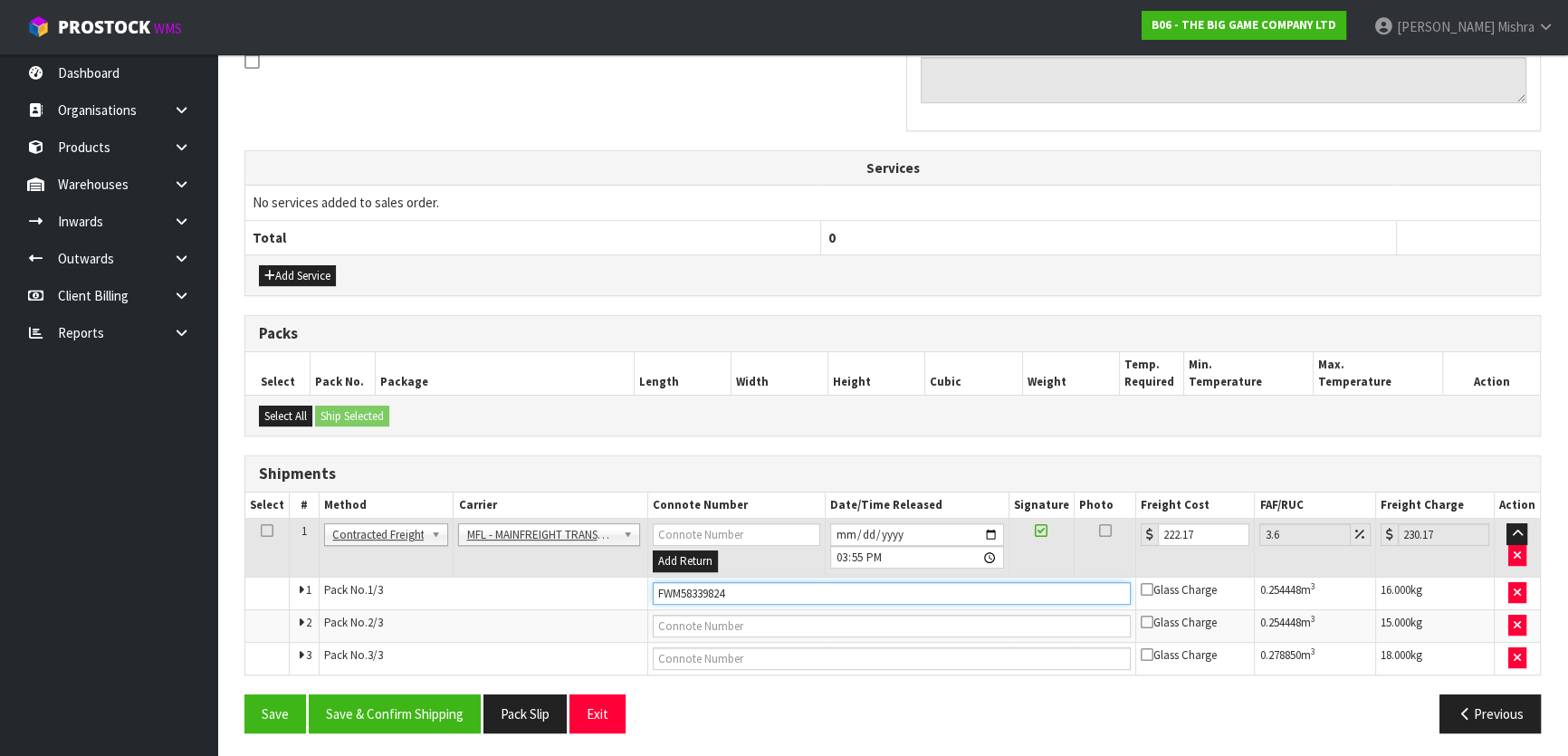
type input "FWM58339824"
click at [408, 723] on button "Save & Confirm Shipping" at bounding box center [395, 714] width 172 height 39
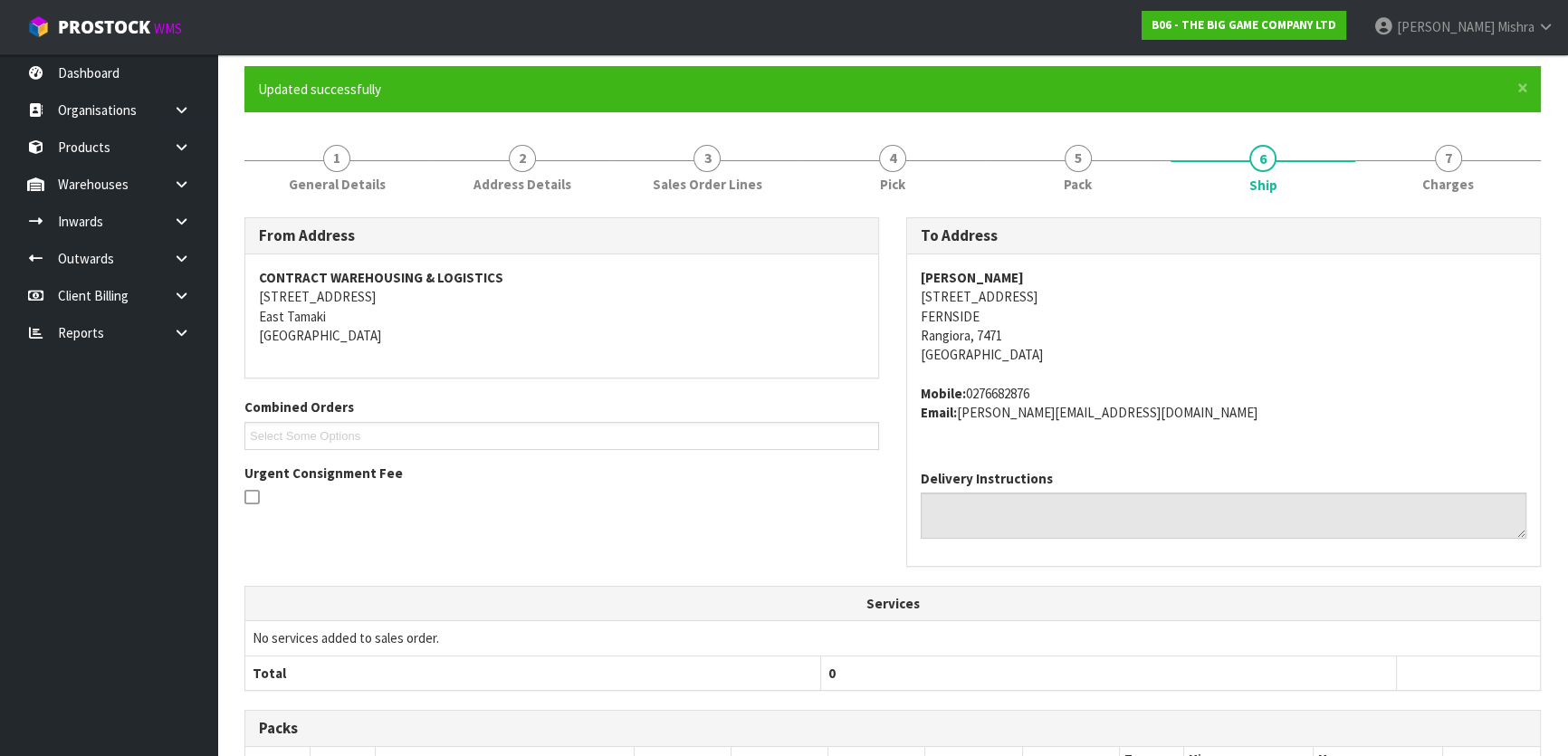
scroll to position [0, 0]
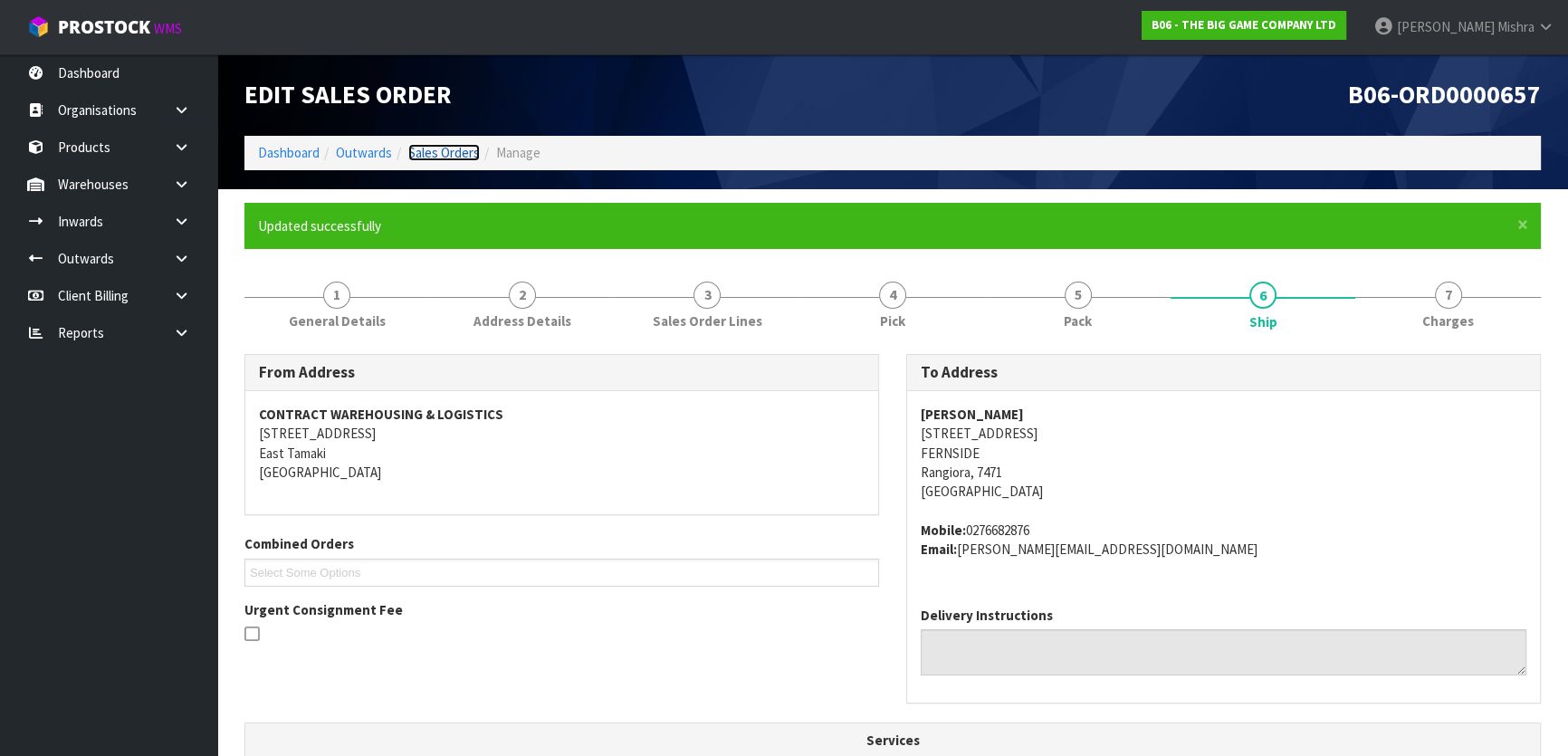
click at [460, 154] on link "Sales Orders" at bounding box center [444, 153] width 71 height 17
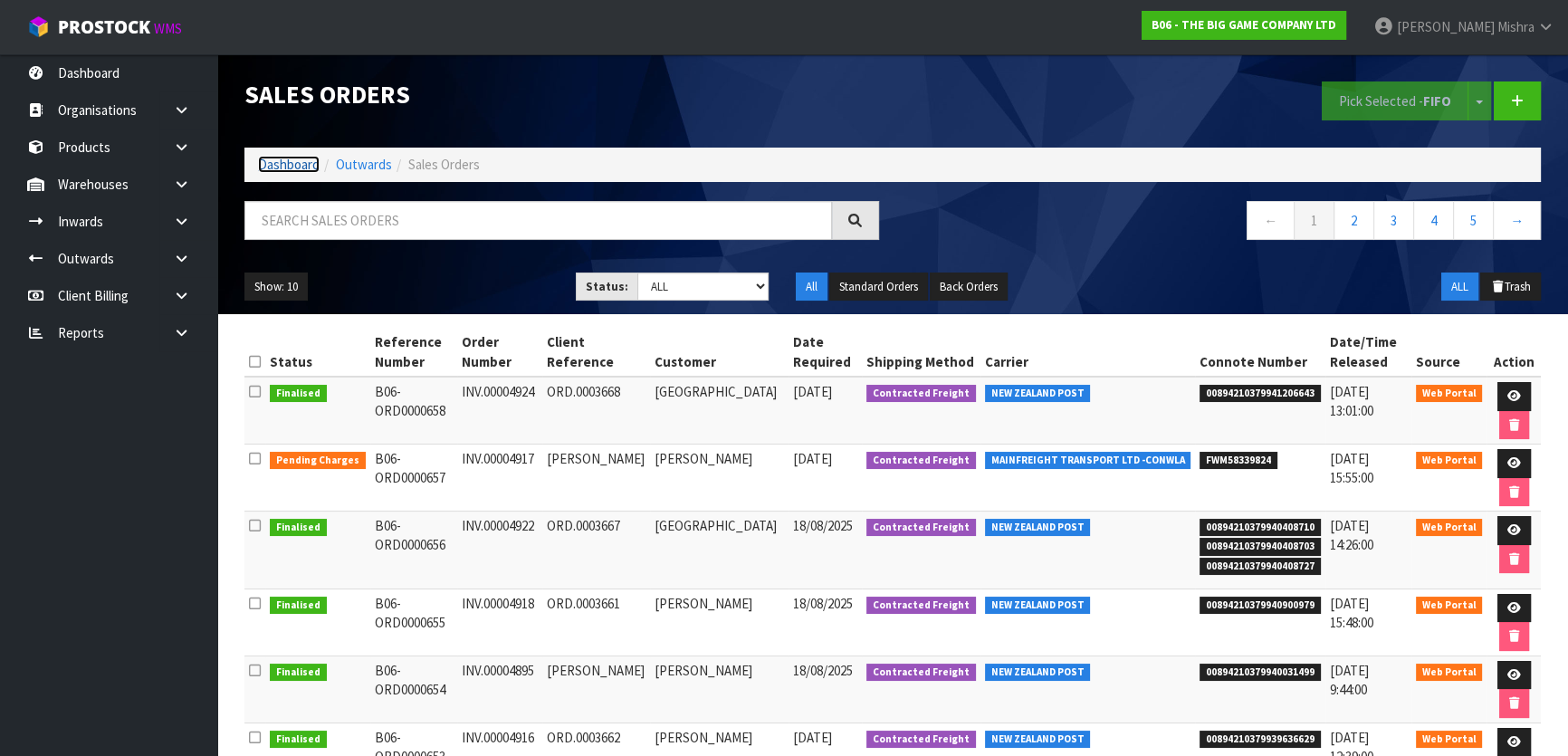
click at [303, 162] on link "Dashboard" at bounding box center [289, 164] width 62 height 17
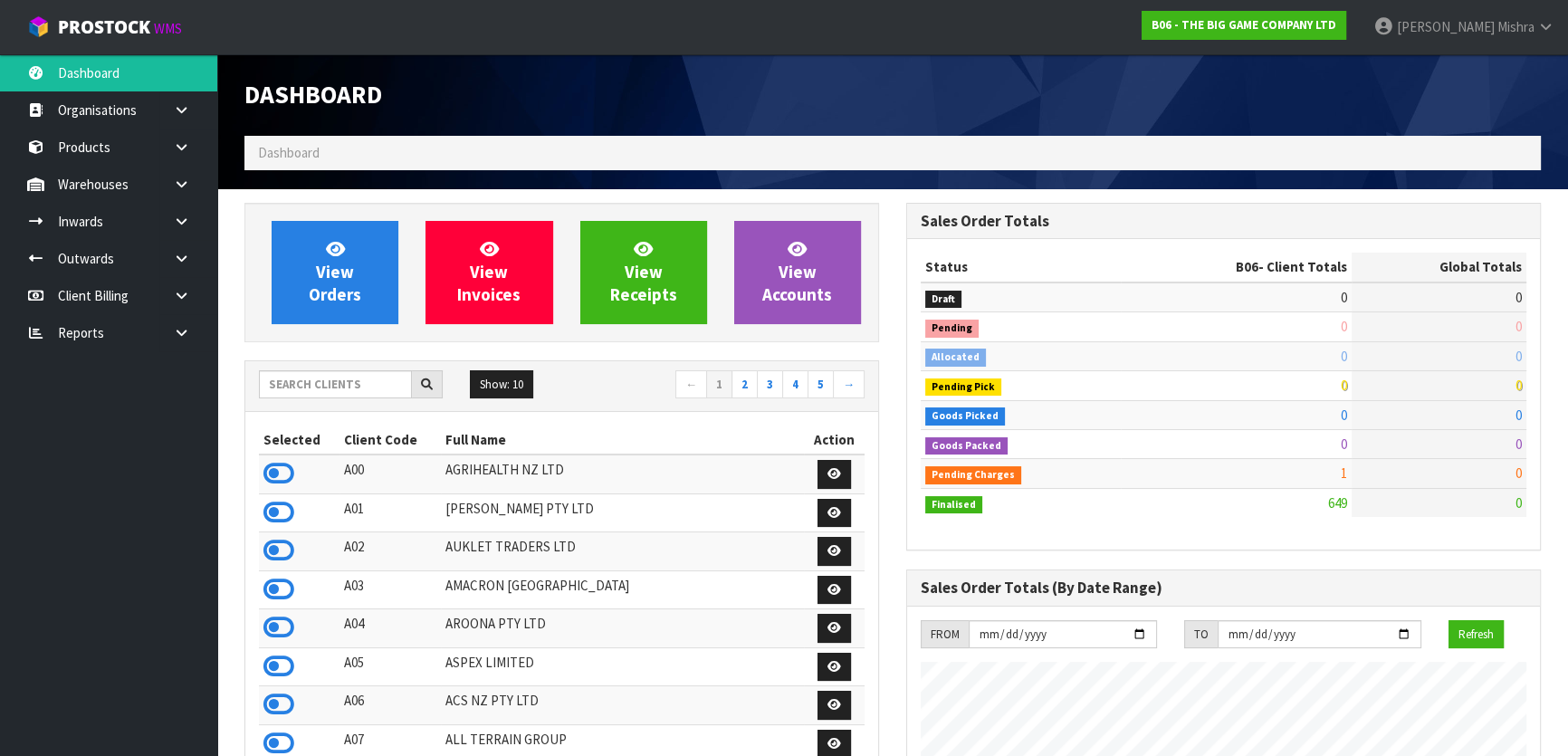
scroll to position [1370, 661]
click at [291, 582] on icon at bounding box center [278, 589] width 31 height 27
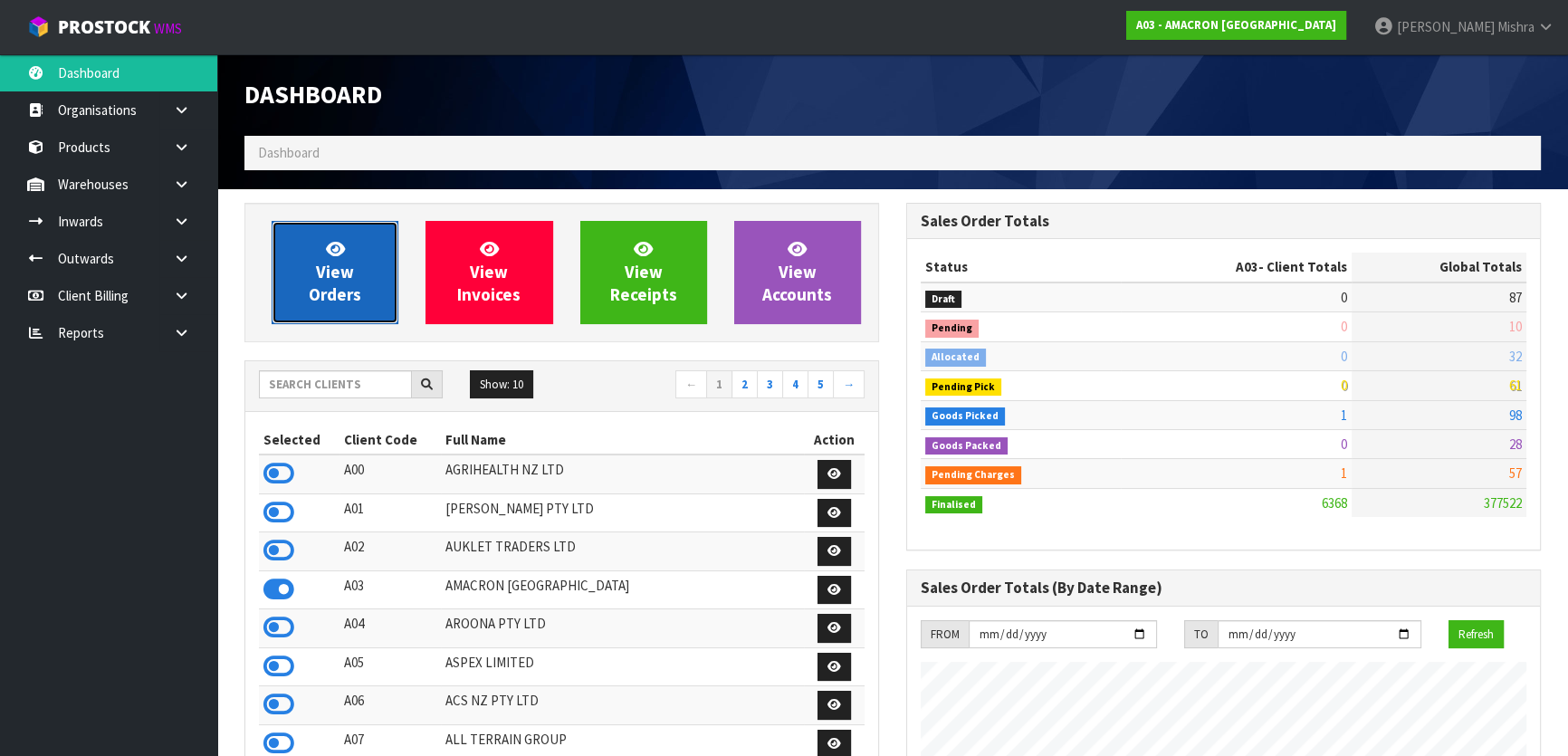
click at [353, 289] on span "View Orders" at bounding box center [335, 272] width 52 height 68
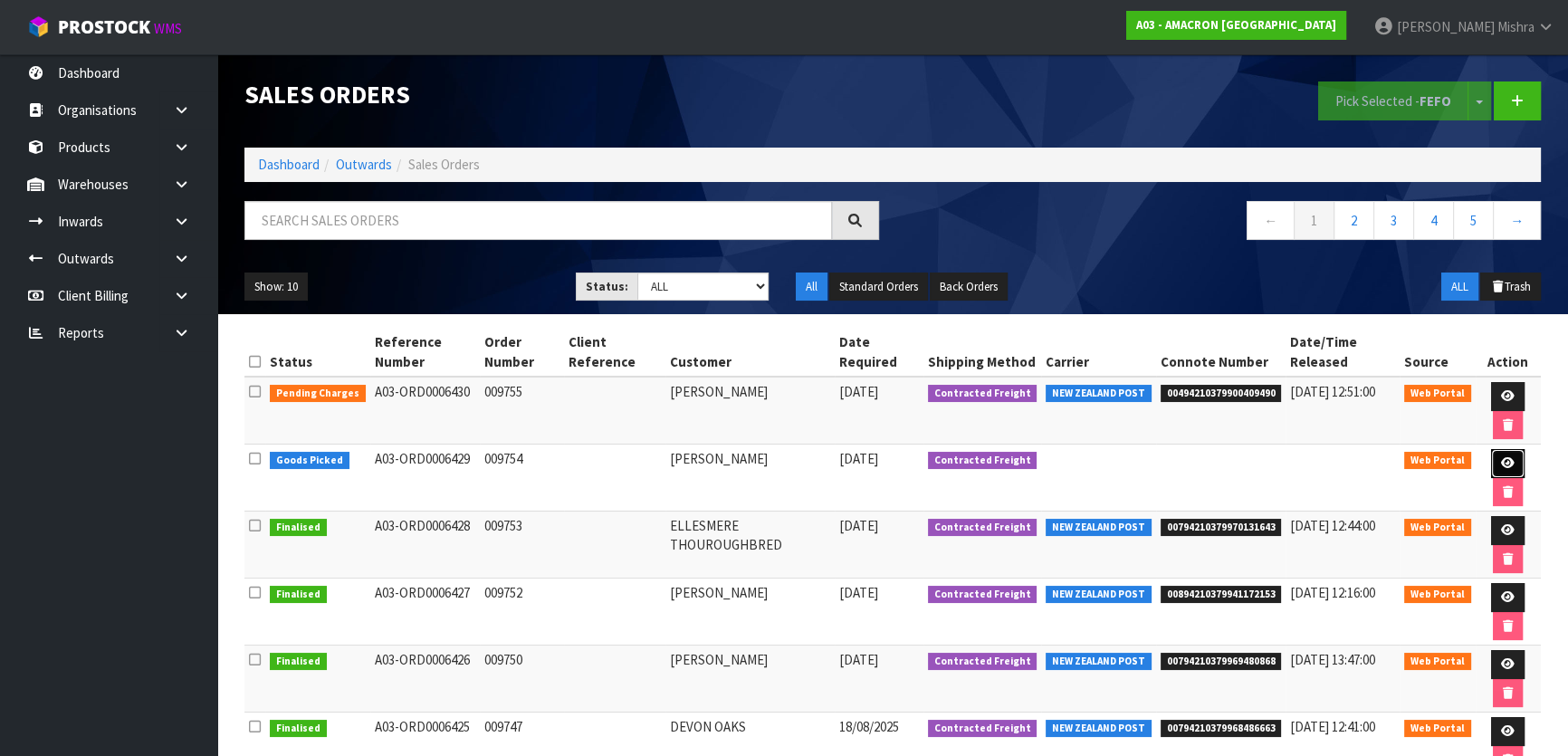
click at [1496, 459] on link at bounding box center [1508, 464] width 34 height 29
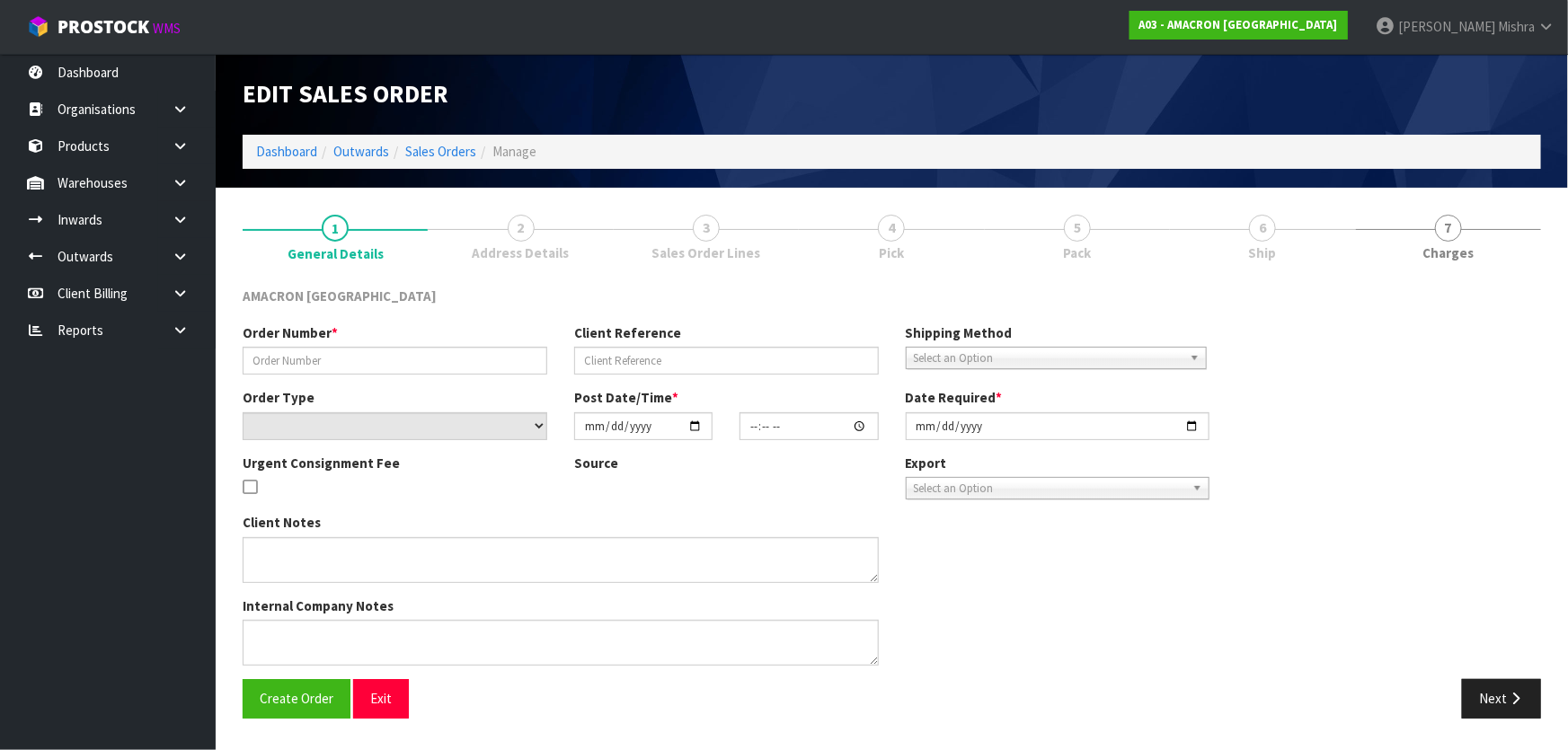
type input "009754"
select select "number:0"
type input "[DATE]"
type input "10:28:00.000"
type input "[DATE]"
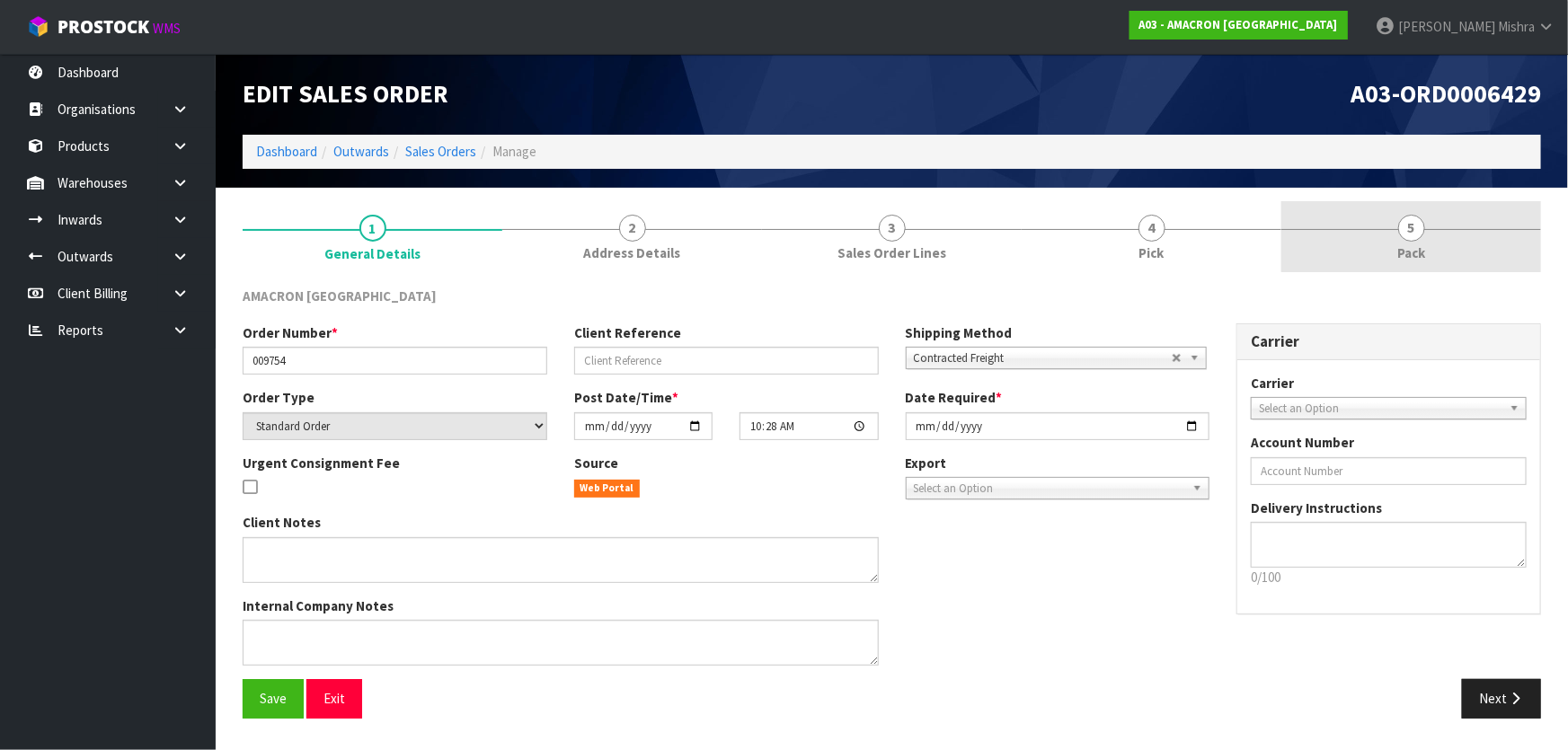
click at [1391, 239] on link "5 Pack" at bounding box center [1411, 237] width 259 height 71
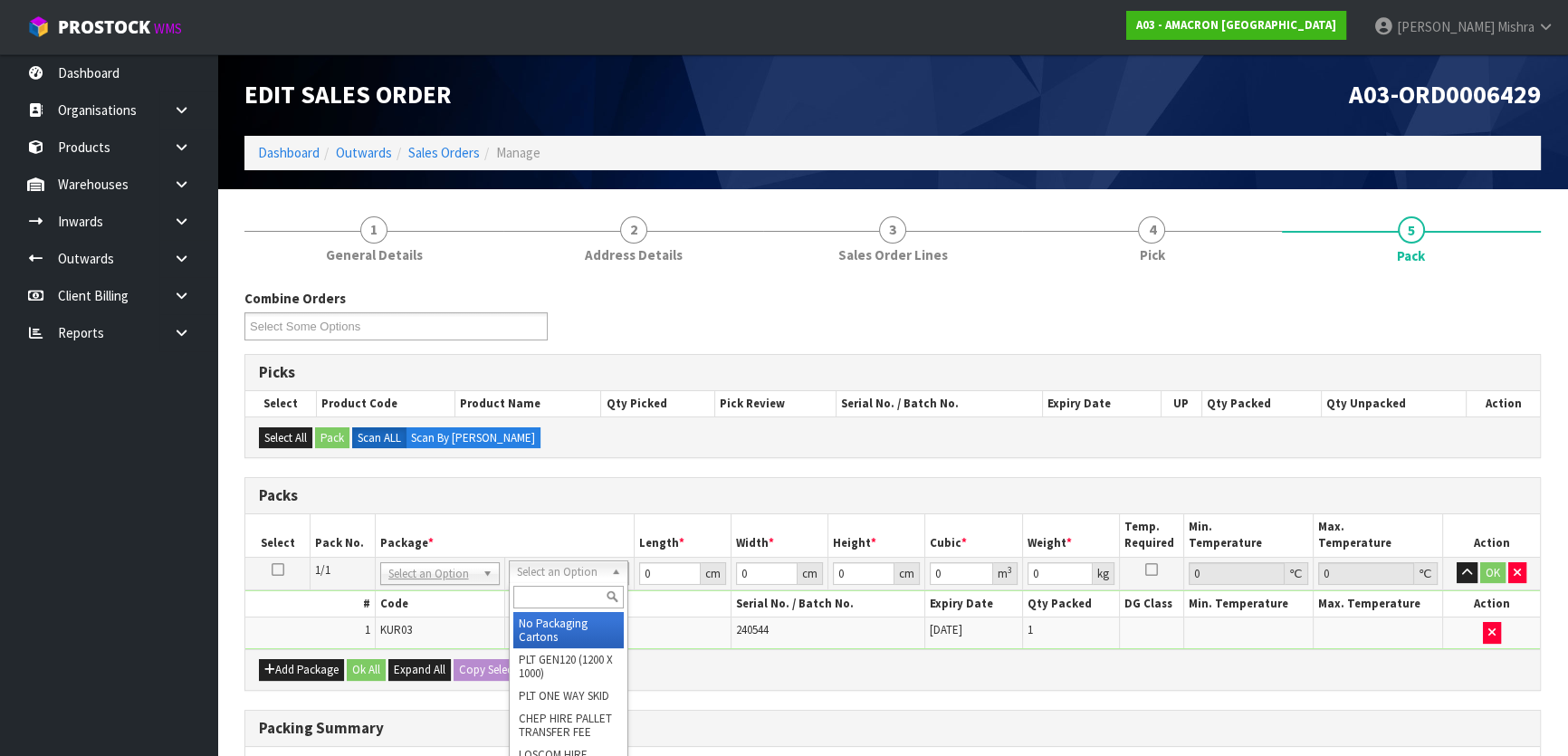
click at [575, 590] on input "text" at bounding box center [569, 597] width 111 height 22
type input "OC"
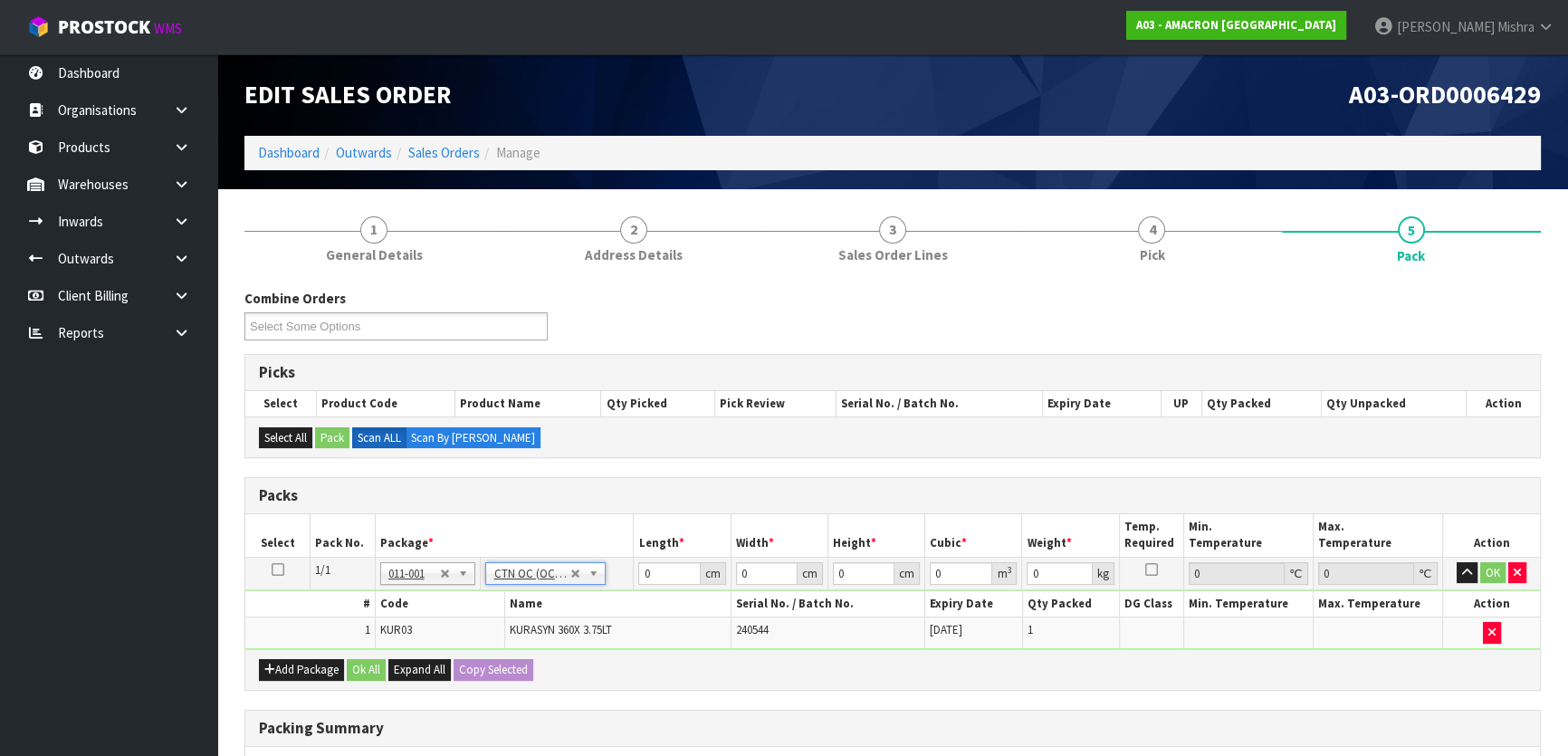
type input "4.6"
click at [651, 568] on input "0" at bounding box center [670, 573] width 62 height 22
type input "35"
type input "20"
type input "3"
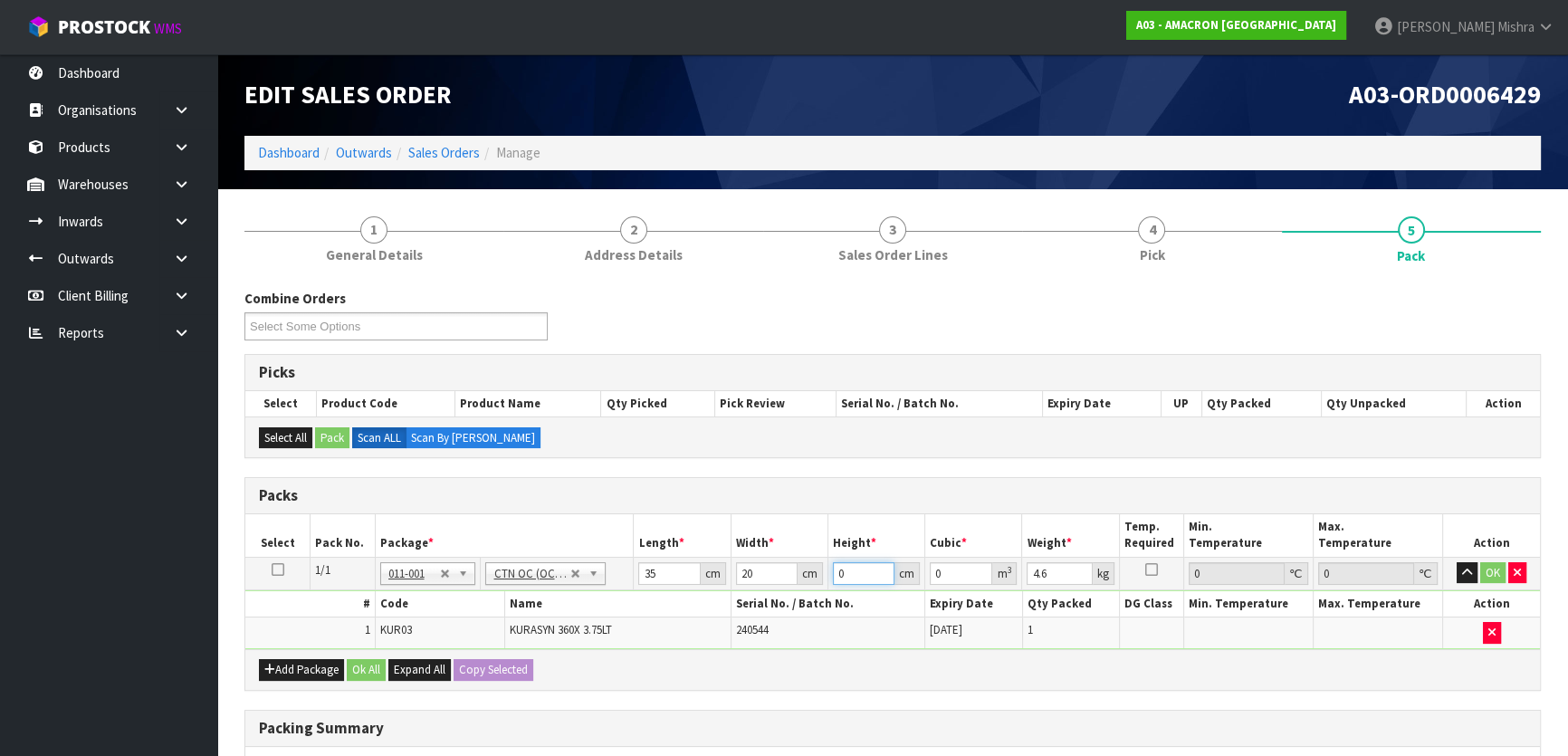
type input "0.0021"
type input "35"
type input "0.0245"
type input "35"
type input "6"
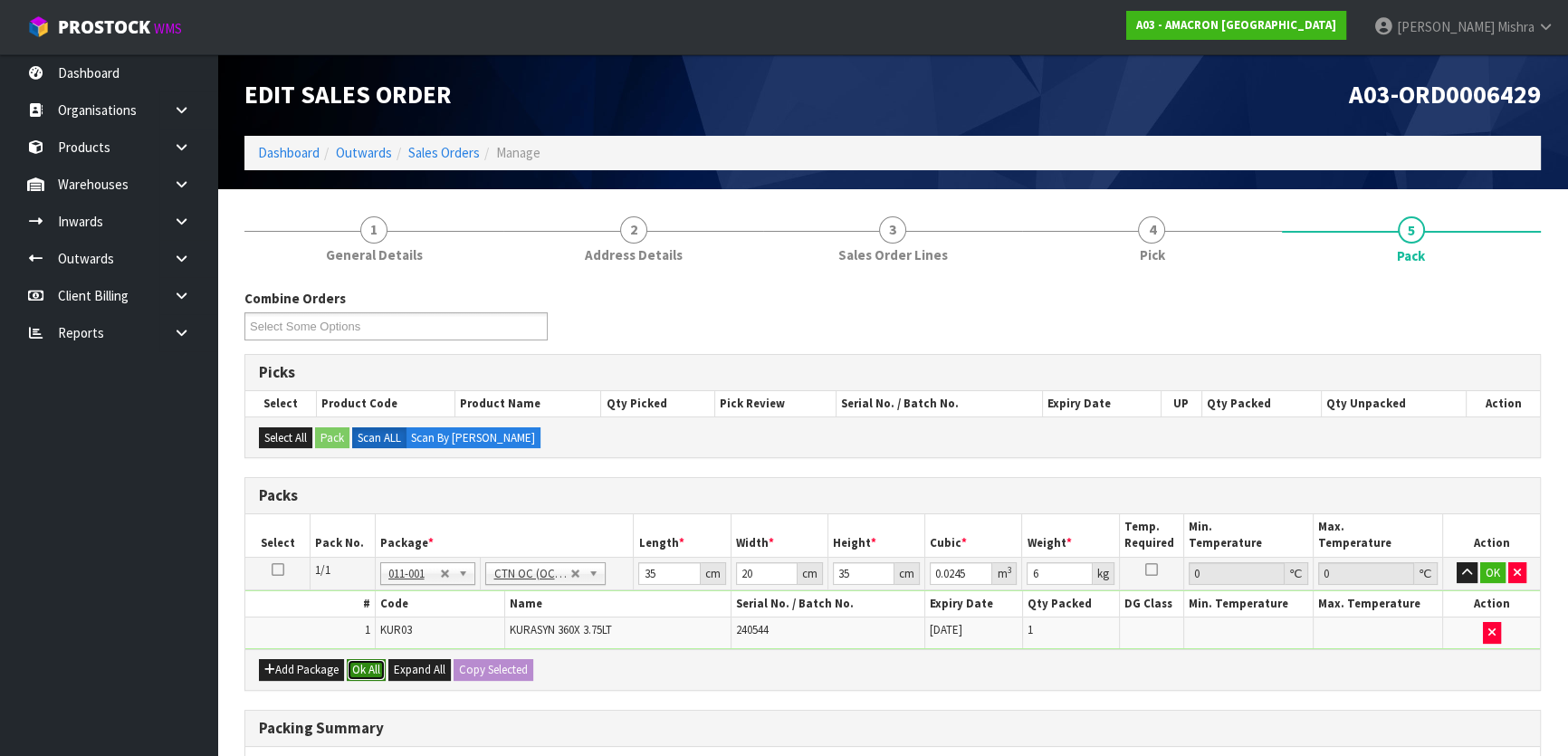
click at [357, 672] on button "Ok All" at bounding box center [366, 670] width 39 height 22
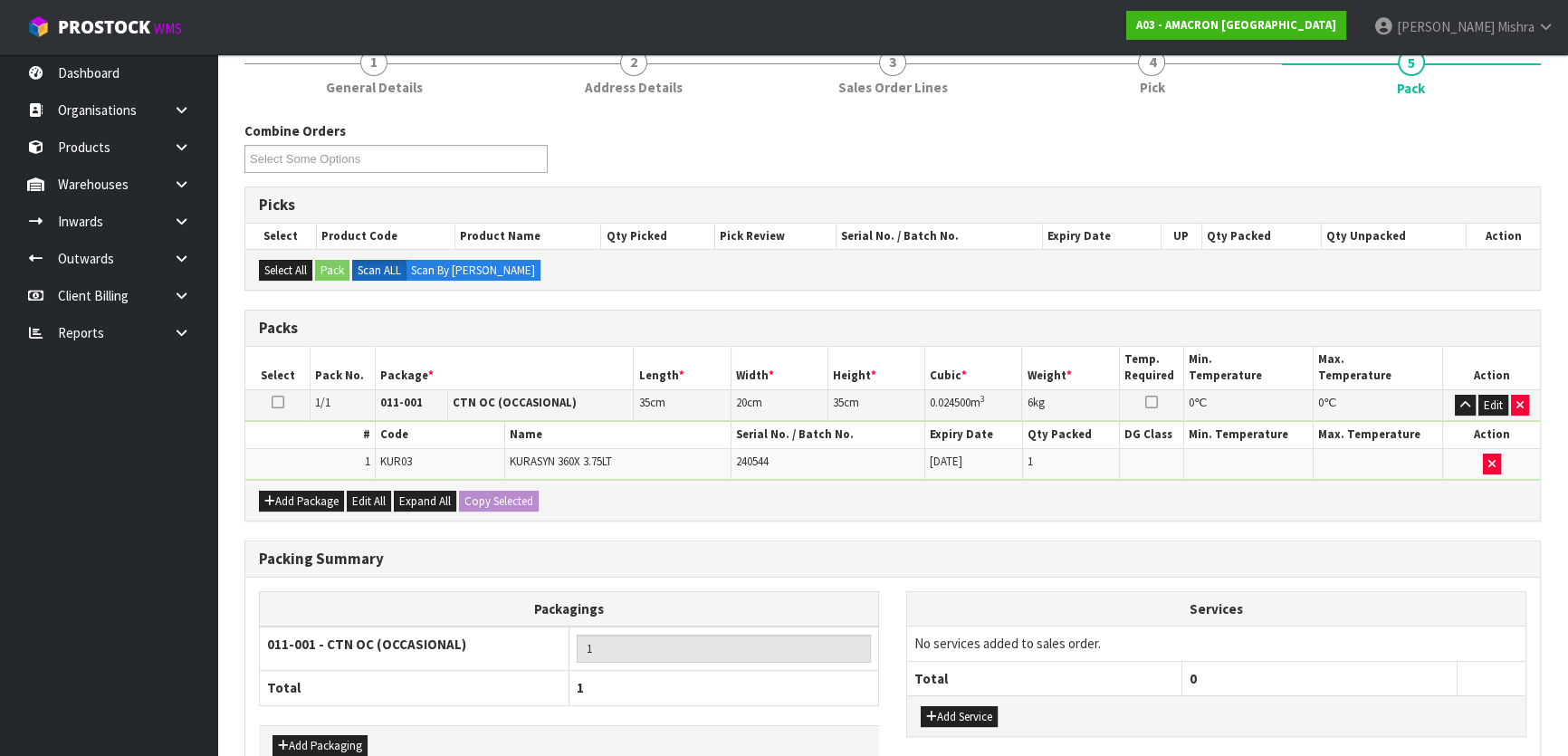
scroll to position [272, 0]
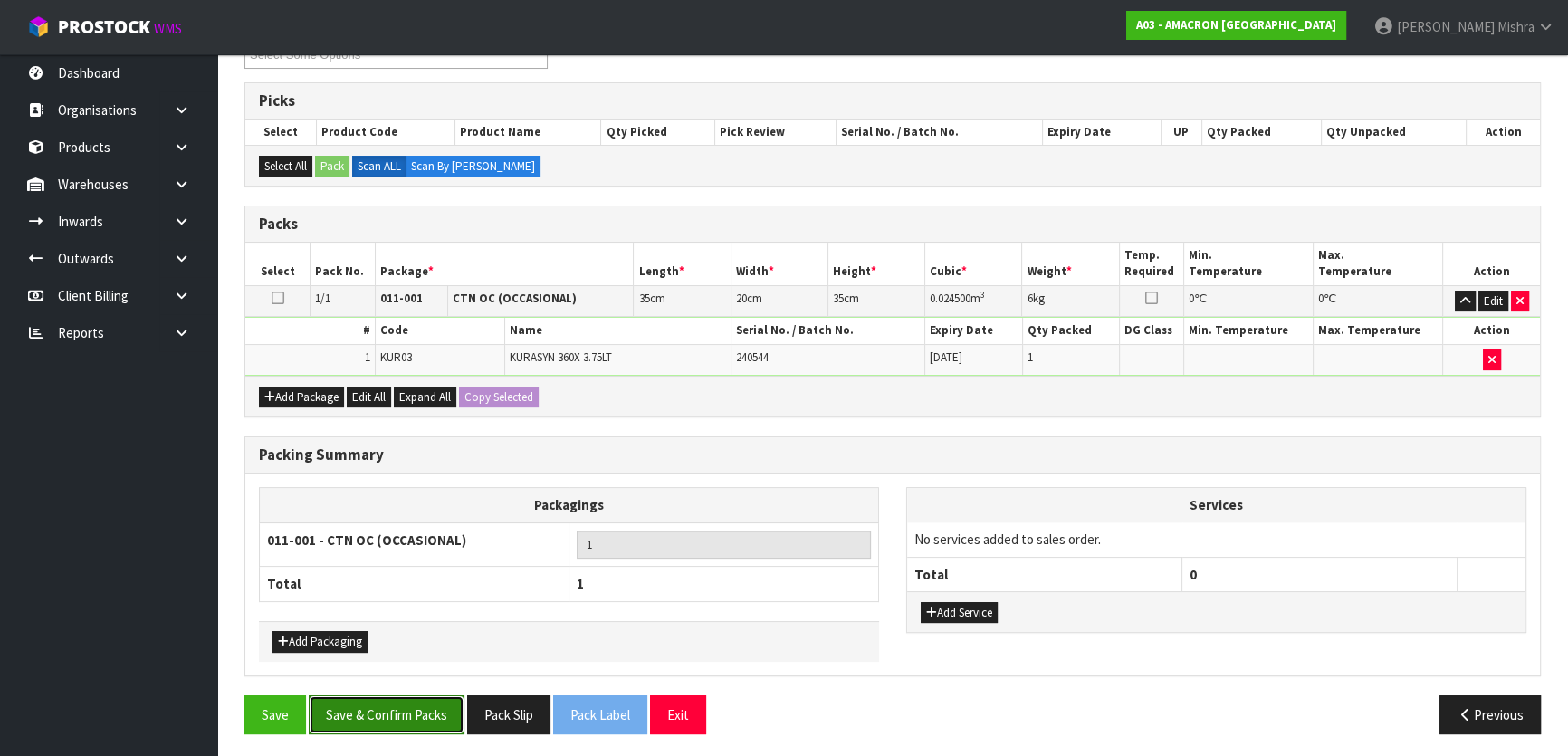
click at [364, 711] on button "Save & Confirm Packs" at bounding box center [387, 715] width 155 height 39
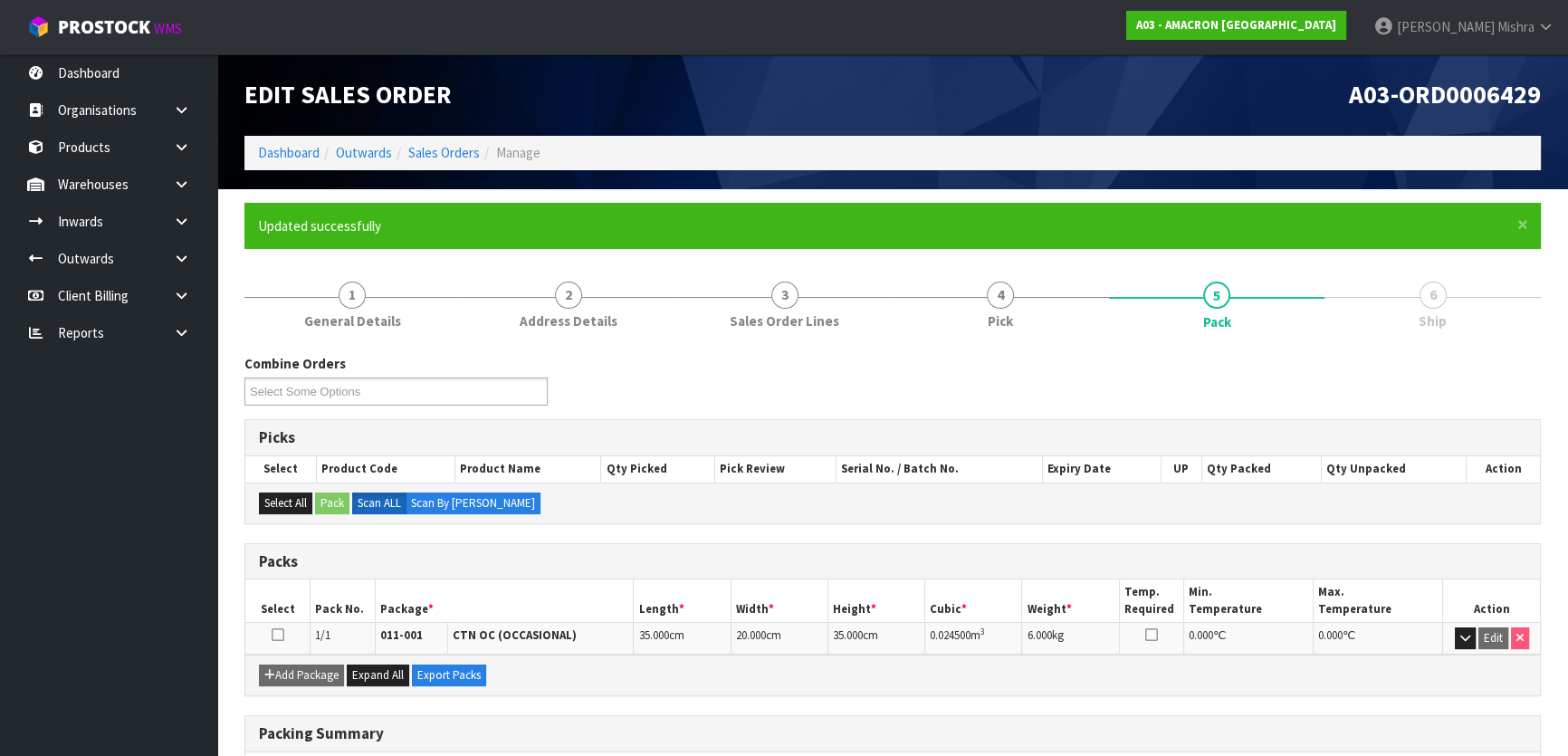
scroll to position [239, 0]
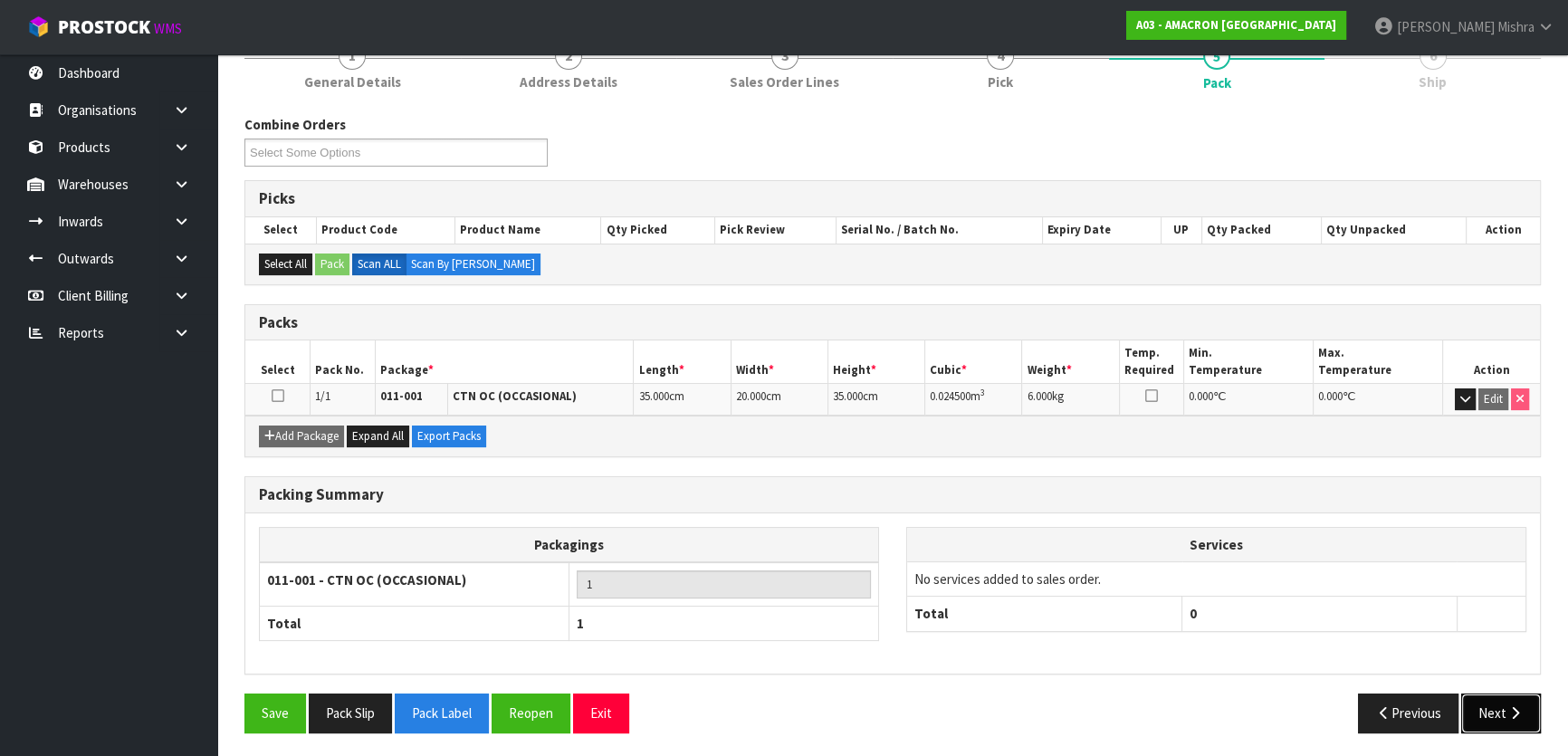
click at [1494, 696] on button "Next" at bounding box center [1501, 714] width 80 height 39
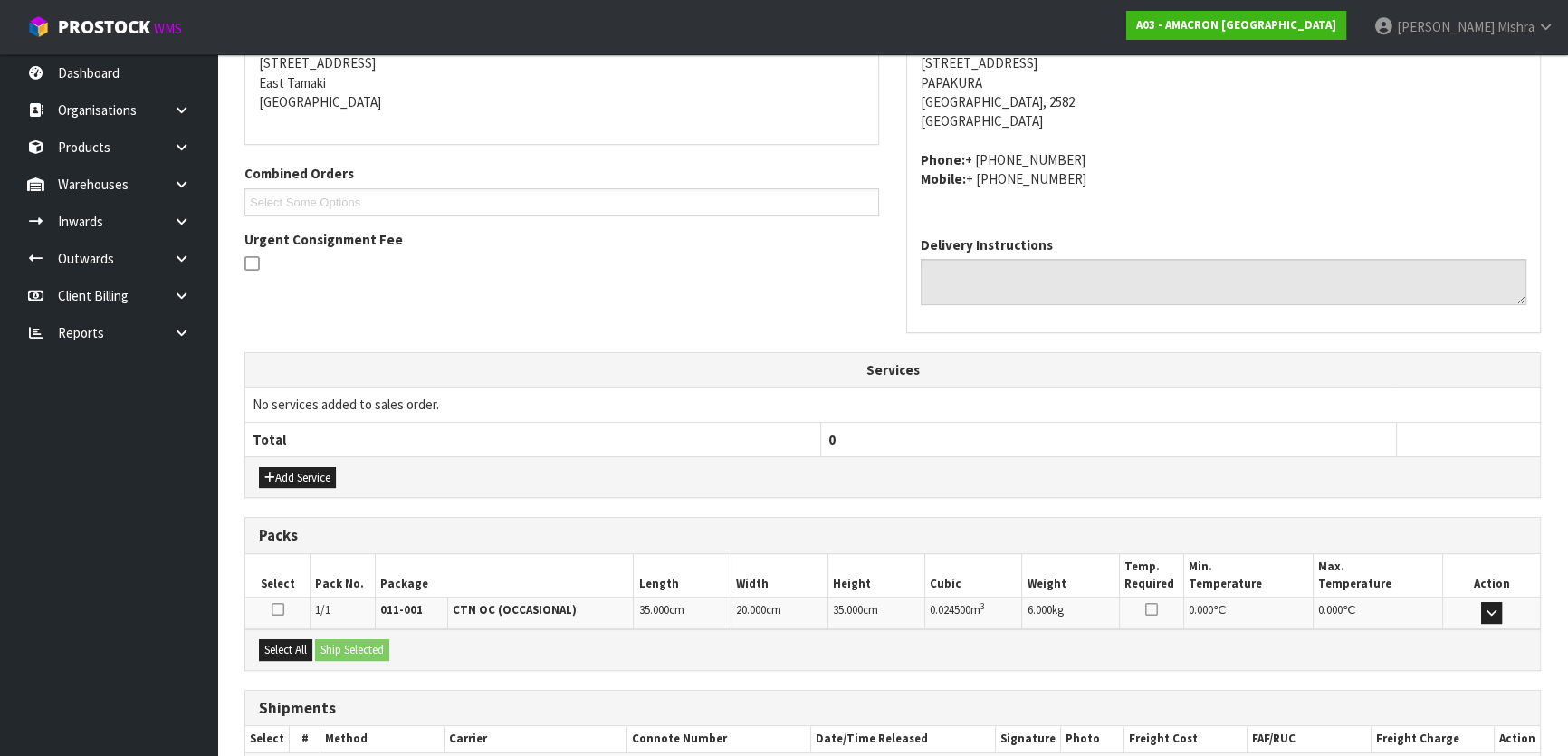
scroll to position [476, 0]
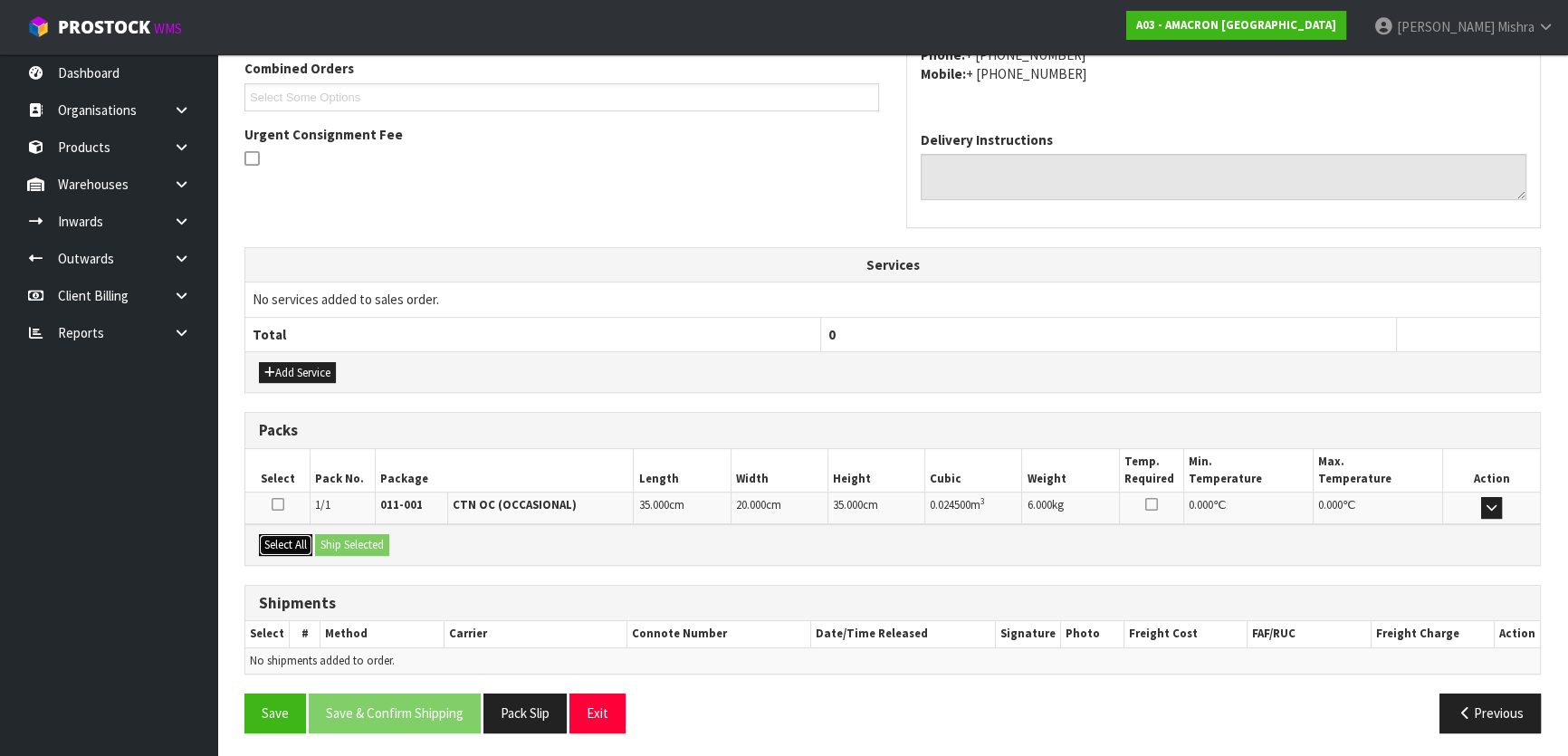
drag, startPoint x: 275, startPoint y: 539, endPoint x: 290, endPoint y: 537, distance: 15.1
click at [276, 539] on button "Select All" at bounding box center [285, 544] width 53 height 22
click at [341, 537] on button "Ship Selected" at bounding box center [351, 544] width 74 height 22
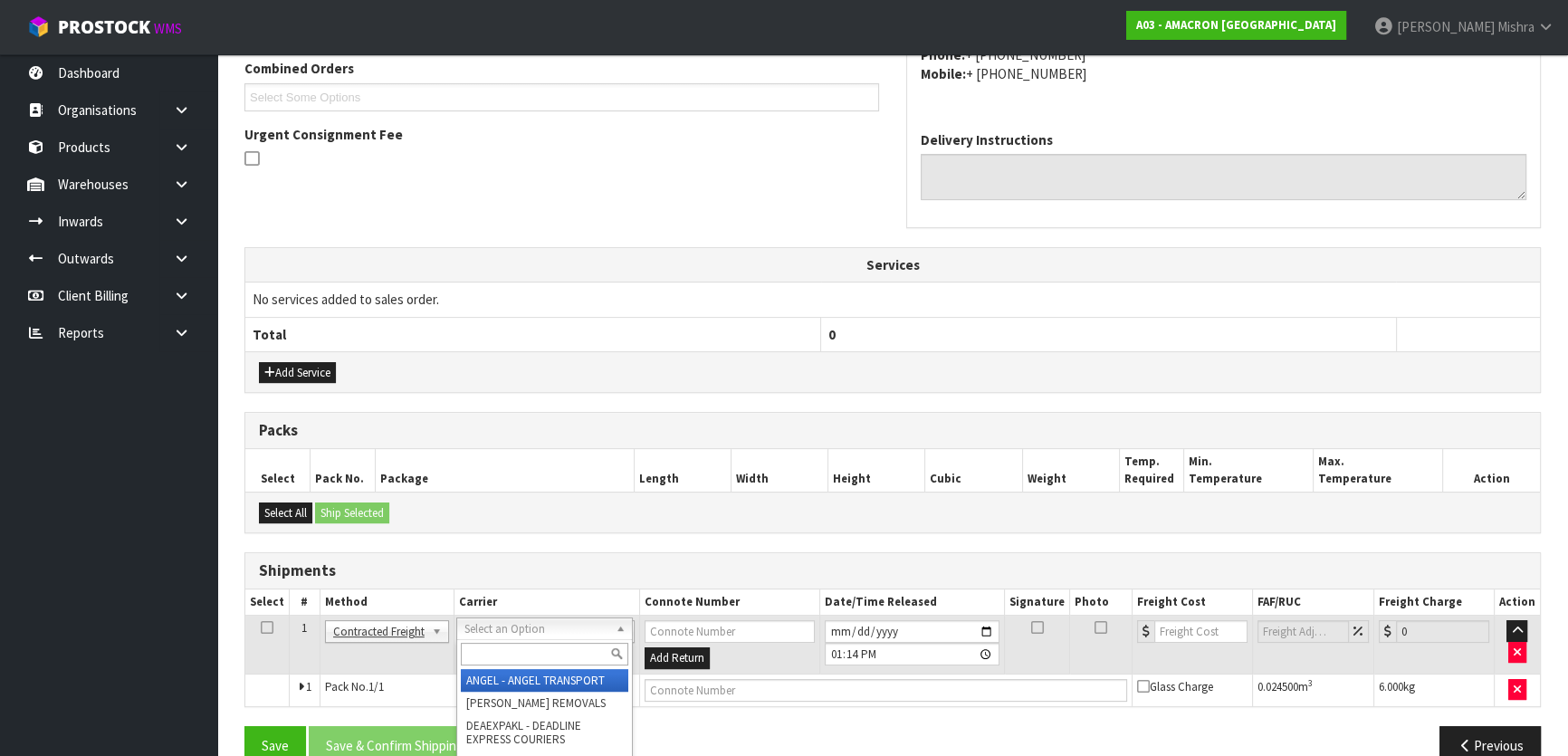
click at [491, 645] on input "text" at bounding box center [544, 654] width 168 height 22
type input "NZP"
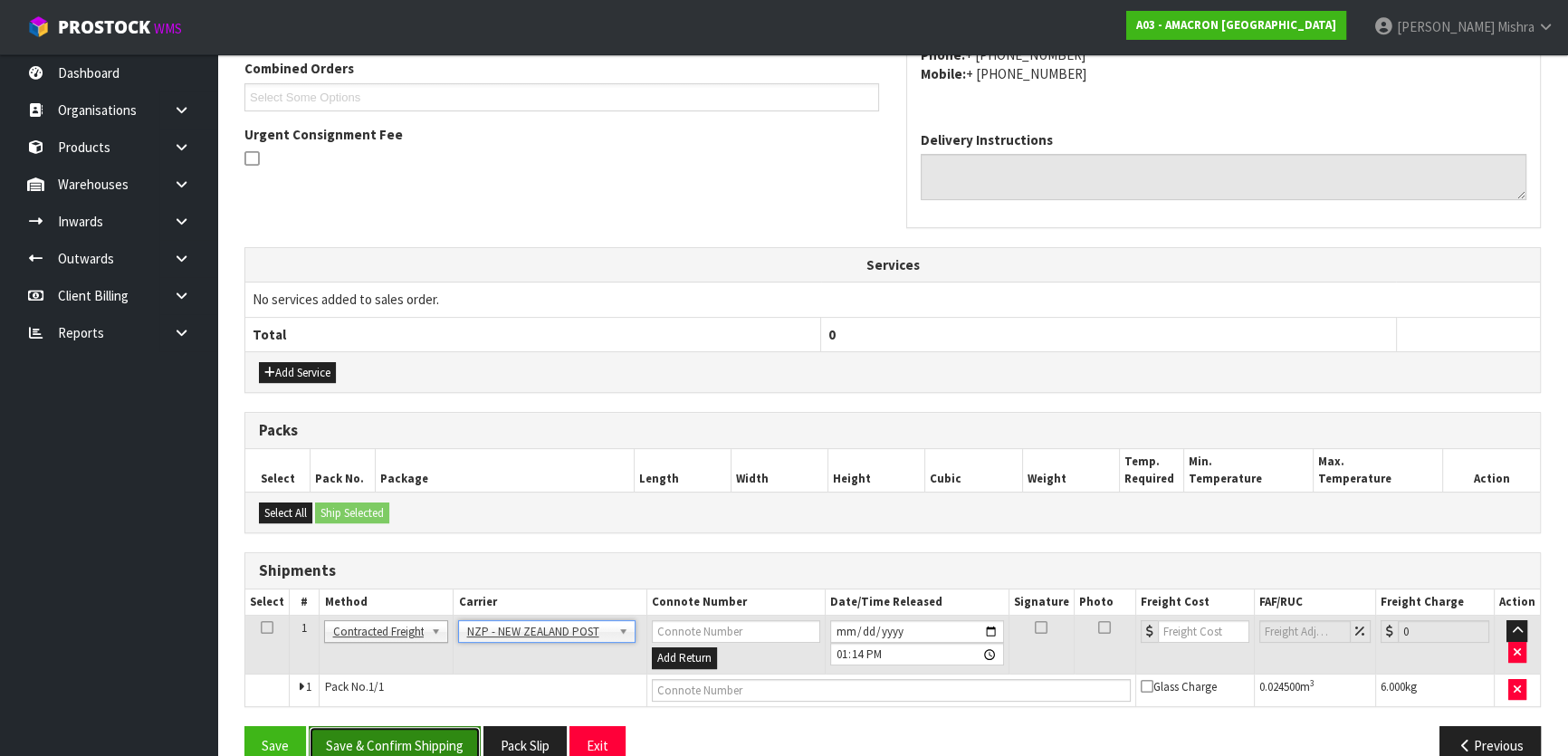
click at [393, 739] on button "Save & Confirm Shipping" at bounding box center [395, 746] width 172 height 39
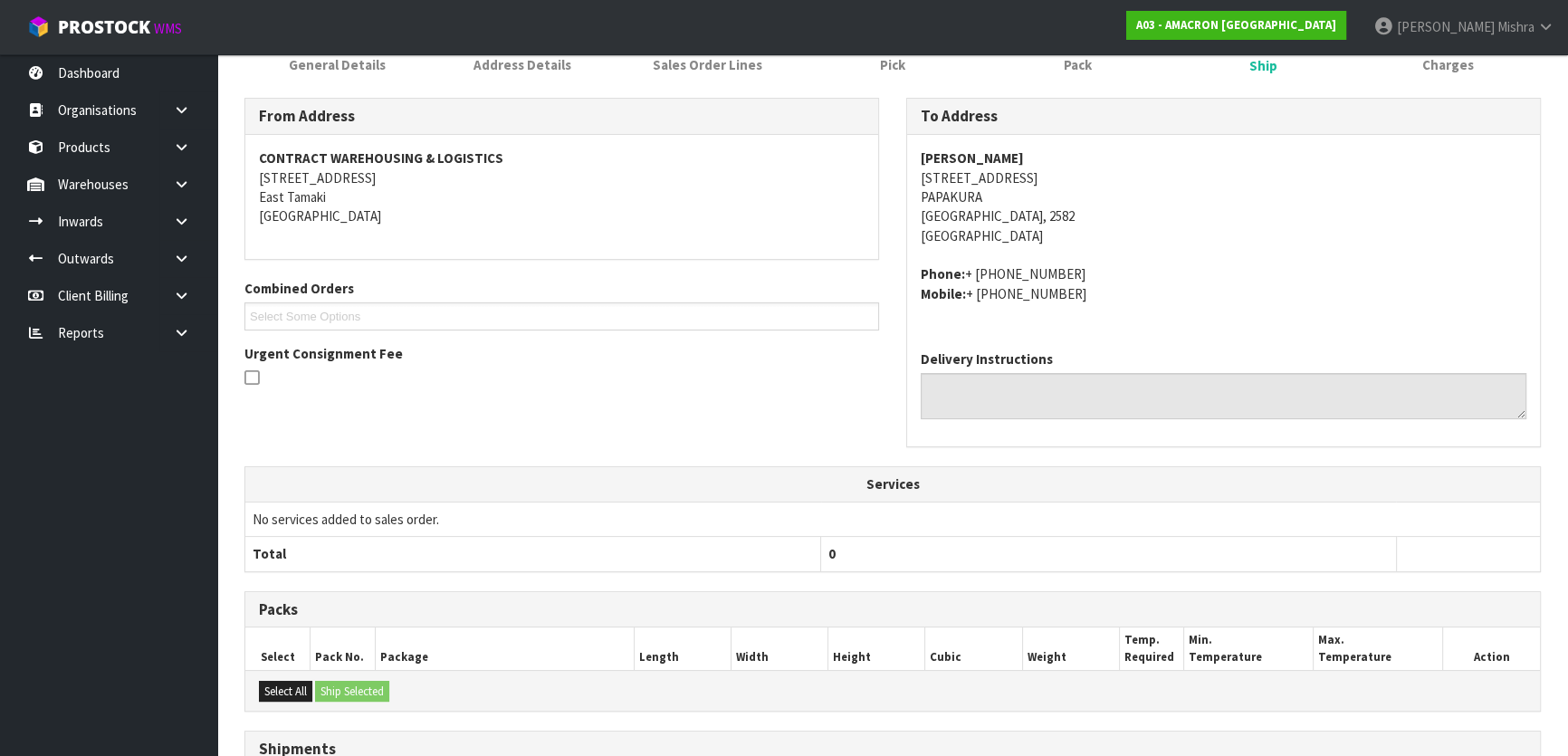
scroll to position [482, 0]
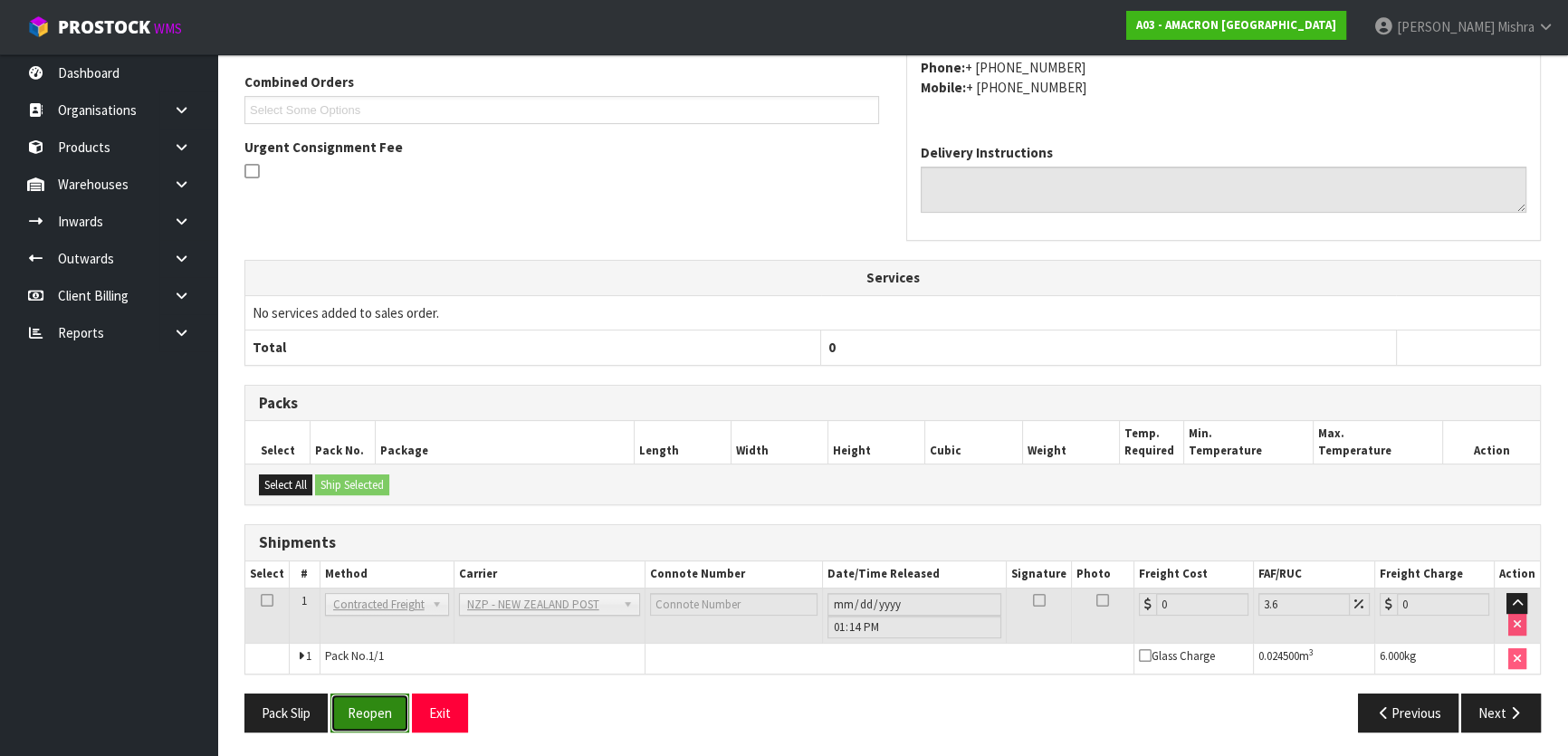
click at [348, 711] on button "Reopen" at bounding box center [370, 714] width 79 height 39
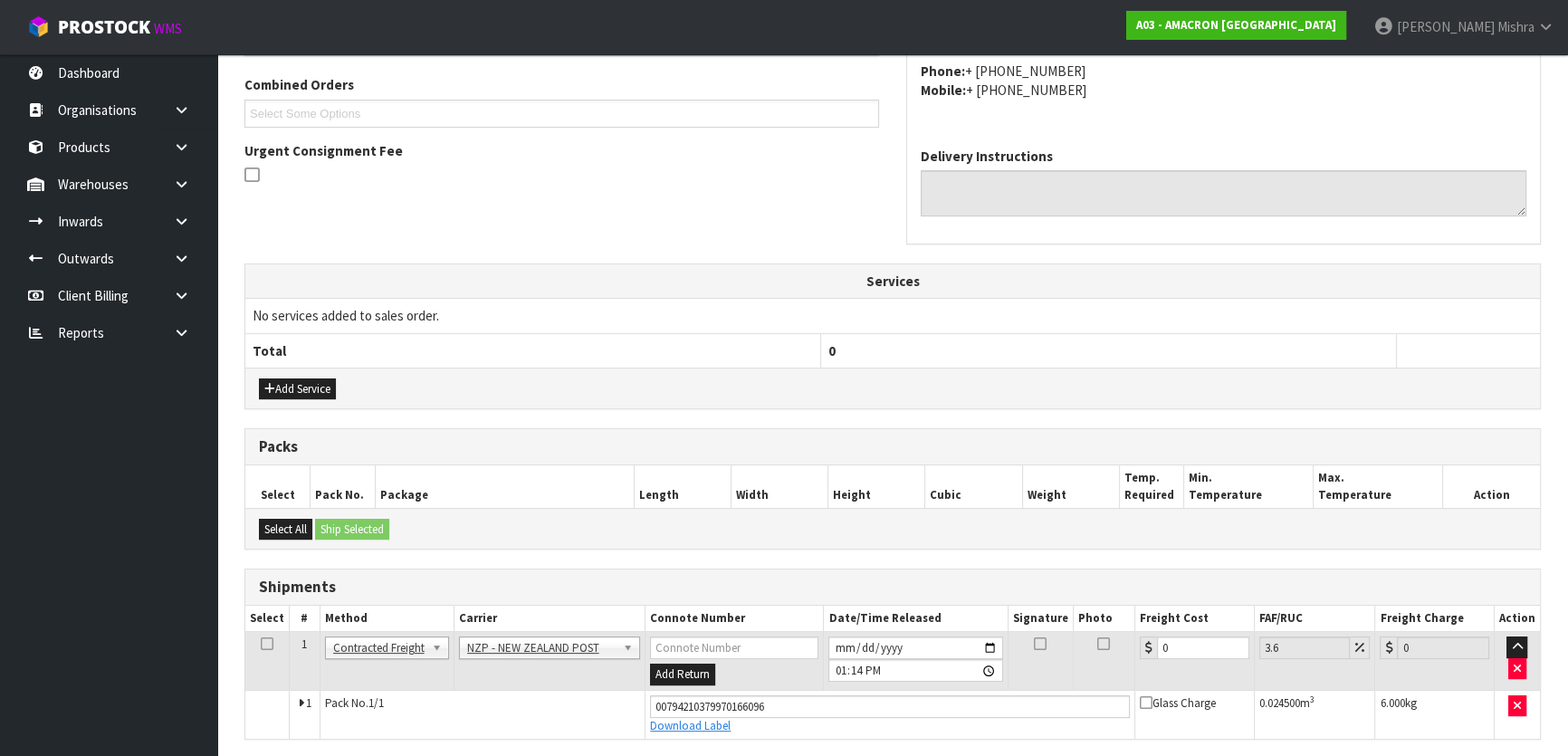
scroll to position [463, 0]
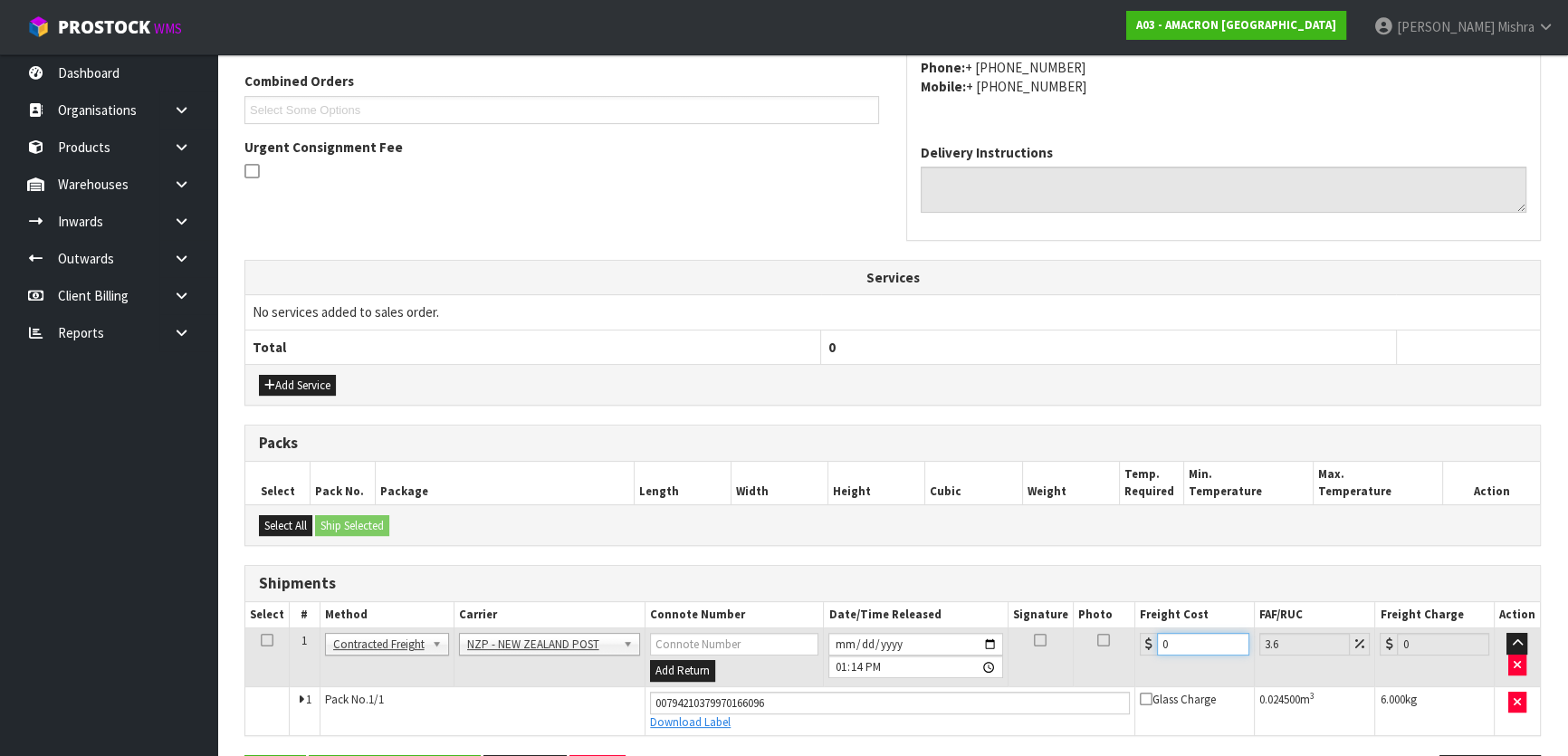
drag, startPoint x: 1173, startPoint y: 648, endPoint x: 1019, endPoint y: 634, distance: 154.6
click at [1021, 635] on tr "1 Client Local Pickup Customer Local Pickup Company Freight Contracted Freight …" at bounding box center [893, 658] width 1294 height 59
type input "8"
type input "8.29"
type input "8.4"
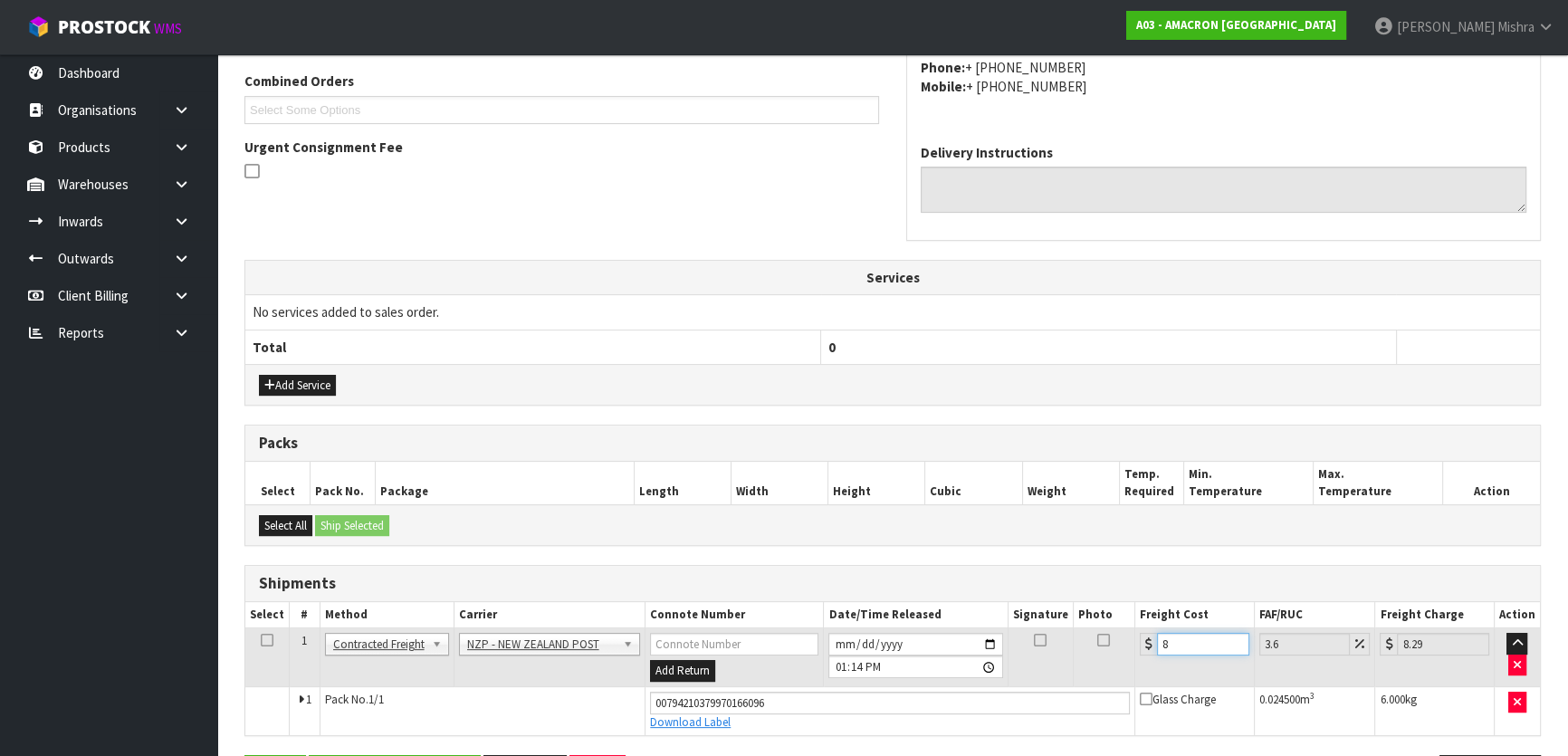
type input "8.7"
type input "8.47"
type input "8.77"
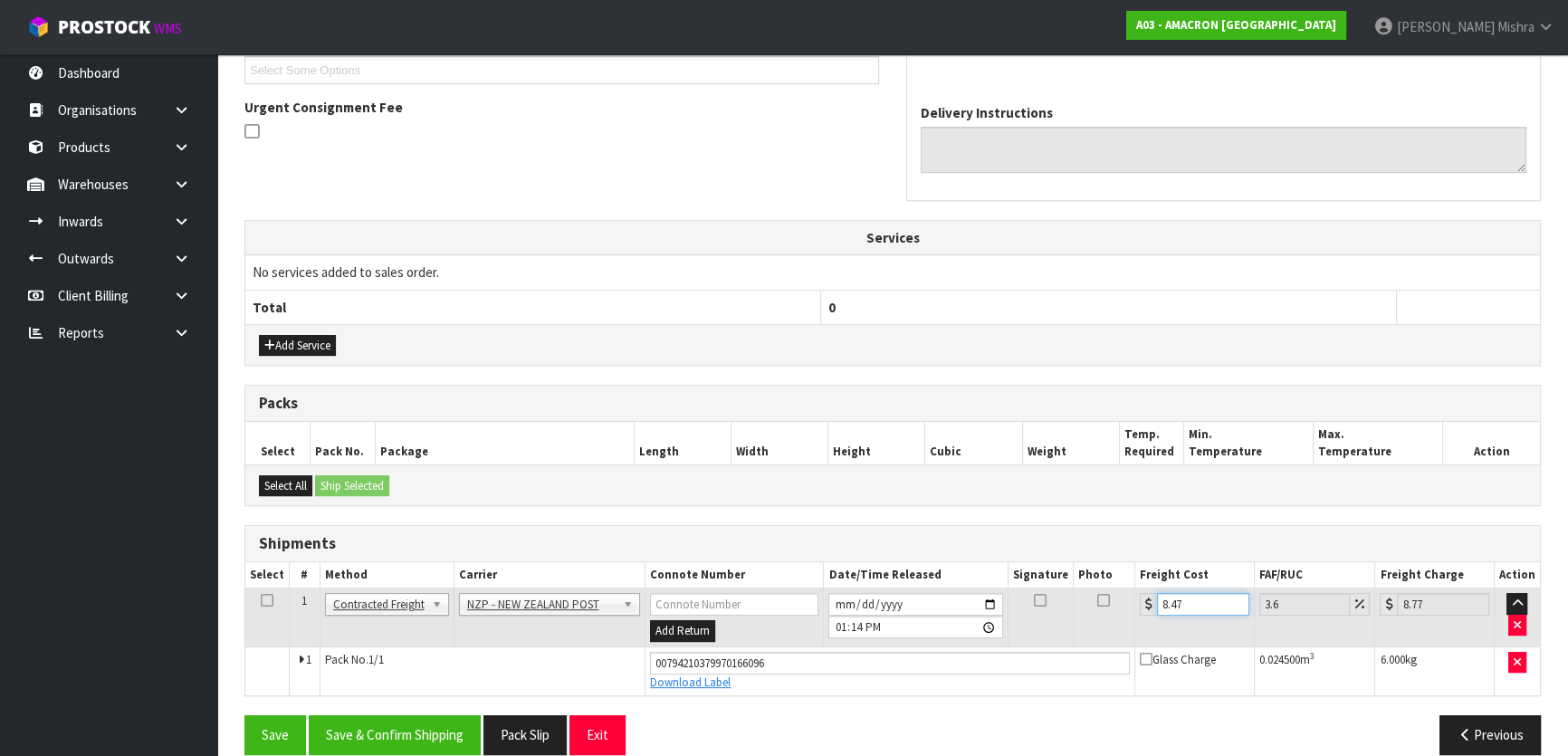
scroll to position [525, 0]
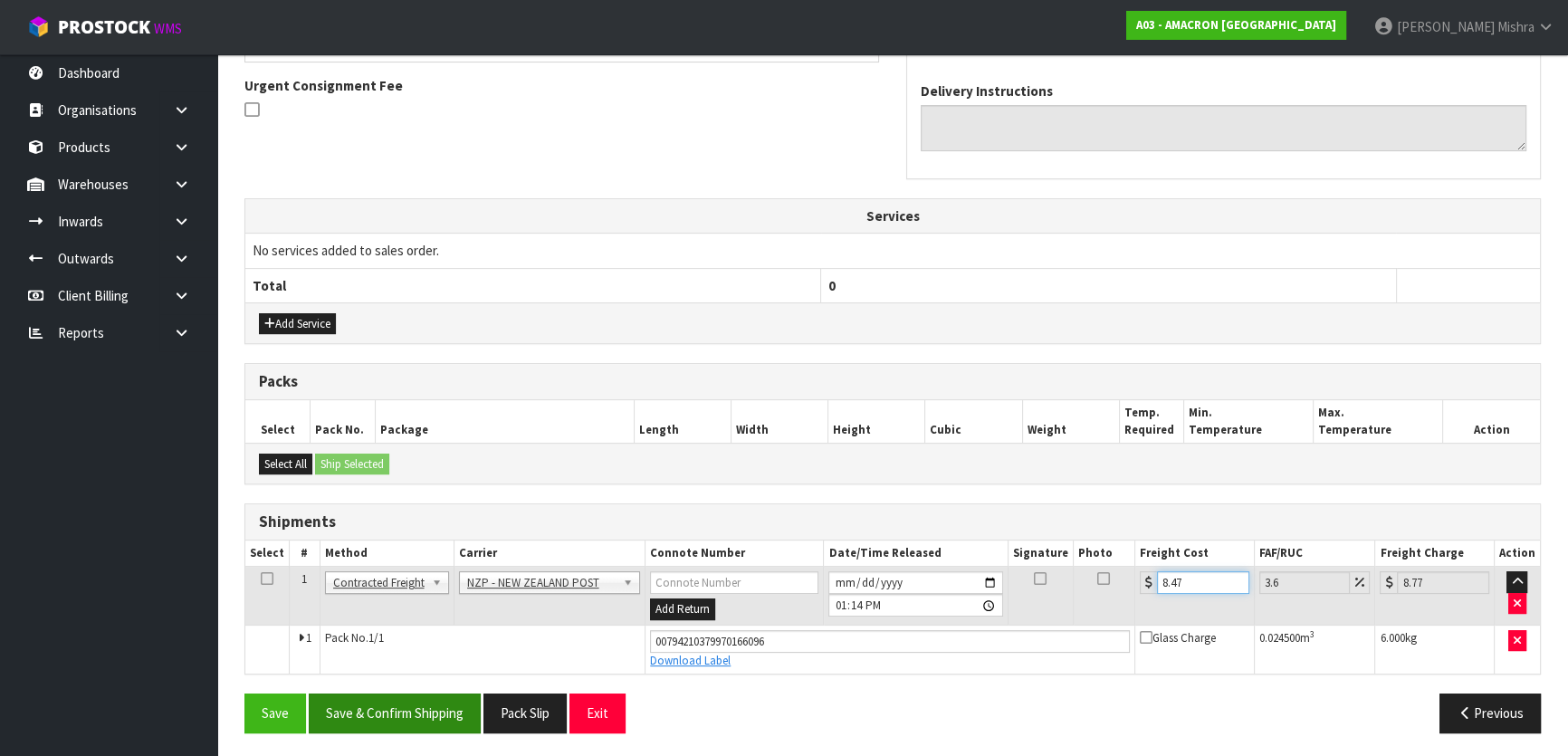
type input "8.47"
click at [451, 706] on button "Save & Confirm Shipping" at bounding box center [395, 714] width 172 height 39
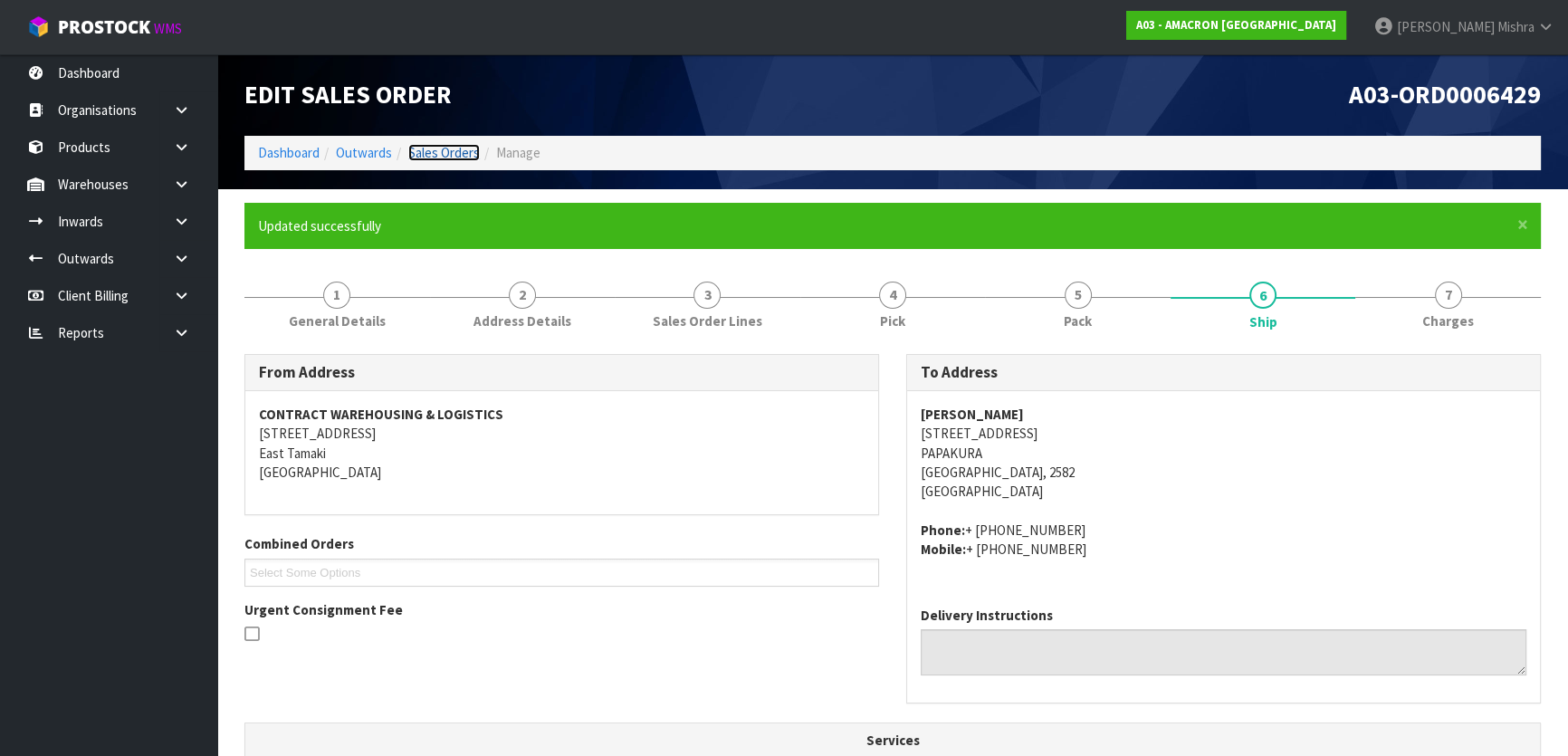
click at [447, 146] on link "Sales Orders" at bounding box center [444, 153] width 71 height 17
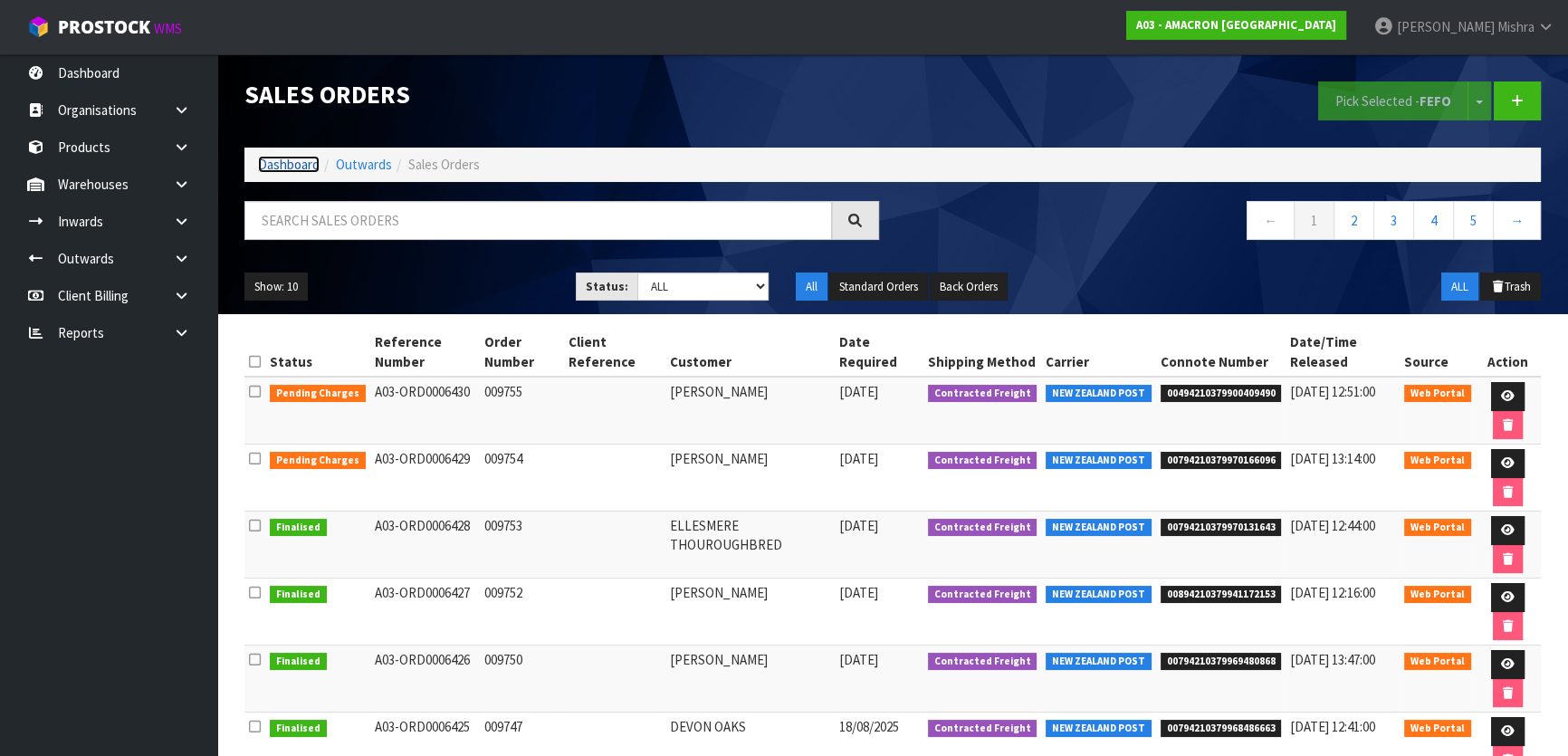
drag, startPoint x: 262, startPoint y: 163, endPoint x: 272, endPoint y: 185, distance: 24.2
click at [263, 163] on link "Dashboard" at bounding box center [289, 164] width 62 height 17
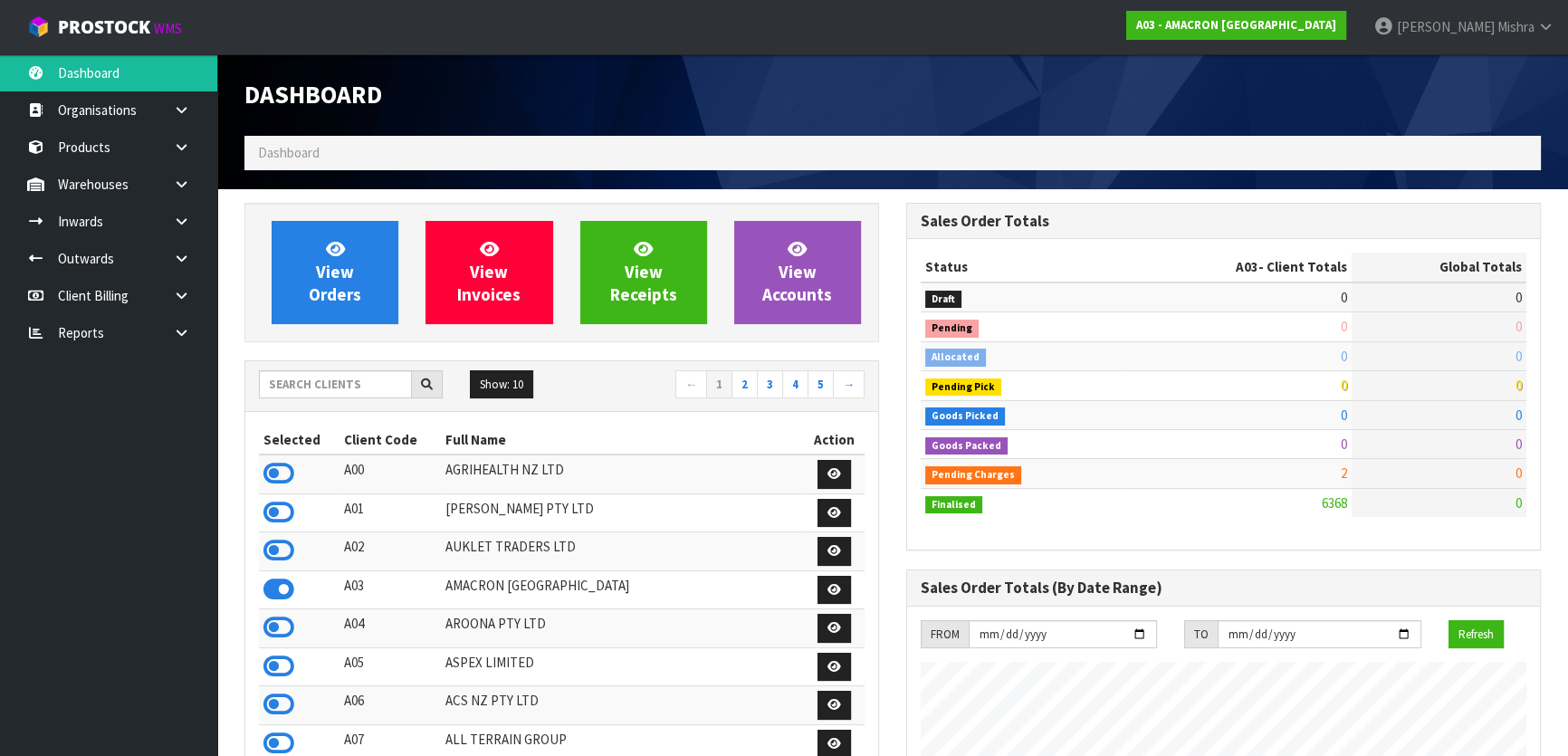
scroll to position [1252, 661]
click at [347, 380] on input "text" at bounding box center [334, 384] width 153 height 28
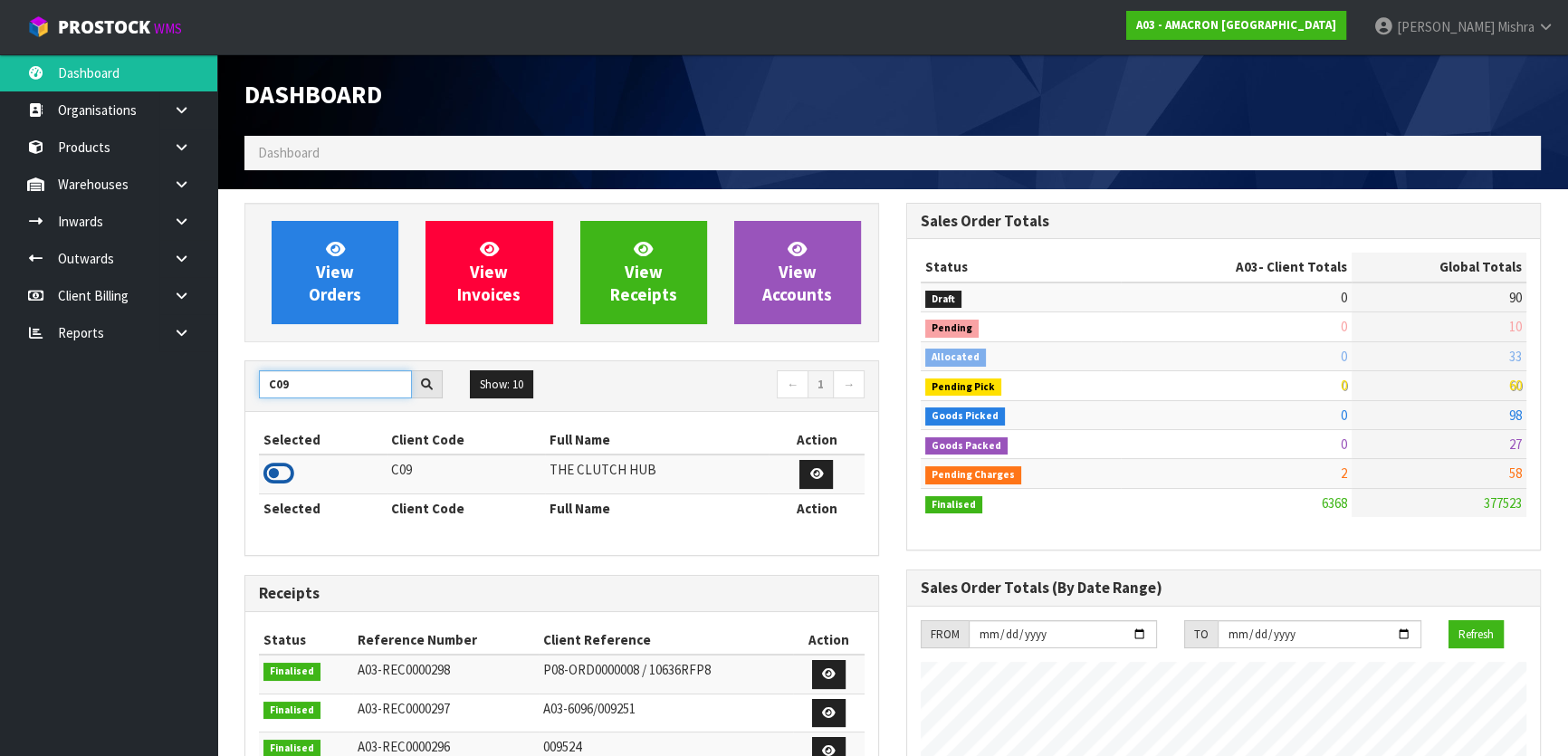
type input "C09"
click at [282, 482] on icon at bounding box center [278, 473] width 31 height 27
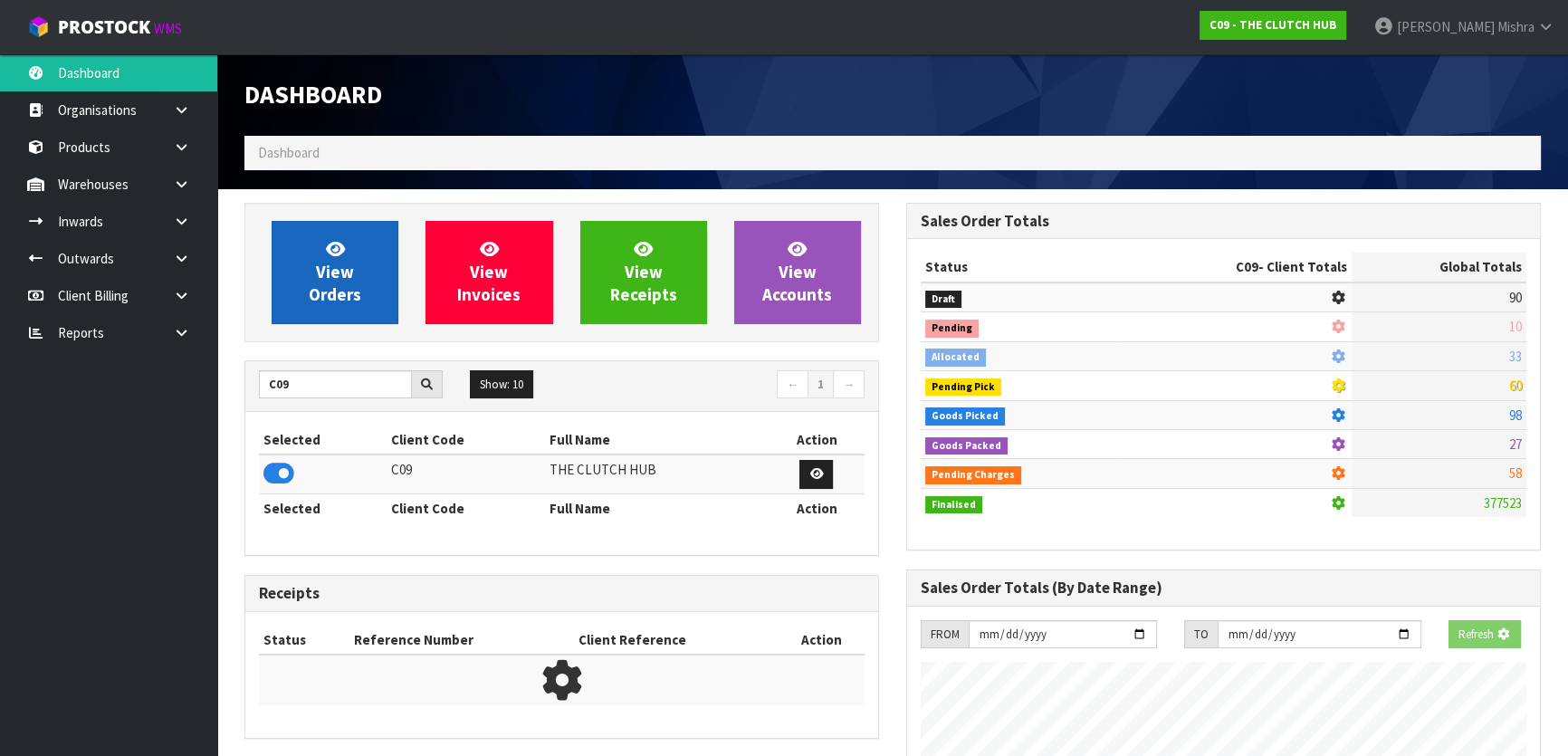
scroll to position [904512, 904858]
click at [326, 249] on icon at bounding box center [335, 248] width 19 height 17
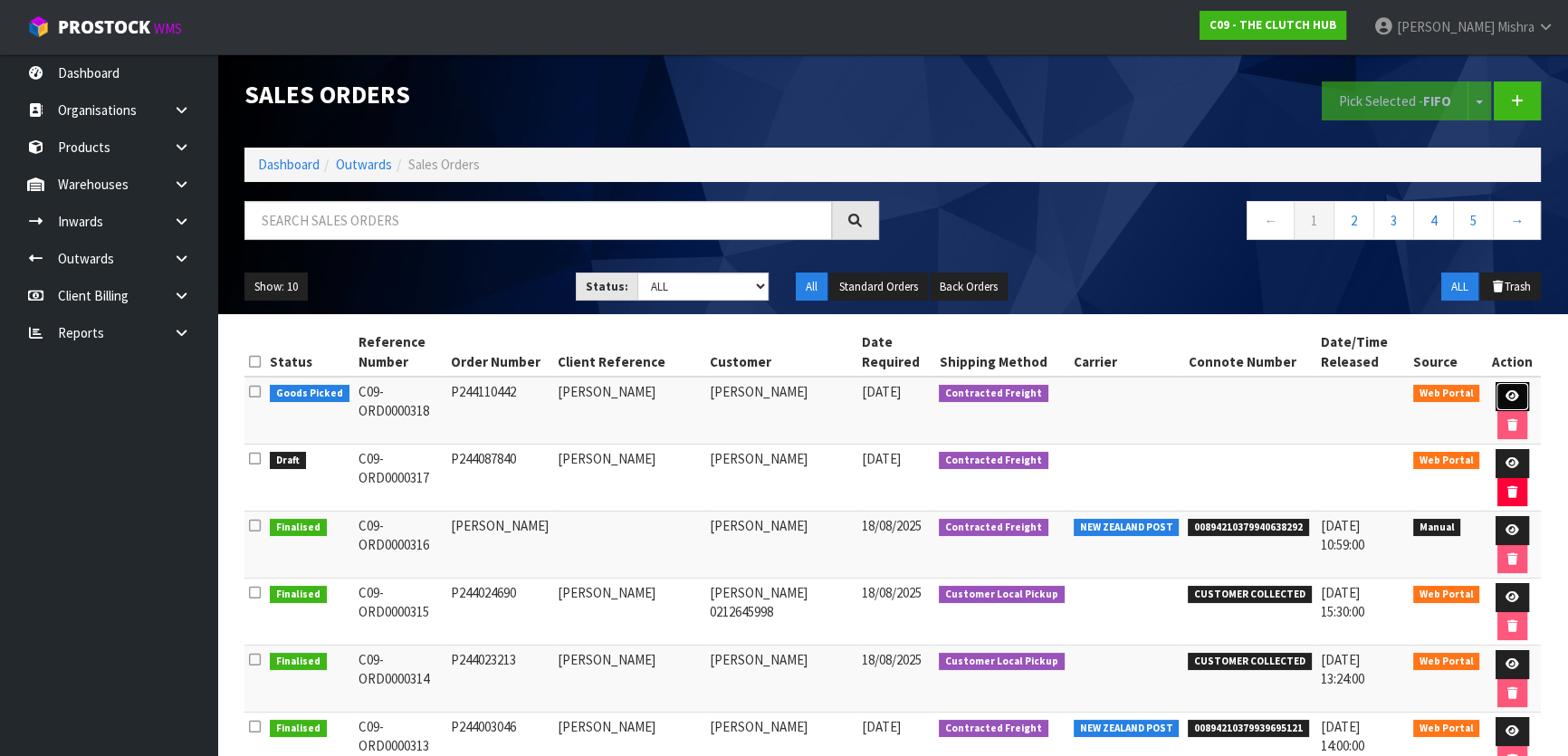
click at [1511, 400] on icon at bounding box center [1513, 396] width 14 height 12
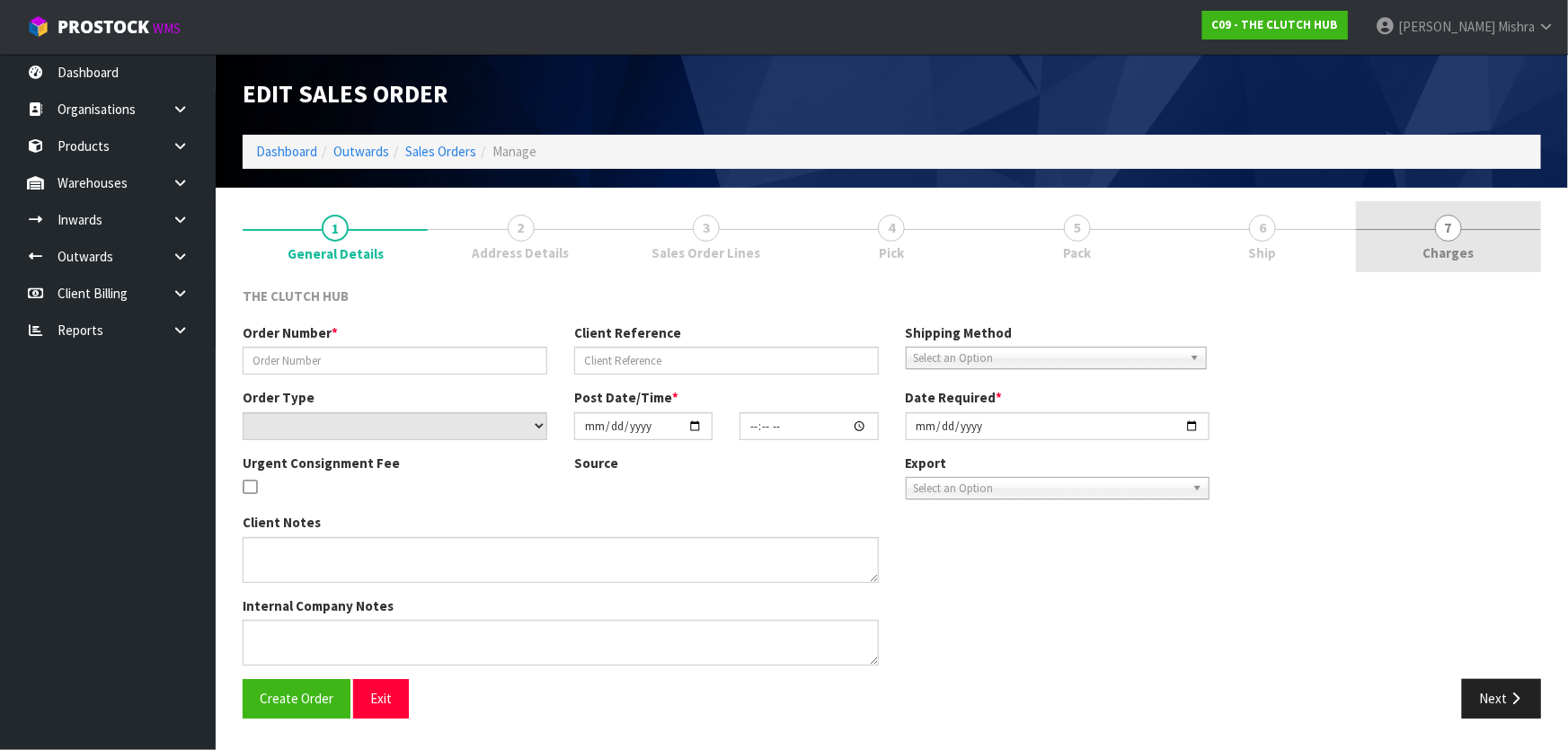
type input "P244110442"
type input "JAN-MAREE GORDON"
select select "number:0"
type input "[DATE]"
type input "16:19:00.000"
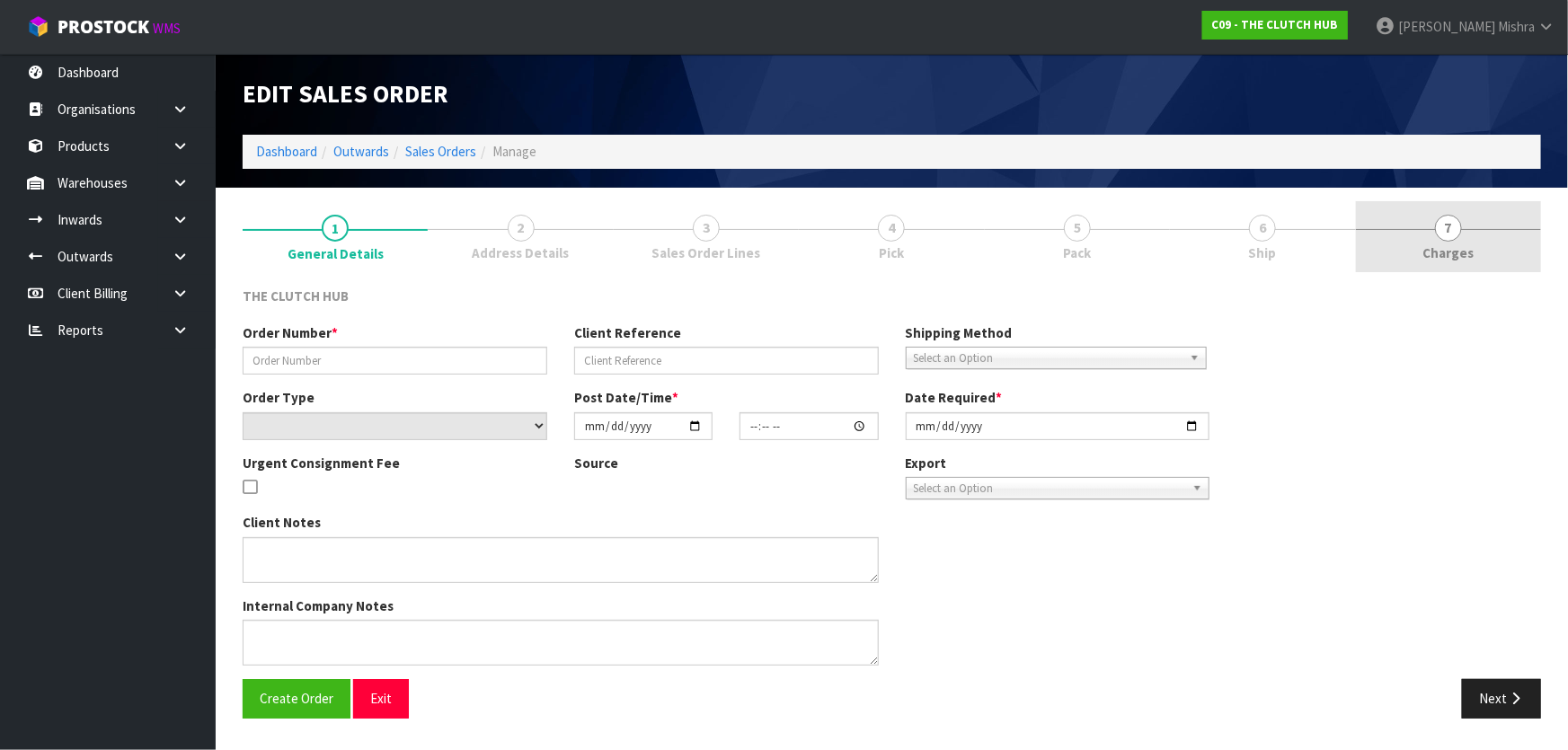
type input "[DATE]"
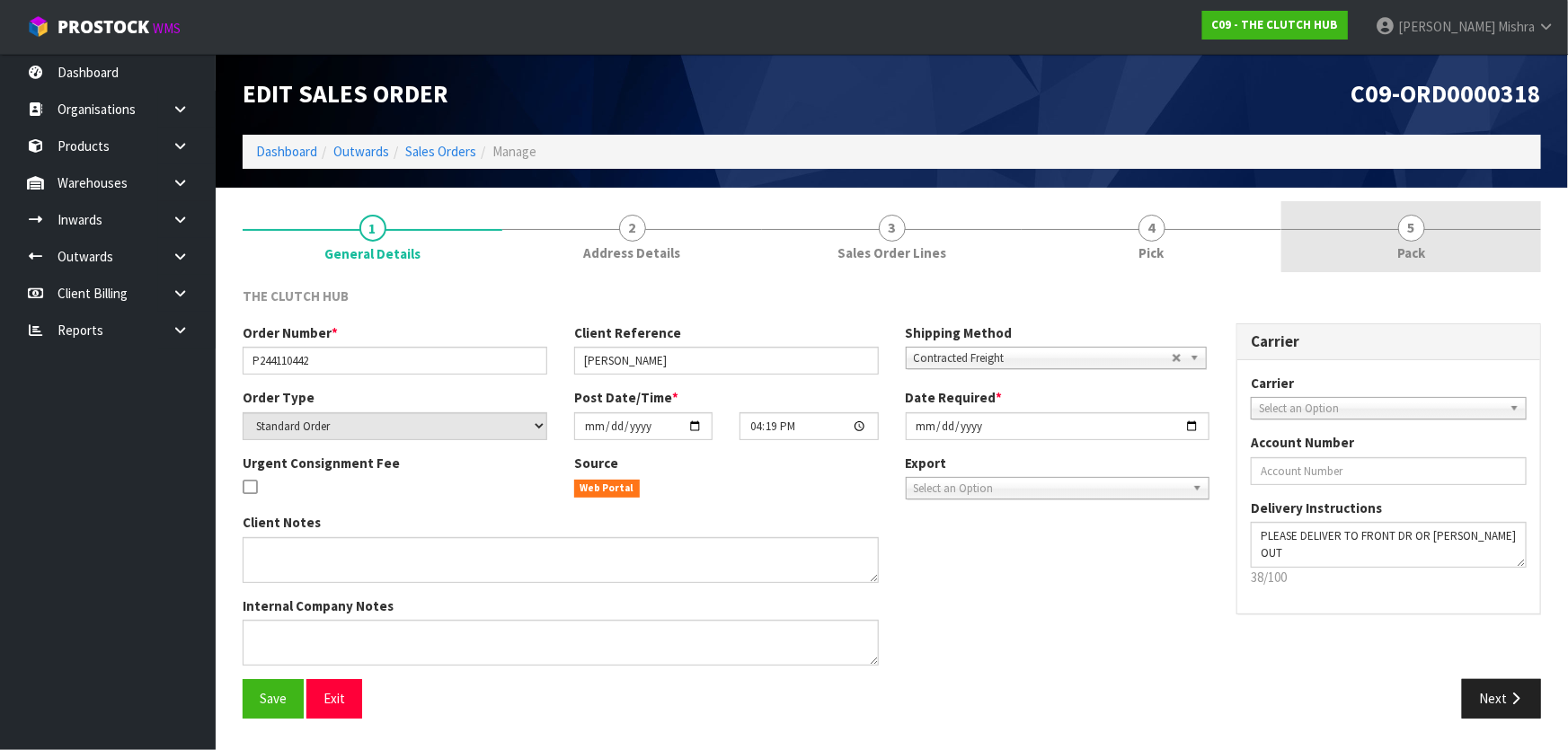
click at [1356, 245] on link "5 Pack" at bounding box center [1411, 237] width 259 height 71
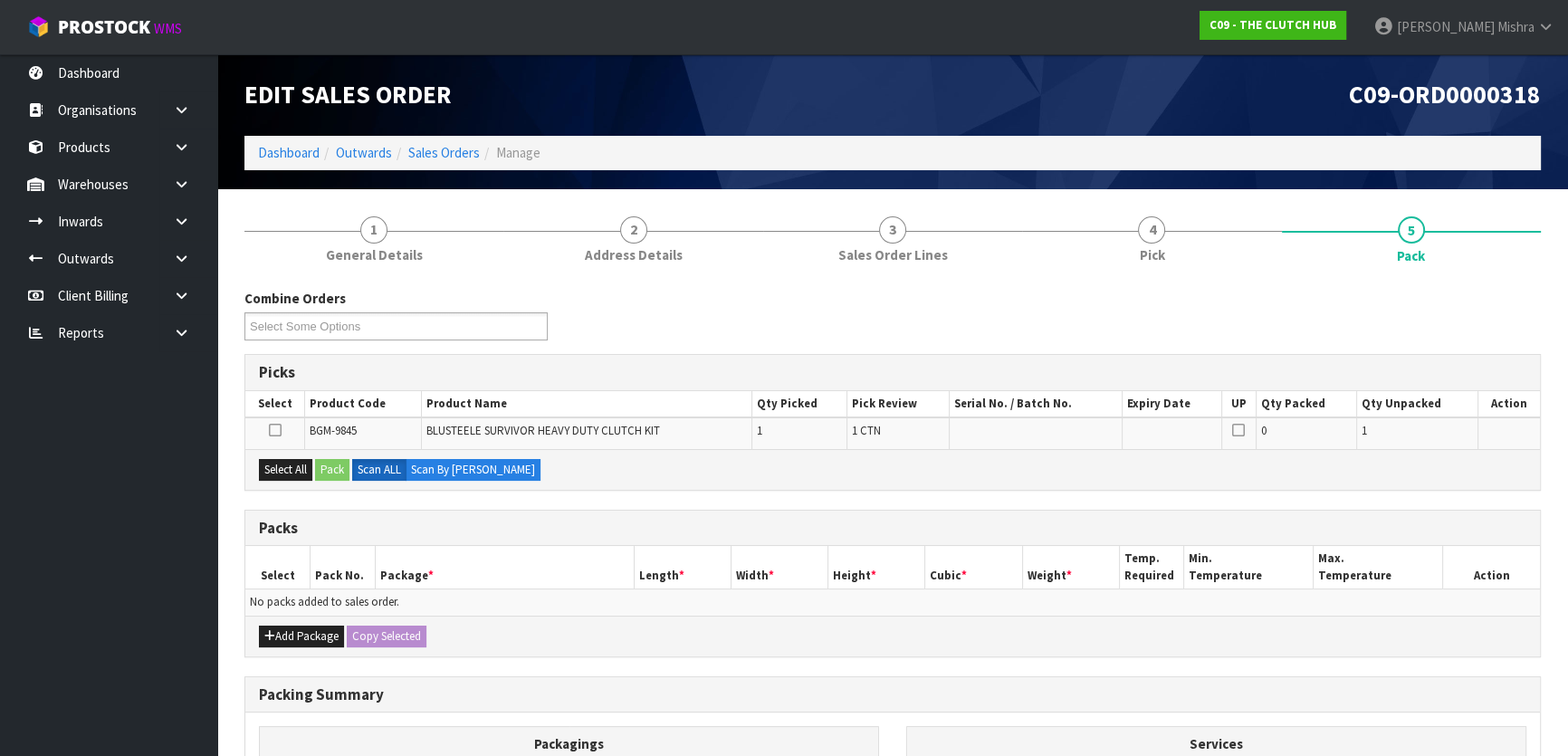
click at [793, 305] on div "Combine Orders C09-ORD0000318 Select Some Options" at bounding box center [893, 321] width 1324 height 66
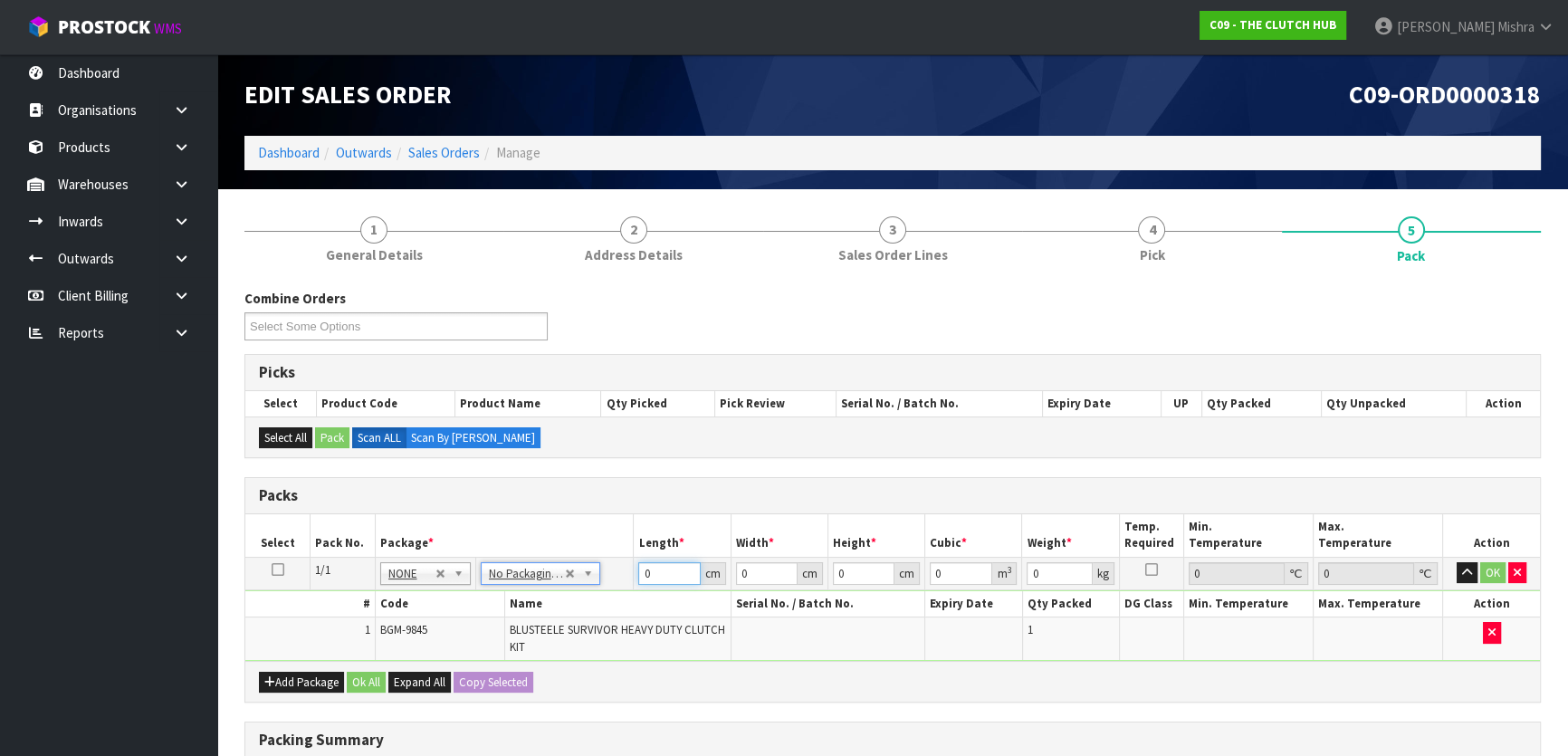
click at [648, 575] on input "0" at bounding box center [670, 573] width 62 height 22
drag, startPoint x: 648, startPoint y: 575, endPoint x: 619, endPoint y: 578, distance: 29.2
click at [619, 578] on tr "1/1 NONE 007-001 007-002 007-004 007-009 007-013 007-014 007-015 007-017 007-01…" at bounding box center [893, 573] width 1294 height 33
type input "40"
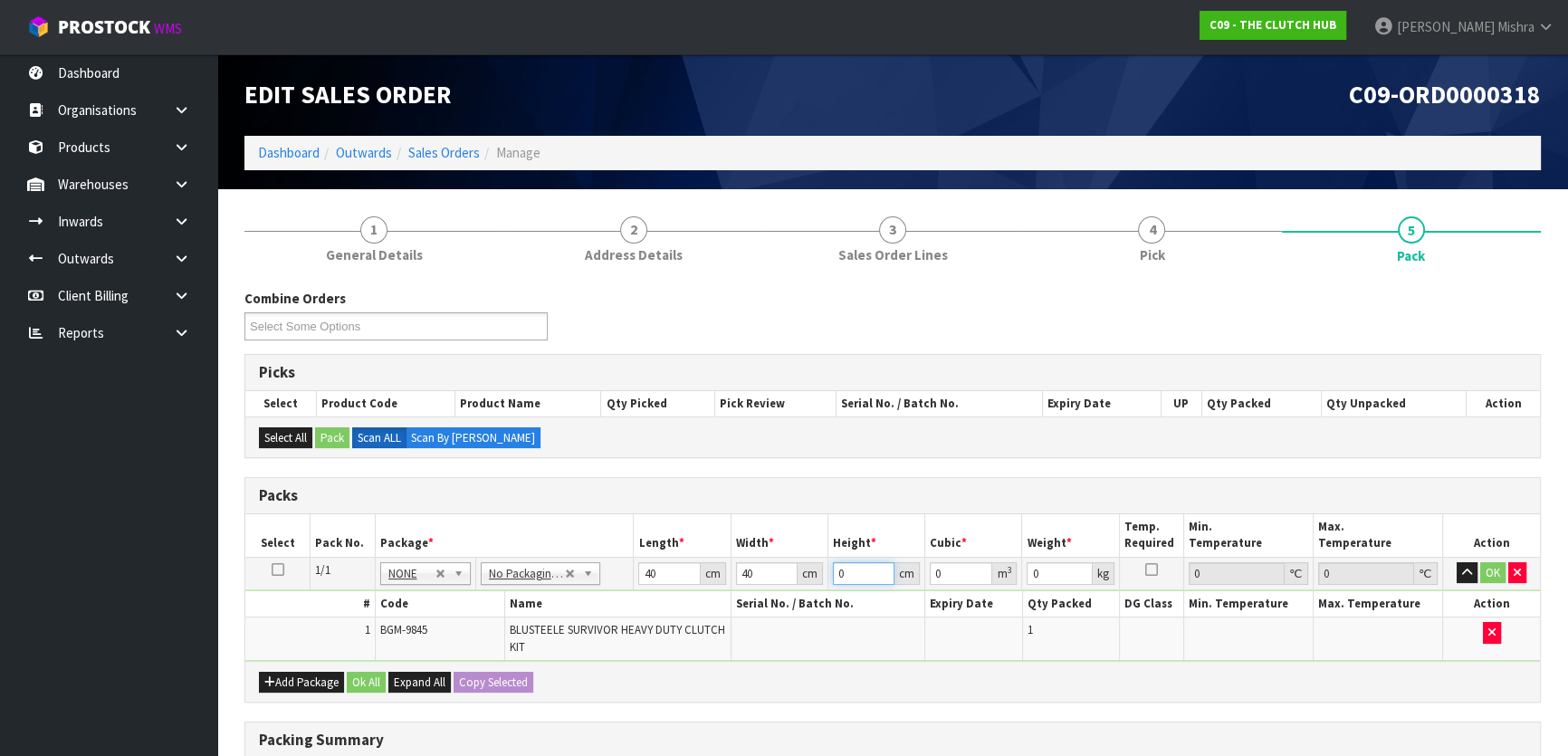
type input "1"
type input "0.0016"
type input "16"
type input "0.0256"
type input "16"
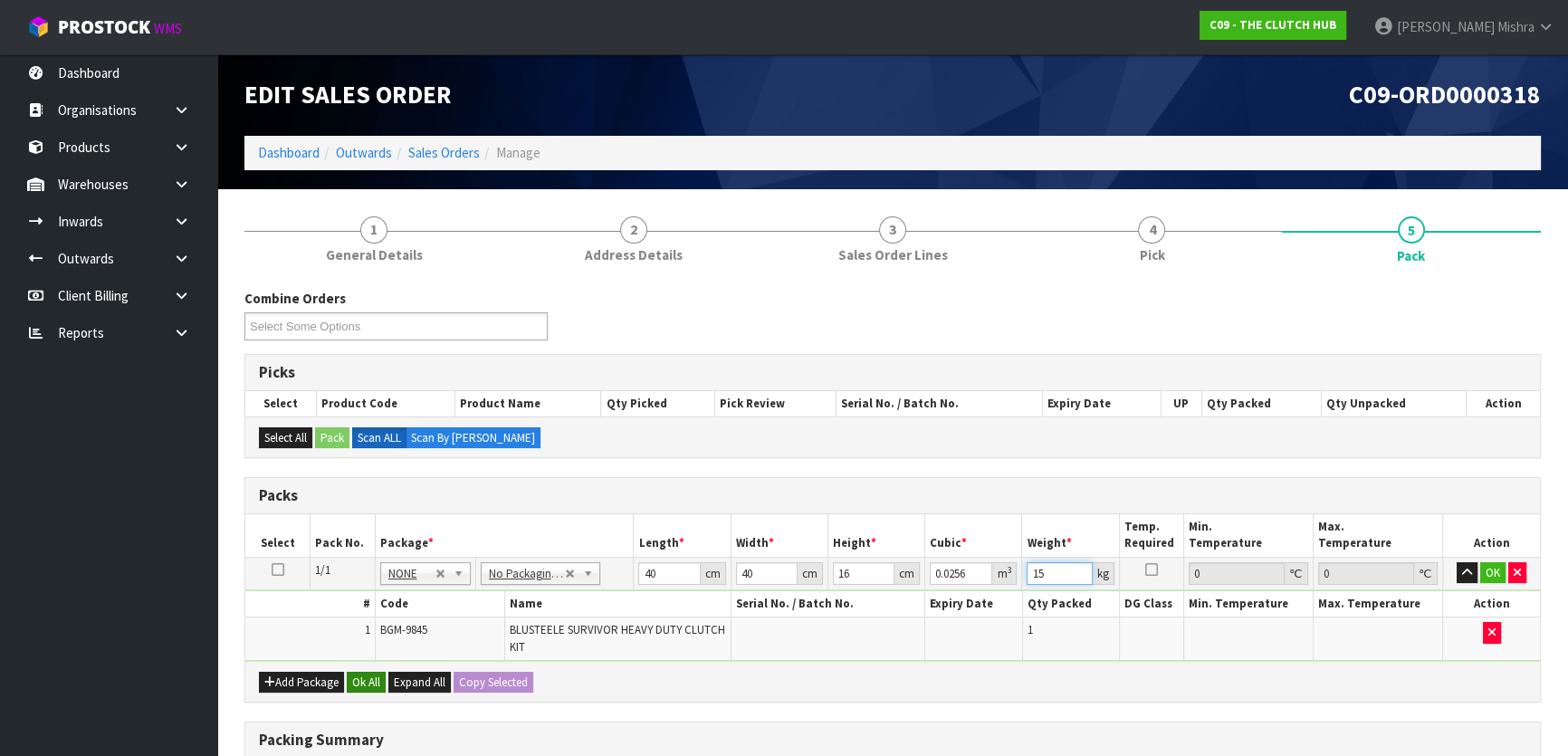
type input "15"
click at [369, 672] on button "Ok All" at bounding box center [366, 682] width 39 height 22
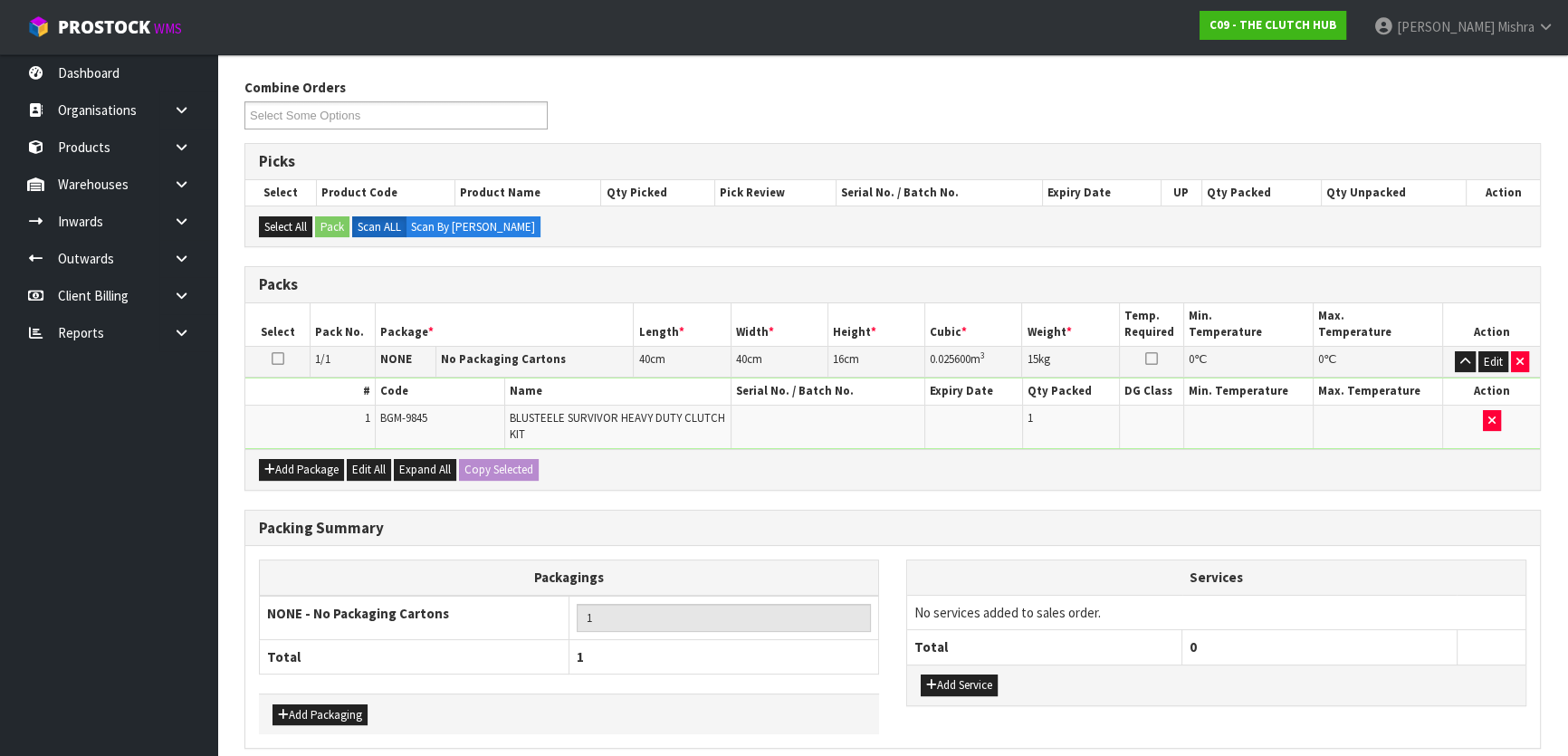
scroll to position [285, 0]
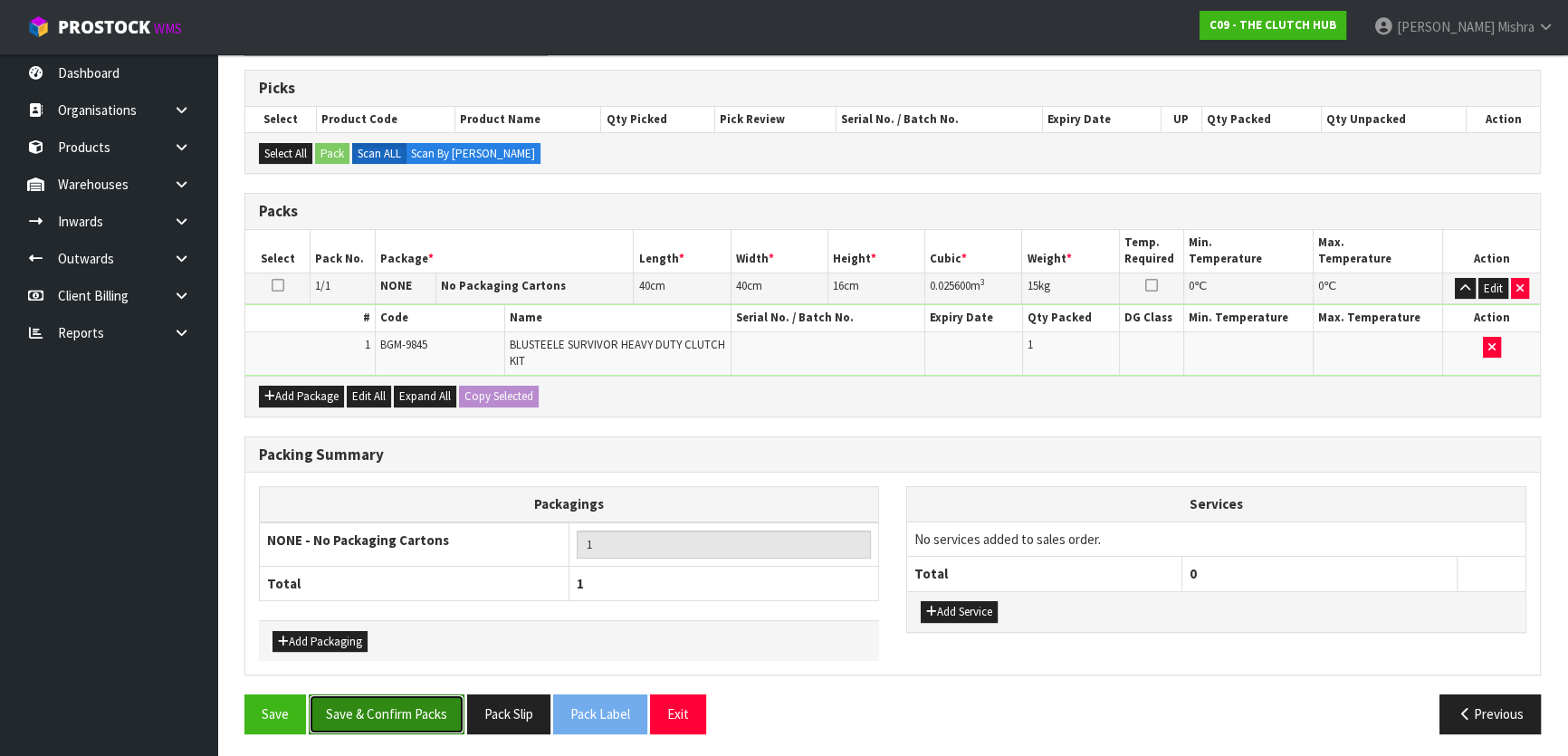
click at [401, 710] on button "Save & Confirm Packs" at bounding box center [387, 714] width 155 height 39
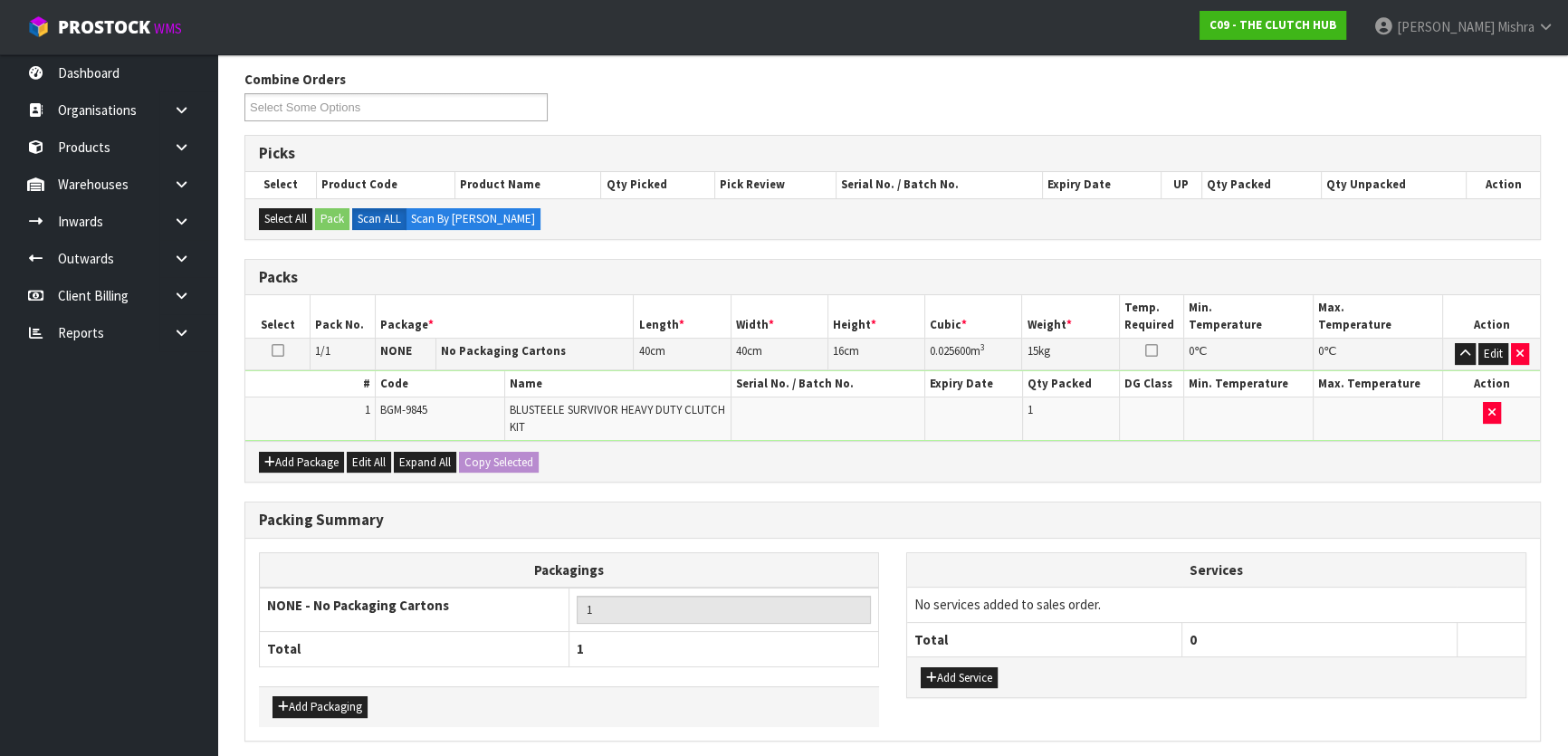
scroll to position [0, 0]
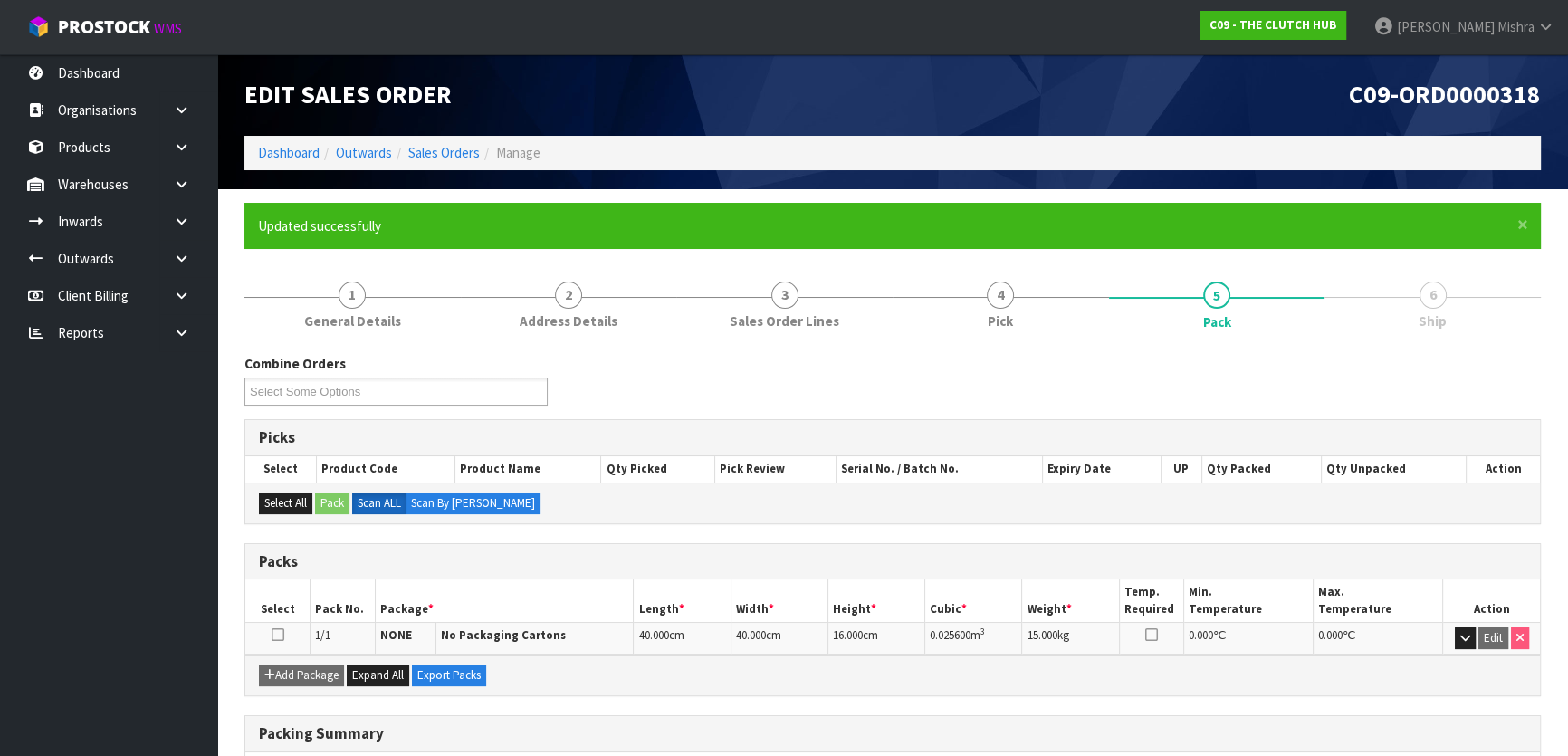
drag, startPoint x: 629, startPoint y: 78, endPoint x: 628, endPoint y: 87, distance: 9.1
click at [628, 87] on div "Edit Sales Order" at bounding box center [562, 95] width 662 height 82
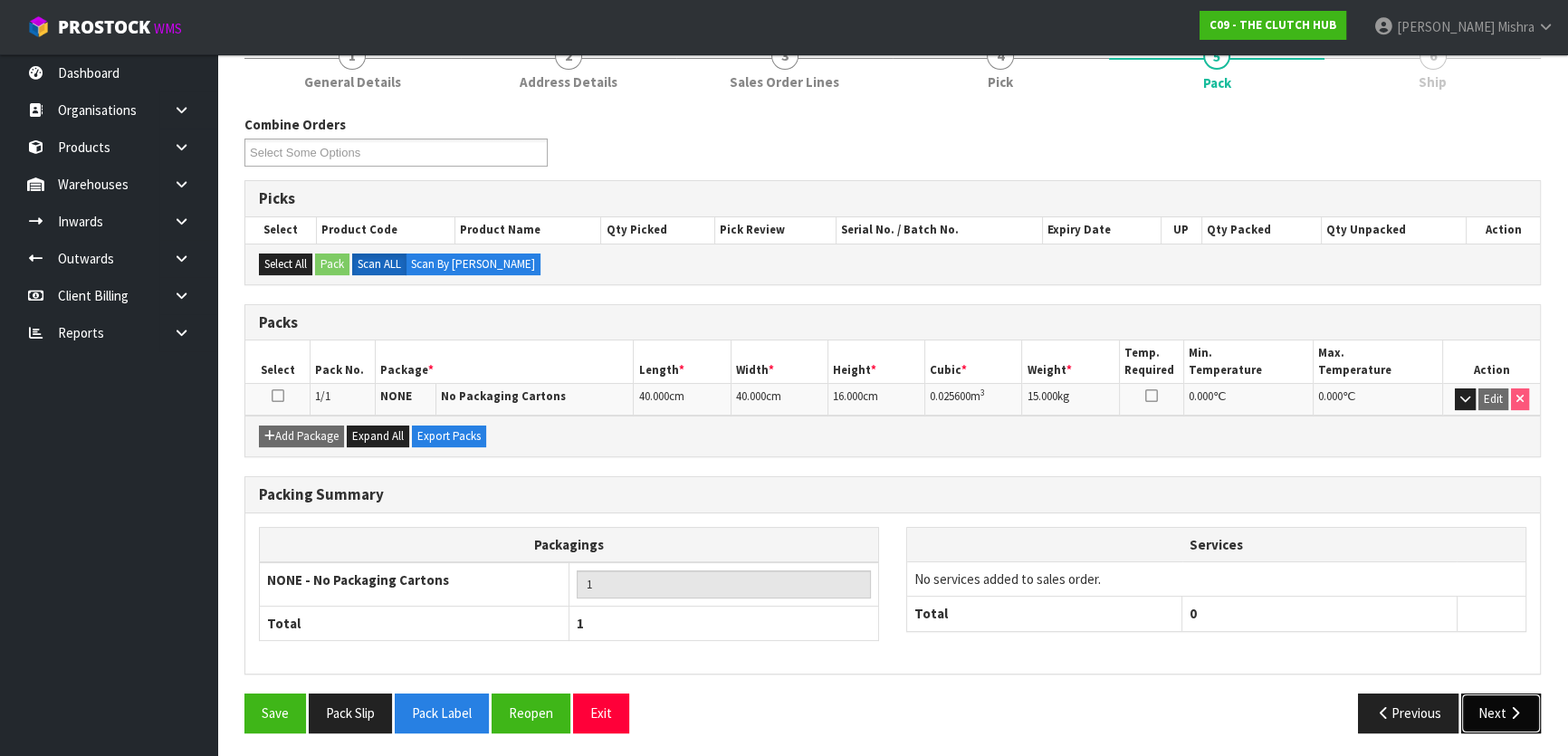
click at [1482, 711] on button "Next" at bounding box center [1501, 714] width 80 height 39
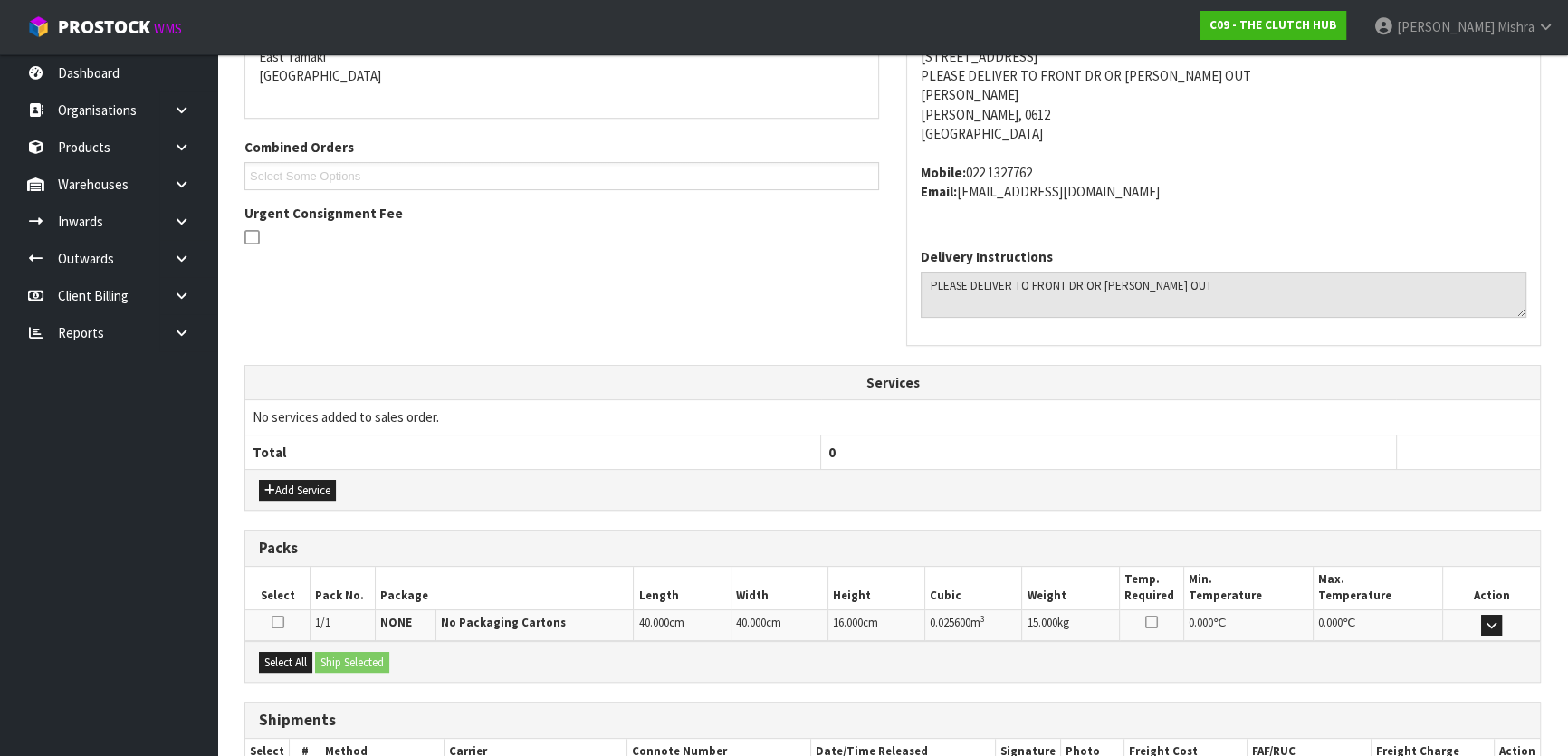
scroll to position [514, 0]
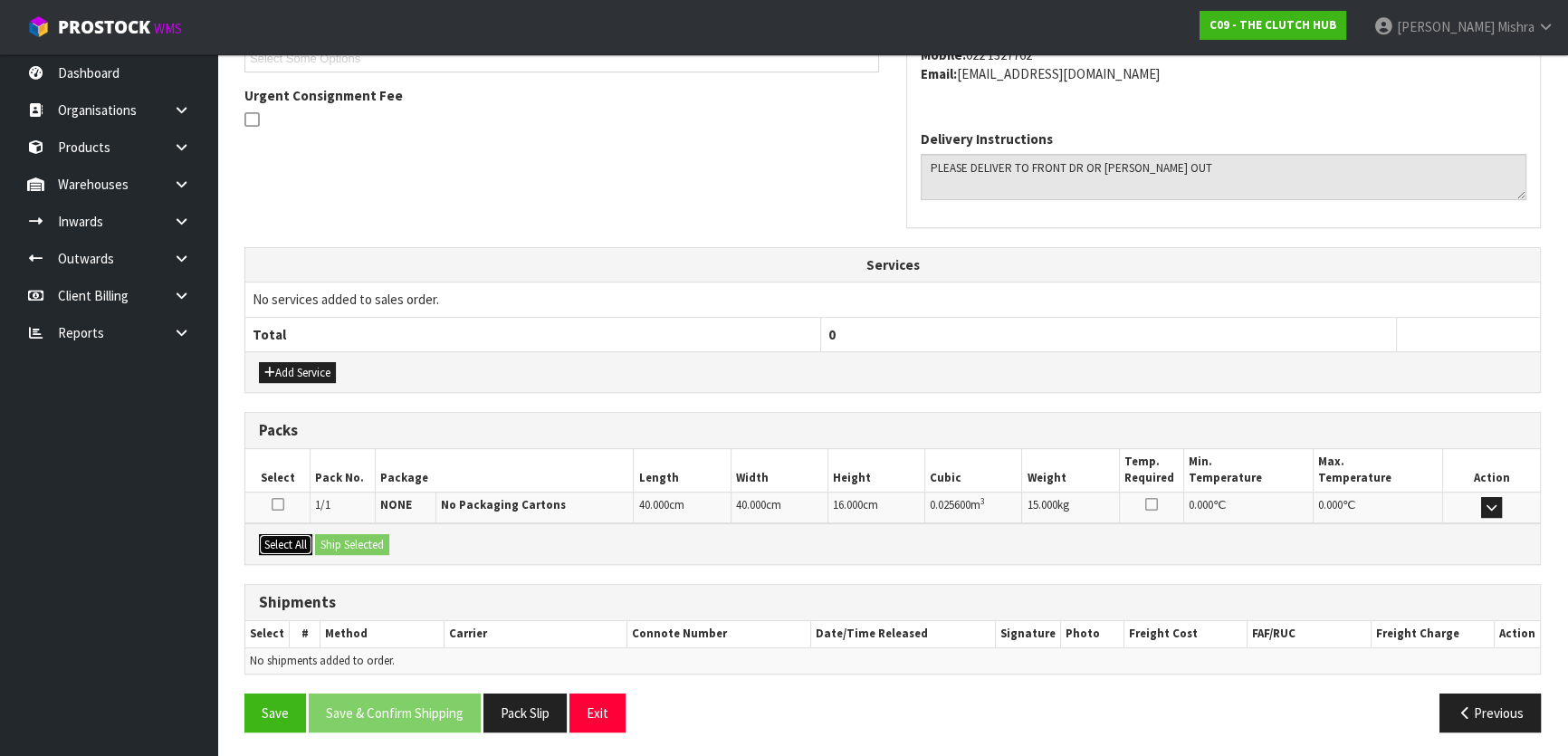
click at [273, 543] on button "Select All" at bounding box center [285, 544] width 53 height 22
click at [362, 543] on button "Ship Selected" at bounding box center [351, 544] width 74 height 22
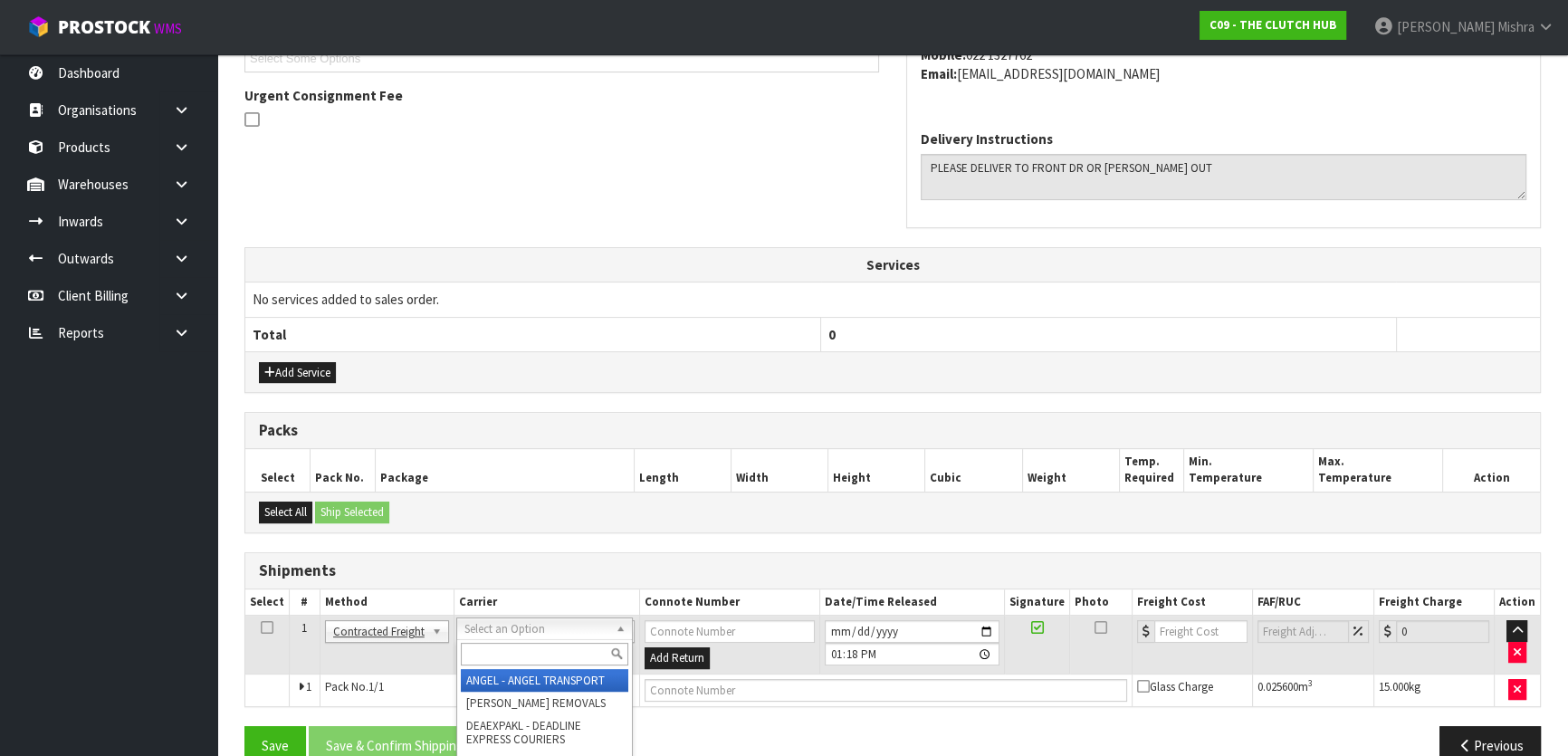
click at [497, 652] on input "text" at bounding box center [544, 654] width 168 height 22
type input "NZP"
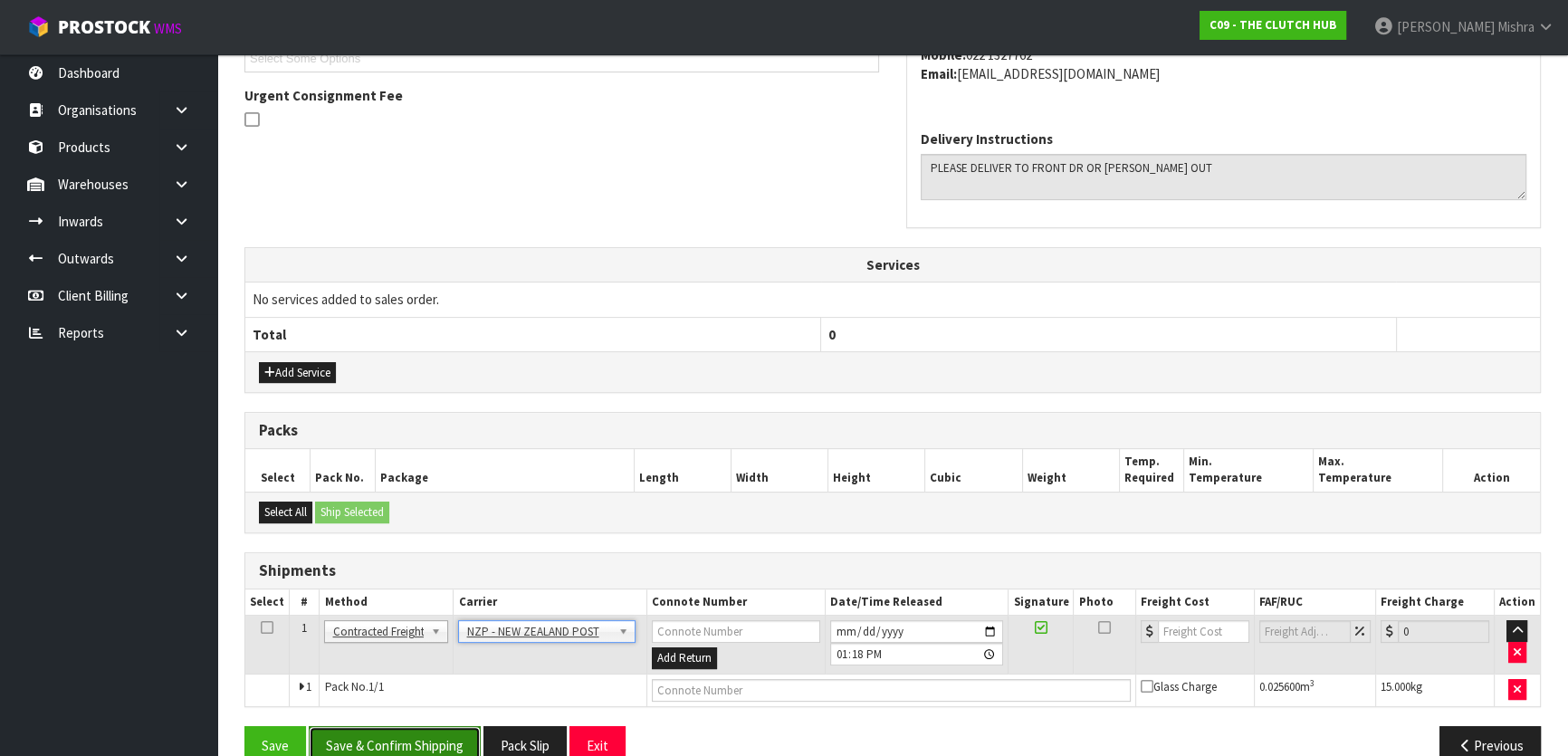
click at [436, 731] on button "Save & Confirm Shipping" at bounding box center [395, 746] width 172 height 39
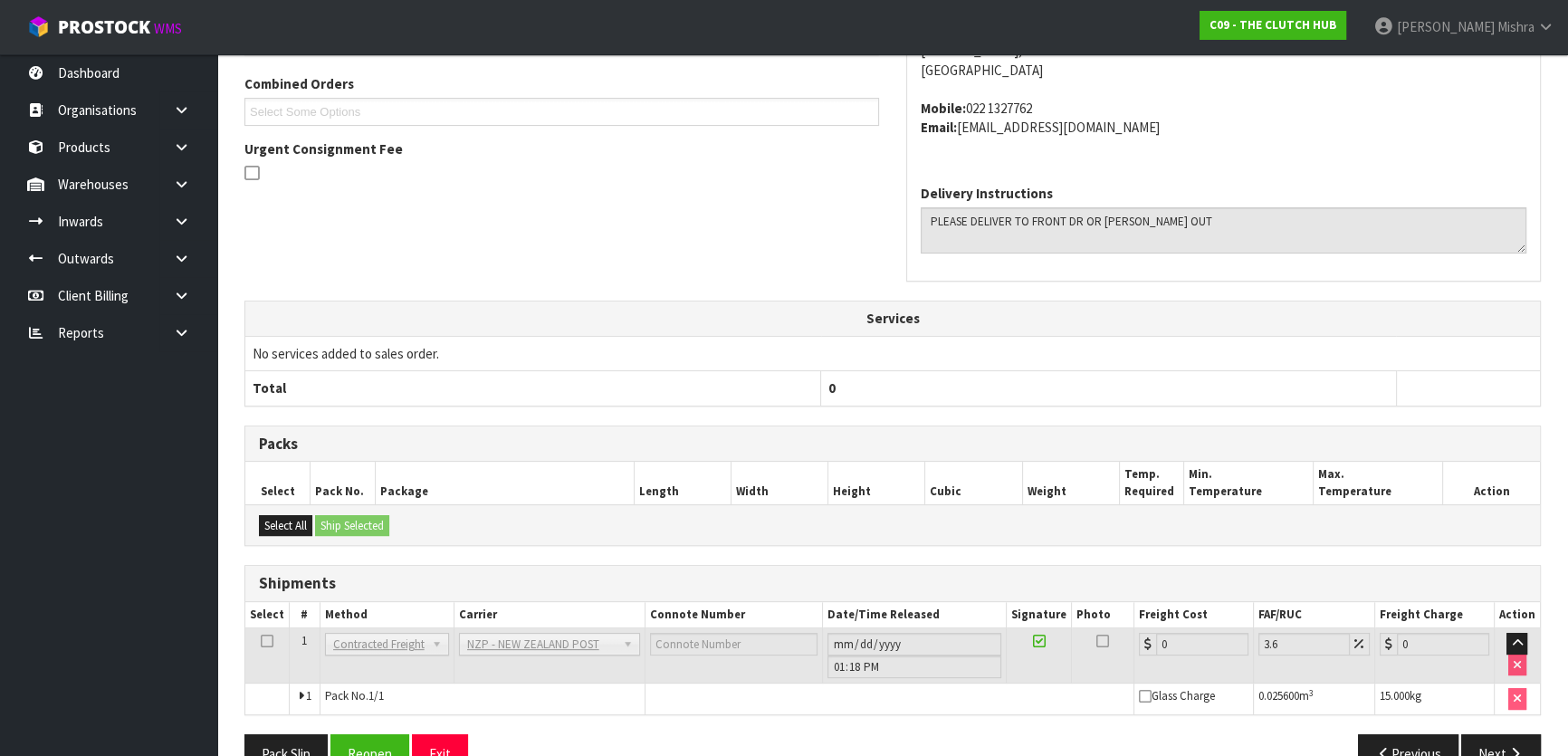
scroll to position [521, 0]
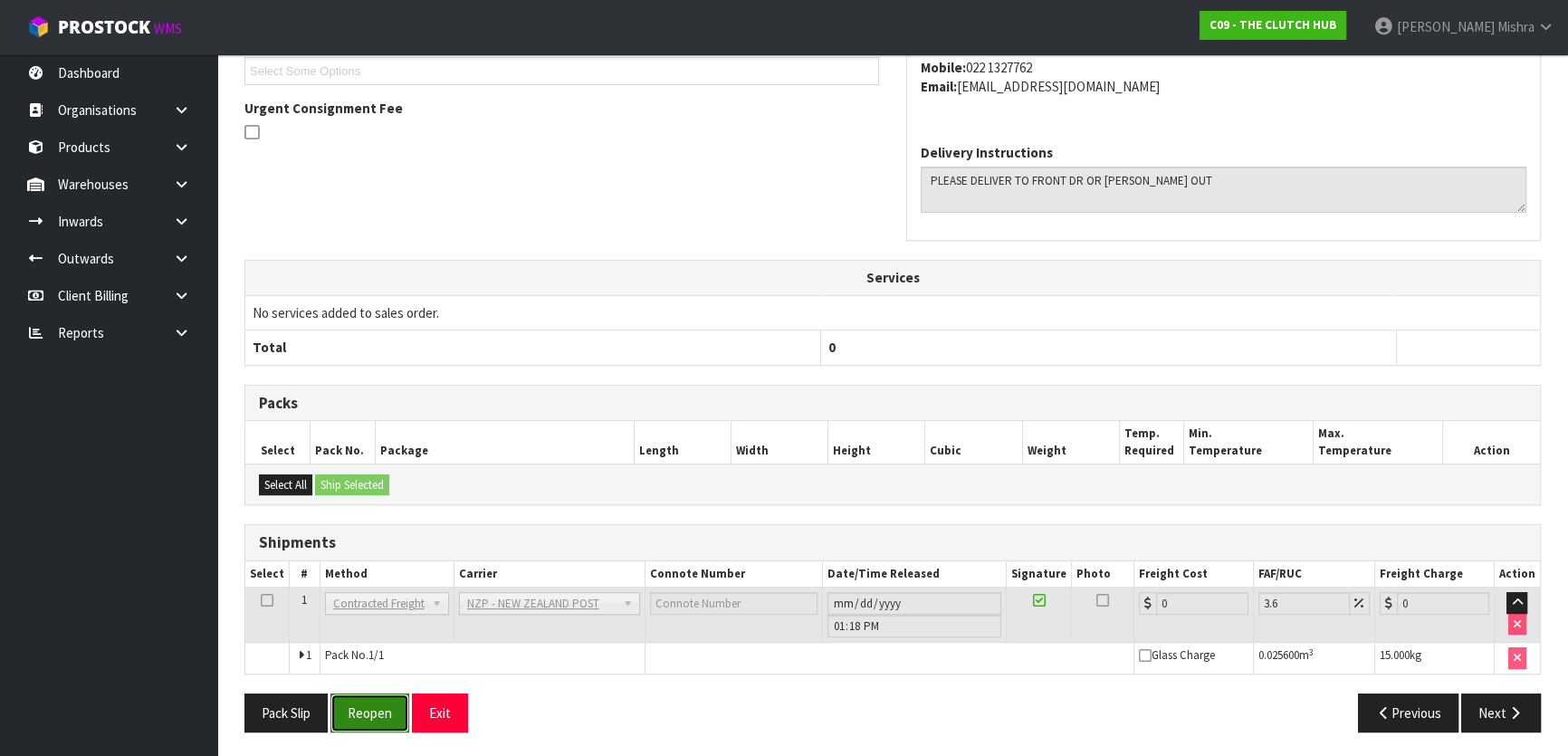
click at [365, 717] on button "Reopen" at bounding box center [370, 714] width 79 height 39
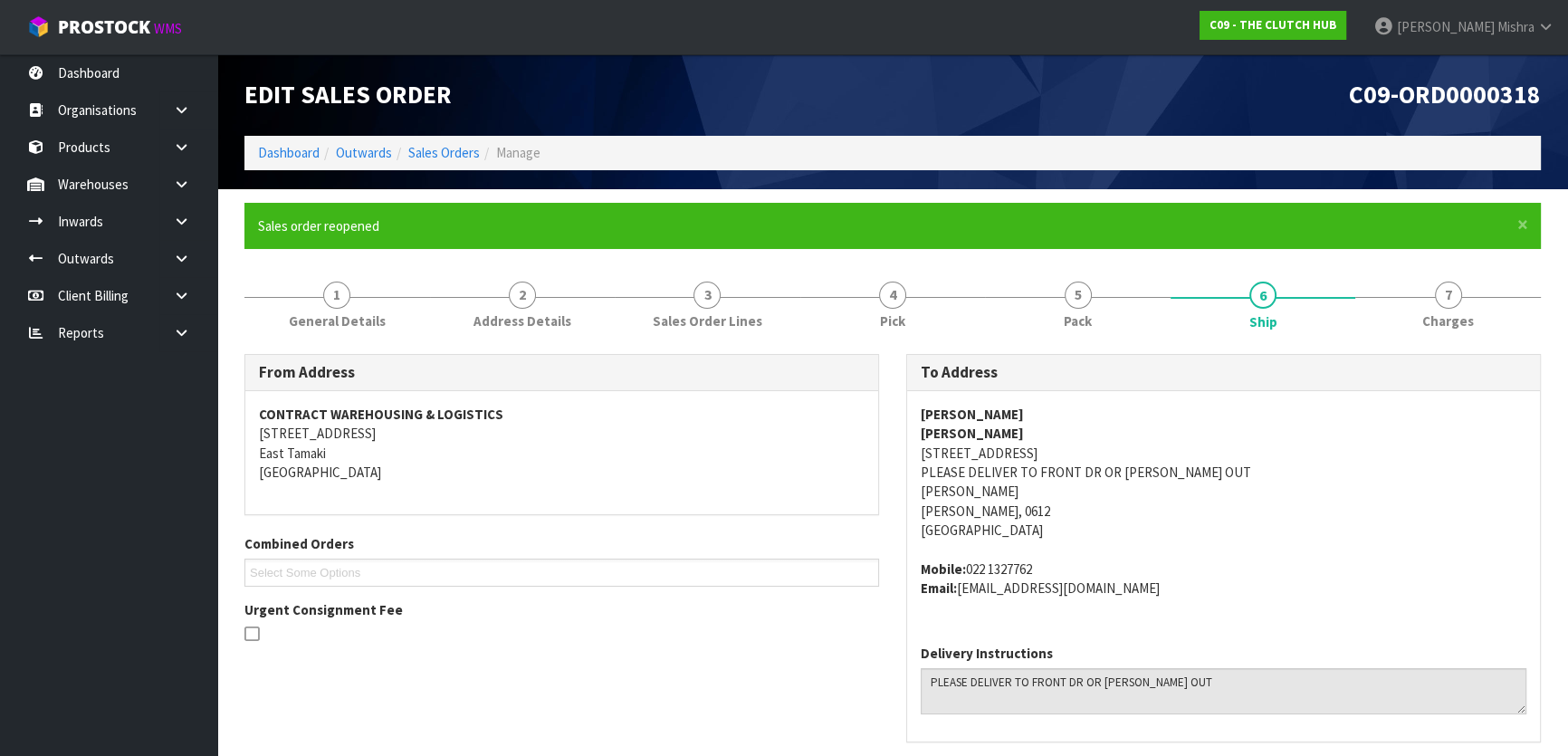
scroll to position [494, 0]
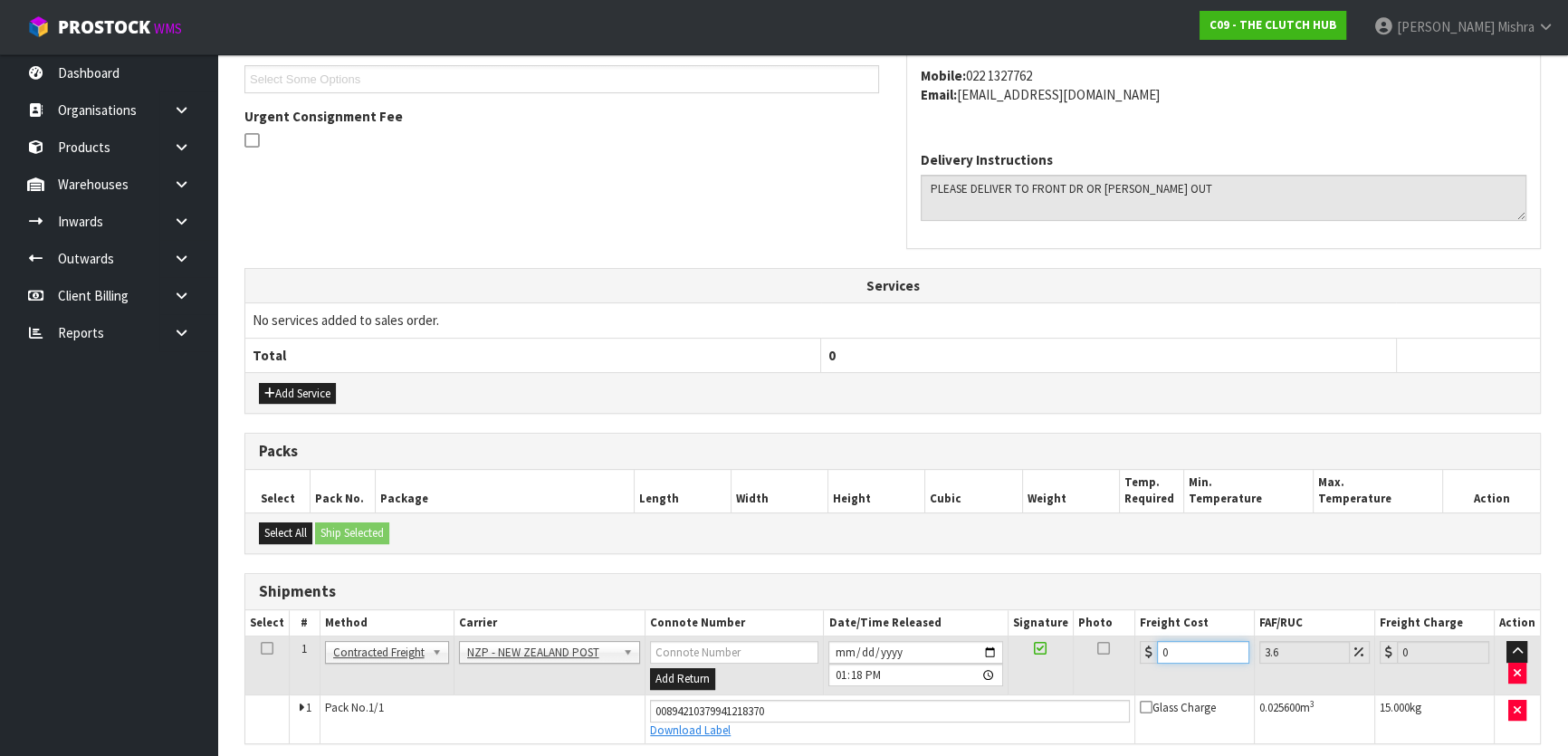
drag, startPoint x: 1201, startPoint y: 653, endPoint x: 1146, endPoint y: 646, distance: 55.4
click at [1146, 646] on div "0" at bounding box center [1194, 652] width 110 height 22
type input "4"
type input "4.14"
type input "4.3"
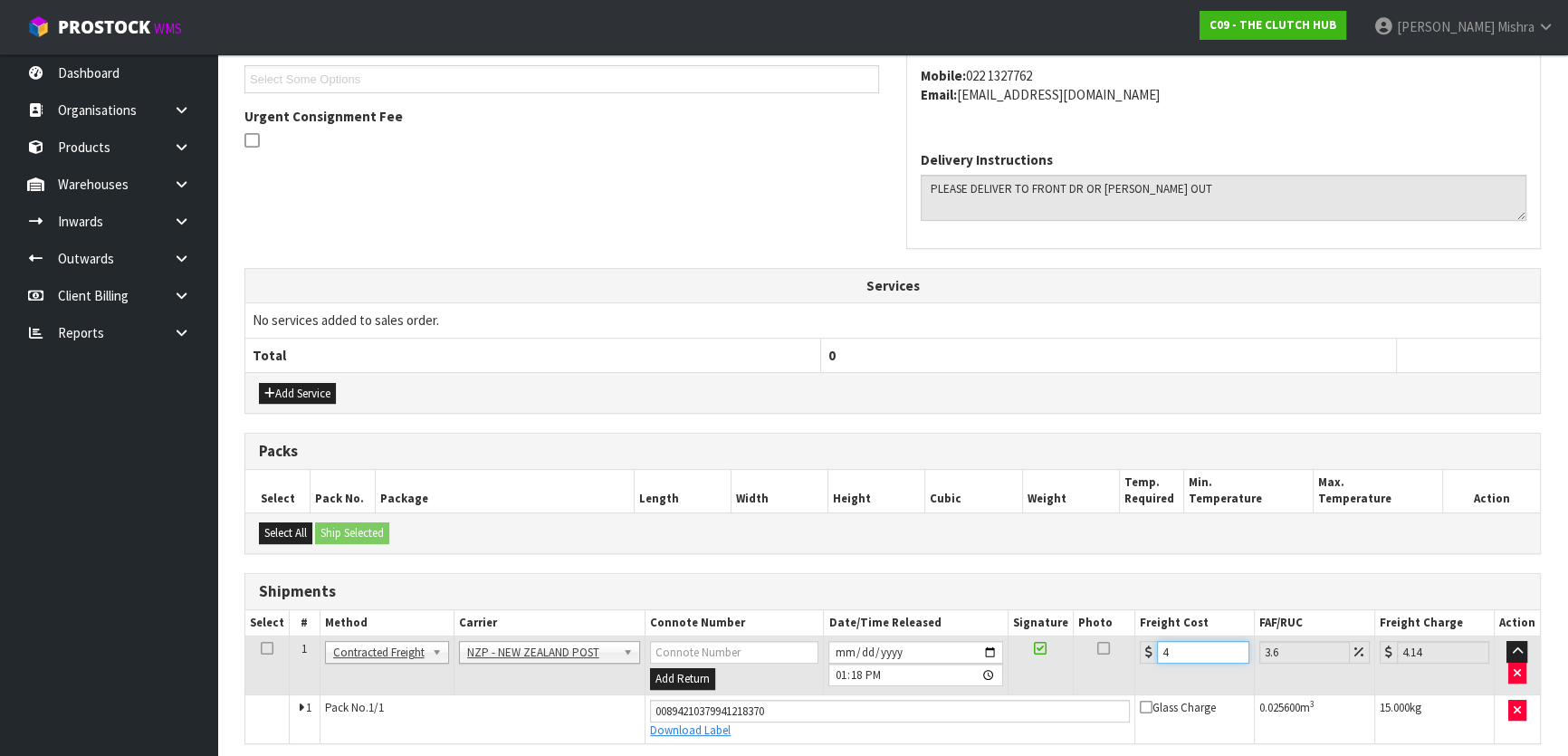
type input "4.45"
type input "4.33"
type input "4.49"
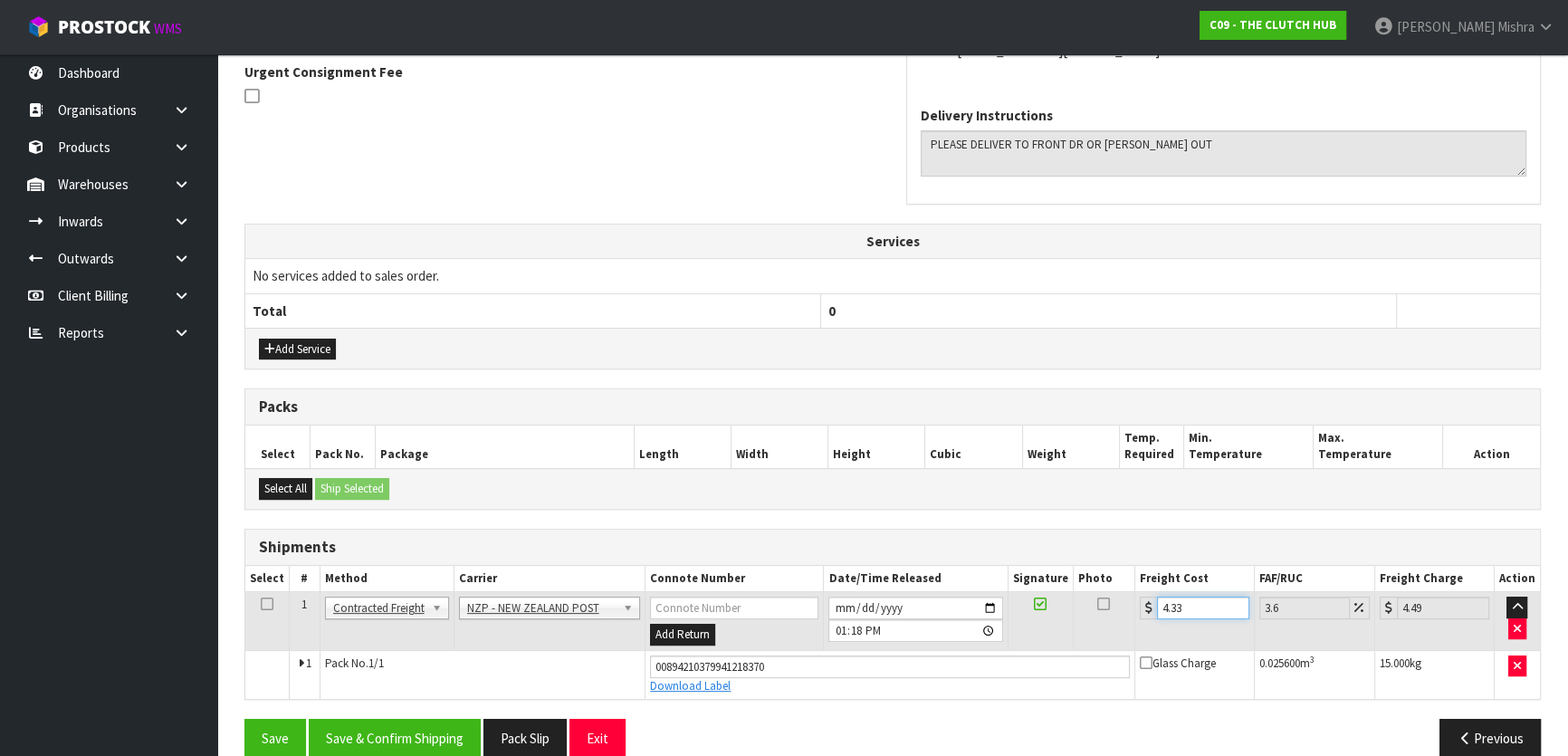
scroll to position [562, 0]
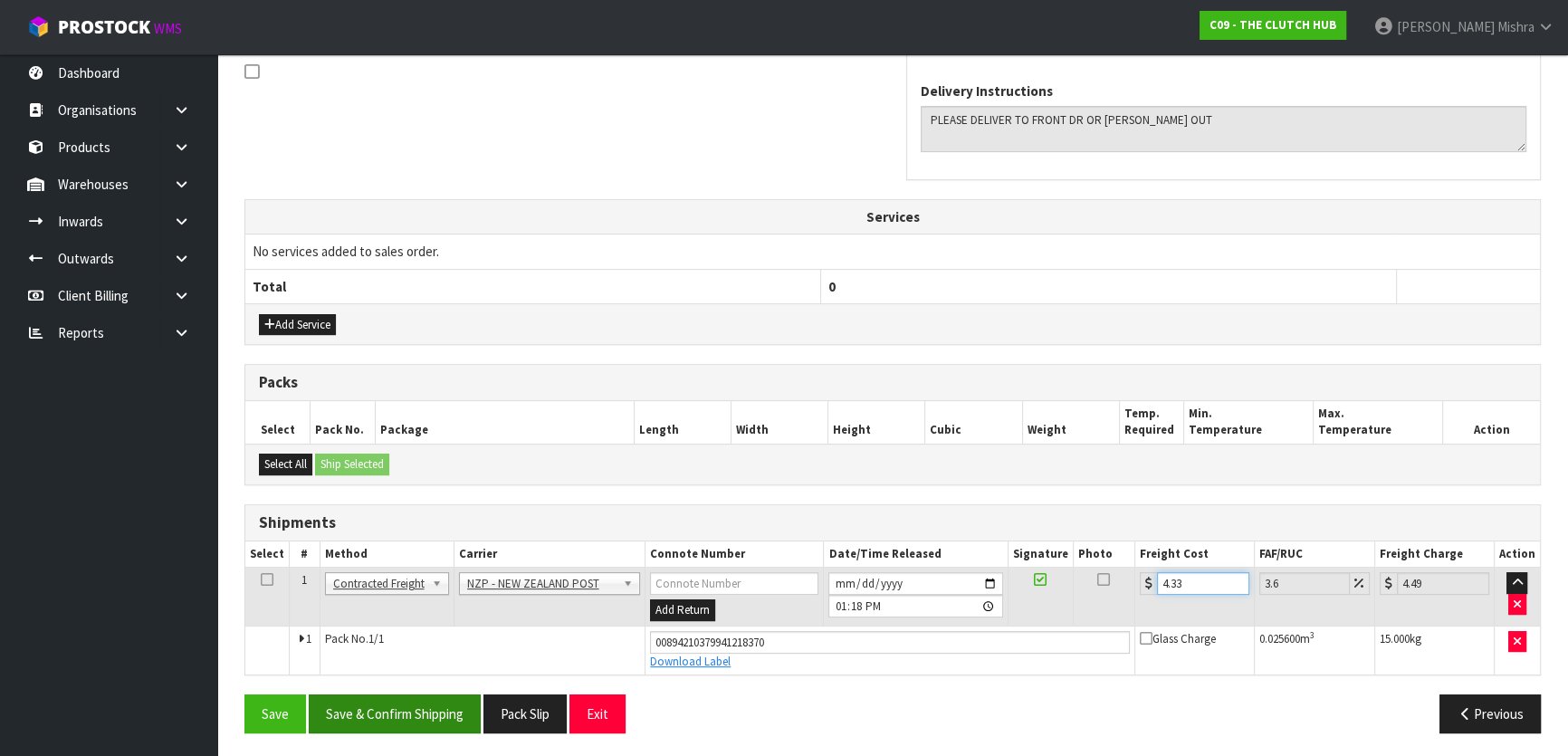
type input "4.33"
click at [441, 717] on button "Save & Confirm Shipping" at bounding box center [395, 714] width 172 height 39
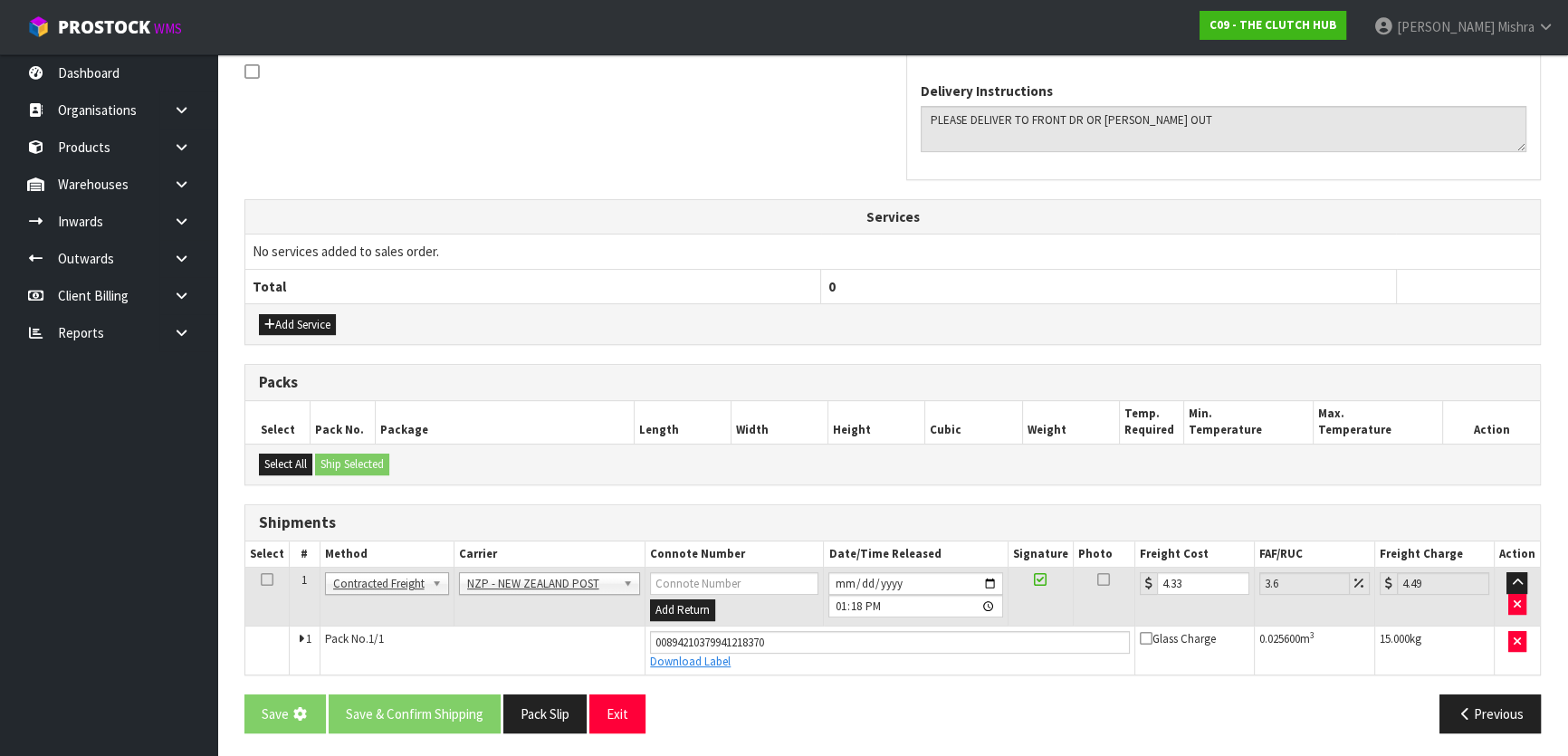
scroll to position [0, 0]
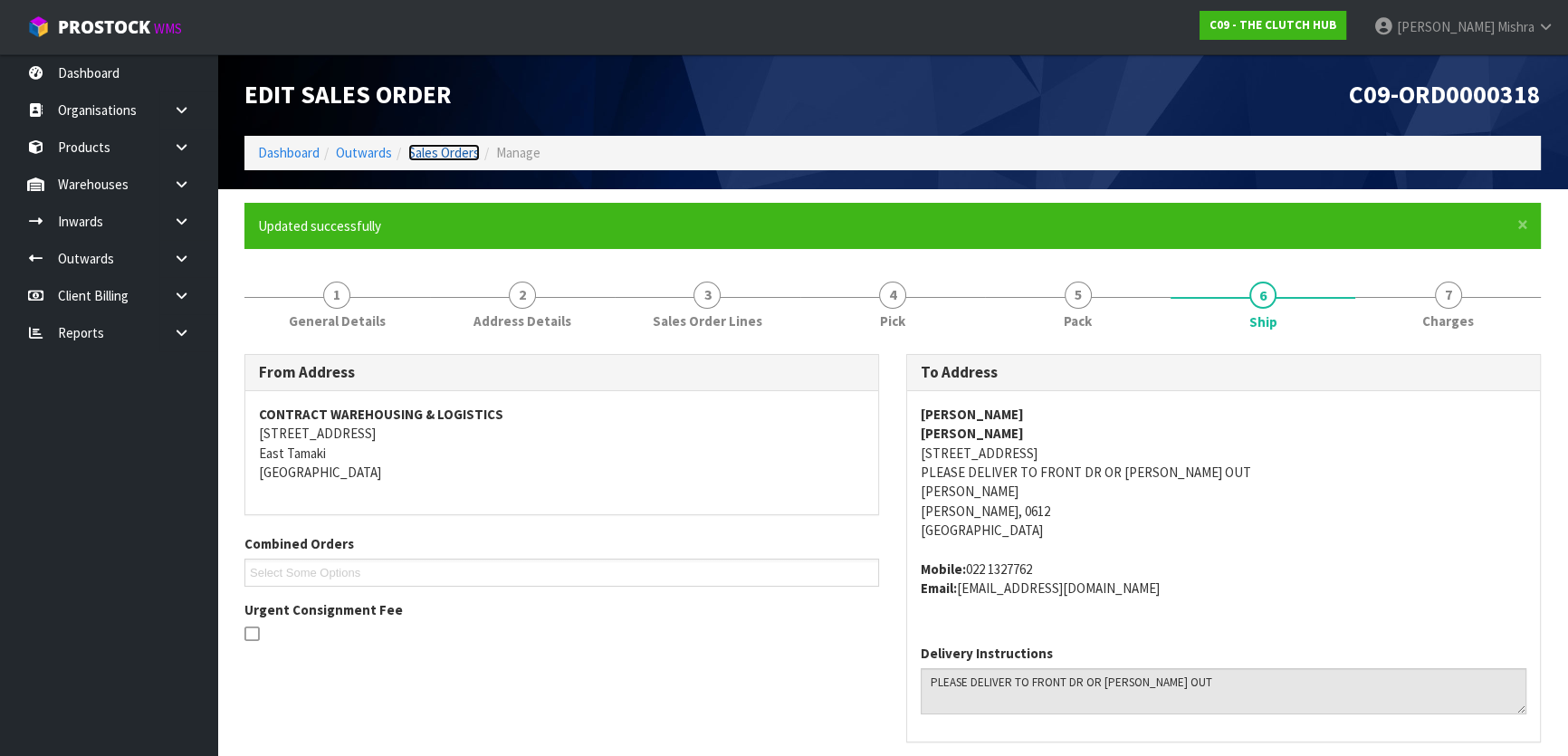
click at [453, 149] on link "Sales Orders" at bounding box center [444, 153] width 71 height 17
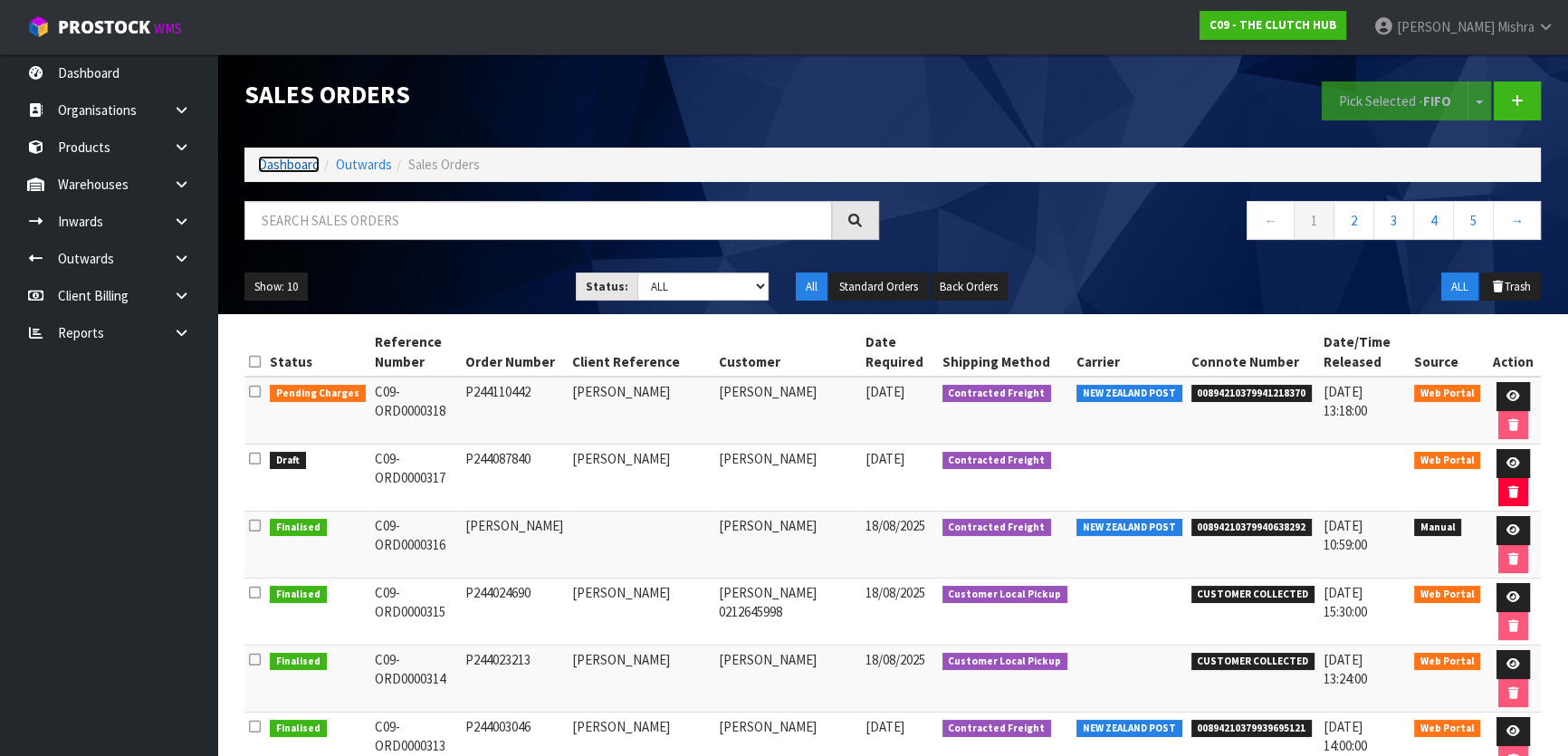
click at [272, 167] on link "Dashboard" at bounding box center [289, 164] width 62 height 17
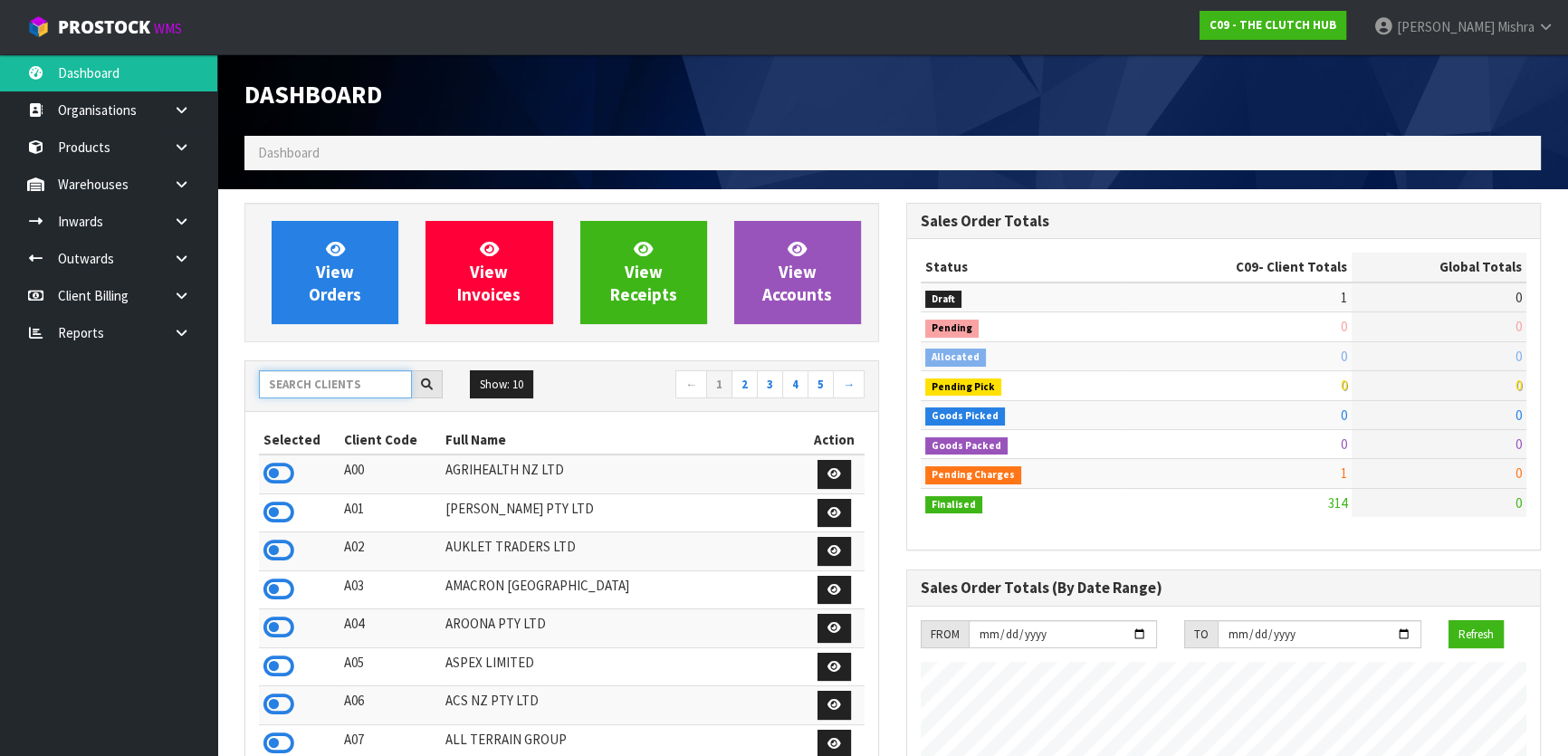
scroll to position [1370, 661]
click at [296, 393] on input "text" at bounding box center [334, 384] width 153 height 28
type input "V05"
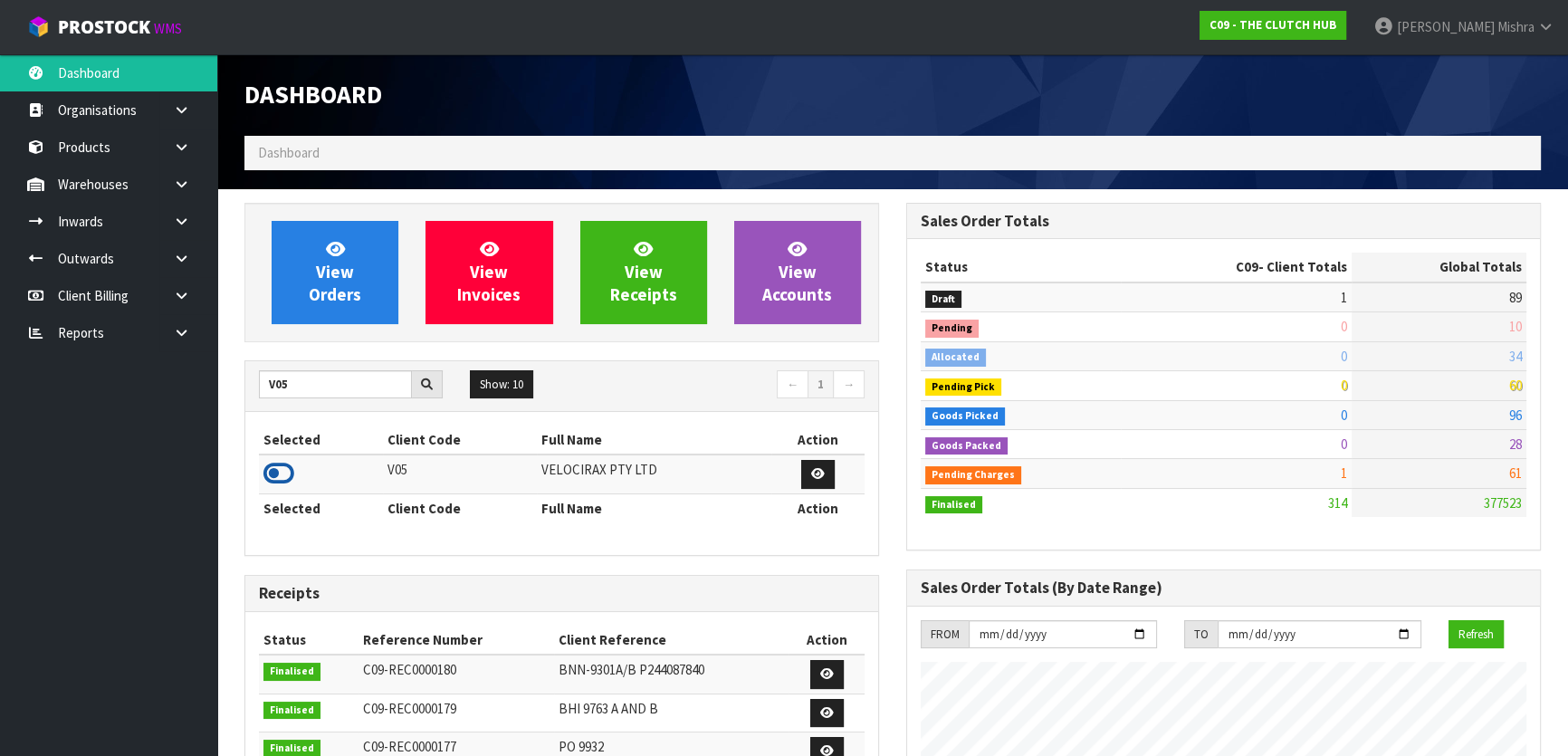
drag, startPoint x: 262, startPoint y: 480, endPoint x: 276, endPoint y: 466, distance: 19.8
click at [263, 480] on icon at bounding box center [278, 473] width 31 height 27
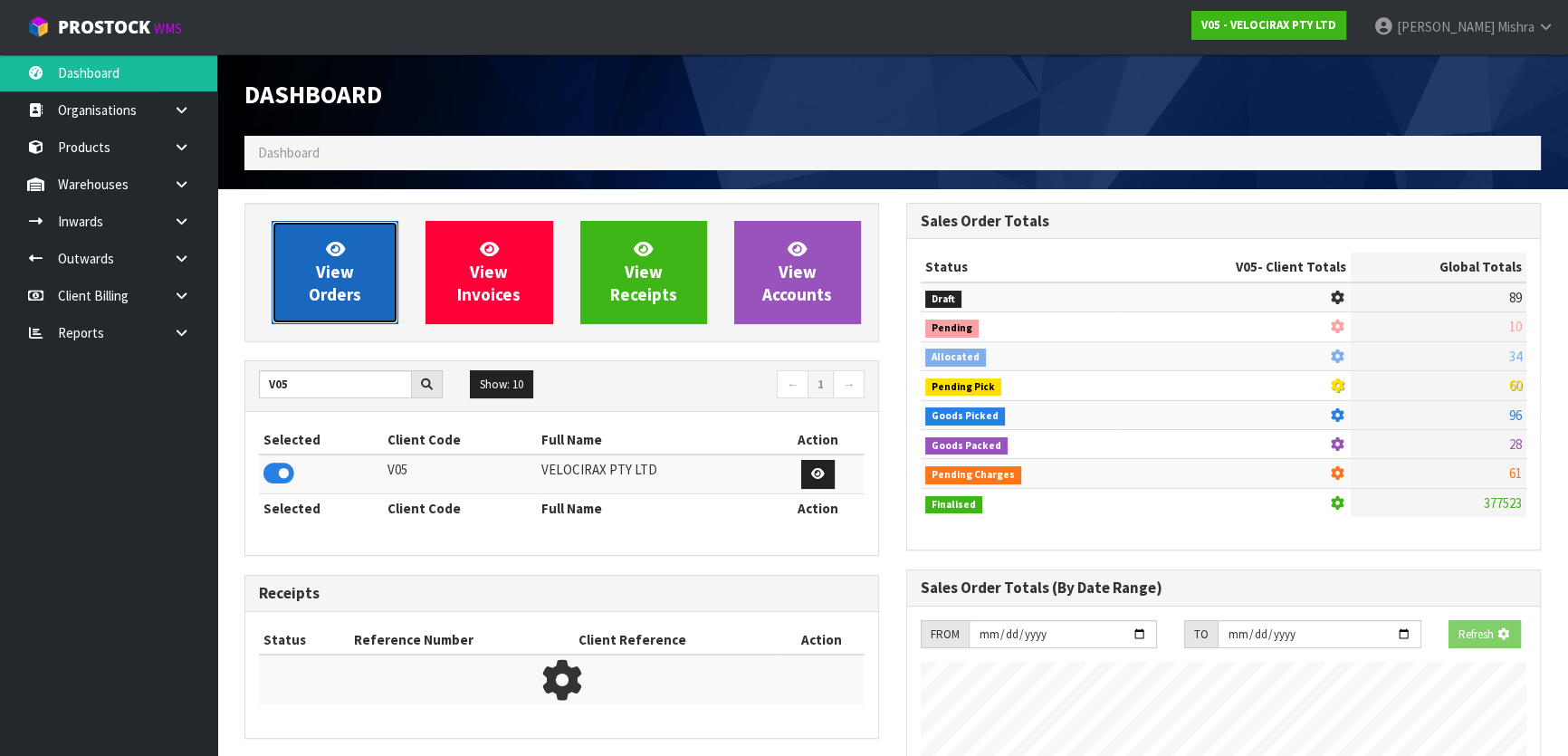
click at [317, 273] on span "View Orders" at bounding box center [335, 272] width 52 height 68
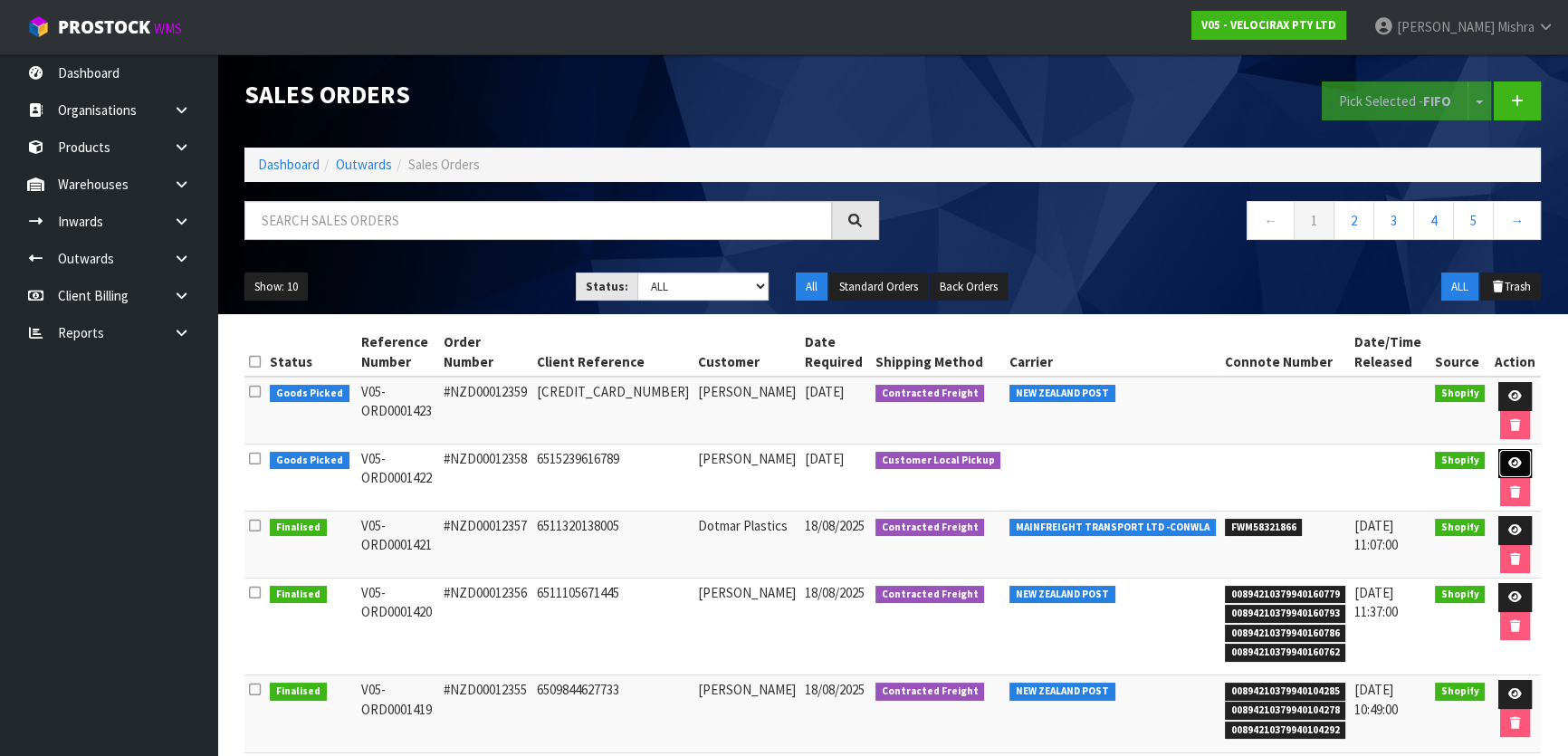
click at [1509, 460] on icon at bounding box center [1516, 463] width 14 height 12
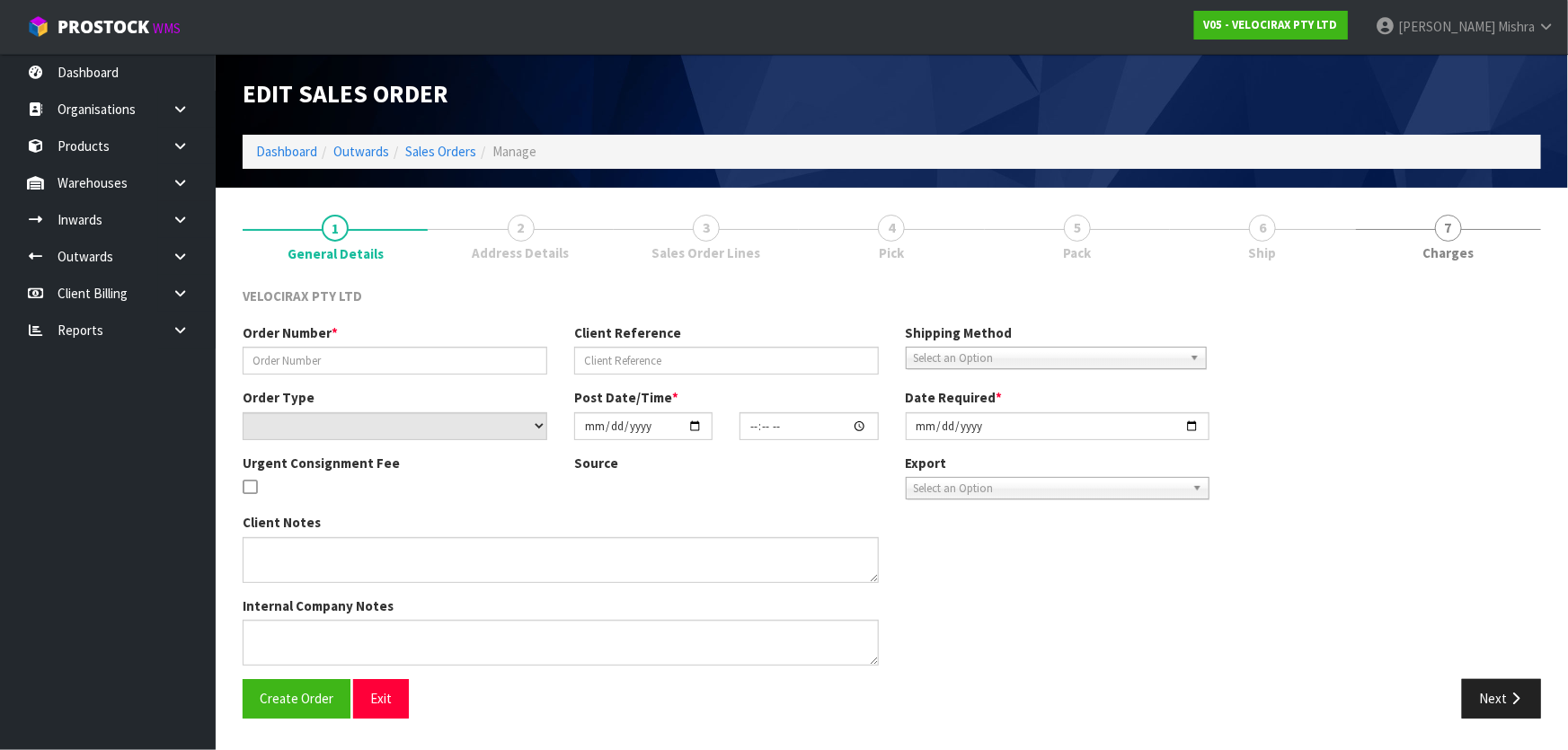
type input "#NZD00012358"
type input "6515239616789"
select select "number:0"
type input "[DATE]"
type input "20:49:55.000"
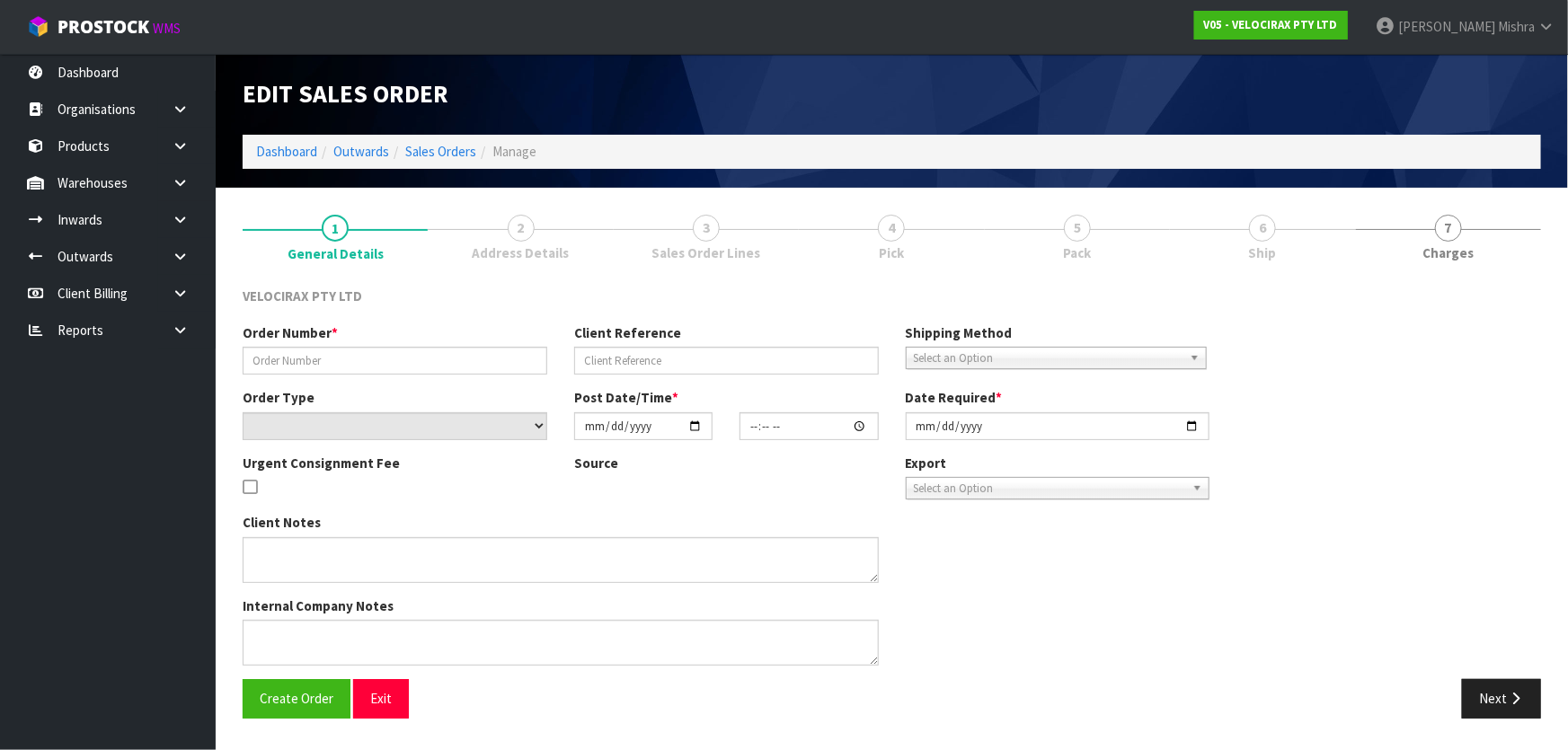
type input "[DATE]"
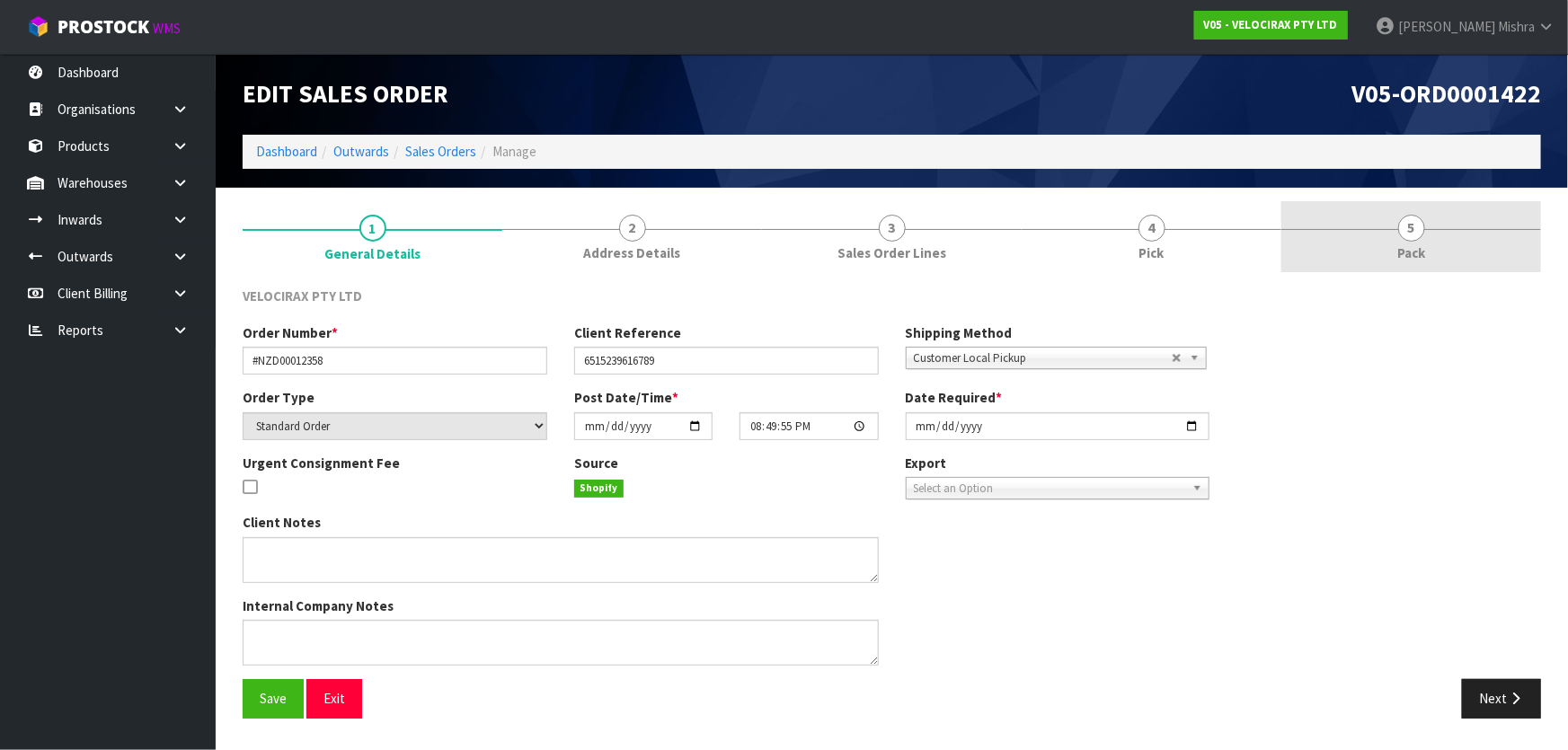
drag, startPoint x: 1382, startPoint y: 247, endPoint x: 1353, endPoint y: 270, distance: 37.0
click at [1382, 249] on link "5 Pack" at bounding box center [1411, 237] width 259 height 71
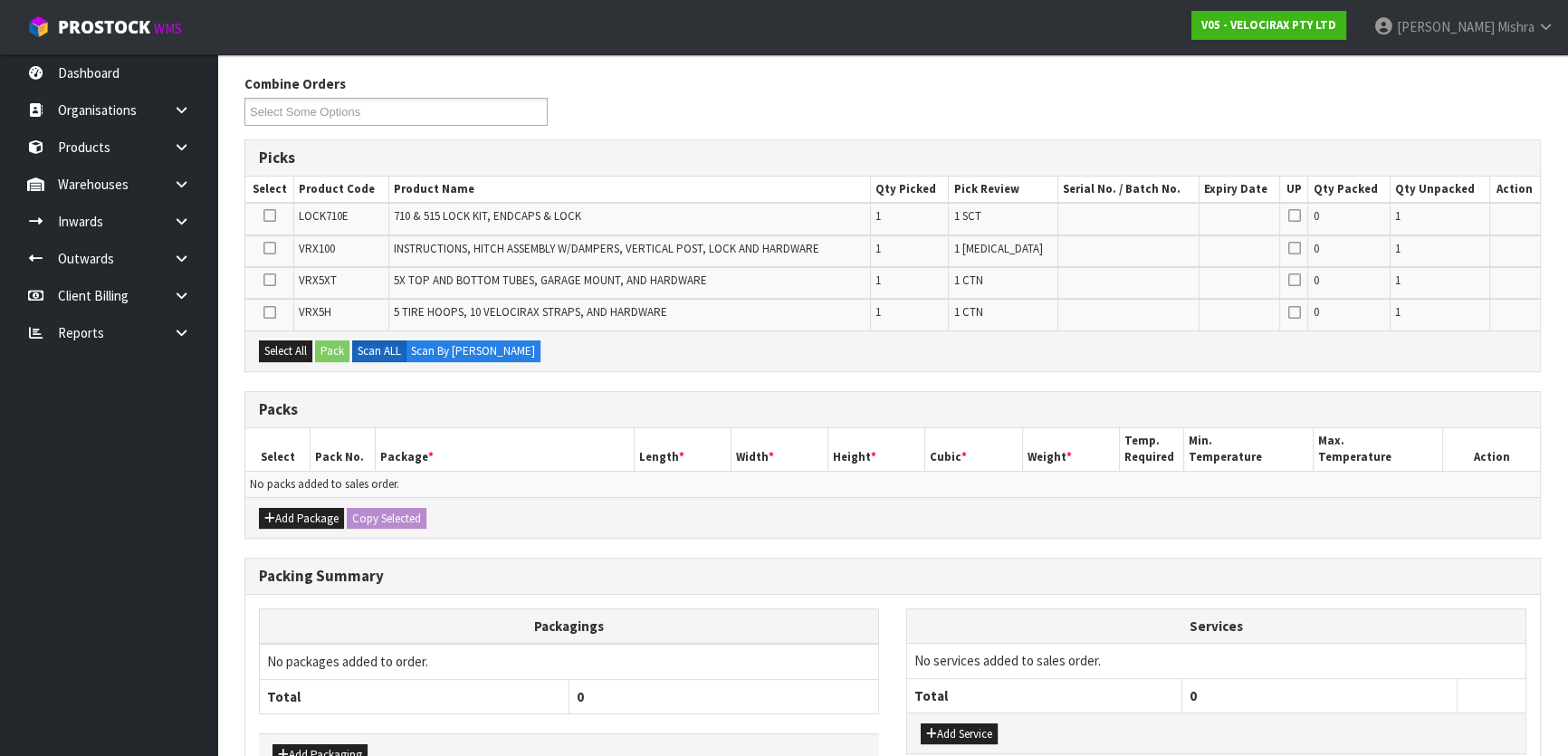
scroll to position [246, 0]
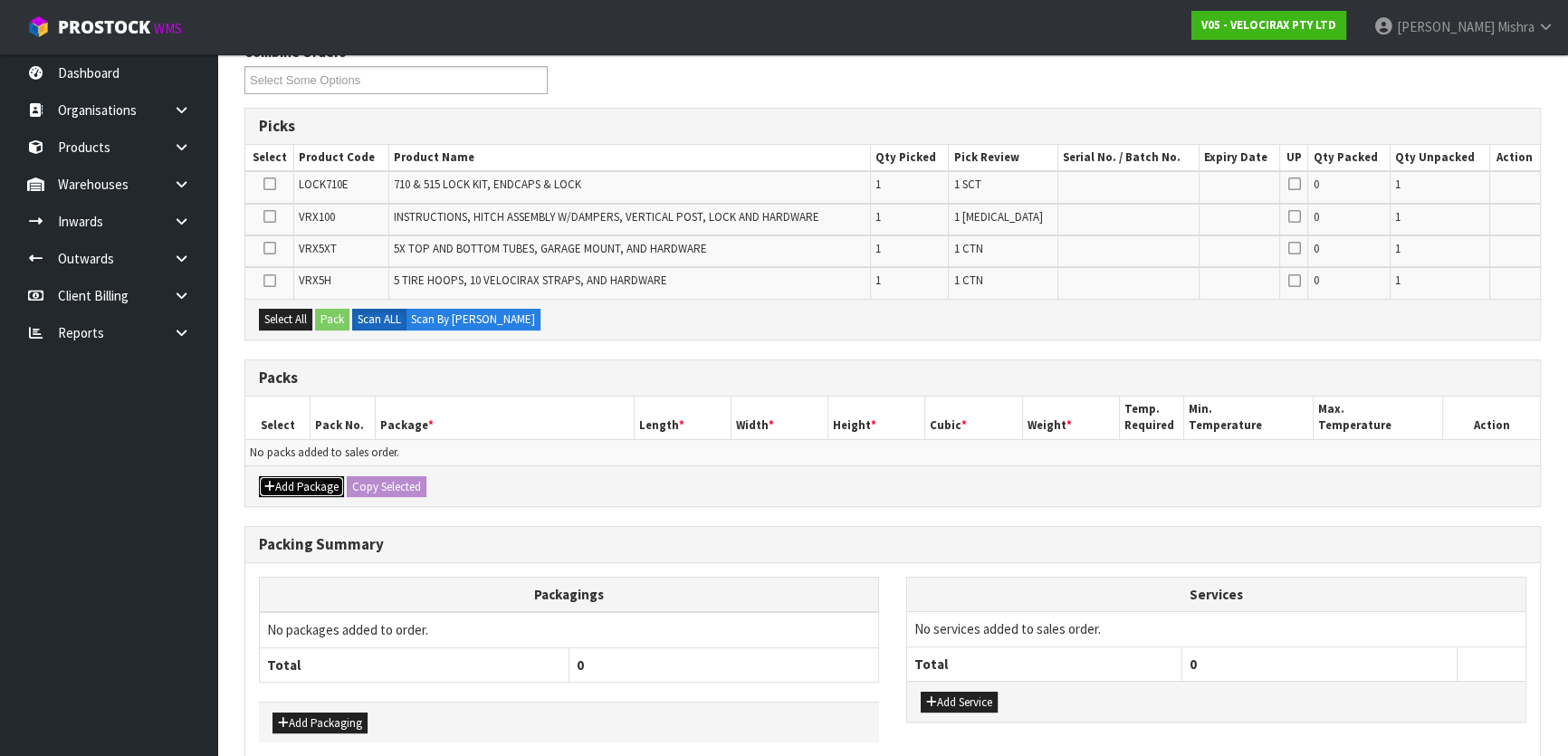
click at [286, 482] on button "Add Package" at bounding box center [301, 487] width 85 height 22
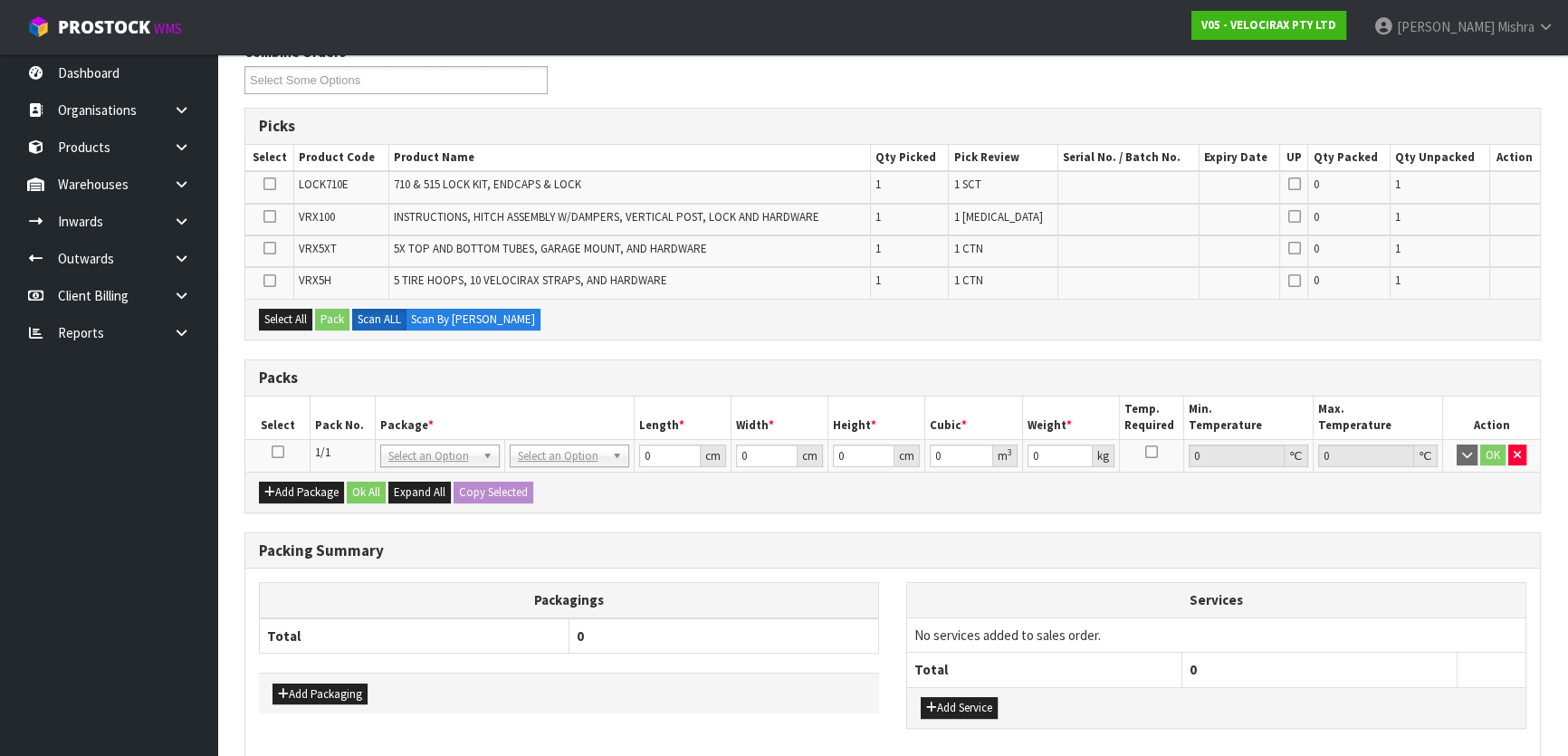
click at [278, 452] on icon at bounding box center [278, 452] width 13 height 1
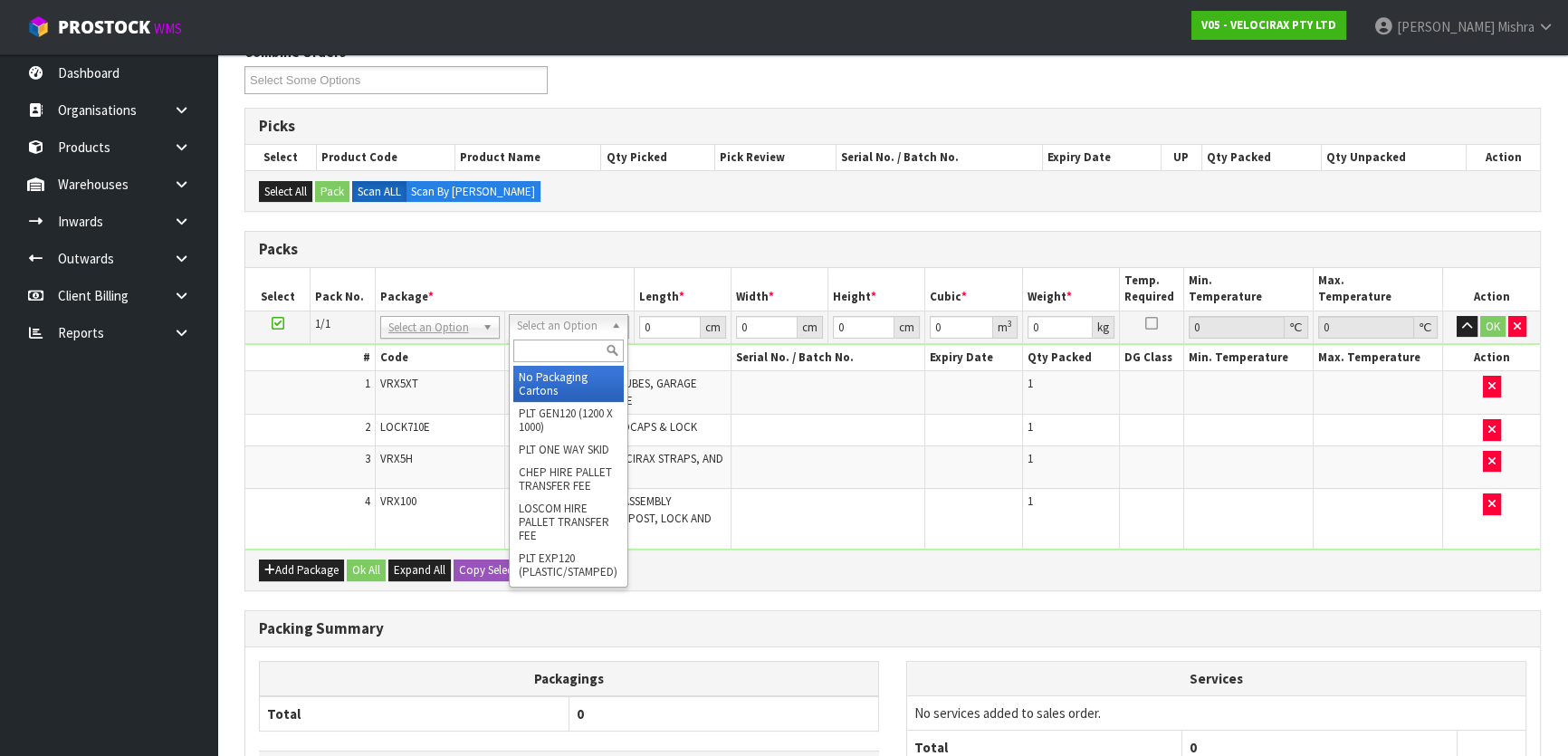
drag, startPoint x: 530, startPoint y: 335, endPoint x: 538, endPoint y: 329, distance: 10.0
click at [538, 344] on input "text" at bounding box center [569, 351] width 111 height 22
type input "RET"
drag, startPoint x: 541, startPoint y: 378, endPoint x: 620, endPoint y: 343, distance: 86.4
type input "55.8"
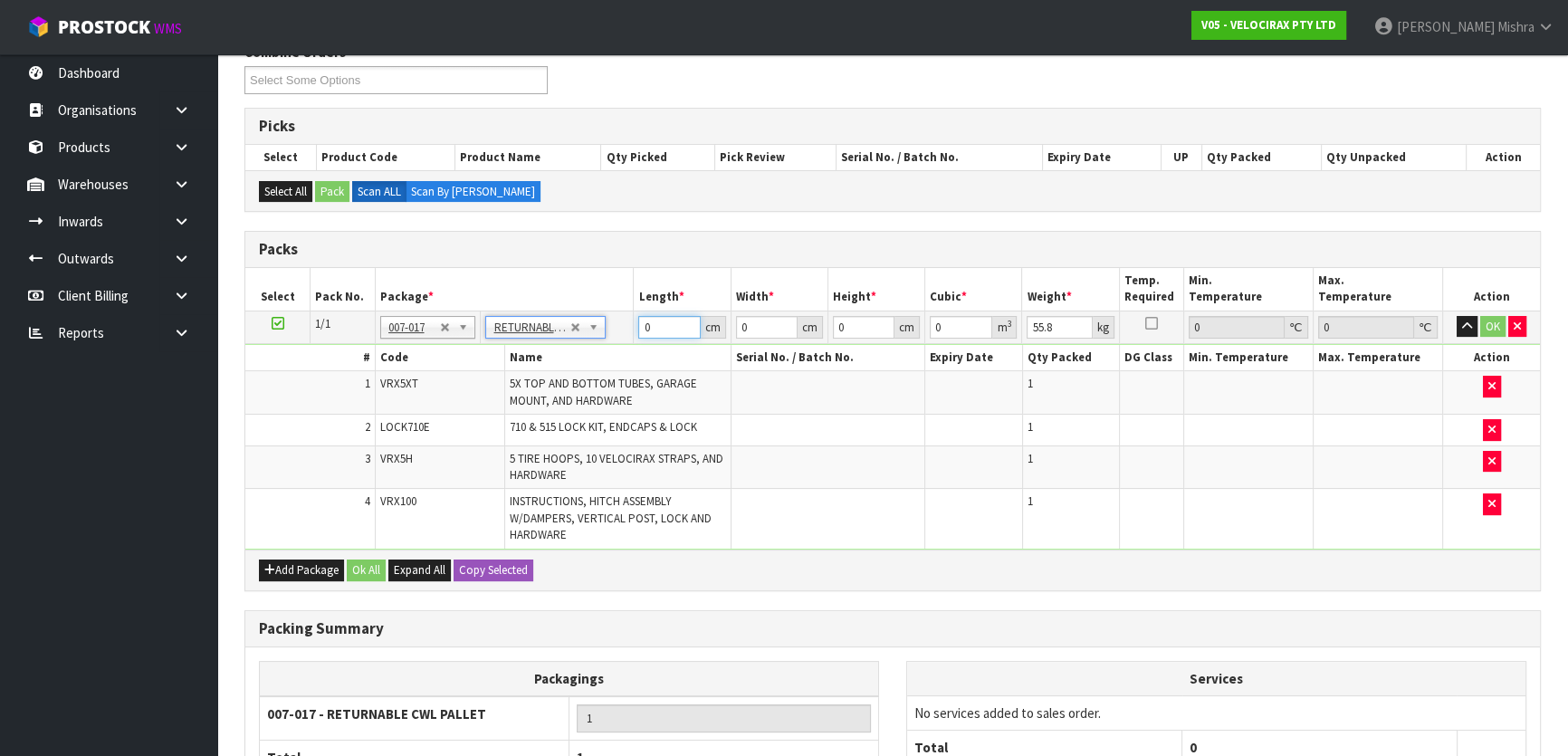
drag, startPoint x: 661, startPoint y: 327, endPoint x: 643, endPoint y: 331, distance: 18.4
click at [643, 331] on input "0" at bounding box center [670, 327] width 62 height 22
type input "153"
type input "100"
type input "5"
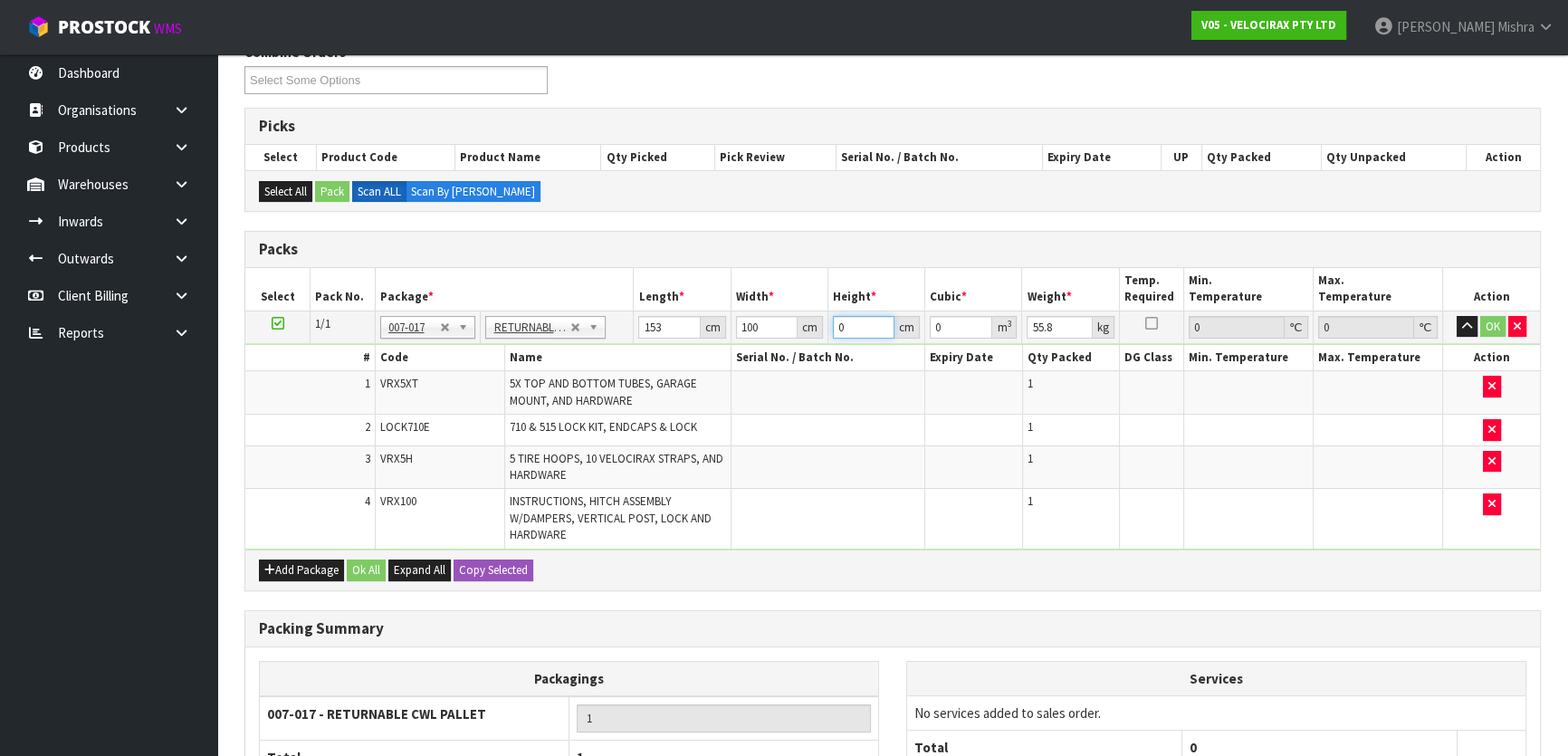
type input "0.0765"
type input "50"
type input "0.765"
type input "50"
drag, startPoint x: 1067, startPoint y: 323, endPoint x: 737, endPoint y: 320, distance: 330.0
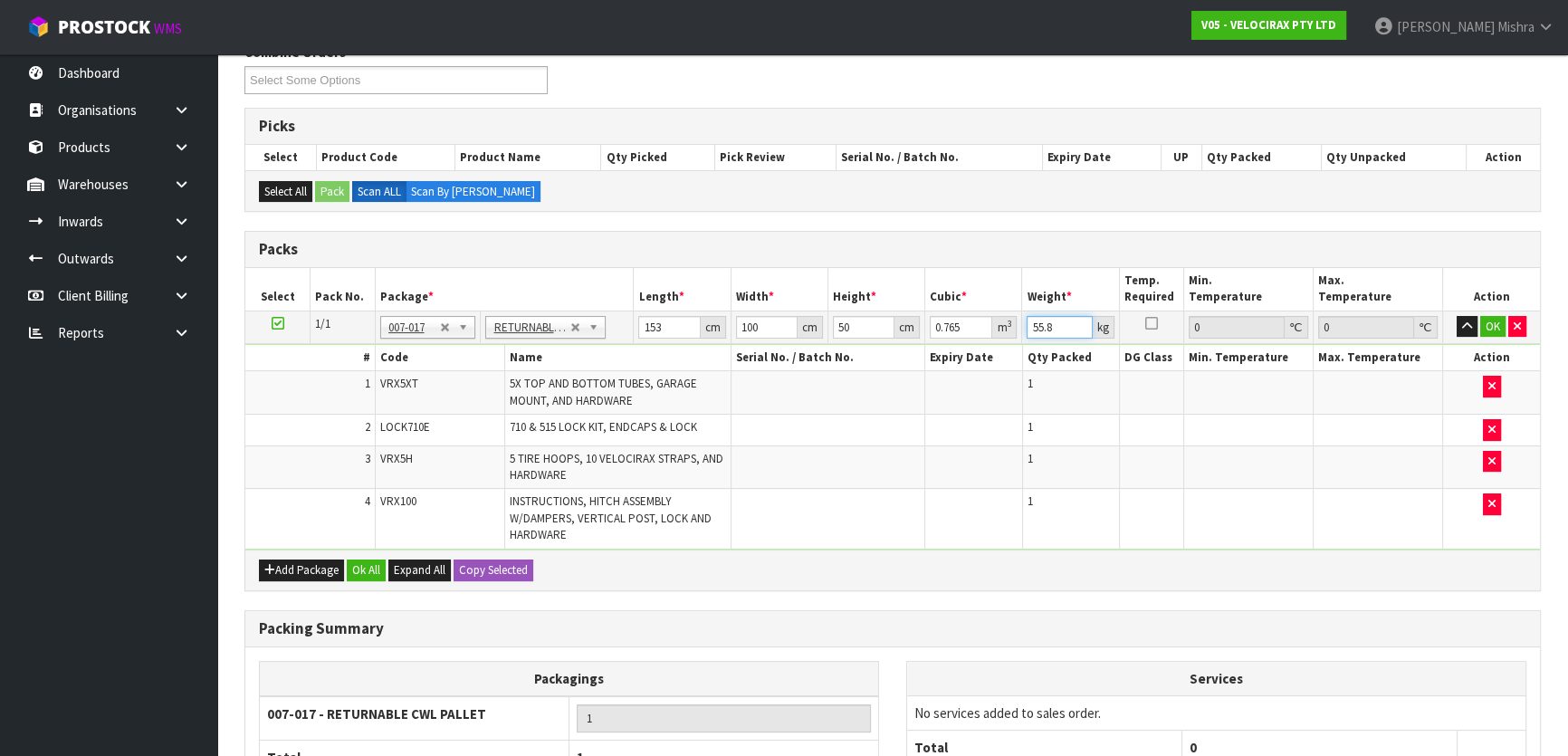
click at [737, 321] on tr "1/1 NONE 007-001 007-002 007-004 007-009 007-013 007-014 007-015 007-017 007-01…" at bounding box center [893, 327] width 1294 height 33
click at [373, 565] on button "Ok All" at bounding box center [366, 570] width 39 height 22
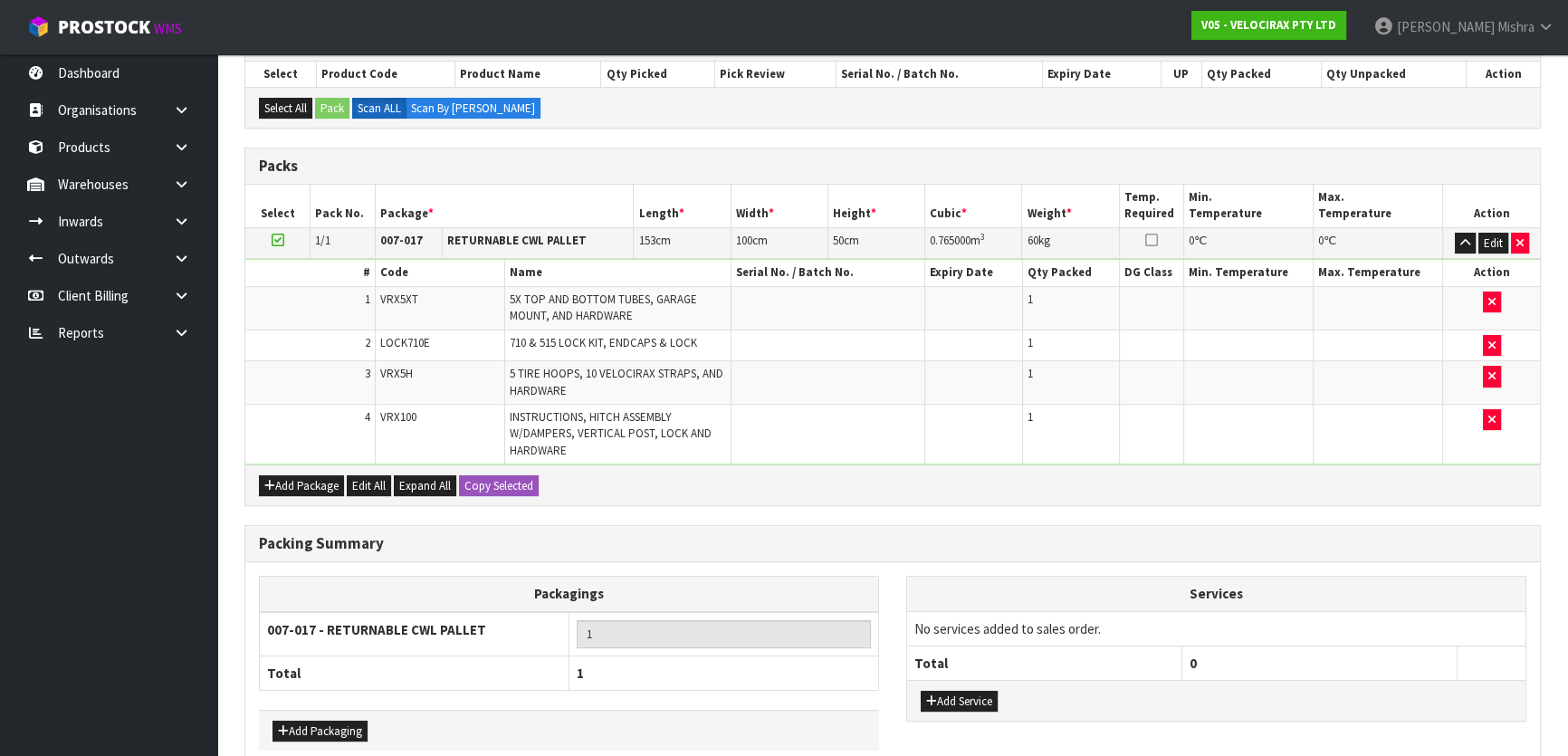
scroll to position [419, 0]
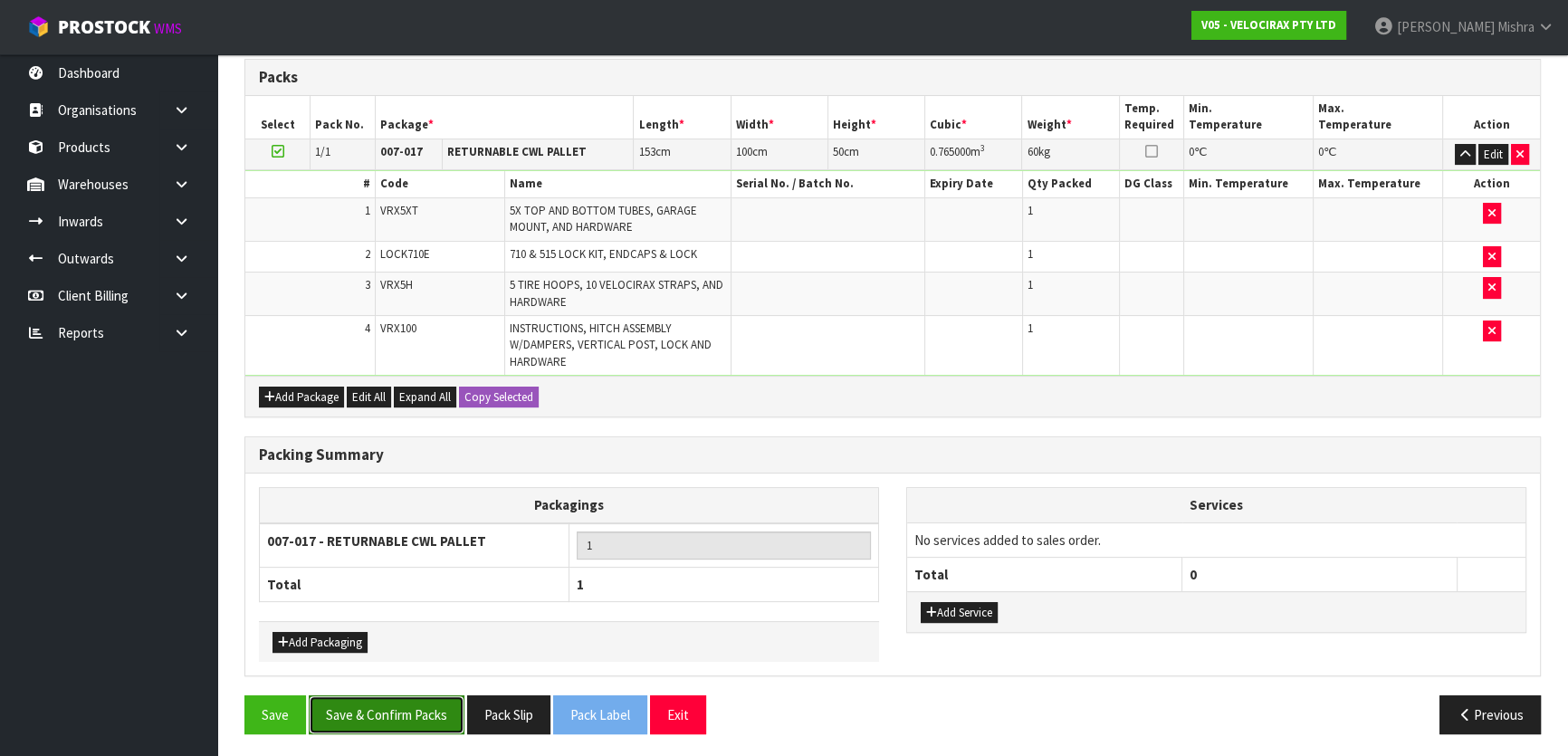
click at [407, 720] on button "Save & Confirm Packs" at bounding box center [387, 715] width 155 height 39
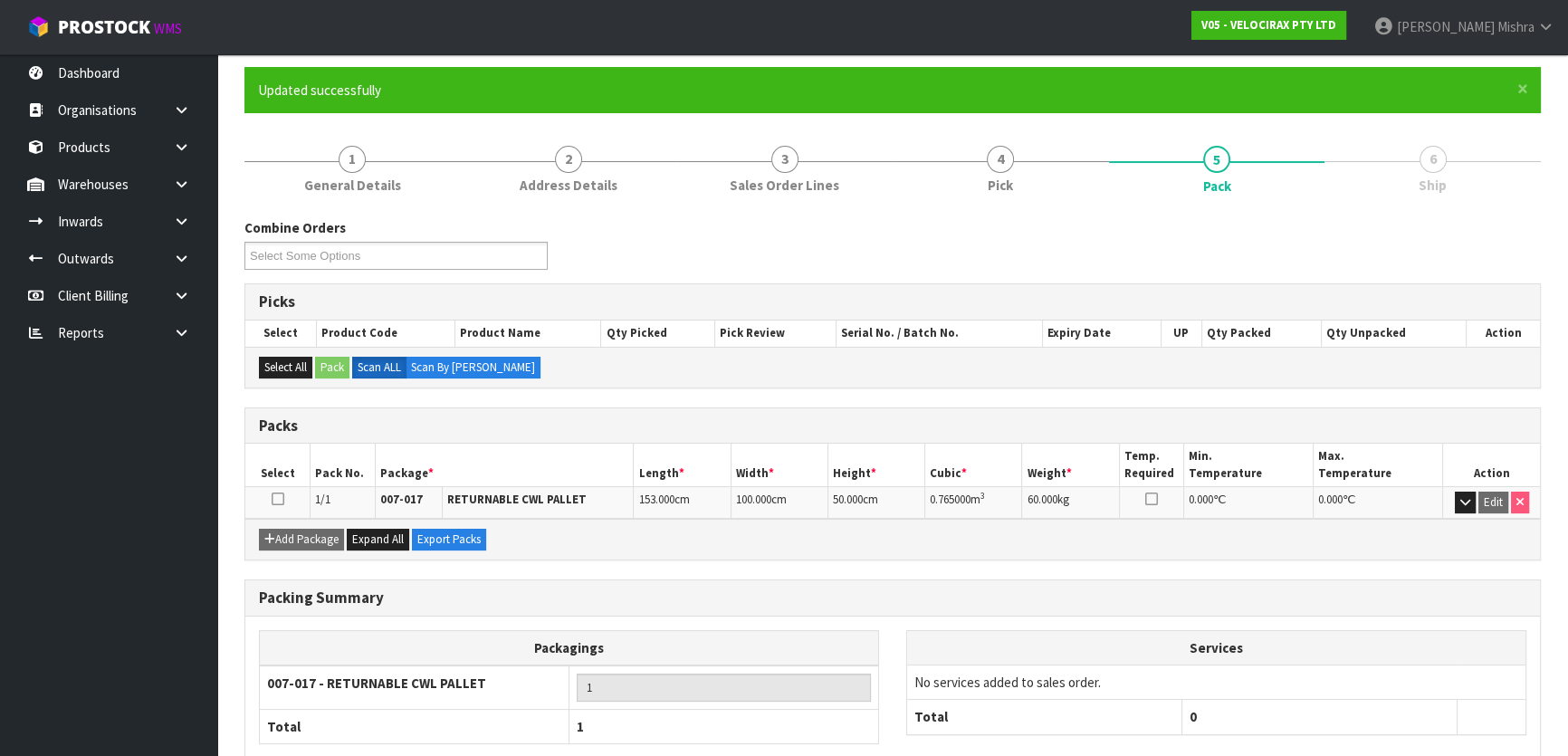
scroll to position [239, 0]
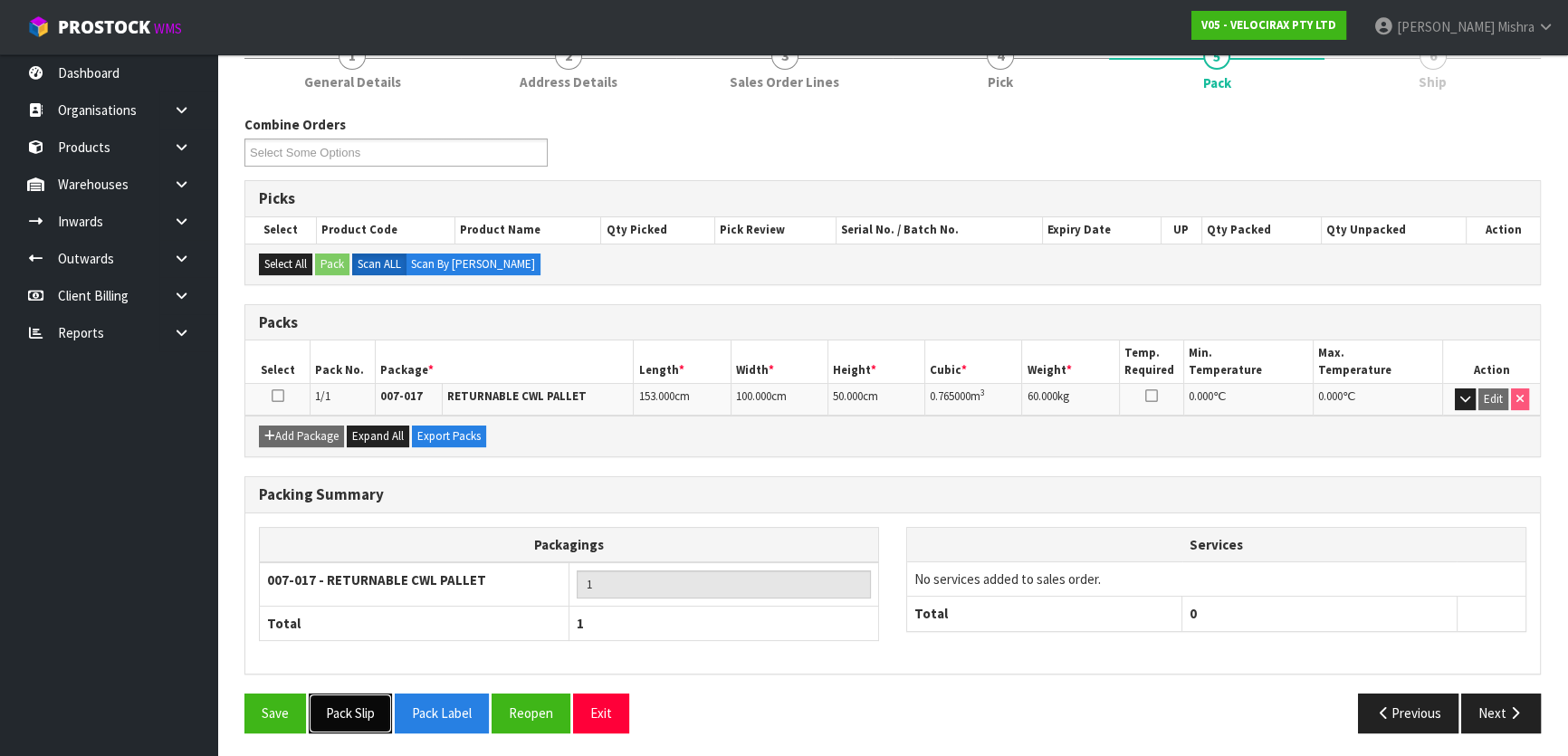
click at [350, 707] on button "Pack Slip" at bounding box center [350, 714] width 83 height 39
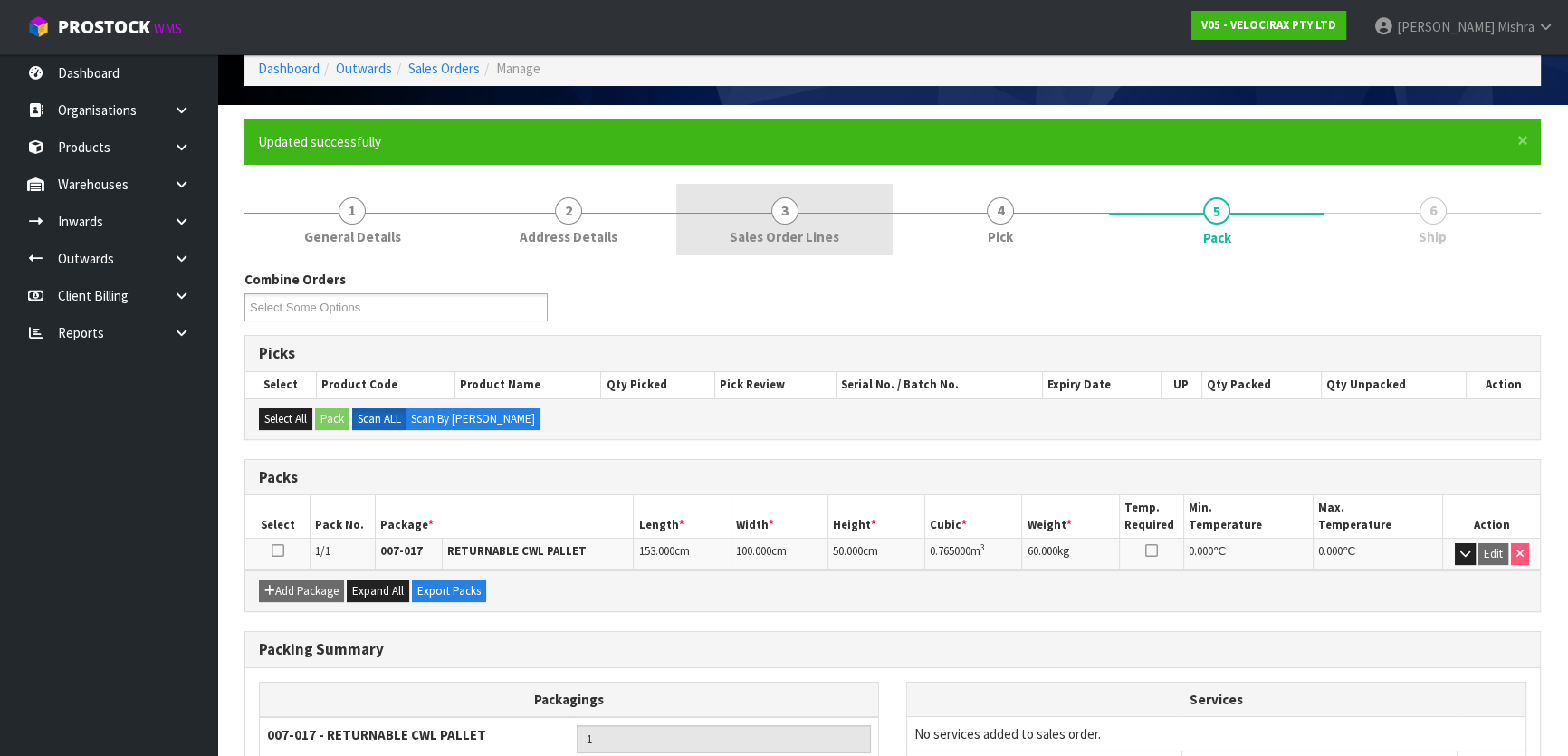
scroll to position [0, 0]
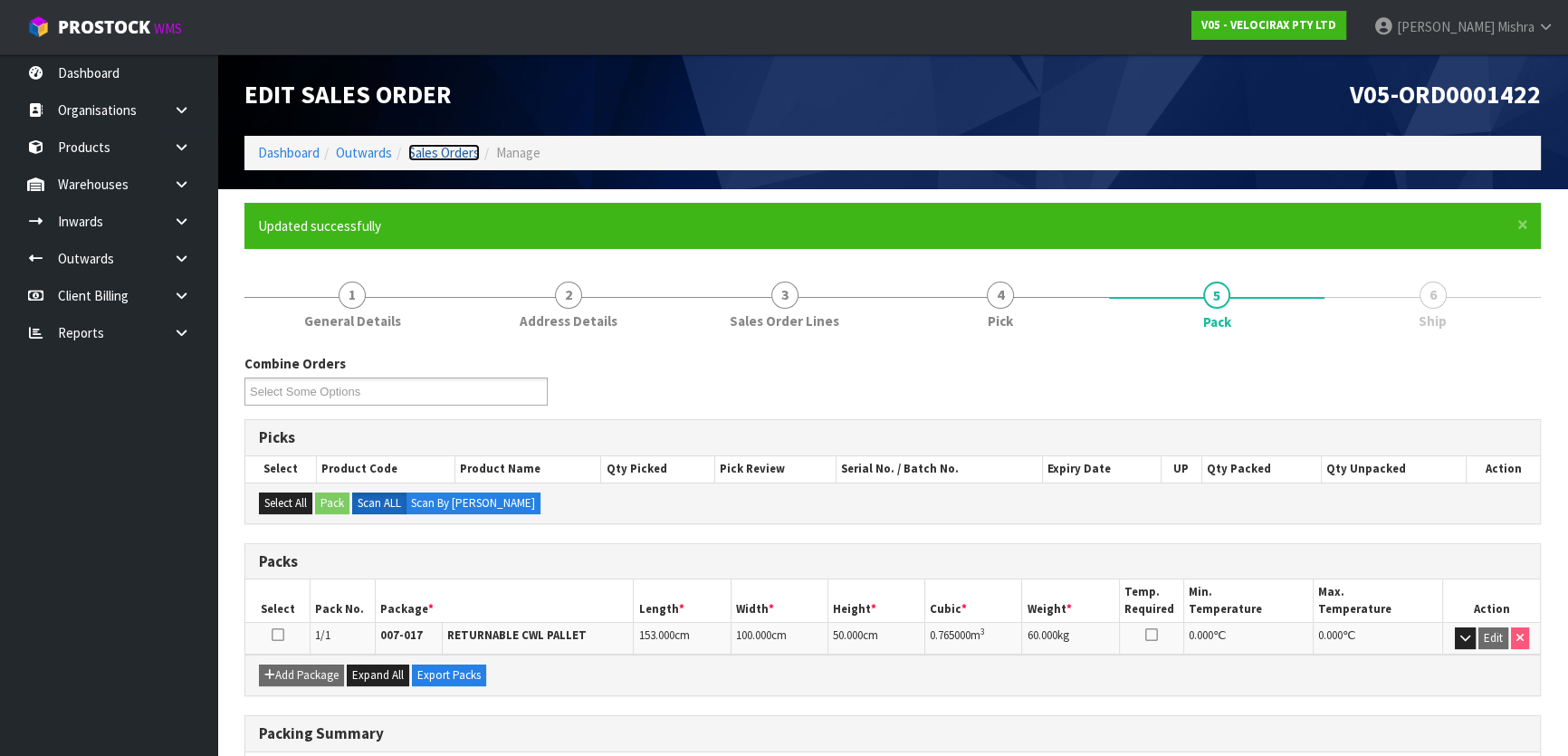
click at [474, 156] on link "Sales Orders" at bounding box center [444, 153] width 71 height 17
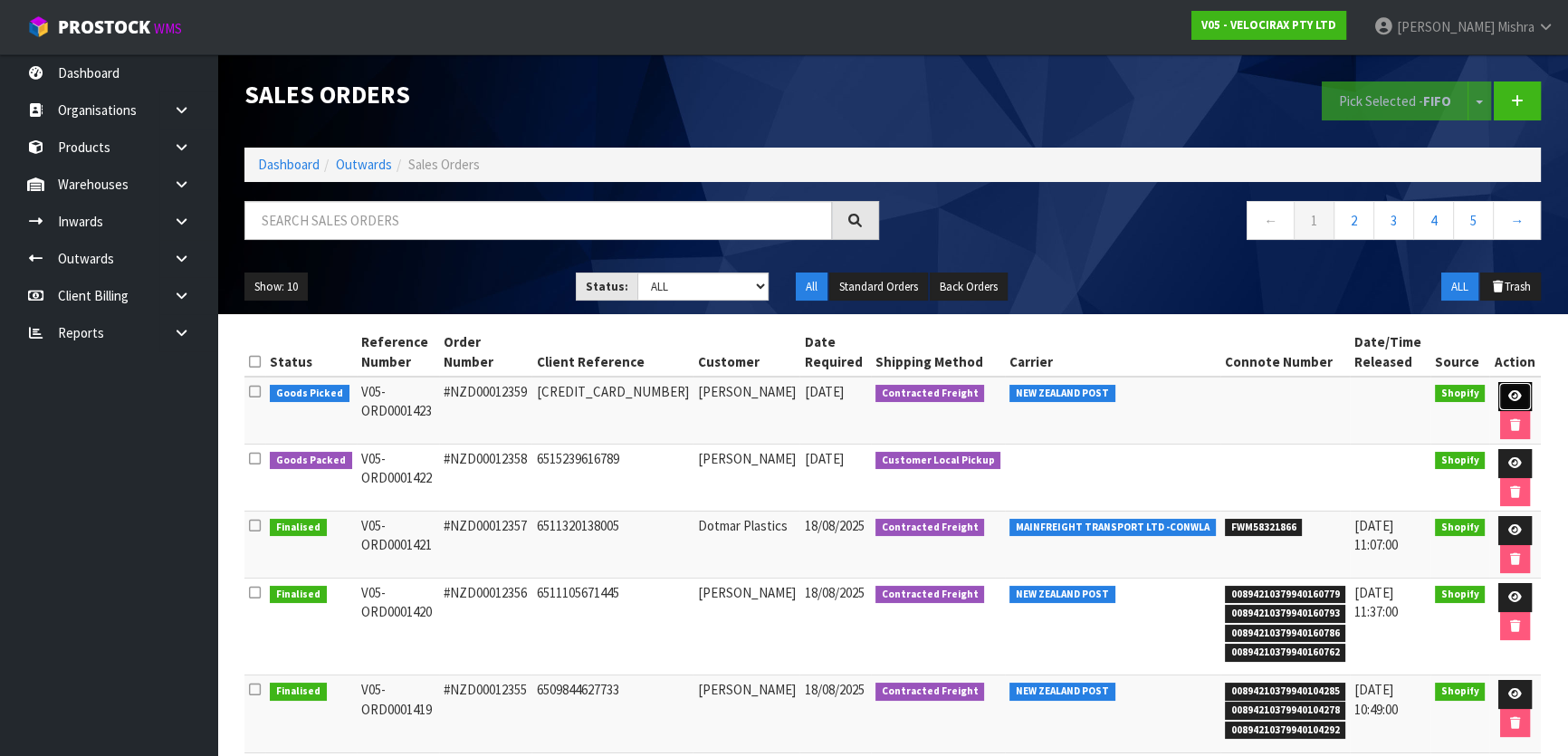
click at [1509, 391] on icon at bounding box center [1516, 396] width 14 height 12
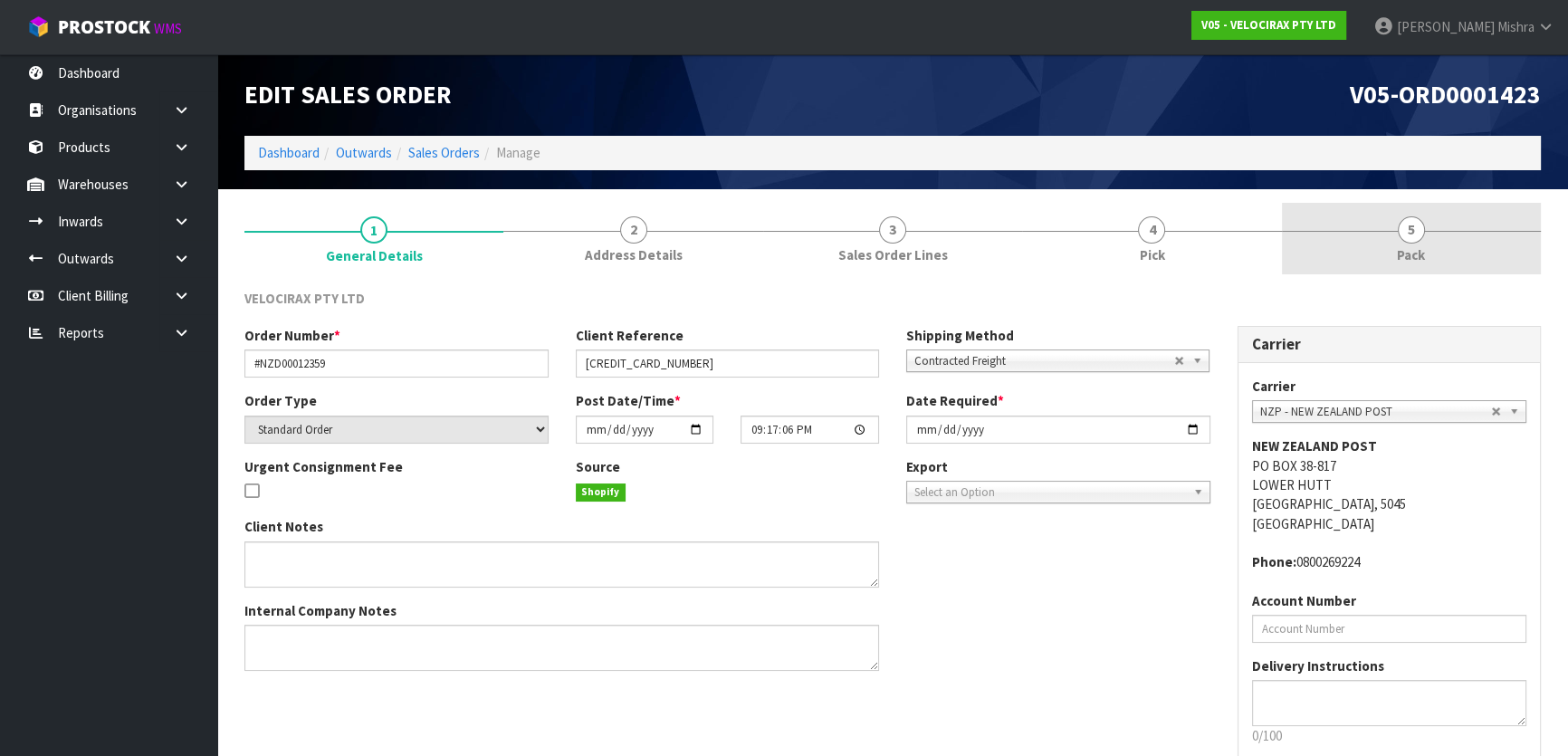
click at [1405, 245] on span "Pack" at bounding box center [1412, 255] width 28 height 19
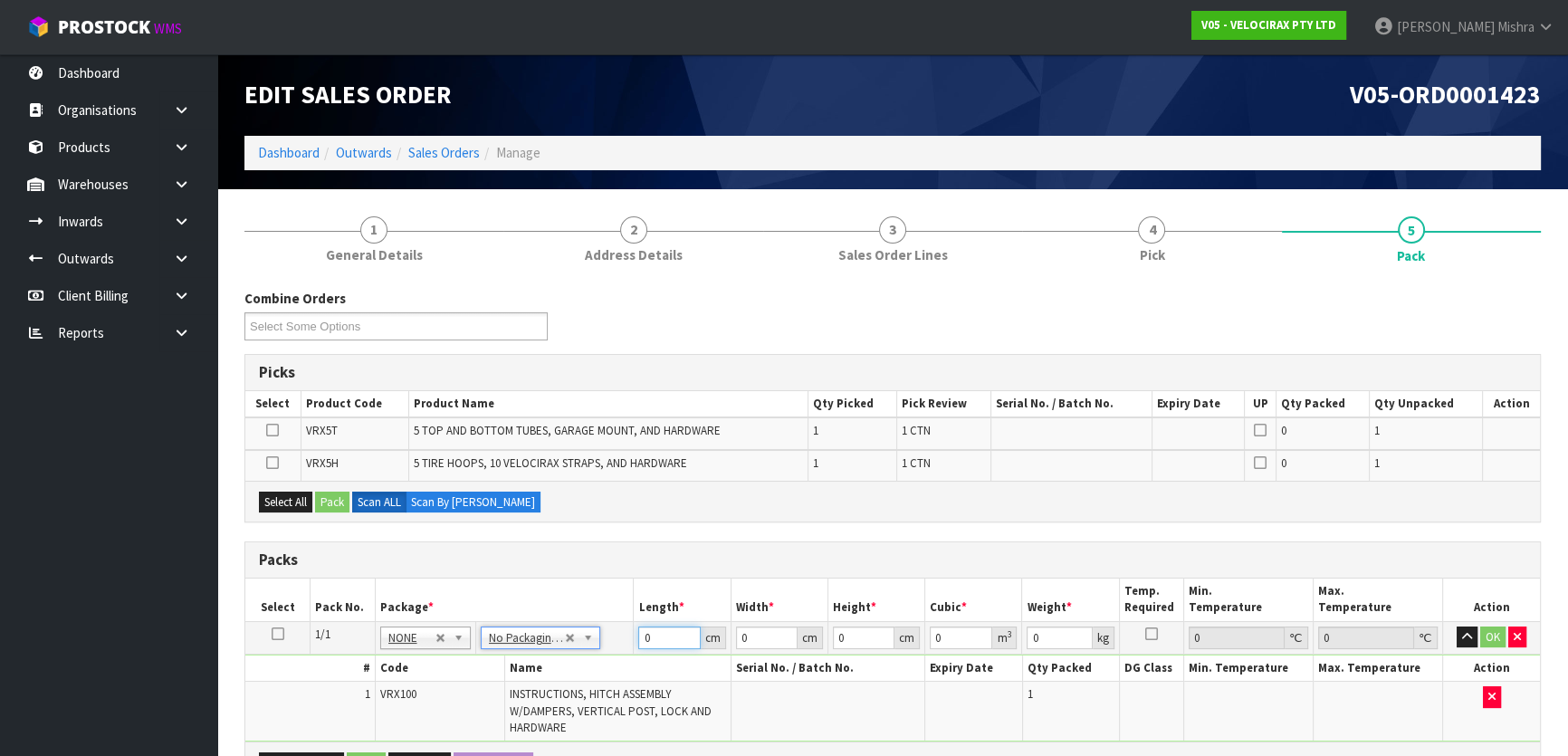
drag, startPoint x: 661, startPoint y: 639, endPoint x: 631, endPoint y: 634, distance: 30.4
click at [634, 634] on td "0 cm" at bounding box center [682, 637] width 96 height 33
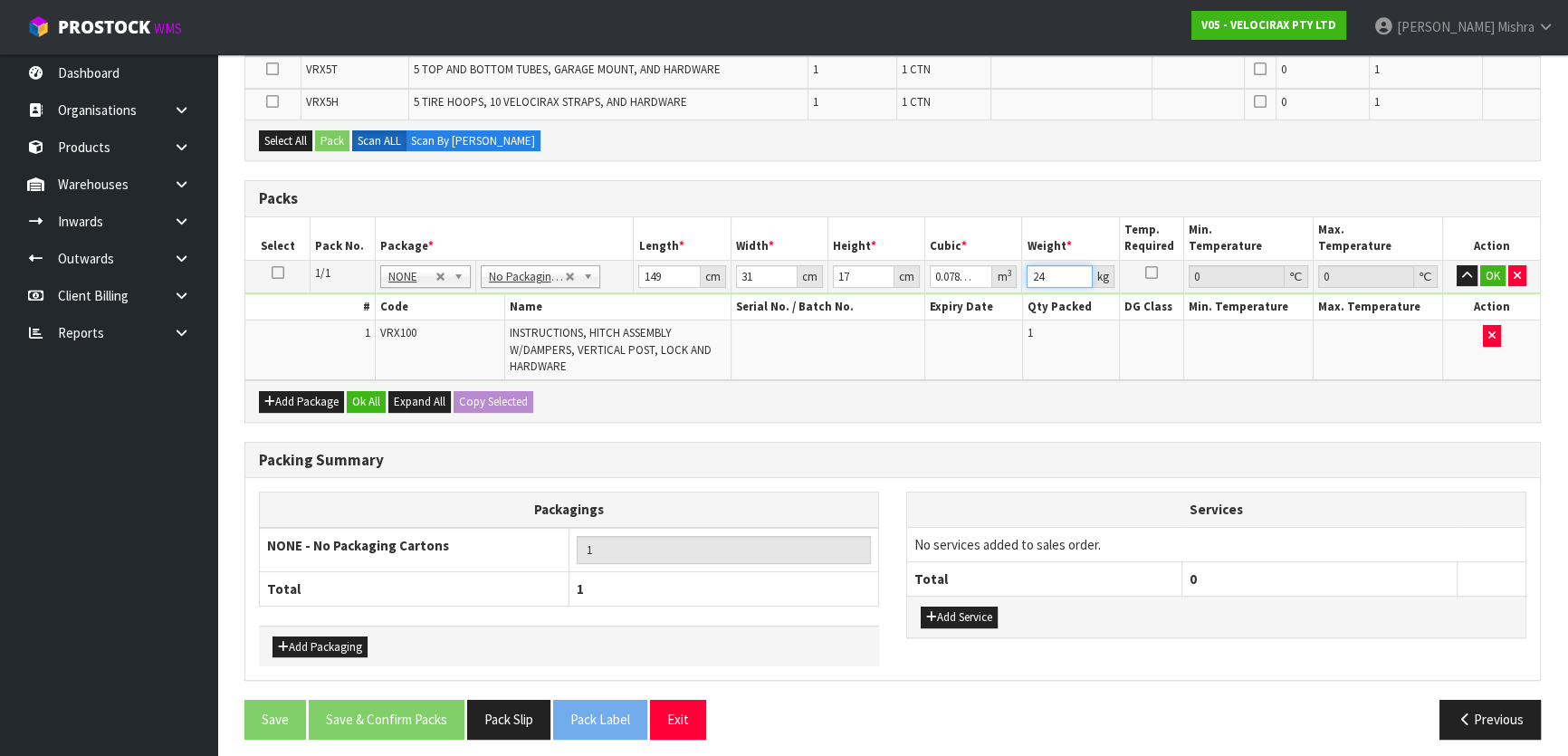
scroll to position [367, 0]
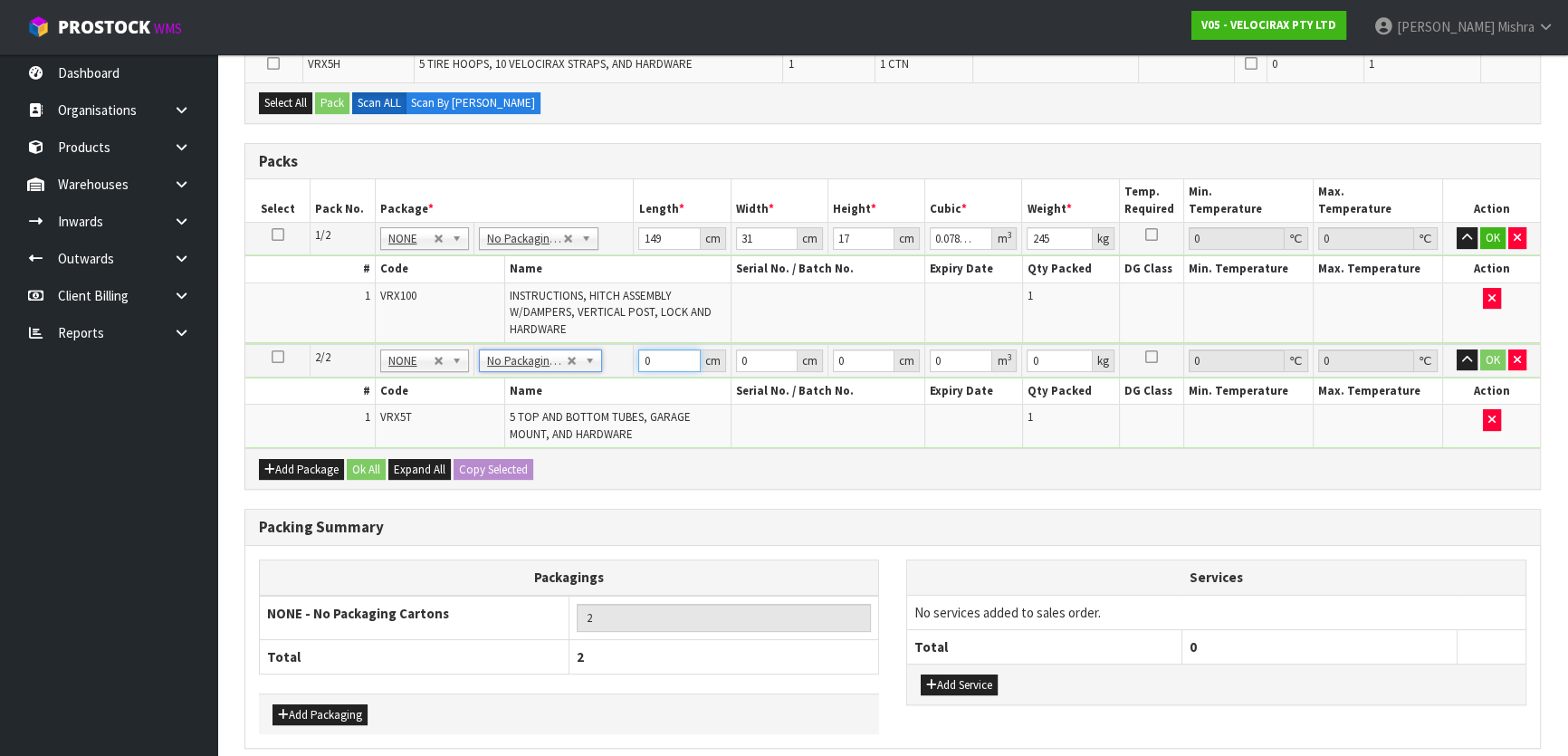
drag, startPoint x: 625, startPoint y: 353, endPoint x: 607, endPoint y: 350, distance: 18.2
click at [607, 350] on tr "2/2 NONE 007-001 007-002 007-004 007-009 007-013 007-014 007-015 007-017 007-01…" at bounding box center [893, 361] width 1294 height 34
click at [1064, 236] on input "245" at bounding box center [1059, 239] width 66 height 22
click at [1484, 235] on button "OK" at bounding box center [1493, 238] width 25 height 22
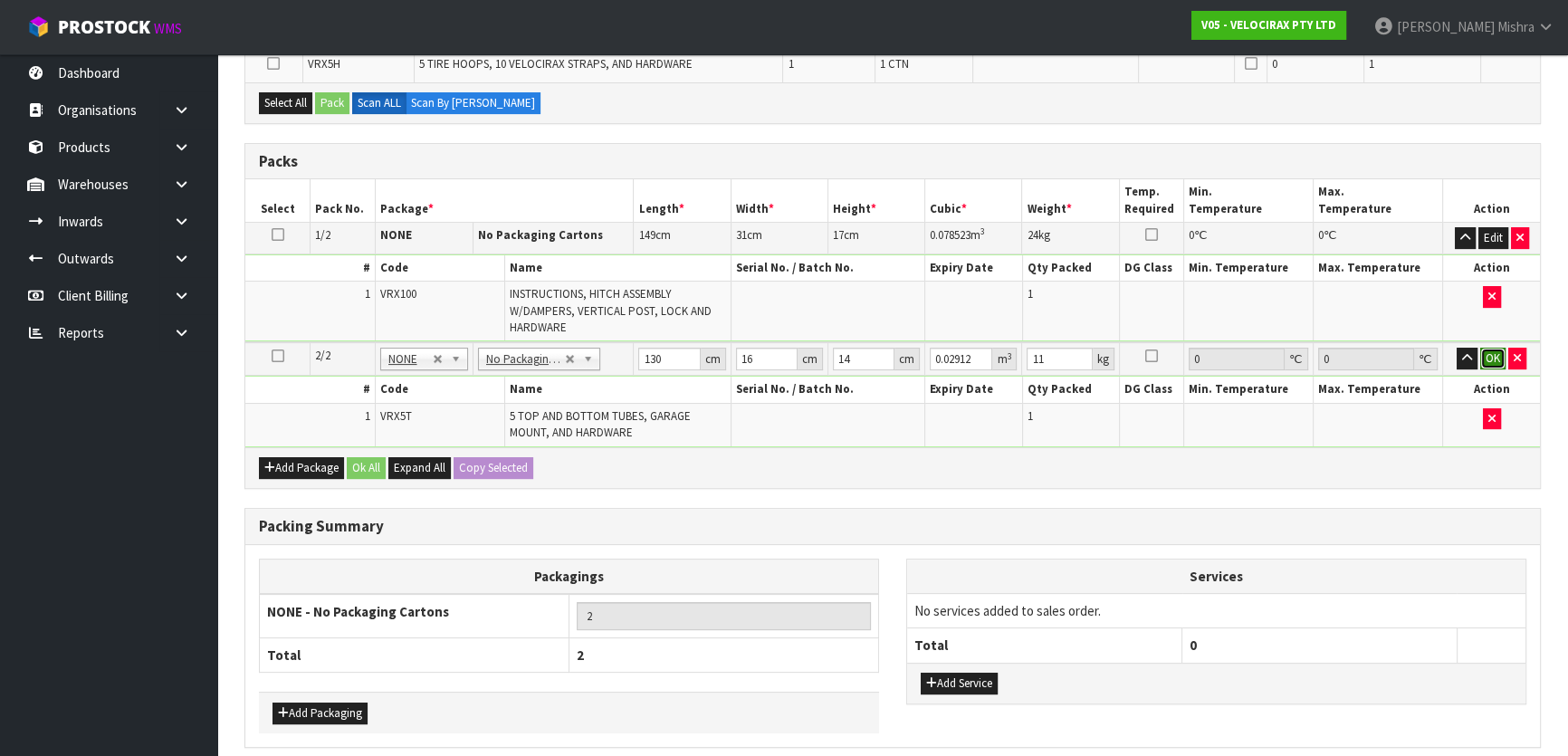
click at [1488, 351] on button "OK" at bounding box center [1493, 358] width 25 height 22
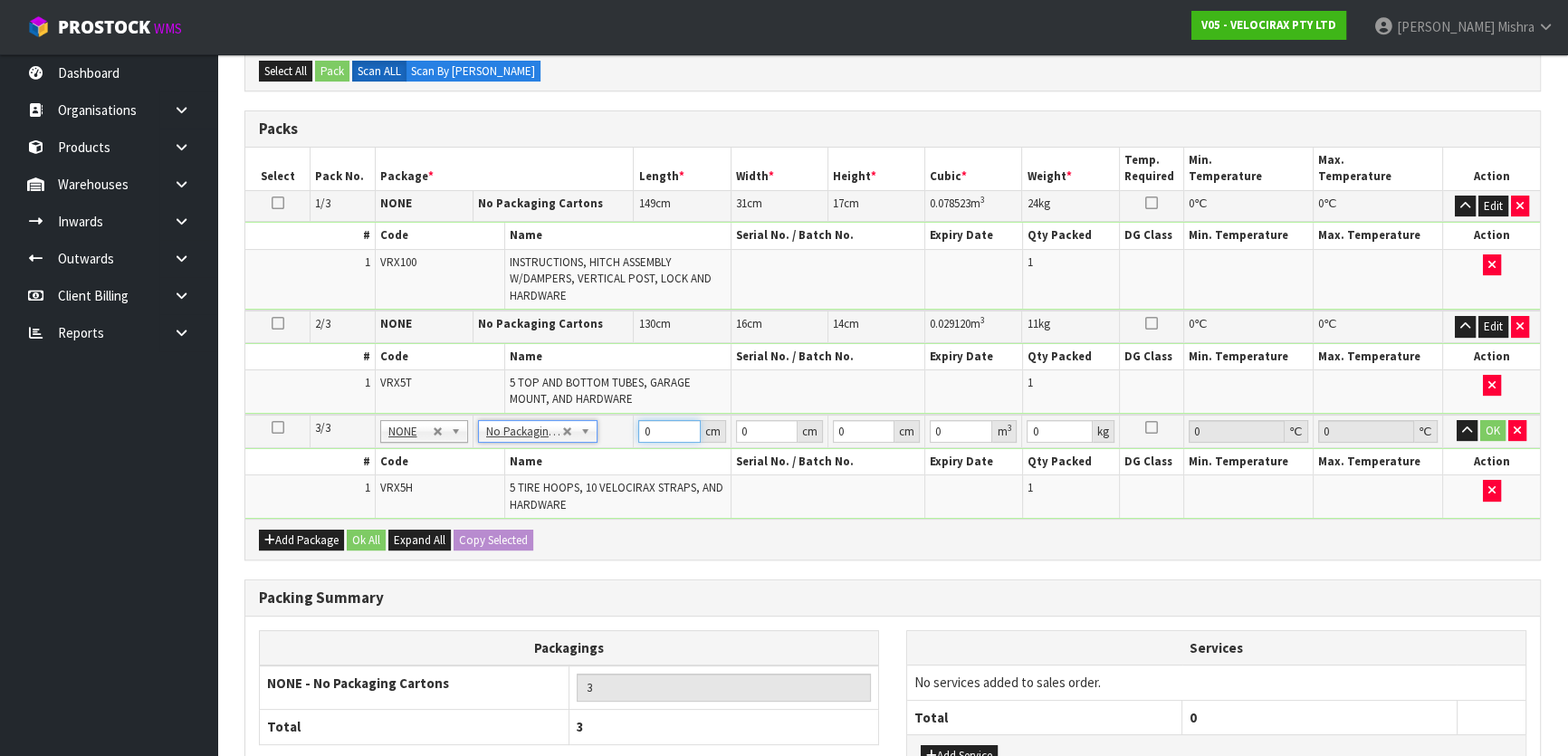
drag, startPoint x: 660, startPoint y: 429, endPoint x: 635, endPoint y: 429, distance: 25.0
click at [635, 429] on td "0 cm" at bounding box center [682, 432] width 96 height 34
click at [1494, 424] on button "OK" at bounding box center [1493, 431] width 25 height 22
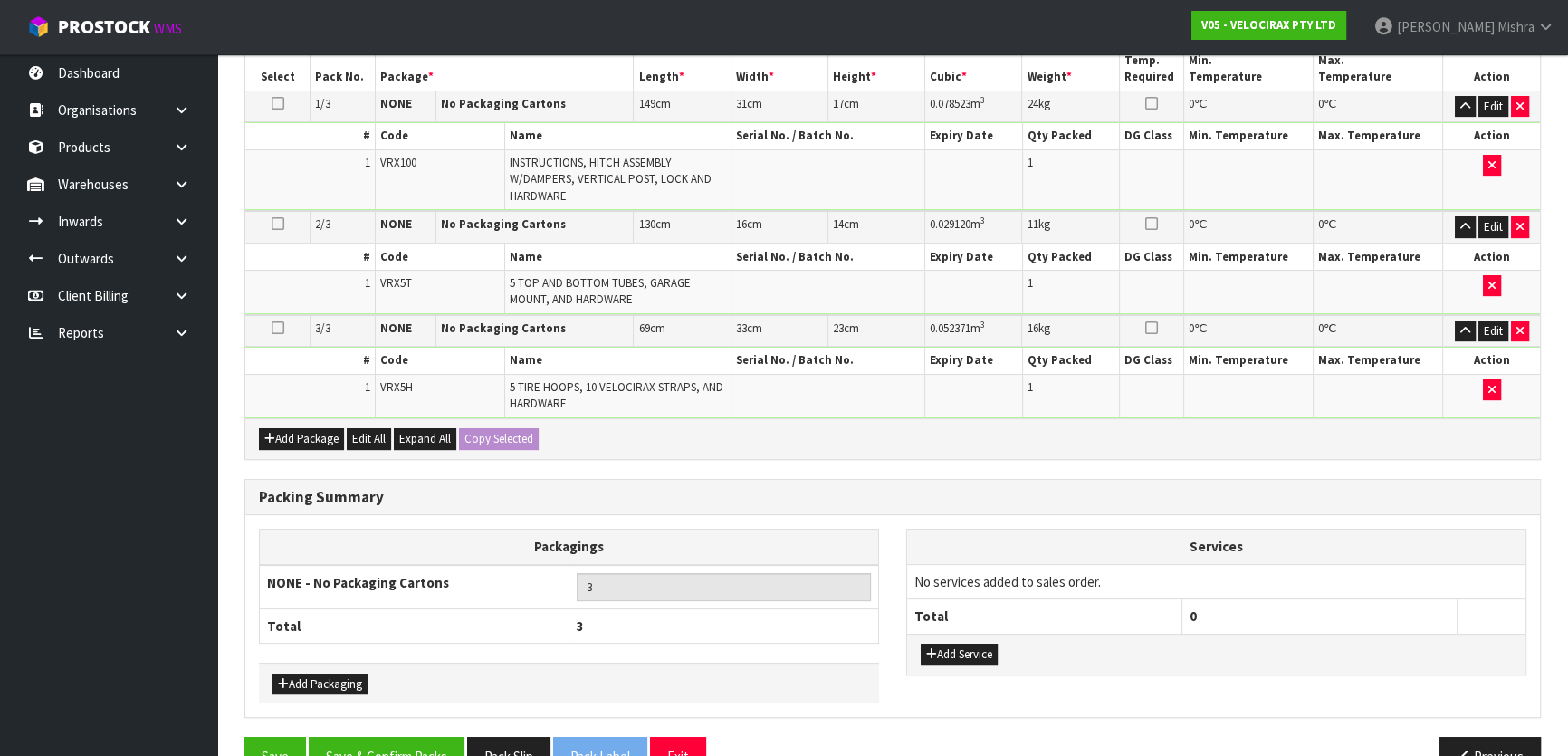
scroll to position [507, 0]
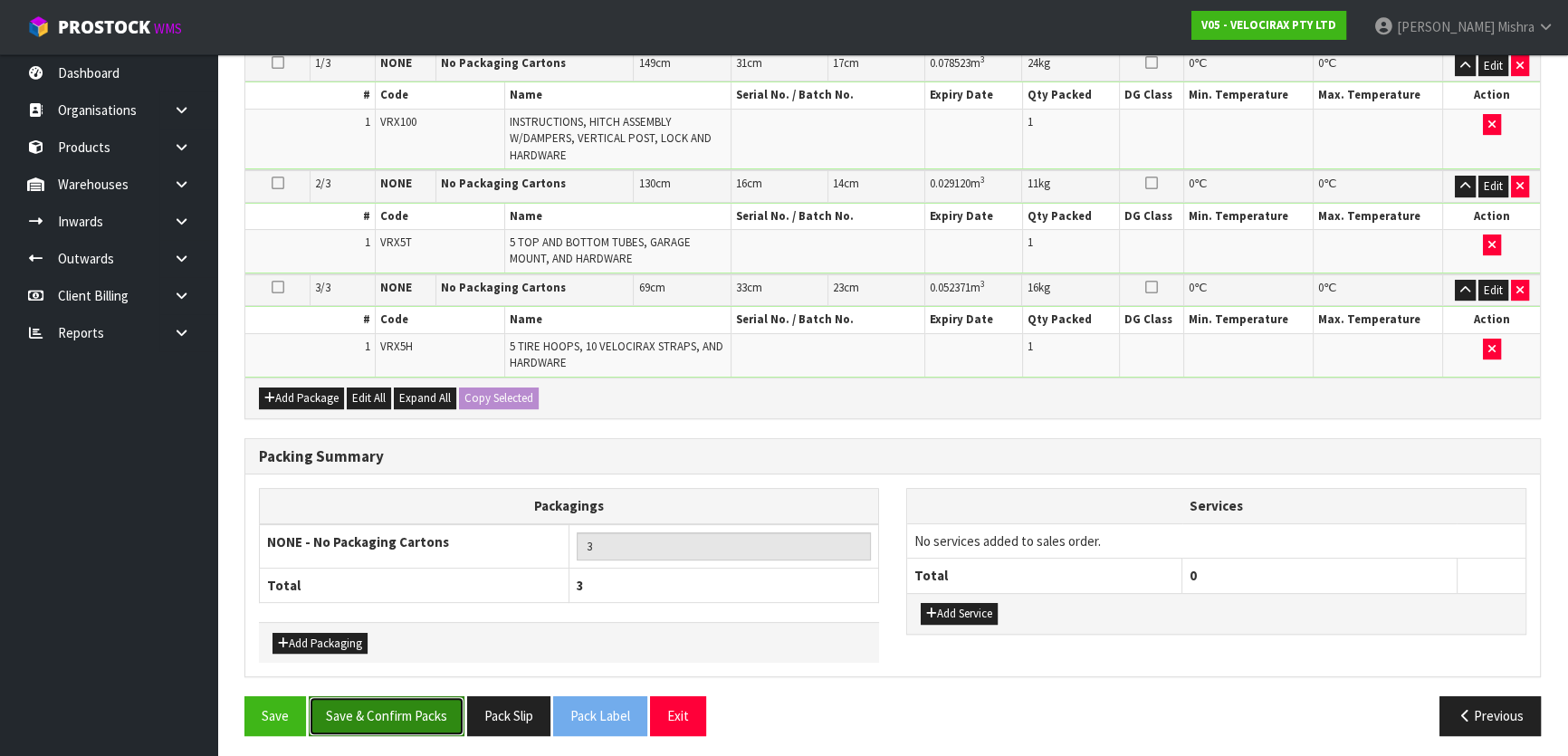
click at [412, 720] on button "Save & Confirm Packs" at bounding box center [387, 716] width 155 height 39
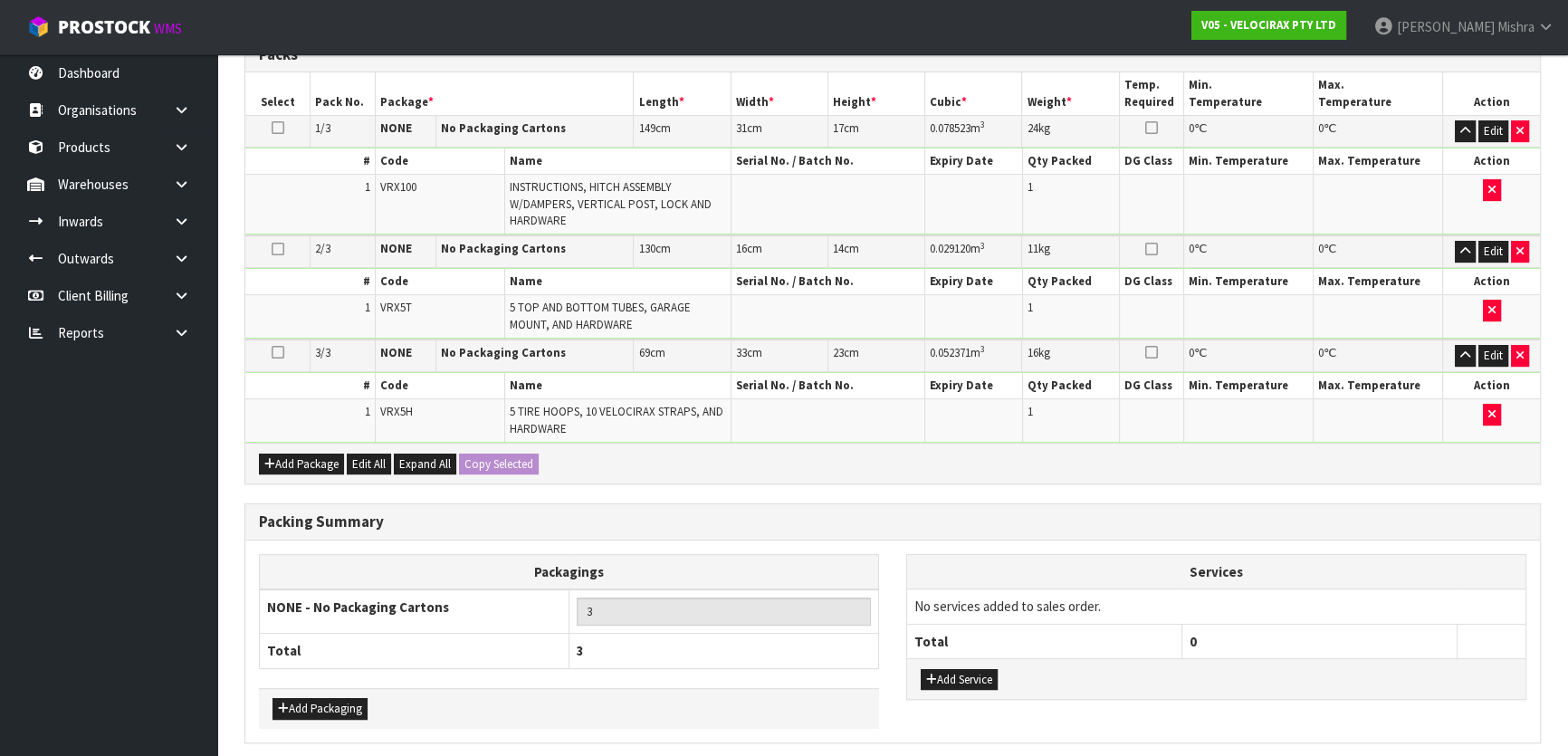
scroll to position [0, 0]
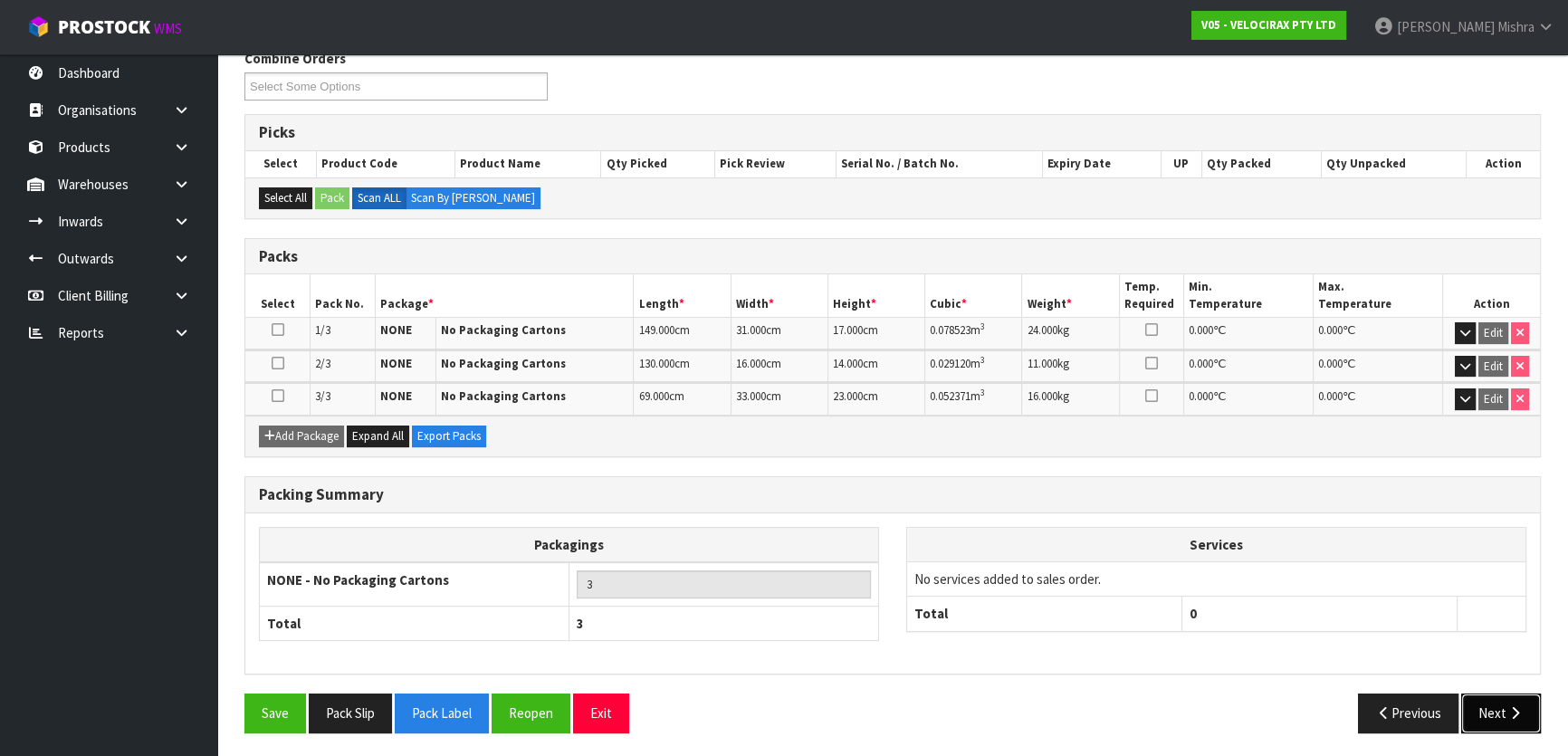
click at [1492, 697] on button "Next" at bounding box center [1501, 714] width 80 height 39
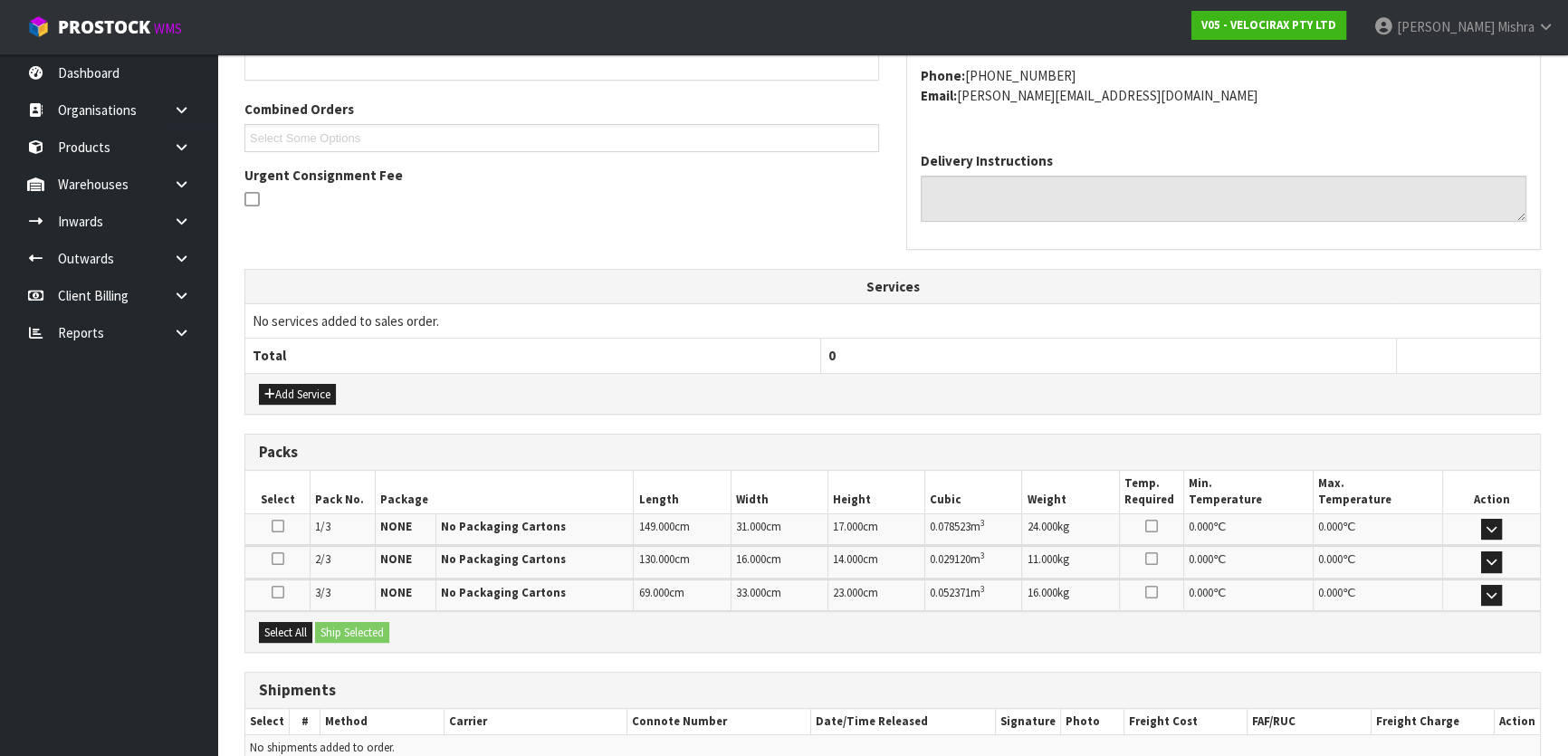
scroll to position [522, 0]
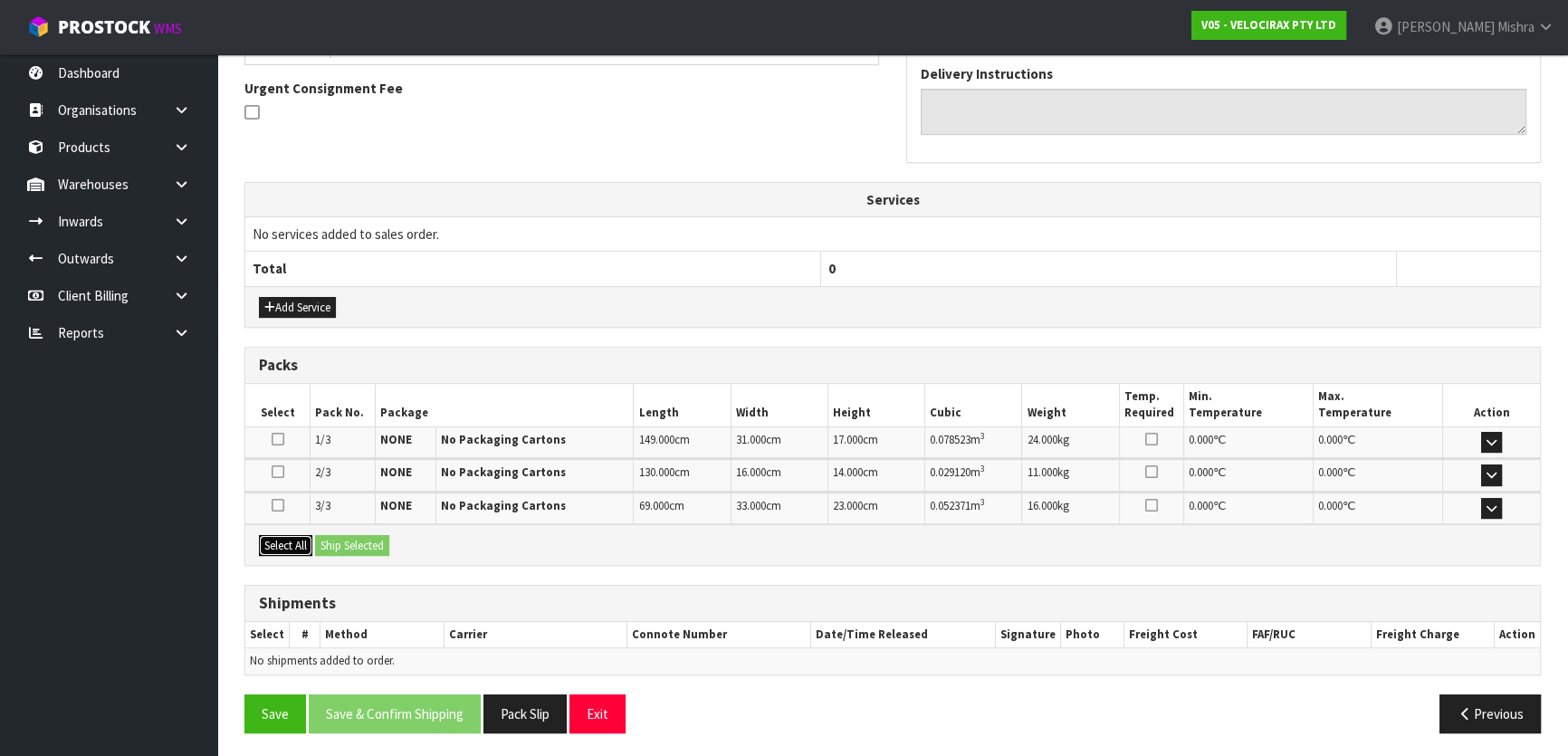
click at [303, 538] on button "Select All" at bounding box center [285, 545] width 53 height 22
click at [348, 541] on button "Ship Selected" at bounding box center [351, 545] width 74 height 22
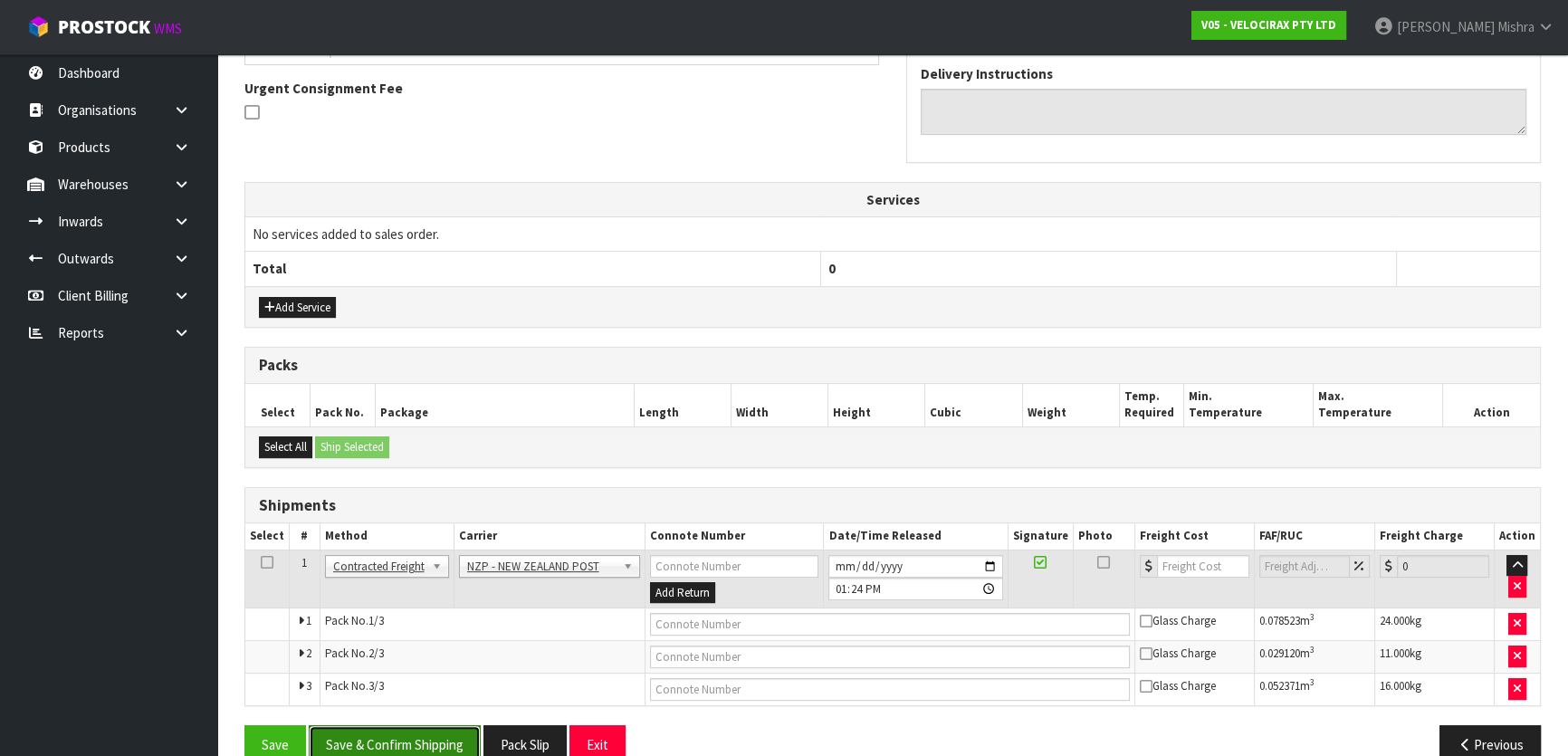
click at [365, 737] on button "Save & Confirm Shipping" at bounding box center [395, 745] width 172 height 39
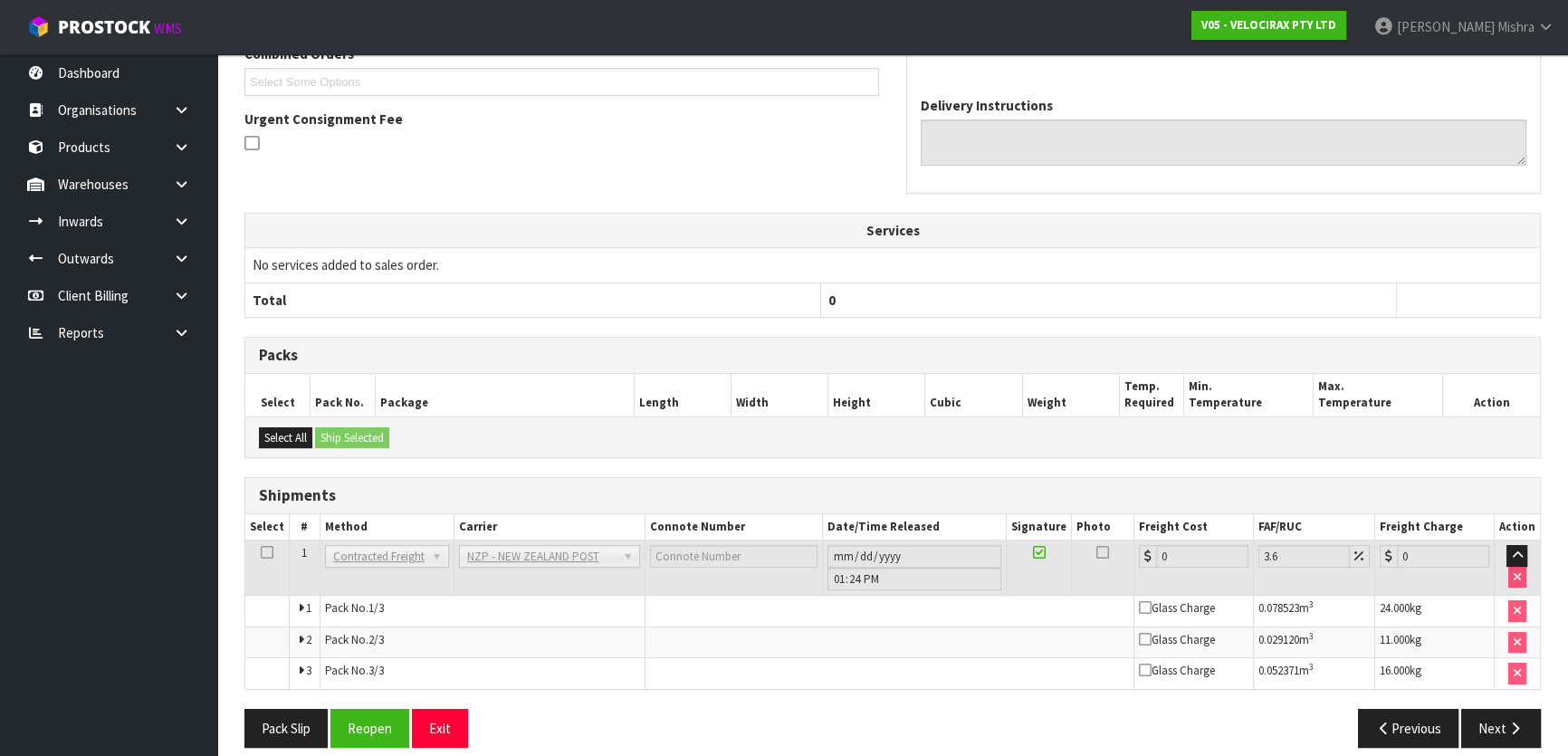
scroll to position [526, 0]
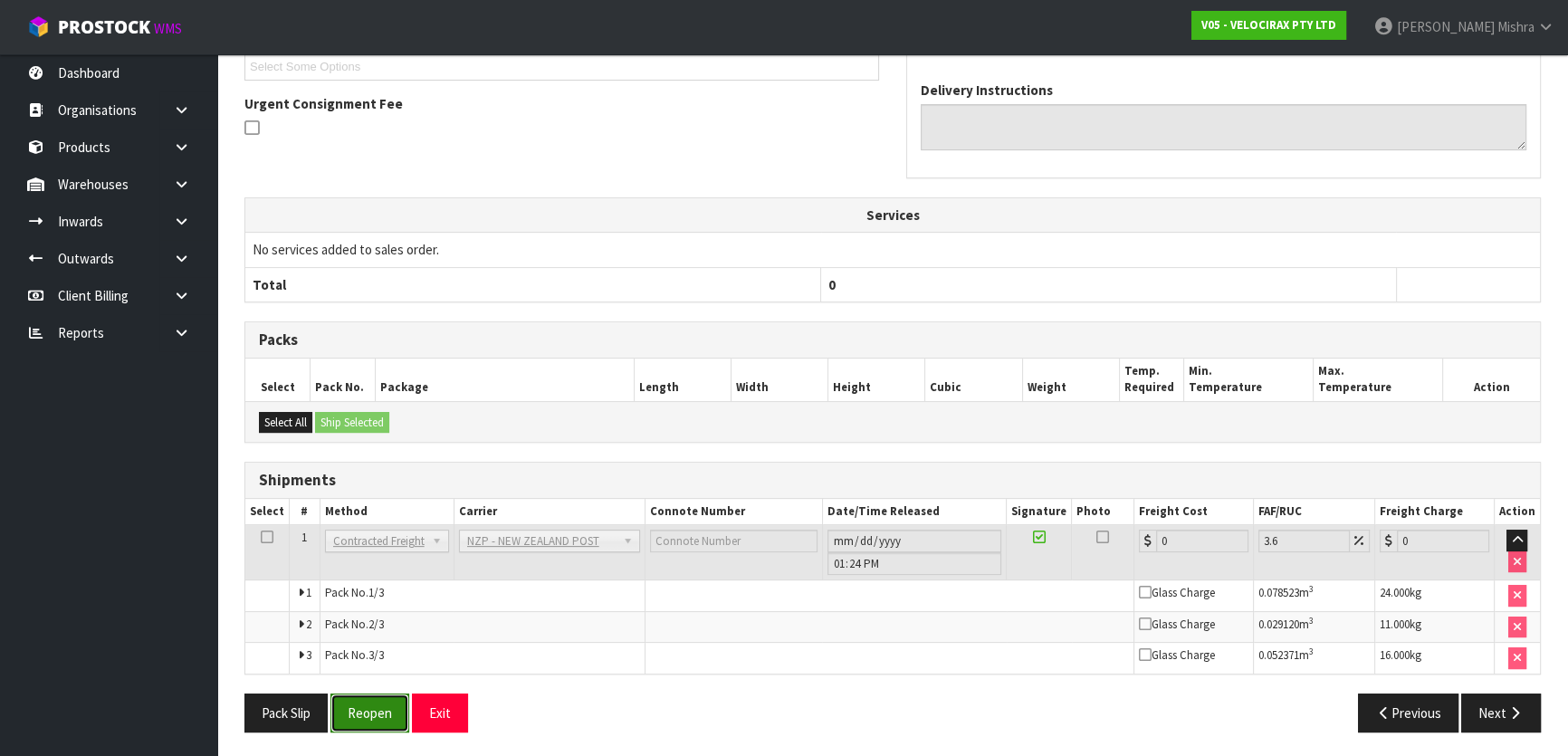
click at [382, 701] on button "Reopen" at bounding box center [370, 714] width 79 height 39
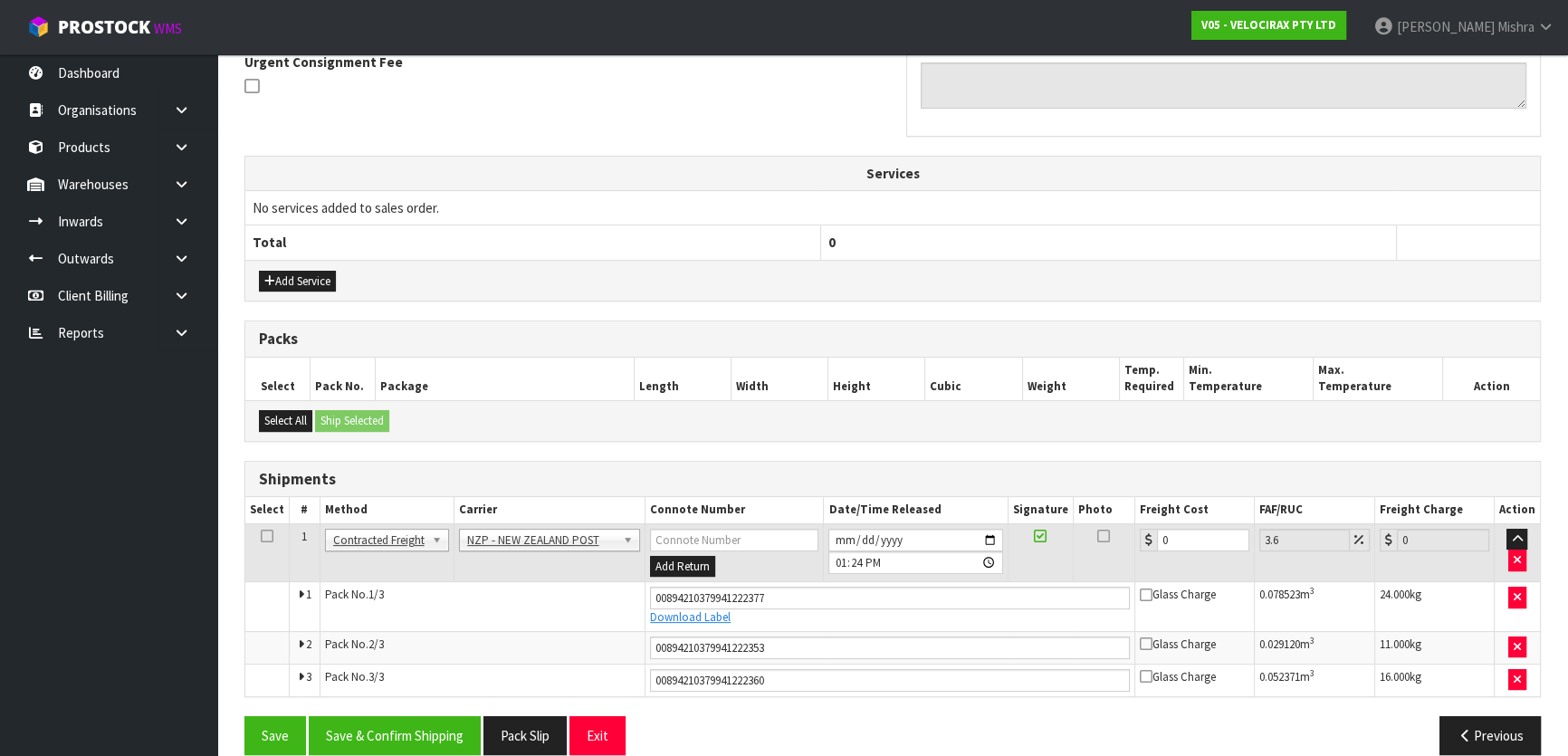
scroll to position [571, 0]
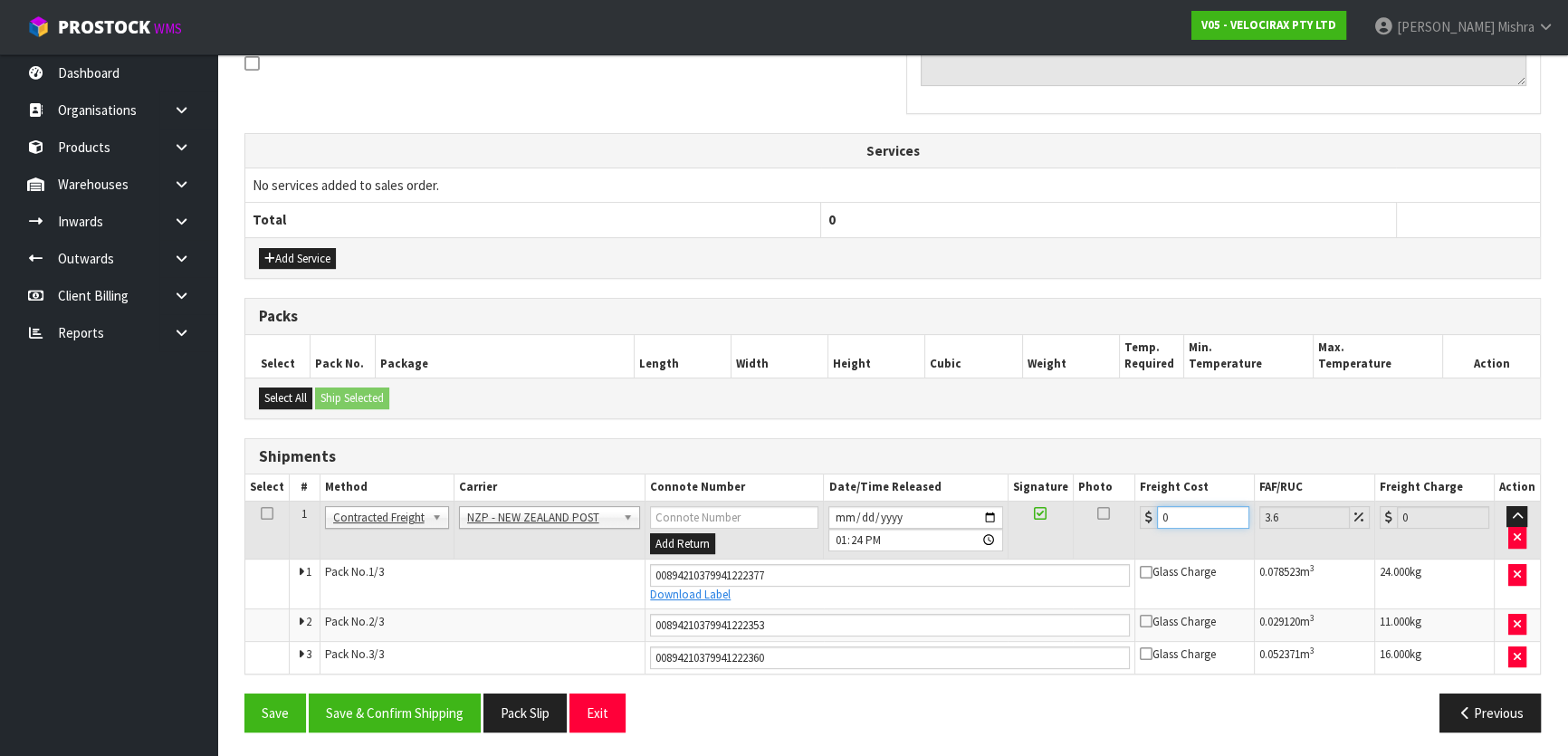
click at [1083, 516] on tr "1 Client Local Pickup Customer Local Pickup Company Freight Contracted Freight …" at bounding box center [893, 530] width 1294 height 59
click at [430, 705] on button "Save & Confirm Shipping" at bounding box center [395, 714] width 172 height 39
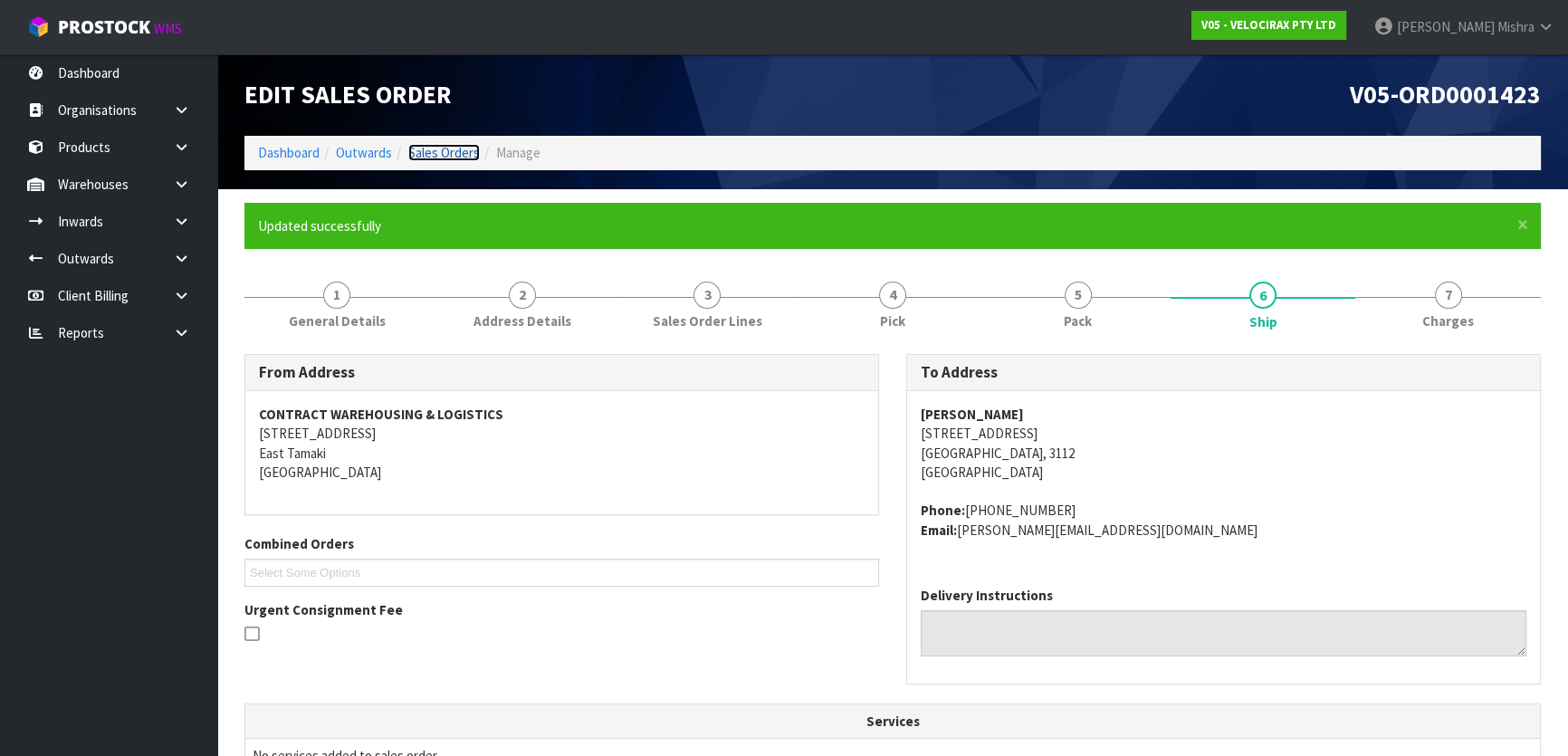
click at [436, 151] on link "Sales Orders" at bounding box center [444, 153] width 71 height 17
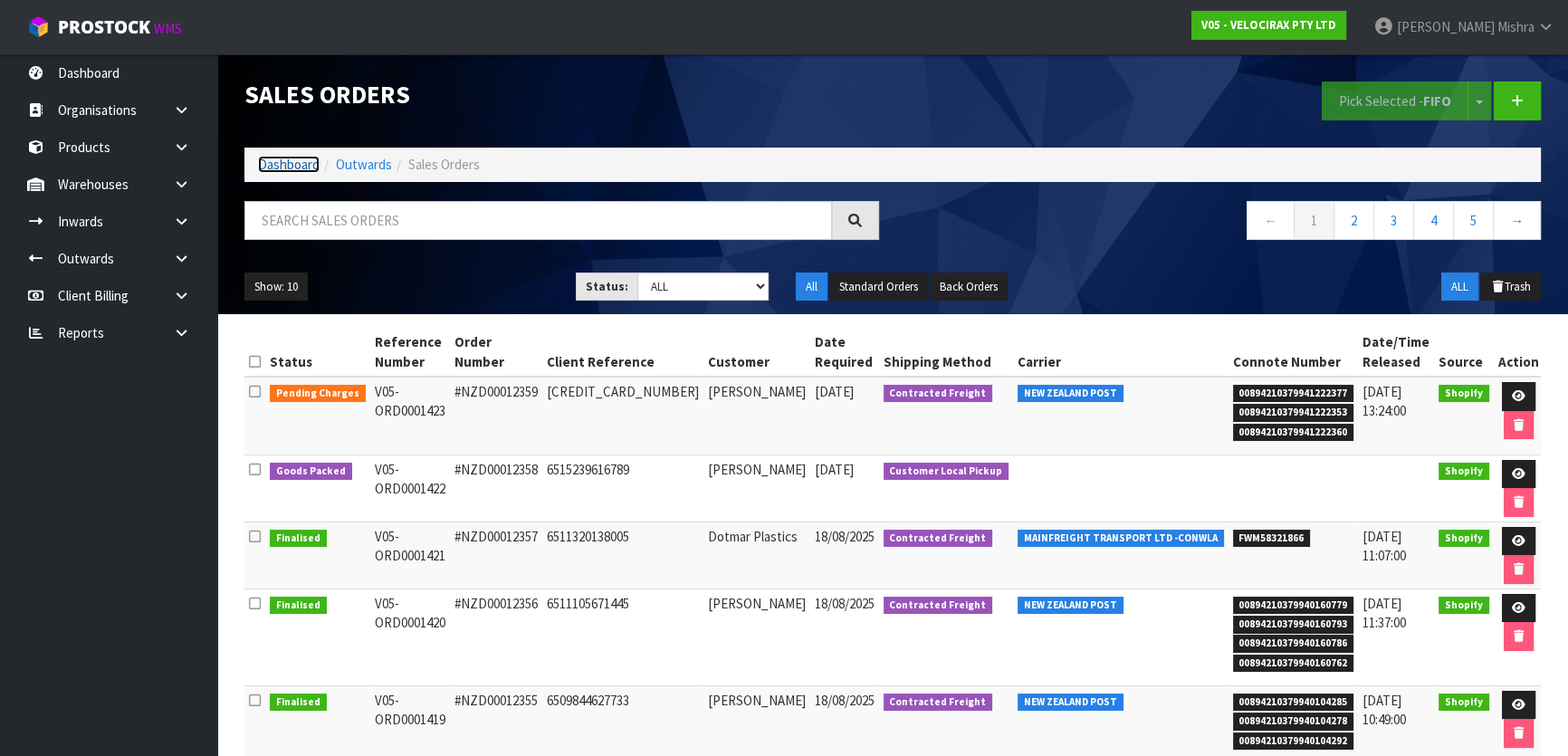
click at [272, 161] on link "Dashboard" at bounding box center [289, 164] width 62 height 17
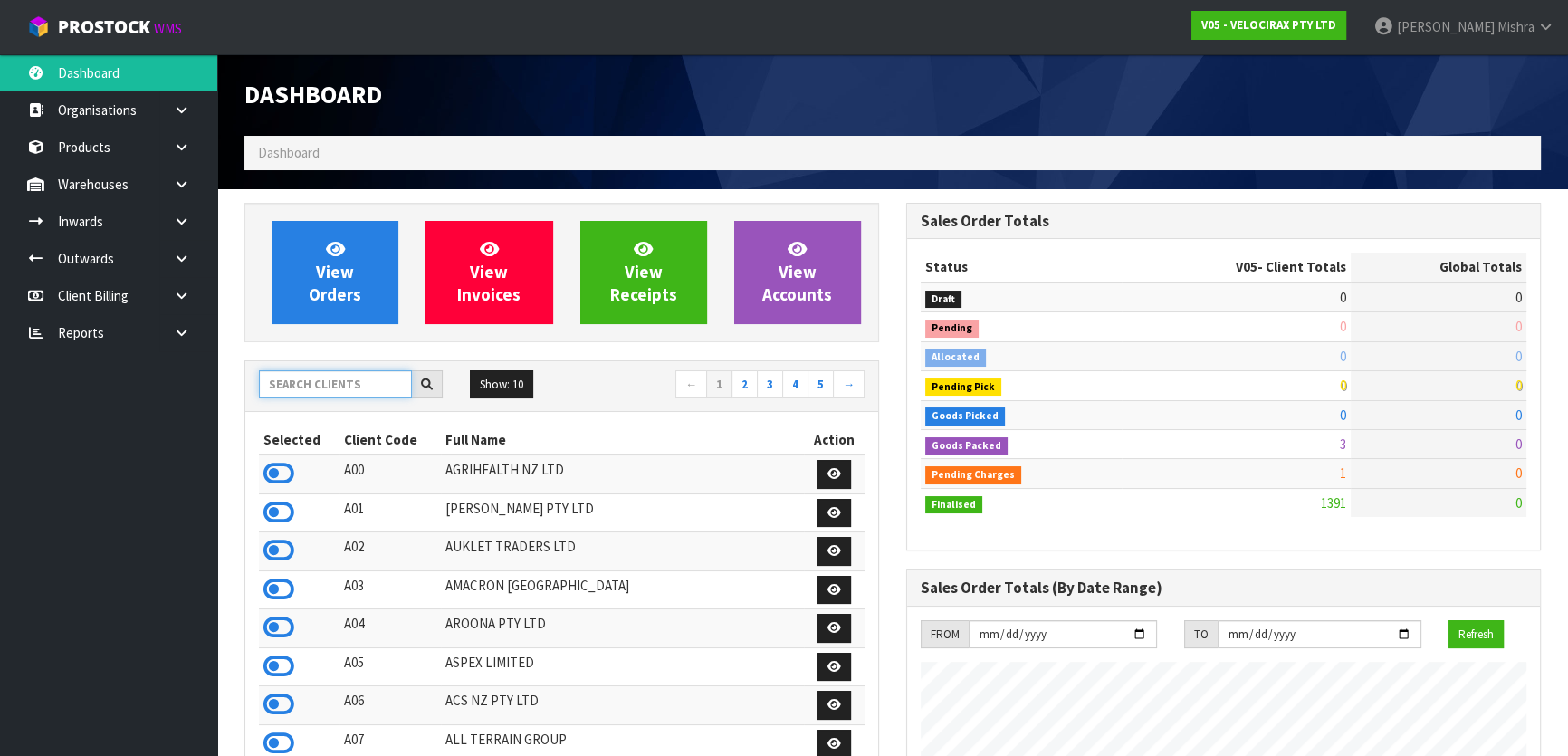
click at [353, 377] on input "text" at bounding box center [334, 384] width 153 height 28
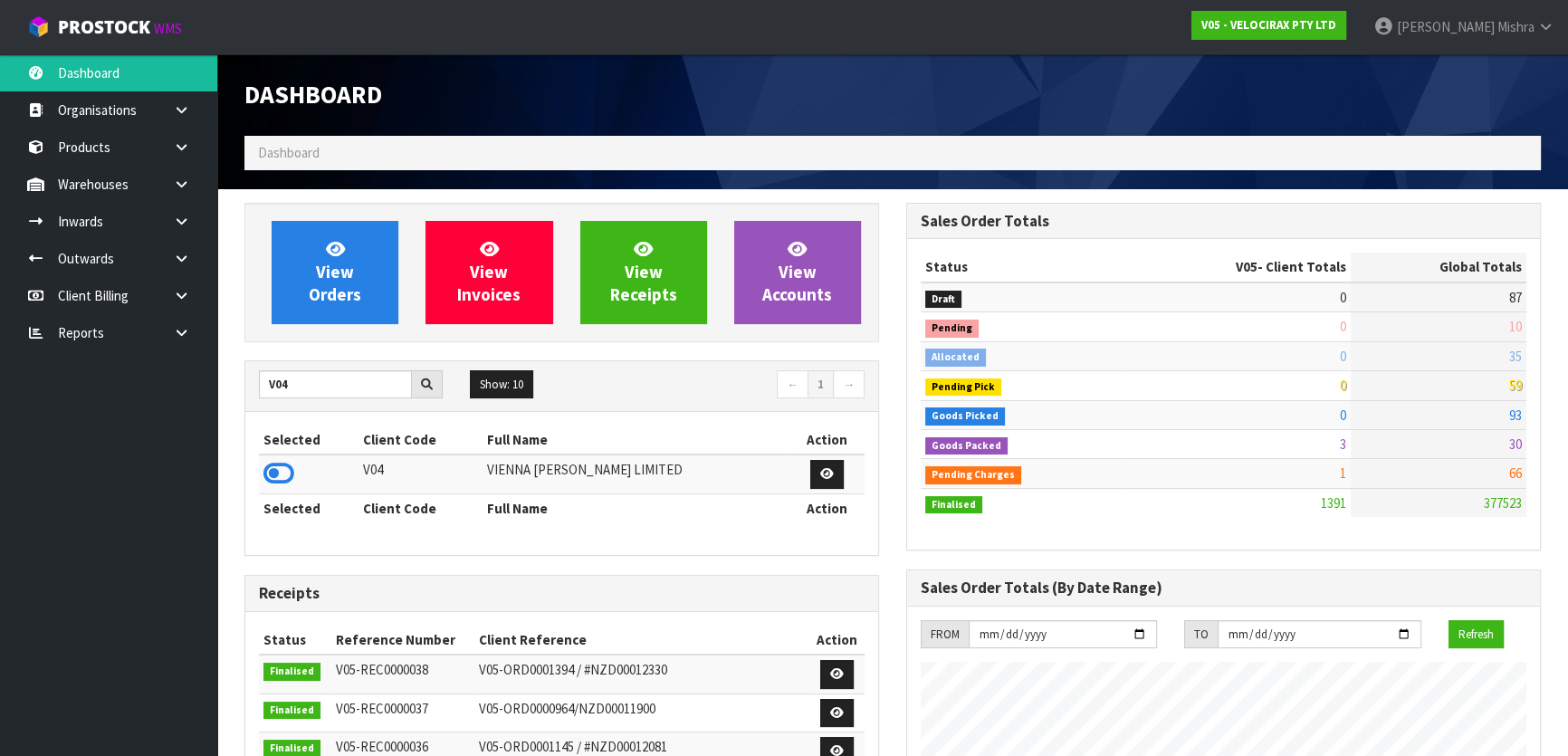
click at [259, 477] on td at bounding box center [308, 474] width 99 height 39
drag, startPoint x: 271, startPoint y: 475, endPoint x: 277, endPoint y: 449, distance: 26.7
click at [272, 475] on icon at bounding box center [278, 473] width 31 height 27
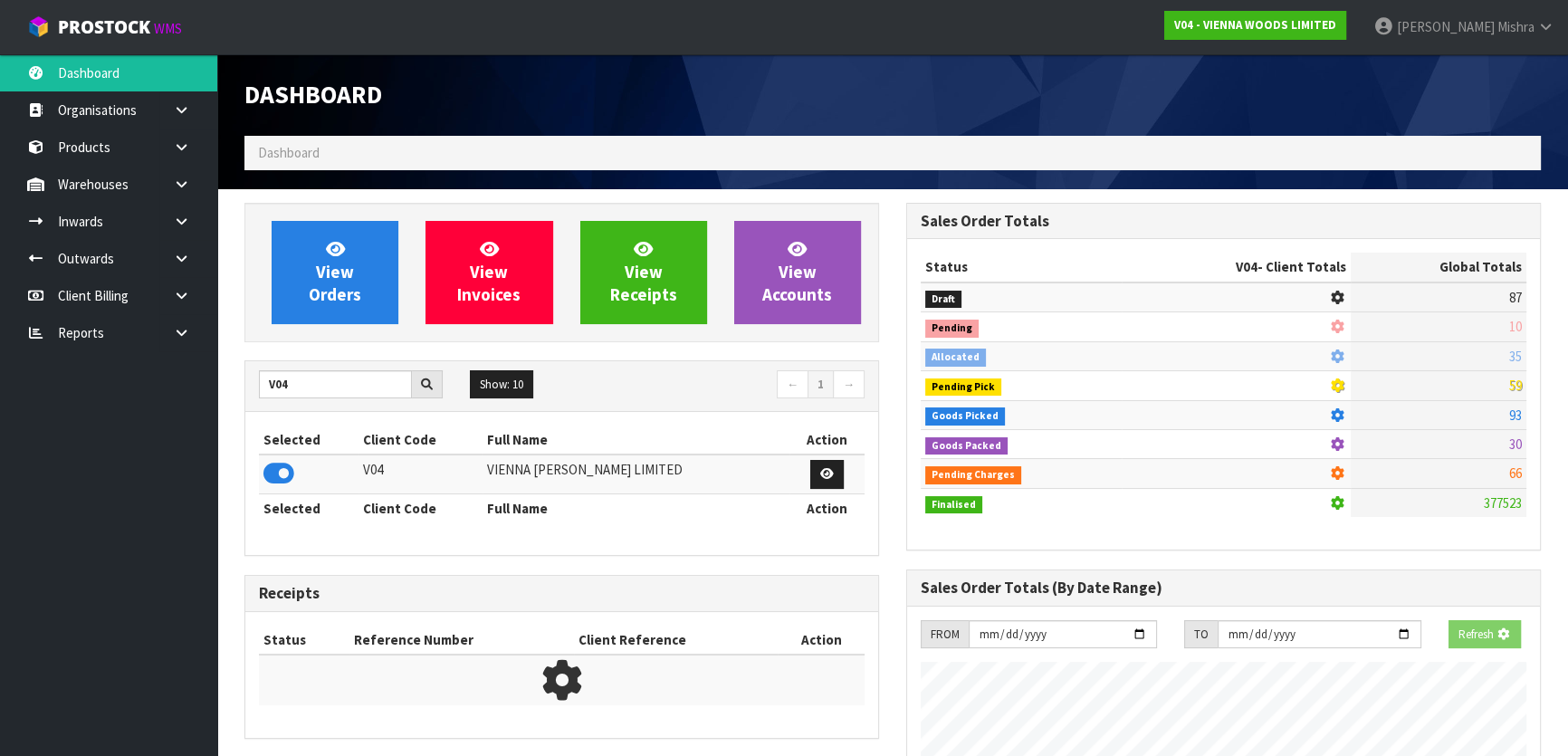
scroll to position [1128, 661]
click at [344, 219] on div "View Orders View Invoices View Receipts View Accounts" at bounding box center [562, 273] width 635 height 140
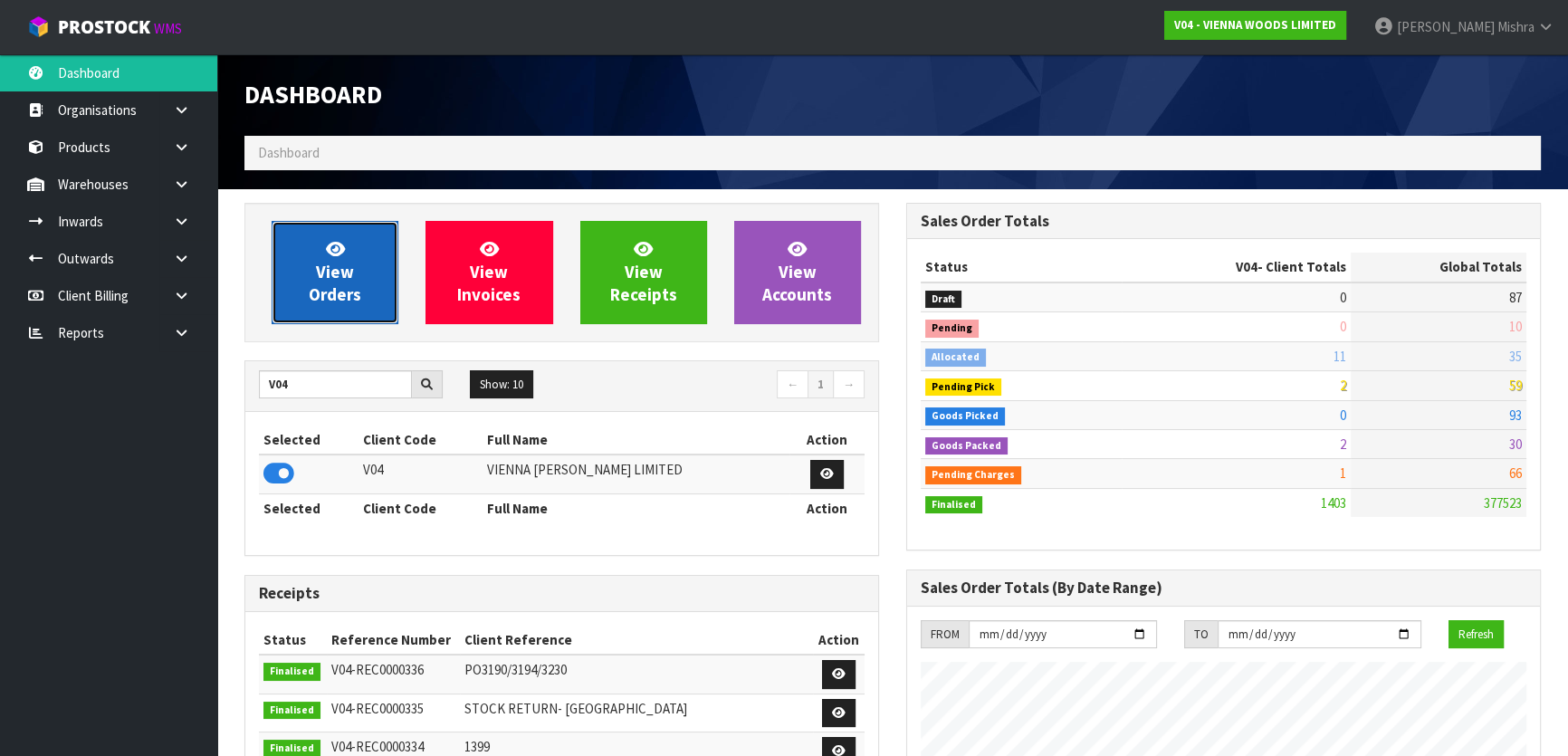
click at [356, 279] on link "View Orders" at bounding box center [334, 273] width 126 height 103
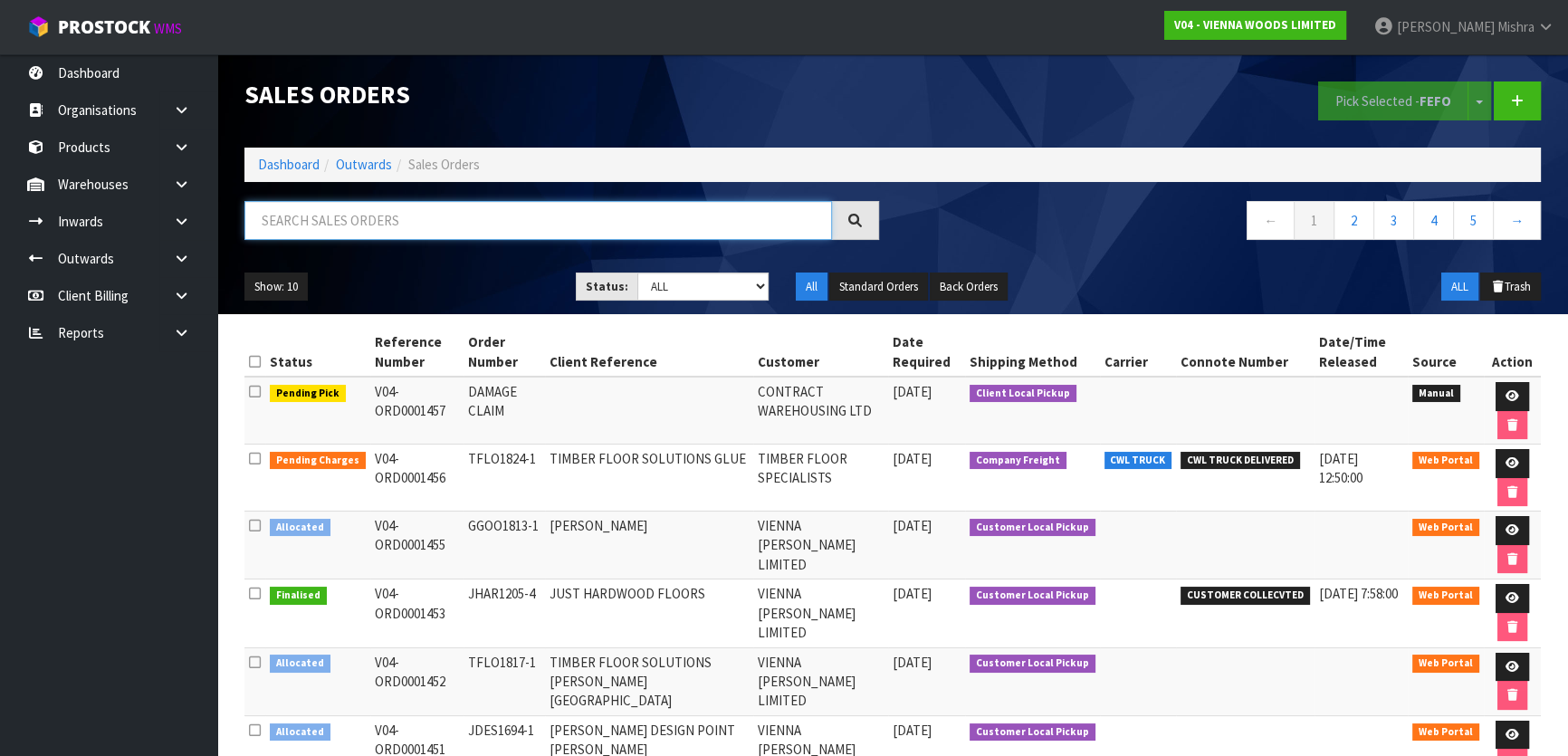
click at [595, 205] on input "text" at bounding box center [538, 221] width 587 height 39
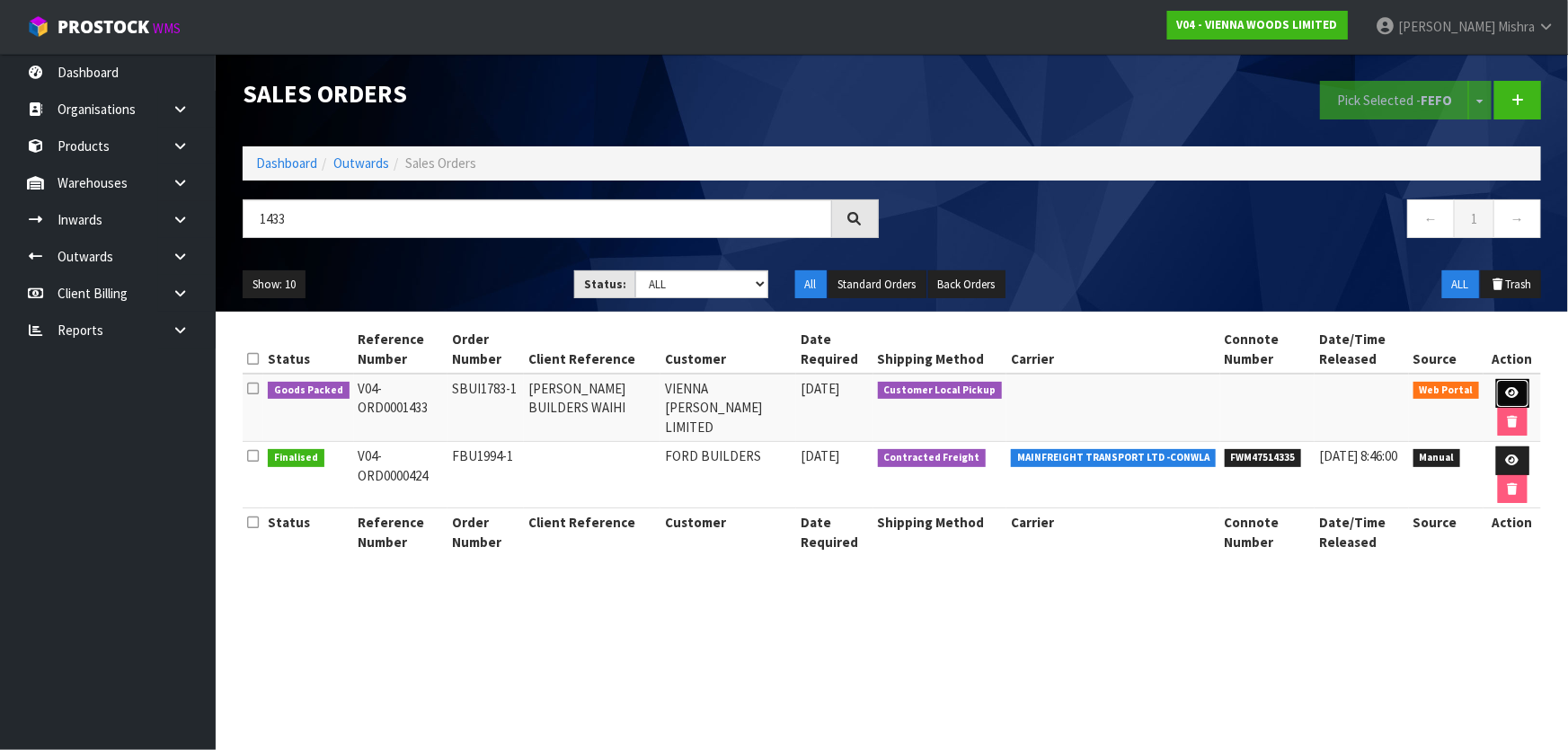
click at [1506, 390] on icon at bounding box center [1512, 393] width 14 height 12
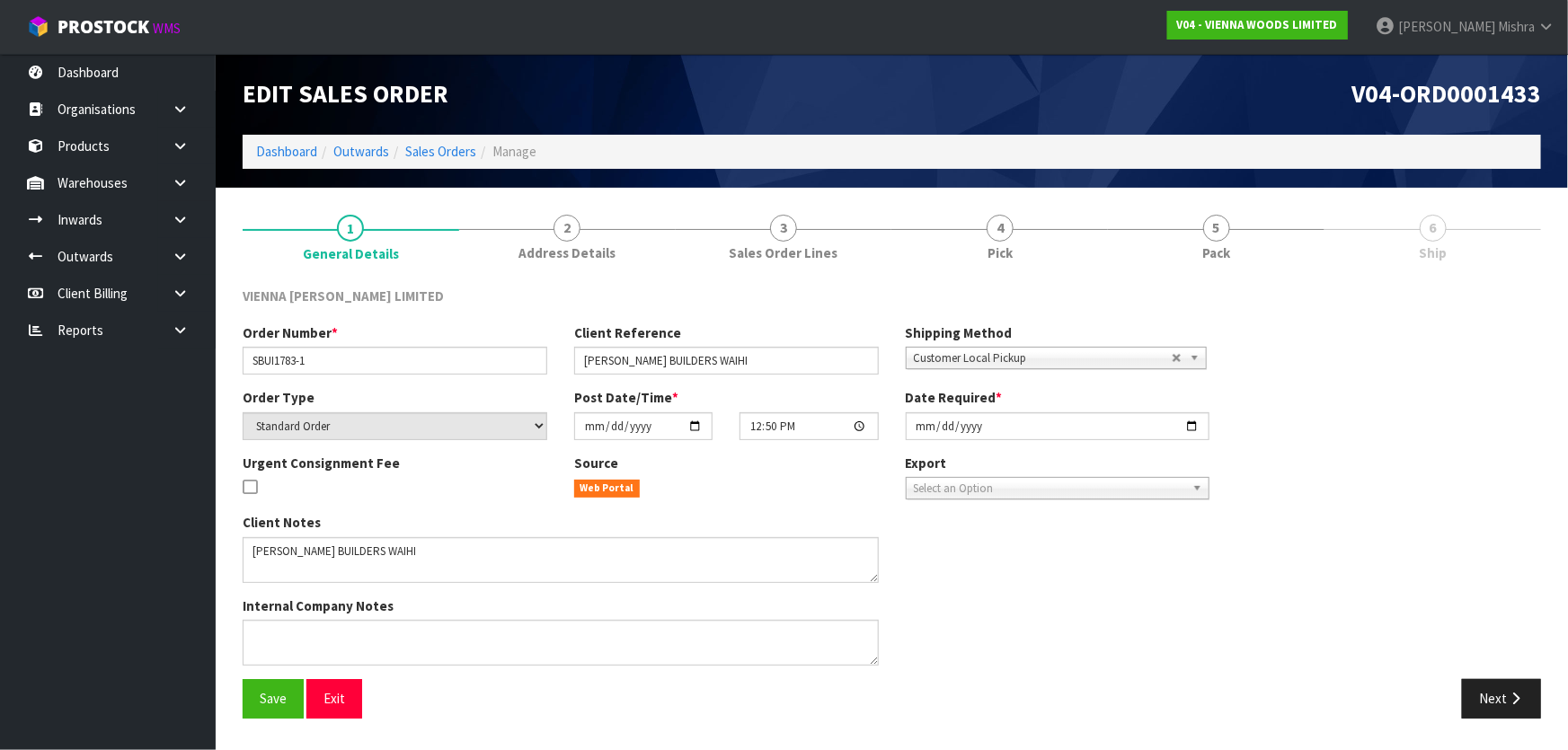
click at [1293, 240] on ul "1 General Details 2 Address Details 3 Sales Order Lines 4 Pick 5 Pack 6 Ship" at bounding box center [891, 237] width 1298 height 72
click at [1258, 234] on link "5 Pack" at bounding box center [1216, 237] width 217 height 71
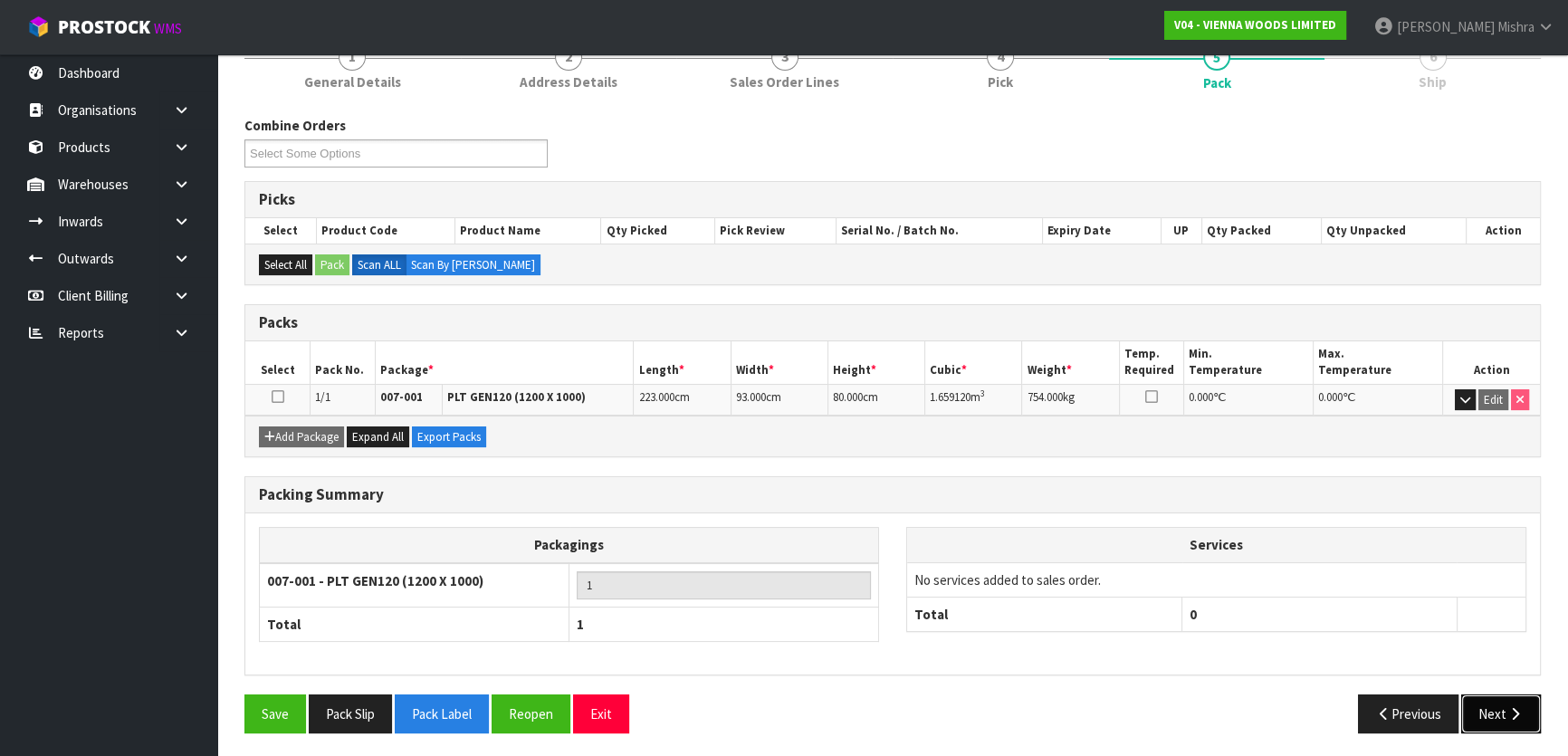
click at [1498, 707] on button "Next" at bounding box center [1501, 714] width 80 height 39
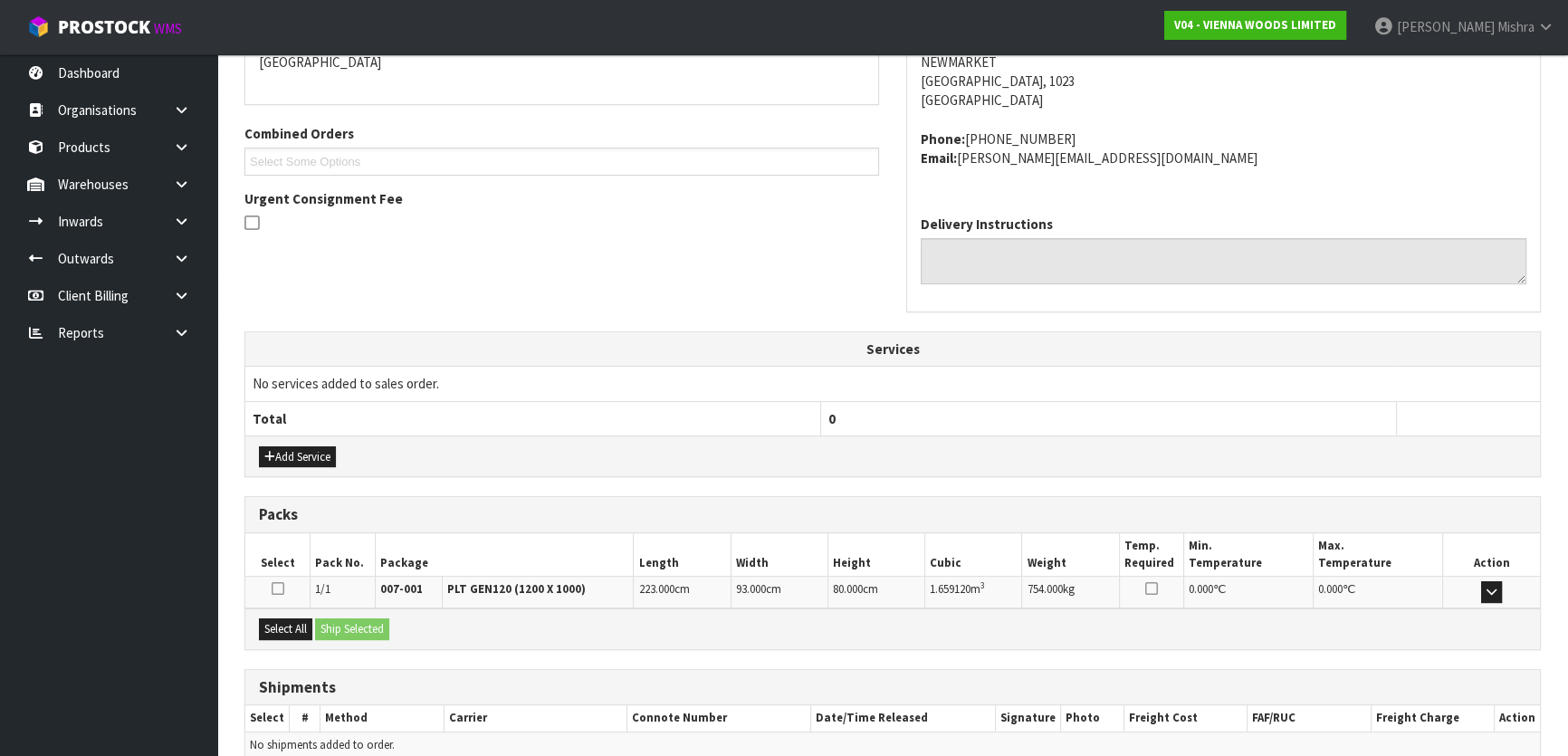
scroll to position [429, 0]
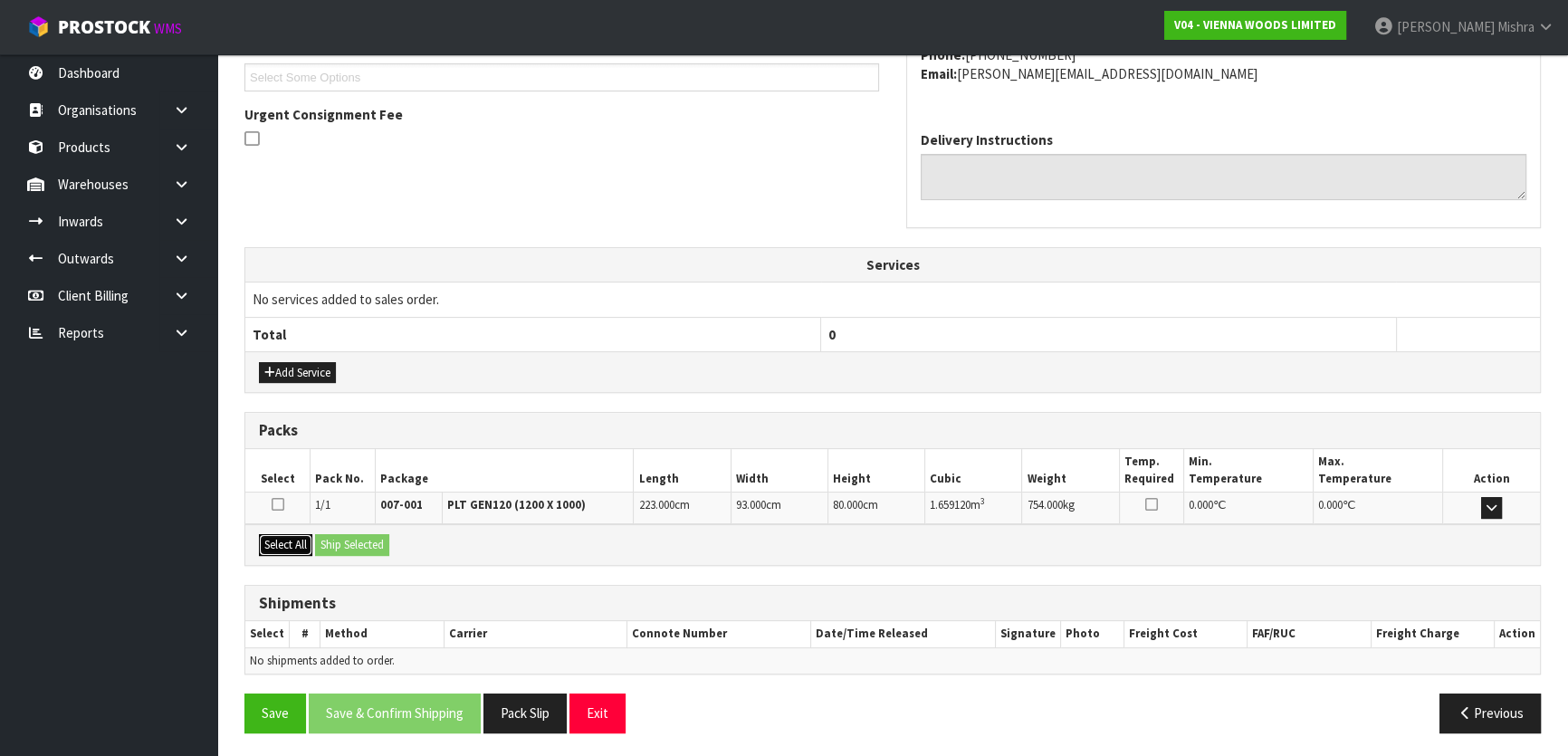
drag, startPoint x: 267, startPoint y: 539, endPoint x: 334, endPoint y: 537, distance: 67.0
click at [272, 540] on button "Select All" at bounding box center [285, 544] width 53 height 22
click at [335, 537] on button "Ship Selected" at bounding box center [351, 544] width 74 height 22
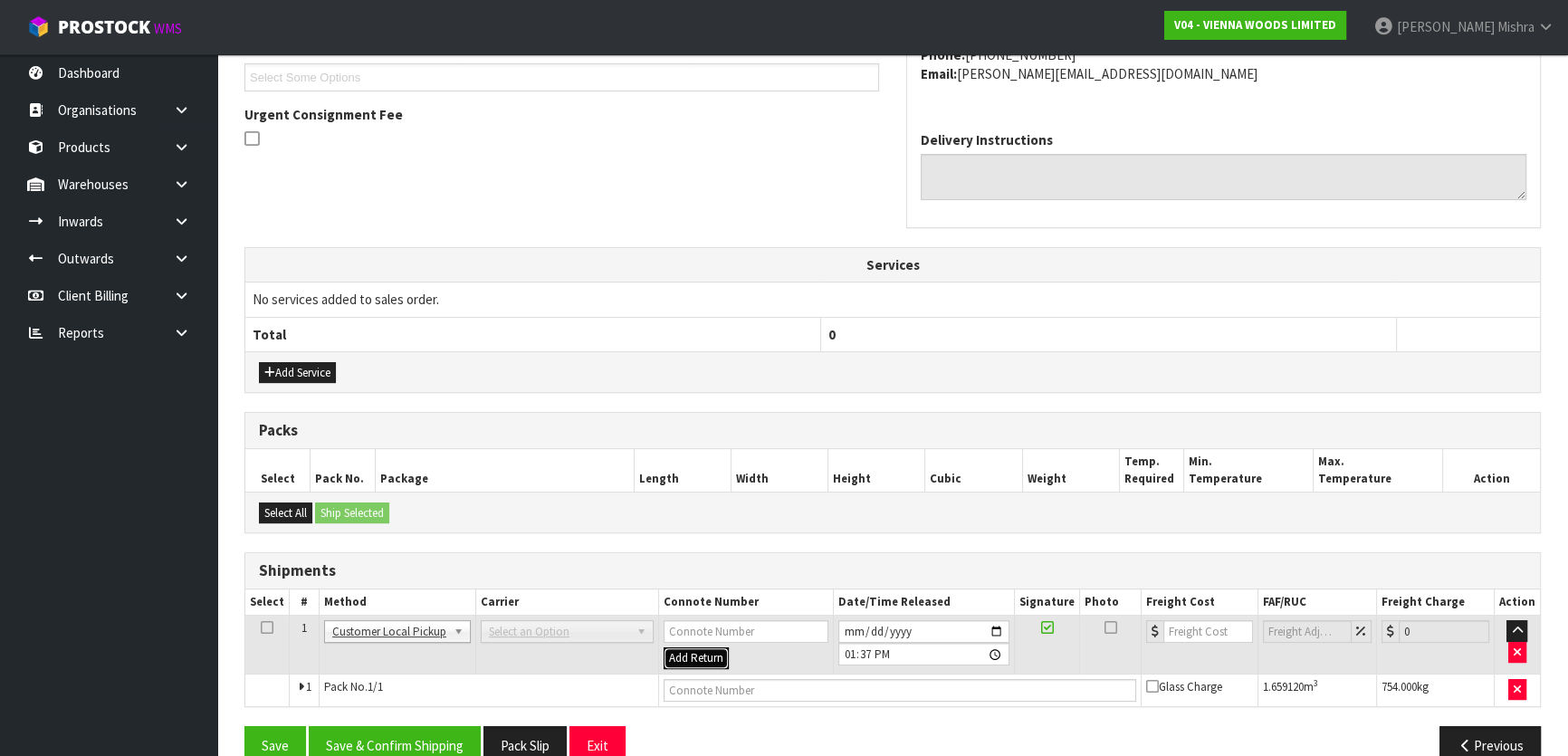
click at [686, 653] on button "Add Return" at bounding box center [697, 658] width 66 height 22
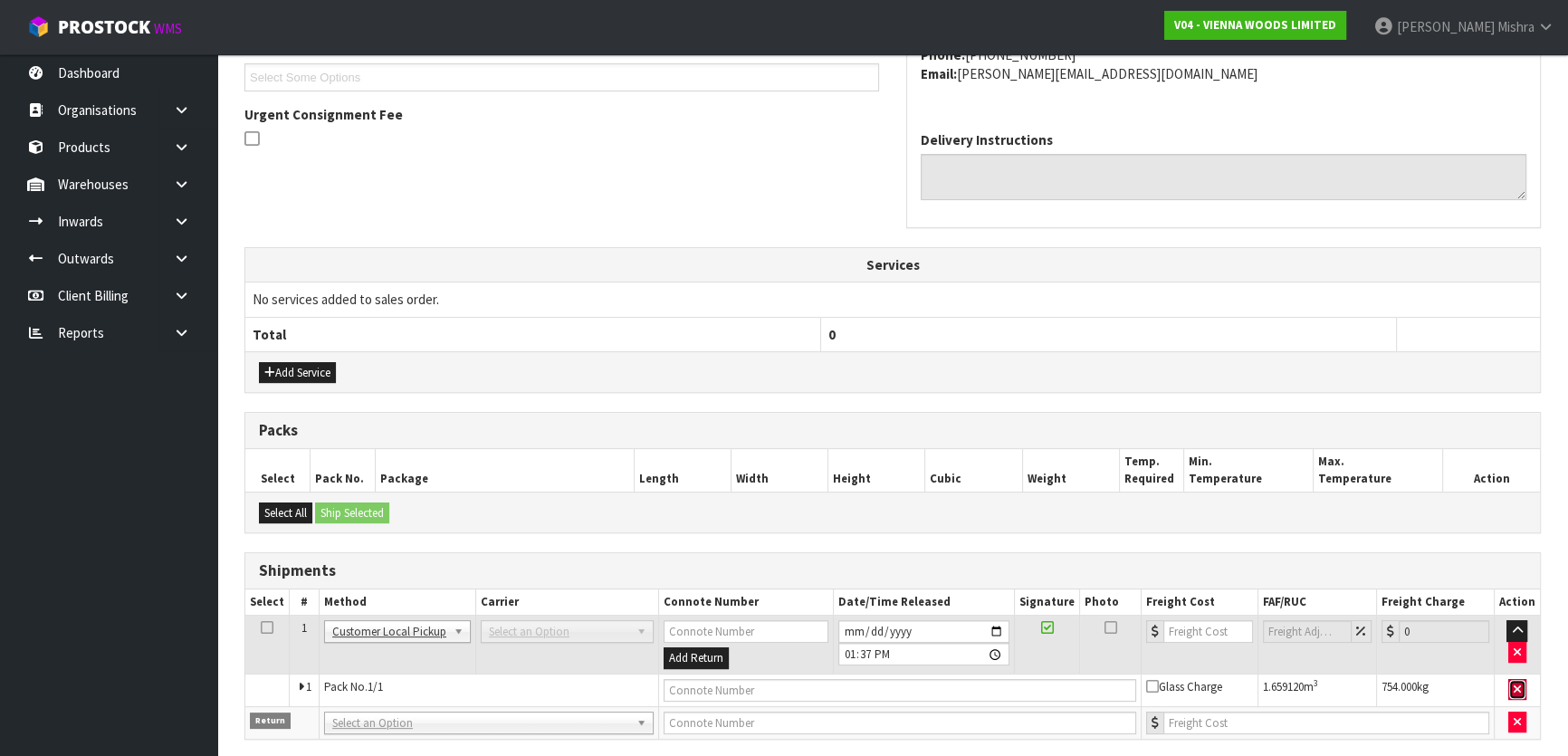
click at [1512, 689] on button "button" at bounding box center [1517, 689] width 18 height 22
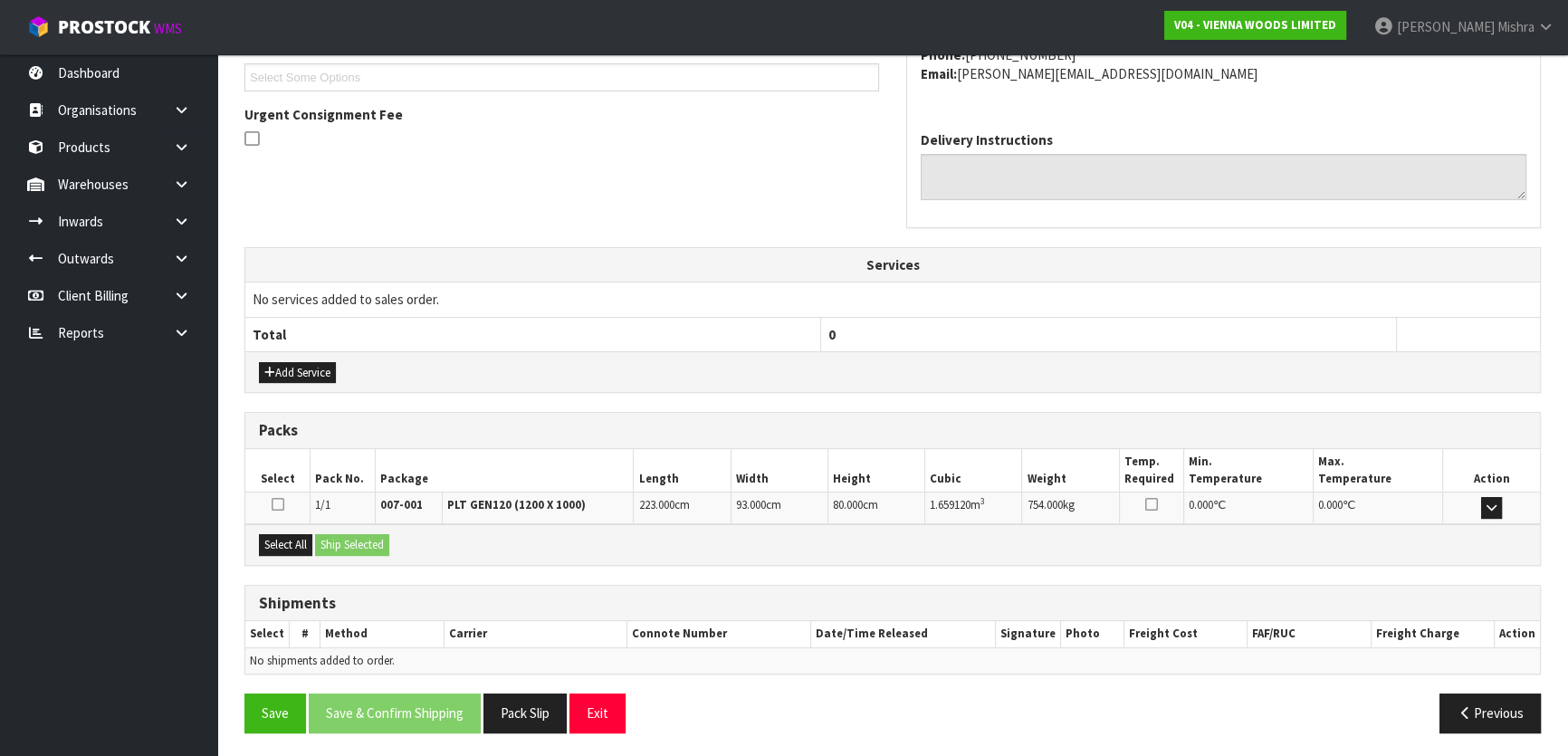
drag, startPoint x: 293, startPoint y: 553, endPoint x: 326, endPoint y: 541, distance: 35.1
click at [293, 553] on div "Select All Ship Selected" at bounding box center [893, 545] width 1294 height 41
drag, startPoint x: 279, startPoint y: 542, endPoint x: 325, endPoint y: 546, distance: 46.2
click at [281, 542] on button "Select All" at bounding box center [285, 544] width 53 height 22
click at [328, 545] on button "Ship Selected" at bounding box center [351, 544] width 74 height 22
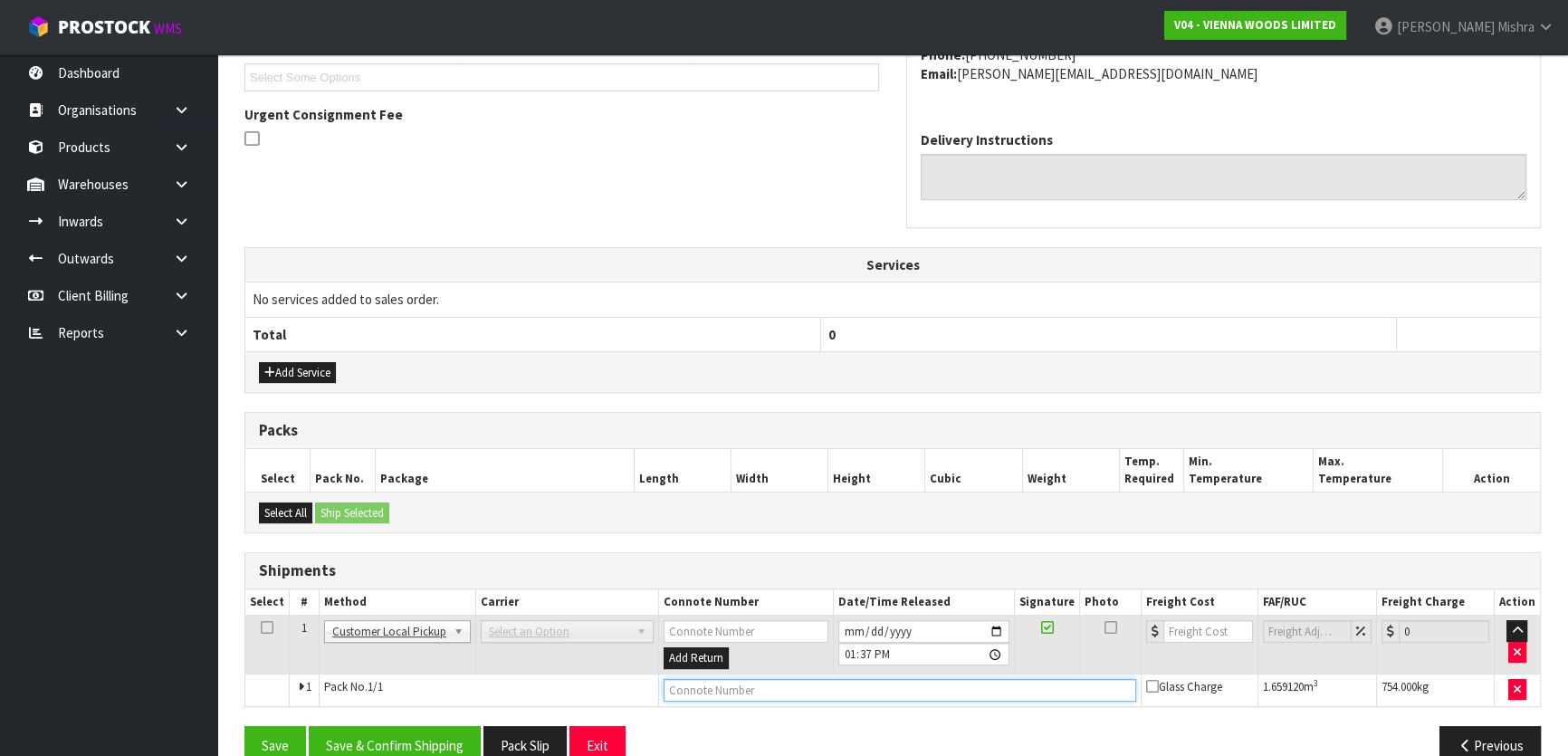
click at [721, 685] on input "text" at bounding box center [900, 690] width 473 height 22
click at [439, 734] on button "Save & Confirm Shipping" at bounding box center [395, 746] width 172 height 39
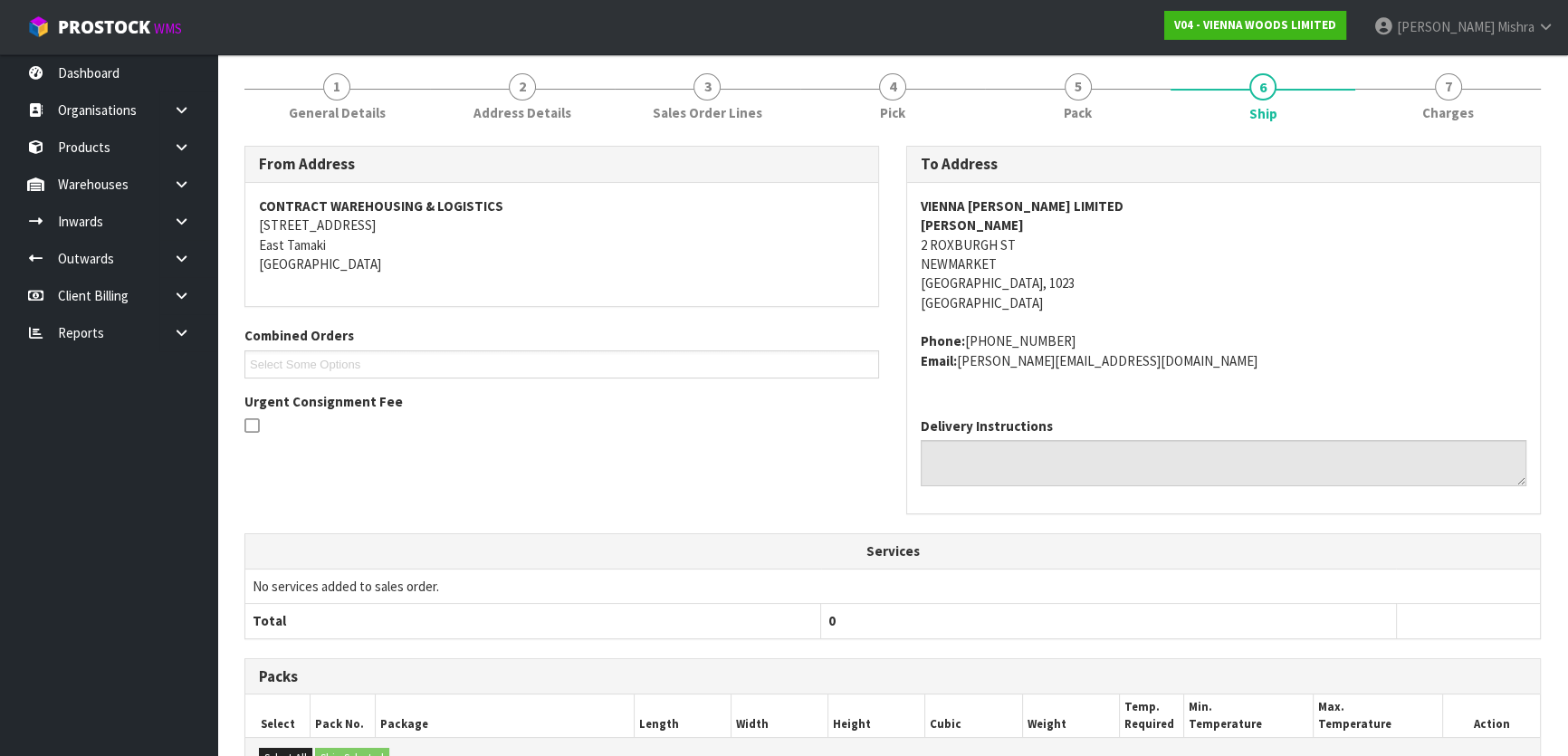
scroll to position [0, 0]
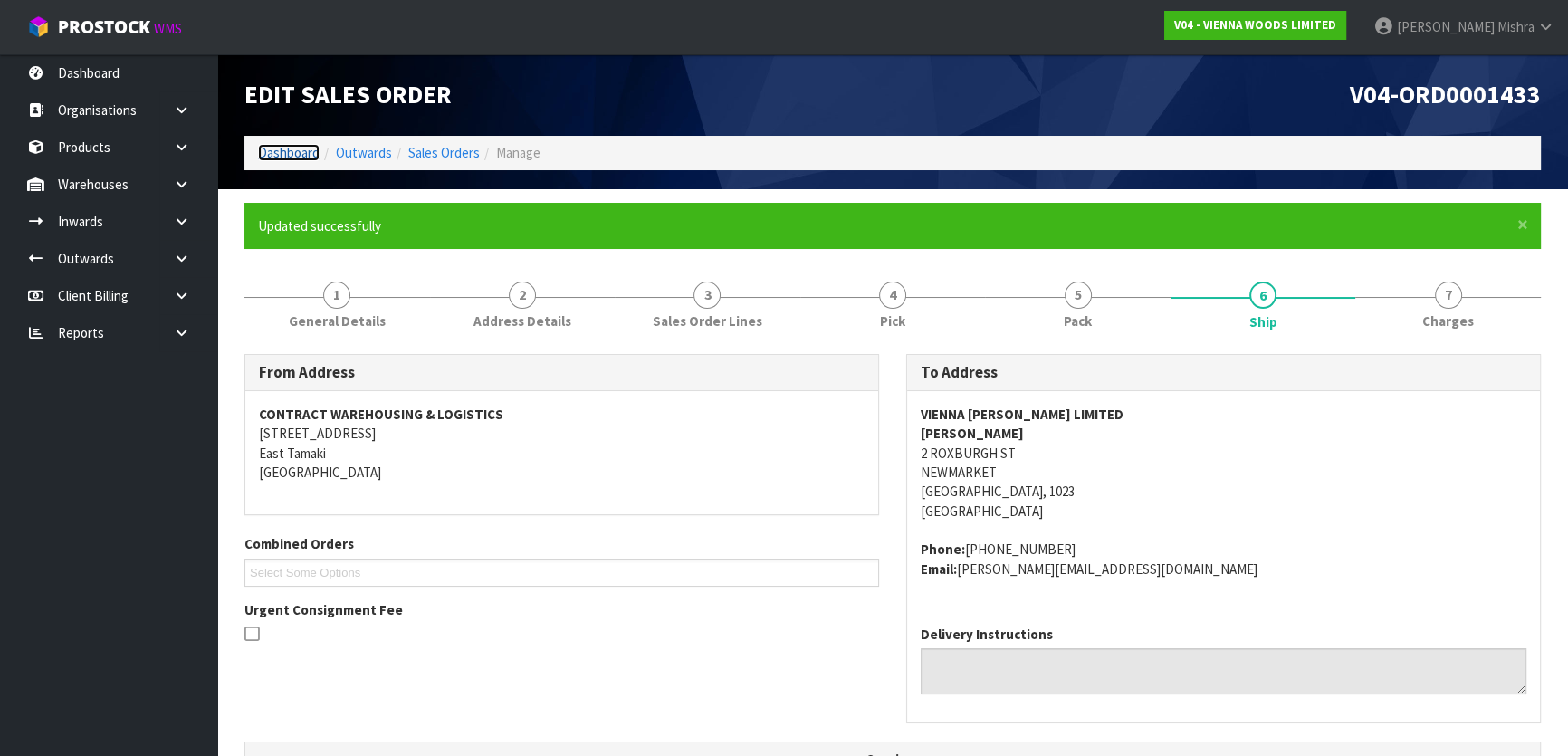
click at [275, 146] on link "Dashboard" at bounding box center [289, 153] width 62 height 17
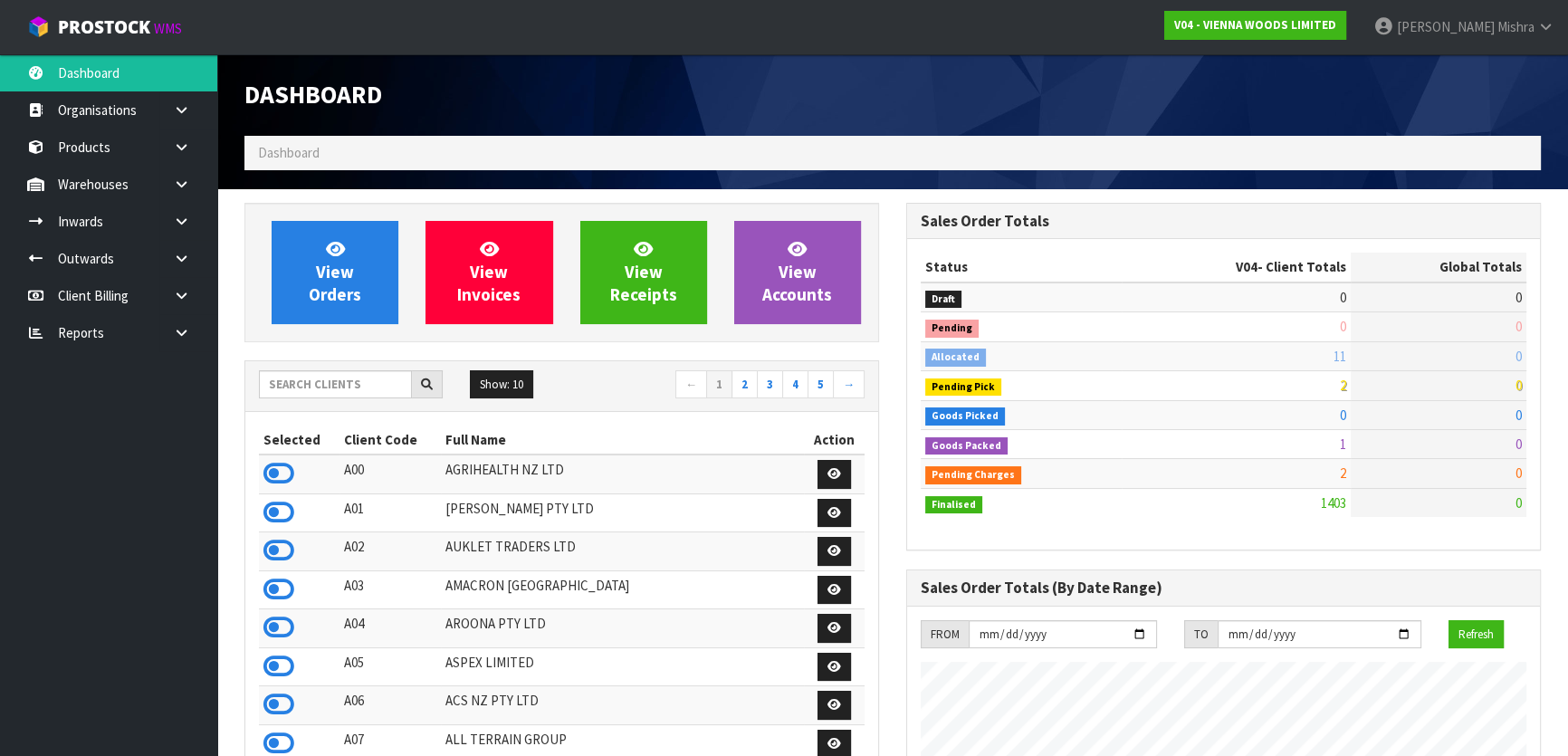
scroll to position [1134, 661]
click at [289, 380] on input "text" at bounding box center [334, 384] width 153 height 28
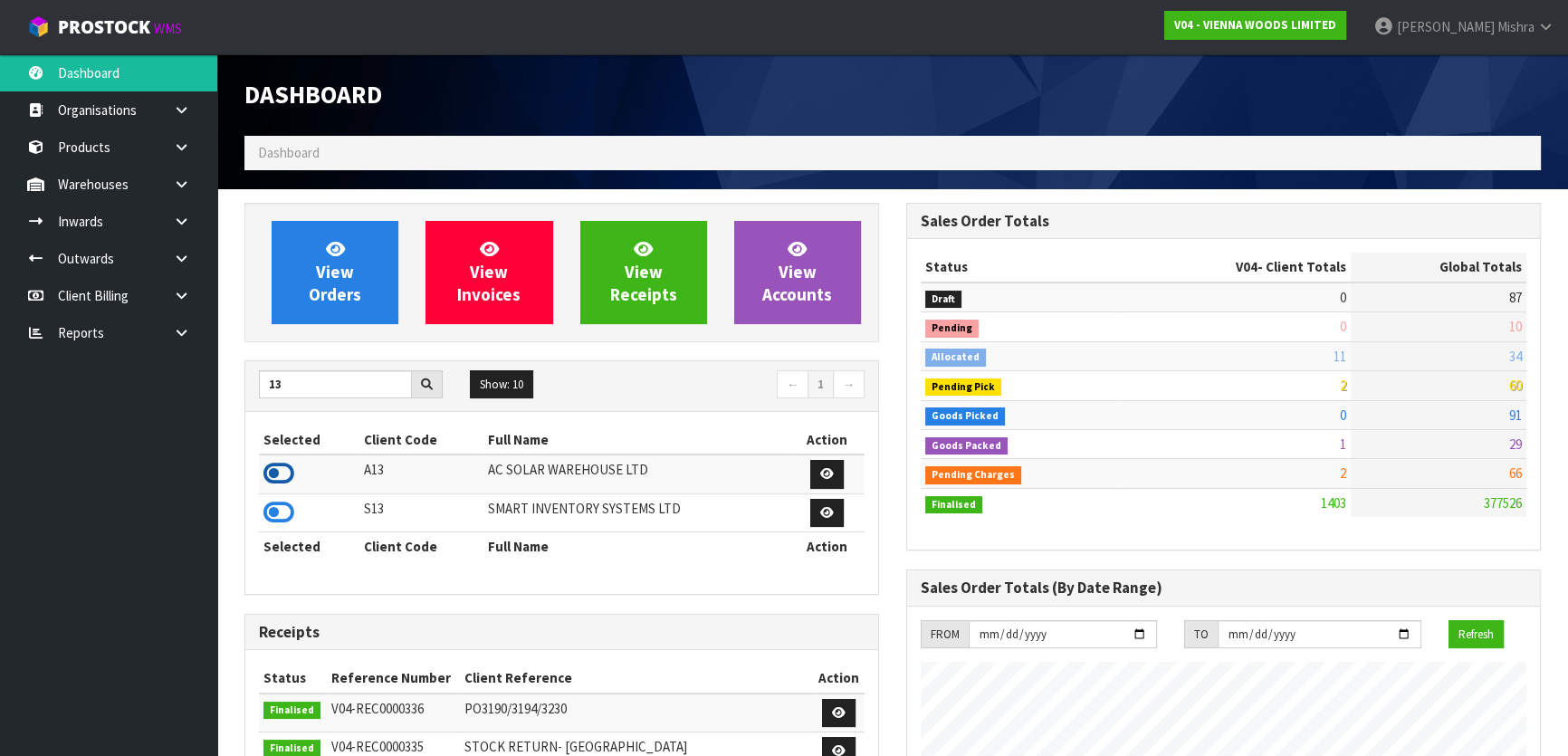
click at [272, 474] on icon at bounding box center [278, 473] width 31 height 27
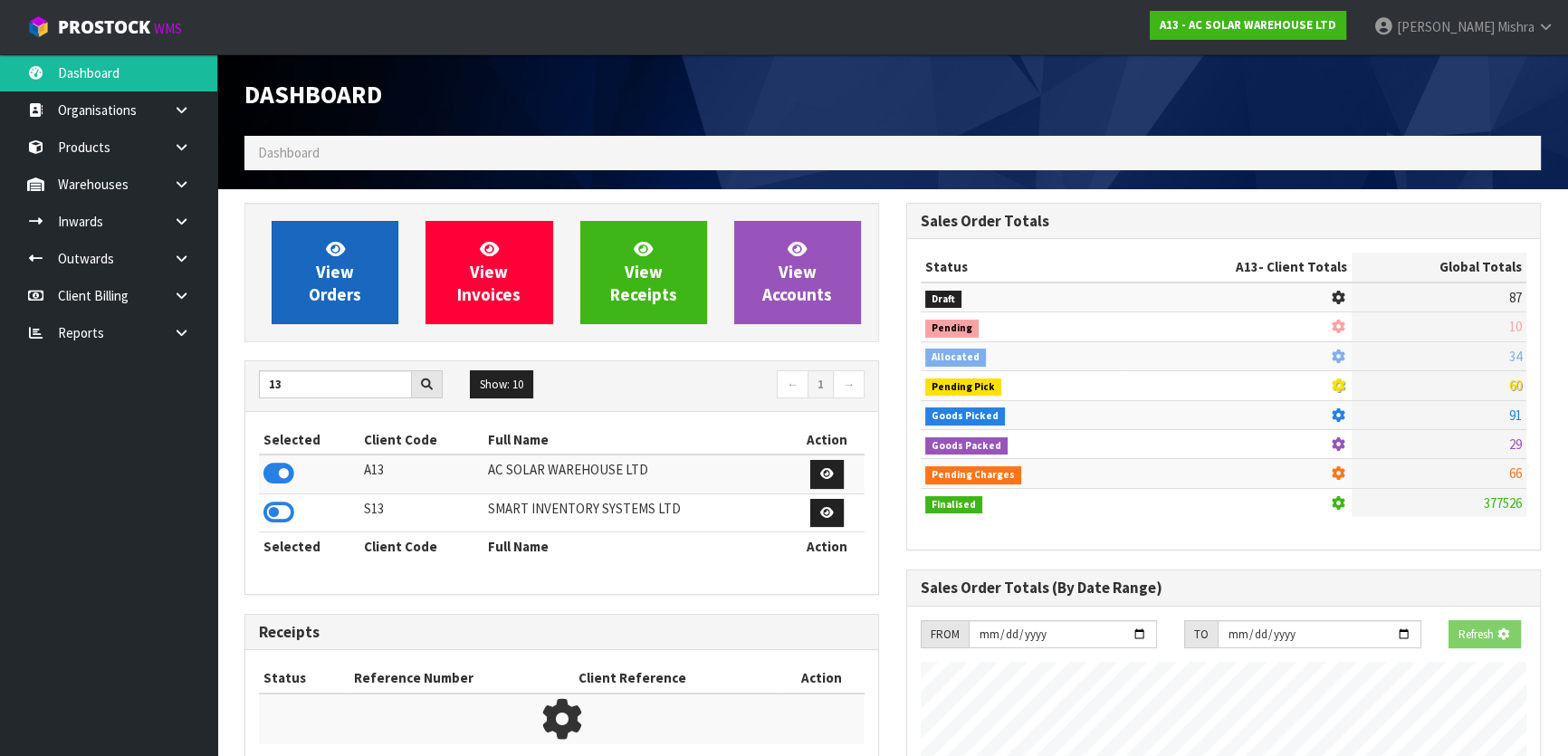
scroll to position [904512, 904858]
click at [306, 283] on link "View Orders" at bounding box center [334, 273] width 126 height 103
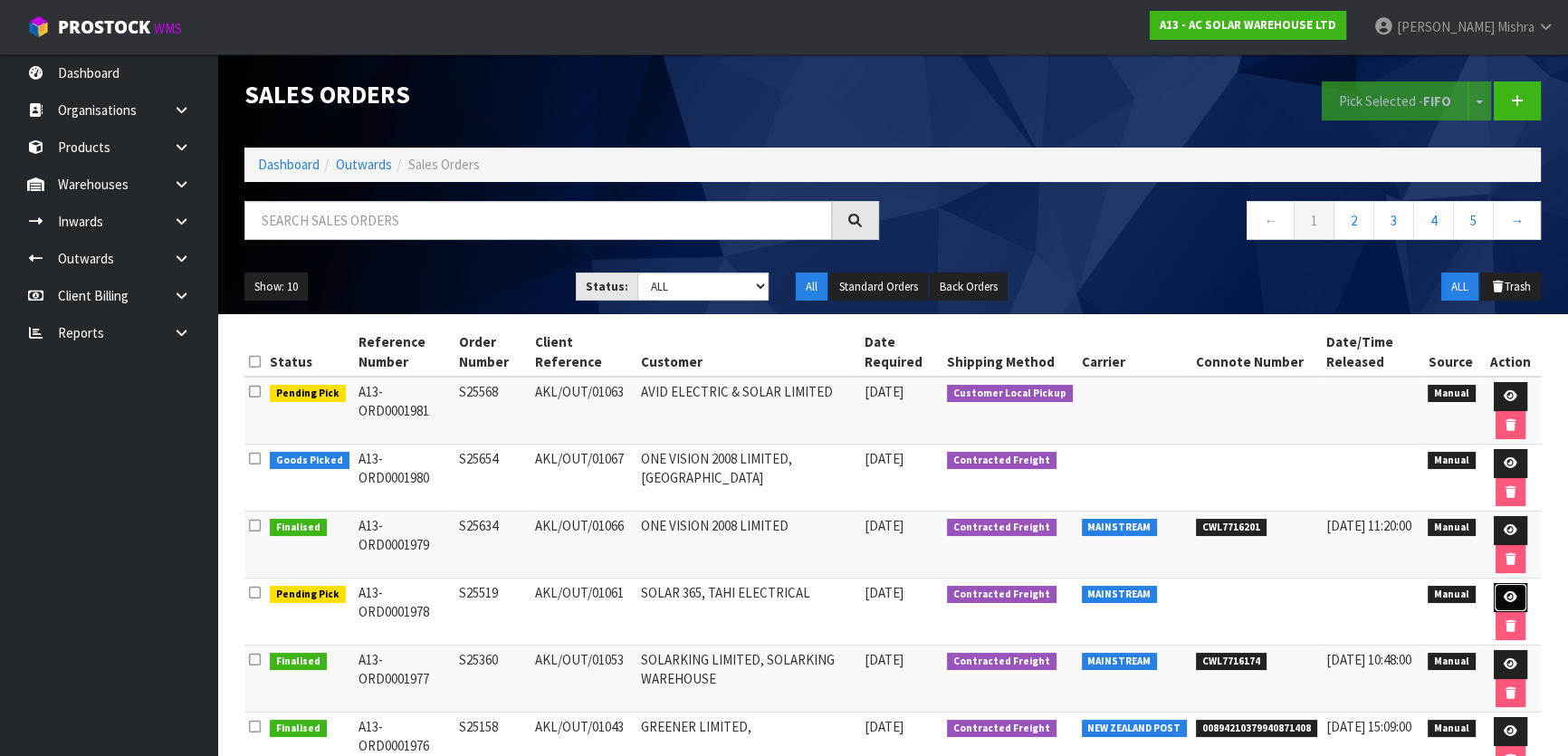
click at [1498, 591] on link at bounding box center [1511, 598] width 34 height 29
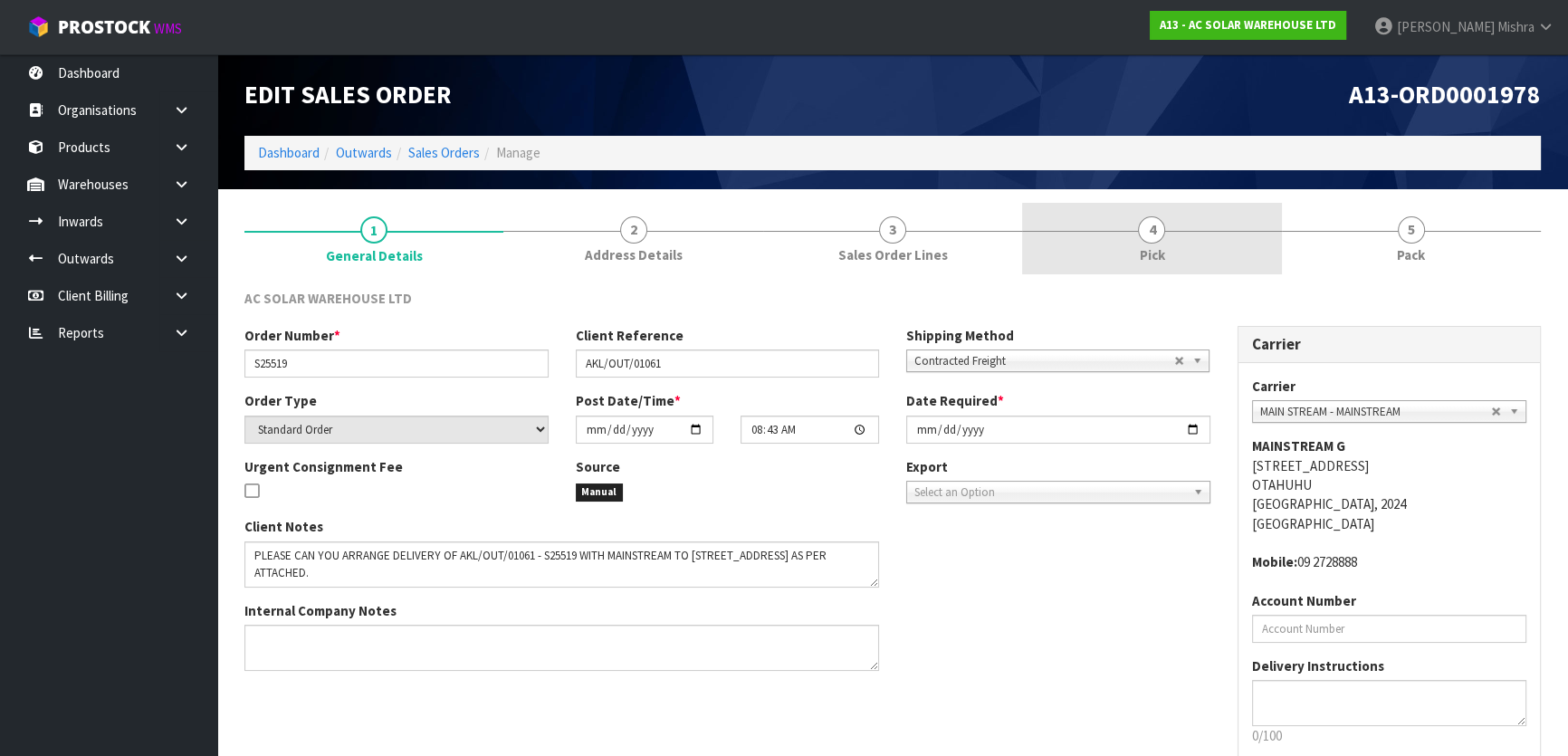
click at [1268, 222] on link "4 Pick" at bounding box center [1151, 239] width 259 height 71
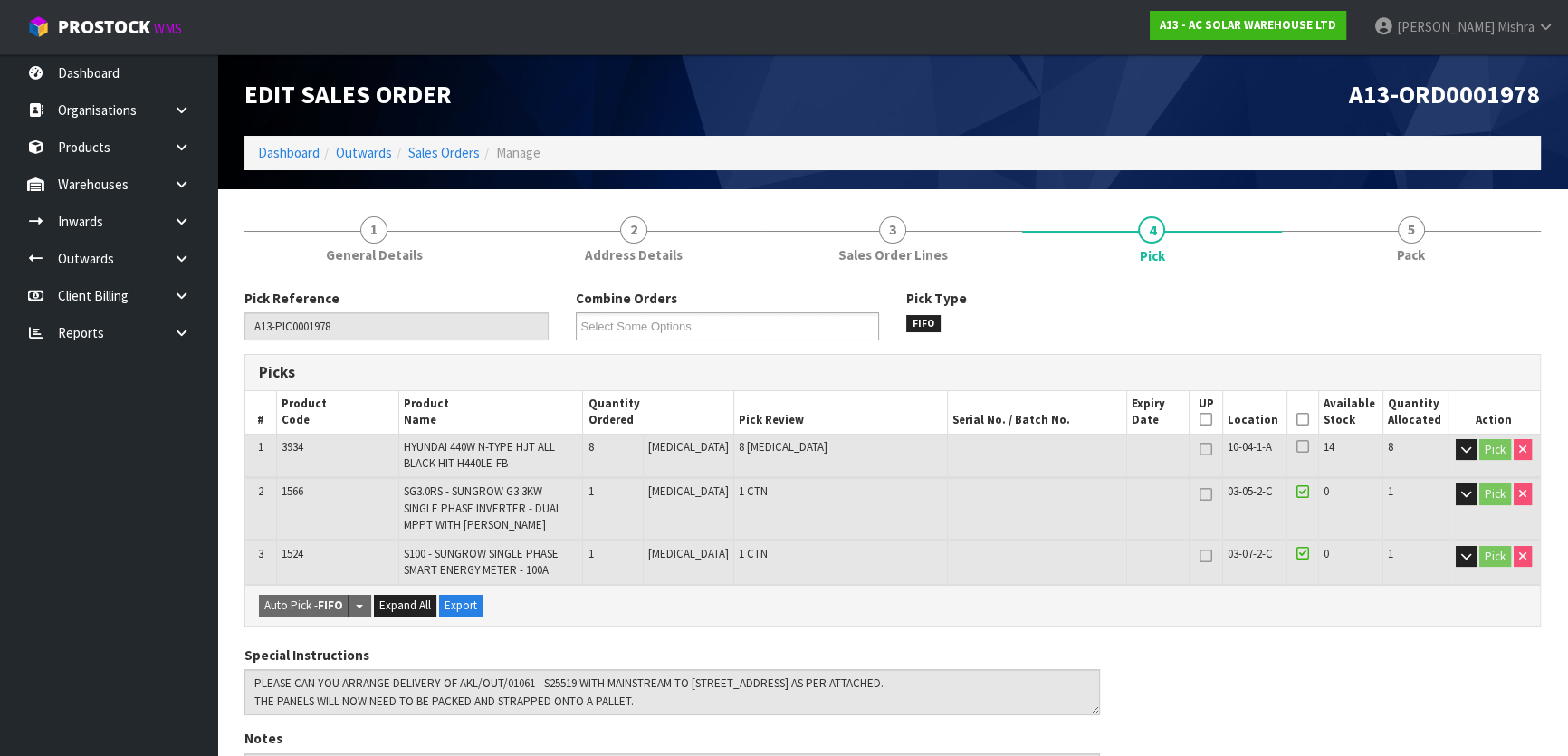
click at [1296, 421] on icon at bounding box center [1303, 420] width 13 height 1
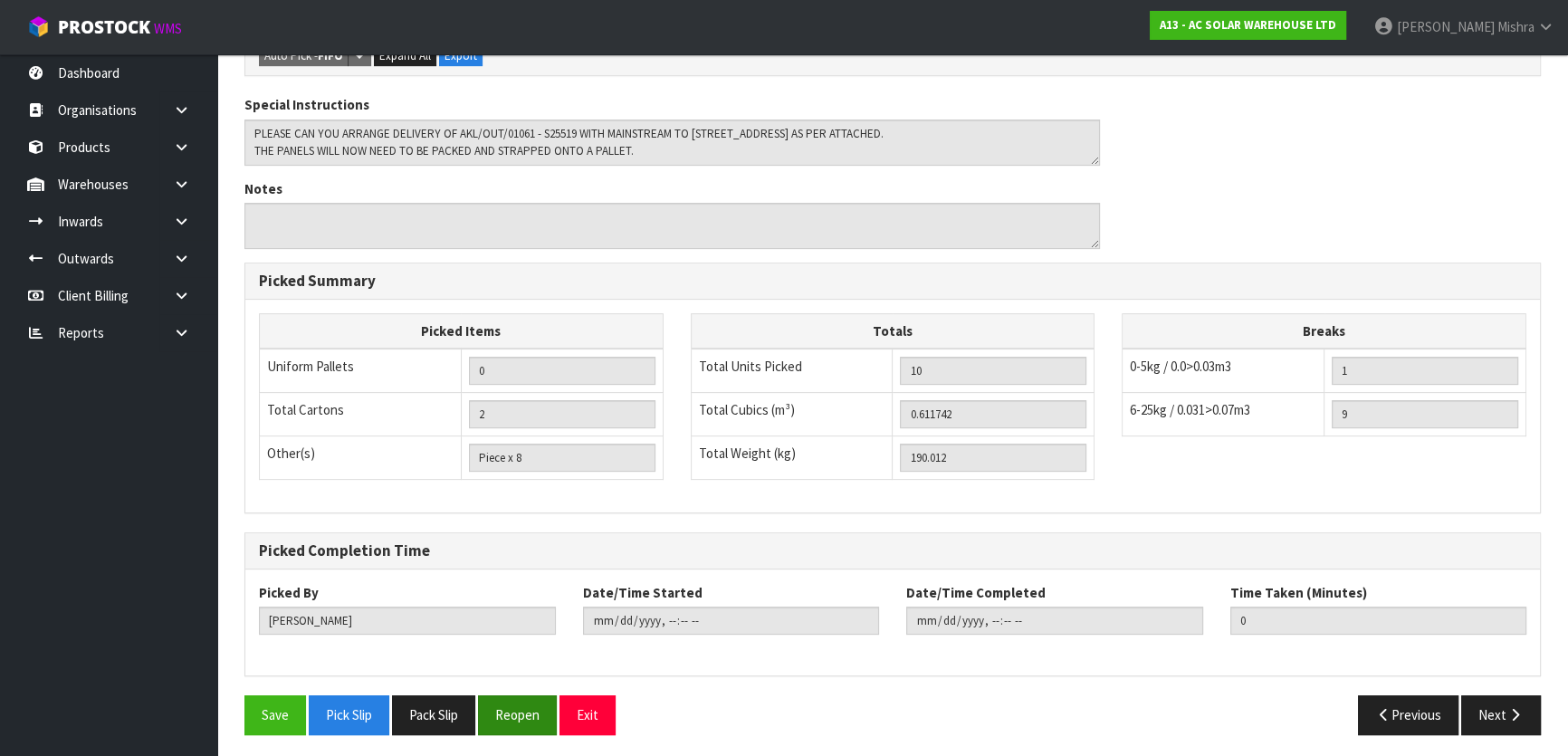
scroll to position [617, 0]
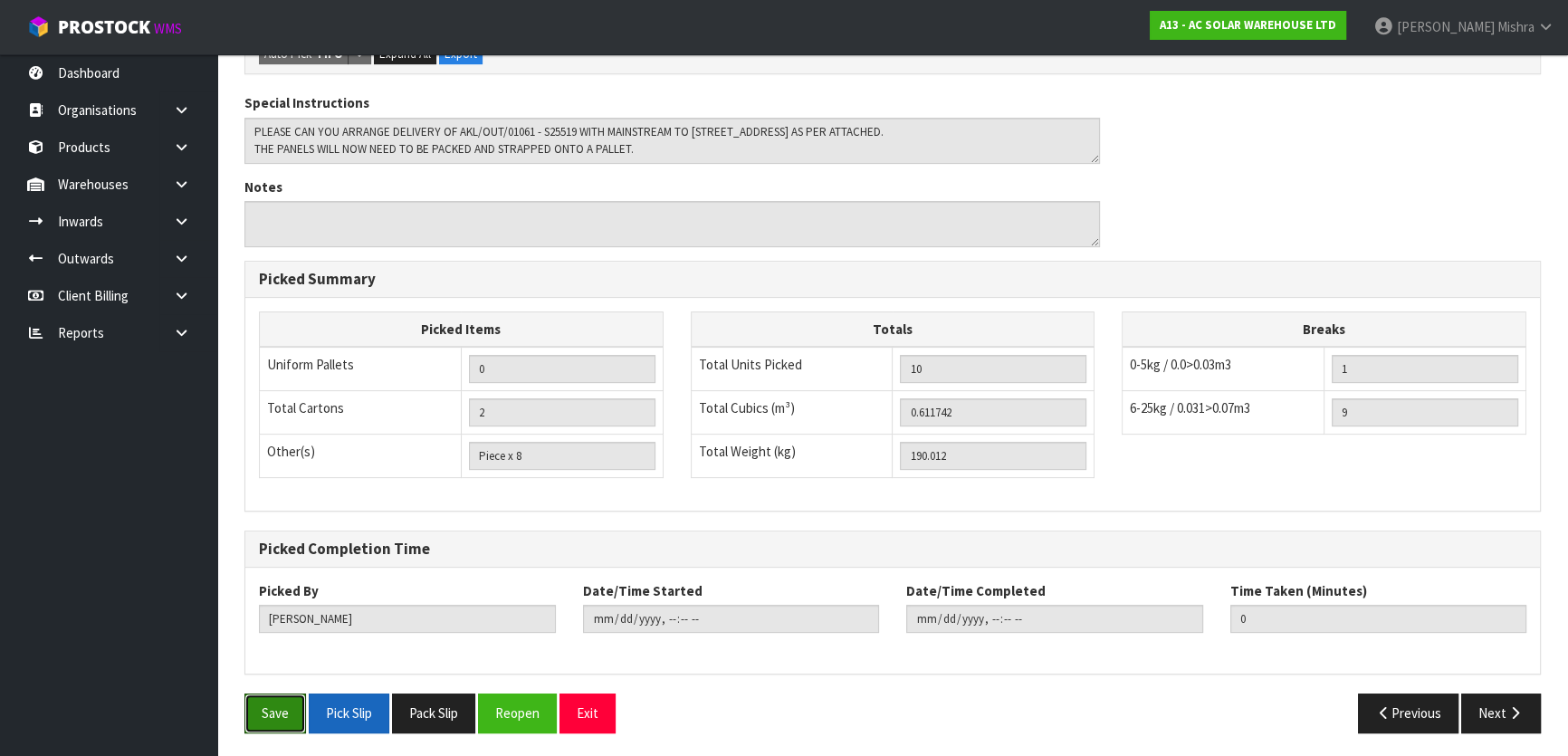
drag, startPoint x: 264, startPoint y: 706, endPoint x: 339, endPoint y: 704, distance: 75.0
click at [266, 706] on button "Save" at bounding box center [275, 714] width 62 height 39
click at [1507, 724] on button "Next" at bounding box center [1501, 714] width 80 height 39
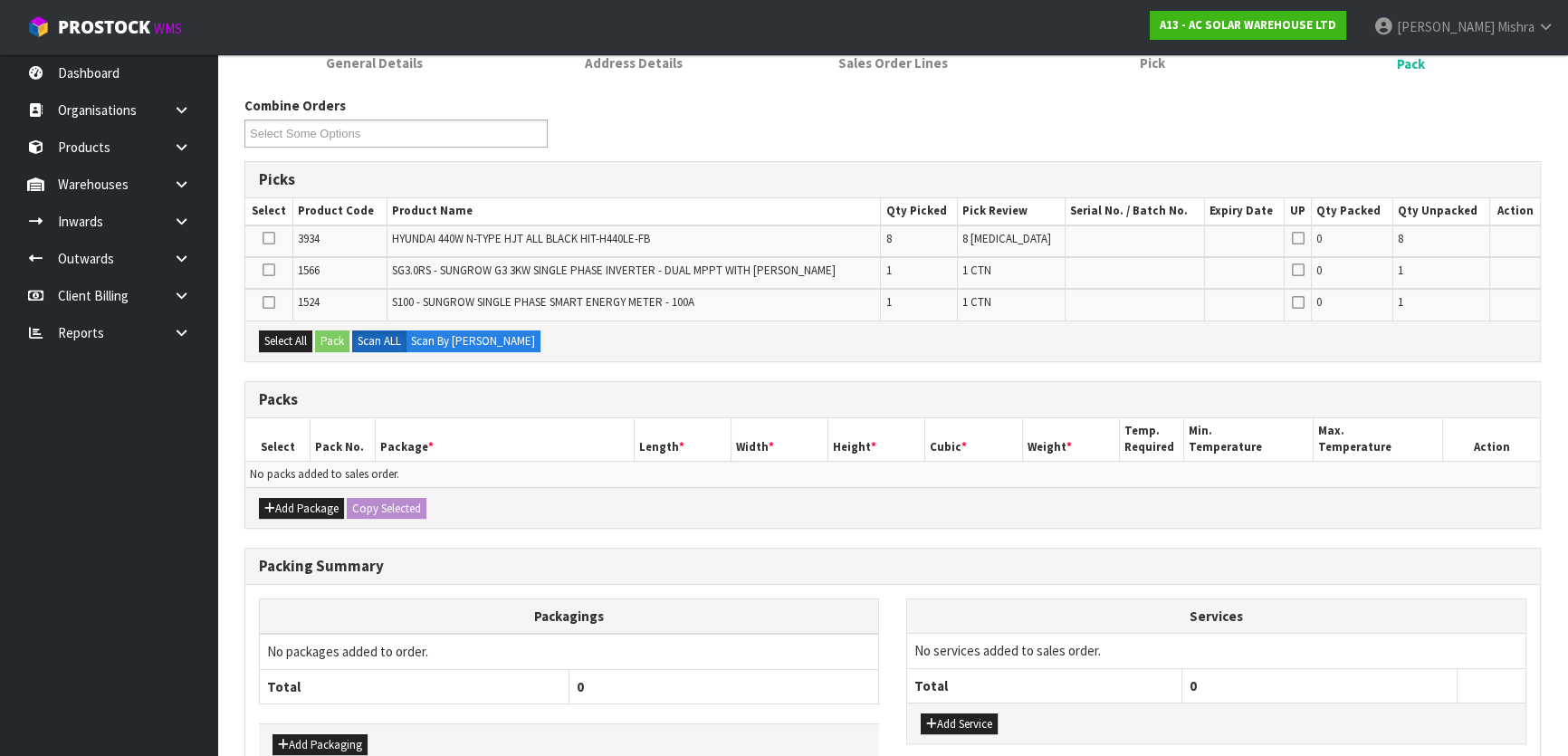
scroll to position [362, 0]
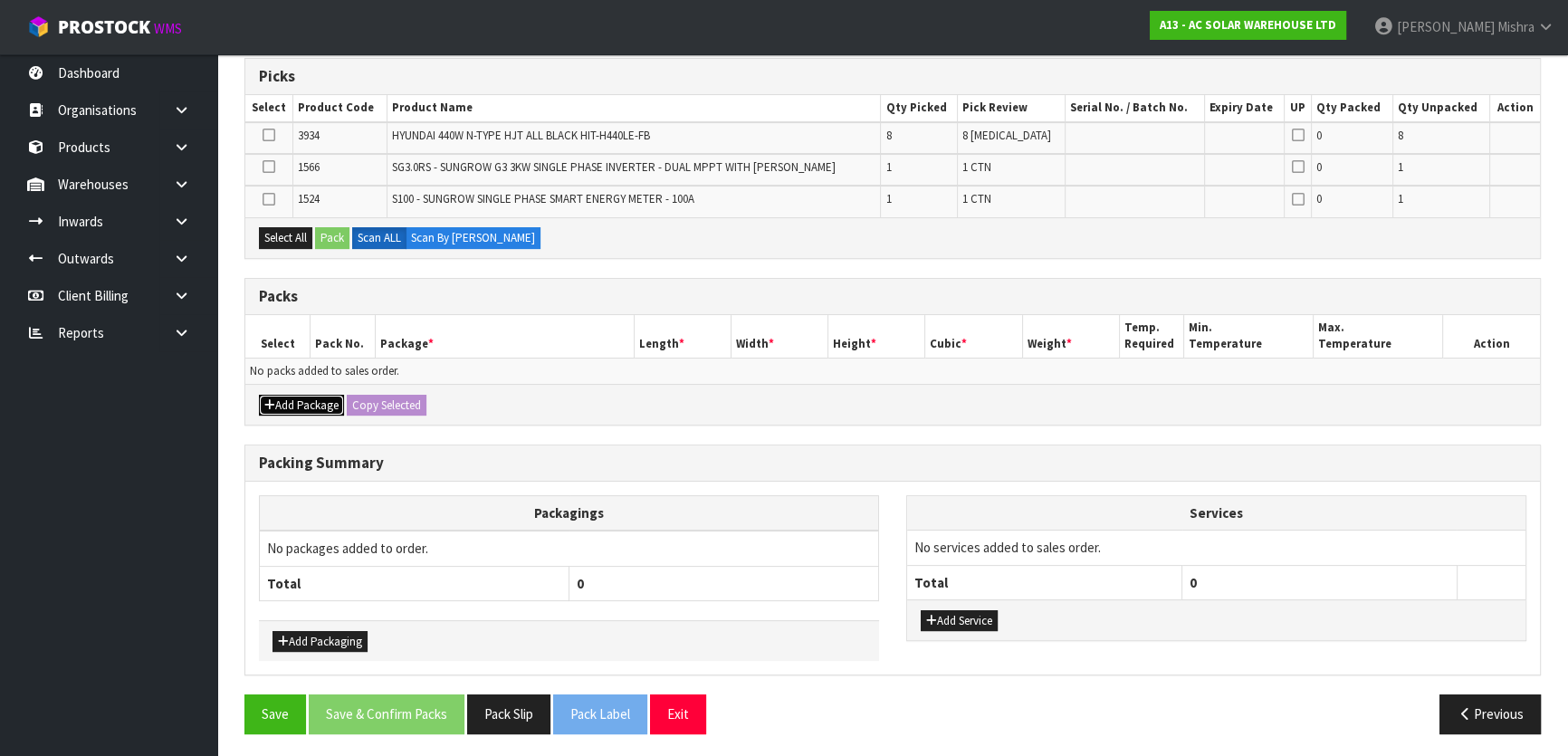
click at [288, 407] on button "Add Package" at bounding box center [301, 405] width 85 height 22
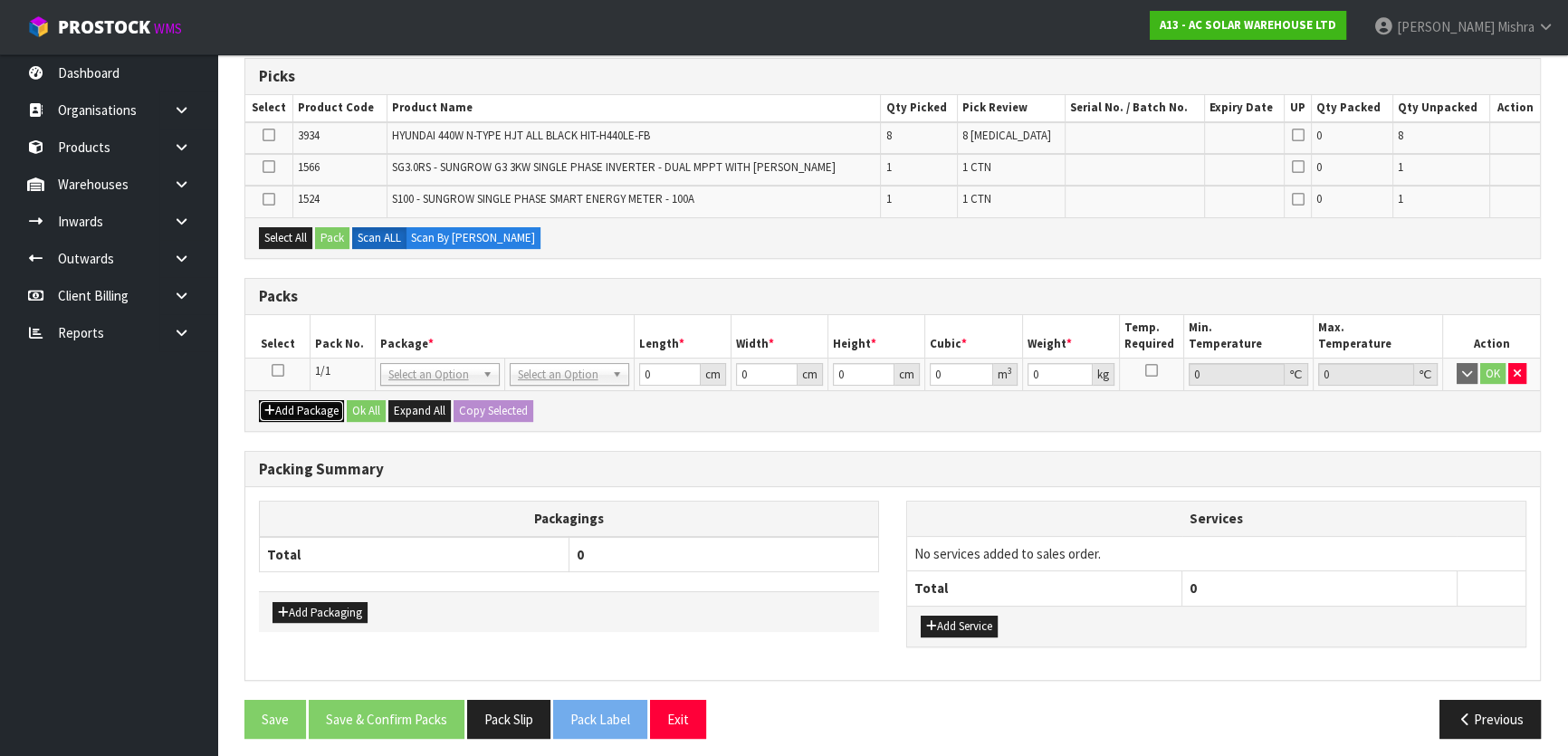
click at [288, 407] on button "Add Package" at bounding box center [301, 410] width 85 height 22
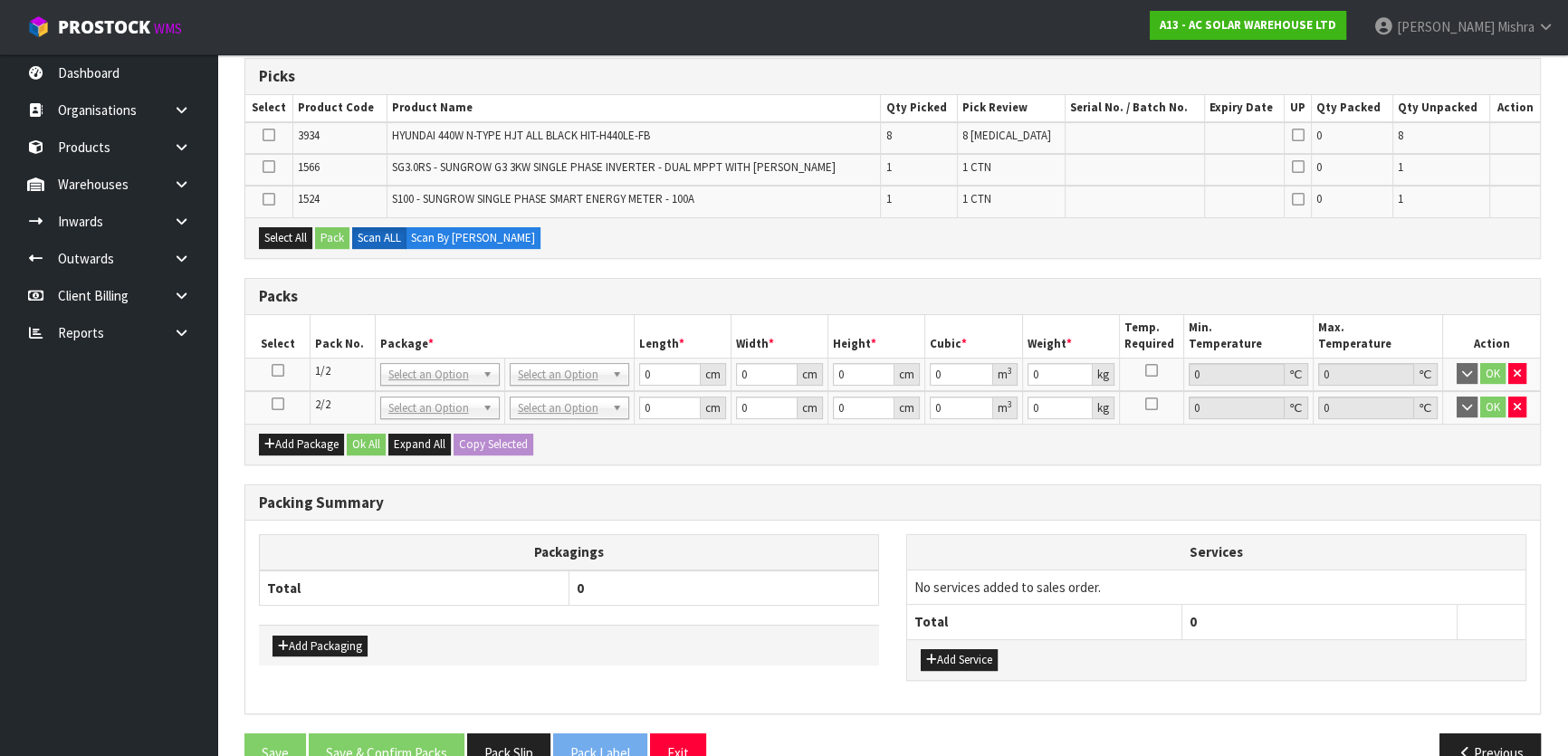
click at [276, 371] on icon at bounding box center [278, 370] width 13 height 1
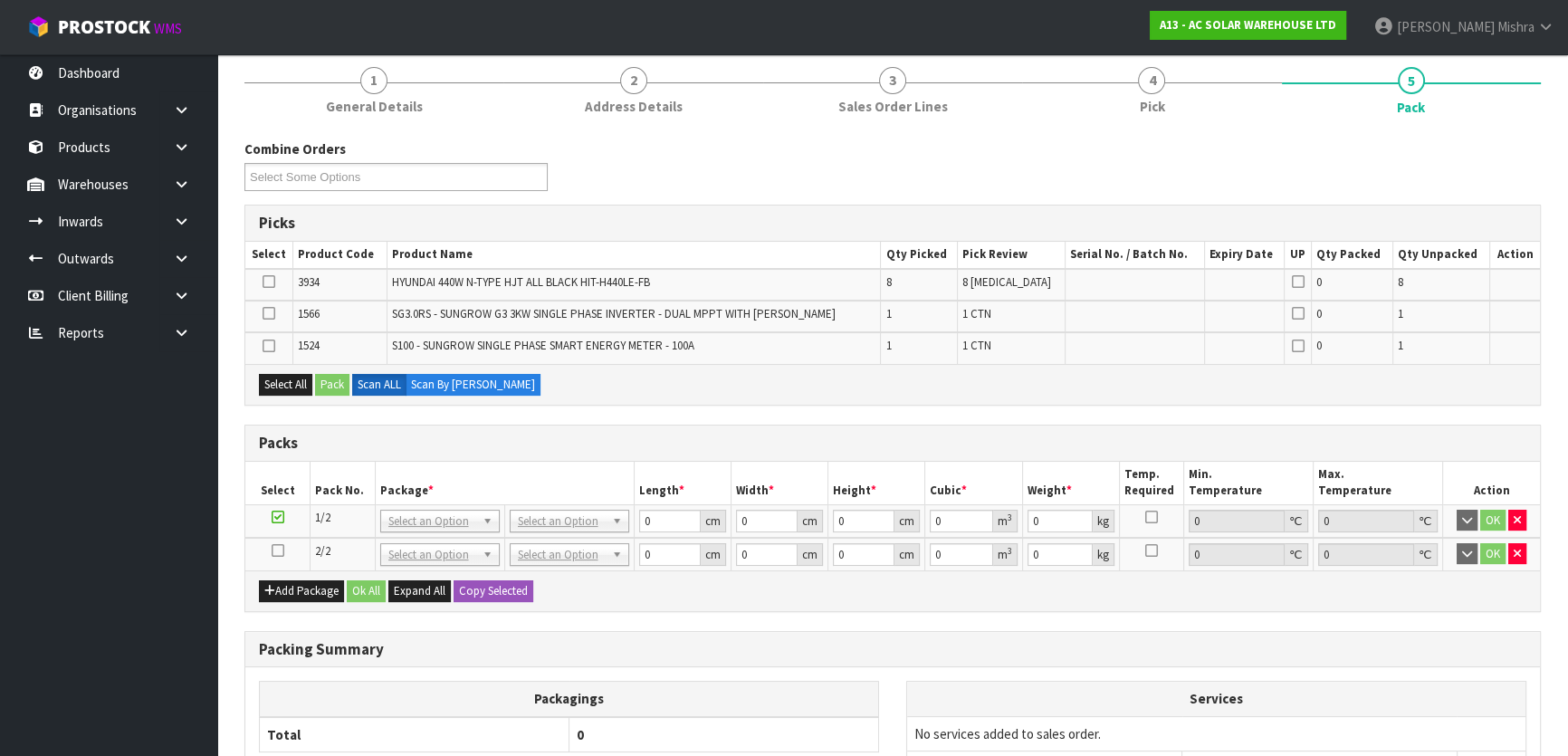
scroll to position [0, 0]
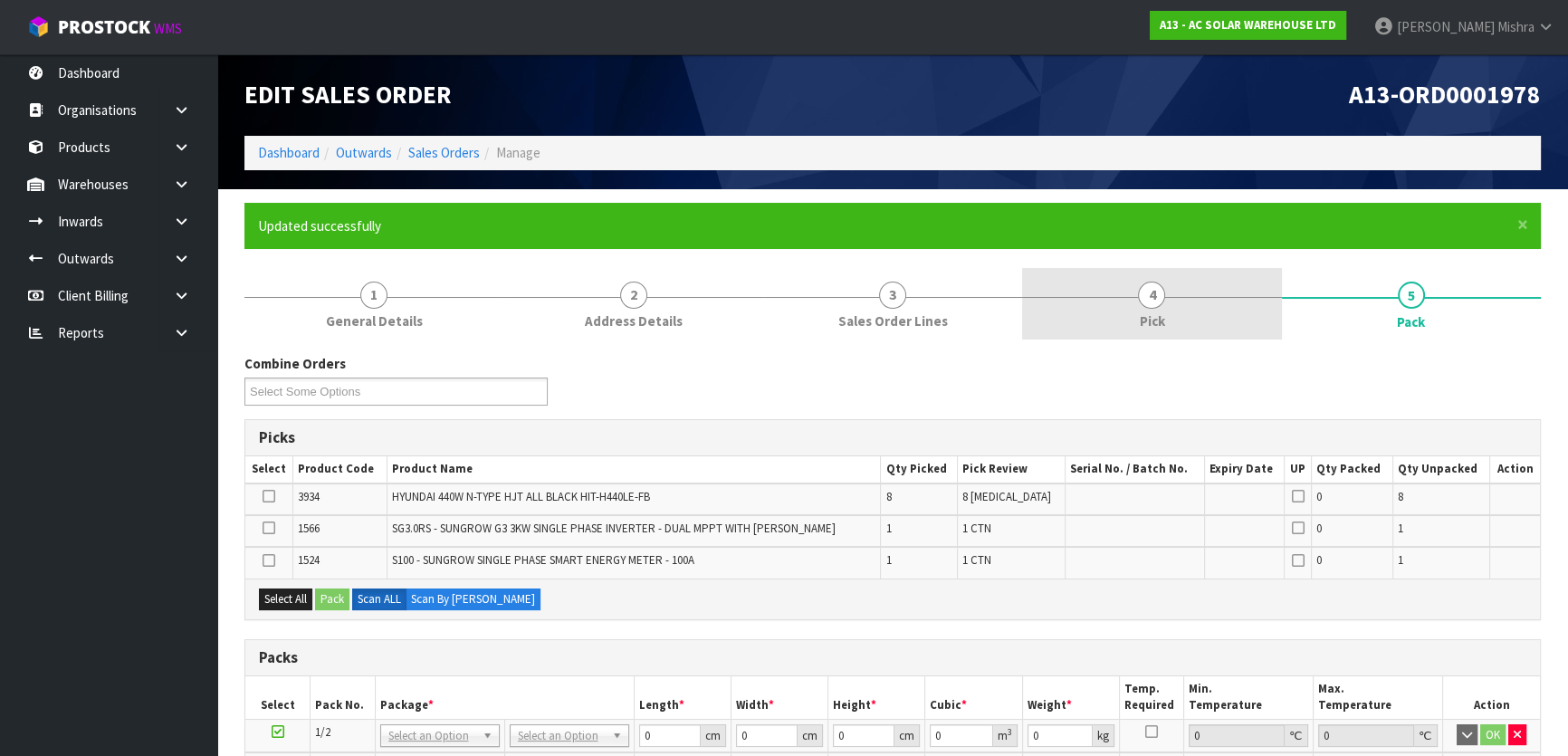
click at [1146, 295] on span "4" at bounding box center [1151, 295] width 27 height 27
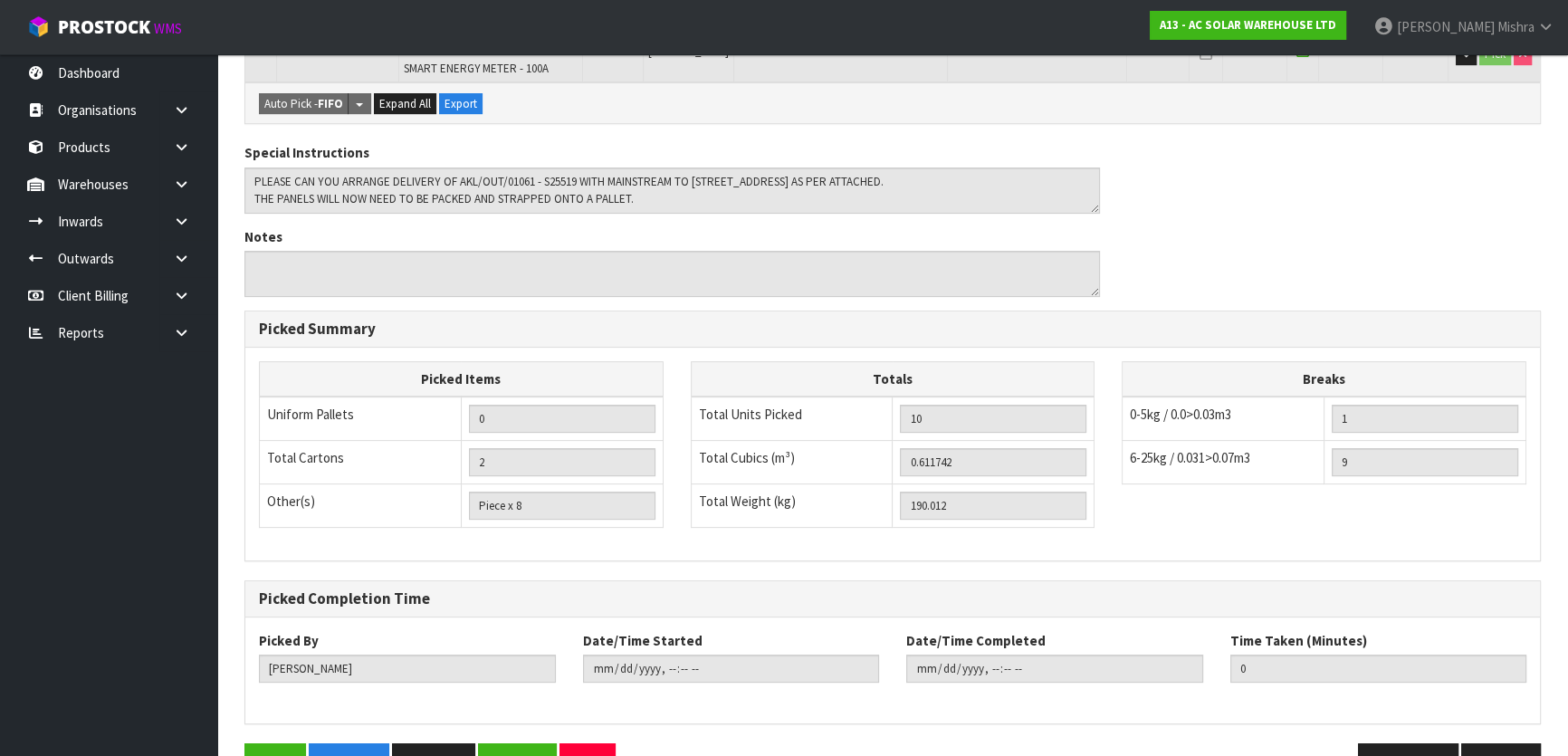
scroll to position [617, 0]
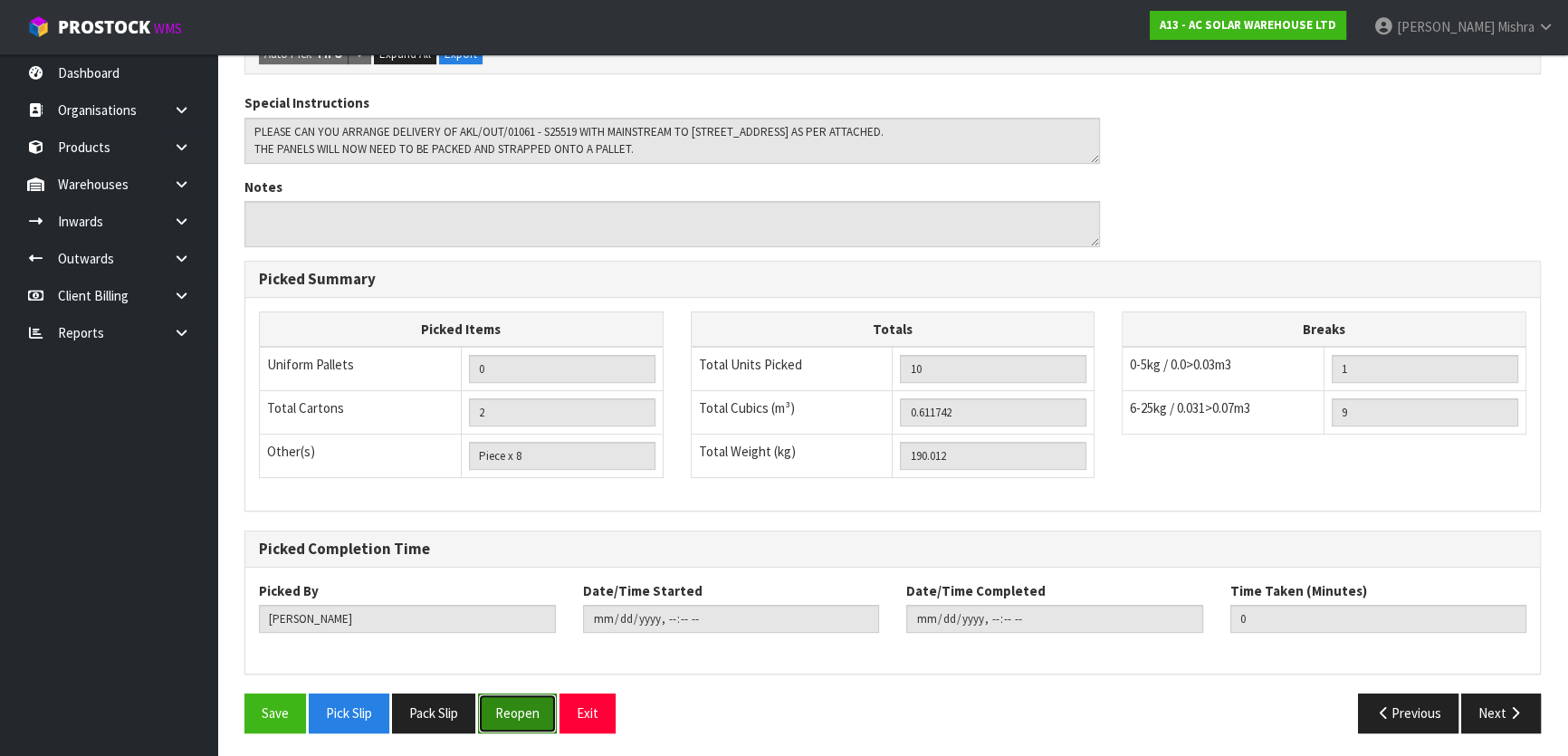
click at [506, 718] on button "Reopen" at bounding box center [517, 714] width 79 height 39
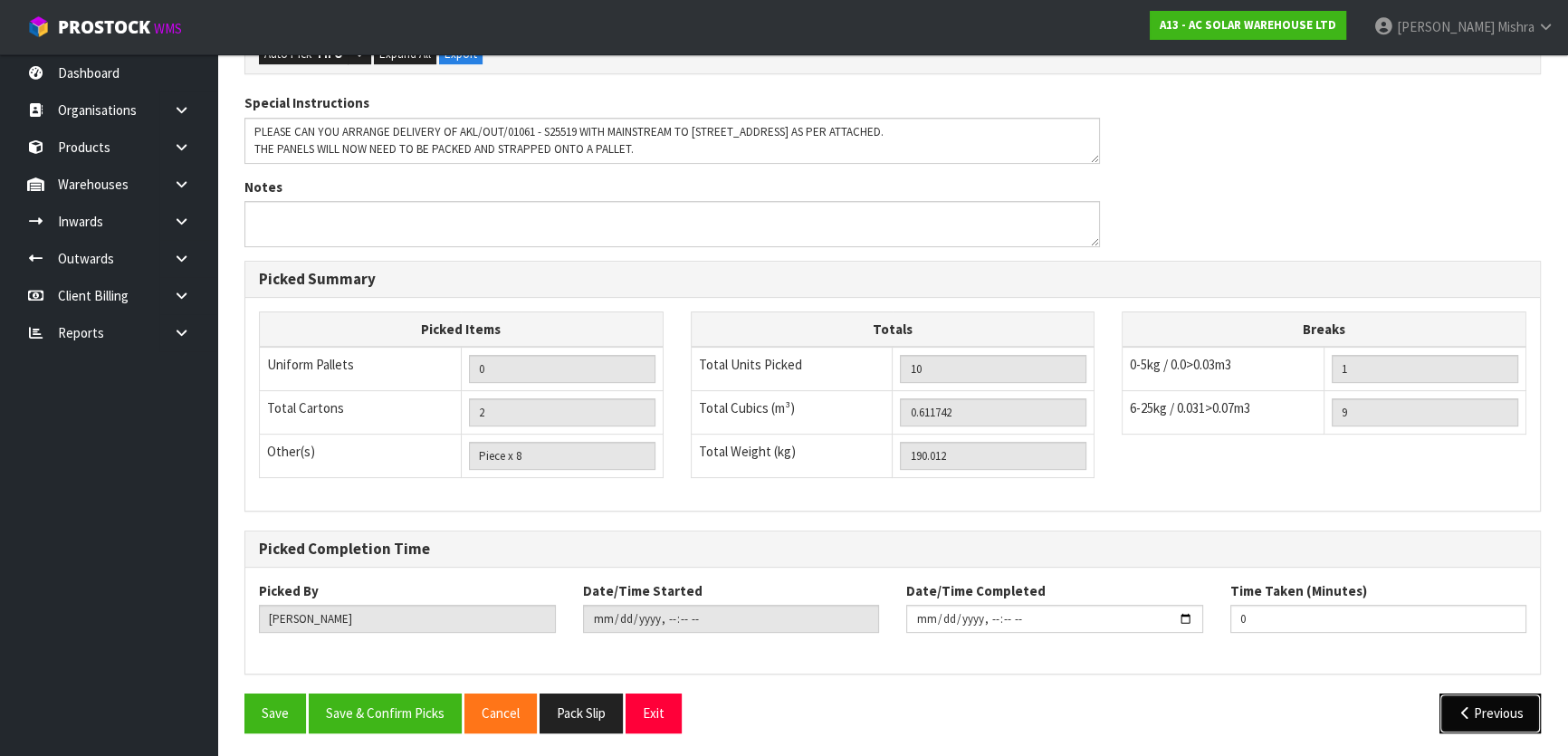
click at [1501, 717] on button "Previous" at bounding box center [1490, 714] width 101 height 39
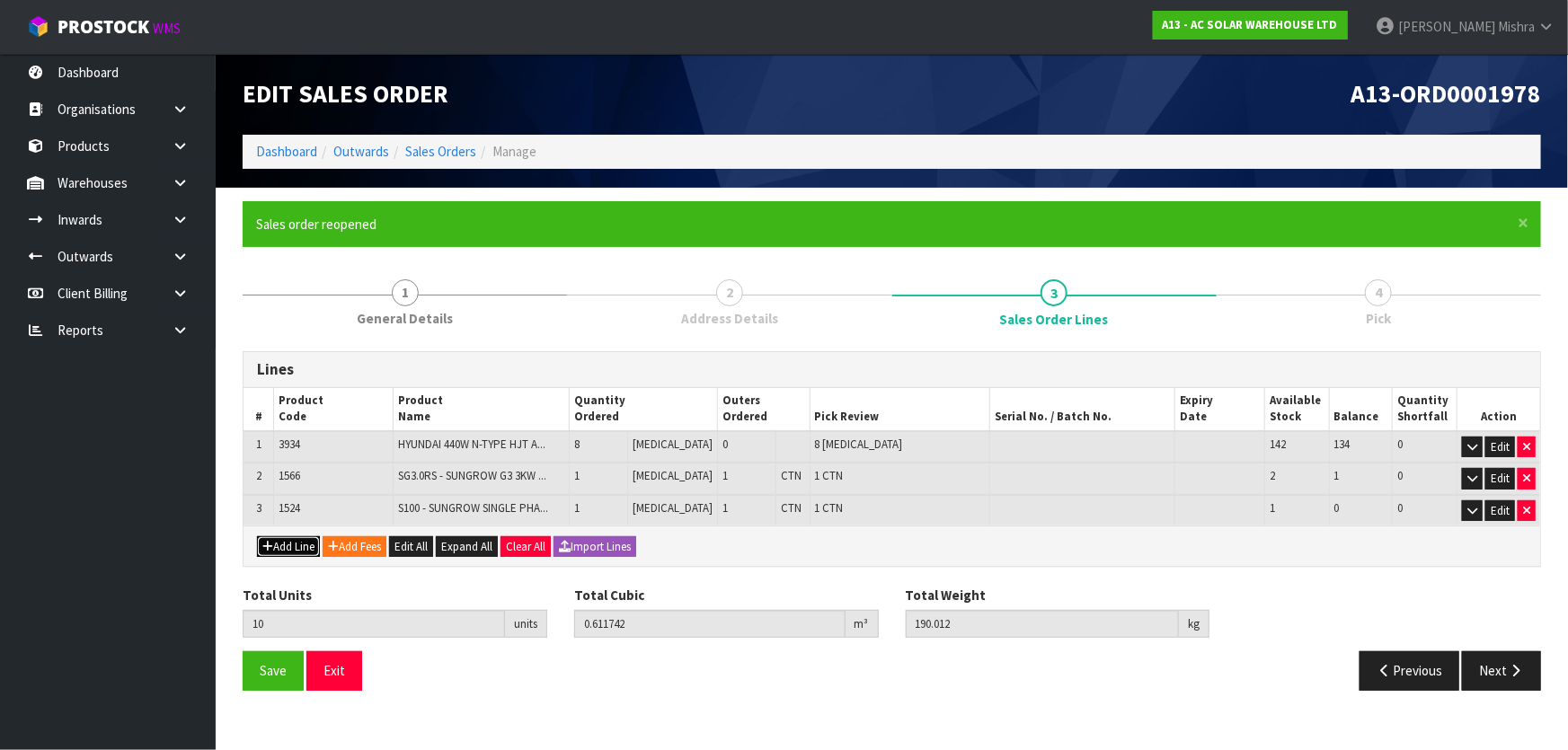
click at [287, 543] on button "Add Line" at bounding box center [288, 546] width 63 height 21
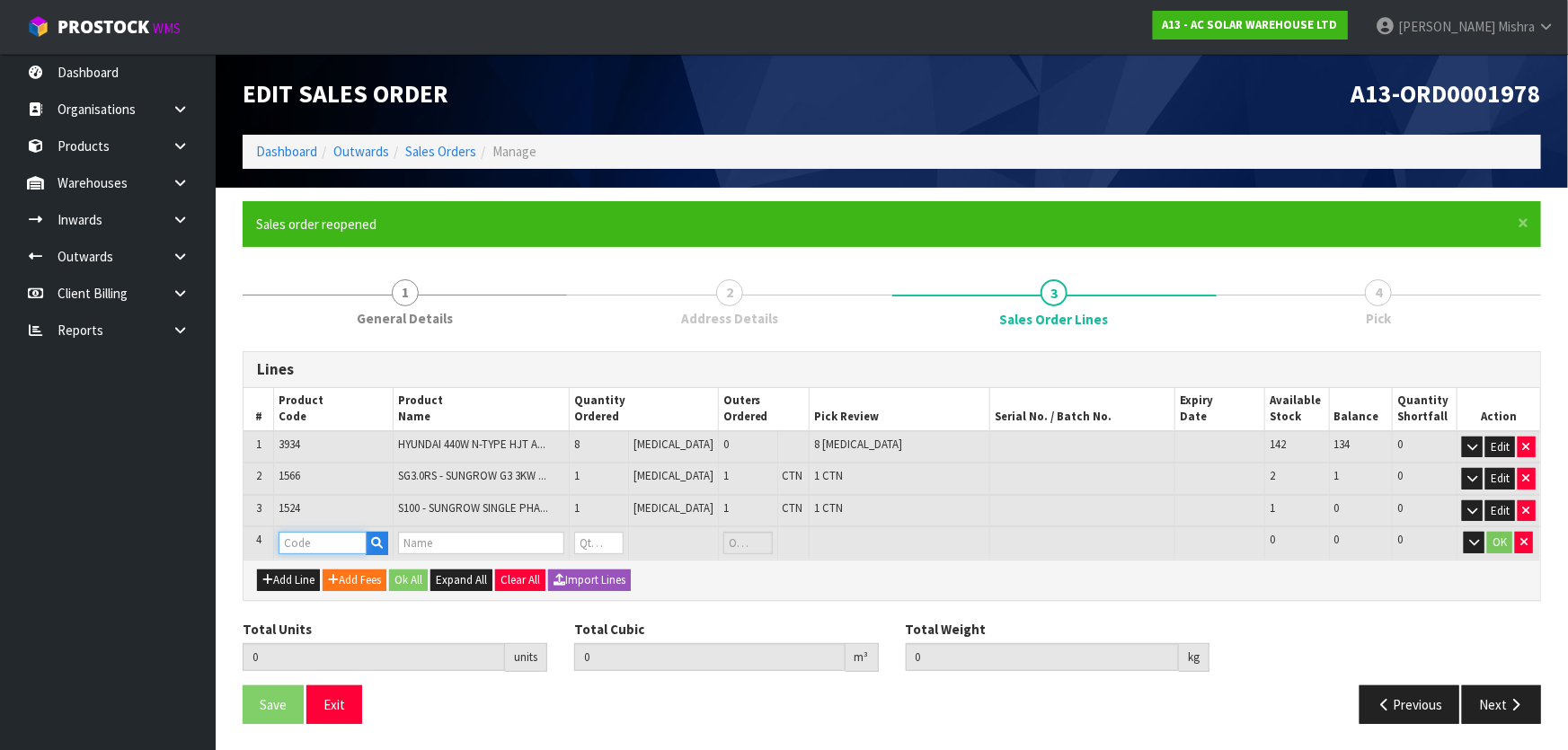
click at [310, 535] on input "text" at bounding box center [323, 543] width 88 height 22
click at [328, 566] on link "AC SOLAR PALLET" at bounding box center [352, 572] width 142 height 24
click at [574, 539] on tr "4 AC SOLAR PALLET AC SOLAR PALLET -2100 X 1200 0 PCE 22 22 0 OK" at bounding box center [891, 544] width 1297 height 33
click at [417, 577] on button "Ok All" at bounding box center [409, 580] width 39 height 21
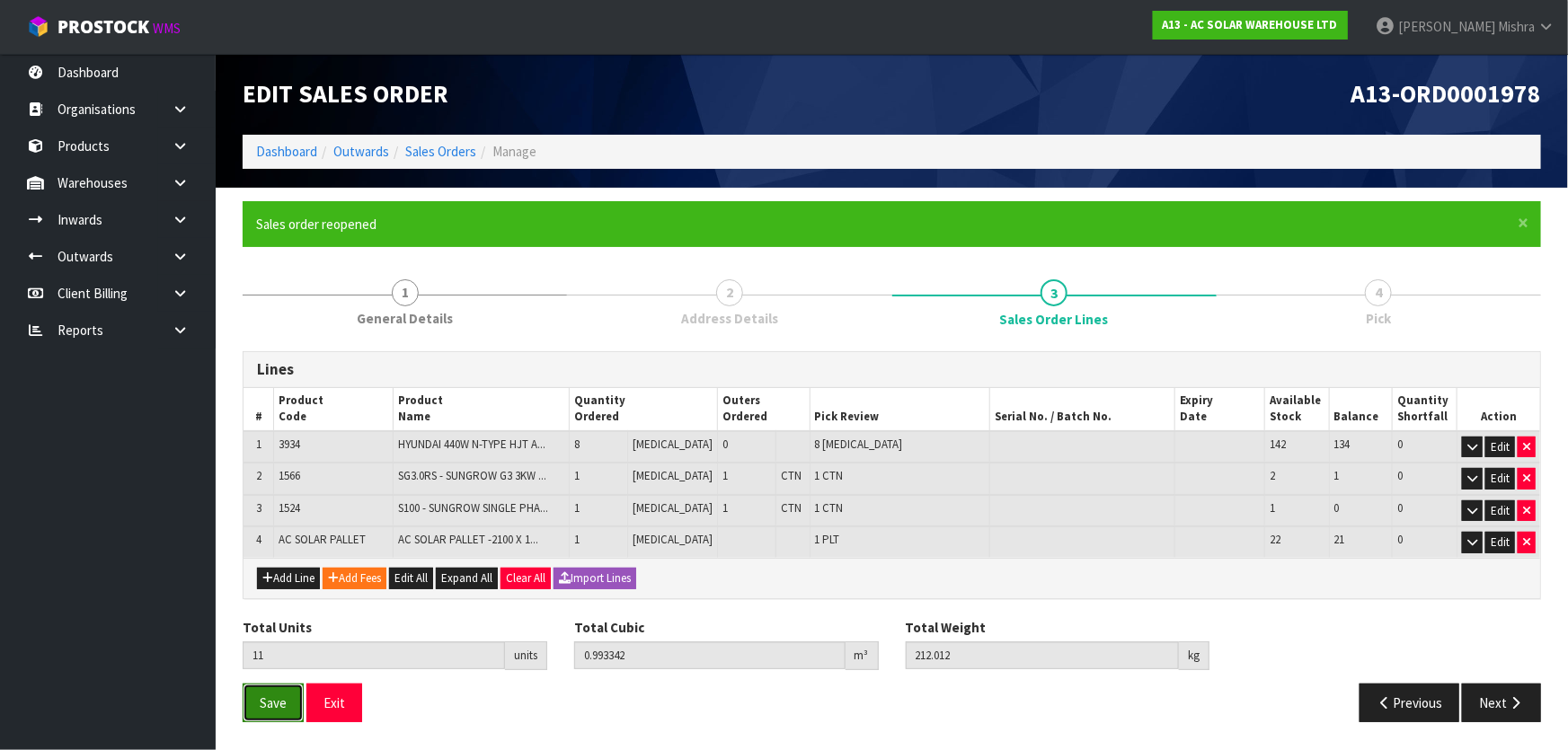
click at [270, 710] on button "Save" at bounding box center [273, 704] width 61 height 39
click at [1509, 724] on div "Save Exit Previous Next" at bounding box center [892, 710] width 1325 height 52
click at [1509, 705] on icon "button" at bounding box center [1515, 703] width 17 height 14
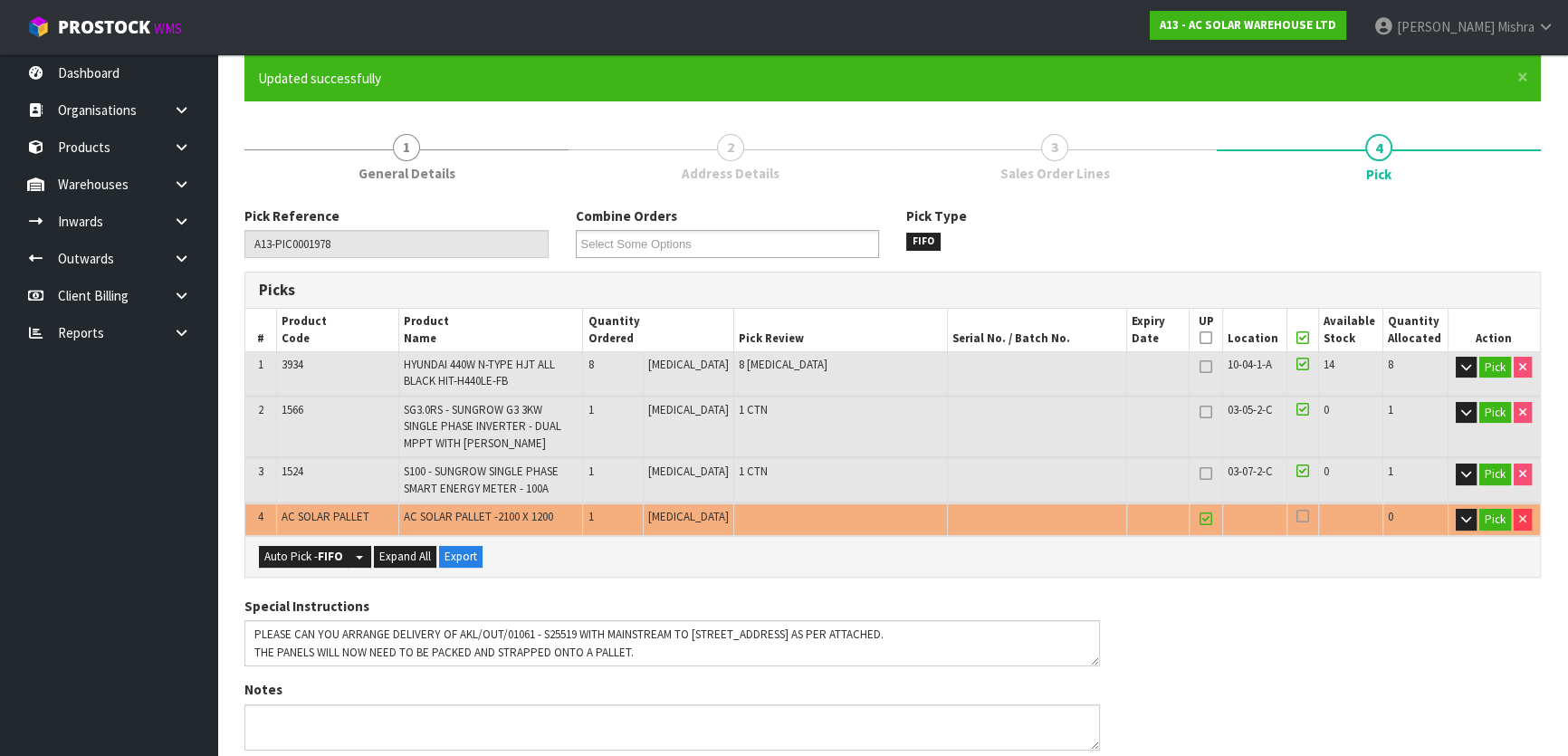
scroll to position [494, 0]
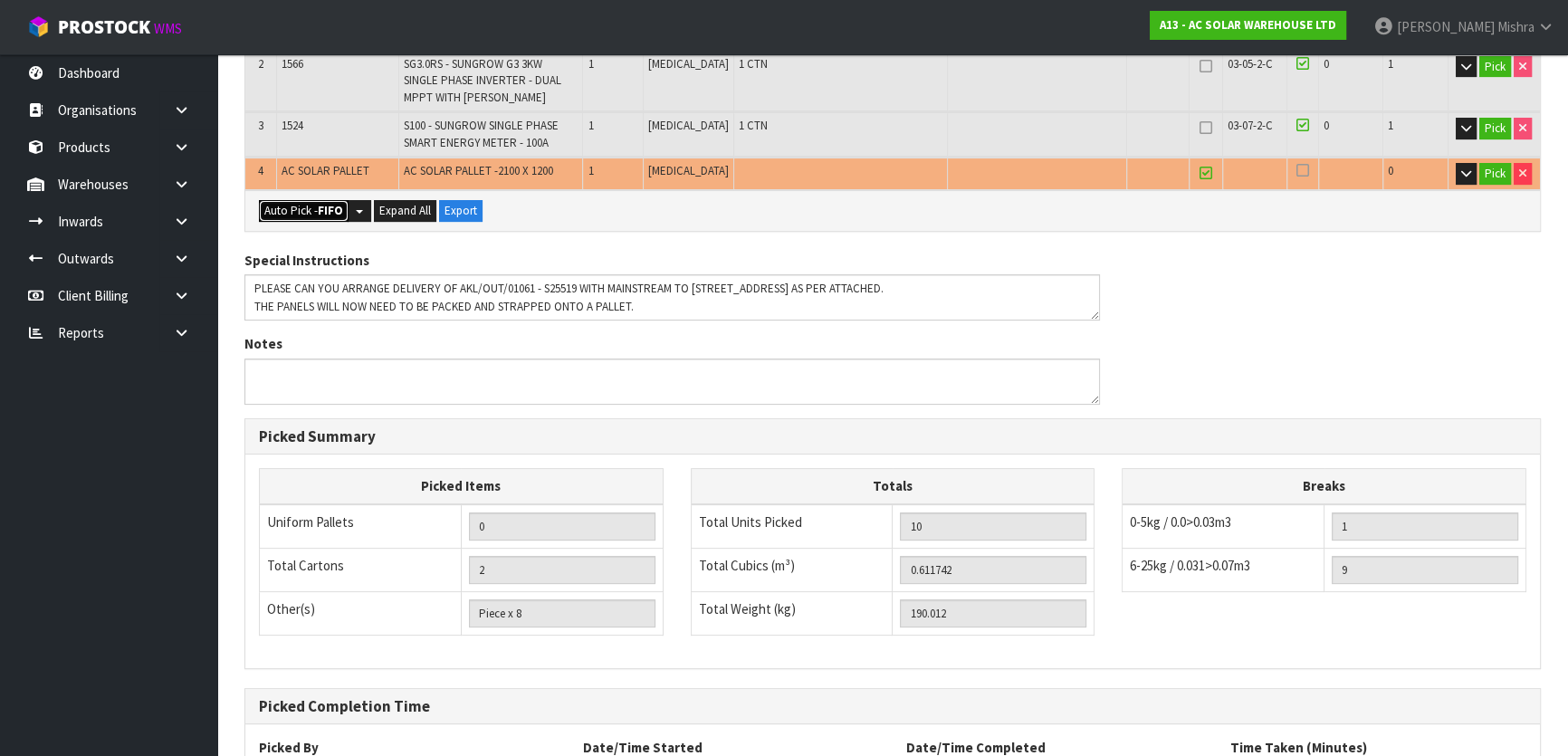
click at [314, 201] on button "Auto Pick - FIFO" at bounding box center [303, 211] width 90 height 22
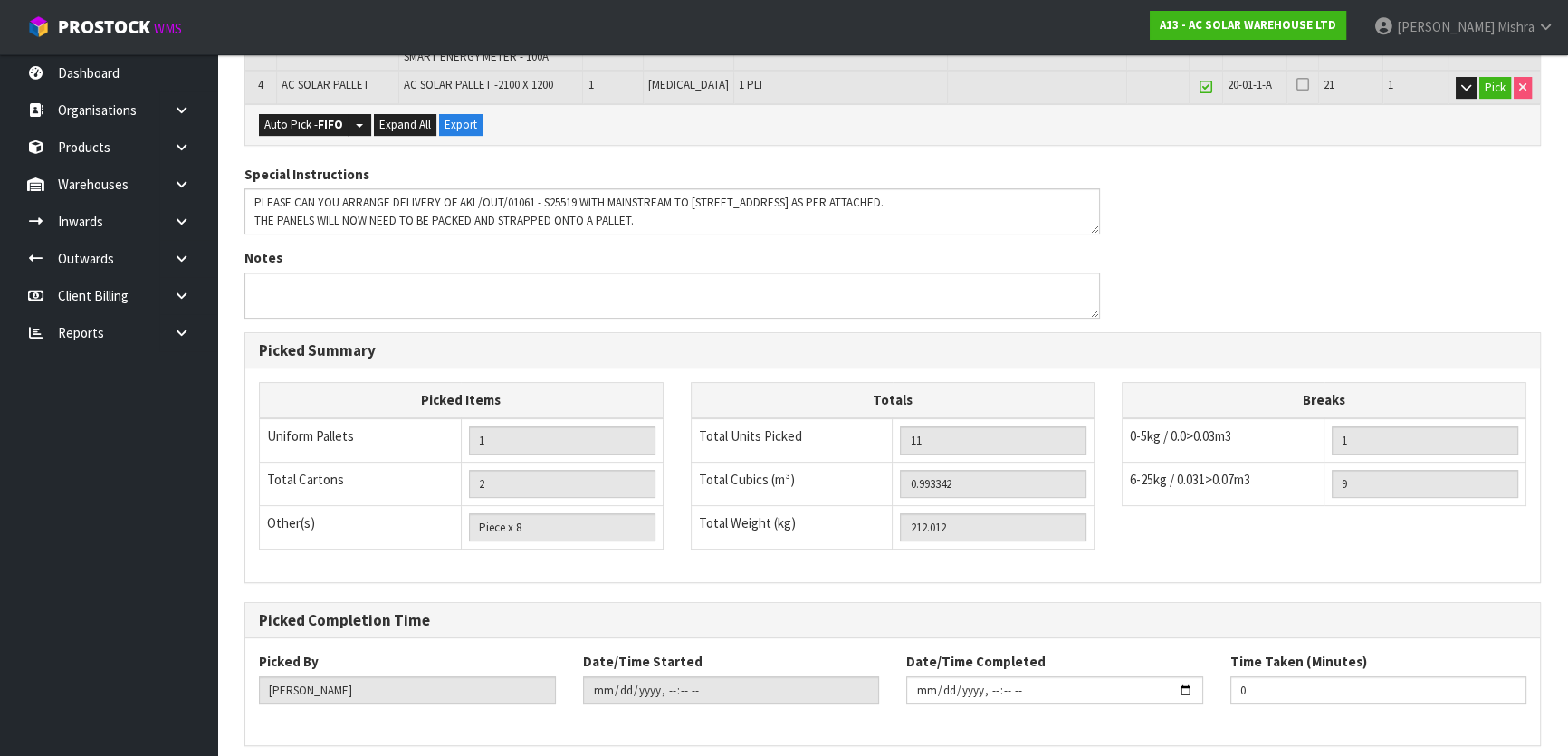
scroll to position [650, 0]
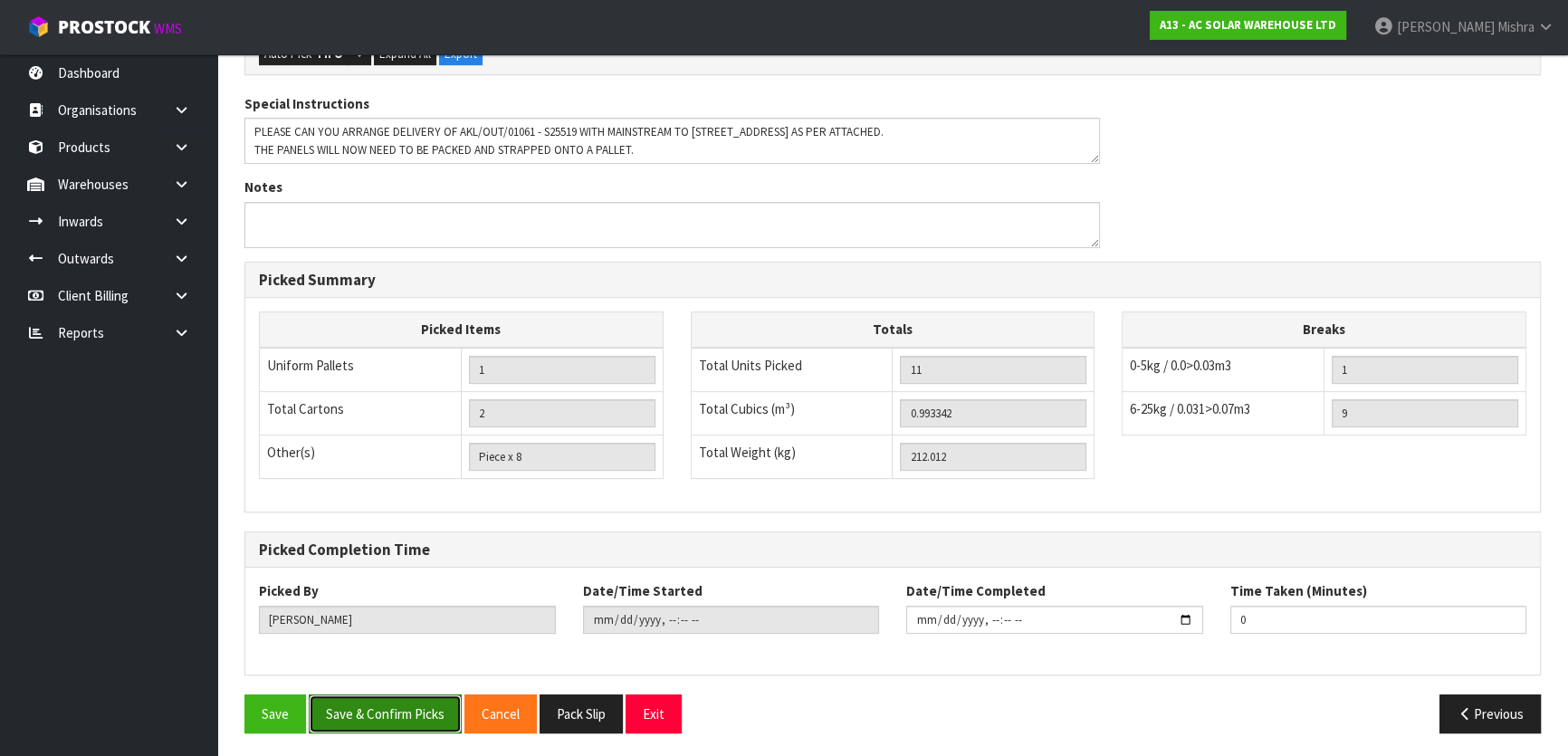
click at [354, 710] on button "Save & Confirm Picks" at bounding box center [385, 714] width 153 height 39
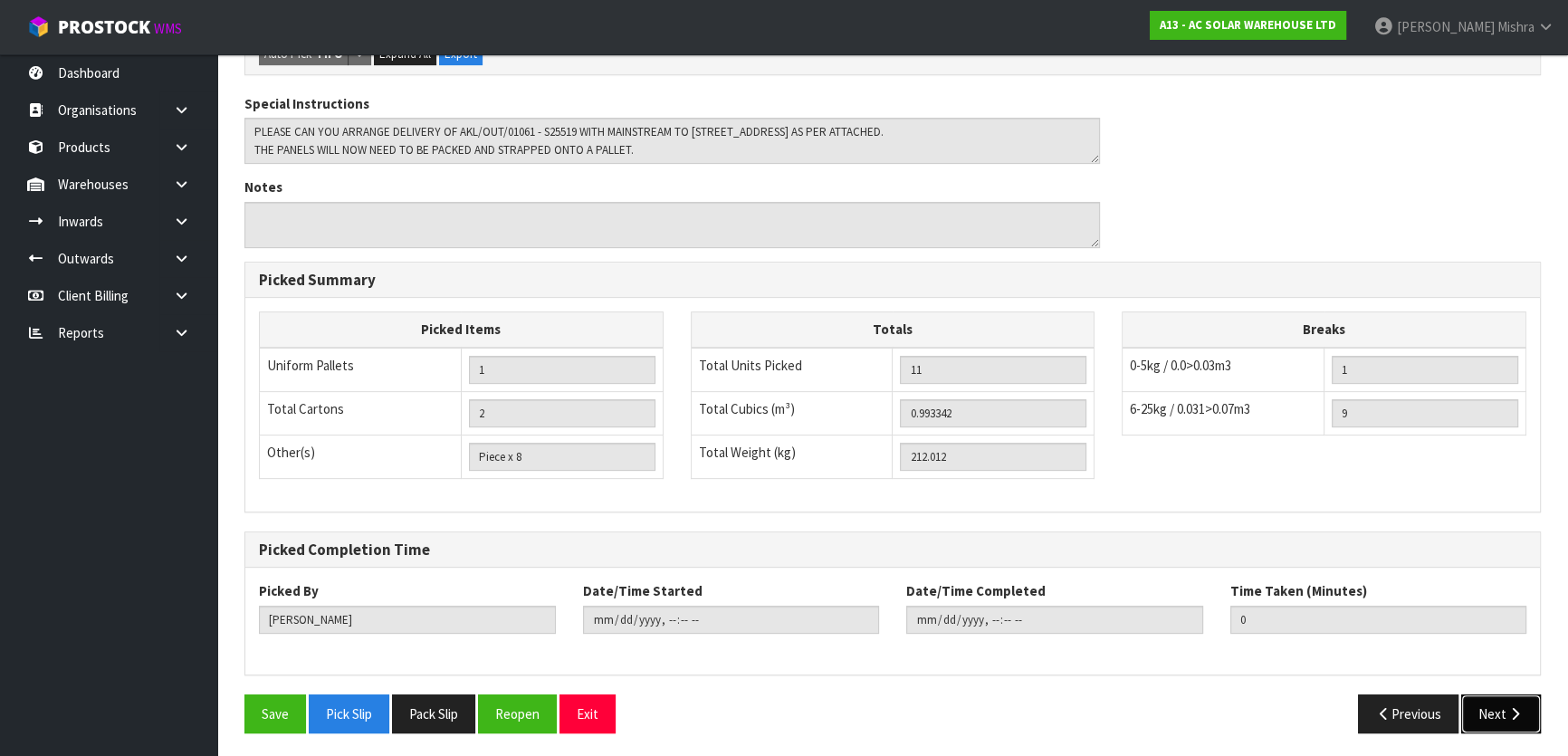
click at [1524, 710] on button "Next" at bounding box center [1501, 714] width 80 height 39
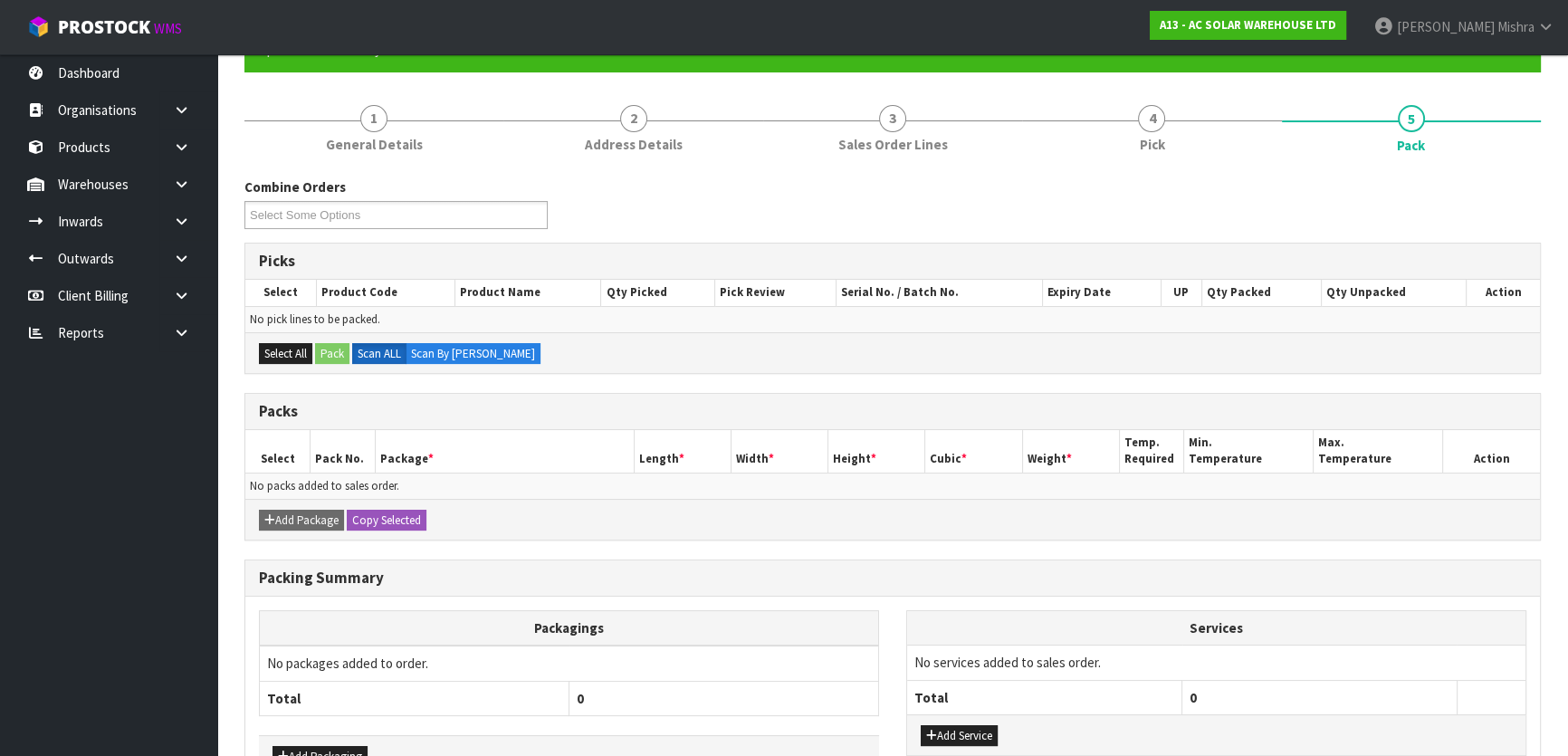
scroll to position [0, 0]
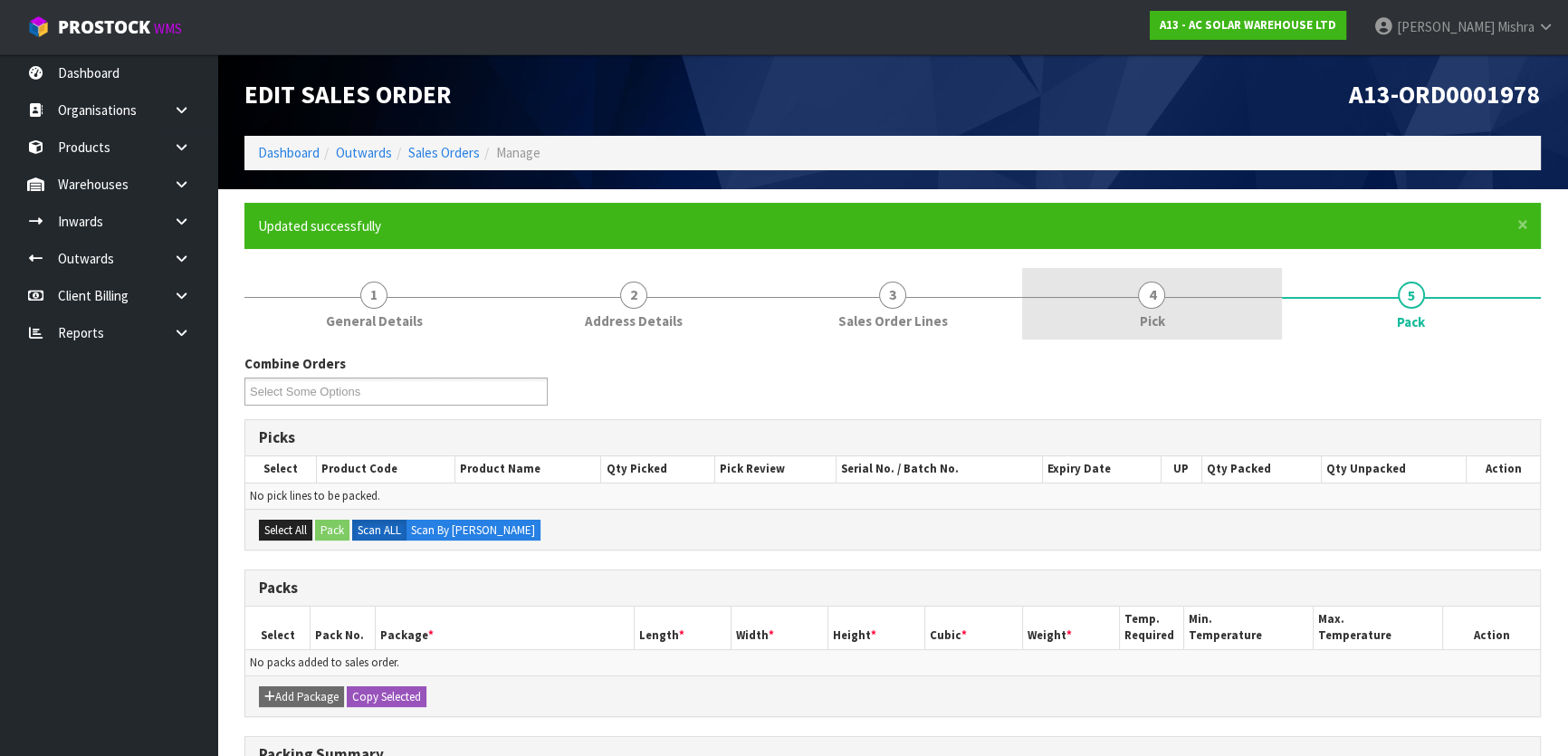
click at [1197, 291] on link "4 Pick" at bounding box center [1151, 304] width 259 height 71
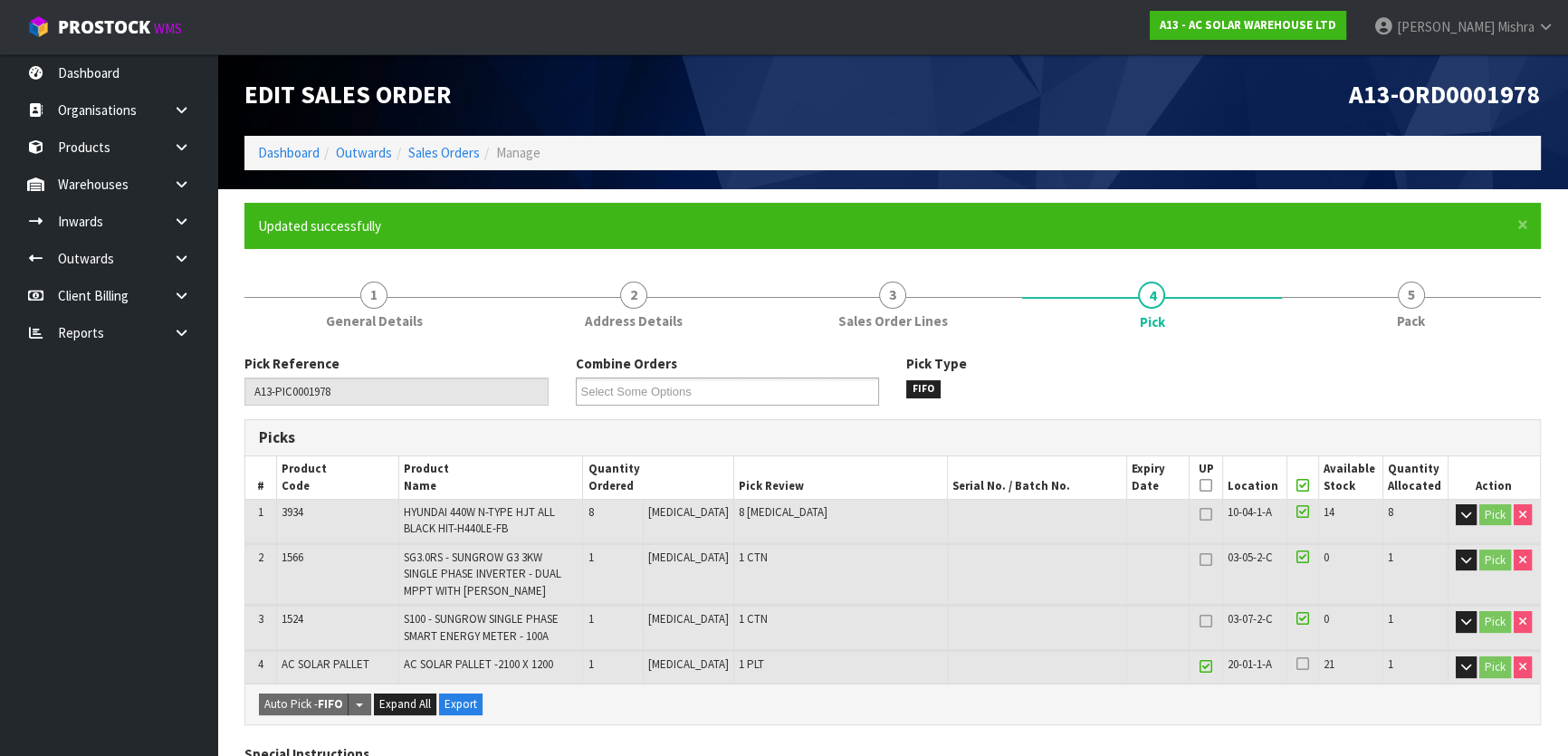
click at [1296, 486] on icon at bounding box center [1303, 485] width 13 height 1
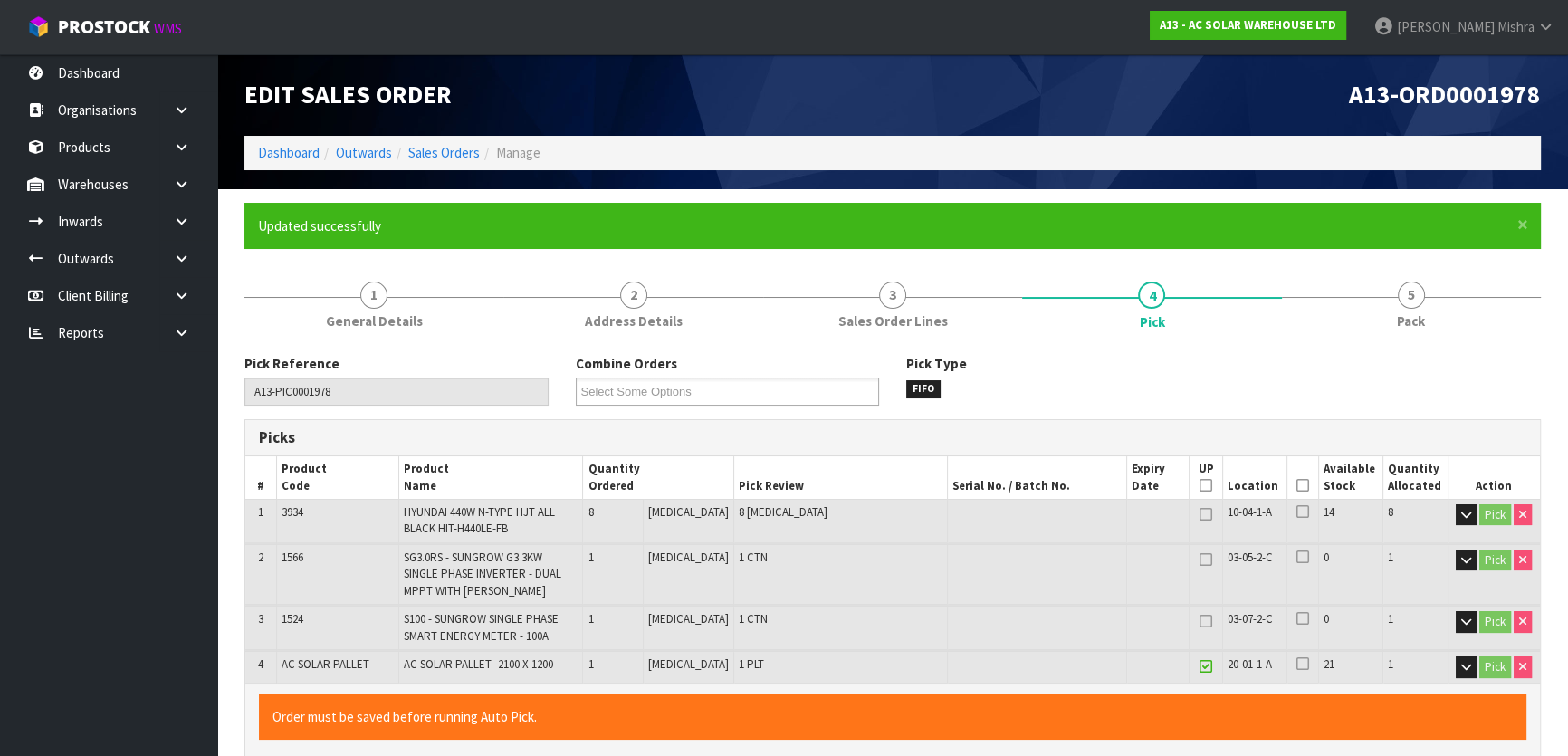
click at [1296, 486] on icon at bounding box center [1303, 485] width 13 height 1
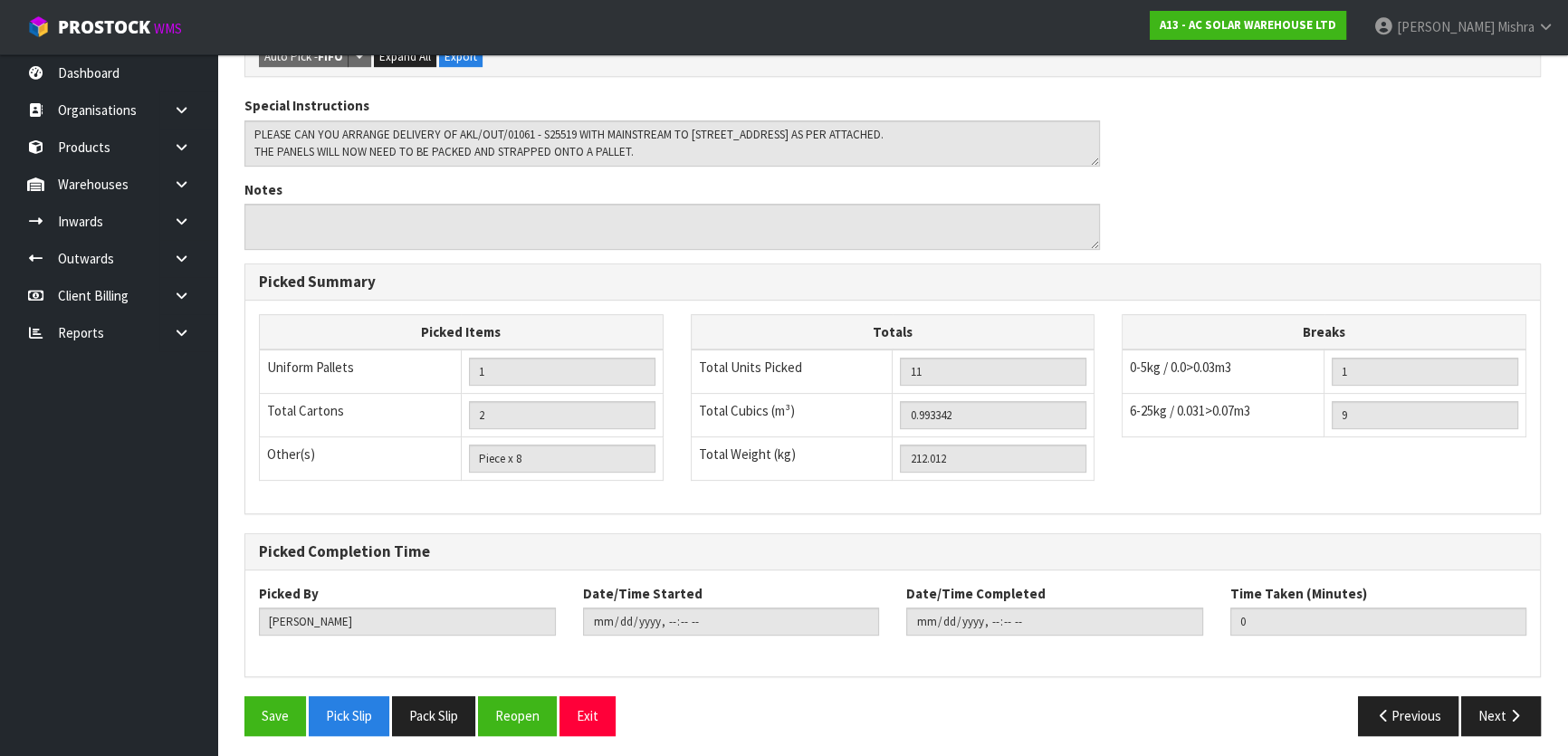
scroll to position [716, 0]
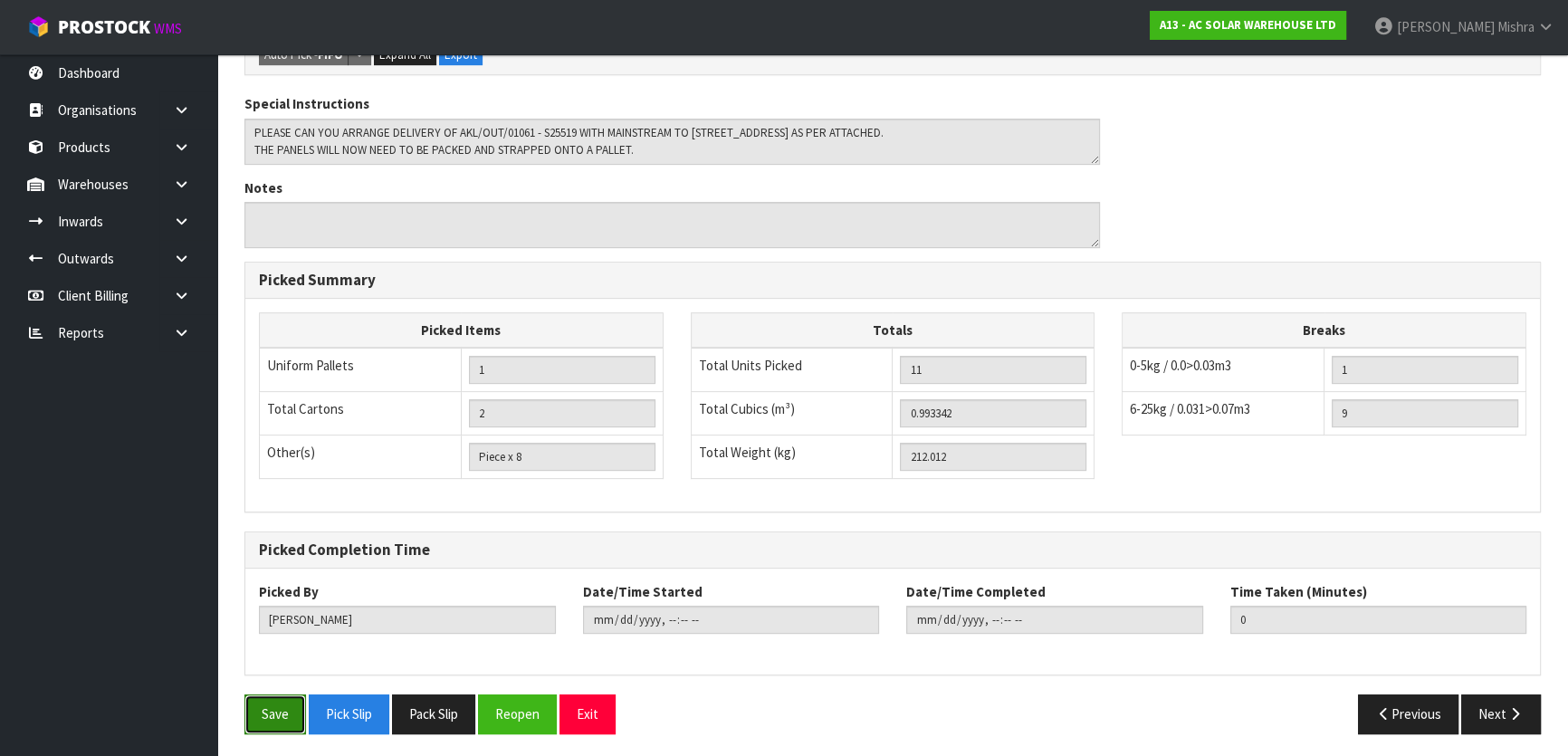
click at [265, 713] on button "Save" at bounding box center [275, 714] width 62 height 39
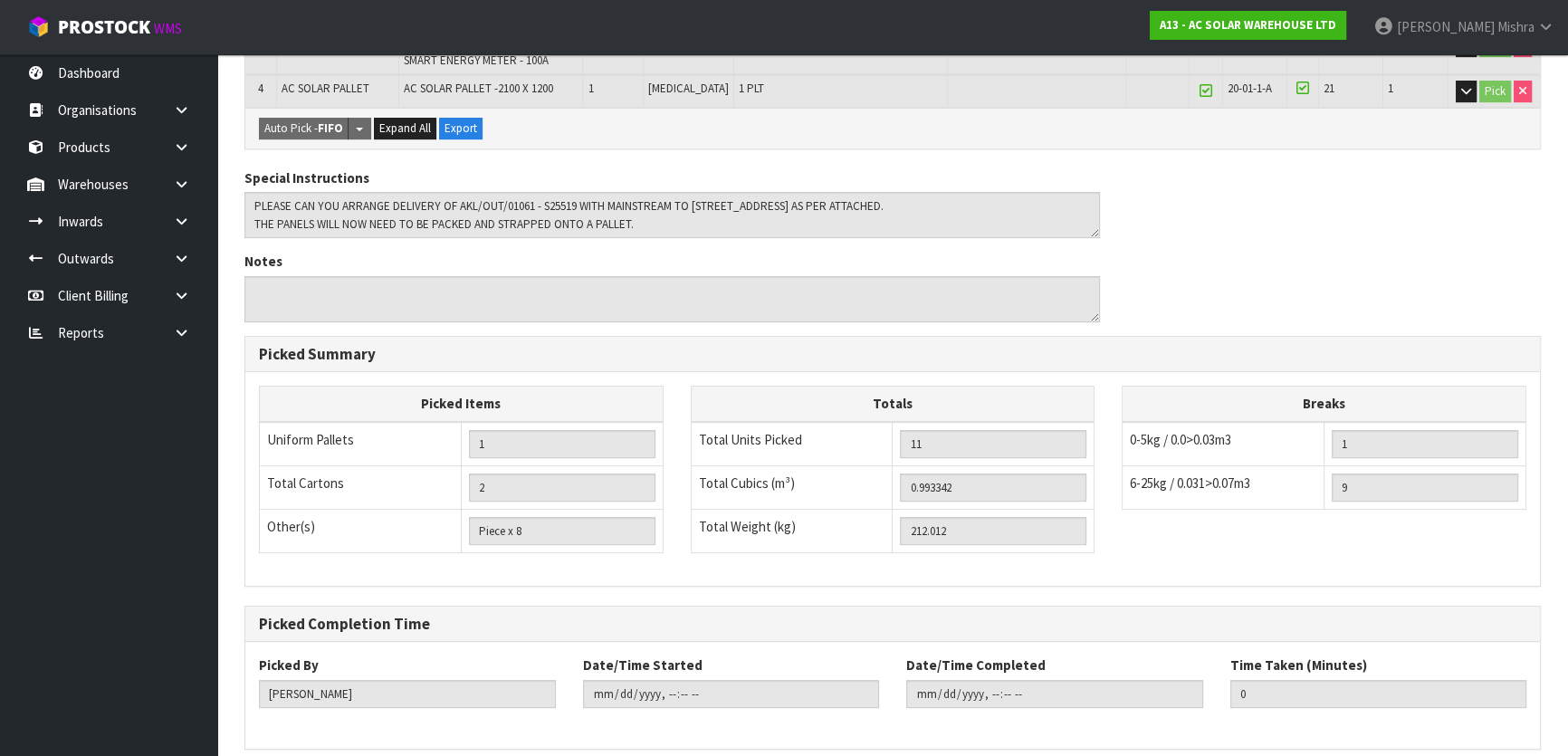
scroll to position [650, 0]
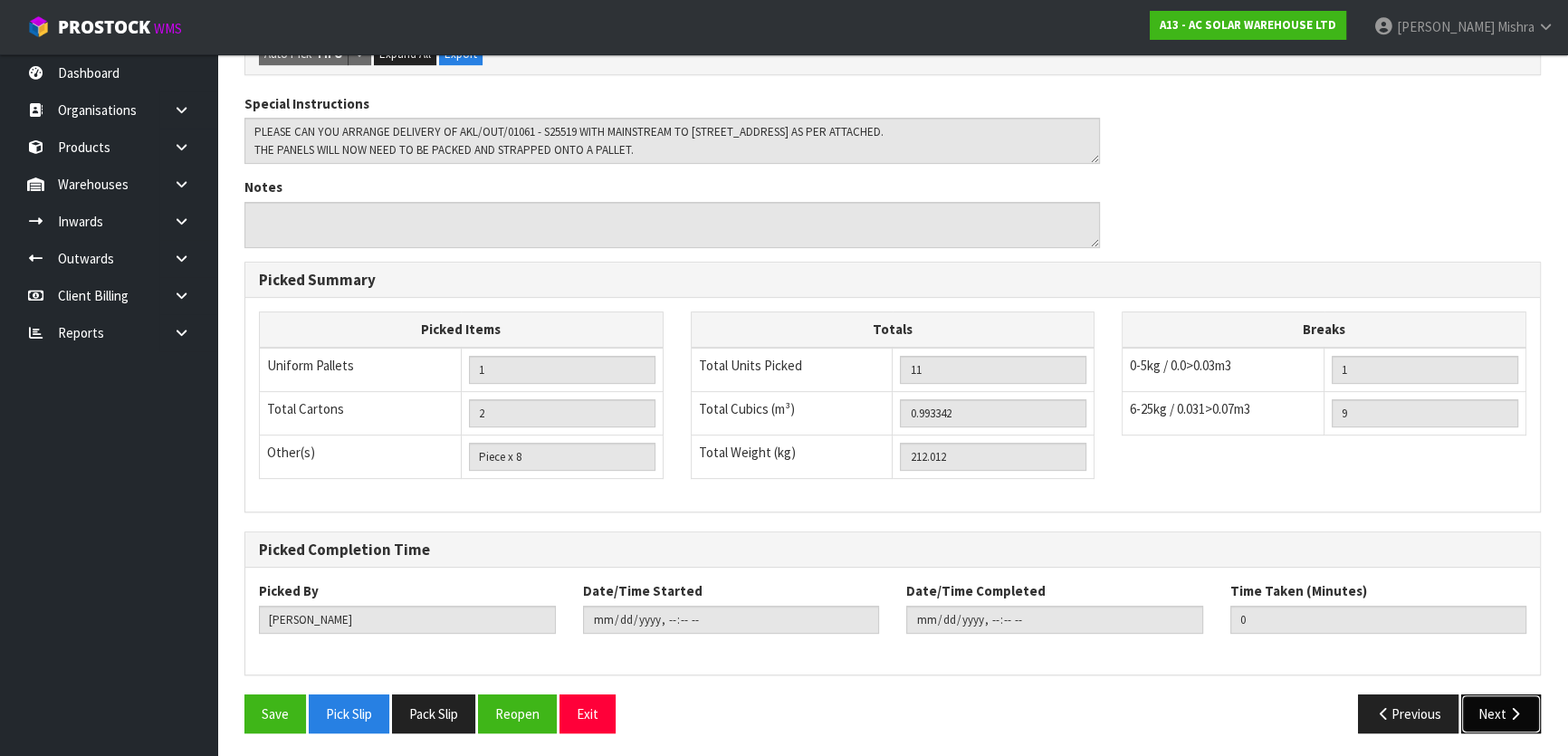
click at [1494, 709] on button "Next" at bounding box center [1501, 714] width 80 height 39
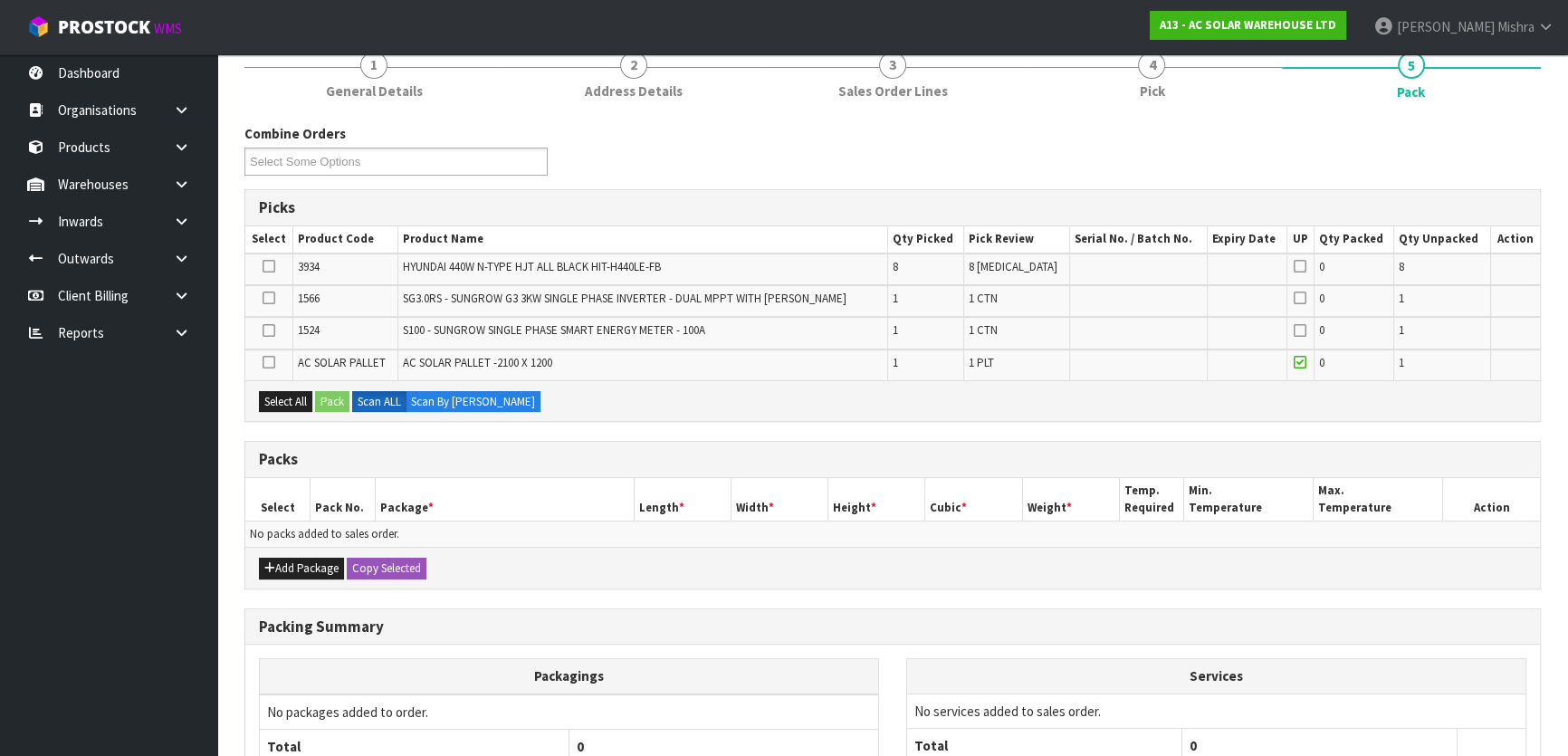
scroll to position [393, 0]
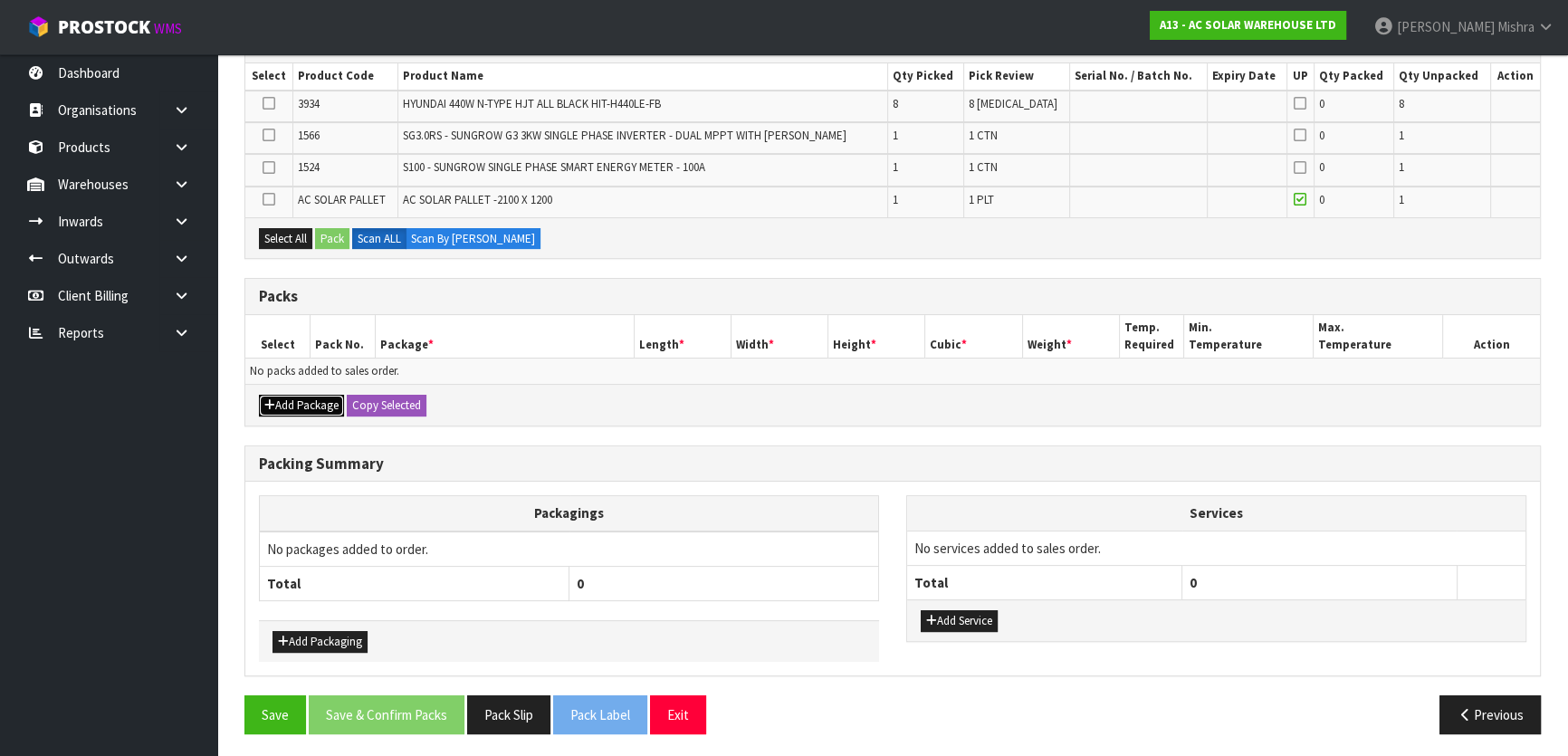
click at [313, 399] on button "Add Package" at bounding box center [301, 405] width 85 height 22
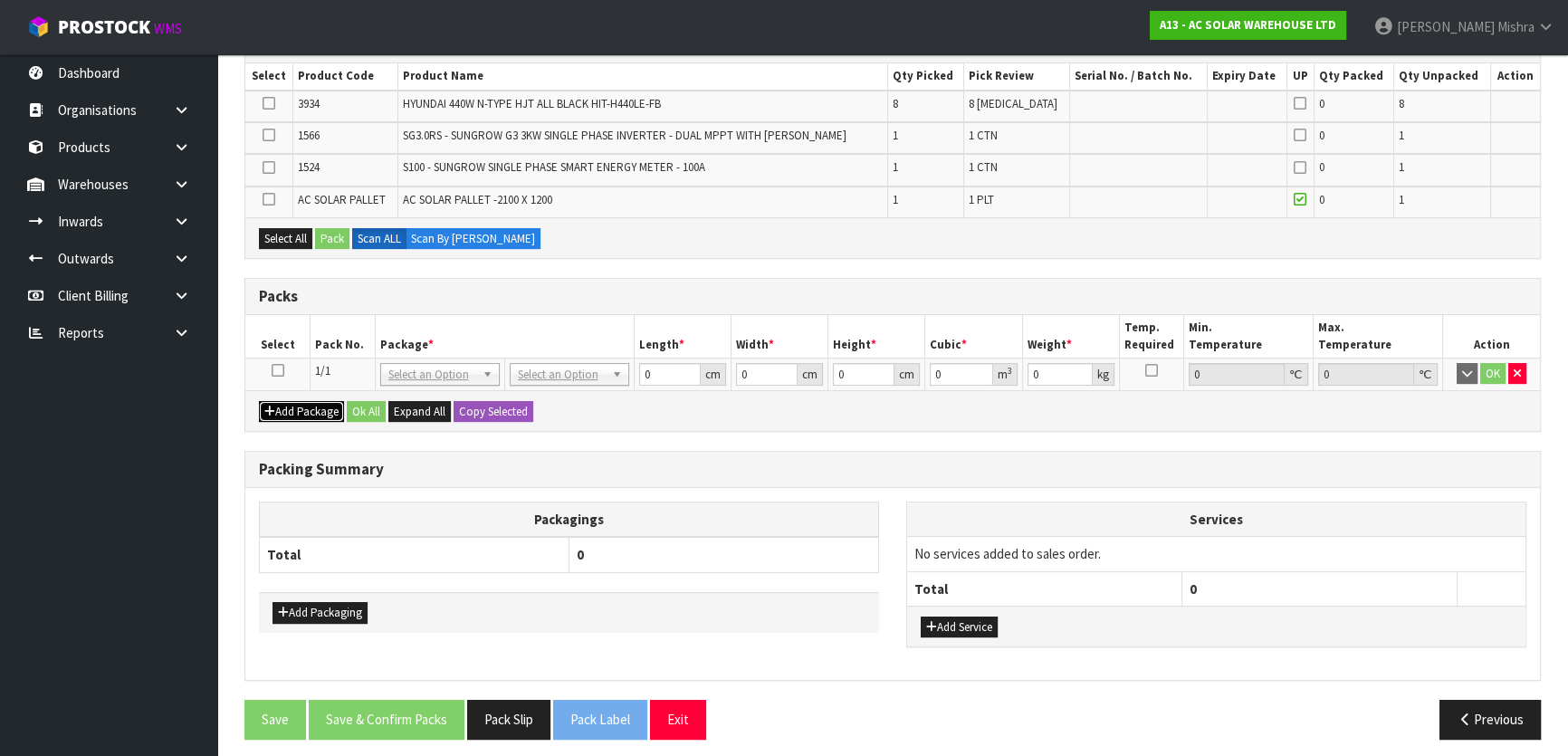
click at [313, 401] on button "Add Package" at bounding box center [301, 411] width 85 height 22
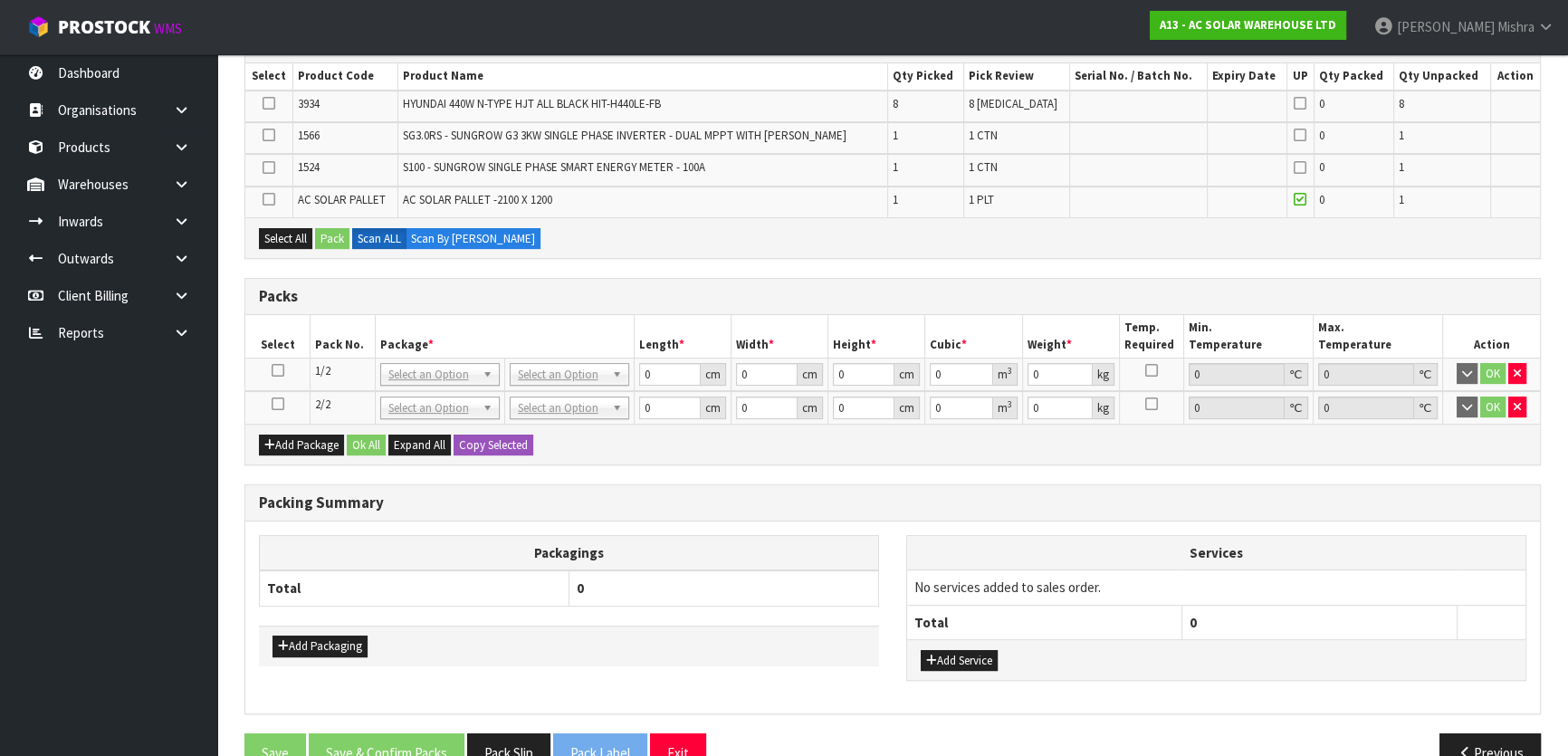
click at [279, 371] on icon at bounding box center [278, 370] width 13 height 1
click at [269, 200] on icon at bounding box center [269, 200] width 13 height 1
click at [0, 0] on input "checkbox" at bounding box center [0, 0] width 0 height 0
click at [265, 103] on icon at bounding box center [269, 103] width 13 height 1
click at [0, 0] on input "checkbox" at bounding box center [0, 0] width 0 height 0
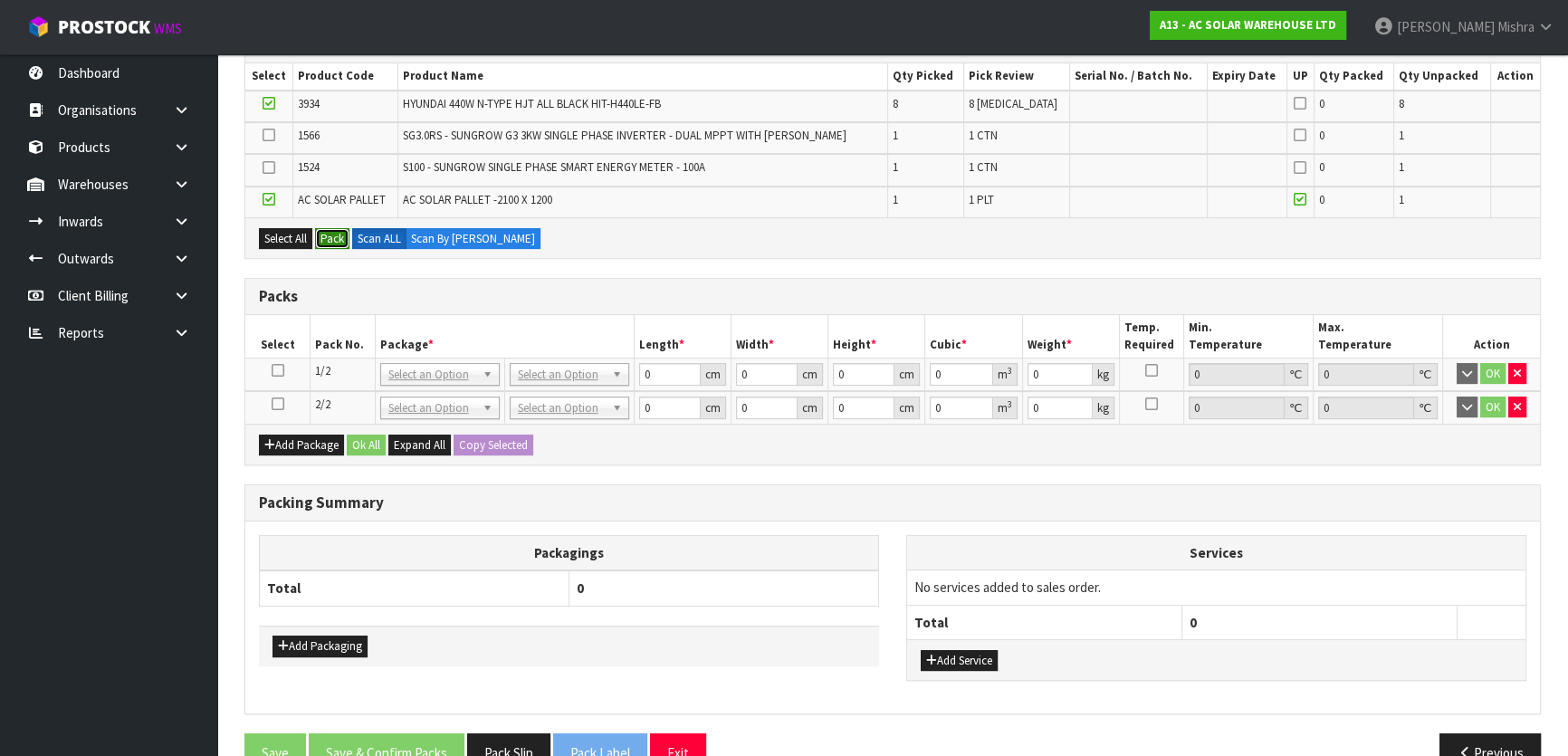
click at [338, 236] on button "Pack" at bounding box center [332, 239] width 35 height 22
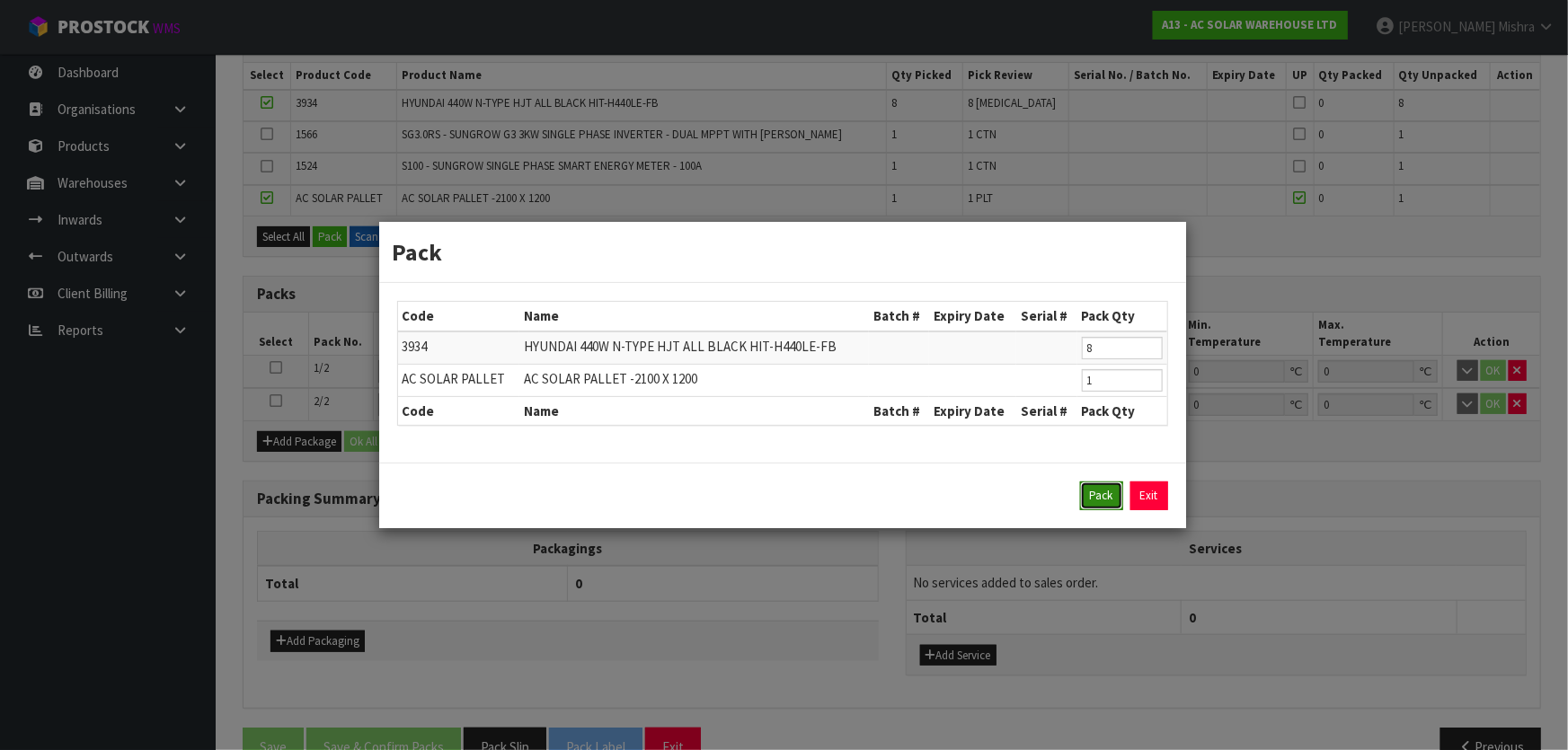
click at [1101, 500] on button "Pack" at bounding box center [1101, 495] width 43 height 29
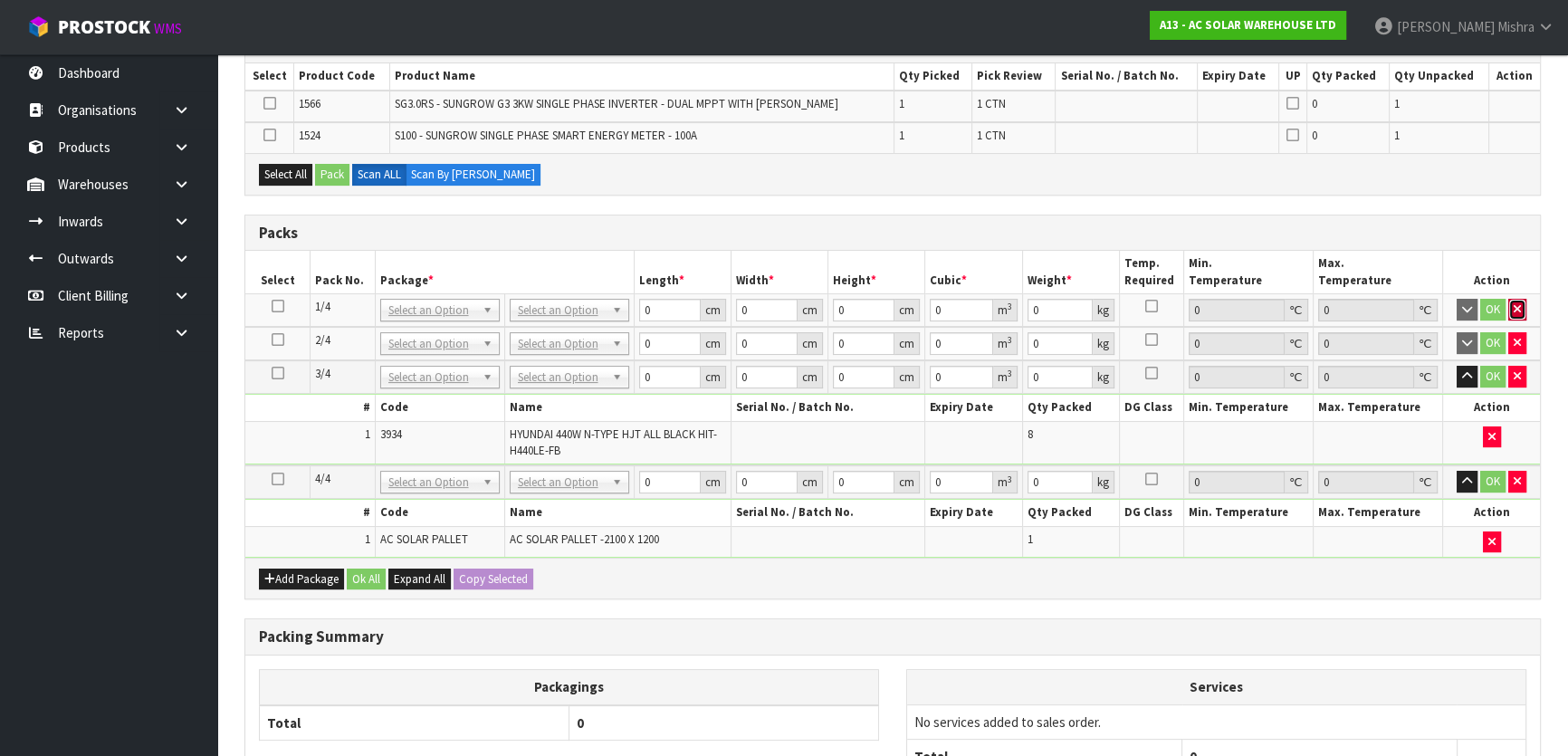
click at [1515, 304] on icon "button" at bounding box center [1517, 309] width 7 height 12
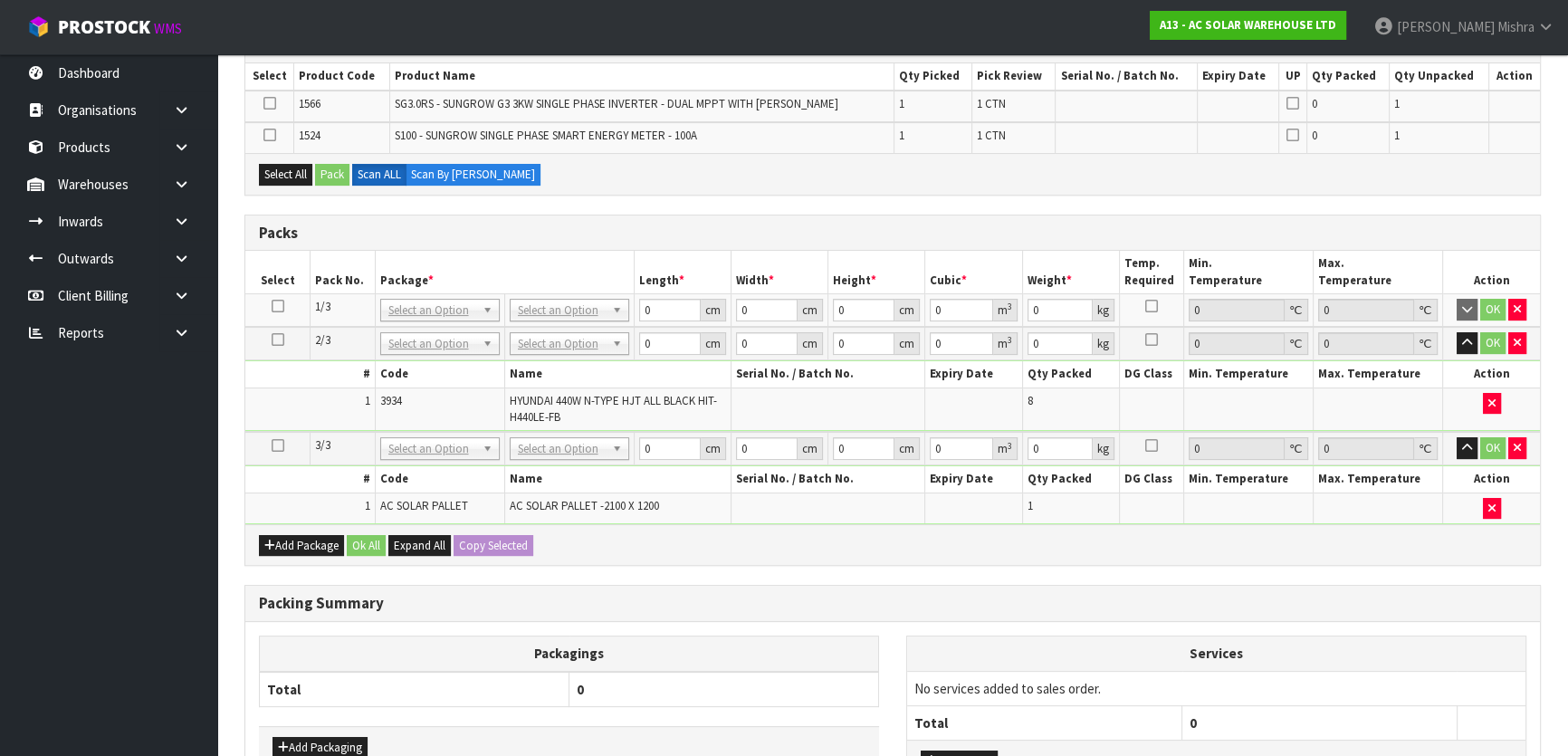
click at [1517, 323] on td "OK" at bounding box center [1491, 311] width 96 height 34
click at [1515, 333] on button "button" at bounding box center [1517, 343] width 18 height 22
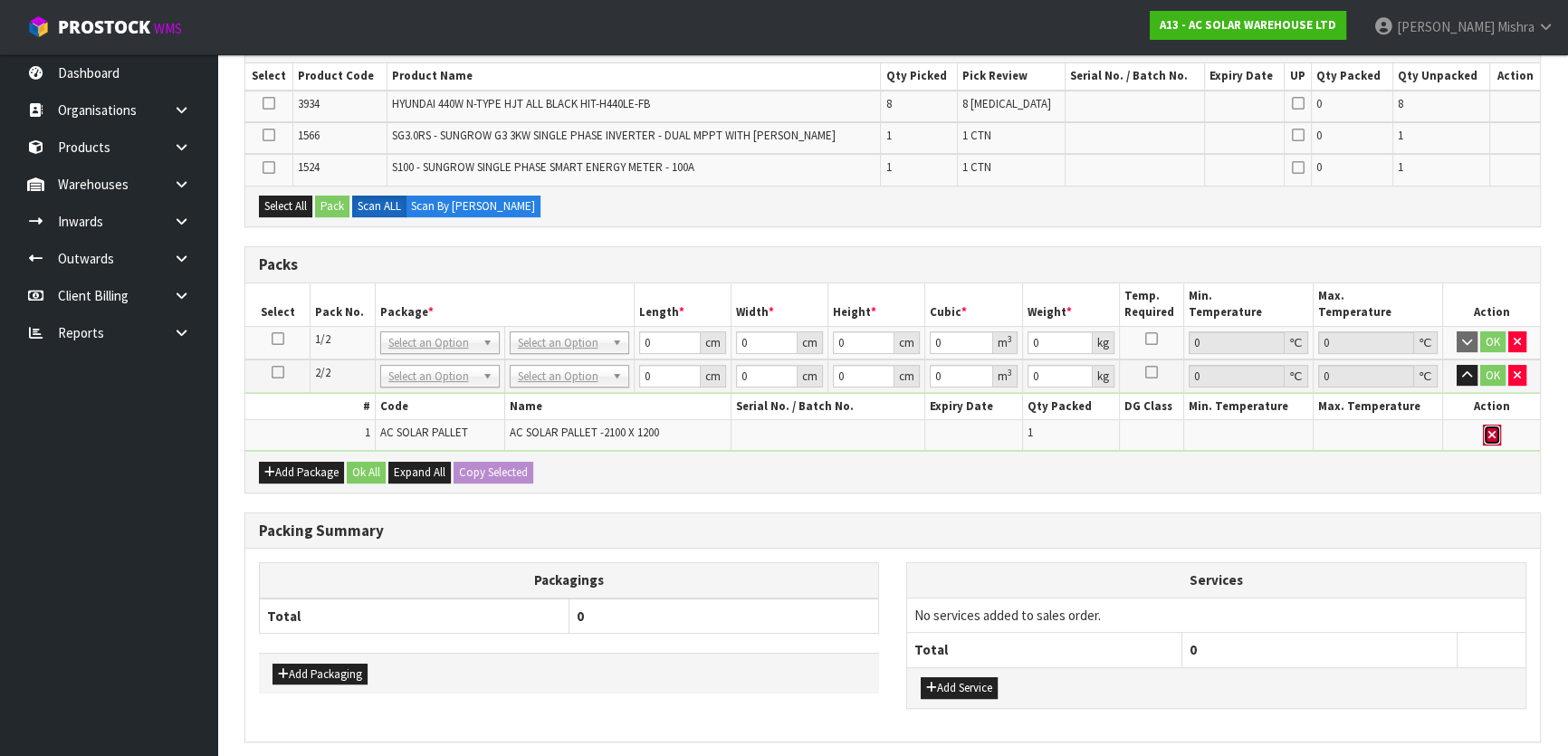
click at [1497, 428] on button "button" at bounding box center [1492, 435] width 18 height 22
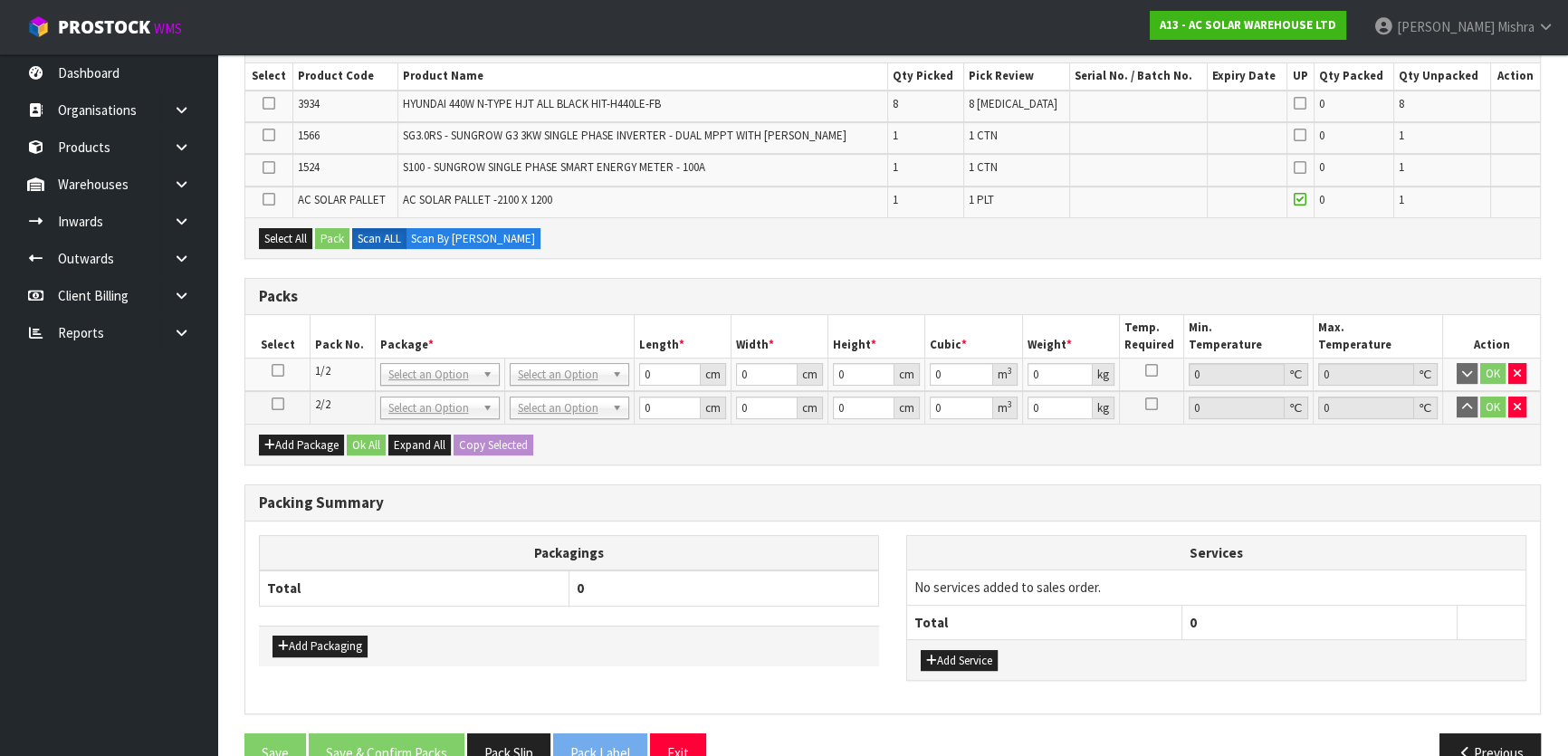
click at [276, 370] on icon at bounding box center [278, 370] width 13 height 1
drag, startPoint x: 262, startPoint y: 197, endPoint x: 263, endPoint y: 164, distance: 33.0
click at [263, 200] on icon at bounding box center [269, 200] width 13 height 1
click at [0, 0] on input "checkbox" at bounding box center [0, 0] width 0 height 0
click at [266, 103] on icon at bounding box center [269, 103] width 13 height 1
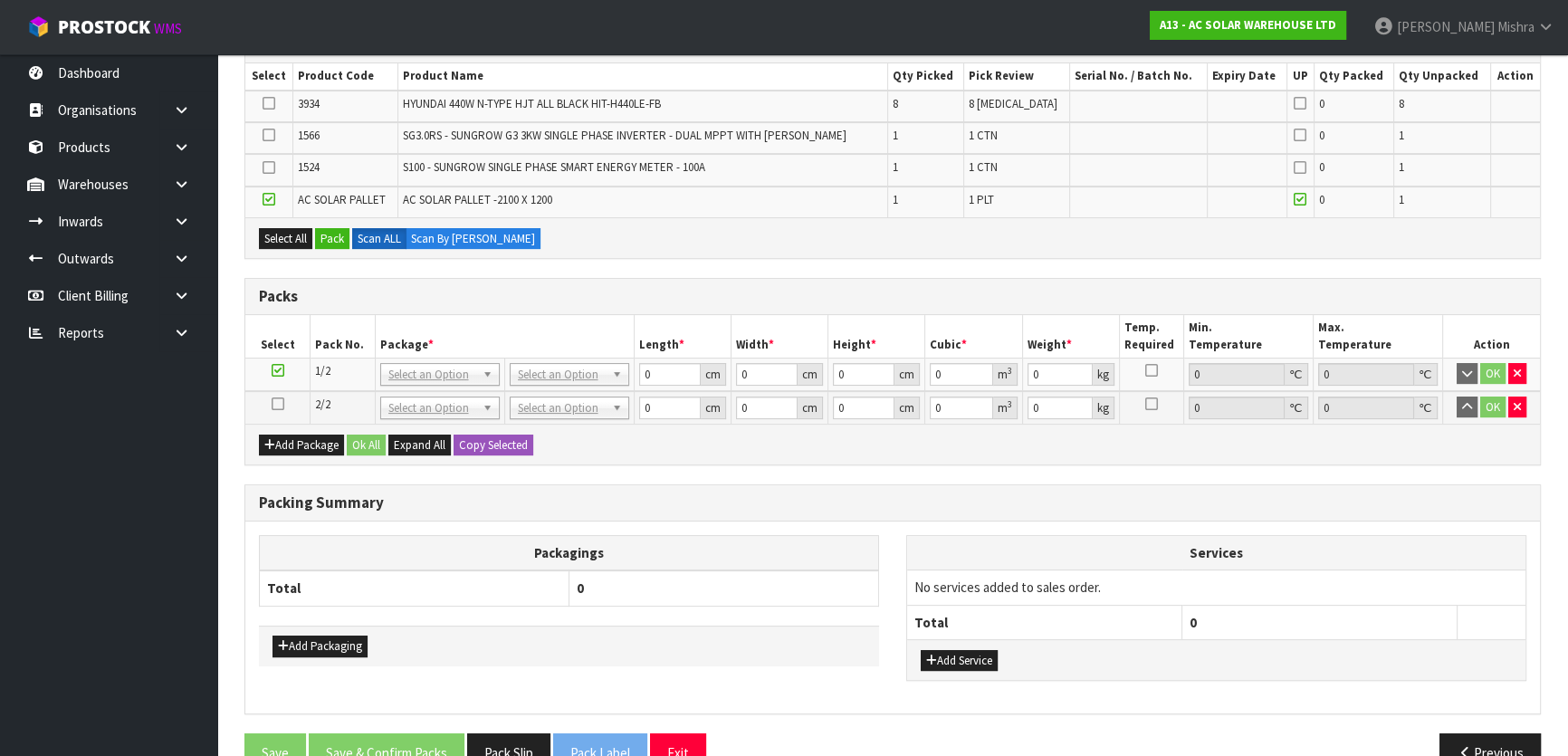
click at [0, 0] on input "checkbox" at bounding box center [0, 0] width 0 height 0
click at [323, 235] on button "Pack" at bounding box center [332, 239] width 35 height 22
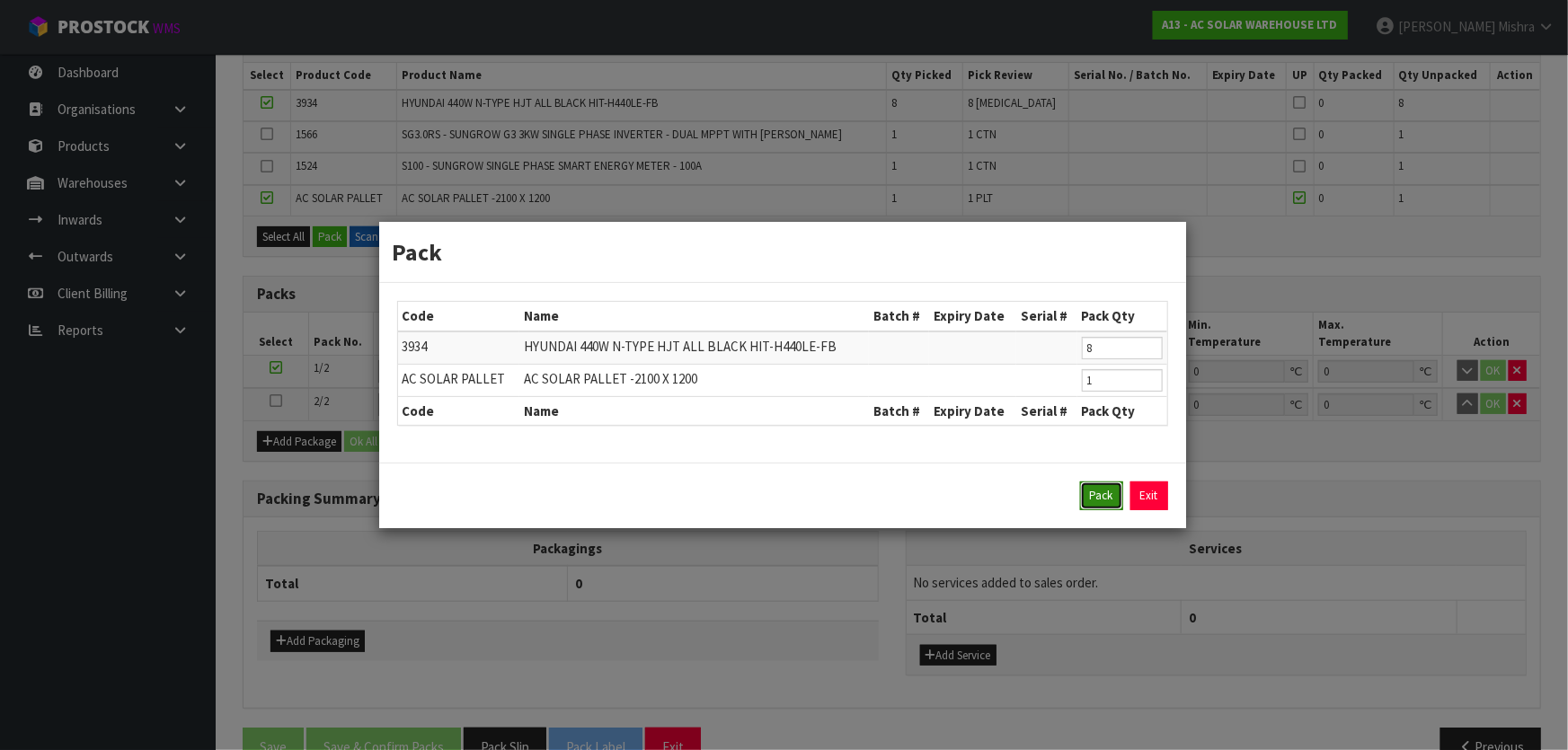
click at [1101, 496] on button "Pack" at bounding box center [1101, 495] width 43 height 29
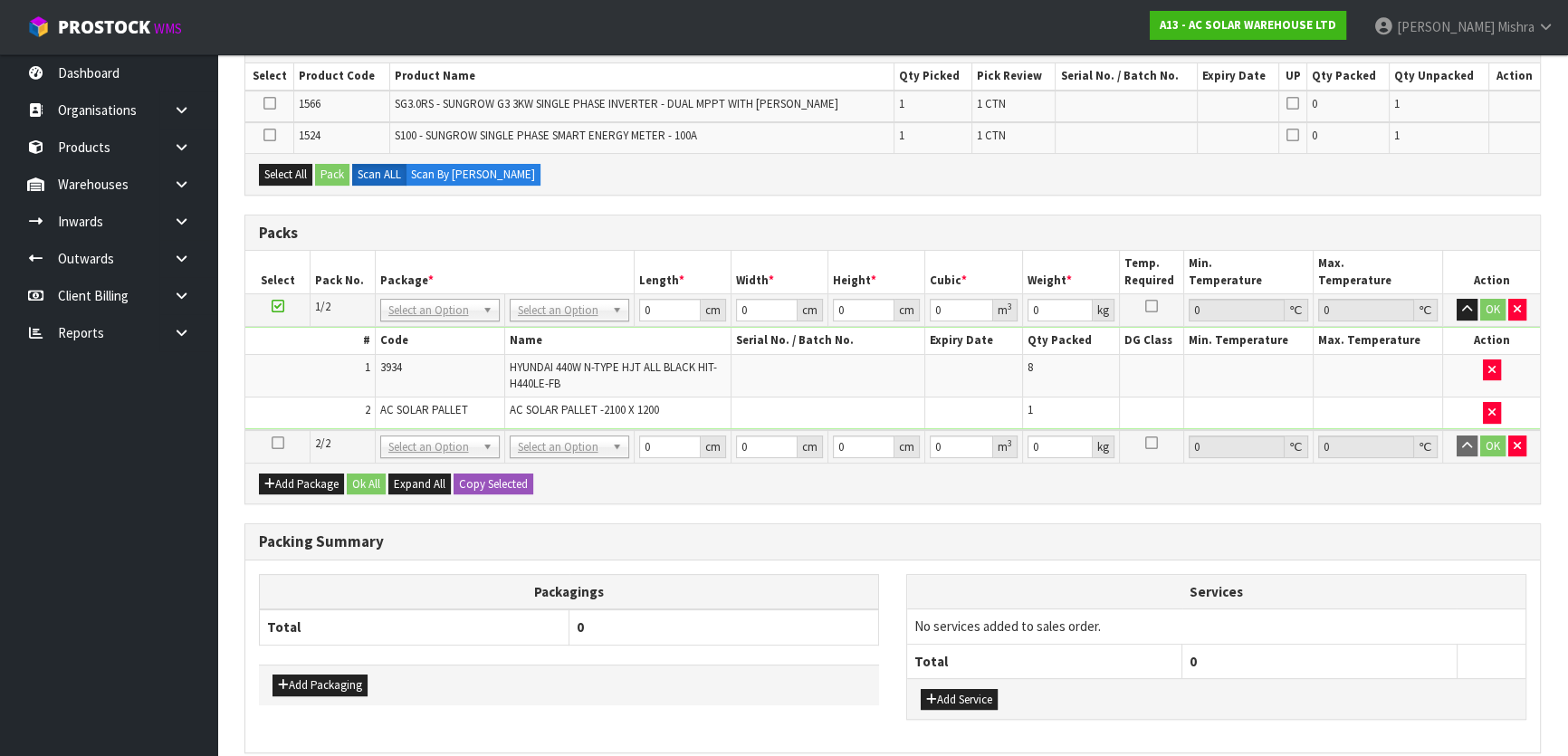
click at [279, 443] on icon at bounding box center [278, 443] width 13 height 1
click at [291, 168] on button "Select All" at bounding box center [285, 174] width 53 height 22
click at [259, 164] on button "Select All" at bounding box center [285, 174] width 53 height 22
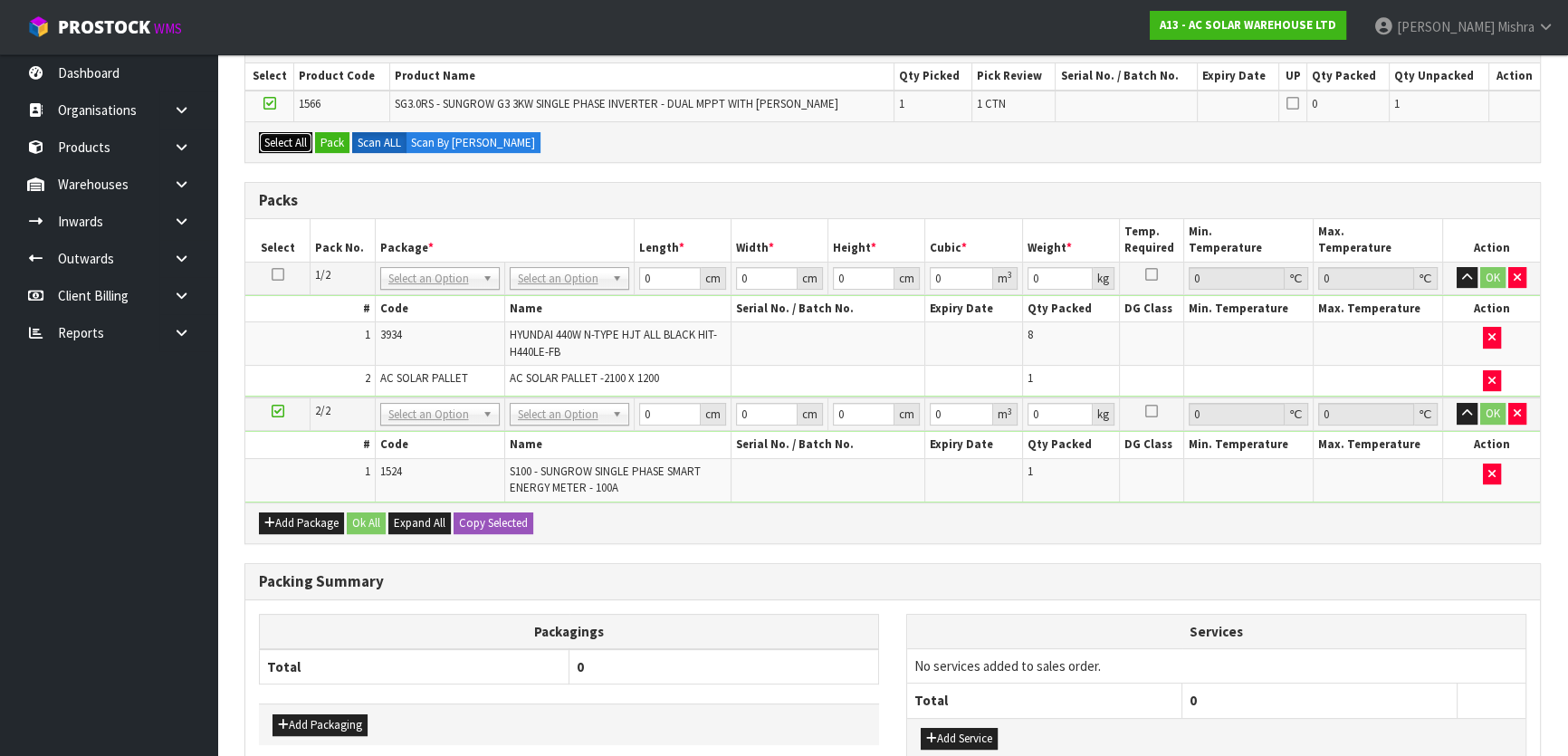
click at [259, 132] on button "Select All" at bounding box center [285, 142] width 53 height 22
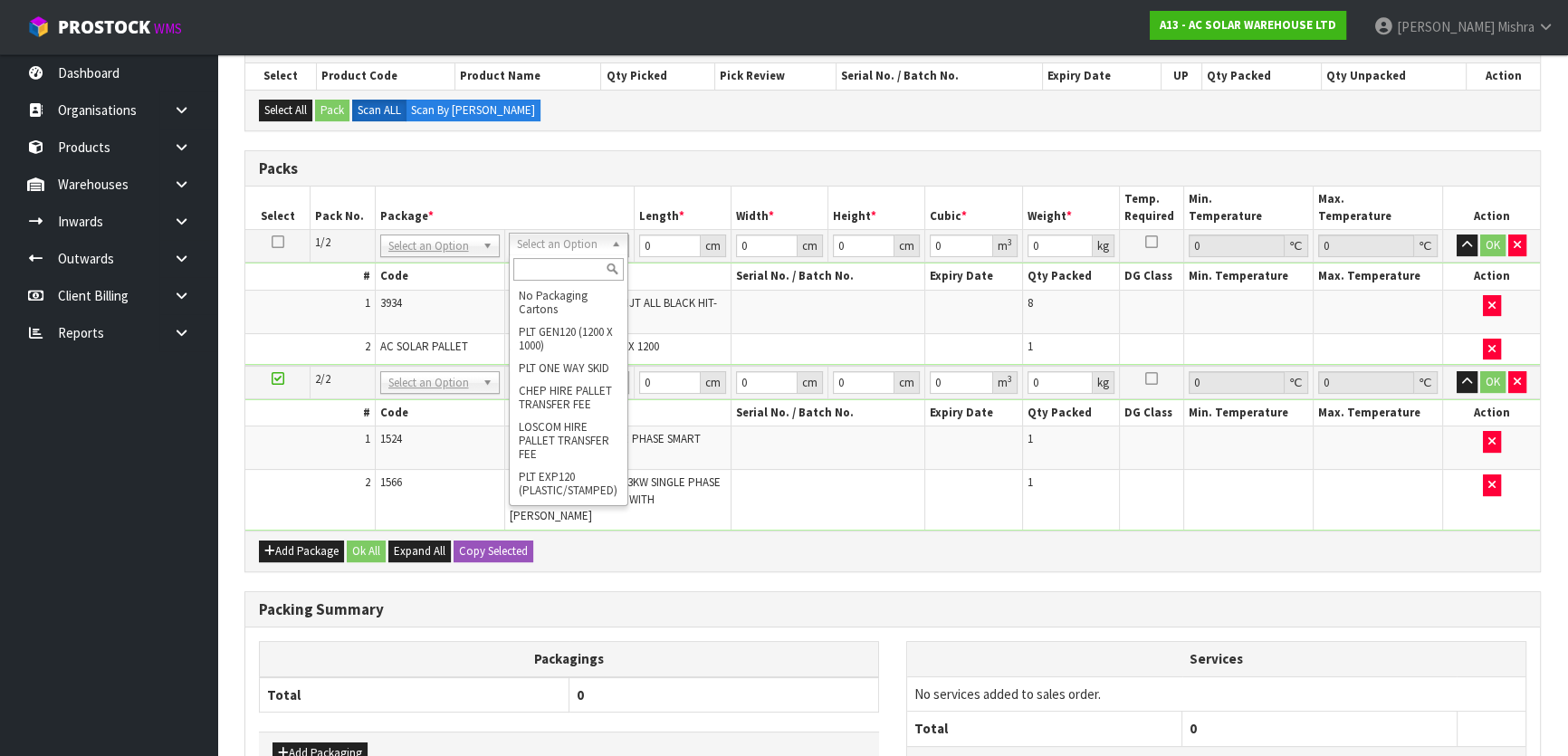
click at [556, 277] on input "text" at bounding box center [569, 270] width 111 height 22
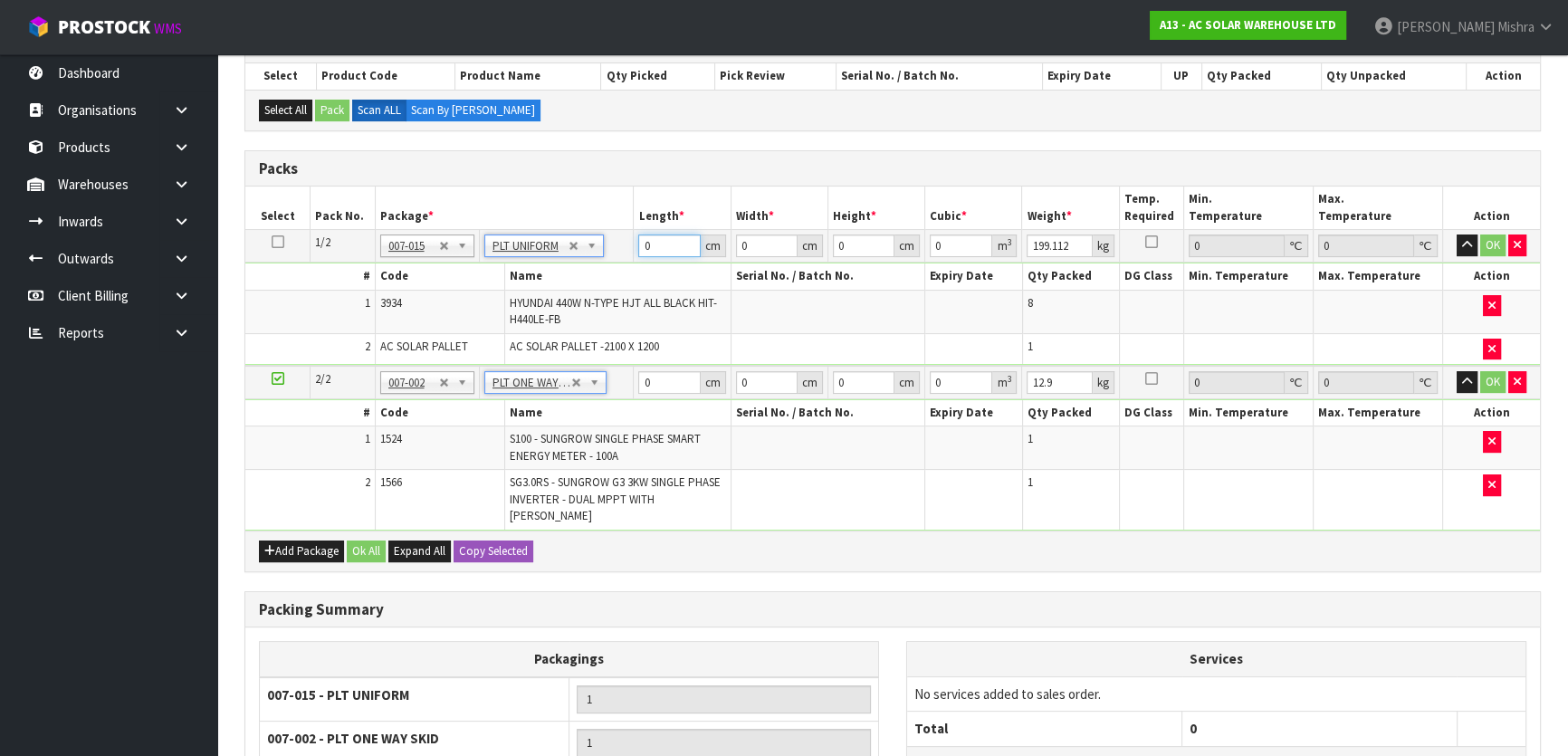
drag, startPoint x: 652, startPoint y: 245, endPoint x: 634, endPoint y: 245, distance: 18.0
click at [634, 245] on td "0 cm" at bounding box center [682, 246] width 96 height 33
drag, startPoint x: 651, startPoint y: 379, endPoint x: 616, endPoint y: 382, distance: 35.1
click at [634, 382] on td "0 cm" at bounding box center [682, 383] width 96 height 34
drag, startPoint x: 847, startPoint y: 248, endPoint x: 827, endPoint y: 245, distance: 20.2
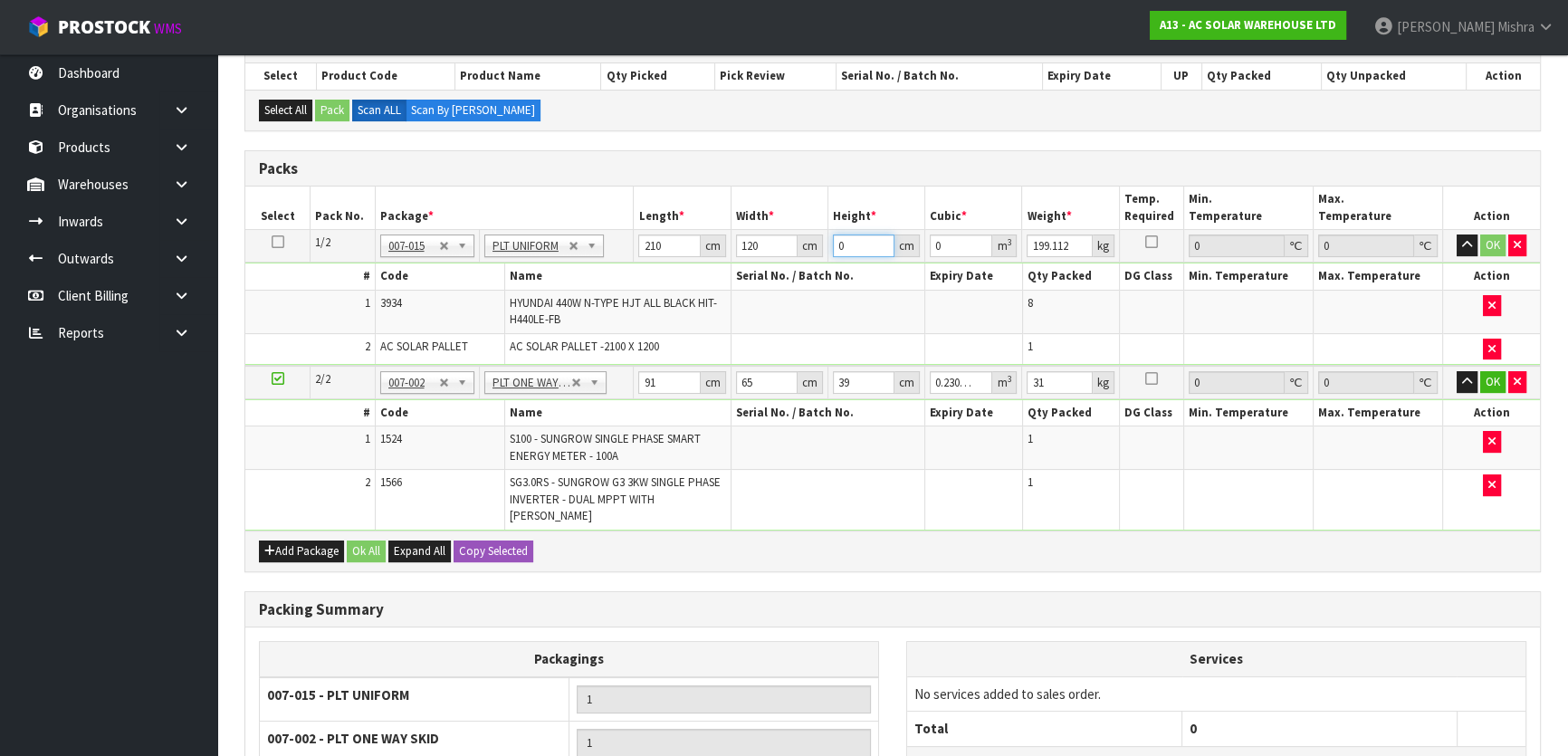
click at [828, 245] on td "0 cm" at bounding box center [876, 246] width 96 height 33
click at [379, 541] on button "Ok All" at bounding box center [366, 551] width 39 height 22
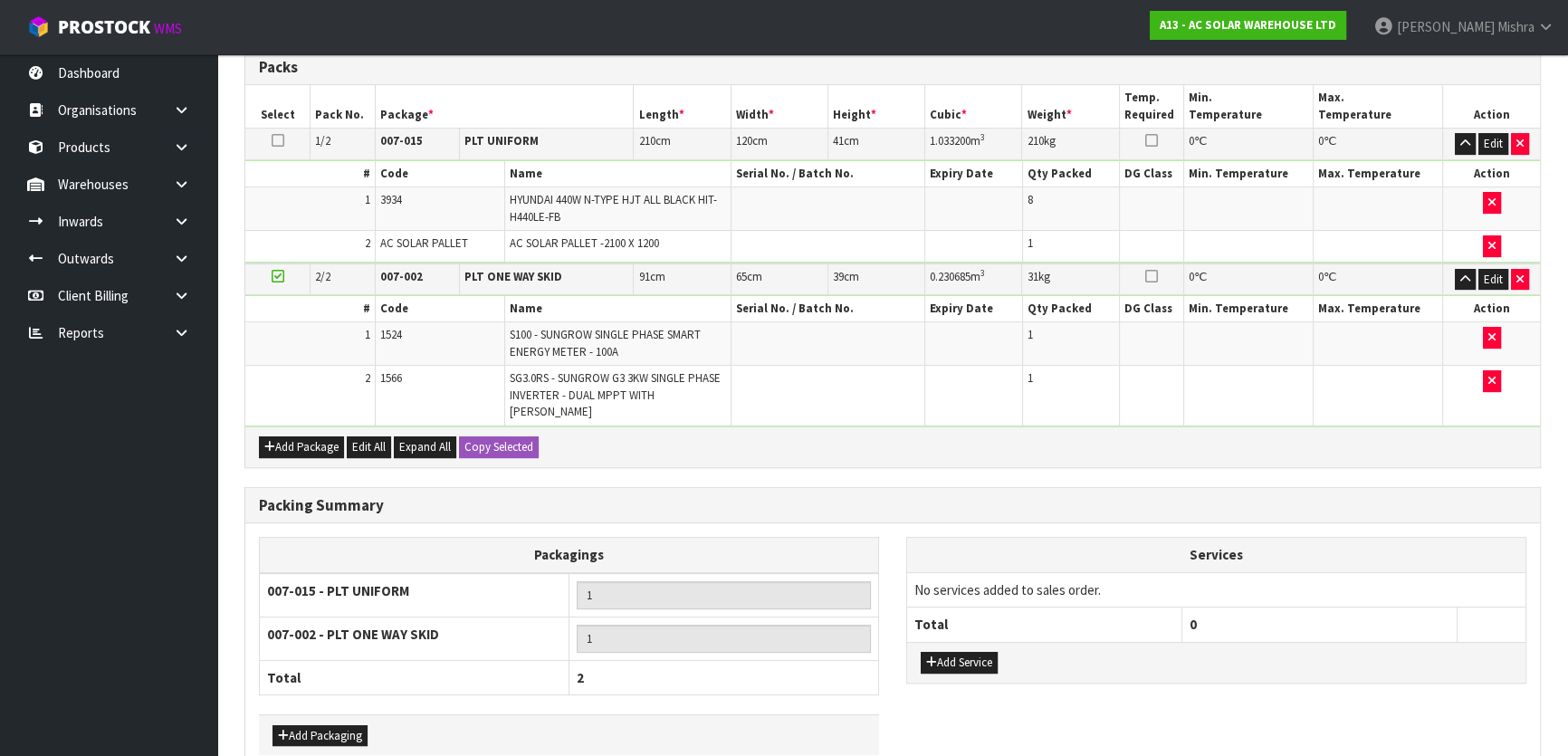
scroll to position [571, 0]
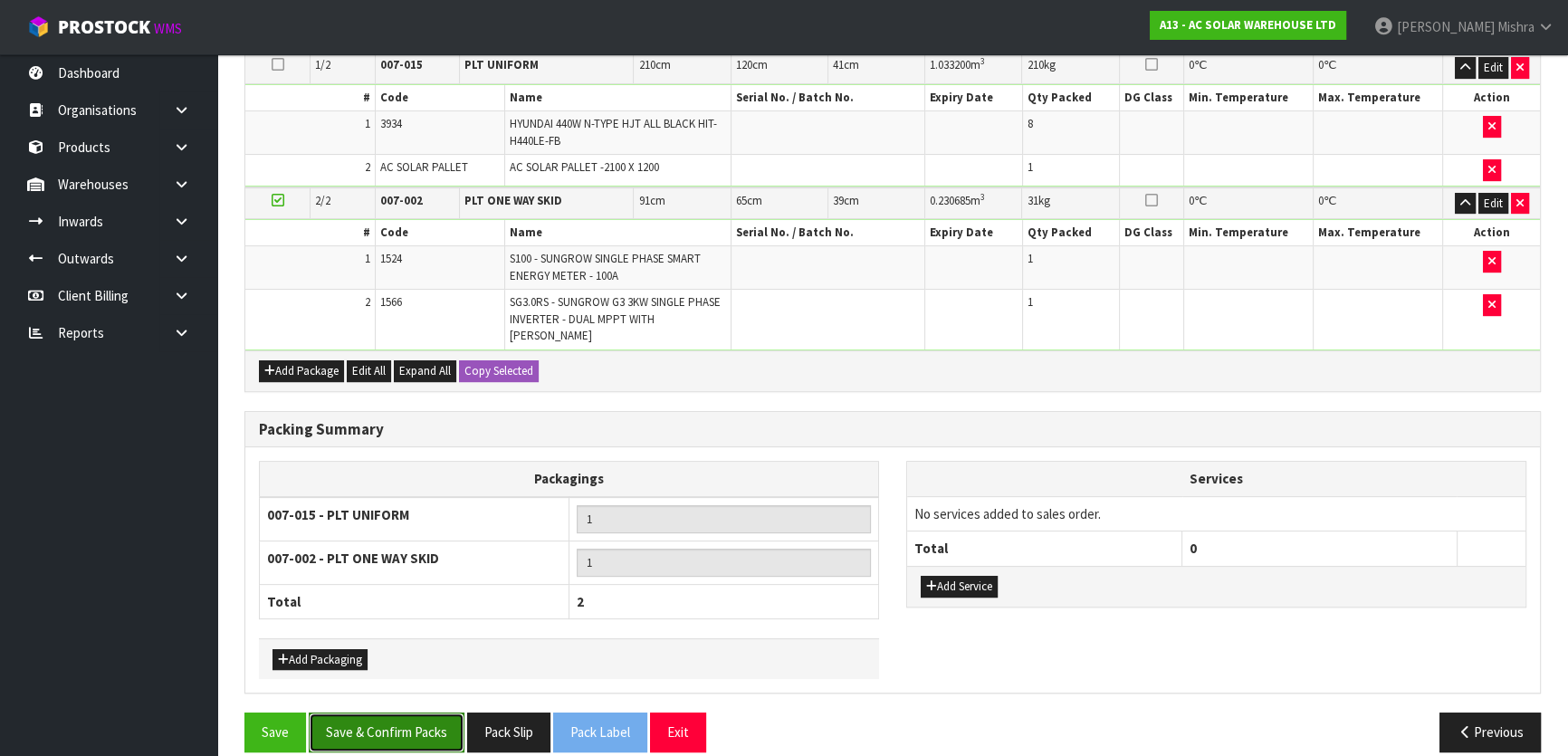
click at [407, 727] on button "Save & Confirm Packs" at bounding box center [387, 733] width 155 height 39
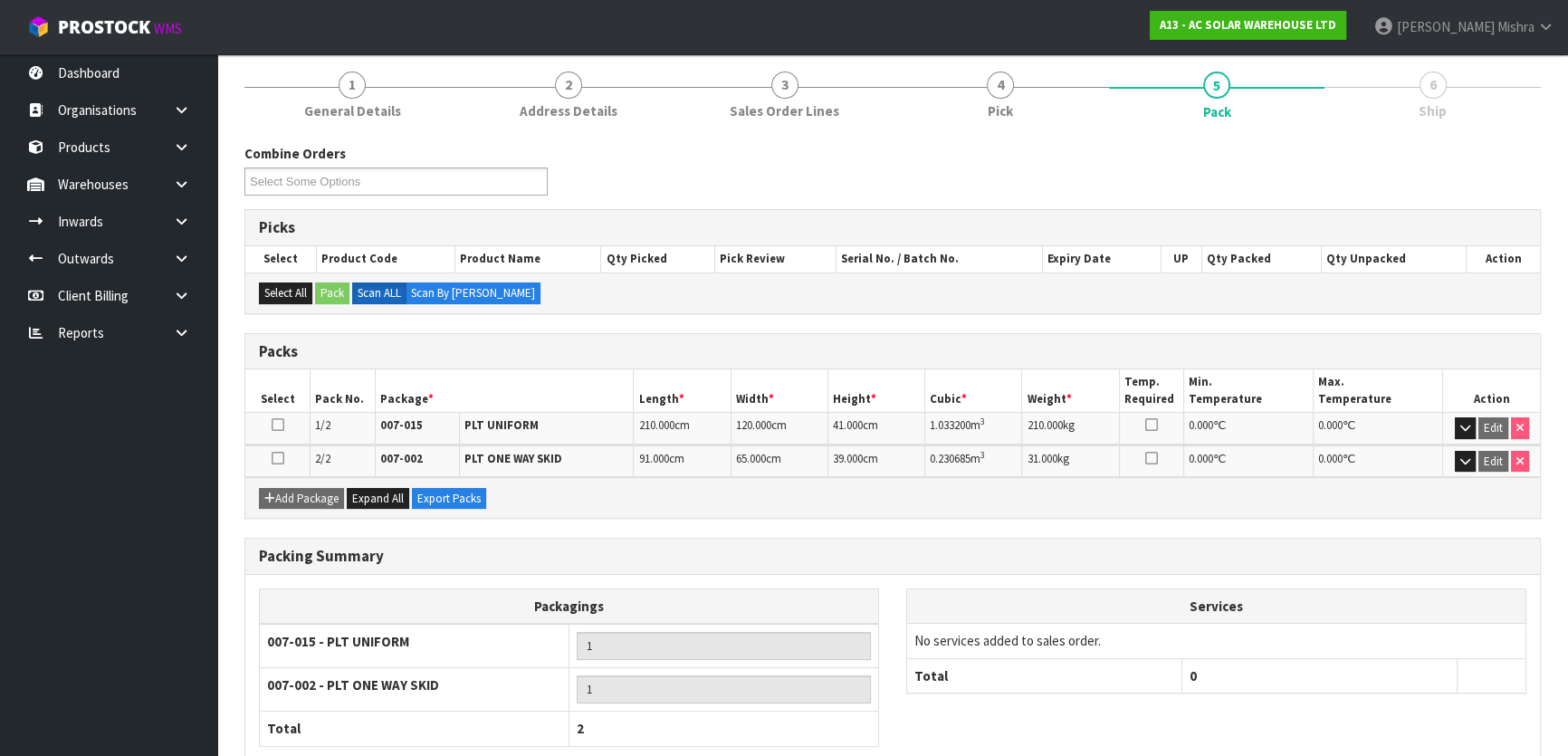
scroll to position [316, 0]
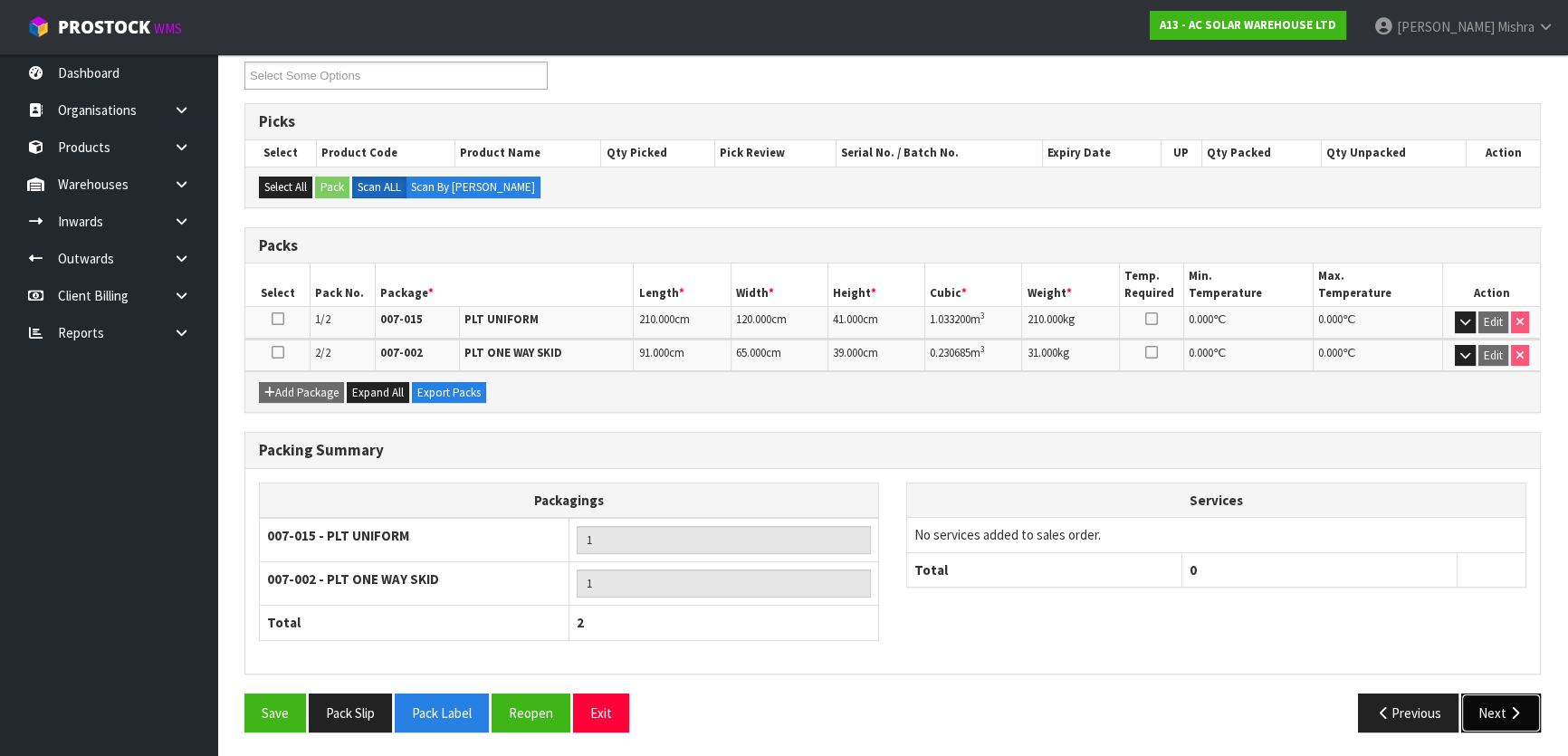
click at [1484, 706] on button "Next" at bounding box center [1501, 714] width 80 height 39
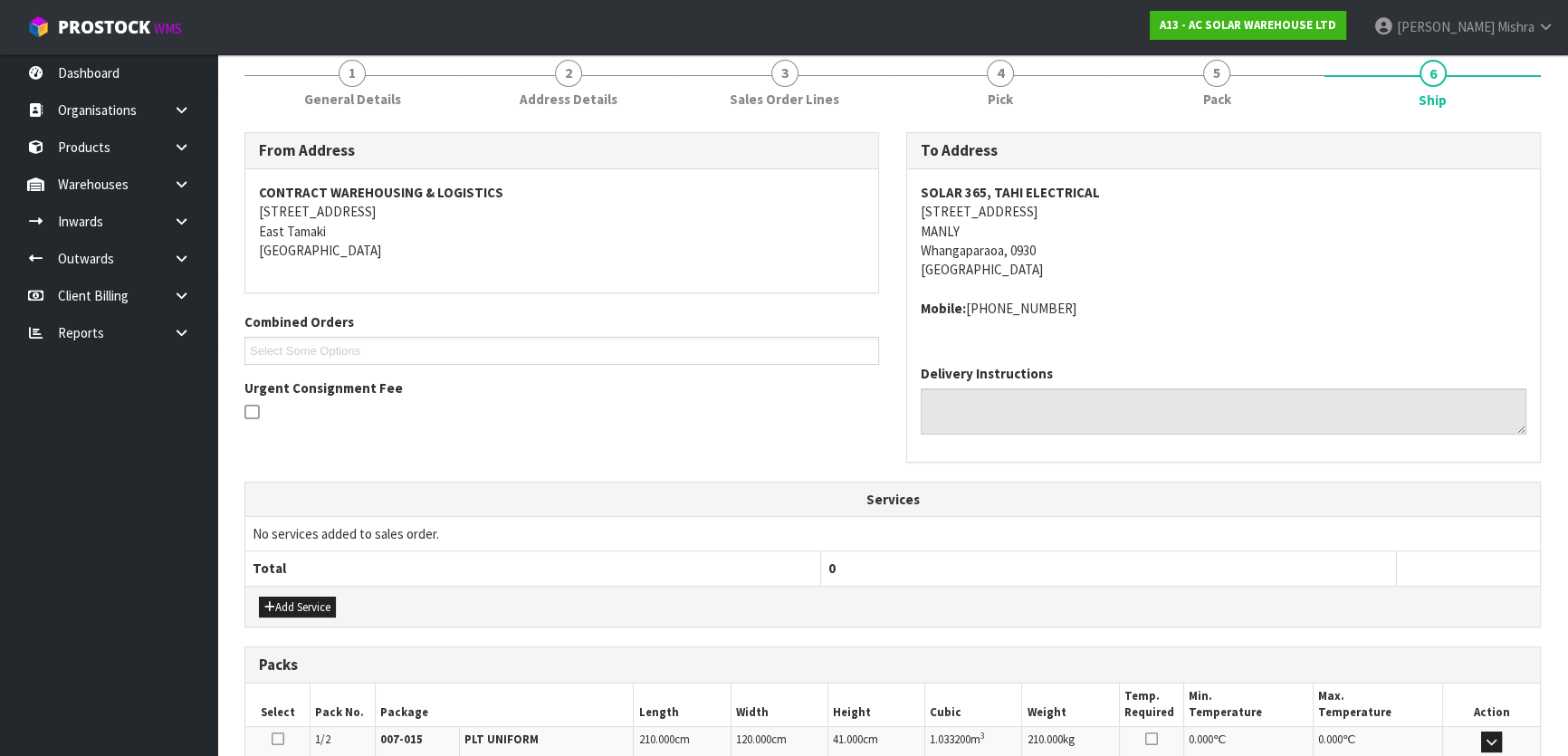
scroll to position [68, 0]
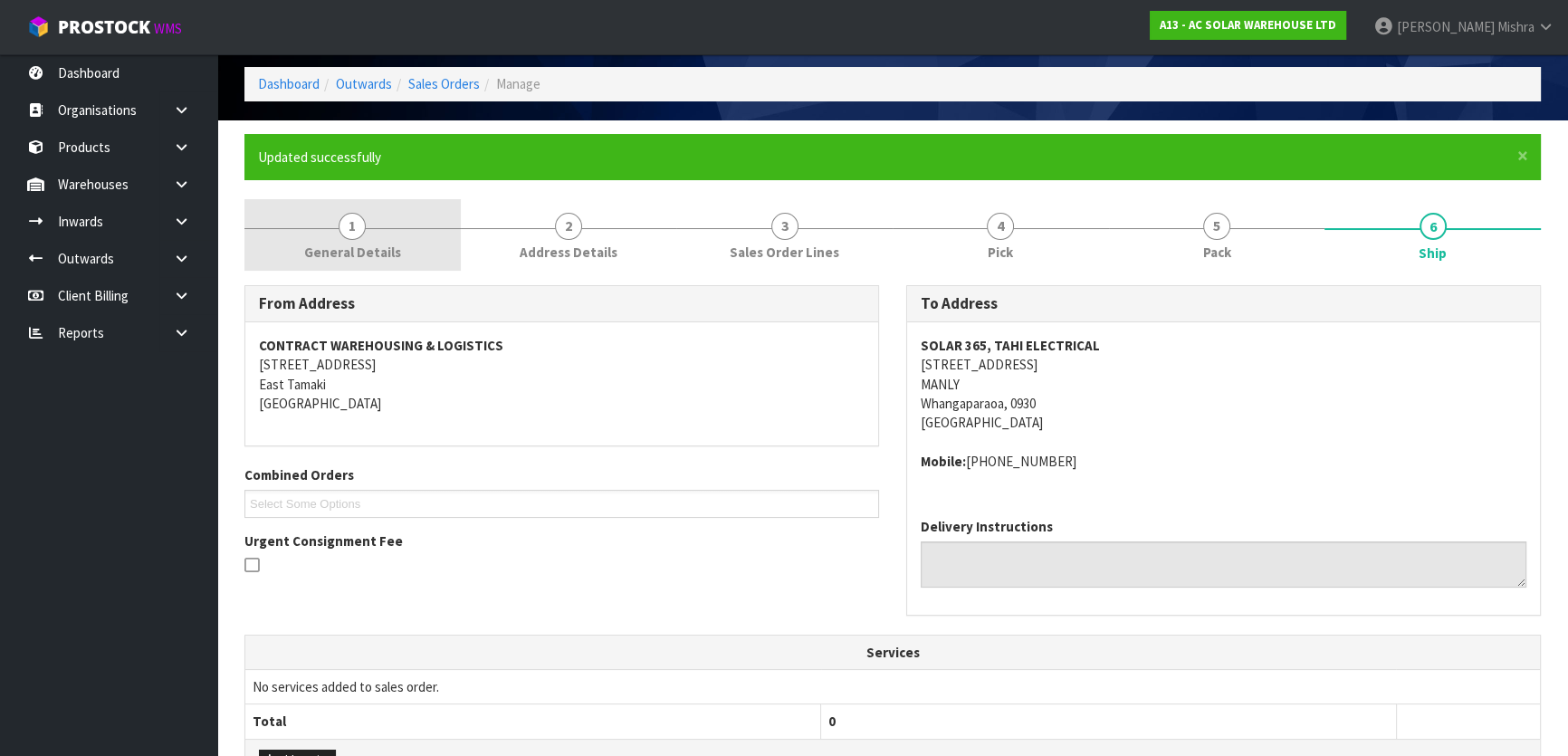
click at [362, 232] on span "1" at bounding box center [352, 226] width 27 height 27
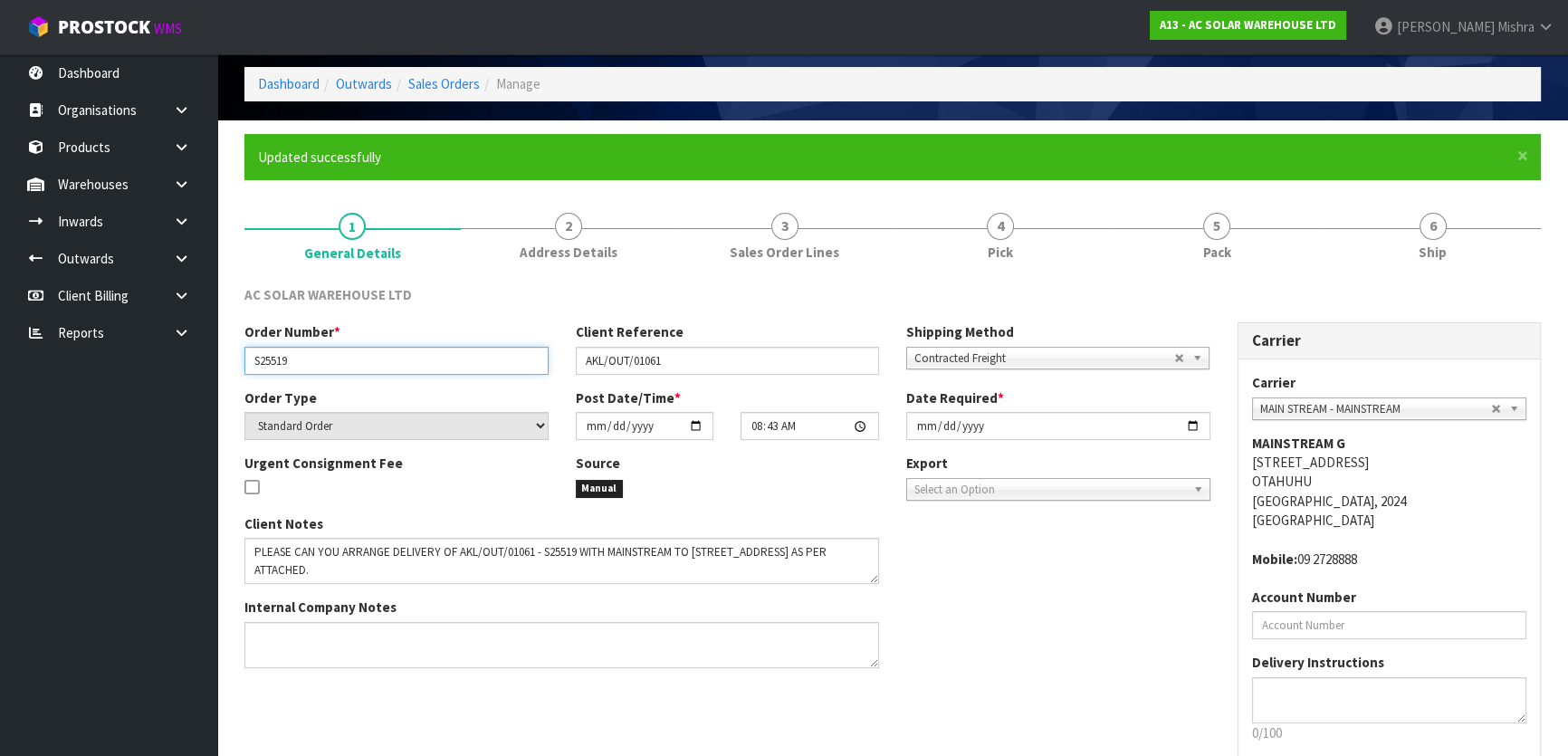
drag, startPoint x: 286, startPoint y: 364, endPoint x: 240, endPoint y: 366, distance: 46.0
click at [240, 366] on div "Order Number * S25519" at bounding box center [397, 348] width 332 height 52
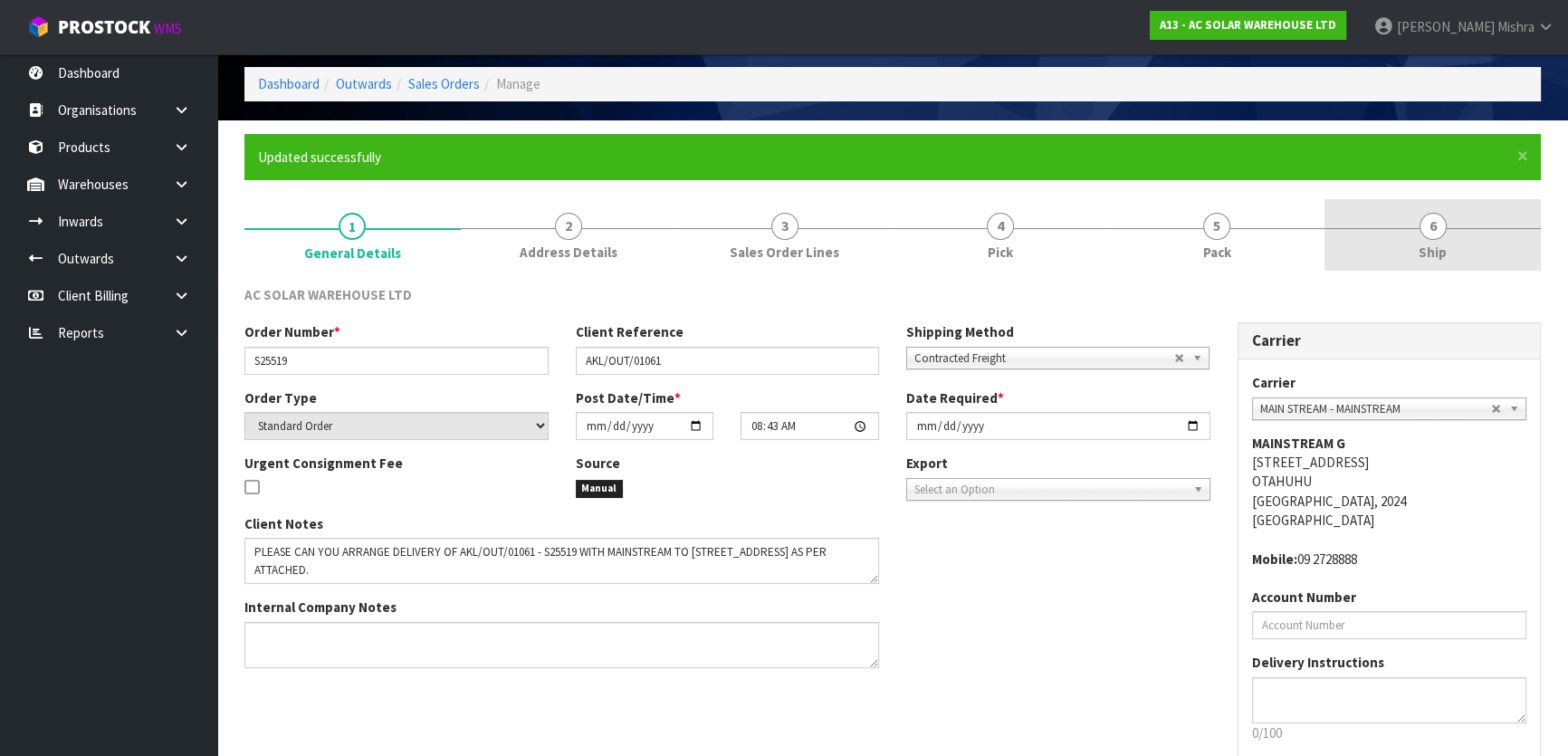
click at [1403, 240] on link "6 Ship" at bounding box center [1432, 235] width 216 height 71
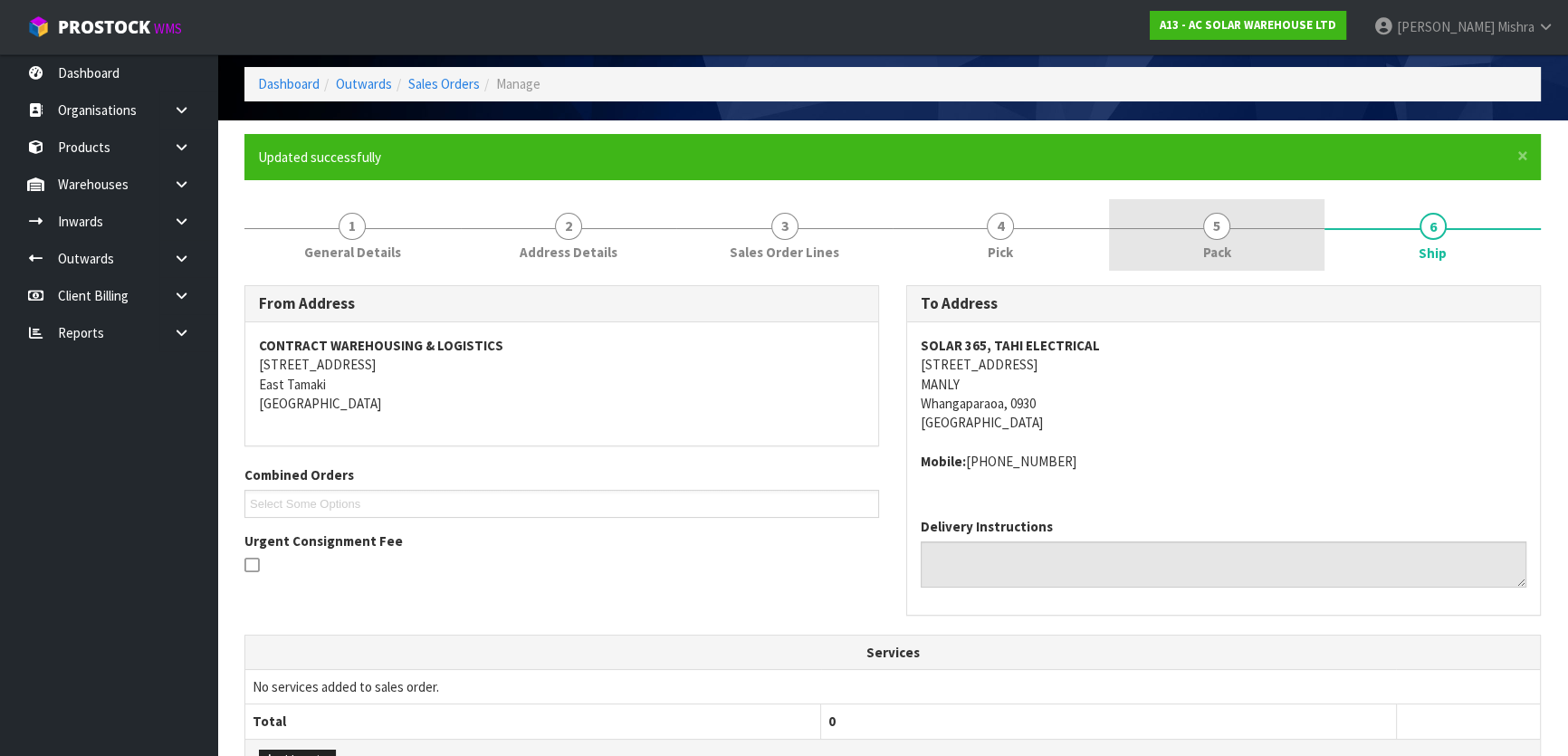
click at [1213, 259] on span "Pack" at bounding box center [1218, 252] width 28 height 19
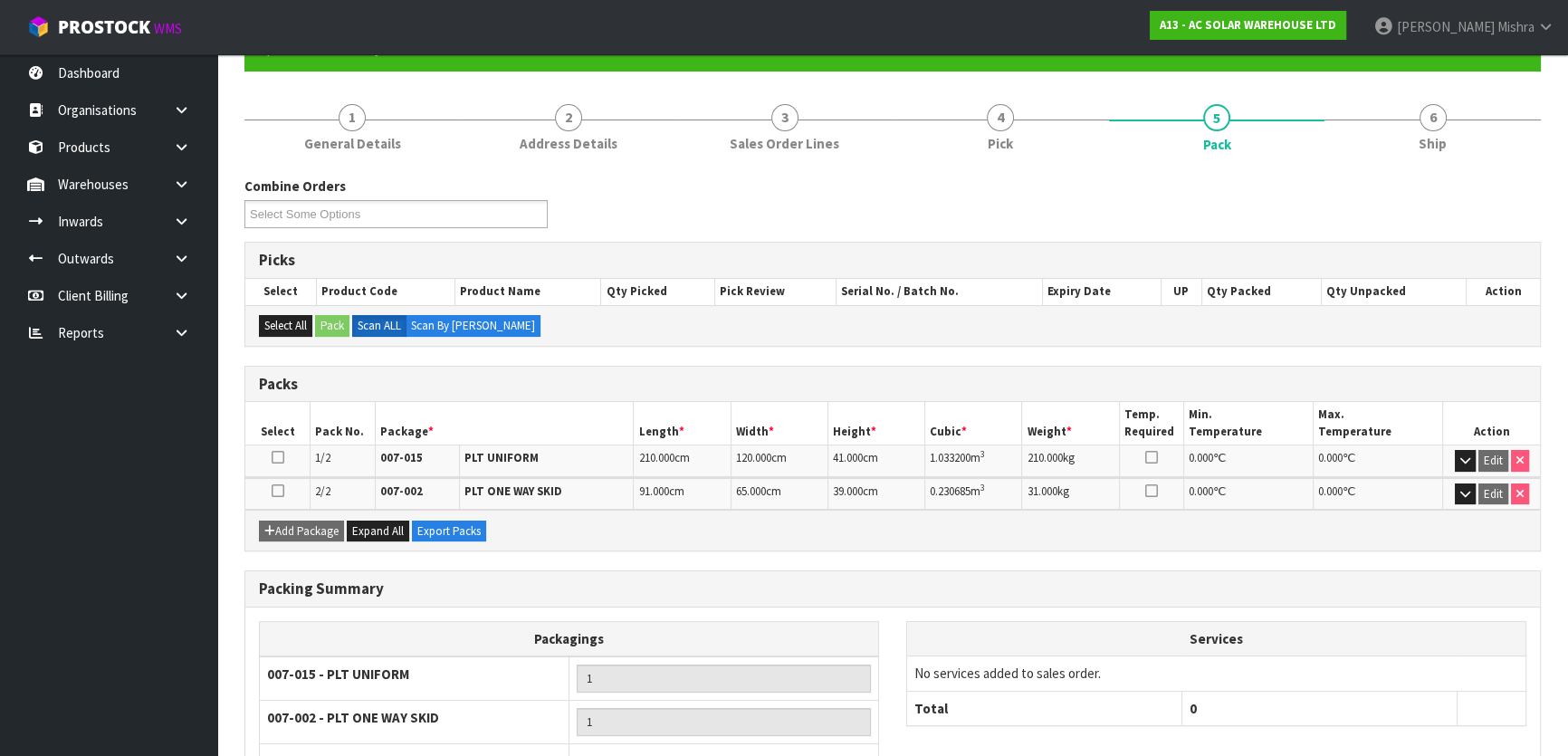
scroll to position [316, 0]
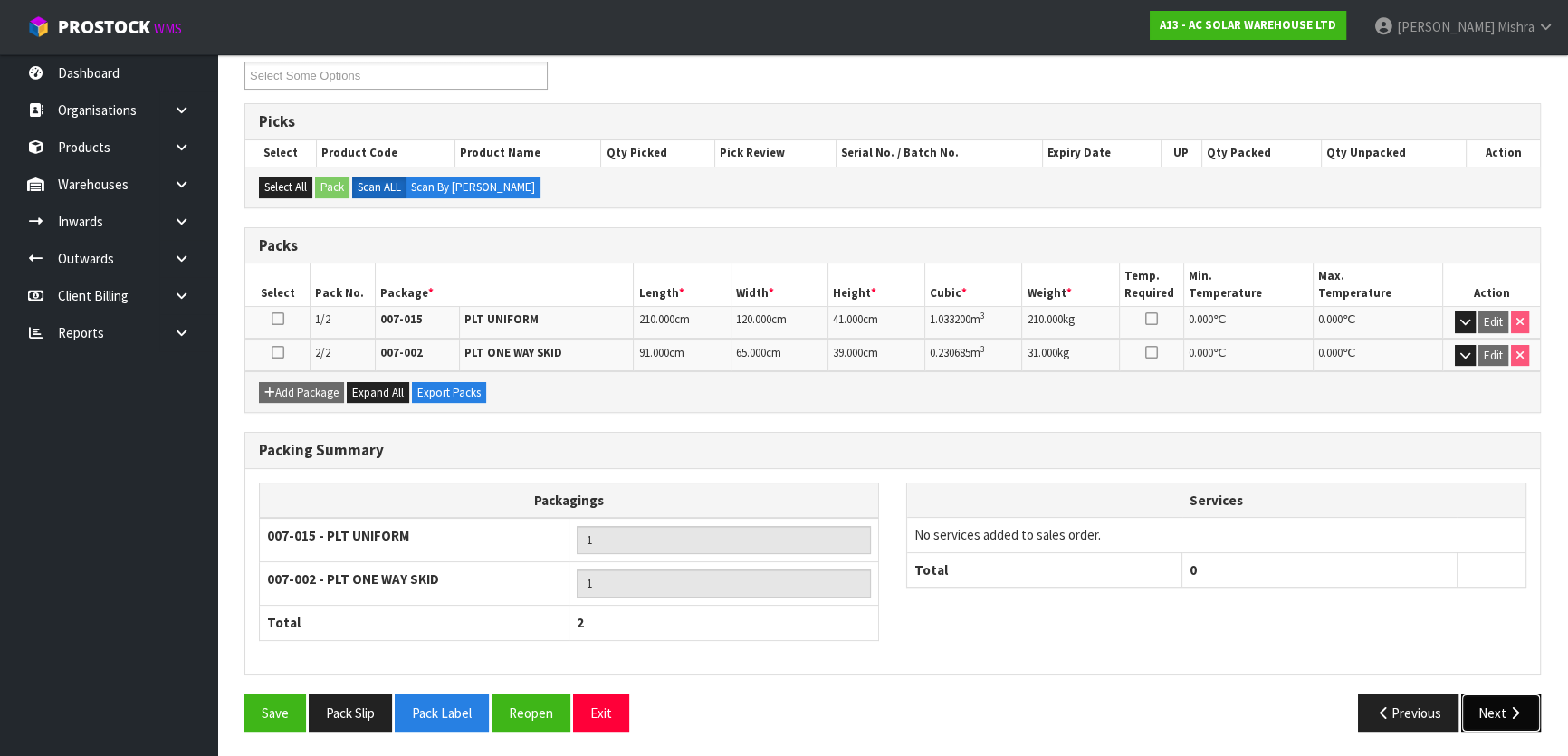
click at [1509, 706] on icon "button" at bounding box center [1516, 713] width 17 height 14
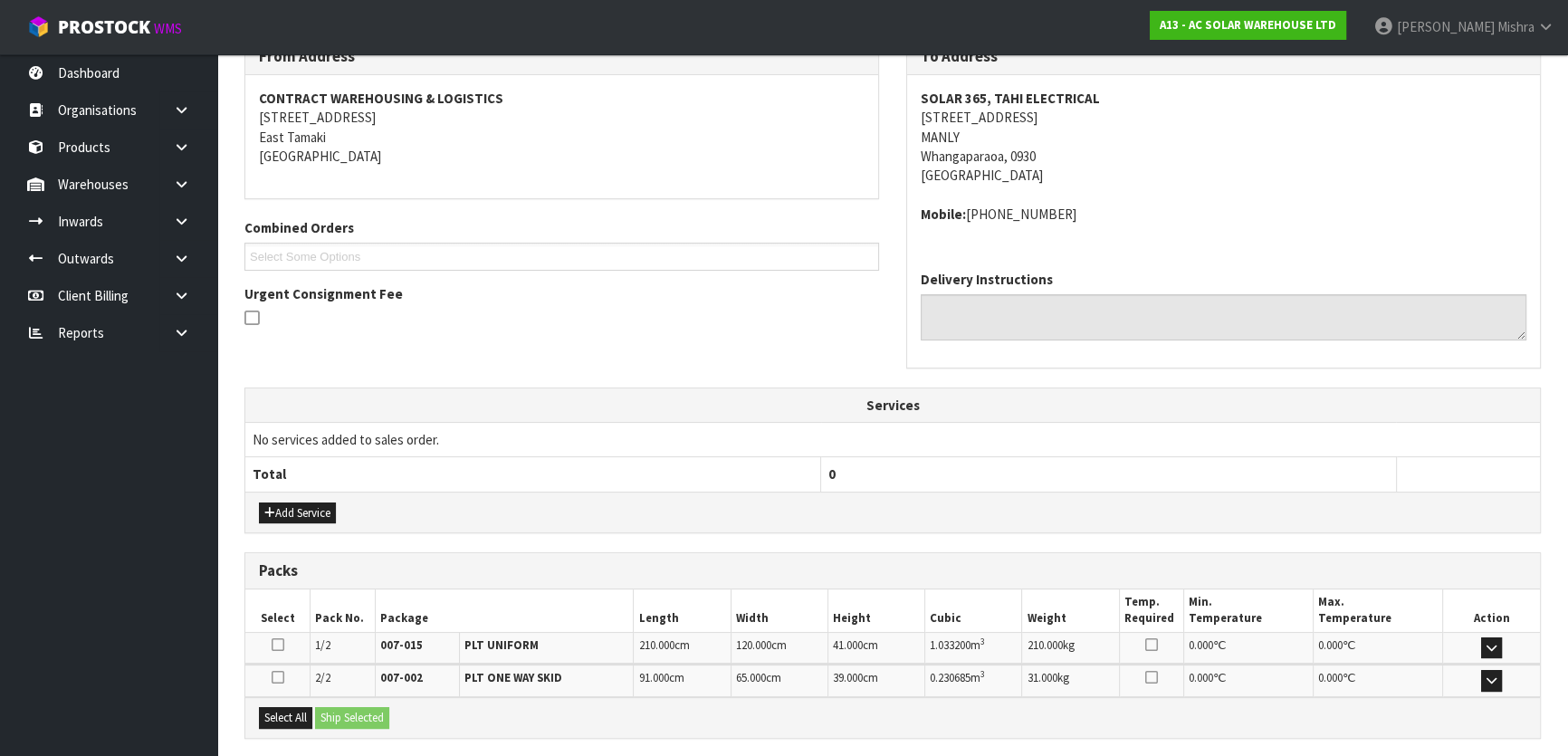
click at [1018, 118] on address "SOLAR 365, TAHI ELECTRICAL 8 MANLY PARK AVENUE MANLY Whangaparaoa, 0930 New Zea…" at bounding box center [1223, 137] width 606 height 96
copy address "8 MANLY PARK AVENUE"
click at [1028, 91] on strong "SOLAR 365, TAHI ELECTRICAL" at bounding box center [1010, 98] width 179 height 17
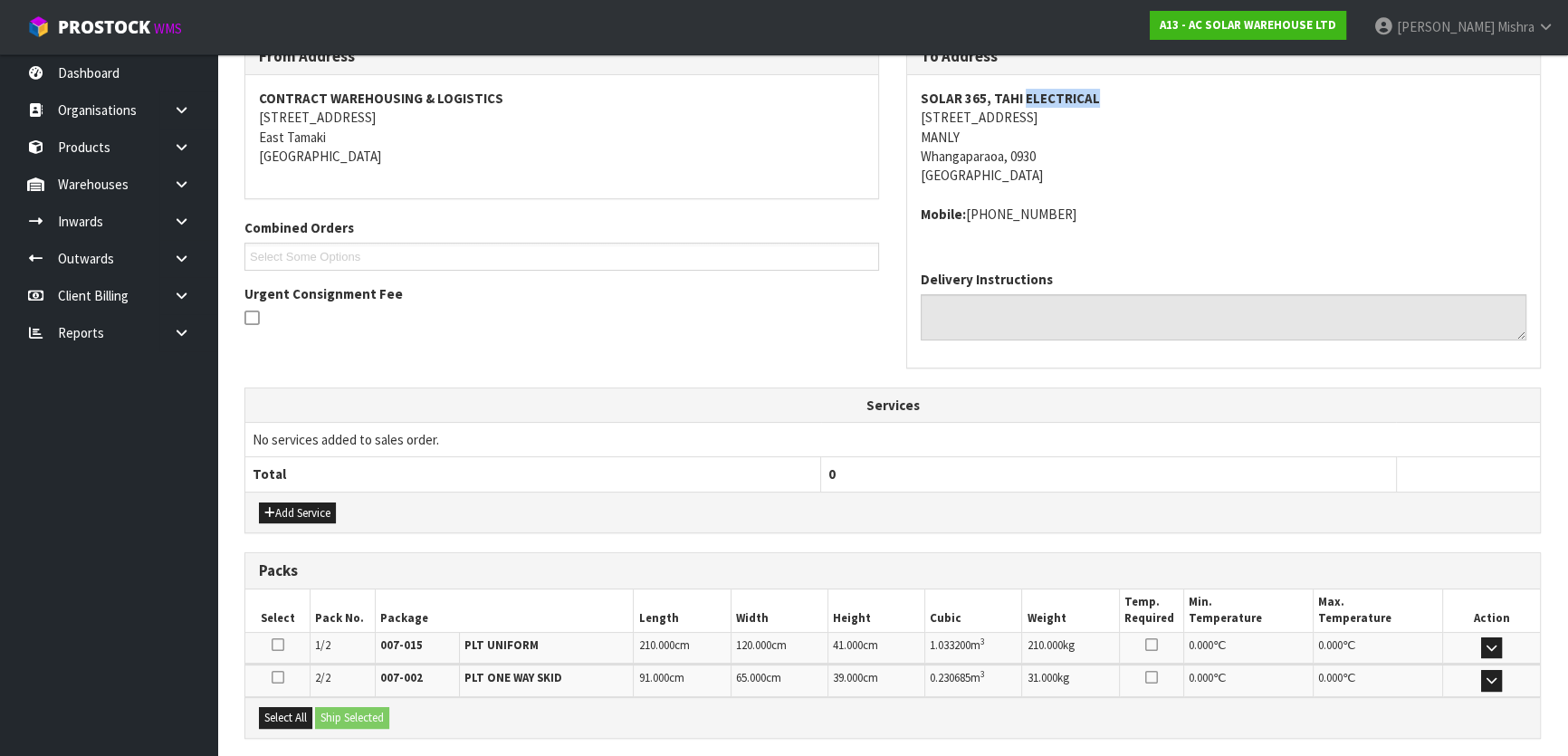
click at [1028, 91] on strong "SOLAR 365, TAHI ELECTRICAL" at bounding box center [1010, 98] width 179 height 17
copy strong "SOLAR 365, TAHI ELECTRICAL"
drag, startPoint x: 1065, startPoint y: 225, endPoint x: 968, endPoint y: 223, distance: 97.0
click at [968, 223] on div "SOLAR 365, TAHI ELECTRICAL 8 MANLY PARK AVENUE MANLY Whangaparaoa, 0930 New Zea…" at bounding box center [1224, 166] width 633 height 182
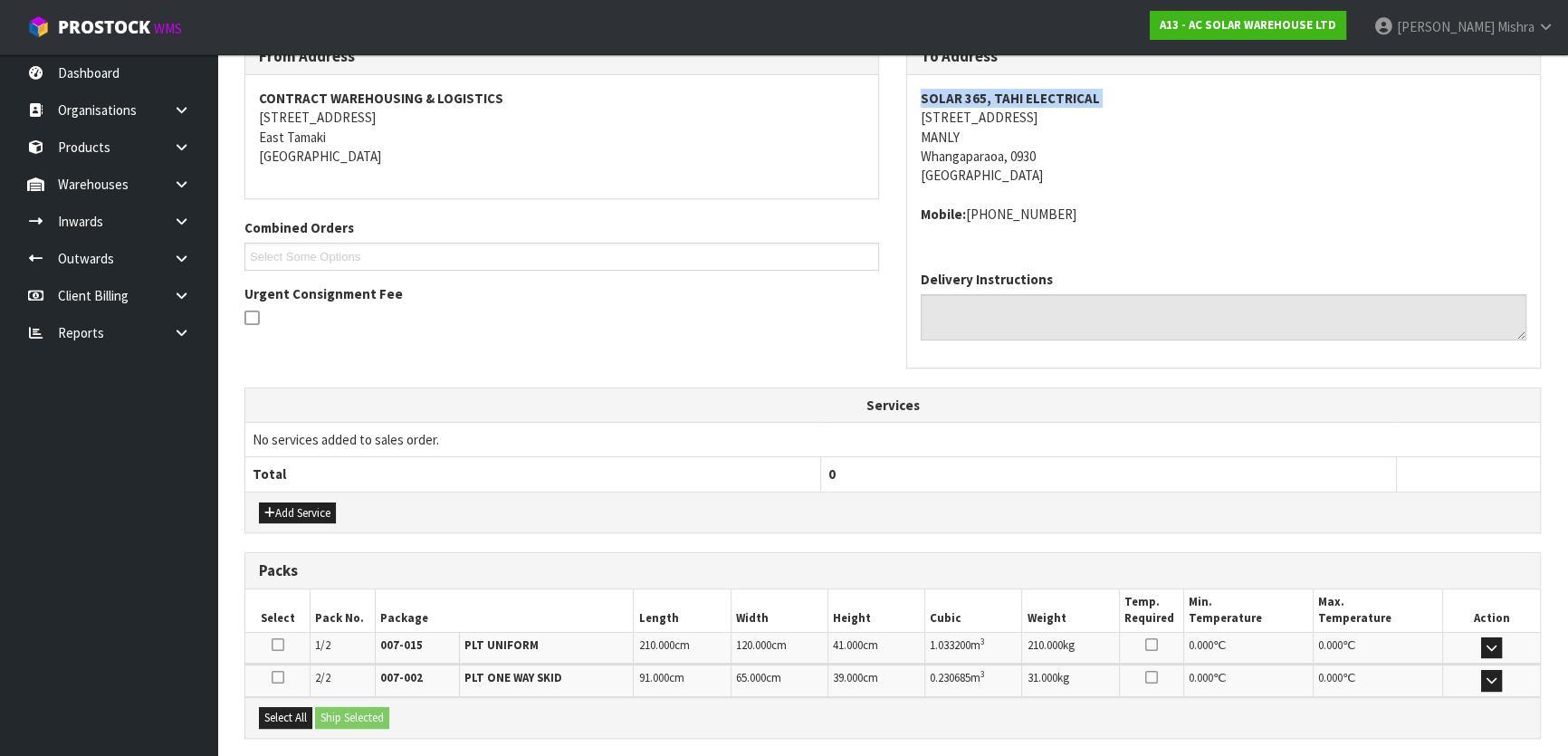
copy address "+64 21 661 909"
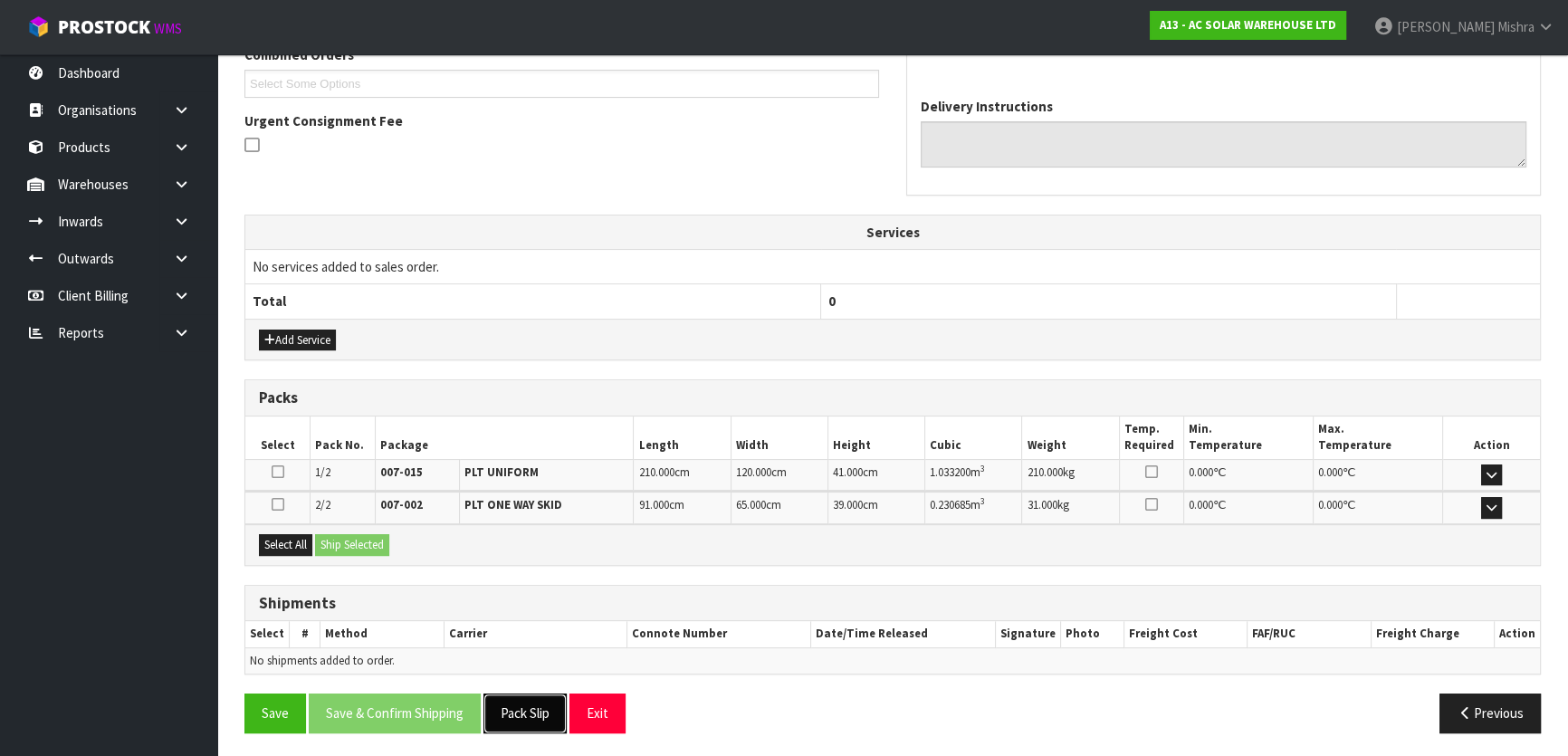
click at [558, 716] on button "Pack Slip" at bounding box center [525, 714] width 83 height 39
click at [275, 549] on button "Select All" at bounding box center [285, 544] width 53 height 22
click at [354, 544] on button "Ship Selected" at bounding box center [351, 544] width 74 height 22
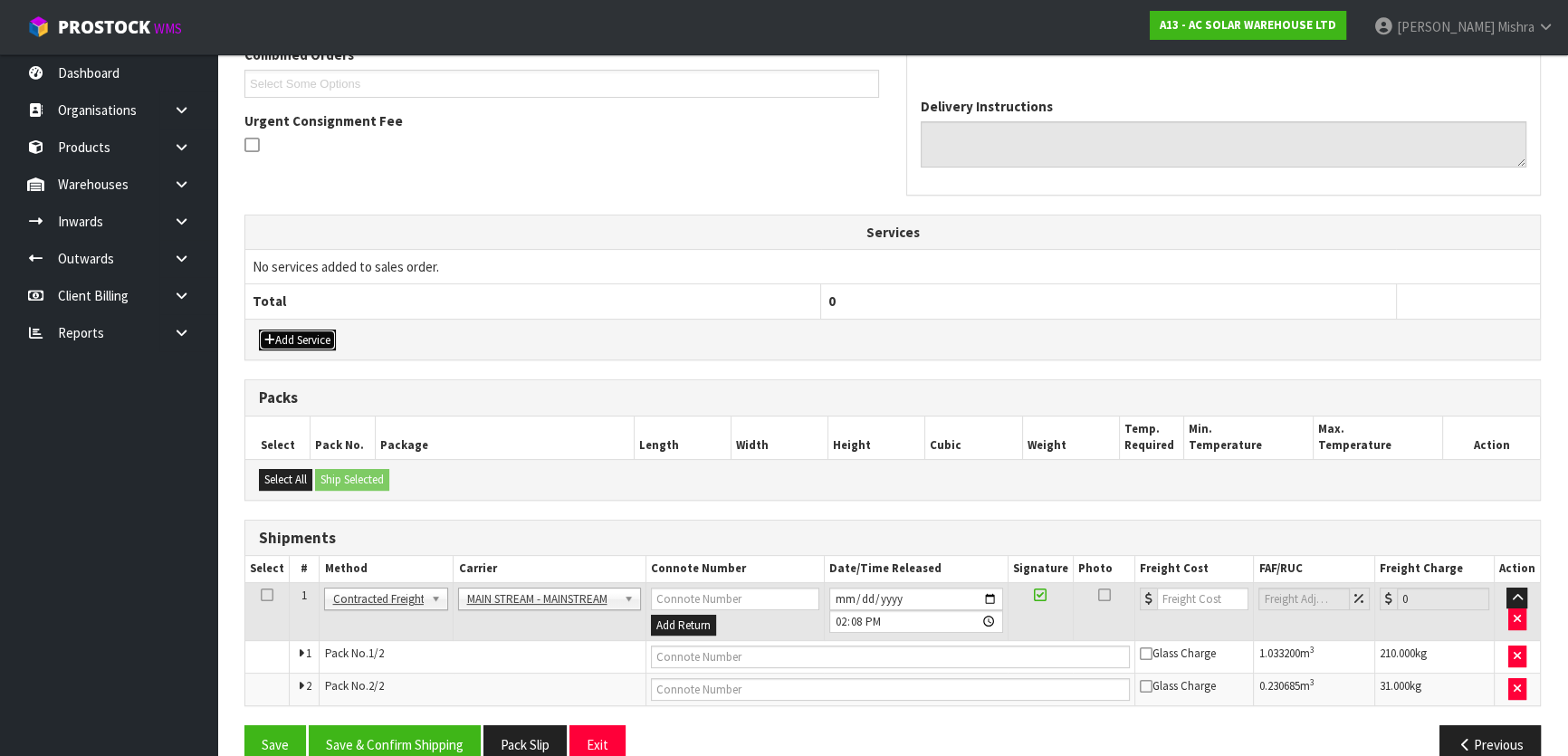
click at [308, 336] on button "Add Service" at bounding box center [297, 340] width 77 height 22
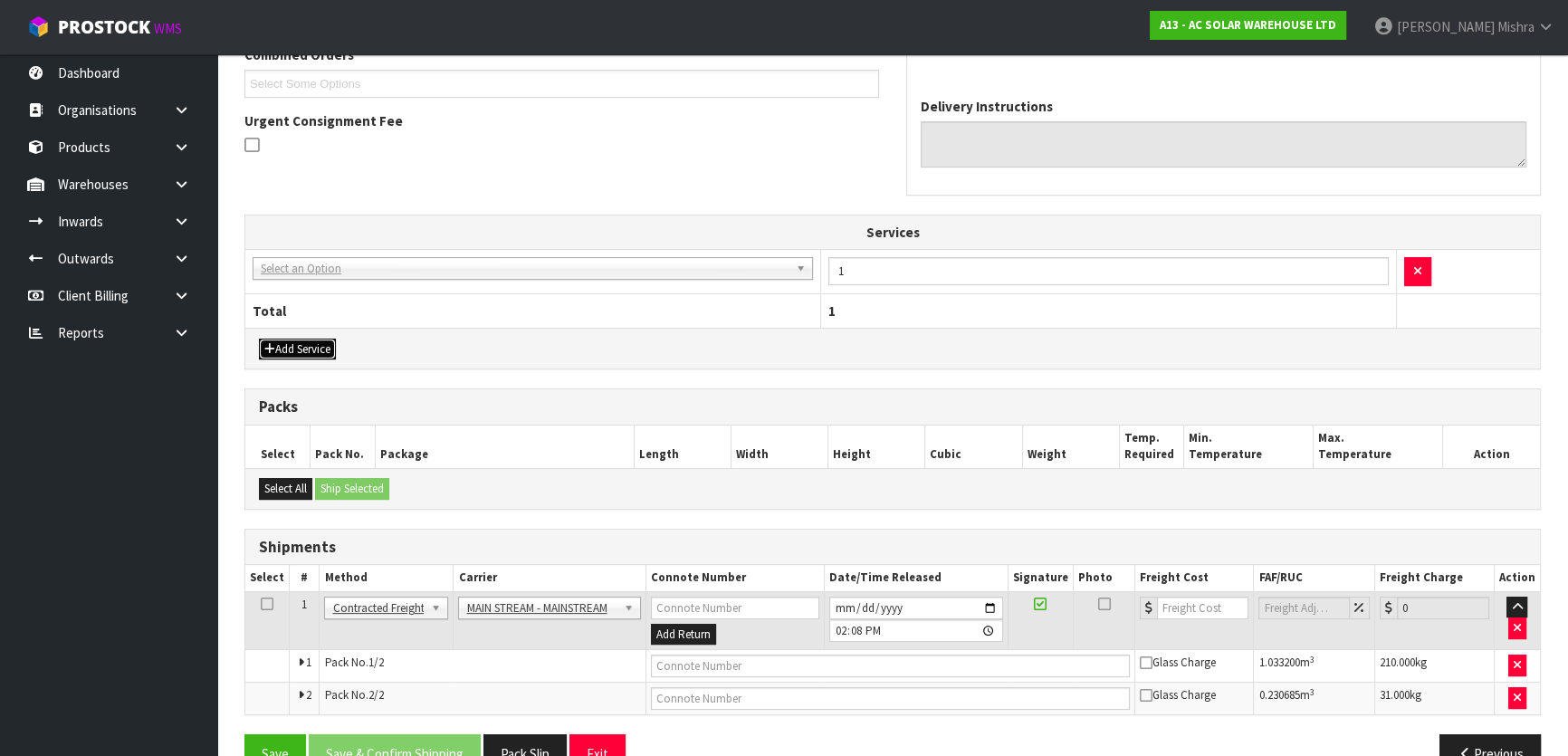
click at [308, 339] on button "Add Service" at bounding box center [297, 349] width 77 height 22
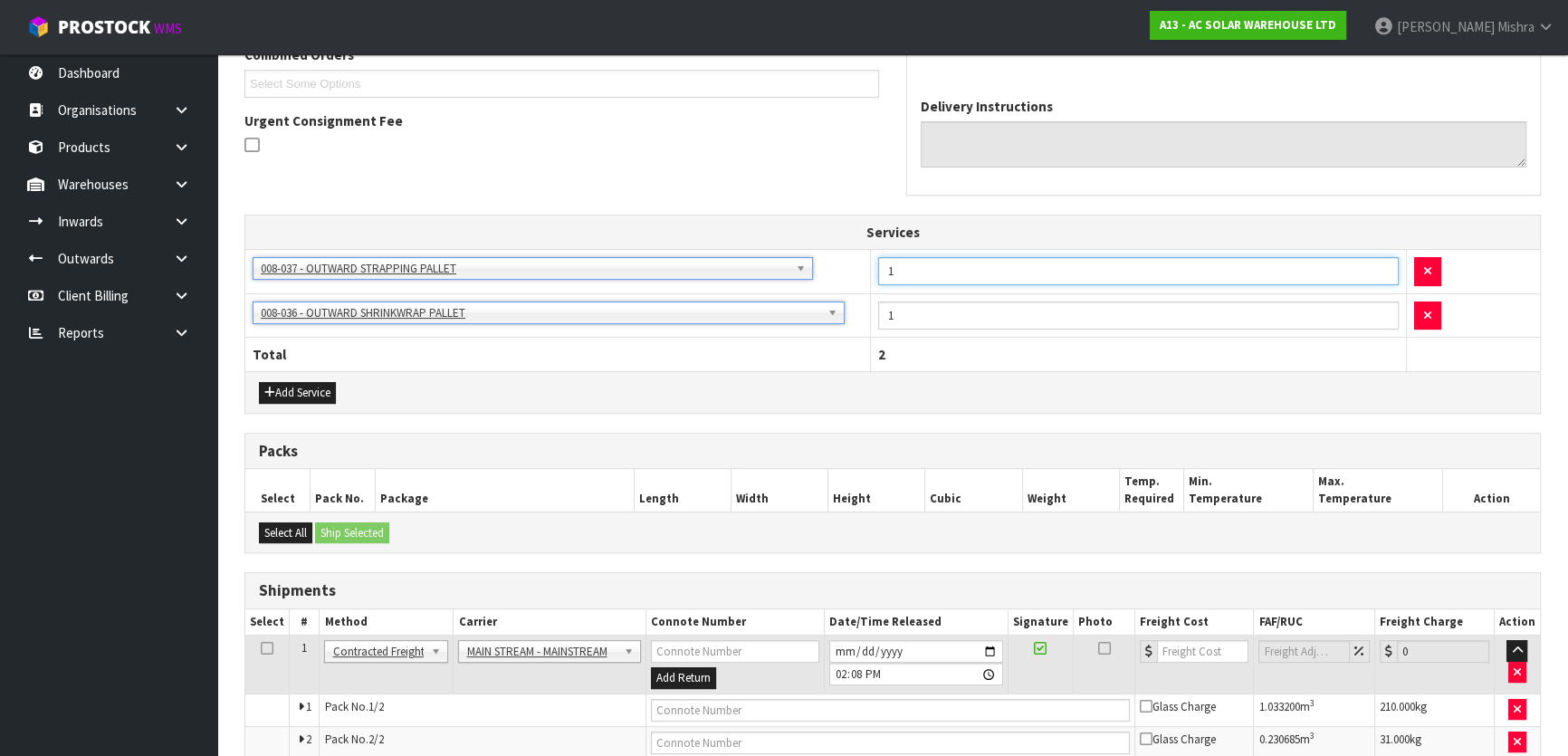
drag, startPoint x: 895, startPoint y: 266, endPoint x: 833, endPoint y: 264, distance: 62.0
click at [834, 266] on tr "003-036 - EXTERNAL PLANT HIRE 008-035 - OUTWARD HDLG+/HOIST LIFT ON/OFF 008-036…" at bounding box center [893, 272] width 1294 height 44
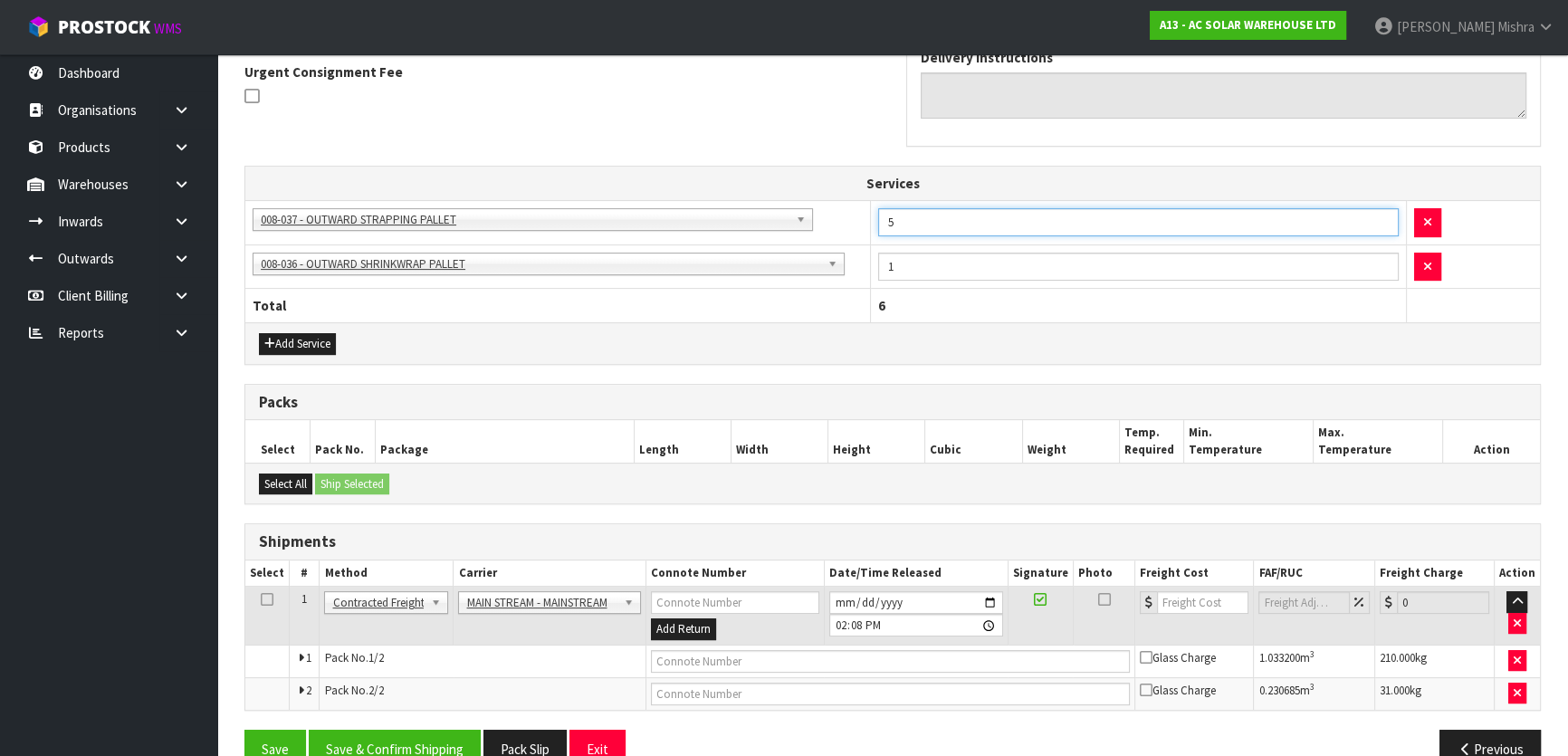
scroll to position [573, 0]
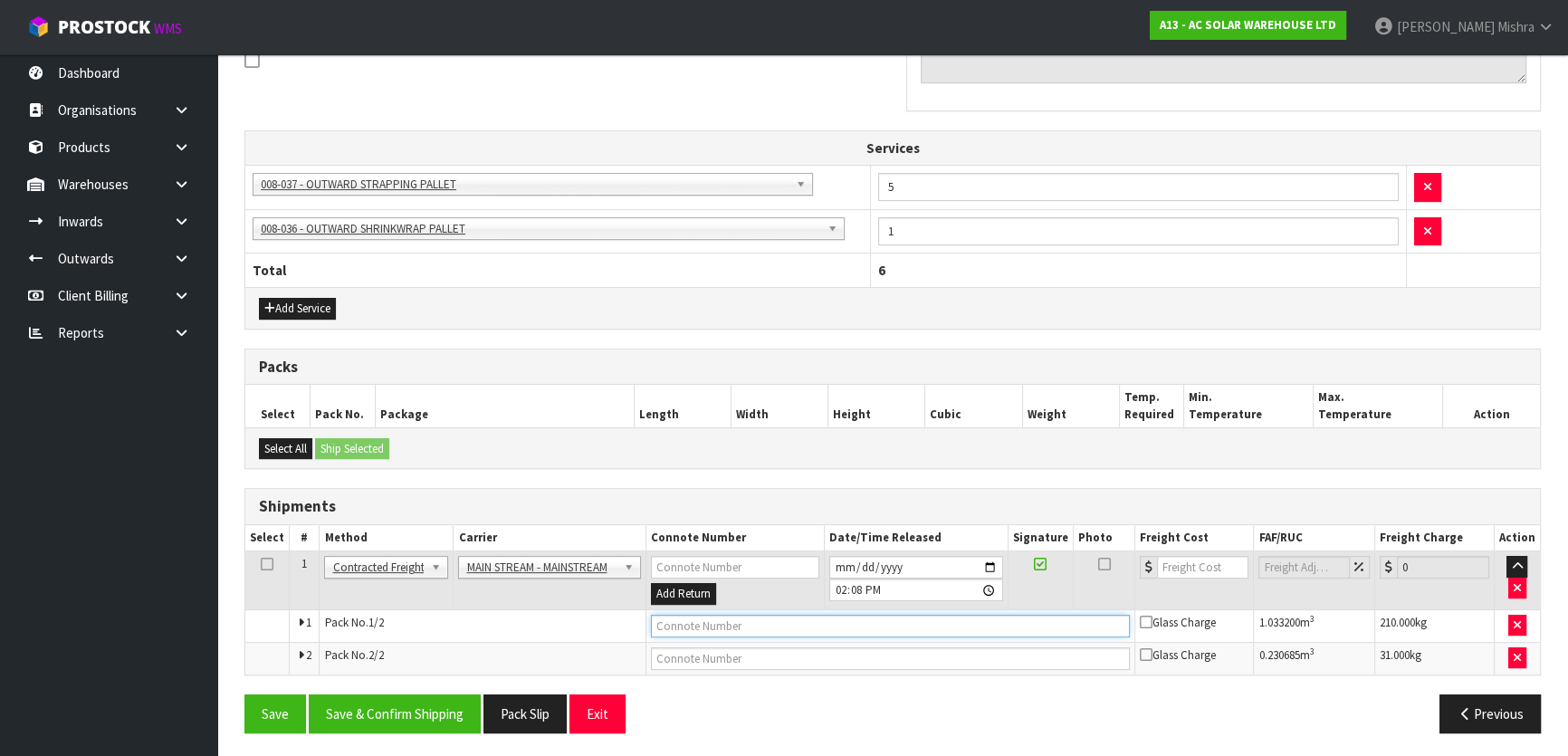
click at [898, 621] on input "text" at bounding box center [890, 626] width 479 height 22
paste input "CWL7716329"
click at [380, 709] on button "Save & Confirm Shipping" at bounding box center [395, 714] width 172 height 39
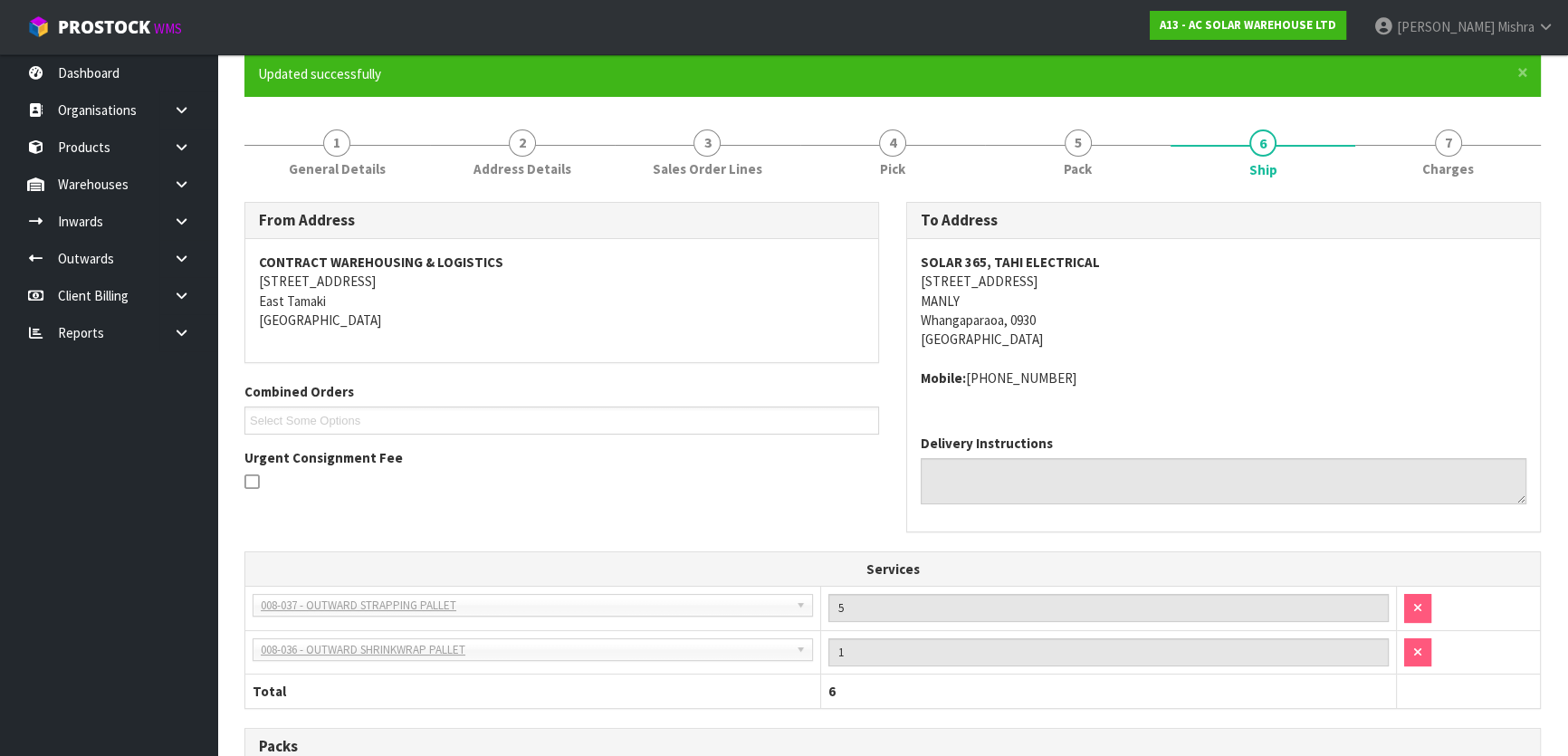
scroll to position [34, 0]
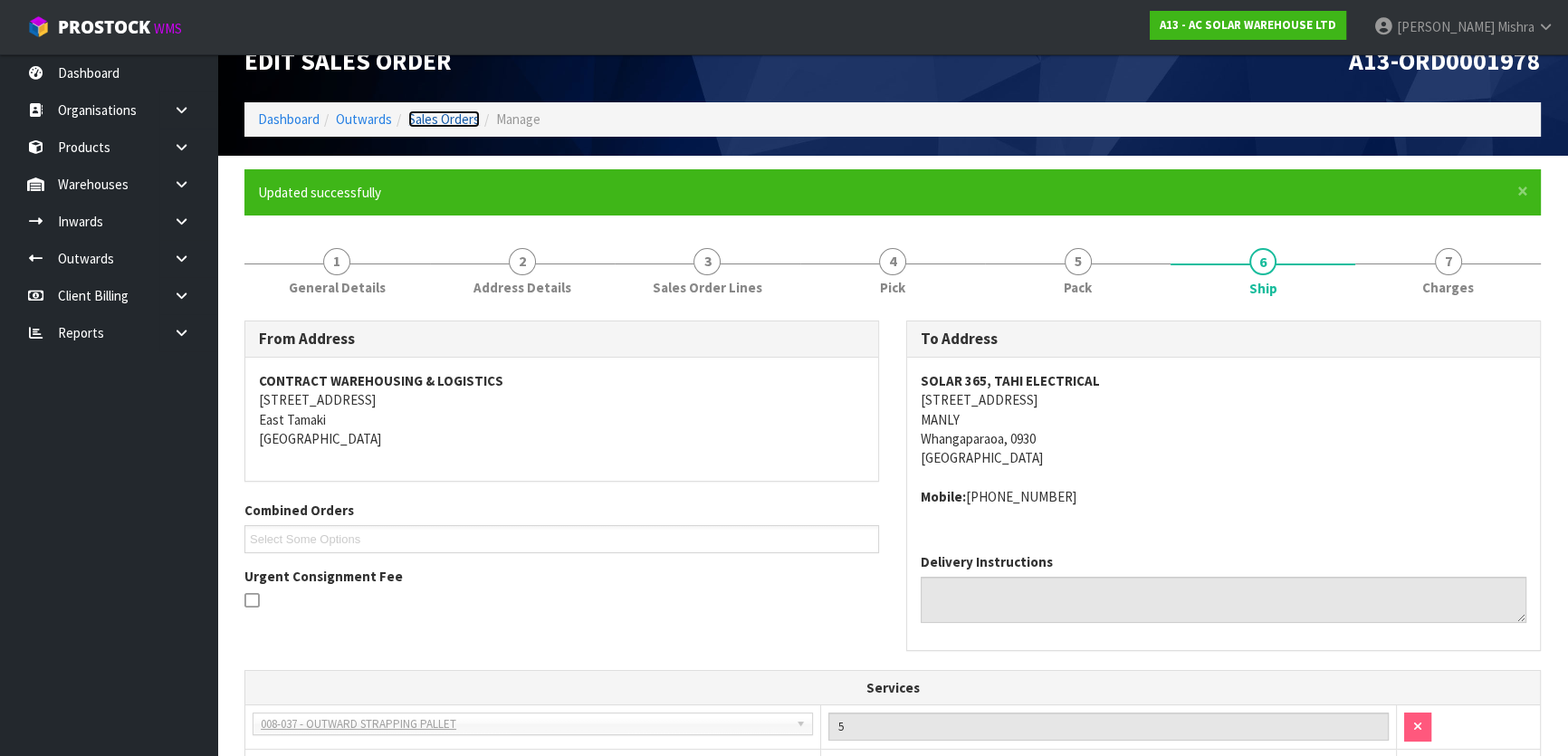
click at [412, 118] on link "Sales Orders" at bounding box center [444, 119] width 71 height 17
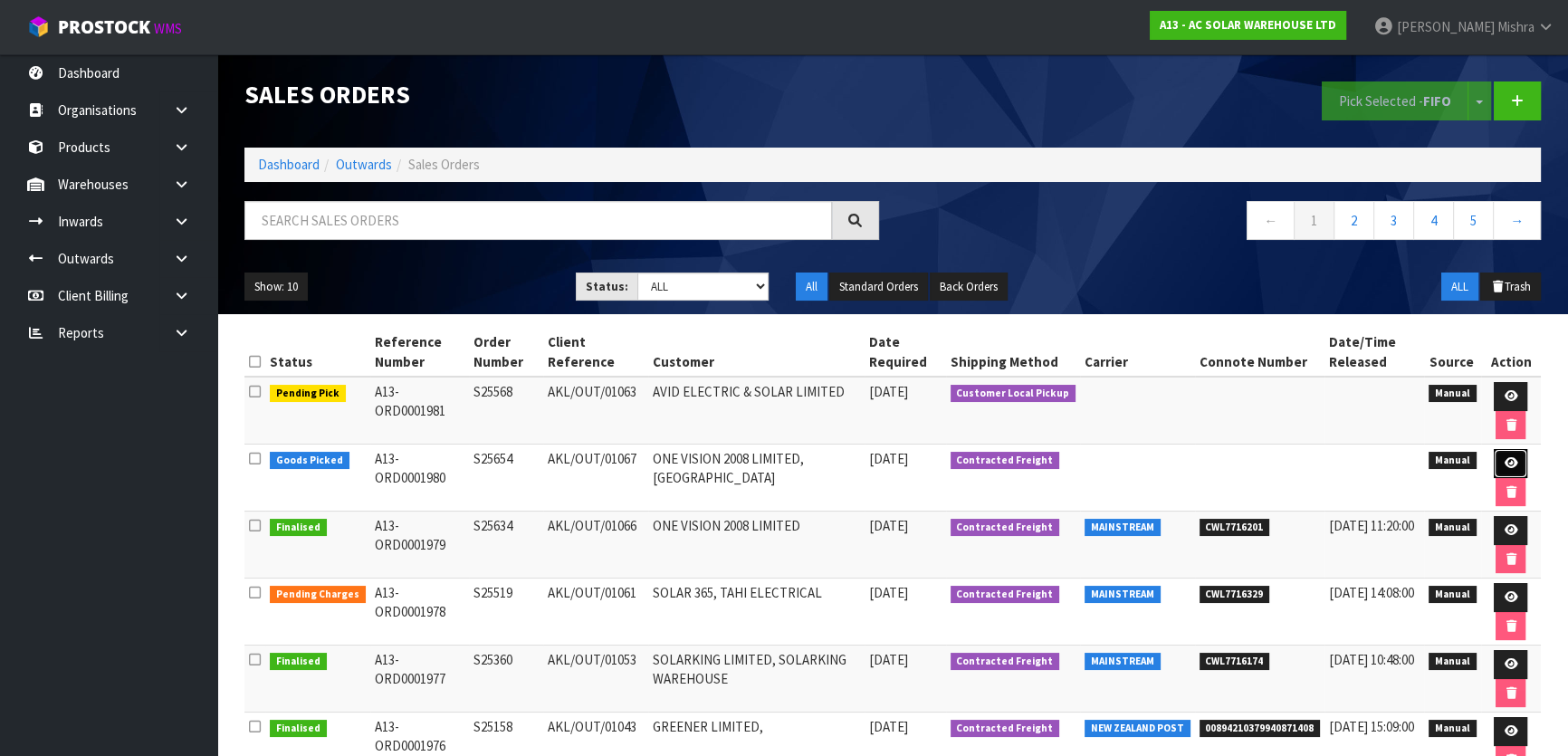
click at [1501, 458] on link at bounding box center [1511, 464] width 34 height 29
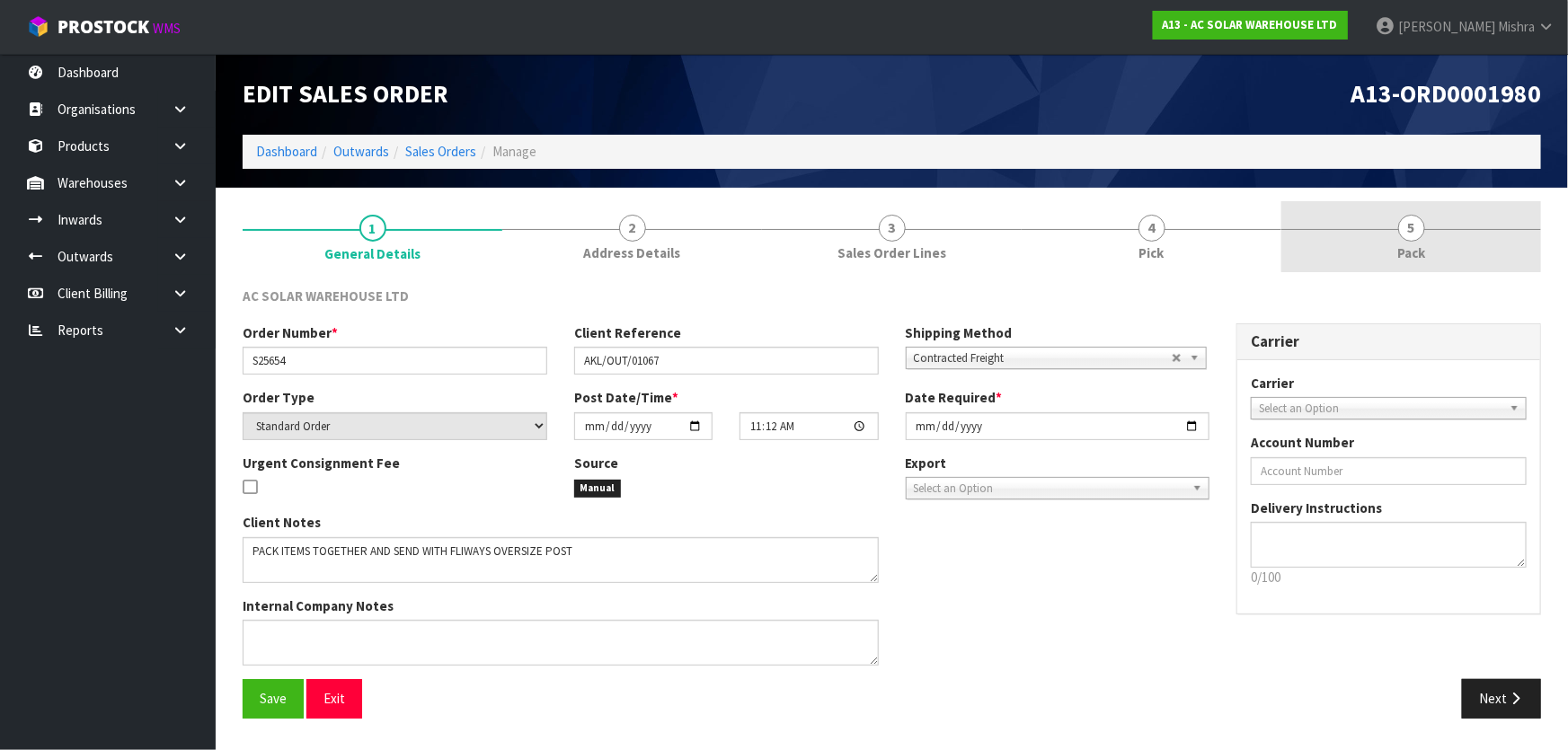
click at [1400, 231] on span "5" at bounding box center [1411, 228] width 27 height 27
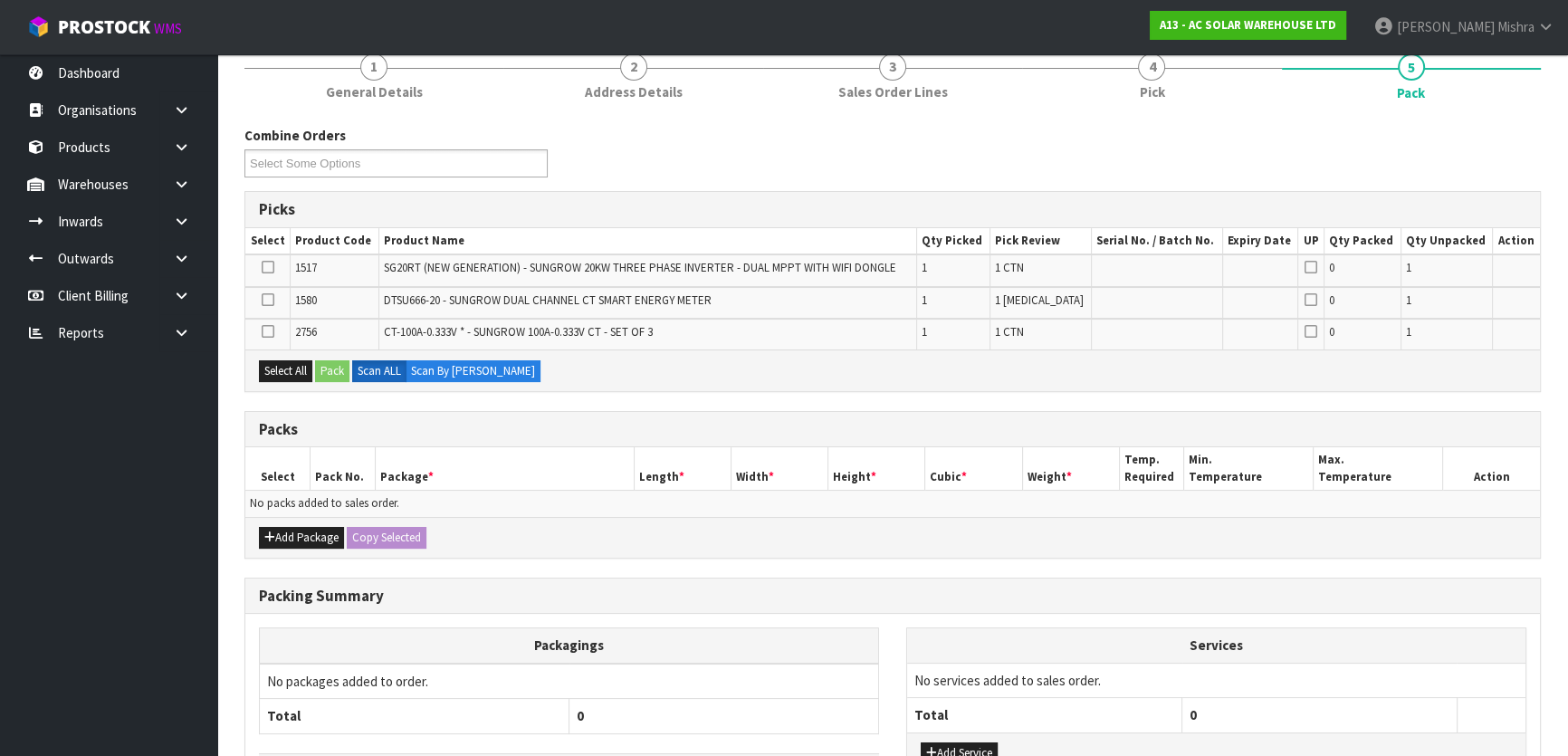
scroll to position [164, 0]
click at [316, 526] on button "Add Package" at bounding box center [301, 537] width 85 height 22
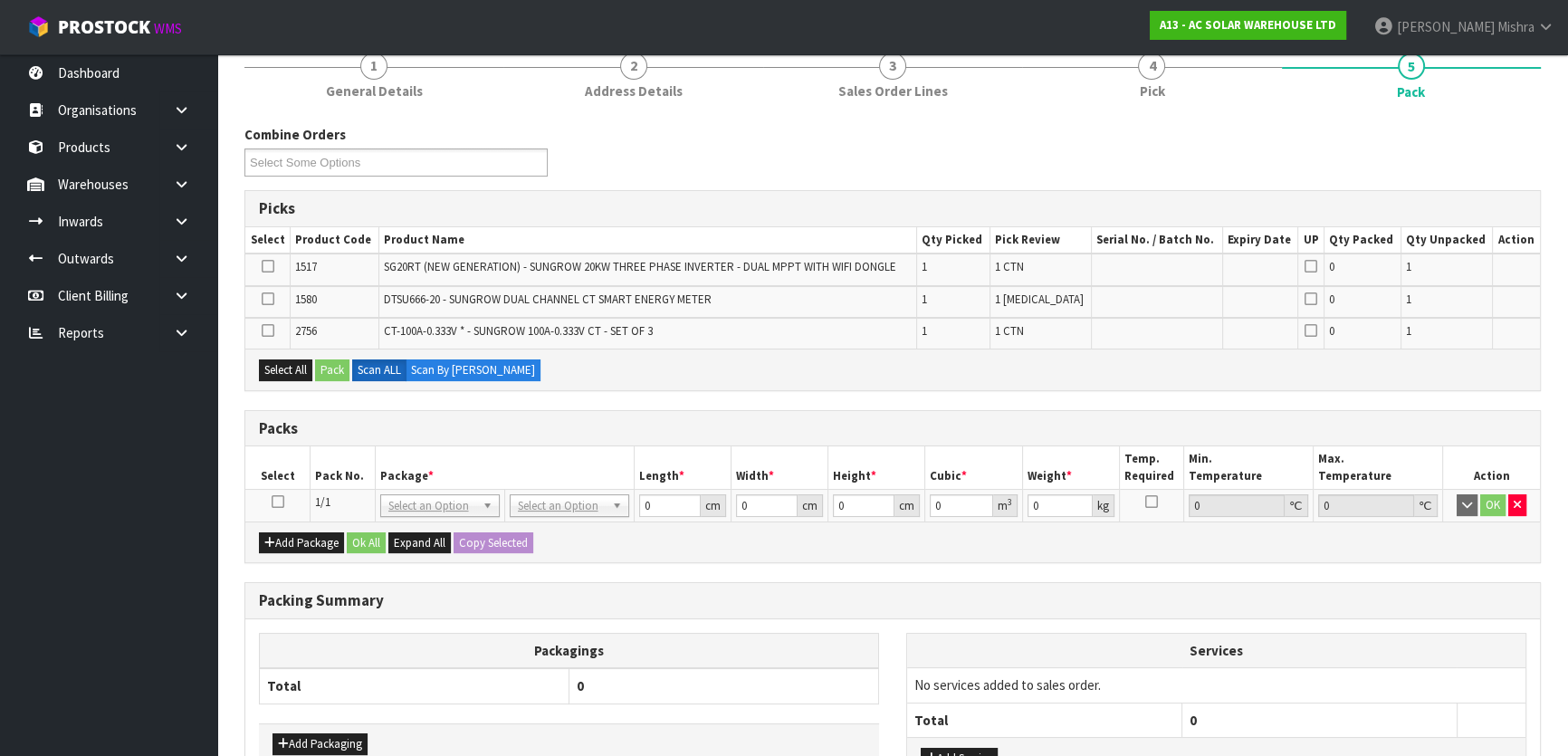
click at [279, 502] on icon at bounding box center [278, 502] width 13 height 1
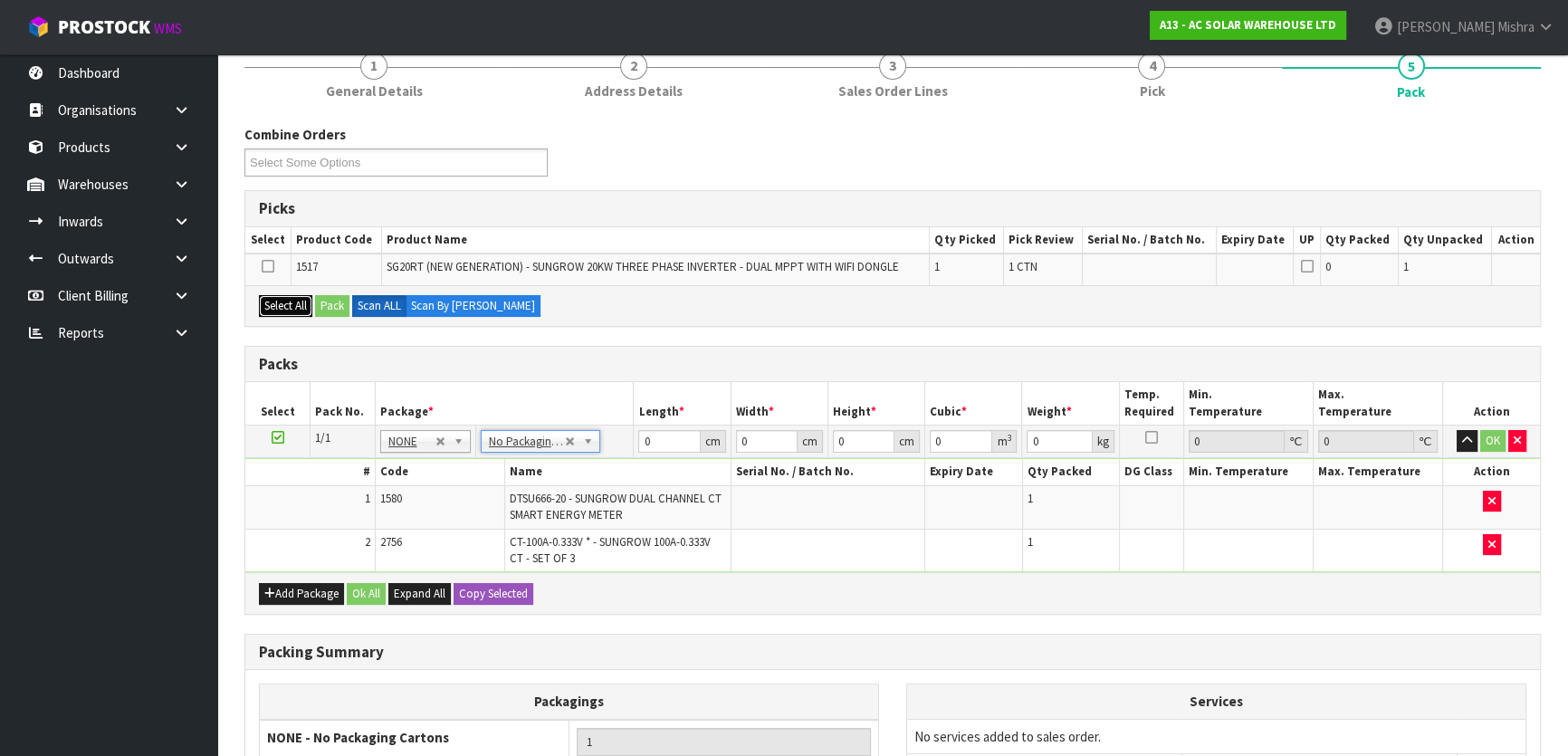
click at [274, 302] on button "Select All" at bounding box center [285, 305] width 53 height 22
click at [259, 295] on button "Select All" at bounding box center [285, 305] width 53 height 22
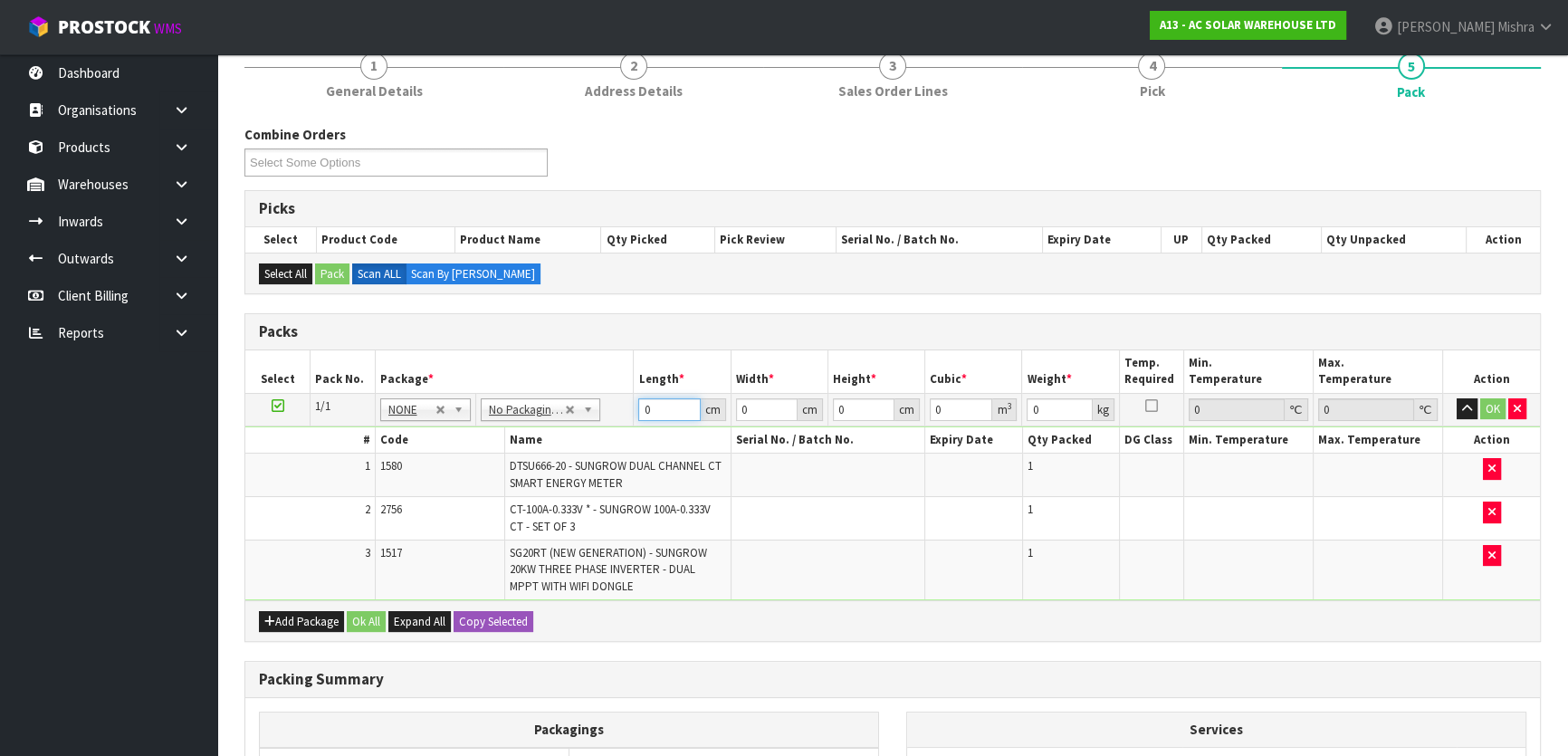
drag, startPoint x: 669, startPoint y: 410, endPoint x: 579, endPoint y: 412, distance: 90.0
click at [580, 413] on tr "1/1 NONE 007-001 007-002 007-004 007-009 007-013 007-014 007-015 007-017 007-01…" at bounding box center [893, 409] width 1294 height 33
click at [369, 613] on button "Ok All" at bounding box center [366, 622] width 39 height 22
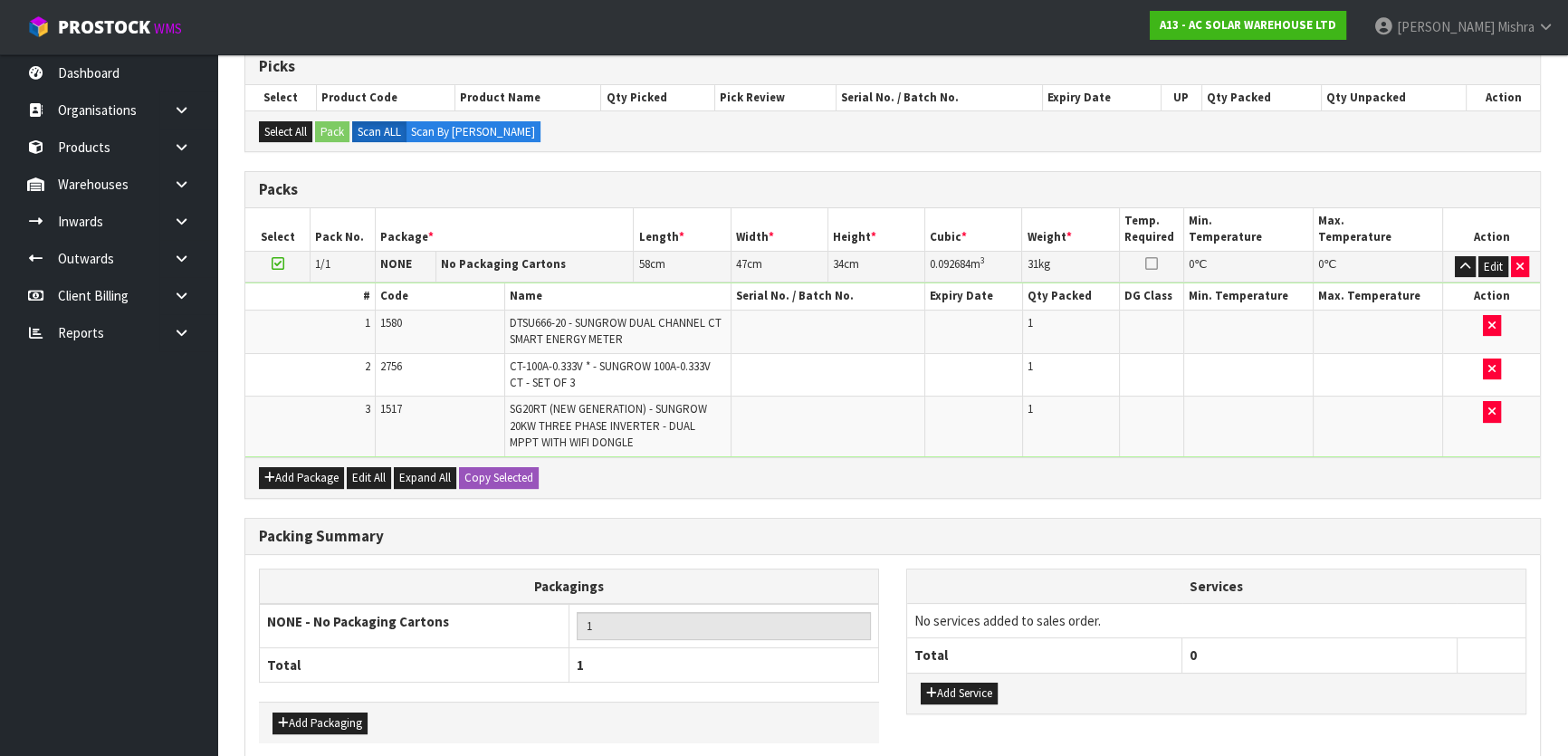
scroll to position [388, 0]
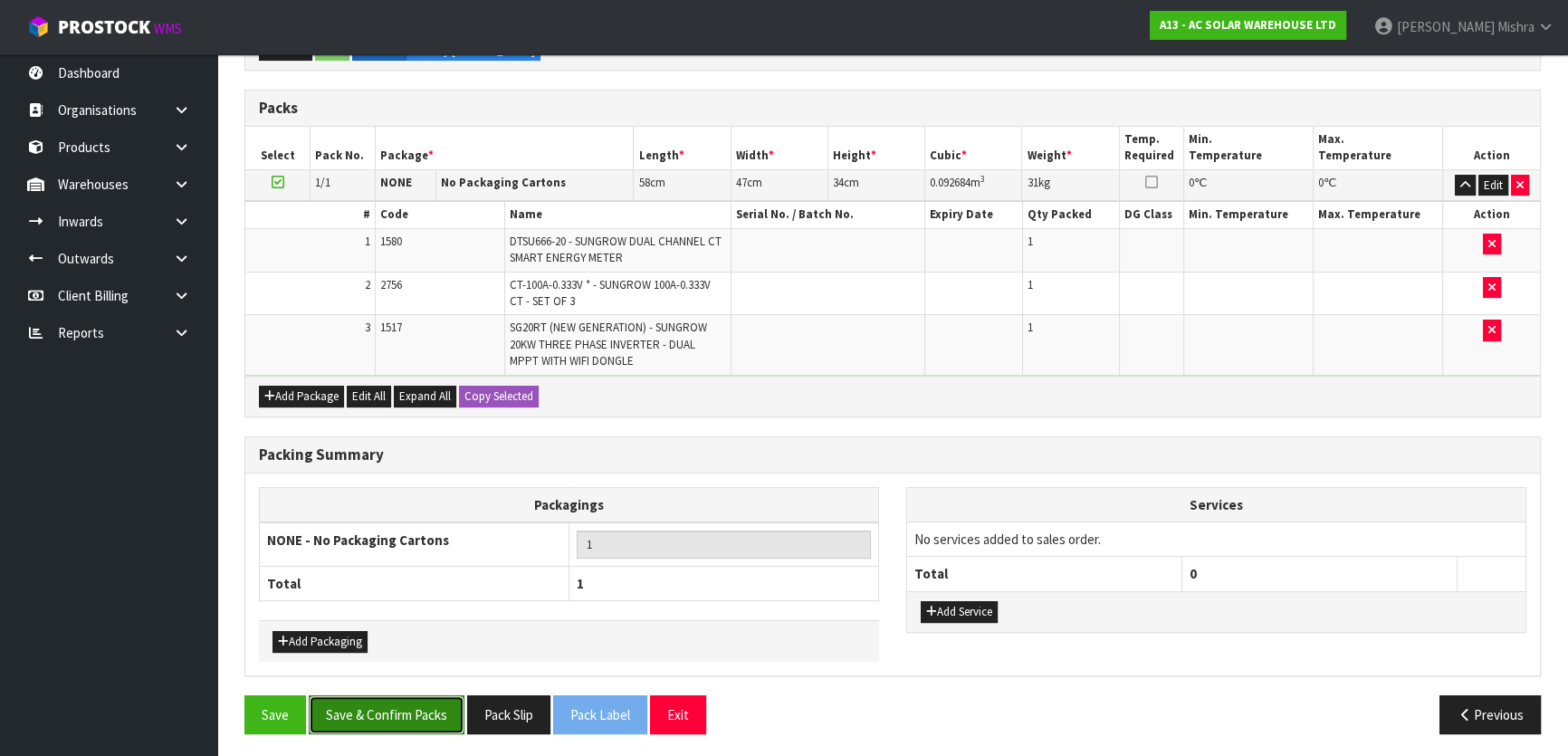
click at [371, 707] on button "Save & Confirm Packs" at bounding box center [387, 715] width 155 height 39
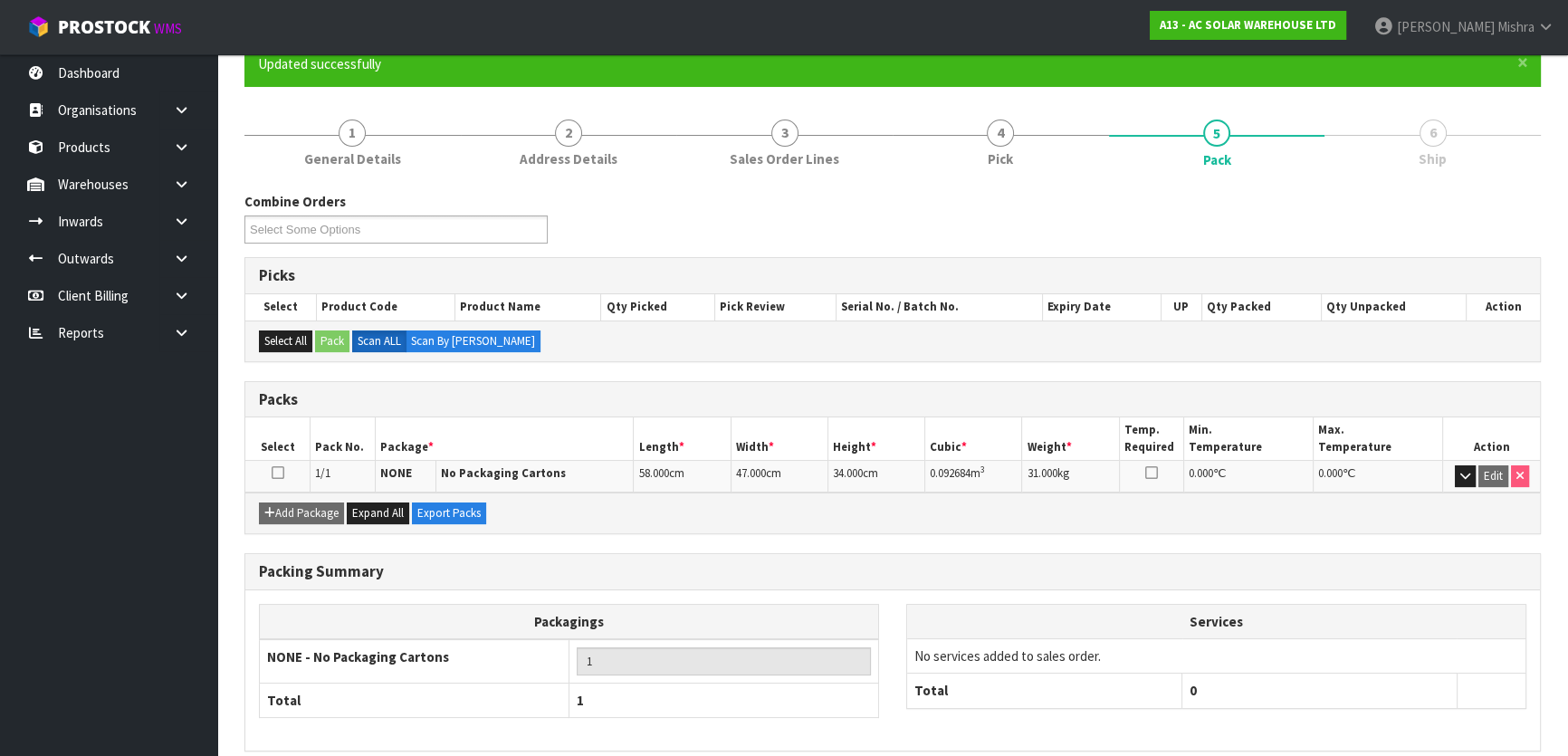
scroll to position [239, 0]
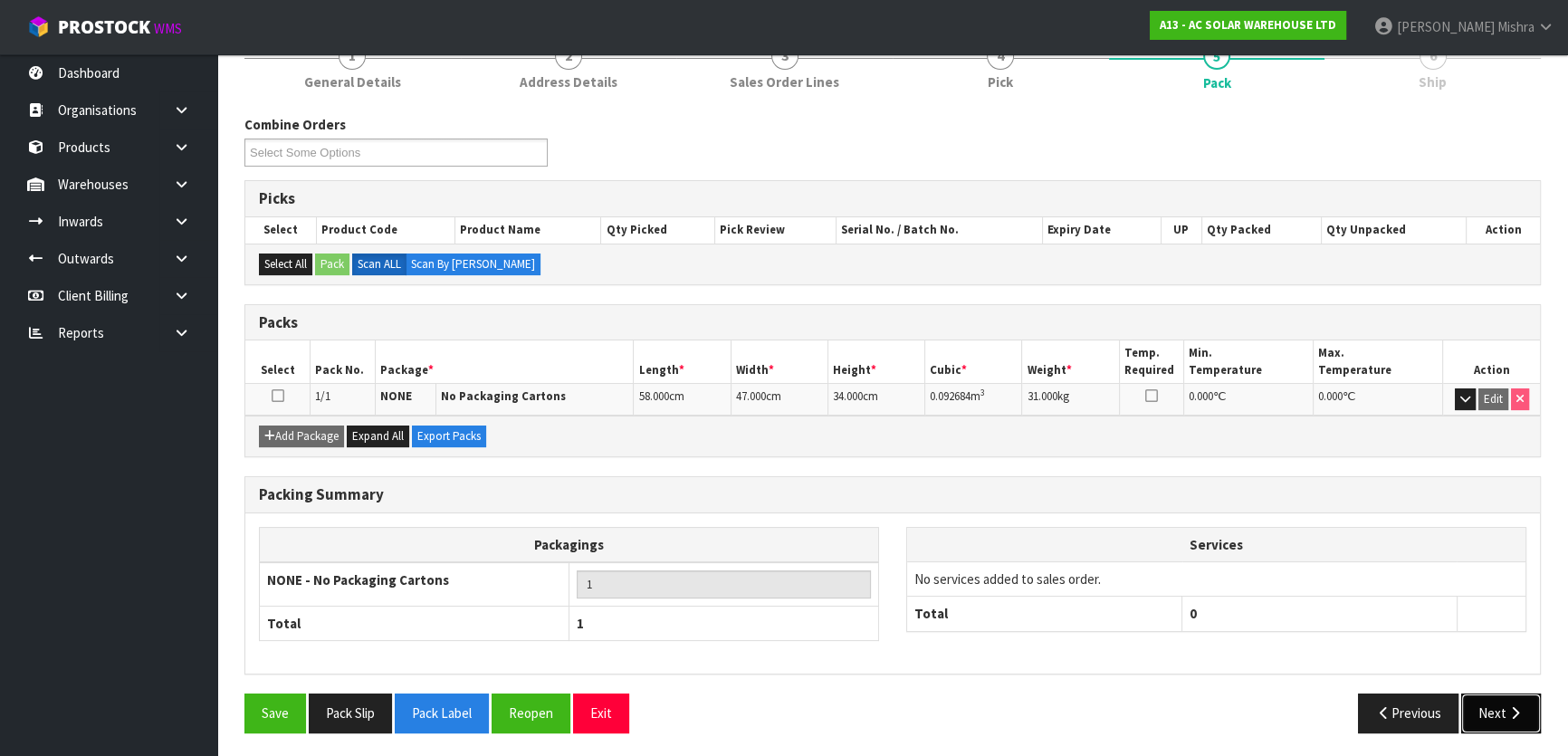
click at [1467, 694] on button "Next" at bounding box center [1501, 714] width 80 height 39
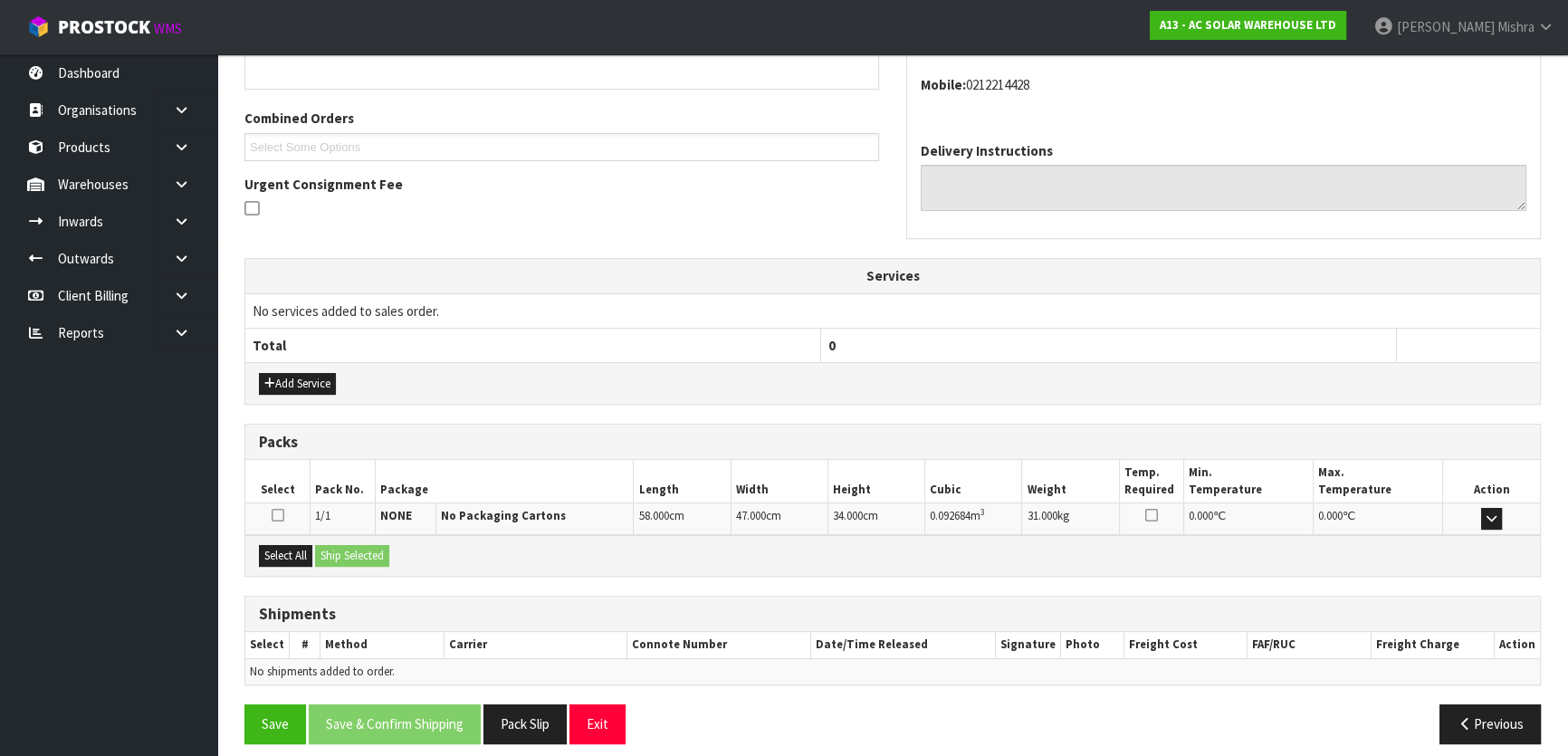
scroll to position [437, 0]
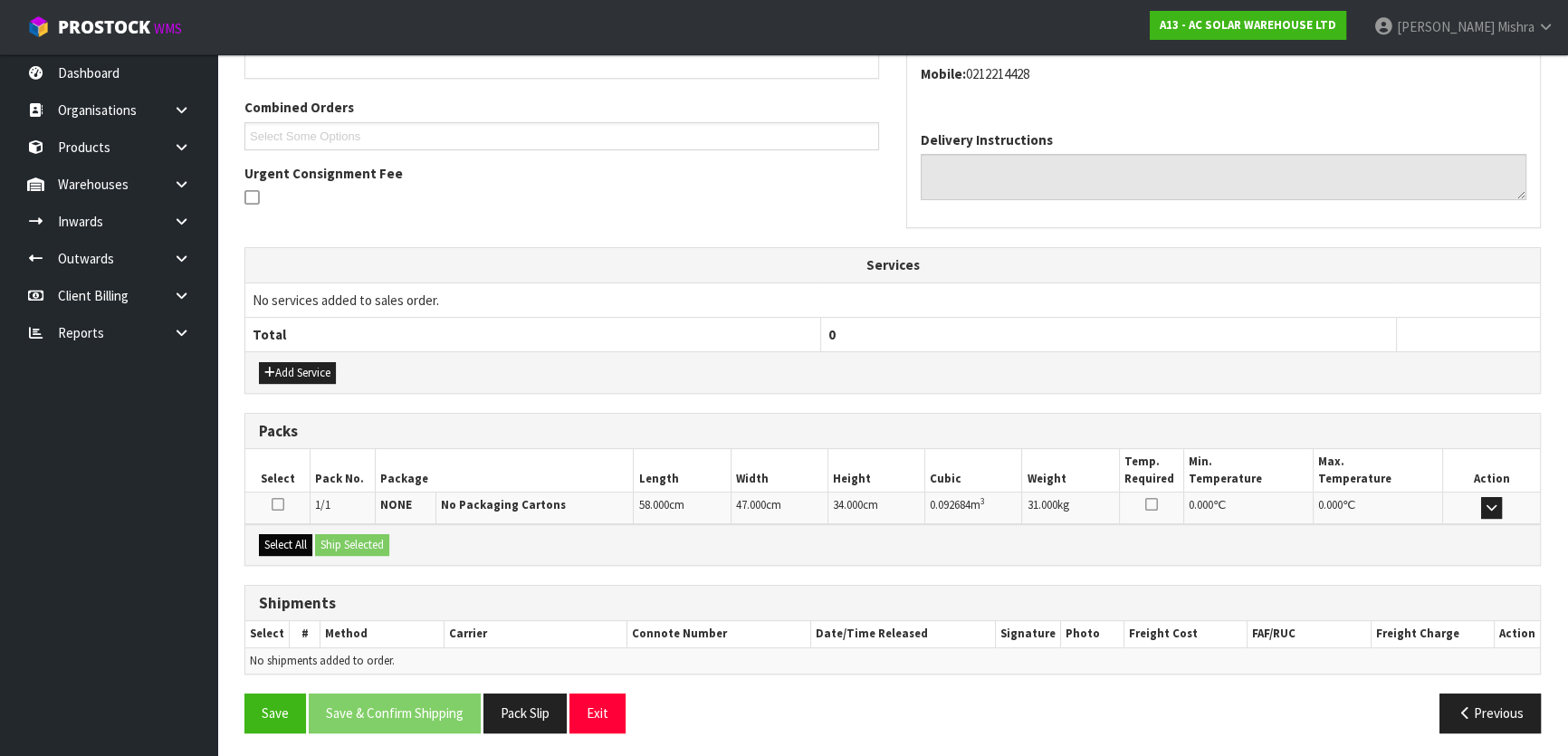
click at [299, 553] on div "Select All Ship Selected" at bounding box center [893, 545] width 1294 height 41
click at [291, 542] on button "Select All" at bounding box center [285, 544] width 53 height 22
click at [333, 543] on button "Ship Selected" at bounding box center [351, 544] width 74 height 22
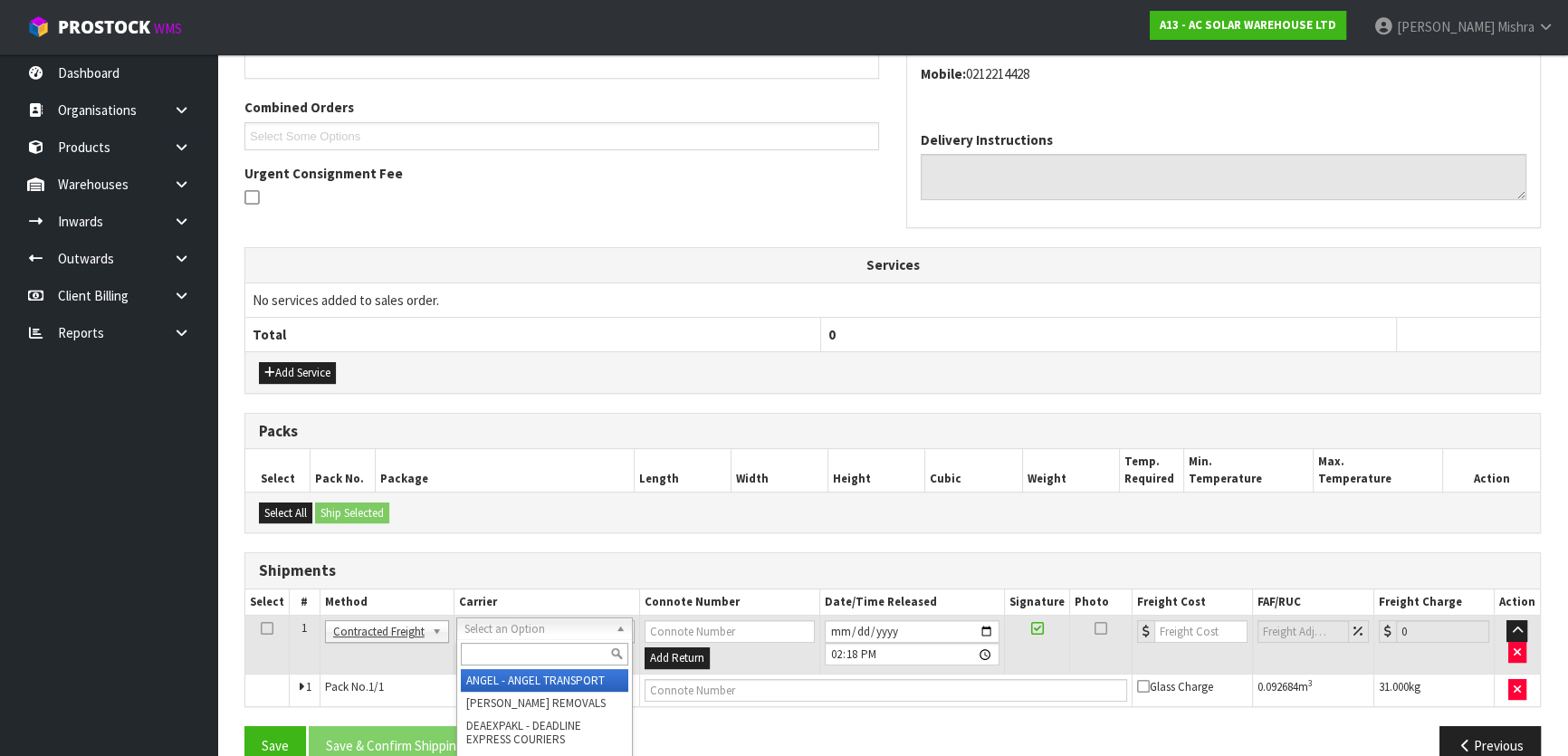
click at [549, 658] on input "text" at bounding box center [544, 654] width 168 height 22
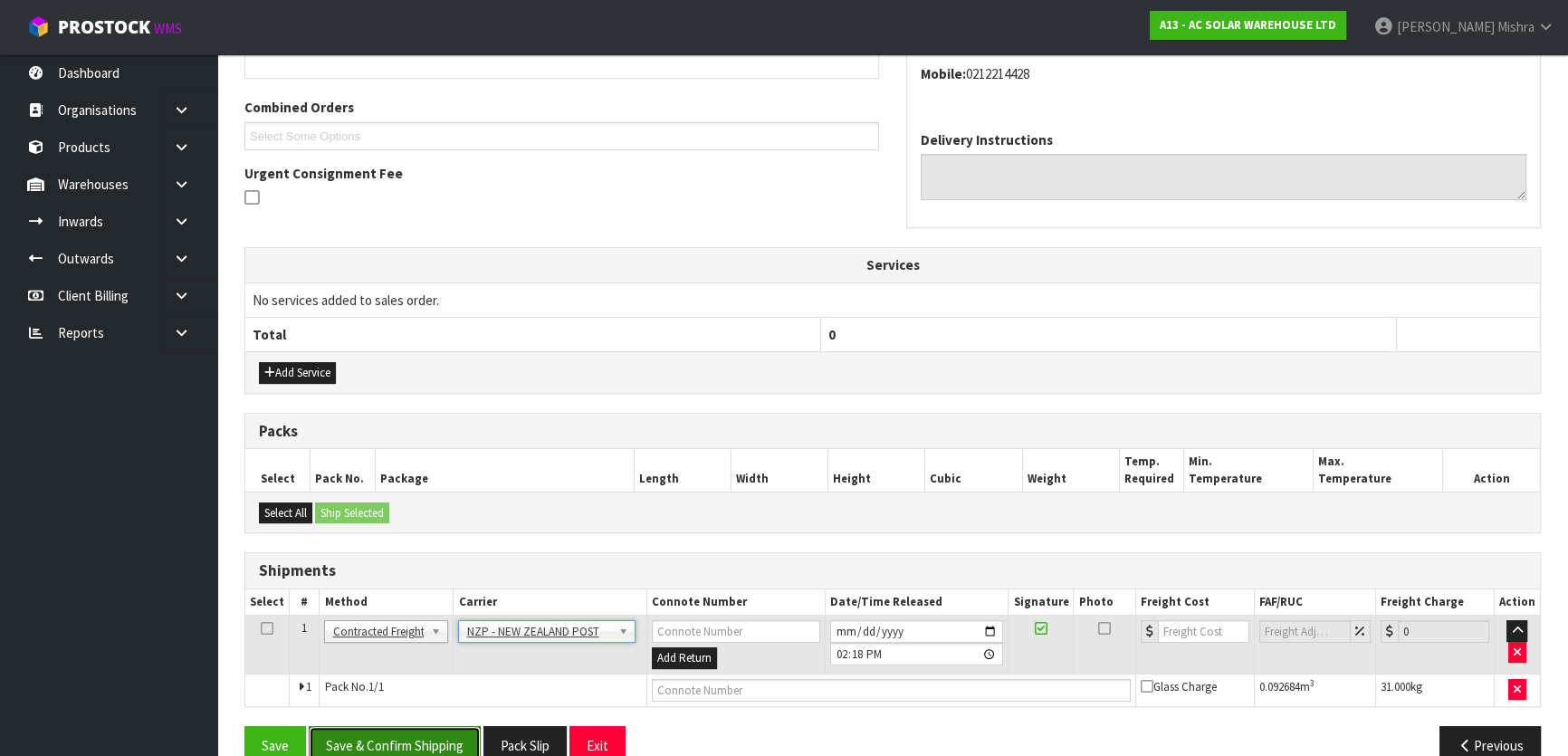
click at [382, 726] on button "Save & Confirm Shipping" at bounding box center [395, 746] width 172 height 39
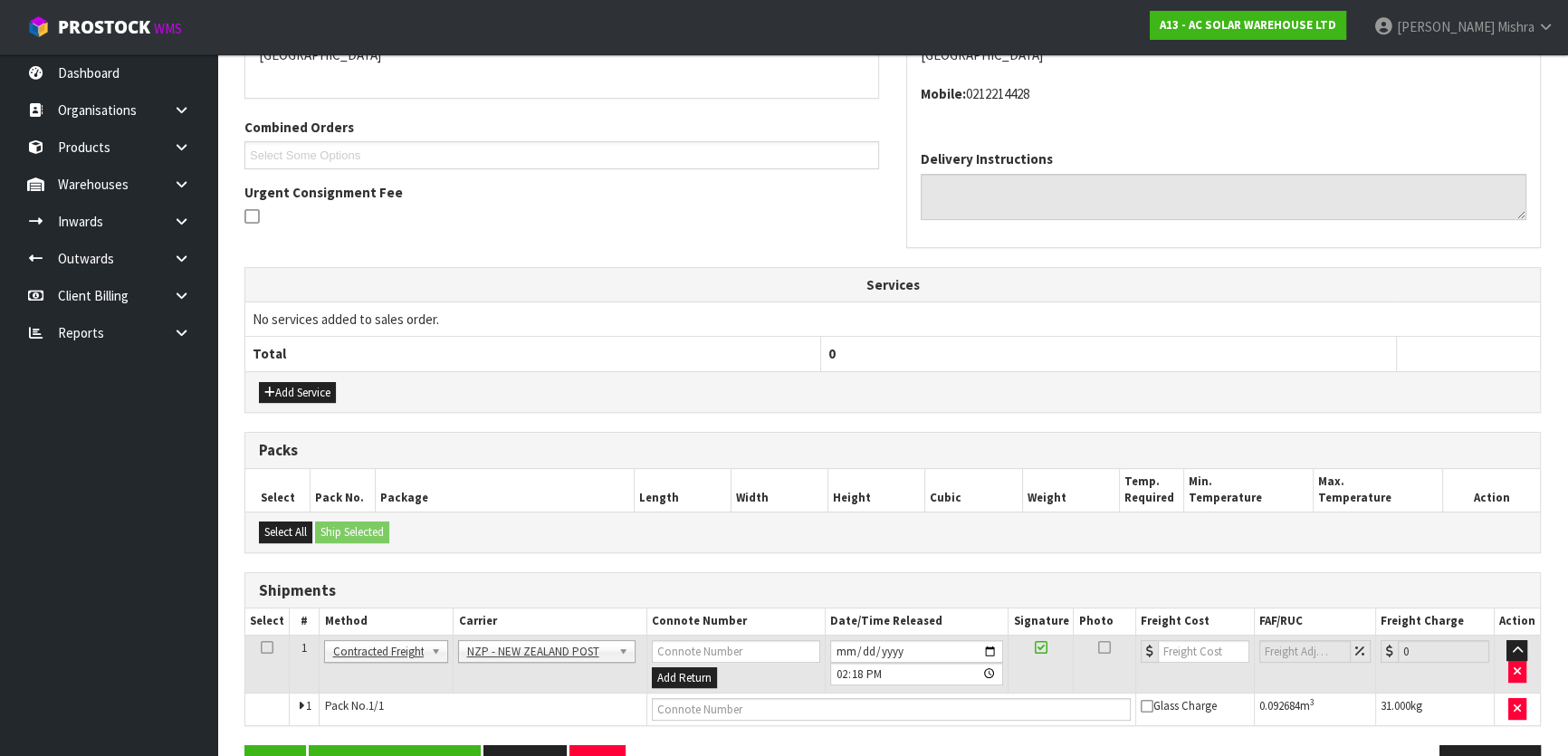
scroll to position [0, 0]
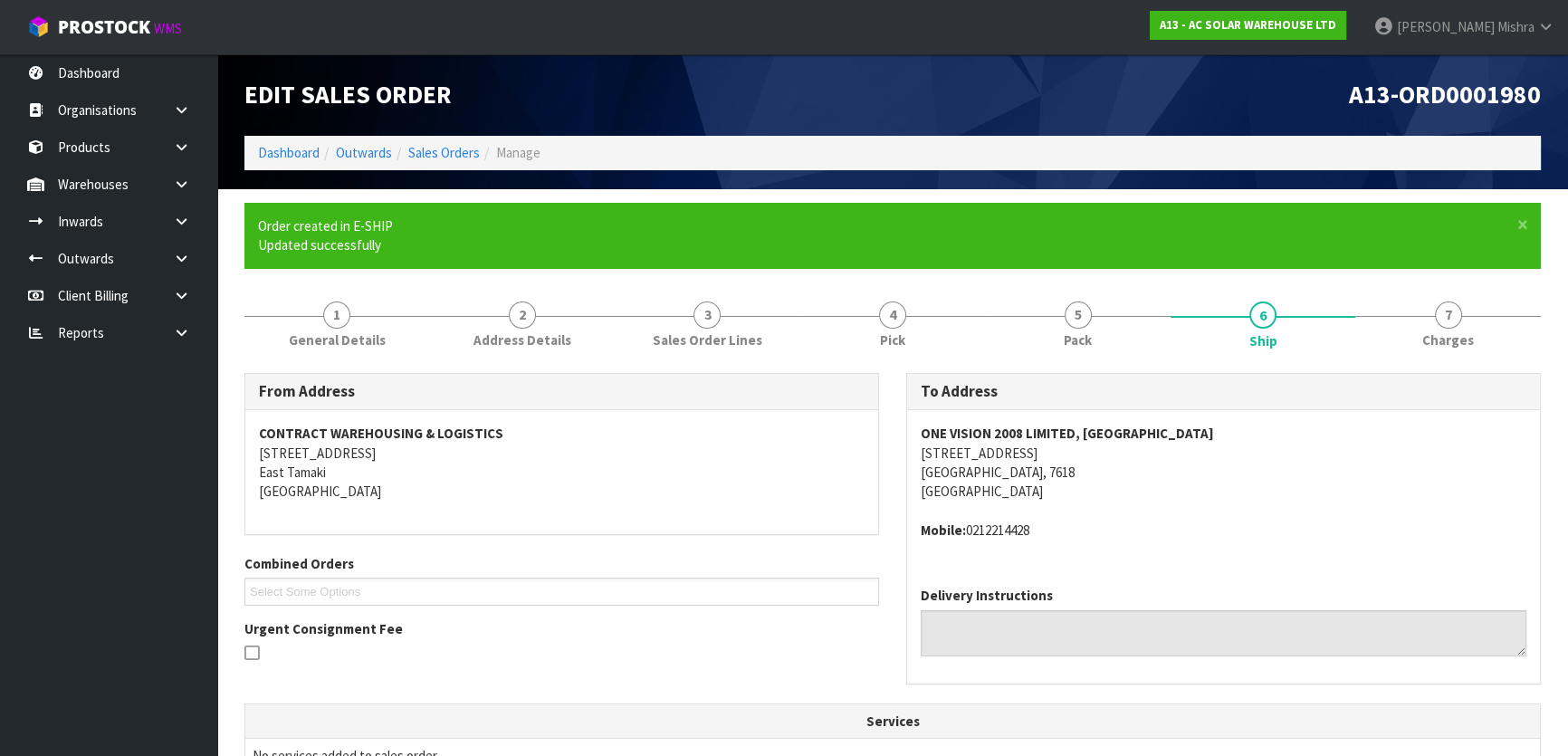
click at [1012, 521] on address "Mobile: 0212214428" at bounding box center [1223, 530] width 606 height 19
copy address "0212214428"
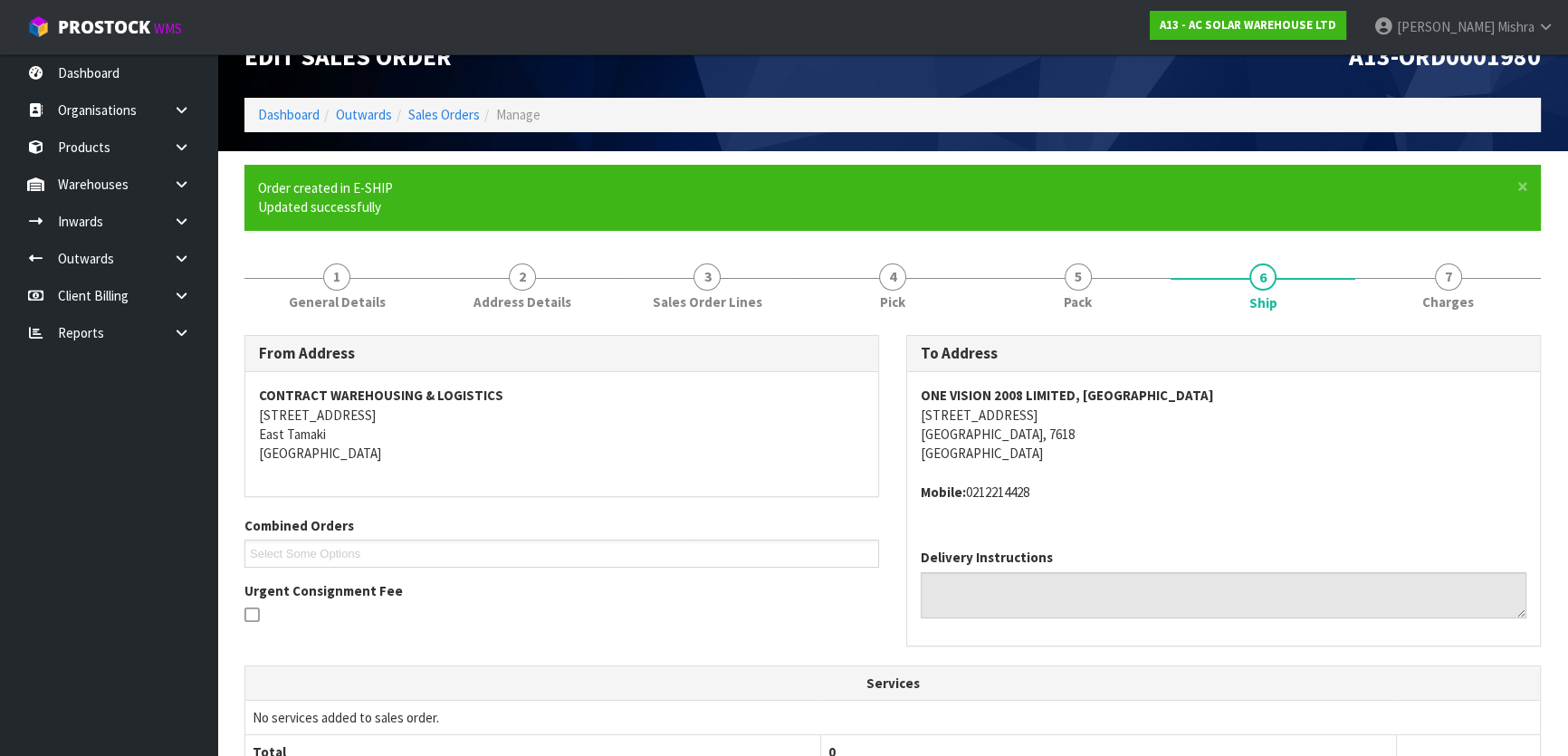
scroll to position [444, 0]
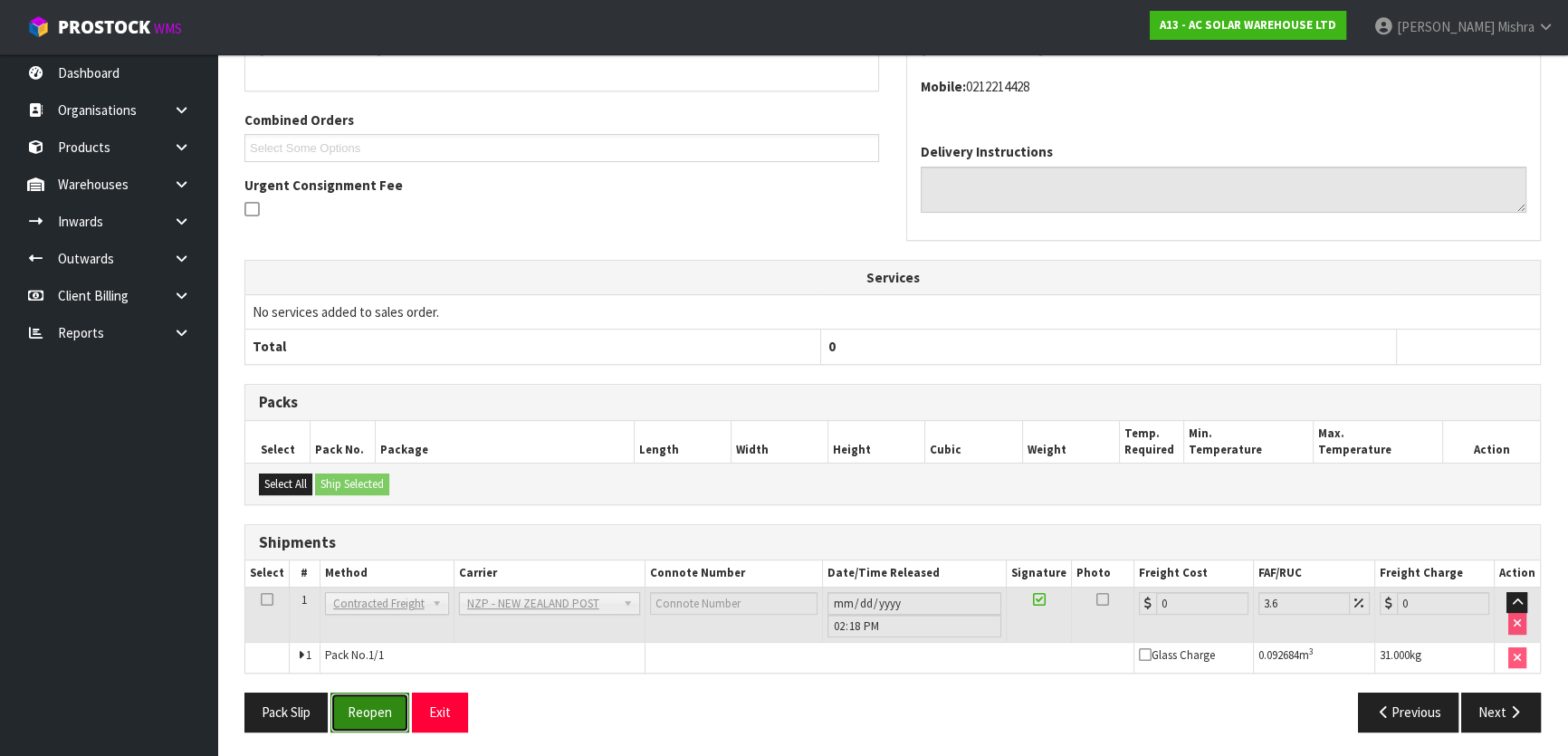
click at [377, 698] on button "Reopen" at bounding box center [370, 713] width 79 height 39
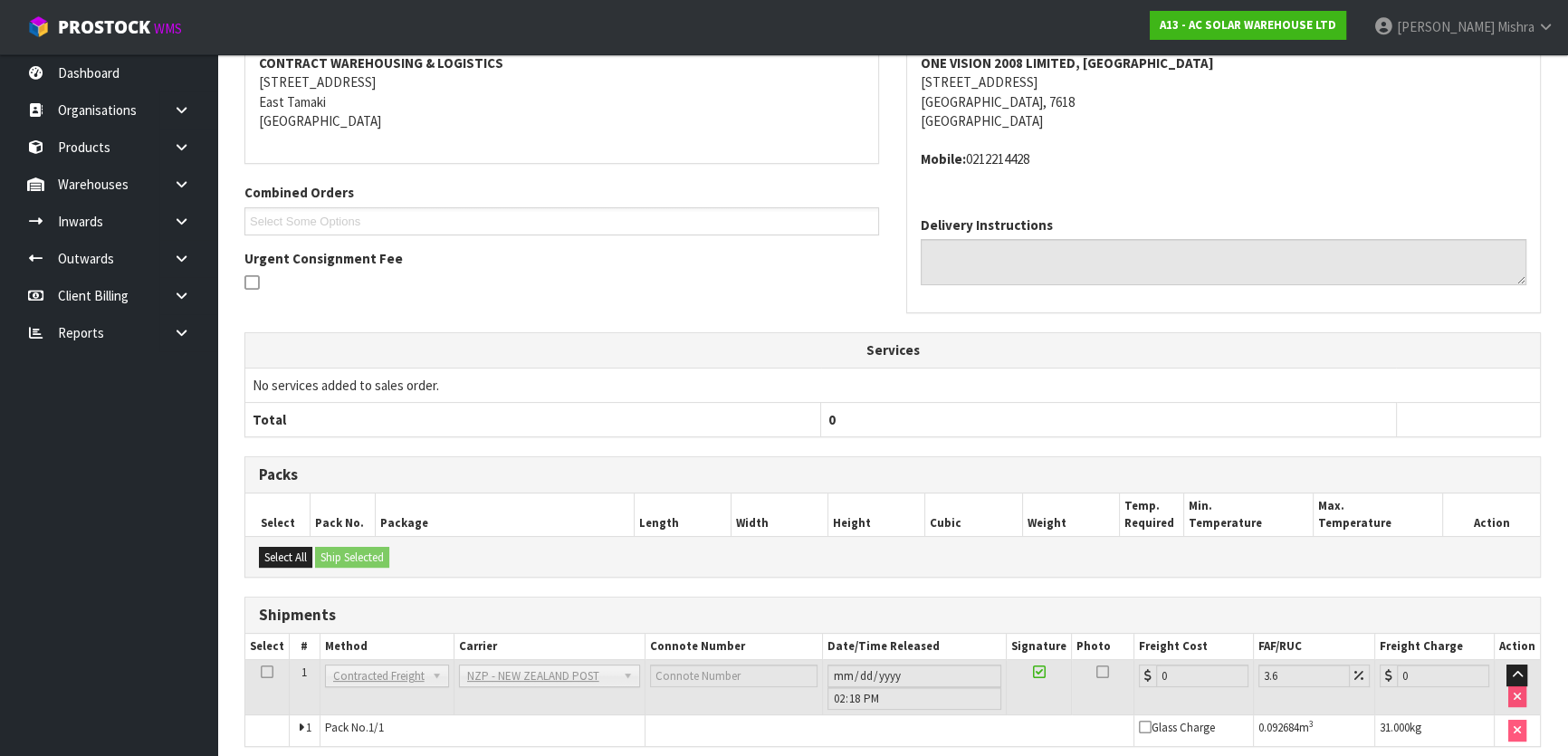
scroll to position [424, 0]
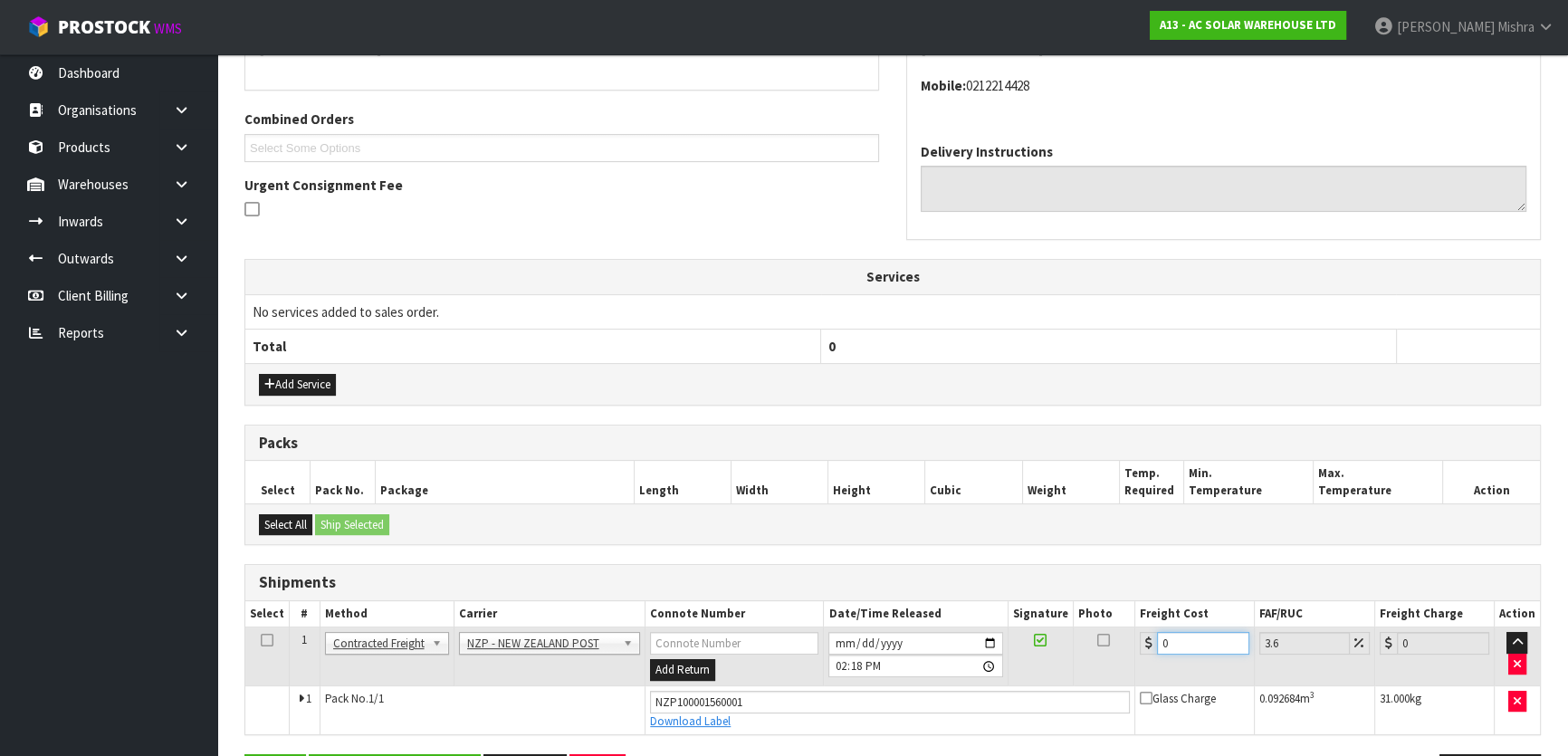
drag, startPoint x: 1186, startPoint y: 632, endPoint x: 1059, endPoint y: 638, distance: 127.1
click at [1061, 642] on tr "1 Client Local Pickup Customer Local Pickup Company Freight Contracted Freight …" at bounding box center [893, 657] width 1294 height 59
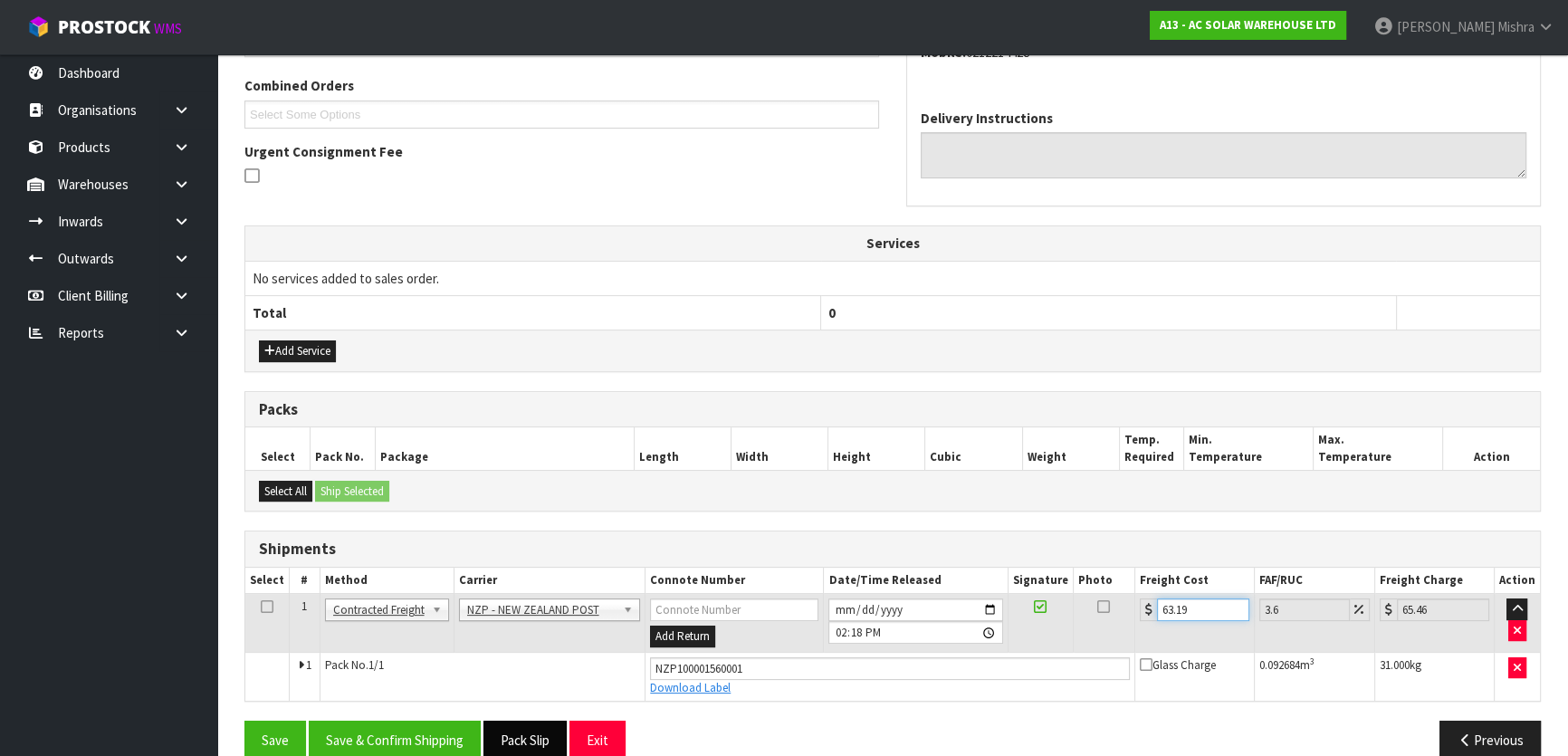
scroll to position [485, 0]
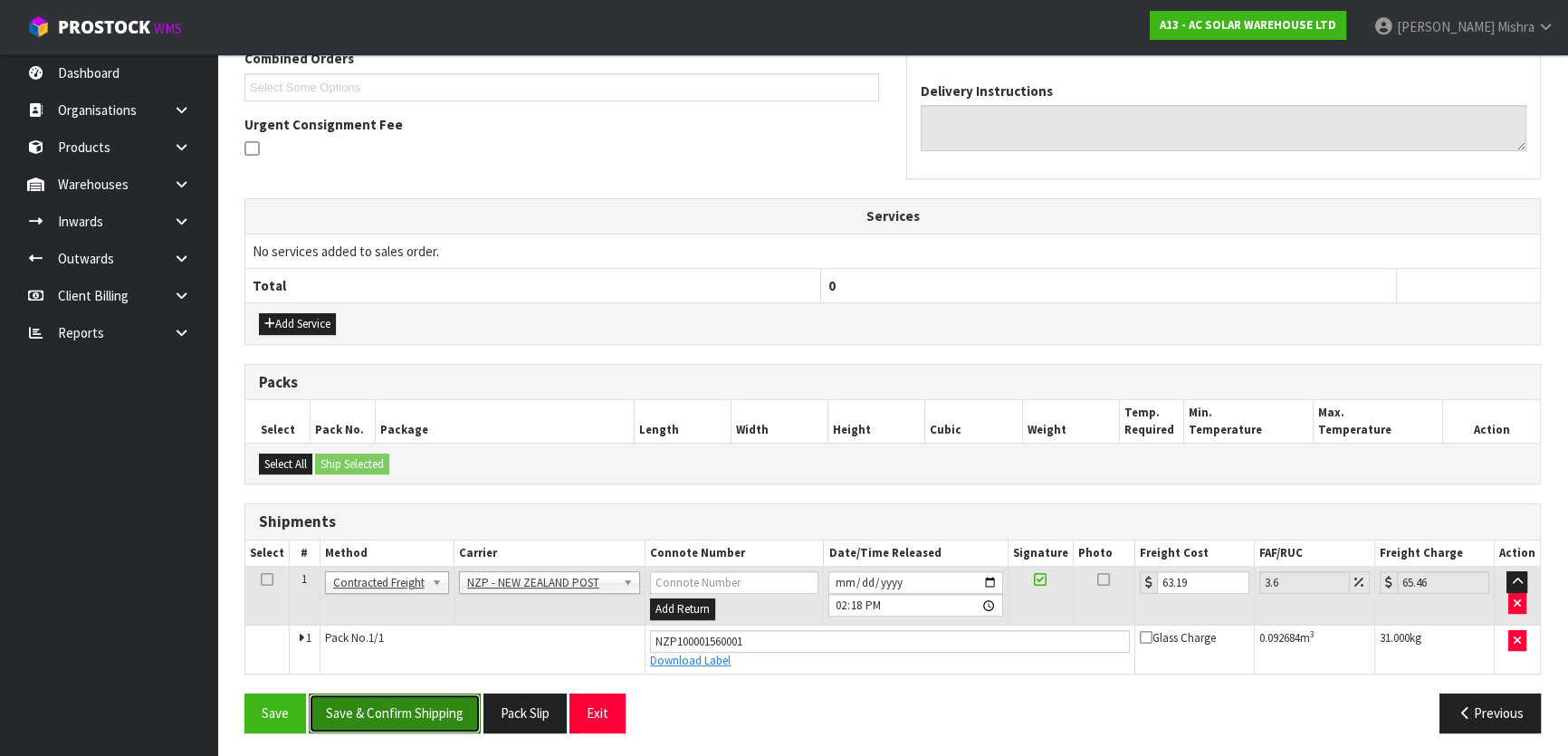
click at [422, 722] on button "Save & Confirm Shipping" at bounding box center [395, 714] width 172 height 39
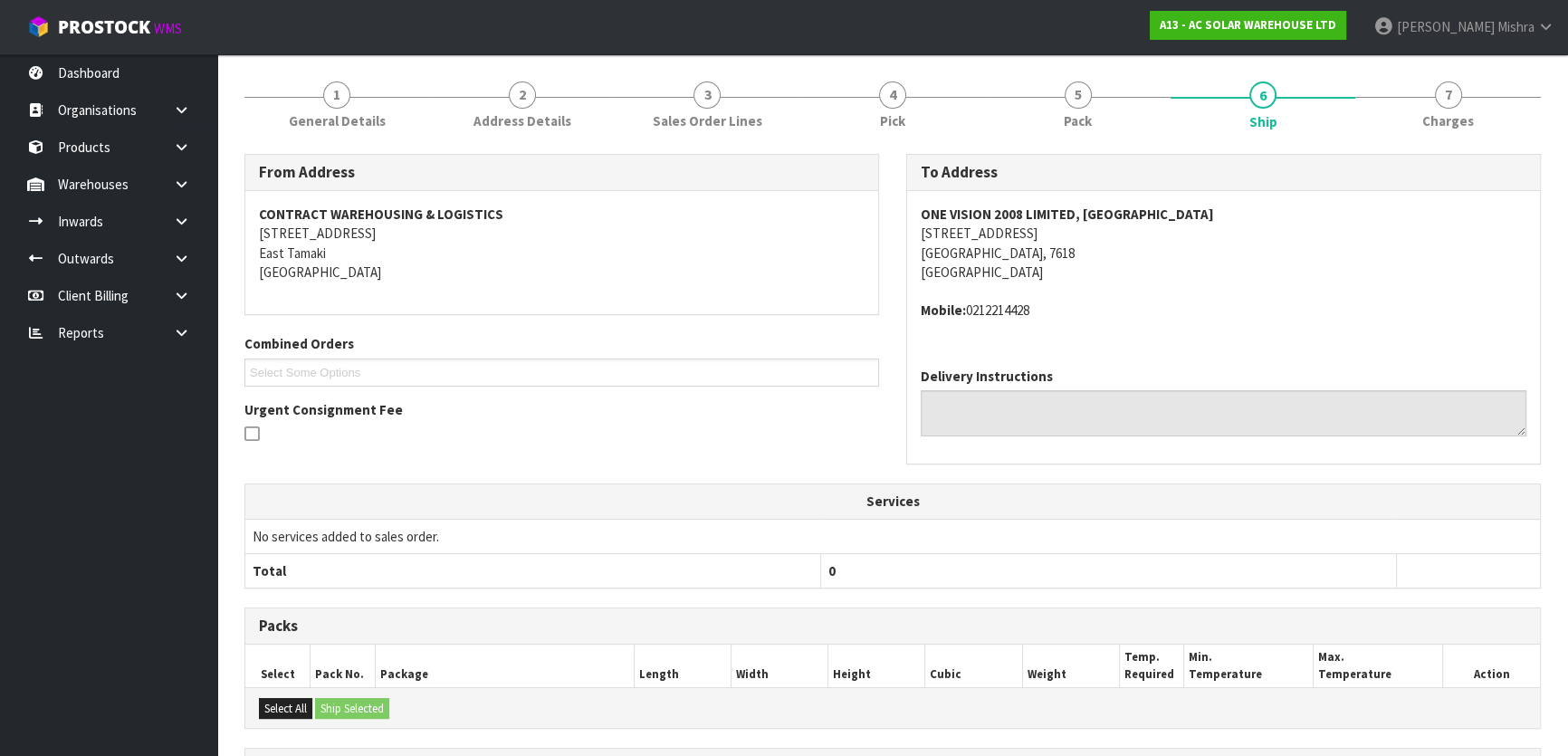
scroll to position [0, 0]
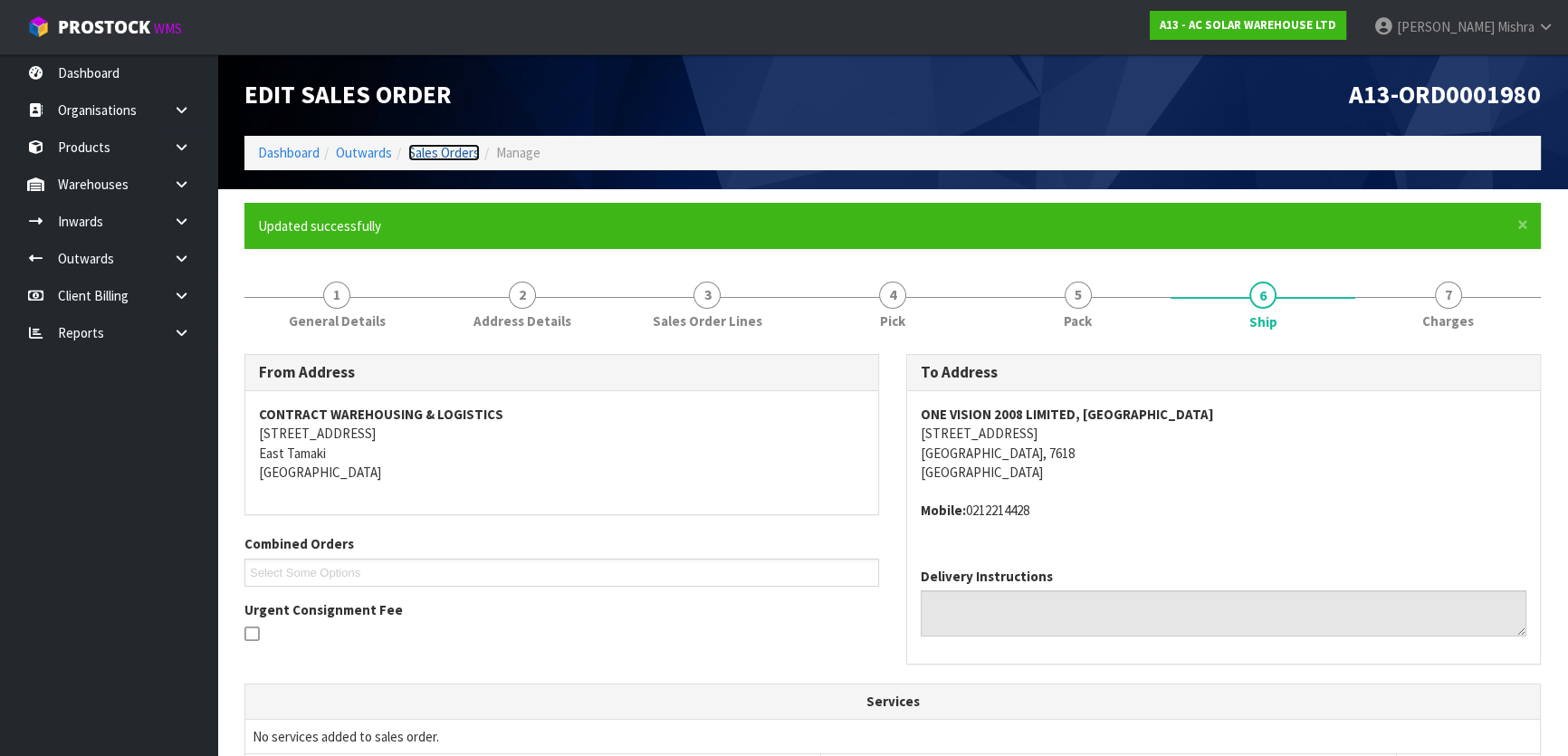
click at [436, 153] on link "Sales Orders" at bounding box center [444, 153] width 71 height 17
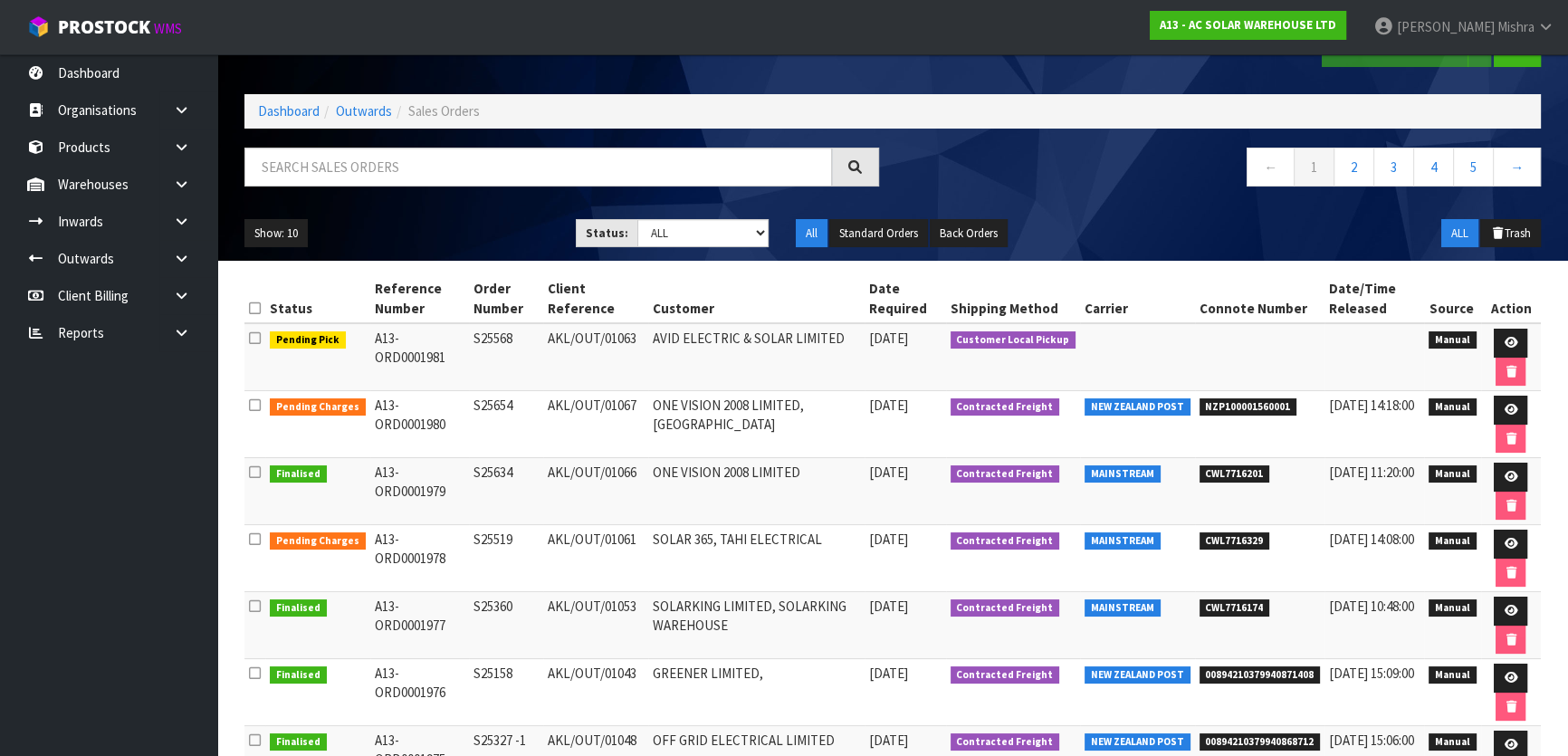
scroll to position [82, 0]
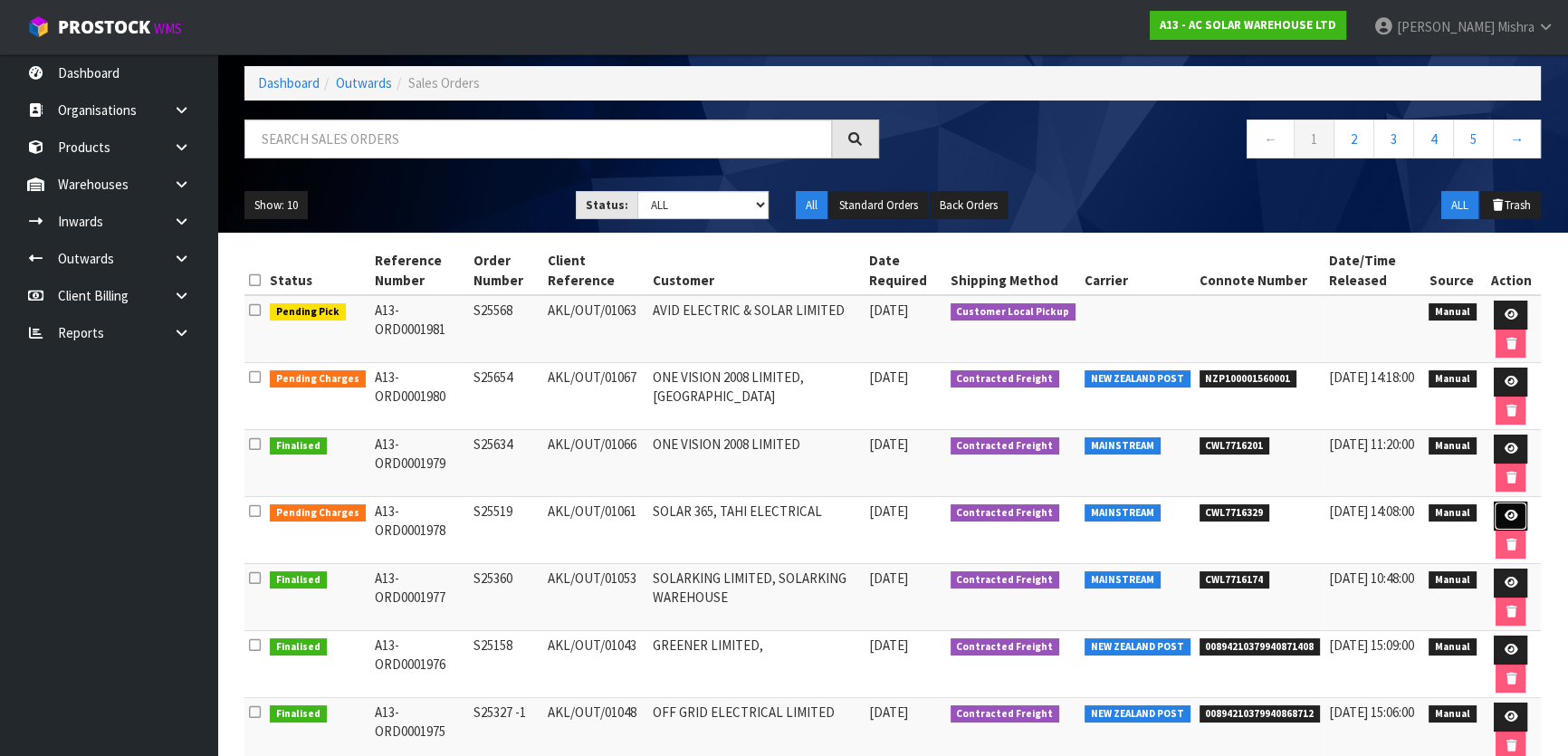
click at [1505, 510] on icon at bounding box center [1511, 515] width 14 height 12
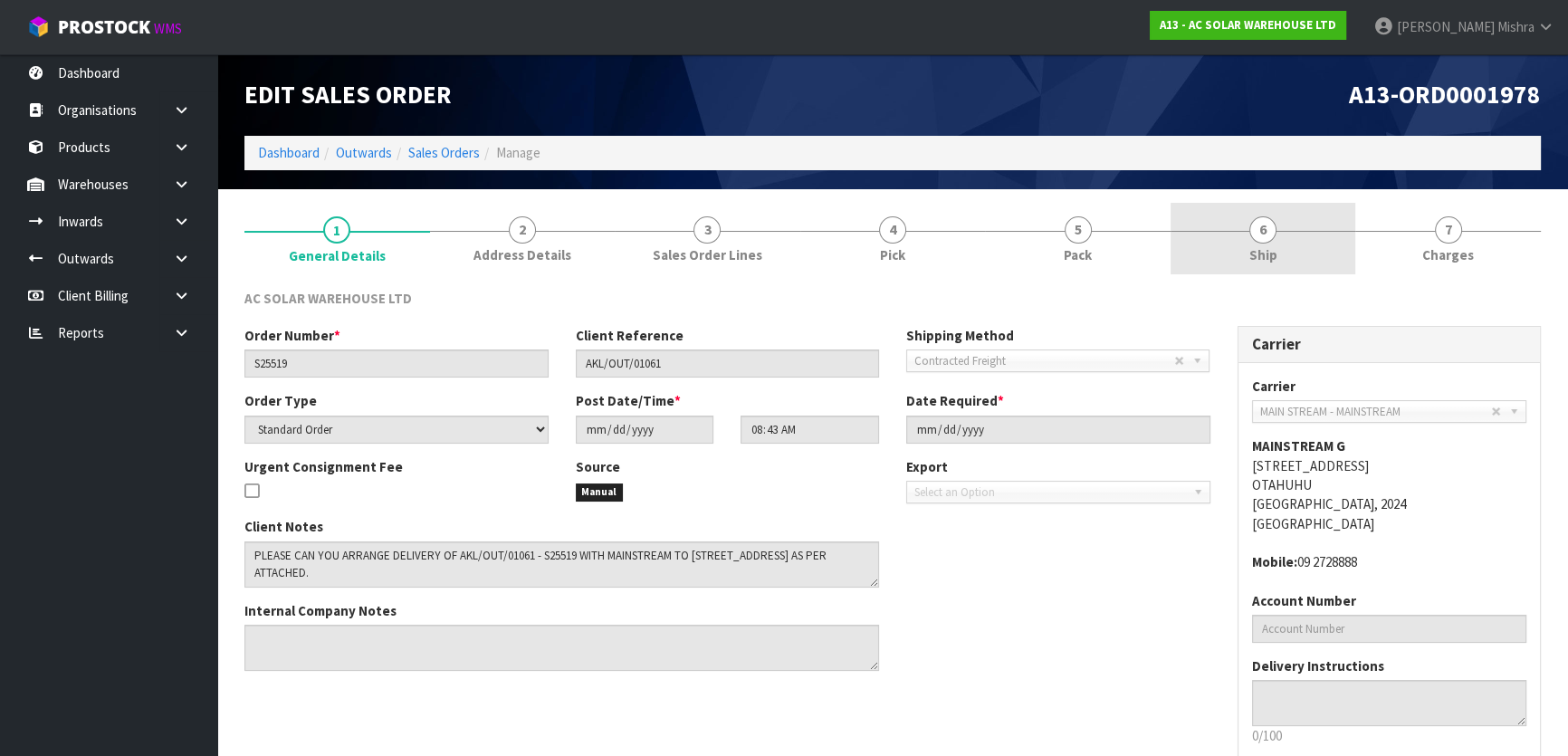
click at [1249, 235] on link "6 Ship" at bounding box center [1264, 239] width 185 height 71
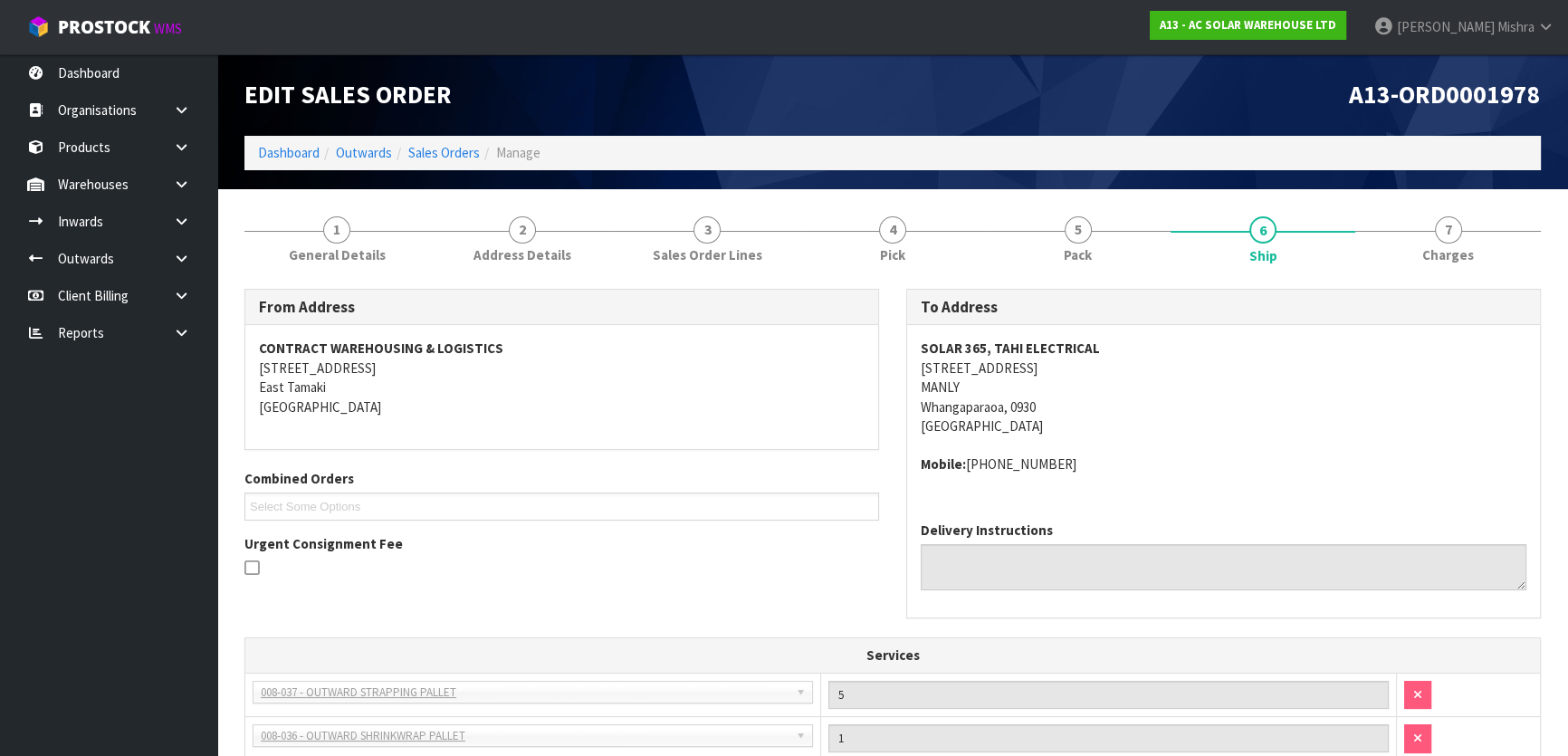
click at [288, 163] on ol "Dashboard Outwards Sales Orders Manage" at bounding box center [893, 153] width 1296 height 34
click at [288, 157] on link "Dashboard" at bounding box center [289, 153] width 62 height 17
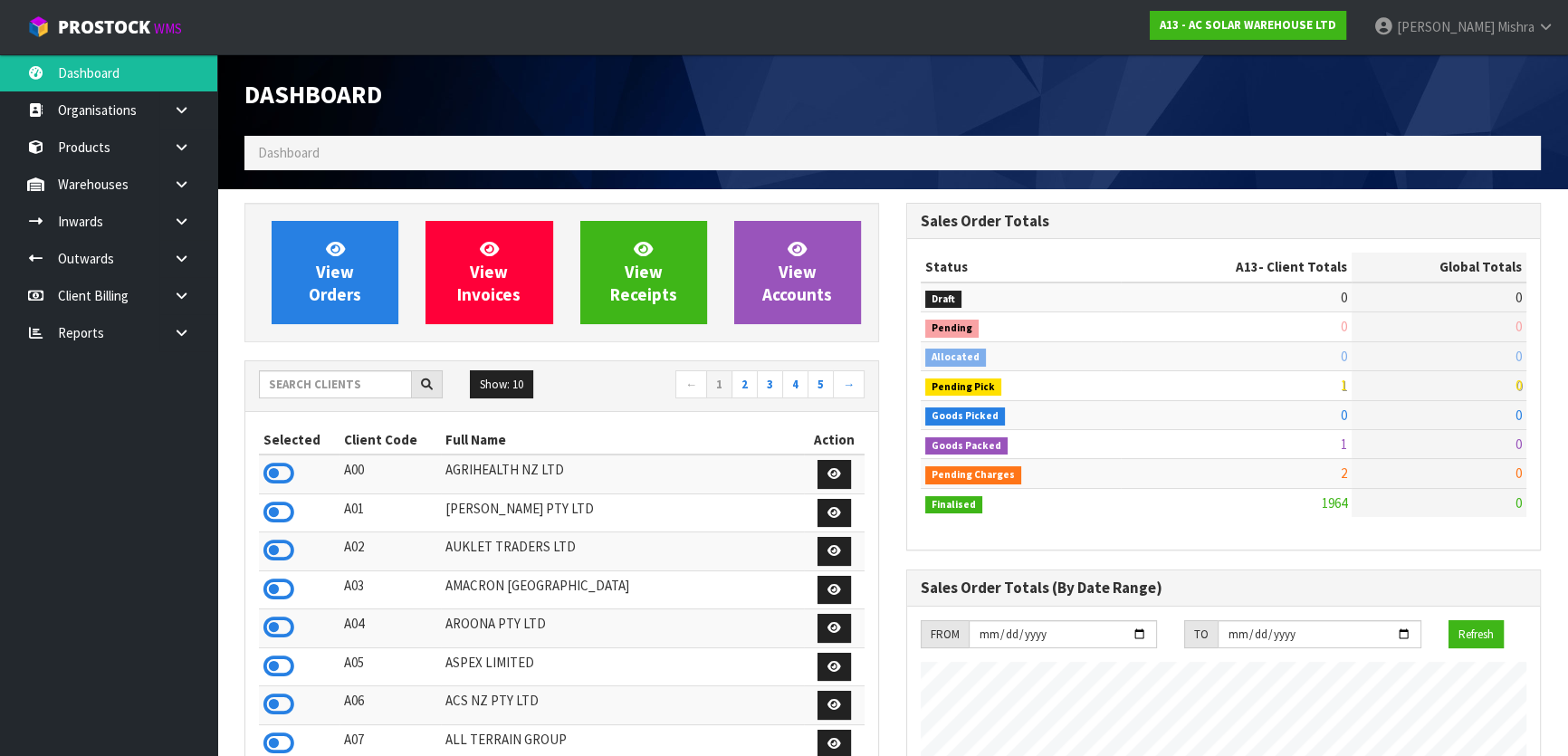
scroll to position [1505, 661]
click at [354, 401] on div "Show: 10 5 10 25 50 ← 1 2 3 4 5 →" at bounding box center [562, 386] width 633 height 32
click at [353, 388] on input "text" at bounding box center [334, 384] width 153 height 28
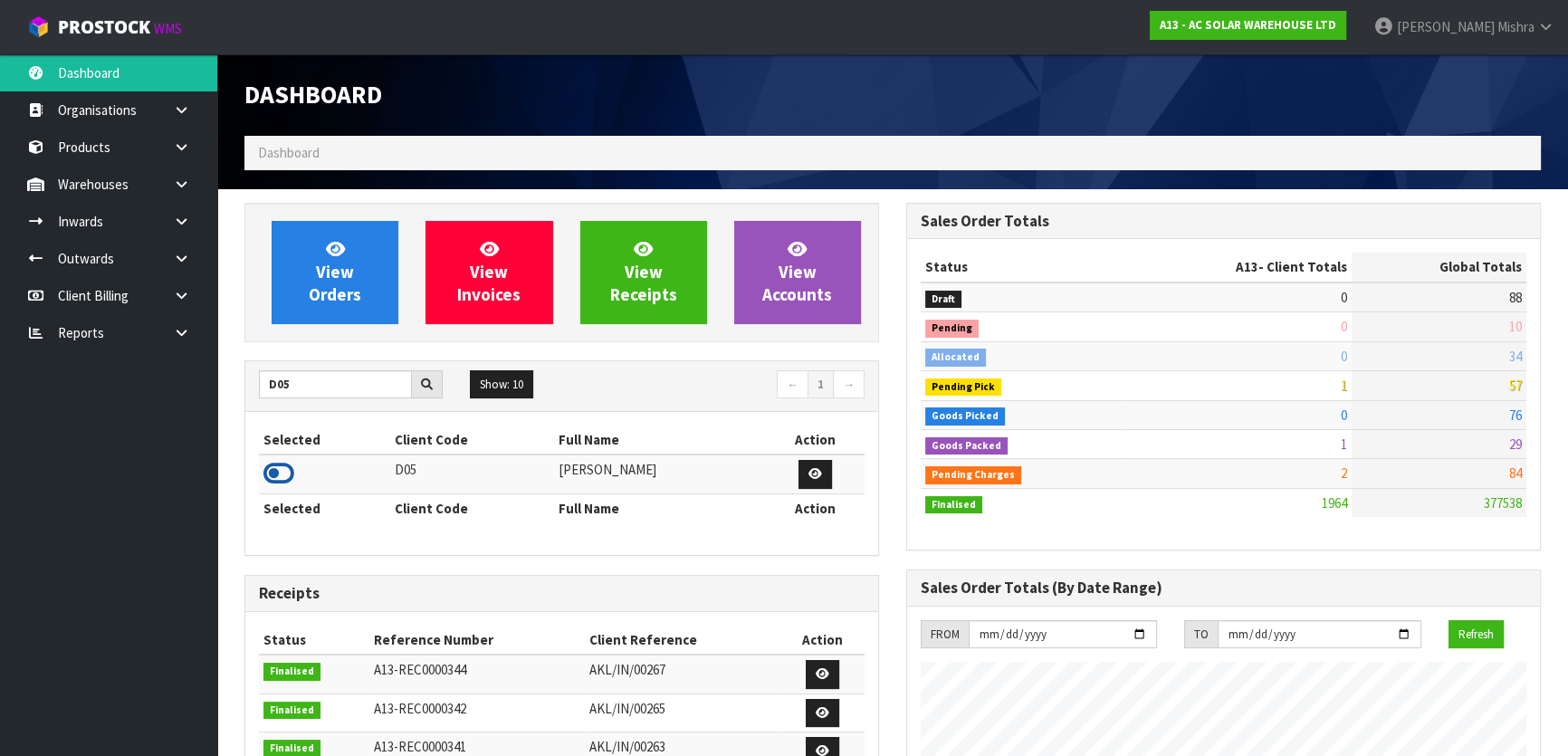
click at [274, 471] on icon at bounding box center [278, 473] width 31 height 27
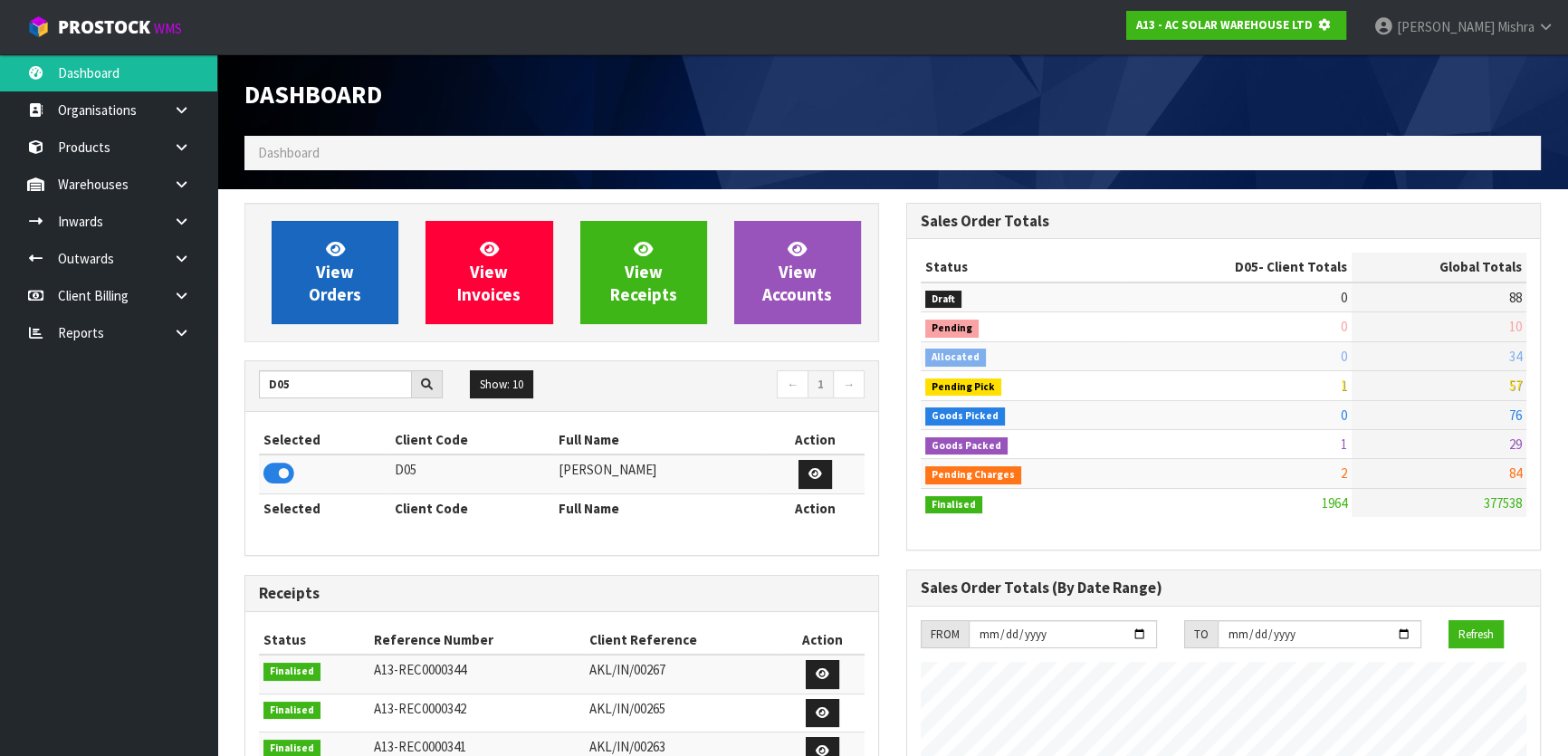
scroll to position [1128, 661]
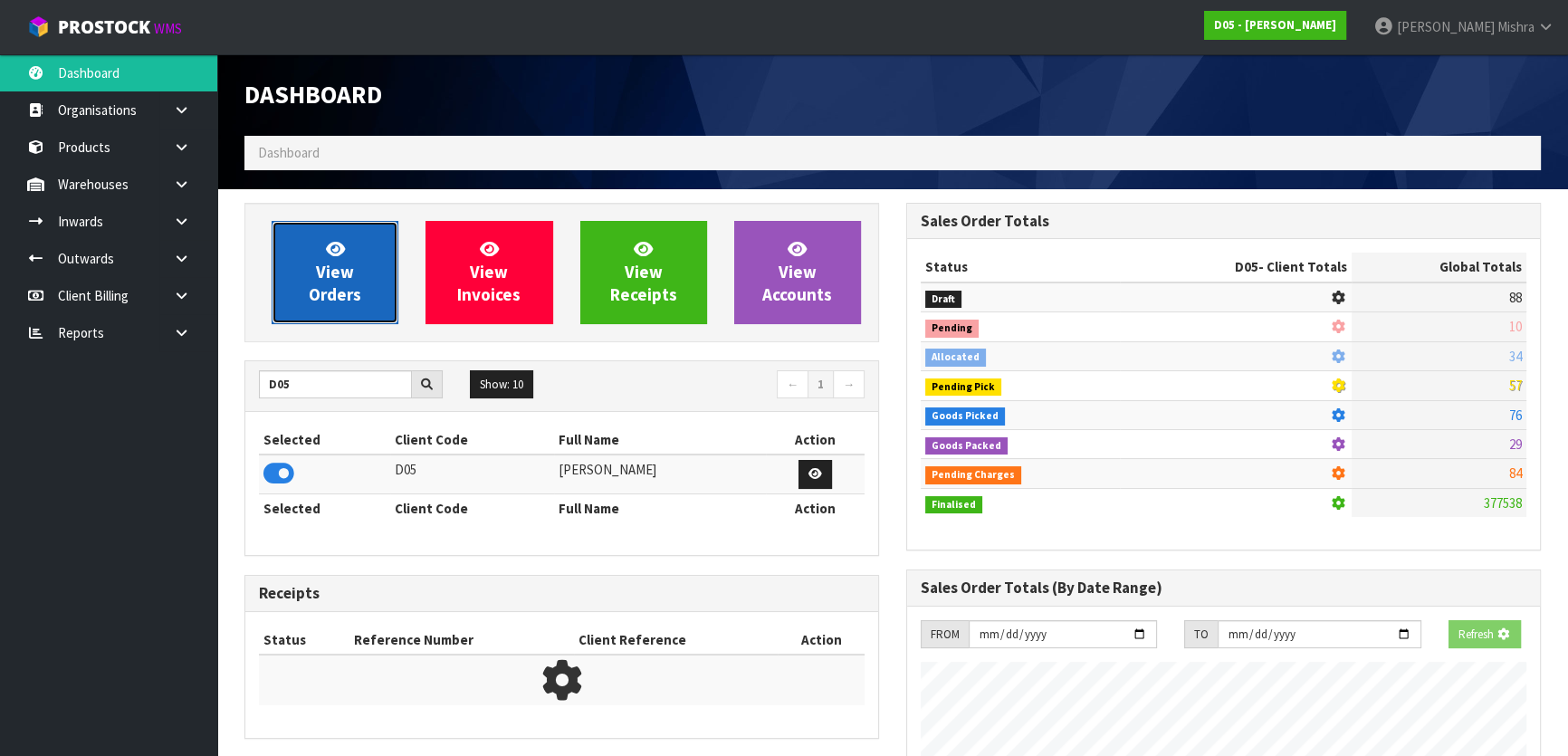
click at [334, 289] on span "View Orders" at bounding box center [335, 272] width 52 height 68
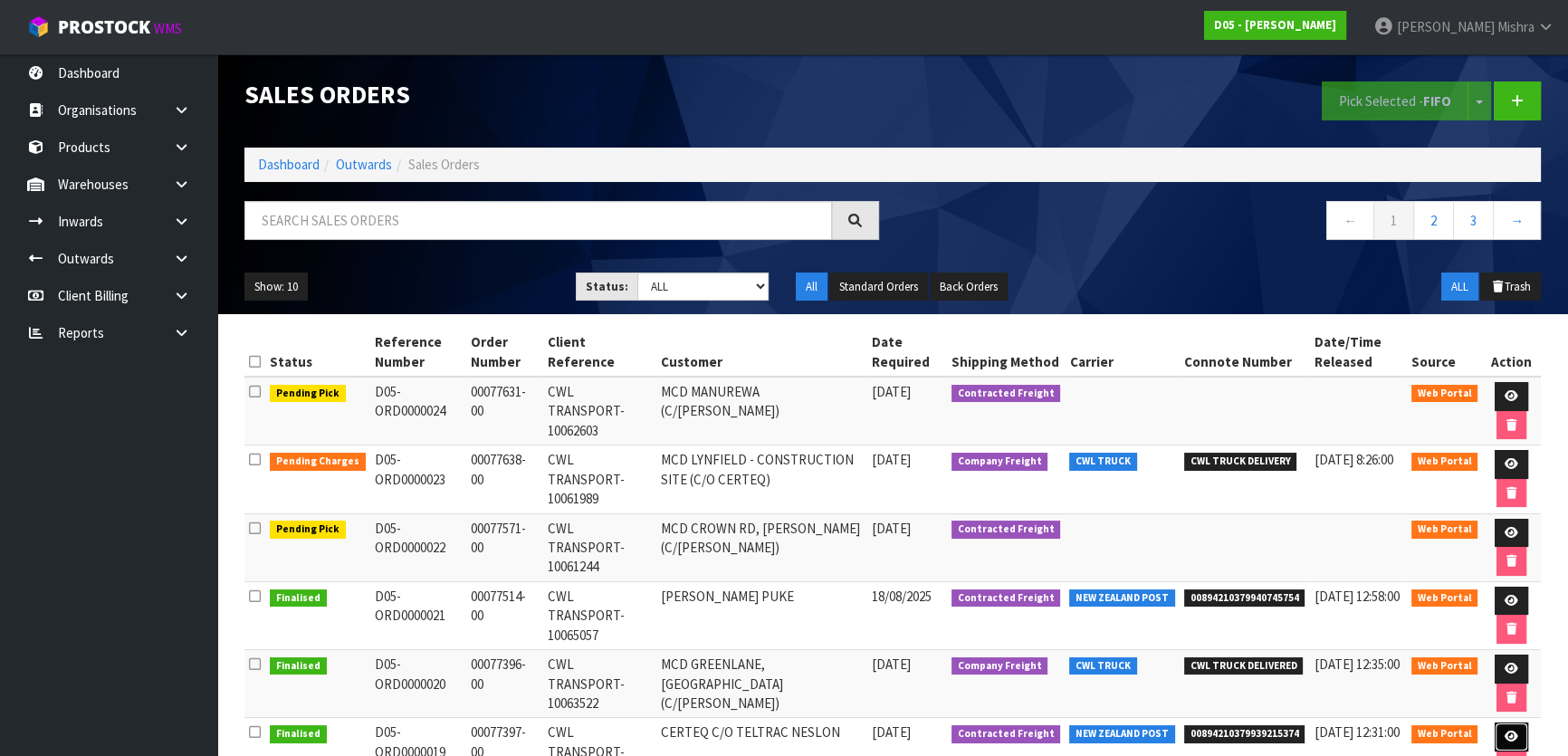
click at [1511, 731] on icon at bounding box center [1512, 736] width 14 height 12
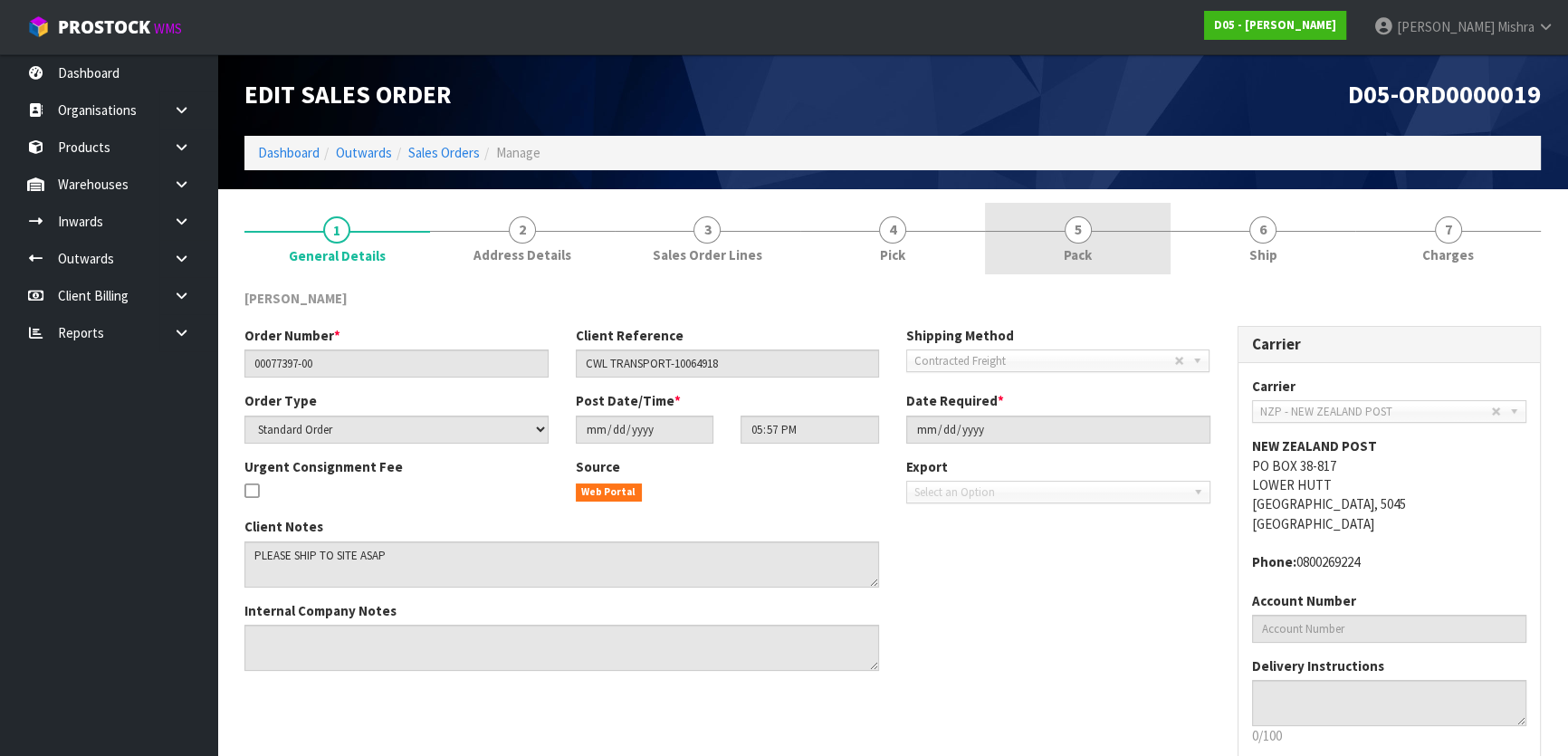
click at [1108, 251] on link "5 Pack" at bounding box center [1078, 239] width 185 height 71
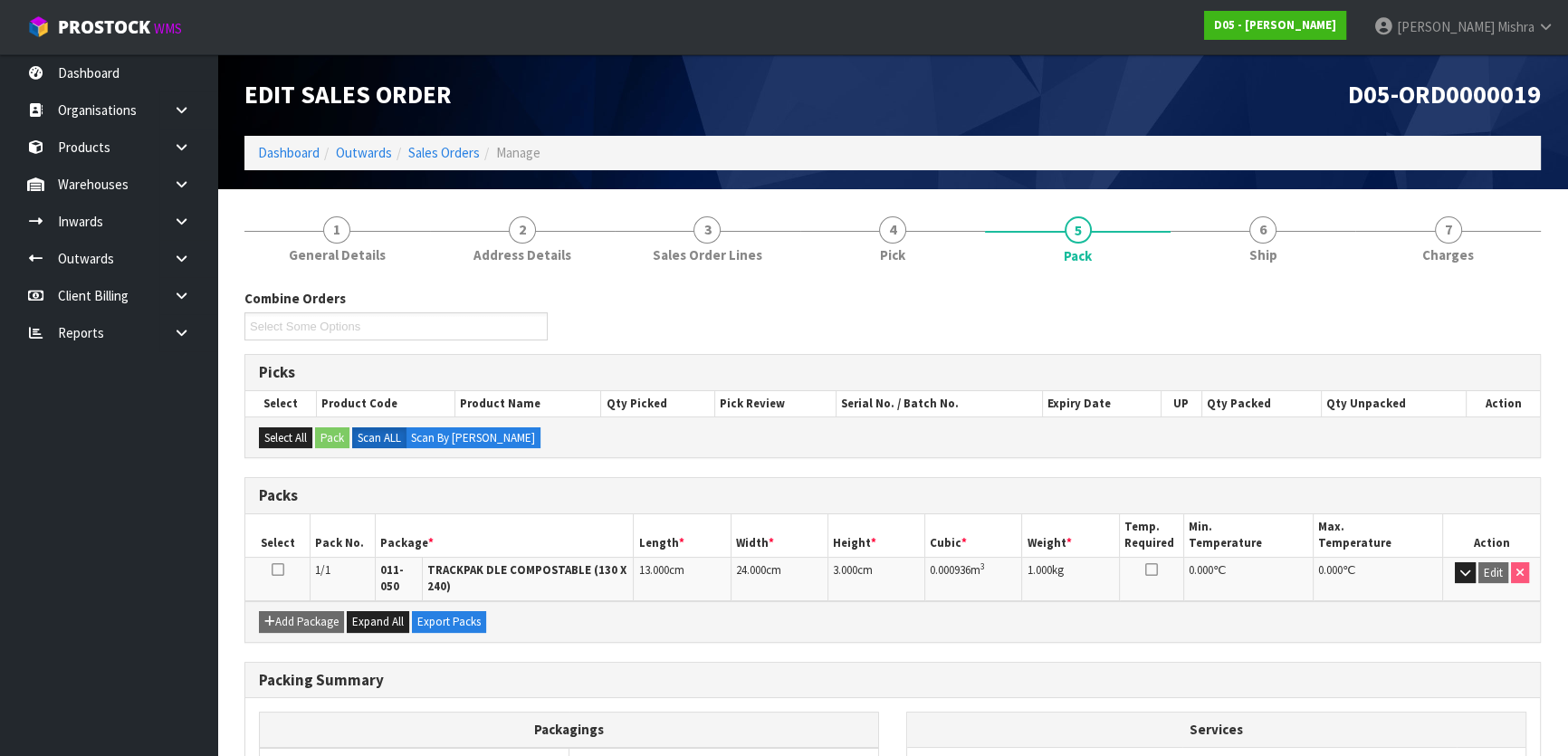
click at [1231, 645] on div "Combine Orders D05-ORD0000009 D05-ORD0000022 D05-ORD0000024 Select Some Options…" at bounding box center [893, 615] width 1296 height 655
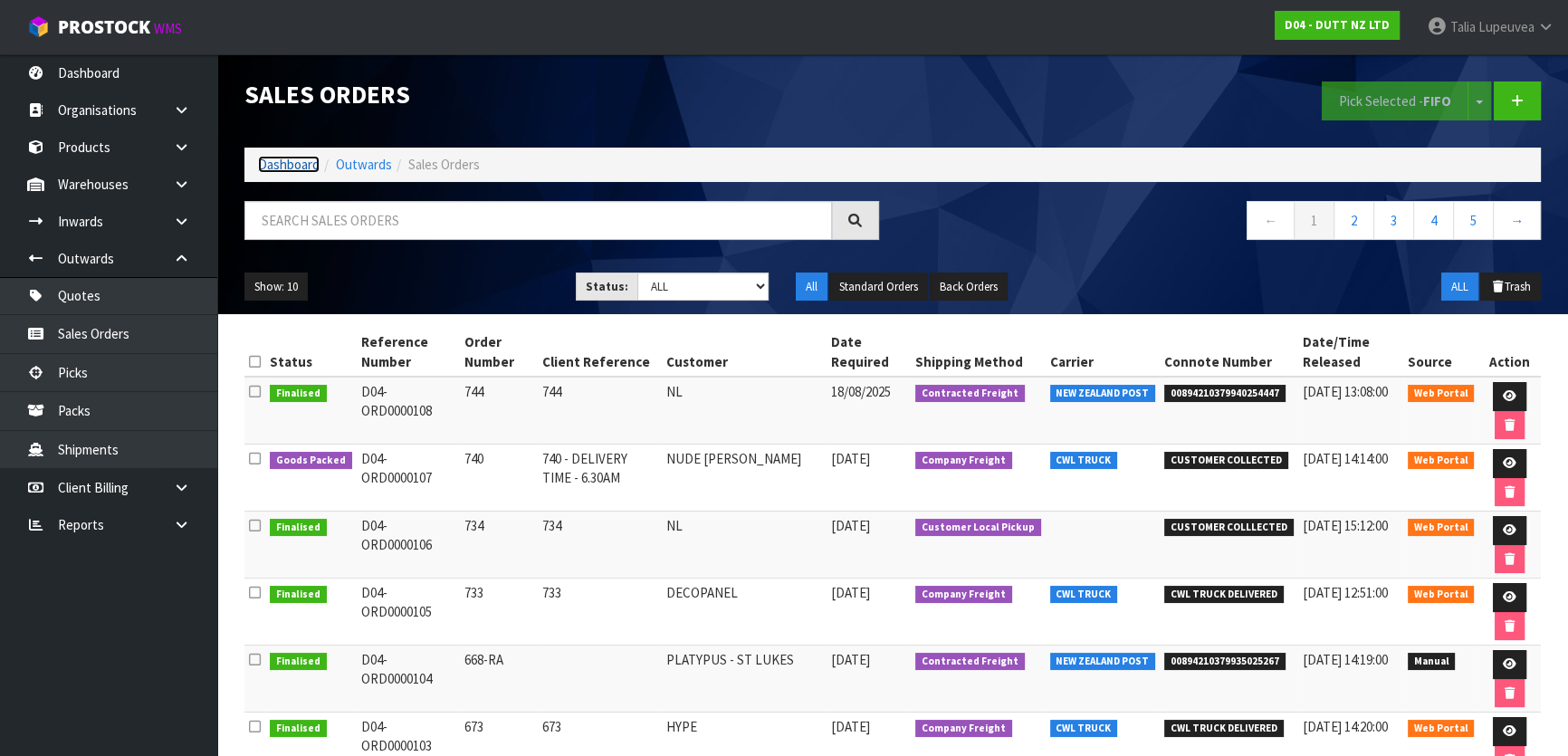
click at [299, 164] on link "Dashboard" at bounding box center [289, 164] width 62 height 17
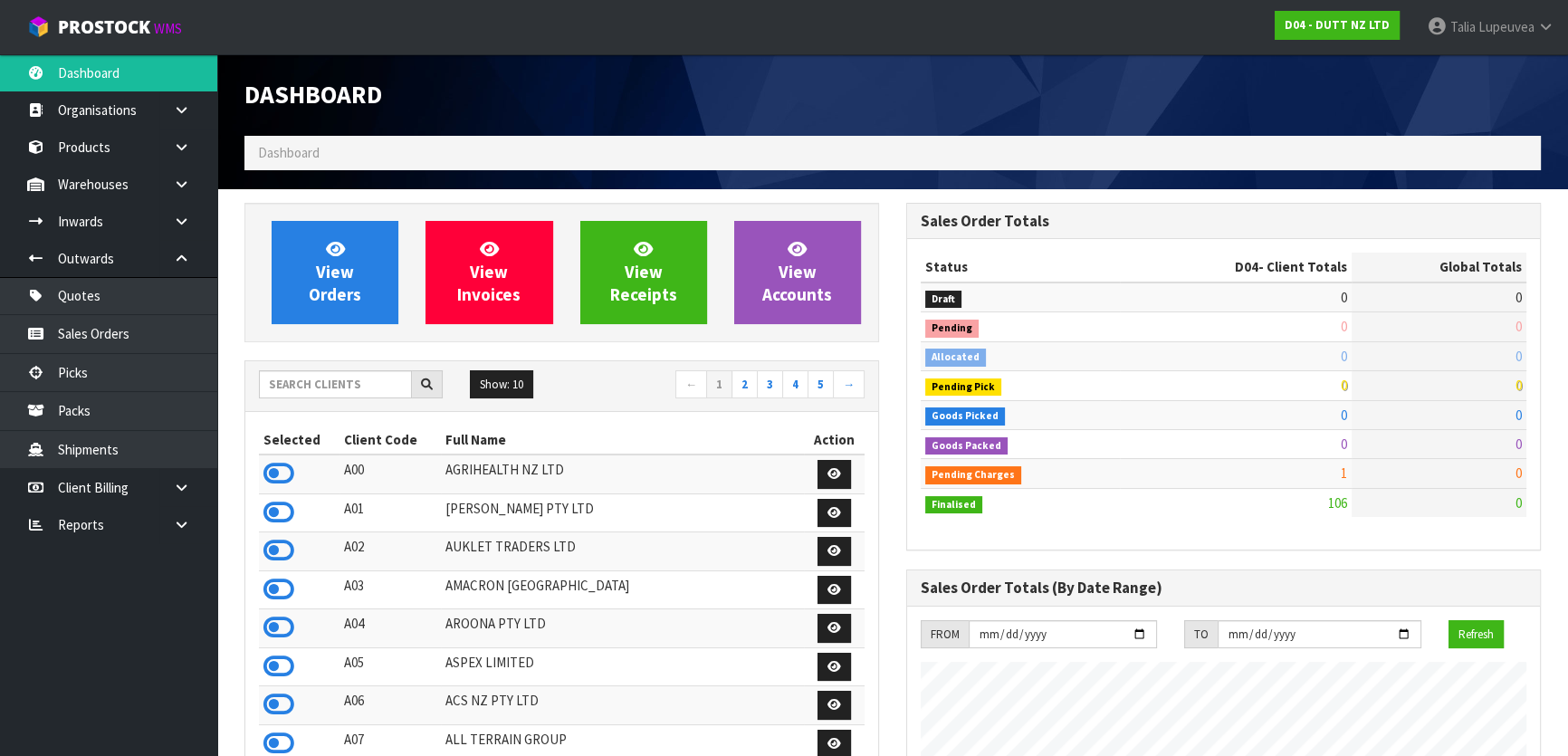
scroll to position [1428, 661]
click at [310, 384] on input "text" at bounding box center [334, 384] width 153 height 28
type input "C09"
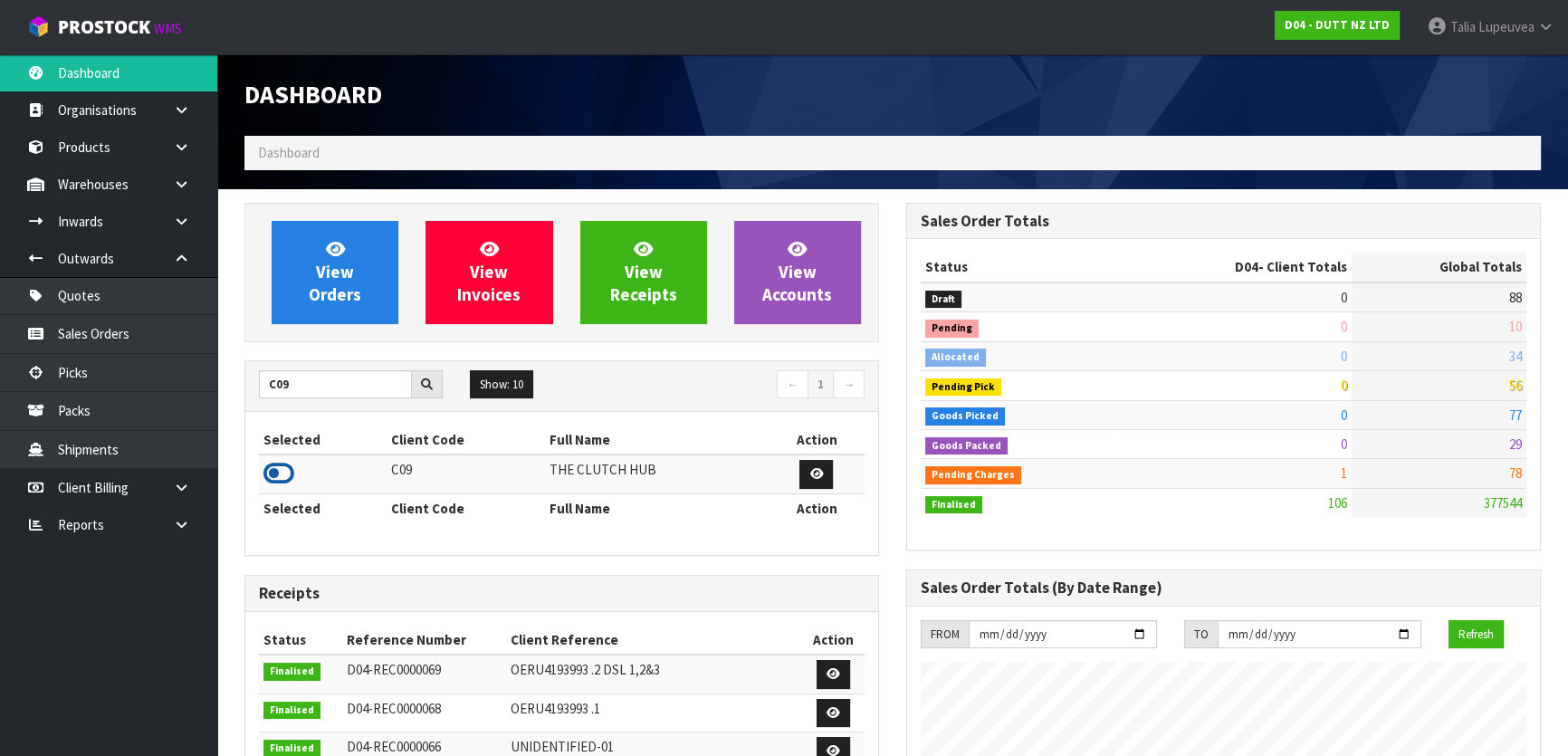
click at [274, 476] on icon at bounding box center [278, 473] width 31 height 27
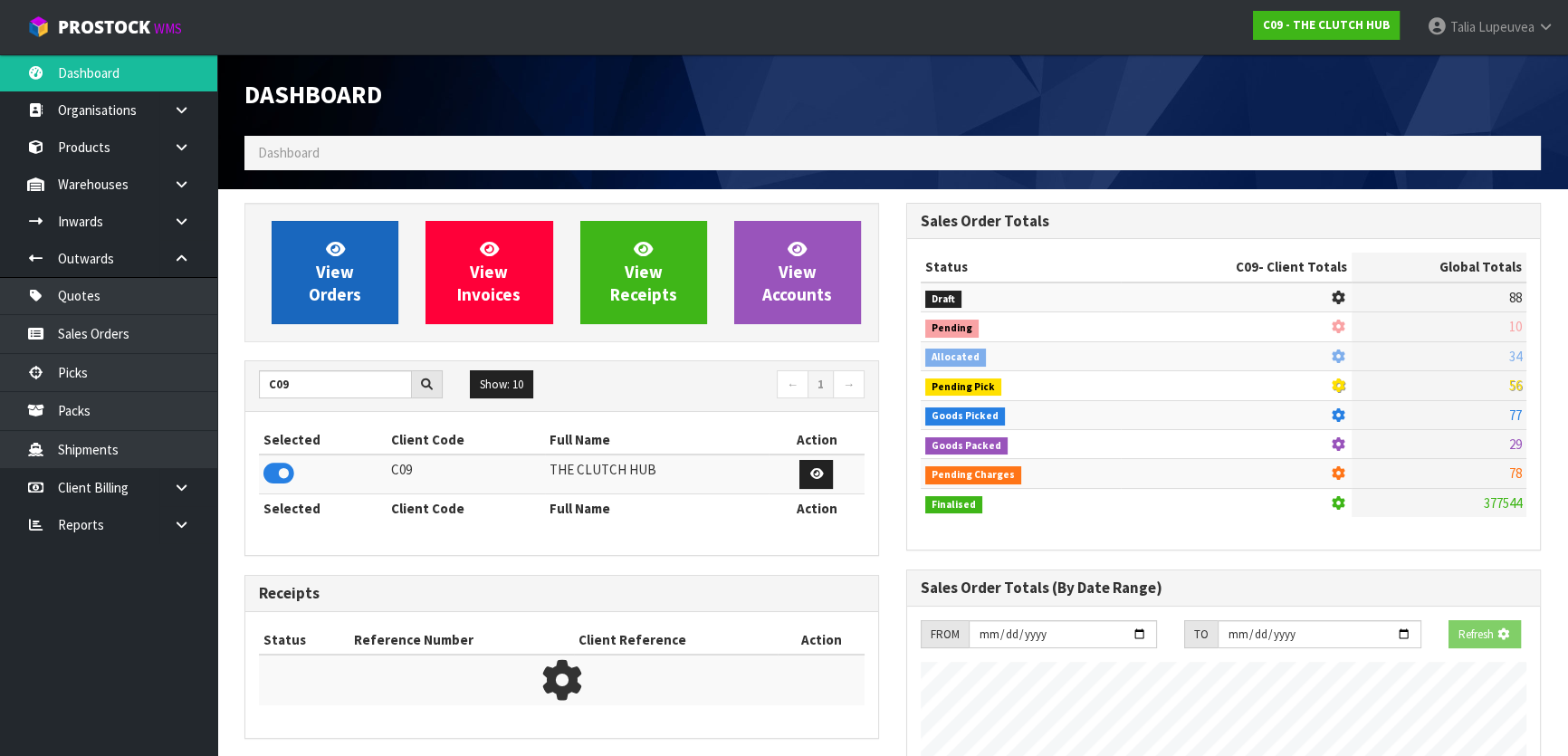
scroll to position [1128, 661]
click at [286, 289] on link "View Orders" at bounding box center [334, 273] width 126 height 103
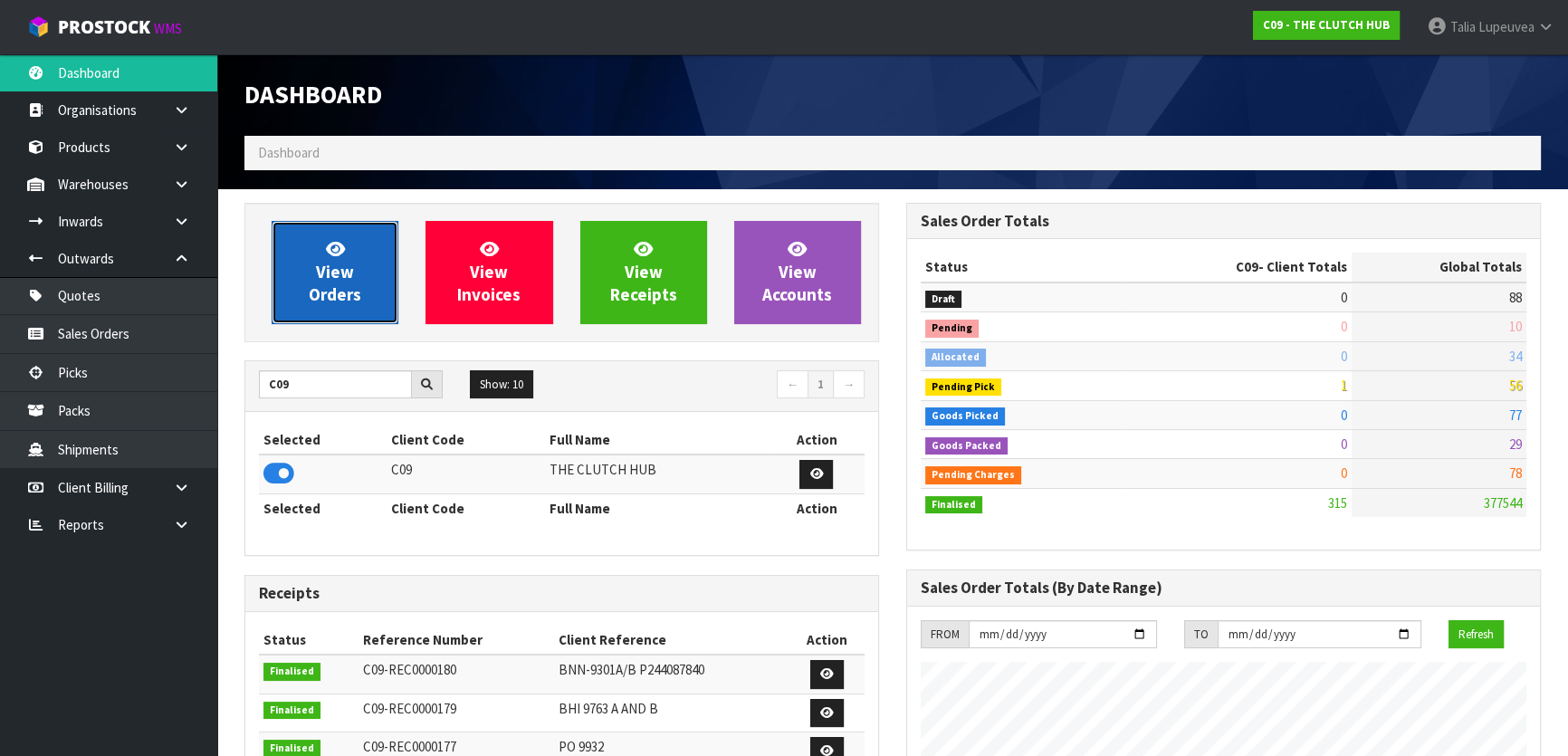
scroll to position [1370, 661]
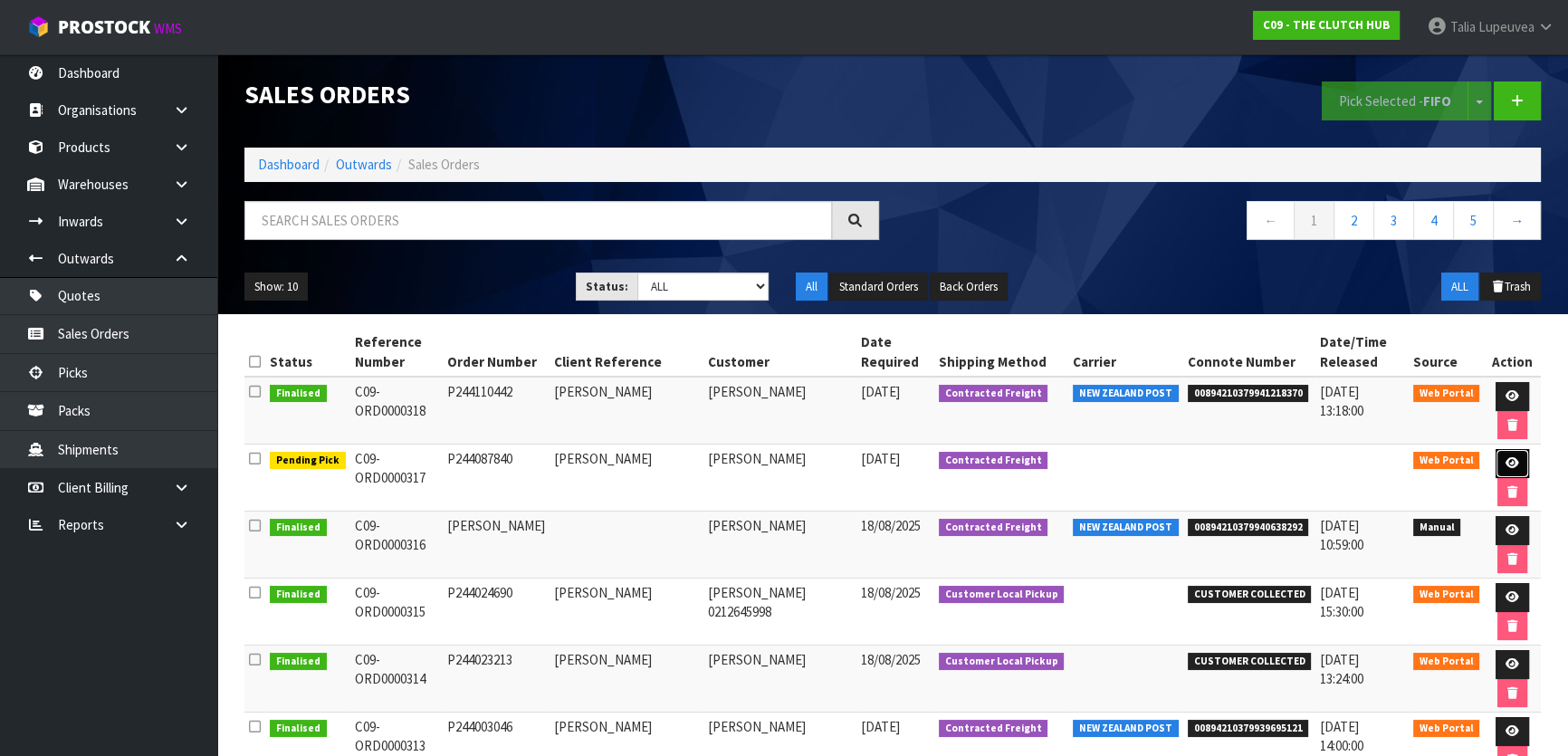
click at [1508, 458] on icon at bounding box center [1513, 463] width 14 height 12
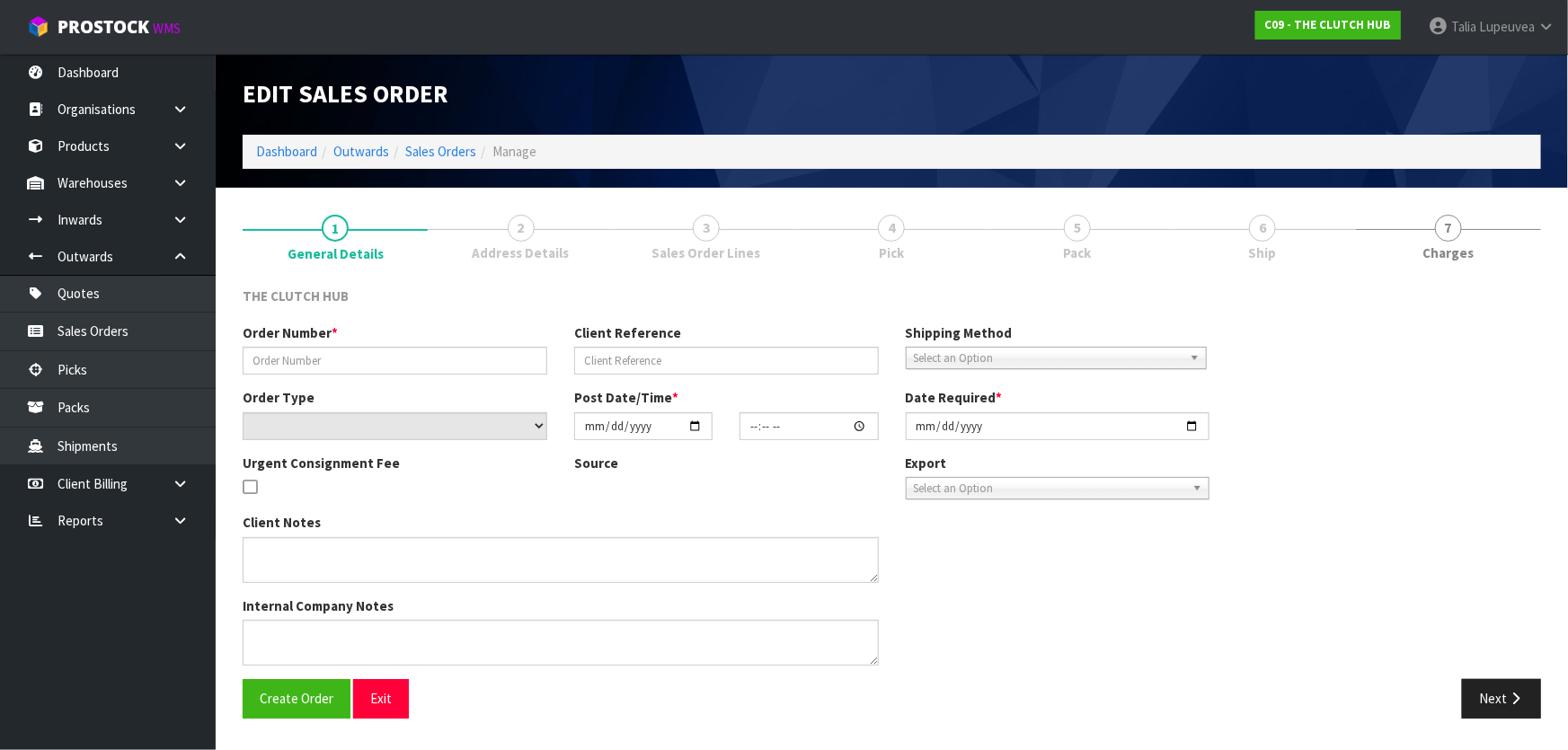
type input "P244087840"
type input "[PERSON_NAME]"
select select "number:0"
type input "[DATE]"
type input "14:05:00.000"
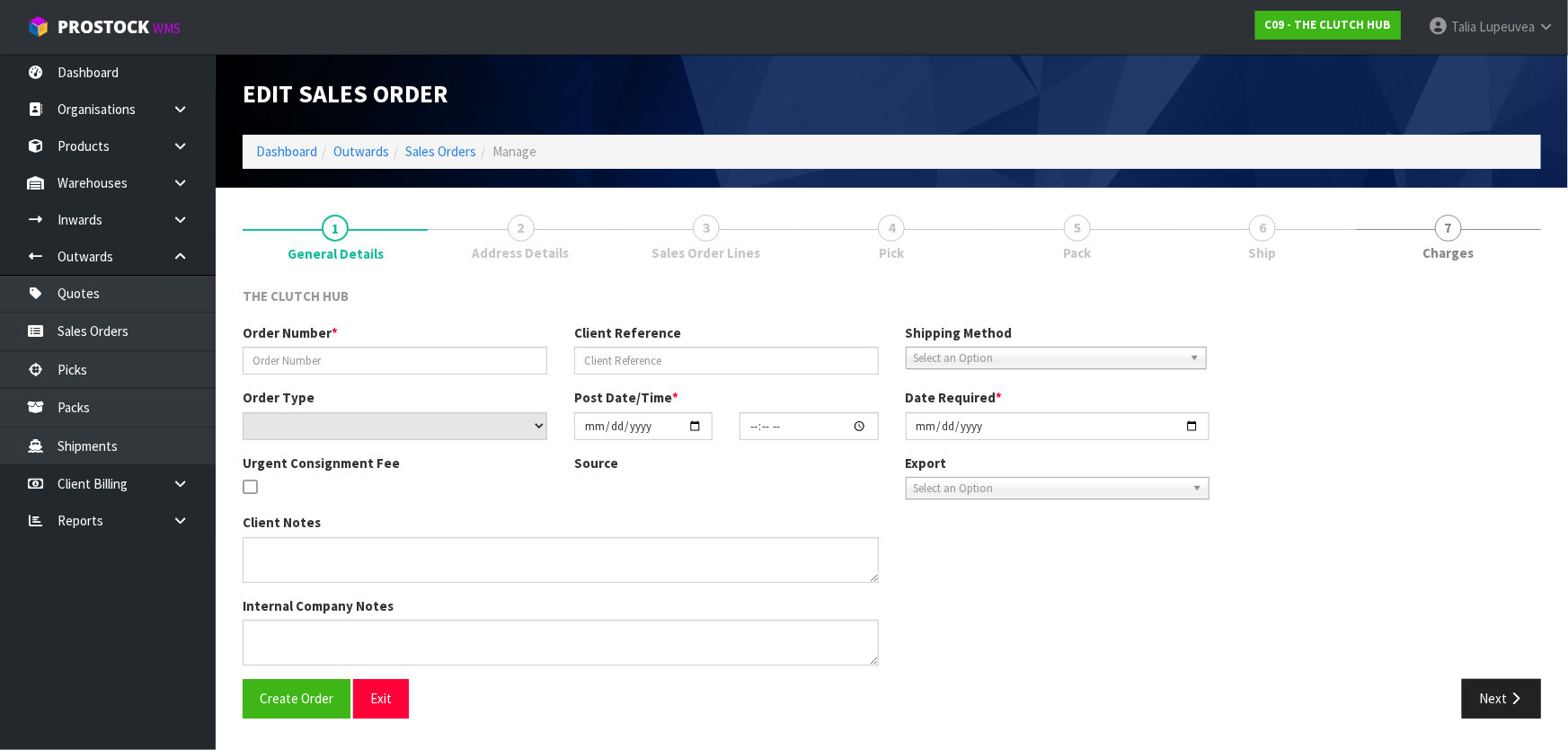
type input "[DATE]"
type textarea "WAS BOOKED IN THE MORNING AS BVW PLEASE SEND AS WRONG CODE WAS PROVIDED"
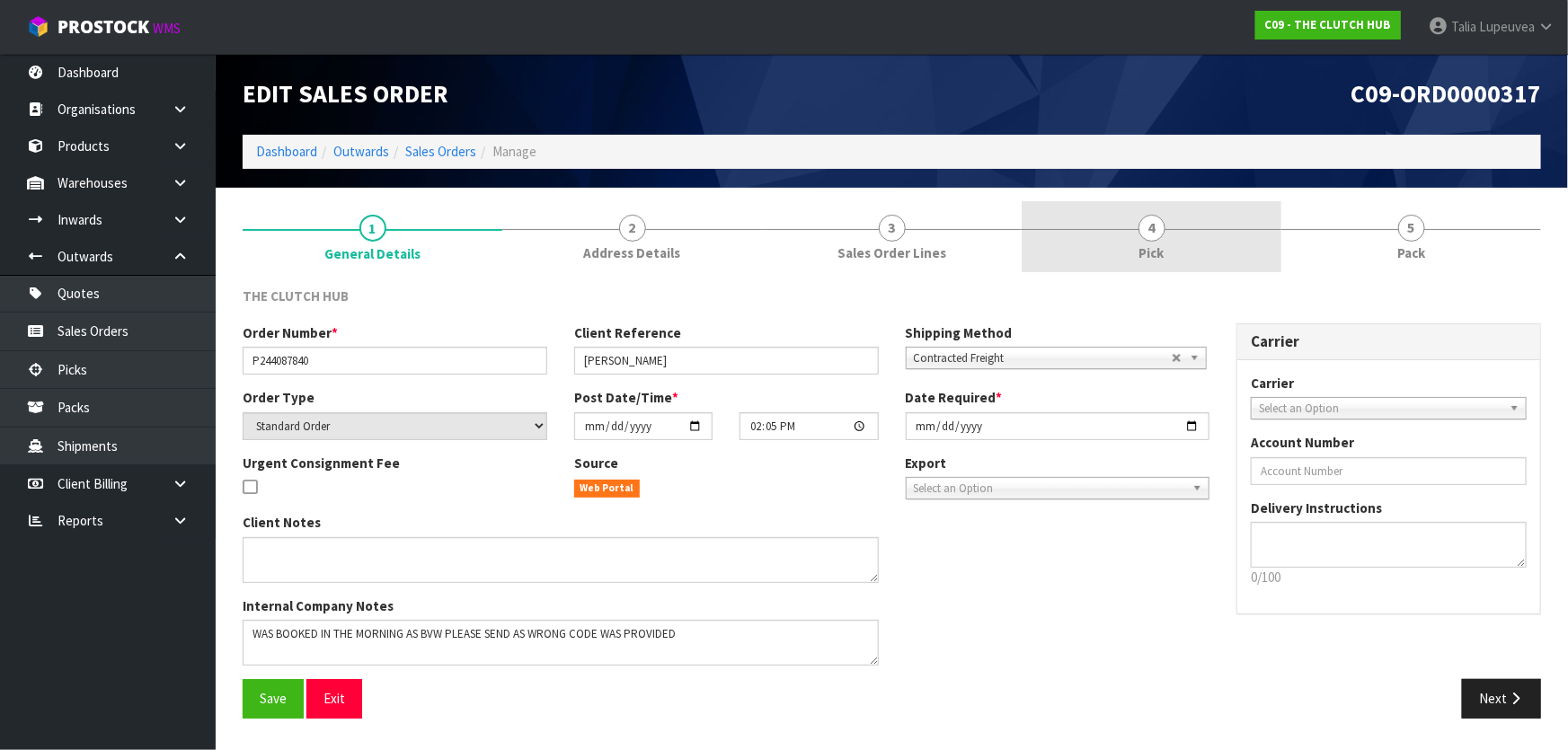
click at [1236, 252] on link "4 Pick" at bounding box center [1151, 237] width 259 height 71
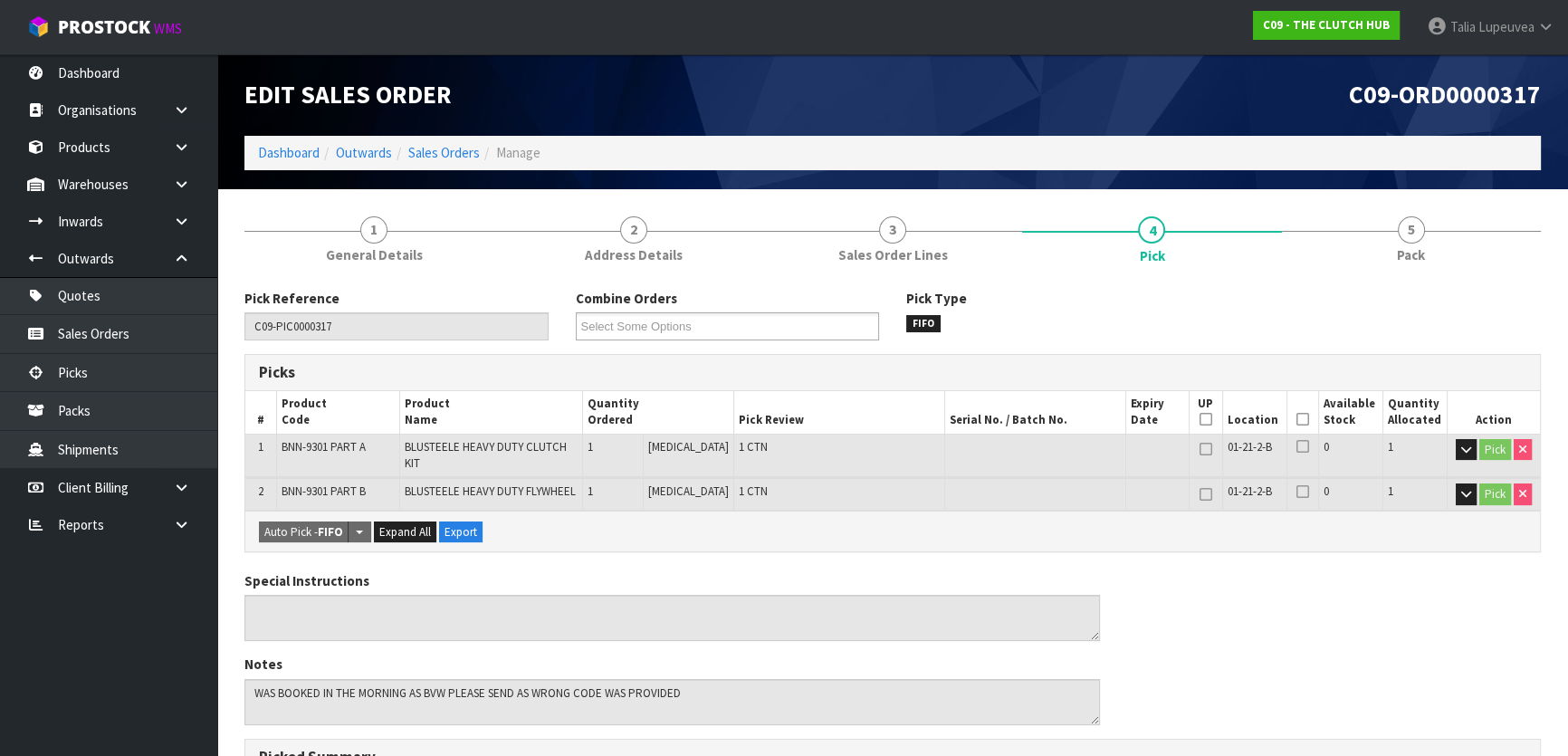
scroll to position [82, 0]
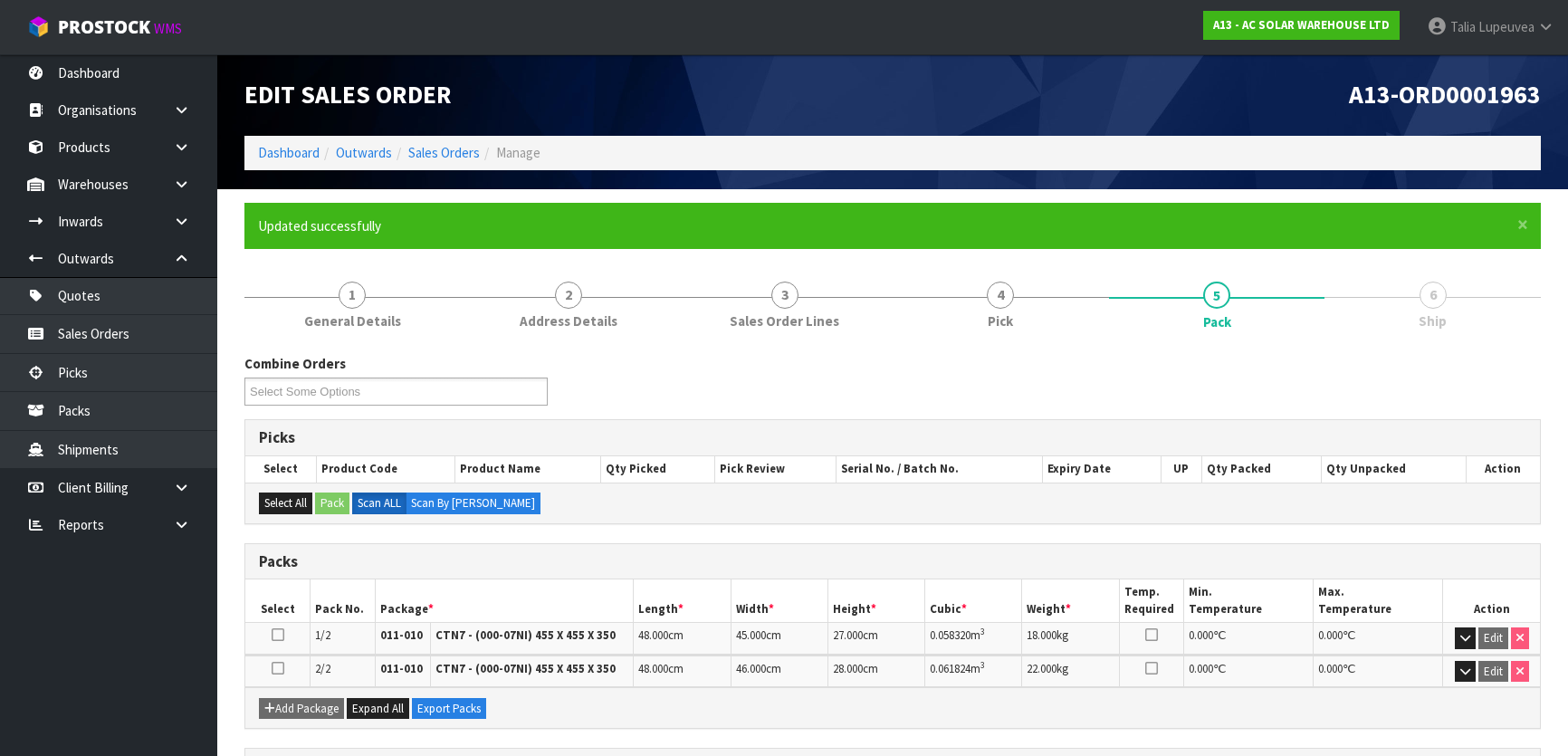
scroll to position [82, 0]
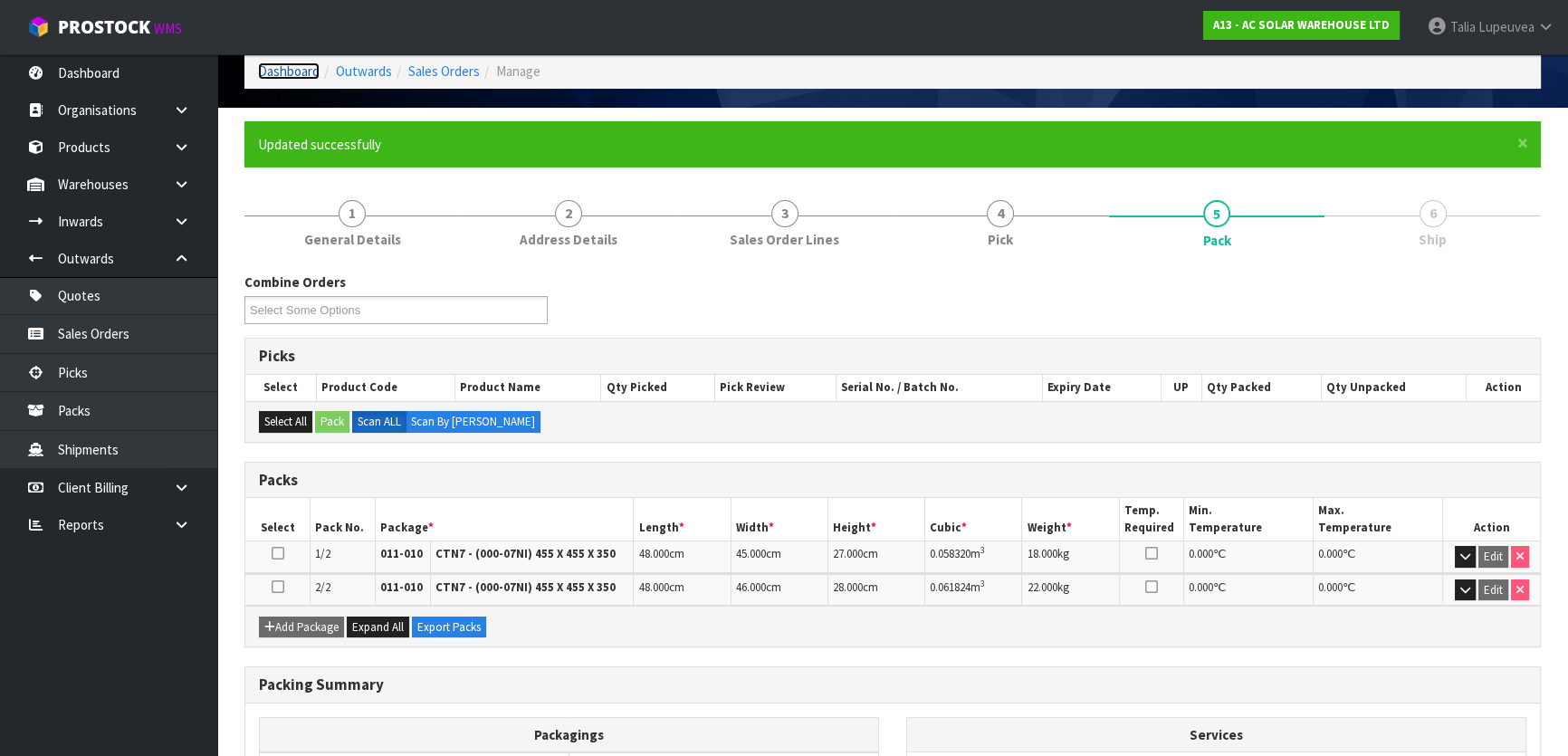
click at [271, 72] on link "Dashboard" at bounding box center [289, 71] width 62 height 17
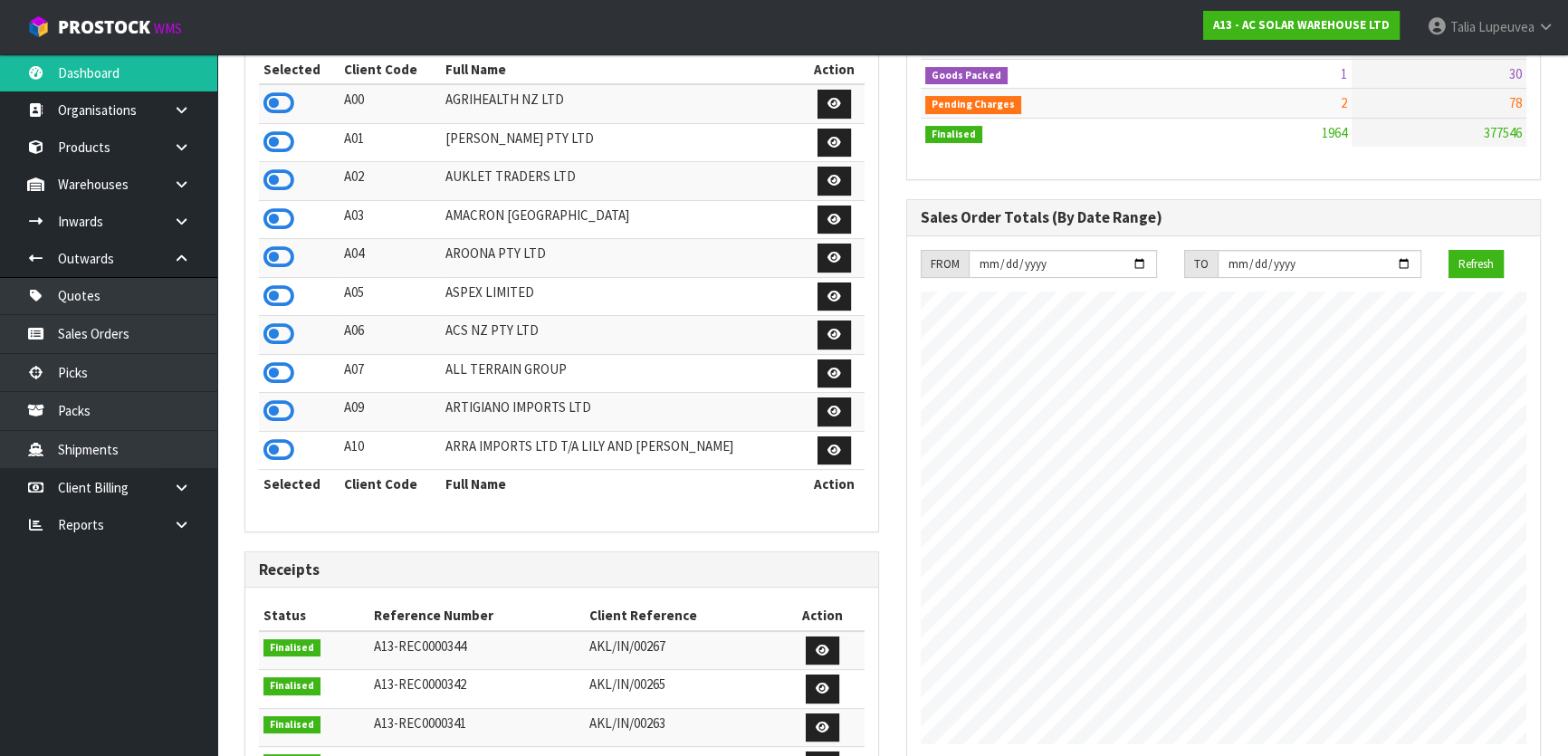
scroll to position [123, 0]
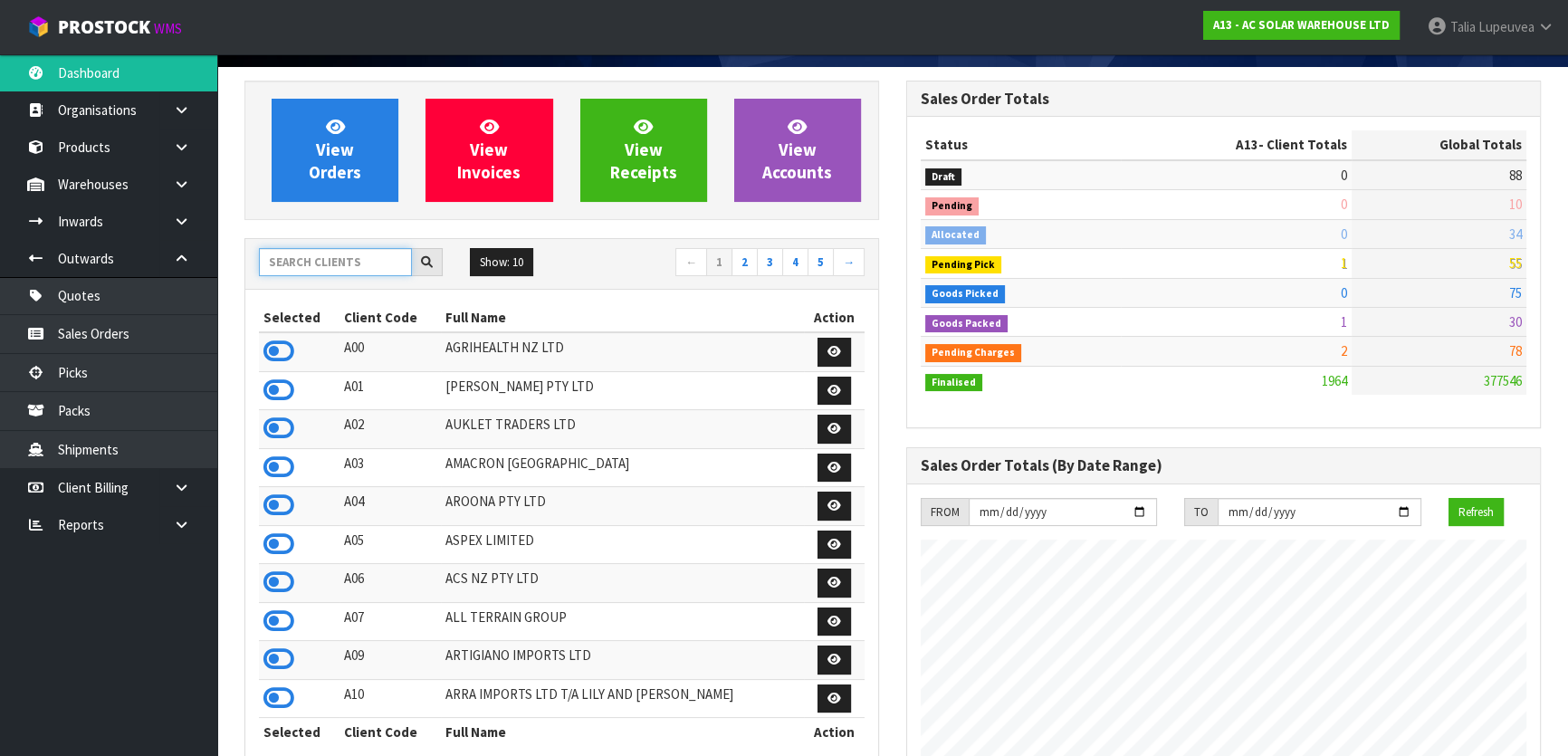
click at [333, 268] on input "text" at bounding box center [334, 262] width 153 height 28
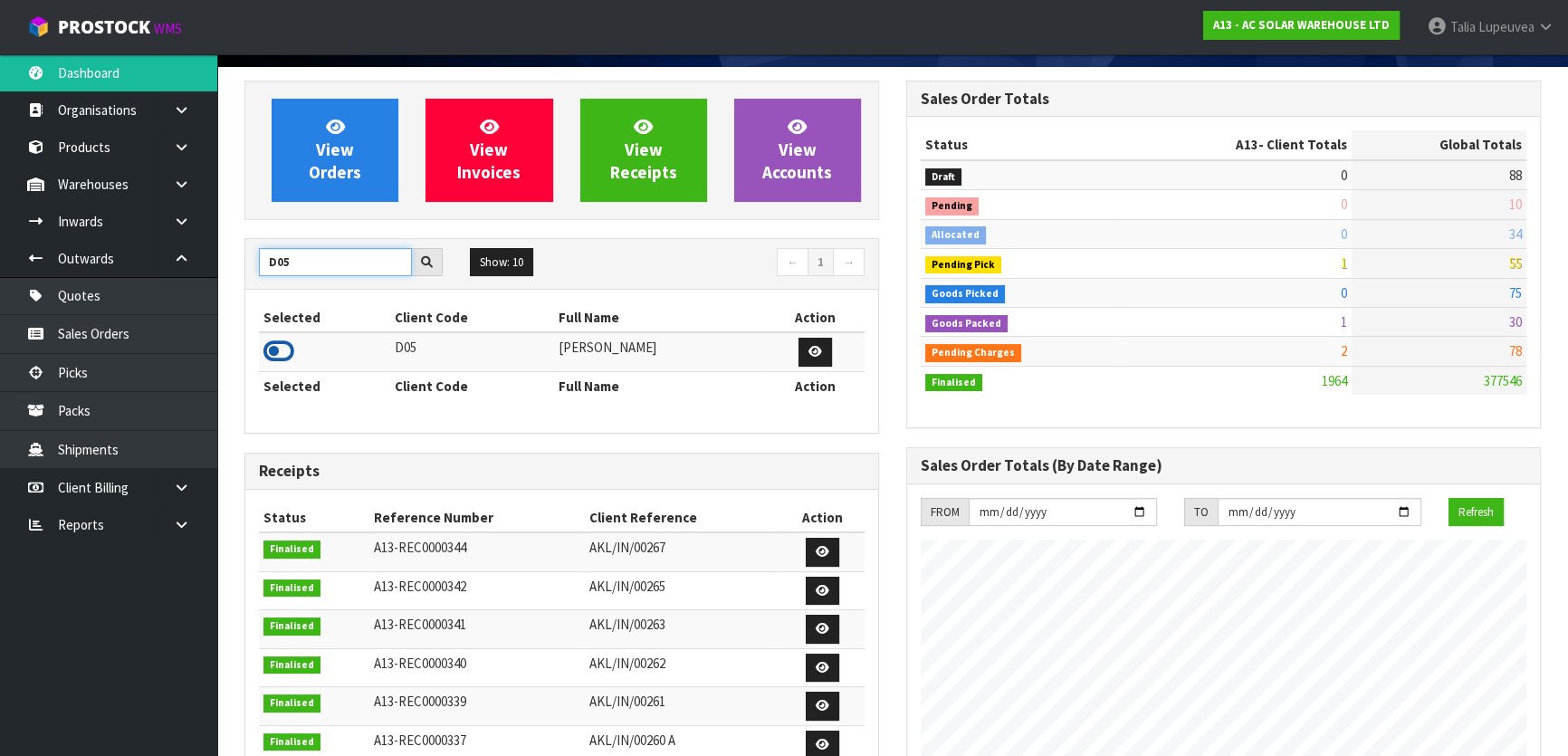
type input "D05"
click at [284, 353] on icon at bounding box center [278, 351] width 31 height 27
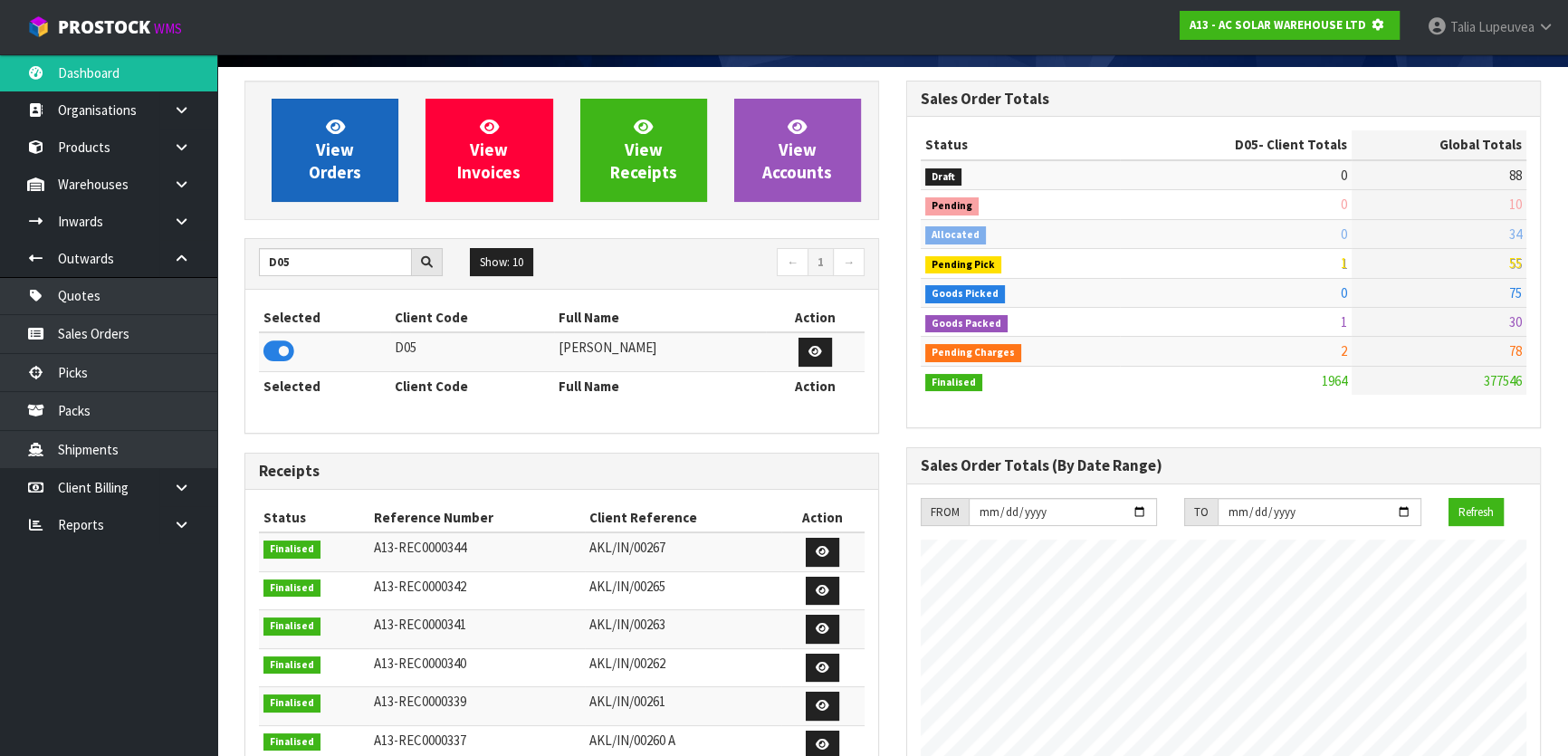
scroll to position [1128, 661]
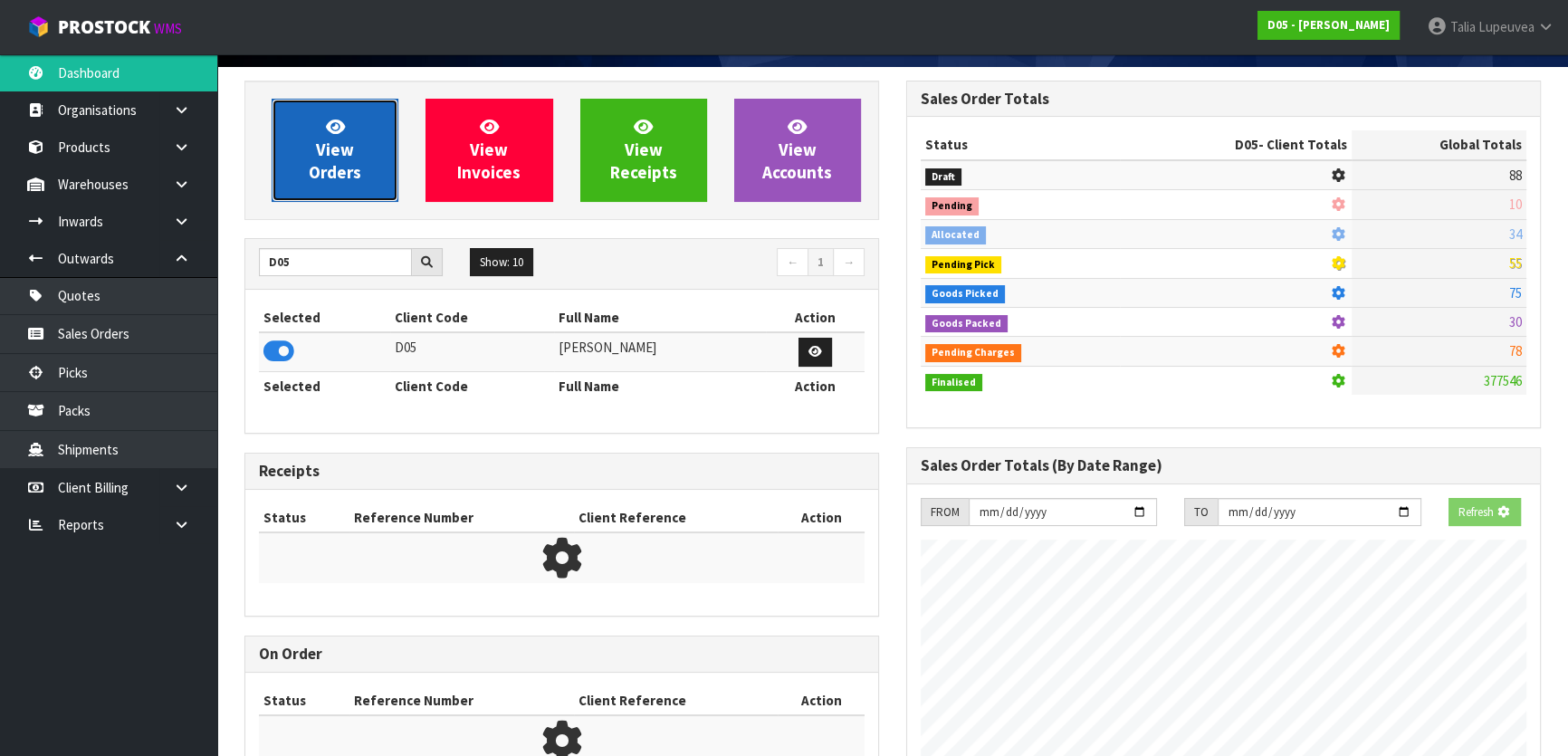
click at [330, 163] on span "View Orders" at bounding box center [335, 150] width 52 height 68
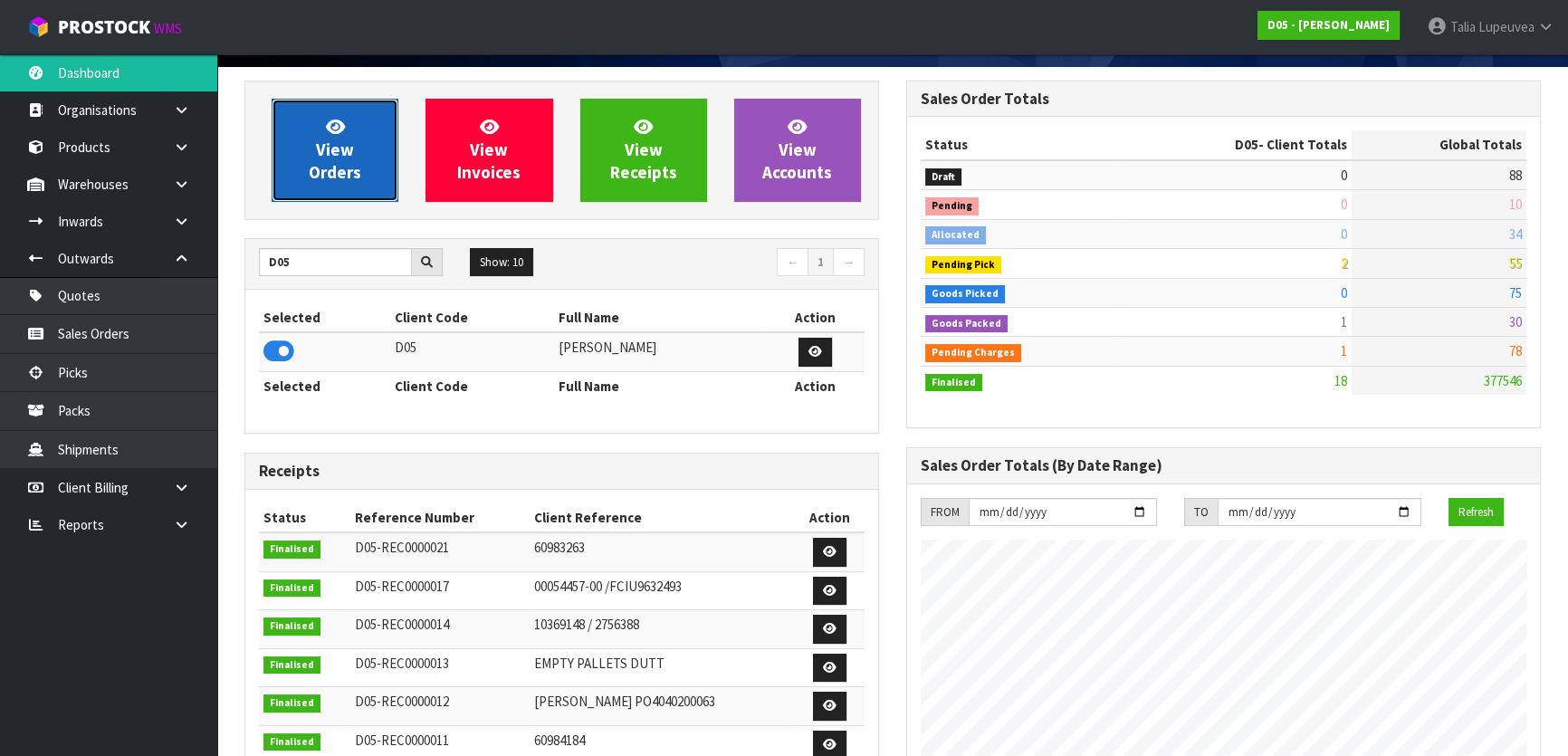
scroll to position [1582, 661]
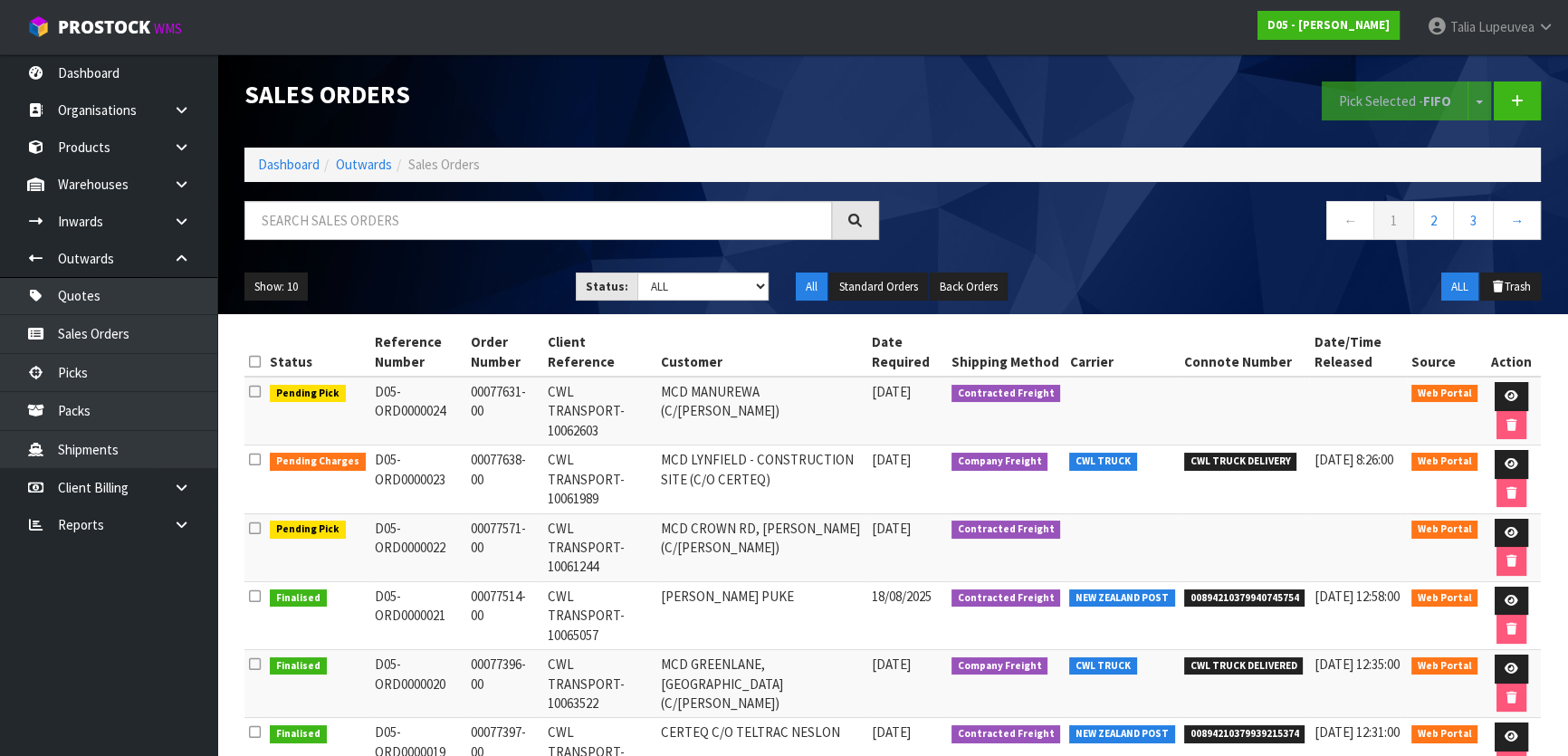
scroll to position [164, 0]
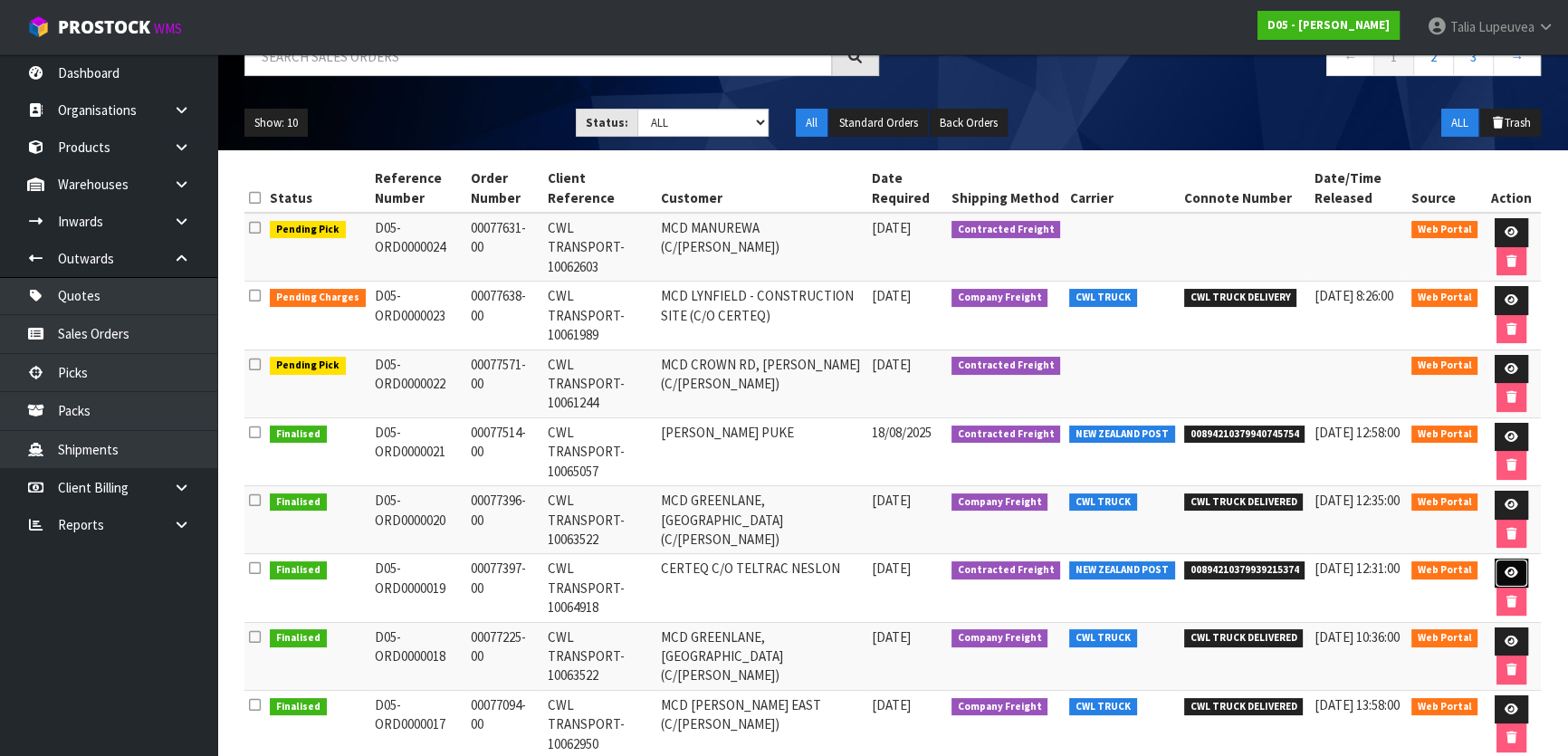
click at [1510, 572] on link at bounding box center [1512, 572] width 34 height 29
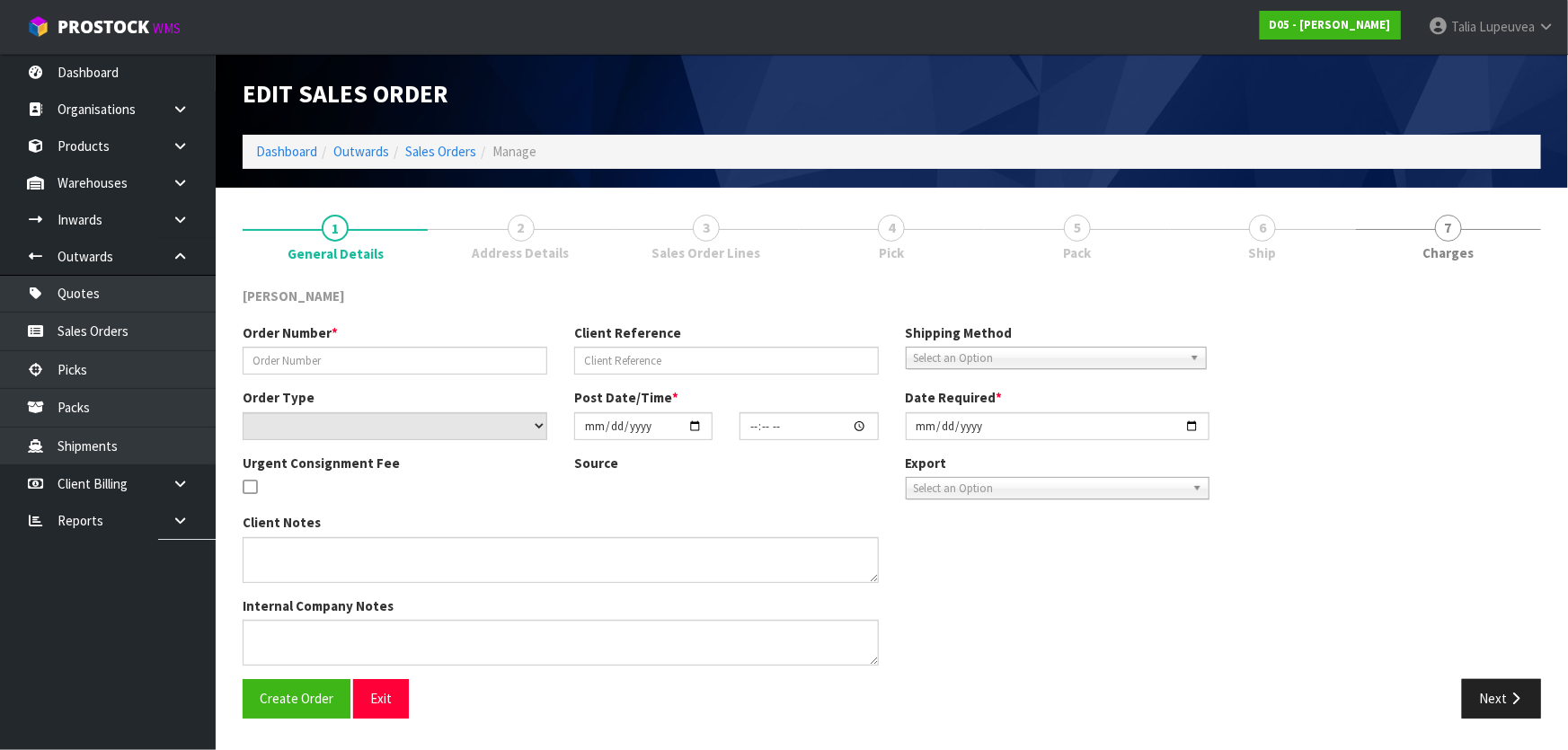
type input "00077397-00"
type input "CWL TRANSPORT-10064918"
select select "number:0"
type input "[DATE]"
type input "17:57:00.000"
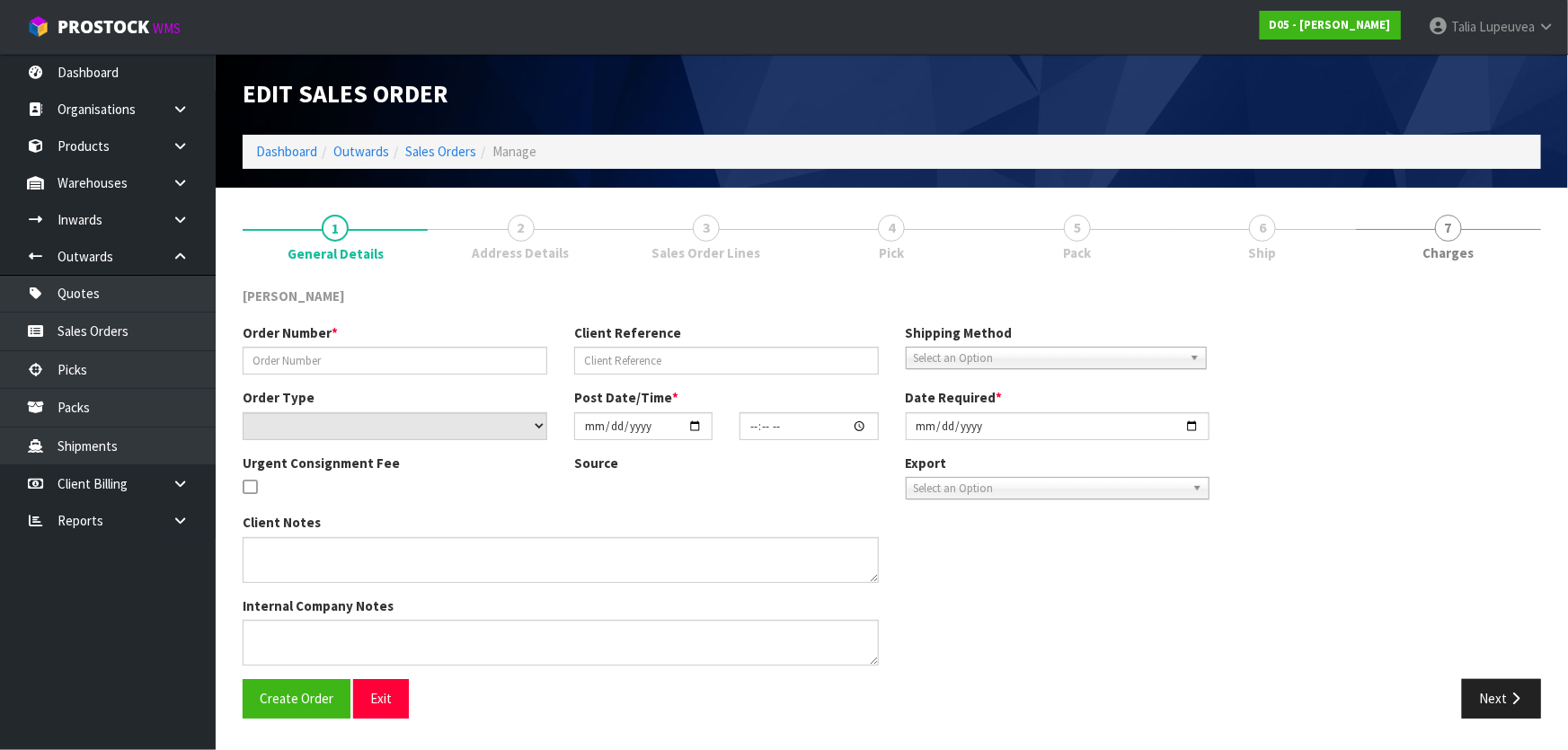
type input "[DATE]"
type textarea "PLEASE SHIP TO SITE ASAP"
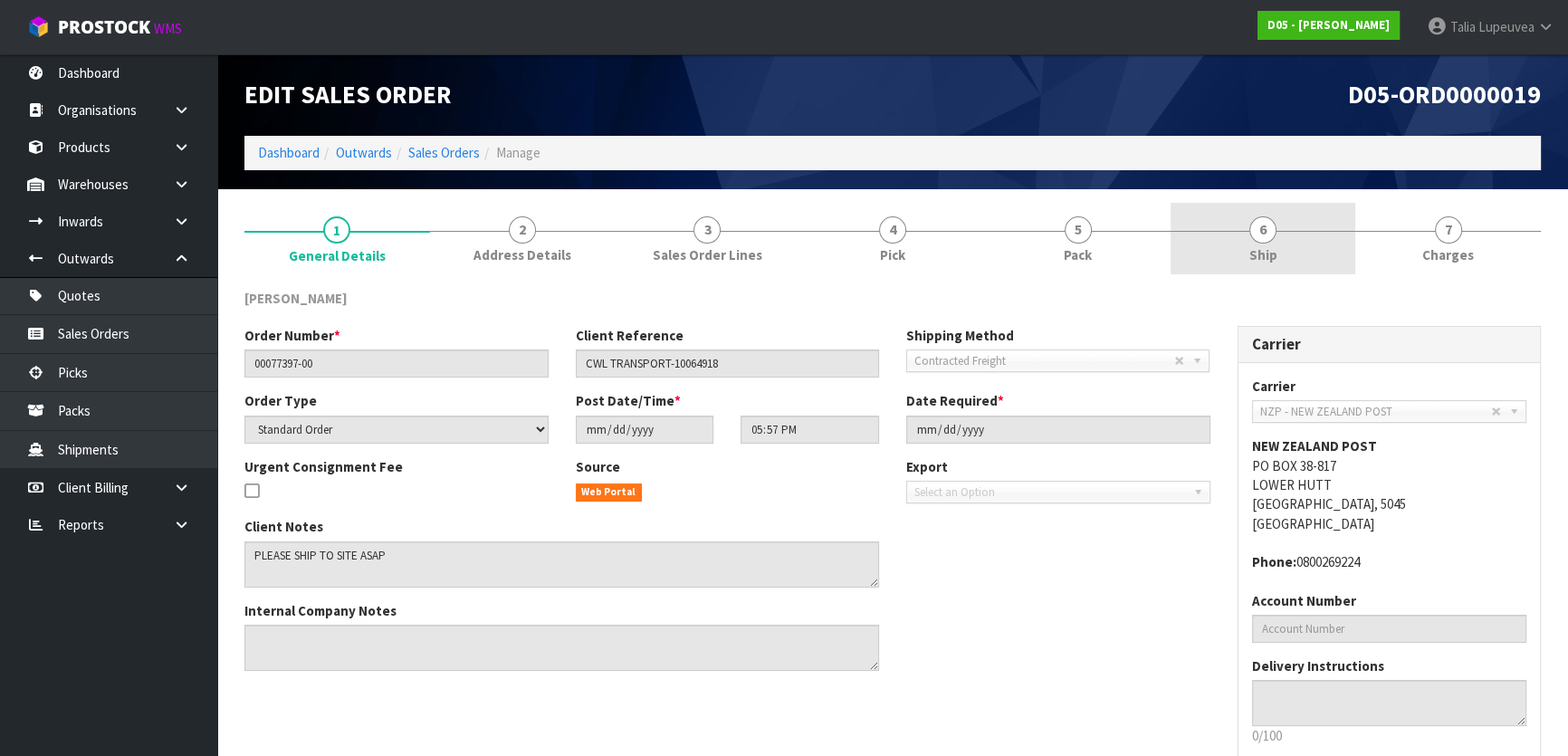
click at [1250, 230] on span "6" at bounding box center [1263, 230] width 27 height 27
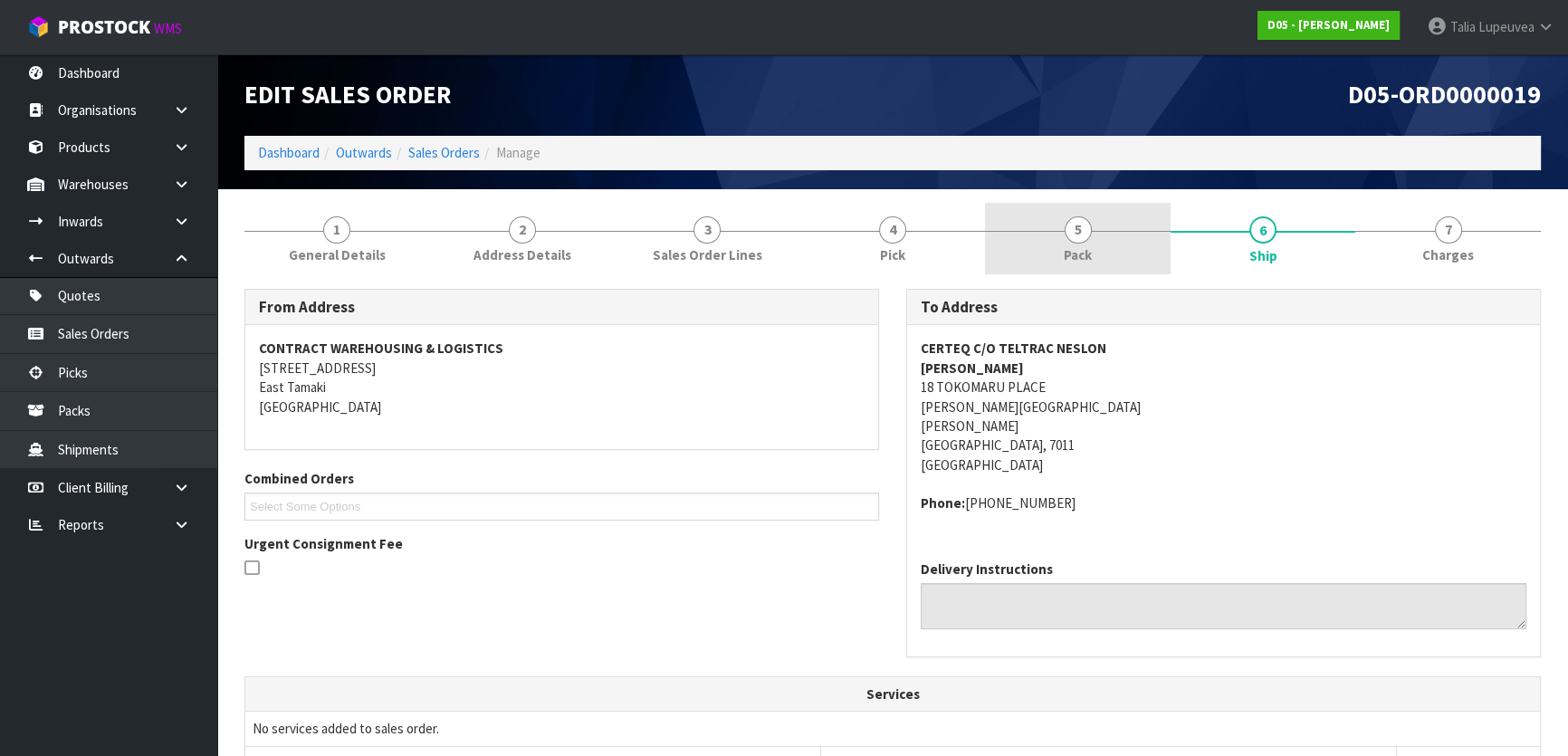
click at [1096, 251] on link "5 Pack" at bounding box center [1078, 239] width 185 height 71
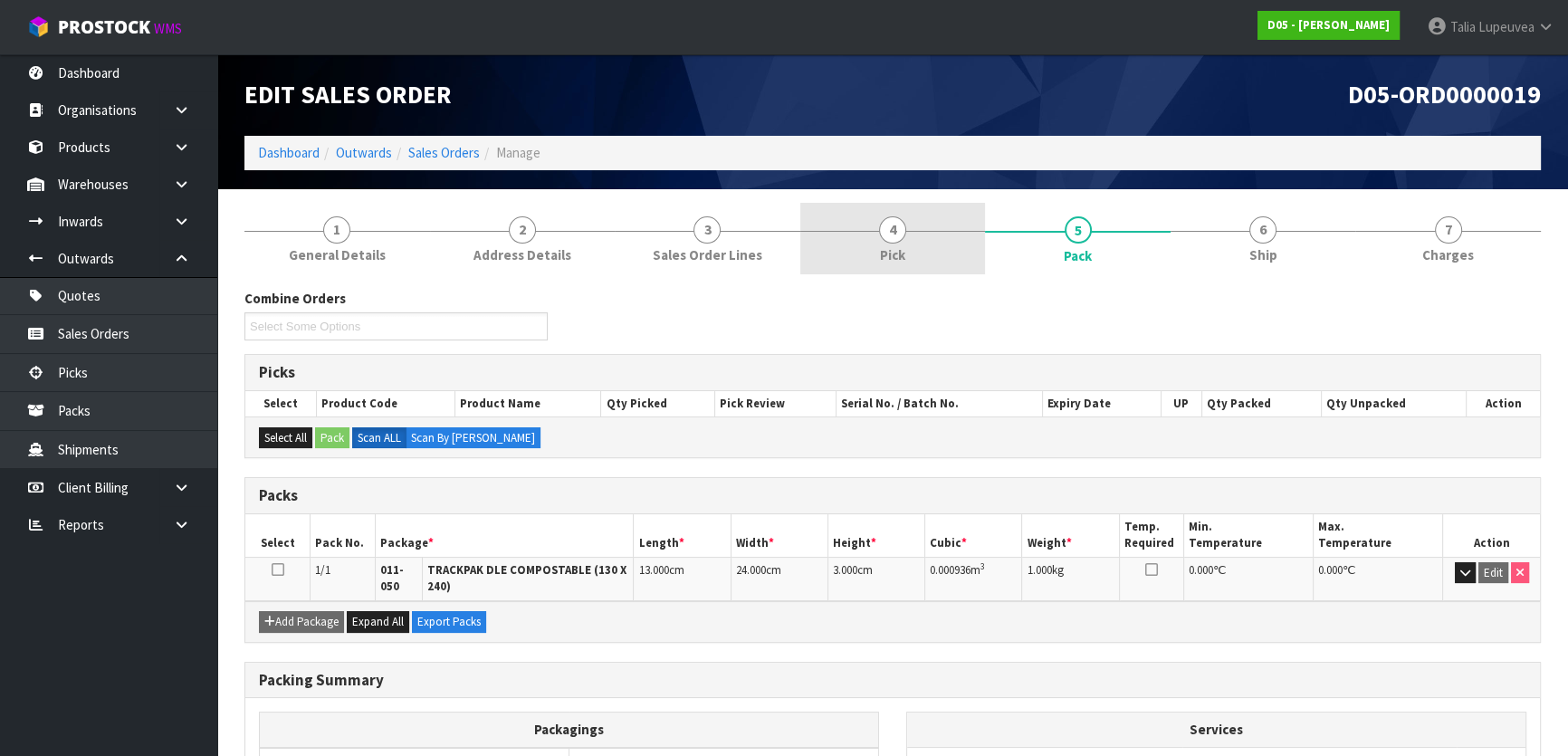
click at [866, 231] on link "4 Pick" at bounding box center [894, 239] width 185 height 71
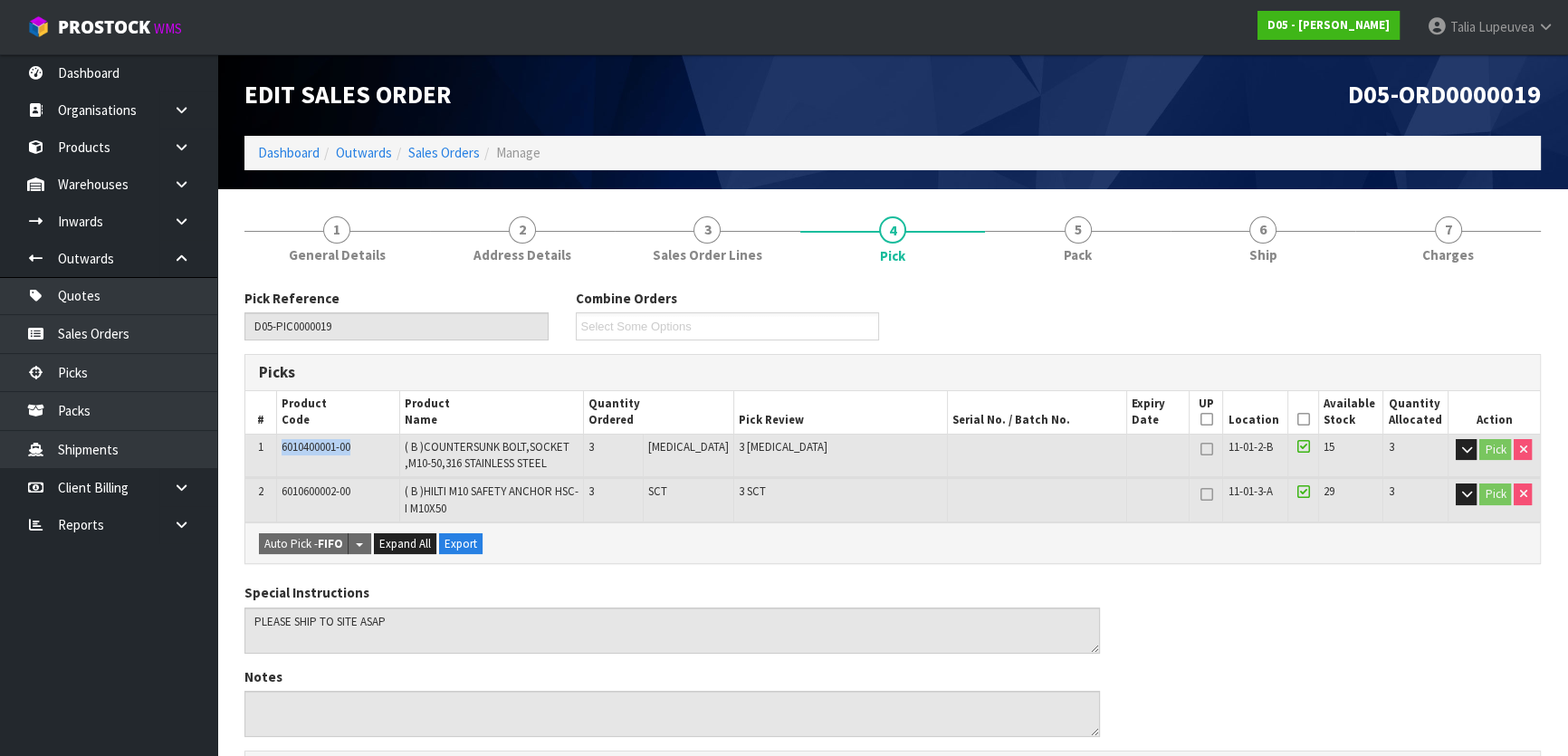
drag, startPoint x: 365, startPoint y: 452, endPoint x: 275, endPoint y: 460, distance: 90.4
click at [275, 460] on tr "1 6010400001-00 ( B )COUNTERSUNK BOLT,SOCKET ,M10-50,316 STAINLESS STEEL 3 [MED…" at bounding box center [893, 455] width 1294 height 43
click at [310, 488] on span "6010600002-00" at bounding box center [316, 491] width 68 height 15
click at [312, 487] on span "6010600002-00" at bounding box center [316, 491] width 68 height 15
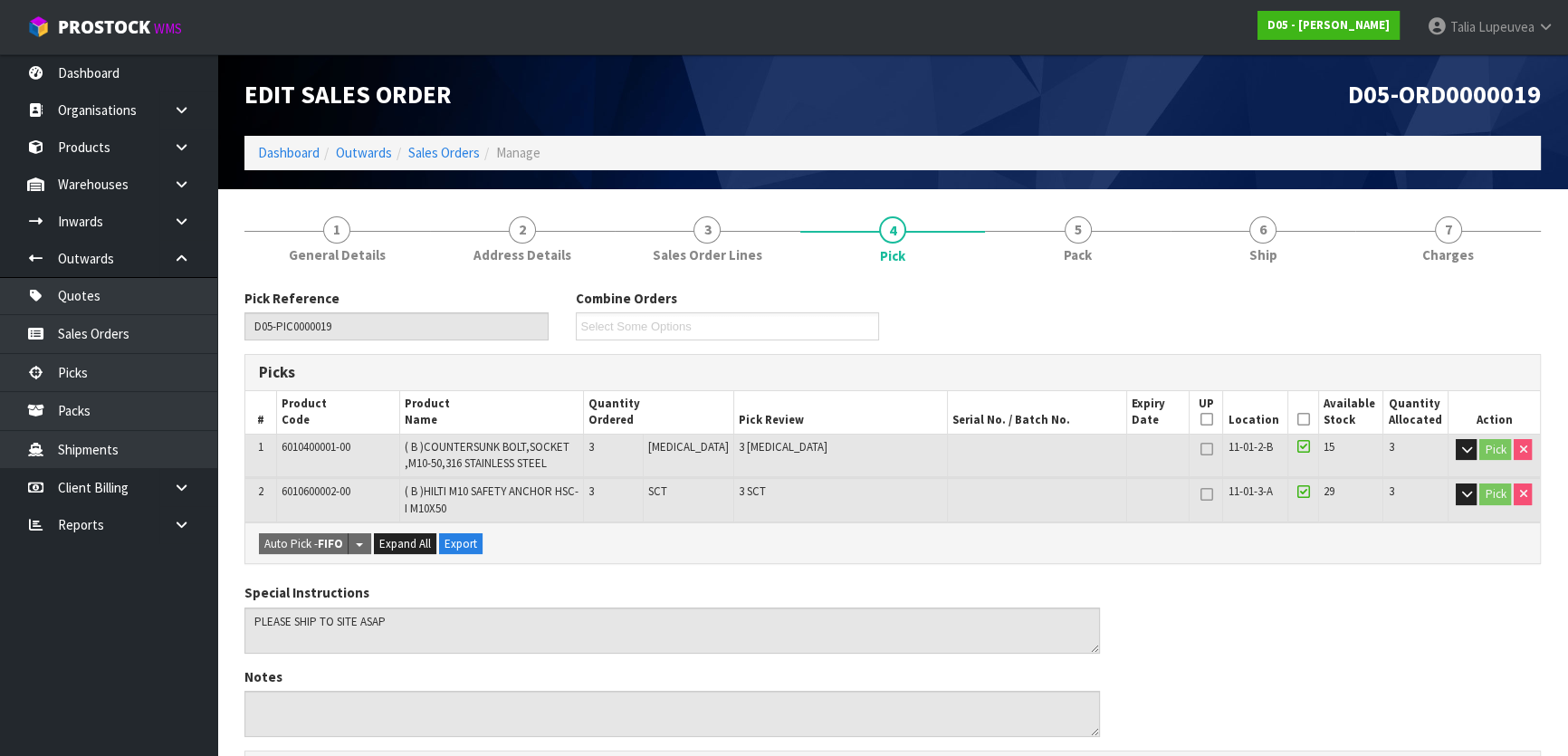
click at [335, 446] on span "6010400001-00" at bounding box center [316, 447] width 68 height 15
copy tr "6010400001-00"
click at [183, 173] on link at bounding box center [188, 185] width 58 height 37
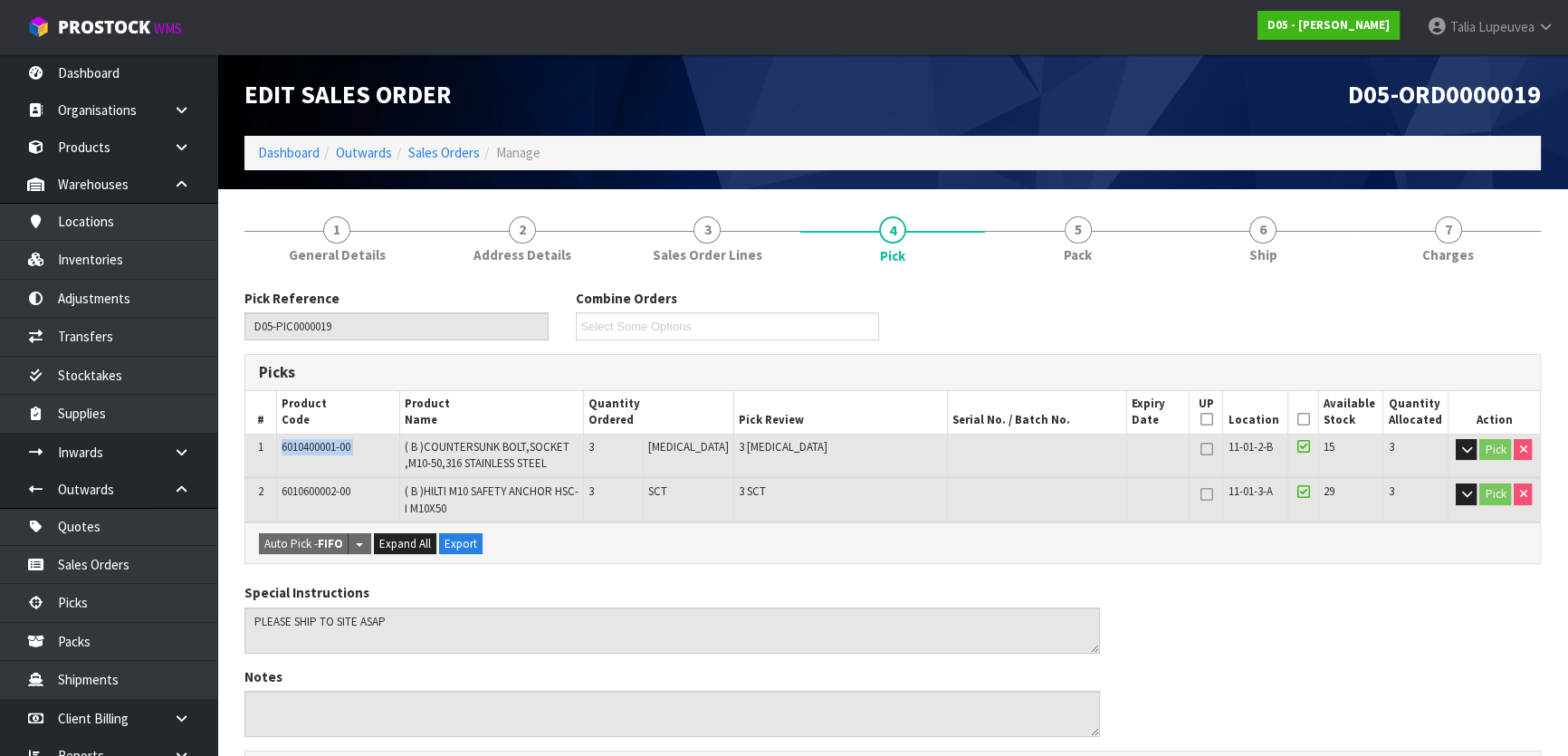
copy tr "6010400001-00"
click at [145, 254] on link "Inventories" at bounding box center [109, 259] width 217 height 37
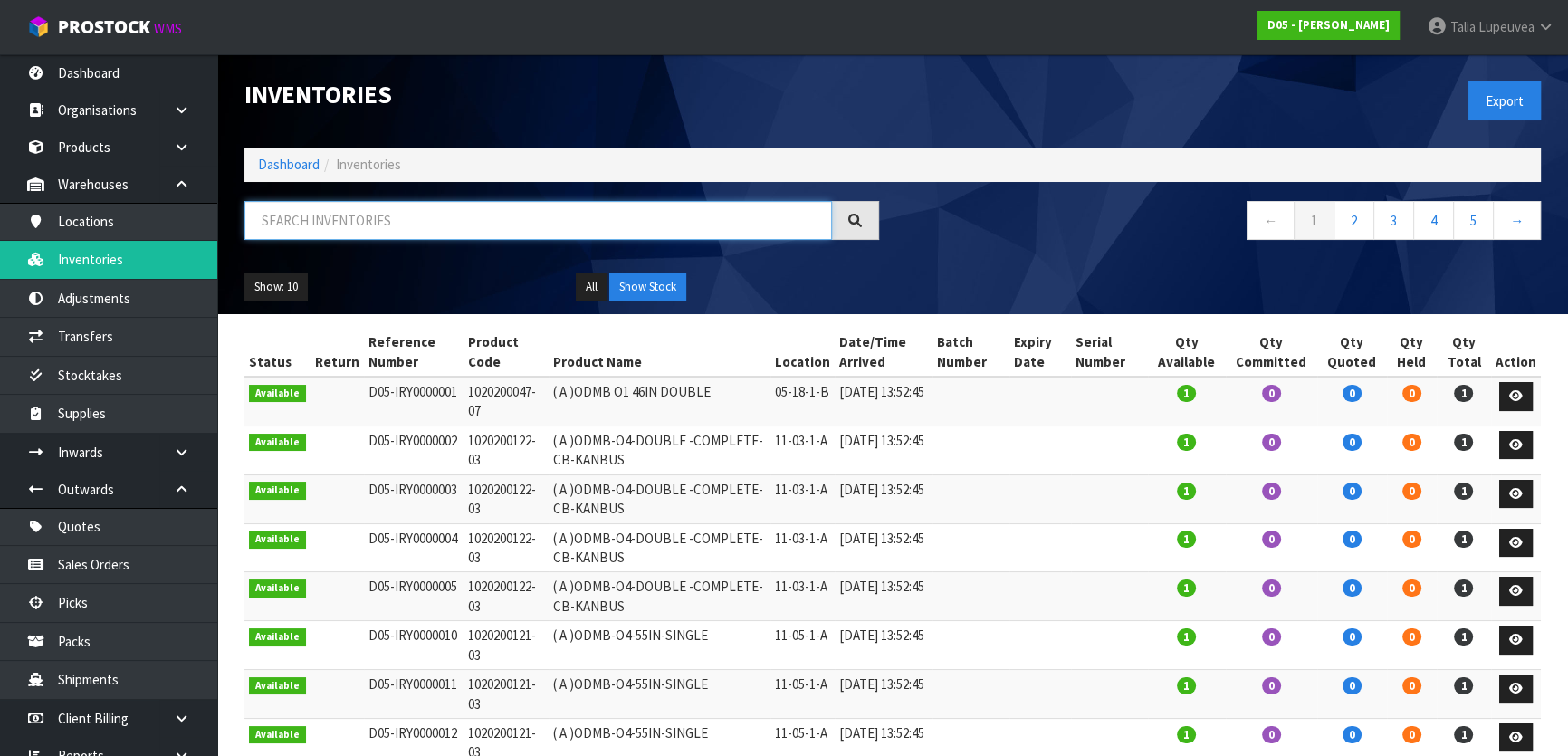
click at [483, 215] on input "text" at bounding box center [538, 221] width 587 height 39
paste input "6010400001-00"
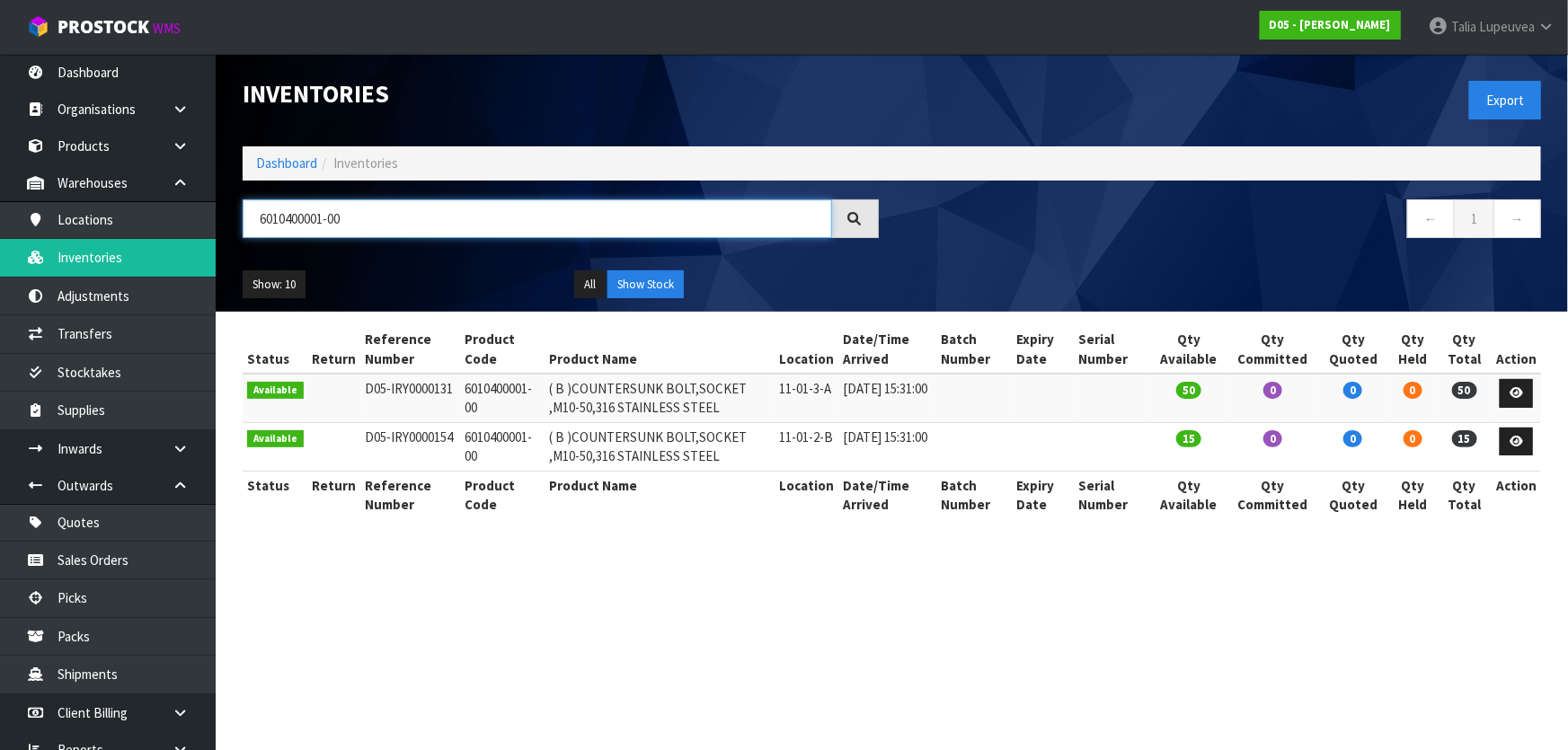
type input "6010400001-00"
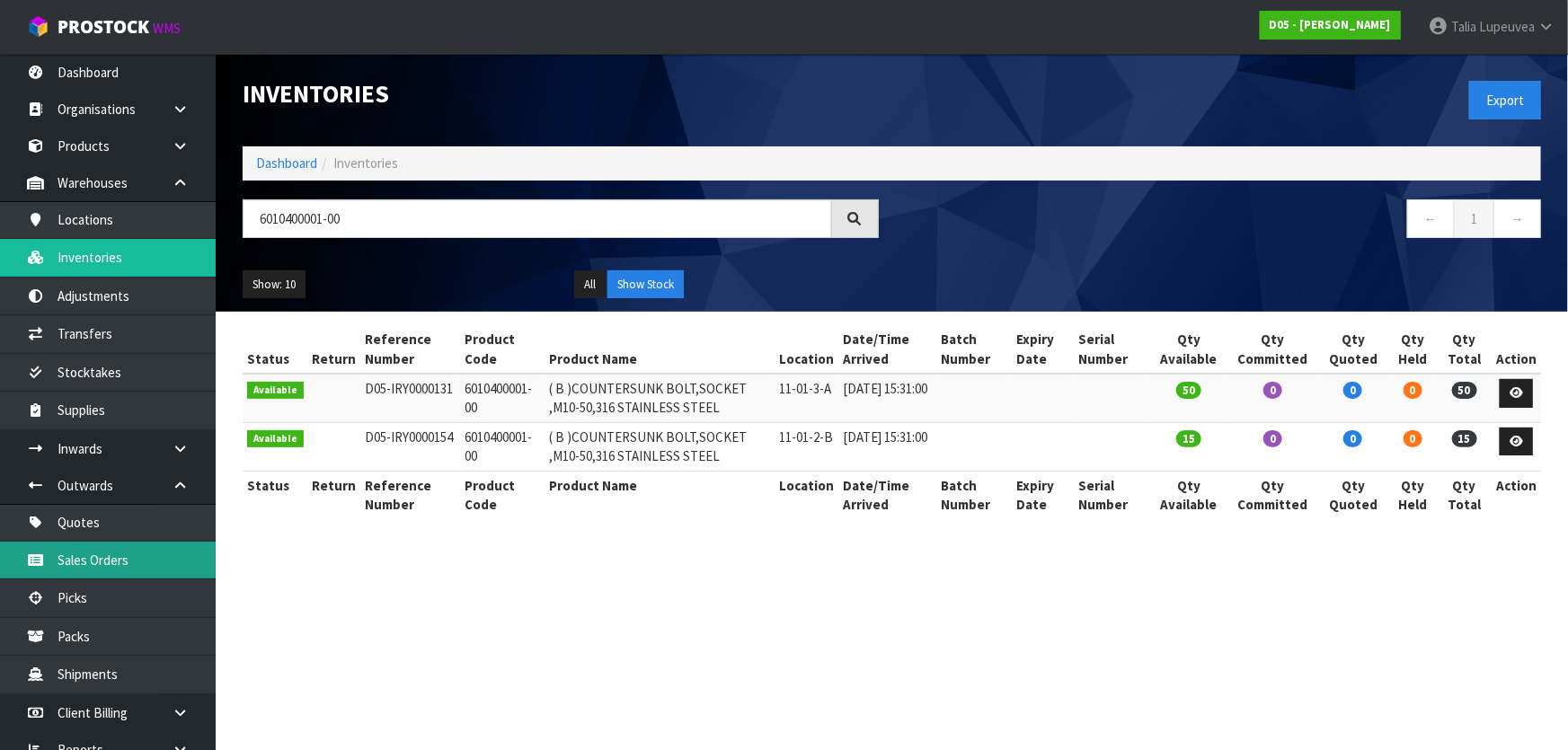
click at [99, 553] on link "Sales Orders" at bounding box center [108, 560] width 216 height 37
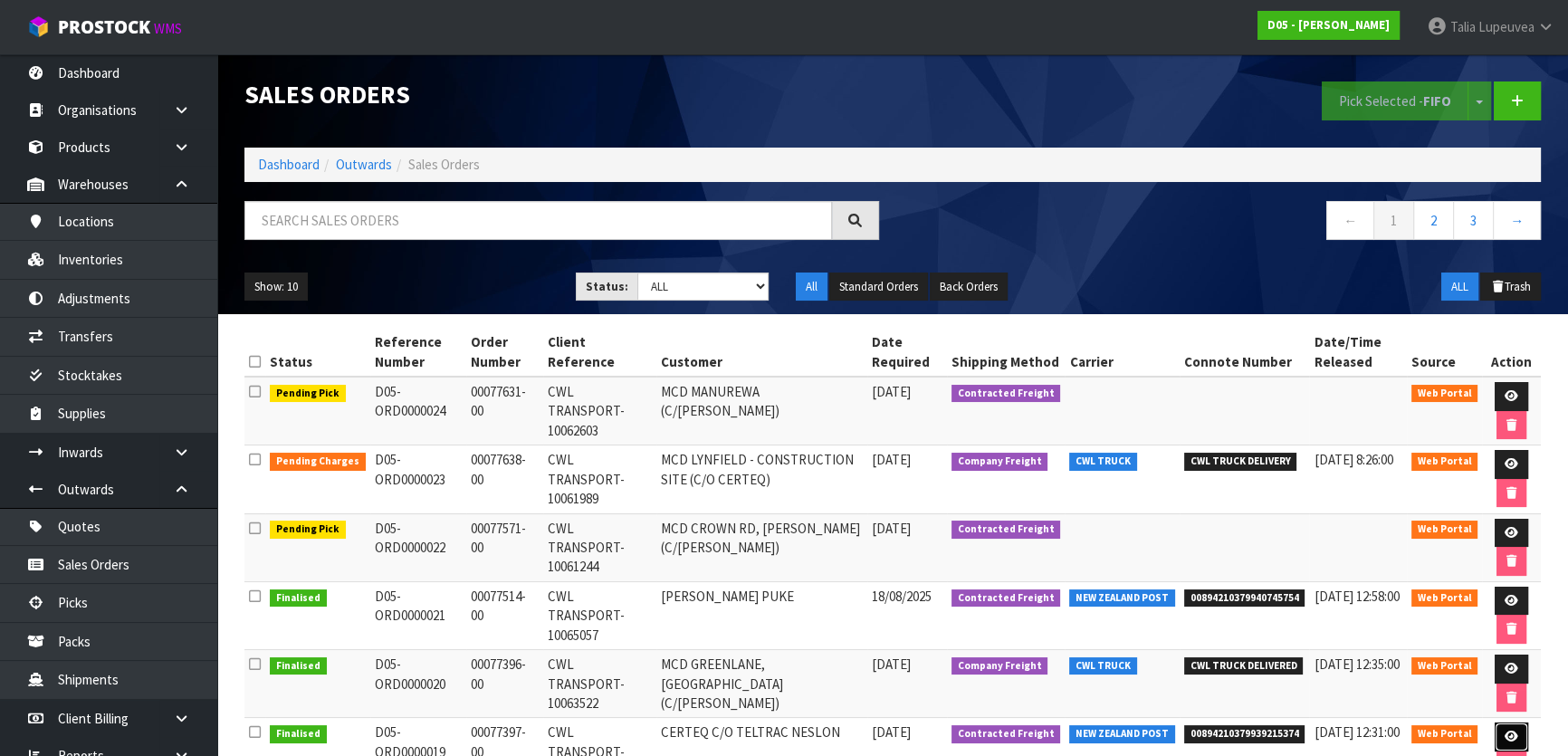
click at [1512, 731] on icon at bounding box center [1512, 736] width 14 height 12
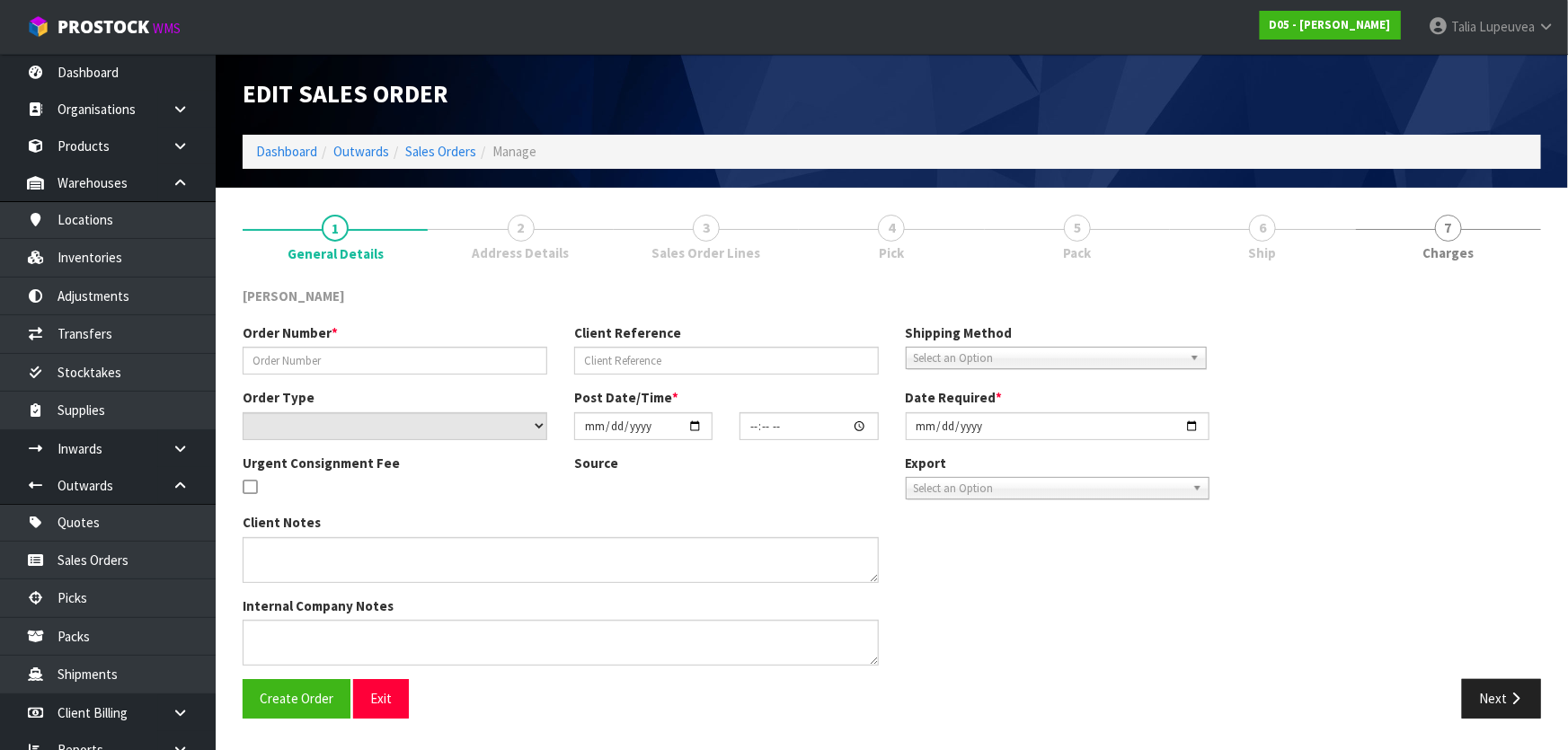
type input "00077397-00"
type input "CWL TRANSPORT-10064918"
select select "number:0"
type input "[DATE]"
type input "17:57:00.000"
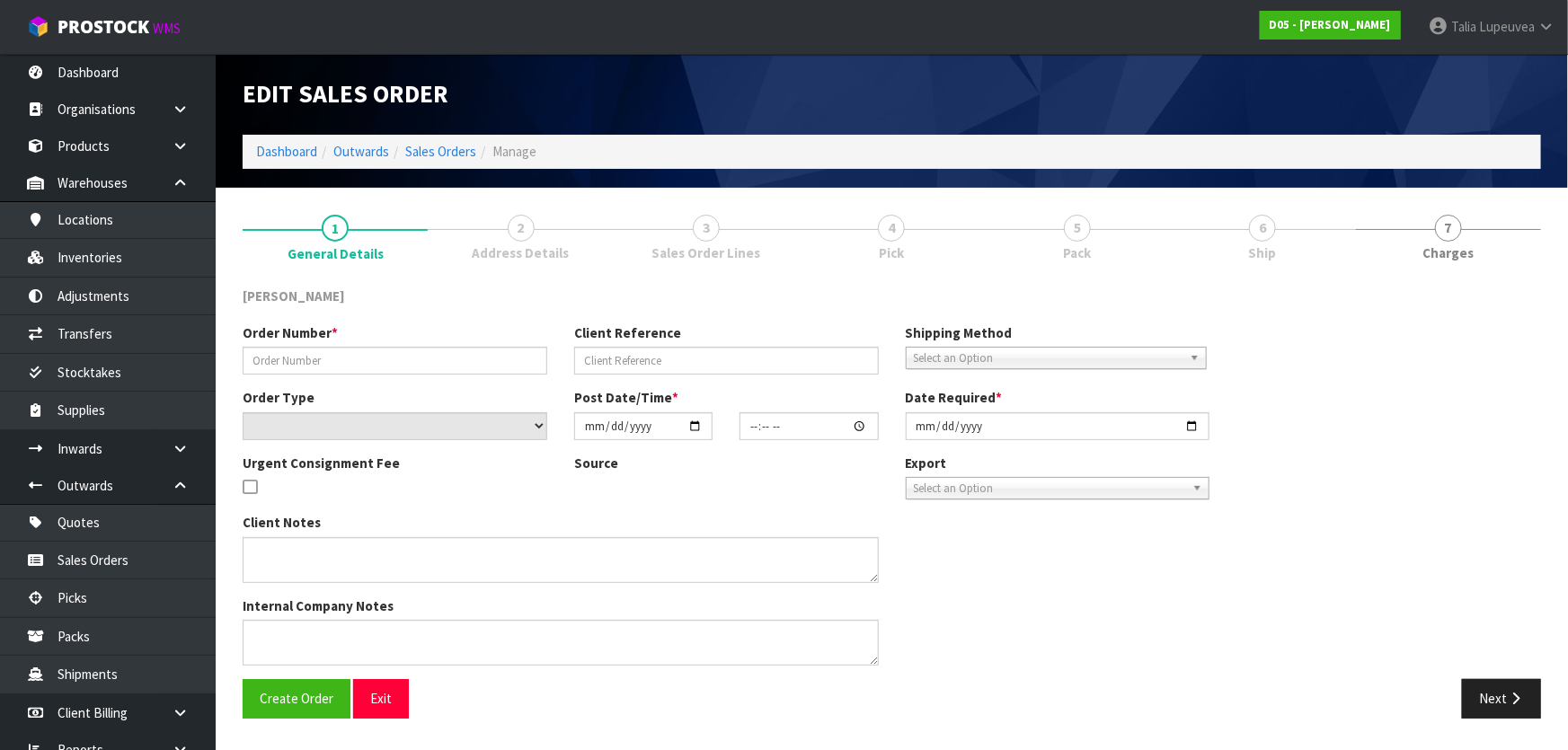
type input "[DATE]"
type textarea "PLEASE SHIP TO SITE ASAP"
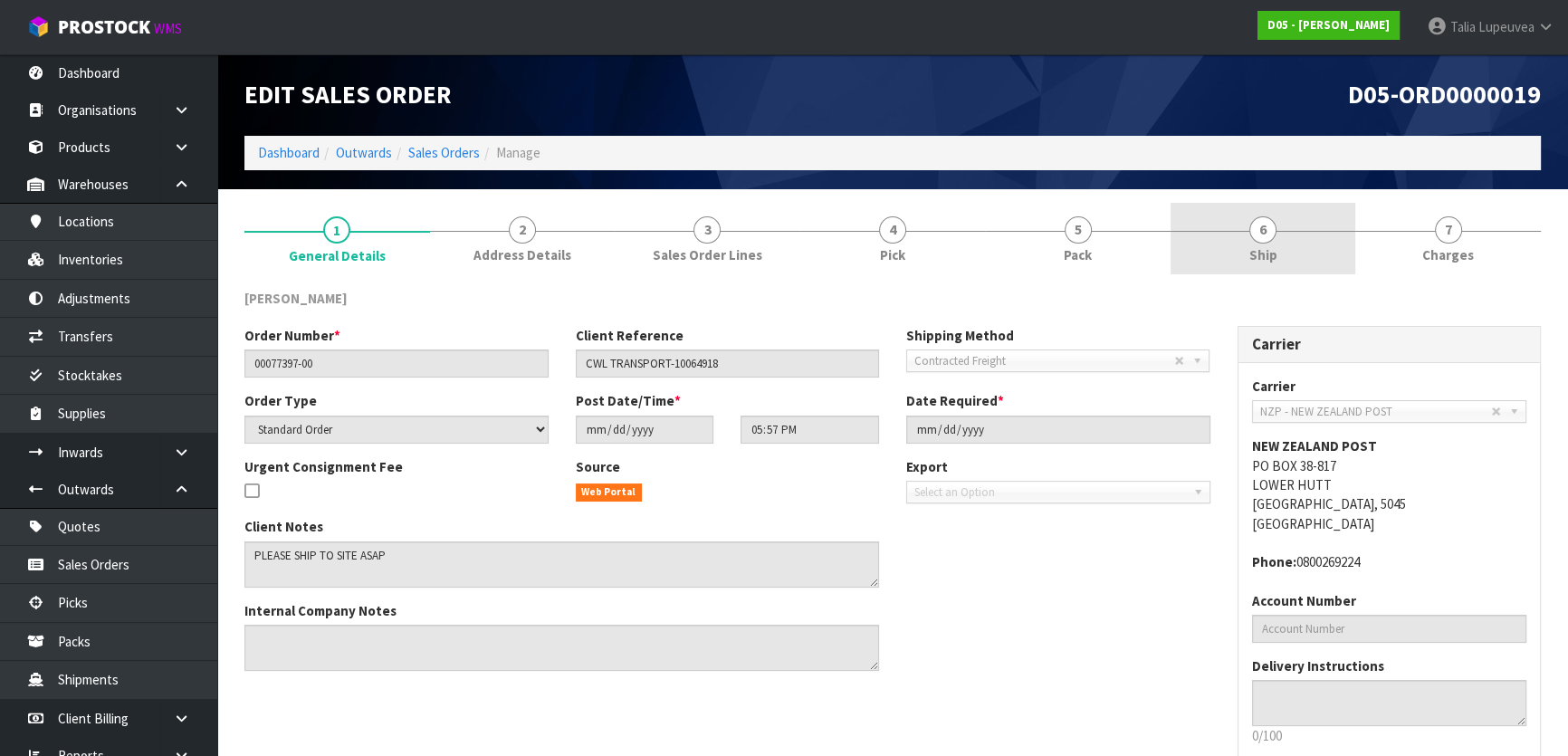
click at [1247, 242] on link "6 Ship" at bounding box center [1264, 239] width 185 height 71
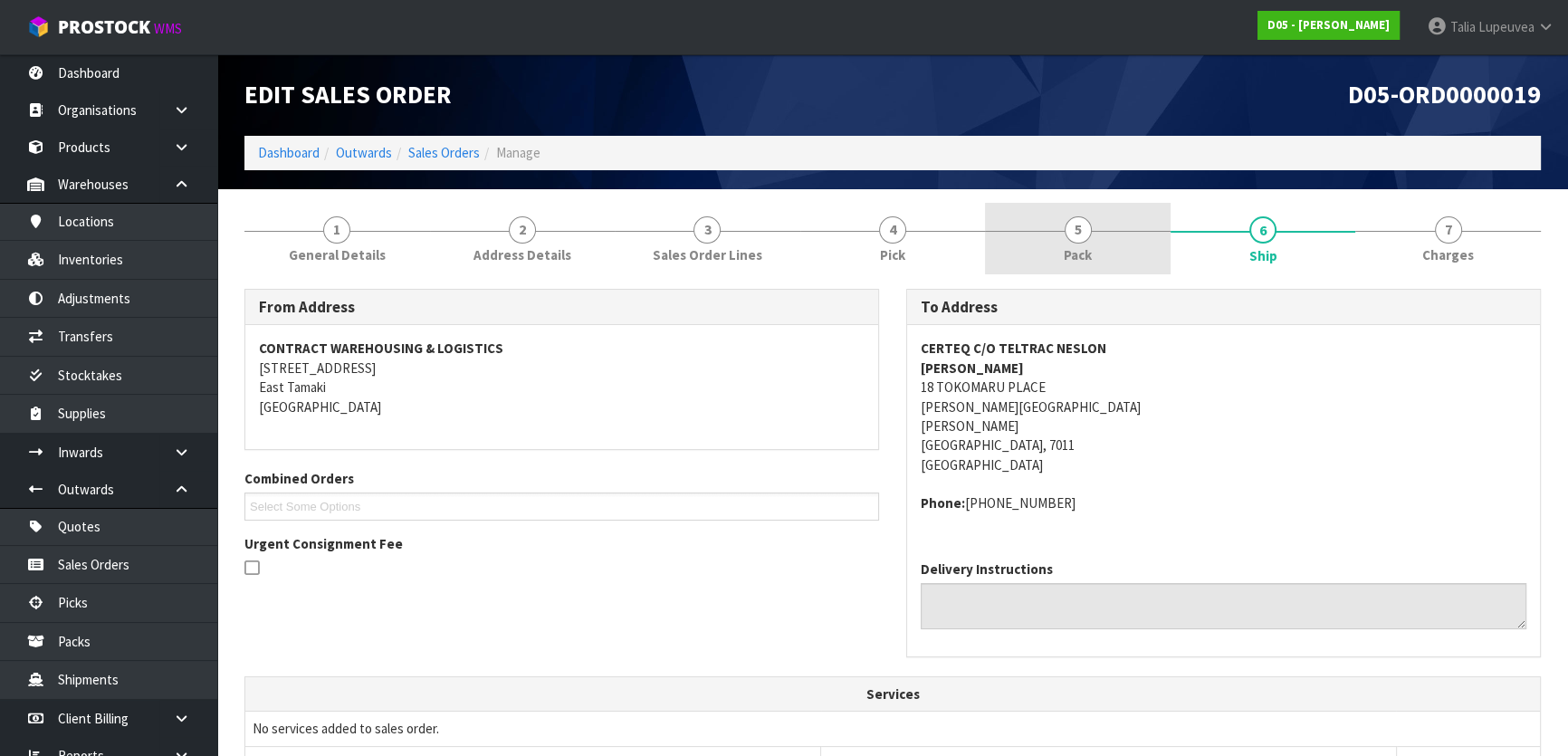
click at [1080, 231] on span "5" at bounding box center [1078, 230] width 27 height 27
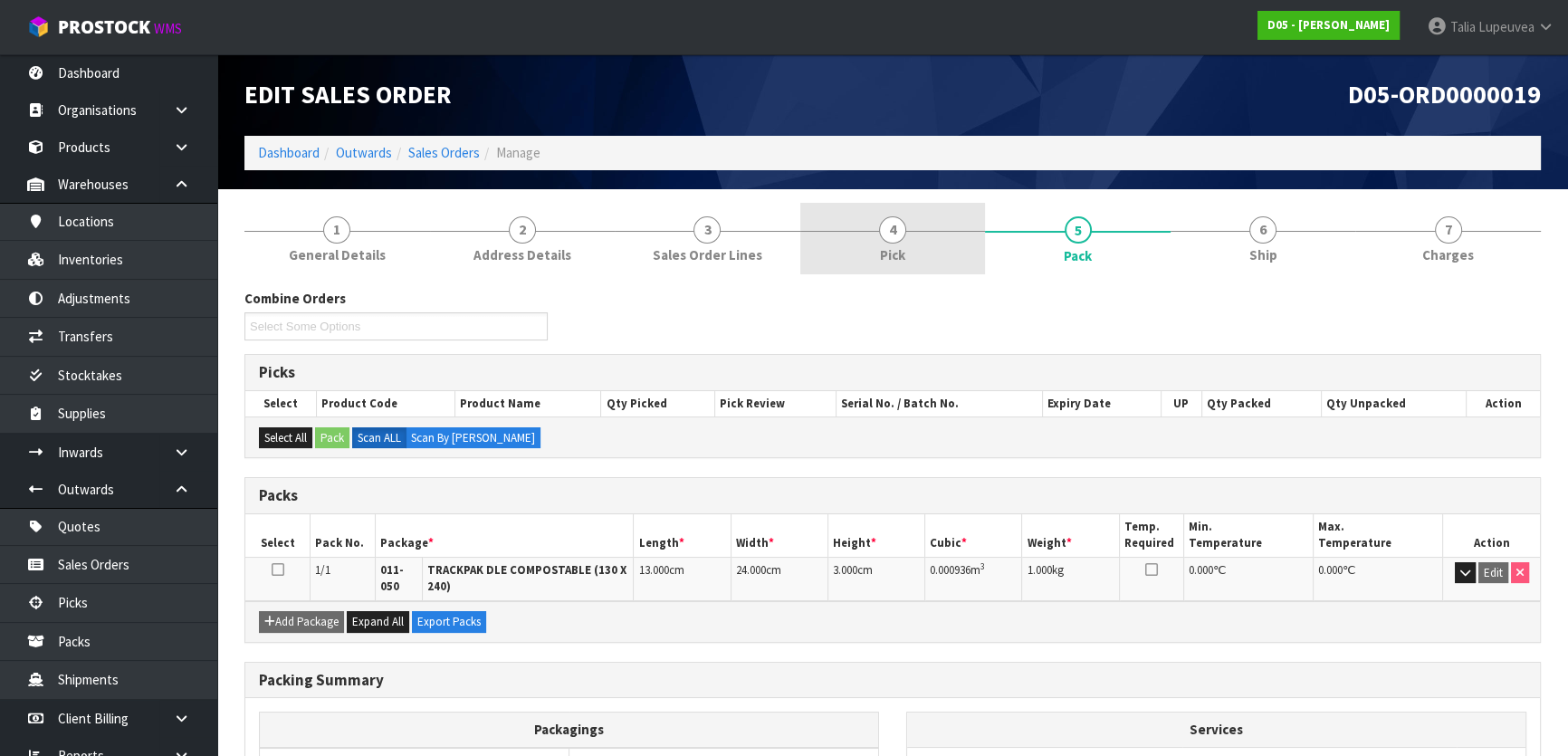
click at [910, 215] on link "4 Pick" at bounding box center [894, 239] width 185 height 71
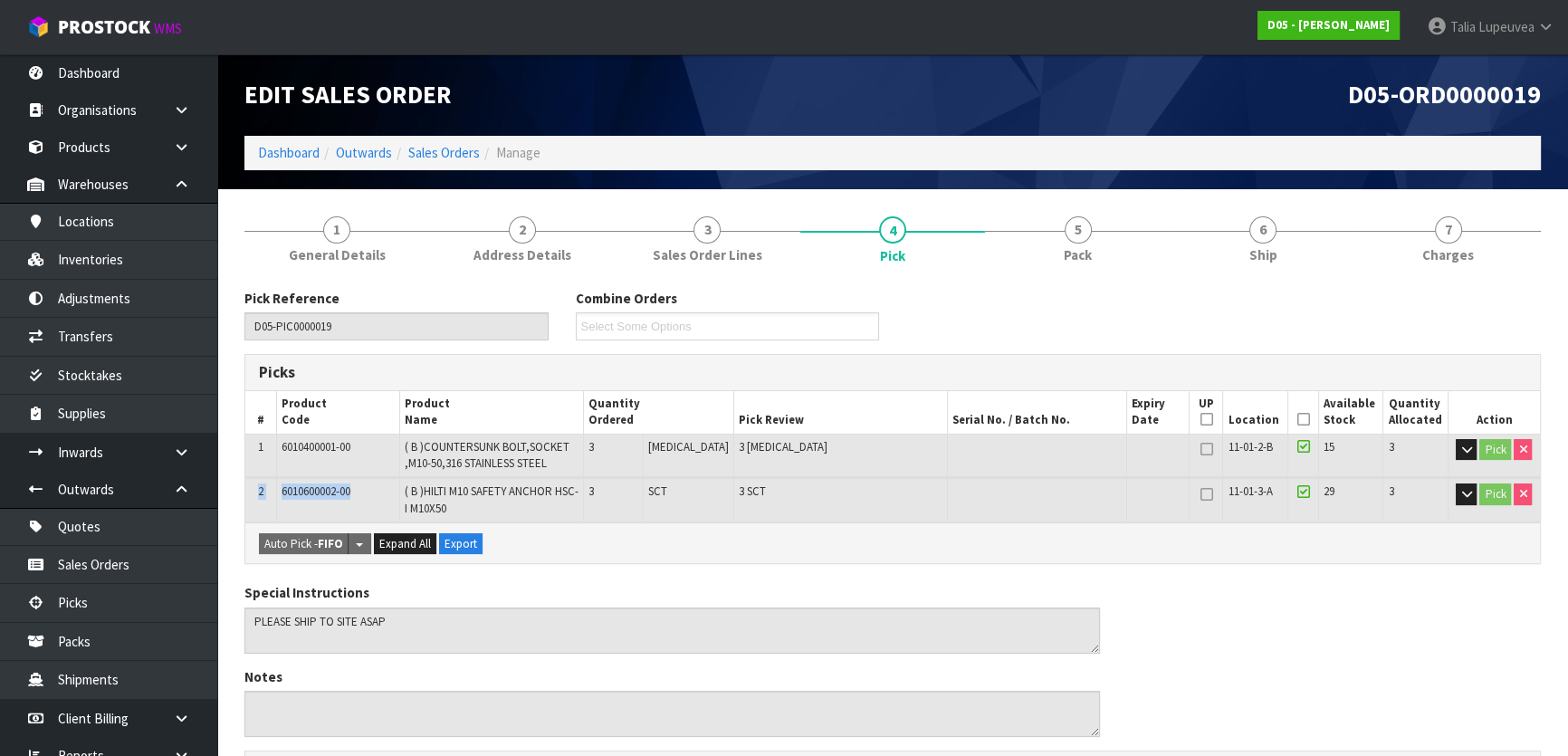
drag, startPoint x: 361, startPoint y: 484, endPoint x: 251, endPoint y: 482, distance: 110.0
click at [251, 482] on tr "2 6010600002-00 ( B )HILTI M10 SAFETY ANCHOR HSC-I M10X50 3 SCT 3 SCT 11-01-3-A…" at bounding box center [893, 499] width 1294 height 43
click at [296, 491] on span "6010600002-00" at bounding box center [316, 491] width 68 height 15
click at [297, 491] on span "6010600002-00" at bounding box center [316, 491] width 68 height 15
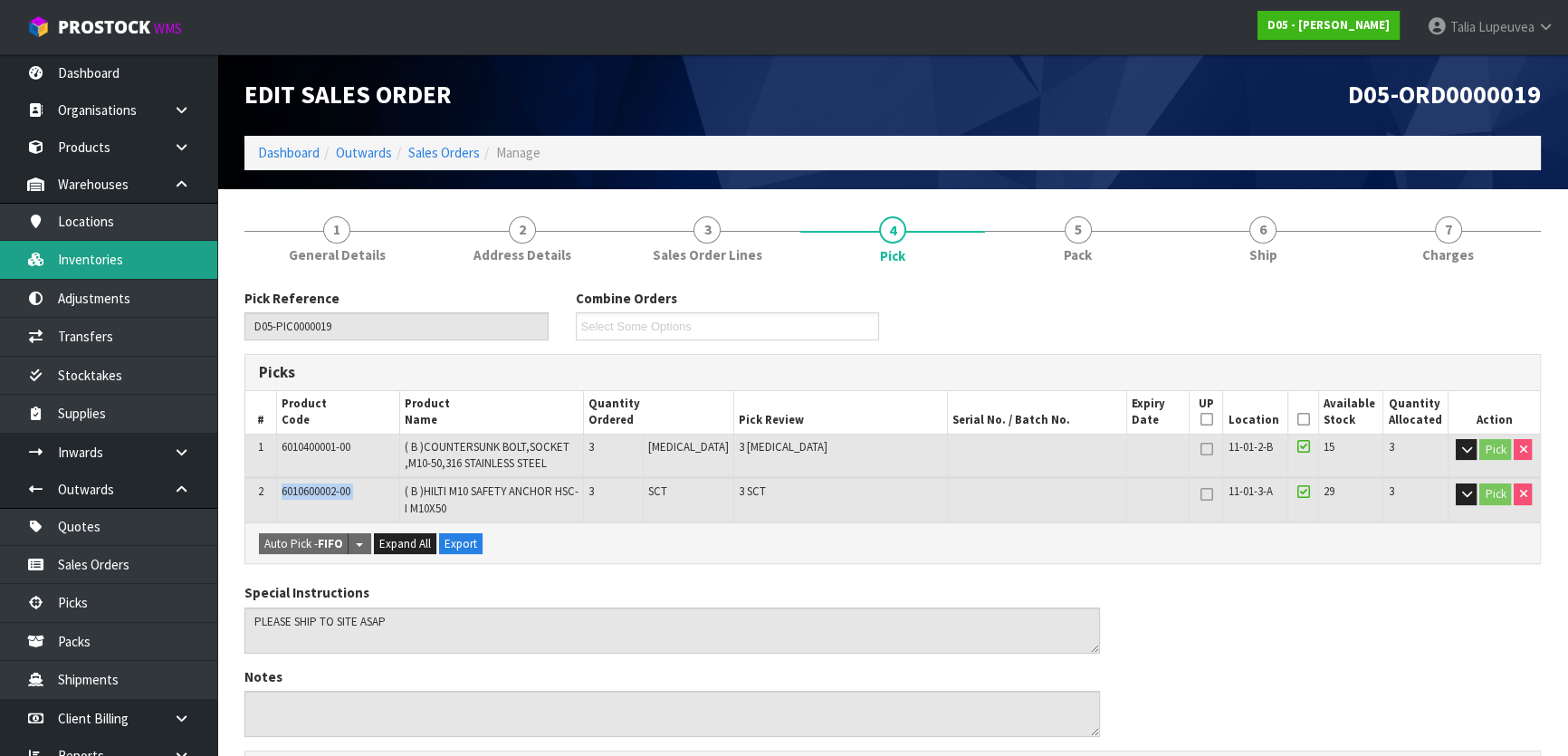
click at [108, 263] on link "Inventories" at bounding box center [109, 259] width 217 height 37
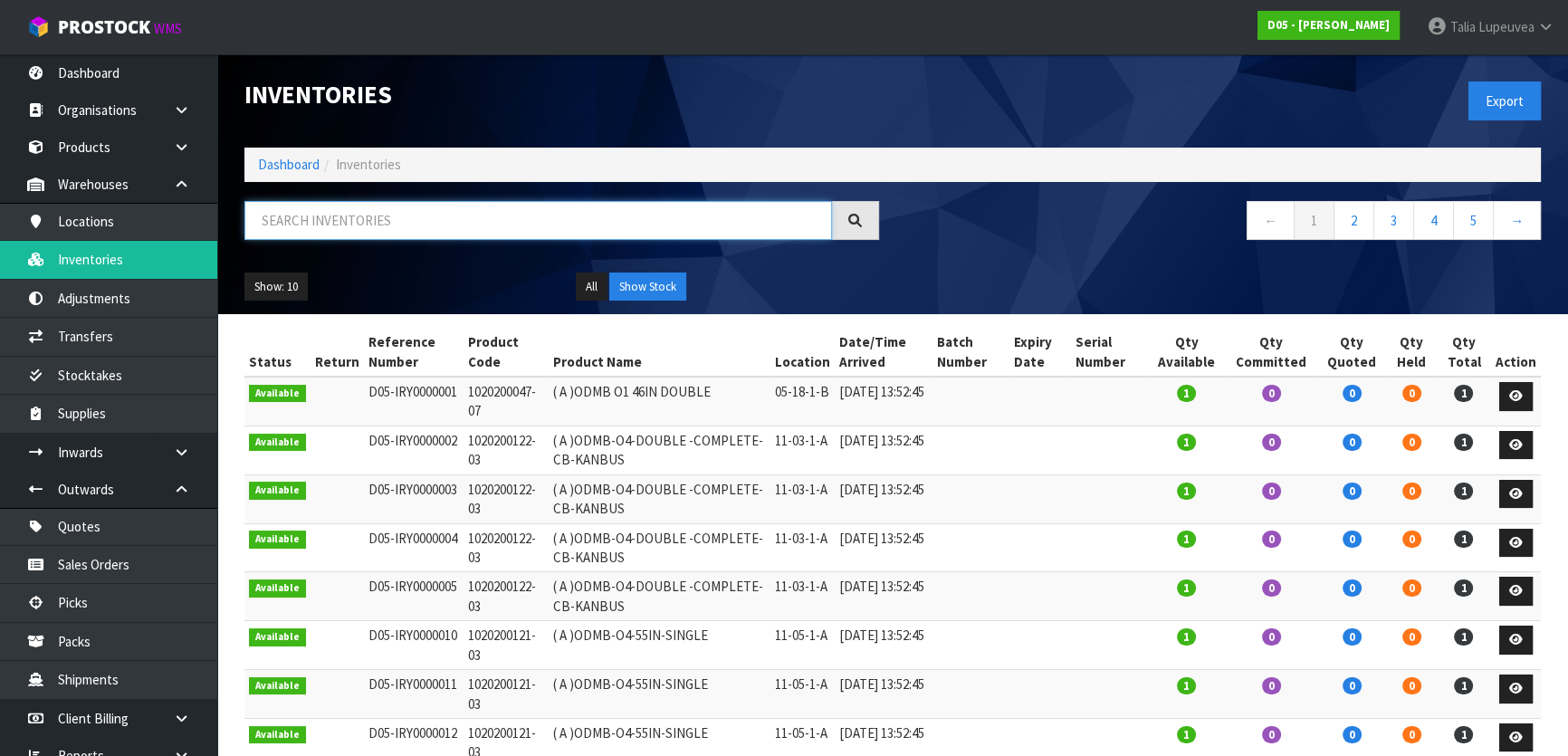
click at [374, 207] on input "text" at bounding box center [538, 221] width 587 height 39
paste input "6010600002-00"
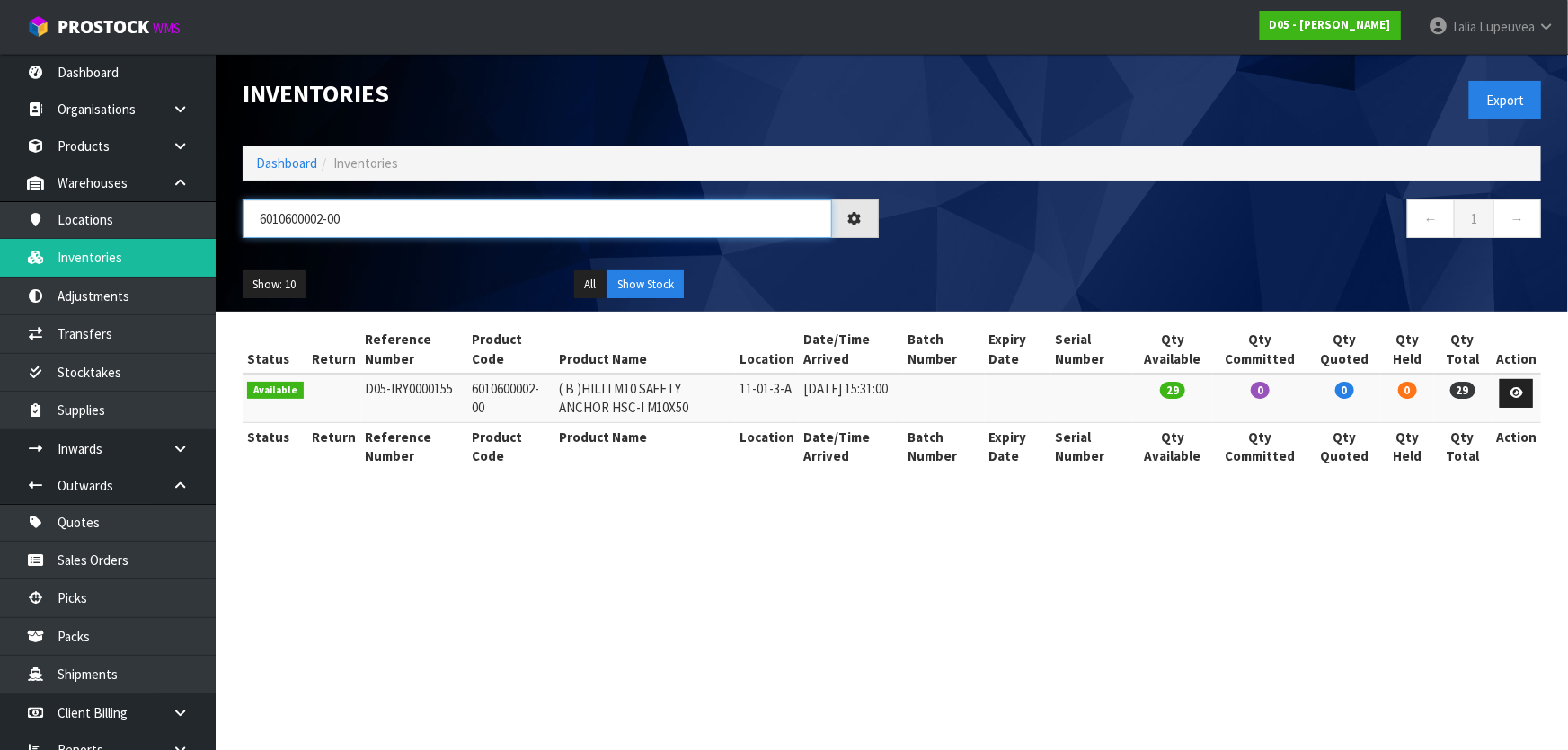
type input "6010600002-00"
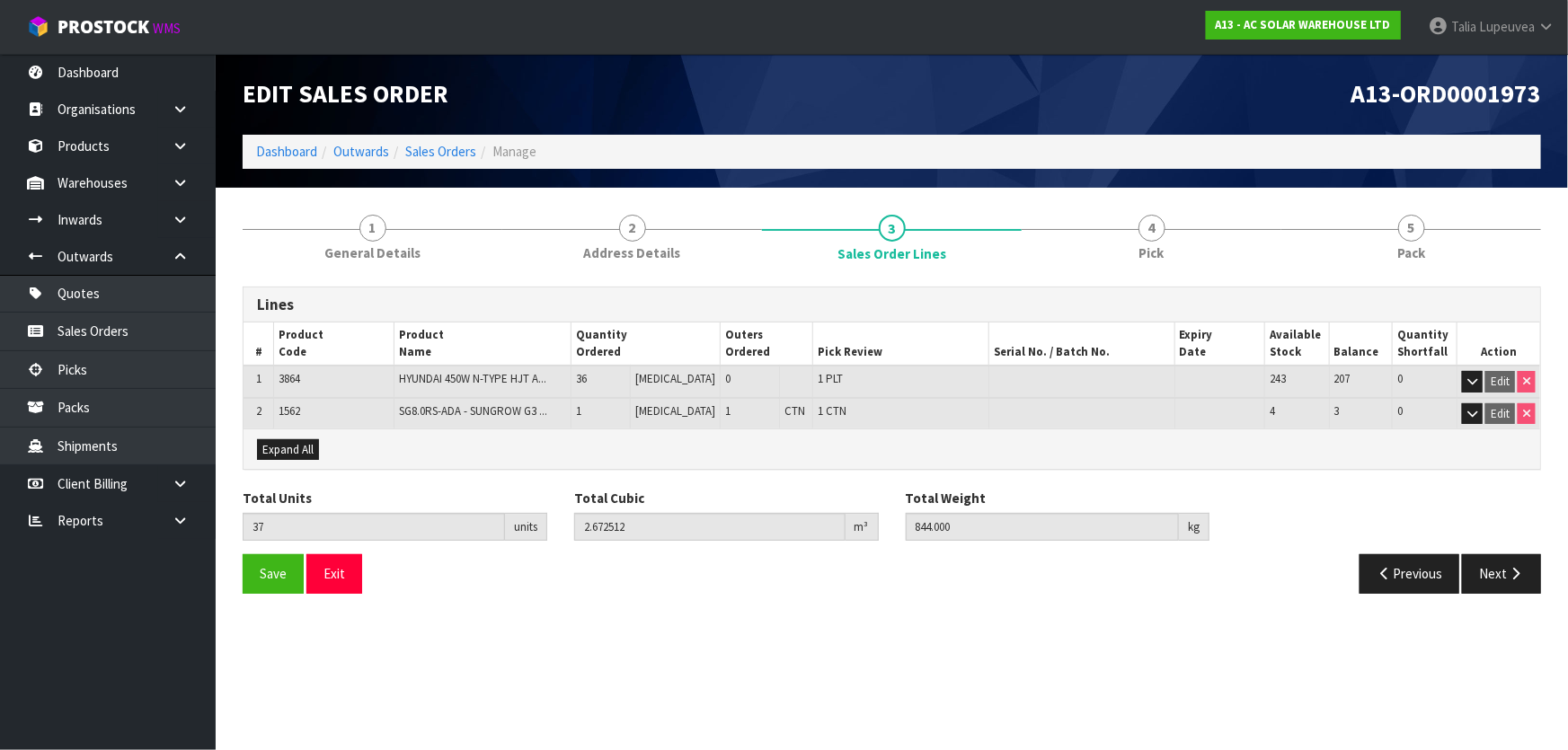
click at [248, 153] on ol "Dashboard Outwards Sales Orders Manage" at bounding box center [891, 151] width 1298 height 33
click at [272, 152] on link "Dashboard" at bounding box center [287, 151] width 61 height 17
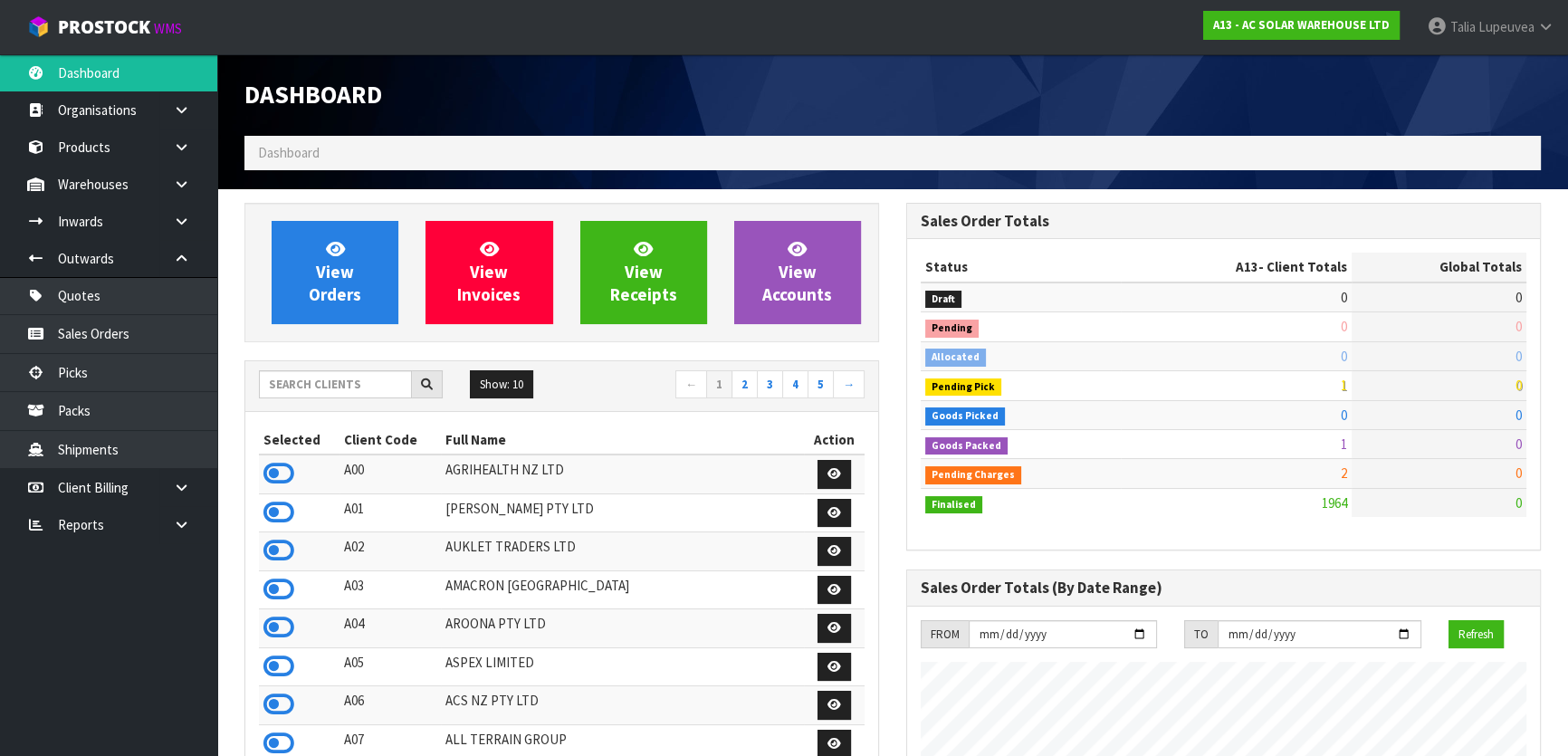
scroll to position [1485, 661]
click at [298, 378] on input "text" at bounding box center [334, 384] width 153 height 28
type input "C09"
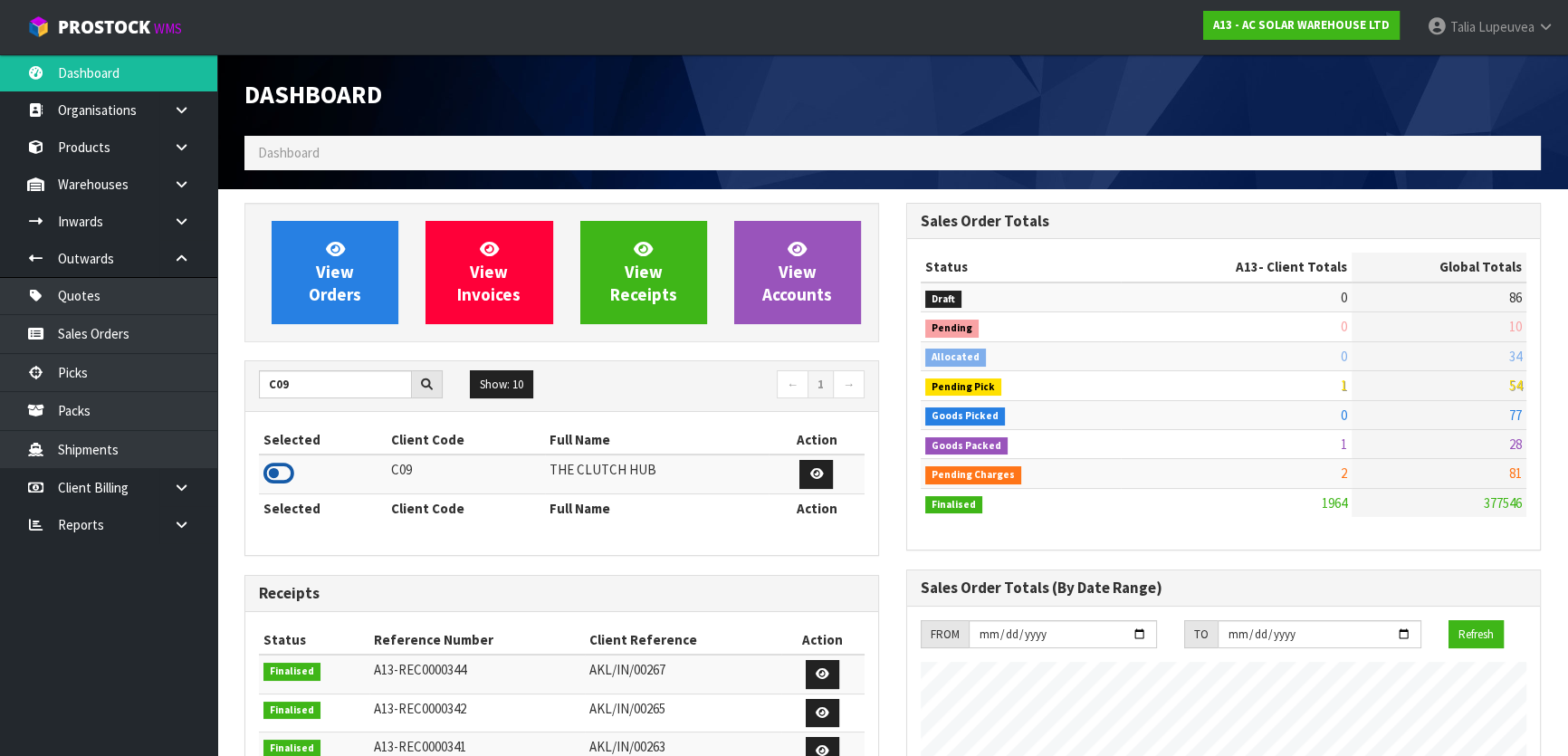
click at [264, 466] on icon at bounding box center [278, 473] width 31 height 27
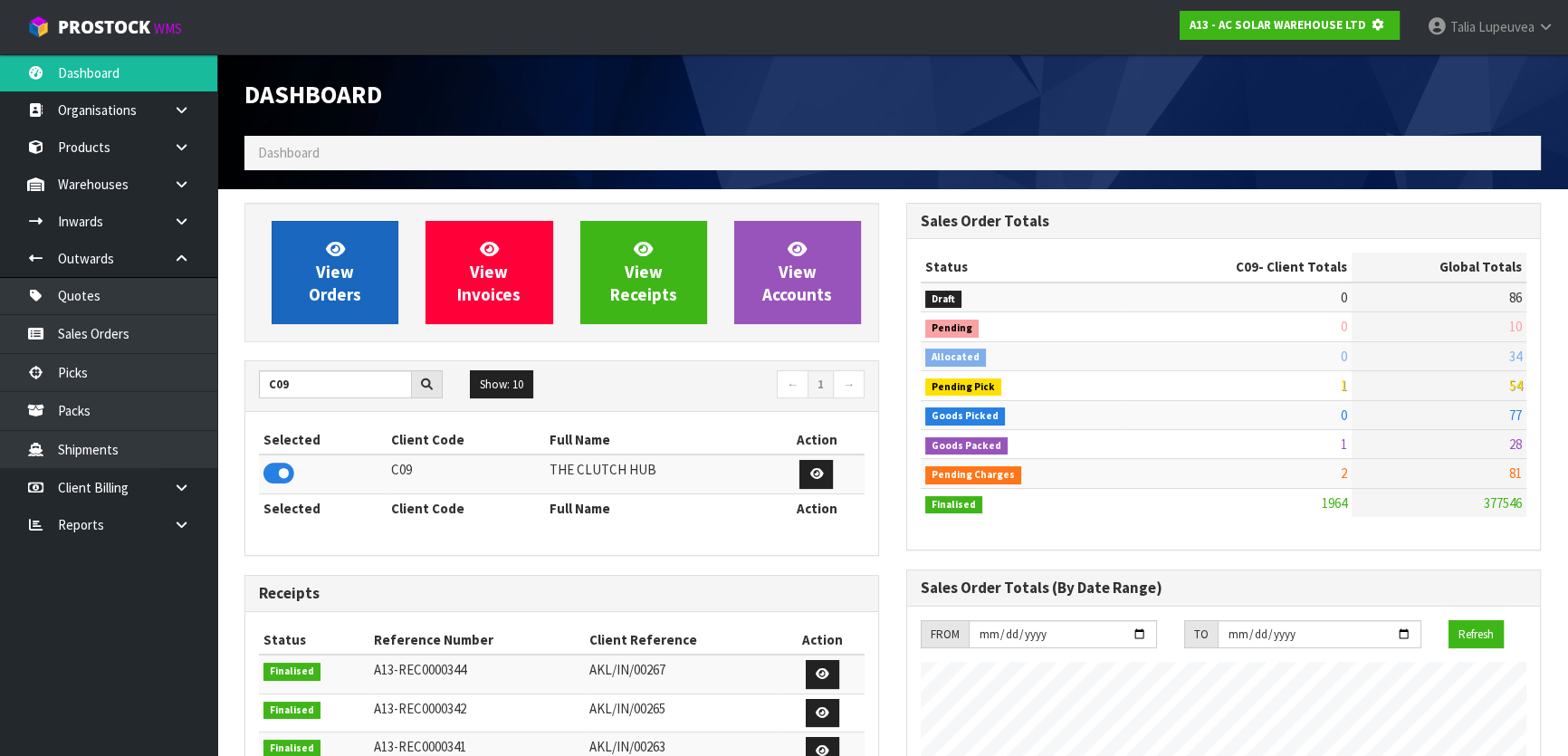
scroll to position [1128, 661]
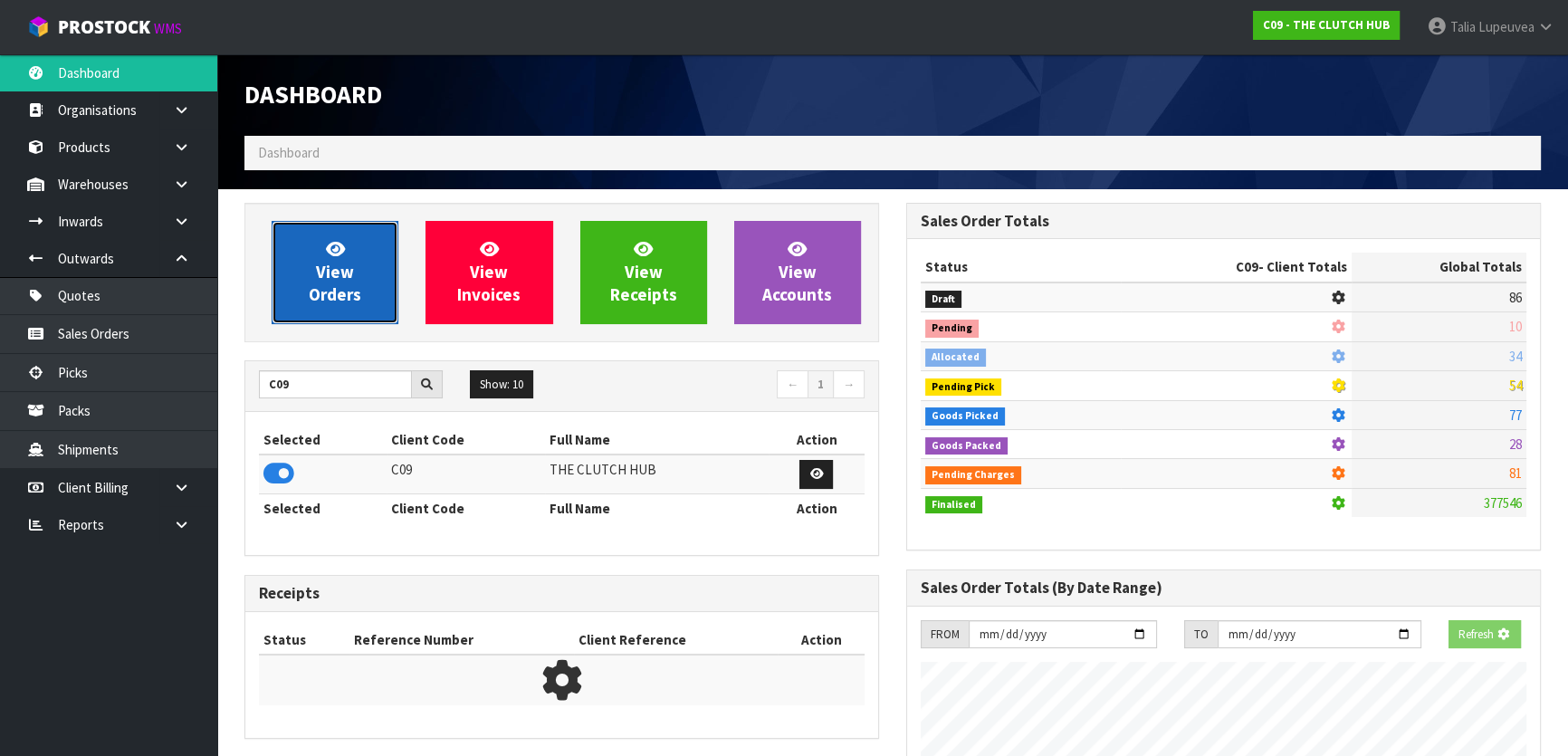
click at [332, 261] on span "View Orders" at bounding box center [335, 272] width 52 height 68
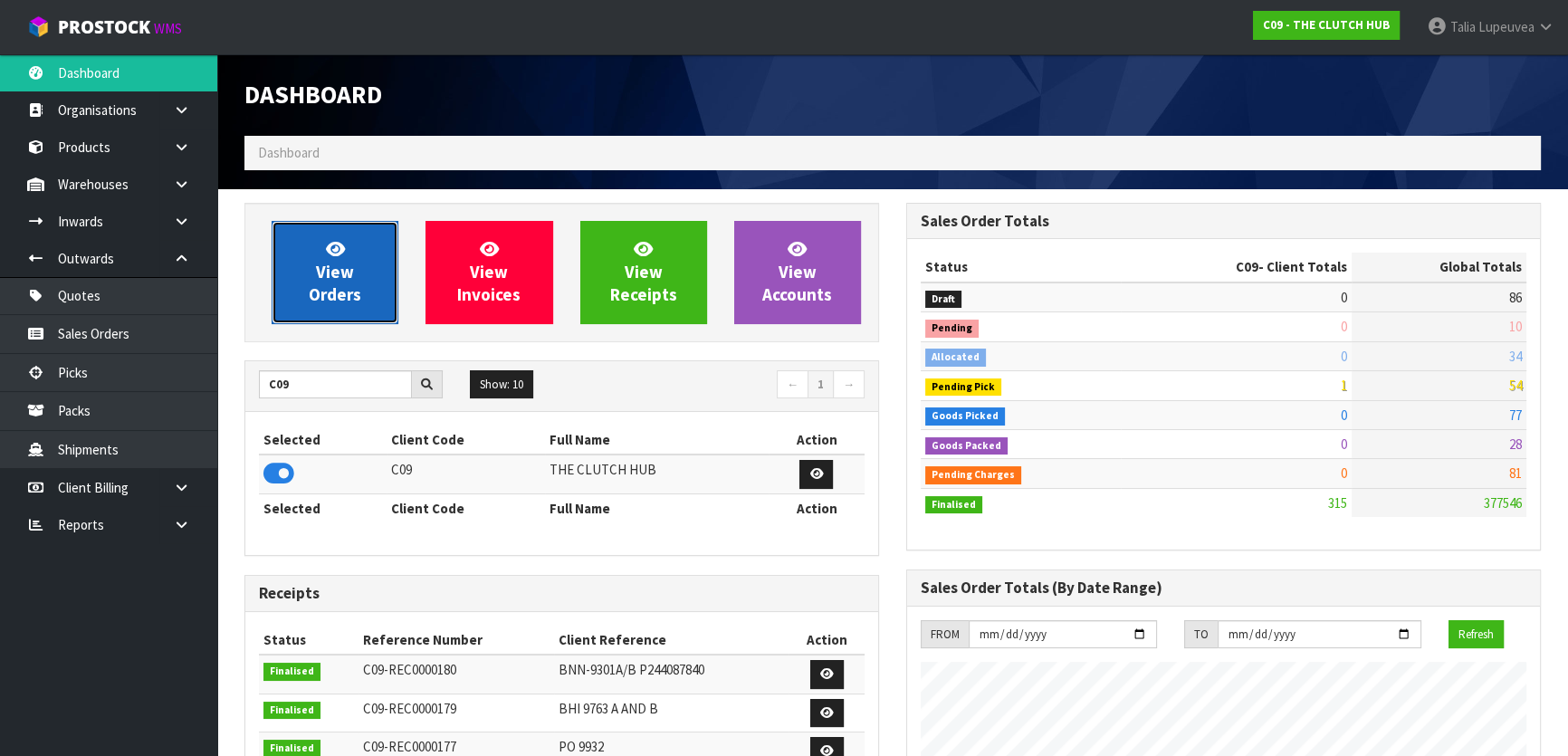
scroll to position [1370, 661]
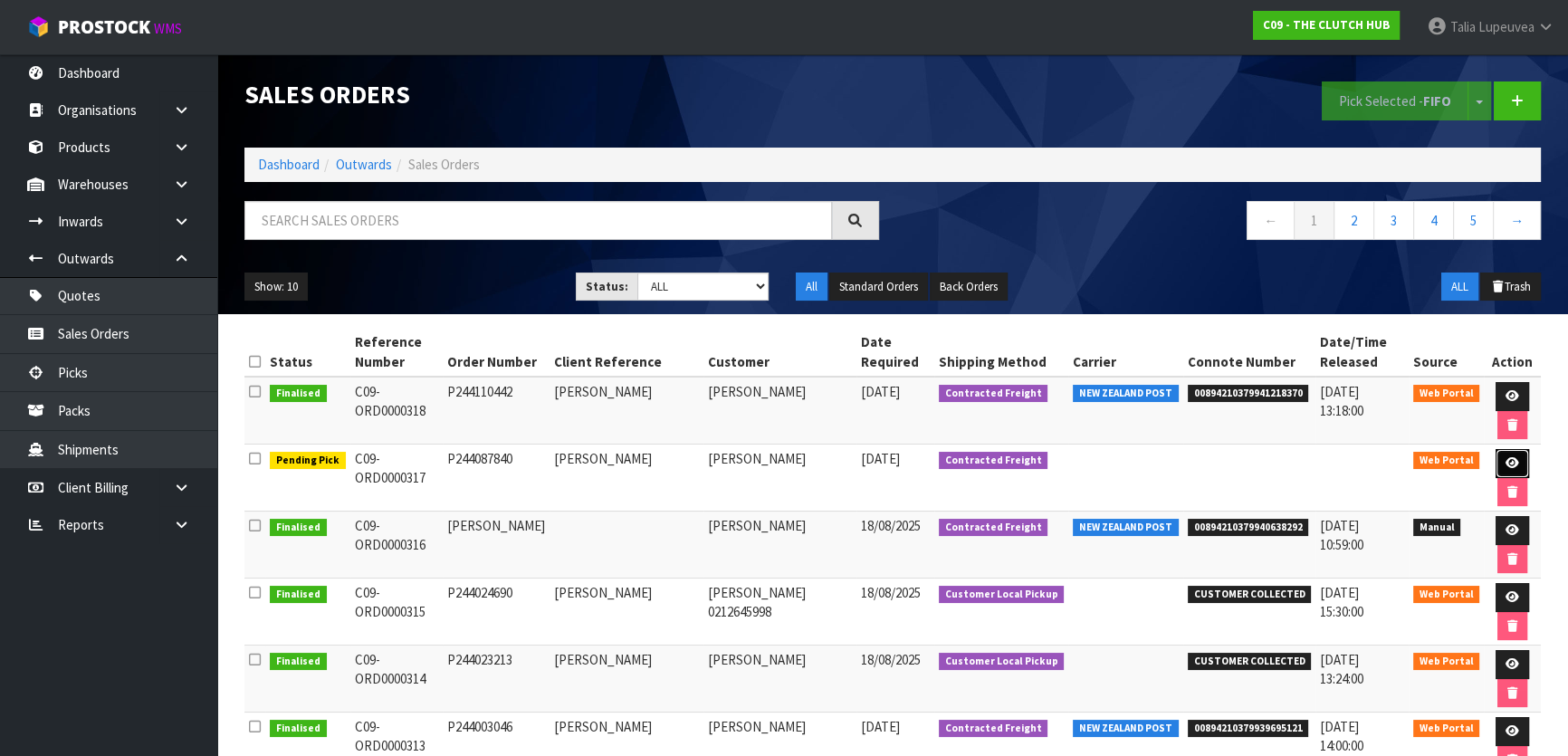
click at [1515, 462] on icon at bounding box center [1513, 463] width 14 height 12
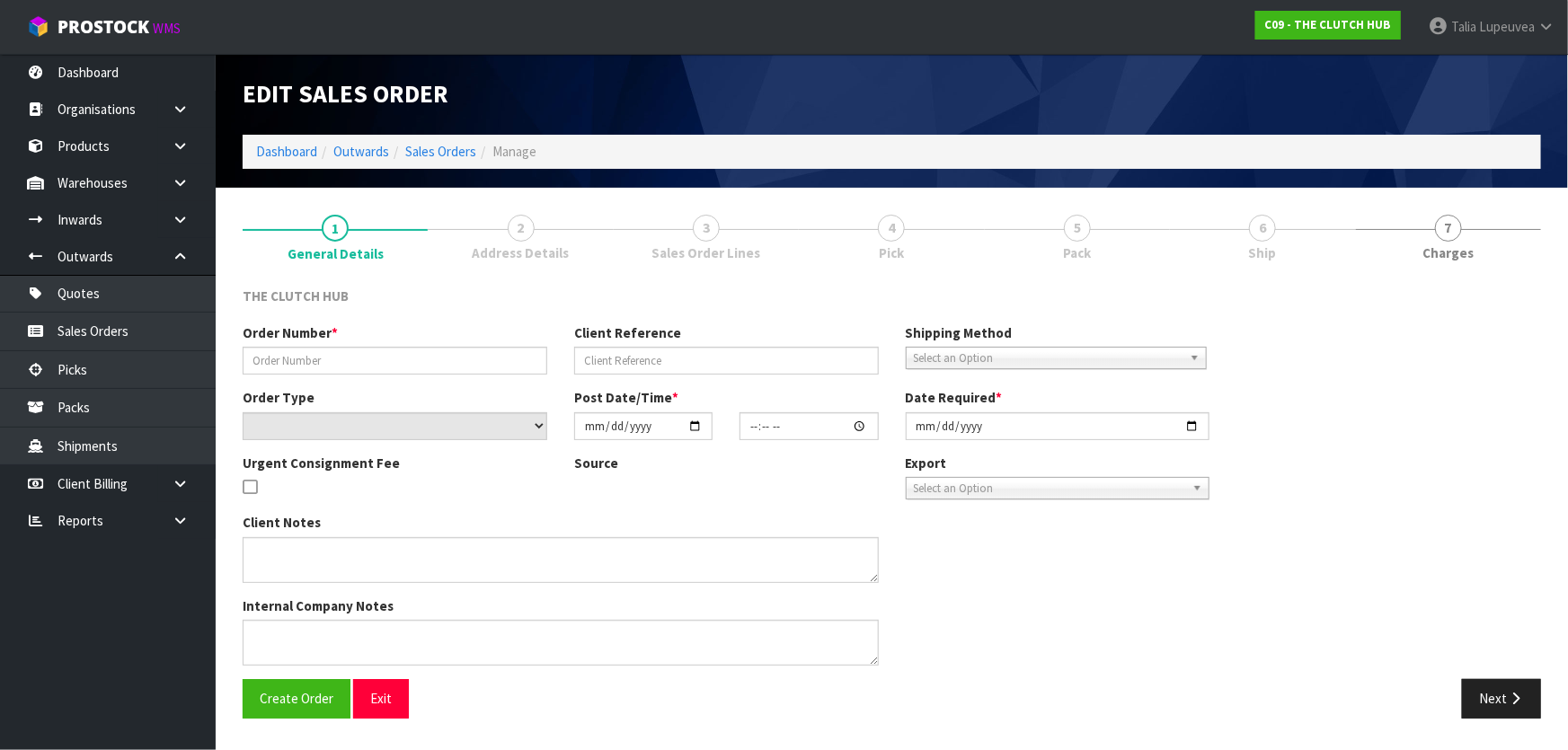
type input "P244087840"
type input "[PERSON_NAME]"
select select "number:0"
type input "[DATE]"
type input "14:05:00.000"
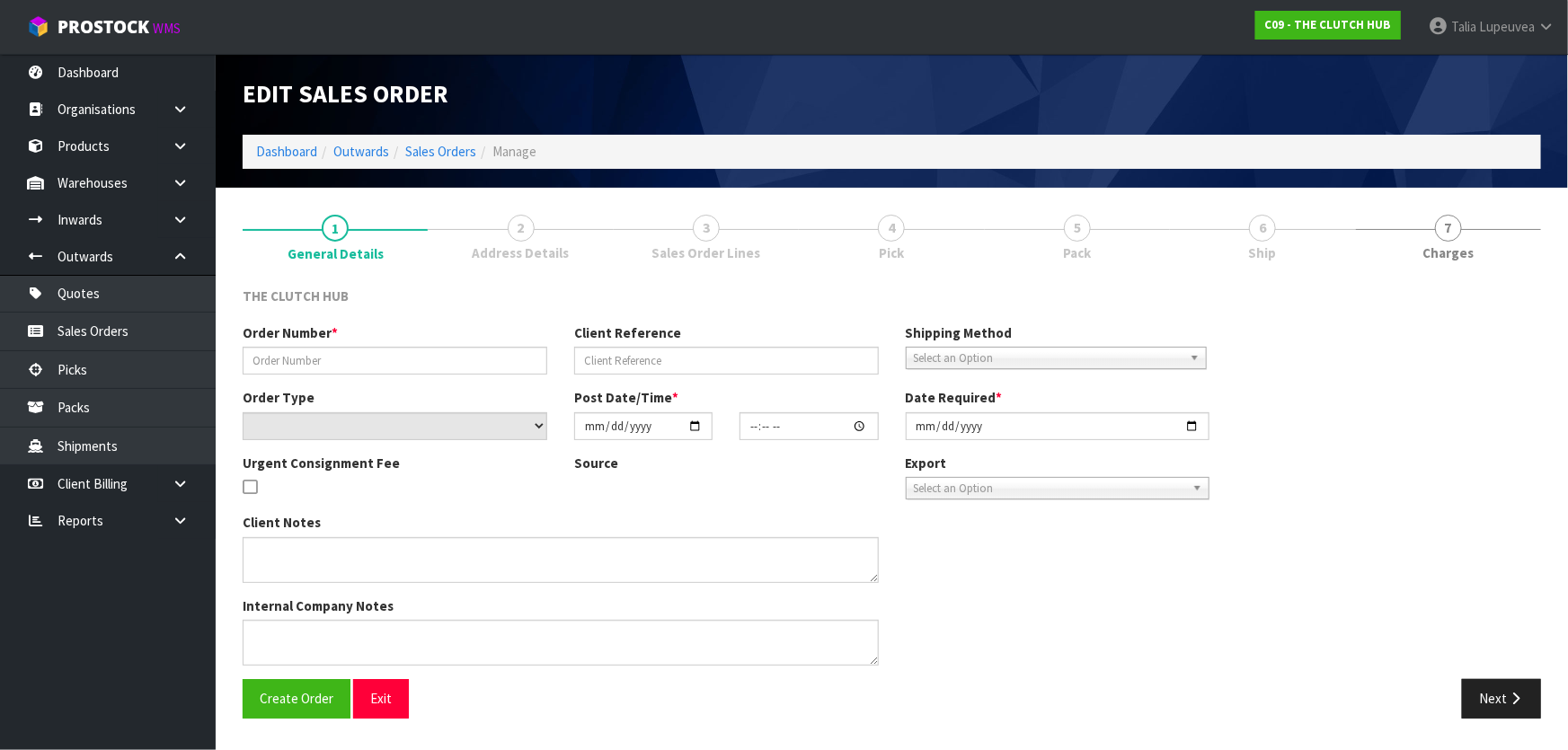
type input "[DATE]"
type textarea "WAS BOOKED IN THE MORNING AS BVW PLEASE SEND AS WRONG CODE WAS PROVIDED"
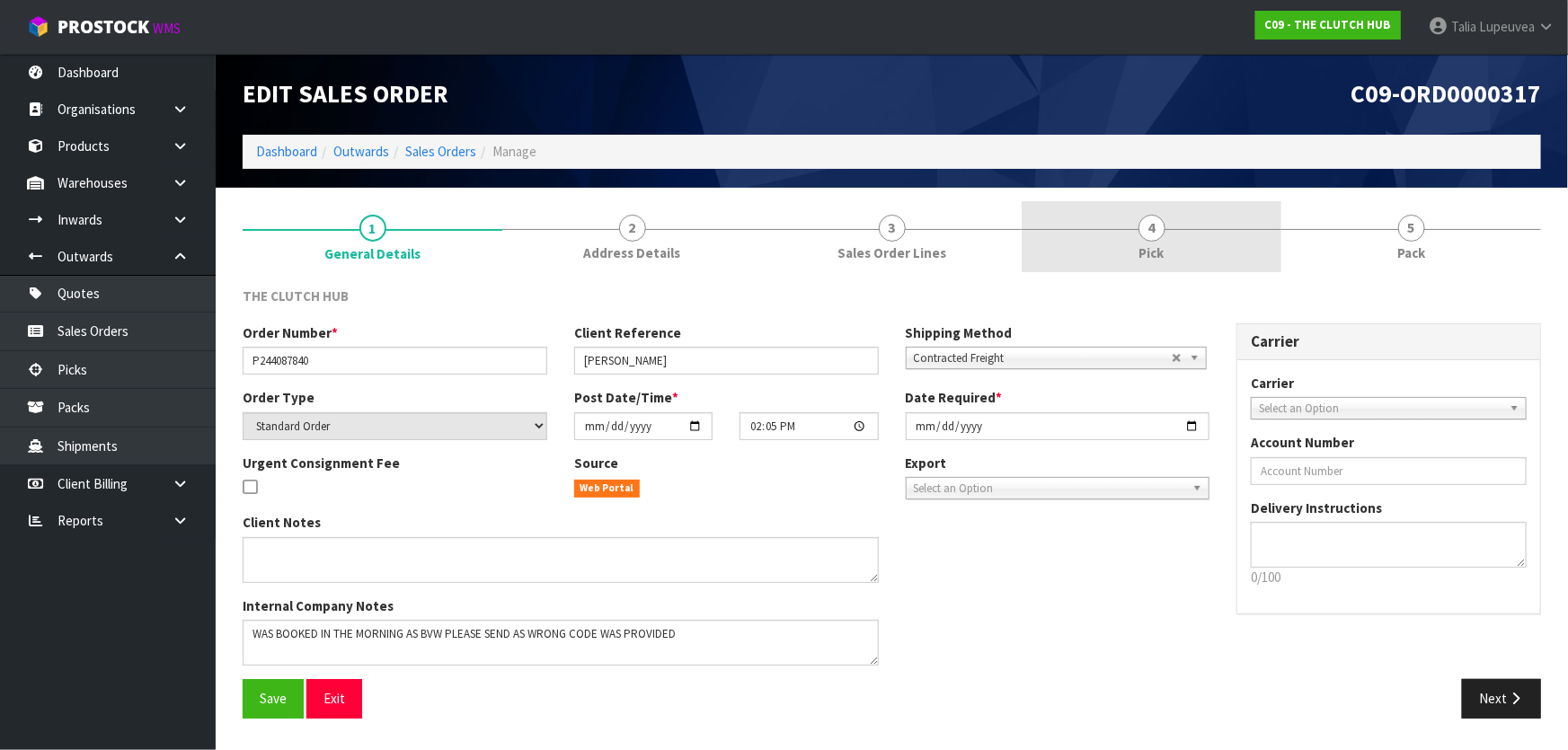
click at [1252, 238] on link "4 Pick" at bounding box center [1151, 237] width 259 height 71
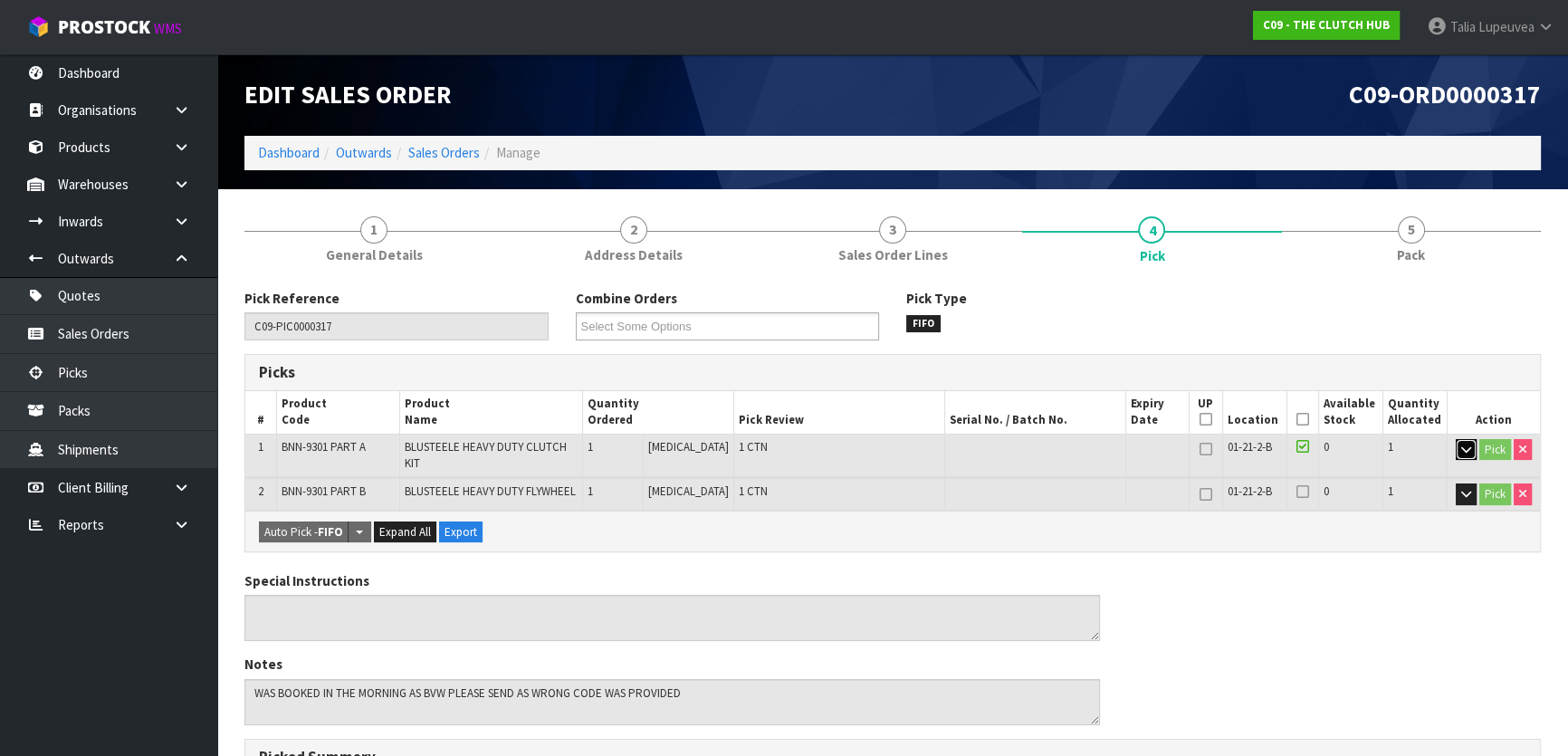
click at [1461, 452] on icon "button" at bounding box center [1466, 450] width 10 height 12
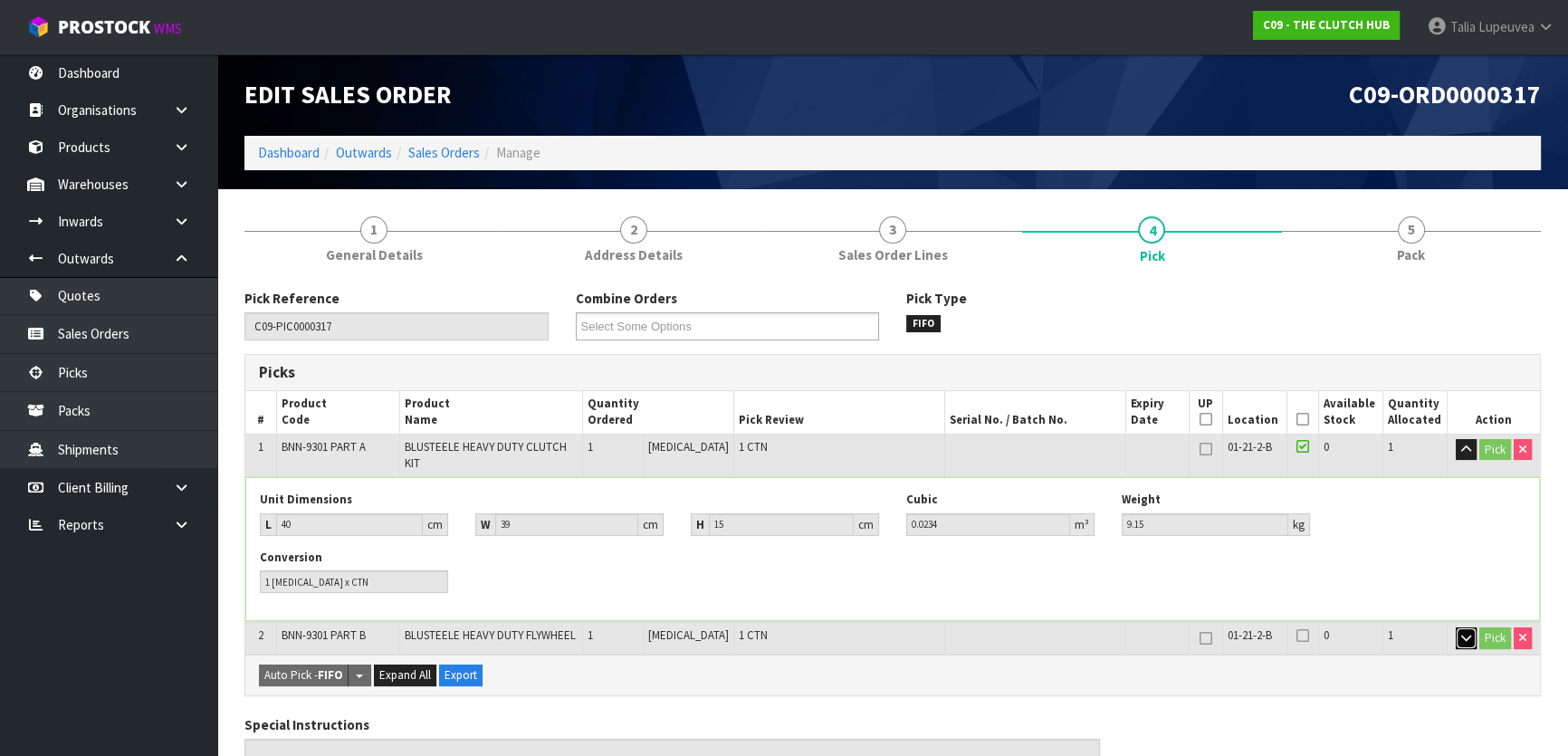
click at [1464, 632] on icon "button" at bounding box center [1466, 638] width 10 height 12
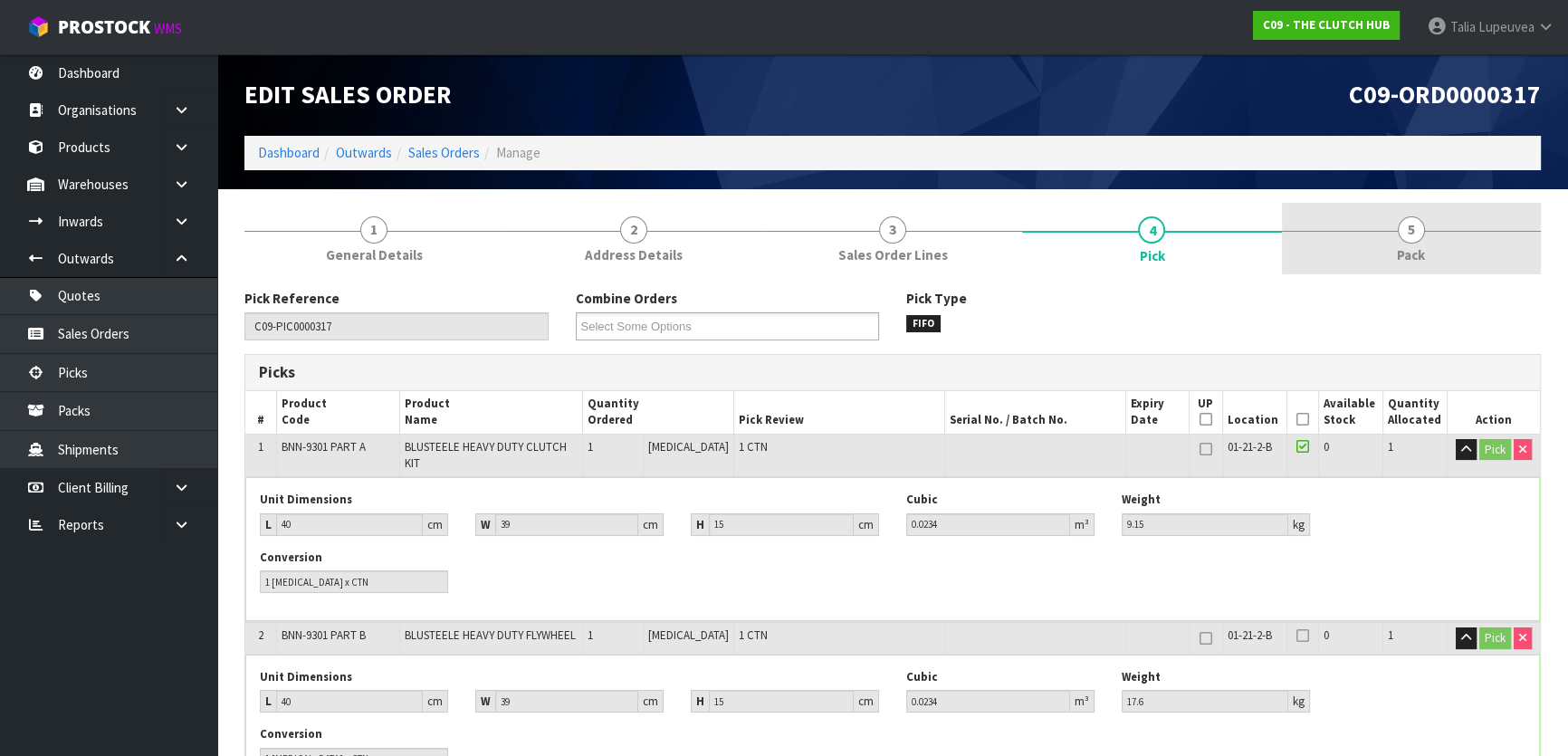
click at [1412, 242] on span "5" at bounding box center [1412, 230] width 27 height 27
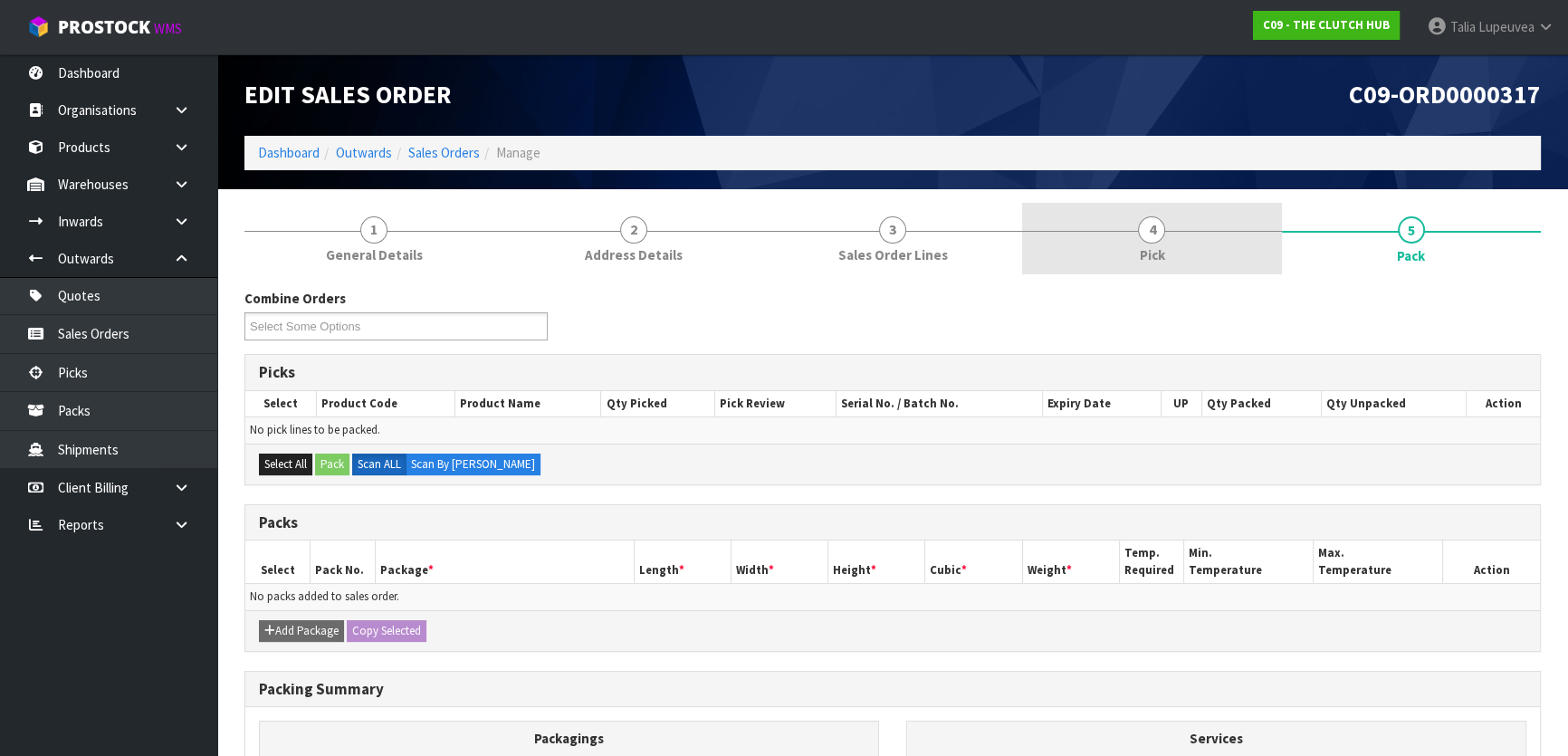
click at [1168, 214] on link "4 Pick" at bounding box center [1151, 239] width 259 height 71
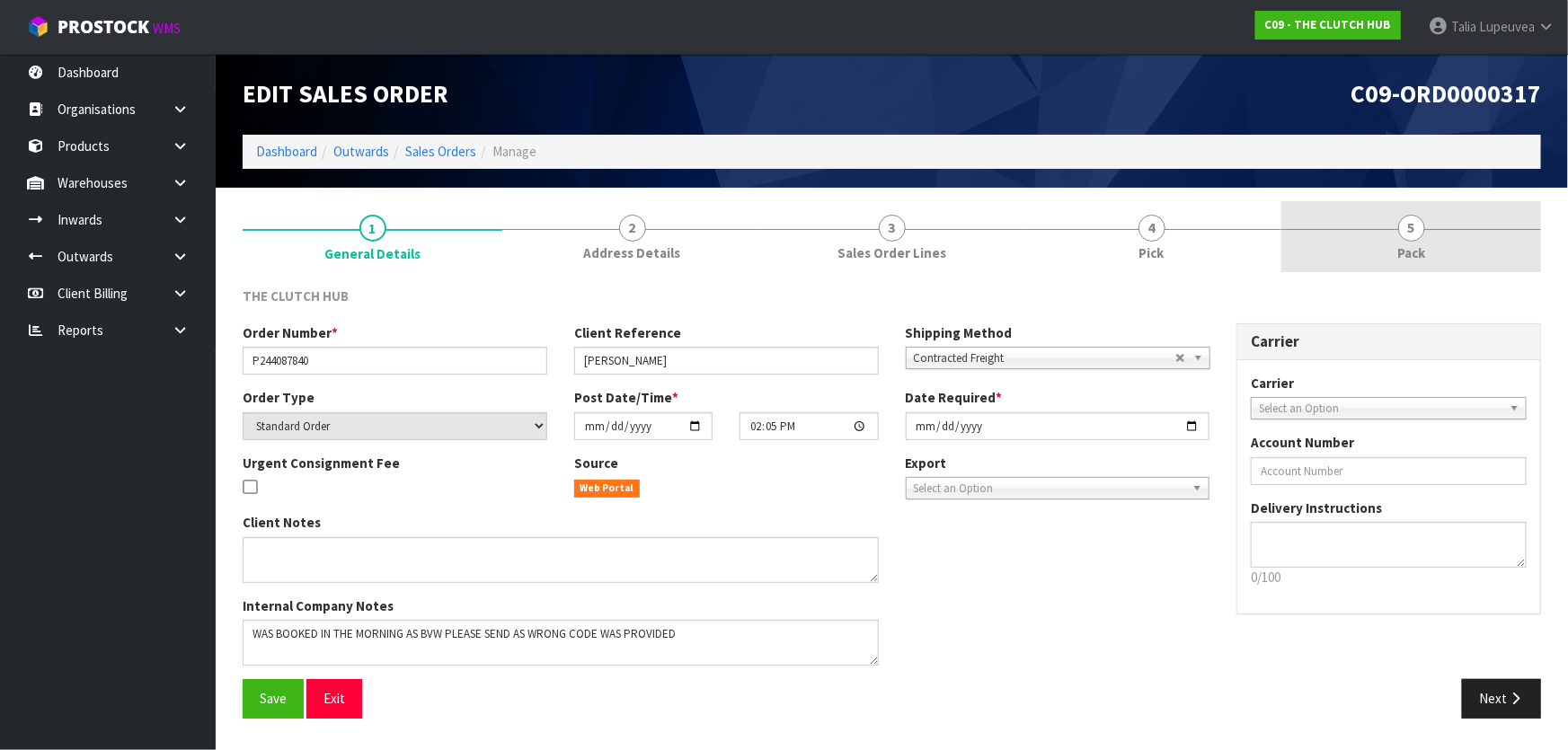
drag, startPoint x: 1392, startPoint y: 234, endPoint x: 1080, endPoint y: 287, distance: 316.5
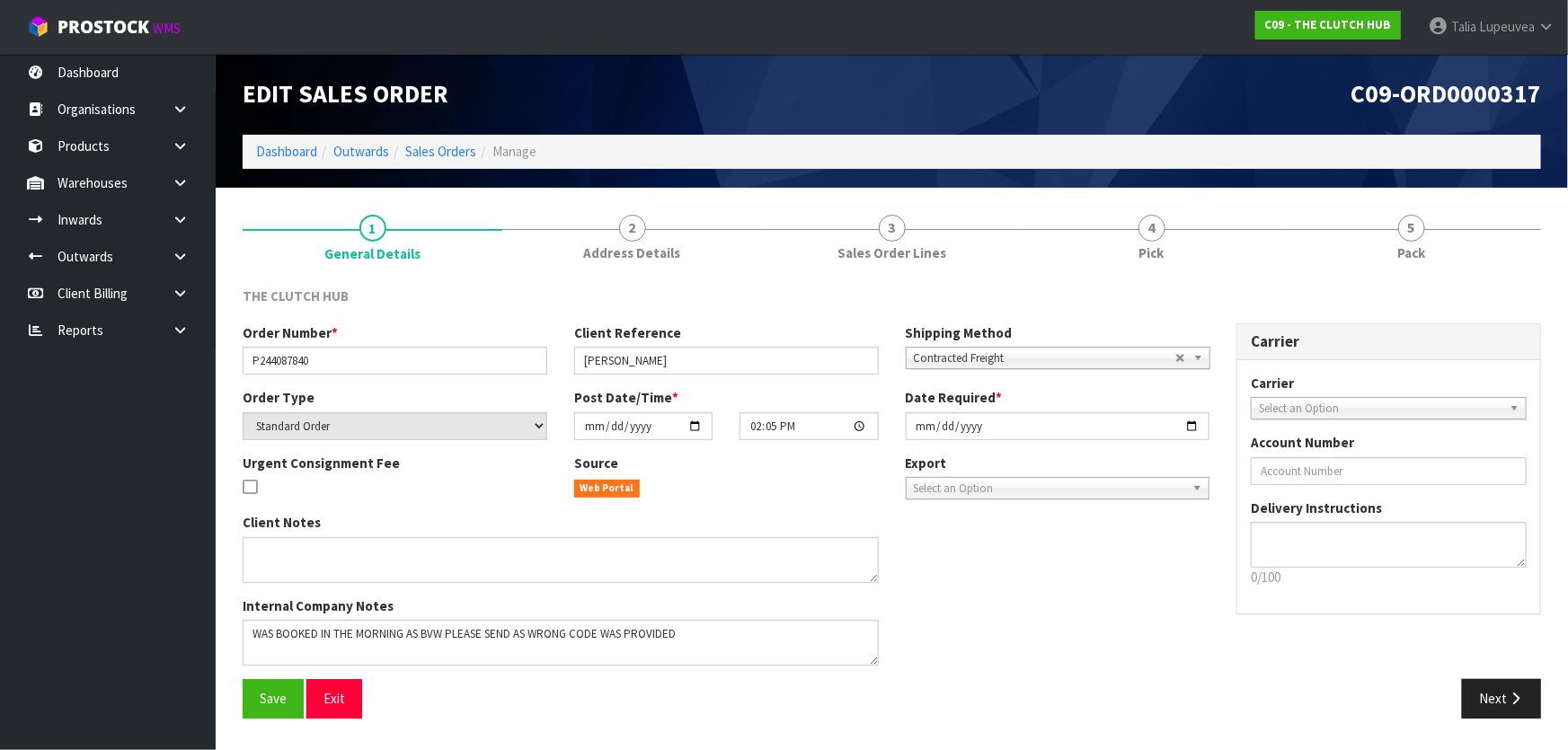
click at [1393, 235] on link "5 Pack" at bounding box center [1411, 237] width 259 height 71
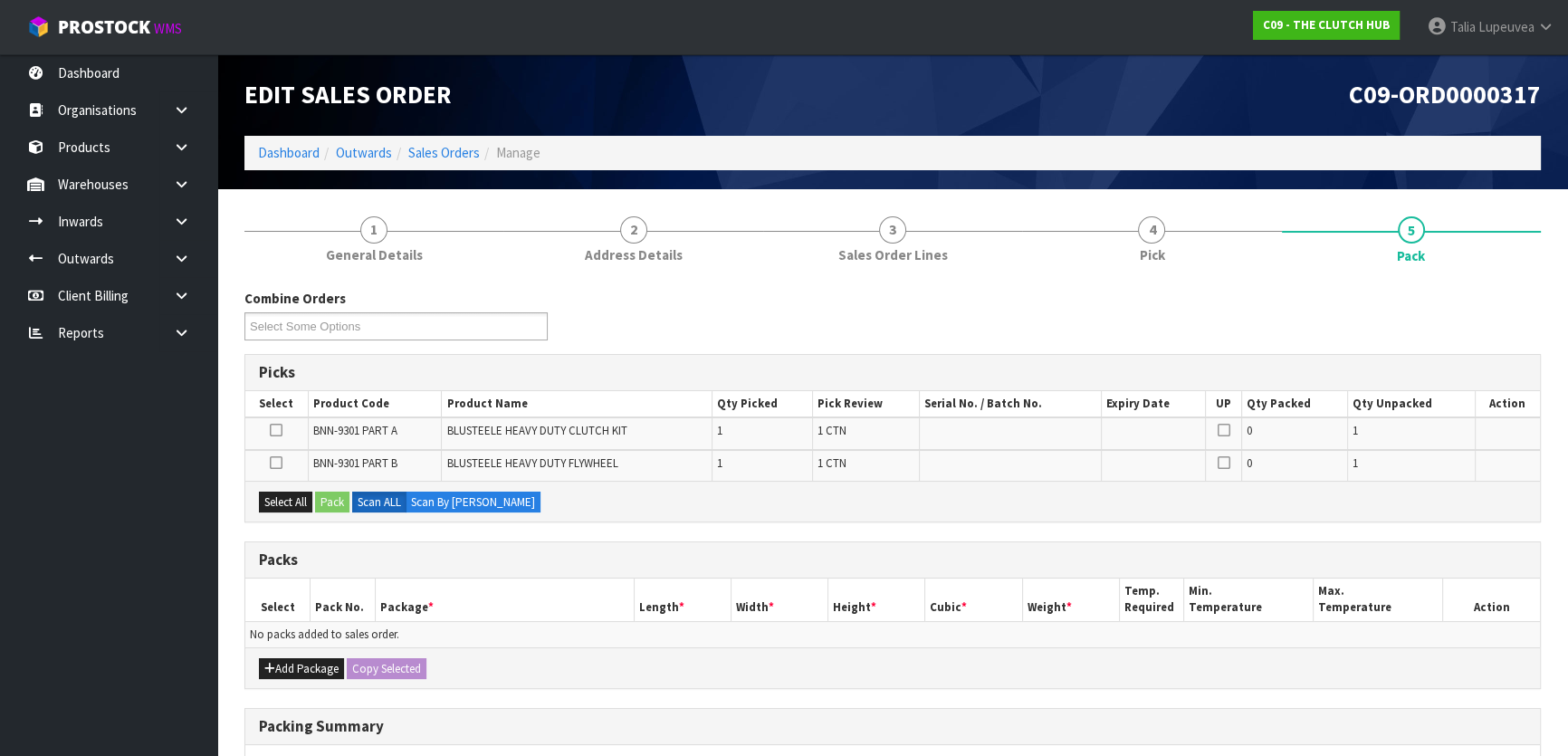
drag, startPoint x: 272, startPoint y: 479, endPoint x: 281, endPoint y: 490, distance: 14.2
click at [273, 479] on td at bounding box center [276, 465] width 63 height 31
click at [280, 494] on button "Select All" at bounding box center [285, 502] width 53 height 22
click at [319, 496] on button "Pack" at bounding box center [332, 502] width 35 height 22
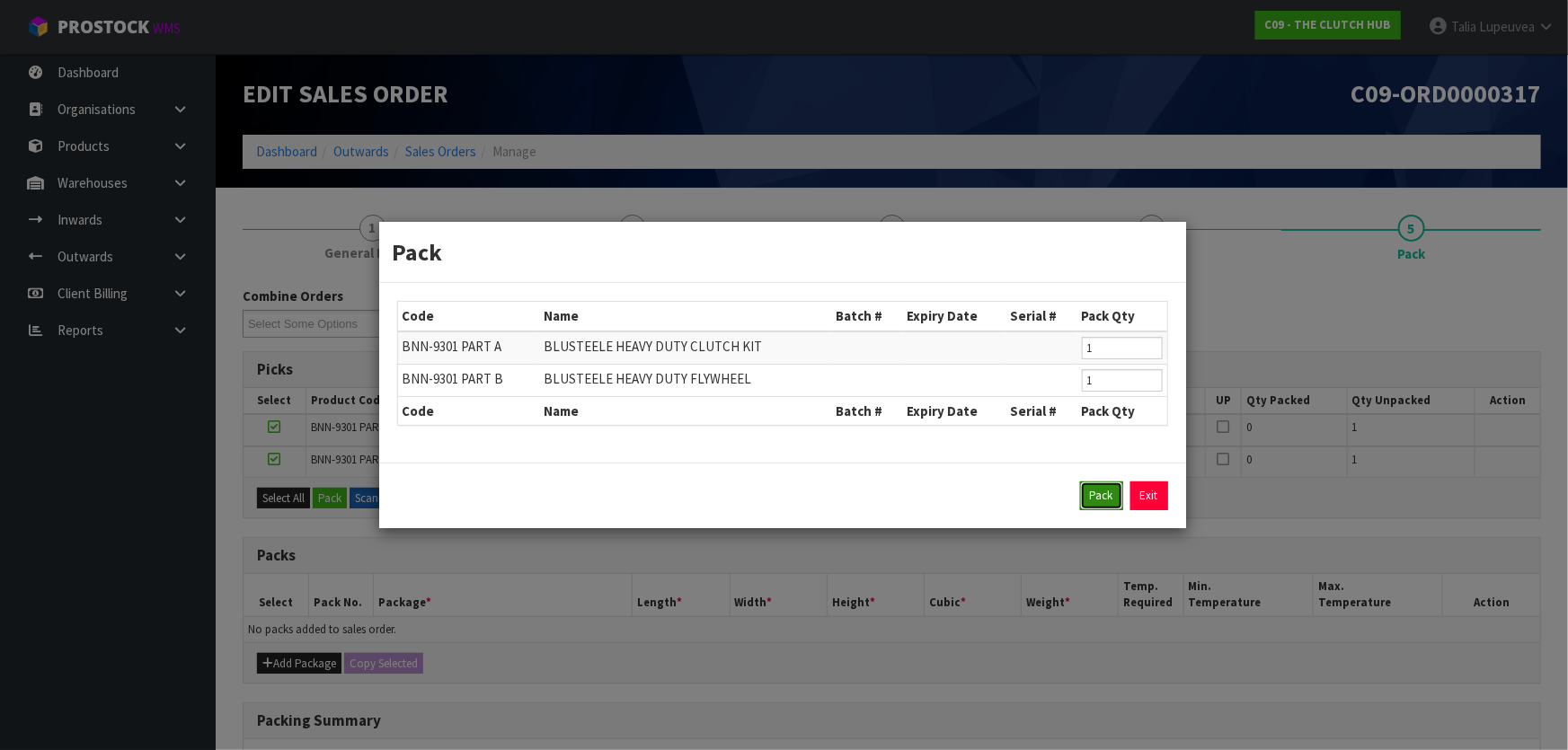
click at [1080, 492] on button "Pack" at bounding box center [1101, 495] width 43 height 29
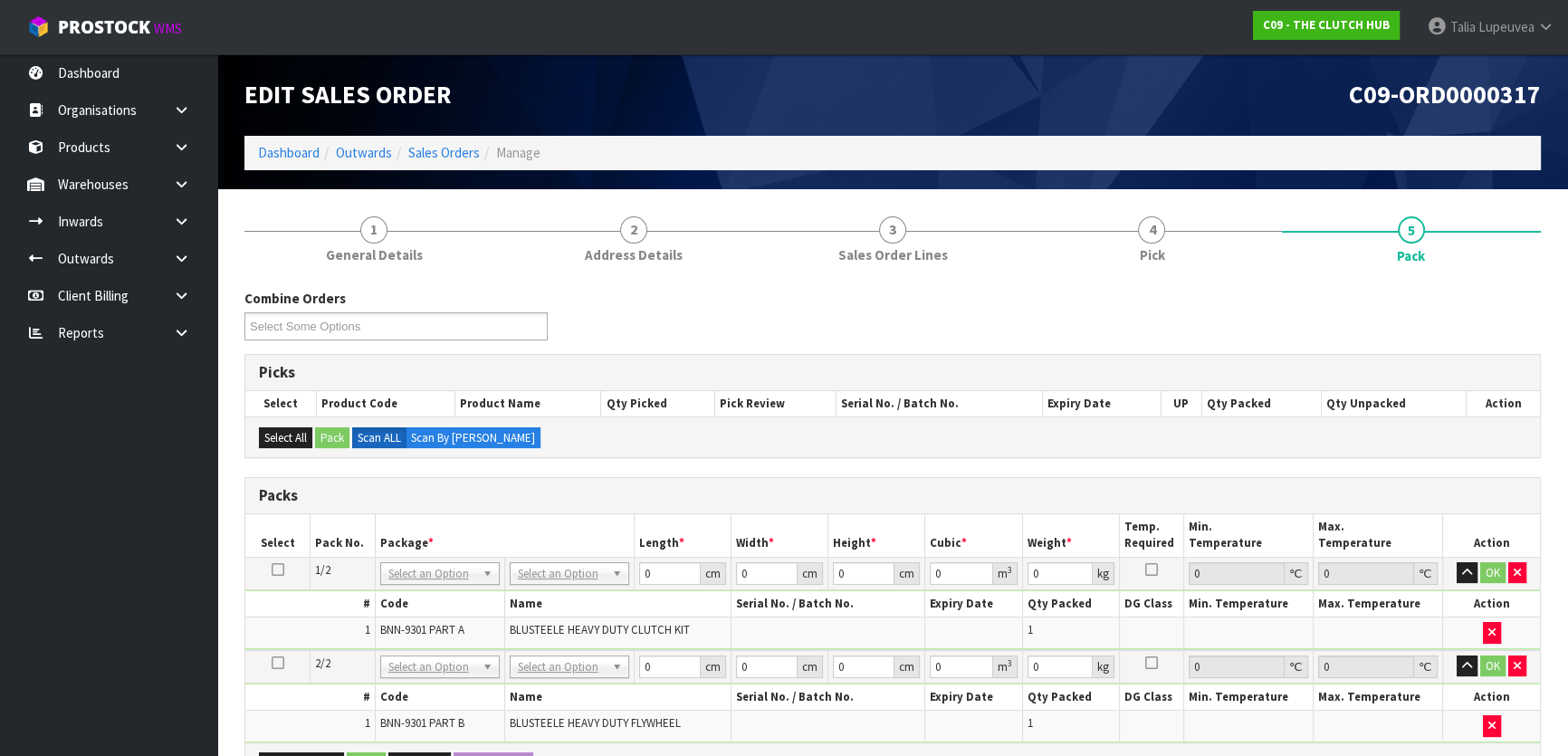
click at [273, 570] on icon at bounding box center [278, 570] width 13 height 1
drag, startPoint x: 653, startPoint y: 572, endPoint x: 593, endPoint y: 571, distance: 60.0
type input "40"
type input "39"
type input "1"
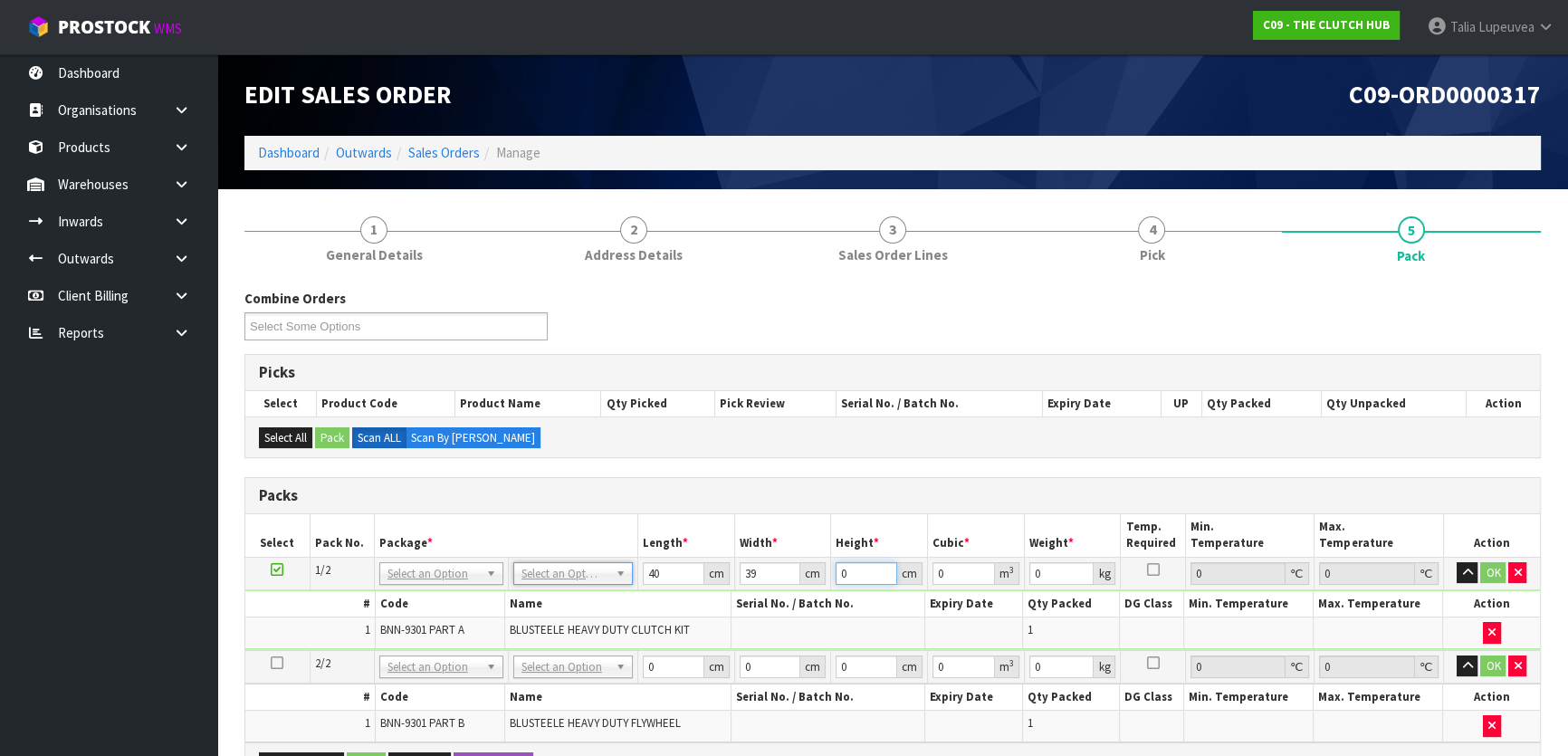
type input "0.00156"
type input "15"
type input "0.0234"
drag, startPoint x: 587, startPoint y: 571, endPoint x: 581, endPoint y: 586, distance: 16.2
type input "15"
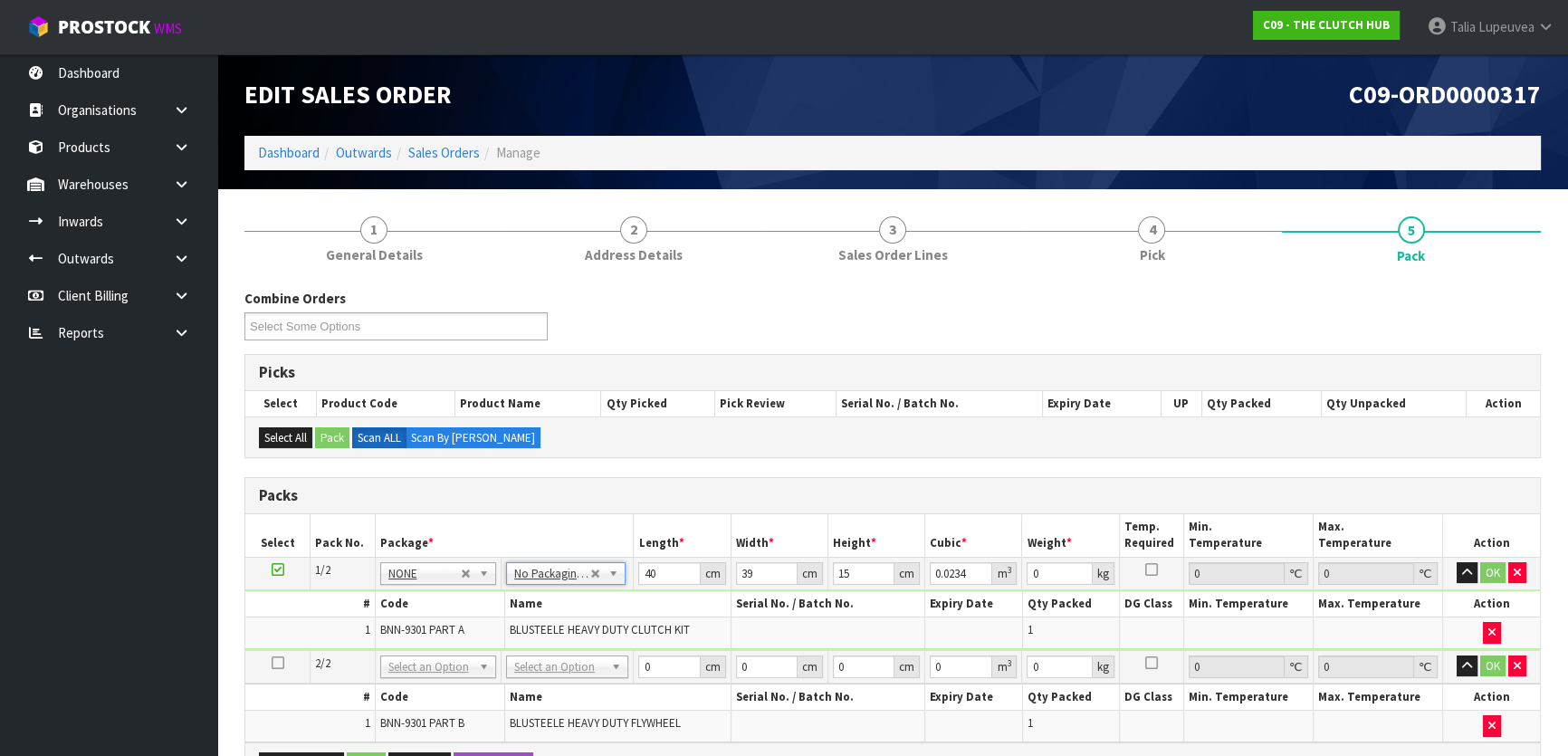
type input "0"
drag, startPoint x: 668, startPoint y: 573, endPoint x: 573, endPoint y: 575, distance: 95.0
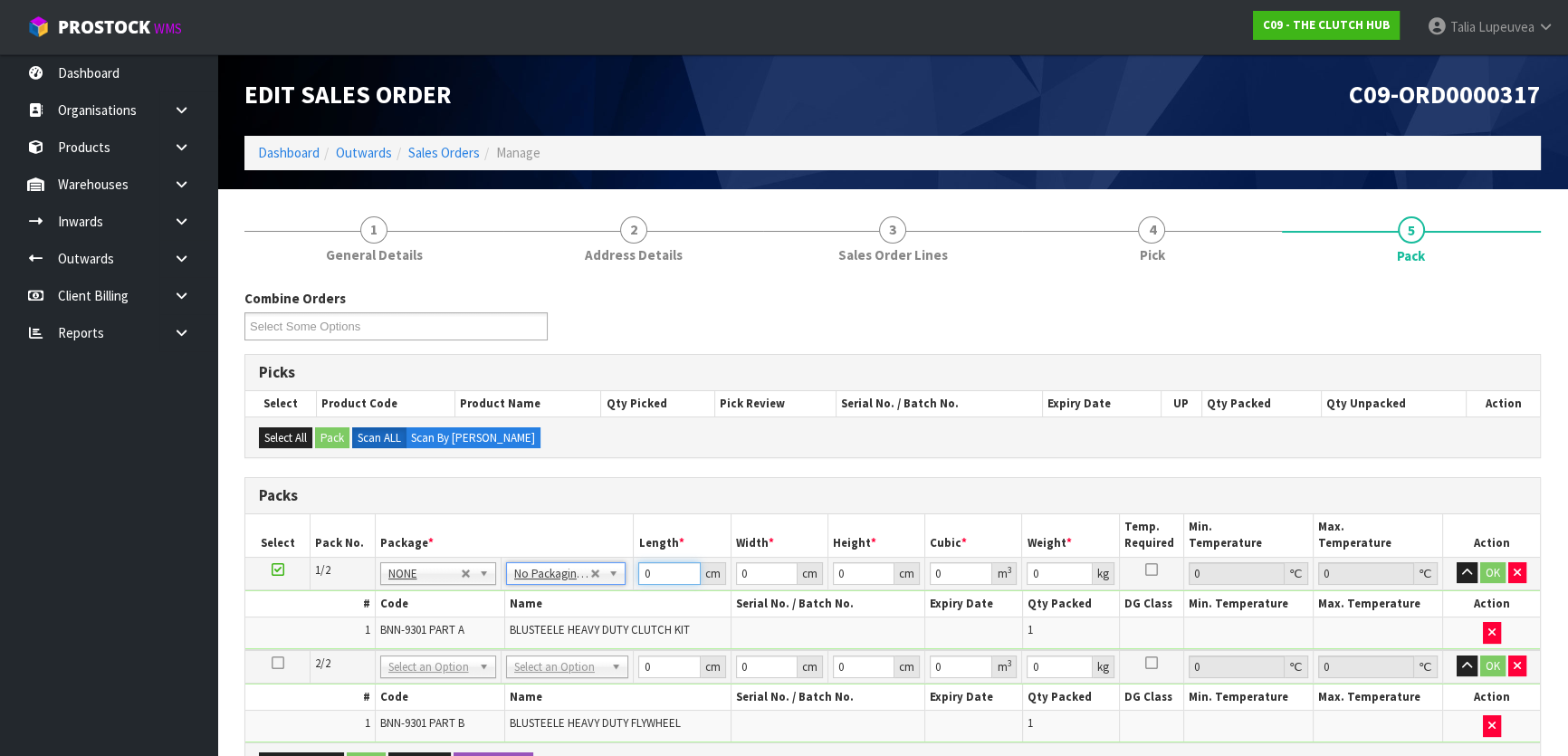
click at [573, 579] on tr "1/2 NONE 007-001 007-002 007-004 007-009 007-013 007-014 007-015 007-017 007-01…" at bounding box center [893, 573] width 1294 height 33
type input "1"
type input "40"
type input "39"
type input "4"
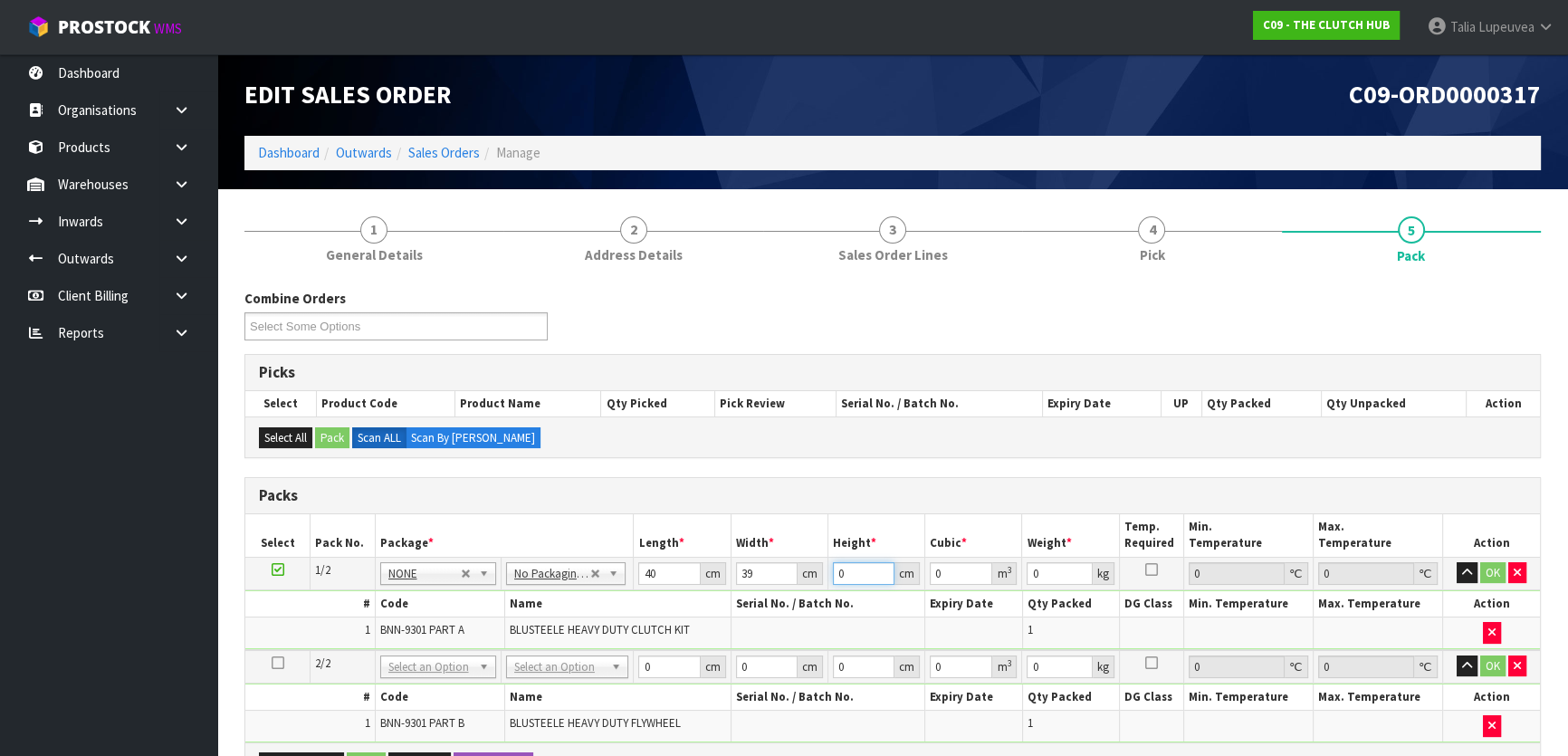
type input "0.00624"
type input "0"
type input "1"
type input "0.00156"
type input "15"
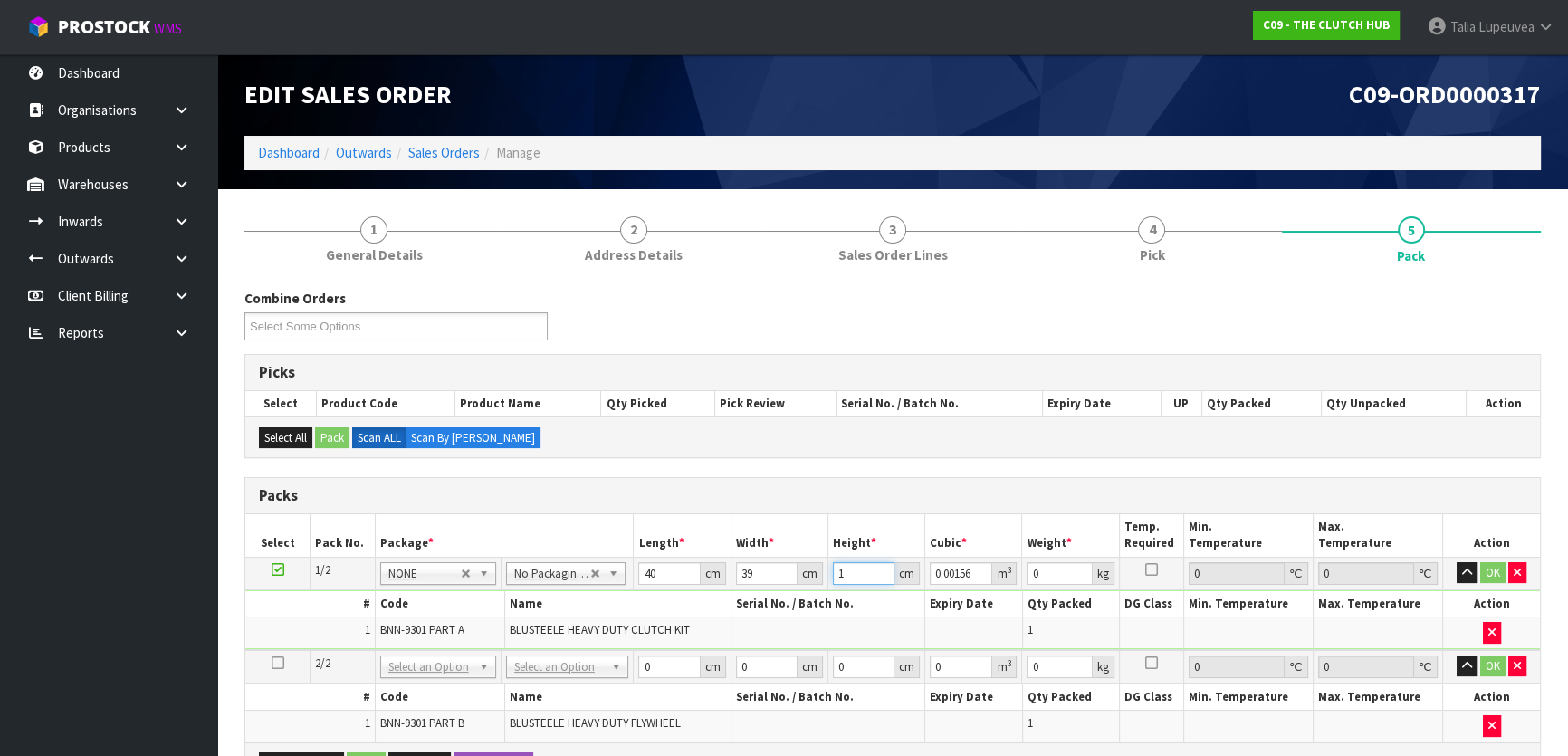
type input "0.0234"
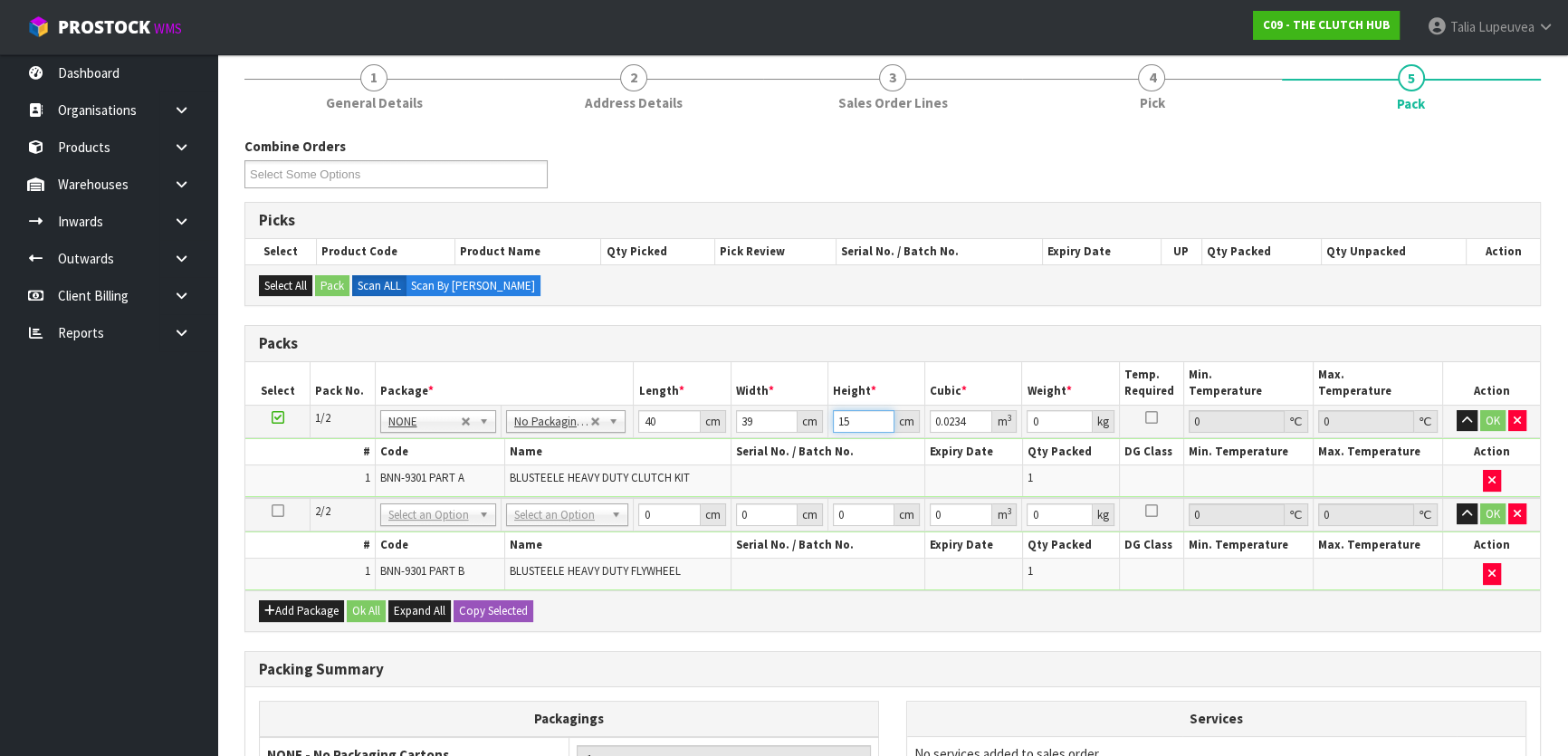
scroll to position [329, 0]
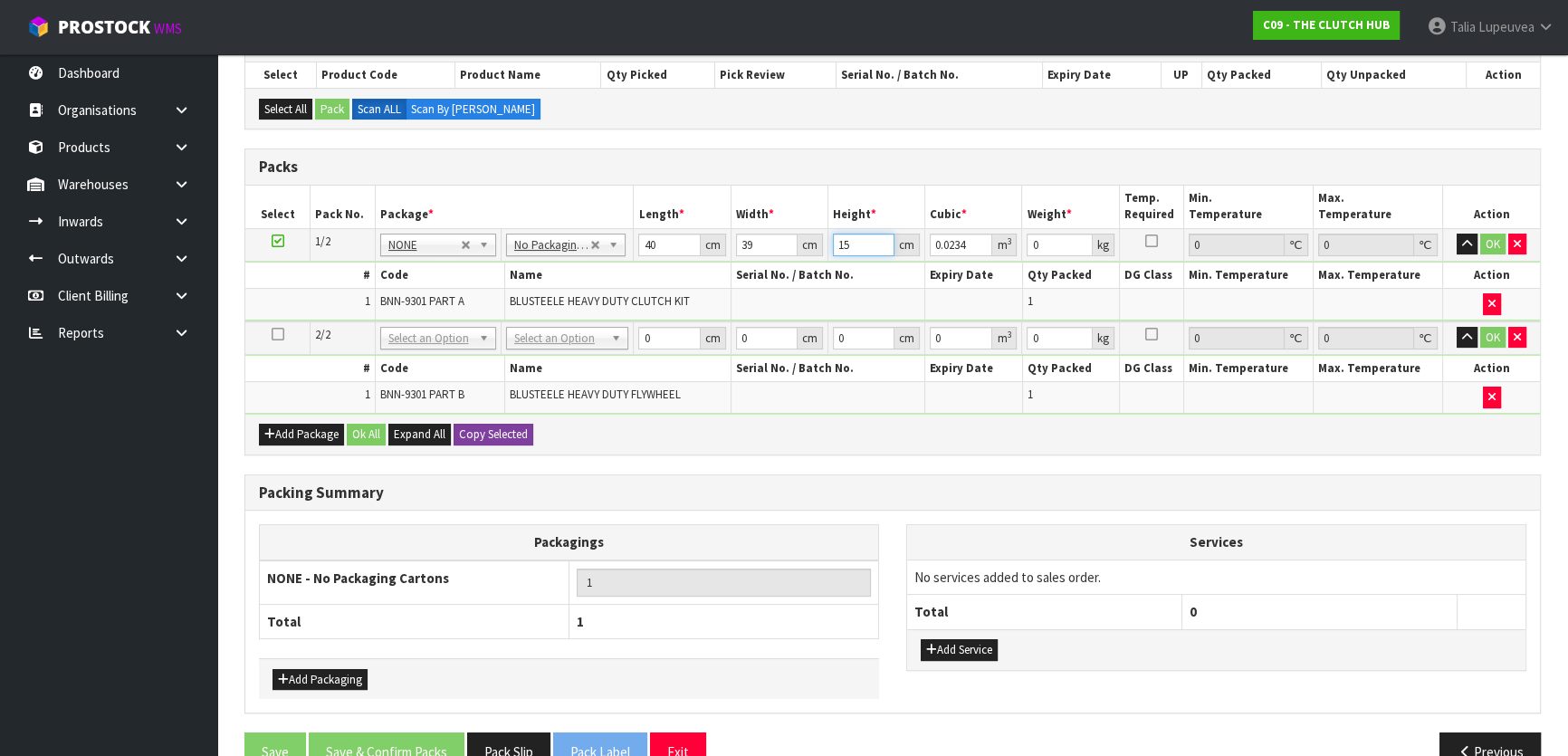
type input "15"
click at [511, 438] on button "Copy Selected" at bounding box center [493, 434] width 80 height 22
click at [511, 438] on button "Confirm Copy Selected" at bounding box center [513, 434] width 120 height 22
type input "40"
type input "39"
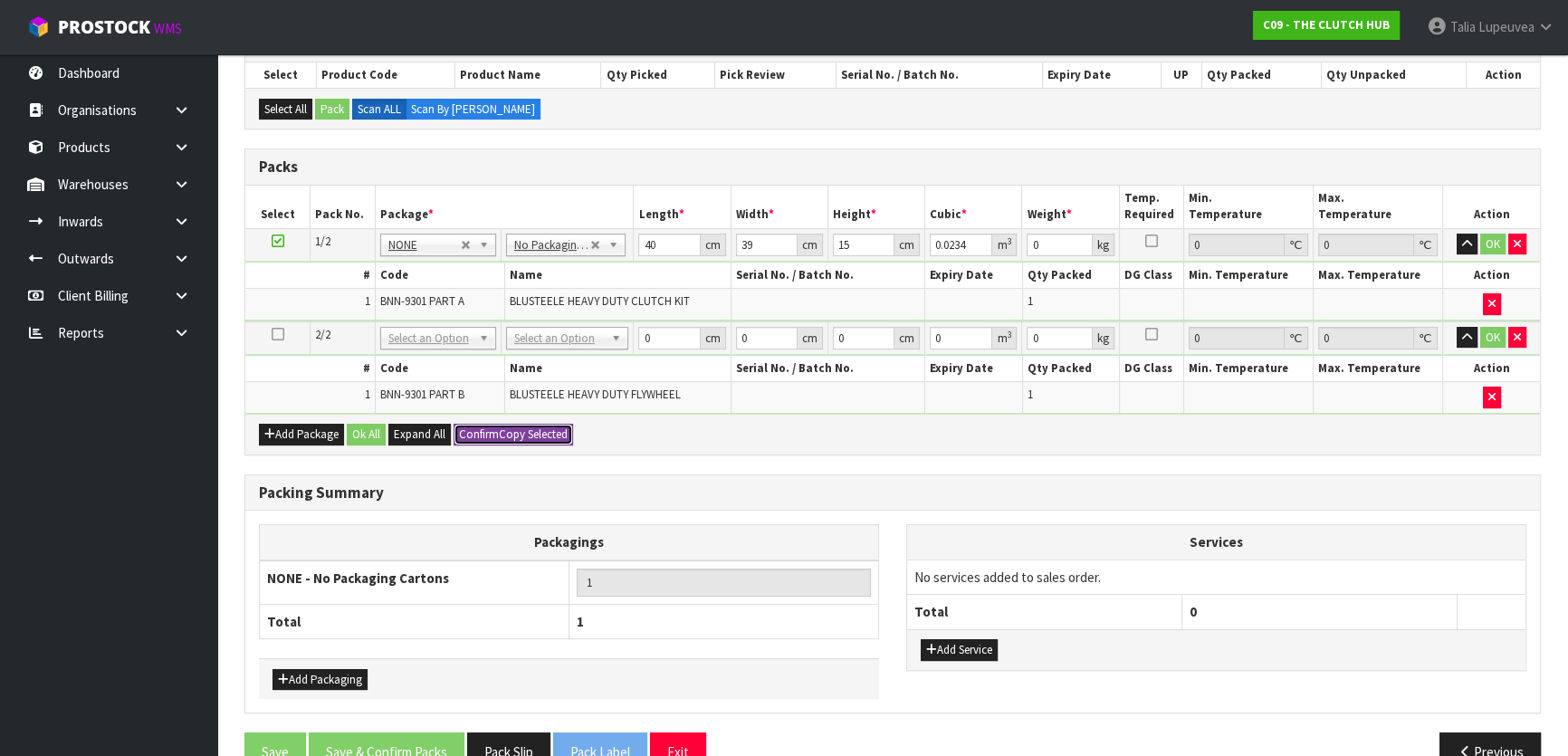
type input "15"
type input "0.0234"
type input "2"
drag, startPoint x: 1067, startPoint y: 248, endPoint x: 989, endPoint y: 235, distance: 79.1
click at [989, 235] on tr "1/2 NONE 007-001 007-002 007-004 007-009 007-013 007-014 007-015 007-017 007-01…" at bounding box center [893, 245] width 1294 height 33
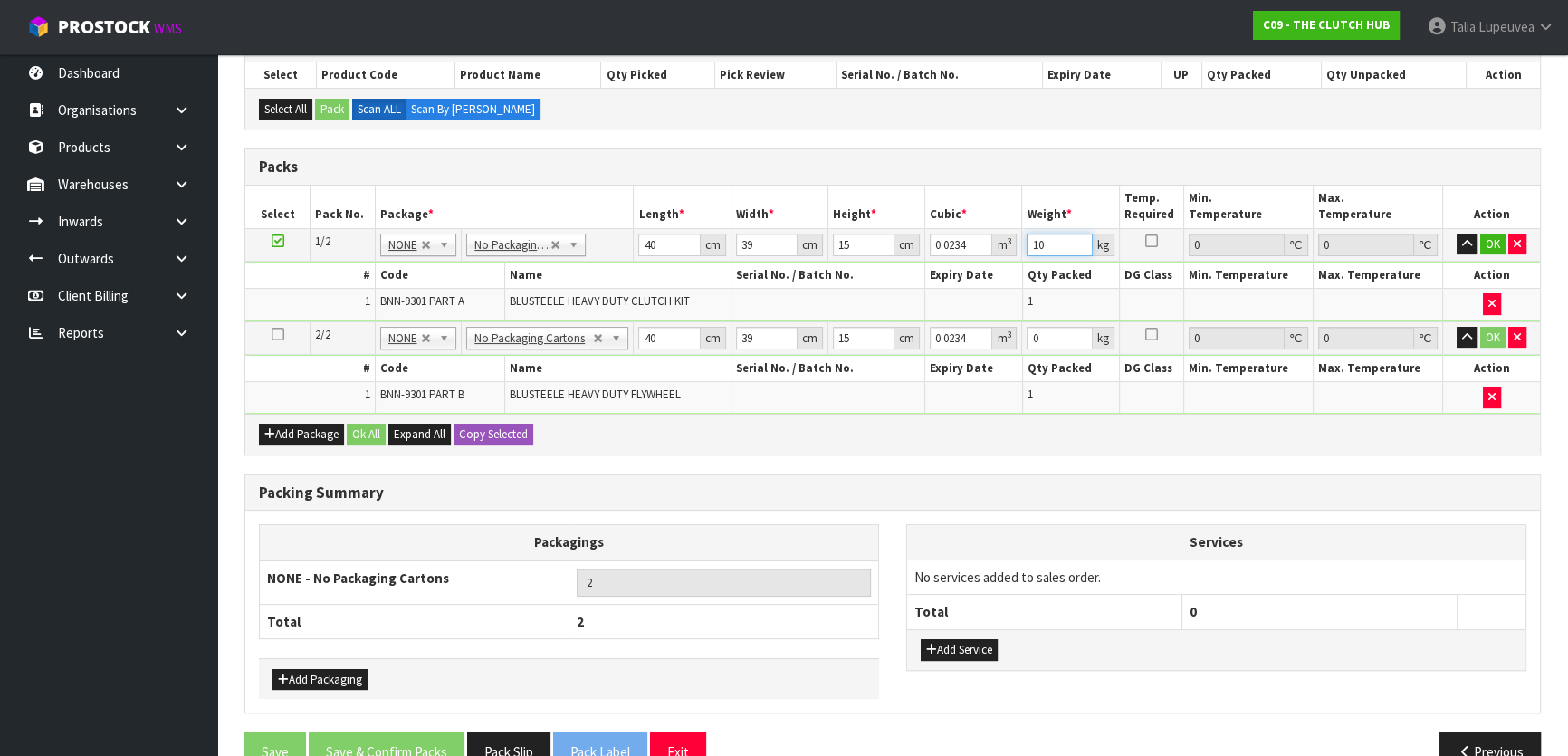
type input "10"
drag, startPoint x: 1048, startPoint y: 339, endPoint x: 995, endPoint y: 331, distance: 53.6
click at [986, 338] on tr "2/2 NONE 007-001 007-002 007-004 007-009 007-013 007-014 007-015 007-017 007-01…" at bounding box center [893, 338] width 1294 height 34
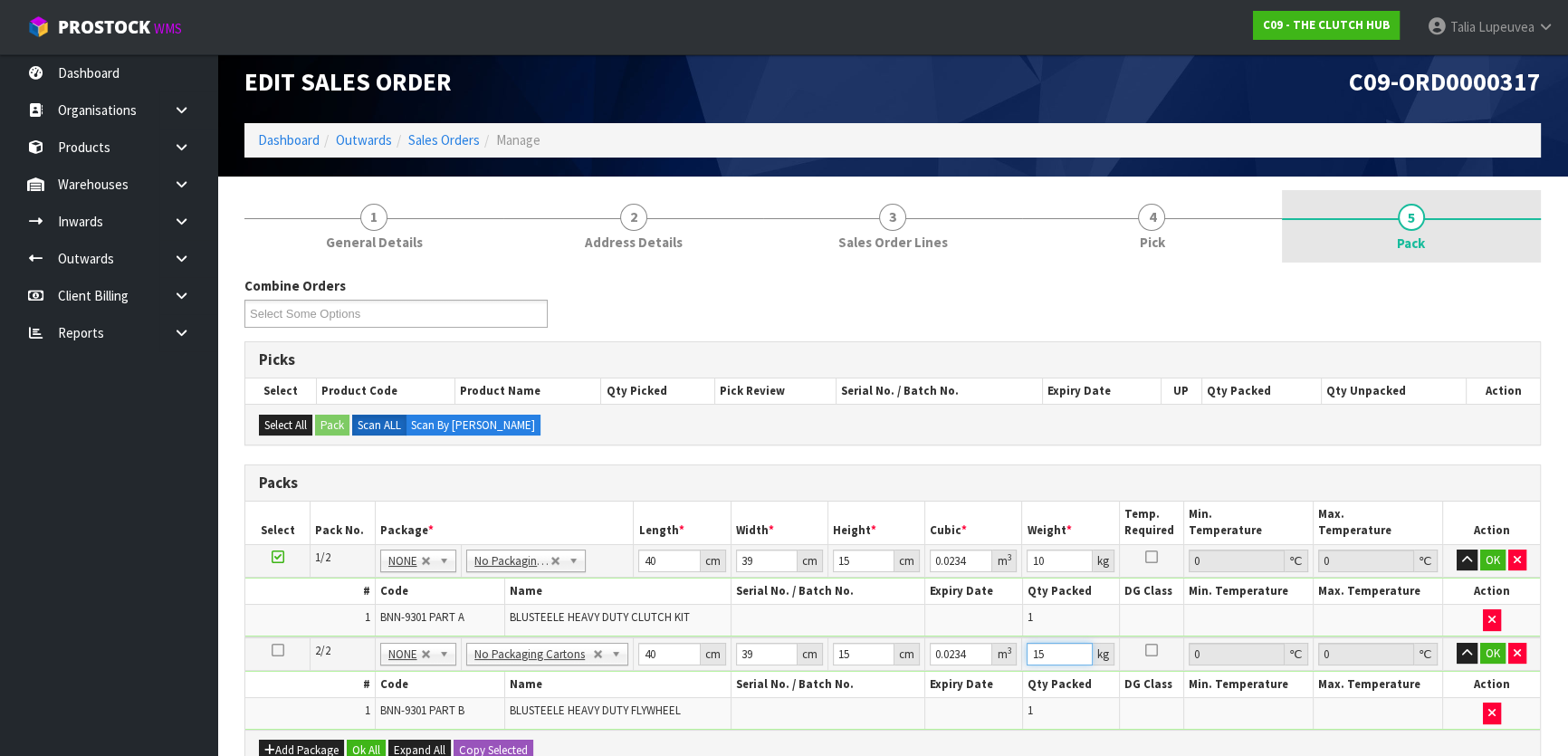
scroll to position [0, 0]
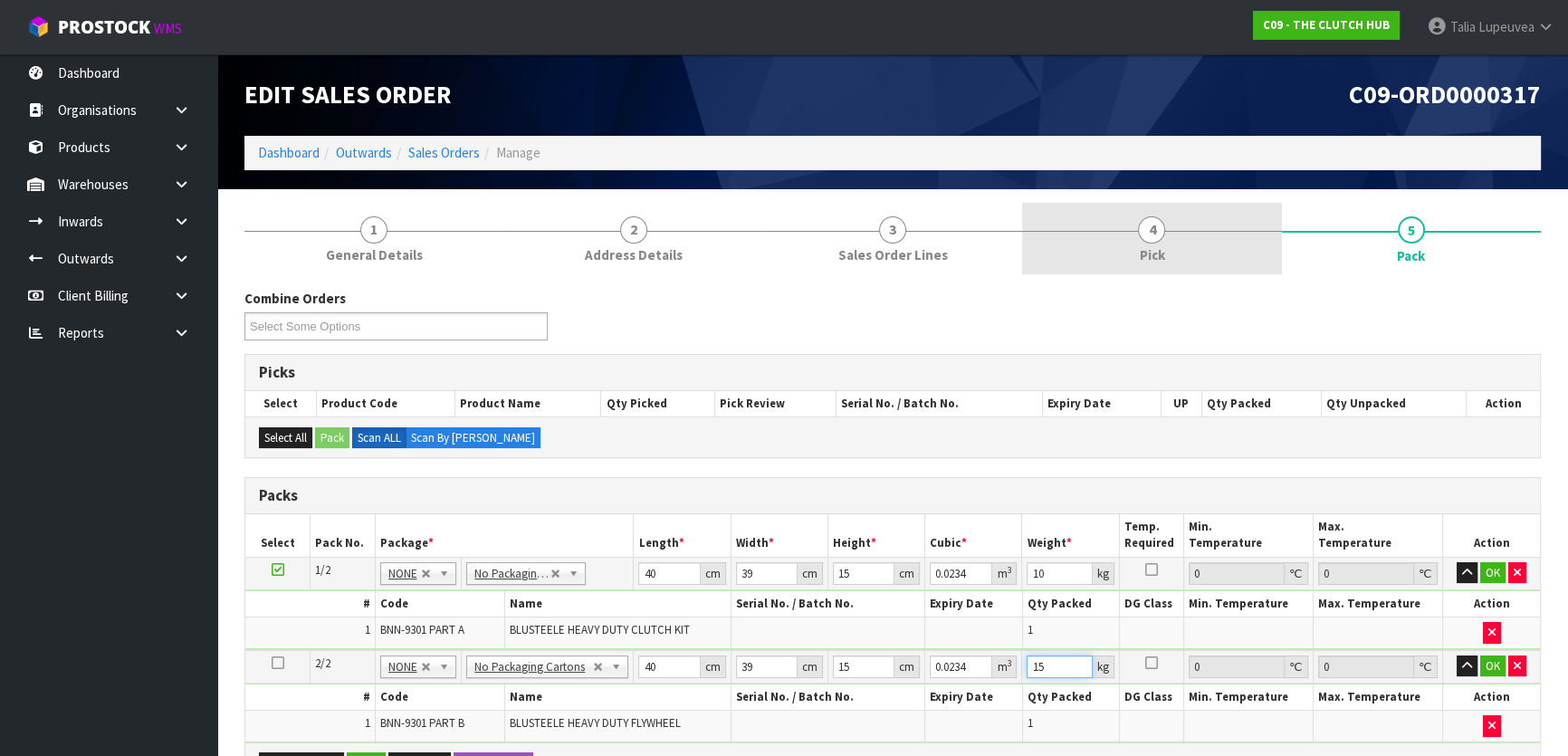
type input "15"
click at [1195, 254] on link "4 Pick" at bounding box center [1151, 239] width 259 height 71
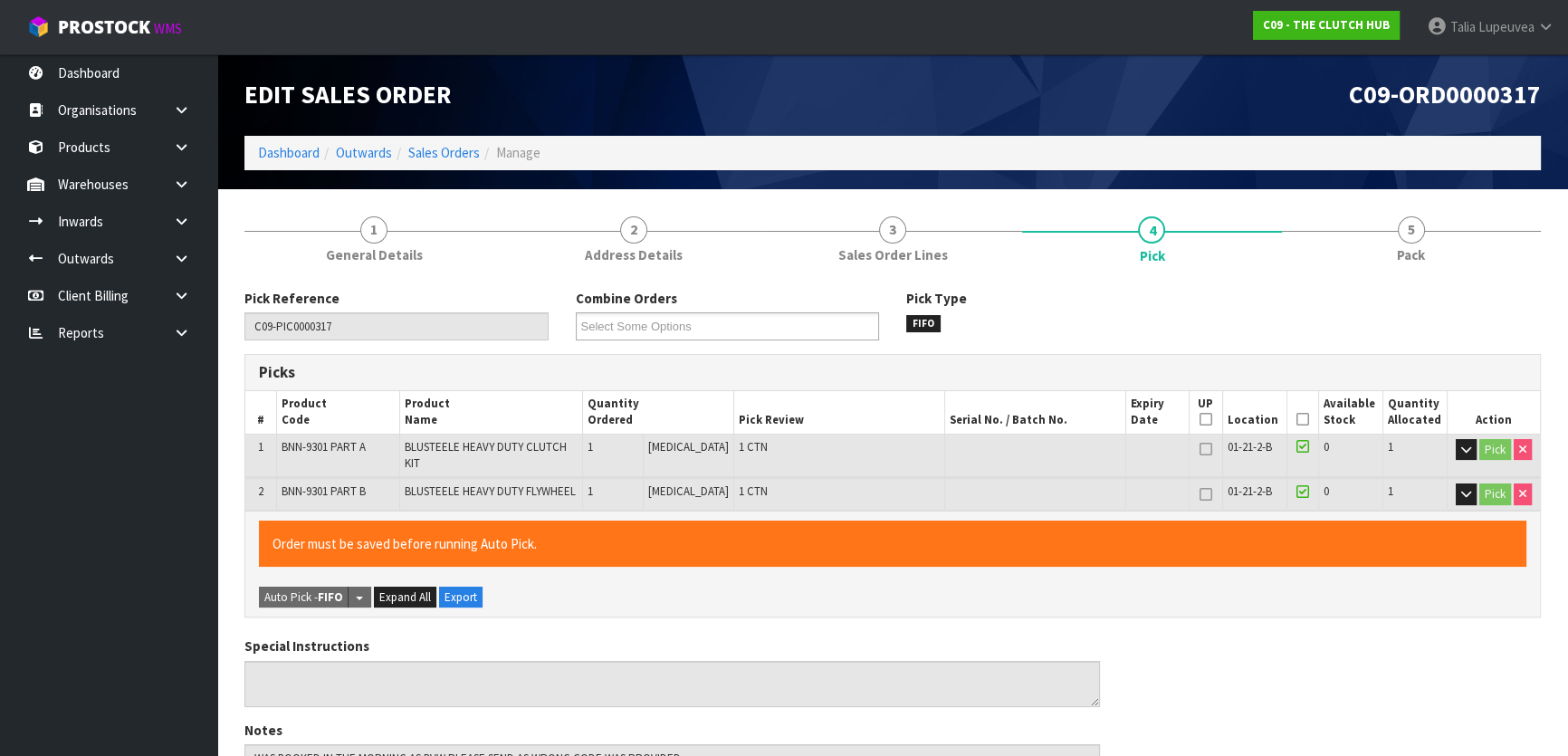
click at [1453, 442] on td "Pick" at bounding box center [1494, 455] width 93 height 43
click at [1461, 445] on icon "button" at bounding box center [1466, 450] width 10 height 12
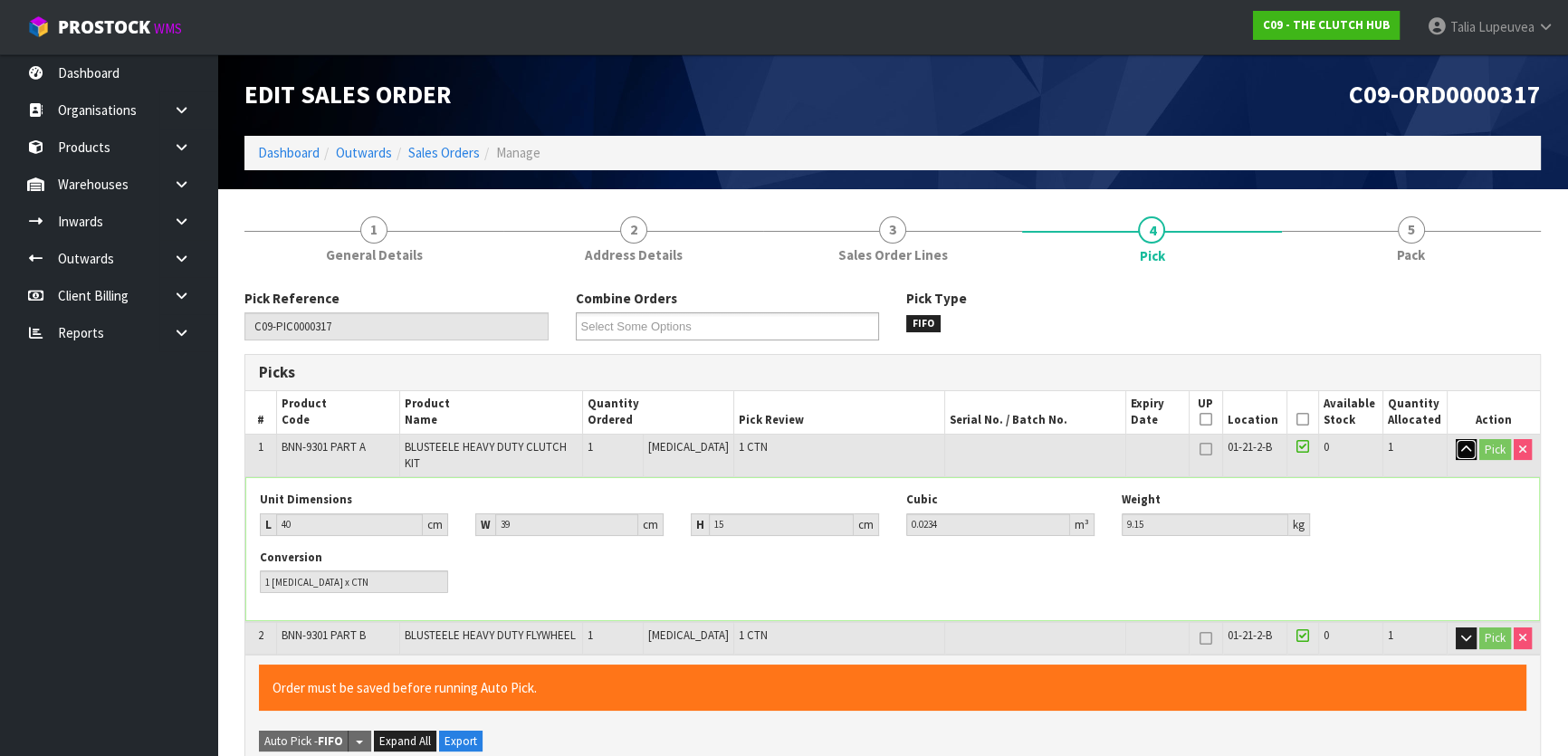
click at [1461, 445] on icon "button" at bounding box center [1466, 450] width 10 height 12
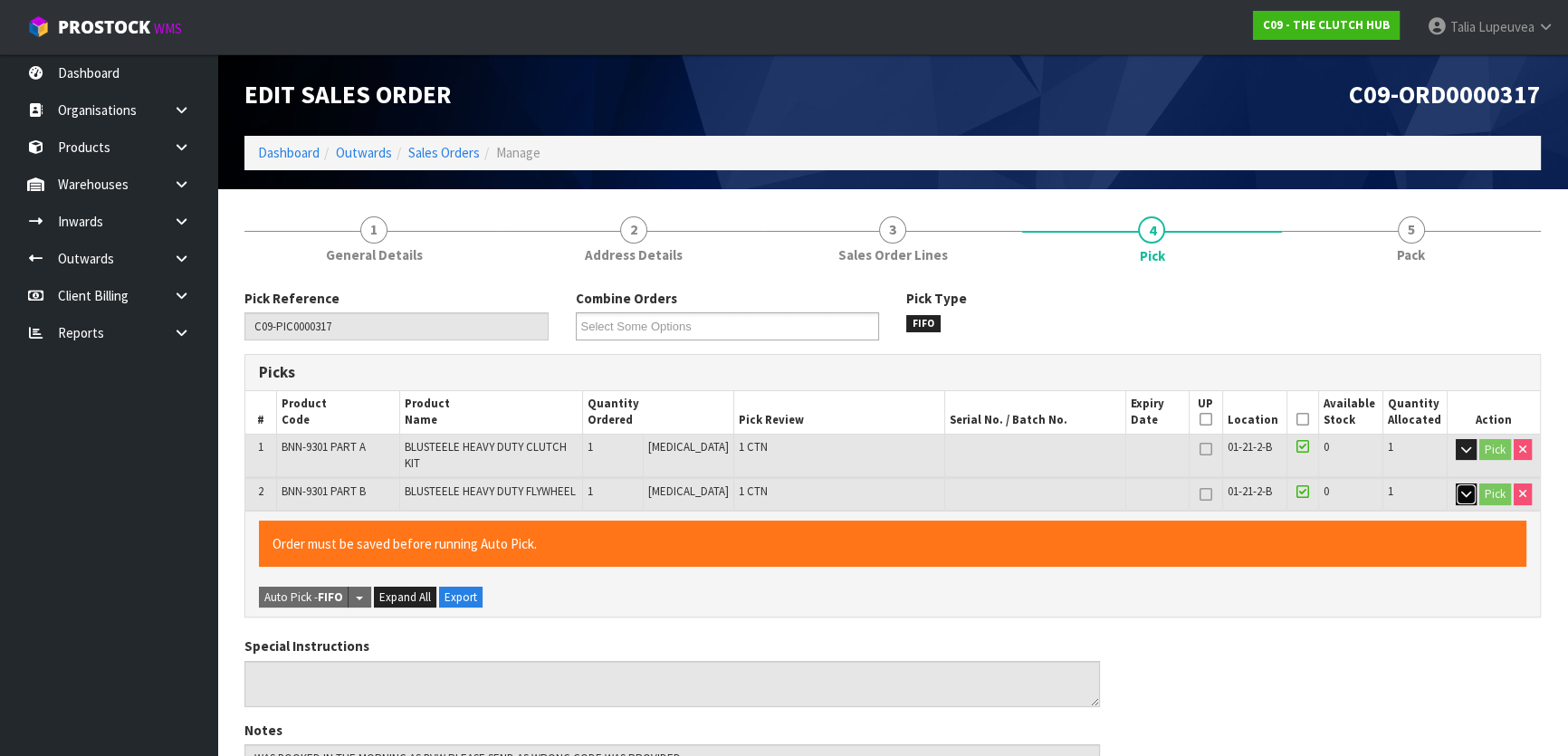
click at [1462, 488] on icon "button" at bounding box center [1466, 494] width 10 height 12
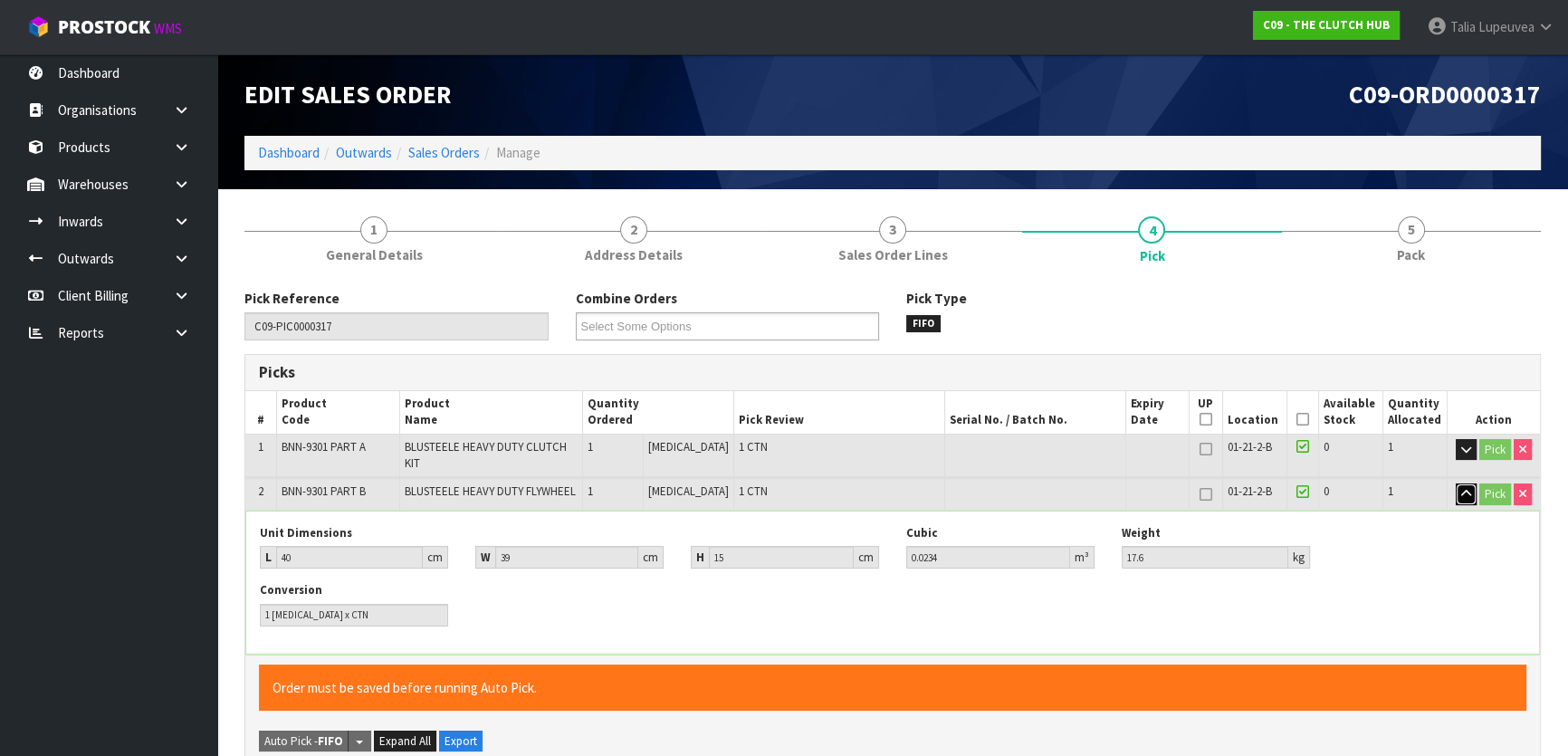
click at [1463, 488] on icon "button" at bounding box center [1466, 494] width 10 height 12
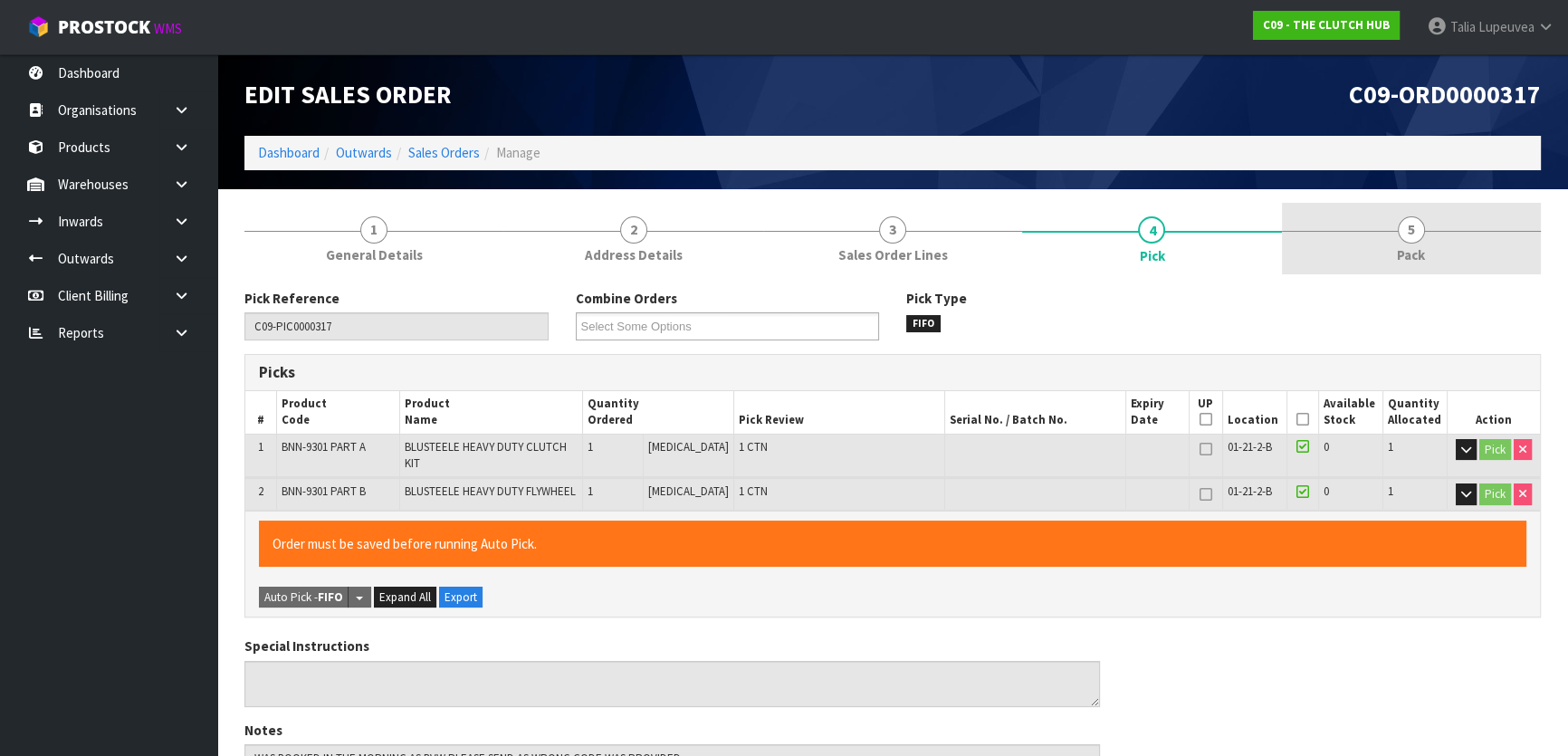
click at [1426, 230] on link "5 Pack" at bounding box center [1412, 239] width 259 height 71
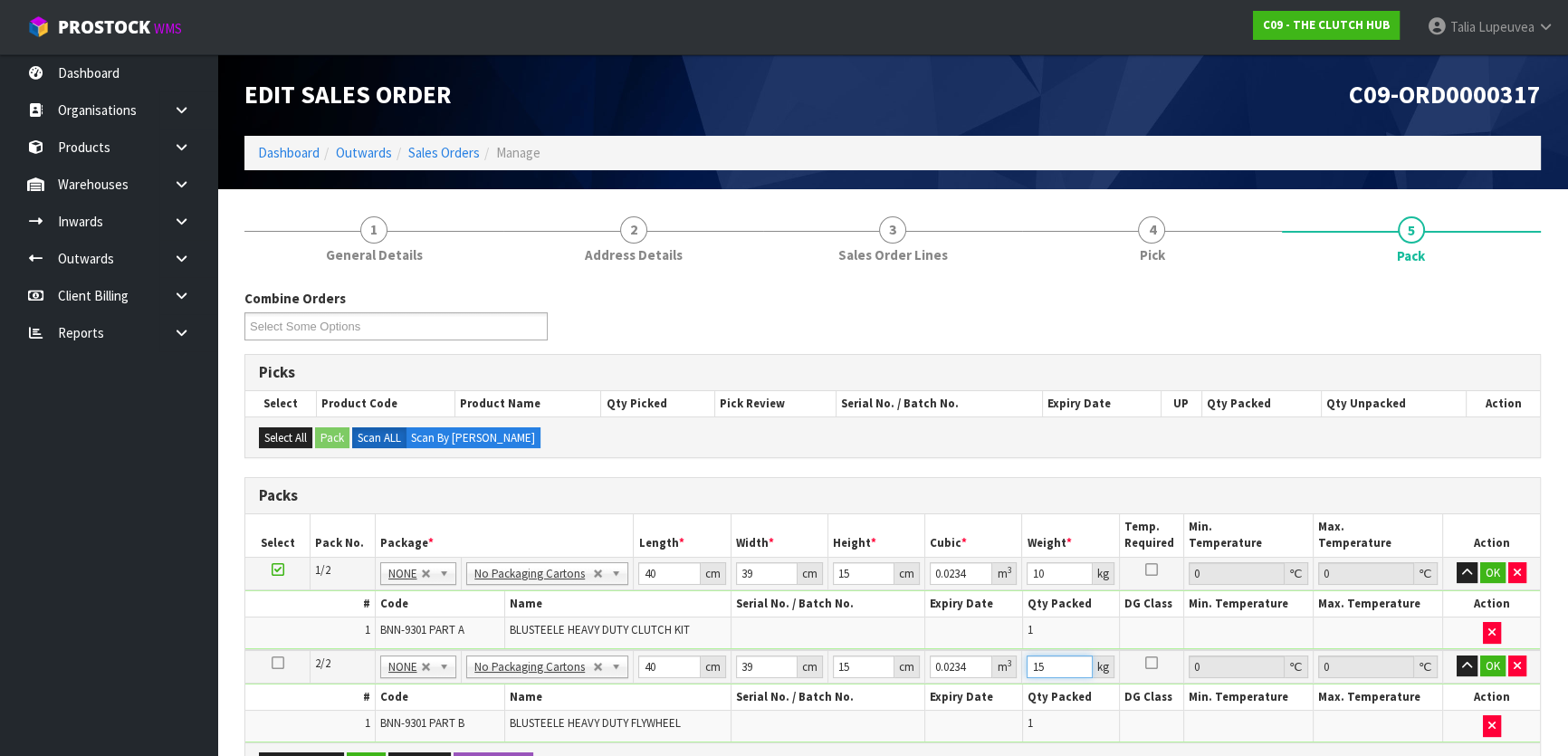
drag, startPoint x: 1058, startPoint y: 669, endPoint x: 1033, endPoint y: 669, distance: 25.0
click at [1033, 669] on input "15" at bounding box center [1059, 667] width 66 height 22
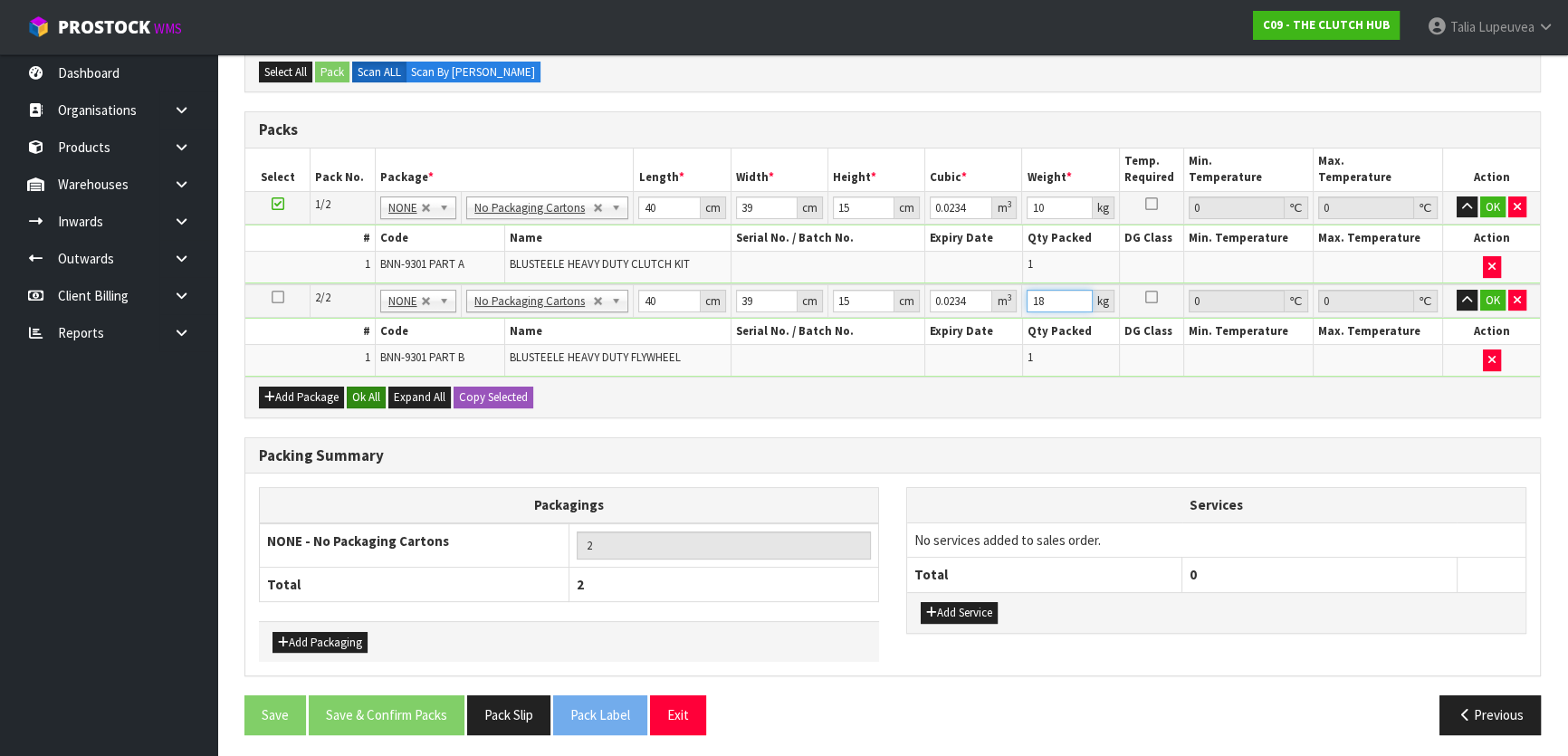
type input "18"
click at [361, 397] on button "Ok All" at bounding box center [366, 397] width 39 height 22
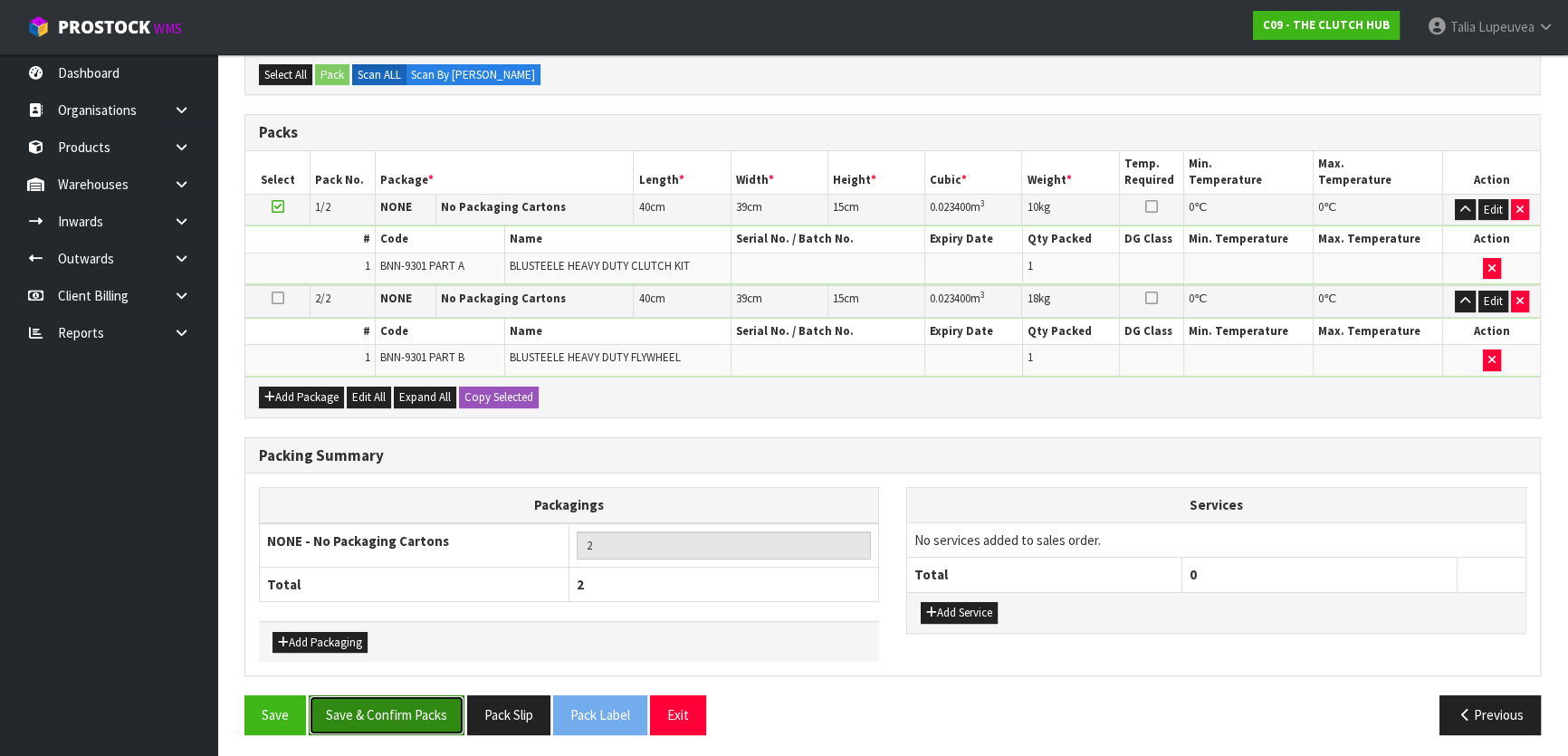
click at [364, 697] on button "Save & Confirm Packs" at bounding box center [387, 715] width 155 height 39
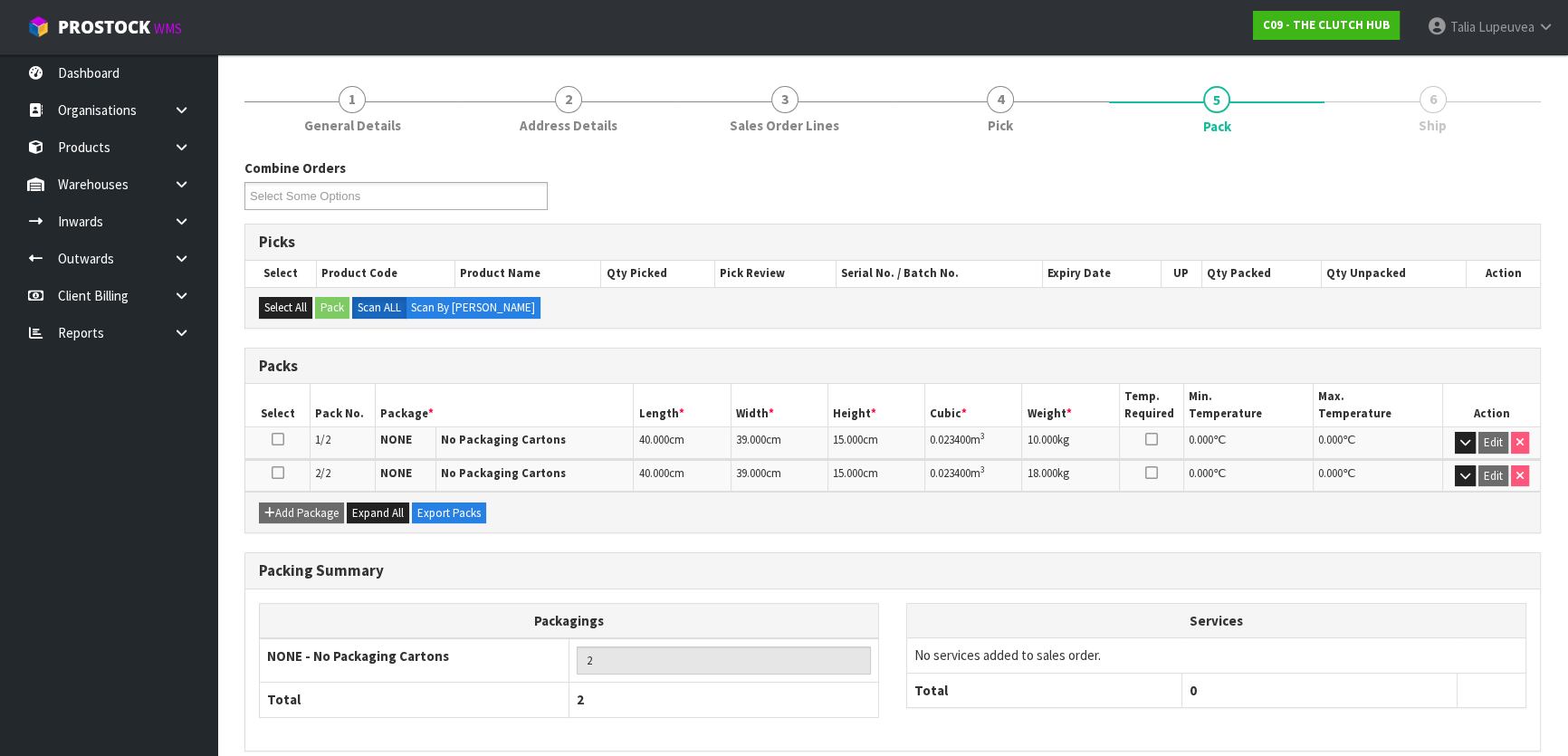
scroll to position [272, 0]
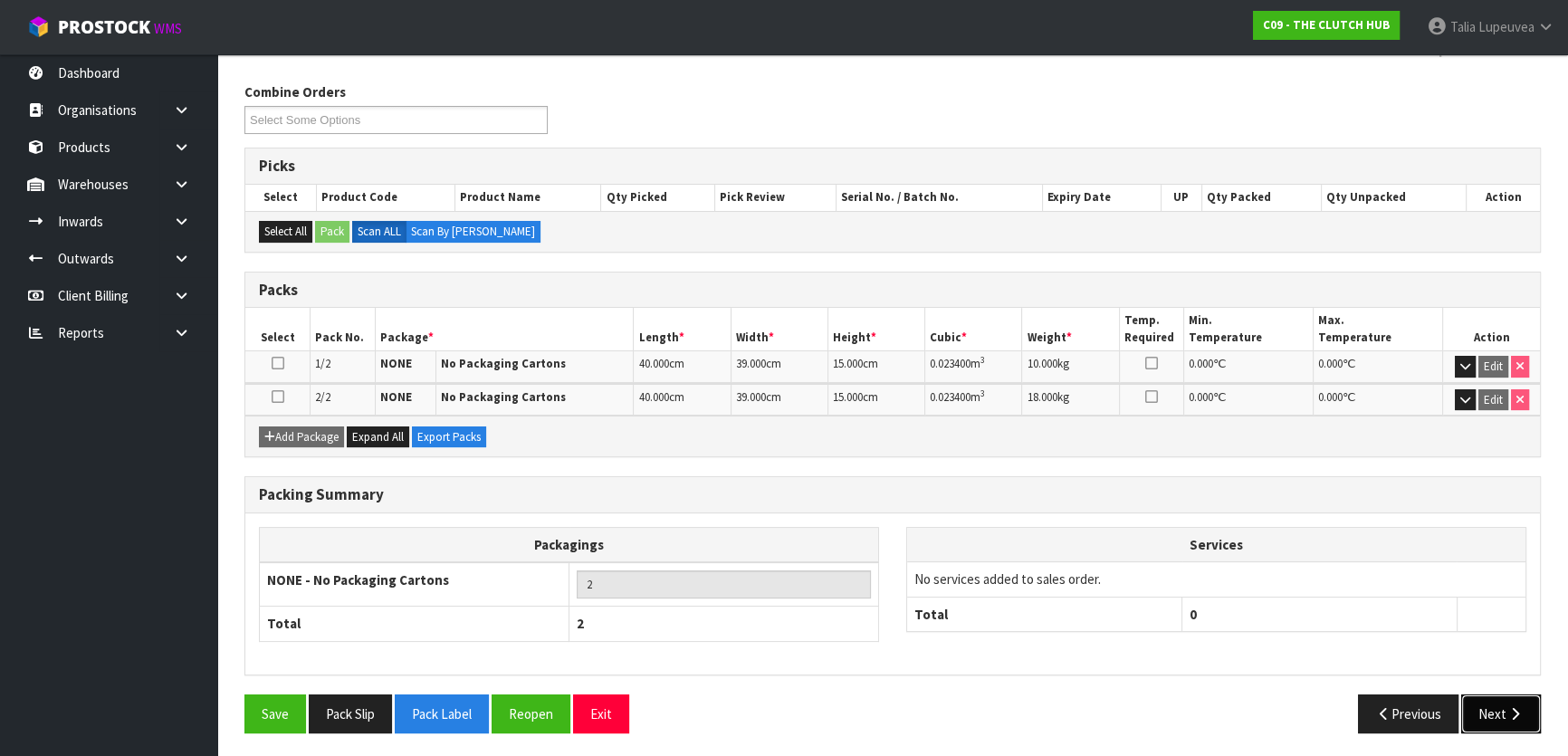
click at [1479, 712] on button "Next" at bounding box center [1501, 714] width 80 height 39
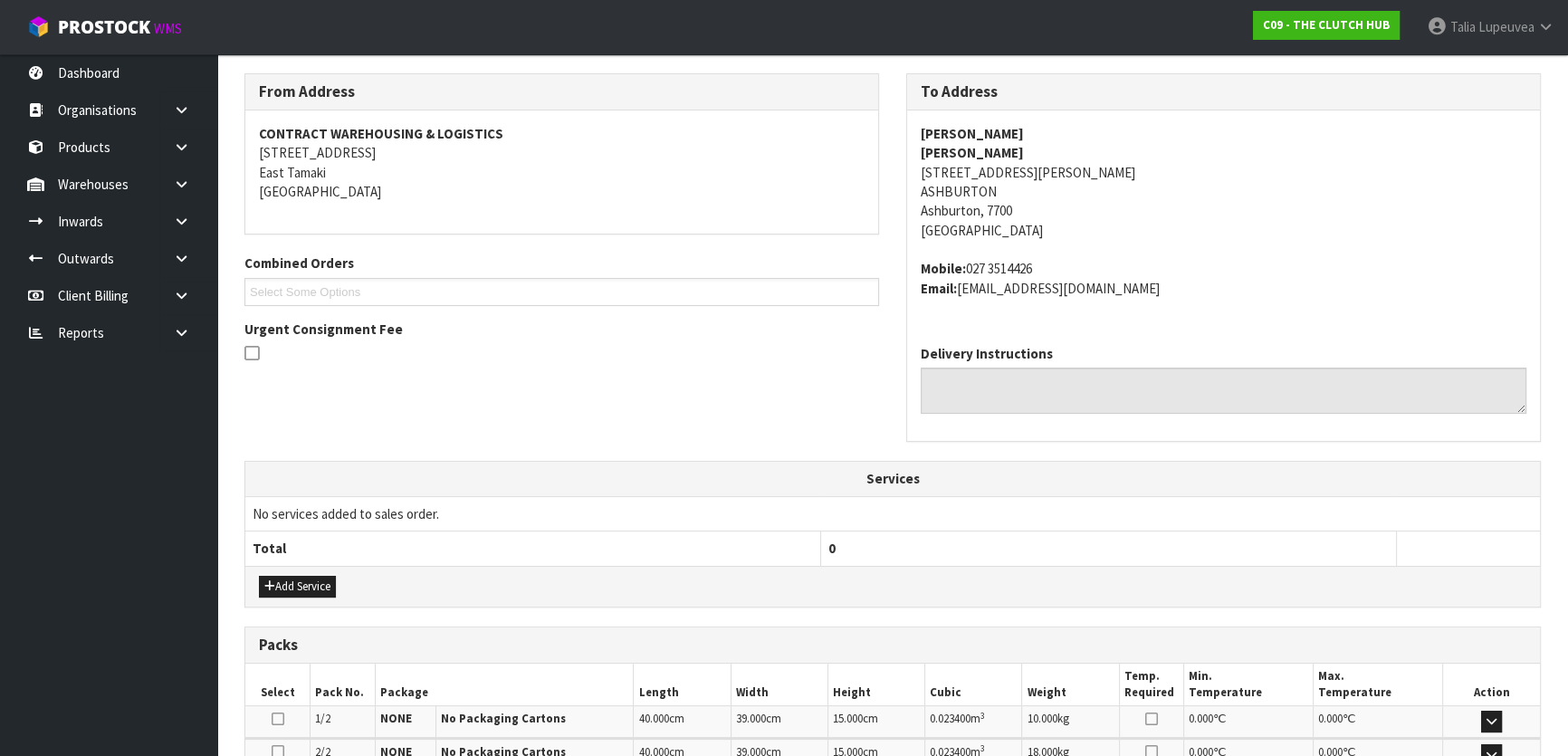
scroll to position [527, 0]
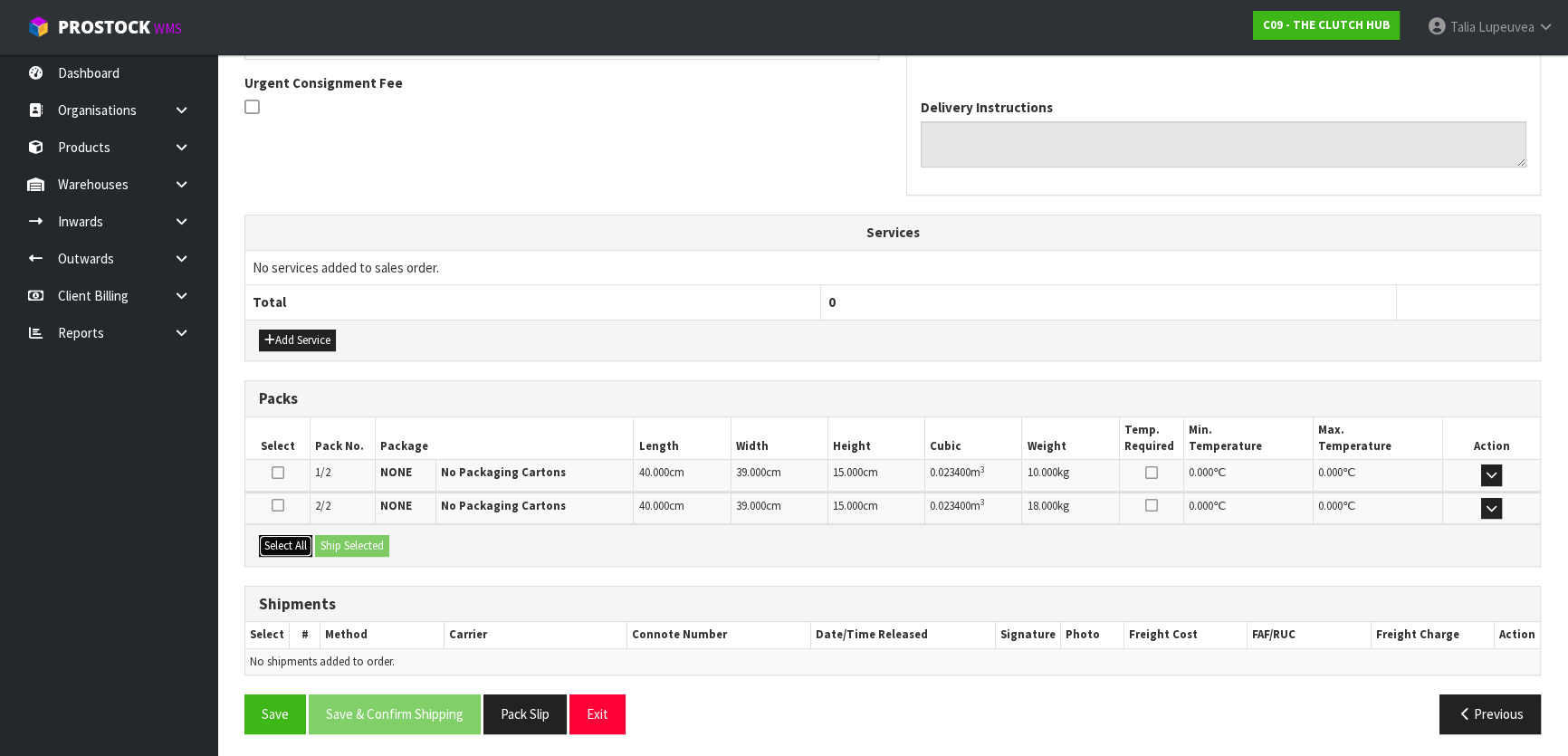
click at [296, 545] on button "Select All" at bounding box center [285, 545] width 53 height 22
click at [367, 556] on div "Select All Ship Selected" at bounding box center [893, 545] width 1294 height 41
click at [370, 549] on button "Ship Selected" at bounding box center [351, 545] width 74 height 22
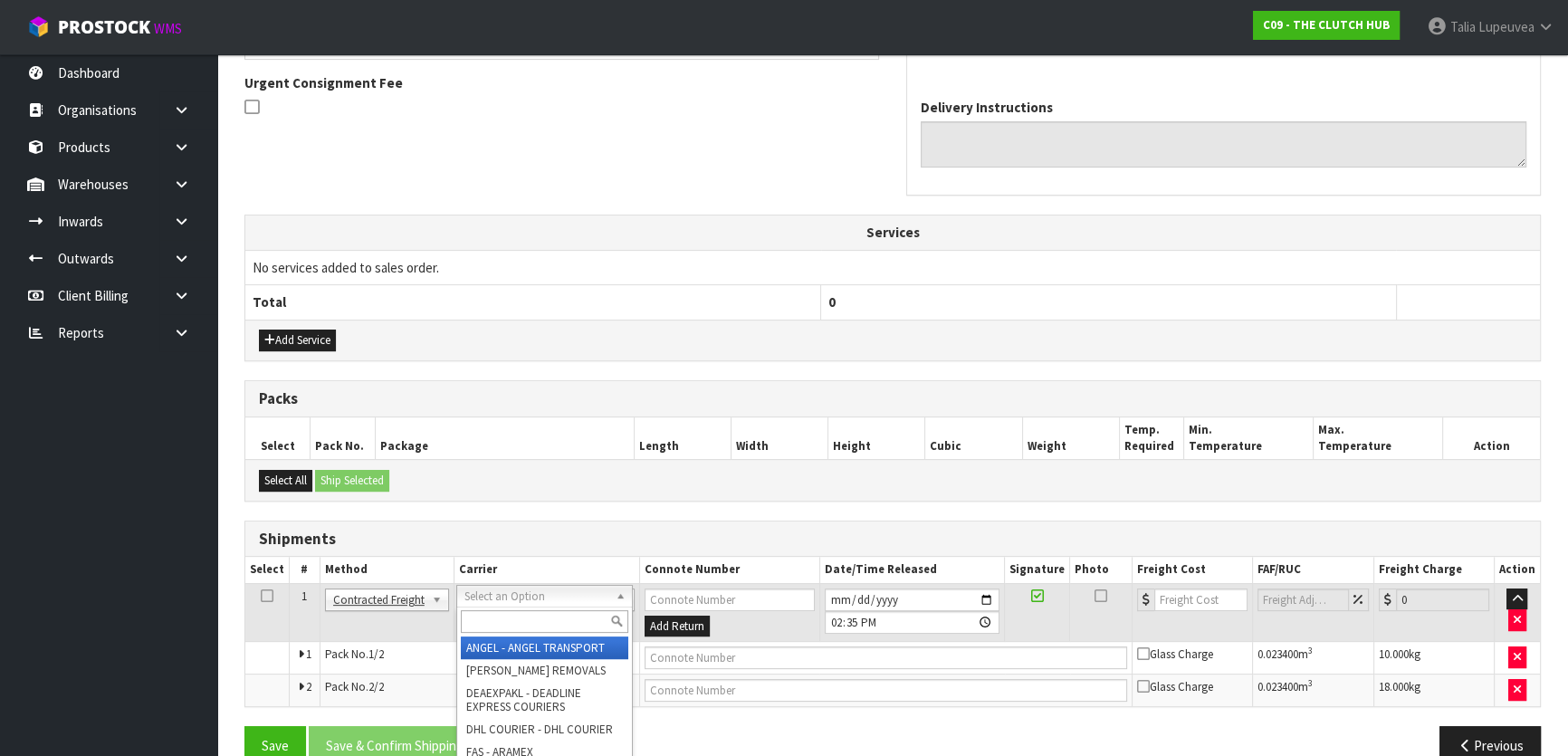
click at [503, 615] on input "text" at bounding box center [544, 622] width 168 height 22
type input "nzp"
drag, startPoint x: 489, startPoint y: 651, endPoint x: 507, endPoint y: 635, distance: 24.1
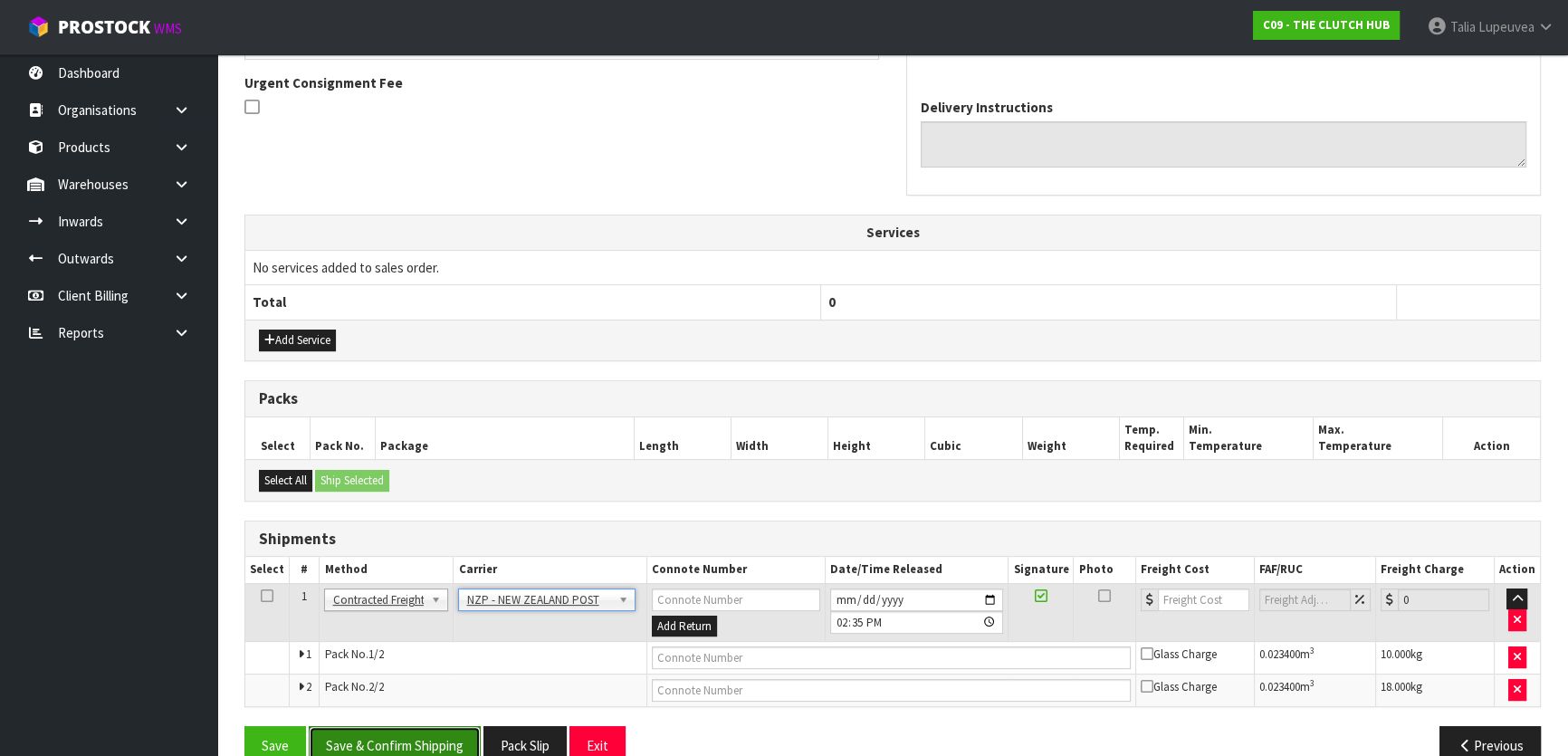
click at [362, 731] on button "Save & Confirm Shipping" at bounding box center [395, 746] width 172 height 39
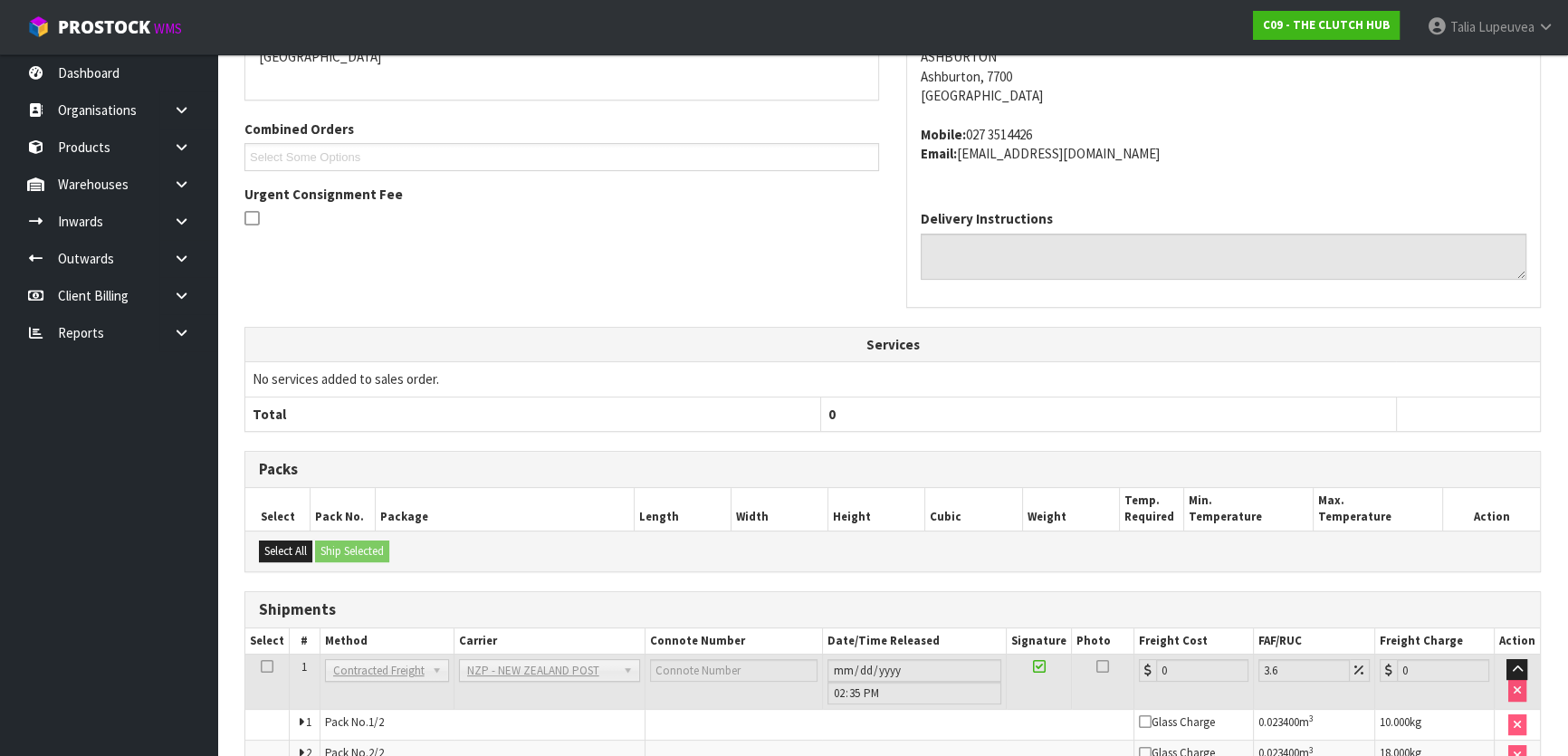
scroll to position [533, 0]
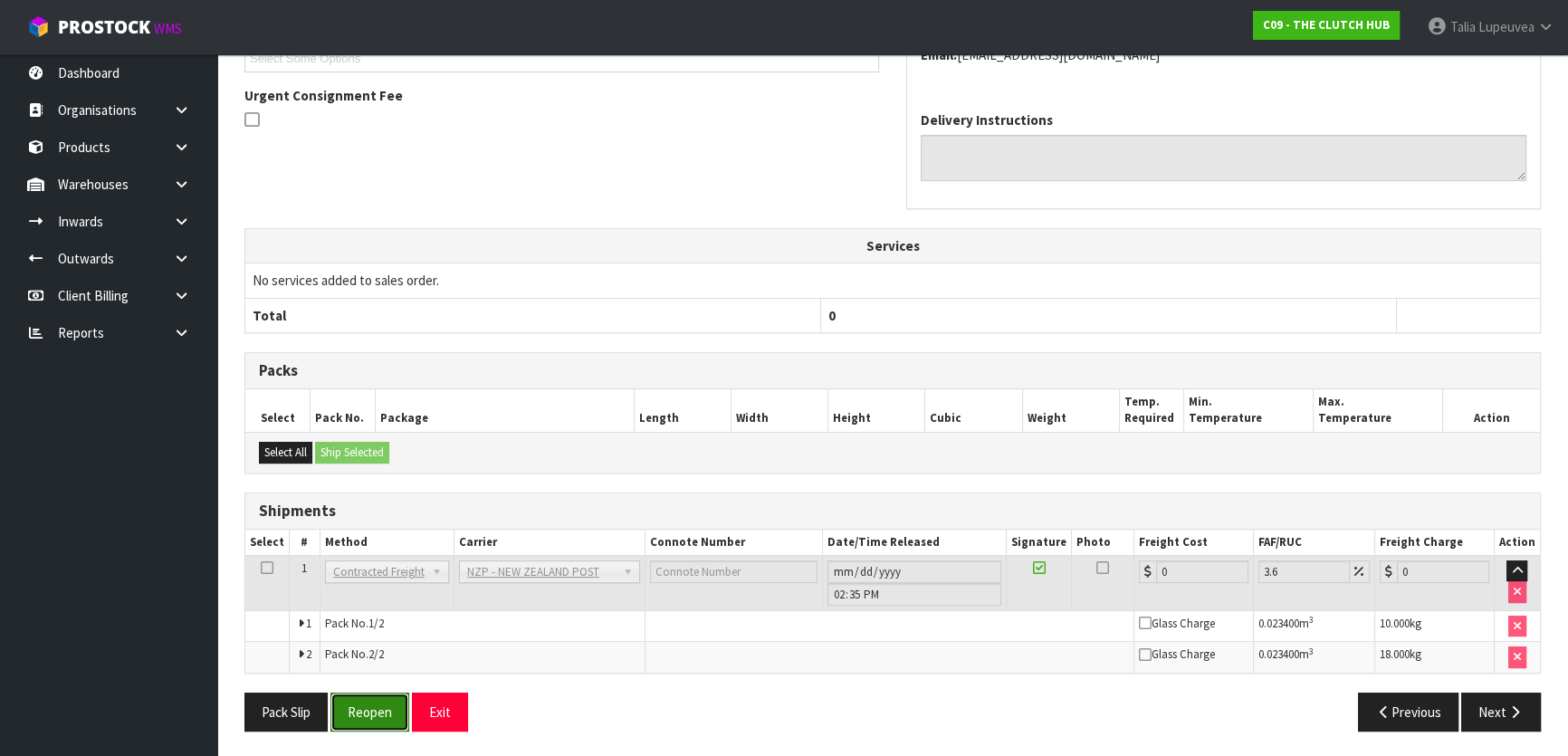
click at [366, 712] on button "Reopen" at bounding box center [370, 713] width 79 height 39
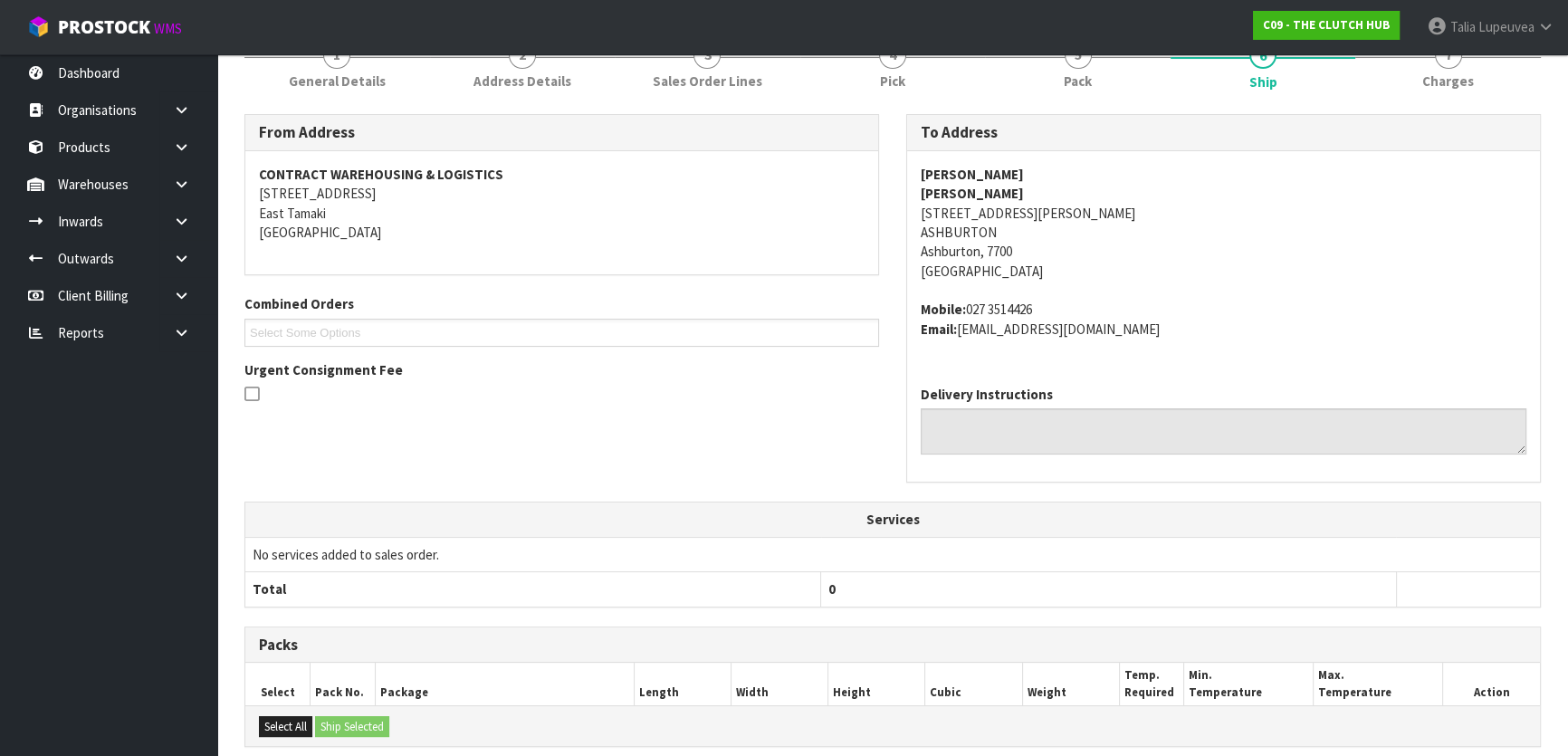
scroll to position [513, 0]
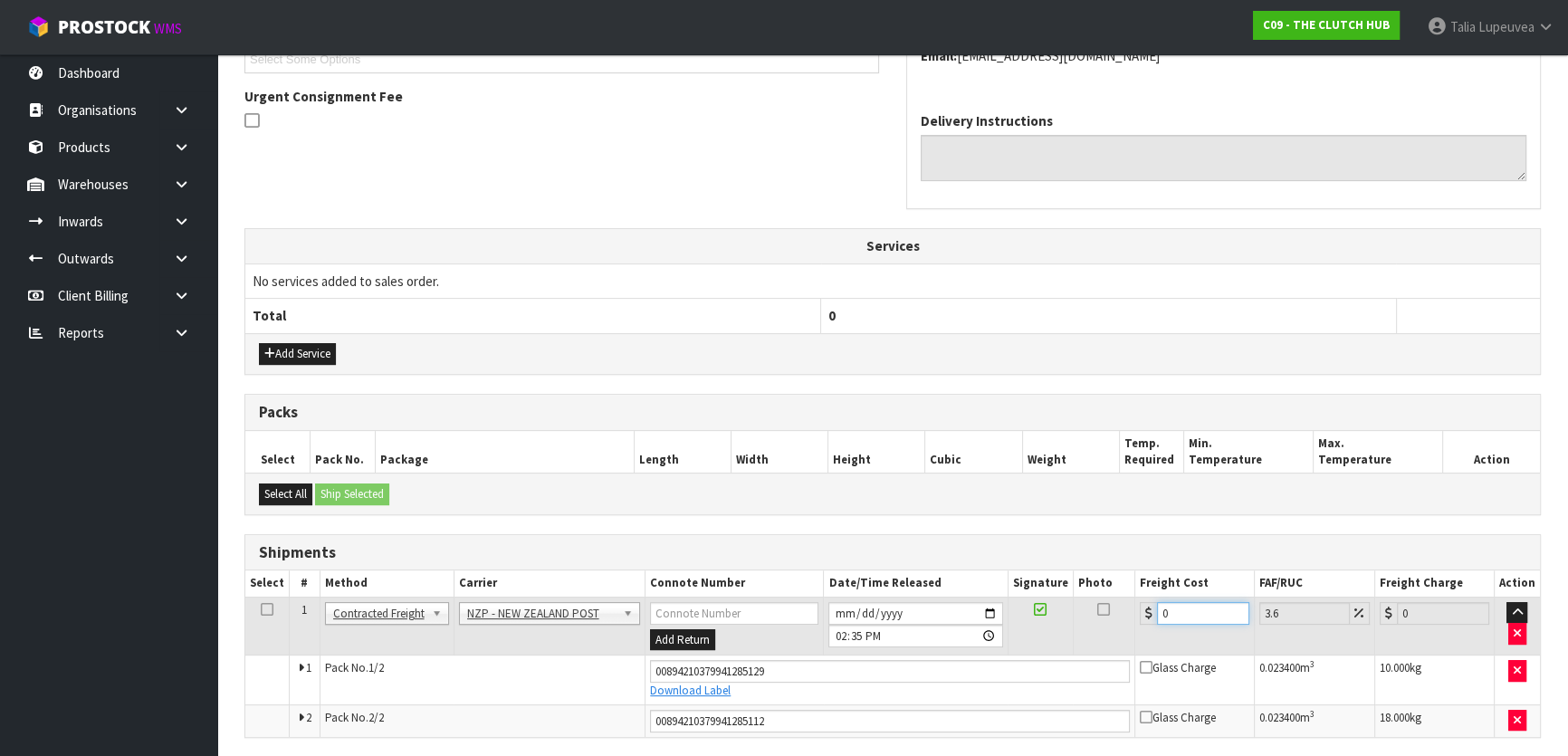
drag, startPoint x: 1179, startPoint y: 615, endPoint x: 1095, endPoint y: 625, distance: 84.6
click at [1095, 625] on tr "1 Client Local Pickup Customer Local Pickup Company Freight Contracted Freight …" at bounding box center [893, 626] width 1294 height 59
type input "3"
type input "3.11"
type input "36"
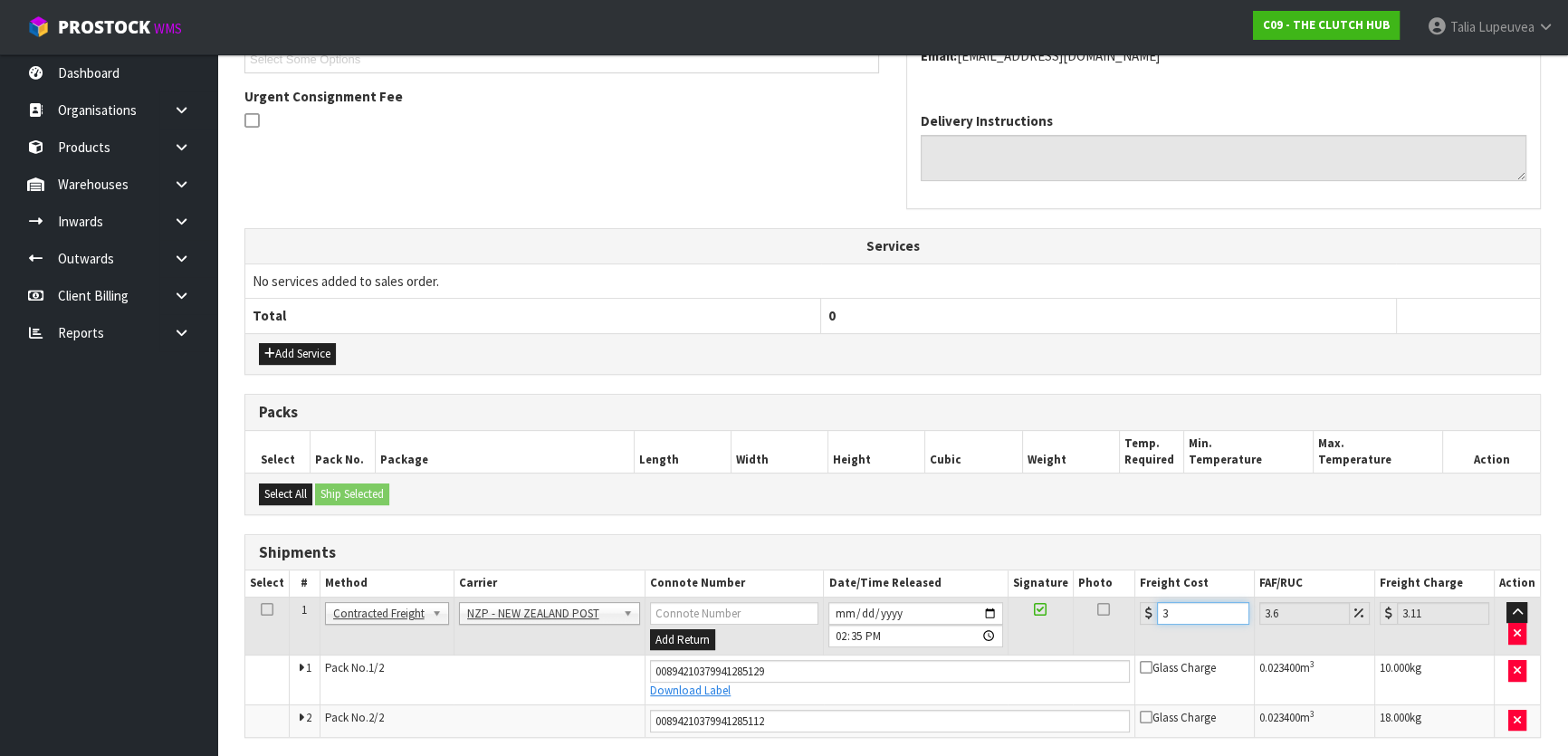
type input "37.3"
type input "36.5"
type input "37.81"
type input "36.55"
type input "37.87"
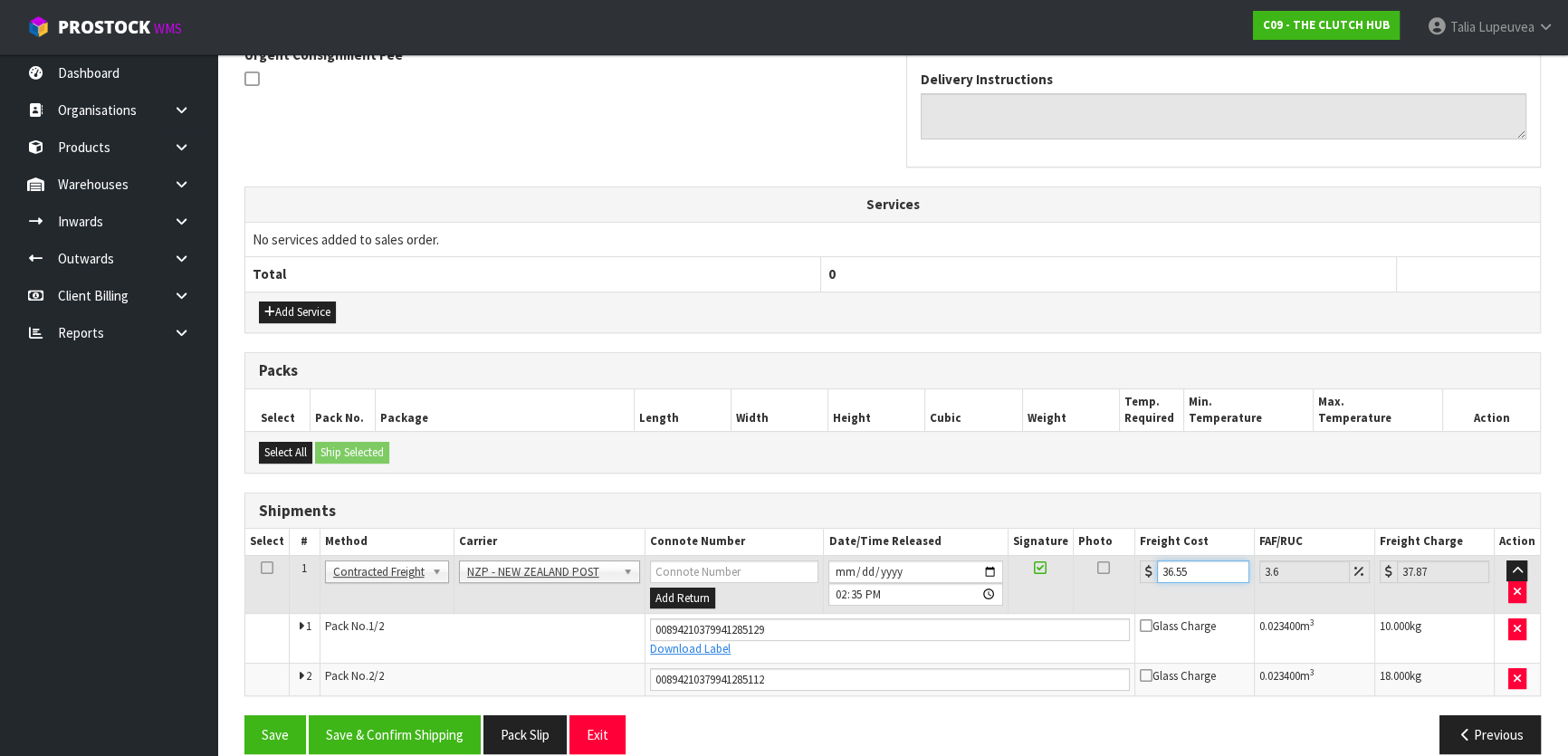
scroll to position [576, 0]
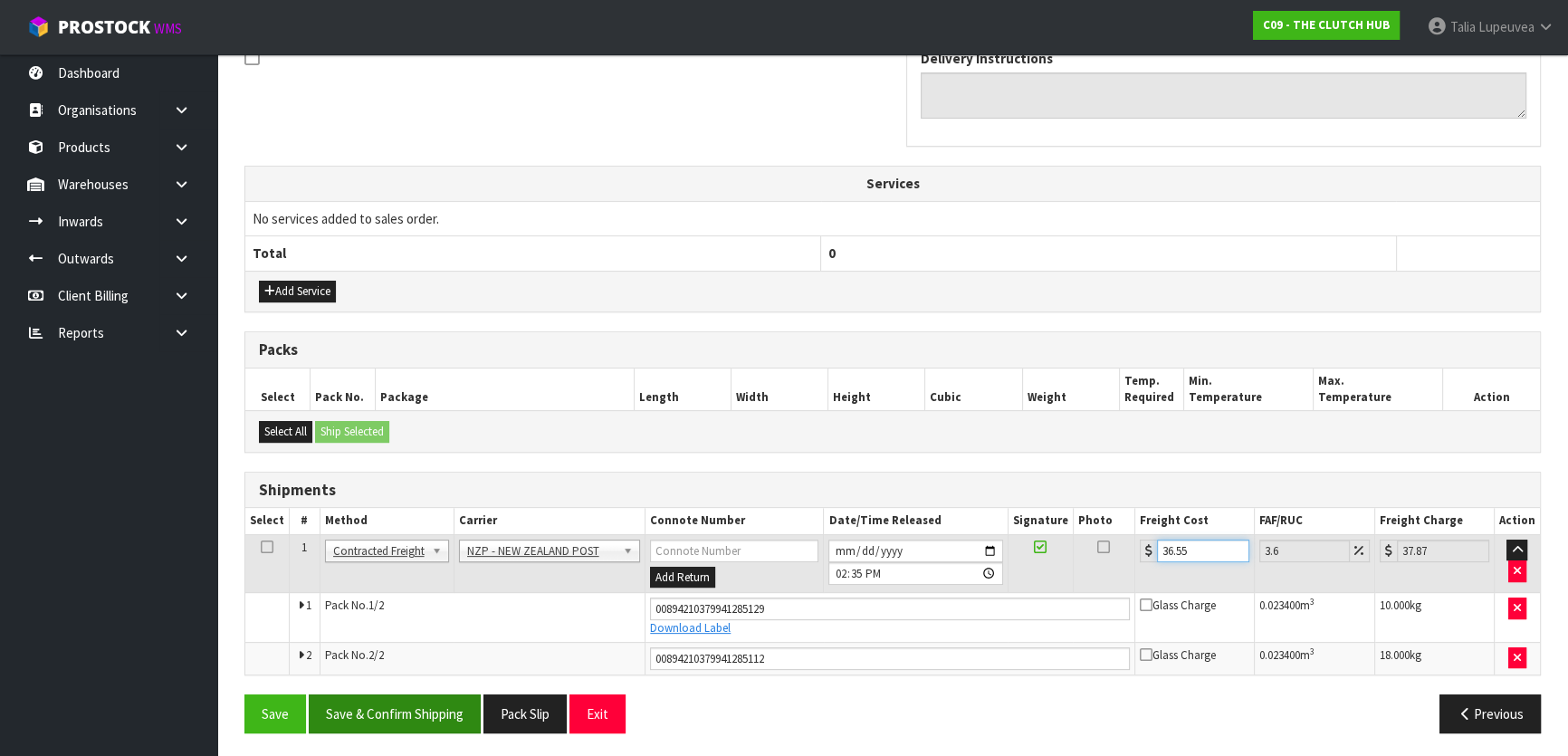
type input "36.55"
click at [426, 702] on button "Save & Confirm Shipping" at bounding box center [395, 714] width 172 height 39
